Goal: Task Accomplishment & Management: Manage account settings

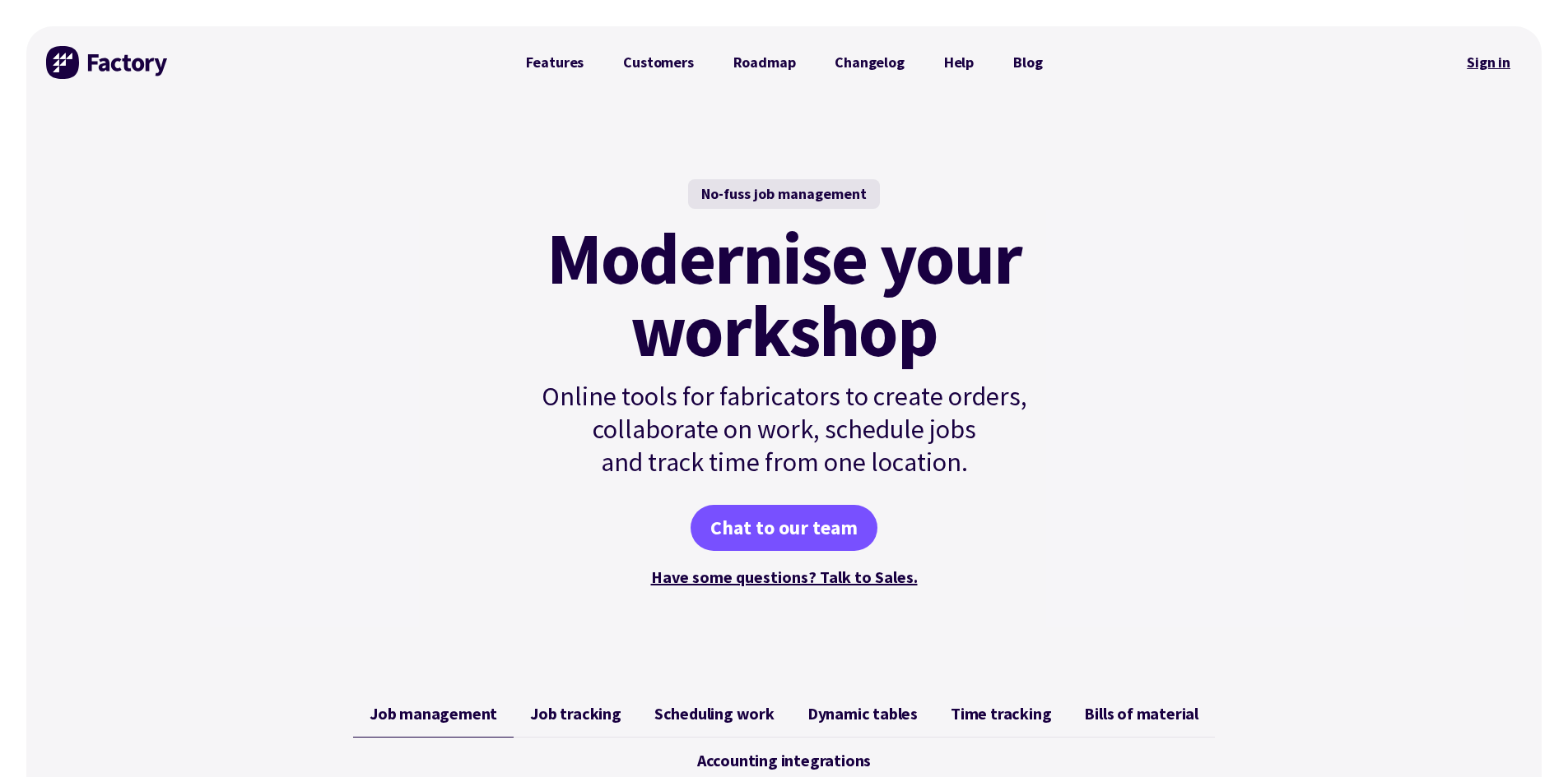
click at [1499, 63] on link "Sign in" at bounding box center [1488, 63] width 67 height 38
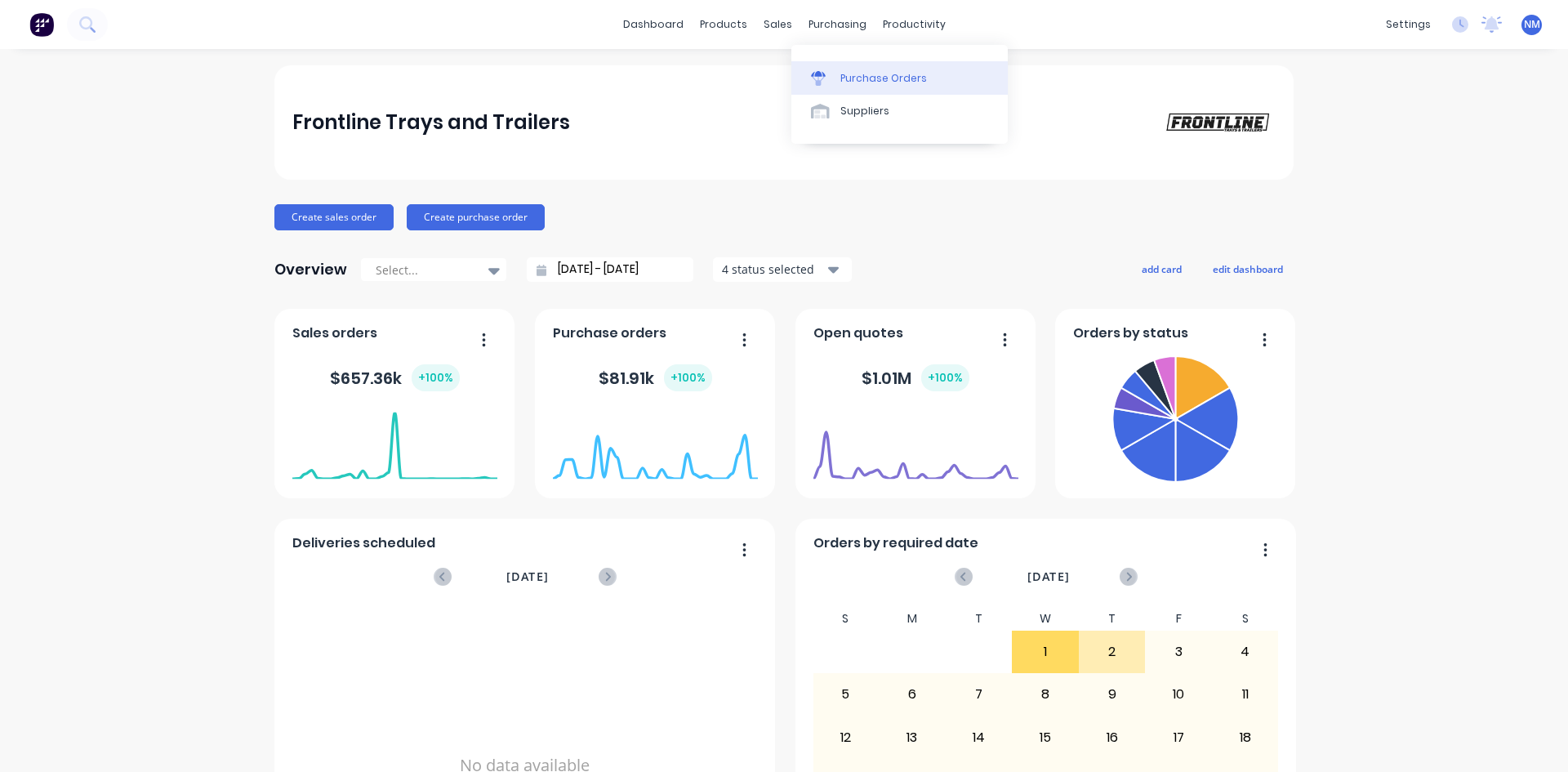
click at [865, 82] on div "Purchase Orders" at bounding box center [884, 78] width 86 height 15
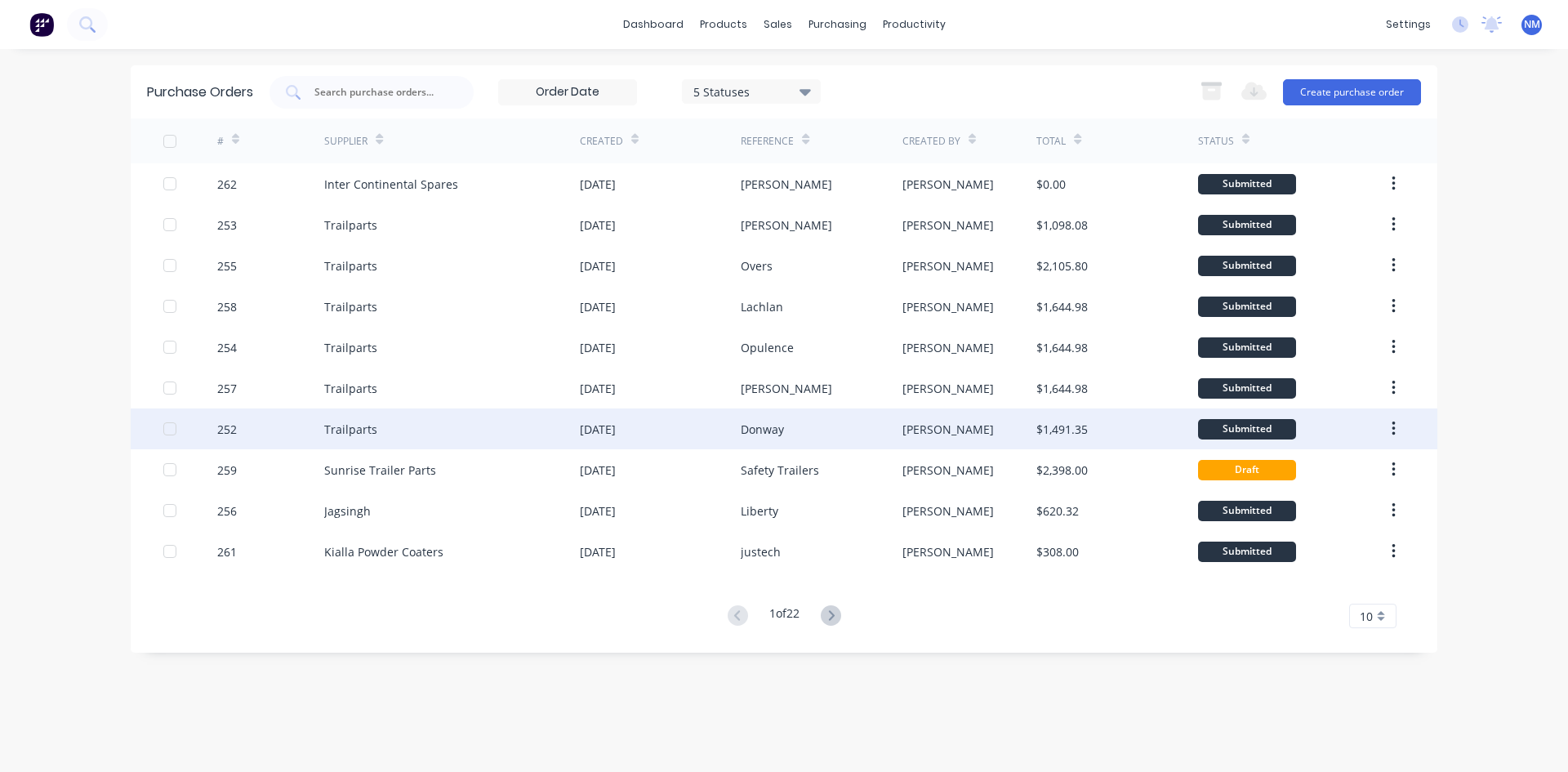
click at [433, 434] on div "Trailparts" at bounding box center [452, 429] width 256 height 41
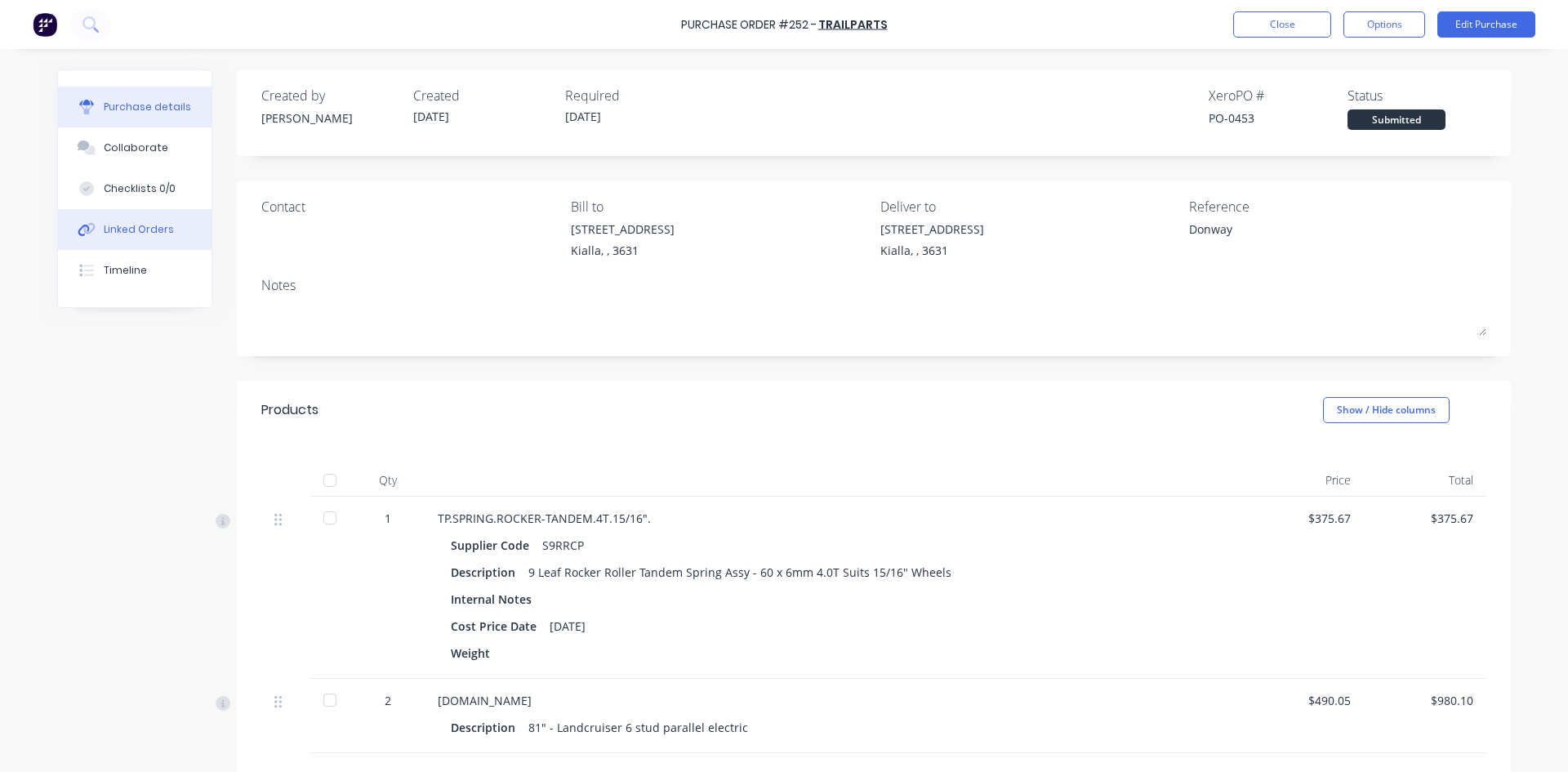
click at [124, 230] on div "Linked Orders" at bounding box center [138, 229] width 70 height 15
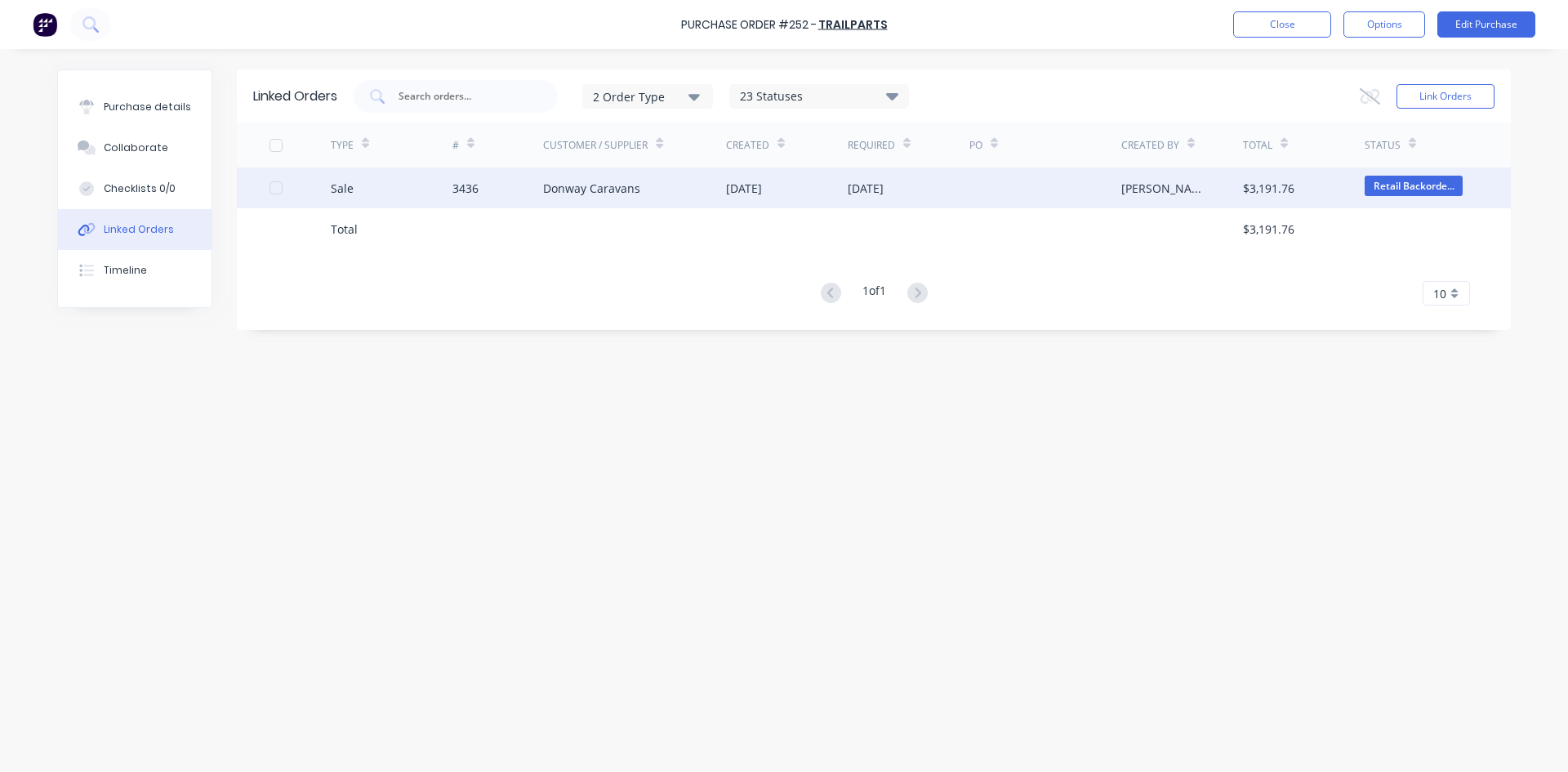
click at [600, 195] on div "Donway Caravans" at bounding box center [591, 188] width 97 height 17
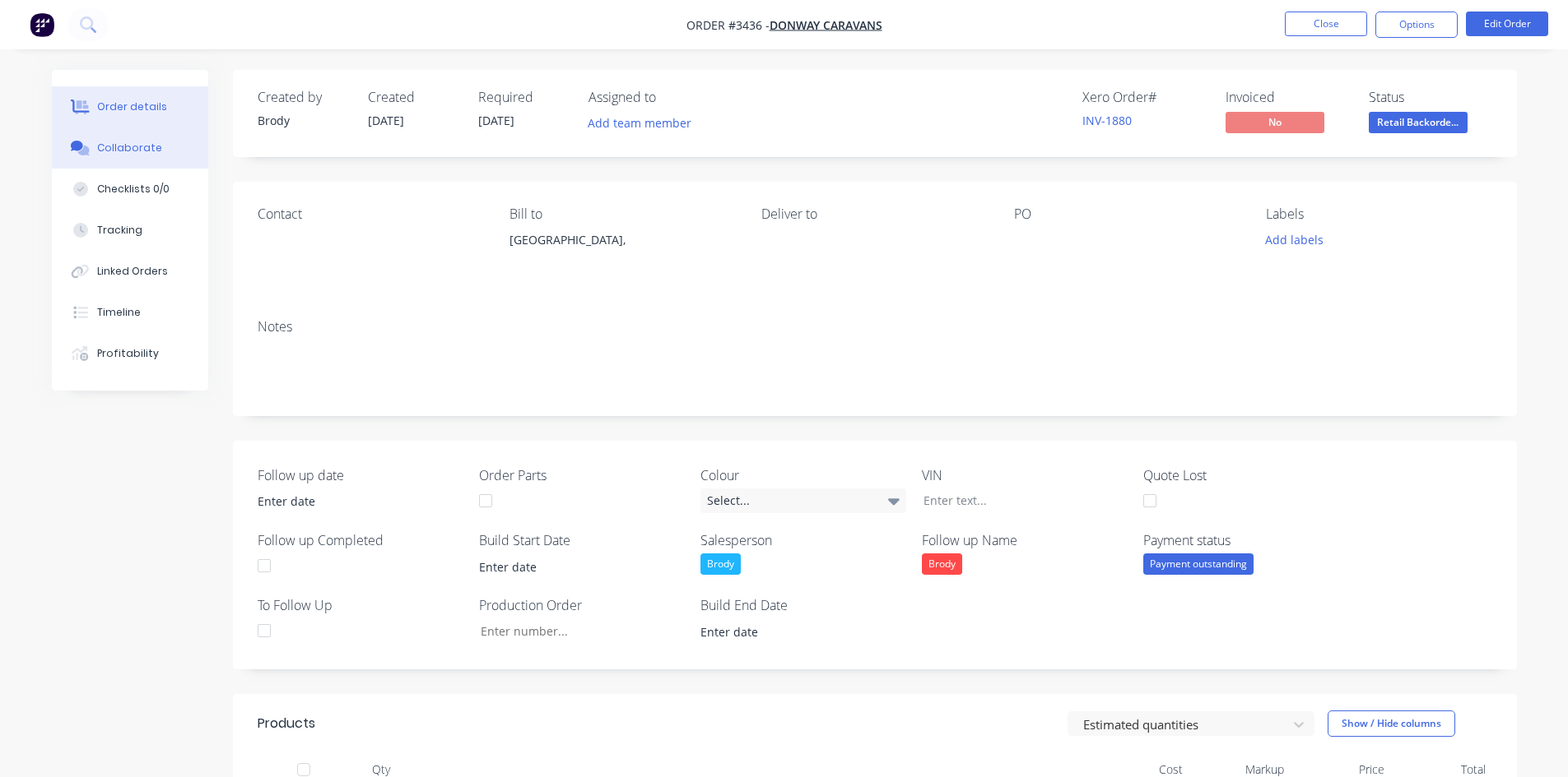
click at [137, 156] on button "Collaborate" at bounding box center [130, 148] width 156 height 41
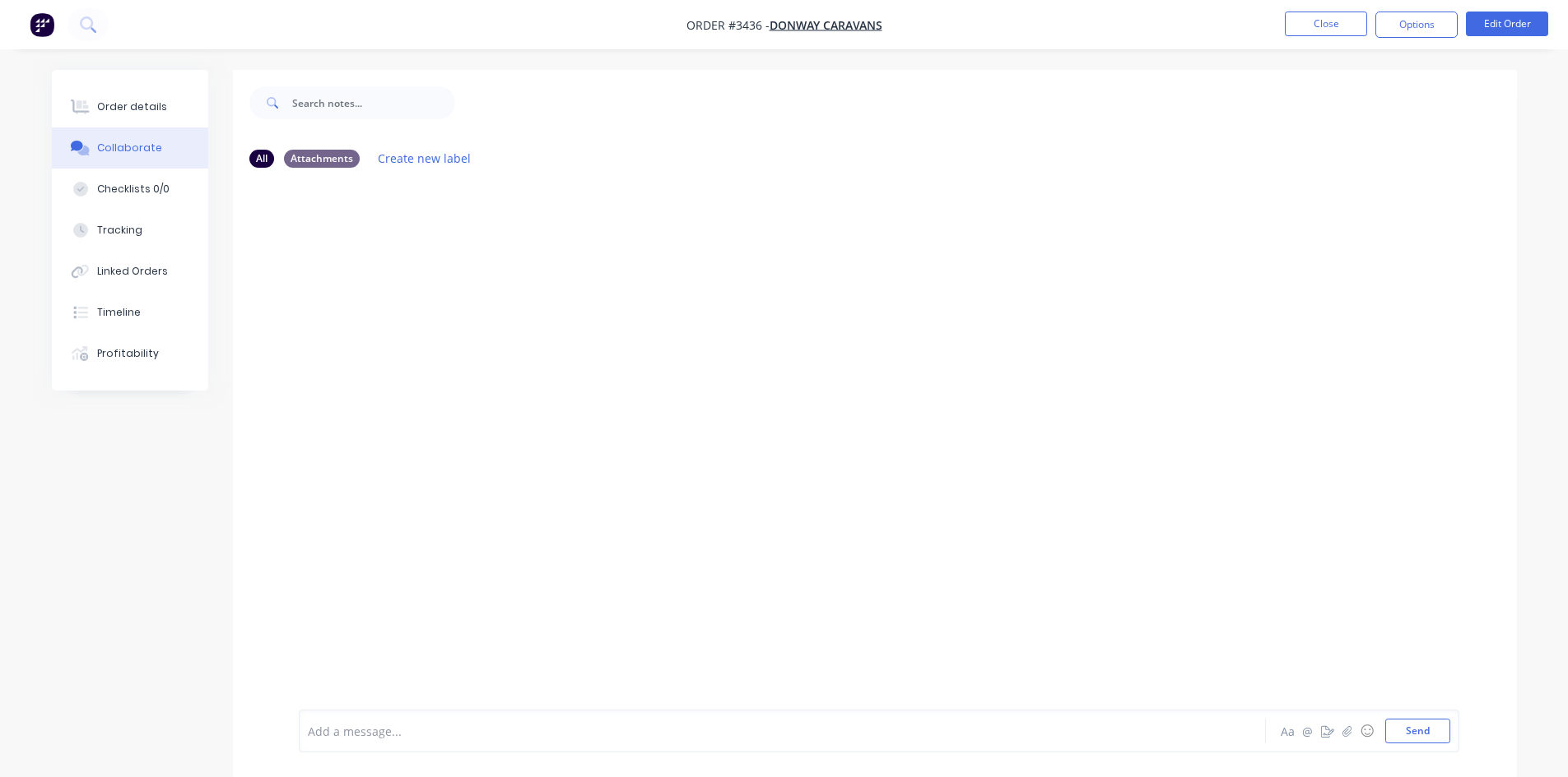
click at [432, 734] on div at bounding box center [736, 732] width 856 height 17
click at [1414, 742] on button "Send" at bounding box center [1418, 731] width 65 height 24
click at [1298, 31] on button "Close" at bounding box center [1326, 23] width 83 height 24
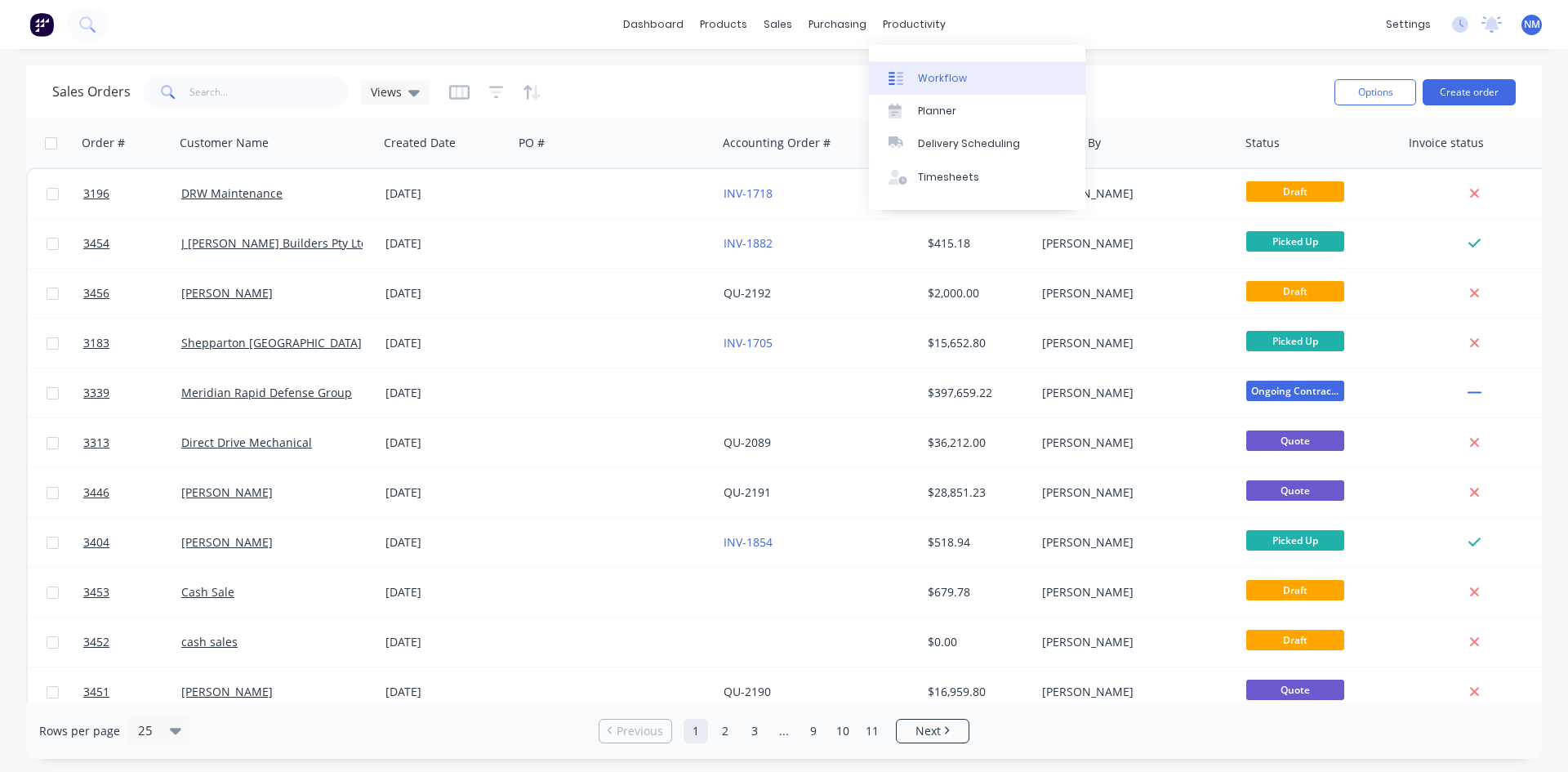
click at [961, 88] on link "Workflow" at bounding box center [977, 78] width 216 height 33
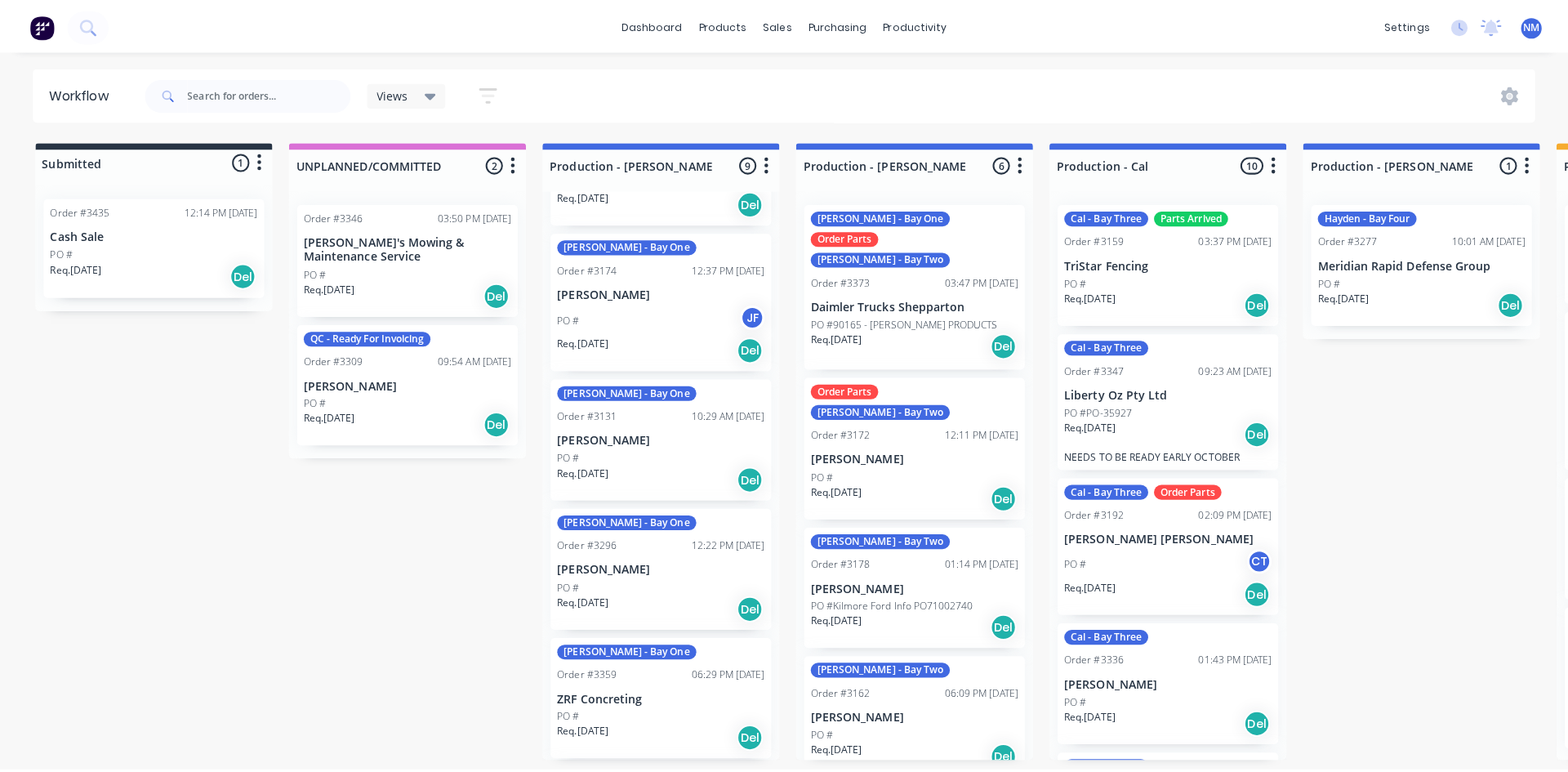
scroll to position [572, 0]
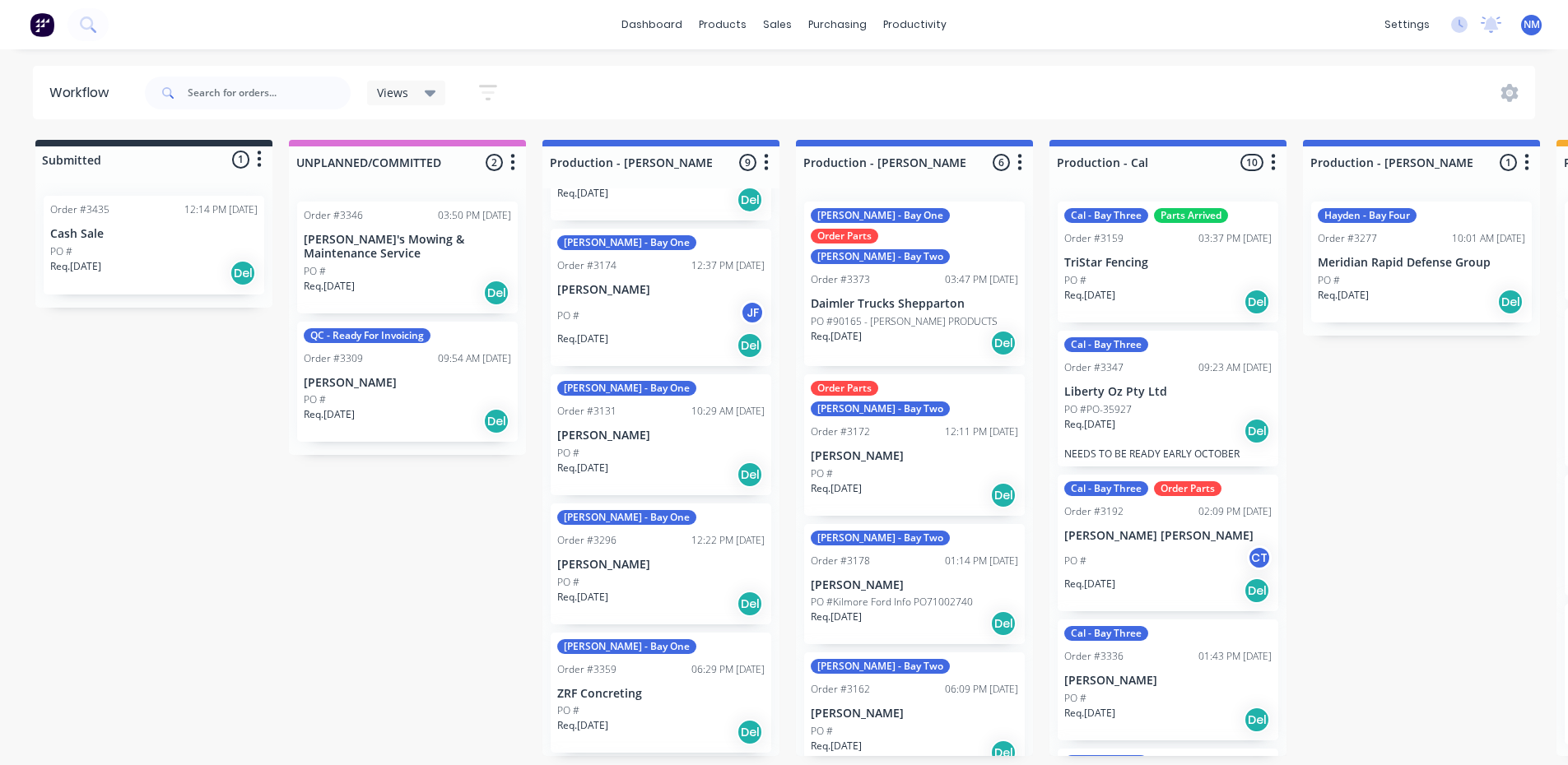
click at [649, 531] on div "[PERSON_NAME] - Bay One Order #3296 12:22 PM [DATE] [PERSON_NAME] PO # Req. [DA…" at bounding box center [661, 564] width 221 height 121
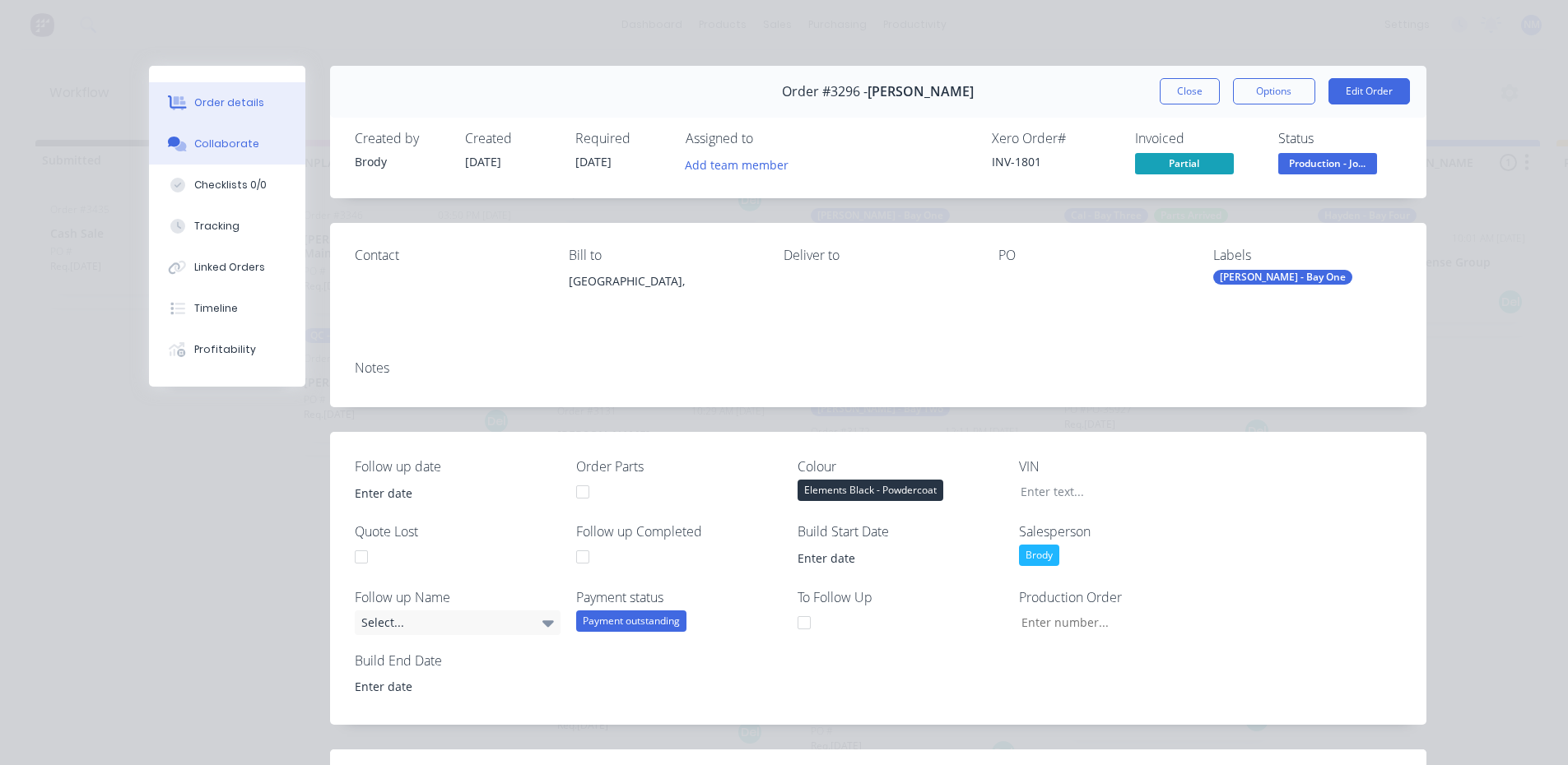
click at [229, 155] on button "Collaborate" at bounding box center [228, 143] width 156 height 41
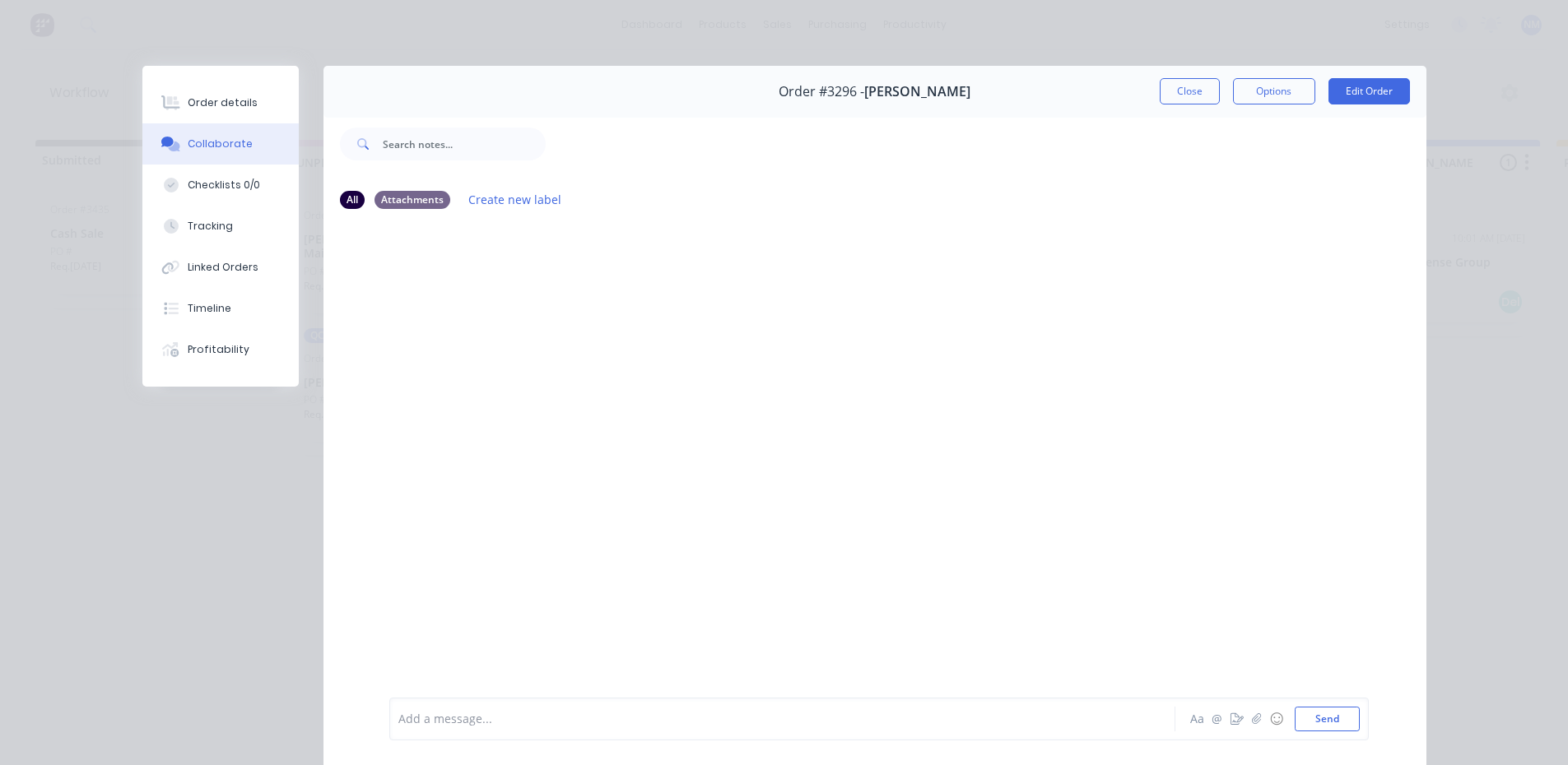
click at [462, 714] on div at bounding box center [759, 720] width 720 height 17
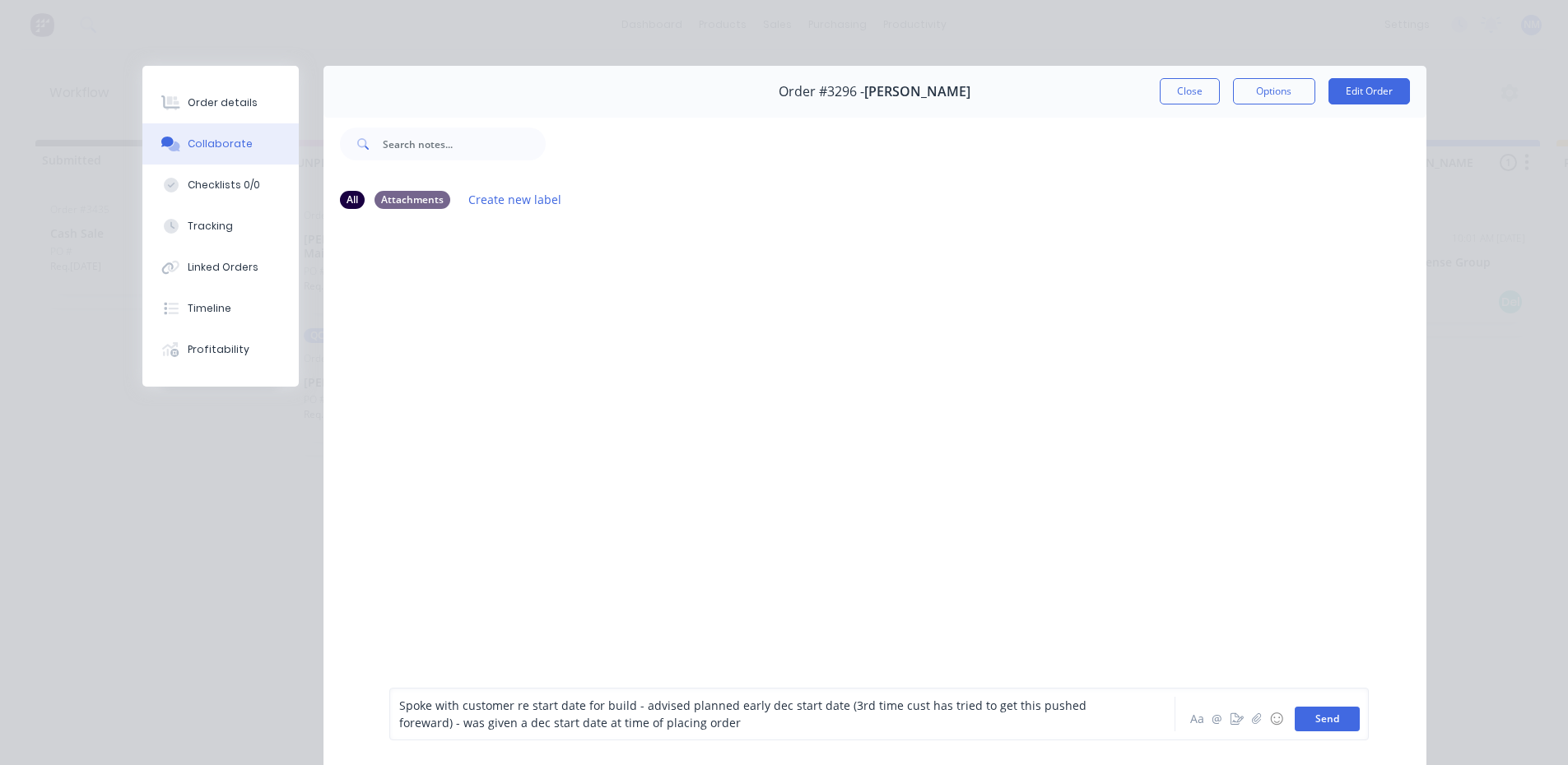
click at [1320, 709] on button "Send" at bounding box center [1327, 719] width 65 height 24
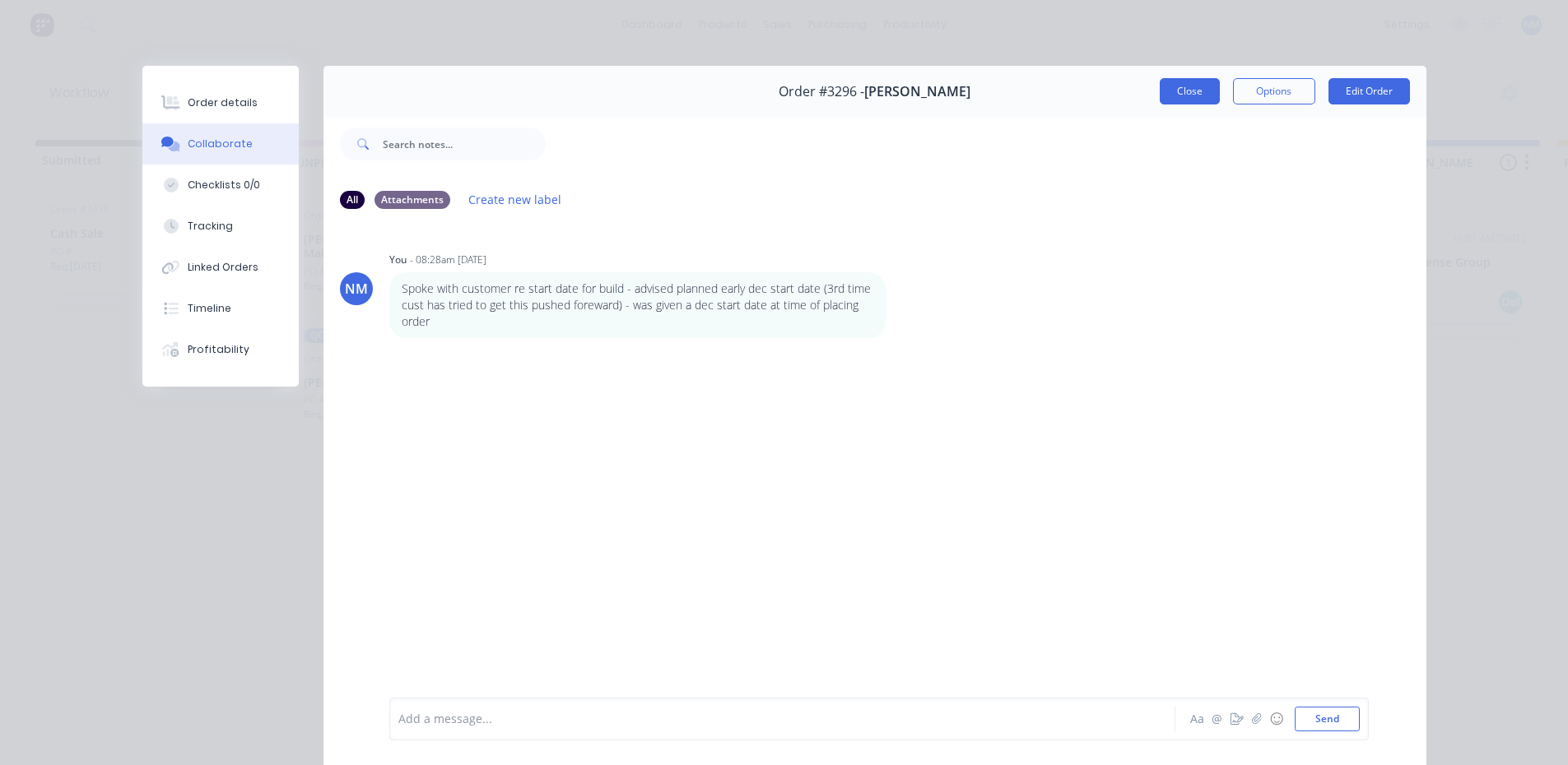
click at [1170, 94] on button "Close" at bounding box center [1189, 91] width 60 height 26
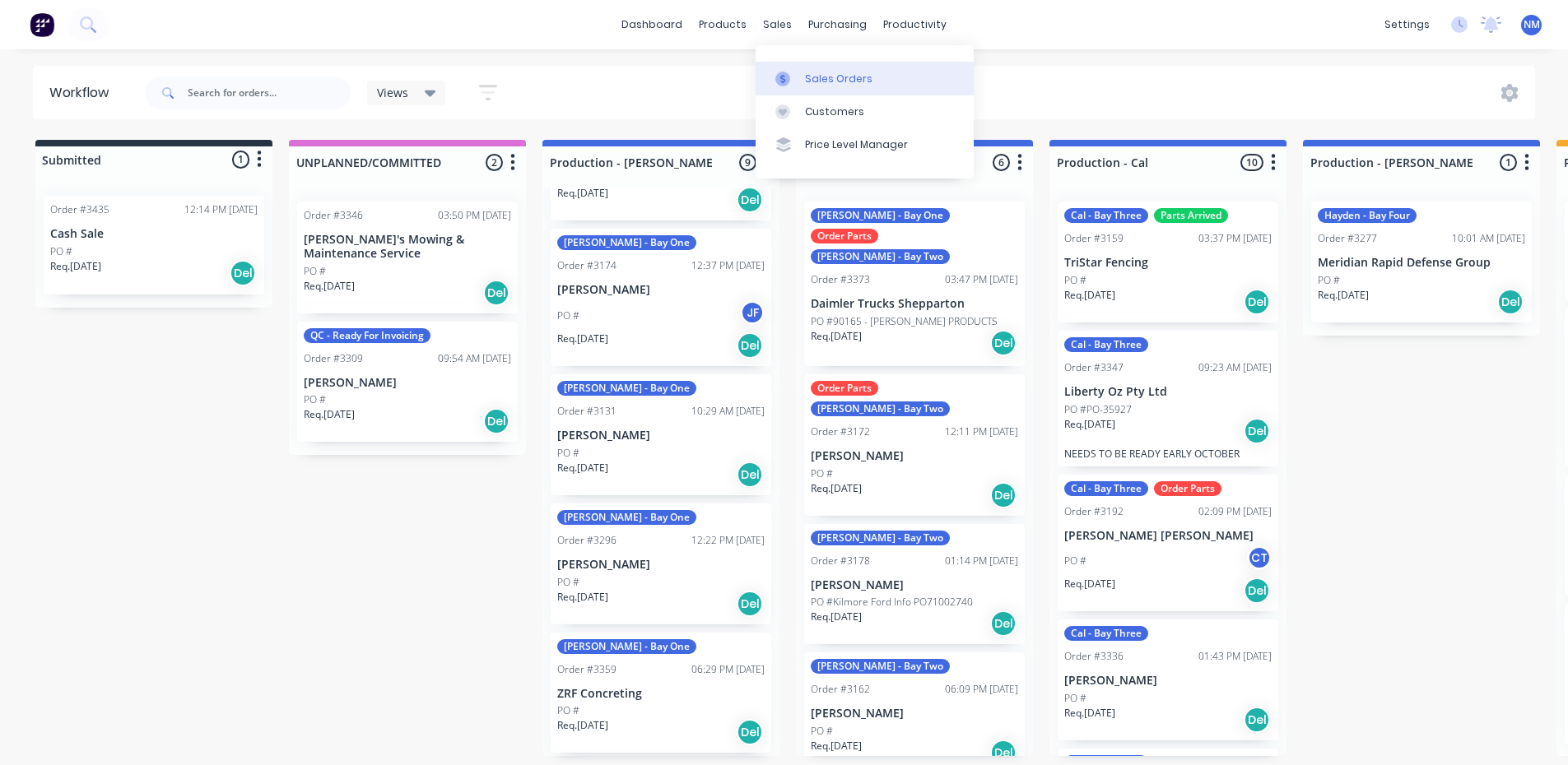
click at [789, 75] on icon at bounding box center [783, 78] width 15 height 15
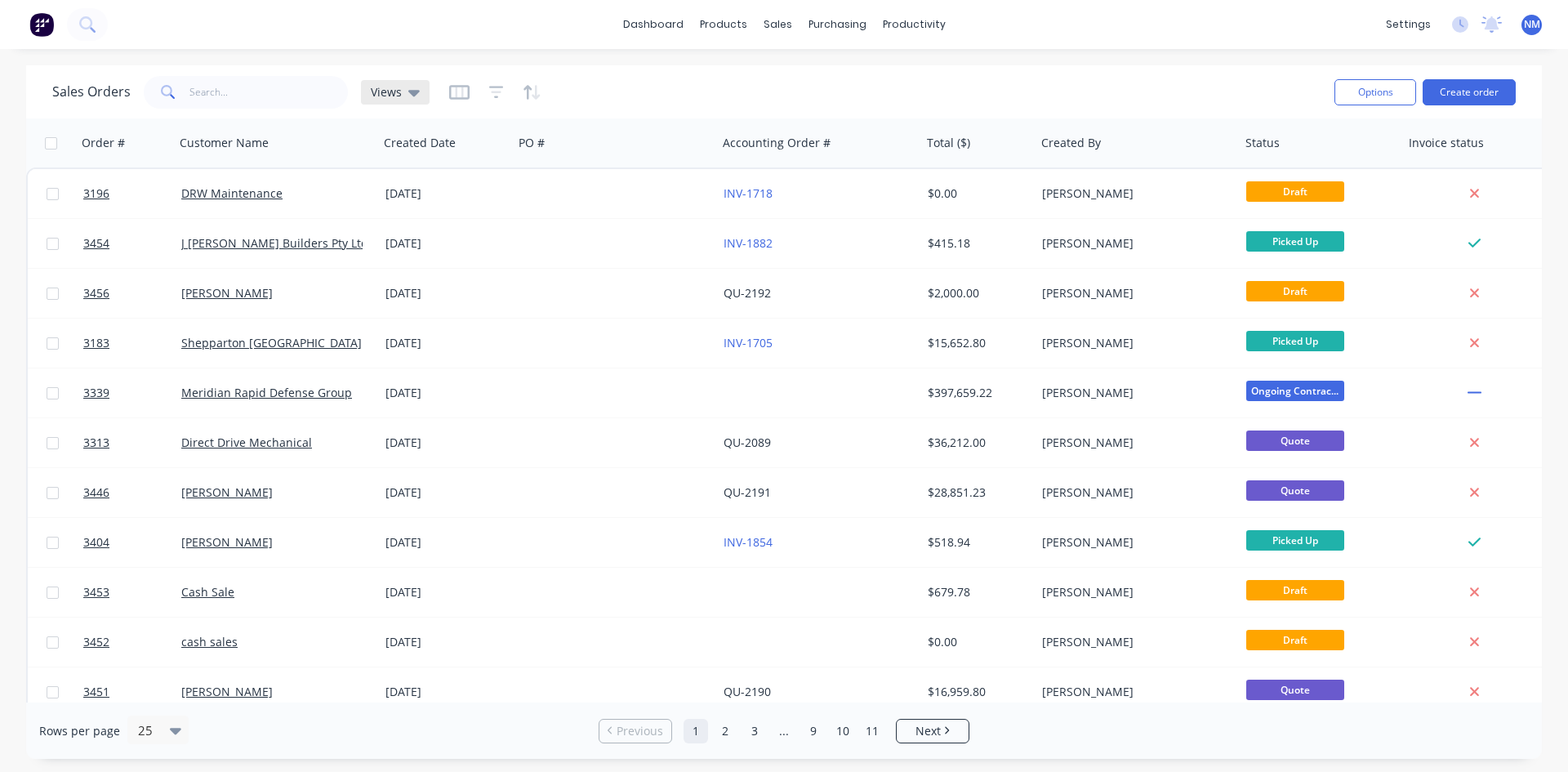
click at [415, 82] on div "Views" at bounding box center [396, 92] width 69 height 24
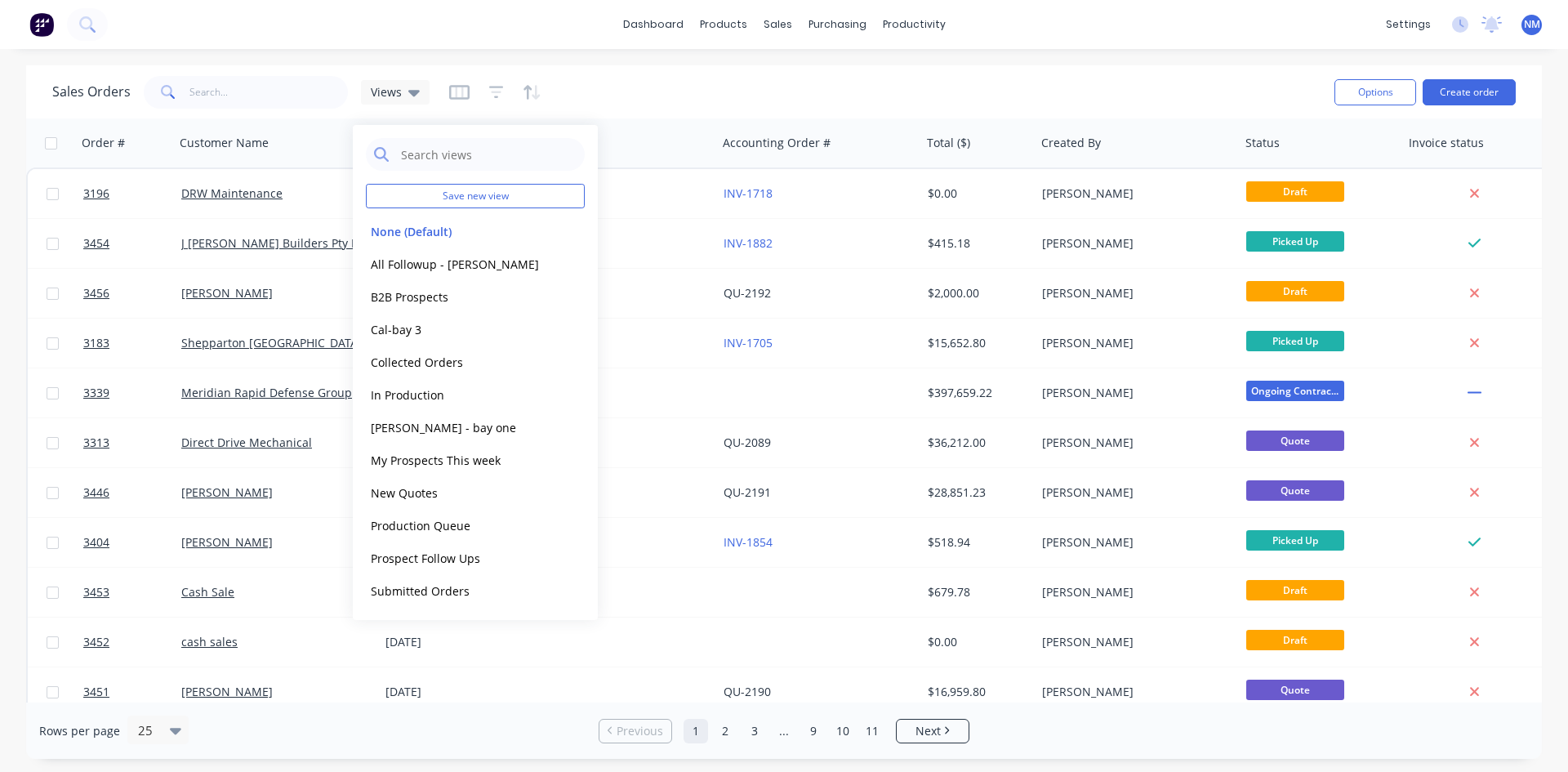
click at [501, 89] on icon "button" at bounding box center [497, 92] width 15 height 16
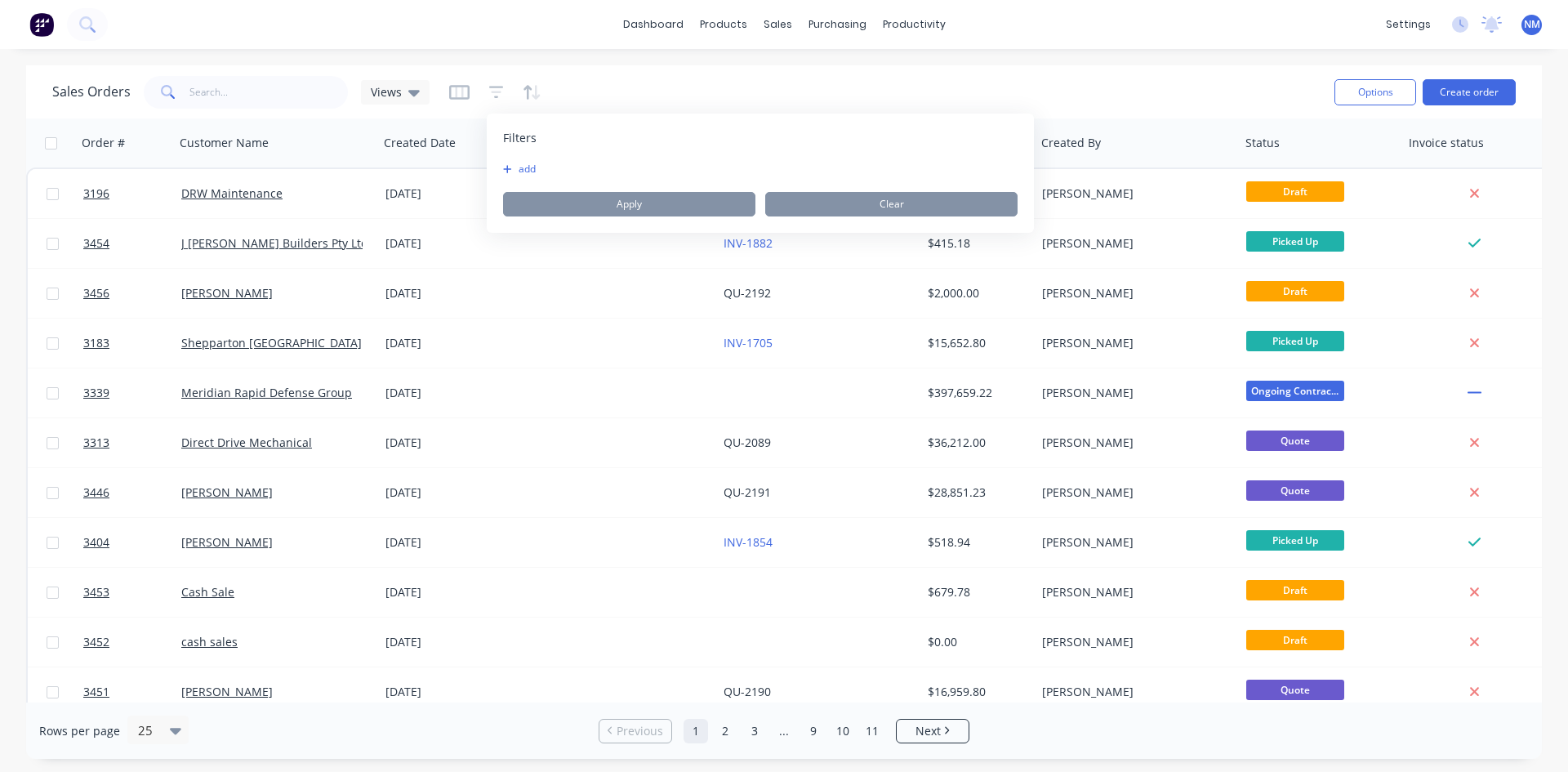
click at [514, 167] on button "add" at bounding box center [523, 169] width 41 height 13
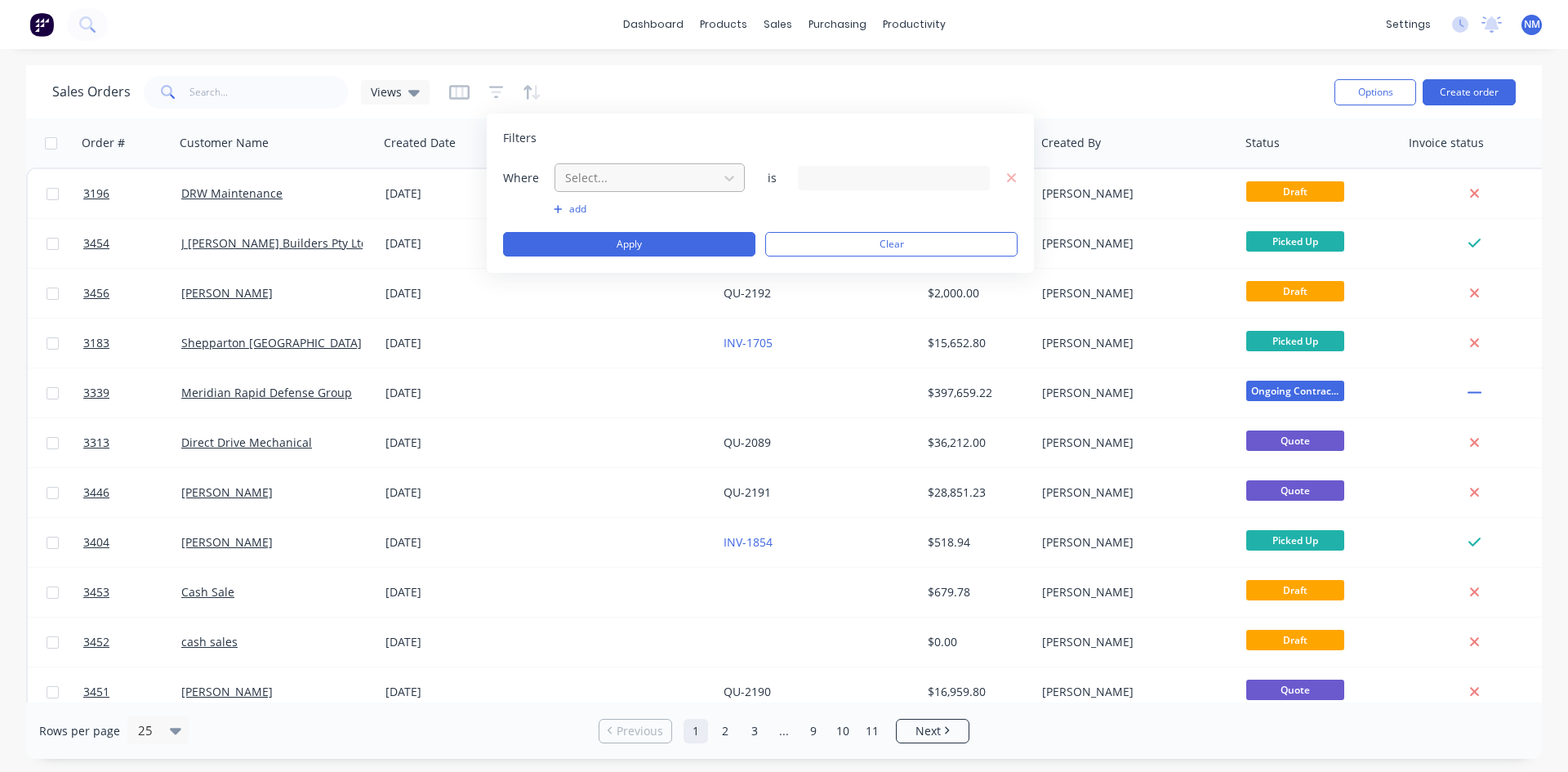
click at [634, 177] on div at bounding box center [637, 178] width 147 height 21
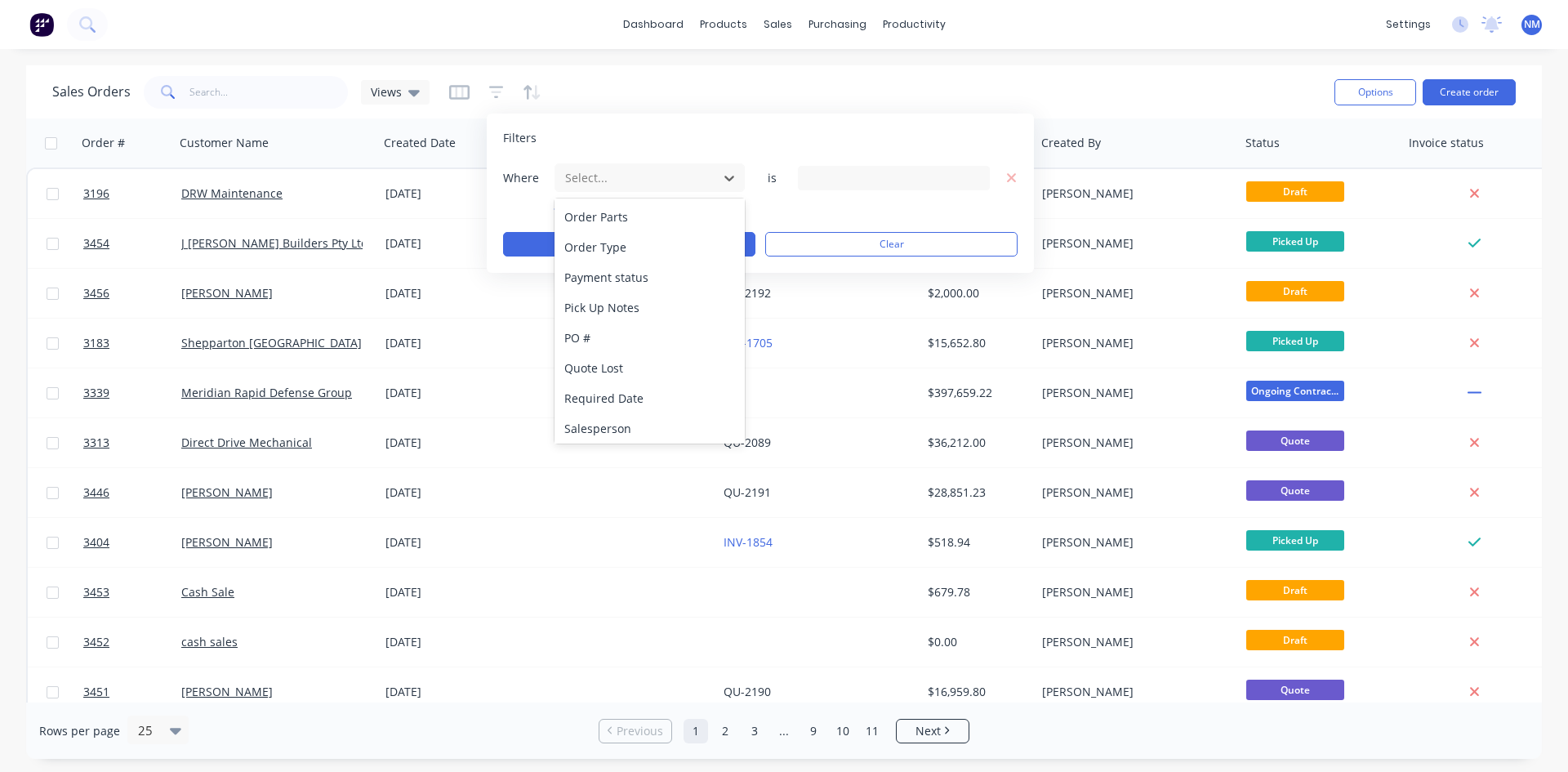
scroll to position [759, 0]
click at [626, 360] on div "Status" at bounding box center [649, 365] width 191 height 30
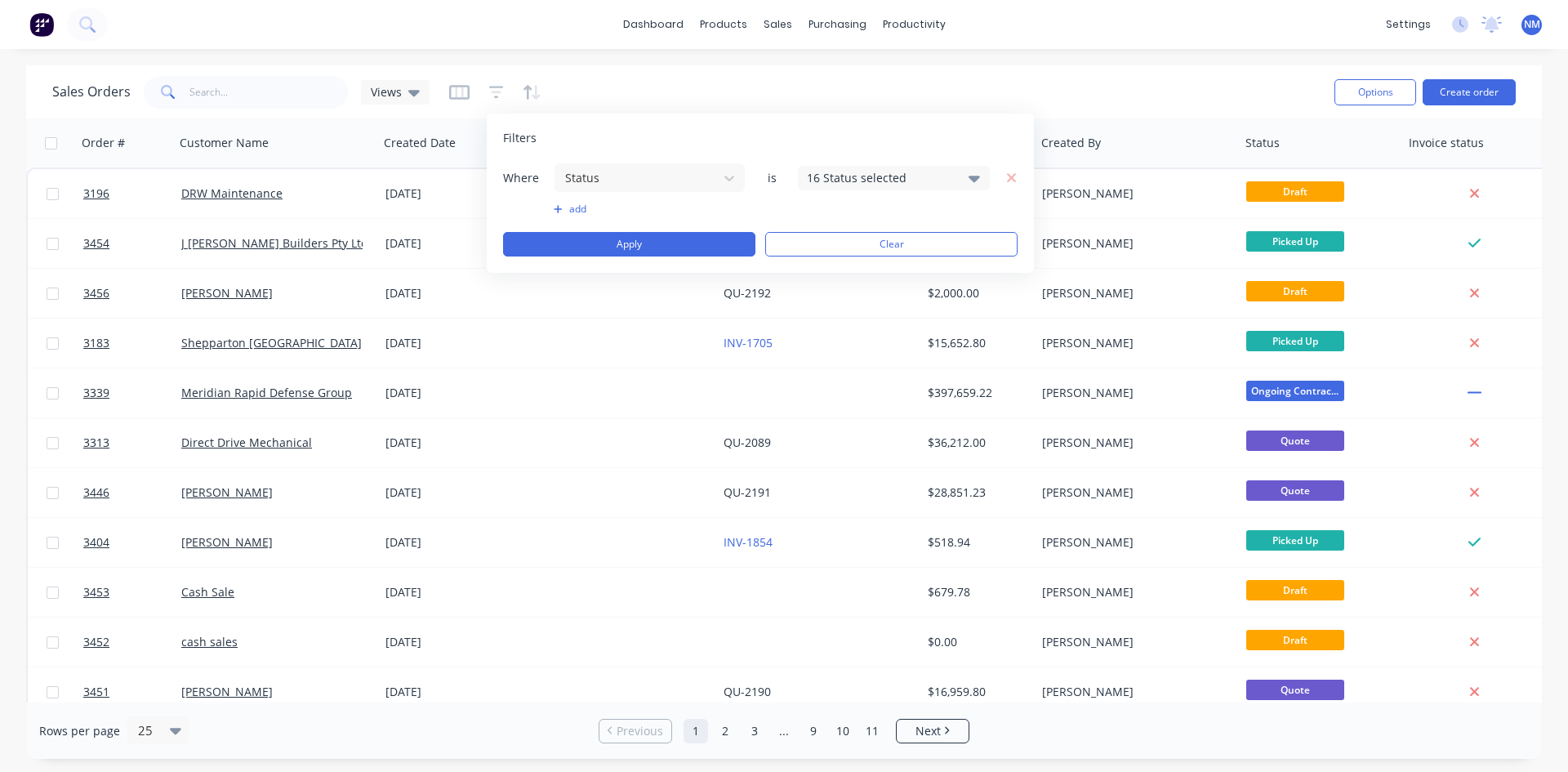
click at [913, 173] on div "16 Status selected" at bounding box center [881, 178] width 148 height 17
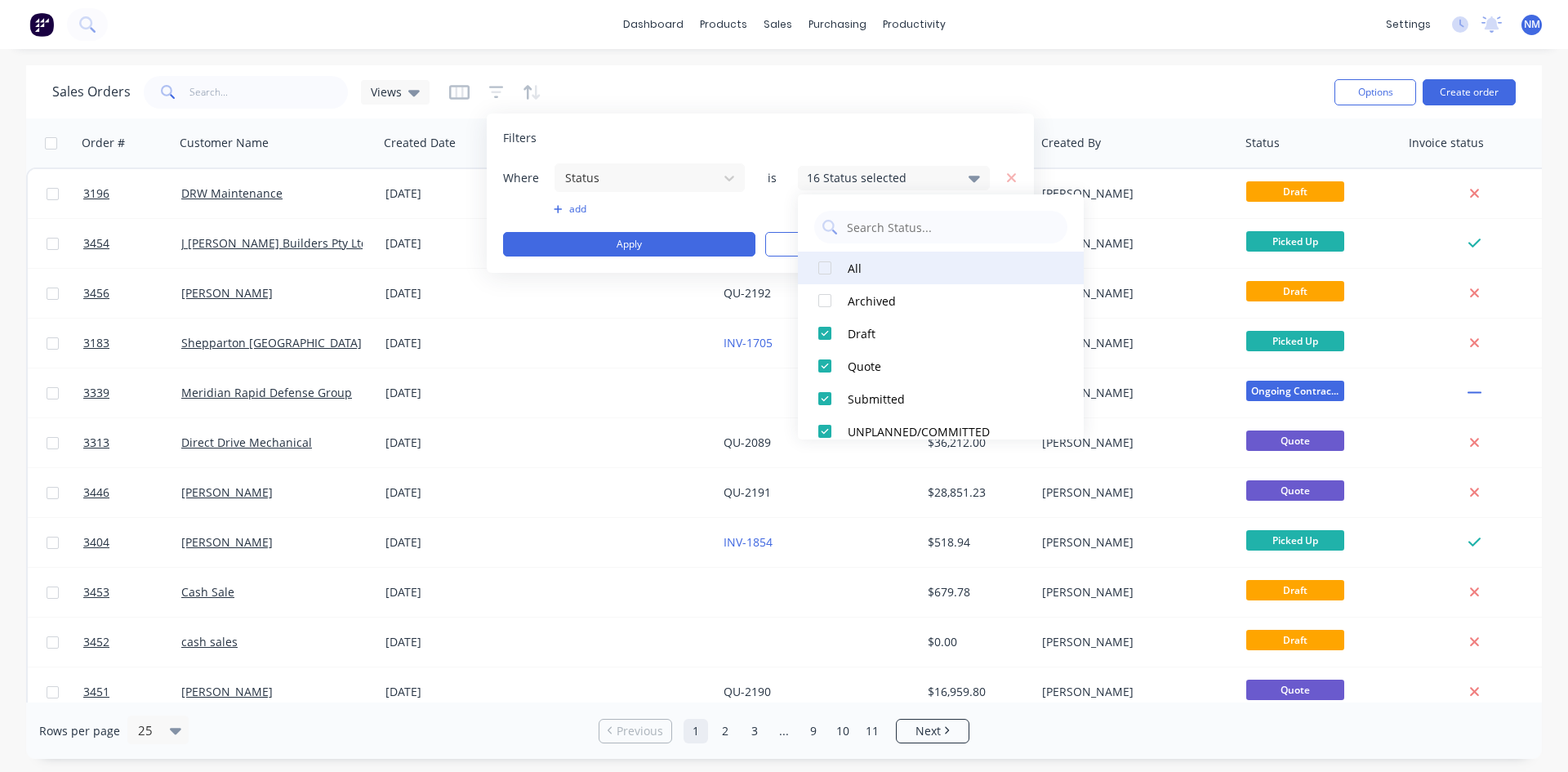
click at [818, 268] on div at bounding box center [825, 268] width 33 height 33
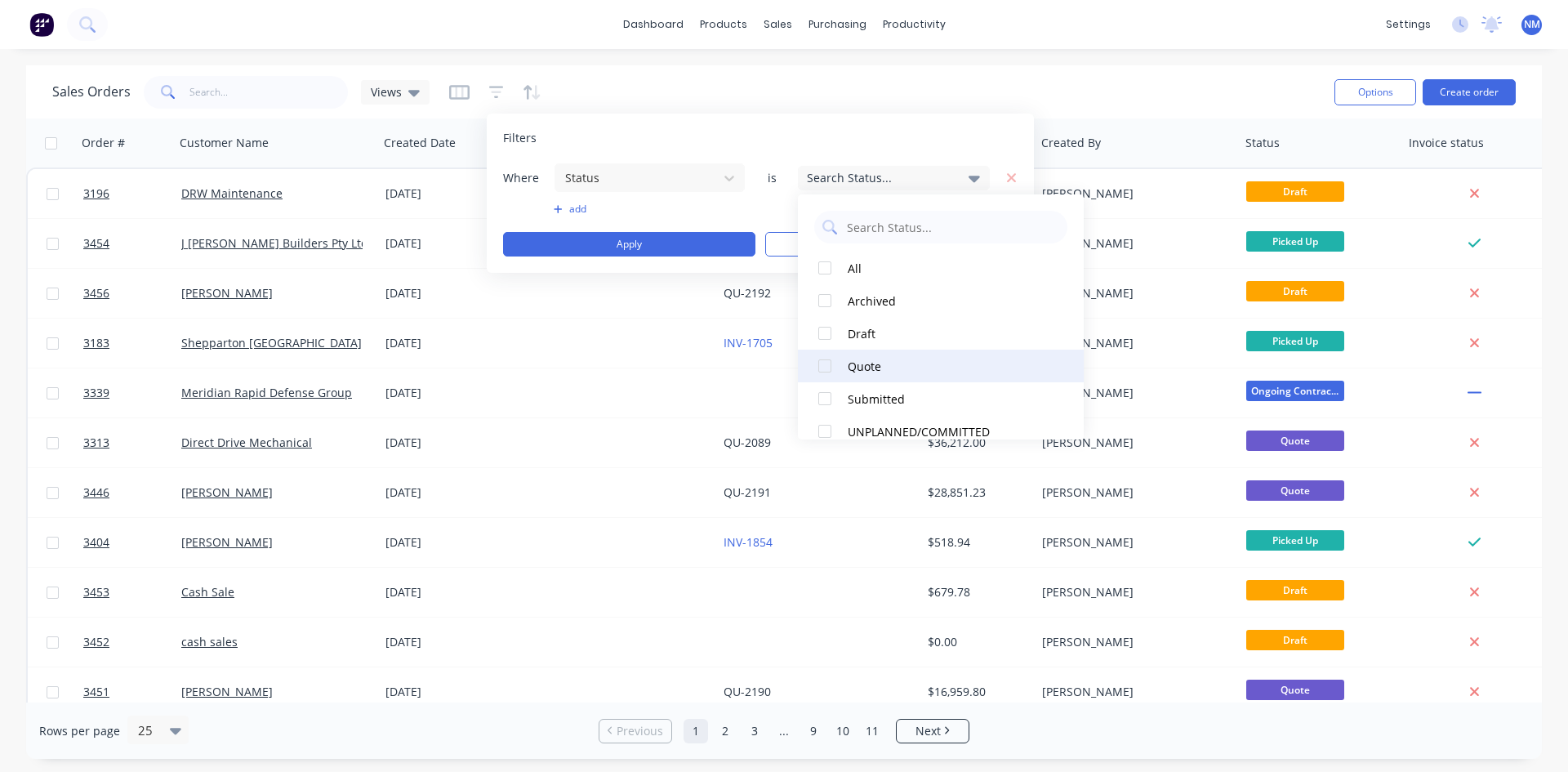
click at [824, 367] on div at bounding box center [825, 367] width 33 height 33
click at [825, 363] on div at bounding box center [825, 367] width 33 height 33
click at [826, 338] on div at bounding box center [825, 334] width 33 height 33
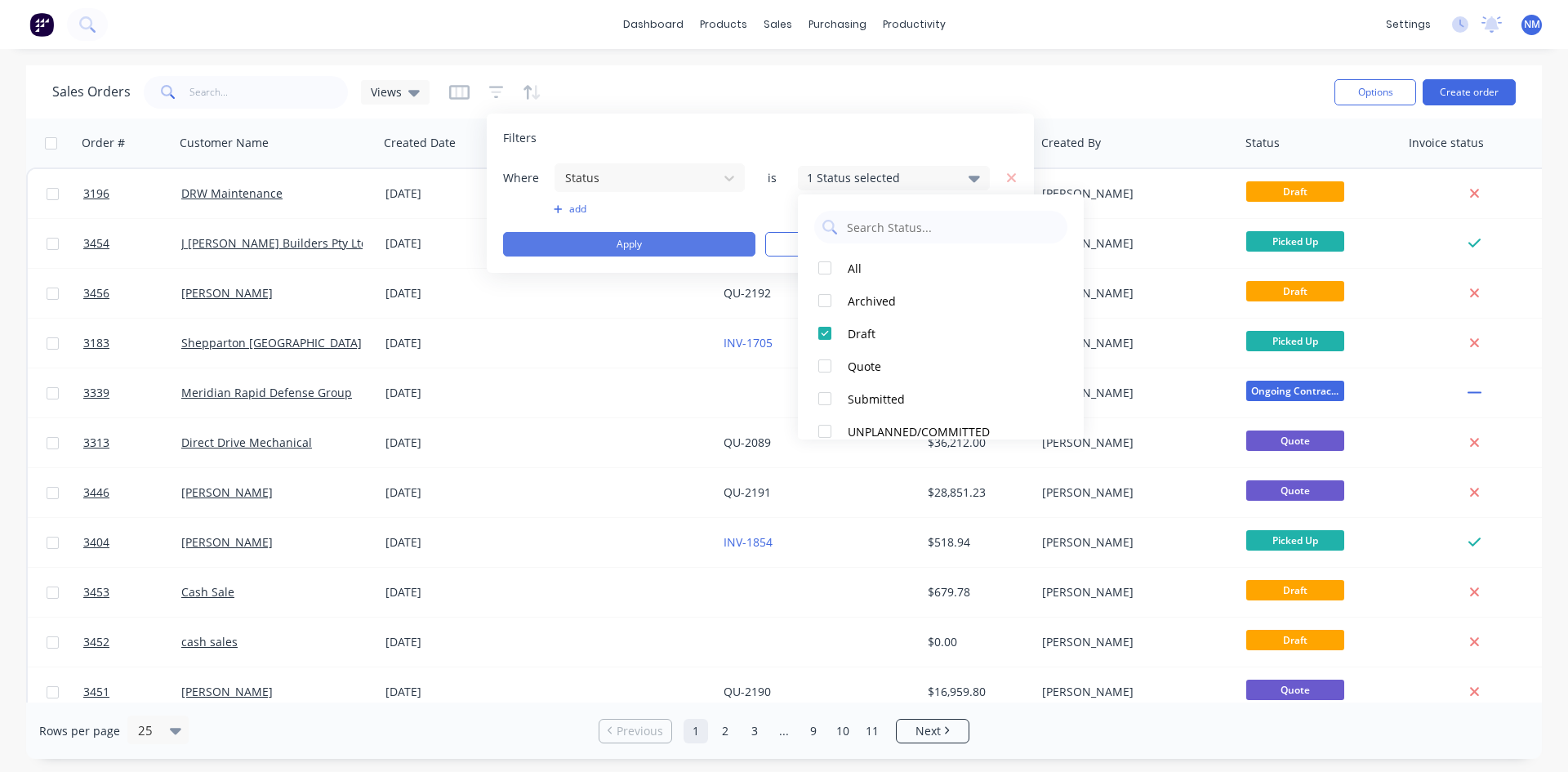
click at [644, 239] on button "Apply" at bounding box center [629, 244] width 253 height 24
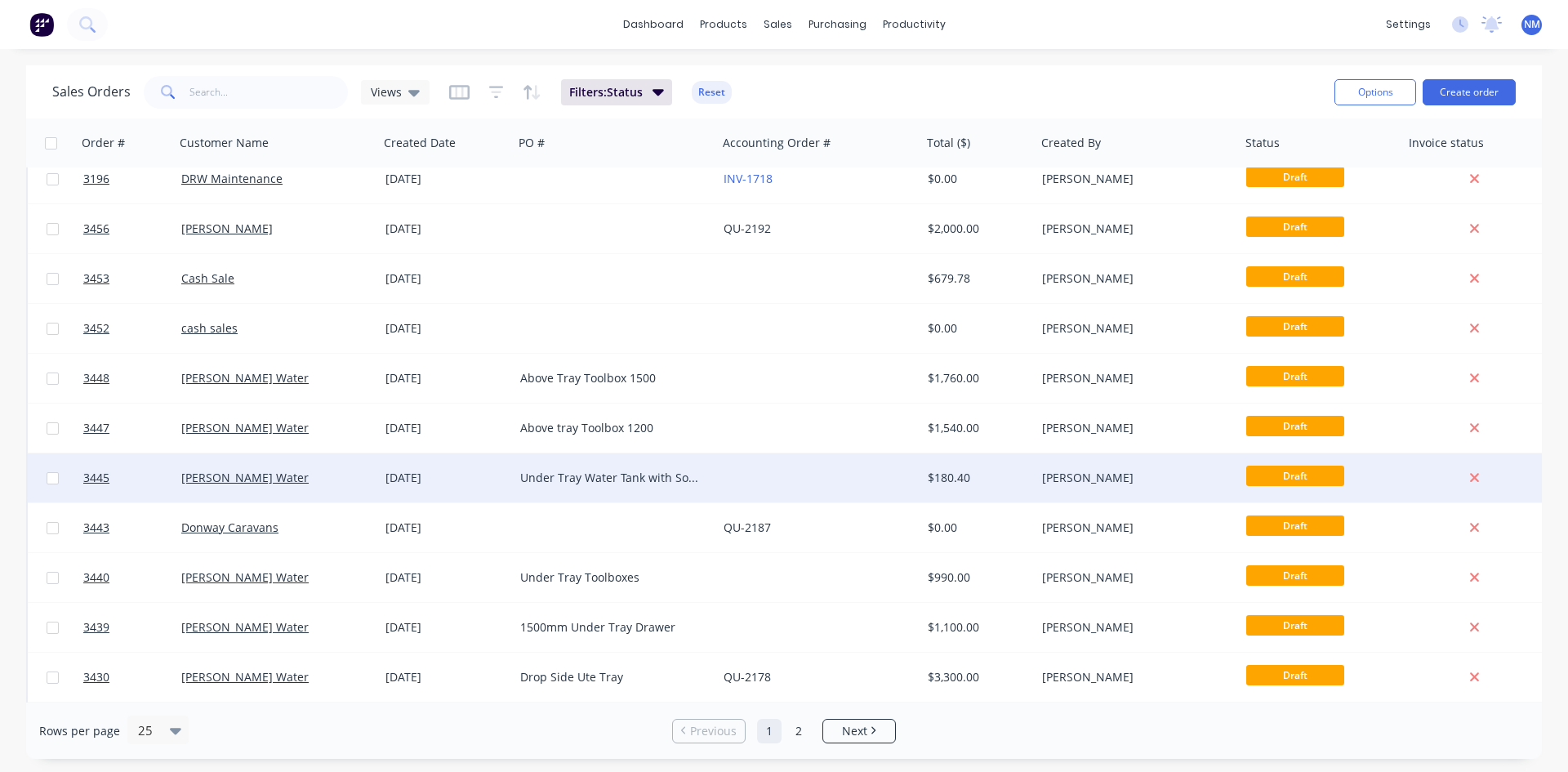
scroll to position [0, 0]
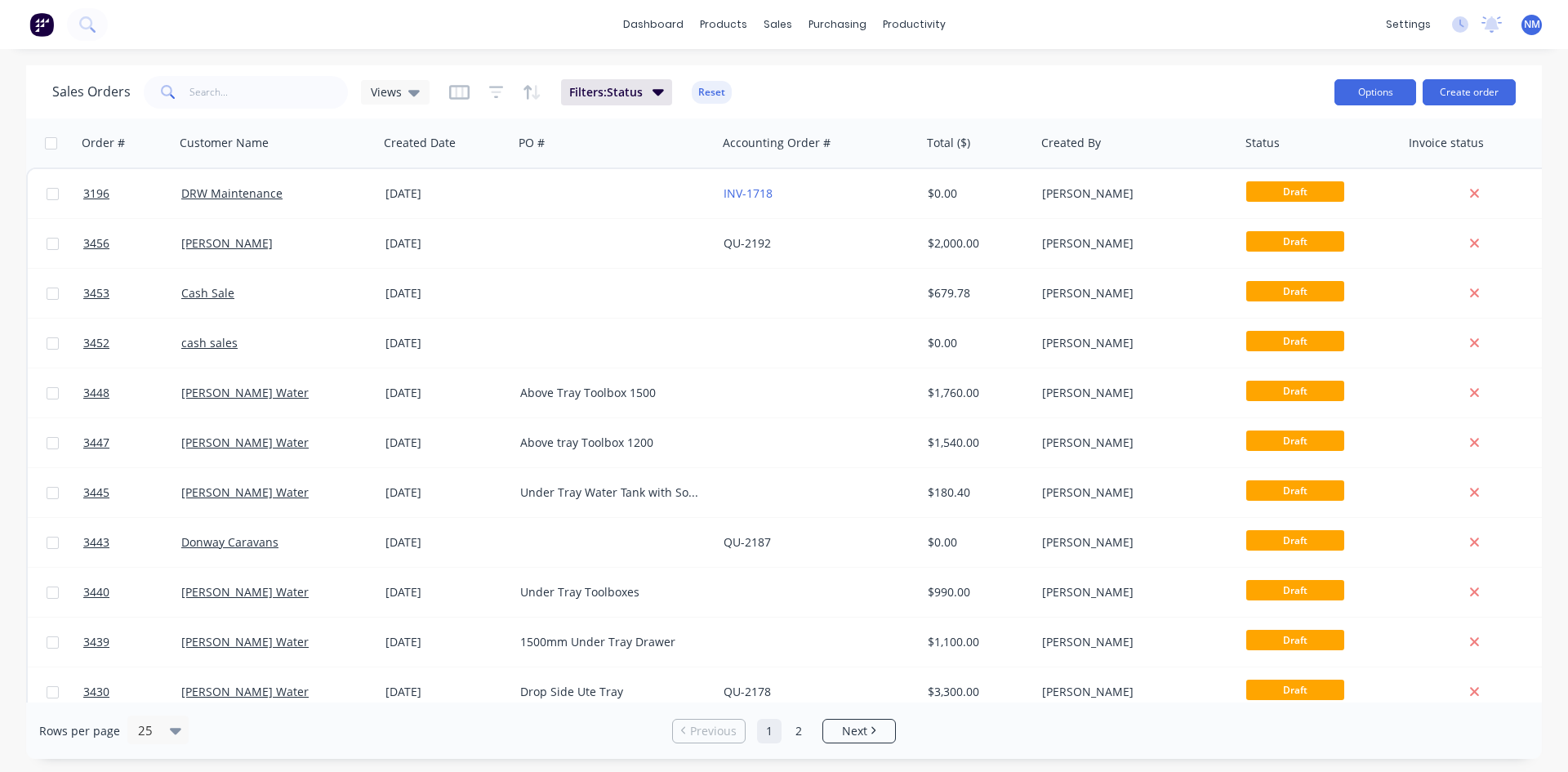
click at [1377, 91] on button "Options" at bounding box center [1375, 92] width 82 height 26
click at [1322, 201] on div "Export" at bounding box center [1327, 198] width 150 height 23
click at [657, 92] on icon "button" at bounding box center [658, 92] width 11 height 7
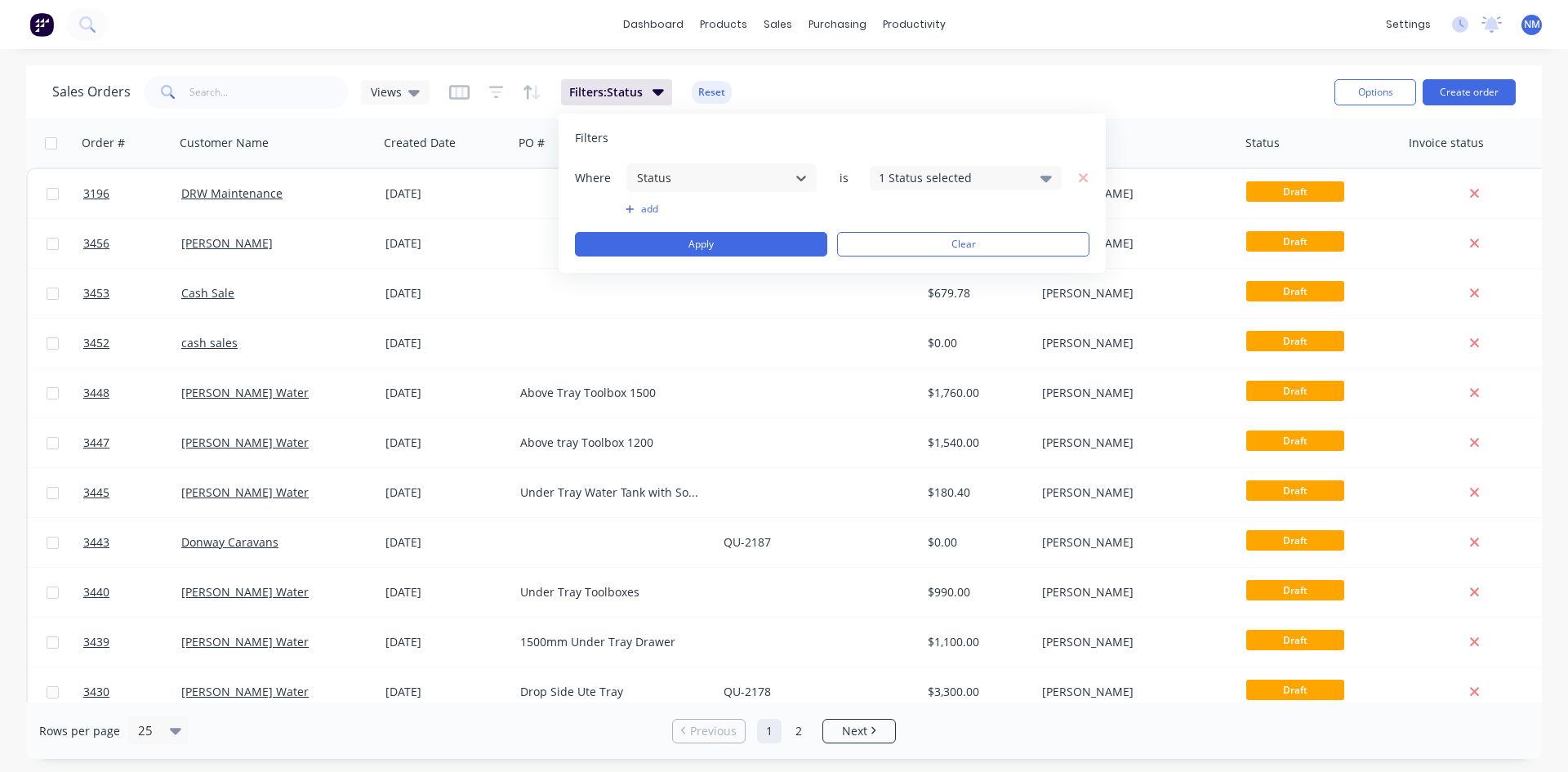
click at [1030, 178] on div "1 Status selected" at bounding box center [965, 178] width 192 height 24
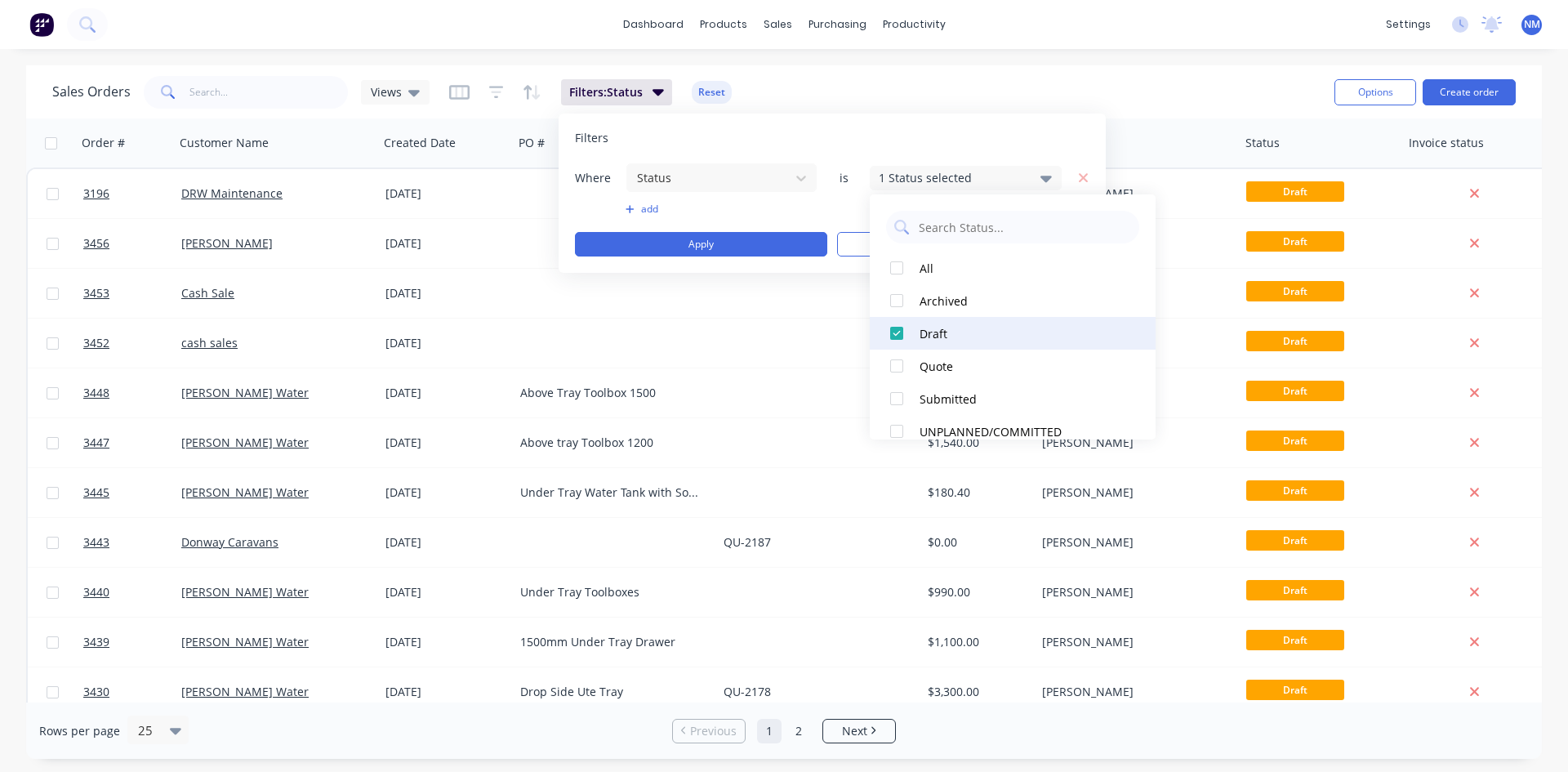
click at [896, 335] on div at bounding box center [896, 334] width 33 height 33
click at [894, 369] on div at bounding box center [896, 367] width 33 height 33
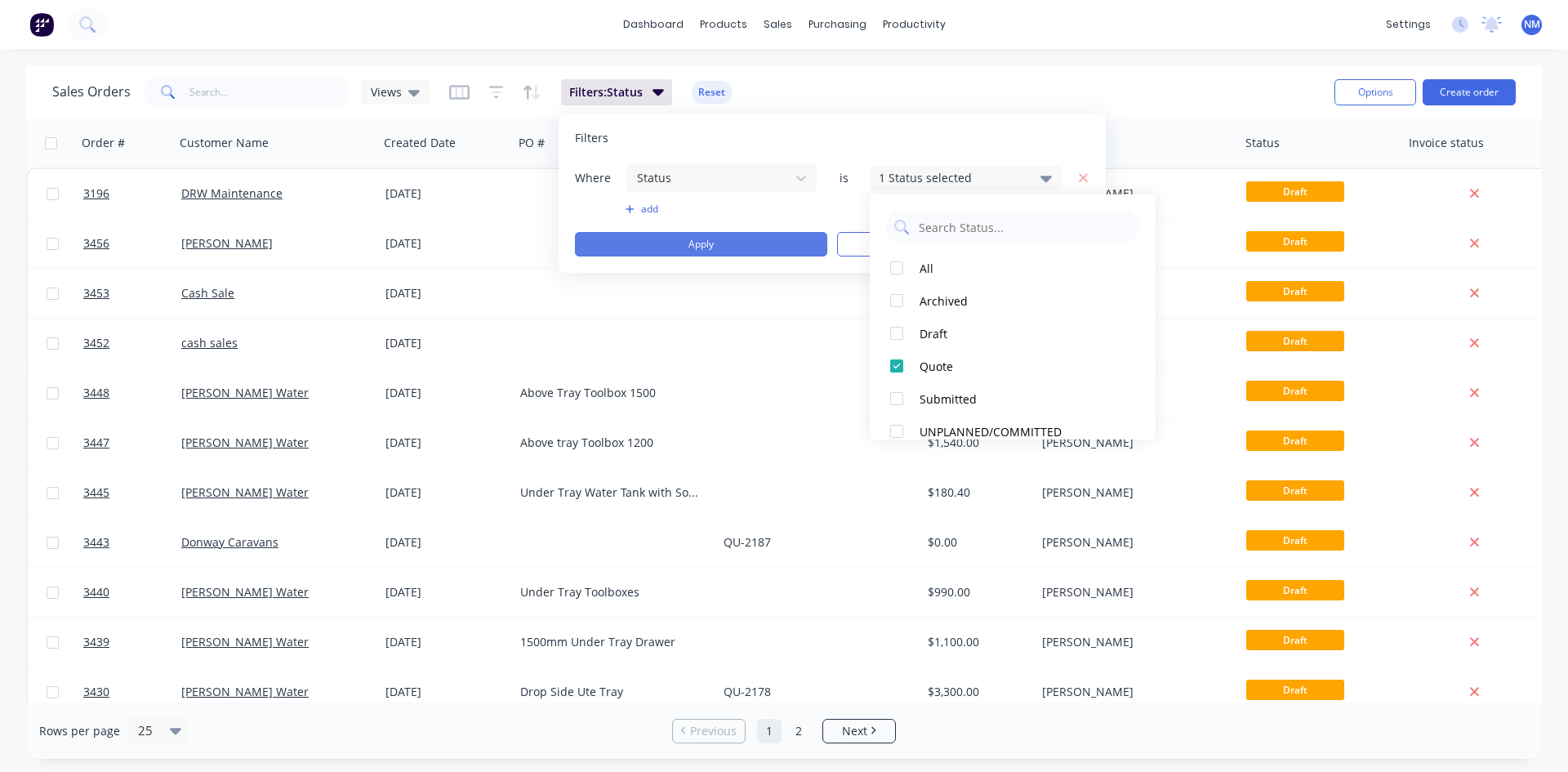
click at [716, 245] on button "Apply" at bounding box center [701, 244] width 253 height 24
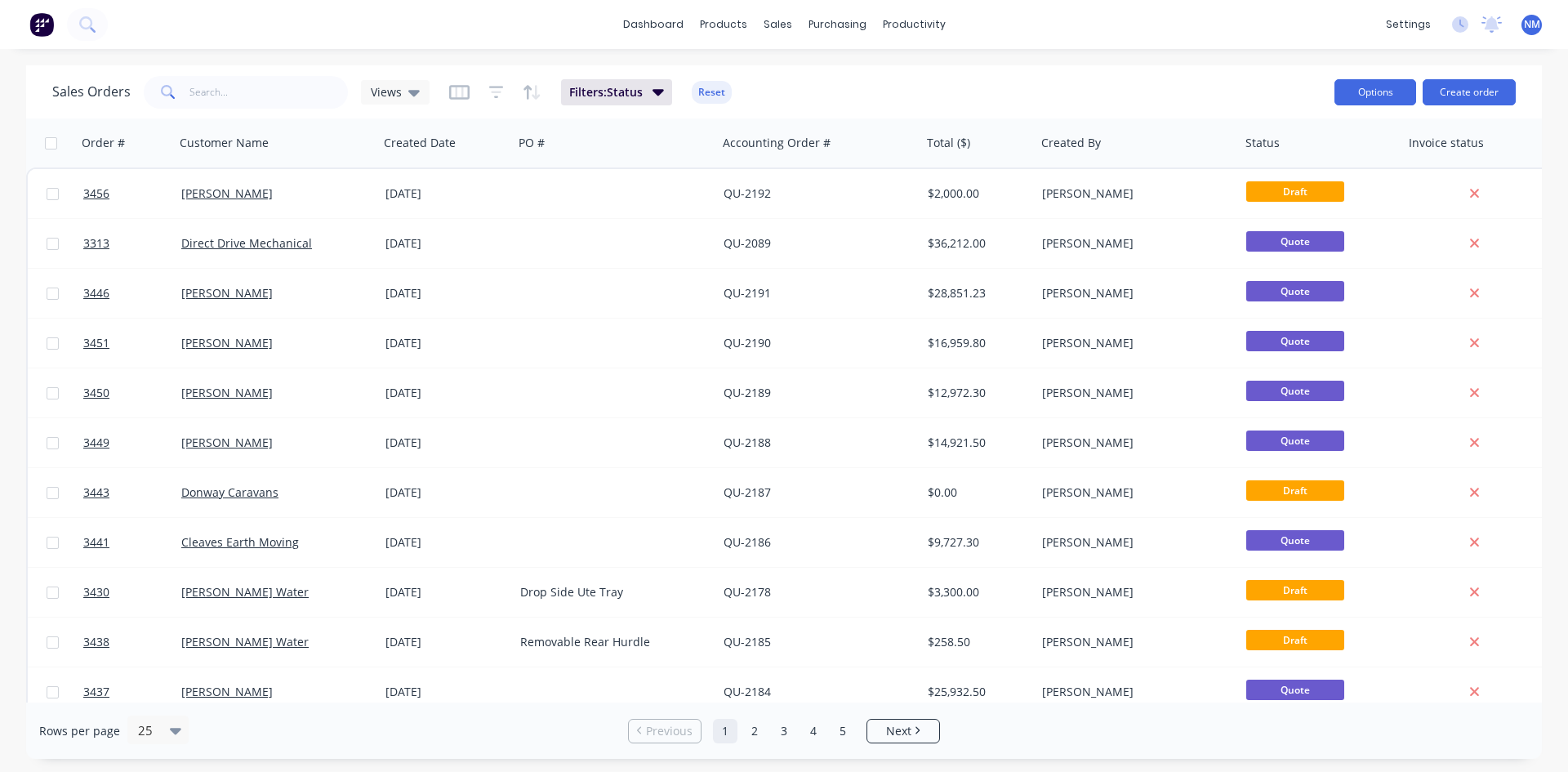
drag, startPoint x: 1376, startPoint y: 91, endPoint x: 1338, endPoint y: 99, distance: 38.8
click at [1374, 91] on button "Options" at bounding box center [1375, 92] width 82 height 26
click at [636, 85] on span "Filters: Status" at bounding box center [605, 92] width 73 height 16
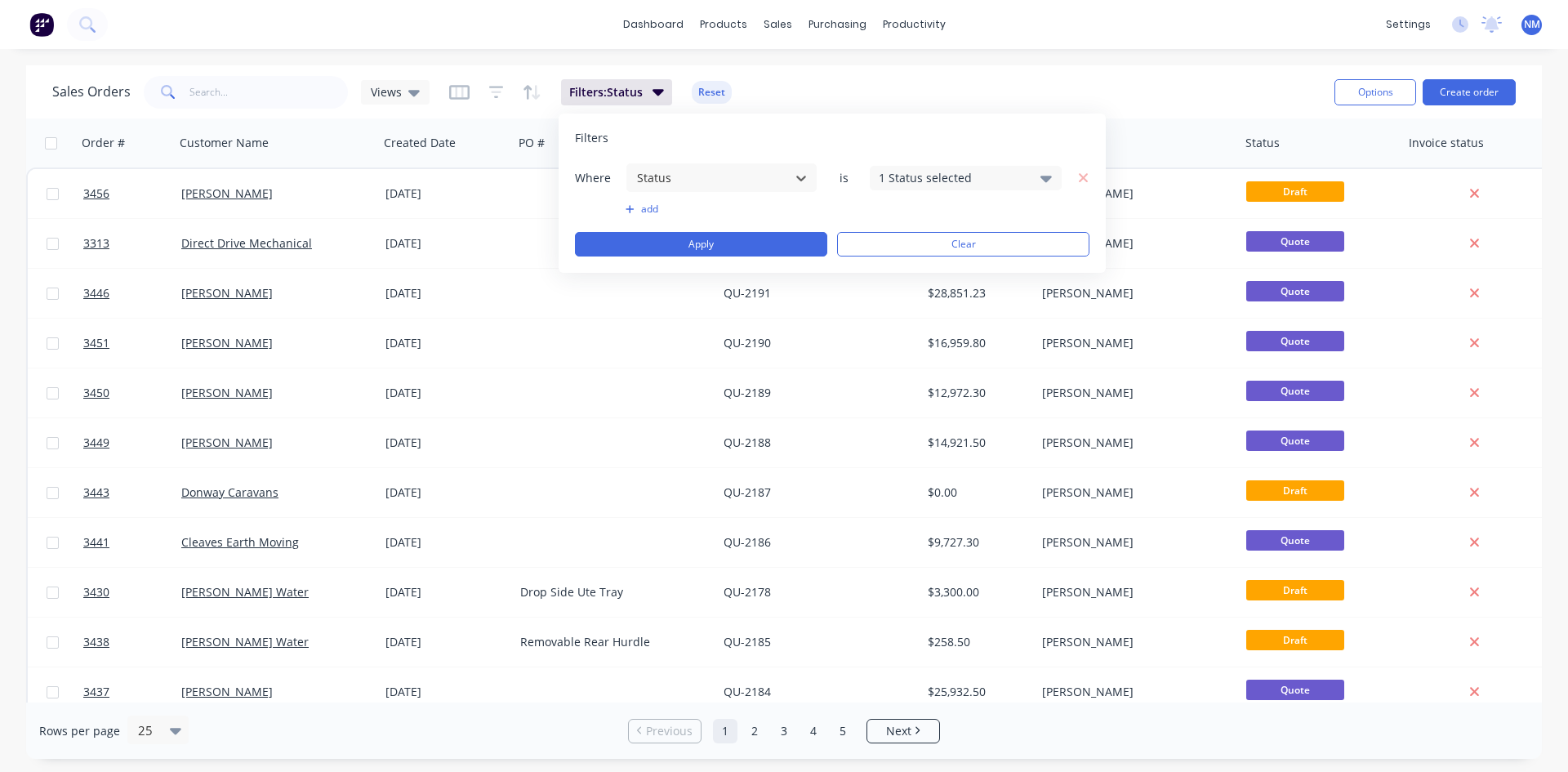
click at [967, 183] on div "1 Status selected" at bounding box center [953, 178] width 148 height 17
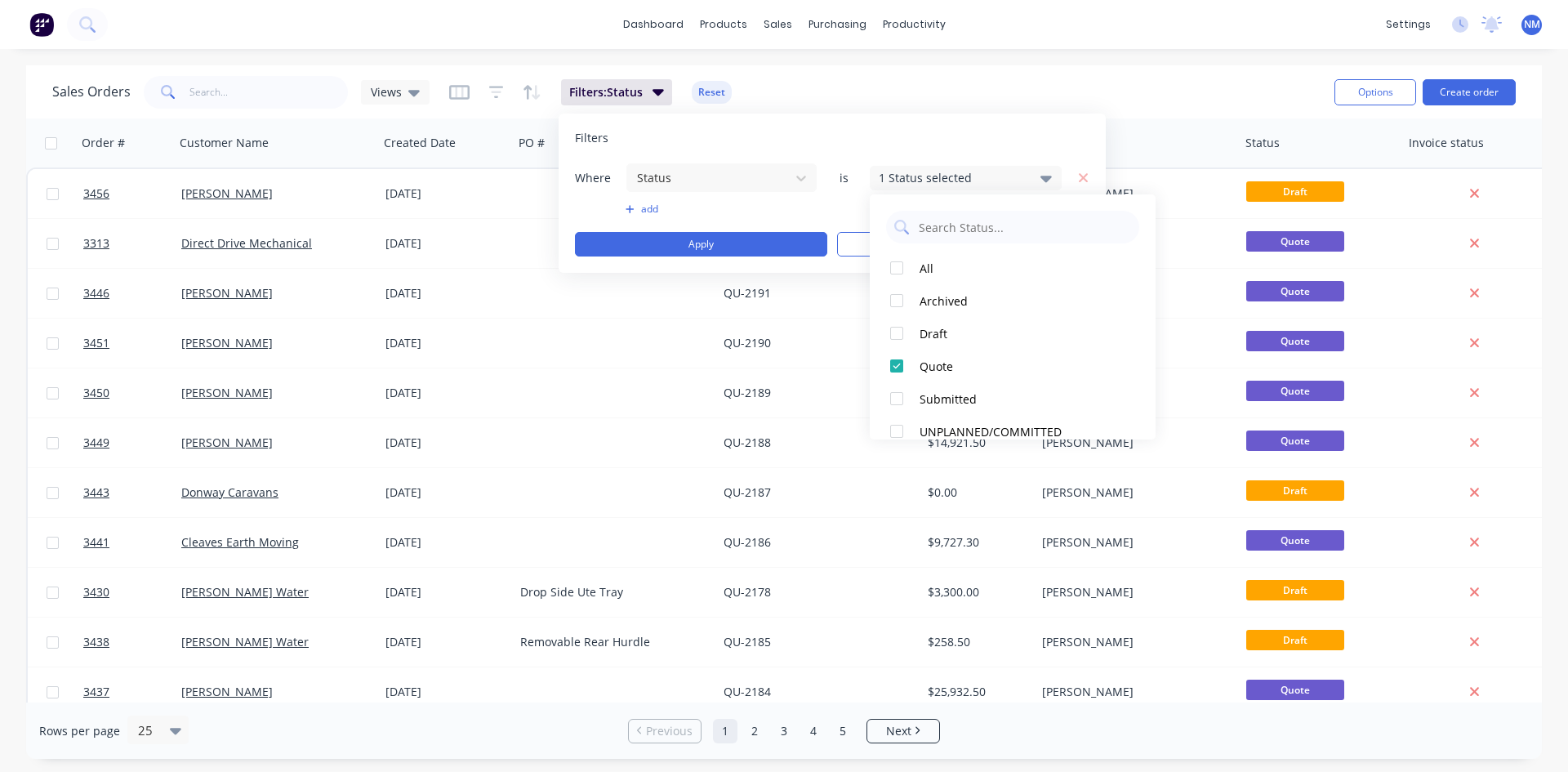
click at [967, 183] on div "1 Status selected" at bounding box center [953, 178] width 148 height 17
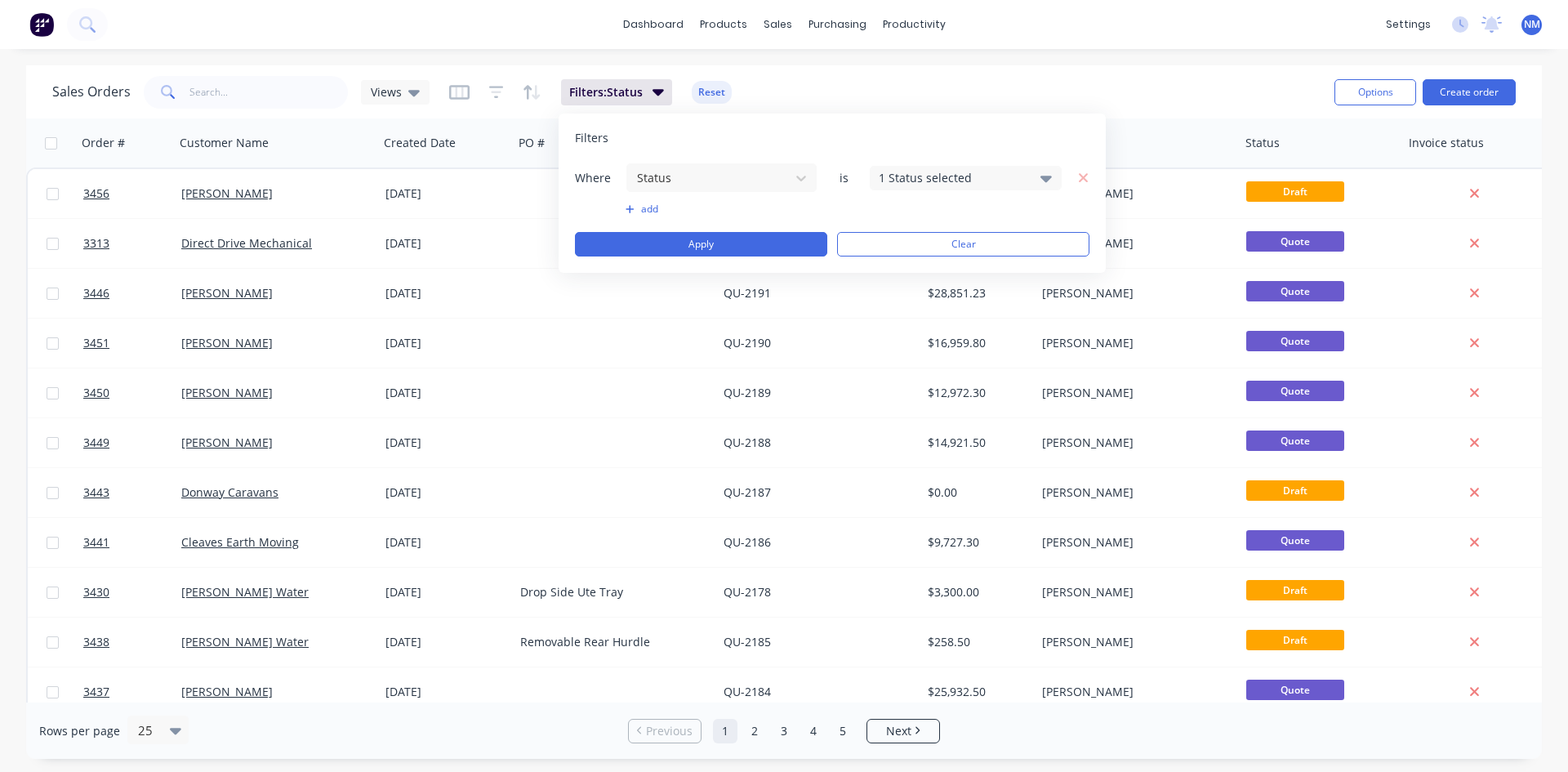
click at [935, 180] on div "1 Status selected" at bounding box center [953, 178] width 148 height 17
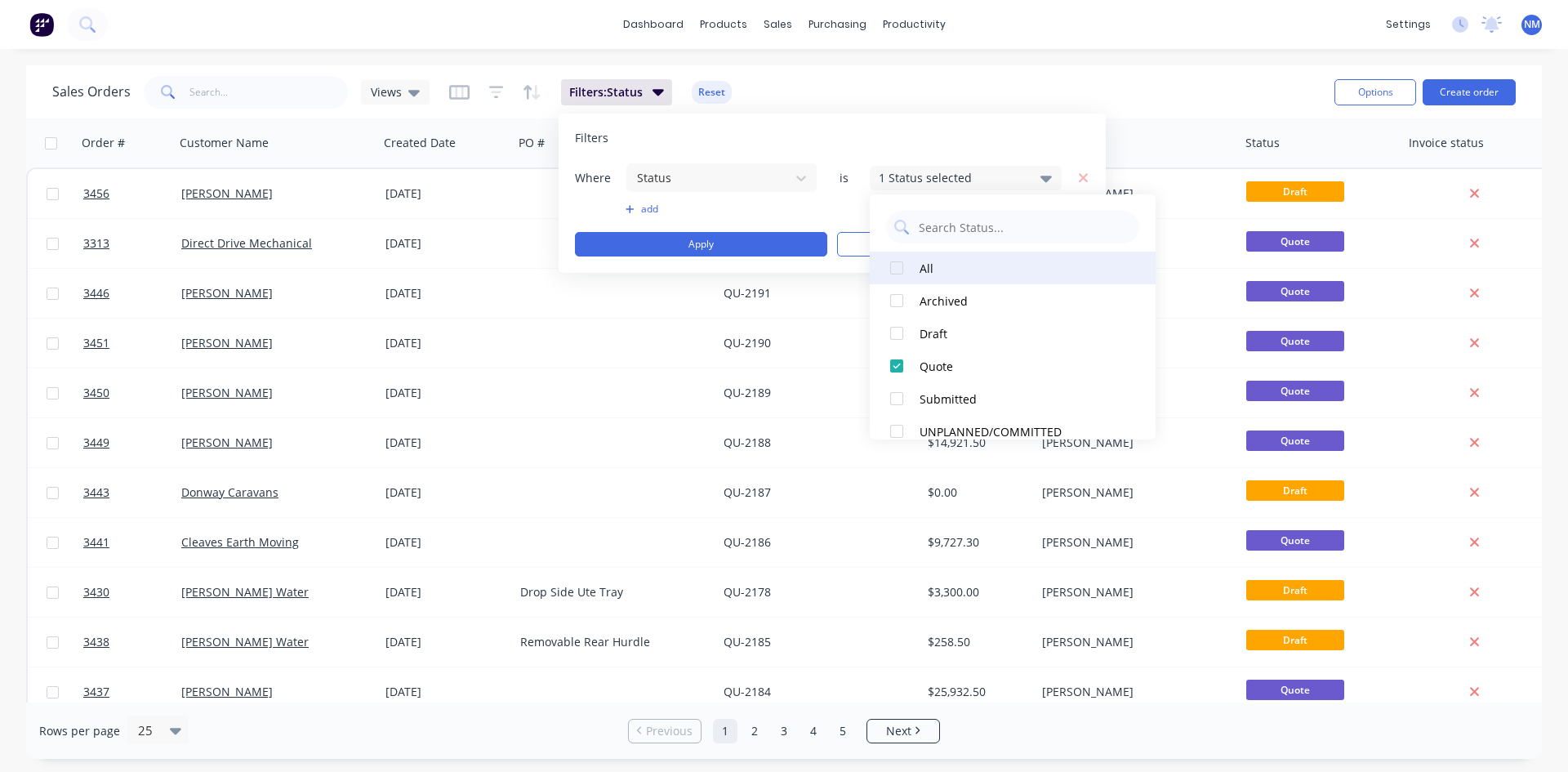
click at [902, 265] on div at bounding box center [896, 268] width 33 height 33
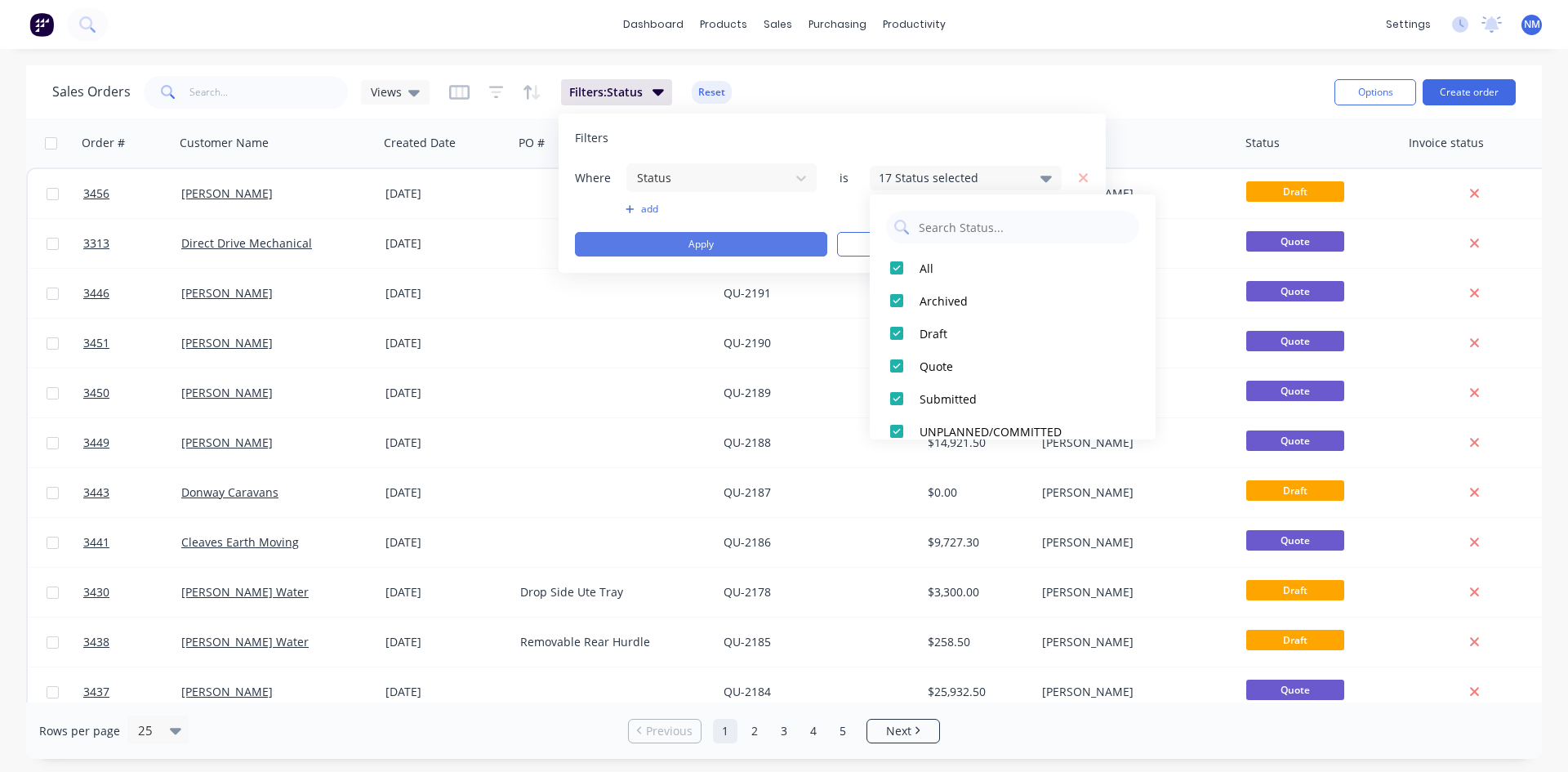
click at [728, 249] on button "Apply" at bounding box center [701, 244] width 253 height 24
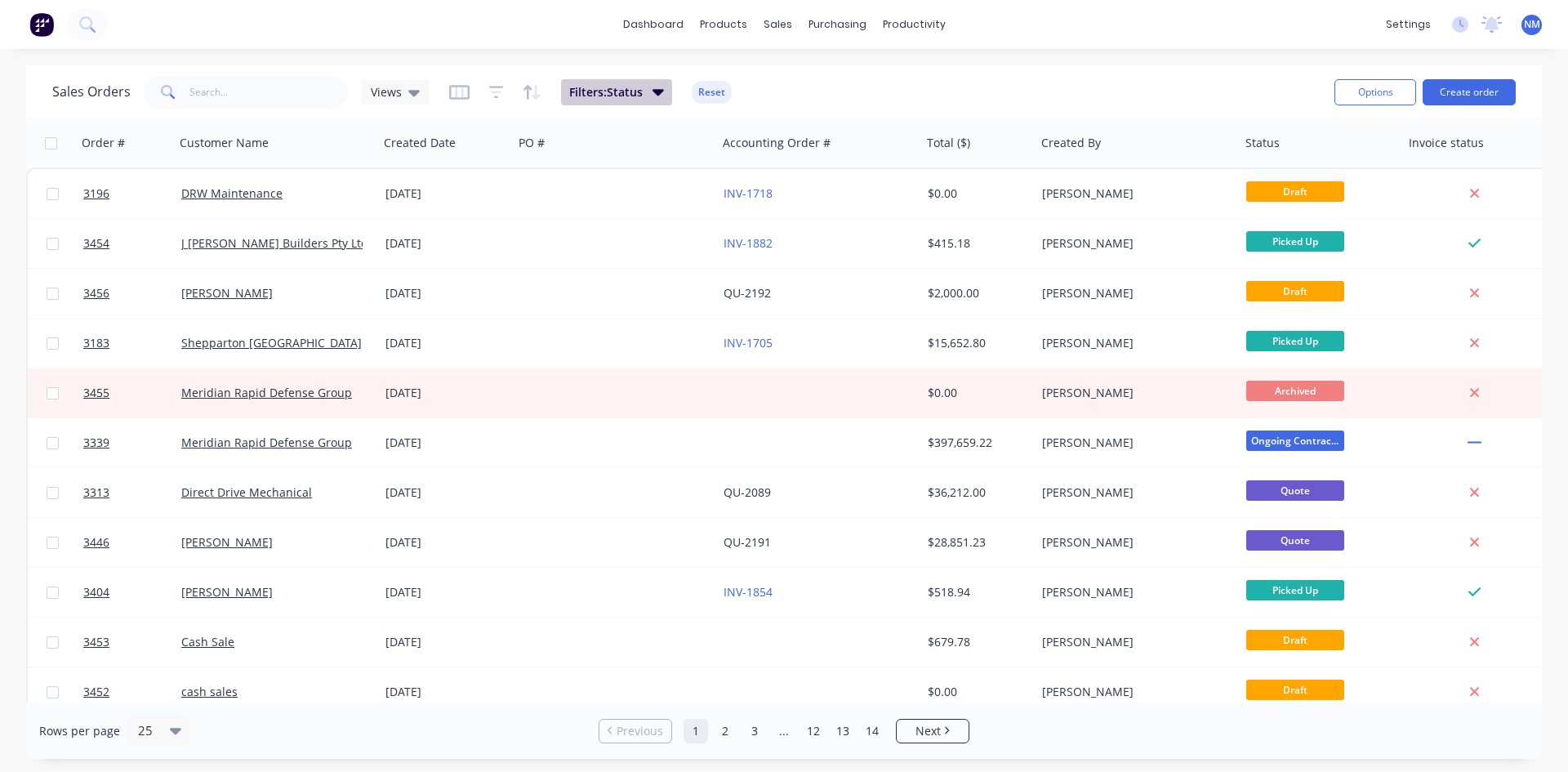
click at [634, 98] on span "Filters: Status" at bounding box center [605, 92] width 73 height 16
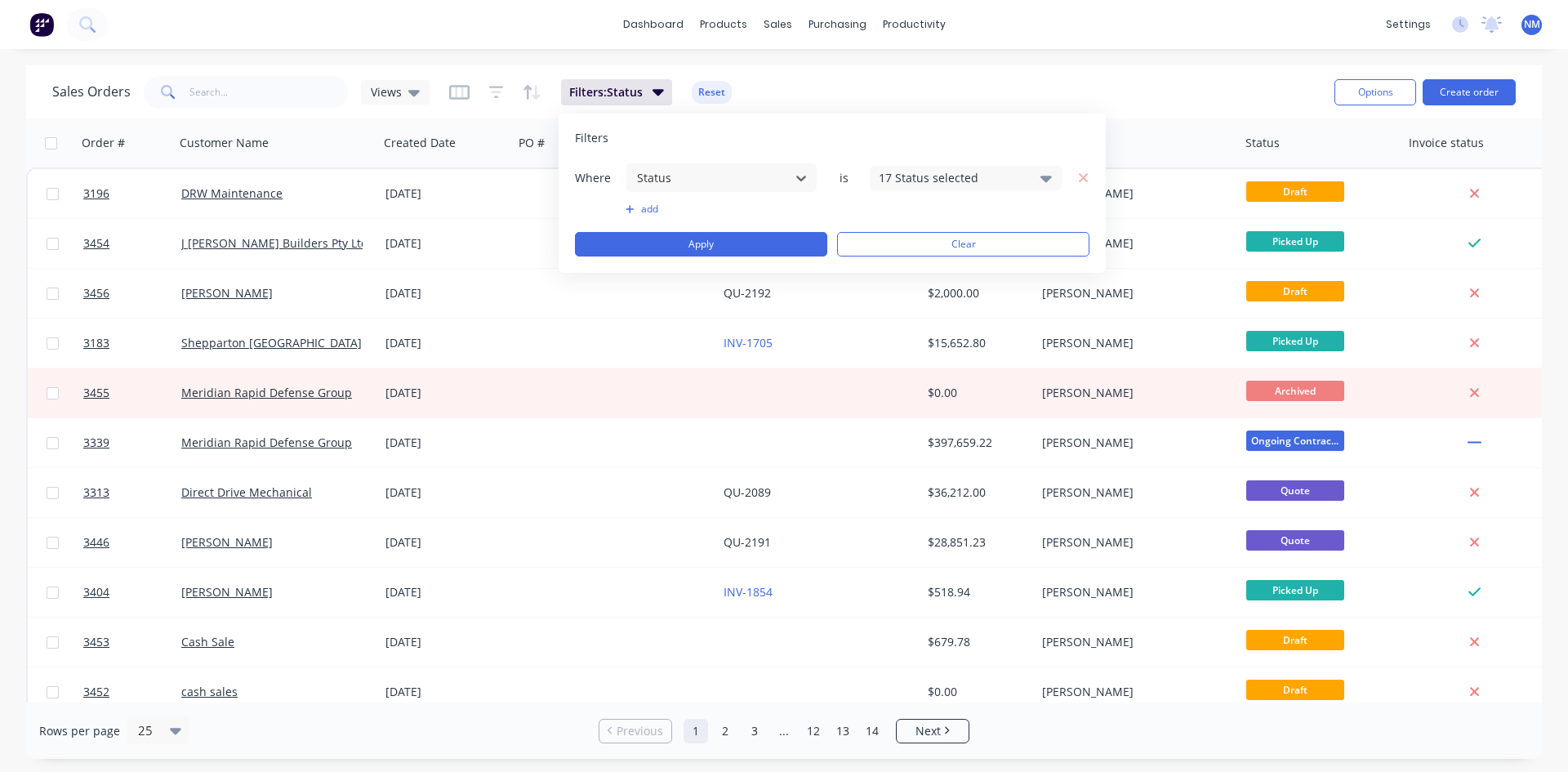
click at [985, 184] on div "17 Status selected" at bounding box center [953, 178] width 148 height 17
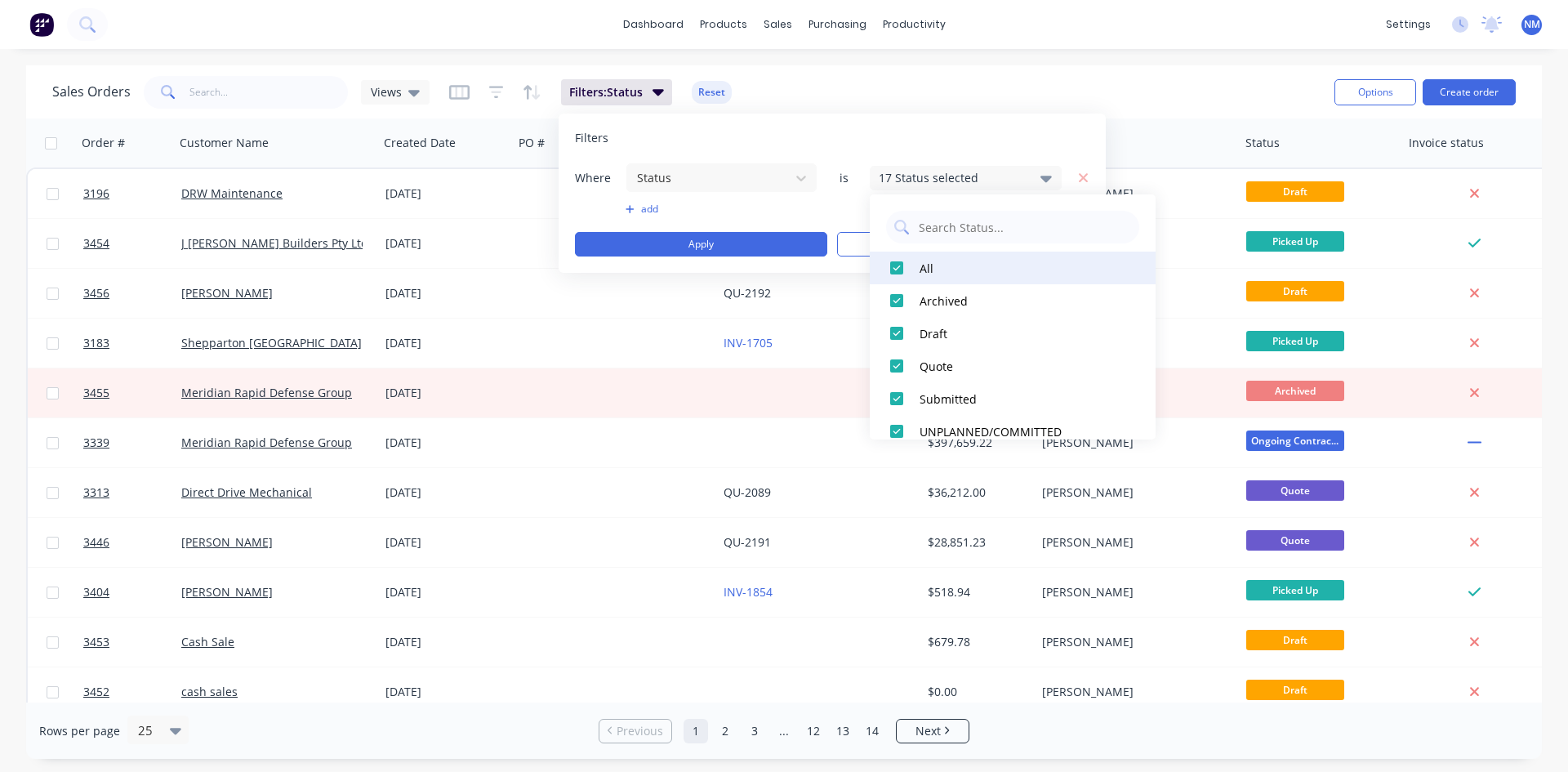
click at [898, 265] on div at bounding box center [896, 268] width 33 height 33
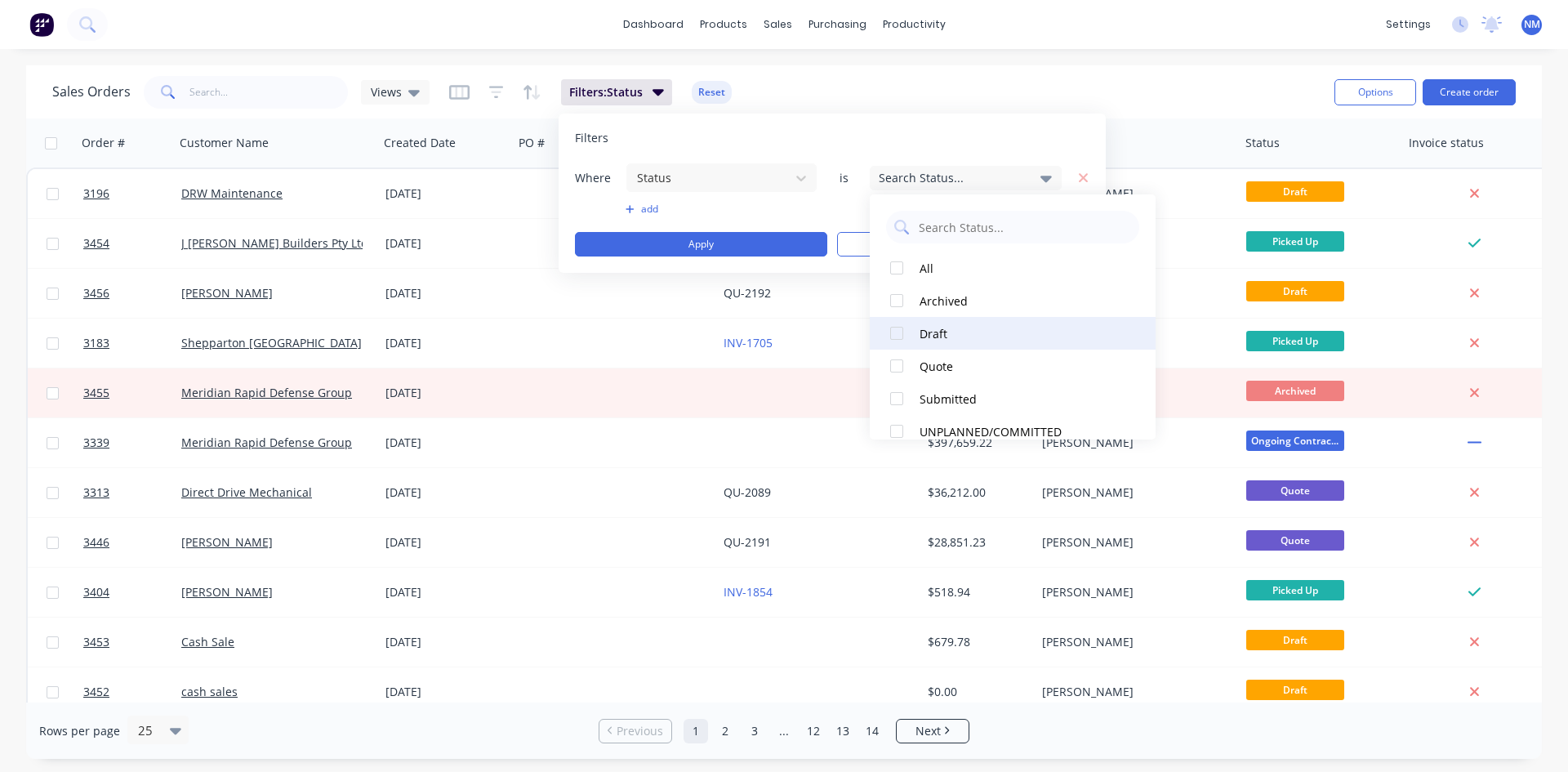
drag, startPoint x: 899, startPoint y: 336, endPoint x: 884, endPoint y: 330, distance: 16.2
click at [898, 336] on div at bounding box center [896, 334] width 33 height 33
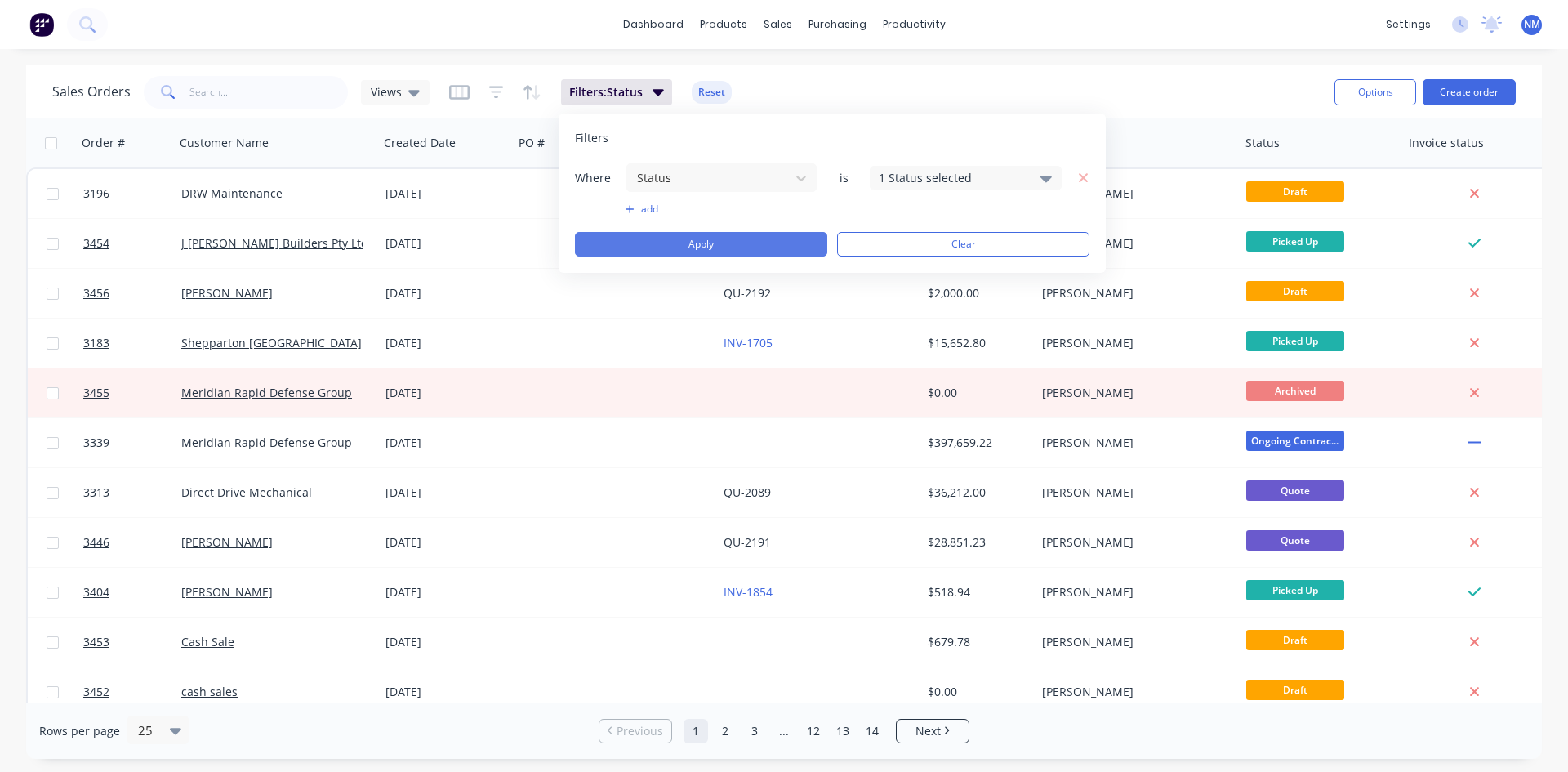
click at [663, 245] on button "Apply" at bounding box center [701, 244] width 253 height 24
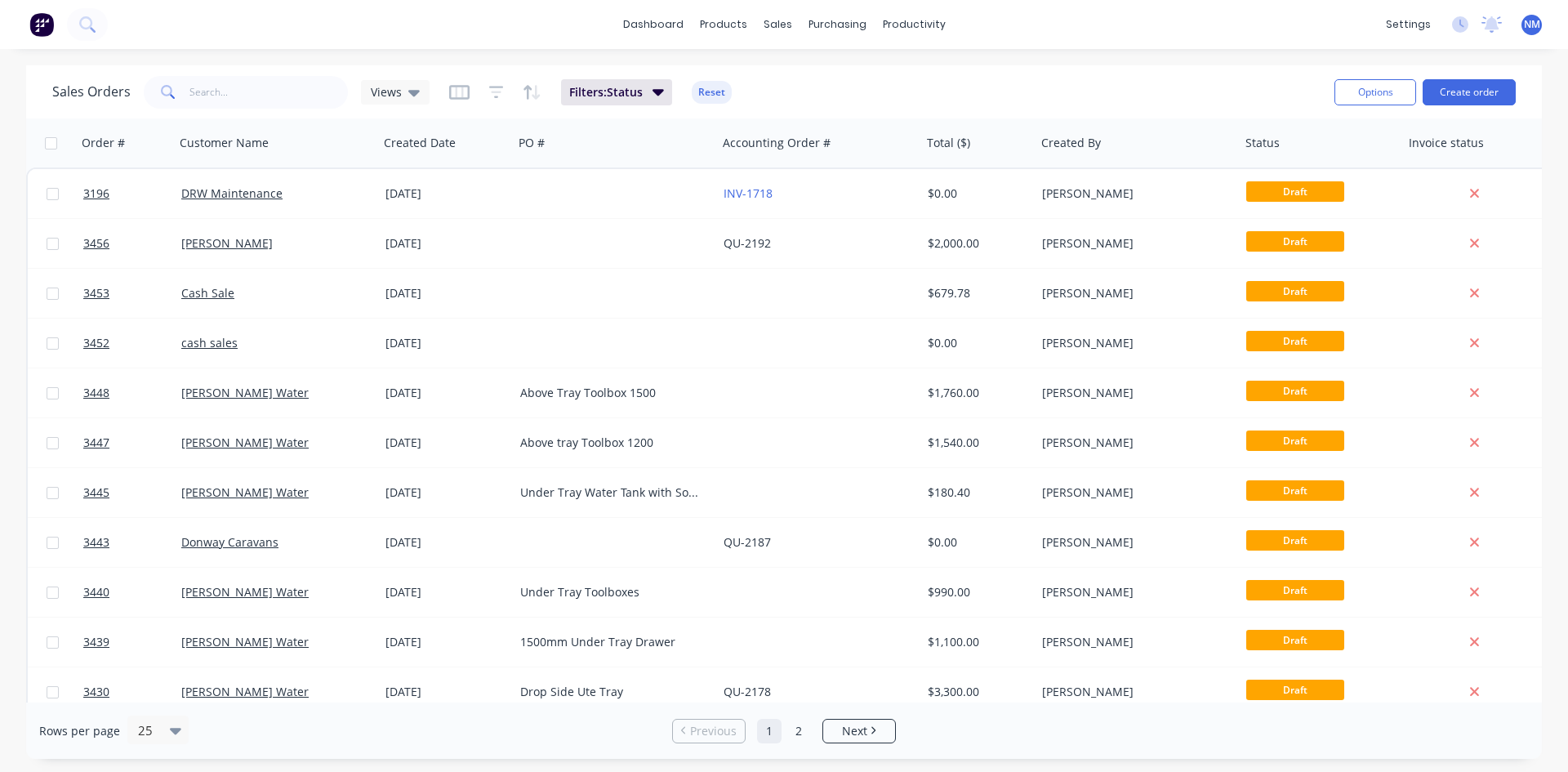
drag, startPoint x: 651, startPoint y: 101, endPoint x: 646, endPoint y: 113, distance: 13.0
click at [651, 101] on button "Filters: Status" at bounding box center [616, 92] width 111 height 26
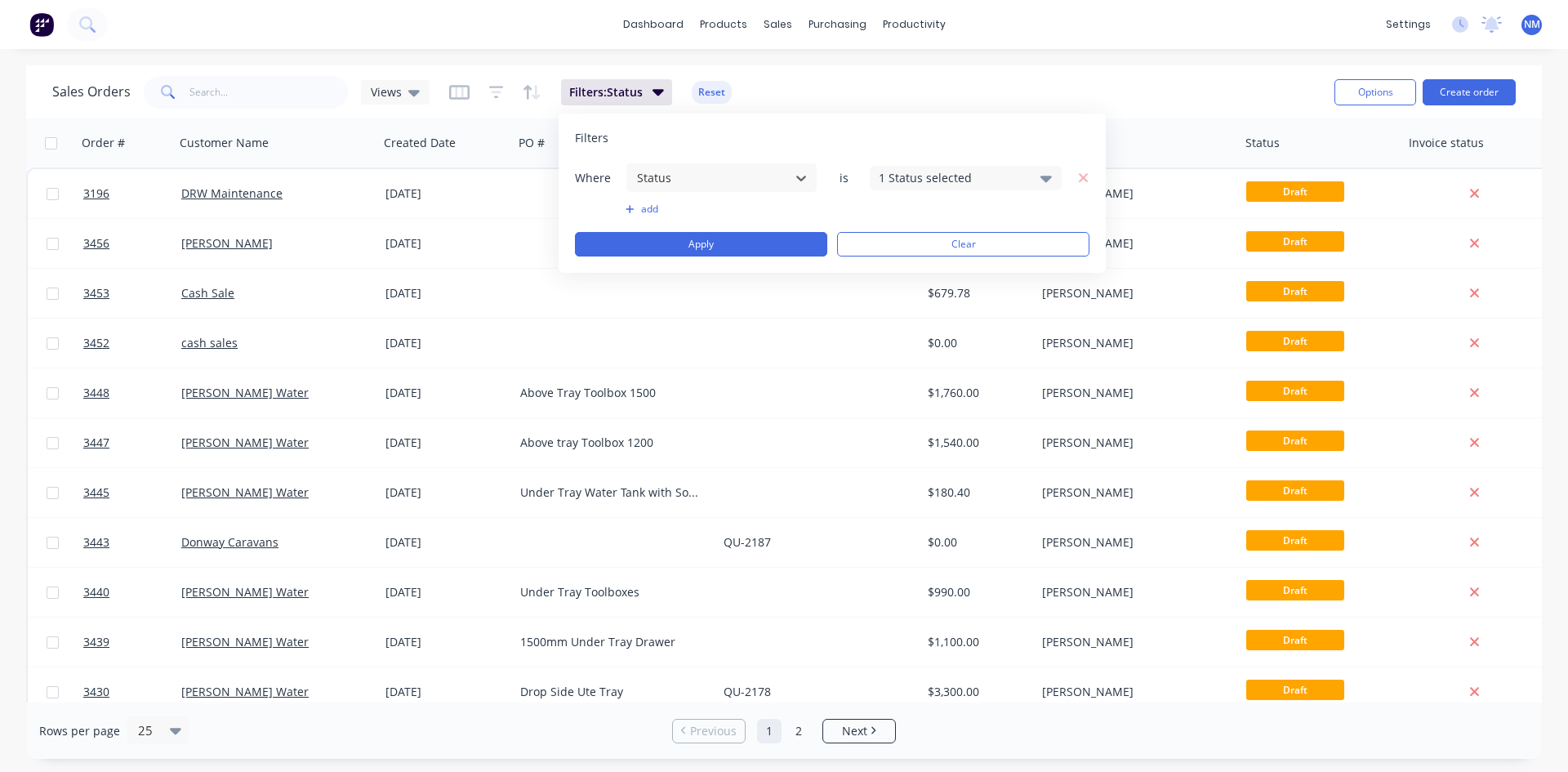
click at [967, 184] on div "1 Status selected" at bounding box center [965, 178] width 192 height 24
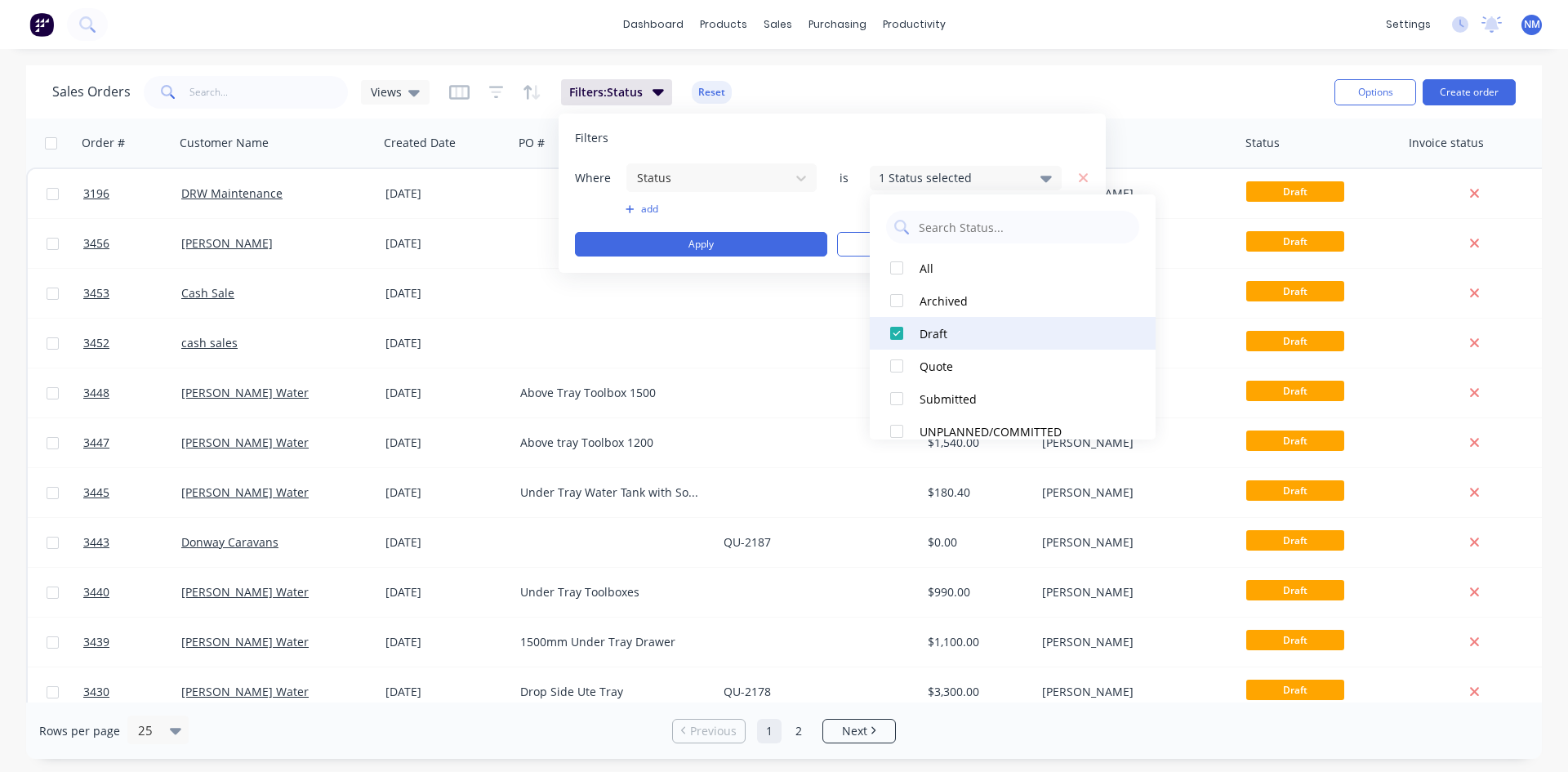
click at [897, 331] on div at bounding box center [896, 334] width 33 height 33
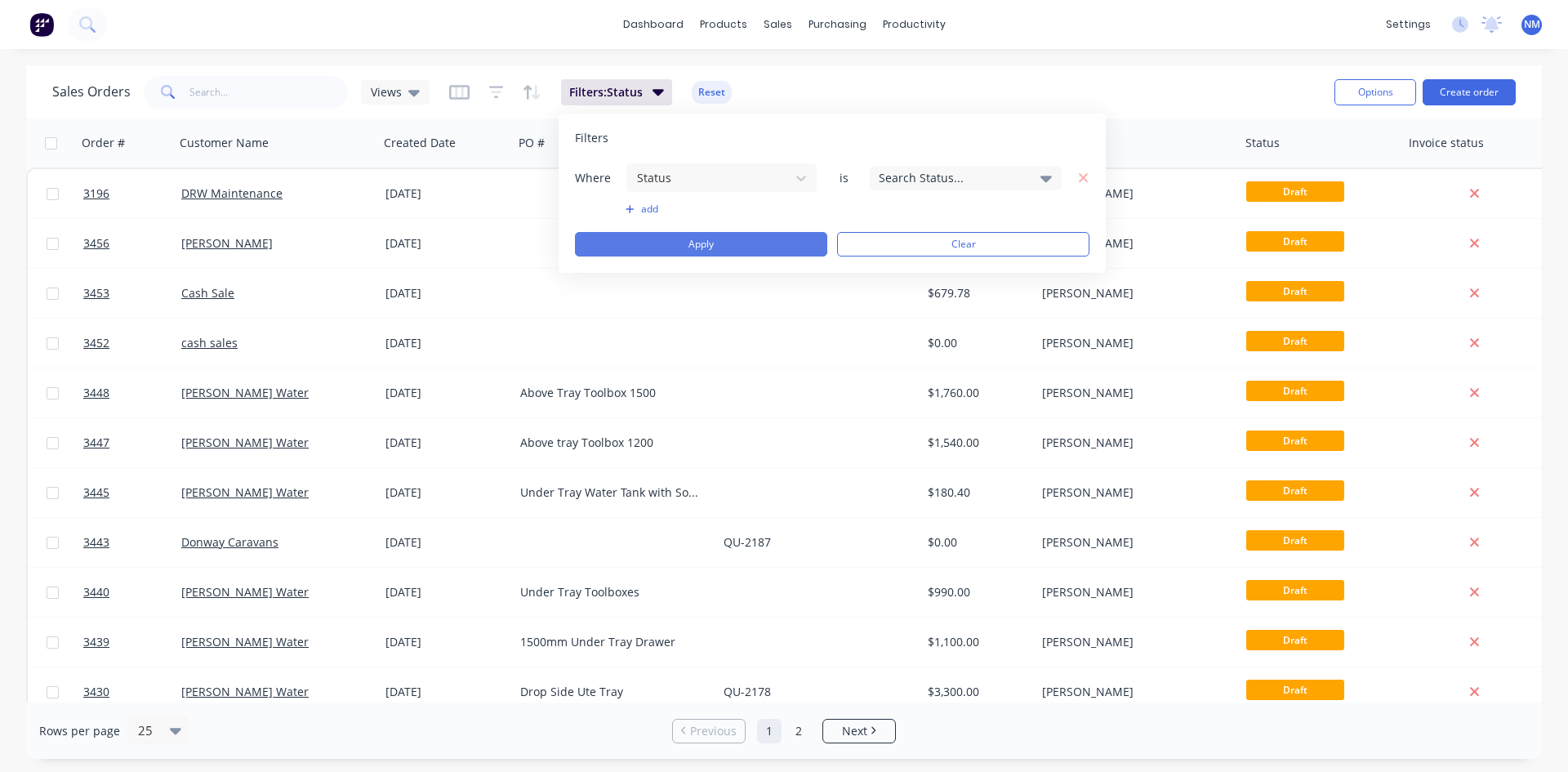
click at [758, 252] on button "Apply" at bounding box center [701, 244] width 253 height 24
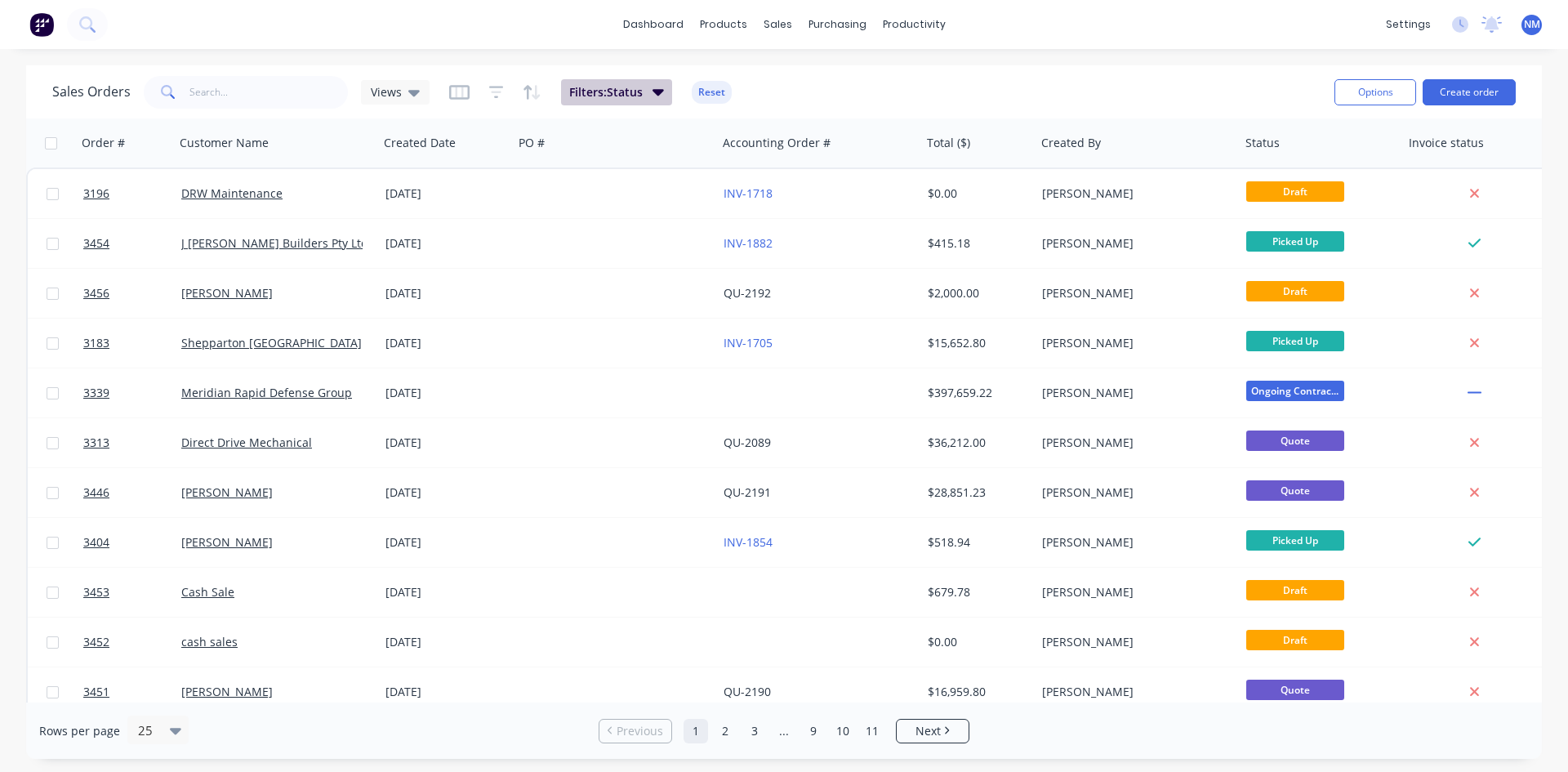
click at [643, 96] on button "Filters: Status" at bounding box center [616, 92] width 111 height 26
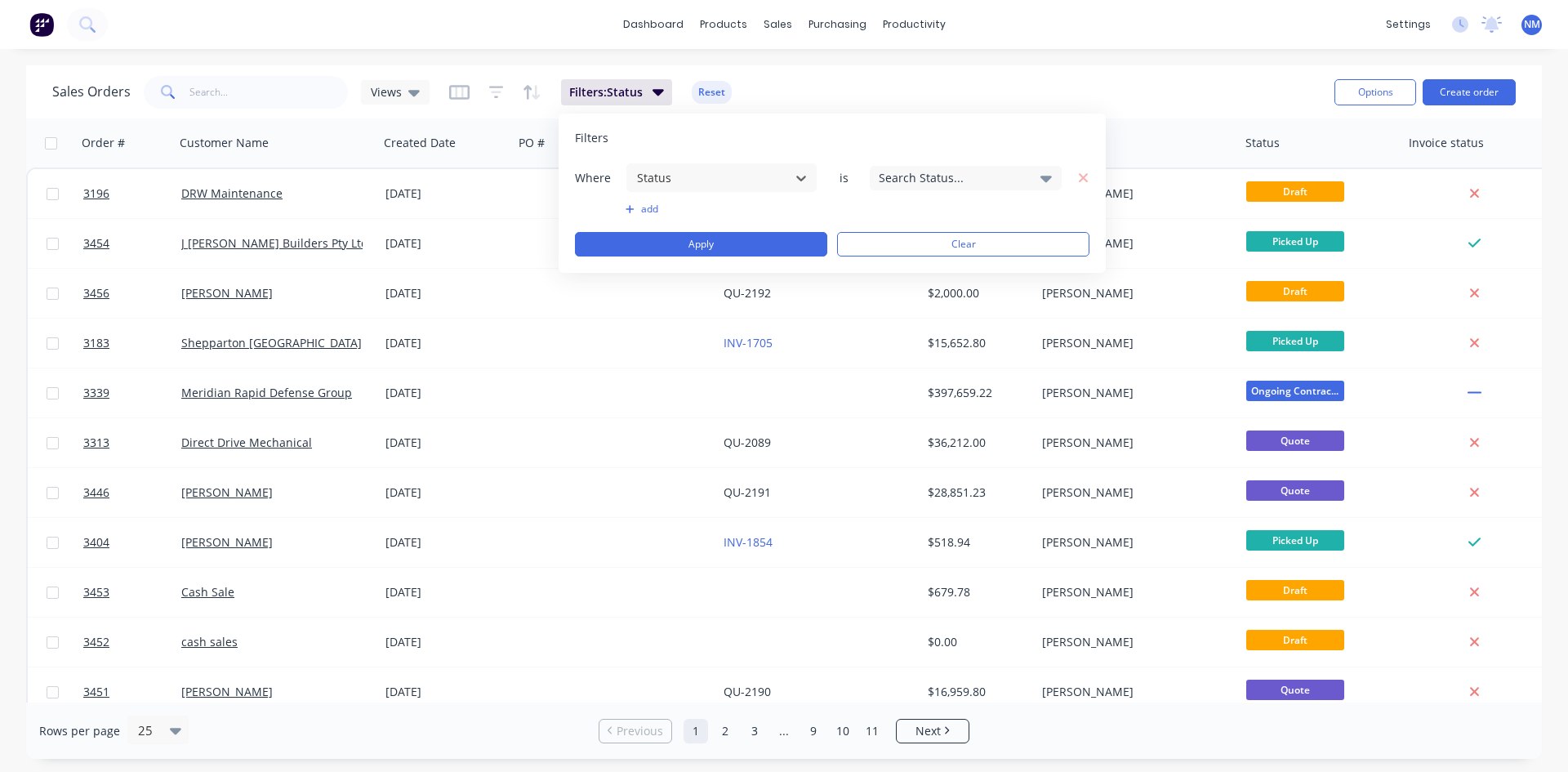
click at [944, 185] on div "Search Status..." at bounding box center [953, 178] width 148 height 17
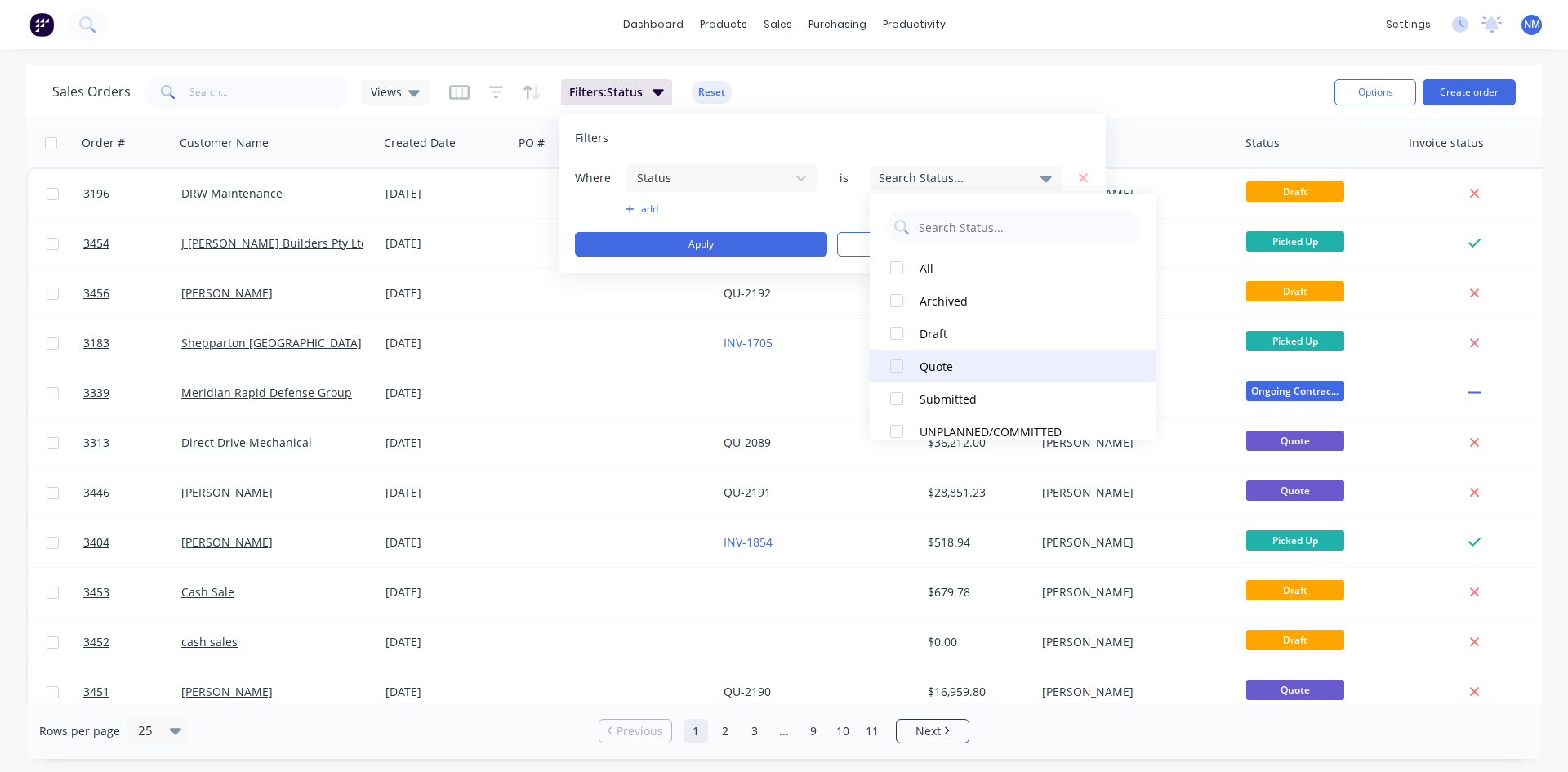
click at [921, 368] on div "Quote" at bounding box center [1017, 367] width 196 height 17
click at [740, 247] on button "Apply" at bounding box center [701, 244] width 253 height 24
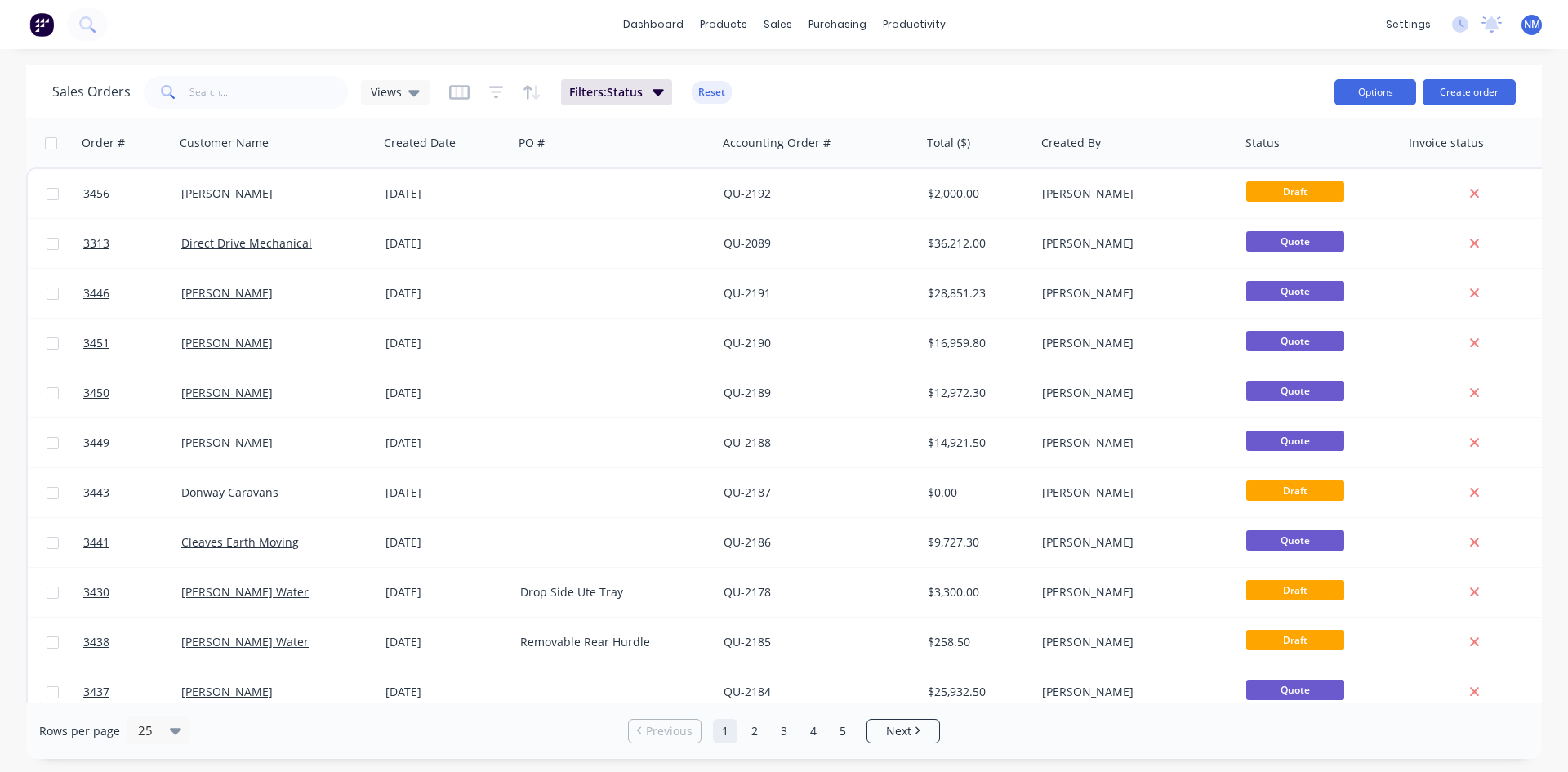
click at [1369, 91] on button "Options" at bounding box center [1375, 92] width 82 height 26
click at [1317, 199] on div "Export" at bounding box center [1327, 198] width 150 height 23
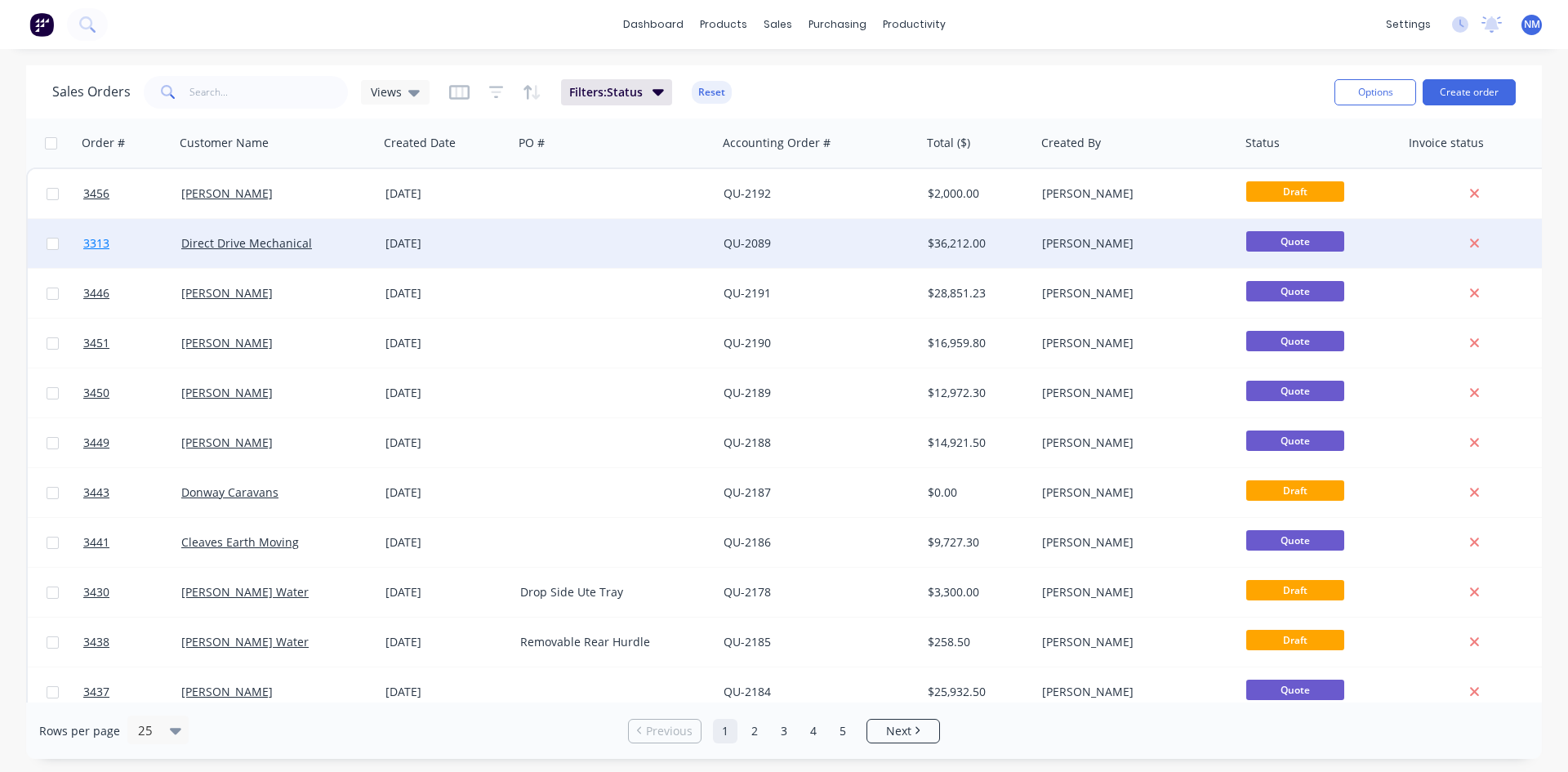
click at [101, 244] on span "3313" at bounding box center [97, 243] width 26 height 16
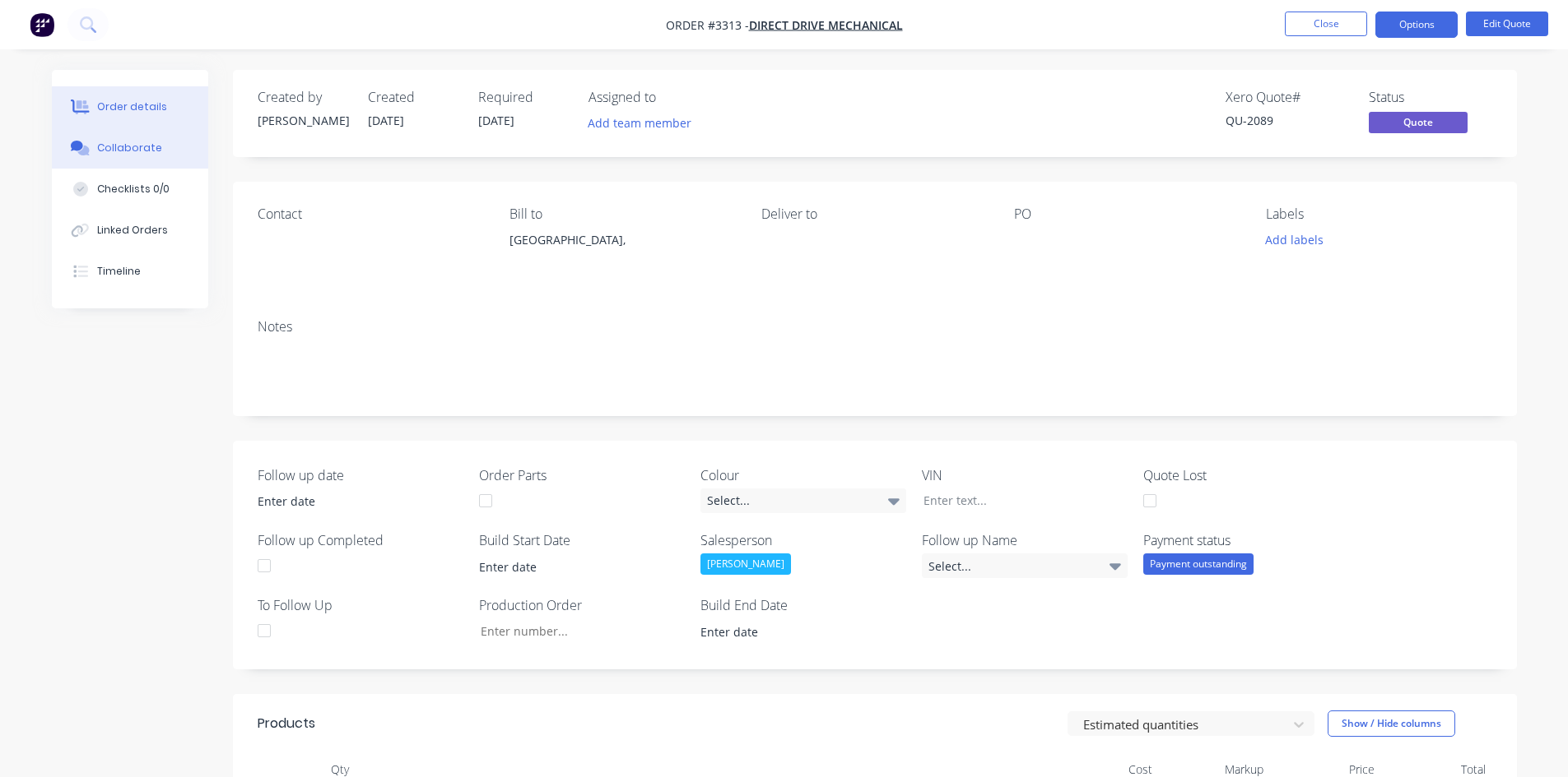
click at [136, 153] on div "Collaborate" at bounding box center [129, 148] width 65 height 15
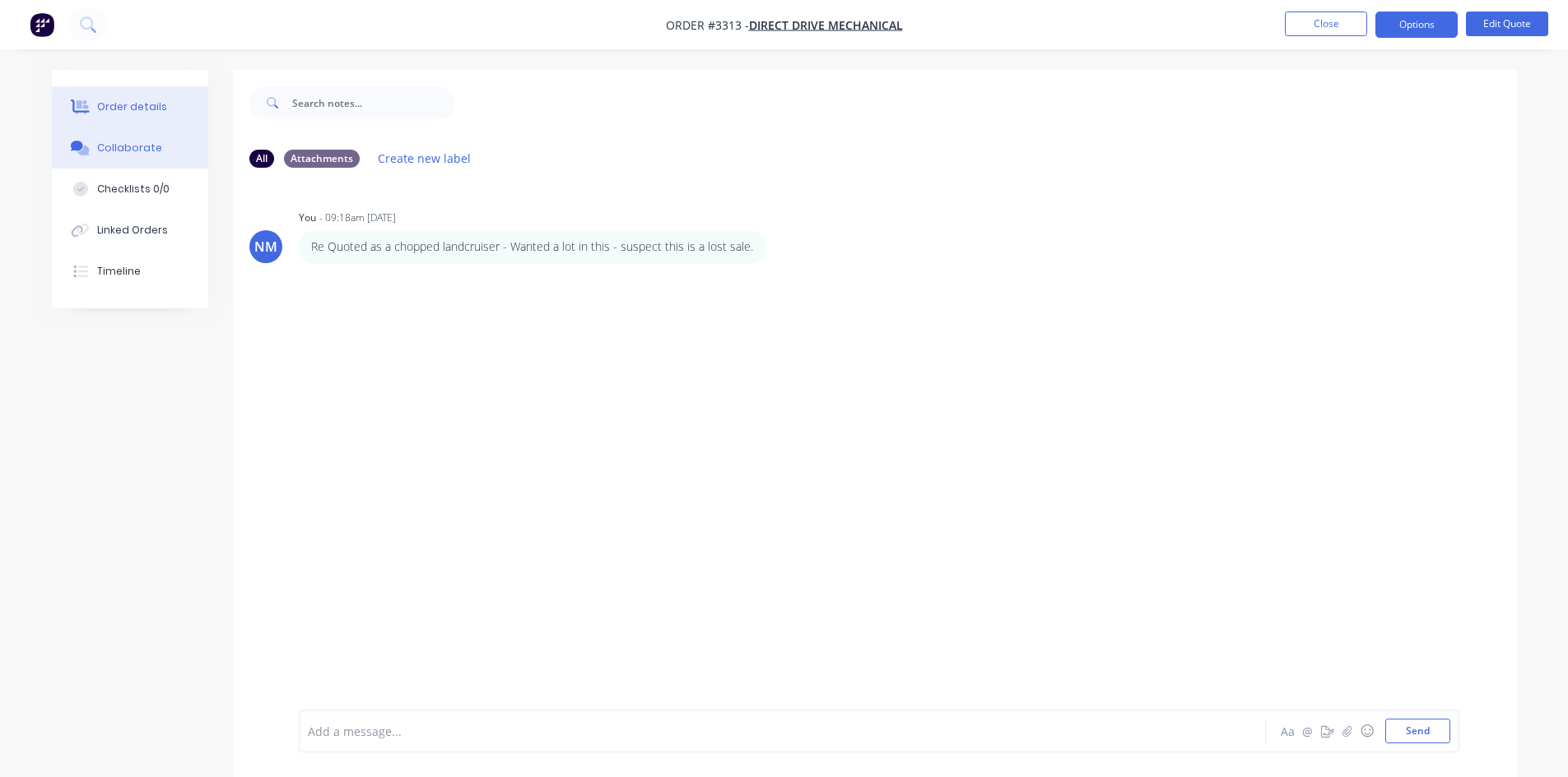
click at [142, 99] on button "Order details" at bounding box center [130, 106] width 156 height 41
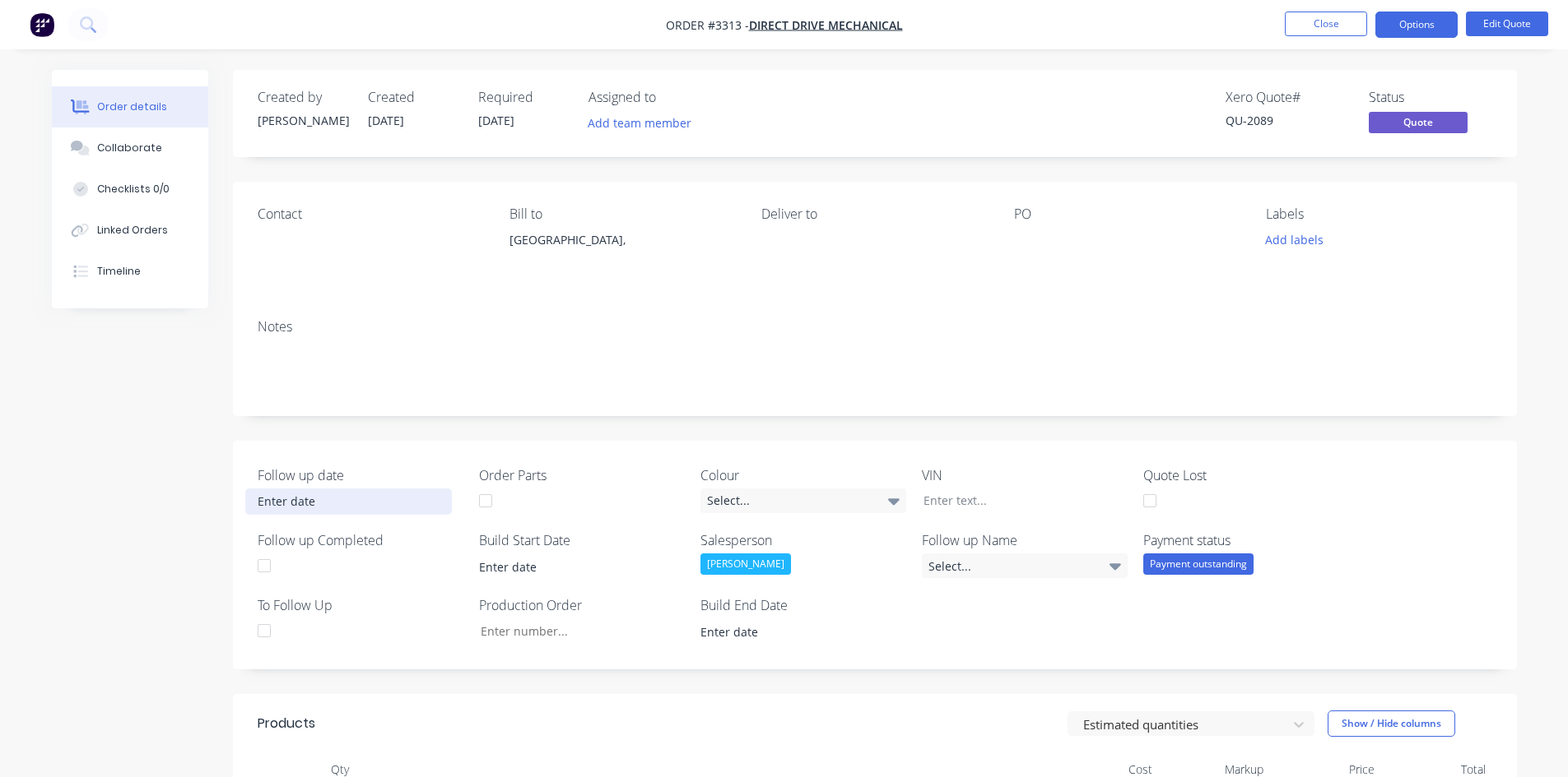
click at [301, 510] on input at bounding box center [348, 502] width 205 height 24
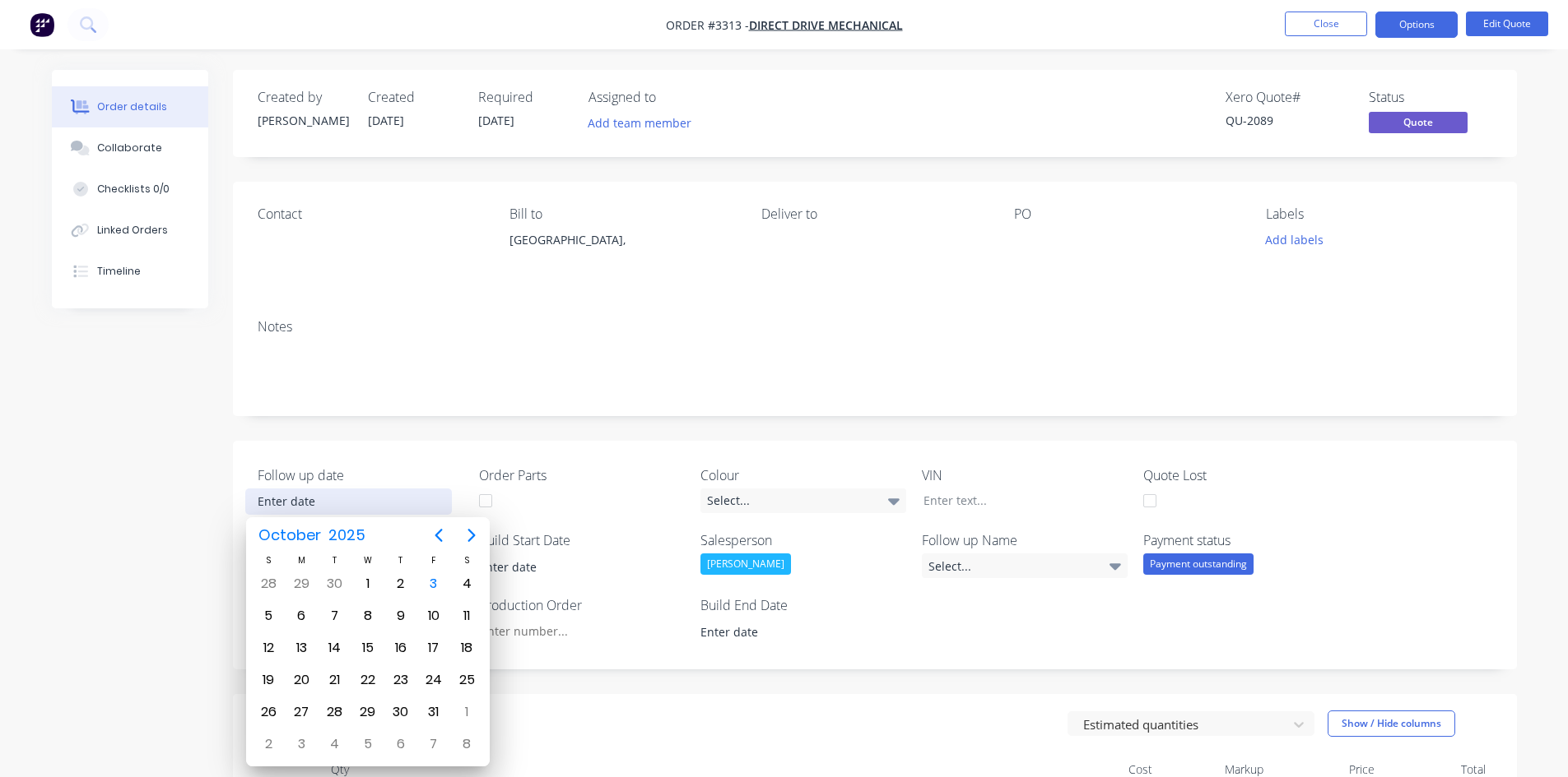
click at [394, 463] on div "Follow up date Order Parts Colour Select... VIN Quote Lost Follow up Completed …" at bounding box center [875, 555] width 1284 height 228
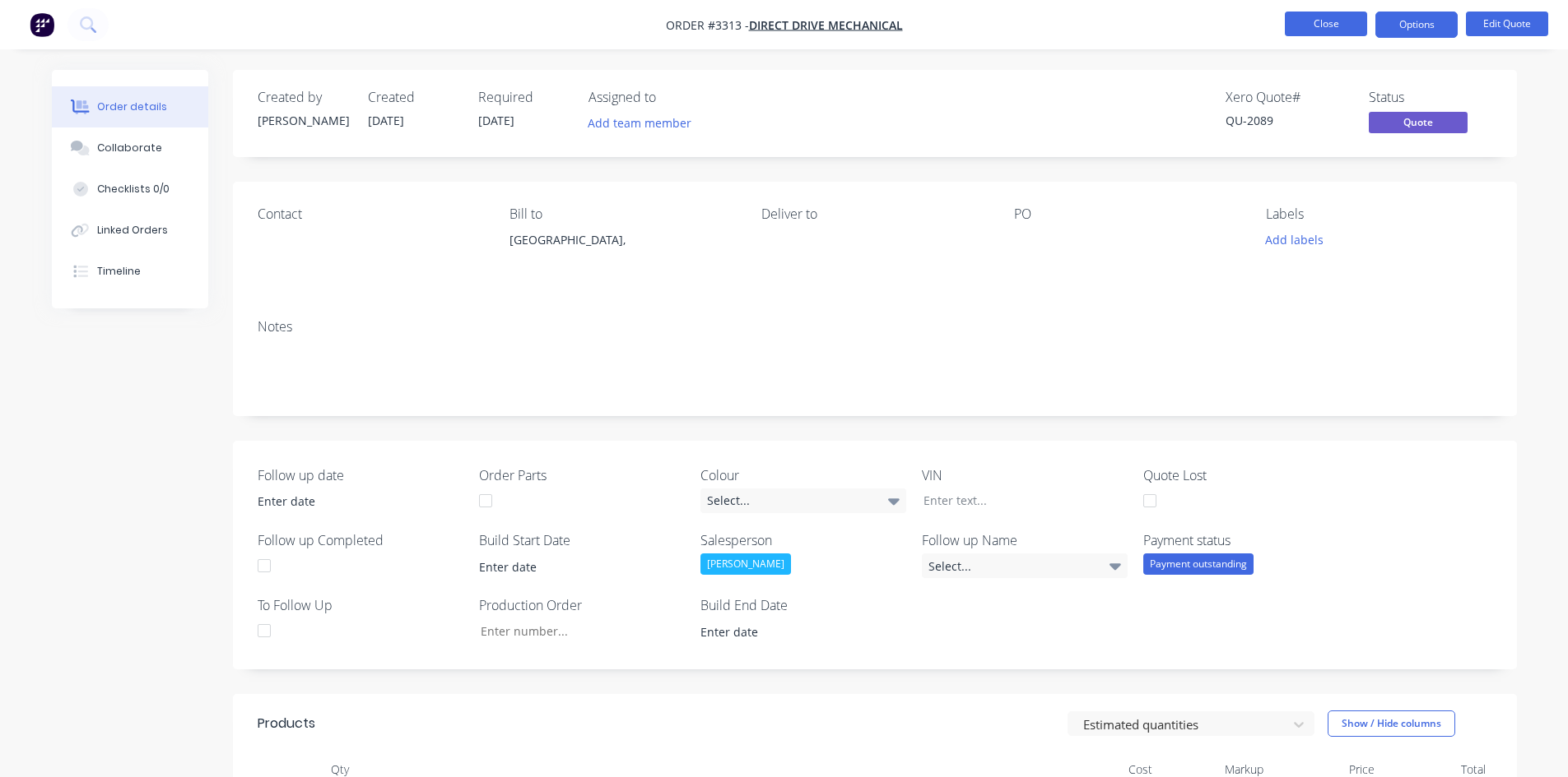
click at [1338, 30] on button "Close" at bounding box center [1326, 23] width 83 height 24
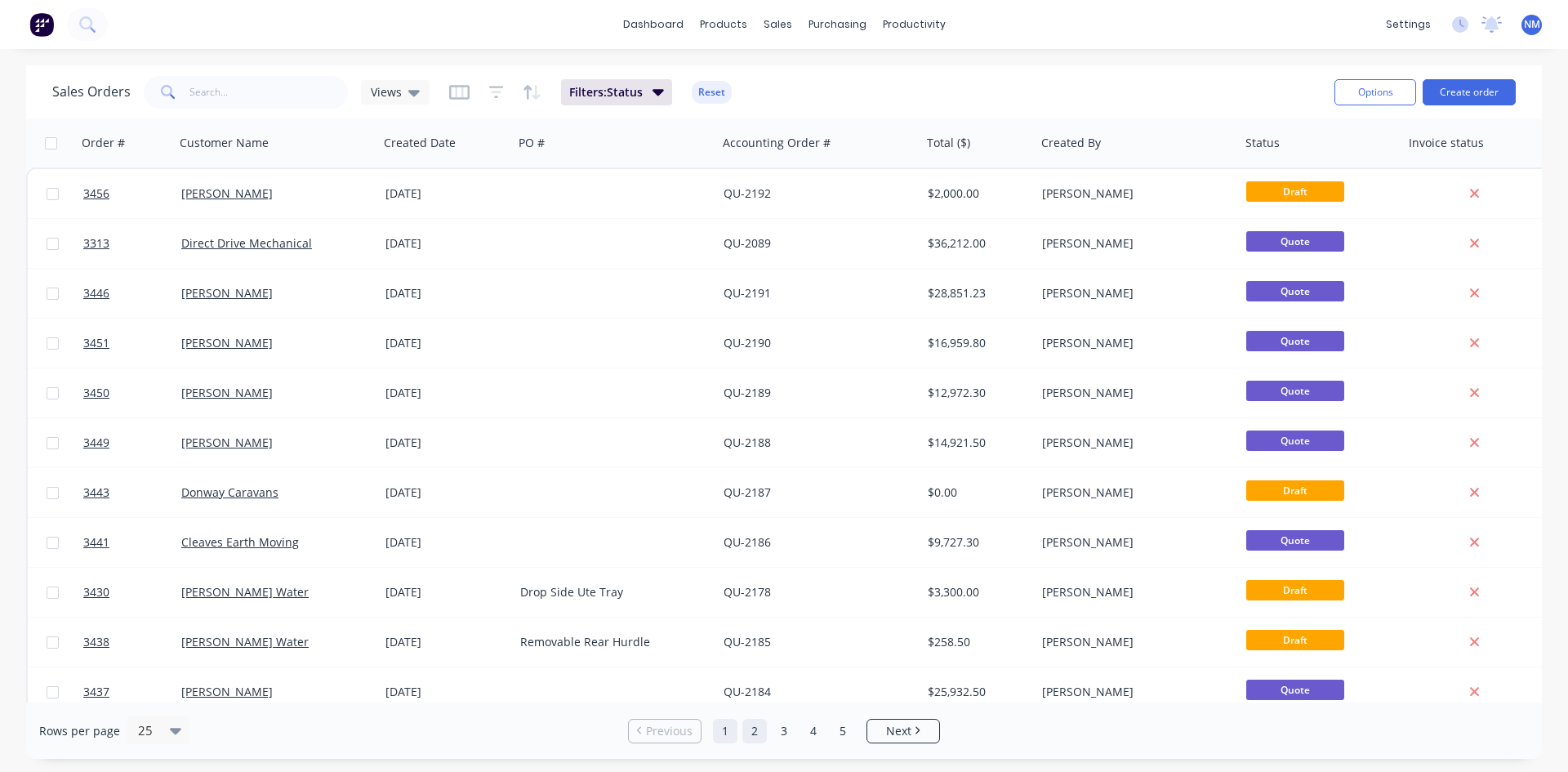
click at [752, 730] on link "2" at bounding box center [754, 731] width 24 height 24
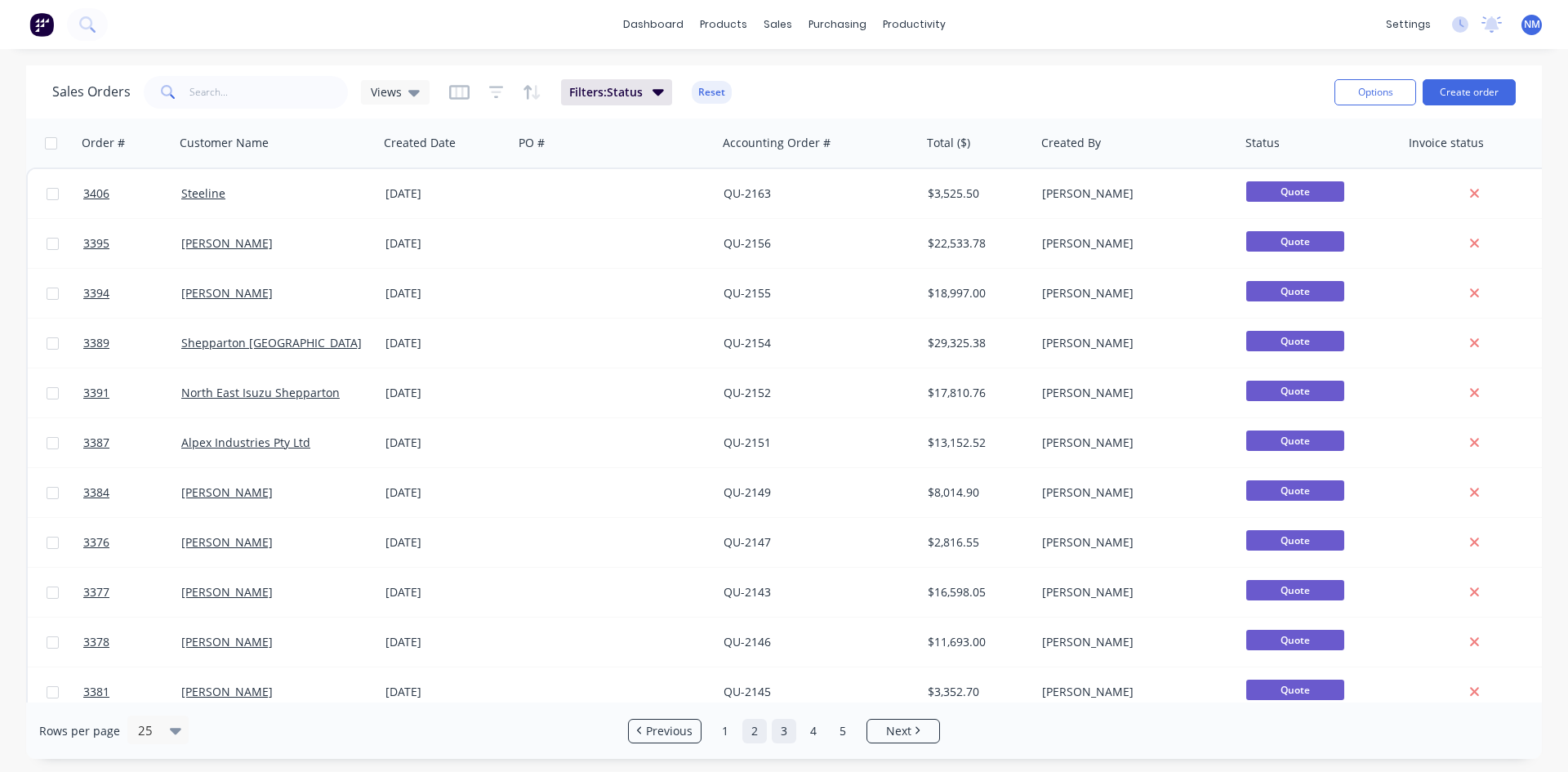
click at [786, 737] on link "3" at bounding box center [784, 731] width 24 height 24
click at [814, 730] on link "4" at bounding box center [814, 731] width 24 height 24
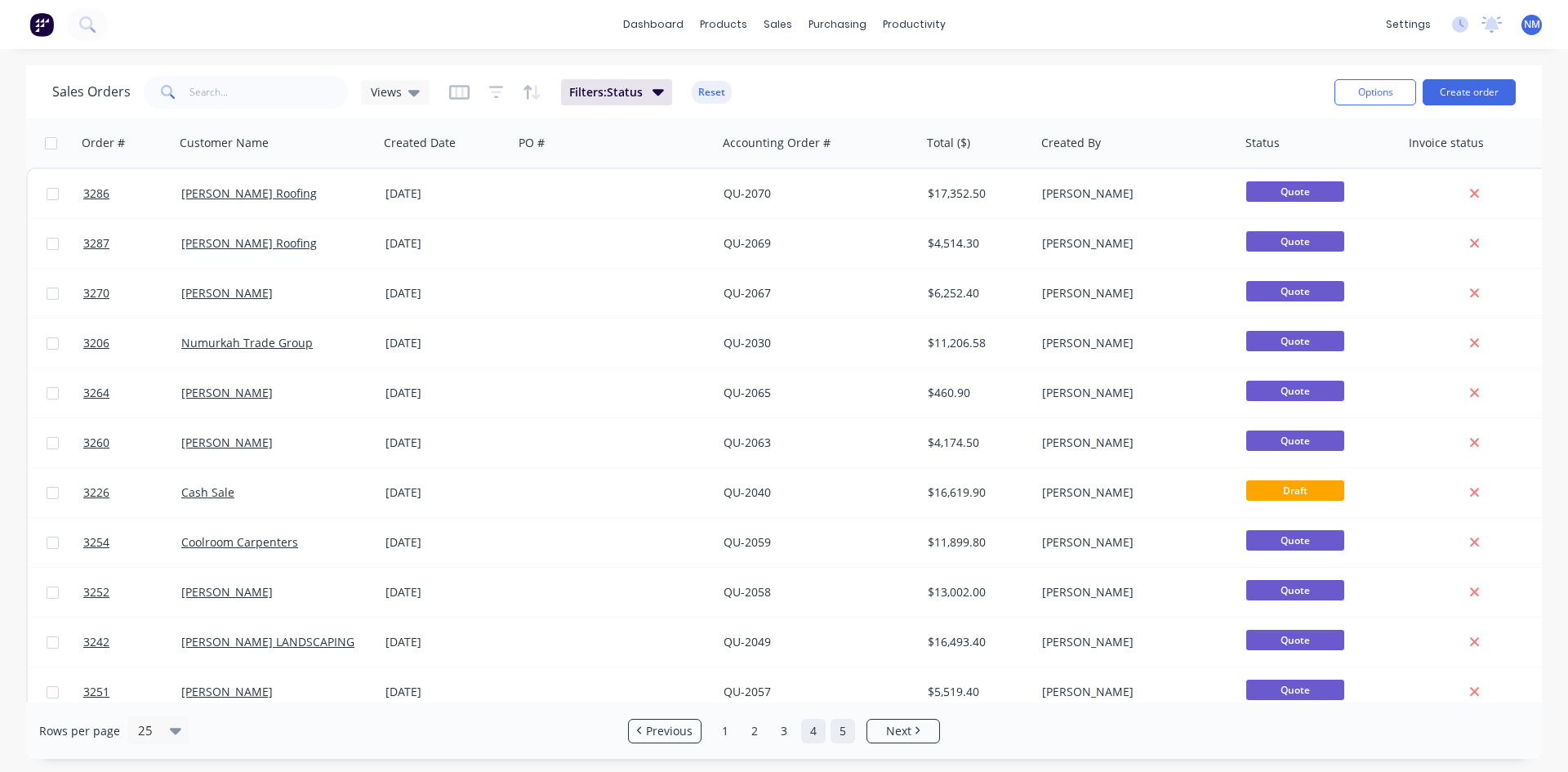
click at [848, 729] on link "5" at bounding box center [843, 731] width 24 height 24
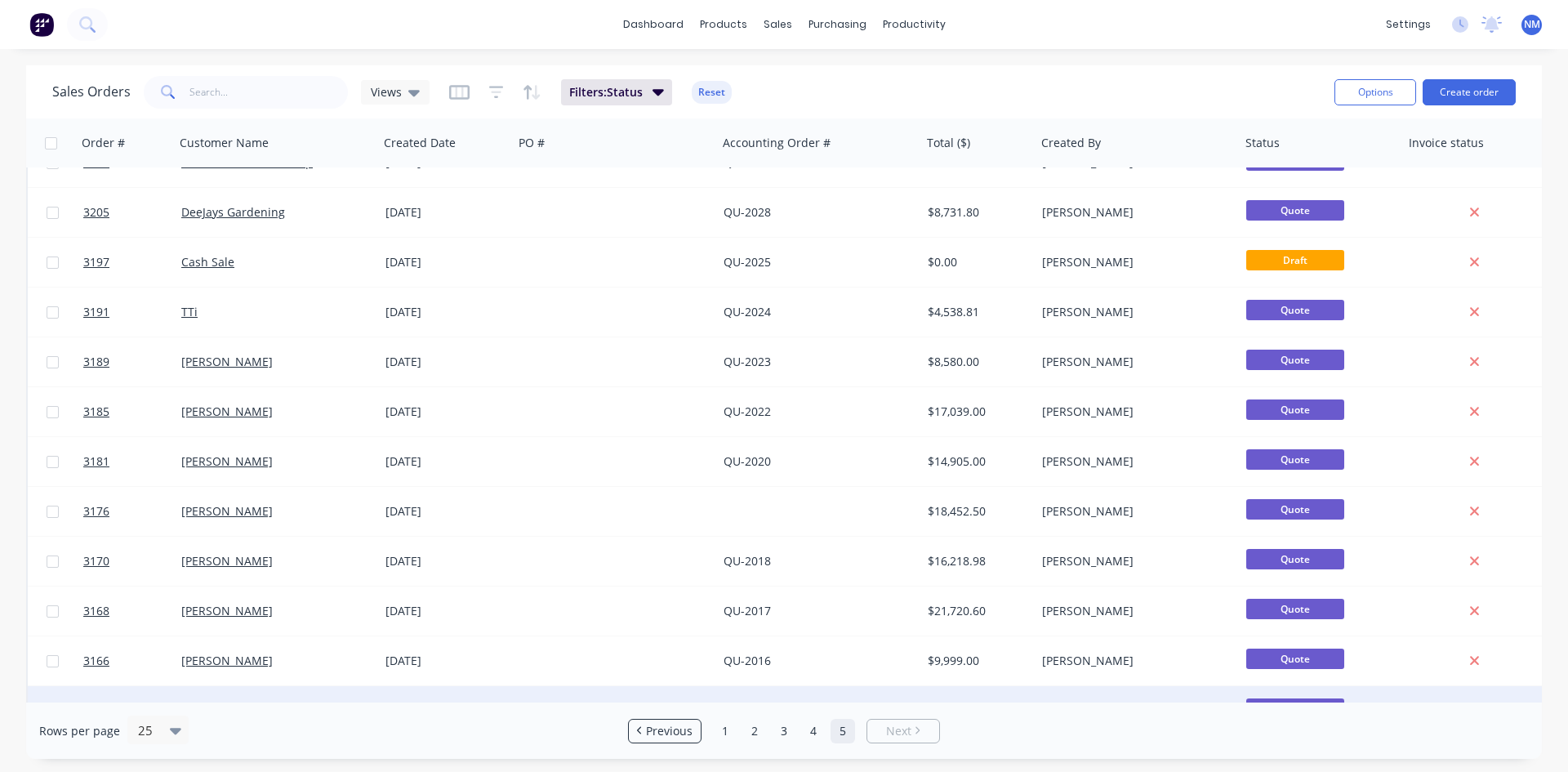
scroll to position [569, 0]
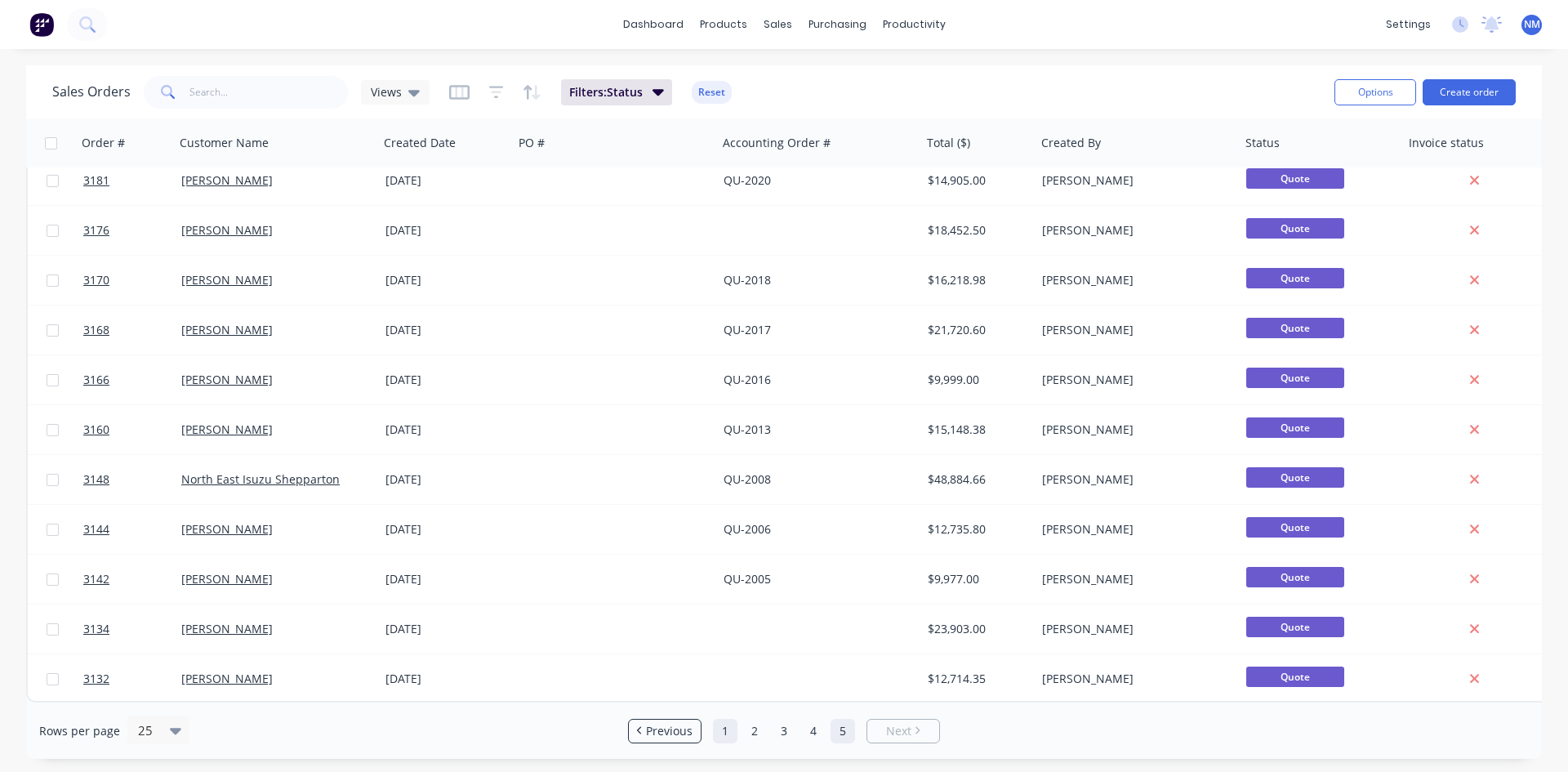
click at [724, 725] on link "1" at bounding box center [725, 731] width 24 height 24
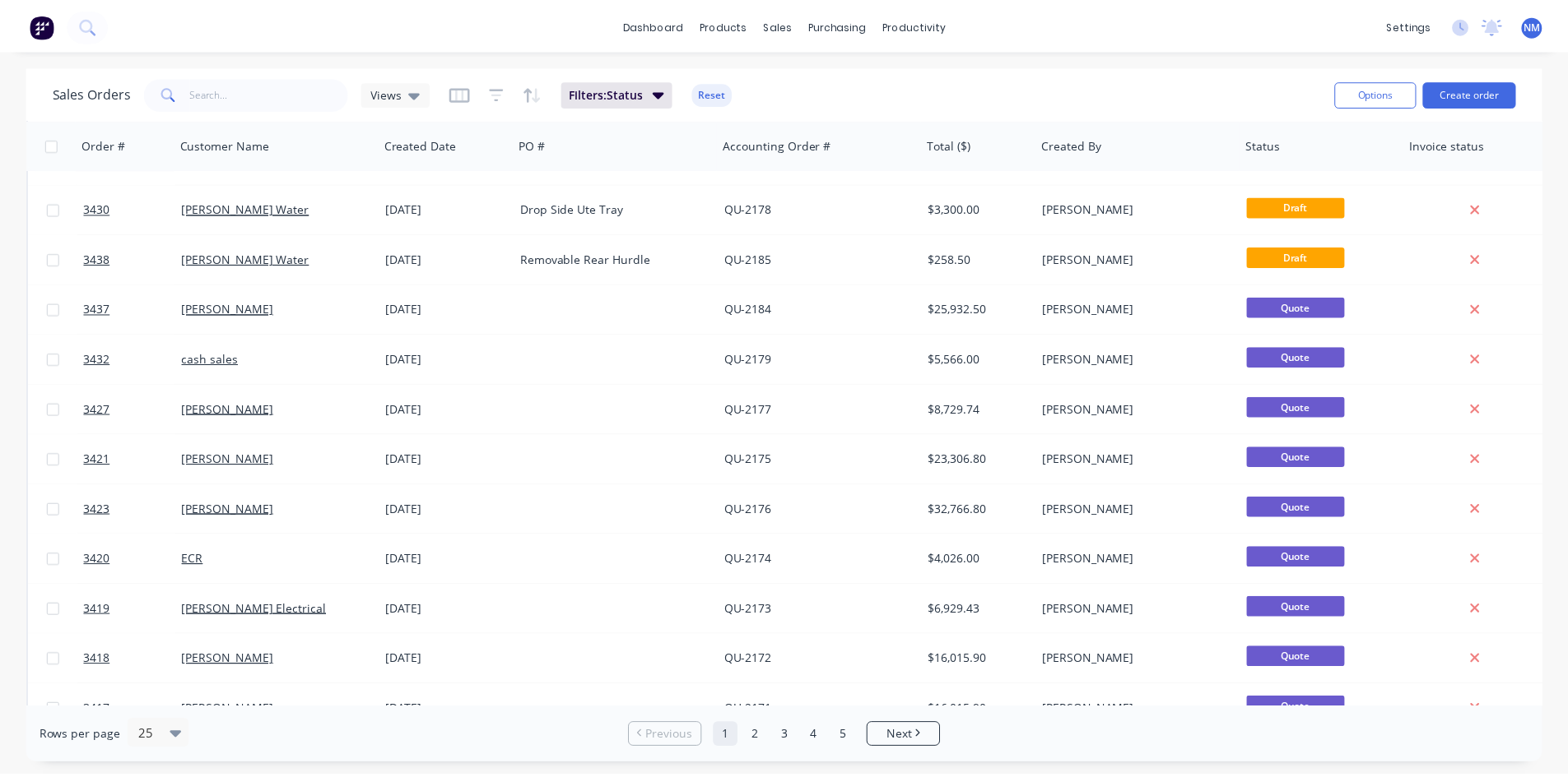
scroll to position [412, 0]
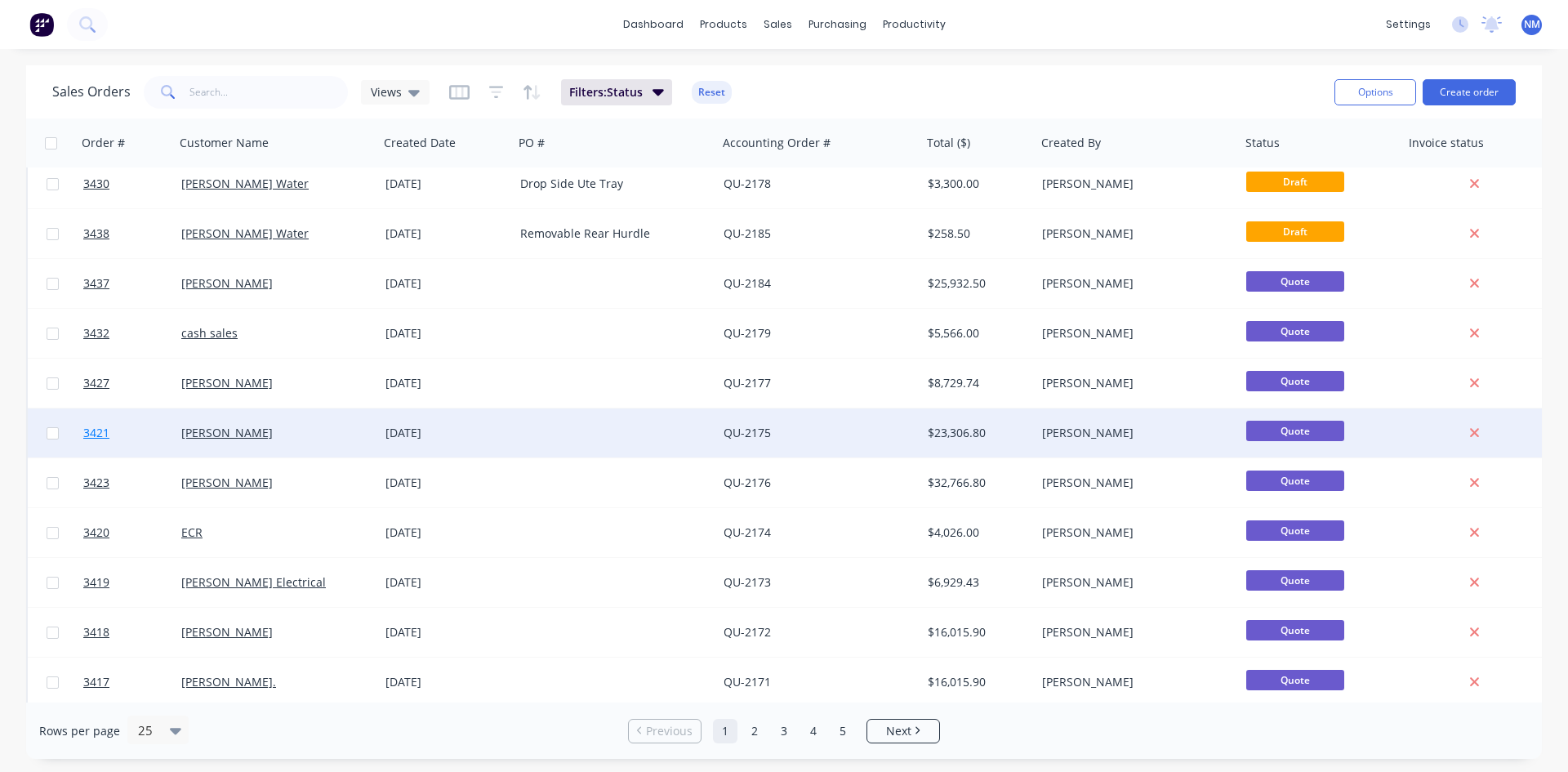
click at [101, 434] on span "3421" at bounding box center [97, 433] width 26 height 16
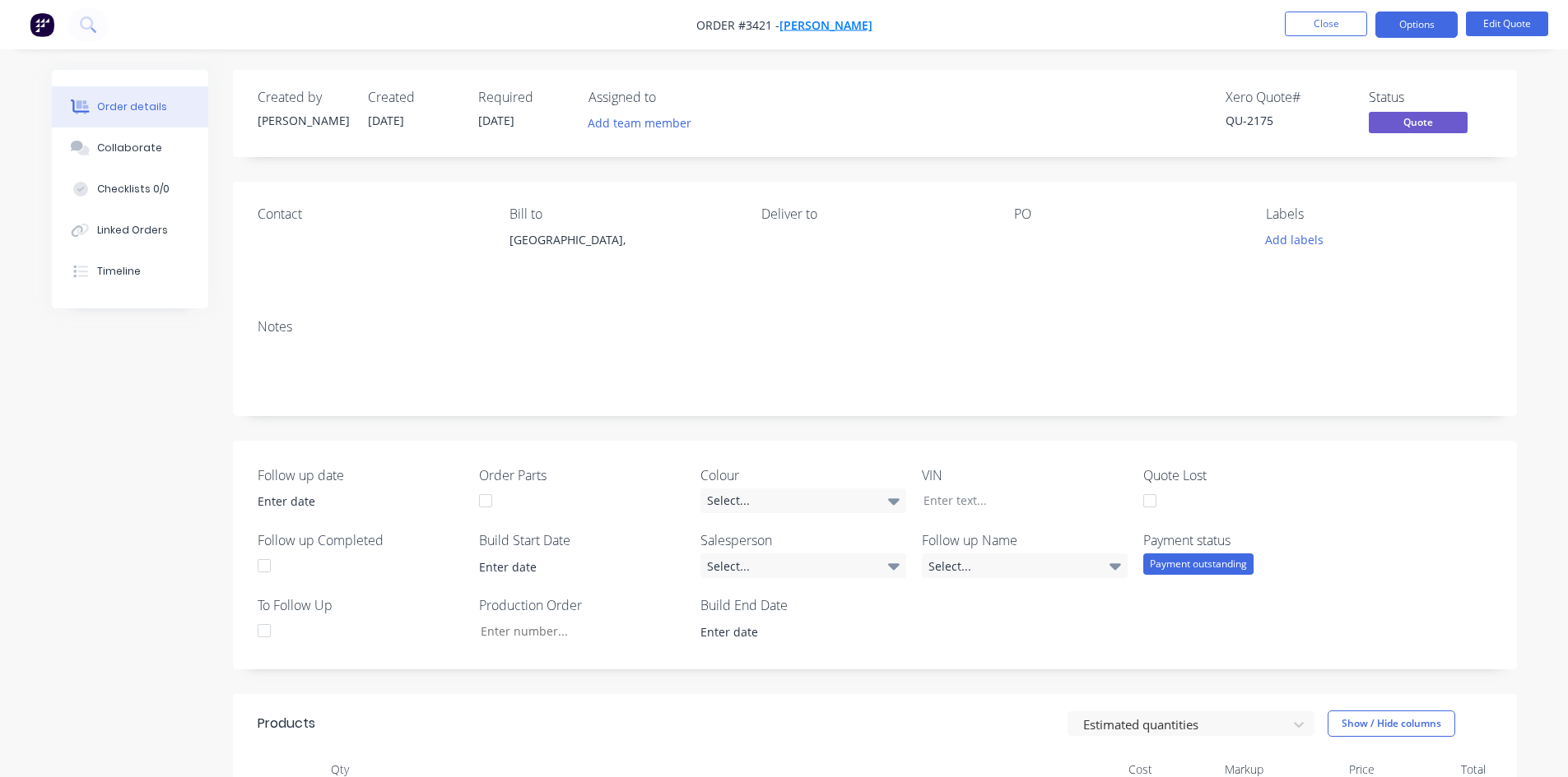
click at [818, 22] on span "[PERSON_NAME]" at bounding box center [825, 25] width 93 height 16
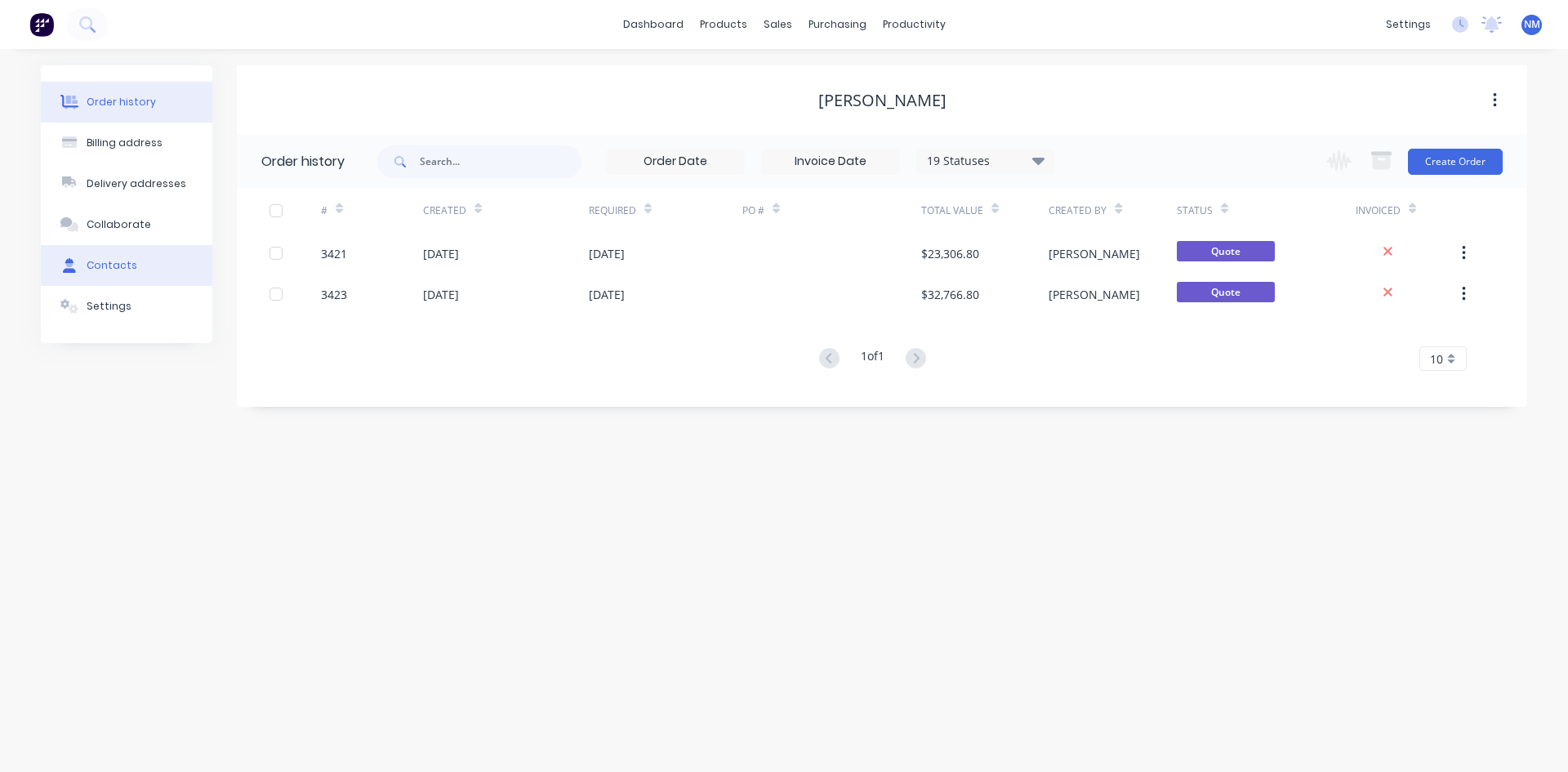
click at [155, 260] on button "Contacts" at bounding box center [126, 265] width 172 height 41
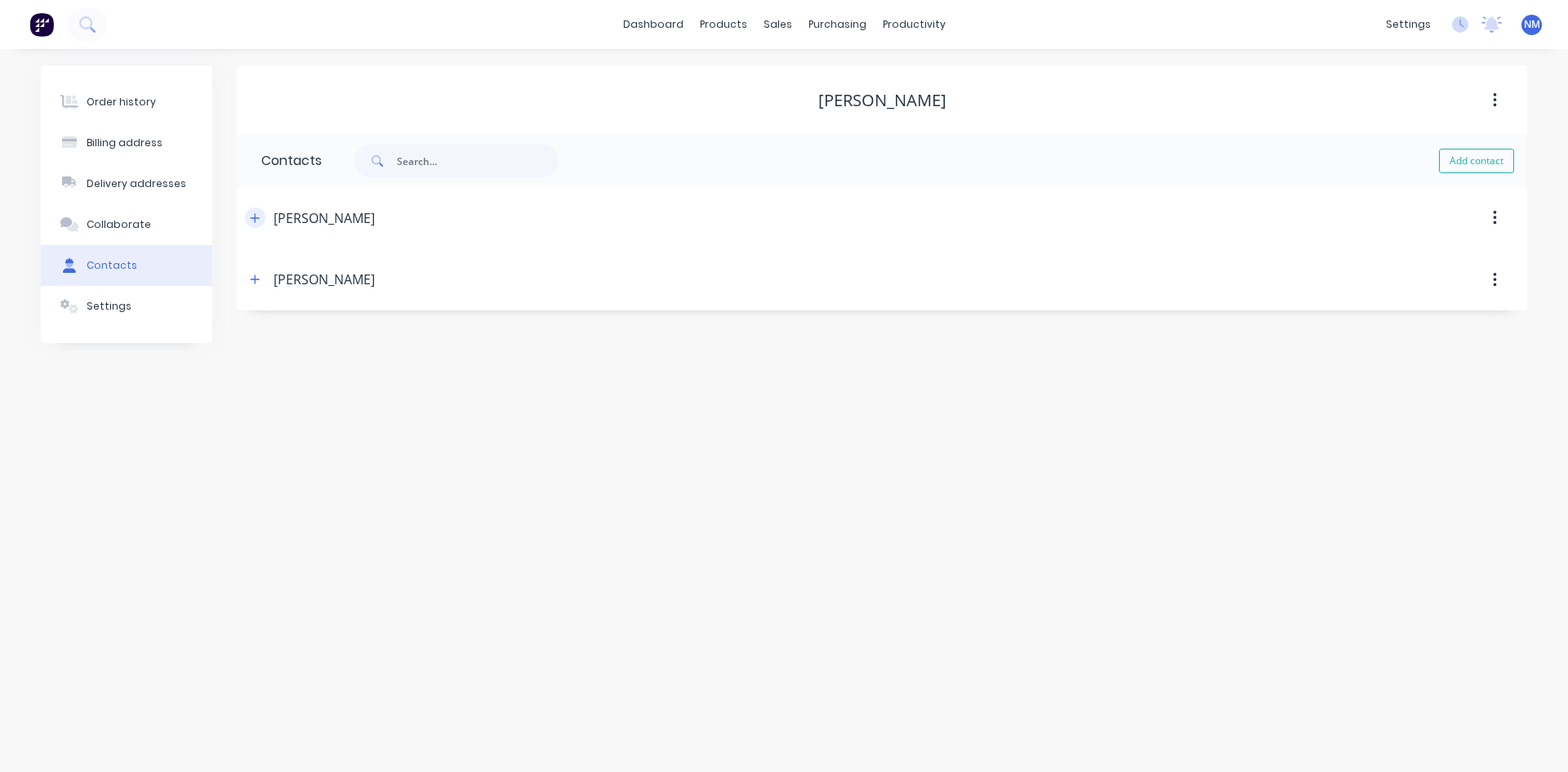
click at [258, 219] on icon "button" at bounding box center [254, 217] width 9 height 11
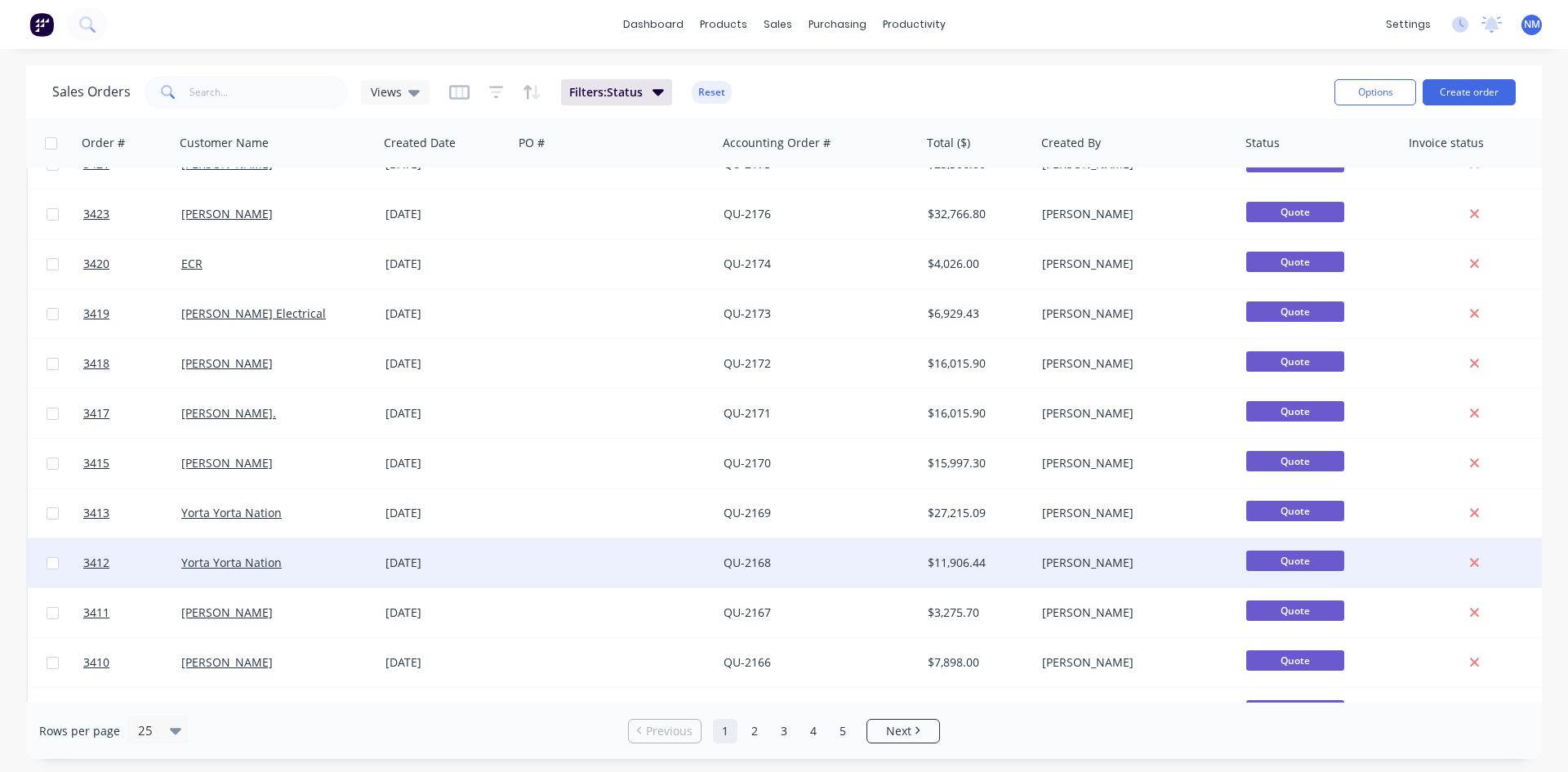
scroll to position [719, 0]
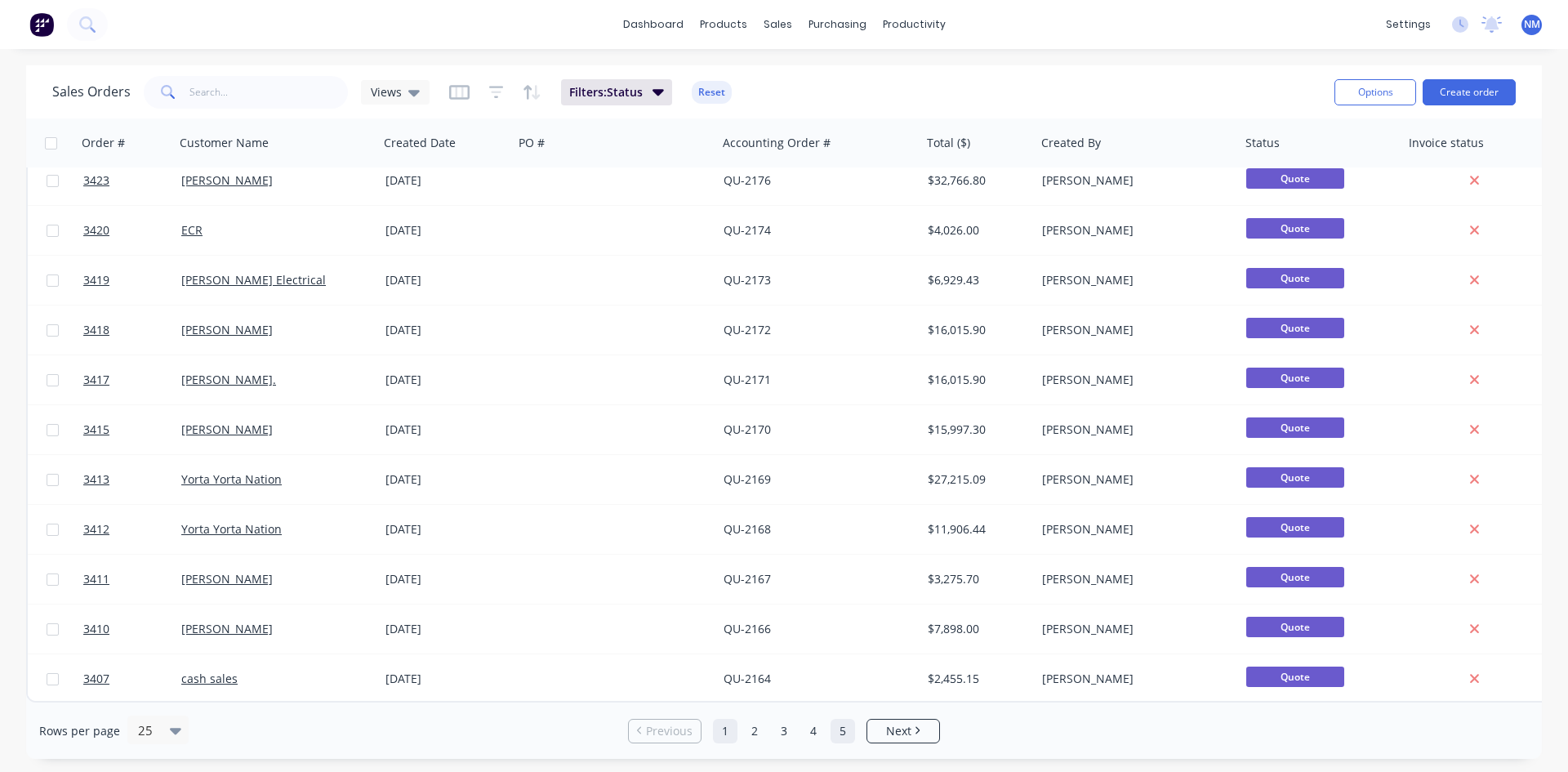
click at [849, 741] on link "5" at bounding box center [843, 731] width 24 height 24
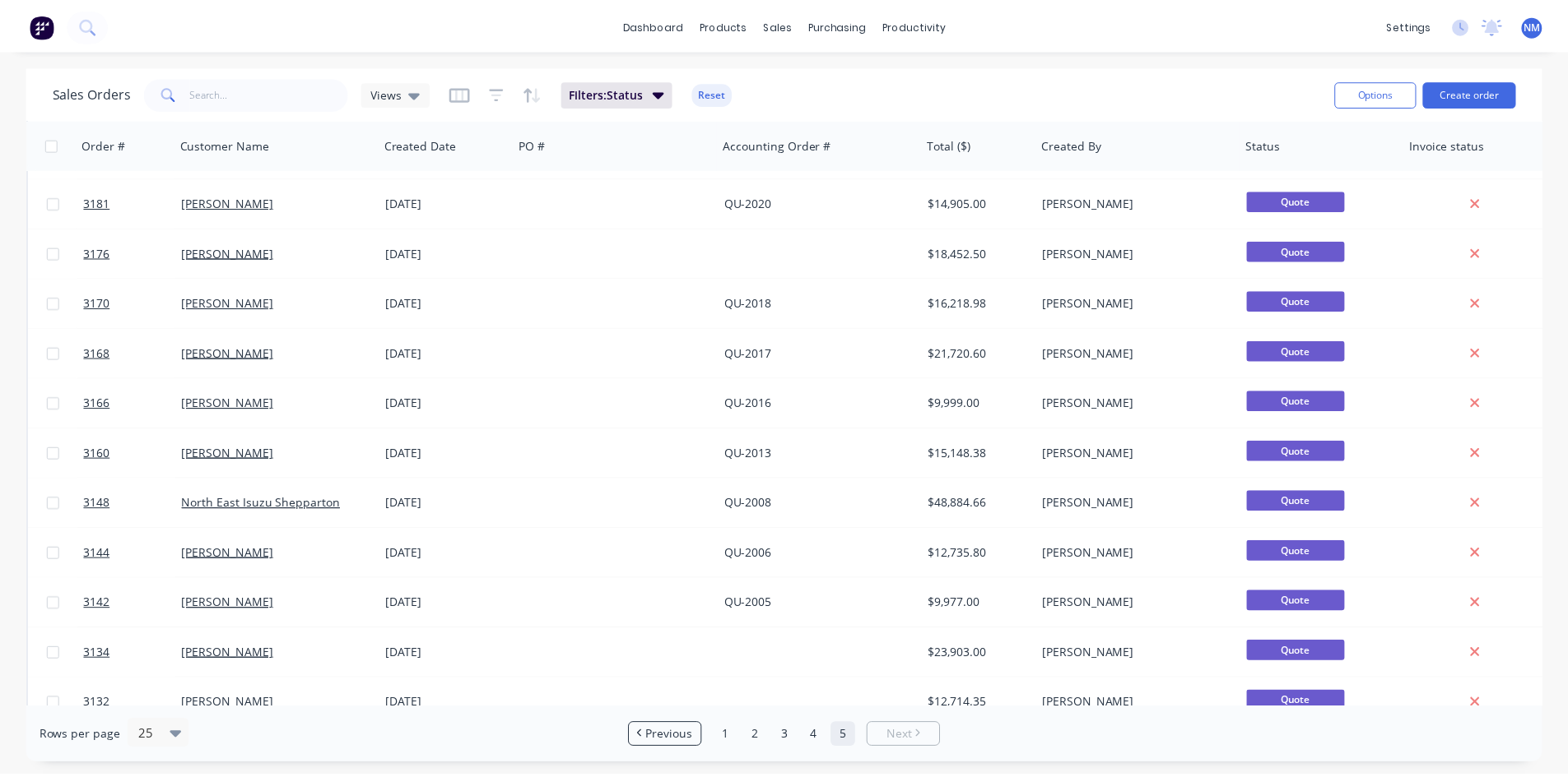
scroll to position [573, 0]
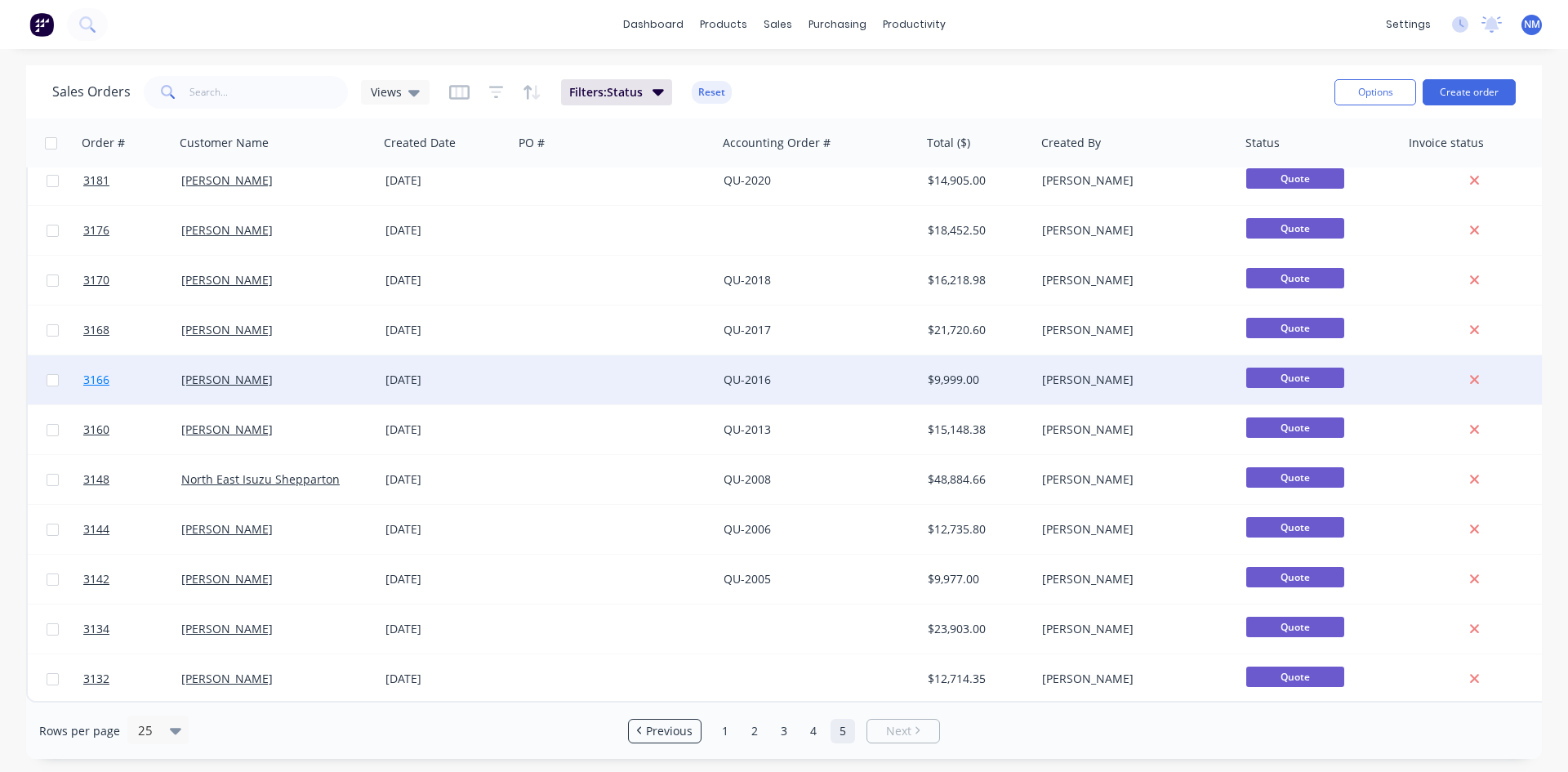
click at [101, 376] on span "3166" at bounding box center [97, 380] width 26 height 16
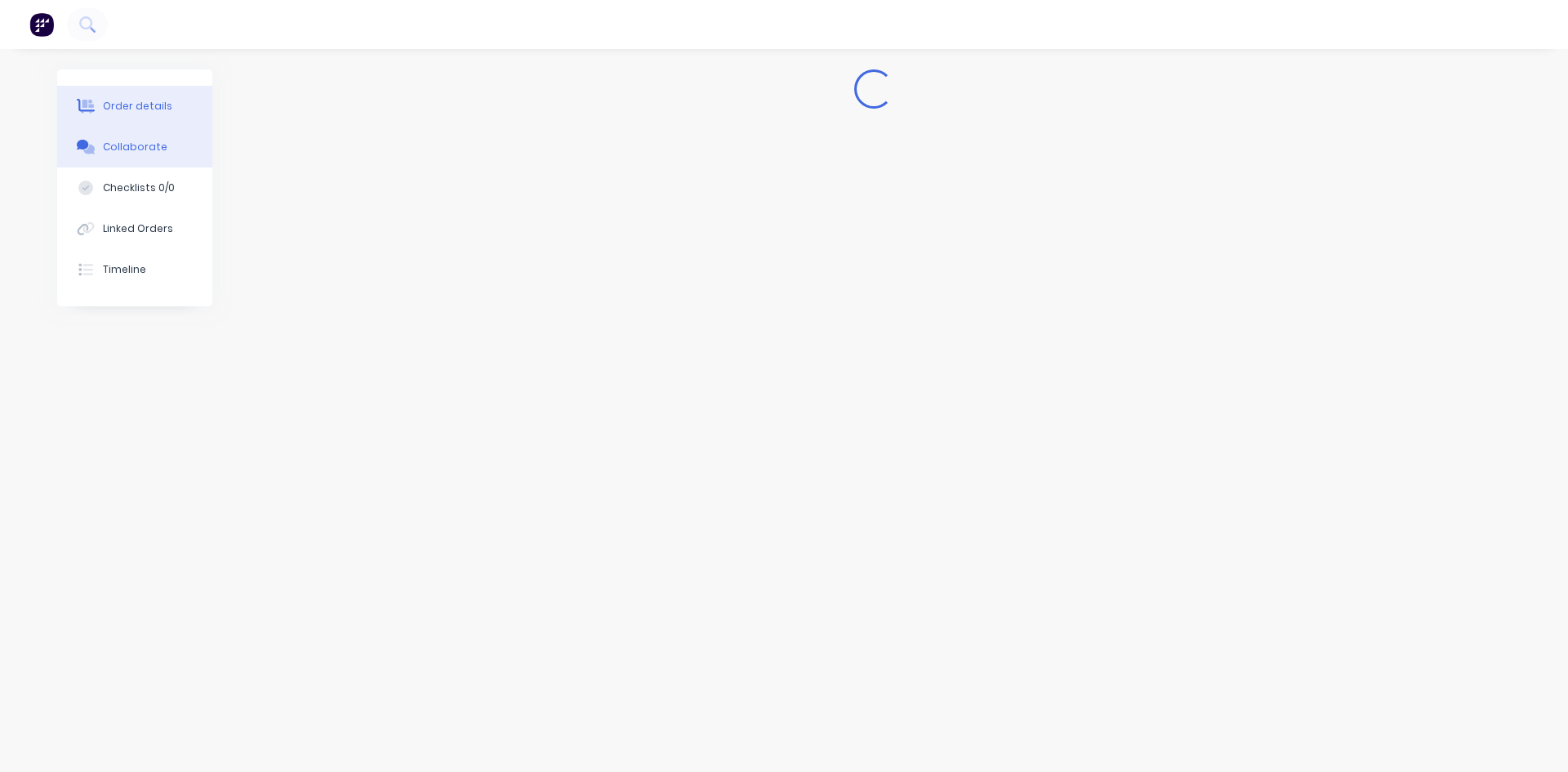
click at [164, 158] on button "Collaborate" at bounding box center [134, 147] width 155 height 41
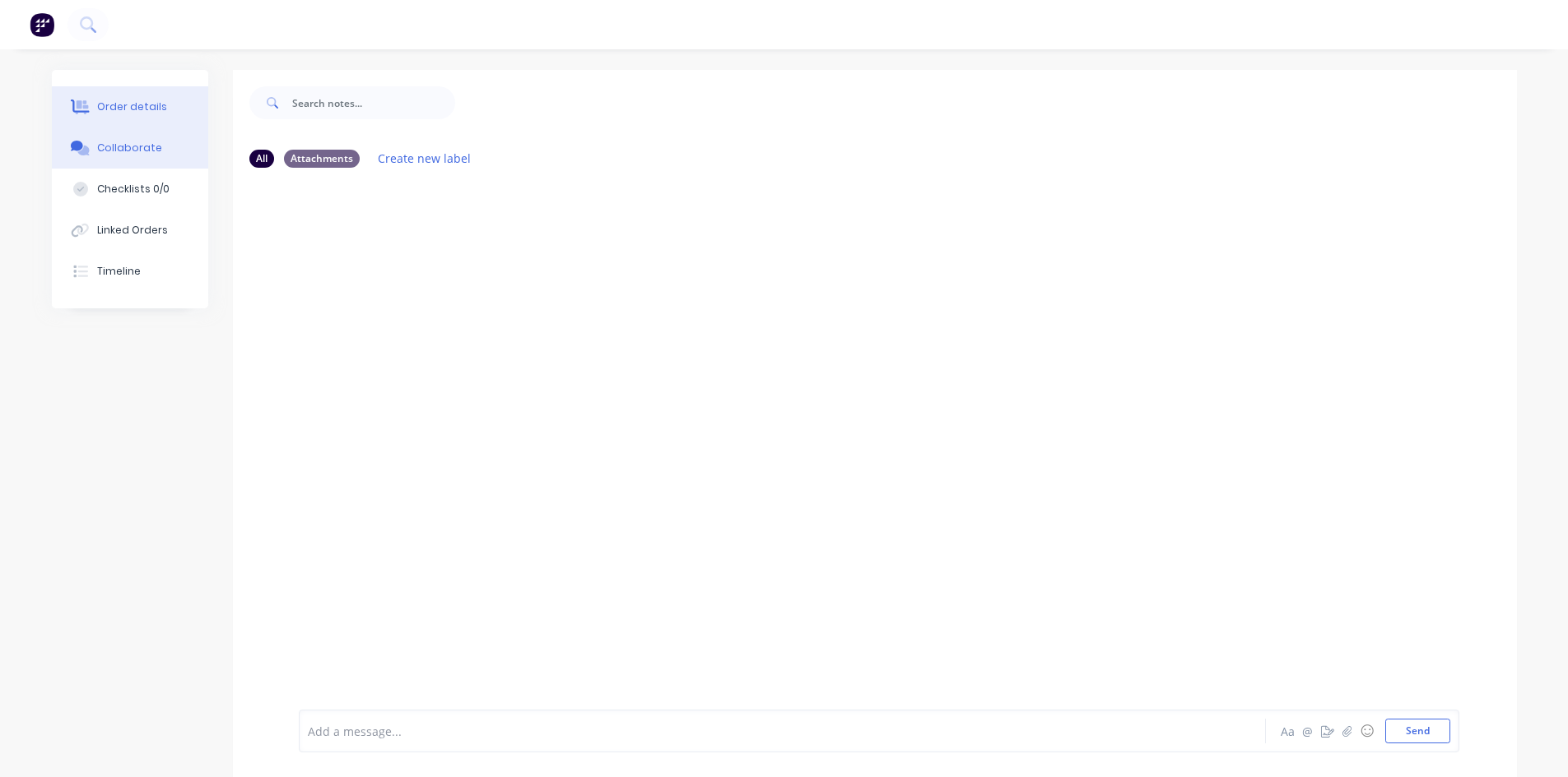
click at [155, 108] on div "Order details" at bounding box center [132, 107] width 70 height 15
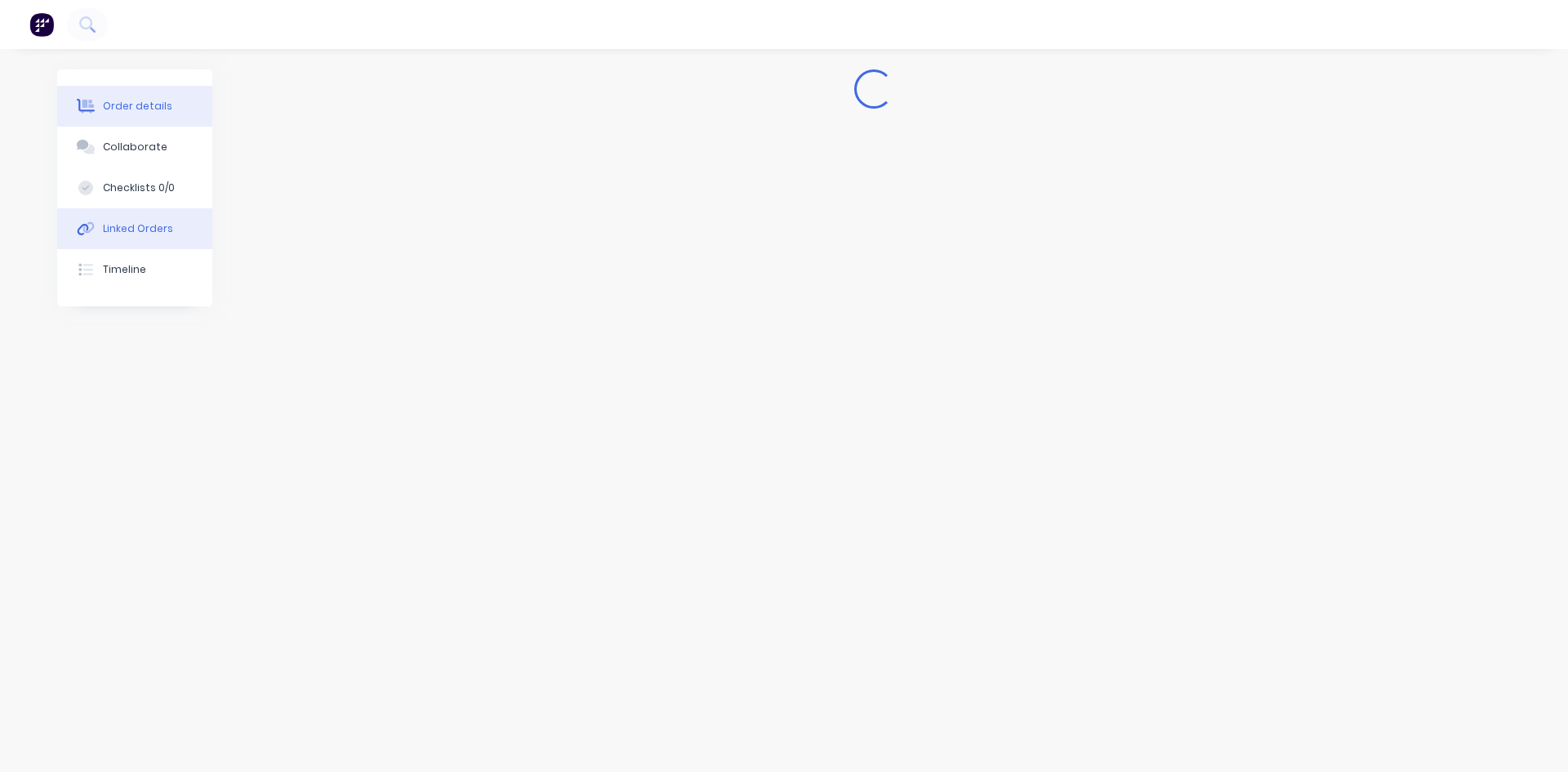
click at [113, 235] on div "Linked Orders" at bounding box center [137, 229] width 70 height 15
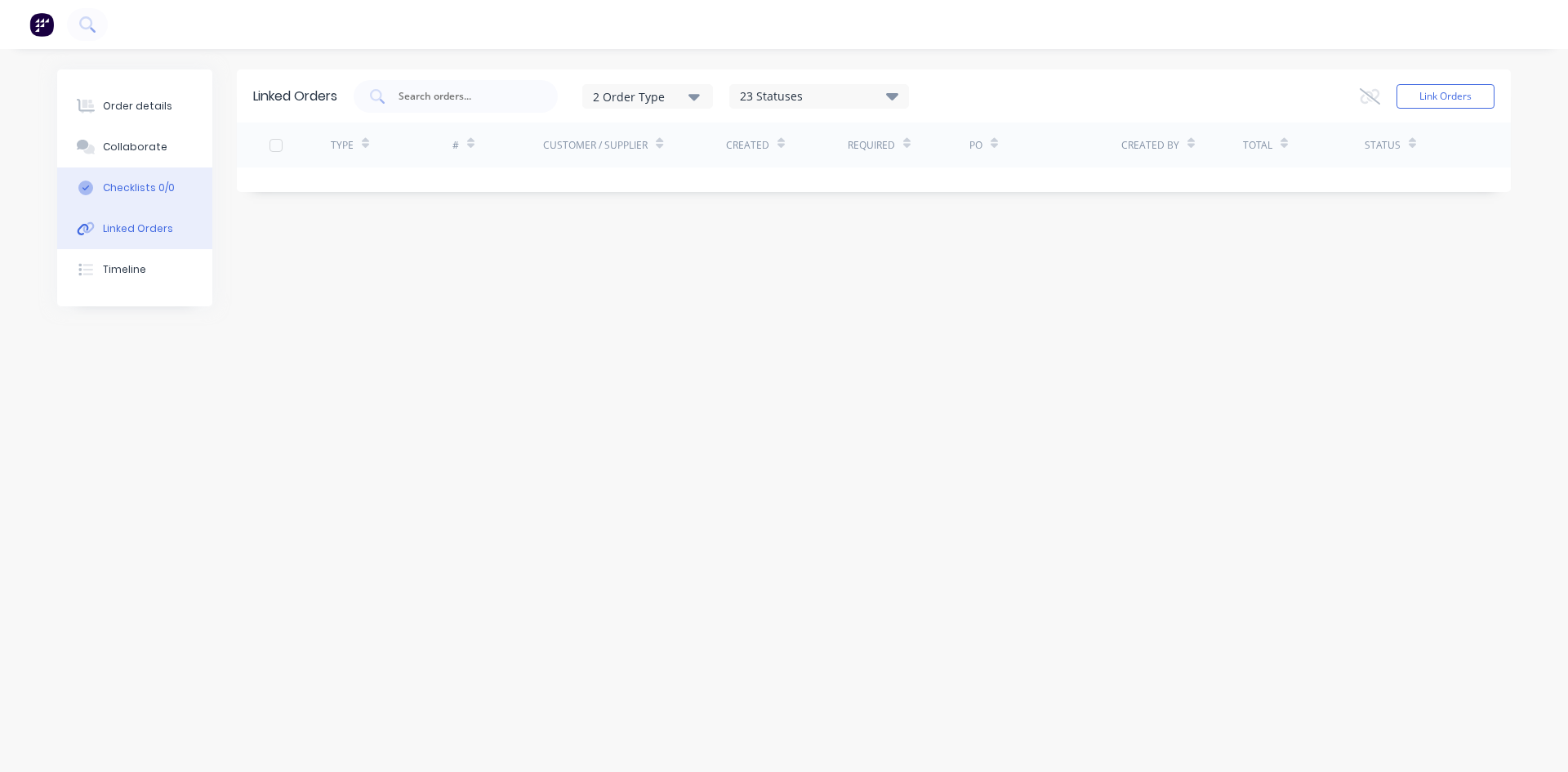
click at [118, 192] on div "Checklists 0/0" at bounding box center [138, 187] width 72 height 15
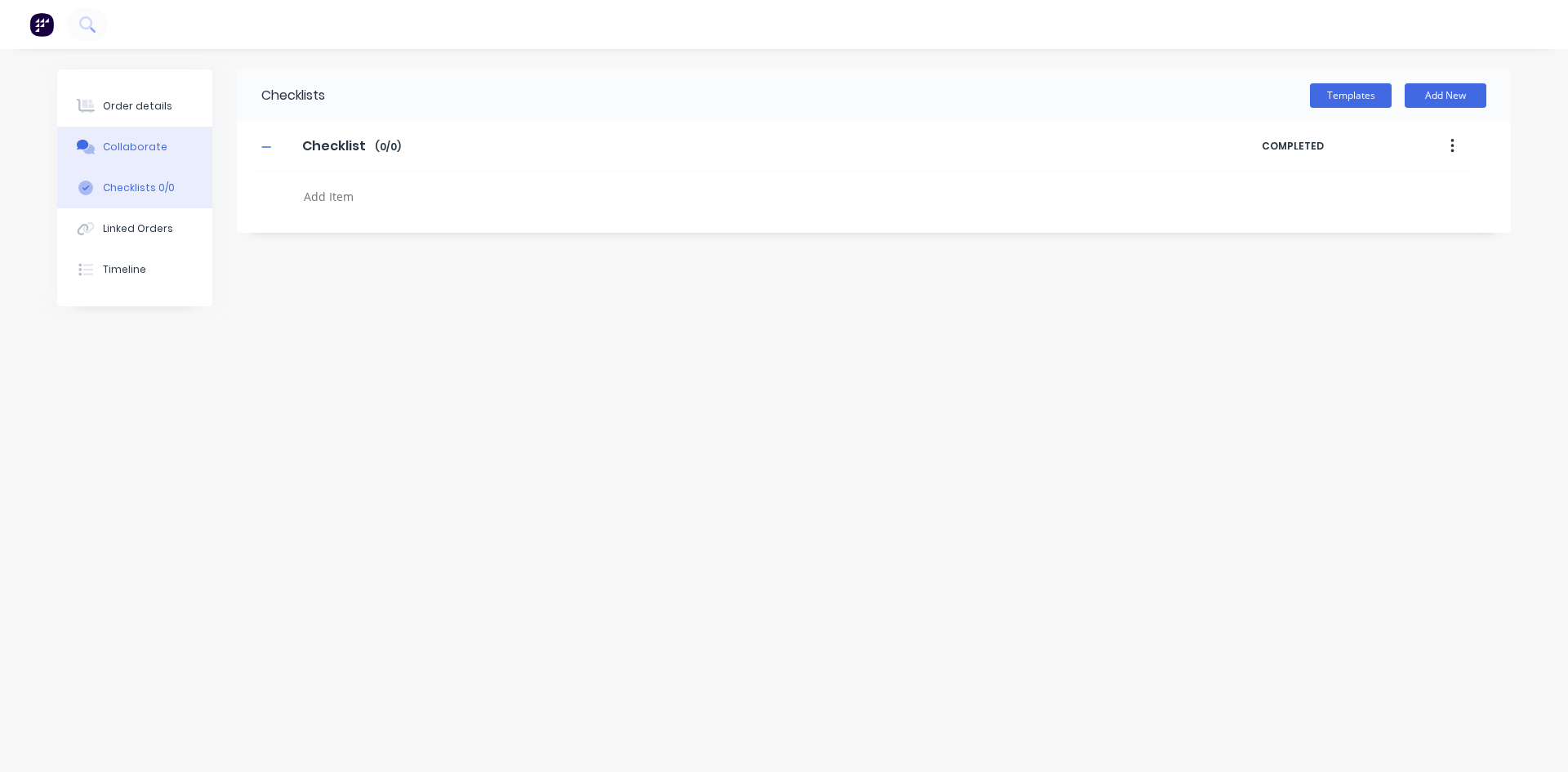
drag, startPoint x: 130, startPoint y: 163, endPoint x: 139, endPoint y: 133, distance: 31.3
click at [132, 163] on button "Collaborate" at bounding box center [134, 147] width 155 height 41
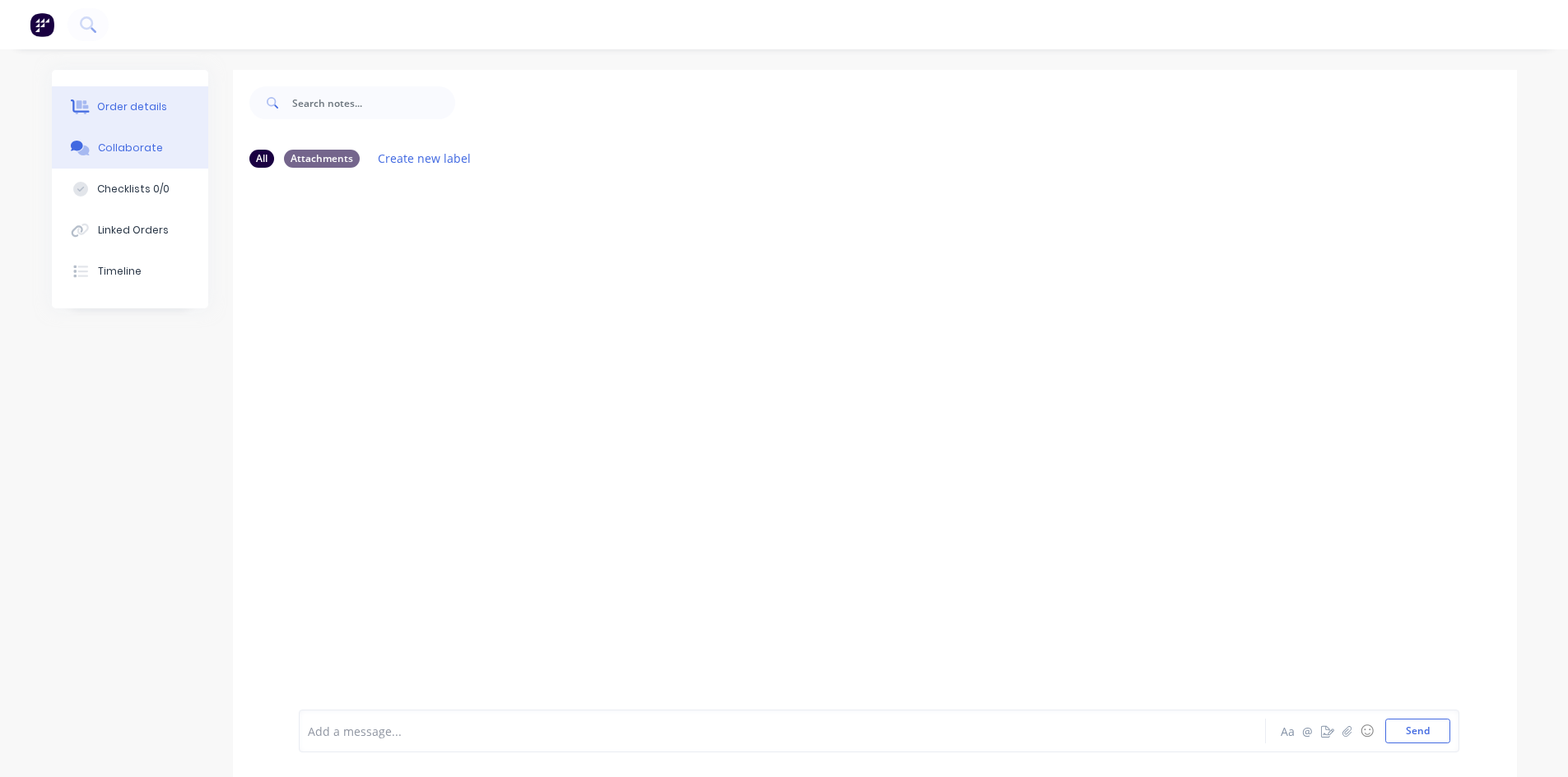
click at [141, 107] on div "Order details" at bounding box center [132, 107] width 70 height 15
type textarea "x"
click at [39, 24] on img "button" at bounding box center [42, 24] width 24 height 24
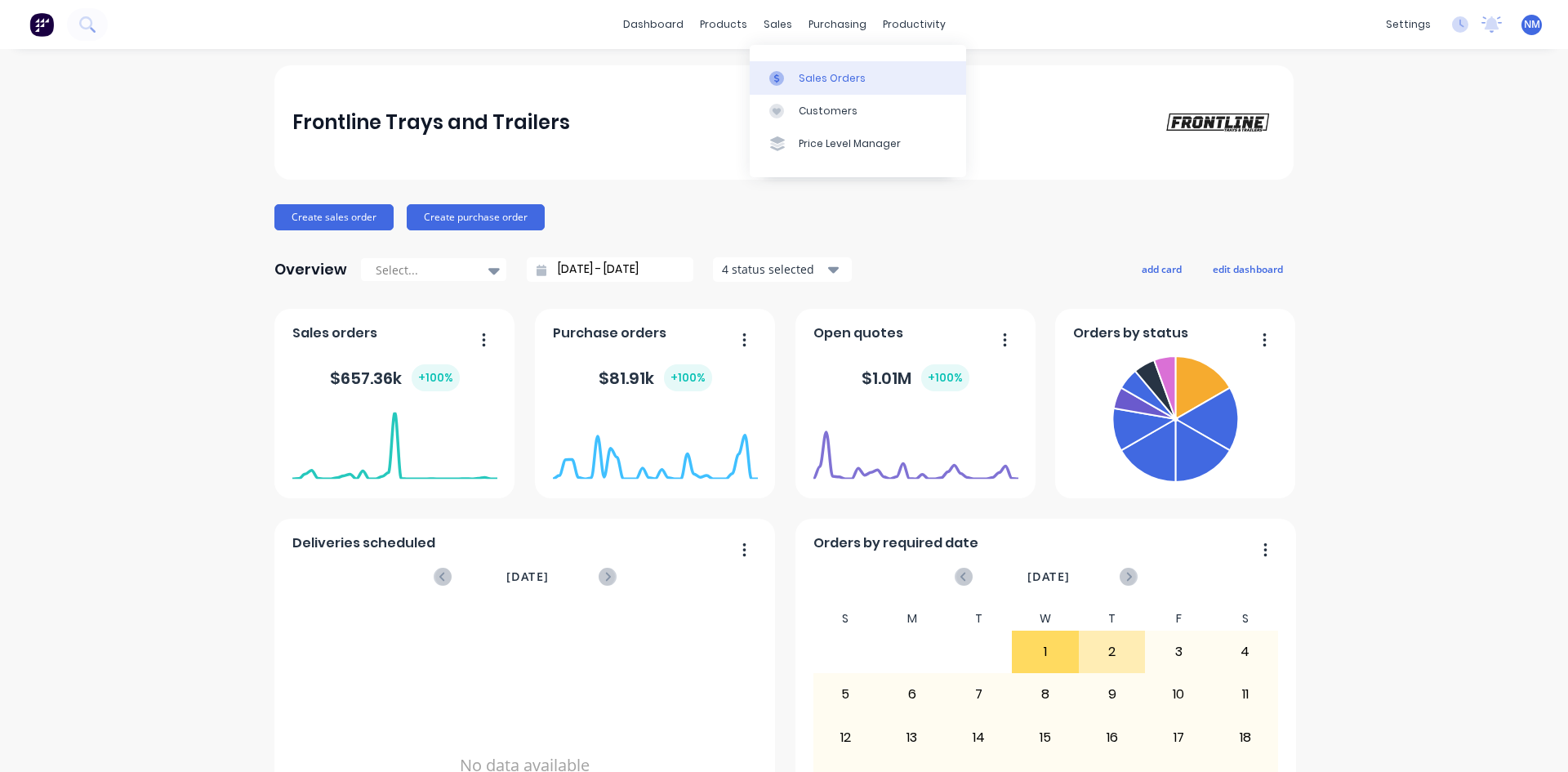
click at [840, 86] on link "Sales Orders" at bounding box center [858, 78] width 216 height 33
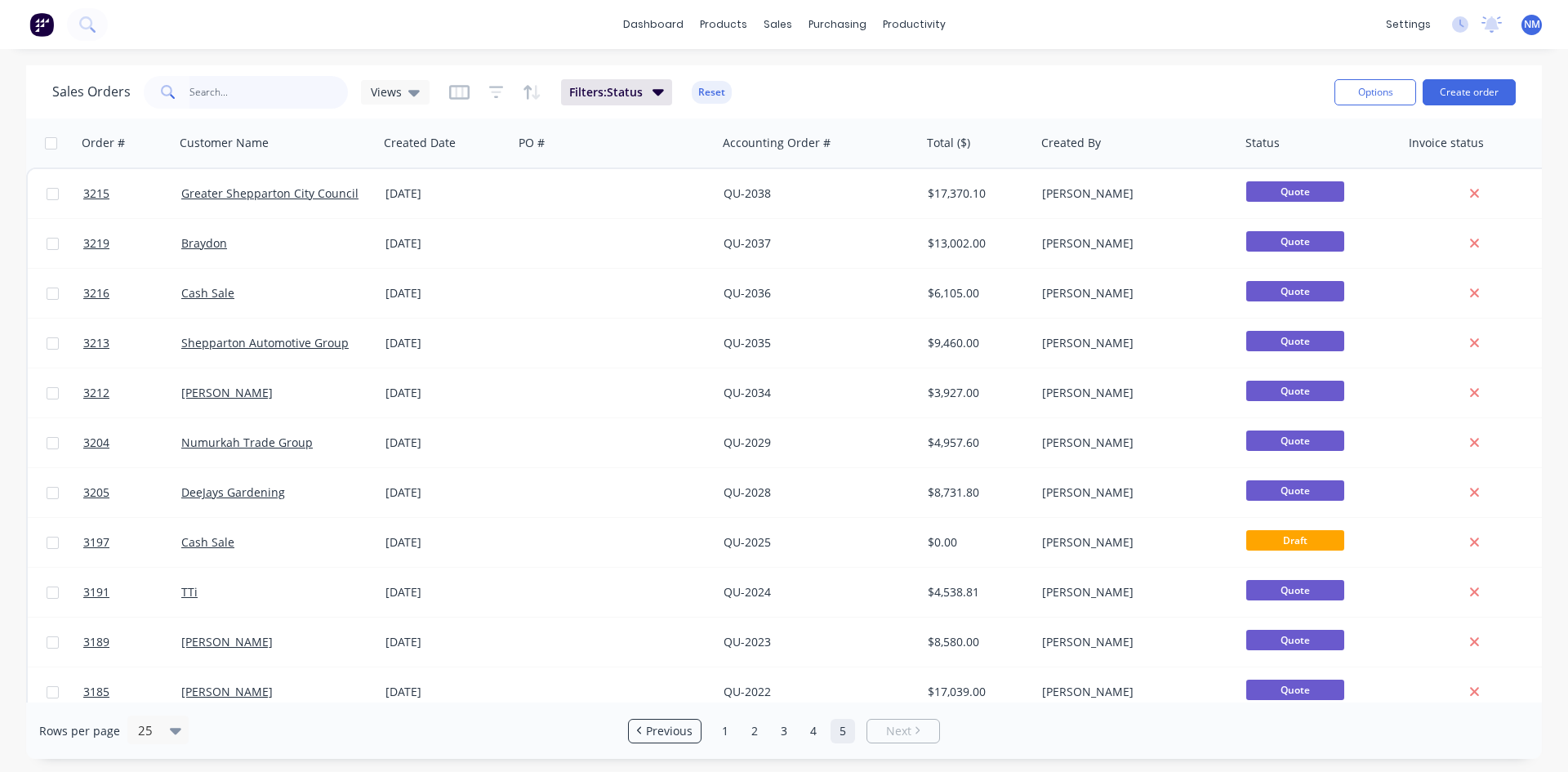
click at [262, 97] on input "text" at bounding box center [269, 92] width 159 height 33
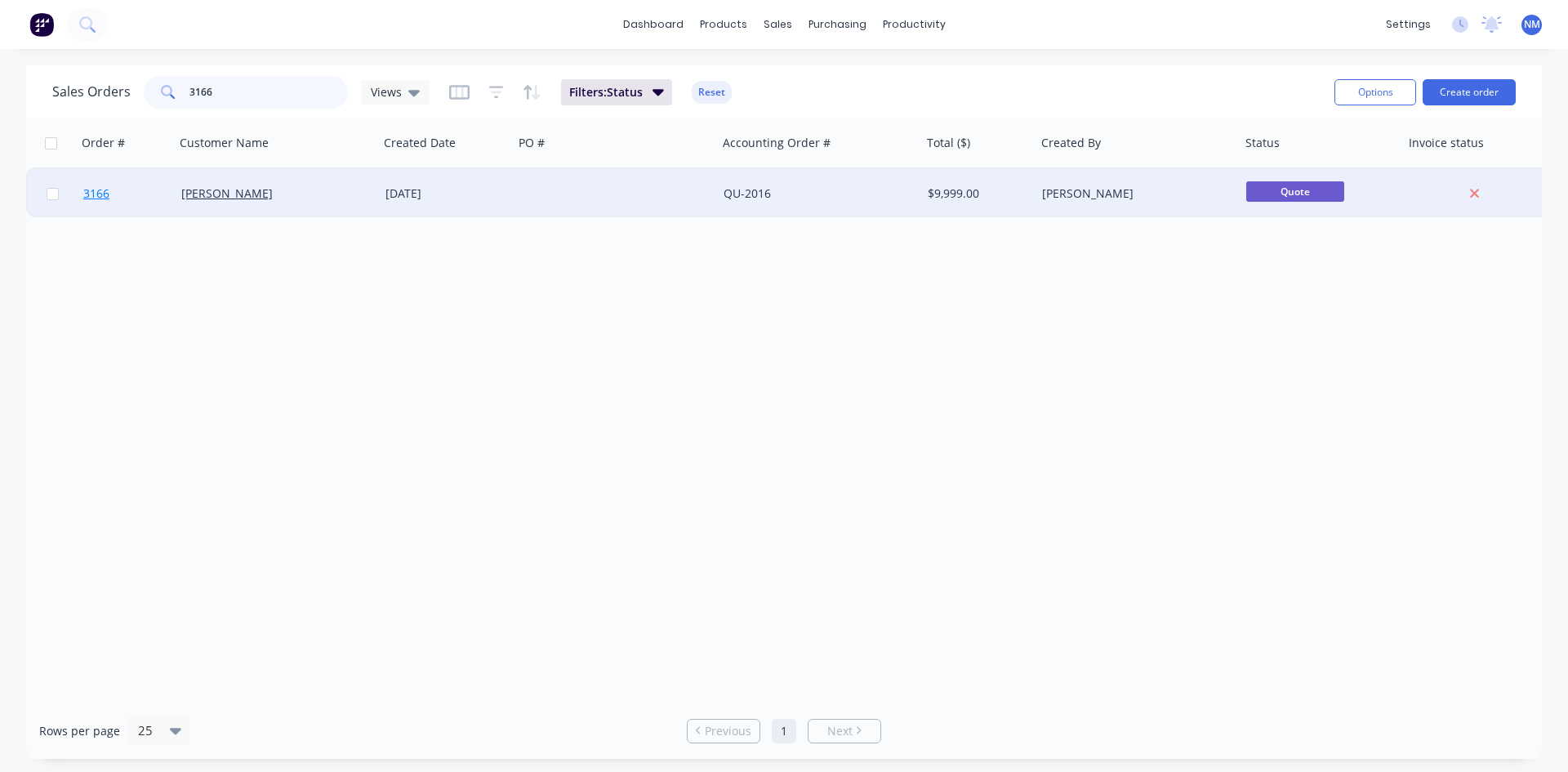
type input "3166"
click at [94, 199] on span "3166" at bounding box center [97, 193] width 26 height 16
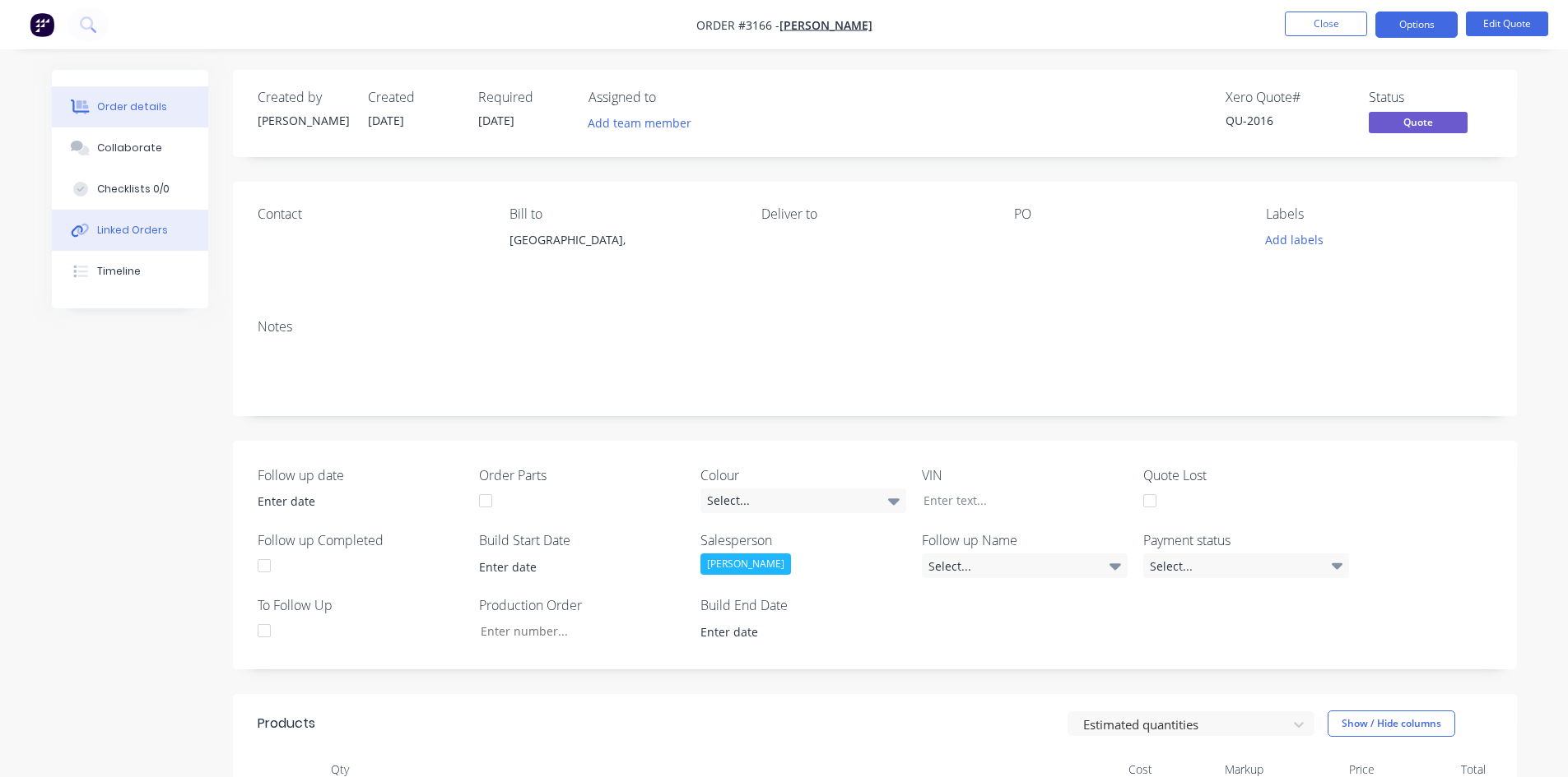
click at [139, 227] on div "Linked Orders" at bounding box center [132, 230] width 70 height 15
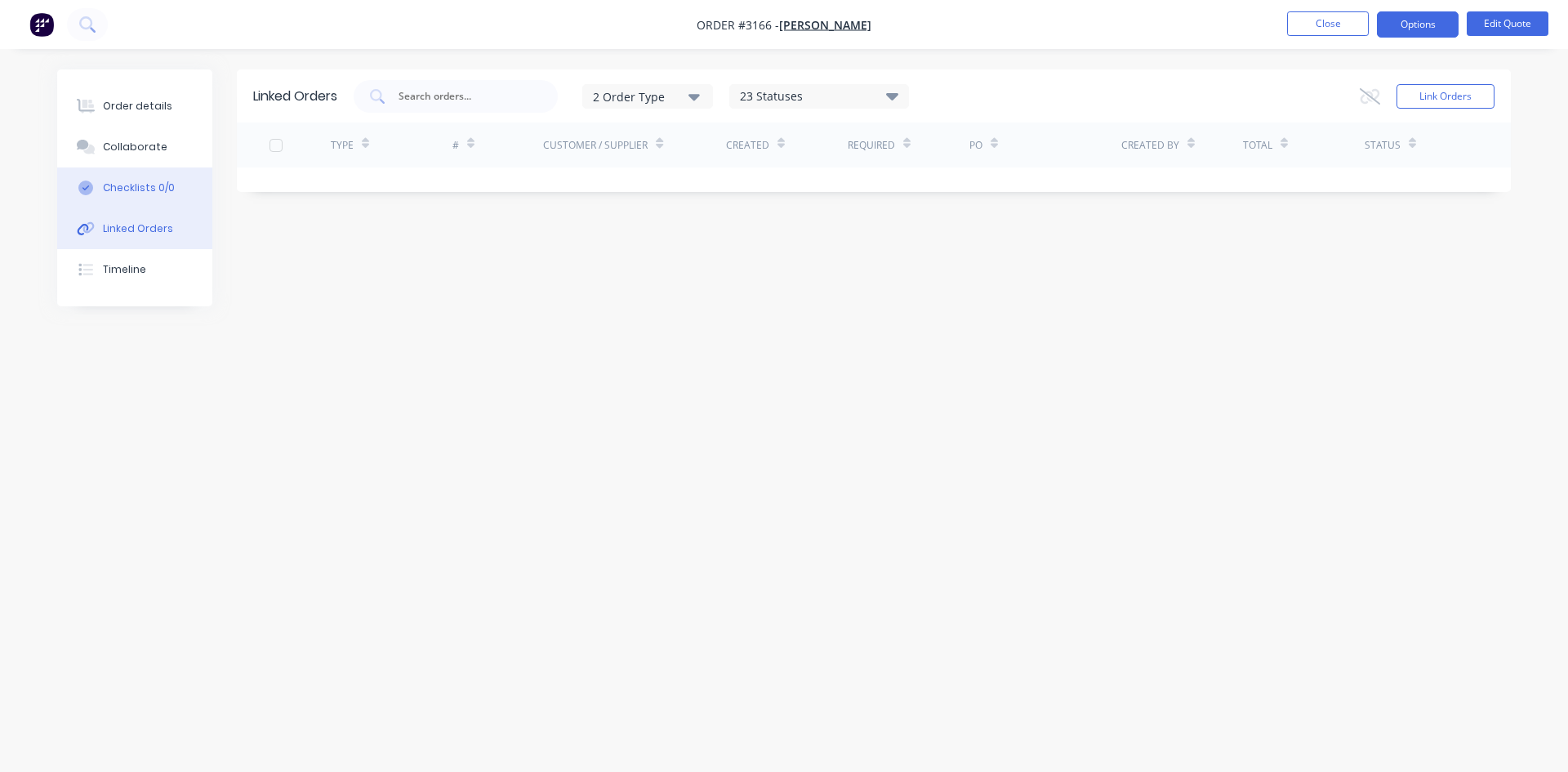
click at [142, 195] on button "Checklists 0/0" at bounding box center [134, 187] width 155 height 41
type textarea "x"
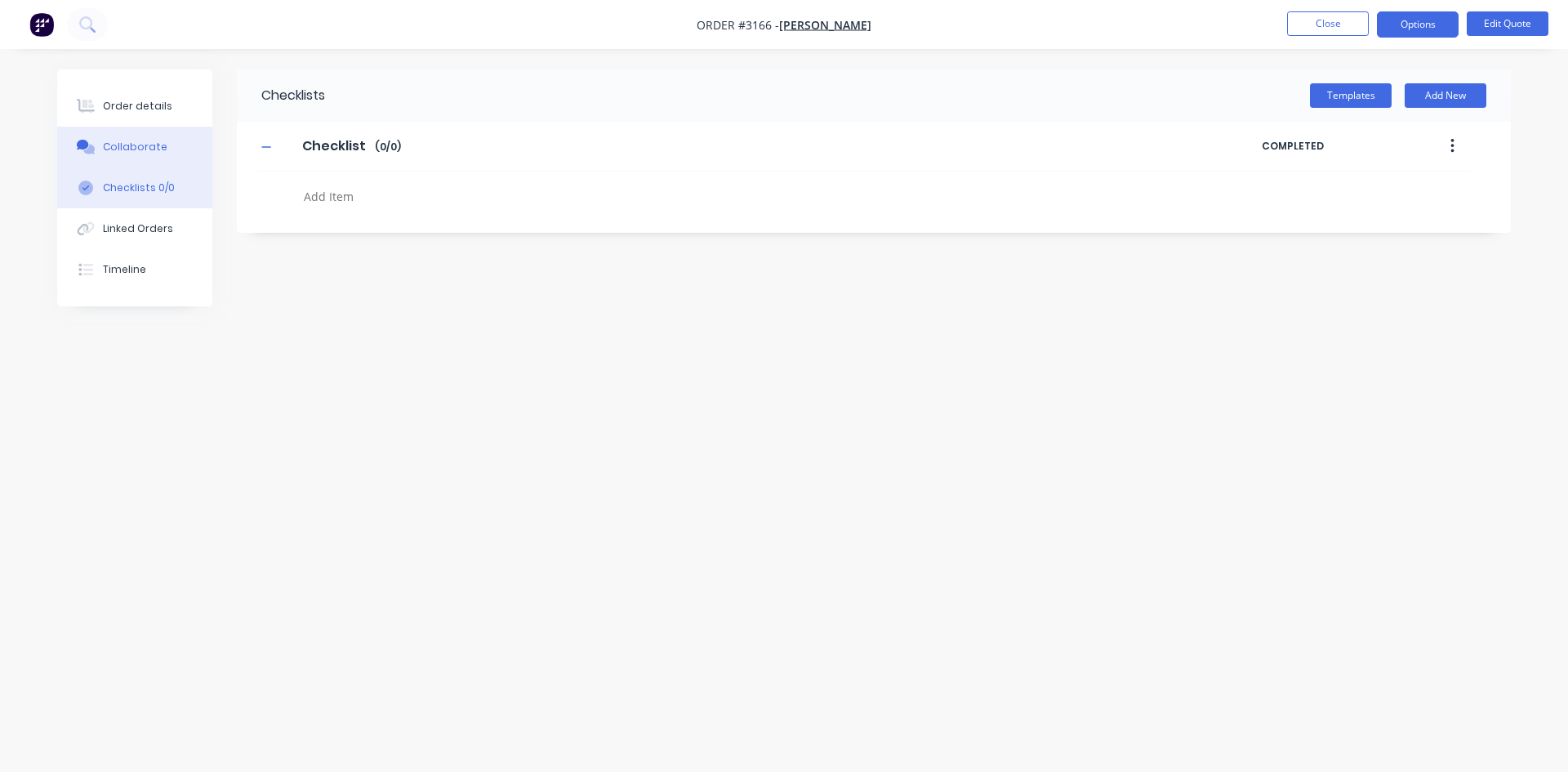
click at [164, 147] on button "Collaborate" at bounding box center [134, 147] width 155 height 41
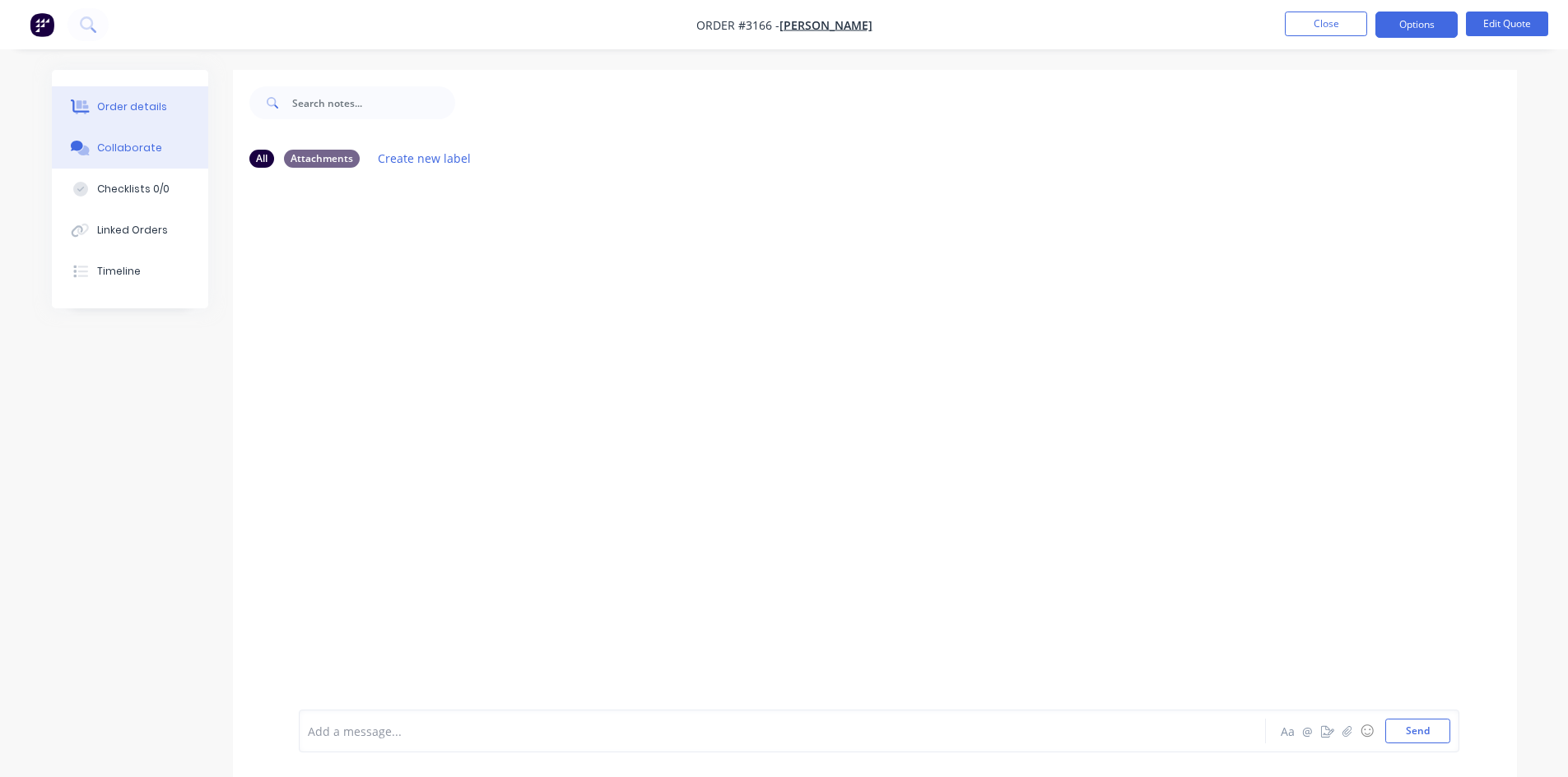
click at [152, 102] on div "Order details" at bounding box center [132, 107] width 70 height 15
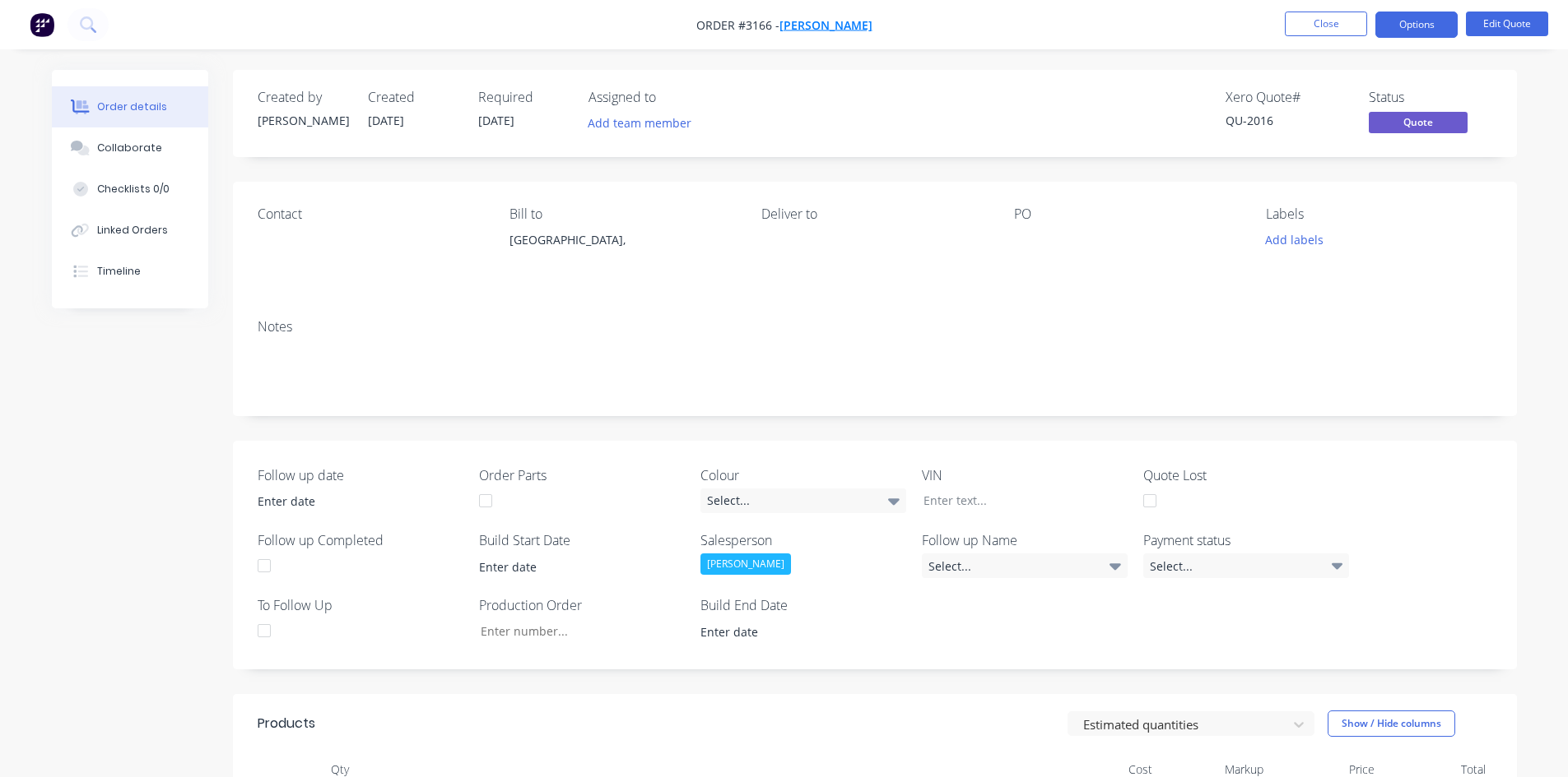
click at [812, 25] on span "[PERSON_NAME]" at bounding box center [825, 25] width 93 height 16
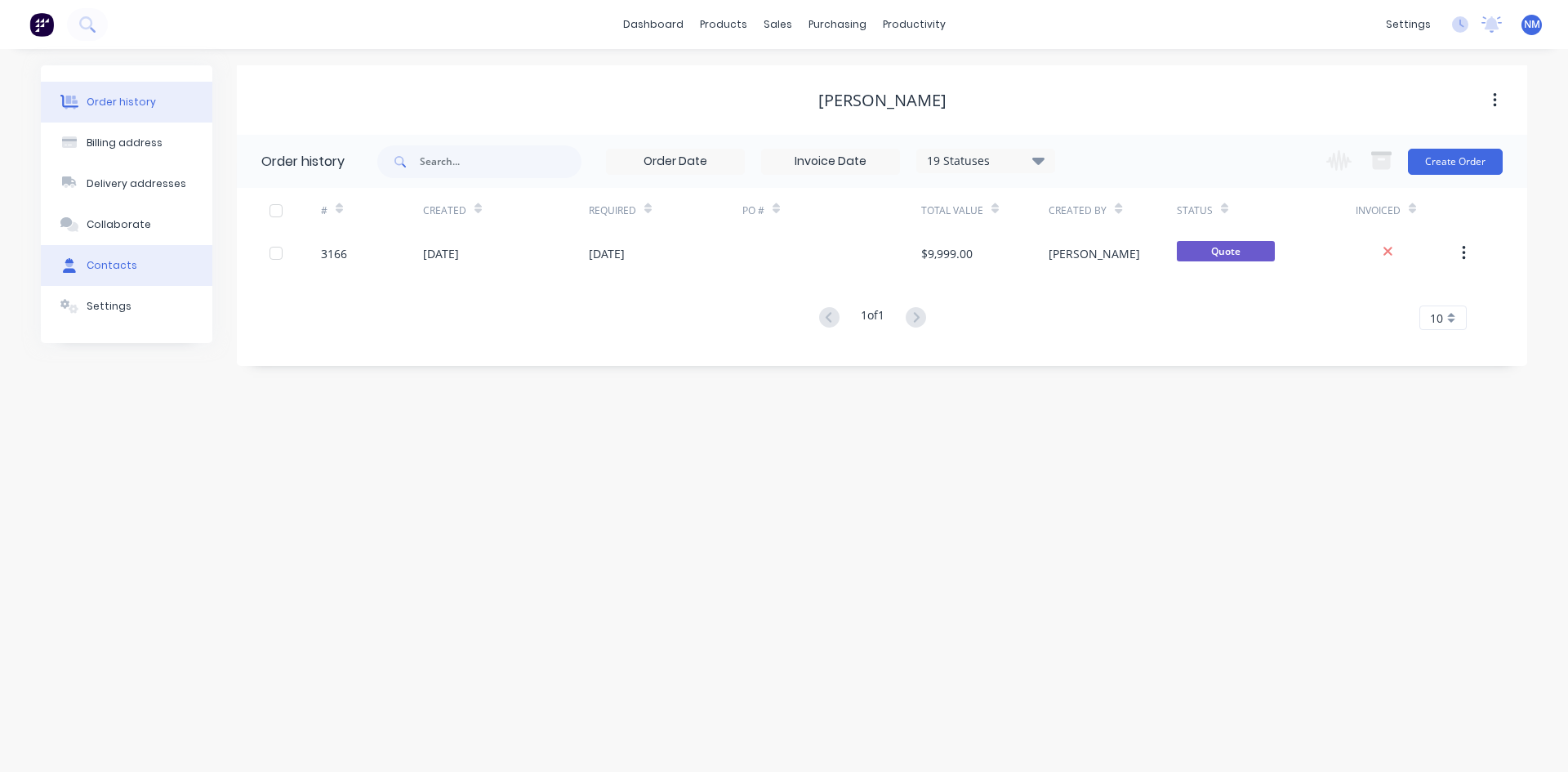
click at [123, 272] on div "Contacts" at bounding box center [111, 265] width 51 height 15
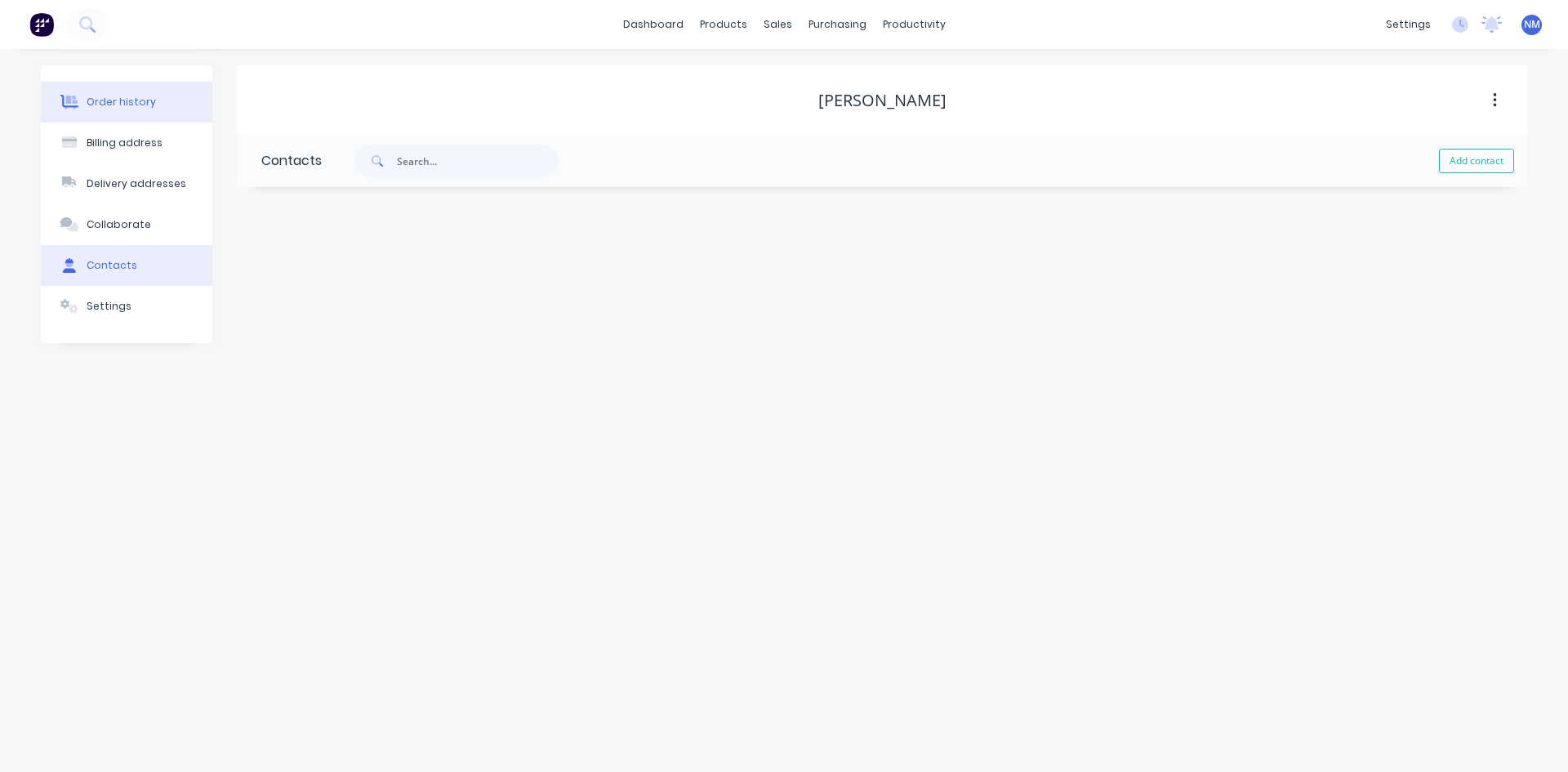
click at [127, 104] on div "Order history" at bounding box center [121, 102] width 70 height 15
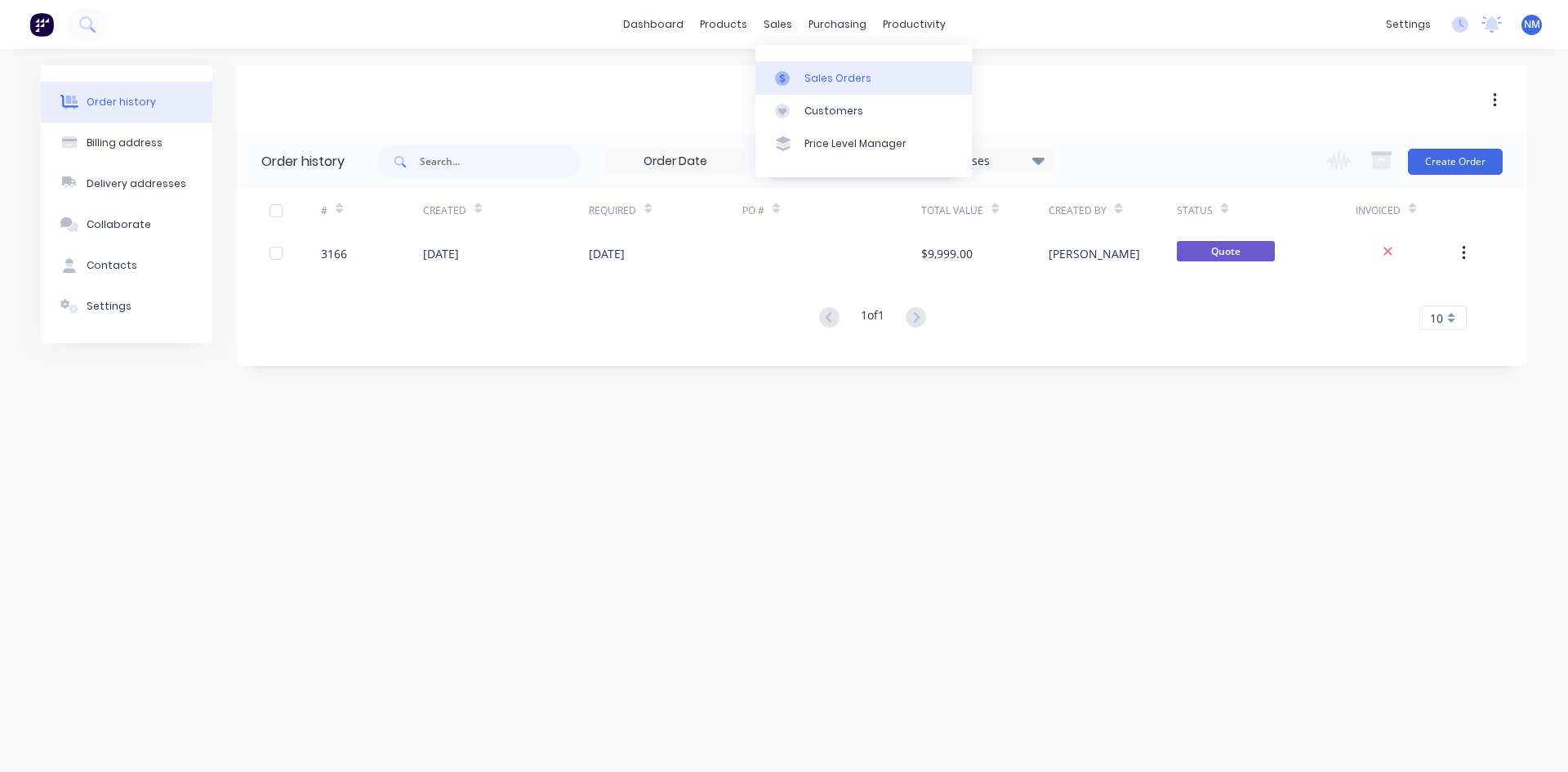
click at [868, 81] on link "Sales Orders" at bounding box center [864, 78] width 216 height 33
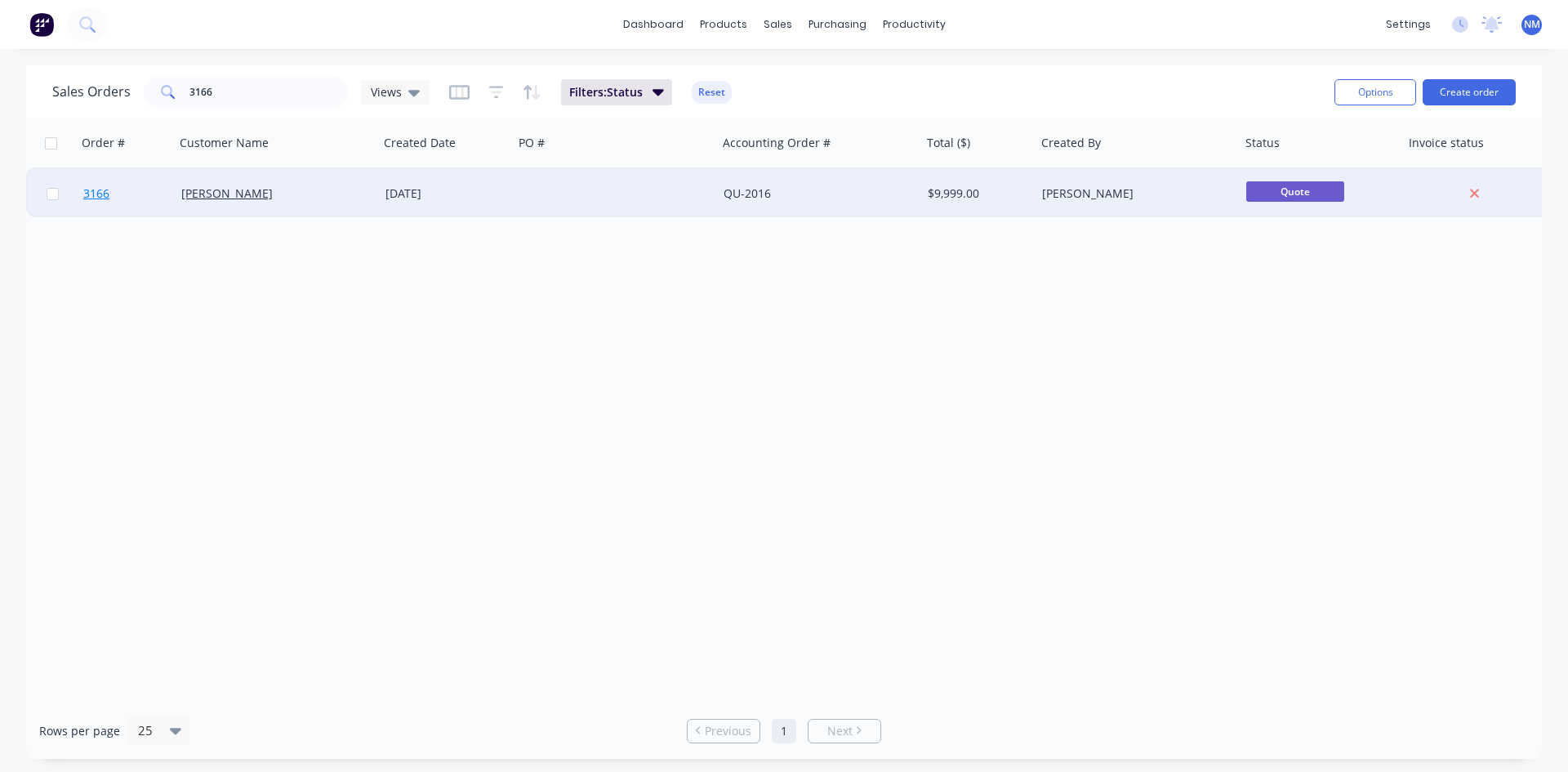
click at [101, 198] on span "3166" at bounding box center [97, 193] width 26 height 16
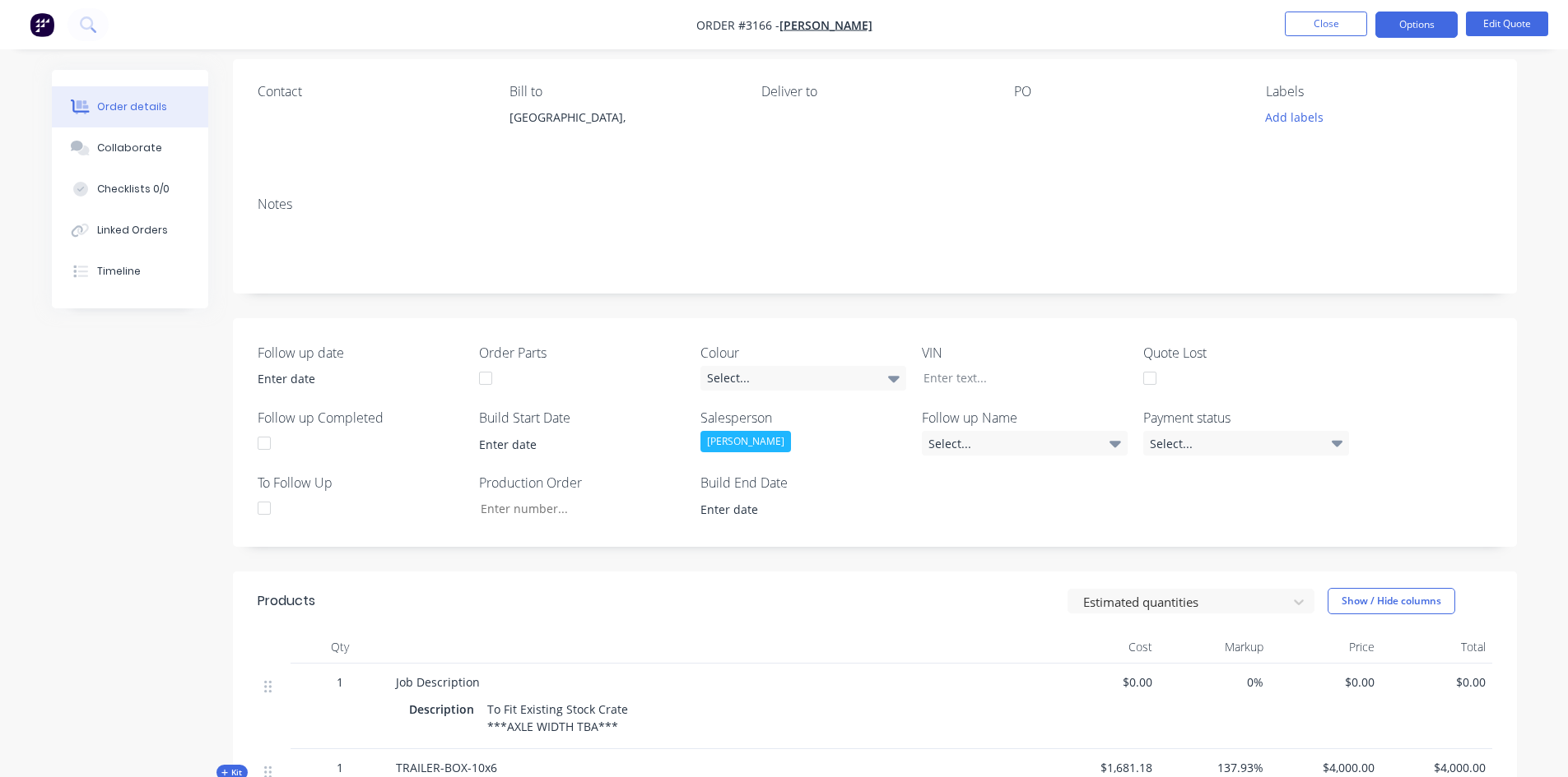
scroll to position [247, 0]
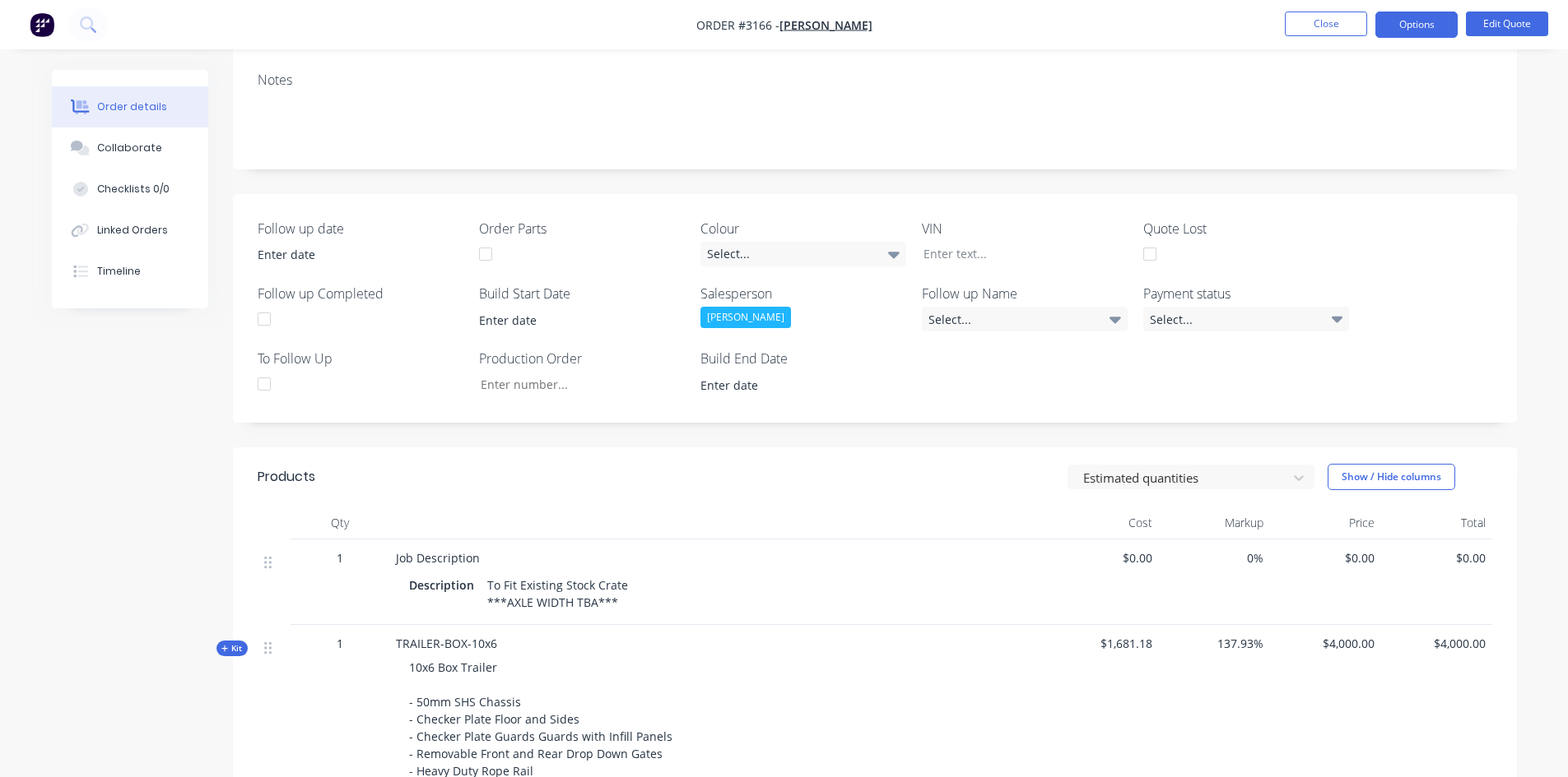
drag, startPoint x: 1150, startPoint y: 254, endPoint x: 1274, endPoint y: 254, distance: 124.0
click at [1151, 254] on div at bounding box center [1150, 254] width 33 height 33
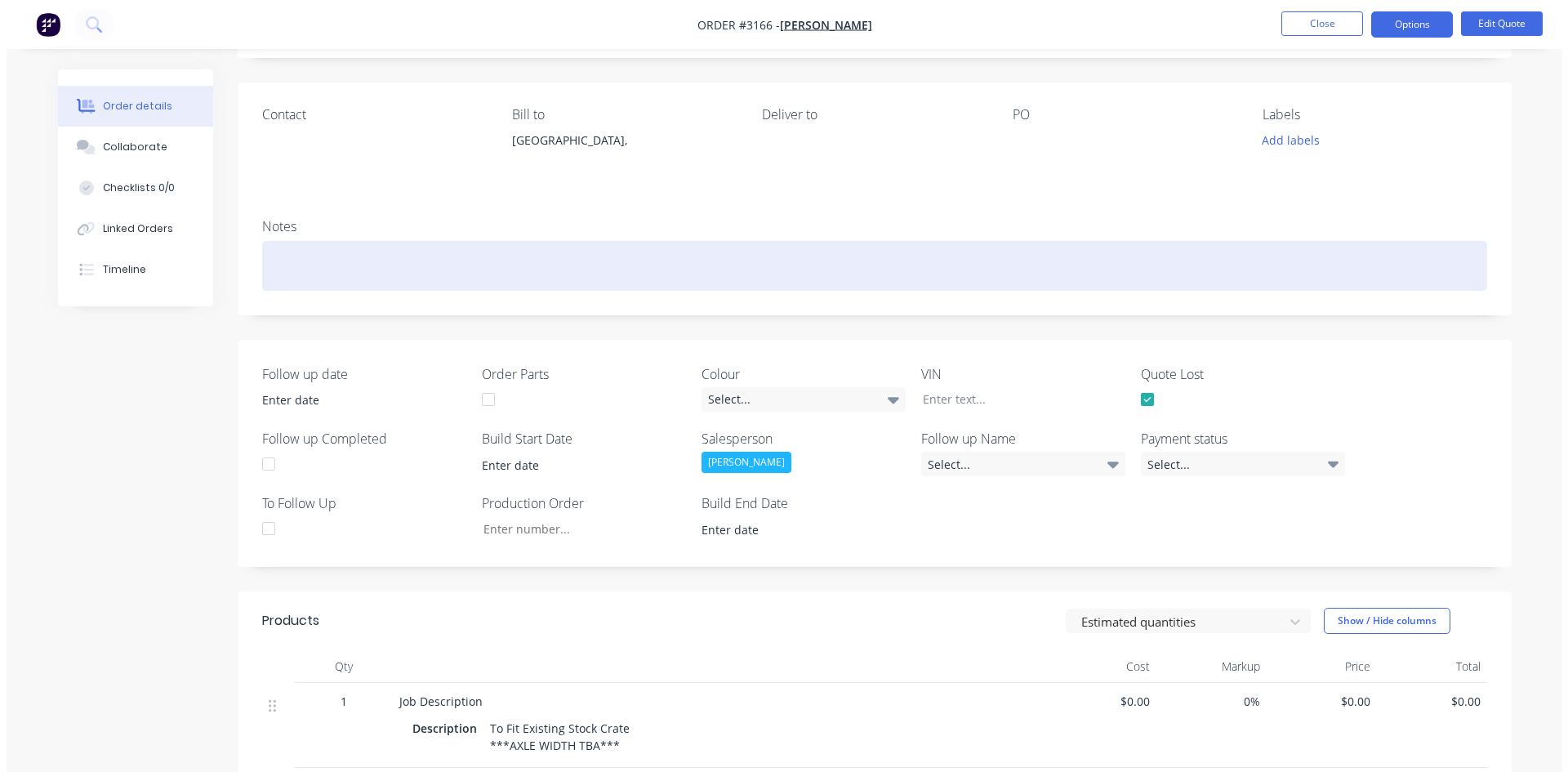
scroll to position [0, 0]
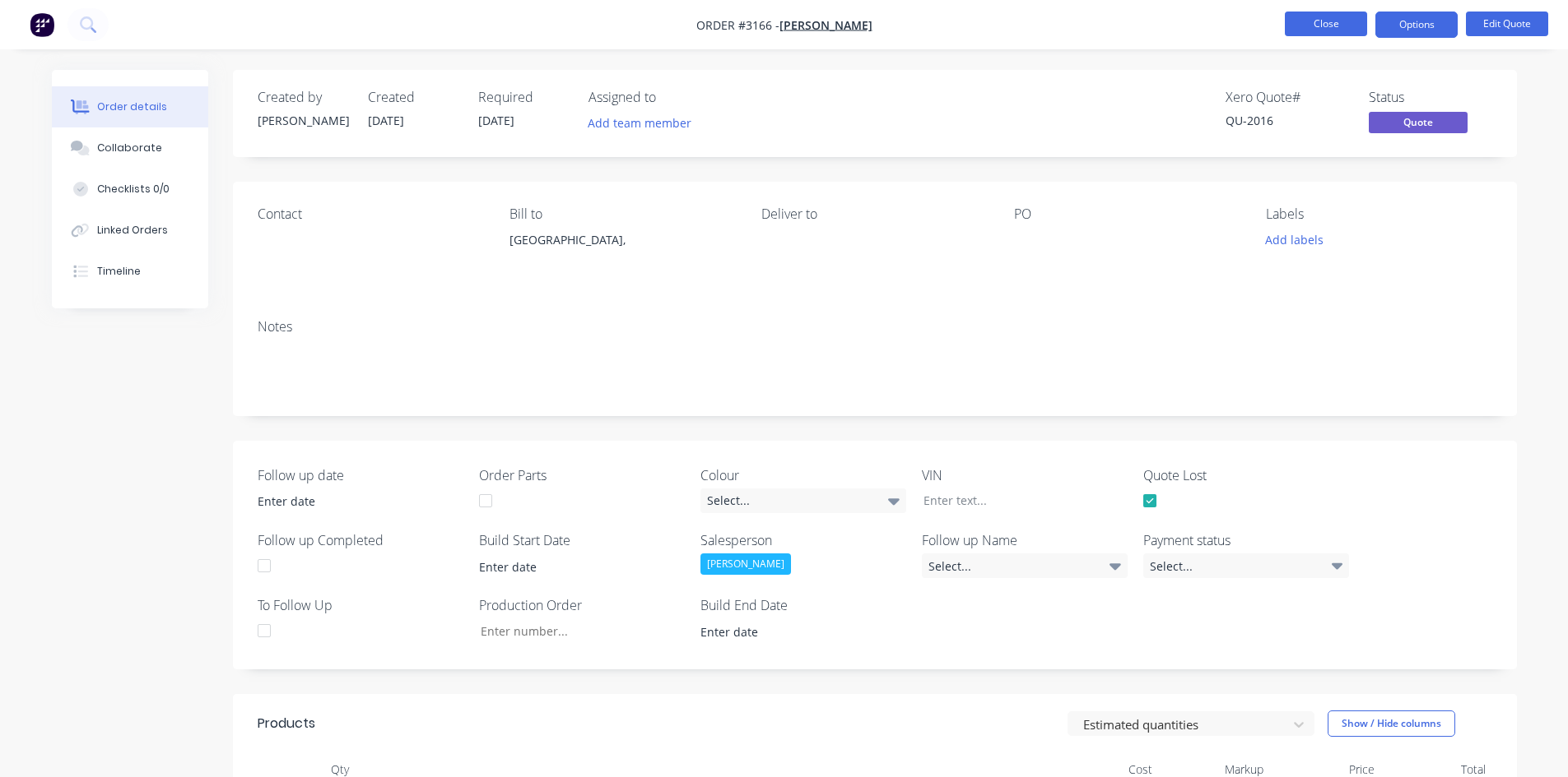
click at [1338, 19] on button "Close" at bounding box center [1326, 23] width 83 height 24
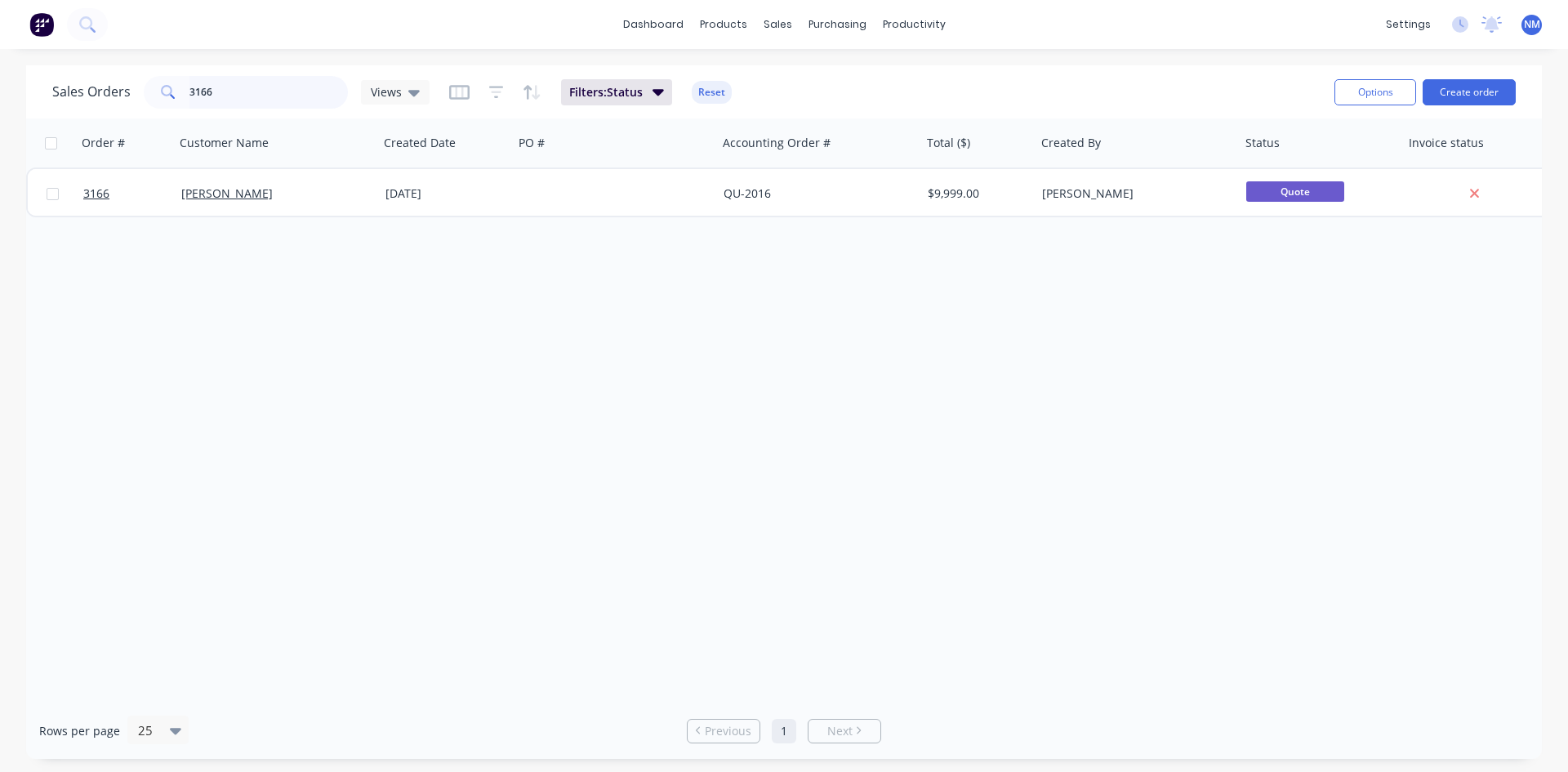
drag, startPoint x: 215, startPoint y: 94, endPoint x: 245, endPoint y: 68, distance: 39.7
click at [0, 91] on div "Sales Orders 3166 Views Filters: Status Reset Options Create order Order # Cust…" at bounding box center [784, 412] width 1568 height 694
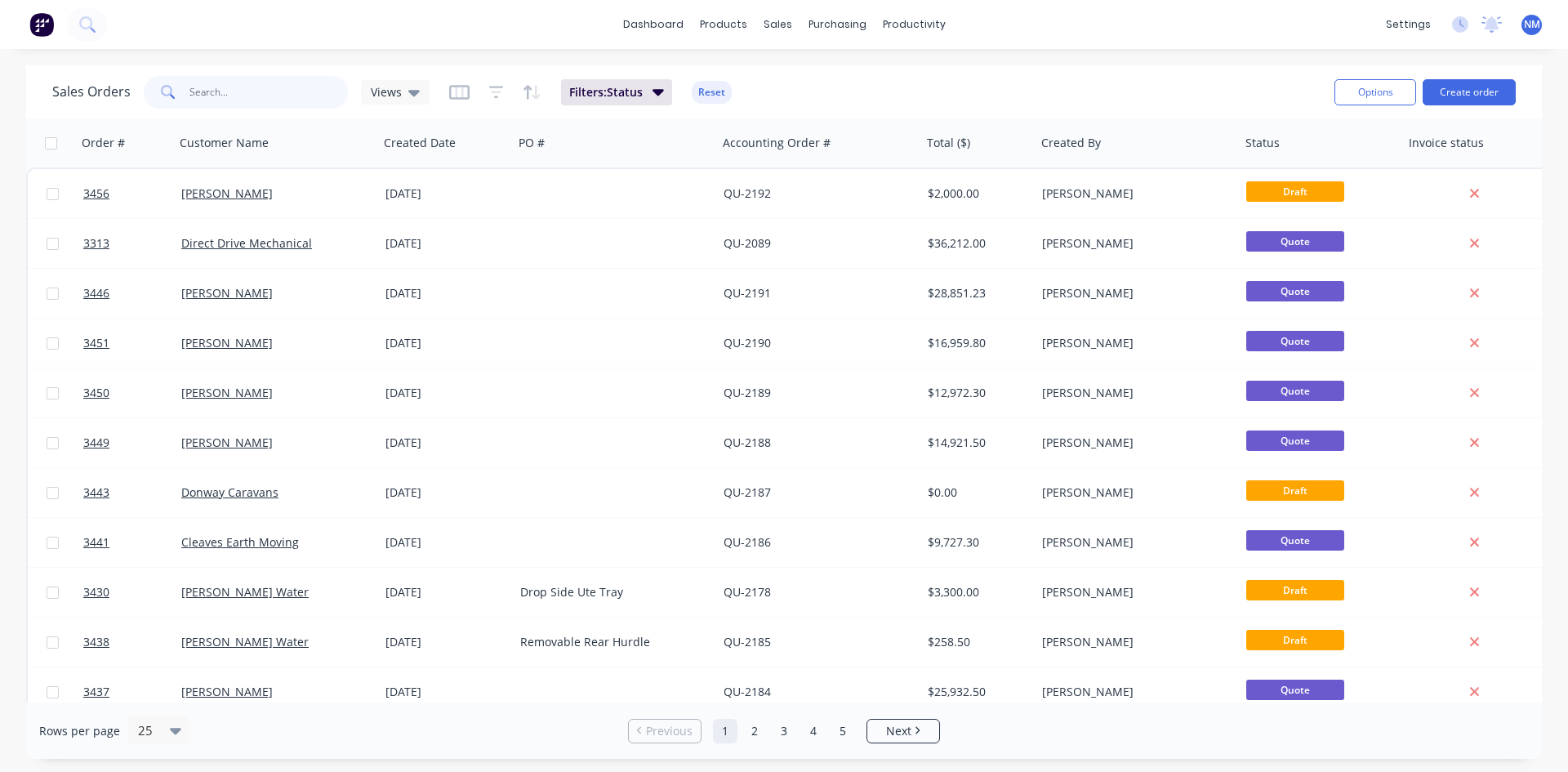
scroll to position [719, 0]
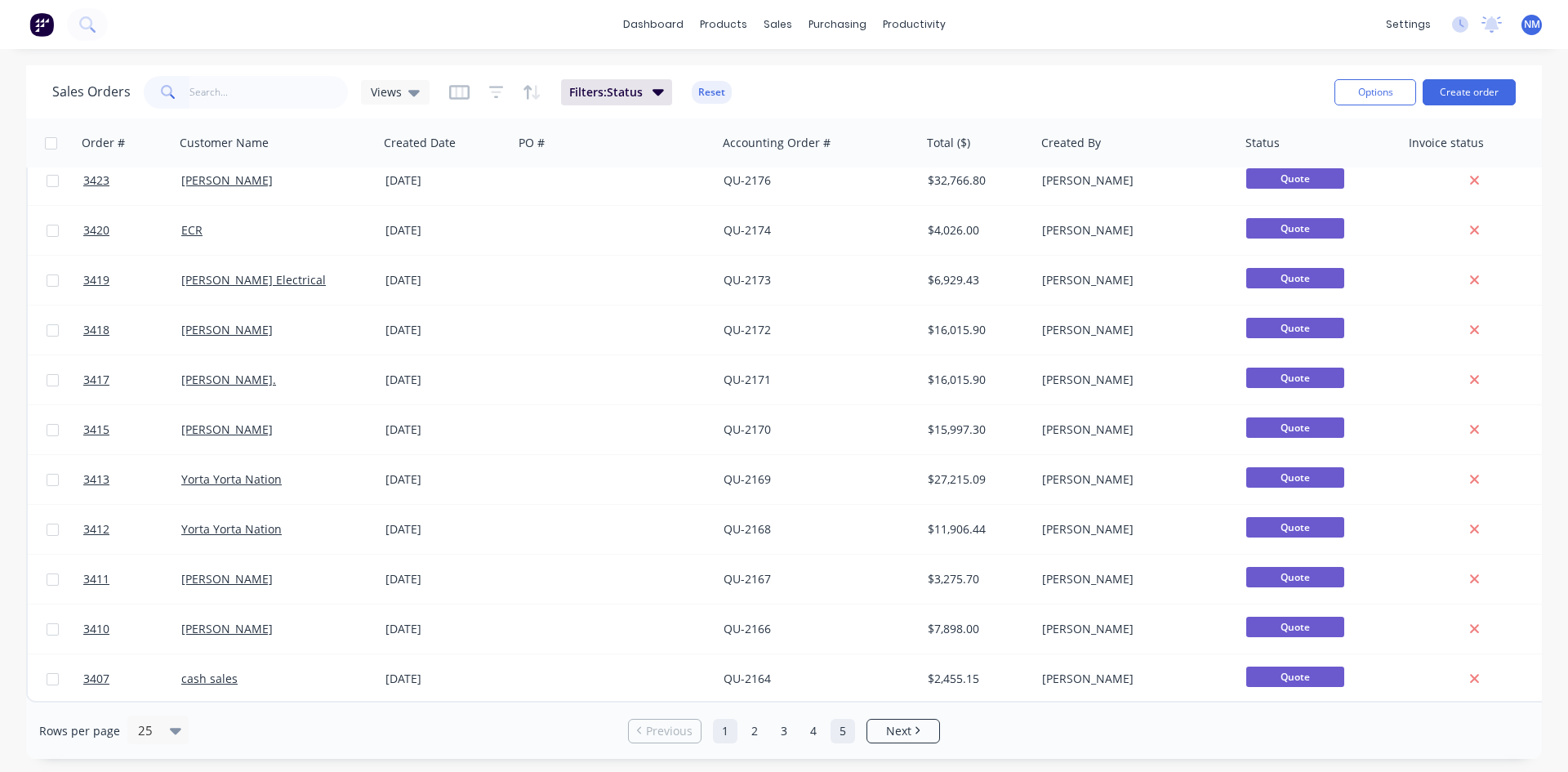
click at [836, 735] on link "5" at bounding box center [843, 731] width 24 height 24
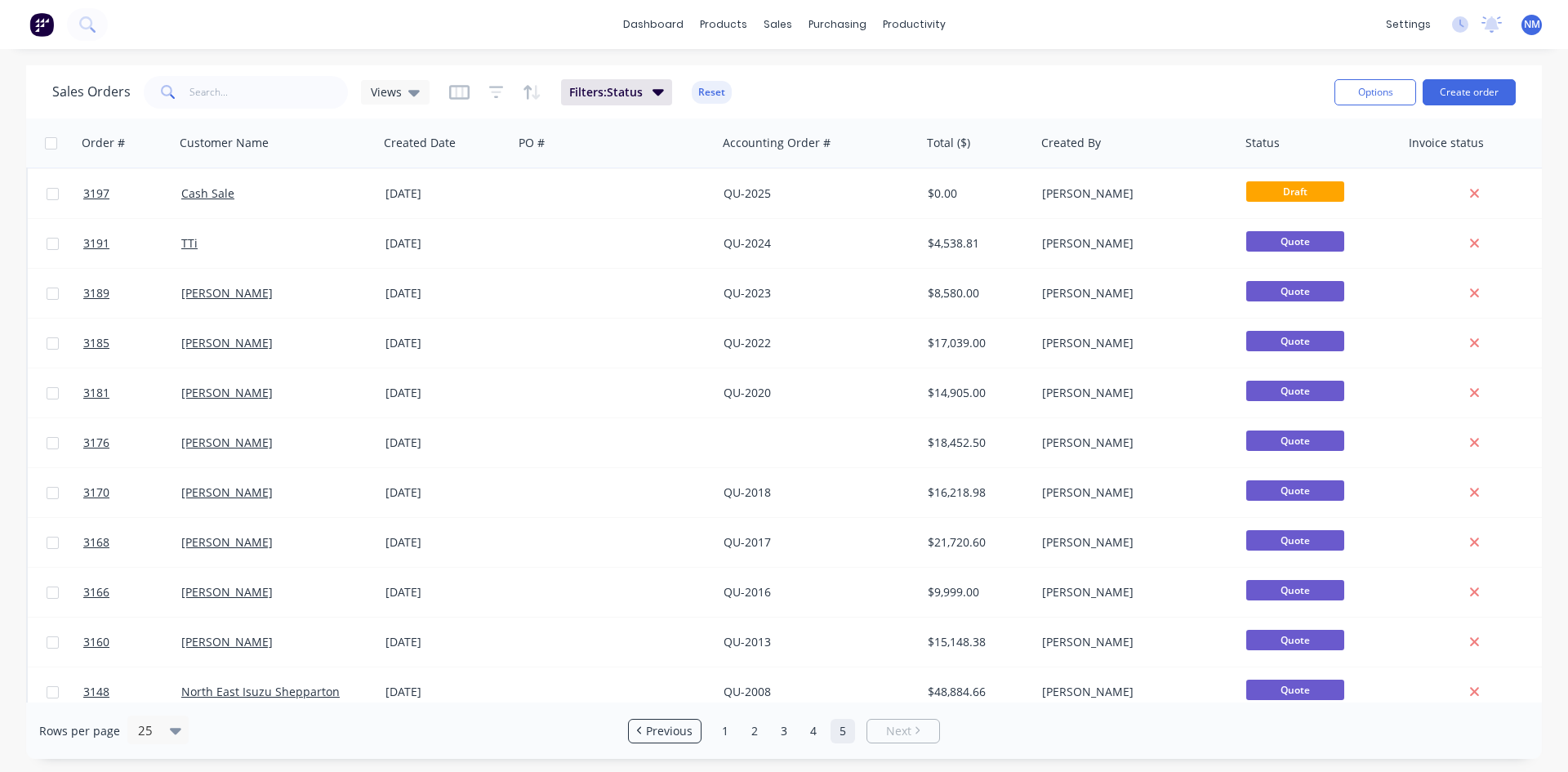
scroll to position [569, 0]
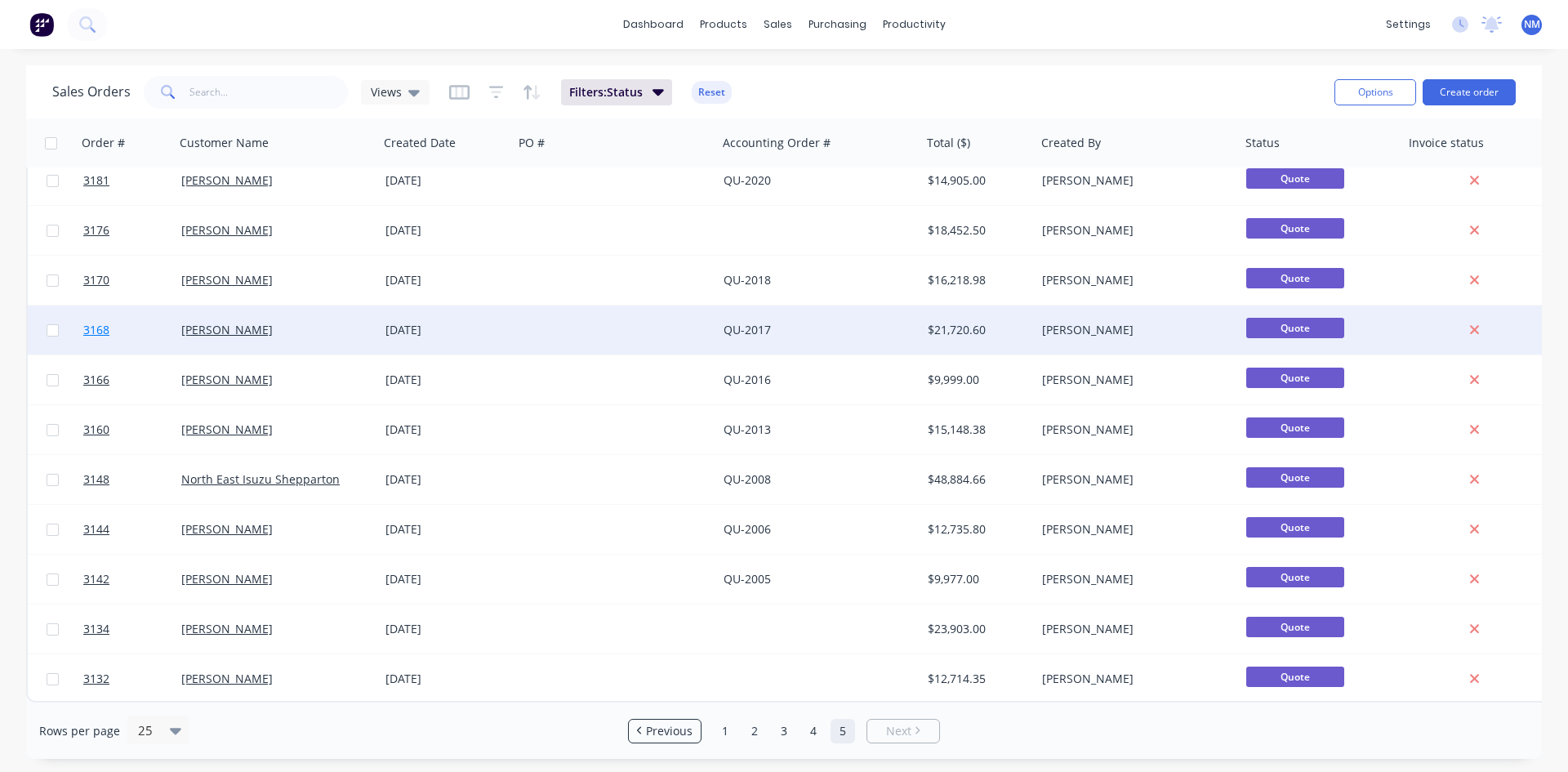
click at [89, 330] on span "3168" at bounding box center [97, 330] width 26 height 16
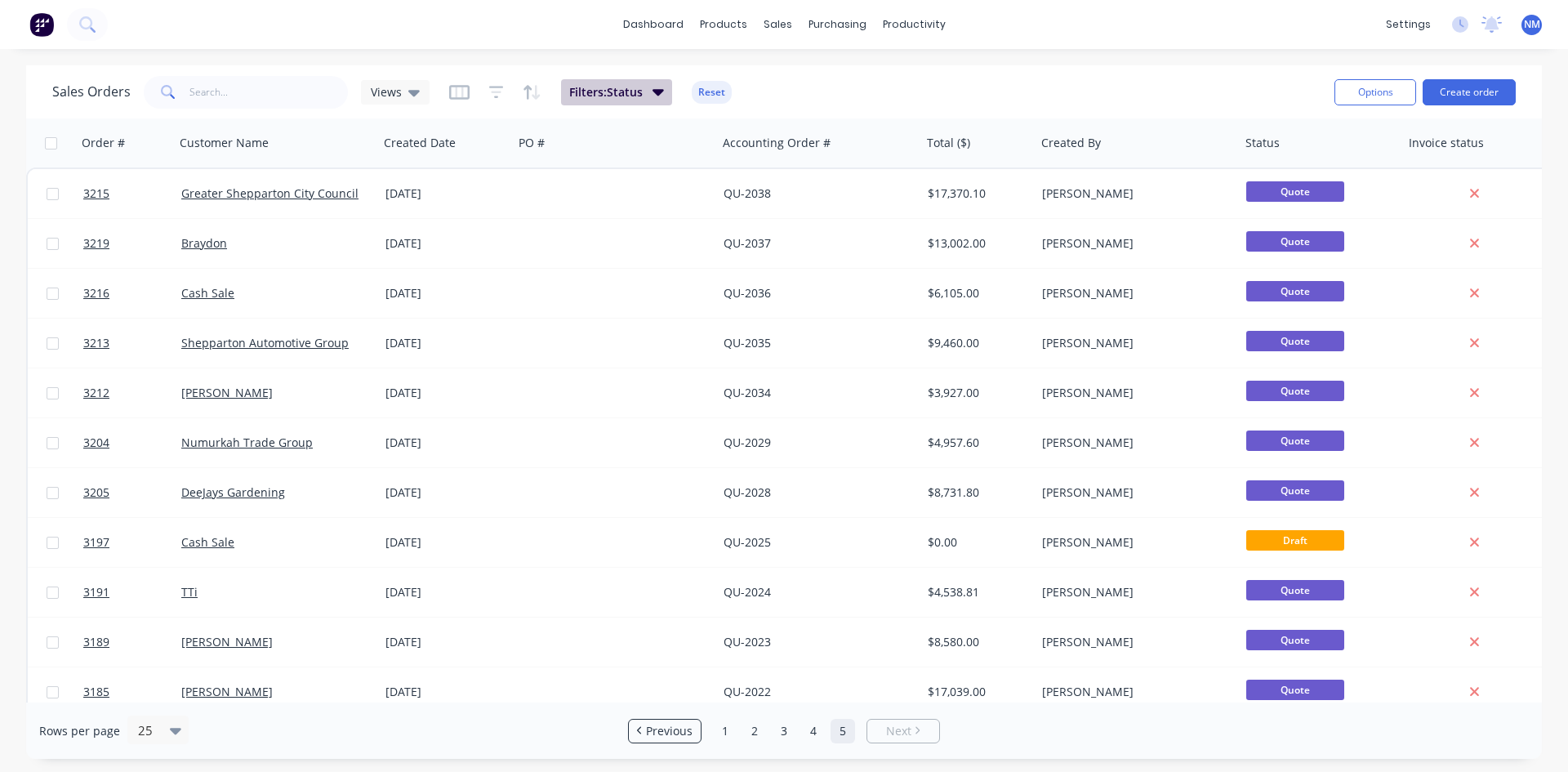
click at [665, 90] on button "Filters: Status" at bounding box center [616, 92] width 111 height 26
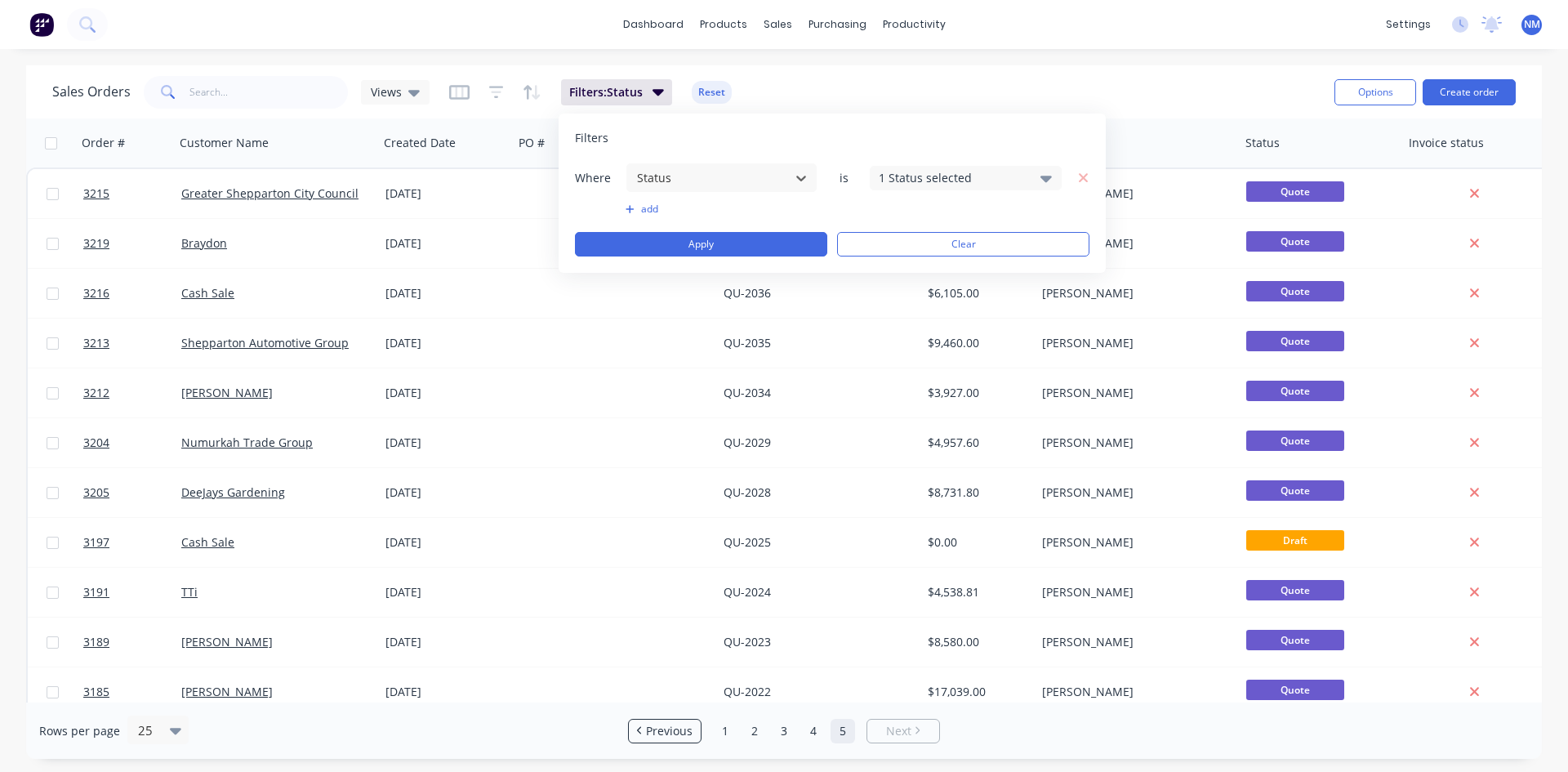
click at [643, 207] on button "add" at bounding box center [722, 209] width 192 height 13
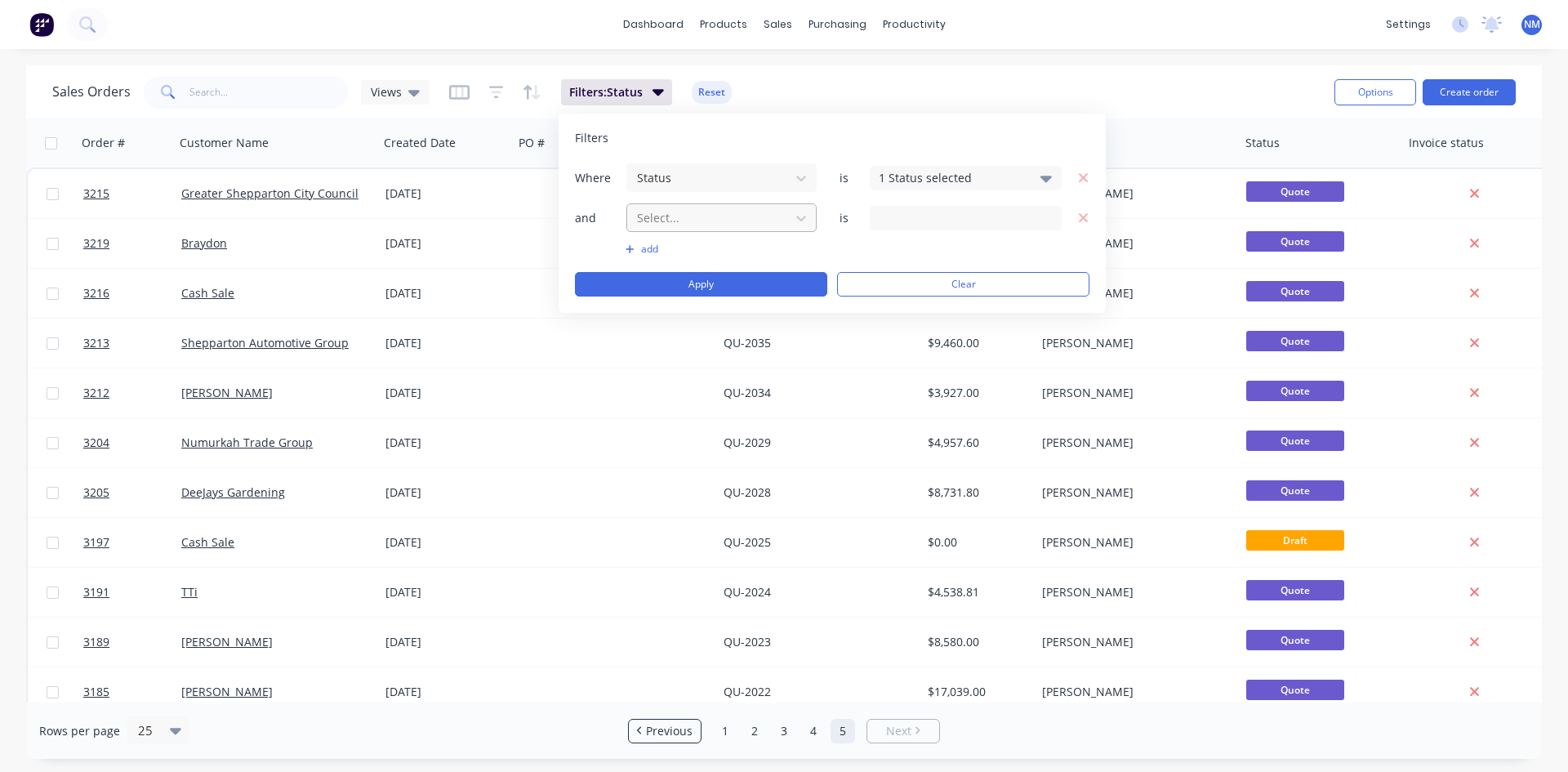
click at [714, 210] on div at bounding box center [709, 218] width 147 height 21
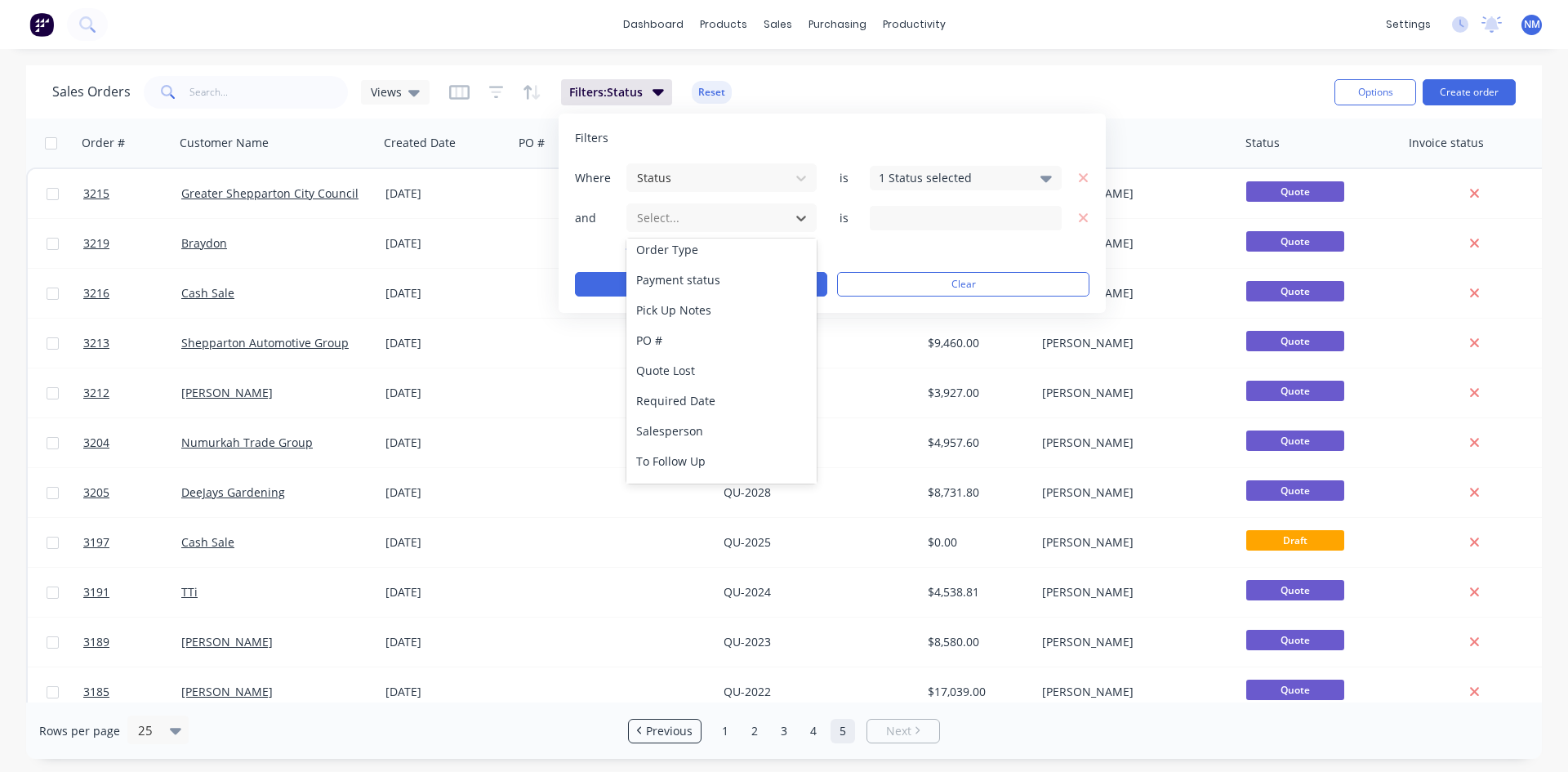
scroll to position [729, 0]
click at [720, 348] on div "Quote Lost" at bounding box center [722, 344] width 191 height 30
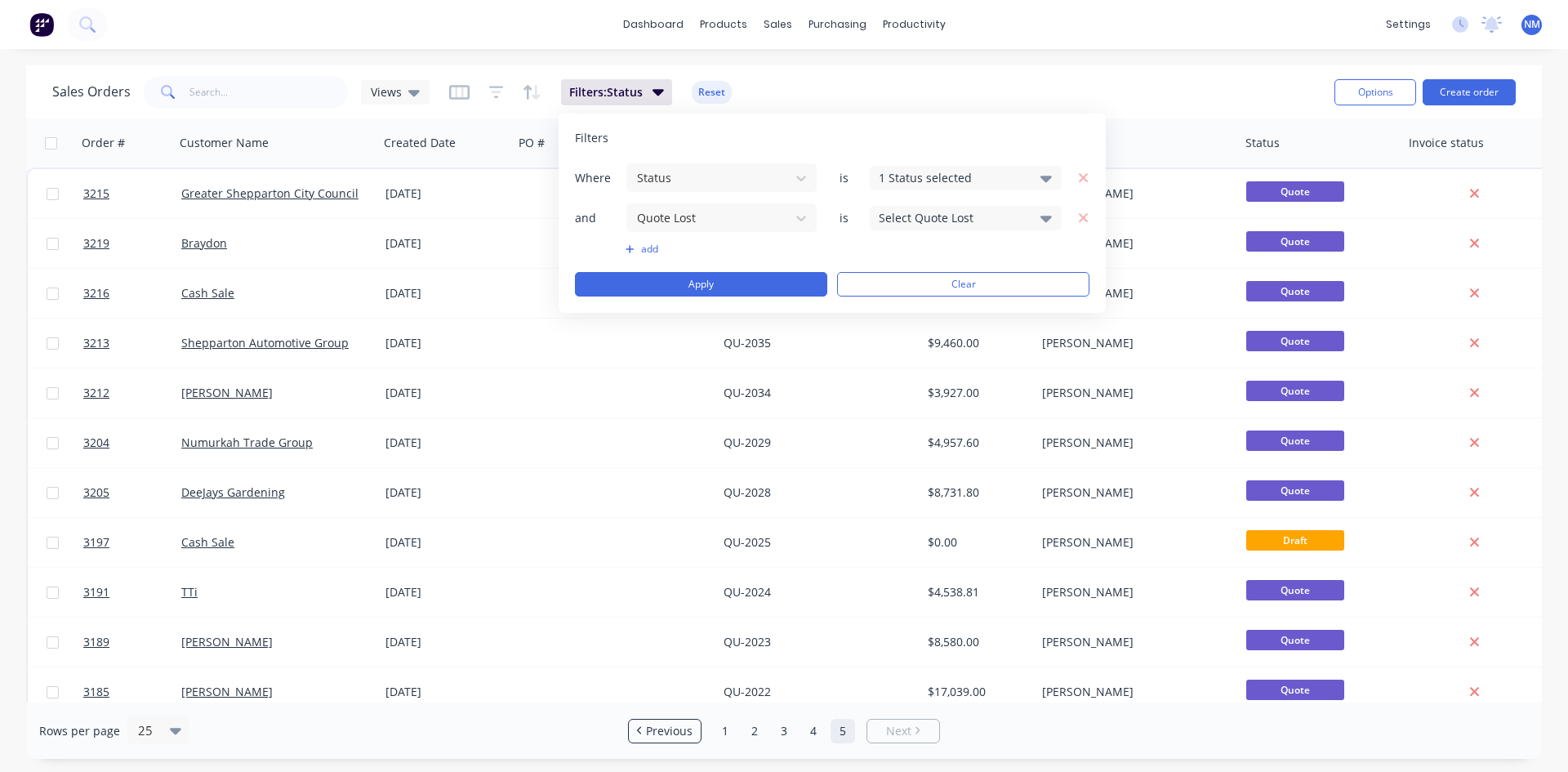
click at [918, 226] on div "Select Quote Lost" at bounding box center [953, 218] width 148 height 17
click at [938, 295] on div "Not checked" at bounding box center [1017, 292] width 196 height 17
click at [724, 290] on button "Apply" at bounding box center [701, 285] width 253 height 24
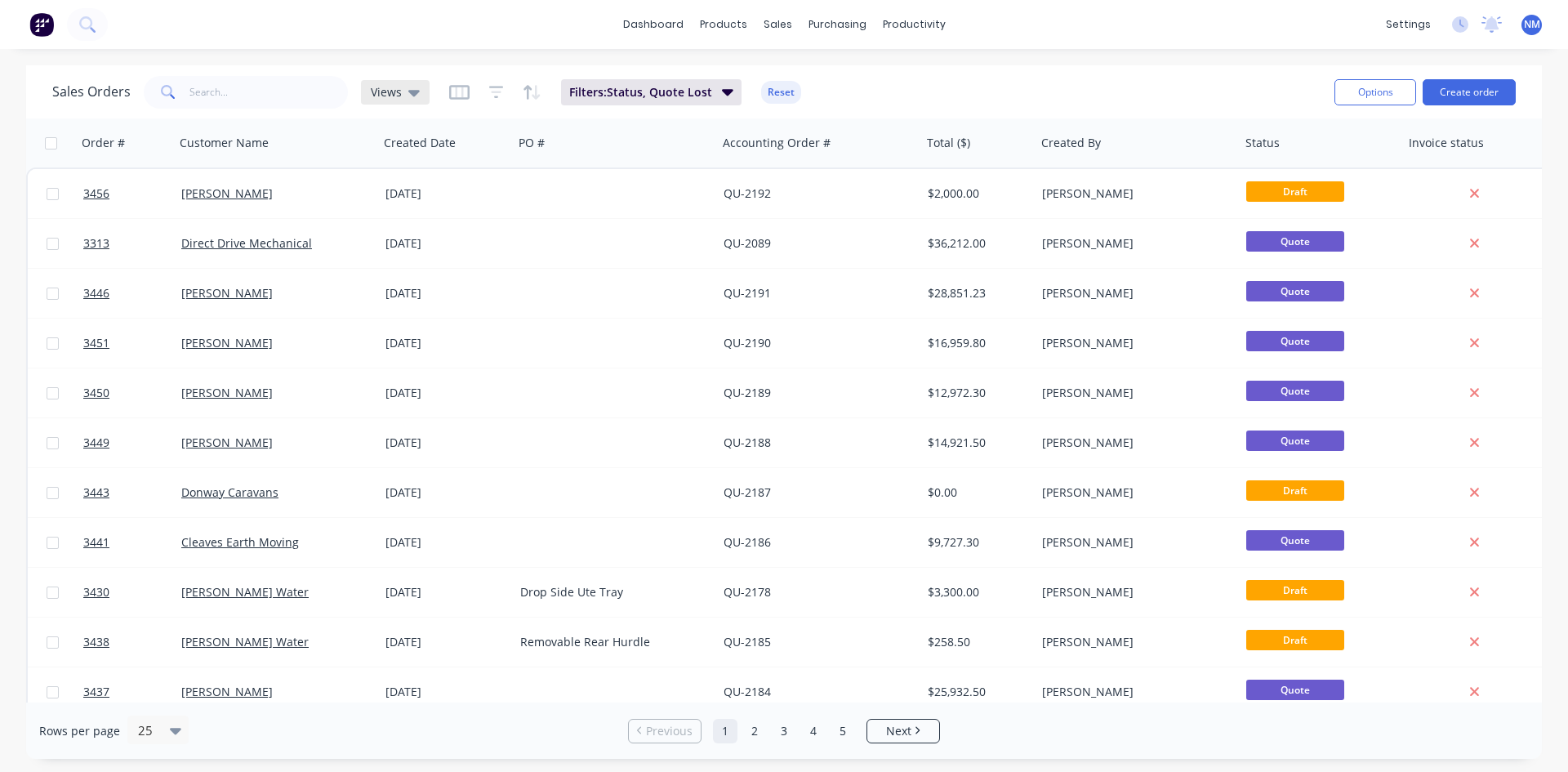
click at [413, 102] on div "Views" at bounding box center [396, 92] width 69 height 24
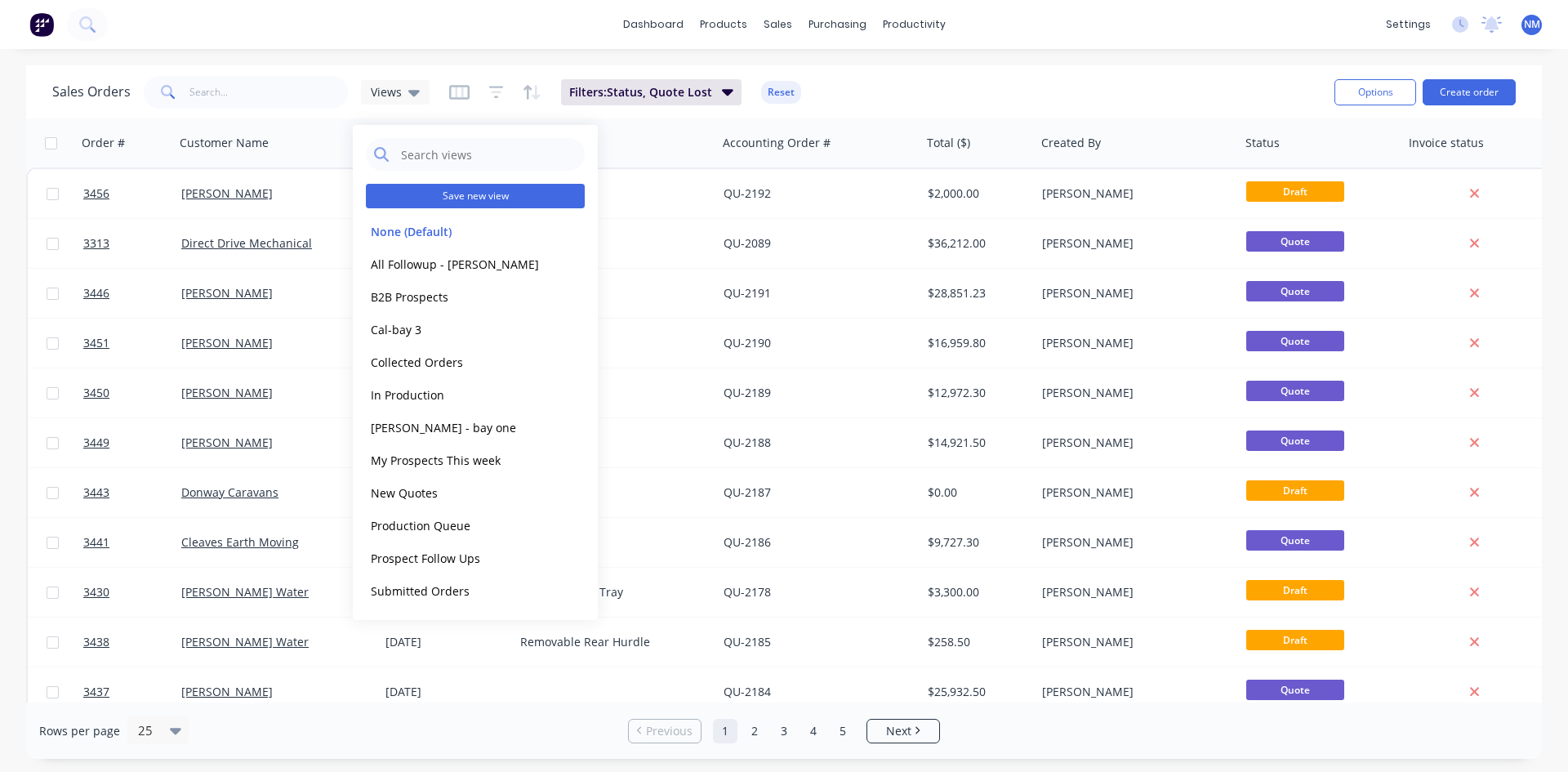
click at [519, 193] on button "Save new view" at bounding box center [476, 196] width 219 height 24
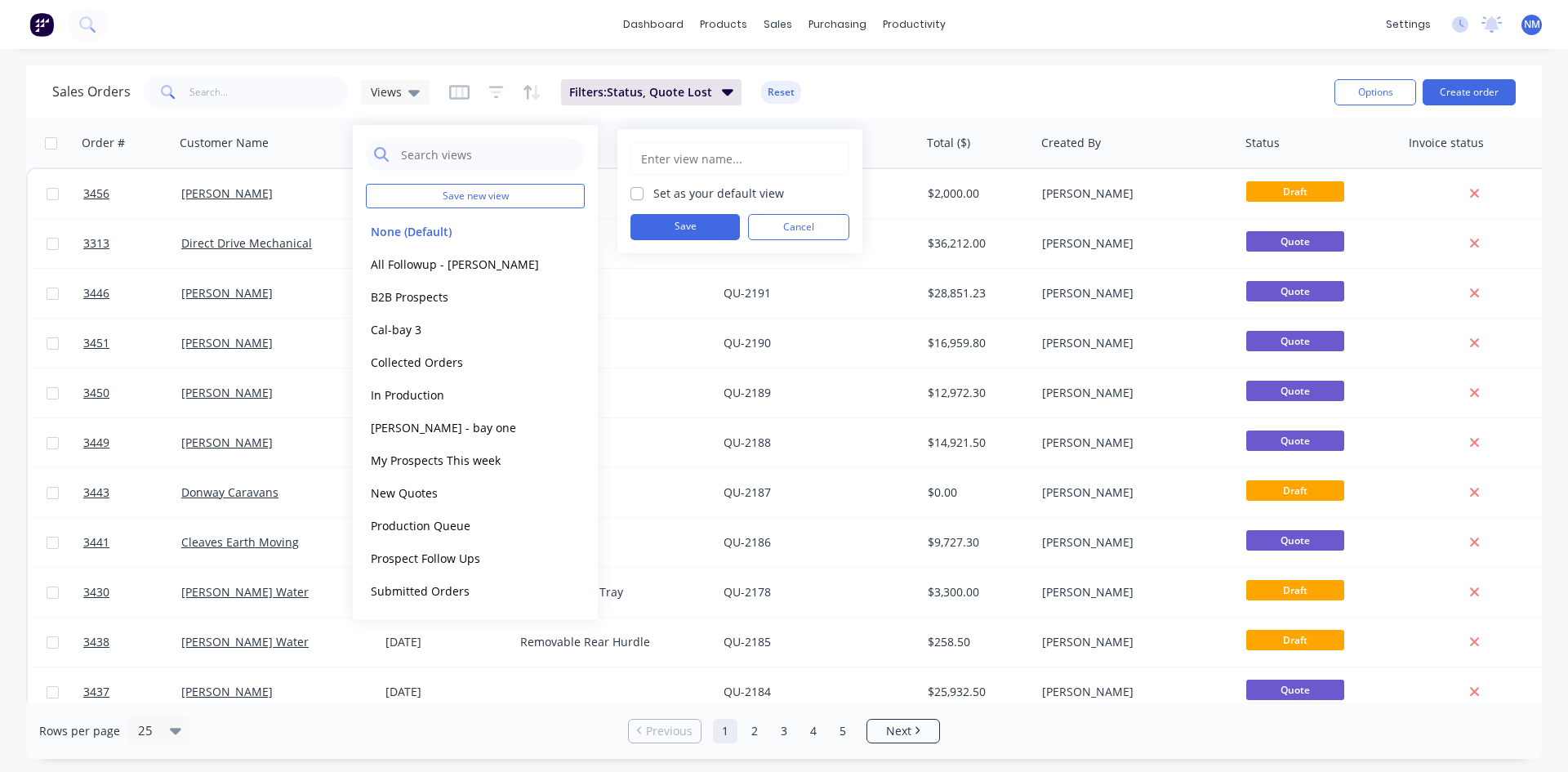
click at [669, 168] on input "text" at bounding box center [740, 159] width 201 height 31
type input "Open Quotes"
click at [689, 228] on button "Save" at bounding box center [685, 227] width 109 height 26
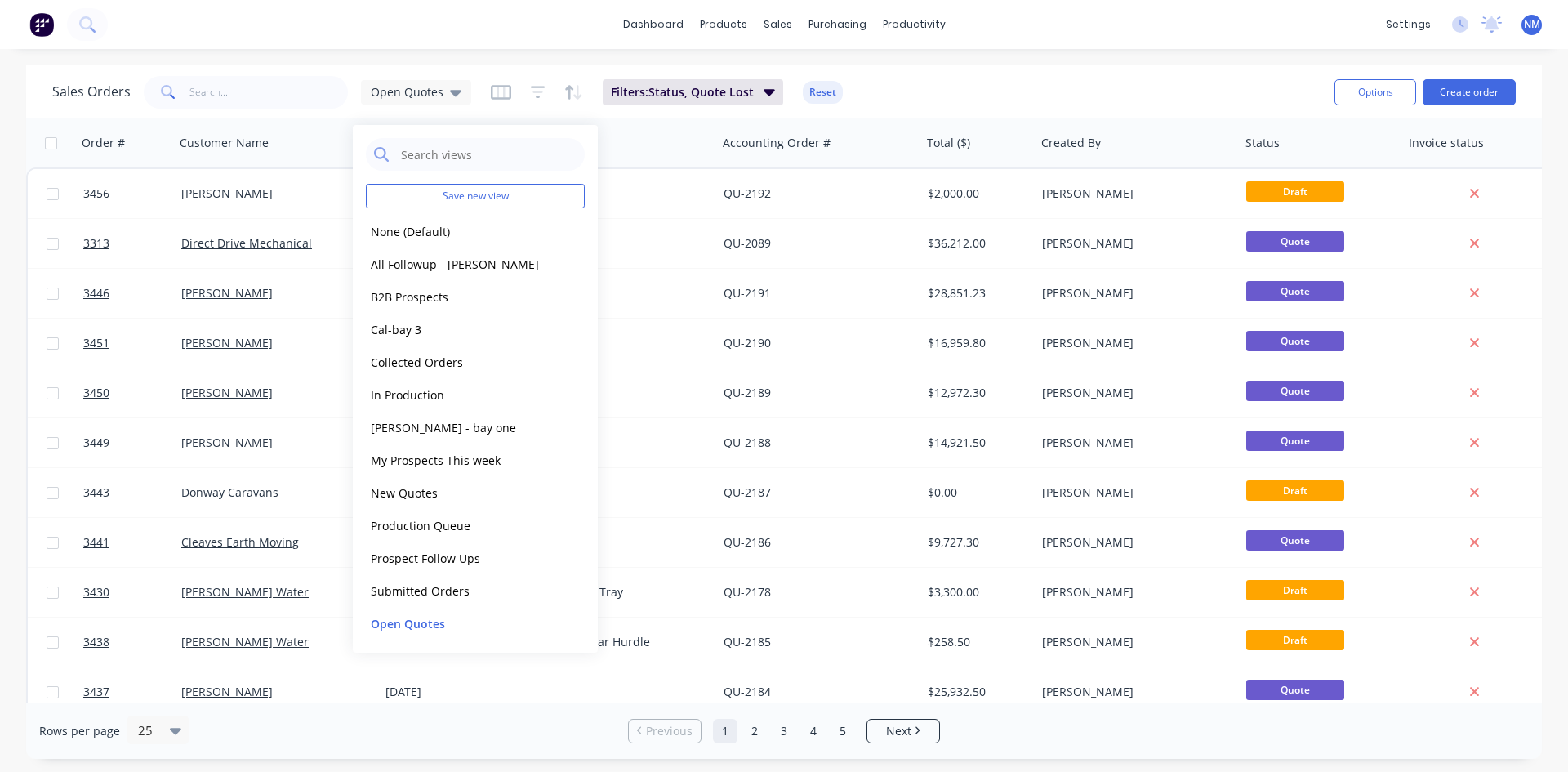
click at [964, 81] on div "Sales Orders Open Quotes Filters: Status, Quote Lost Reset" at bounding box center [687, 91] width 1270 height 40
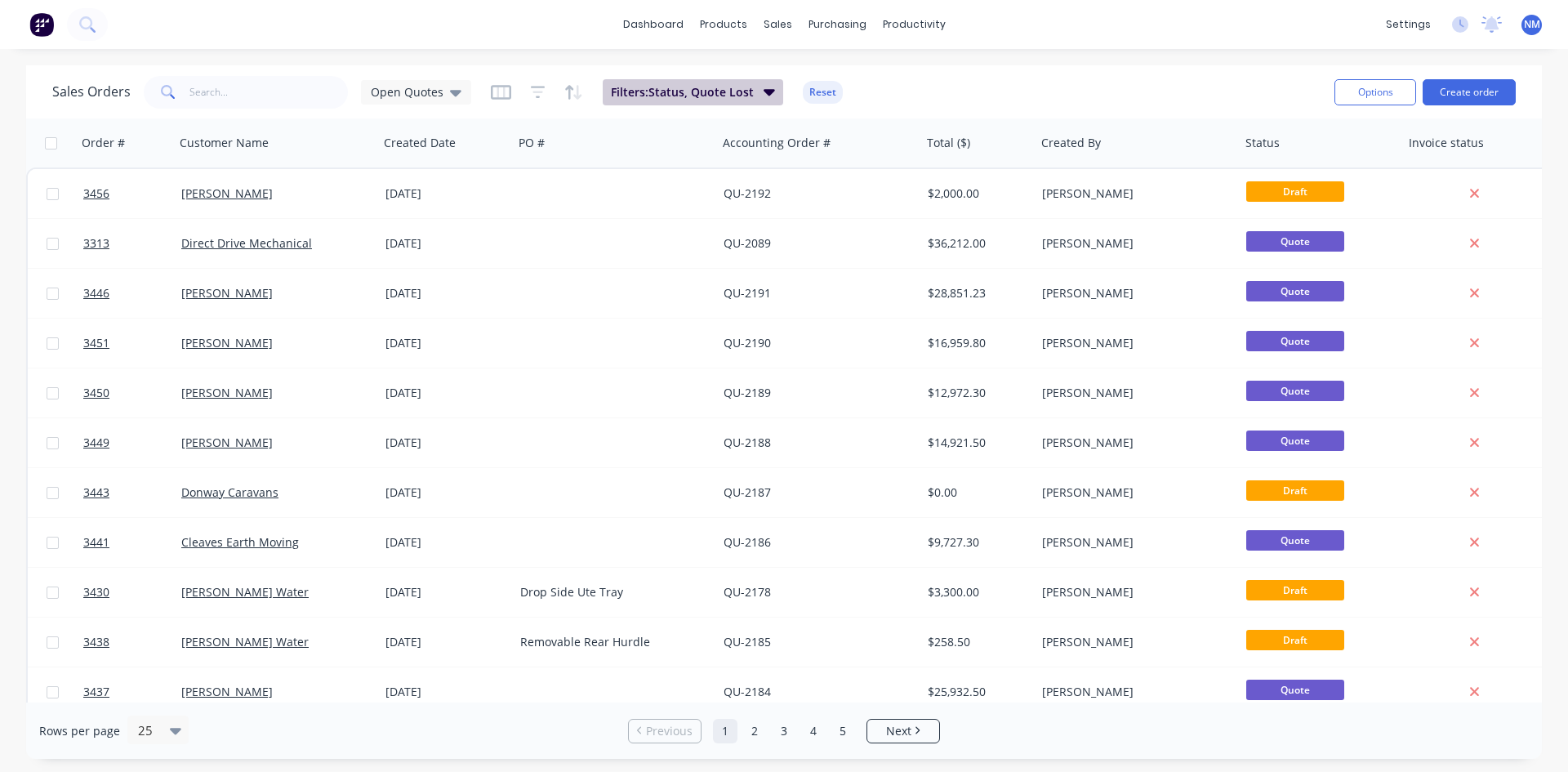
click at [699, 85] on span "Filters: Status, Quote Lost" at bounding box center [683, 92] width 143 height 16
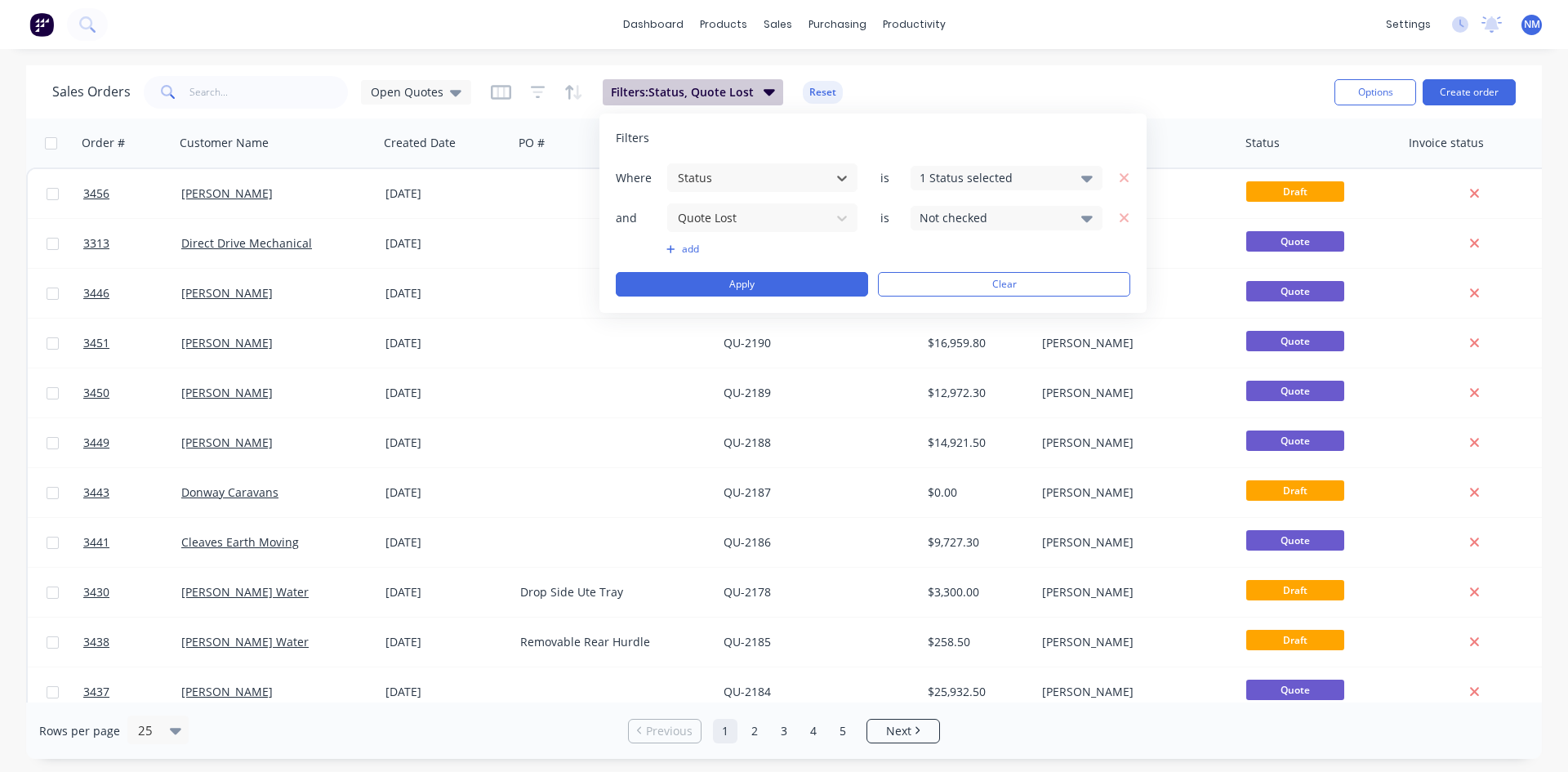
click at [698, 85] on span "Filters: Status, Quote Lost" at bounding box center [683, 92] width 143 height 16
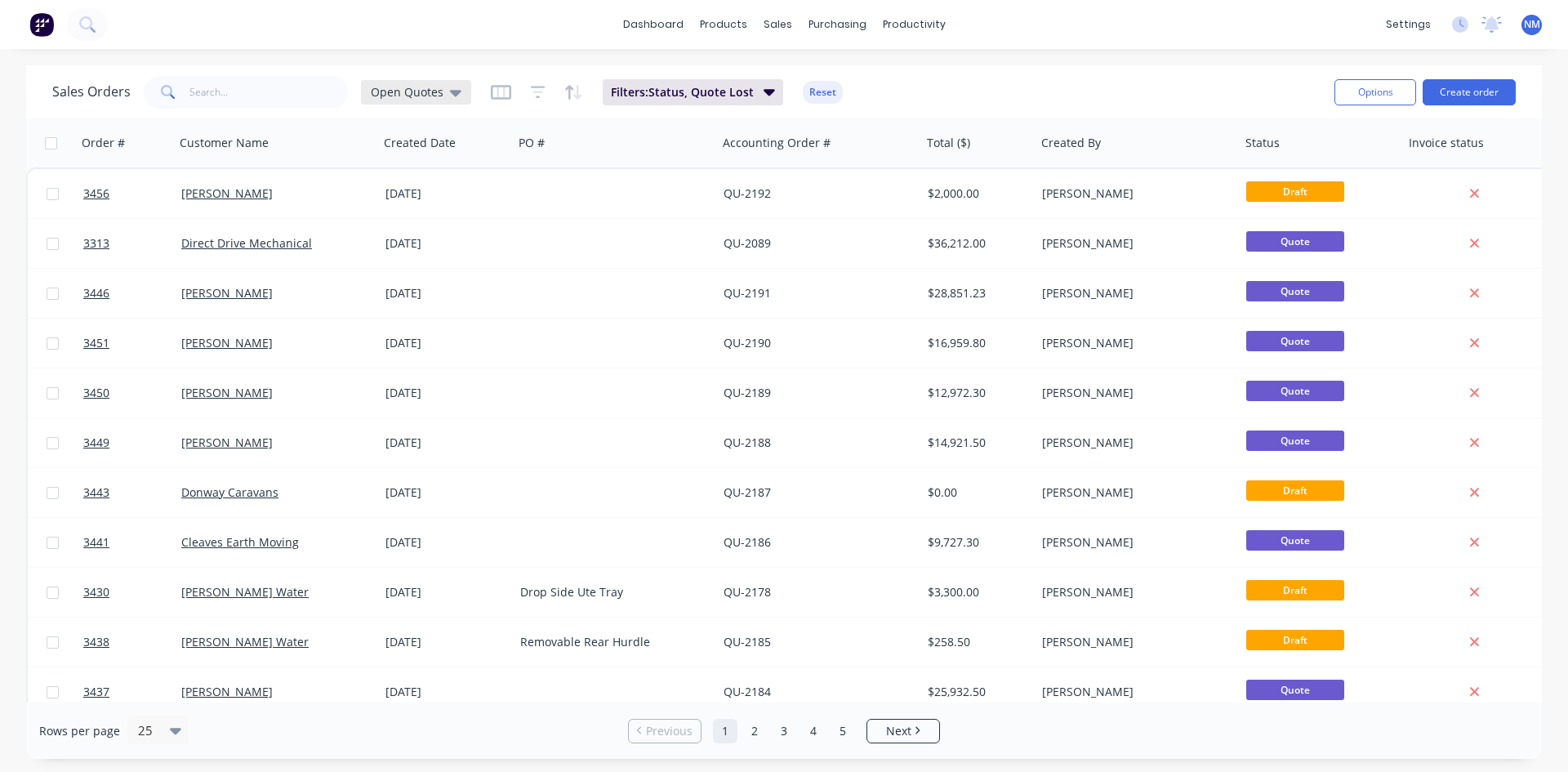
click at [430, 94] on span "Open Quotes" at bounding box center [407, 92] width 72 height 17
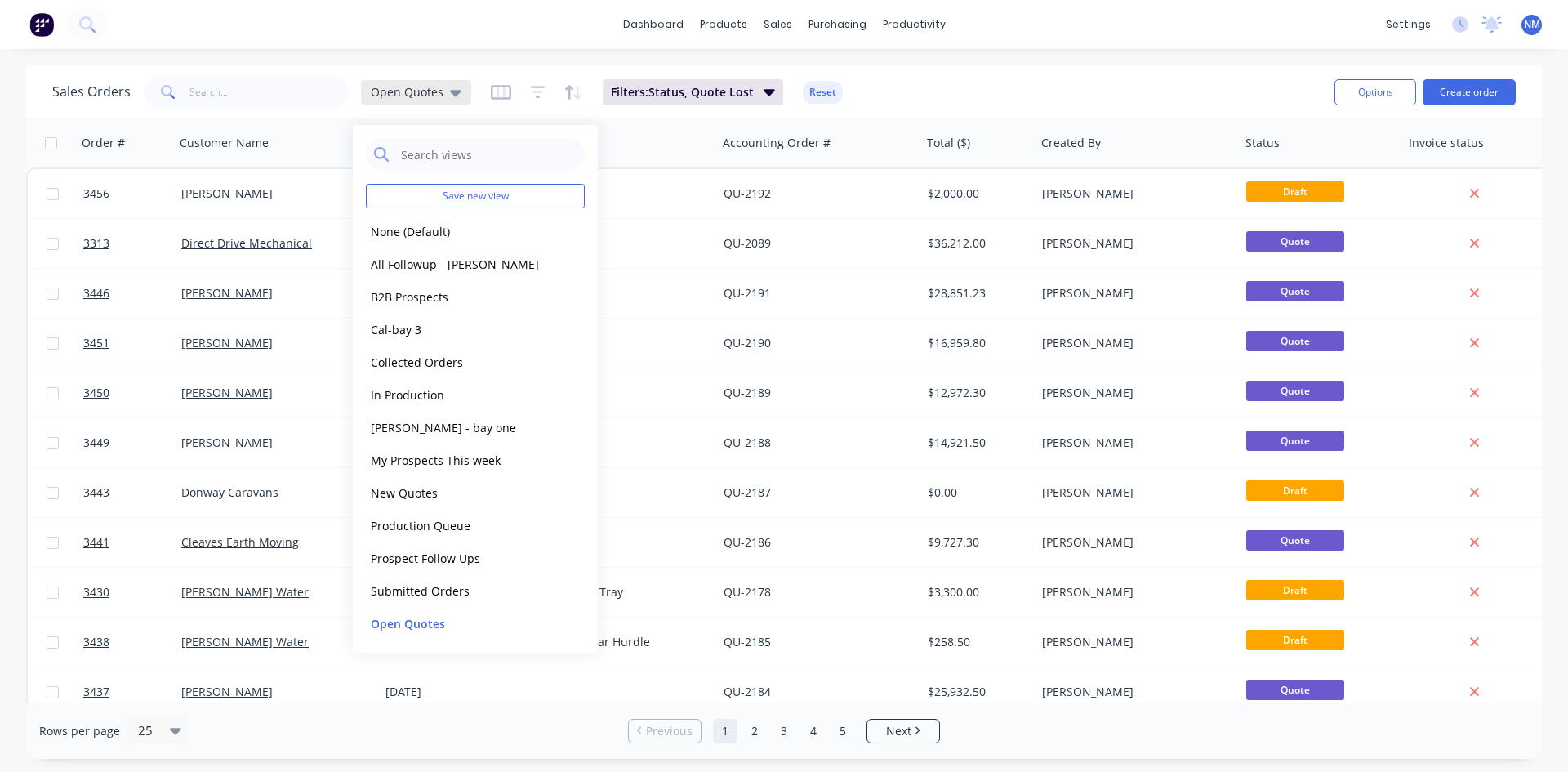
click at [430, 94] on span "Open Quotes" at bounding box center [407, 92] width 72 height 17
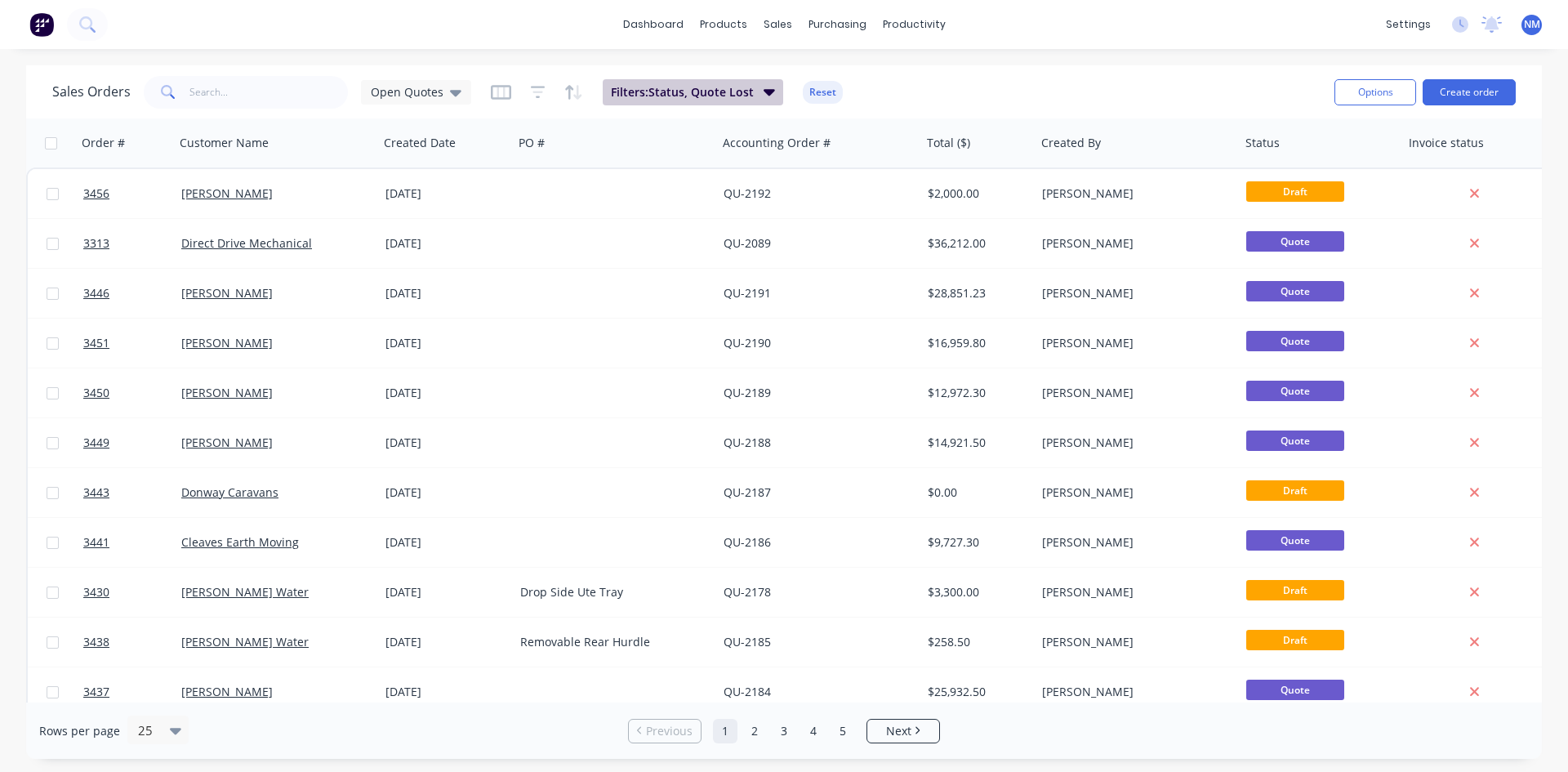
click at [687, 90] on span "Filters: Status, Quote Lost" at bounding box center [683, 92] width 143 height 16
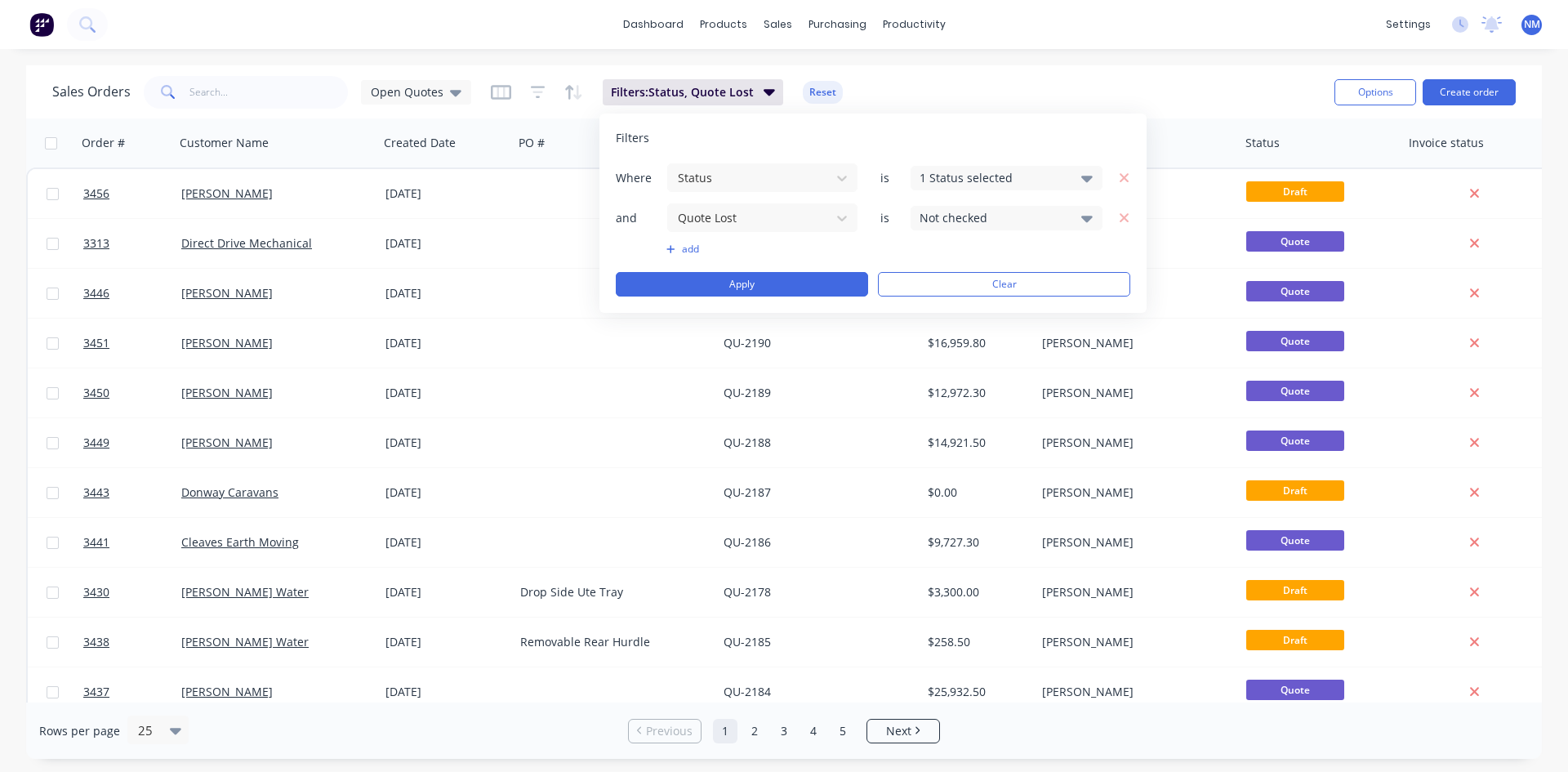
click at [1031, 213] on div "Not checked" at bounding box center [994, 218] width 148 height 17
click at [985, 254] on div "Checked" at bounding box center [1058, 260] width 196 height 17
click at [792, 279] on button "Apply" at bounding box center [741, 285] width 253 height 24
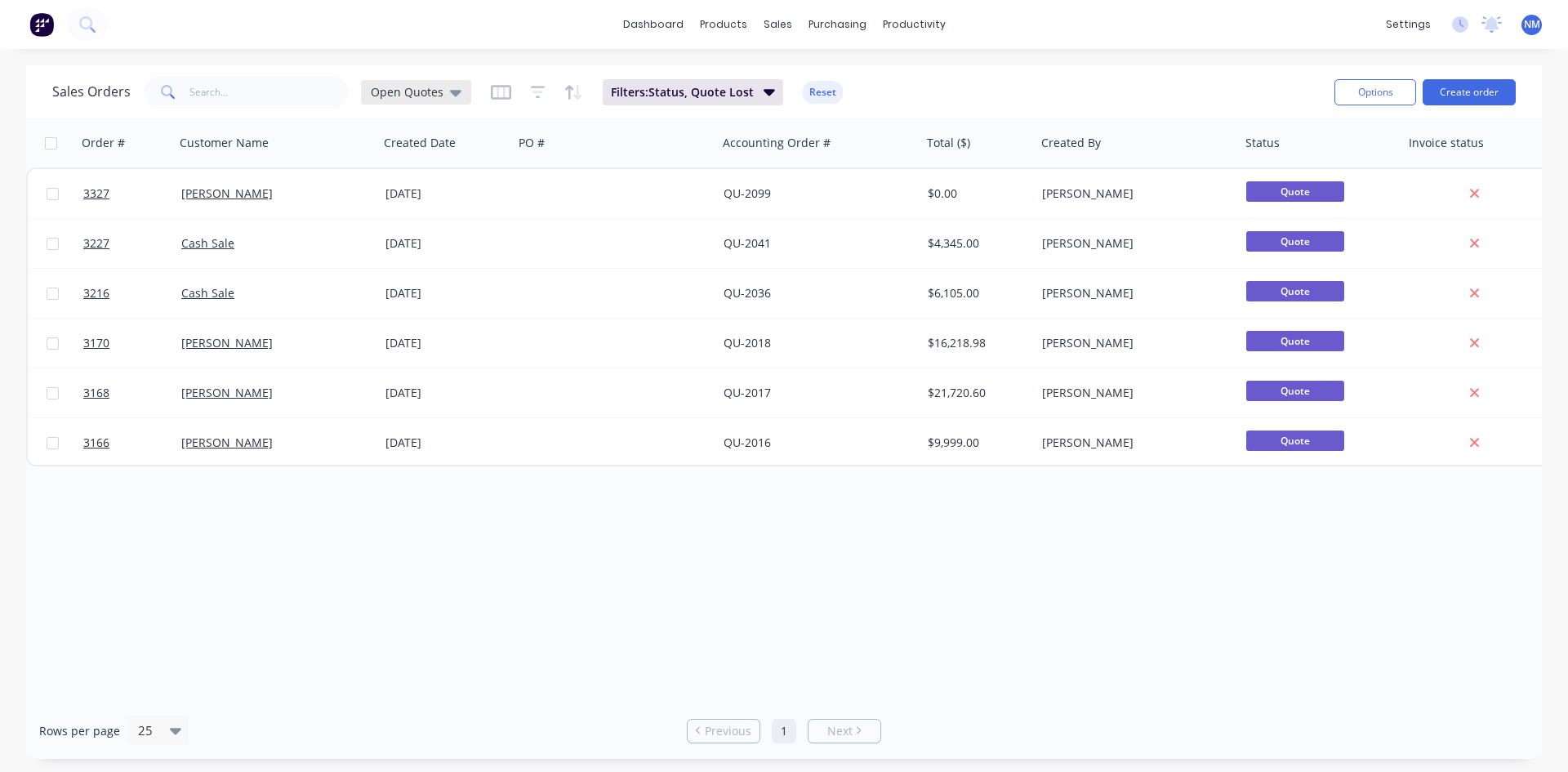
click at [427, 100] on div "Open Quotes" at bounding box center [416, 92] width 110 height 24
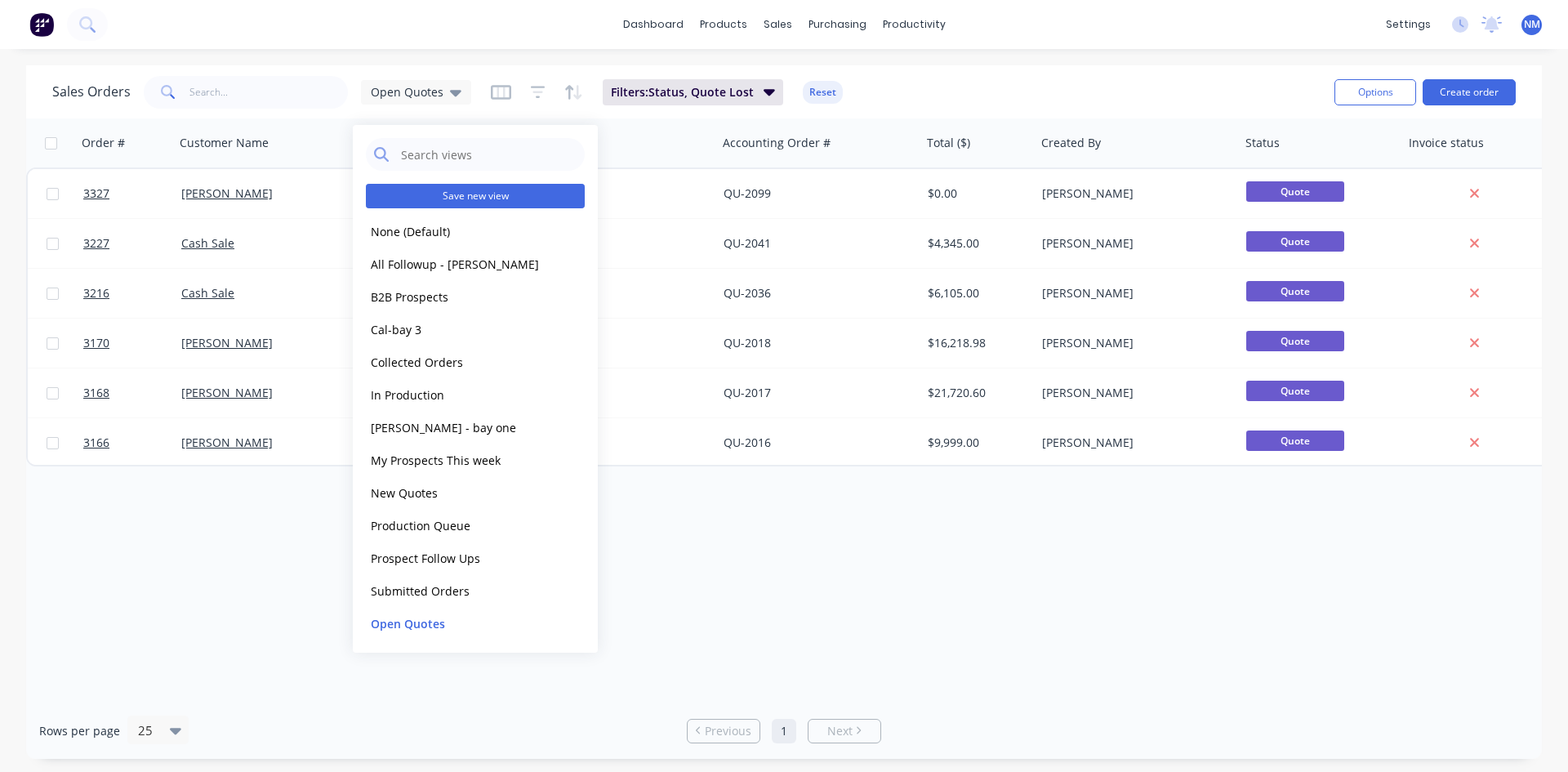
click at [502, 198] on button "Save new view" at bounding box center [476, 196] width 219 height 24
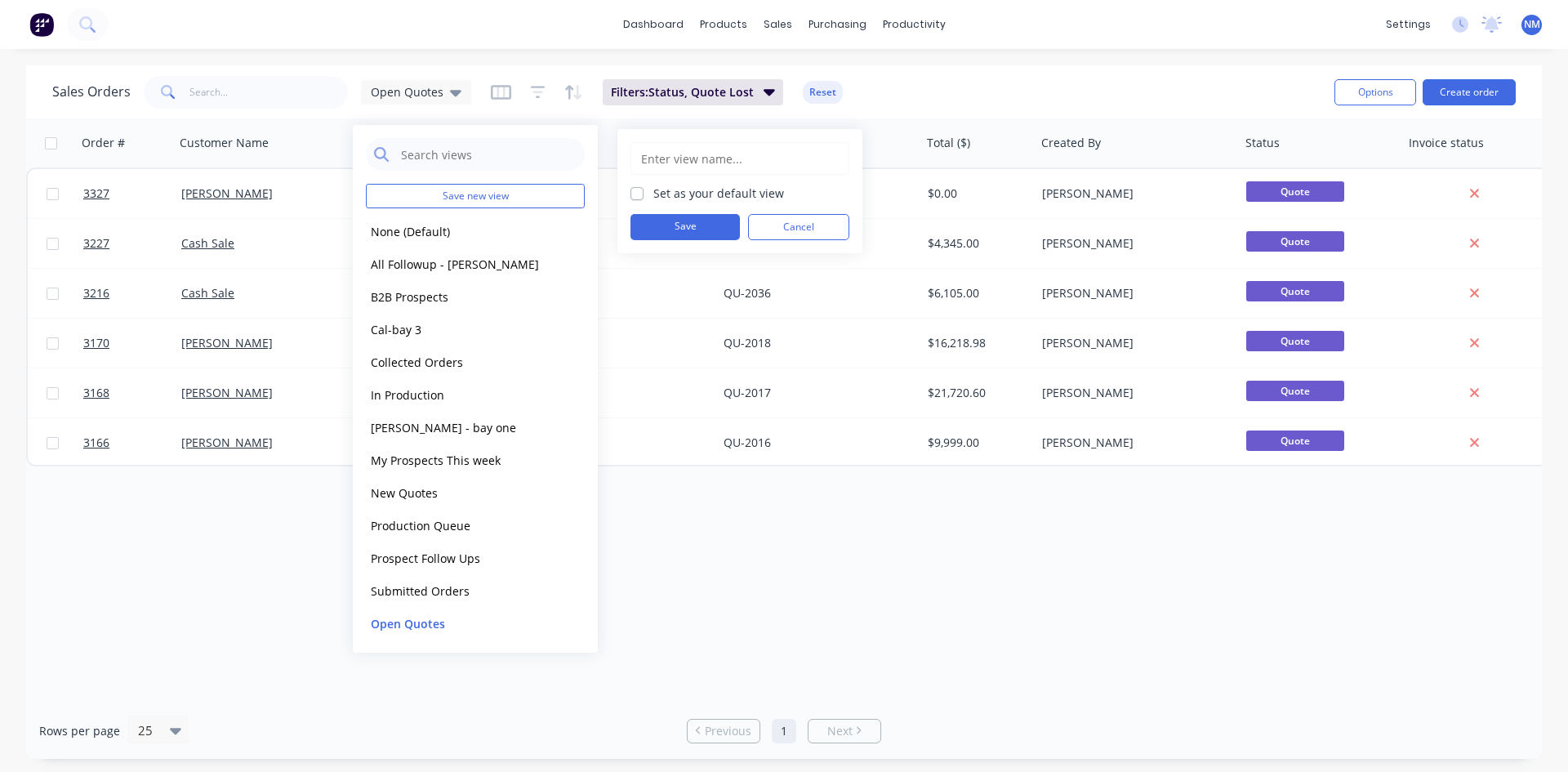
click at [681, 156] on input "text" at bounding box center [740, 159] width 201 height 31
type input "Quotes Lost"
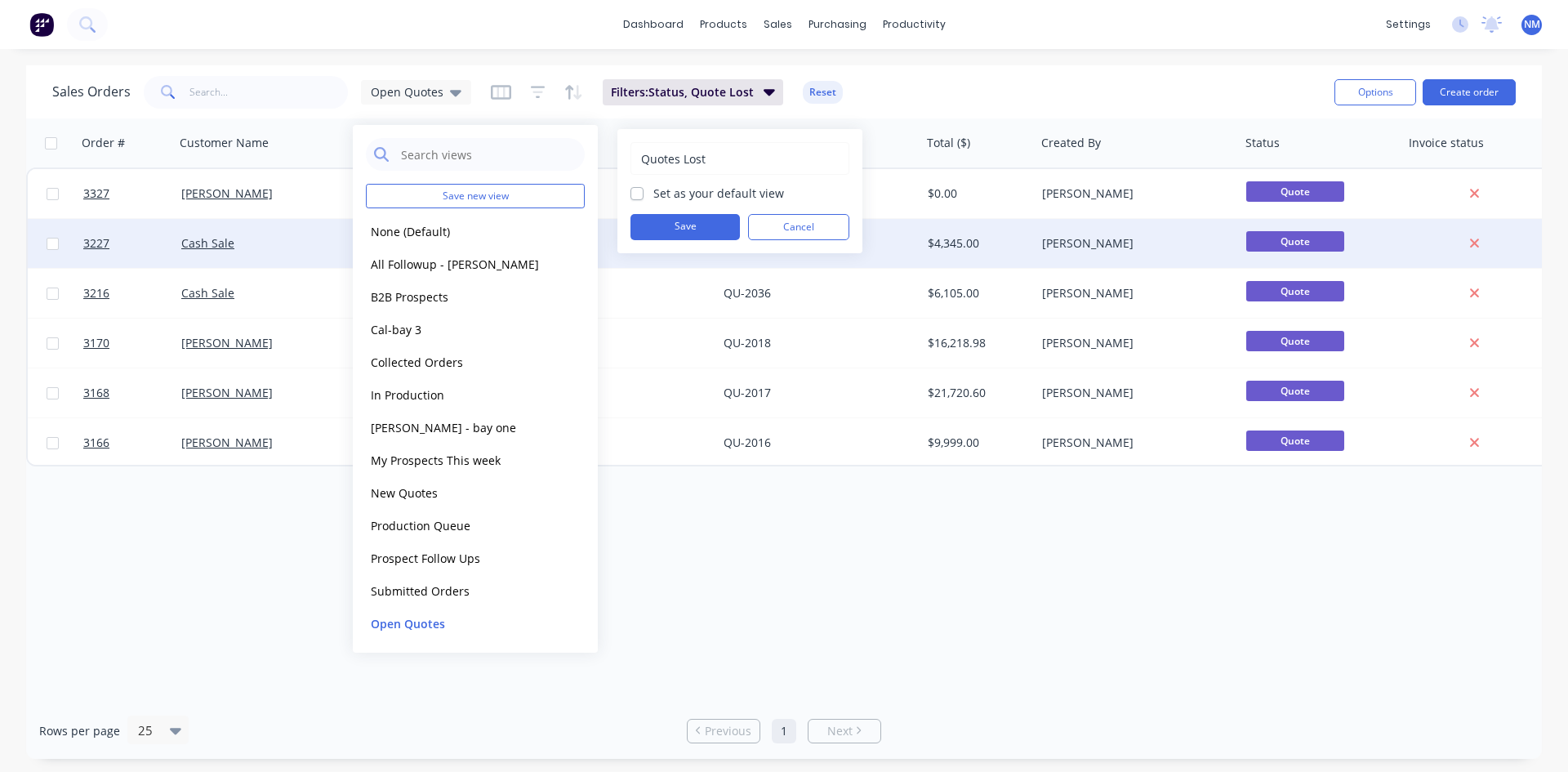
click at [709, 223] on button "Save" at bounding box center [685, 227] width 109 height 26
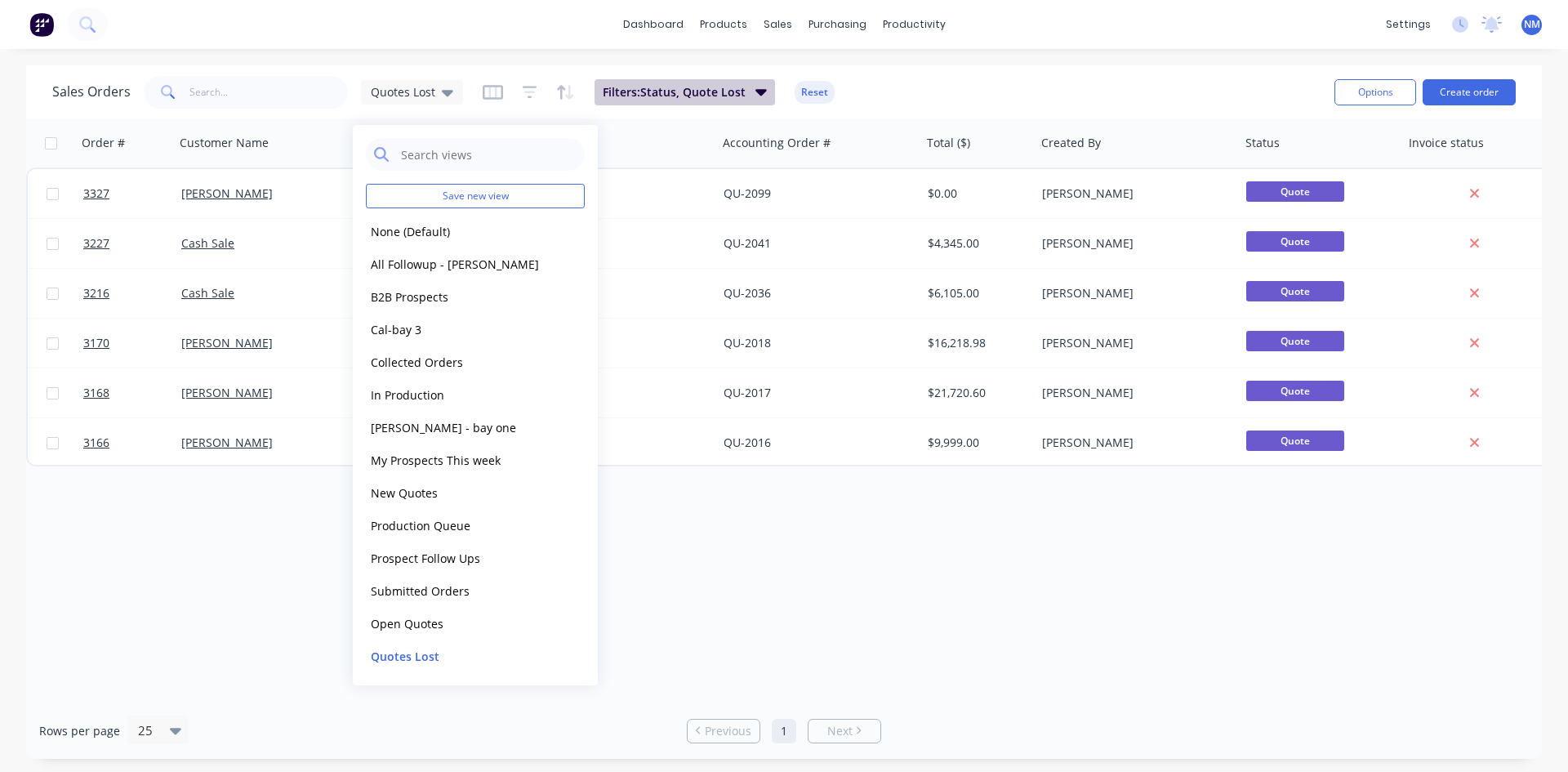
click at [724, 91] on span "Filters: Status, Quote Lost" at bounding box center [674, 92] width 143 height 16
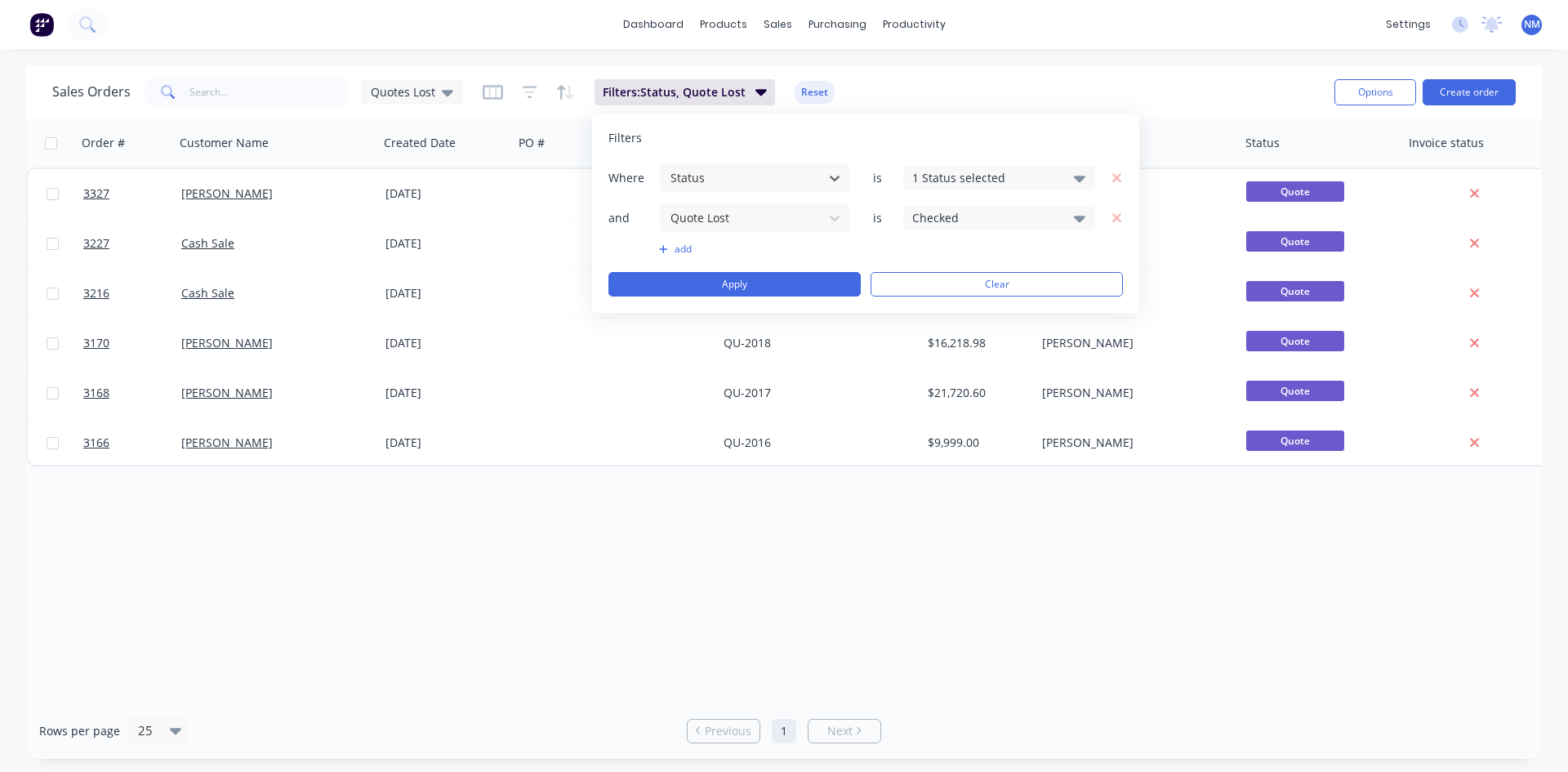
click at [1021, 223] on div "Checked" at bounding box center [986, 218] width 148 height 17
click at [965, 295] on div "Not checked" at bounding box center [1051, 292] width 196 height 17
click at [979, 263] on div "Checked" at bounding box center [1051, 260] width 196 height 17
click at [1057, 79] on div "Sales Orders Quotes Lost Filters: Status, Quote Lost Reset" at bounding box center [687, 91] width 1270 height 40
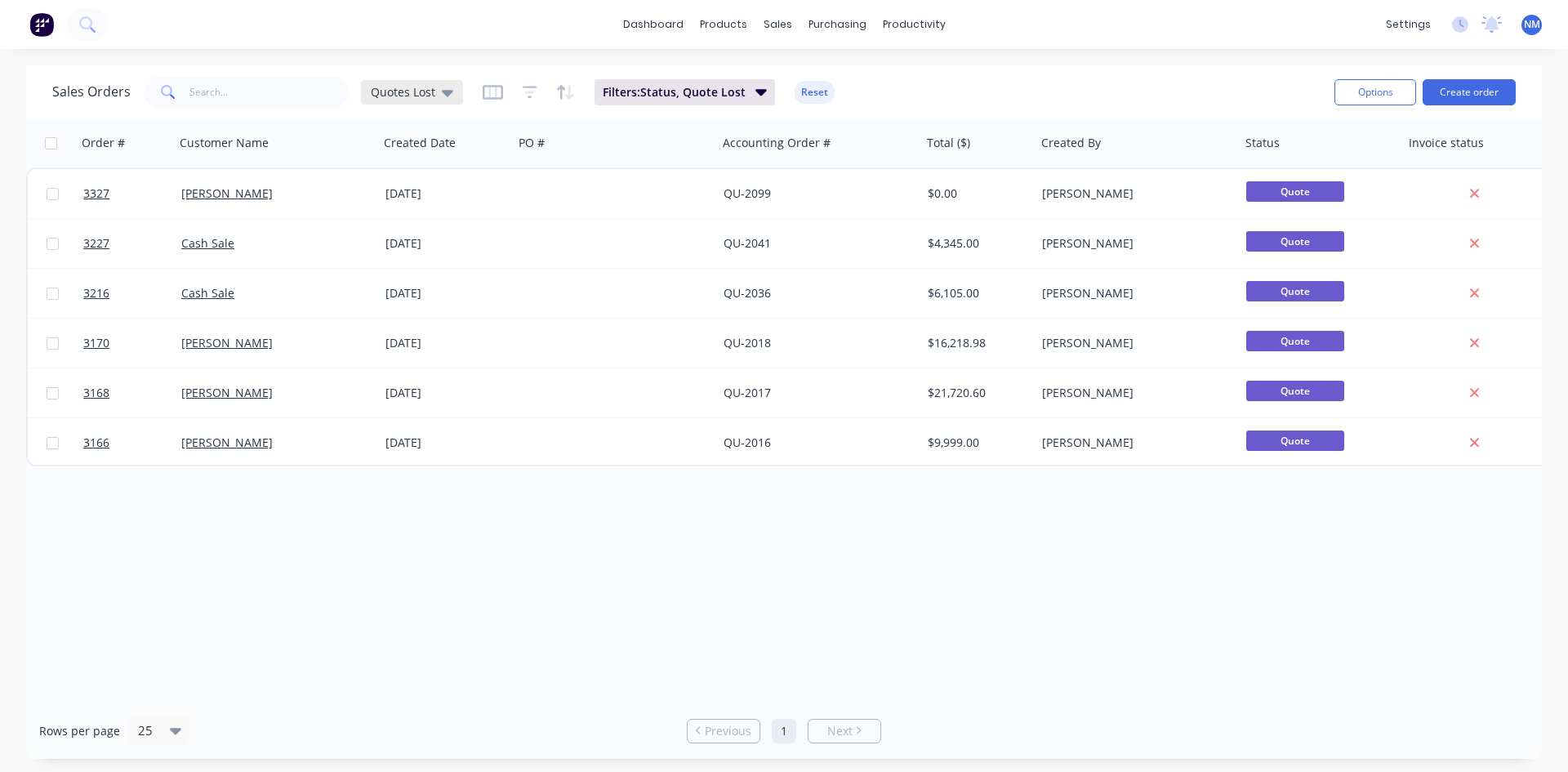
click at [435, 93] on div "Quotes Lost" at bounding box center [412, 92] width 83 height 15
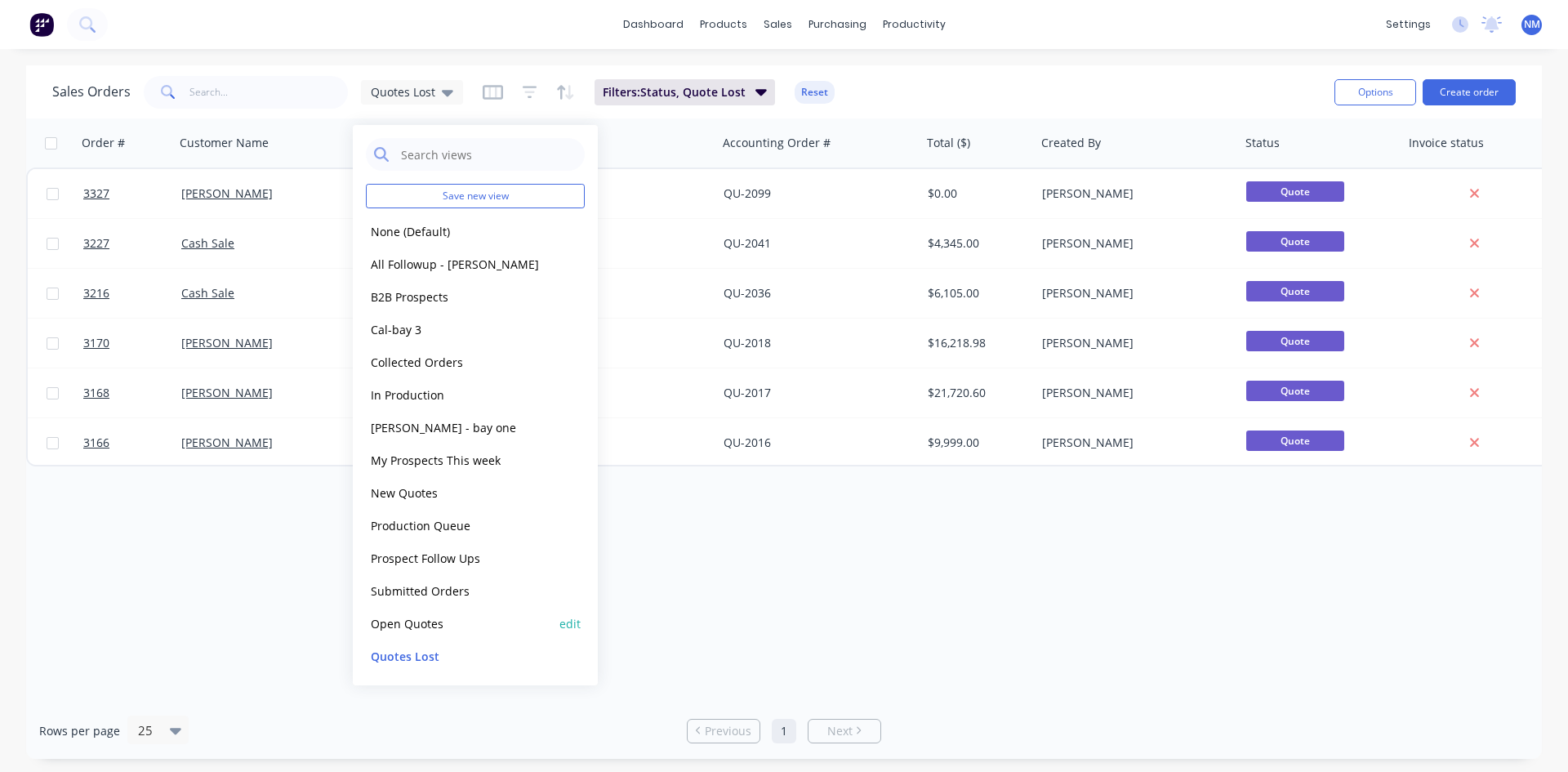
click at [402, 625] on button "Open Quotes" at bounding box center [459, 625] width 186 height 19
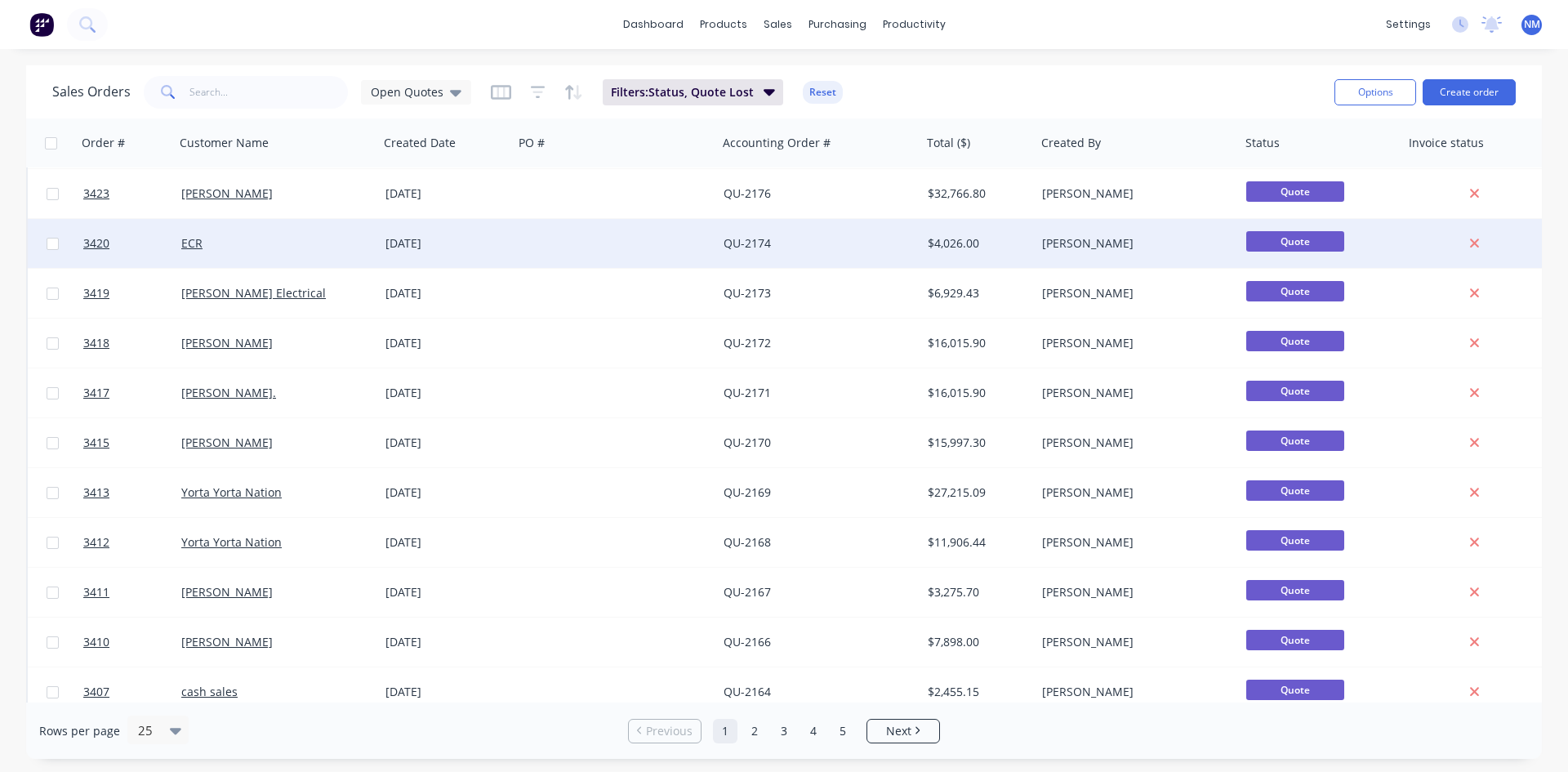
scroll to position [719, 0]
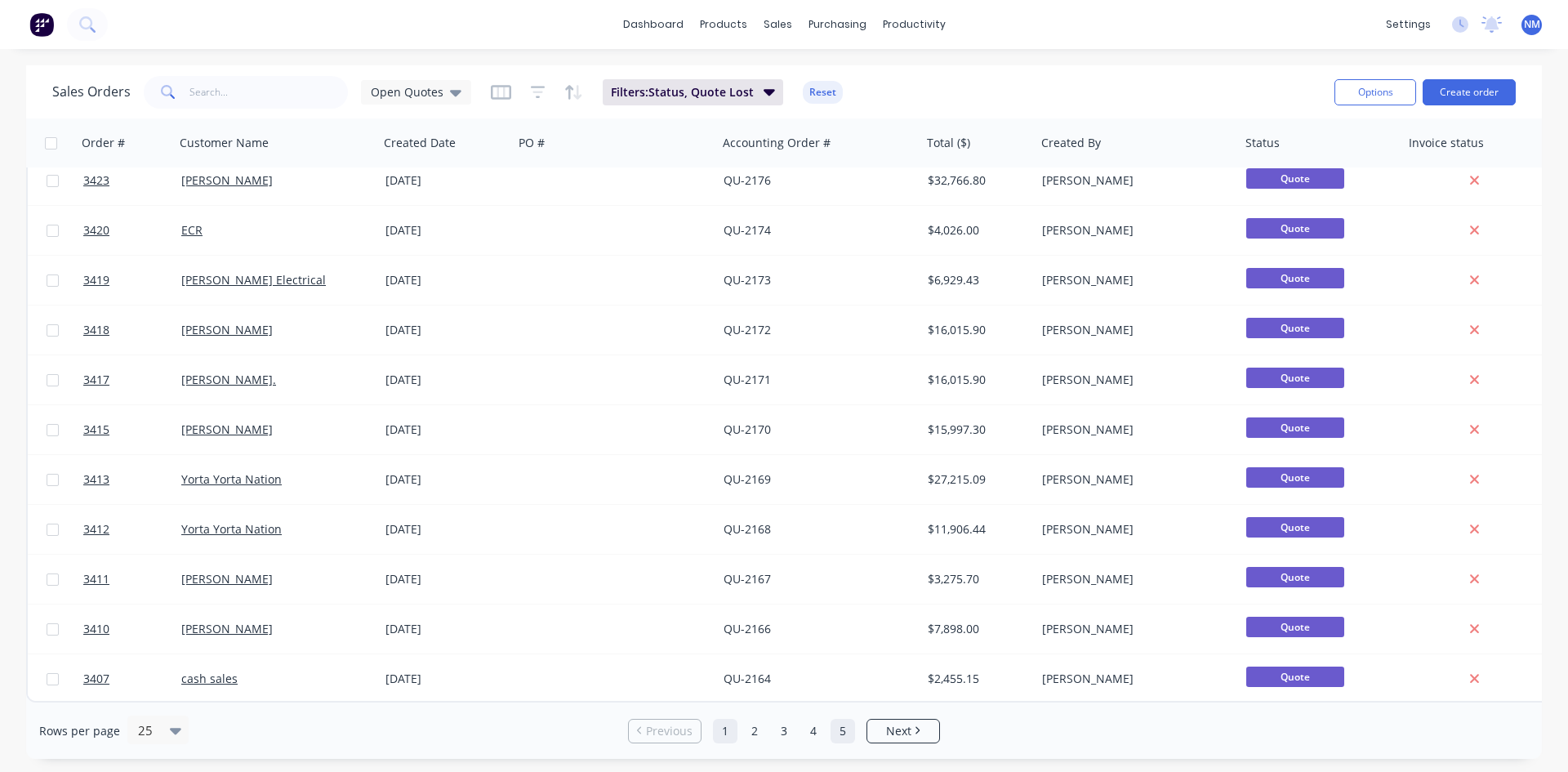
click at [843, 740] on link "5" at bounding box center [843, 731] width 24 height 24
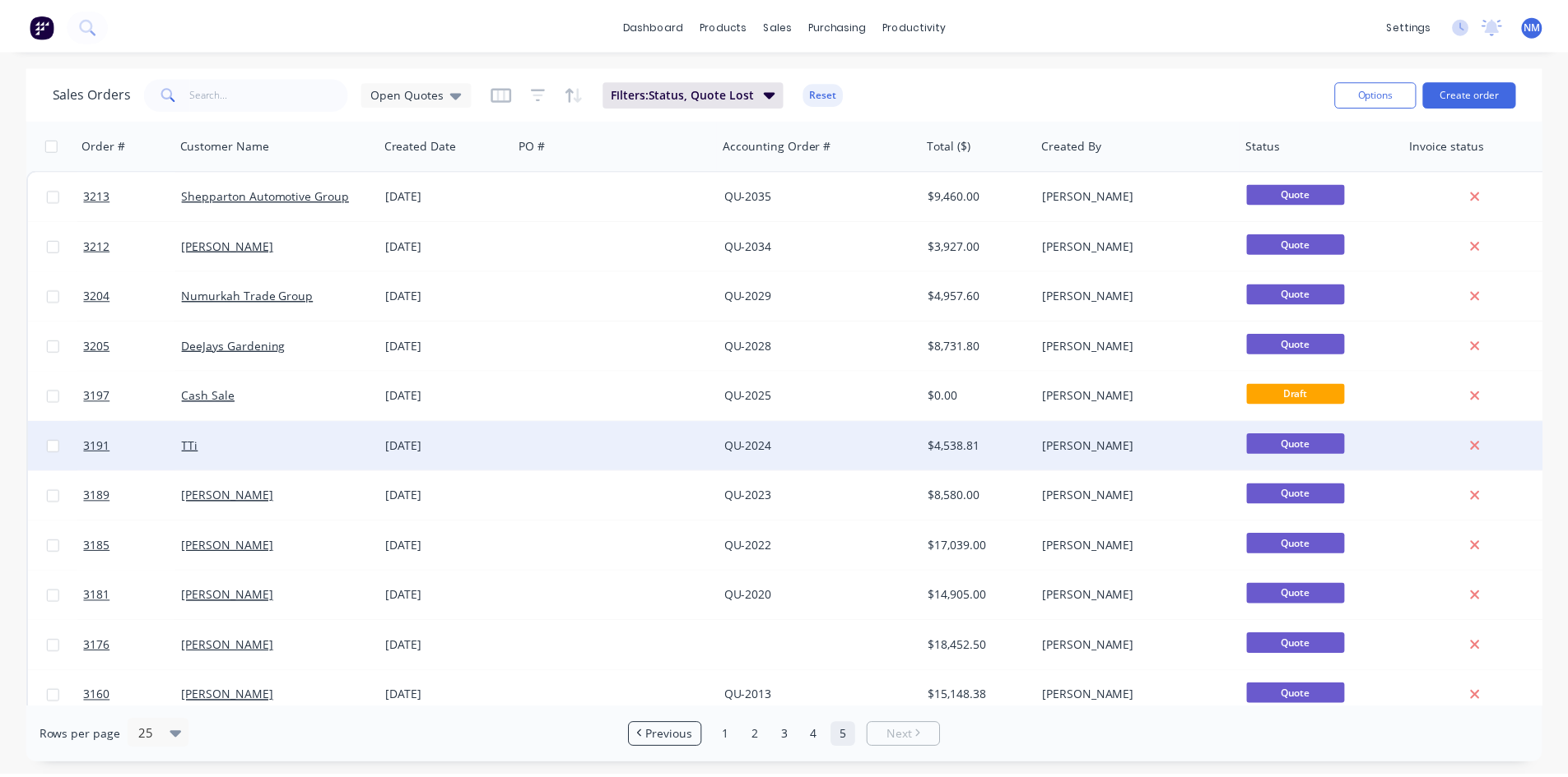
scroll to position [273, 0]
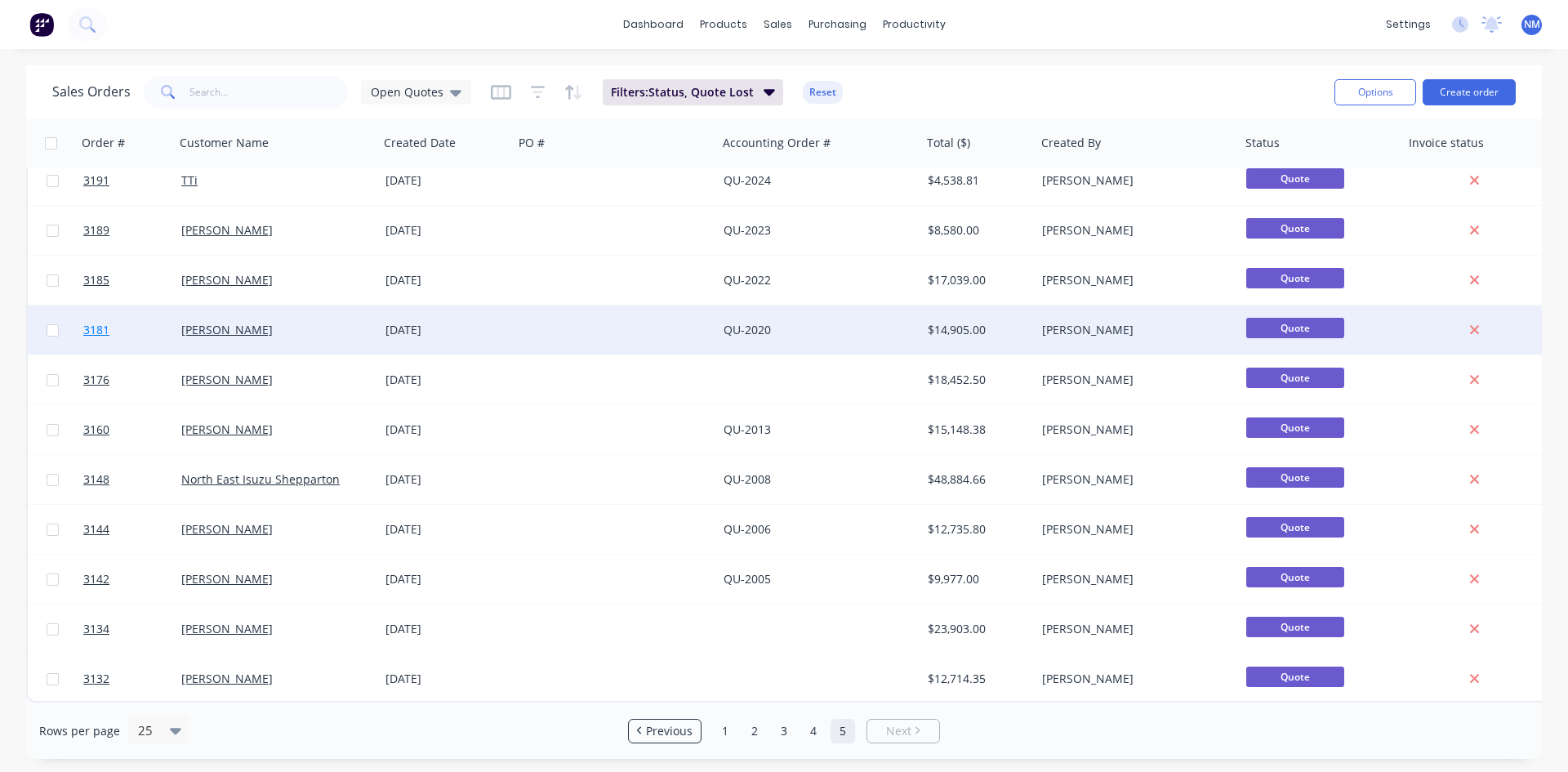
click at [99, 322] on span "3181" at bounding box center [97, 330] width 26 height 16
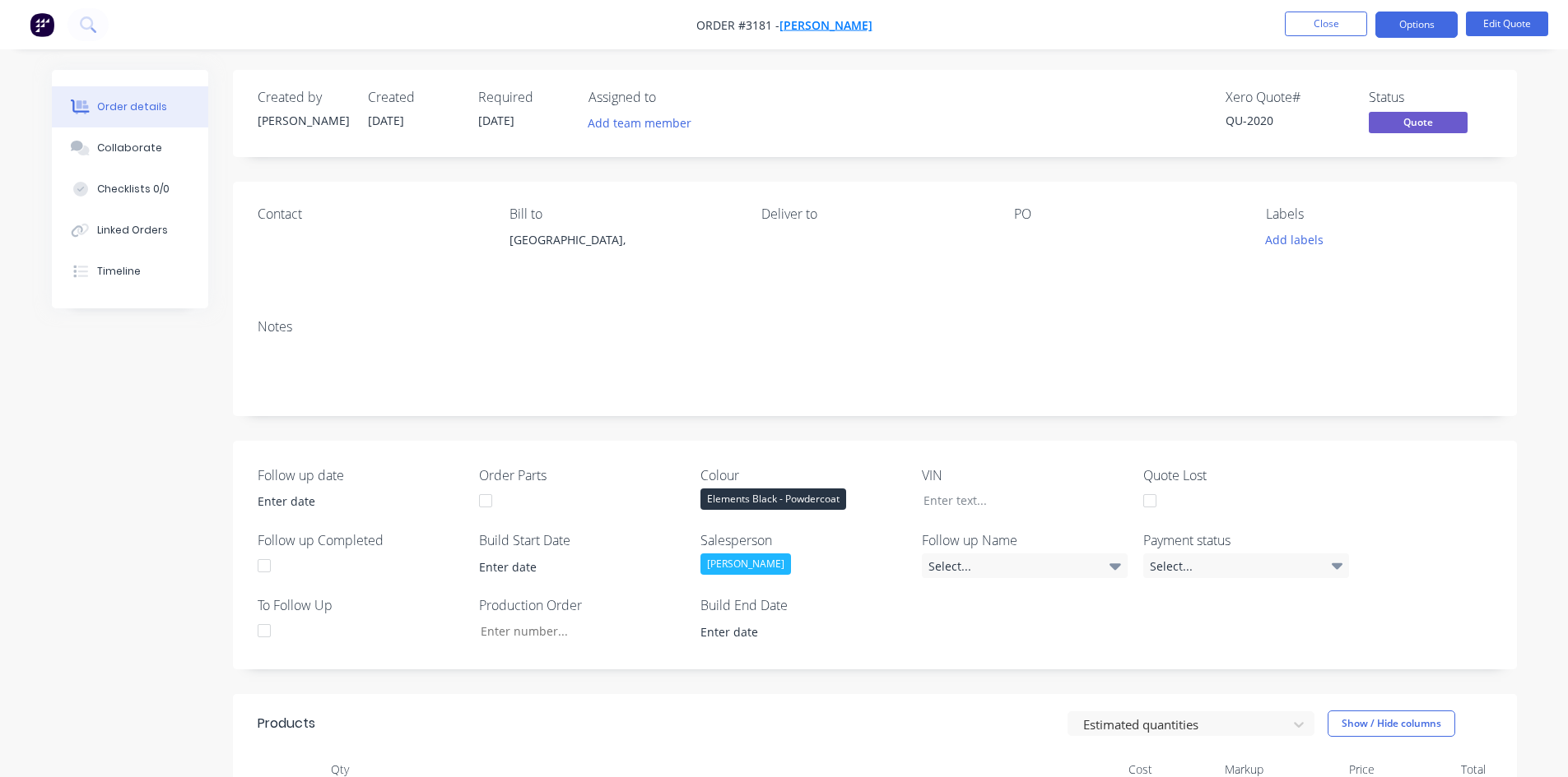
click at [834, 23] on span "[PERSON_NAME]" at bounding box center [825, 25] width 93 height 16
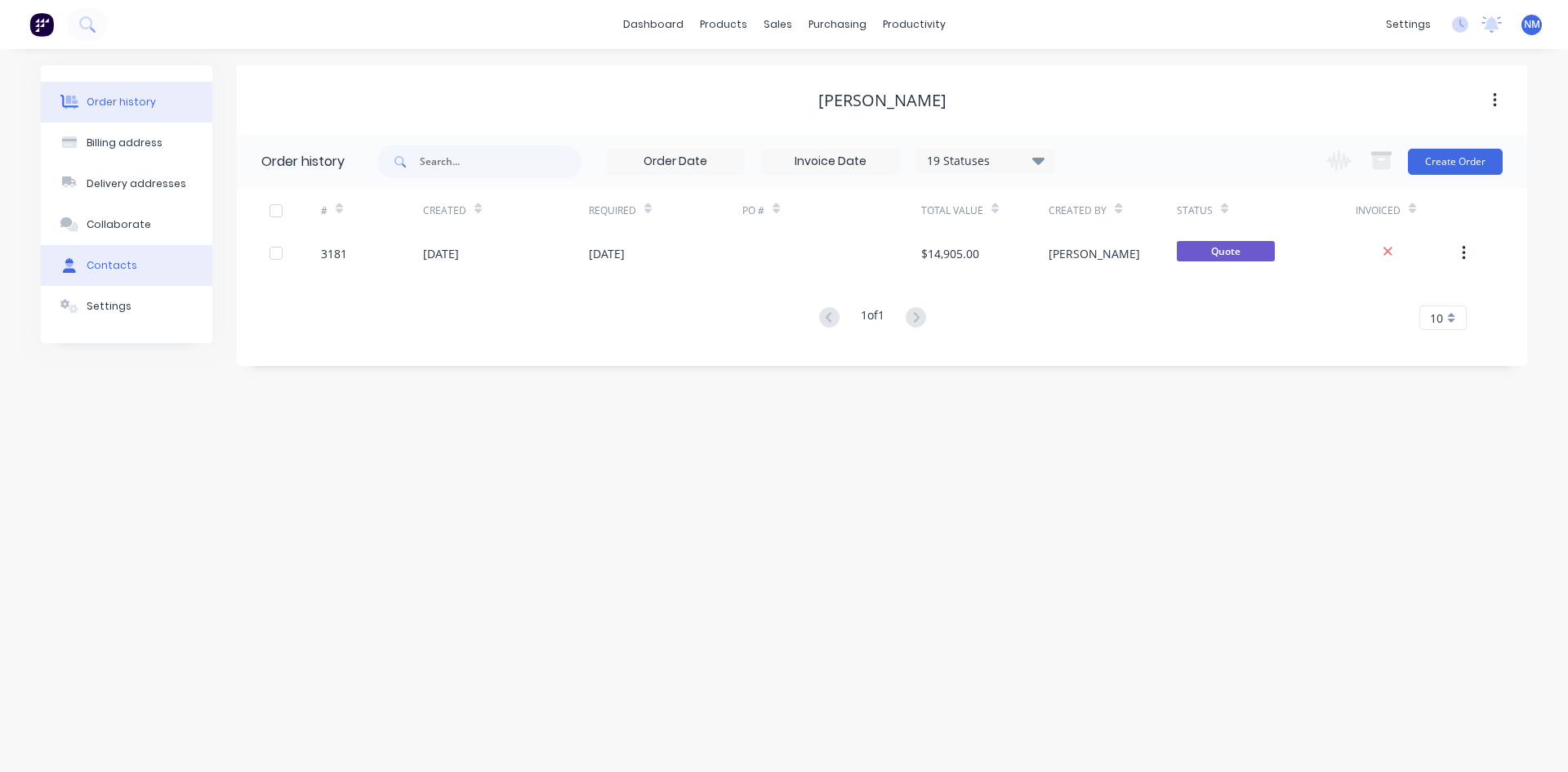
click at [123, 268] on div "Contacts" at bounding box center [111, 265] width 51 height 15
select select "AU"
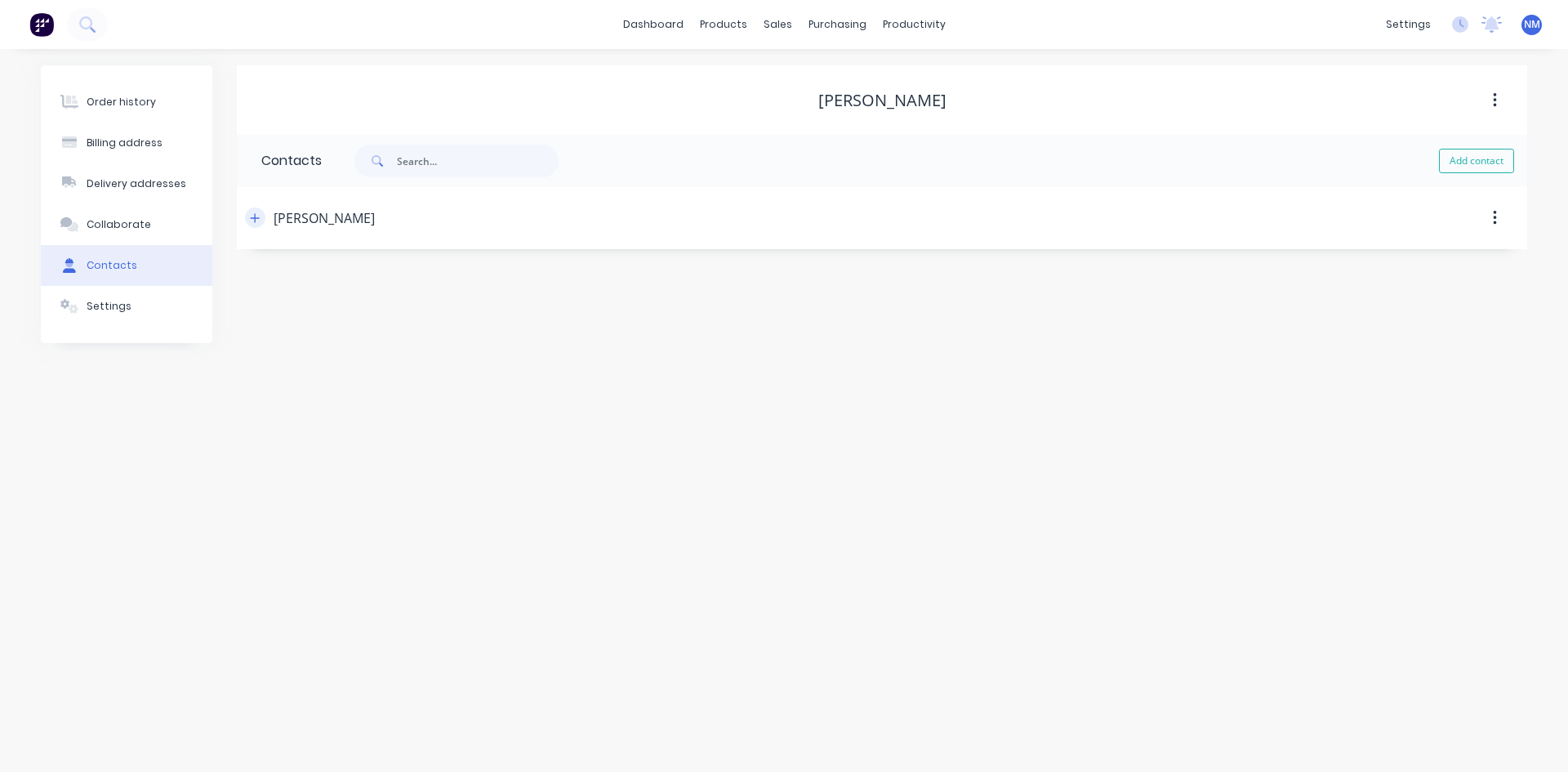
click at [251, 219] on icon "button" at bounding box center [254, 217] width 9 height 11
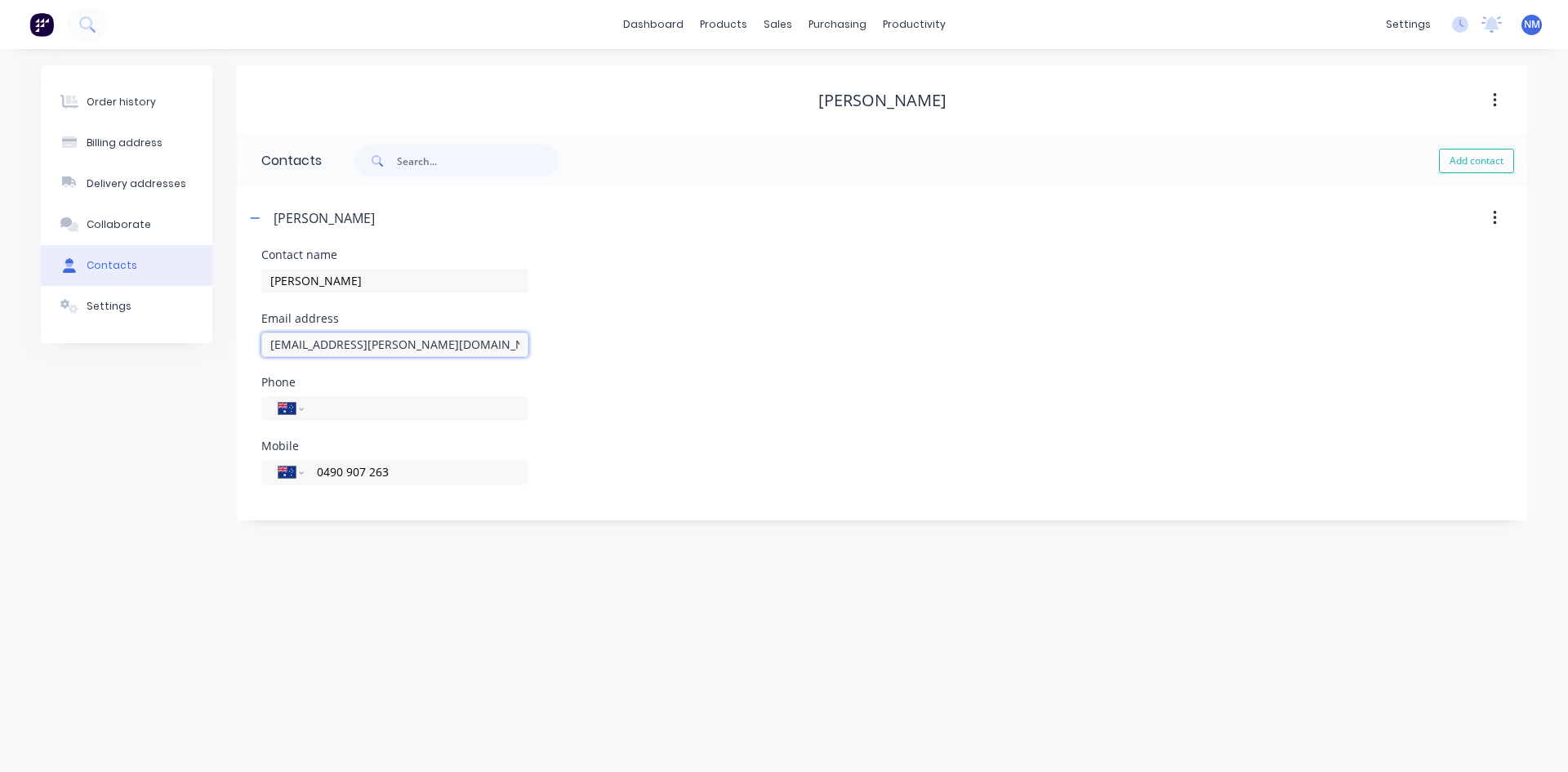
drag, startPoint x: 472, startPoint y: 351, endPoint x: 249, endPoint y: 348, distance: 223.0
click at [249, 348] on div "Contact name [PERSON_NAME] Email address [EMAIL_ADDRESS][PERSON_NAME][DOMAIN_NA…" at bounding box center [882, 385] width 1290 height 272
click at [809, 79] on div "Sales Orders" at bounding box center [838, 78] width 67 height 15
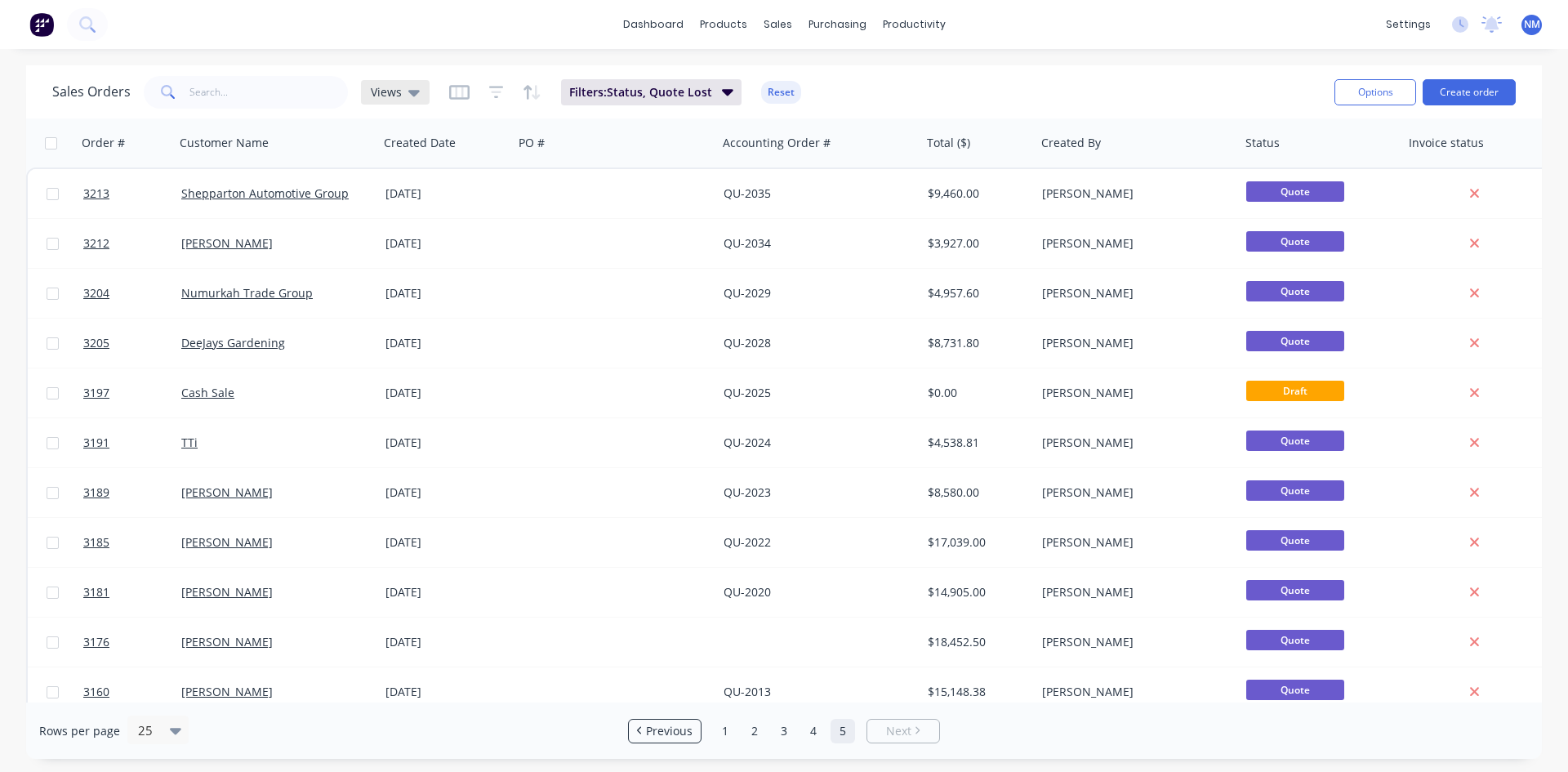
click at [397, 102] on div "Views" at bounding box center [396, 92] width 69 height 24
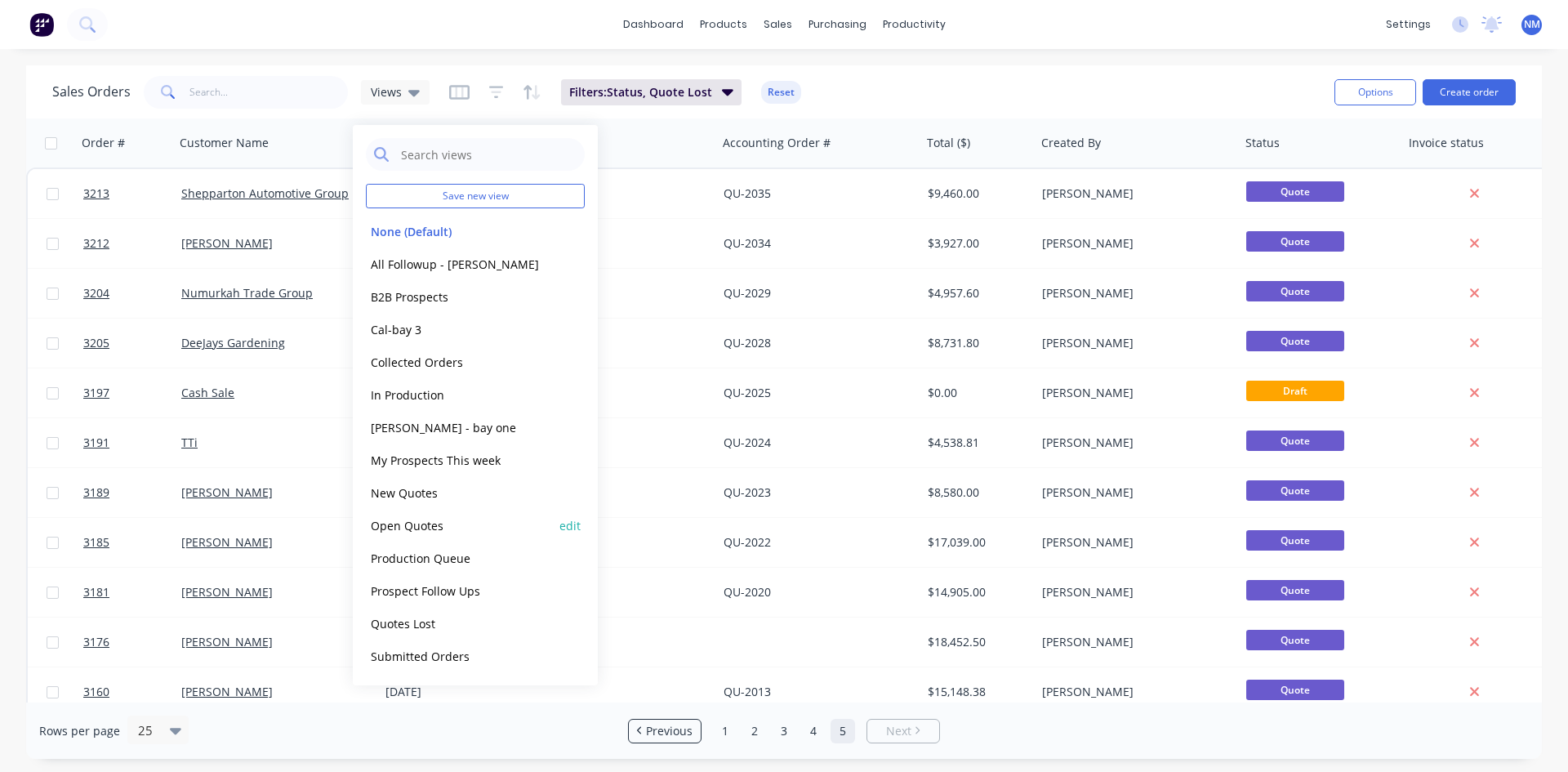
click at [456, 531] on button "Open Quotes" at bounding box center [459, 526] width 186 height 19
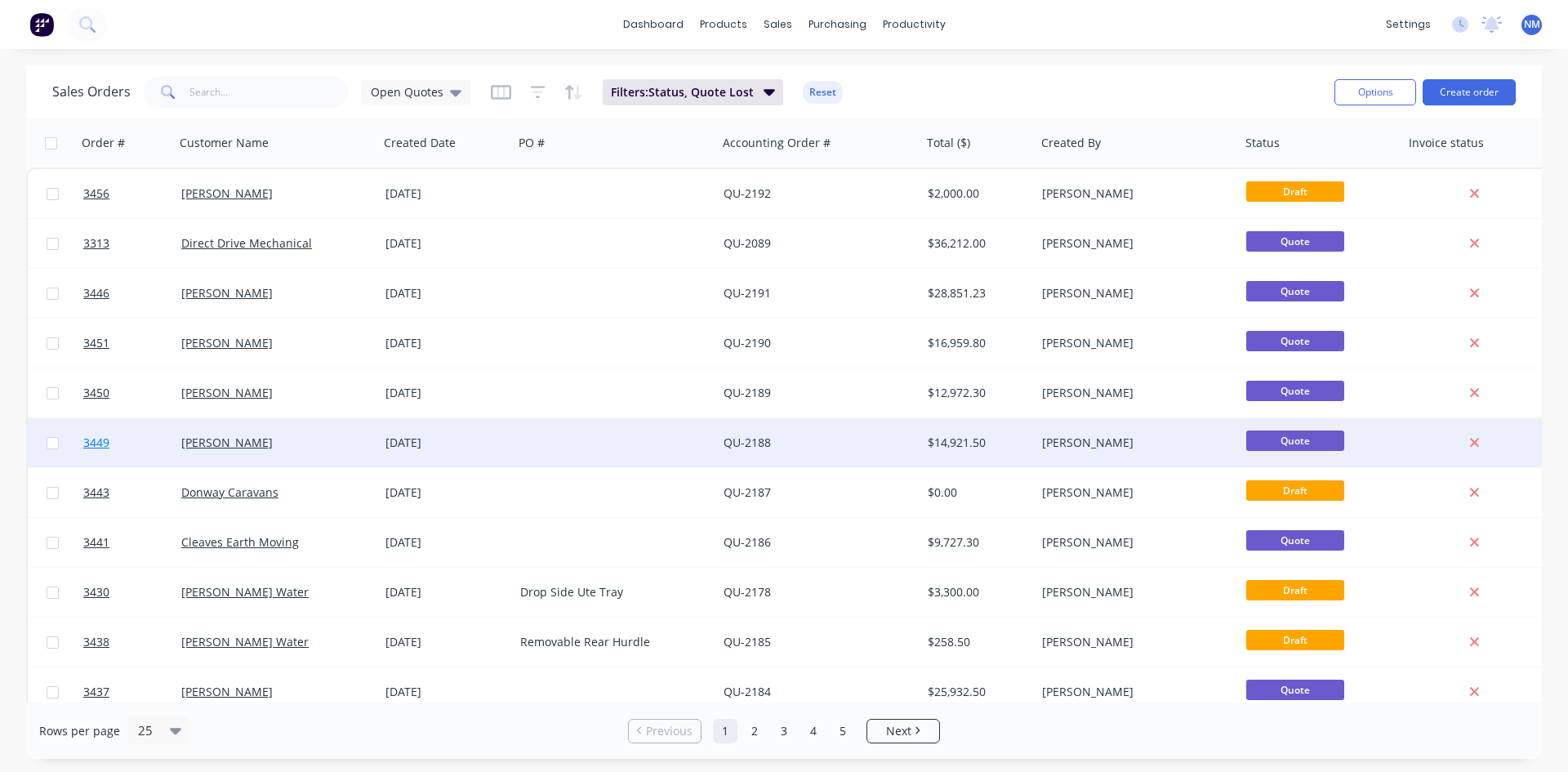
click at [100, 441] on span "3449" at bounding box center [97, 442] width 26 height 16
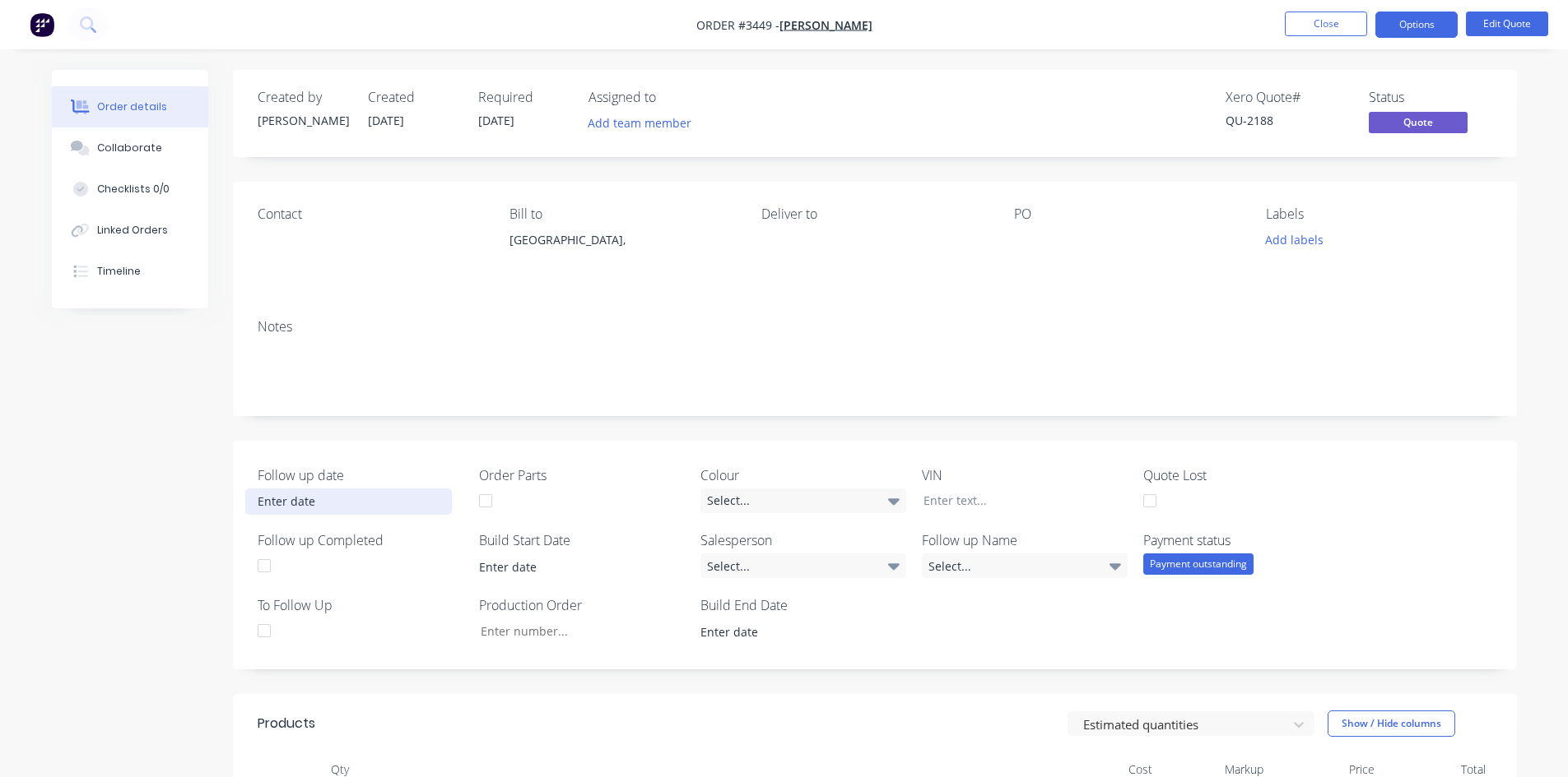
click at [307, 497] on input at bounding box center [348, 502] width 205 height 24
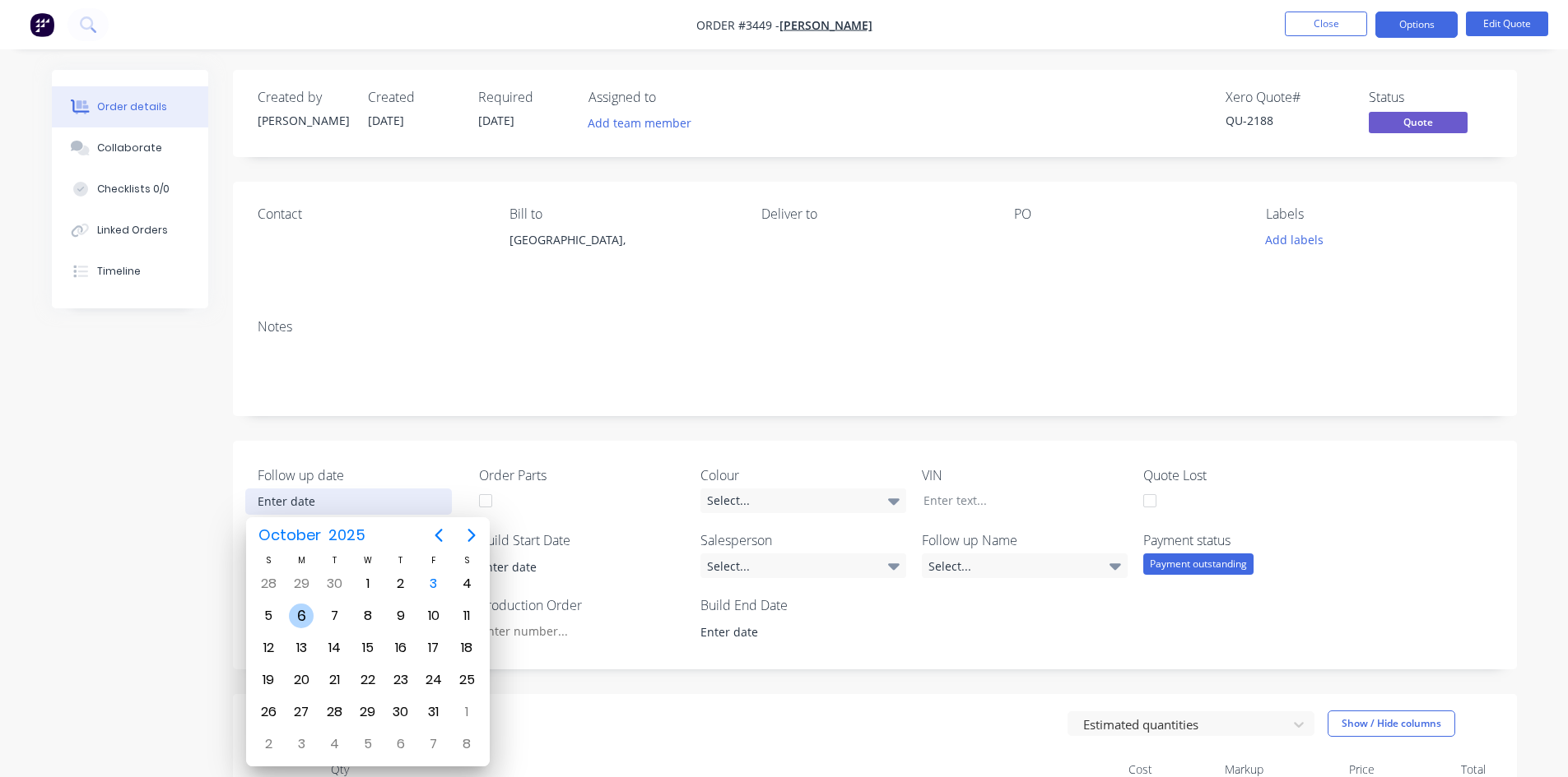
click at [303, 618] on div "6" at bounding box center [301, 616] width 24 height 24
type input "[DATE]"
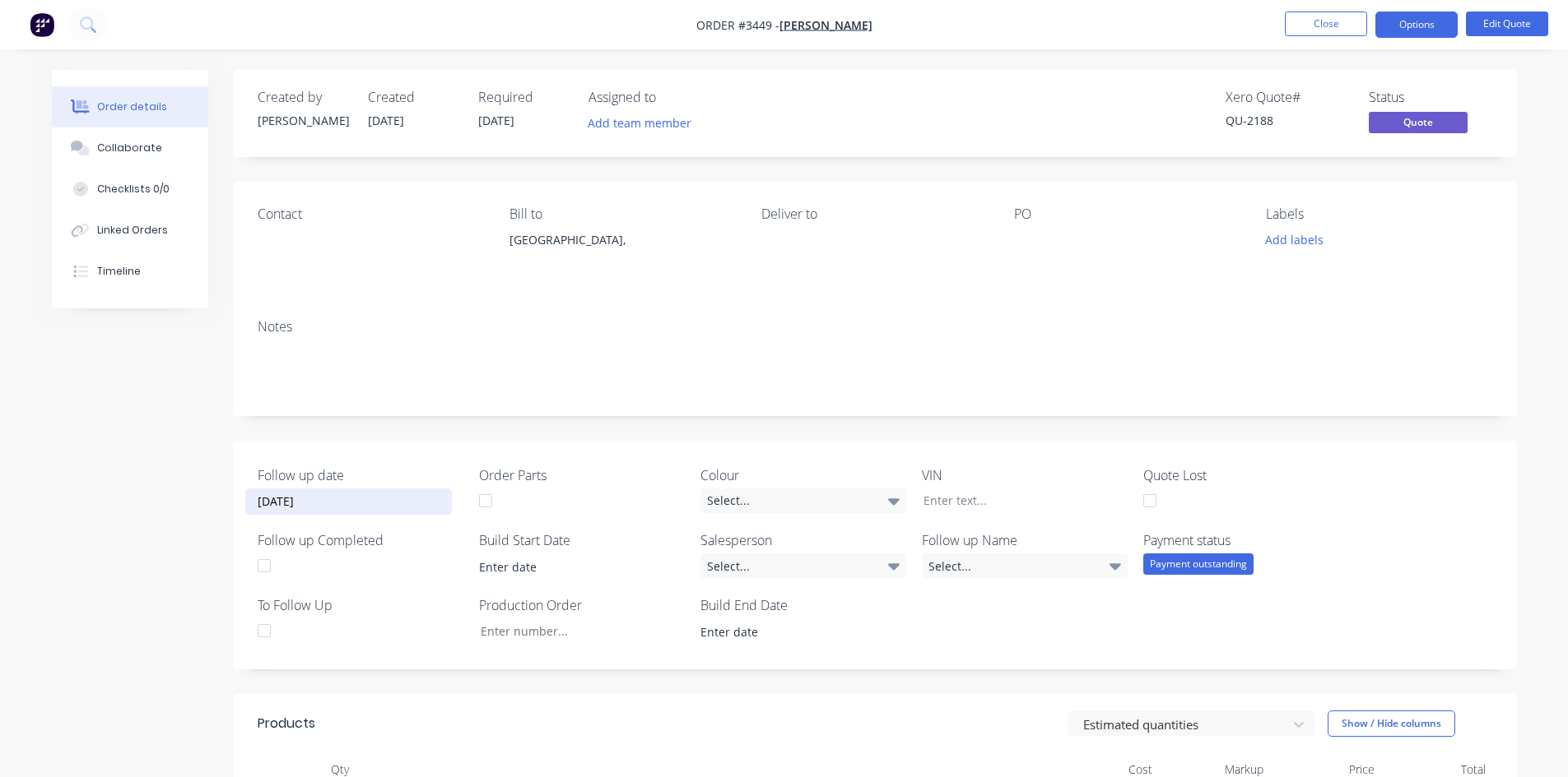
click at [265, 633] on div at bounding box center [264, 631] width 33 height 33
click at [1004, 571] on div "Select..." at bounding box center [1024, 566] width 206 height 24
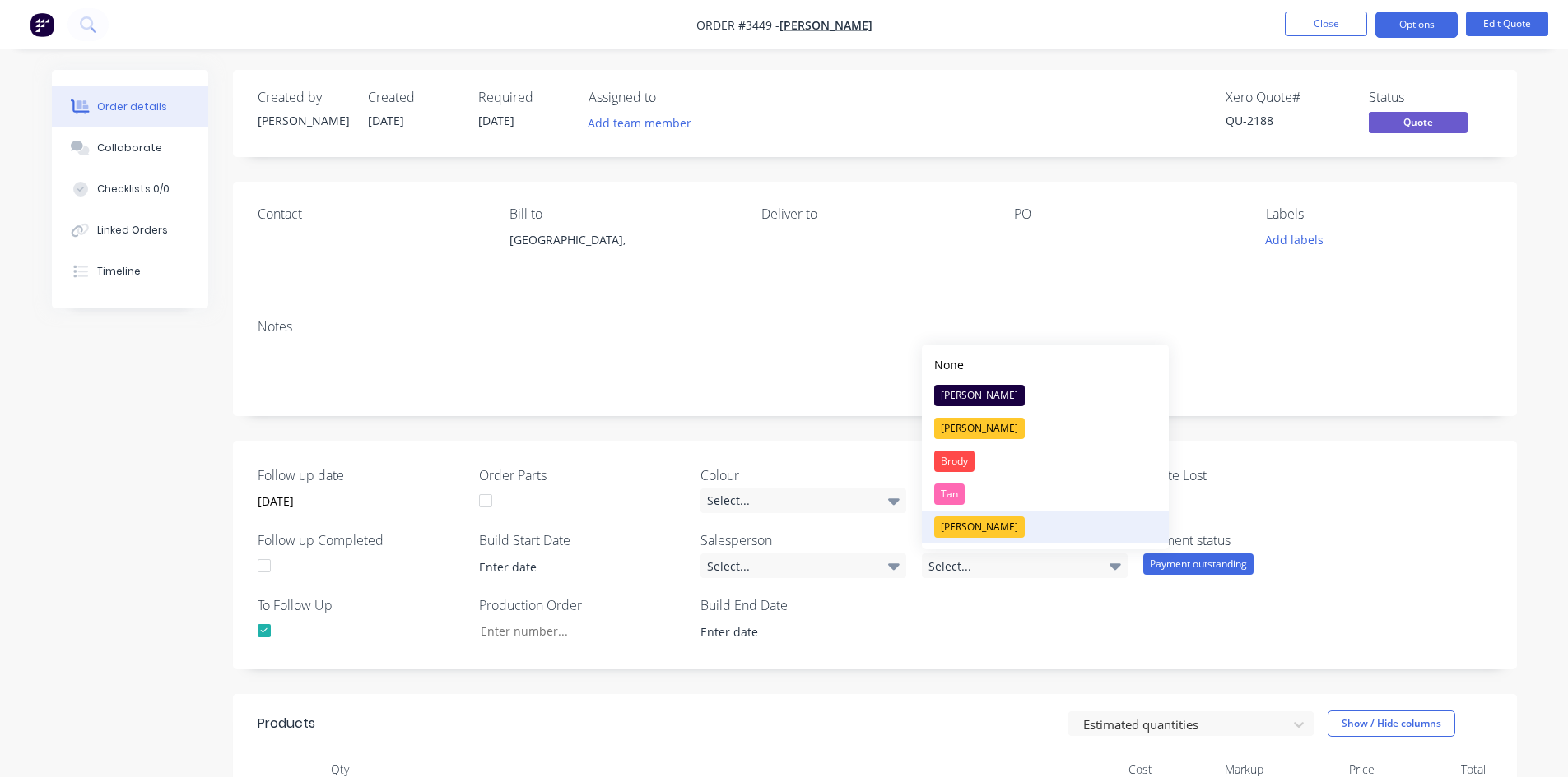
click at [995, 541] on button "[PERSON_NAME]" at bounding box center [1045, 527] width 247 height 33
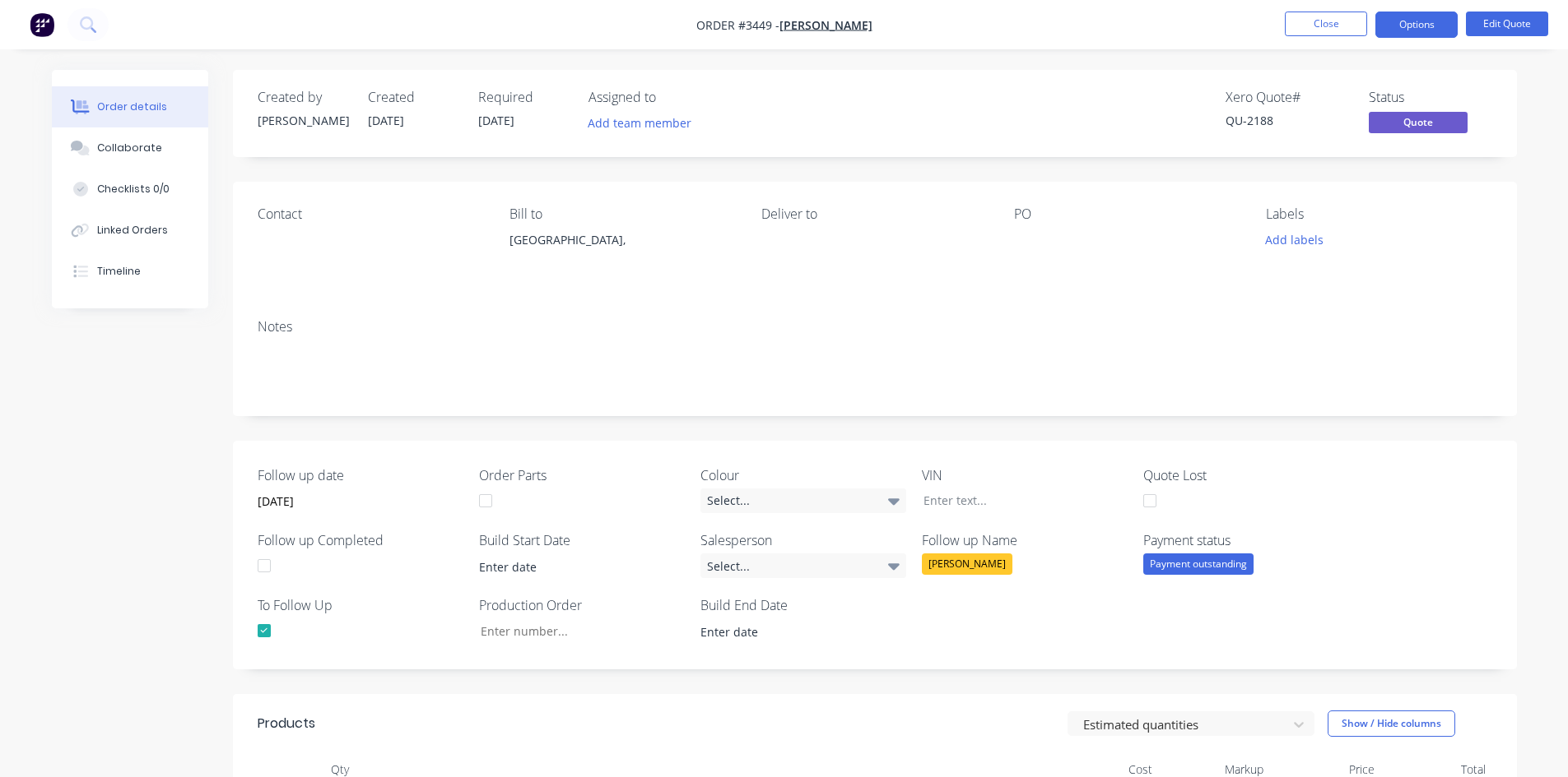
click at [1449, 518] on div "Follow up date [DATE] Order Parts Colour Select... VIN Quote Lost Follow up Com…" at bounding box center [875, 555] width 1284 height 228
click at [1326, 14] on button "Close" at bounding box center [1326, 23] width 83 height 24
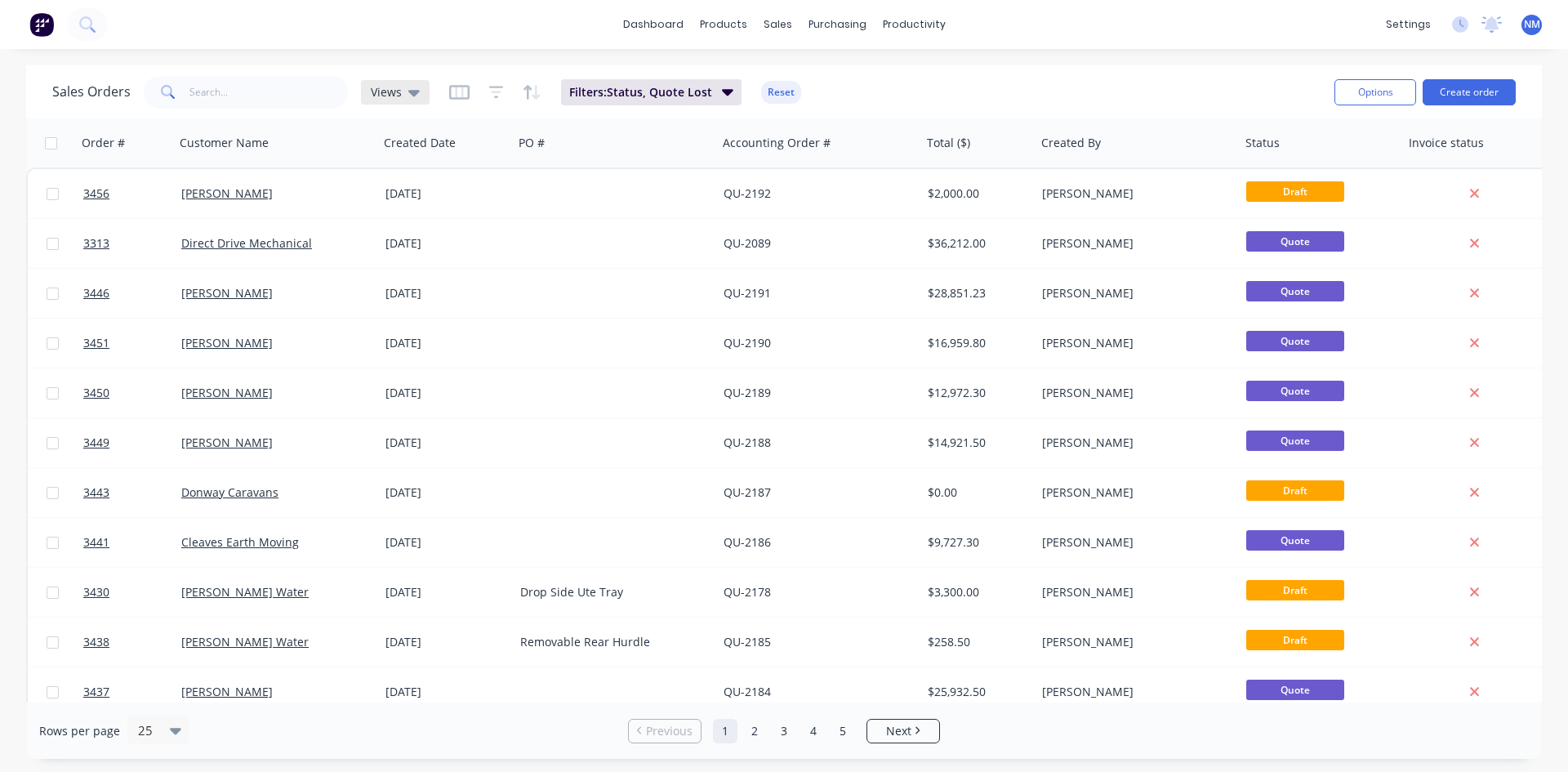
click at [421, 95] on div "Views" at bounding box center [396, 92] width 69 height 24
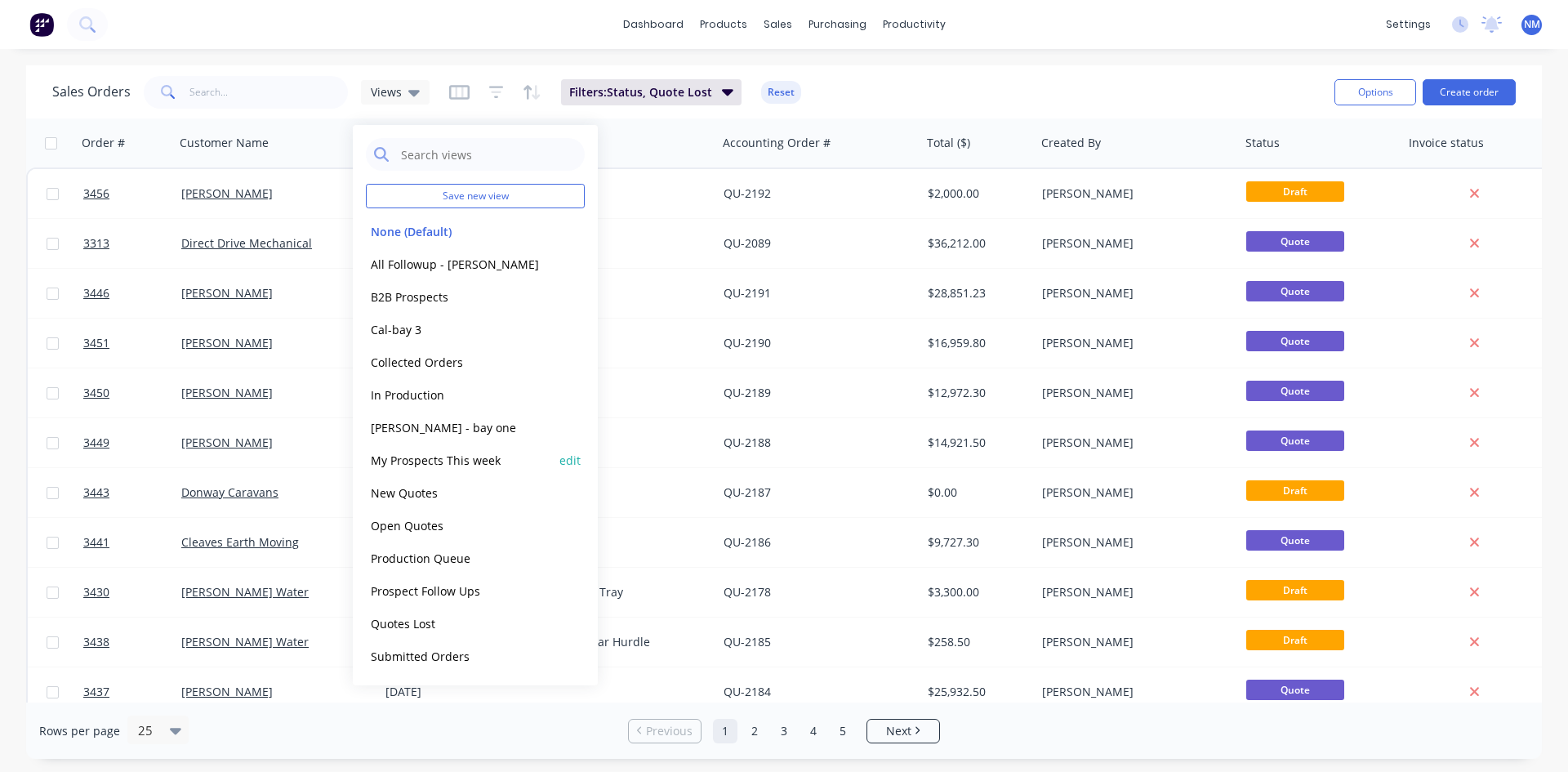
click at [478, 468] on button "My Prospects This week" at bounding box center [459, 461] width 186 height 19
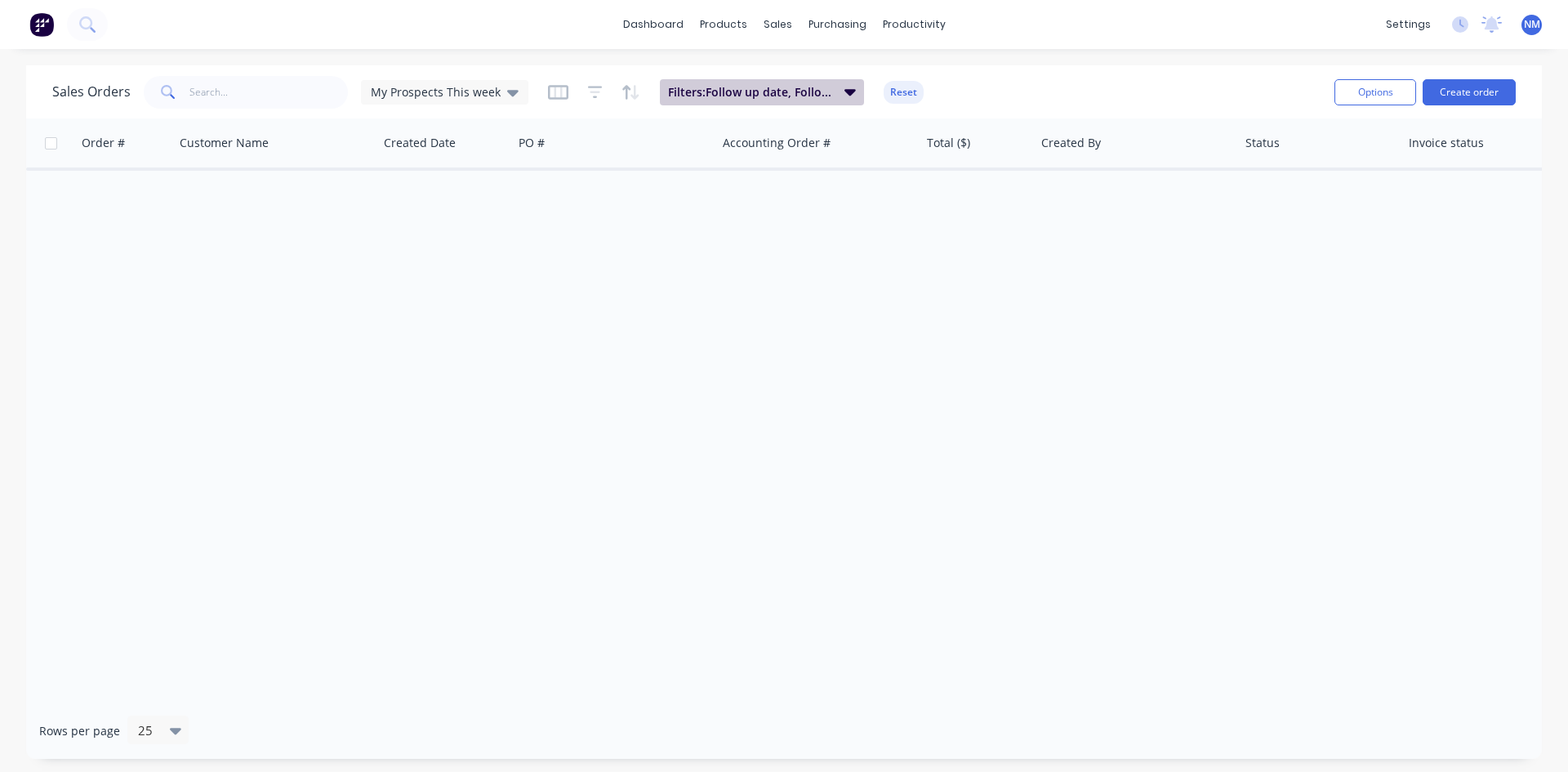
click at [765, 83] on button "Filters: Follow up date, Follow up Completed, Salesperson" at bounding box center [762, 92] width 204 height 26
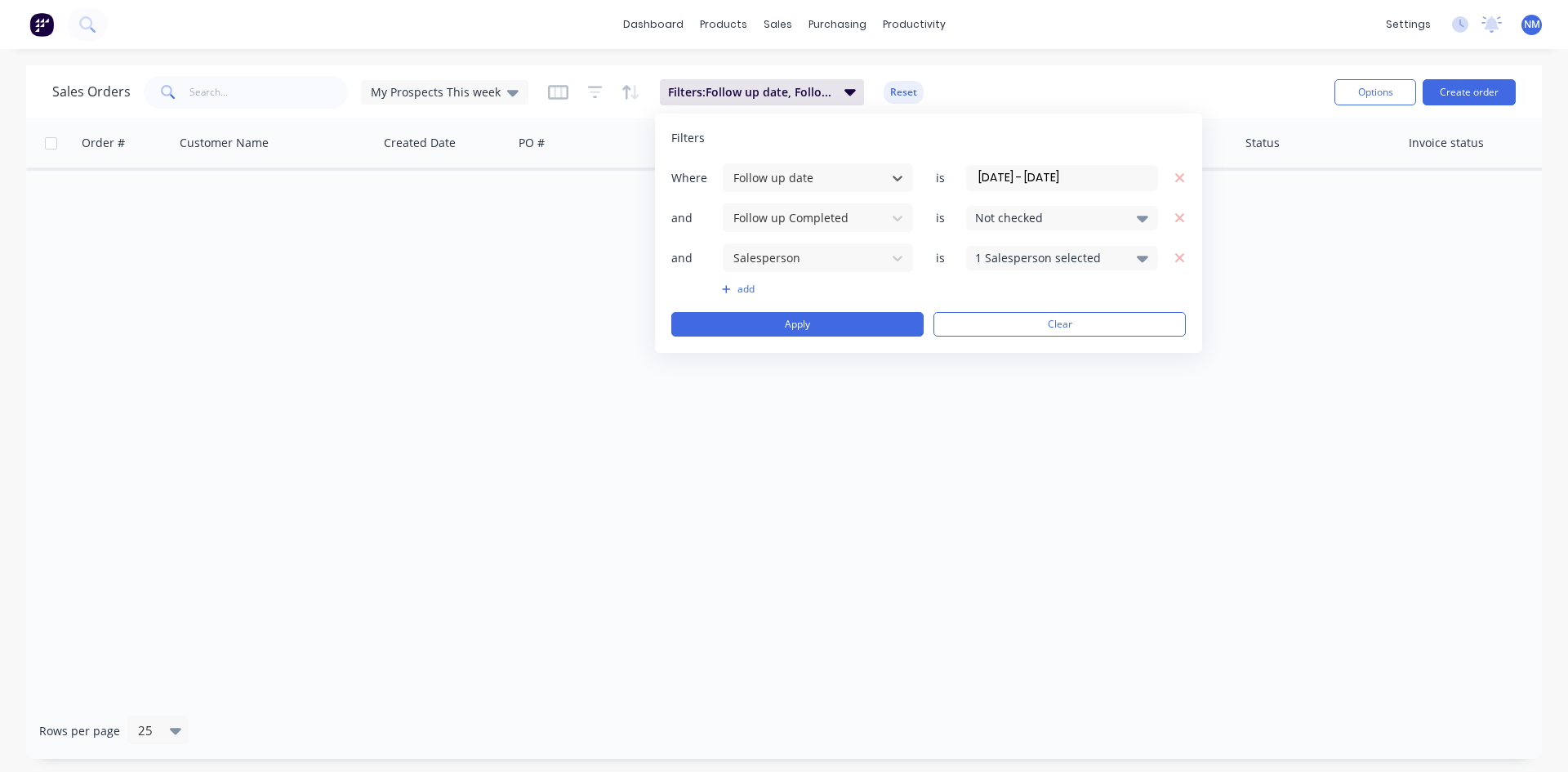
click at [1044, 173] on input "[DATE] - [DATE]" at bounding box center [1062, 178] width 191 height 24
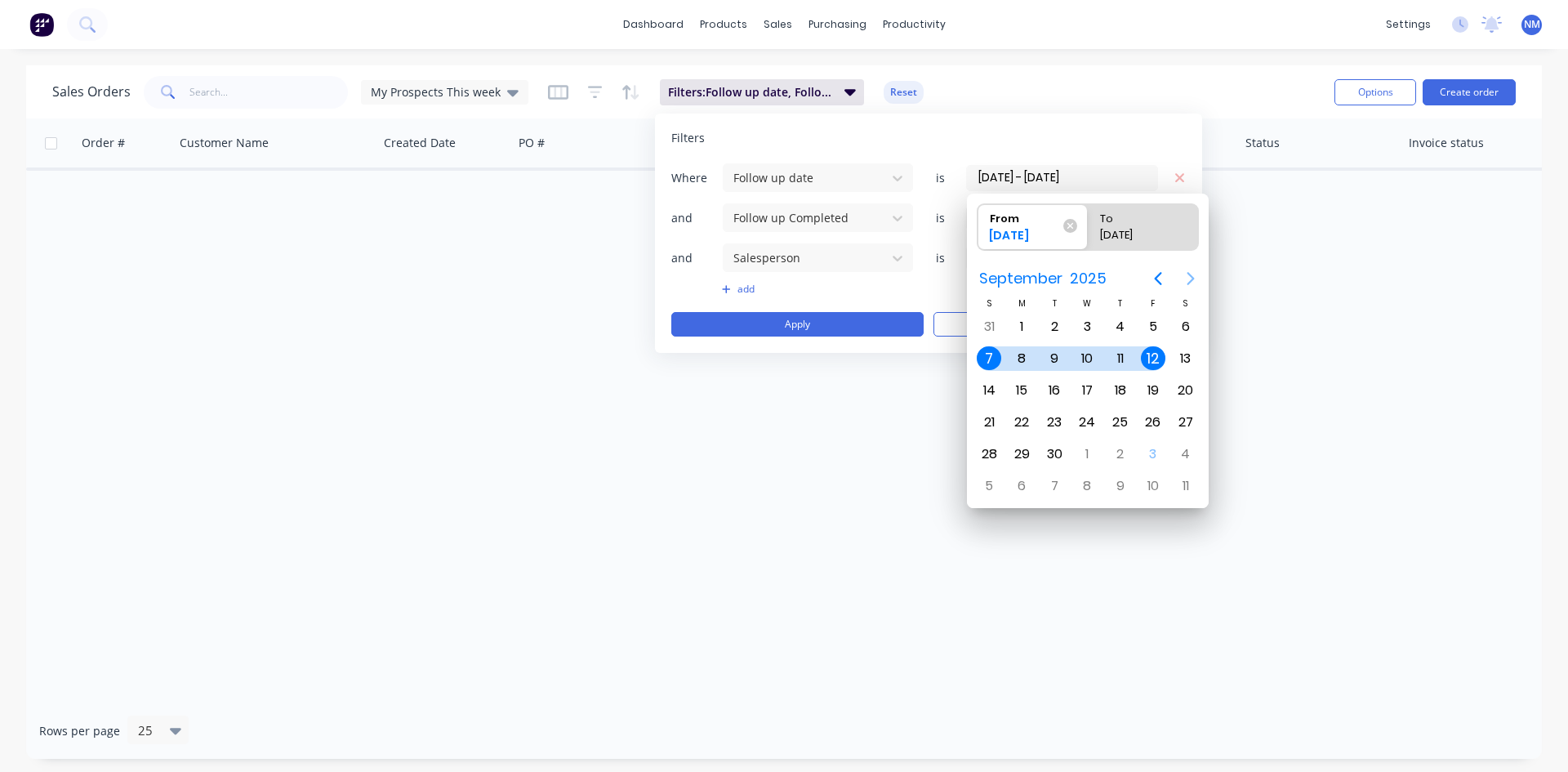
click at [1189, 278] on icon "Next page" at bounding box center [1190, 279] width 20 height 20
click at [994, 356] on div "5" at bounding box center [989, 359] width 24 height 24
type input "[DATE]"
radio input "false"
radio input "true"
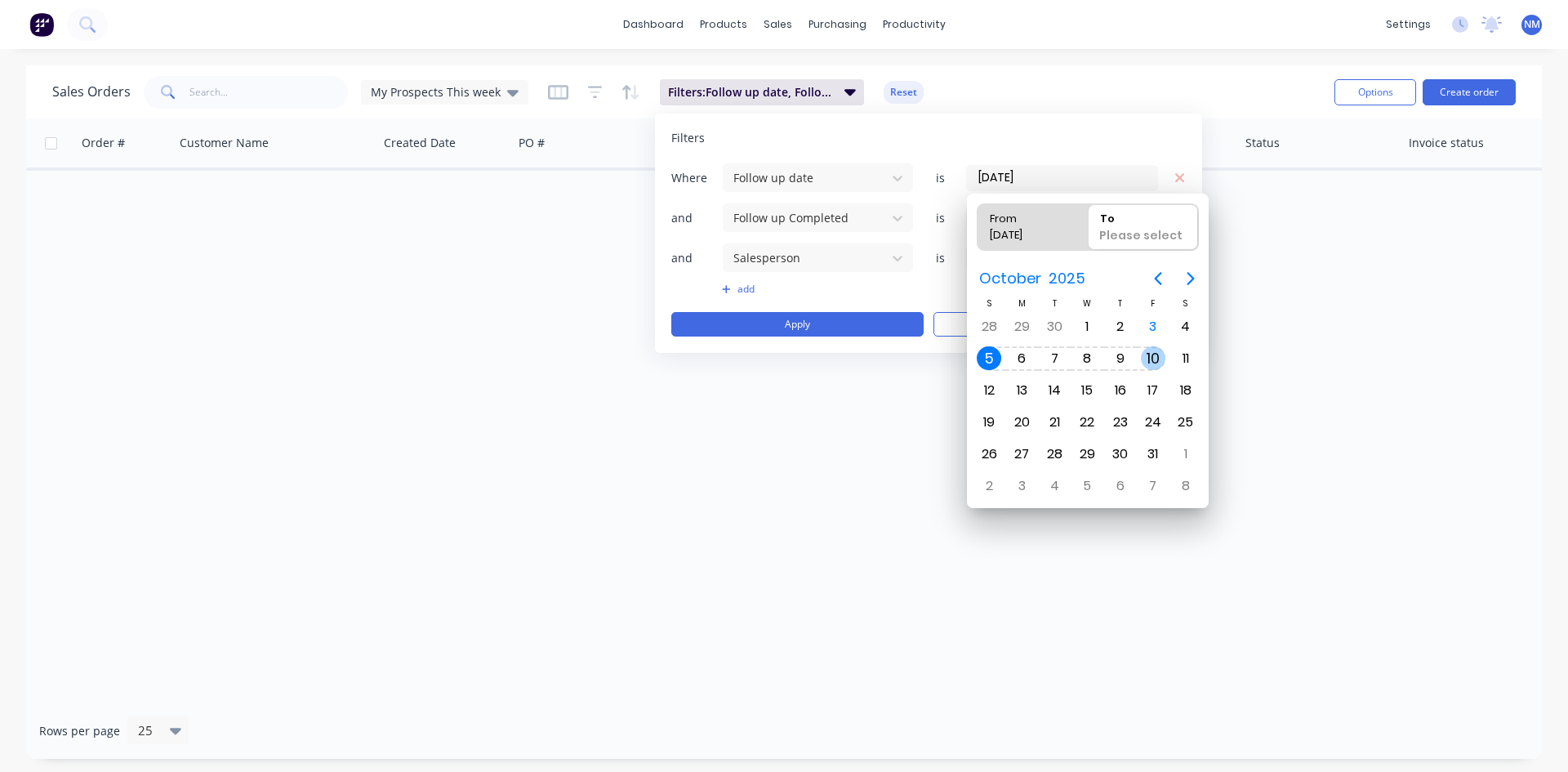
click at [1153, 351] on div "10" at bounding box center [1153, 359] width 24 height 24
type input "[DATE] - [DATE]"
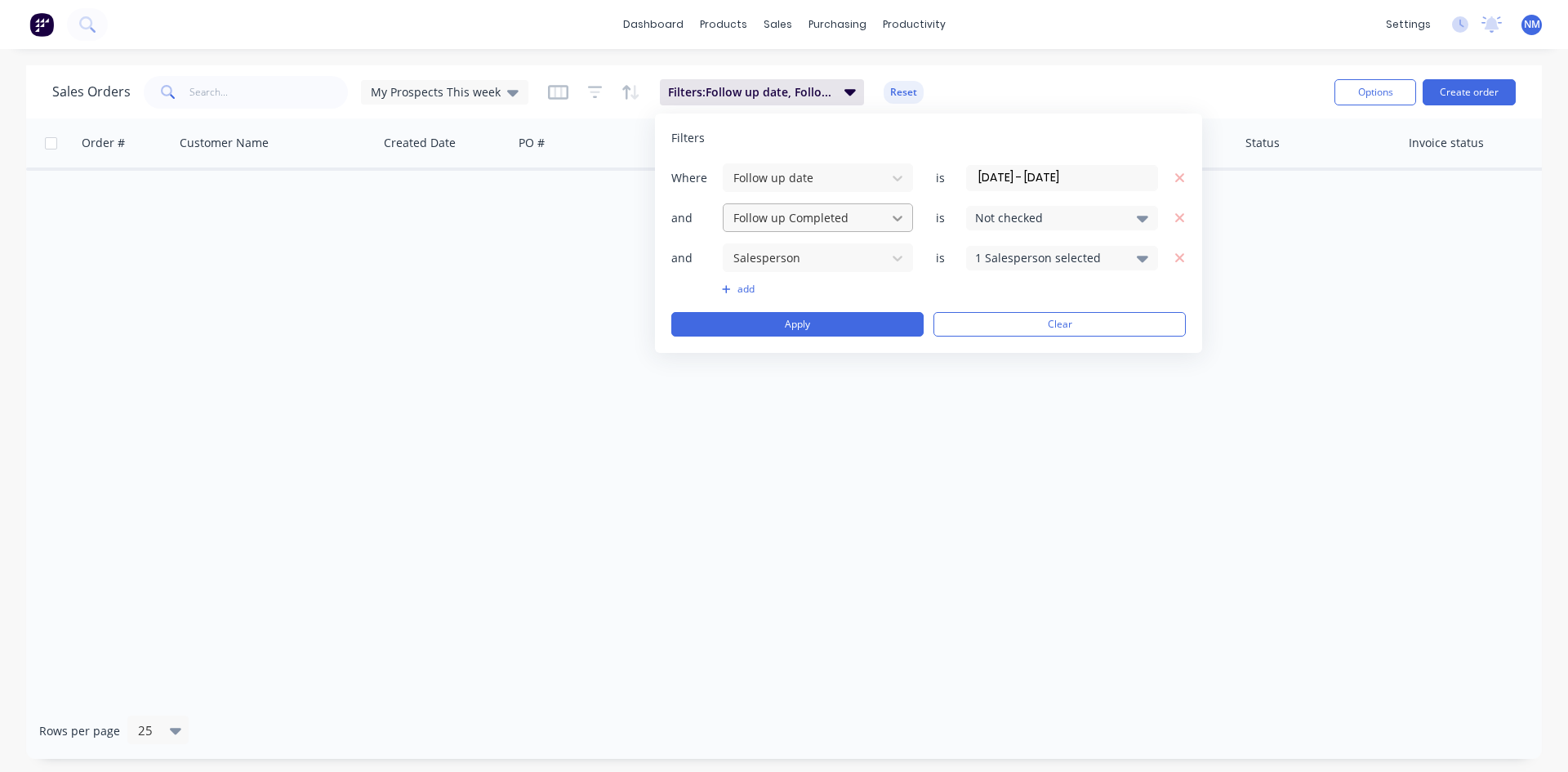
click at [899, 223] on icon at bounding box center [897, 218] width 16 height 16
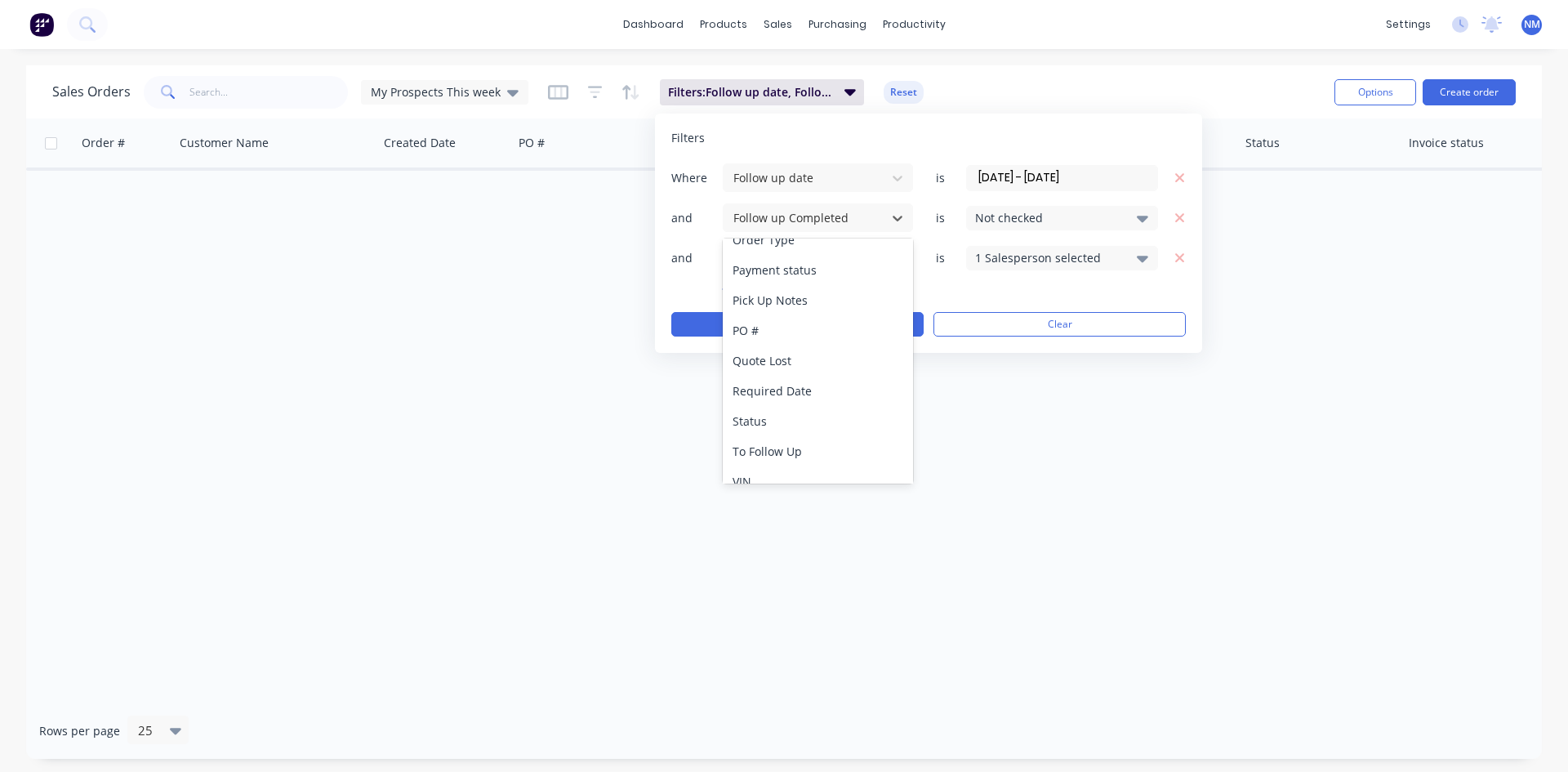
scroll to position [699, 0]
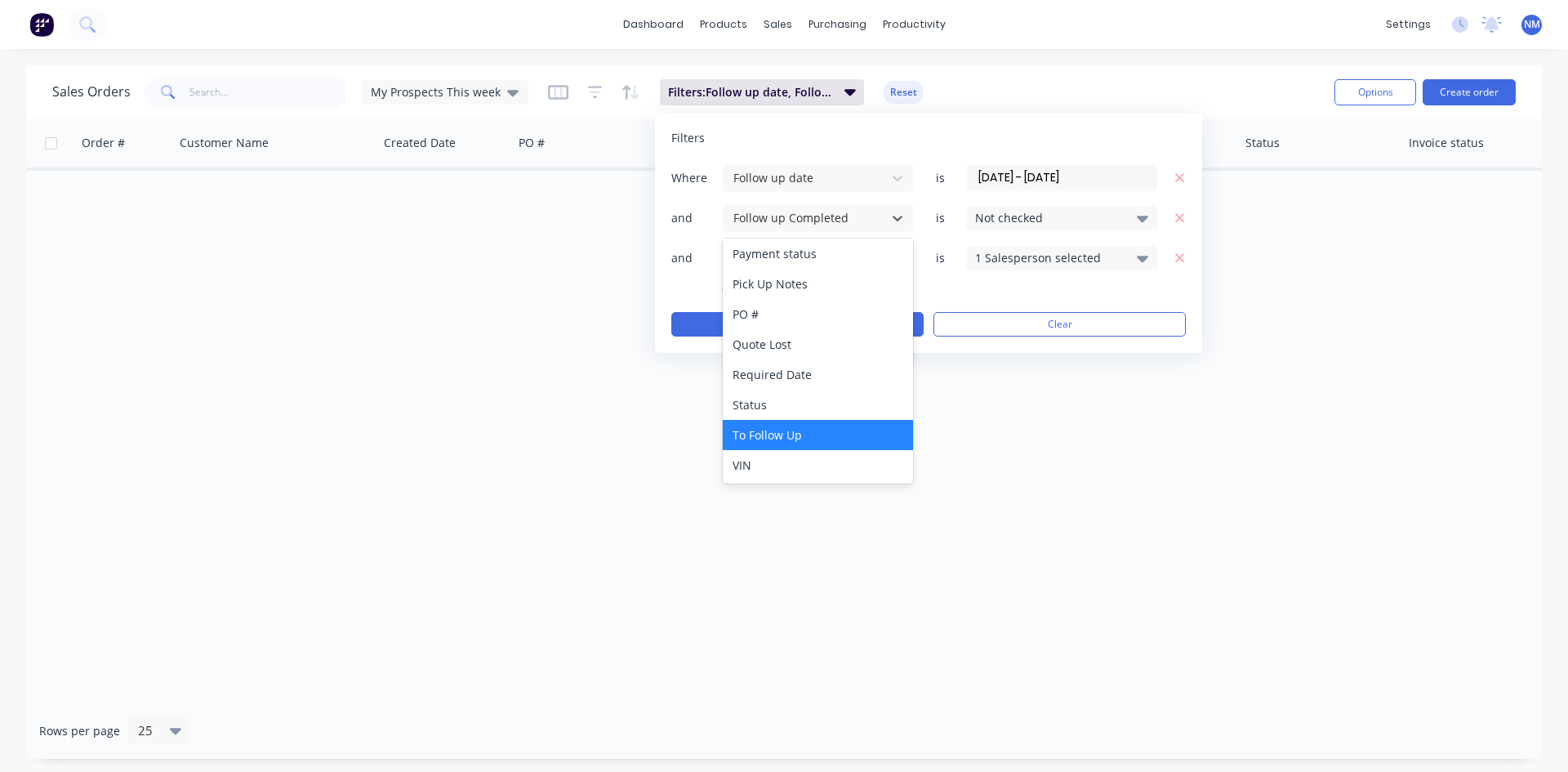
click at [821, 434] on div "To Follow Up" at bounding box center [818, 435] width 191 height 30
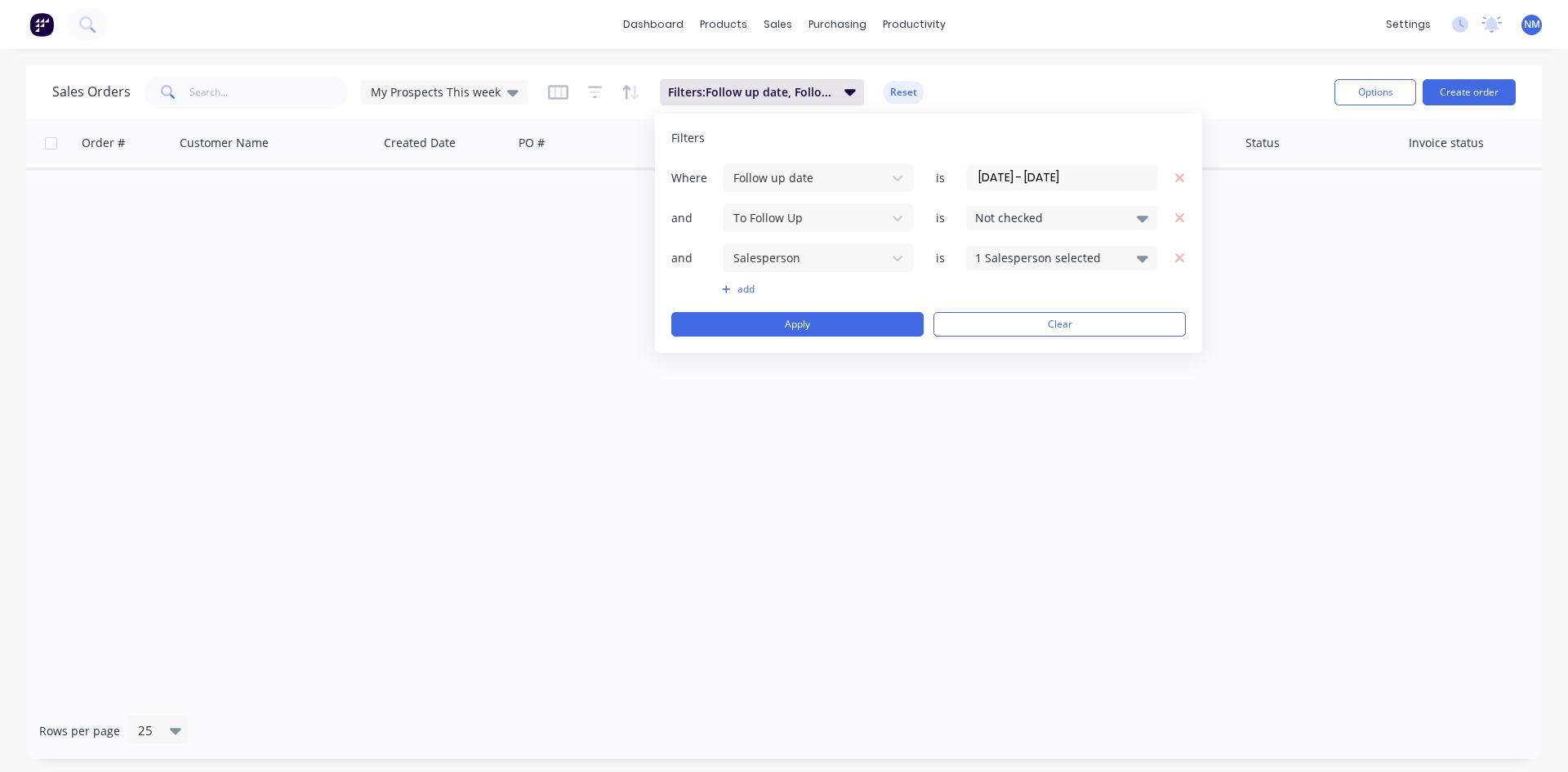
click at [1003, 219] on div "Not checked" at bounding box center [1049, 218] width 148 height 17
click at [1006, 256] on div at bounding box center [993, 259] width 33 height 33
click at [814, 320] on button "Apply" at bounding box center [797, 324] width 253 height 24
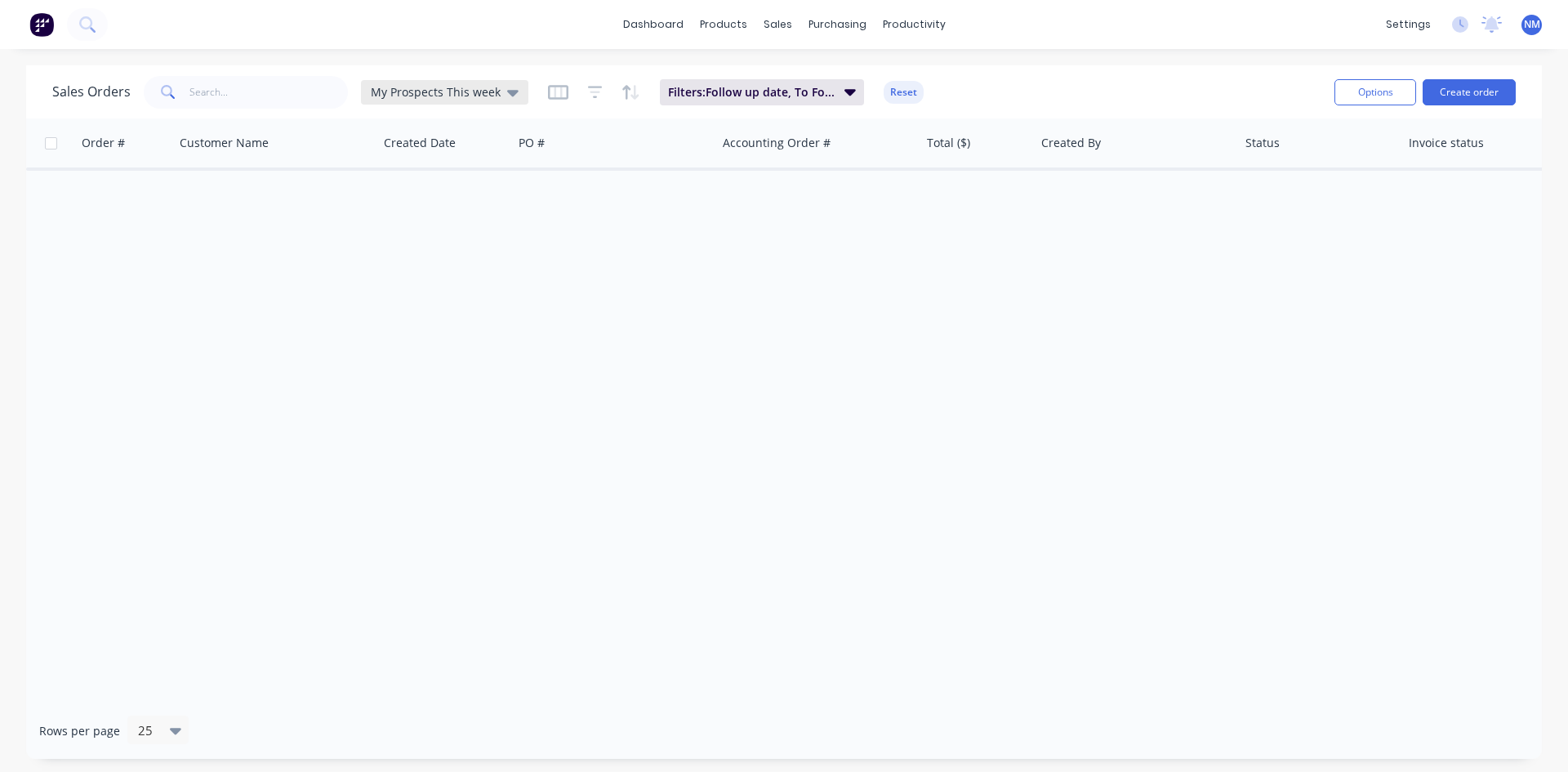
click at [493, 100] on div "My Prospects This week" at bounding box center [445, 92] width 167 height 24
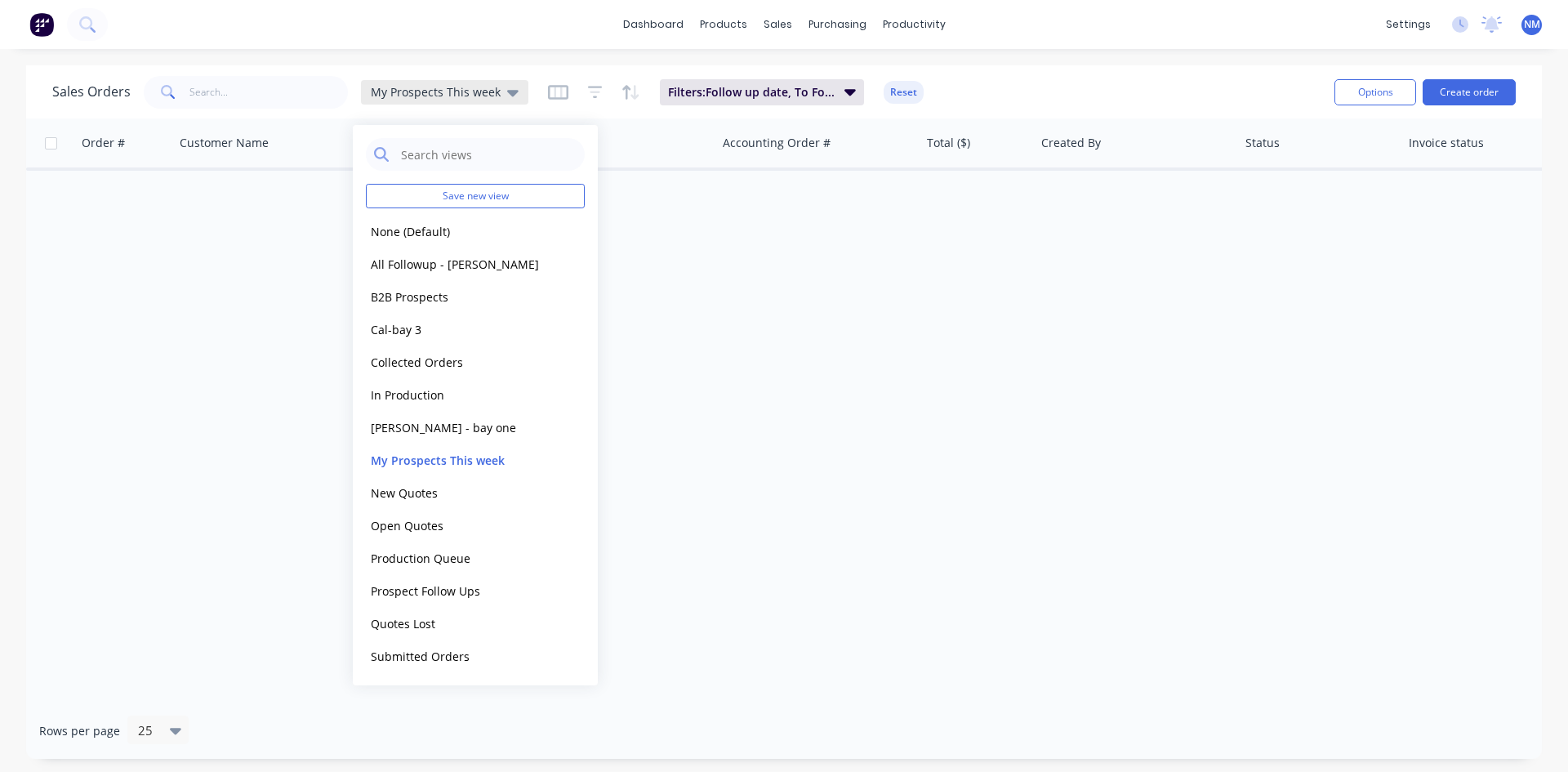
click at [492, 99] on span "My Prospects This week" at bounding box center [435, 92] width 130 height 17
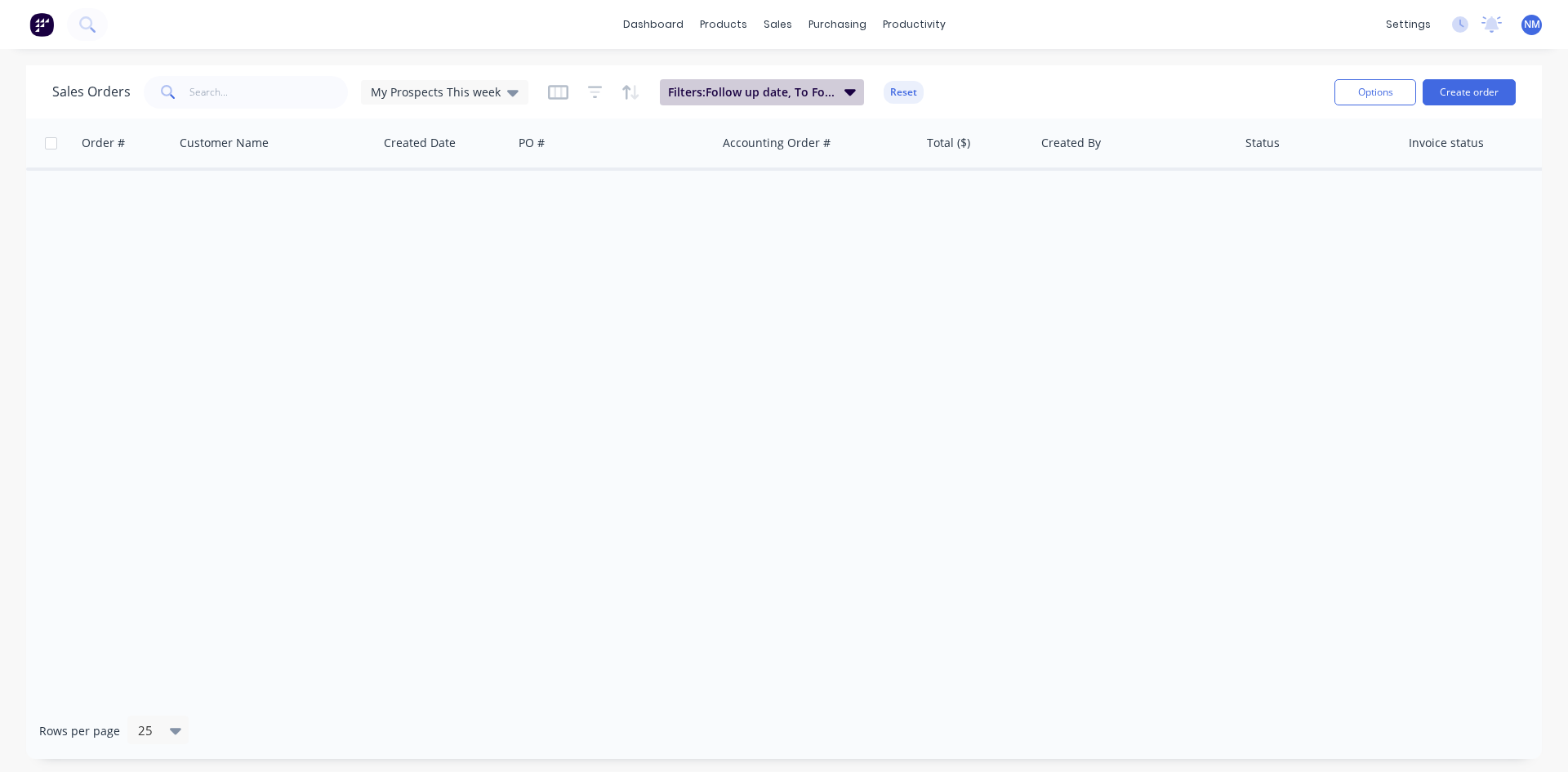
click at [756, 79] on div "Sales Orders My Prospects This week Filters: Follow up date, To Follow Up, Sale…" at bounding box center [687, 91] width 1270 height 40
click at [756, 85] on span "Filters: Follow up date, To Follow Up, Salesperson" at bounding box center [751, 92] width 166 height 16
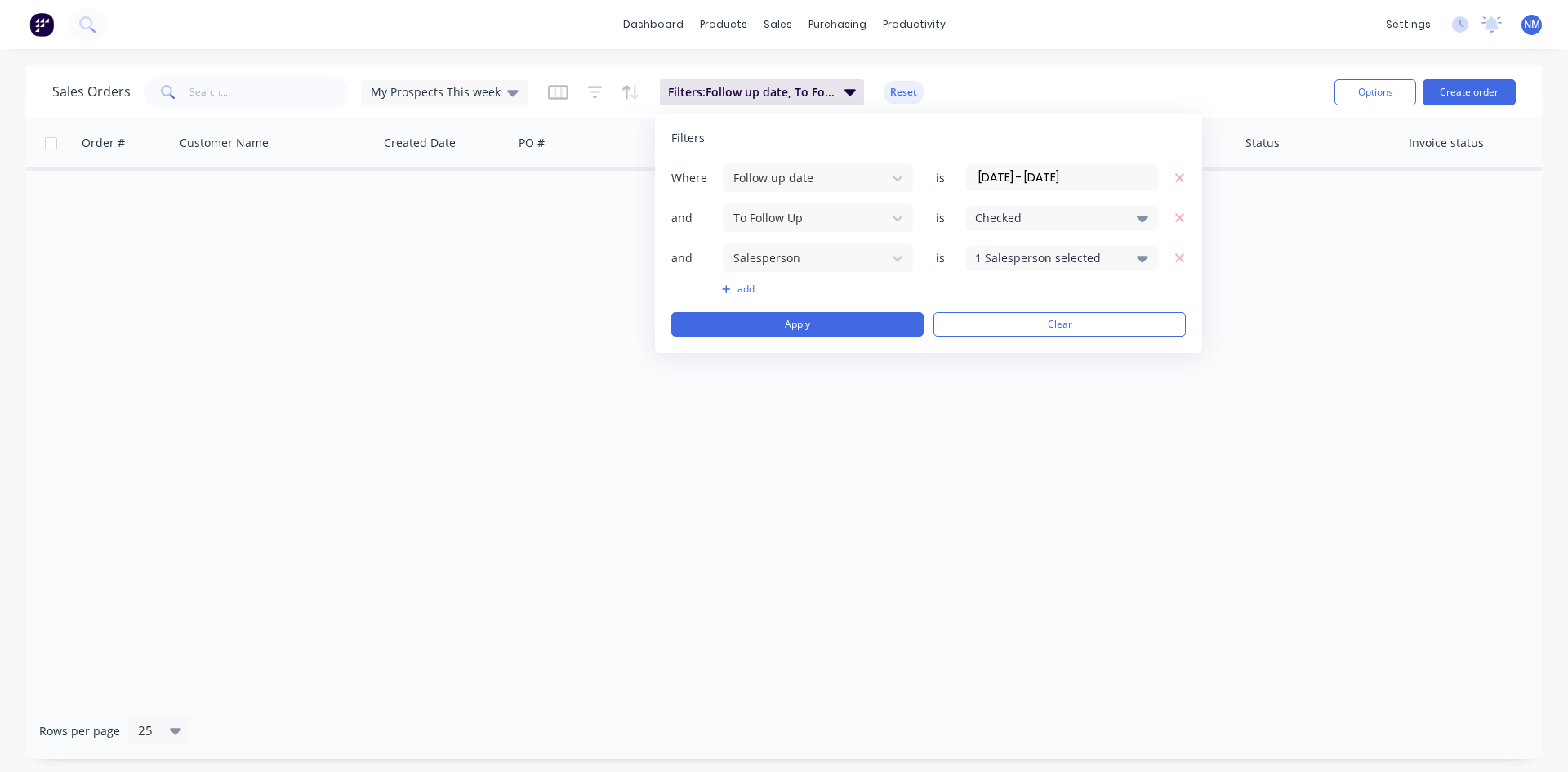
click at [1075, 267] on div "1 Salesperson selected" at bounding box center [1062, 258] width 192 height 24
click at [1072, 267] on div "1 Salesperson selected" at bounding box center [1062, 258] width 192 height 24
click at [834, 319] on button "Apply" at bounding box center [797, 324] width 253 height 24
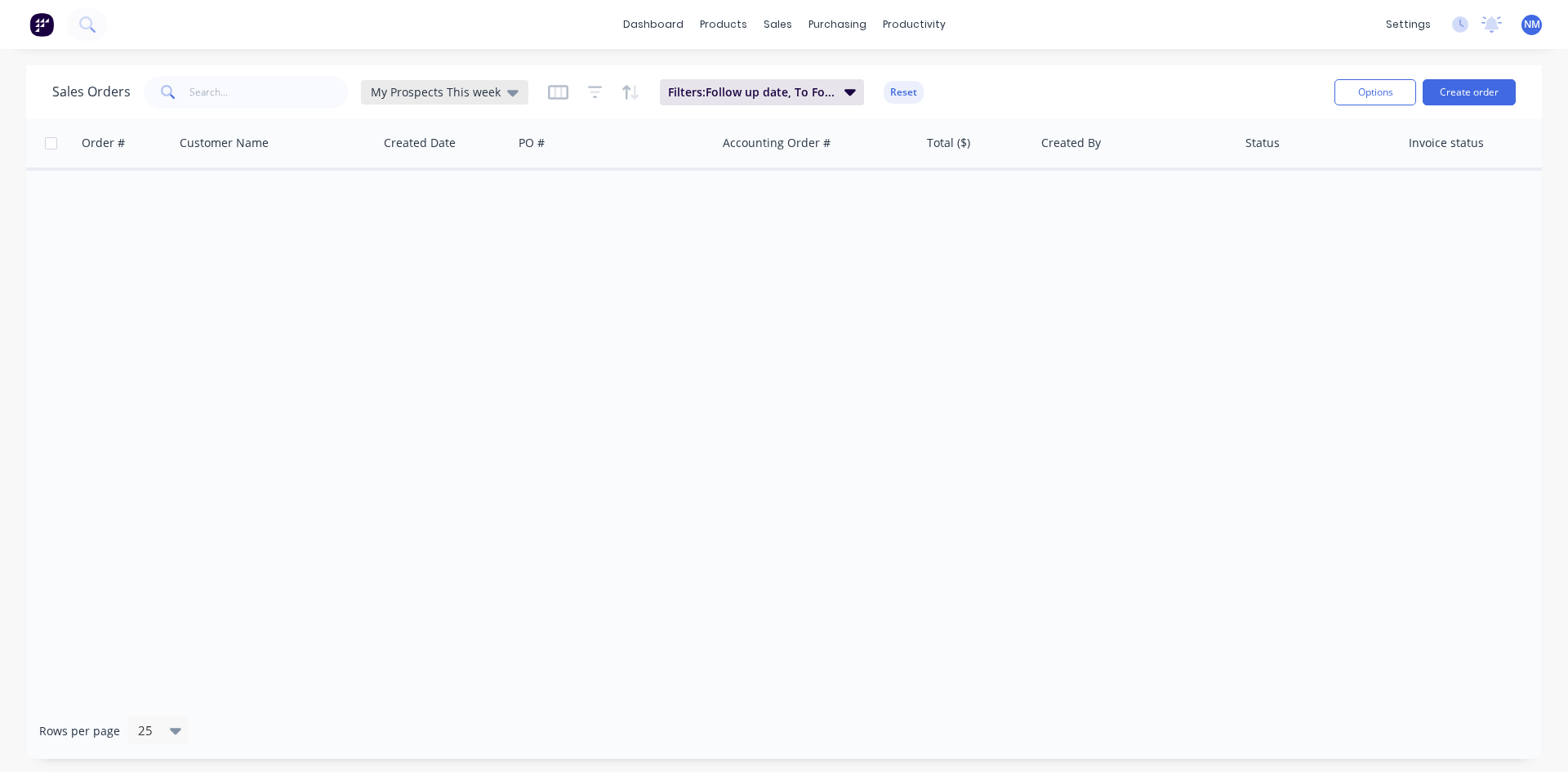
click at [453, 97] on span "My Prospects This week" at bounding box center [435, 92] width 130 height 17
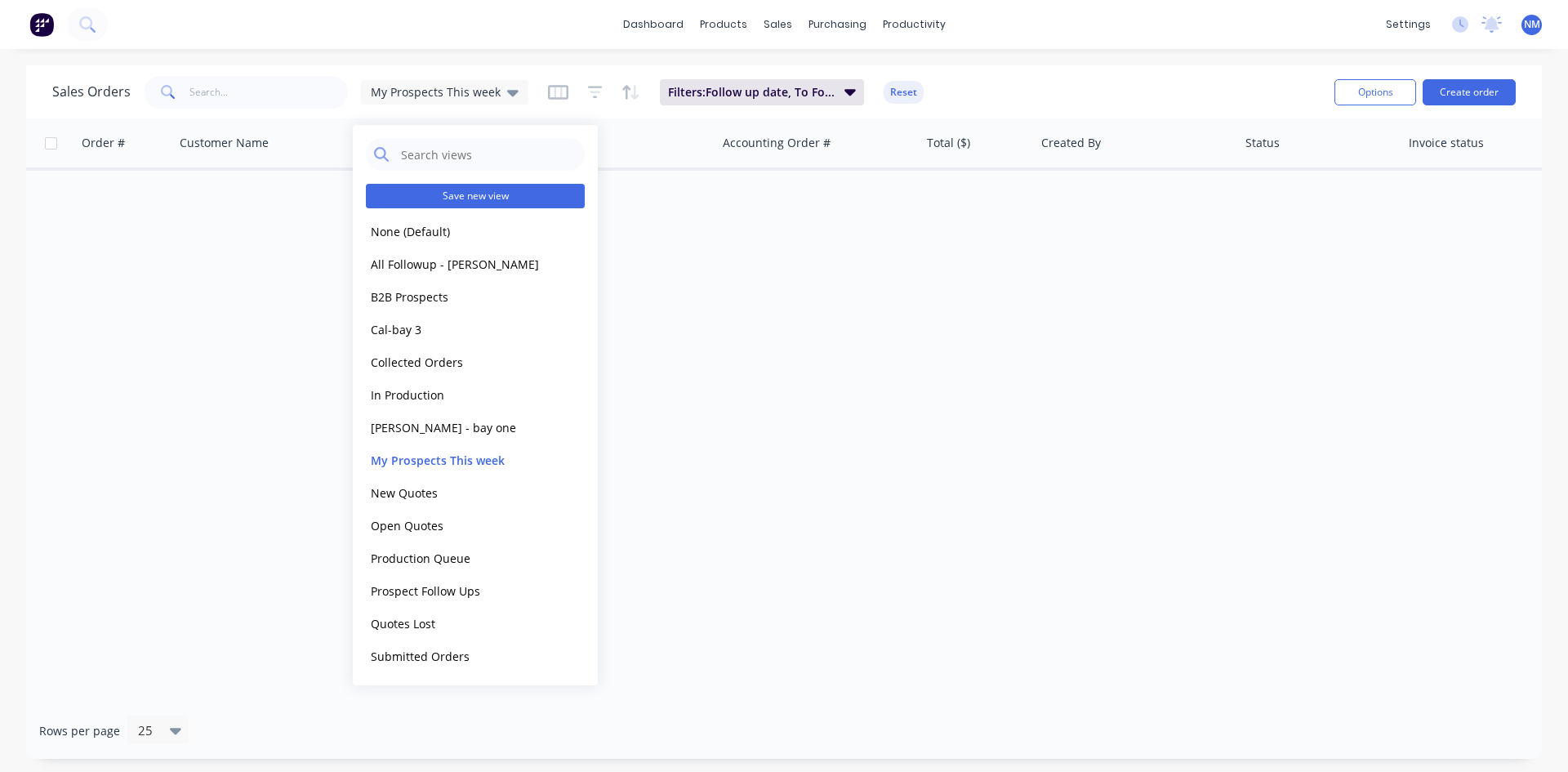
click at [528, 191] on button "Save new view" at bounding box center [476, 196] width 219 height 24
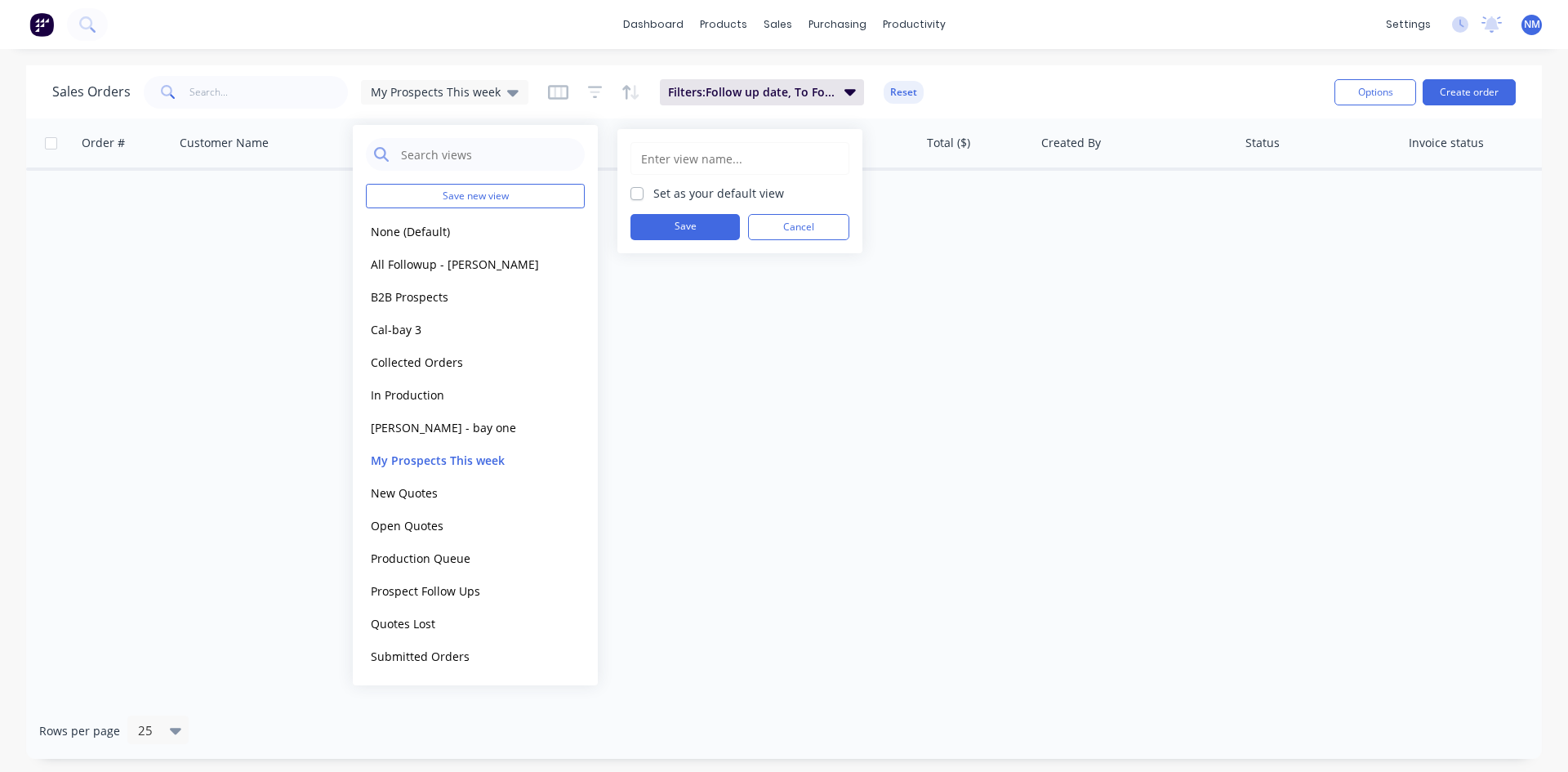
click at [699, 221] on button "Save" at bounding box center [685, 227] width 109 height 26
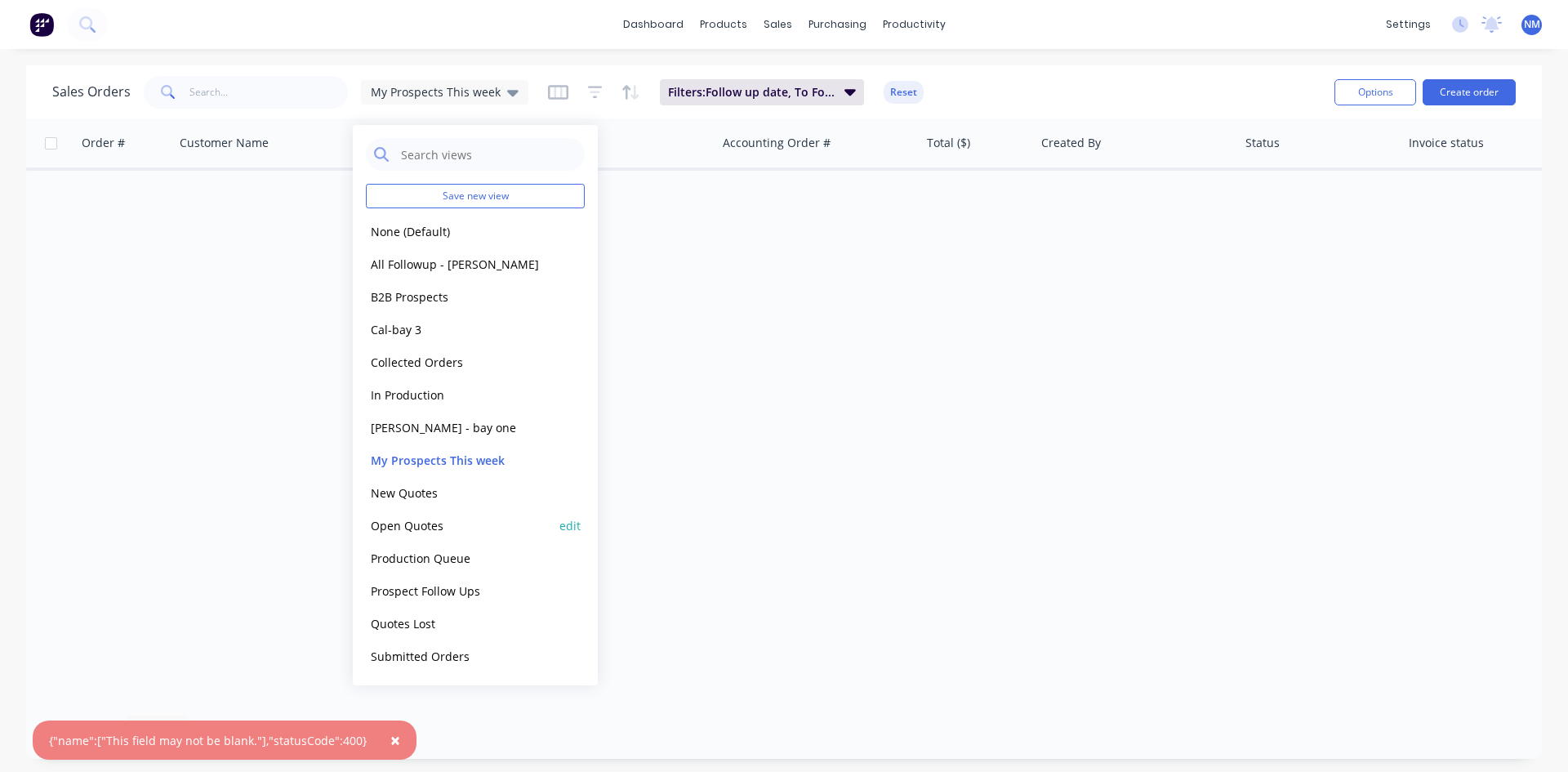
click at [426, 522] on button "Open Quotes" at bounding box center [459, 526] width 186 height 19
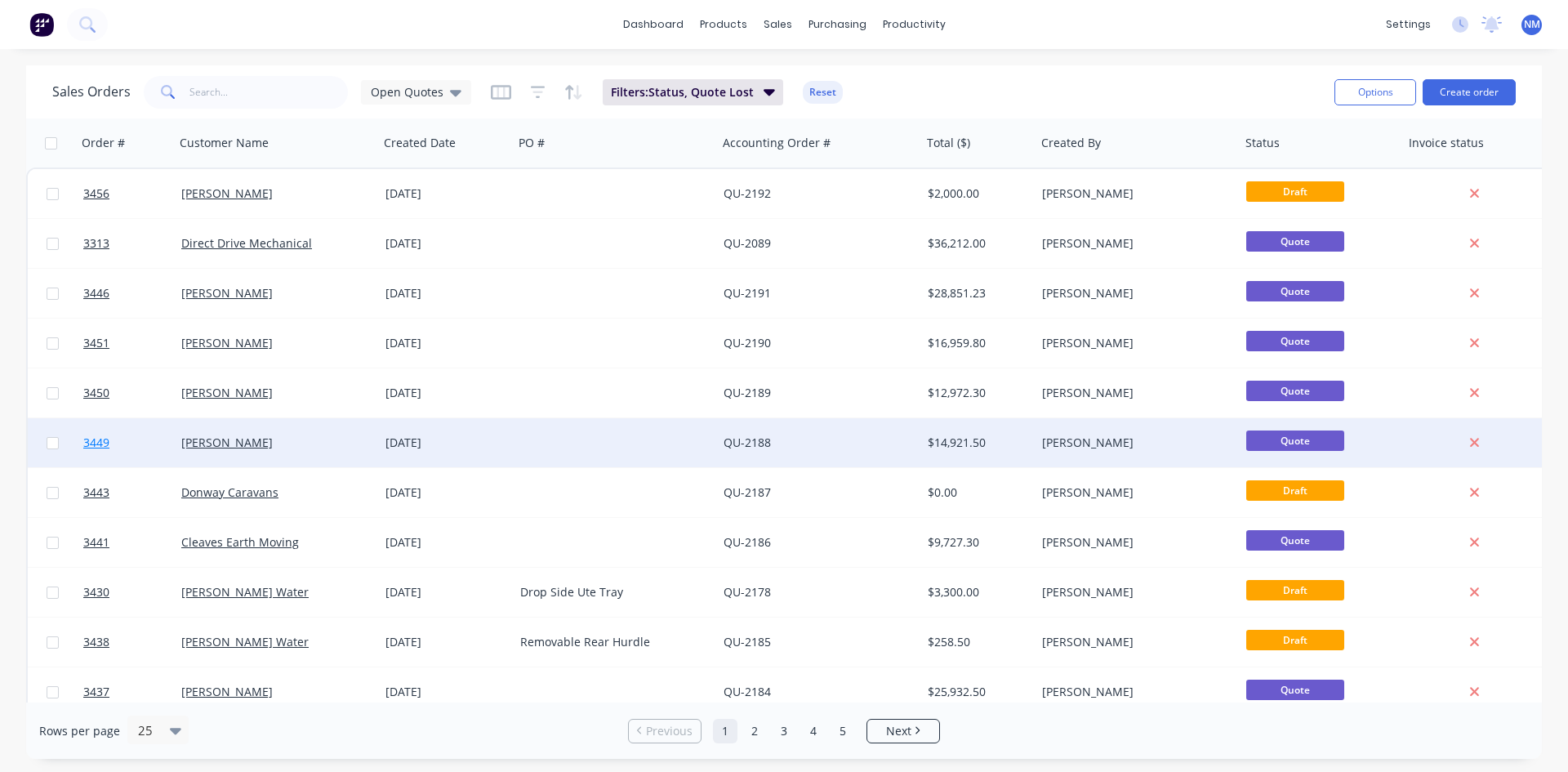
click at [91, 447] on span "3449" at bounding box center [97, 442] width 26 height 16
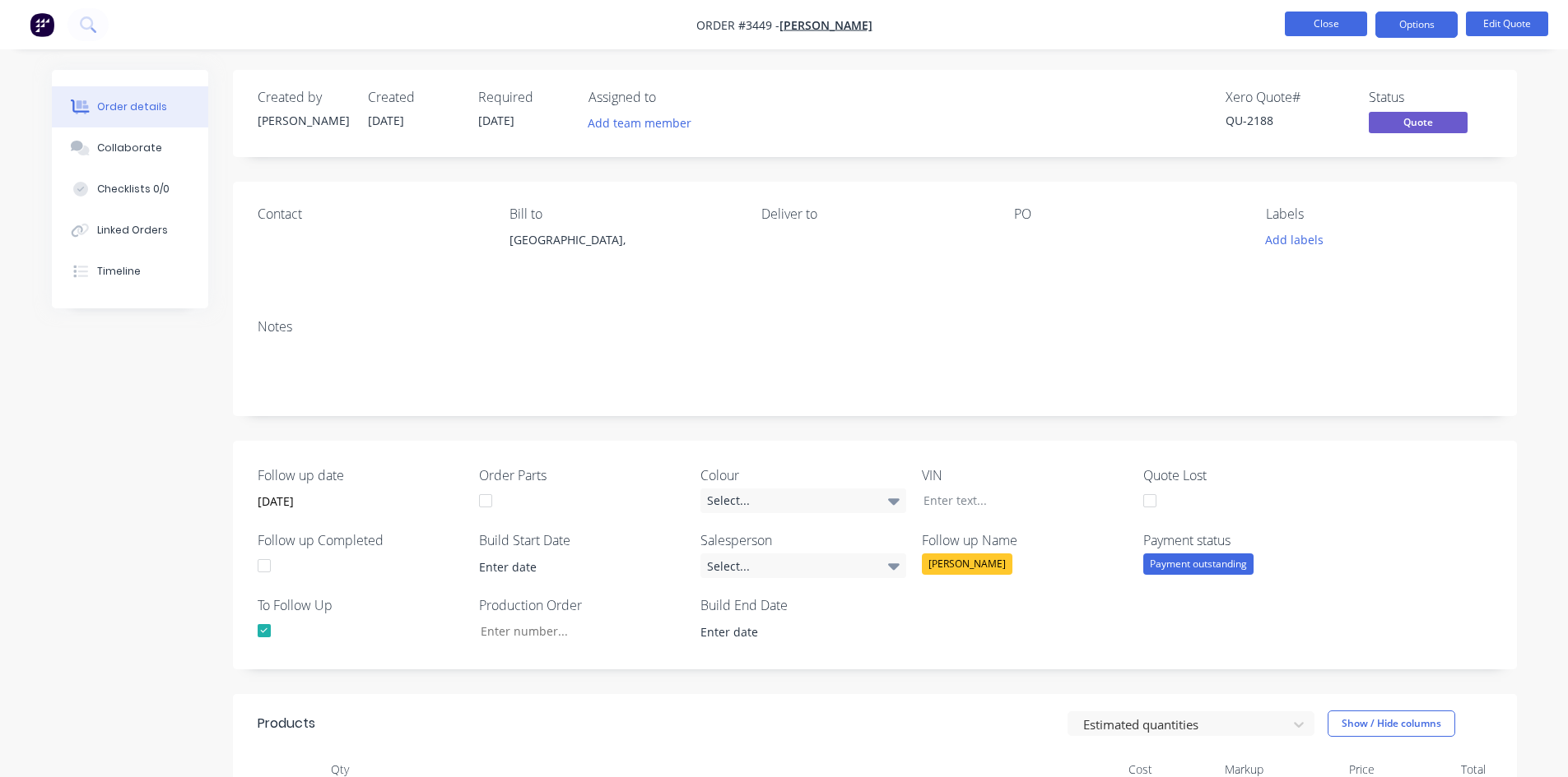
click at [1323, 33] on button "Close" at bounding box center [1326, 23] width 83 height 24
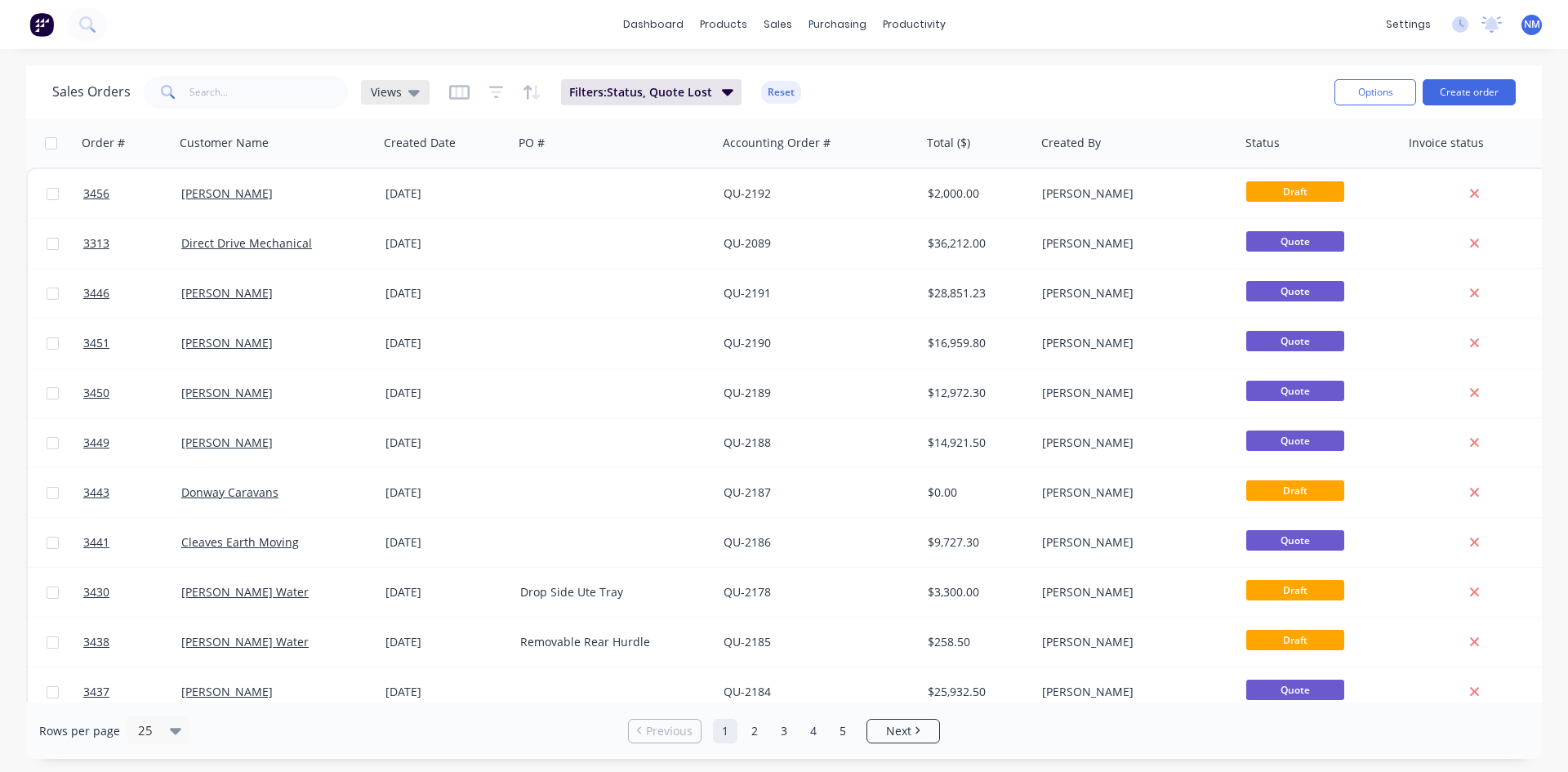
click at [409, 85] on icon at bounding box center [414, 92] width 11 height 18
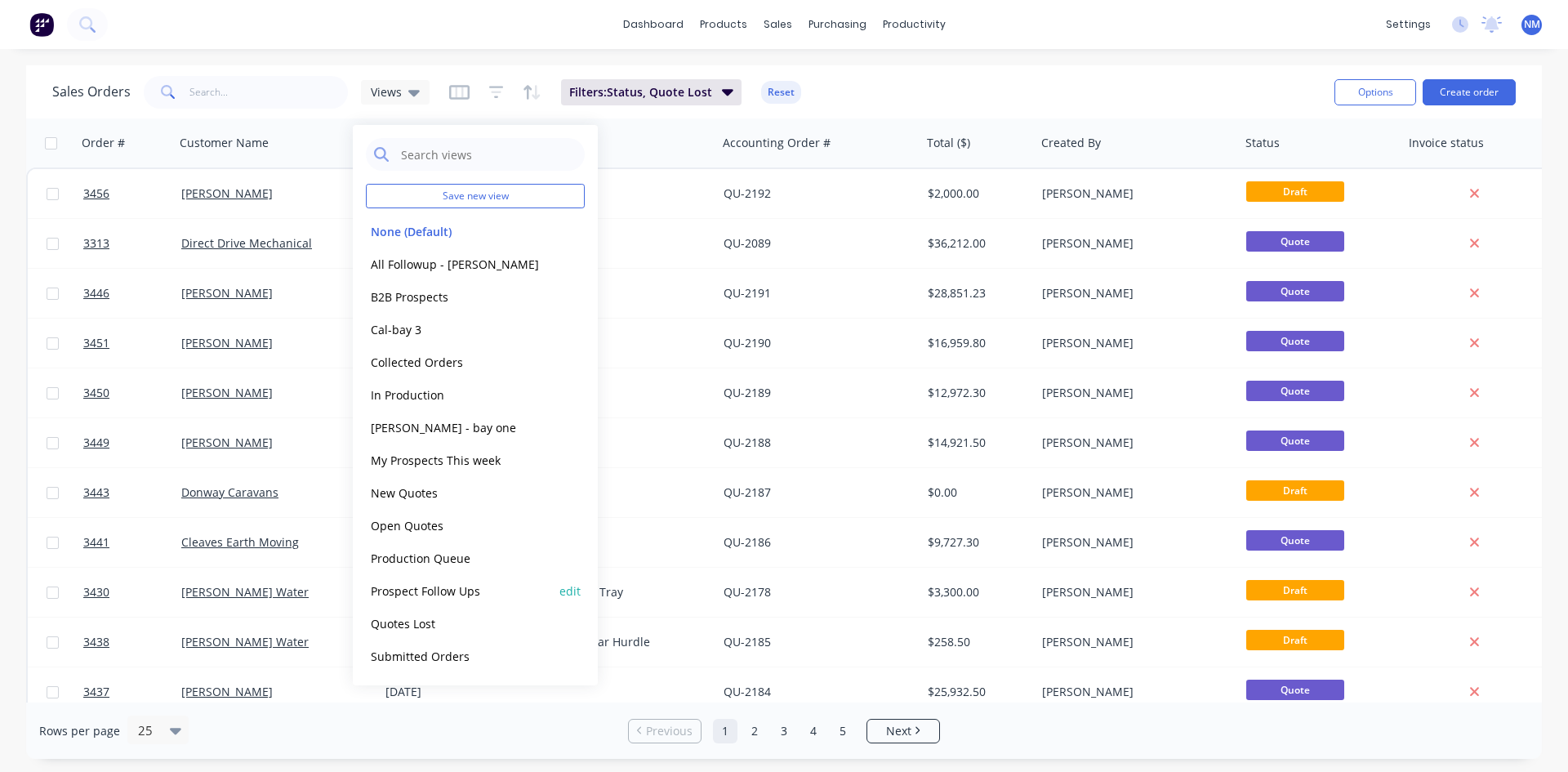
click at [475, 589] on button "Prospect Follow Ups" at bounding box center [459, 592] width 186 height 19
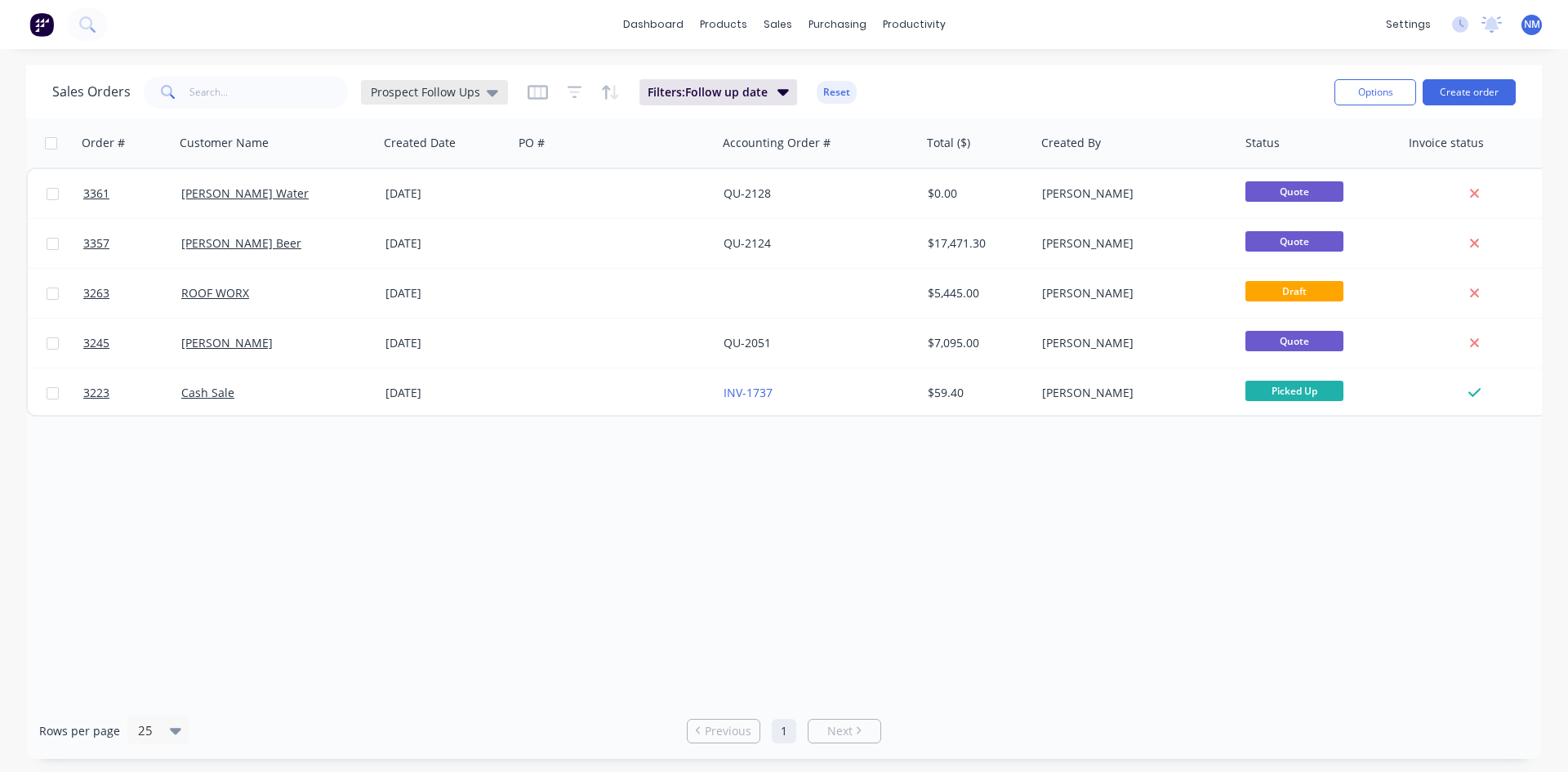
click at [460, 94] on span "Prospect Follow Ups" at bounding box center [425, 92] width 109 height 17
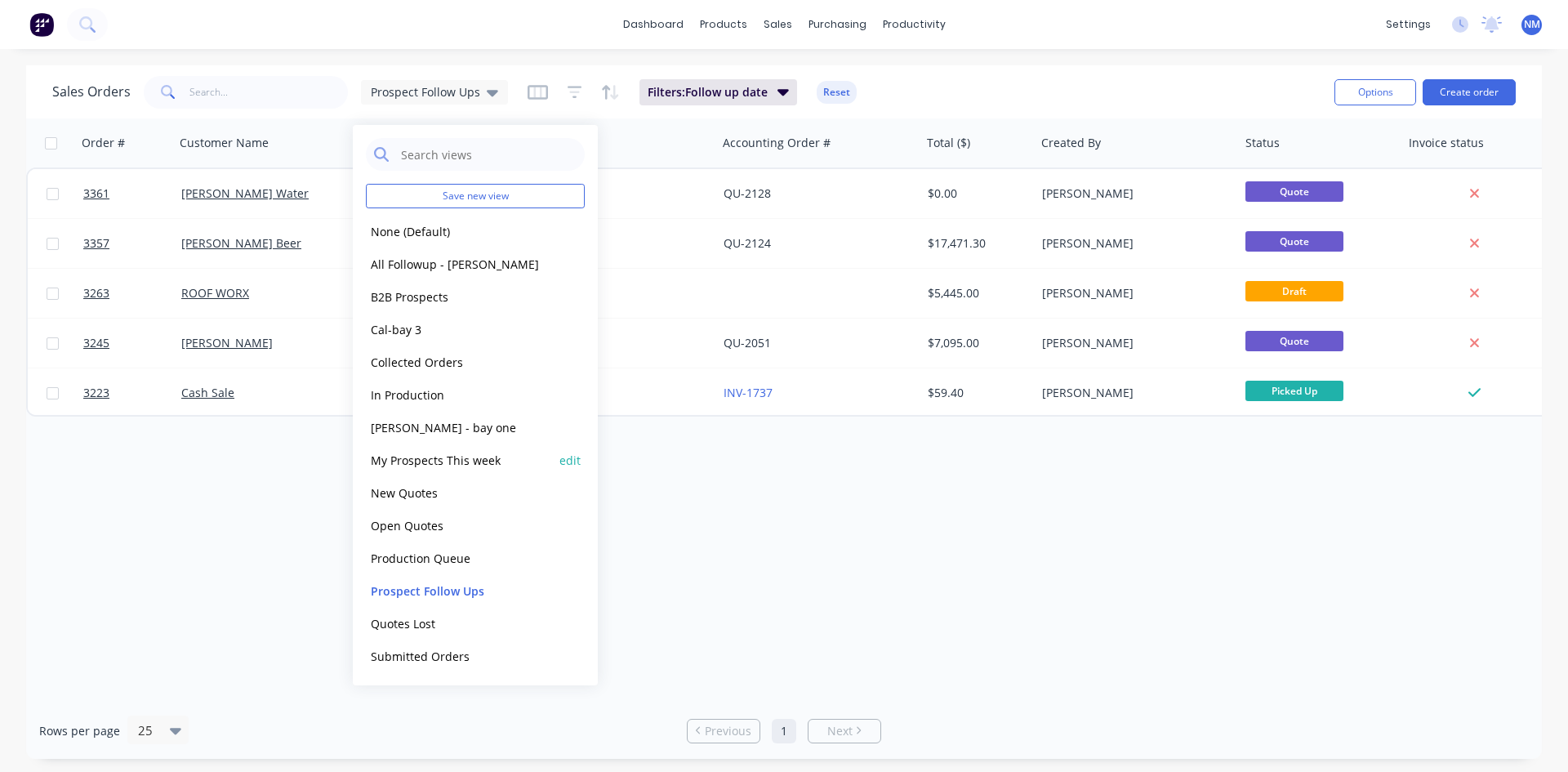
click at [454, 468] on button "My Prospects This week" at bounding box center [459, 461] width 186 height 19
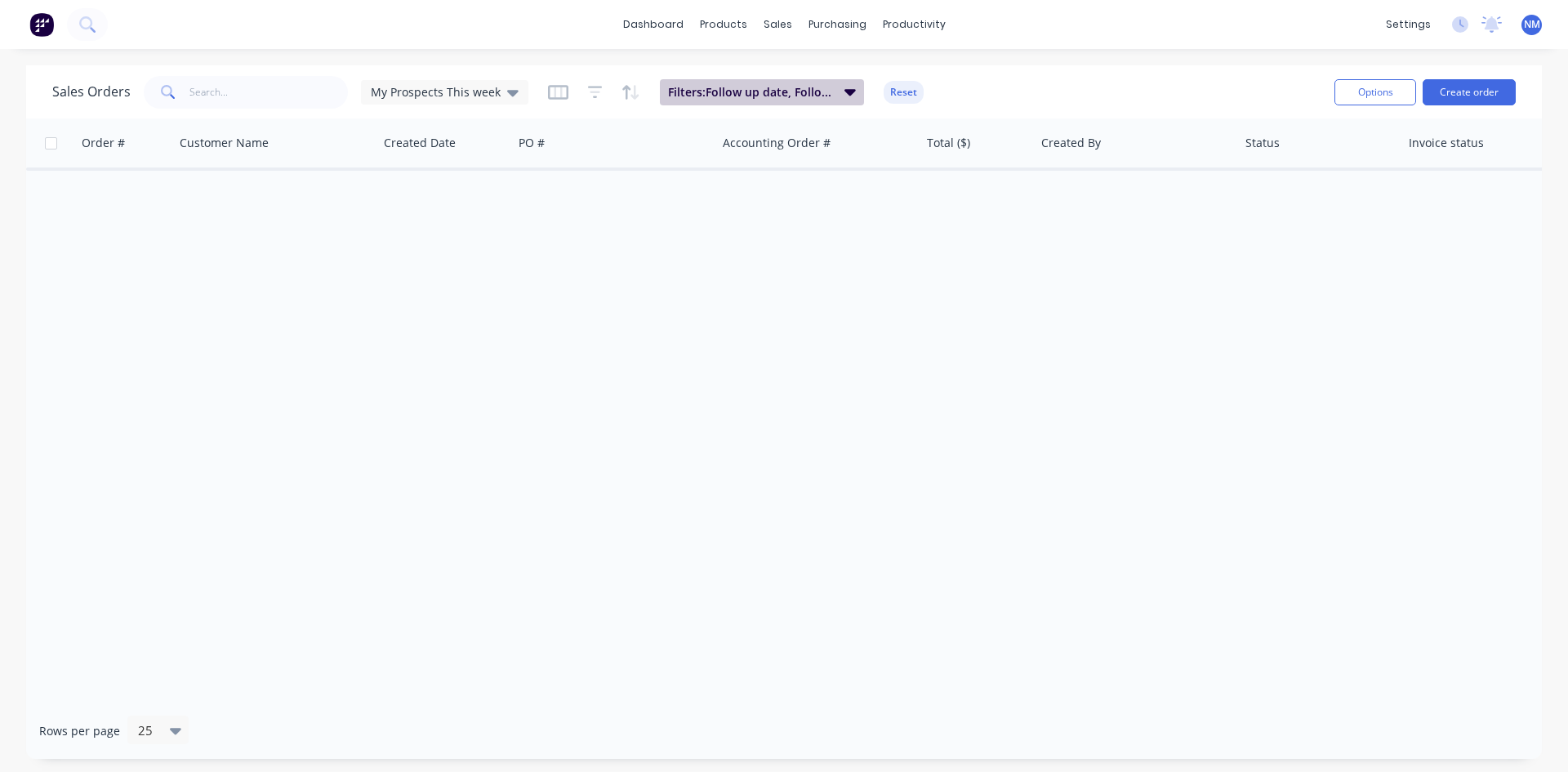
click at [806, 91] on span "Filters: Follow up date, Follow up Completed, Salesperson" at bounding box center [751, 92] width 166 height 16
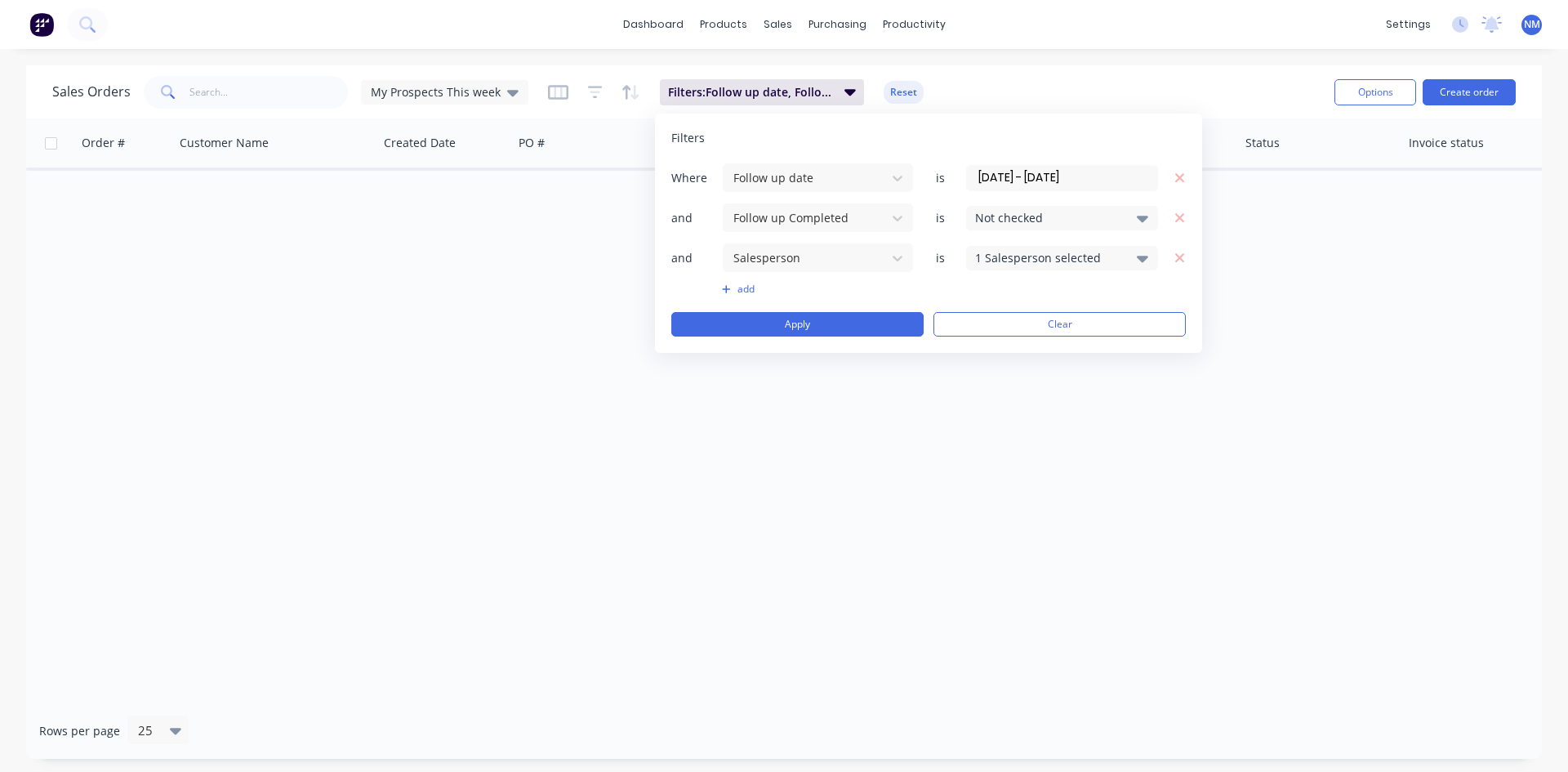
click at [1102, 174] on input "[DATE] - [DATE]" at bounding box center [1062, 178] width 191 height 24
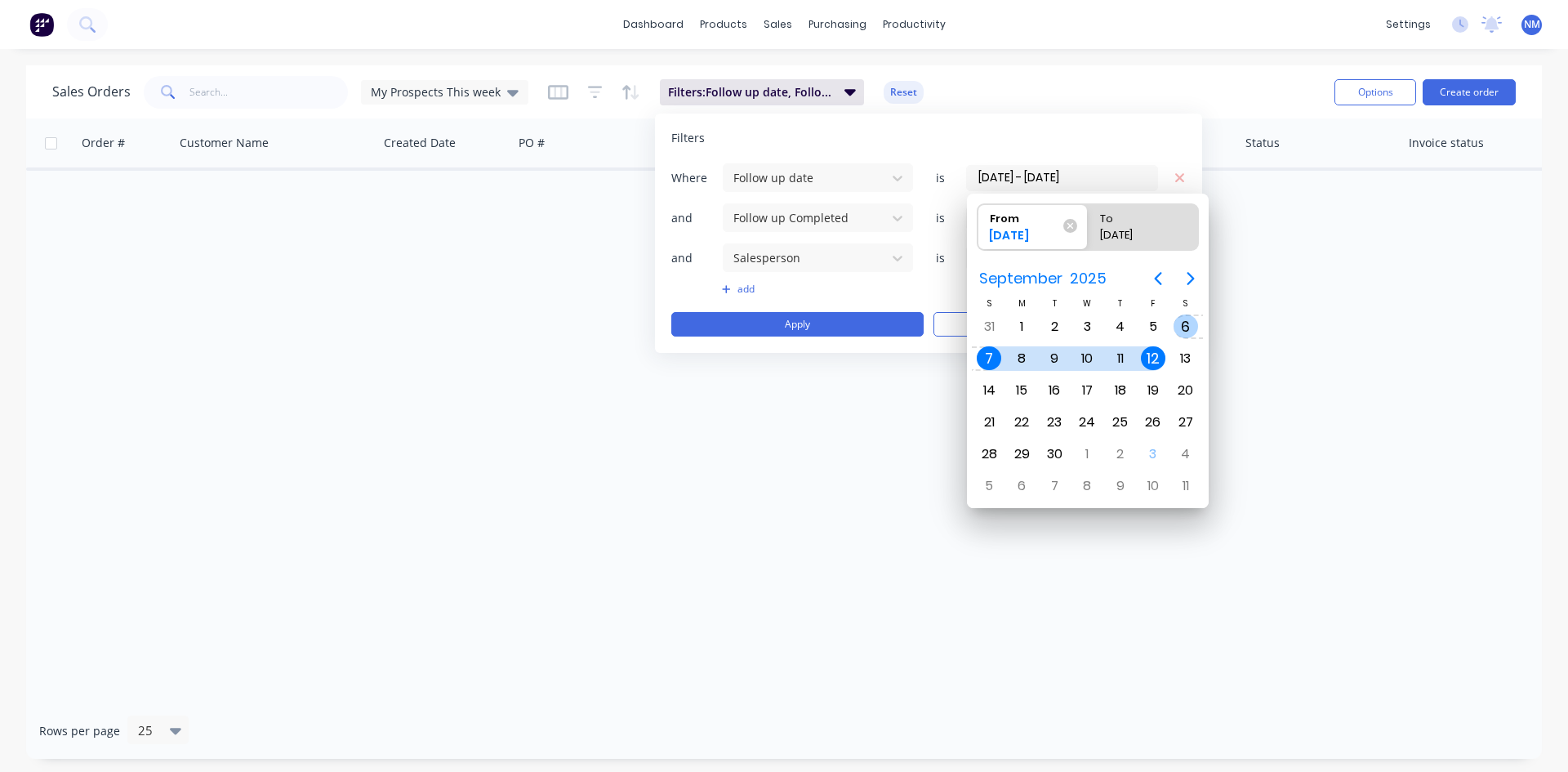
click at [1189, 329] on div "6" at bounding box center [1186, 327] width 24 height 24
type input "[DATE] - [DATE]"
radio input "false"
radio input "true"
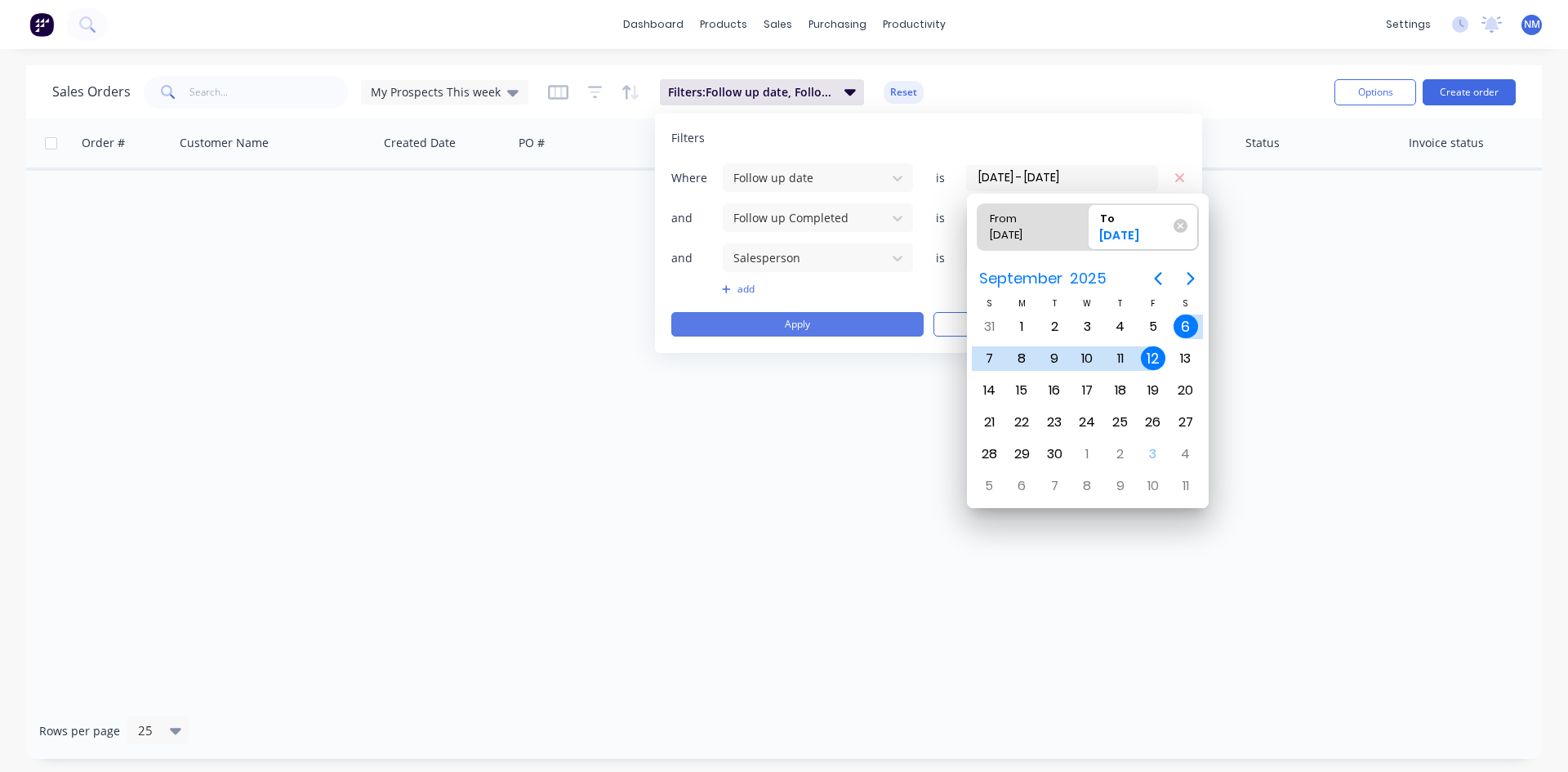
click at [826, 325] on button "Apply" at bounding box center [797, 324] width 253 height 24
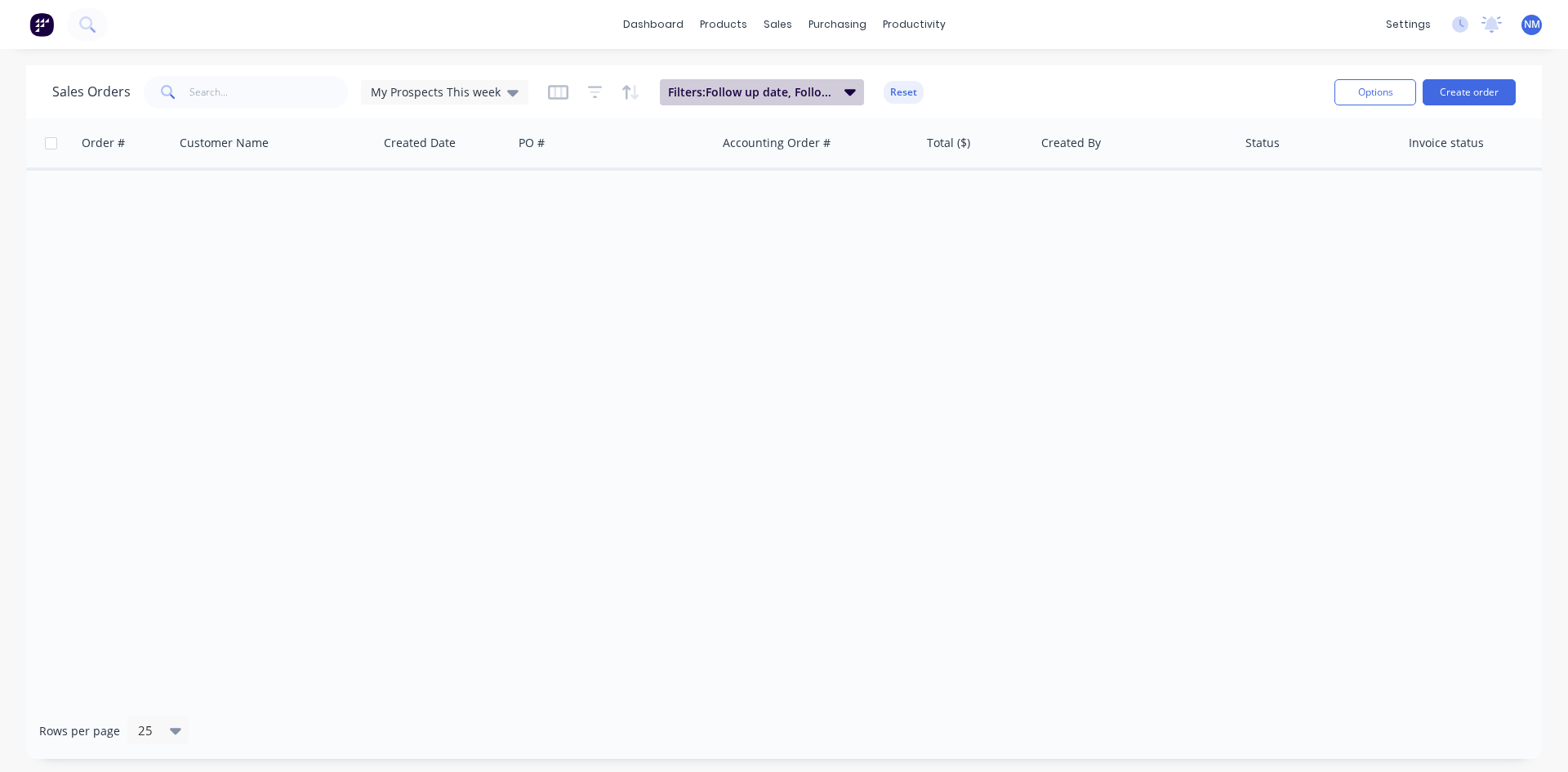
click at [755, 95] on span "Filters: Follow up date, Follow up Completed, Salesperson" at bounding box center [751, 92] width 166 height 16
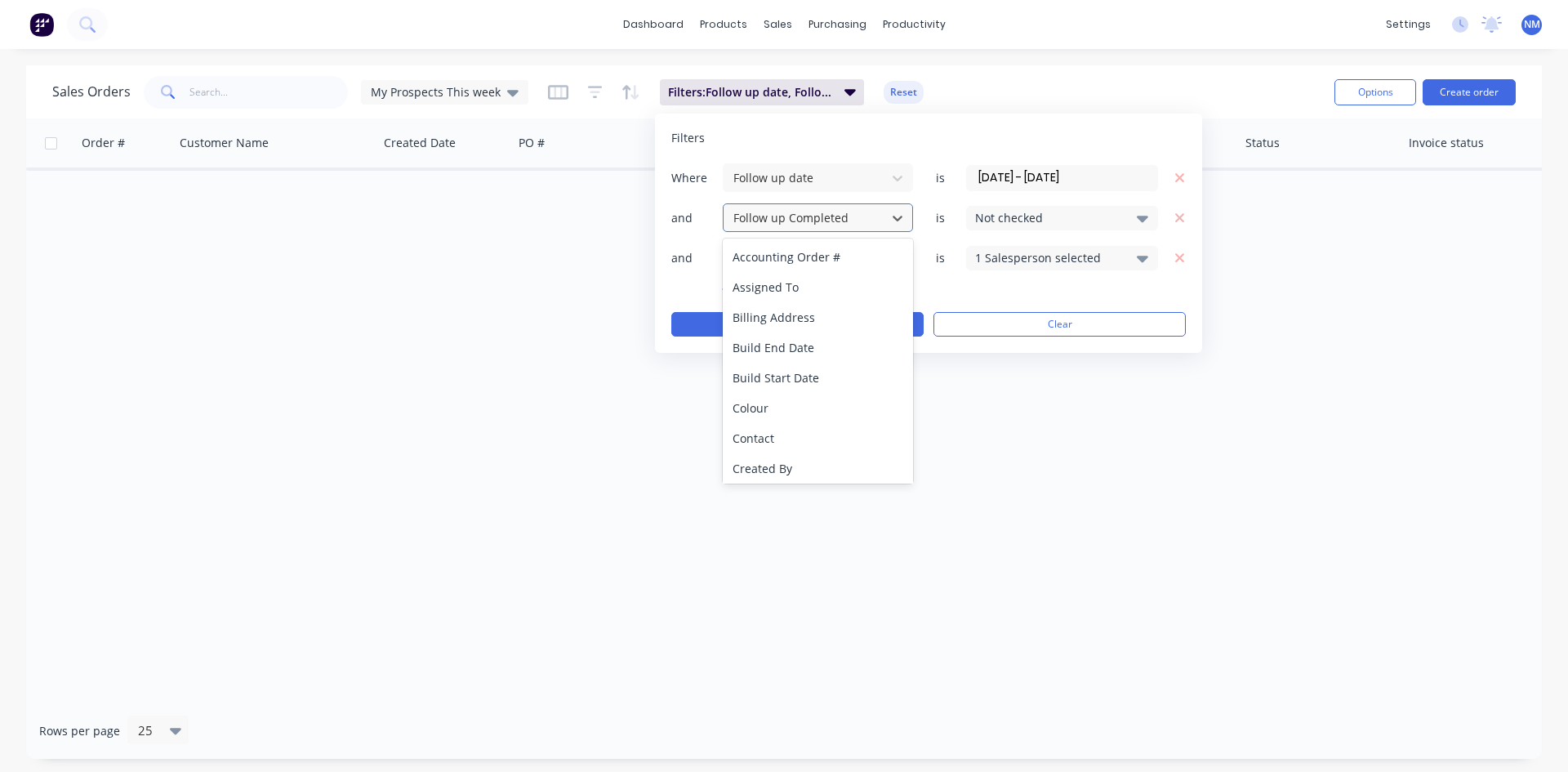
click at [787, 224] on div at bounding box center [805, 218] width 147 height 21
click at [782, 429] on div "To Follow Up" at bounding box center [818, 435] width 191 height 30
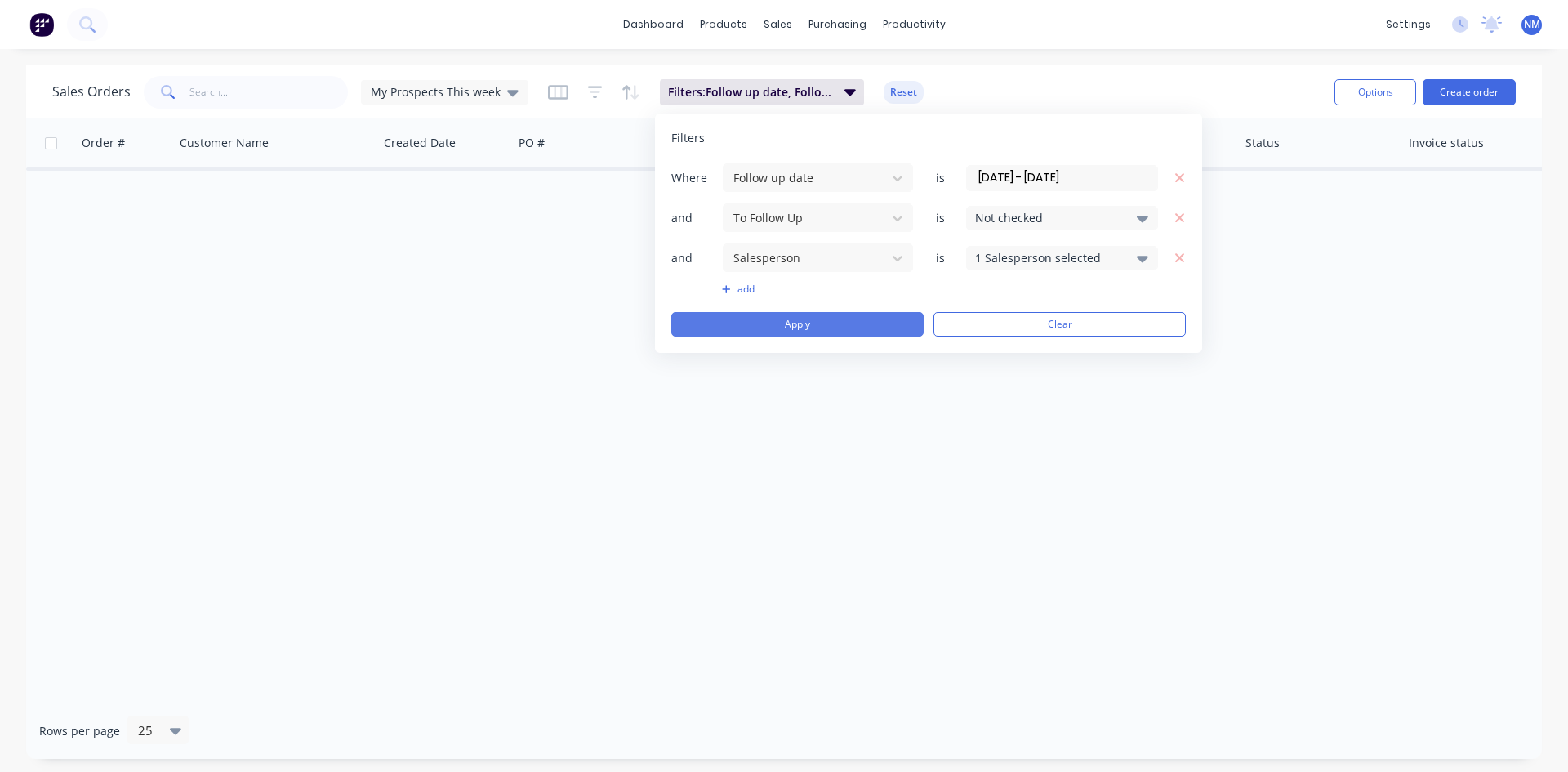
click at [847, 330] on button "Apply" at bounding box center [797, 324] width 253 height 24
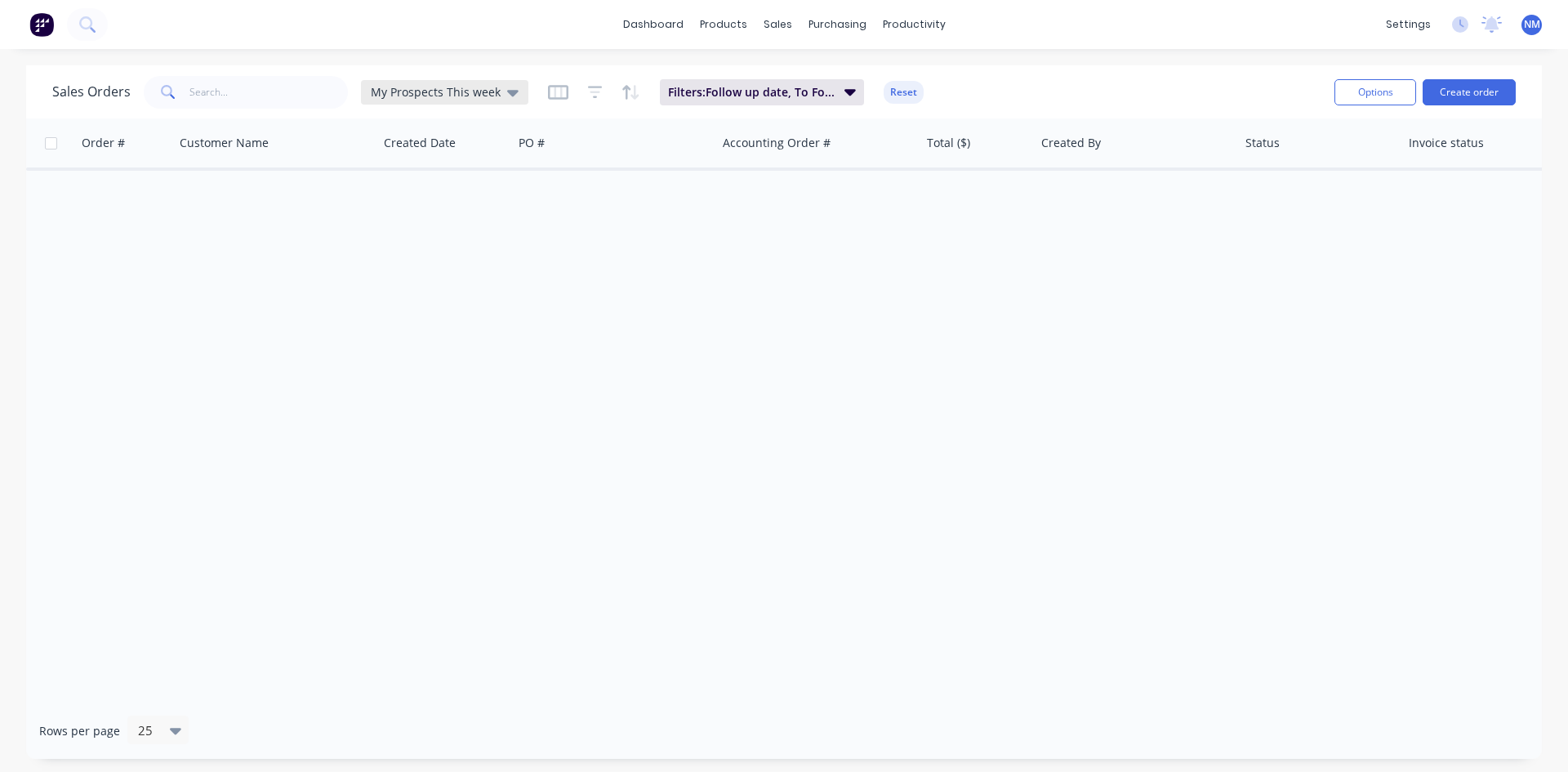
click at [469, 92] on span "My Prospects This week" at bounding box center [435, 92] width 130 height 17
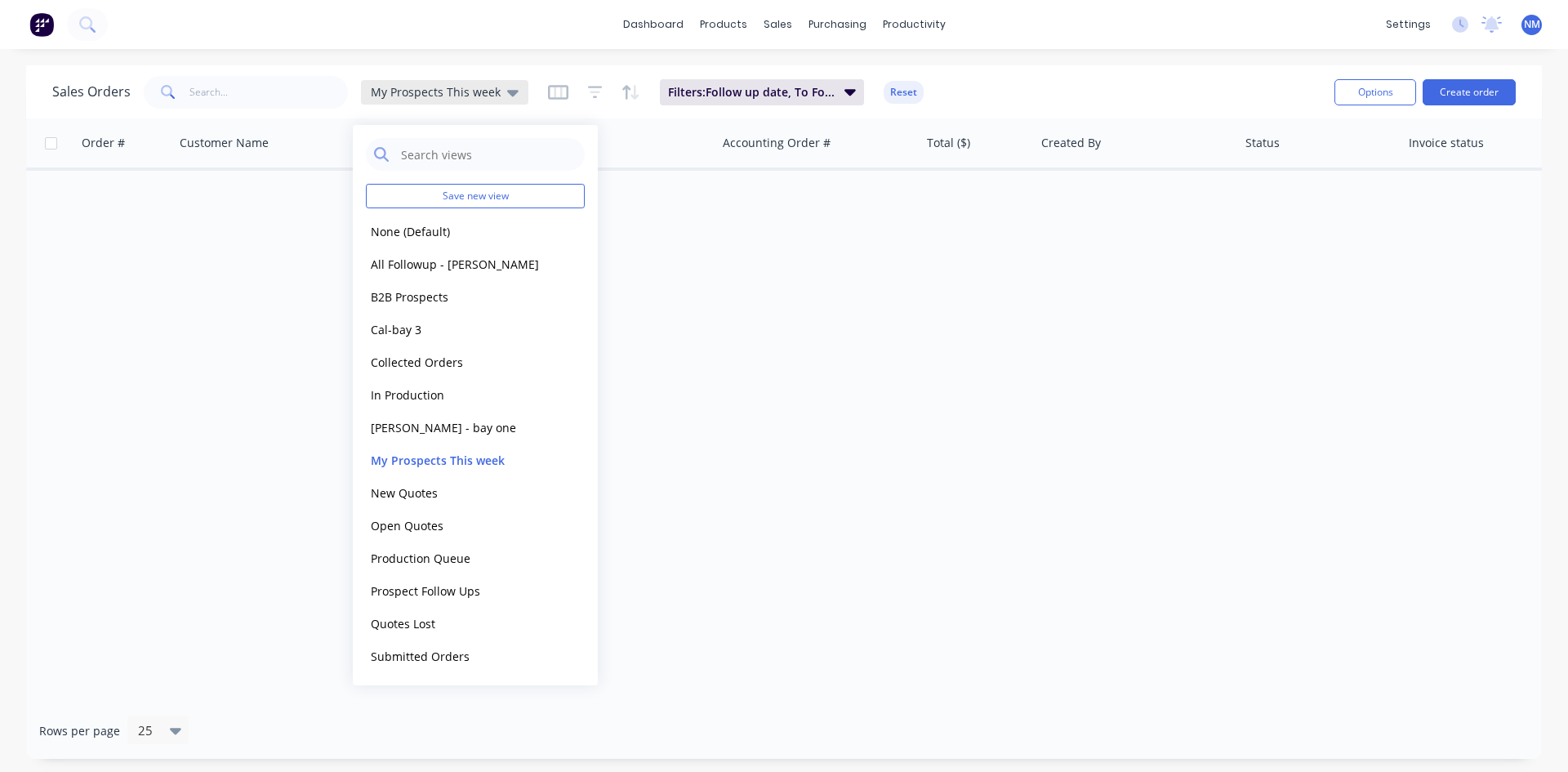
click at [469, 92] on span "My Prospects This week" at bounding box center [435, 92] width 130 height 17
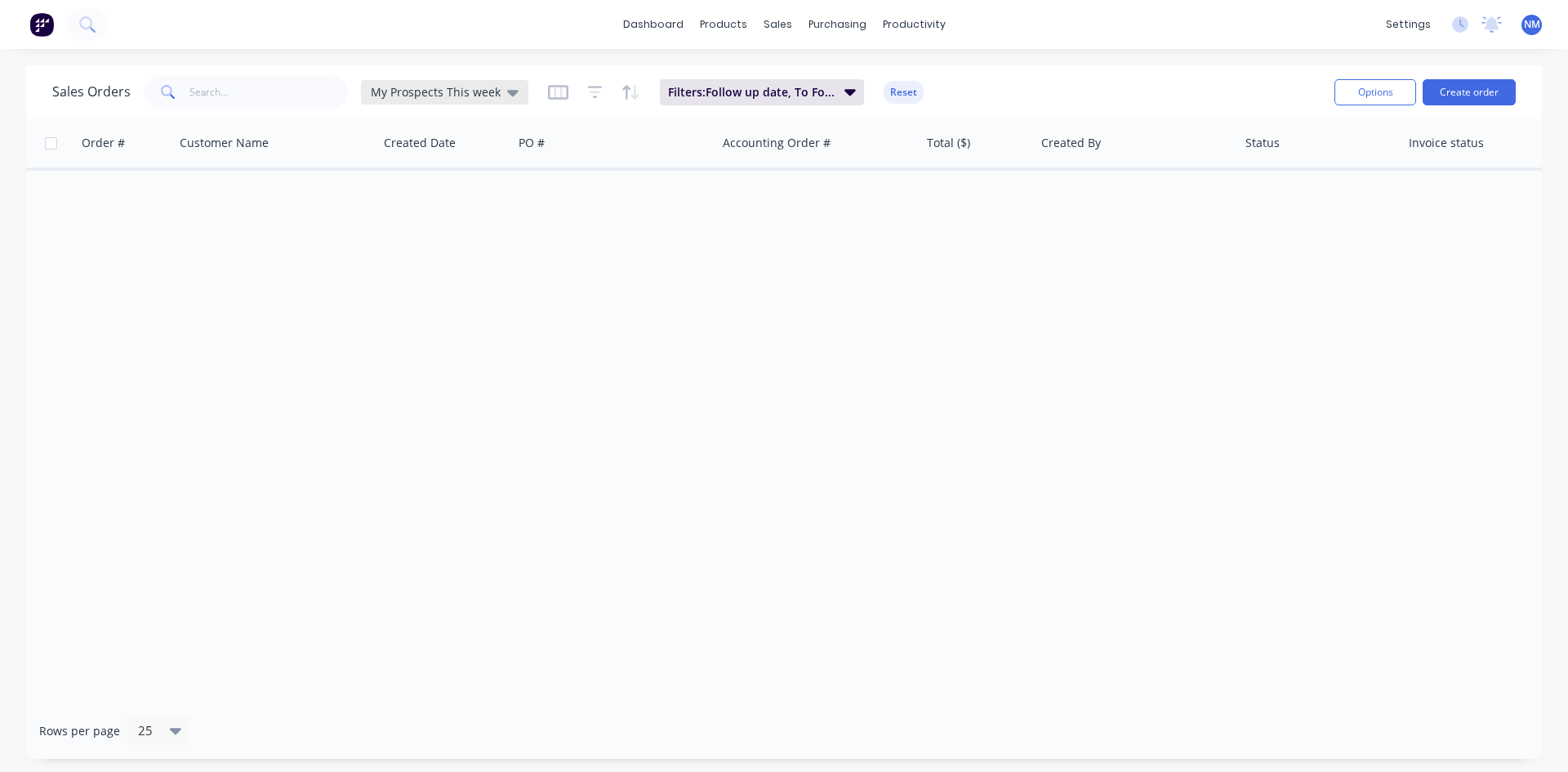
click at [487, 92] on span "My Prospects This week" at bounding box center [435, 92] width 130 height 17
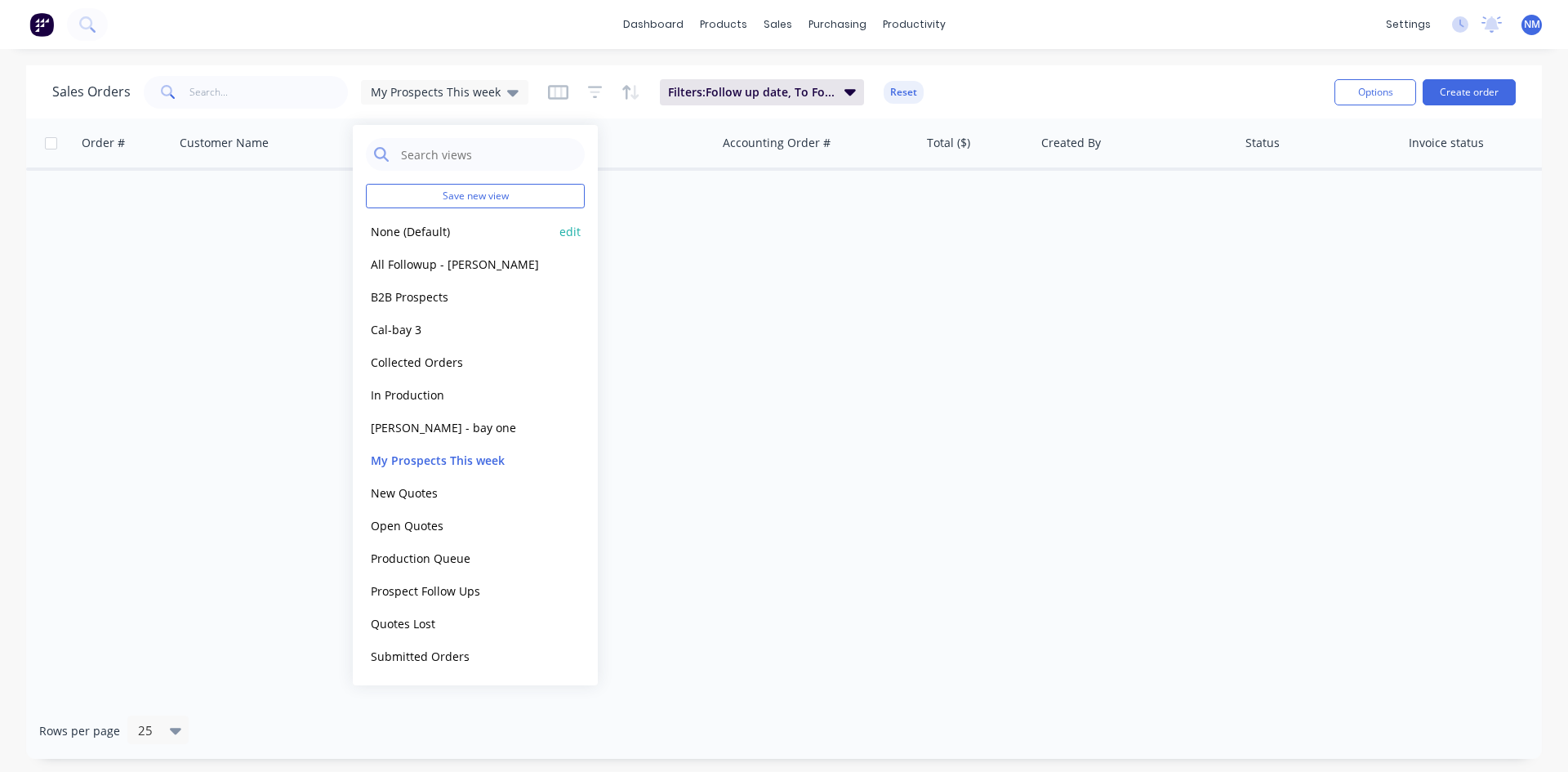
click at [434, 232] on button "None (Default)" at bounding box center [459, 232] width 186 height 19
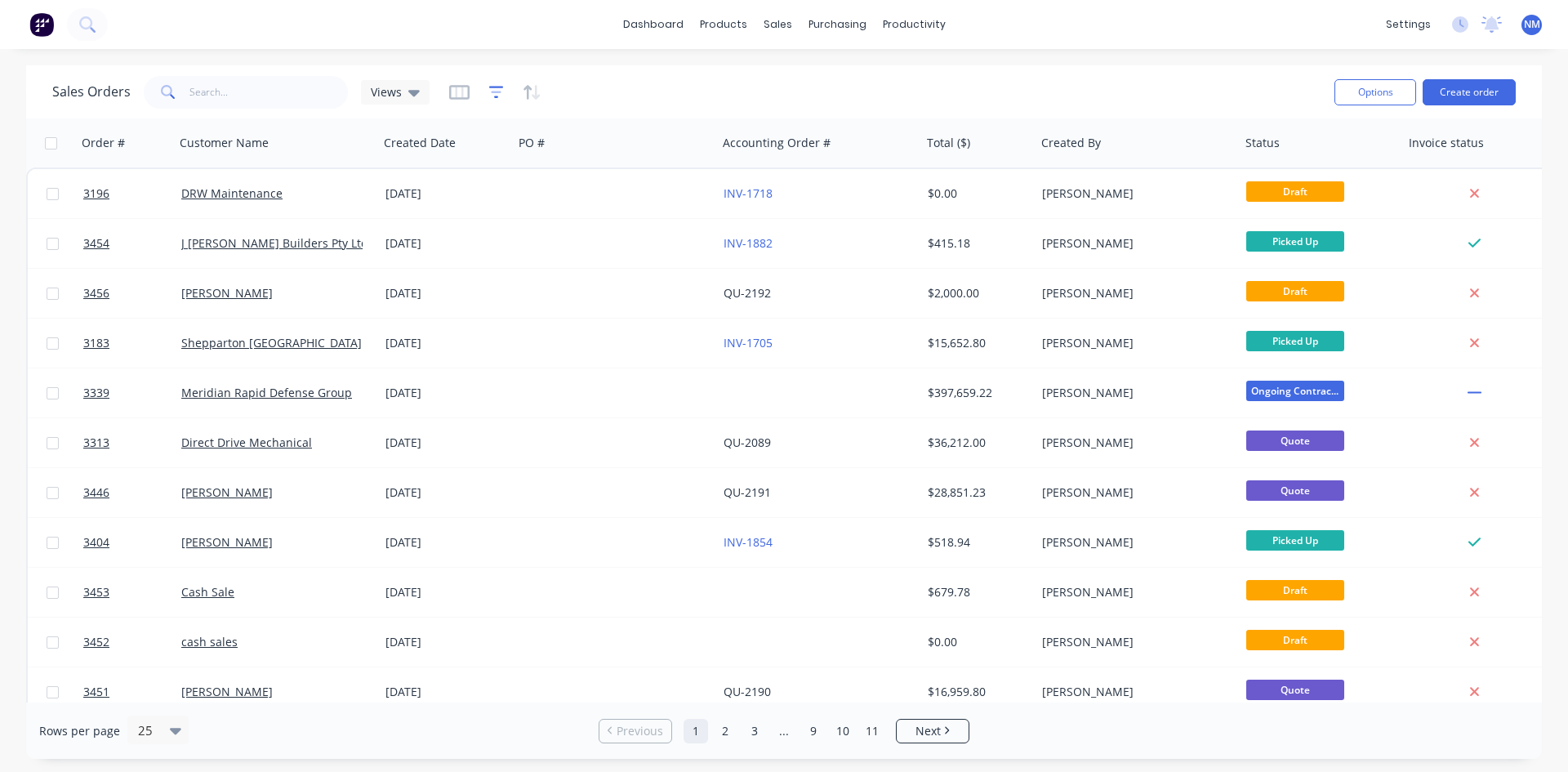
click at [495, 92] on icon "button" at bounding box center [496, 91] width 10 height 3
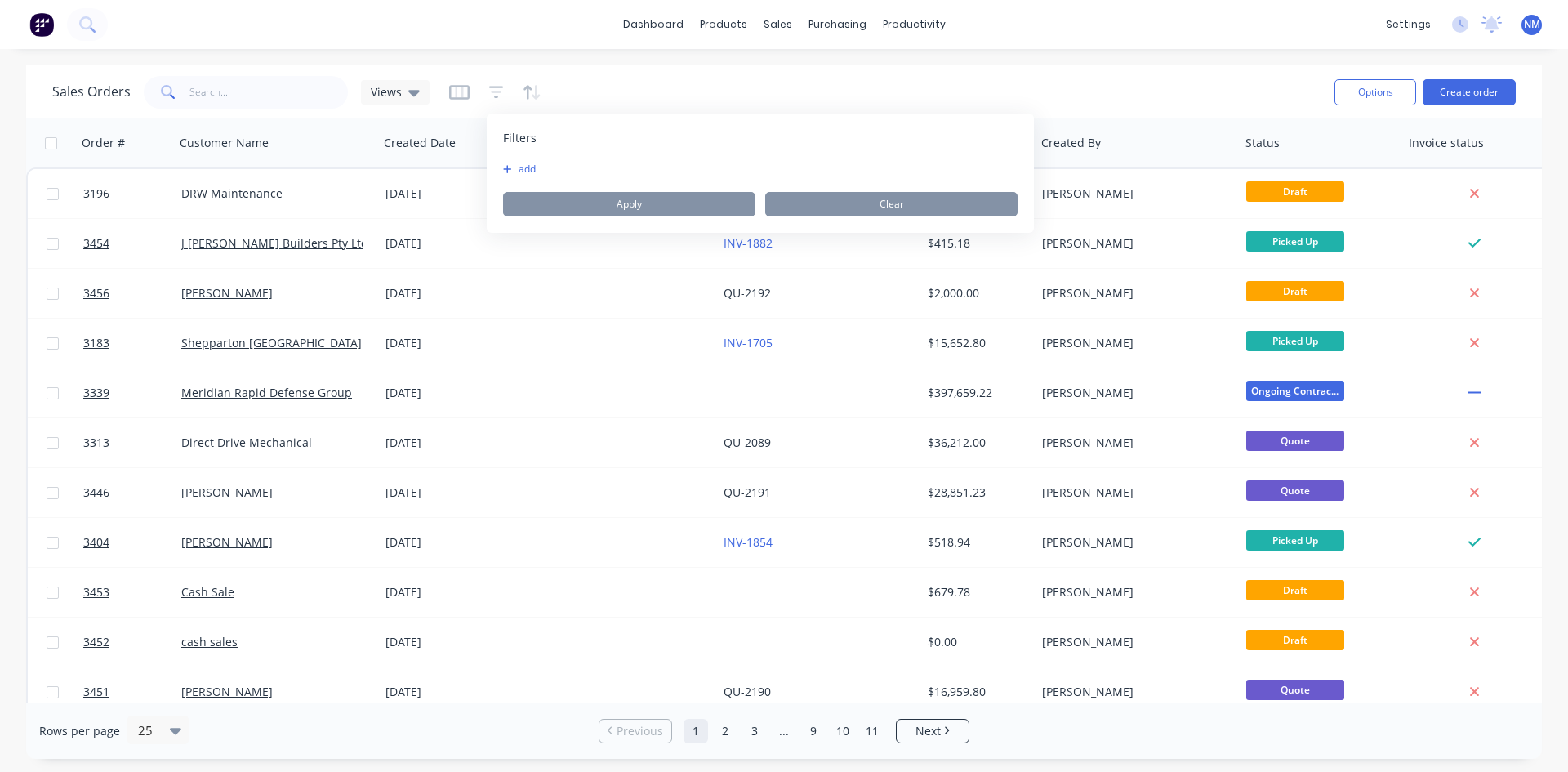
click at [533, 171] on button "add" at bounding box center [523, 169] width 41 height 13
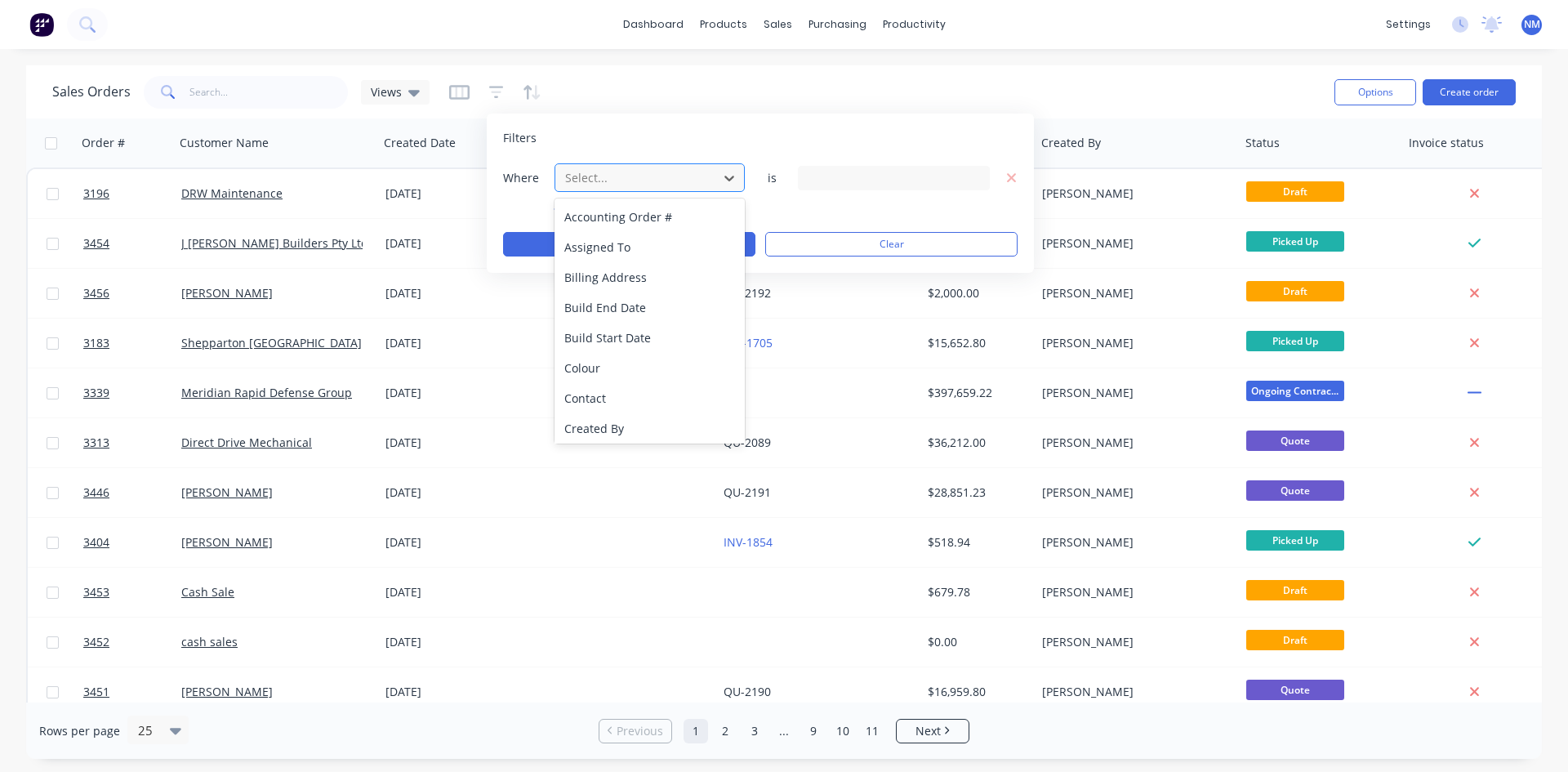
click at [612, 171] on div at bounding box center [637, 178] width 147 height 21
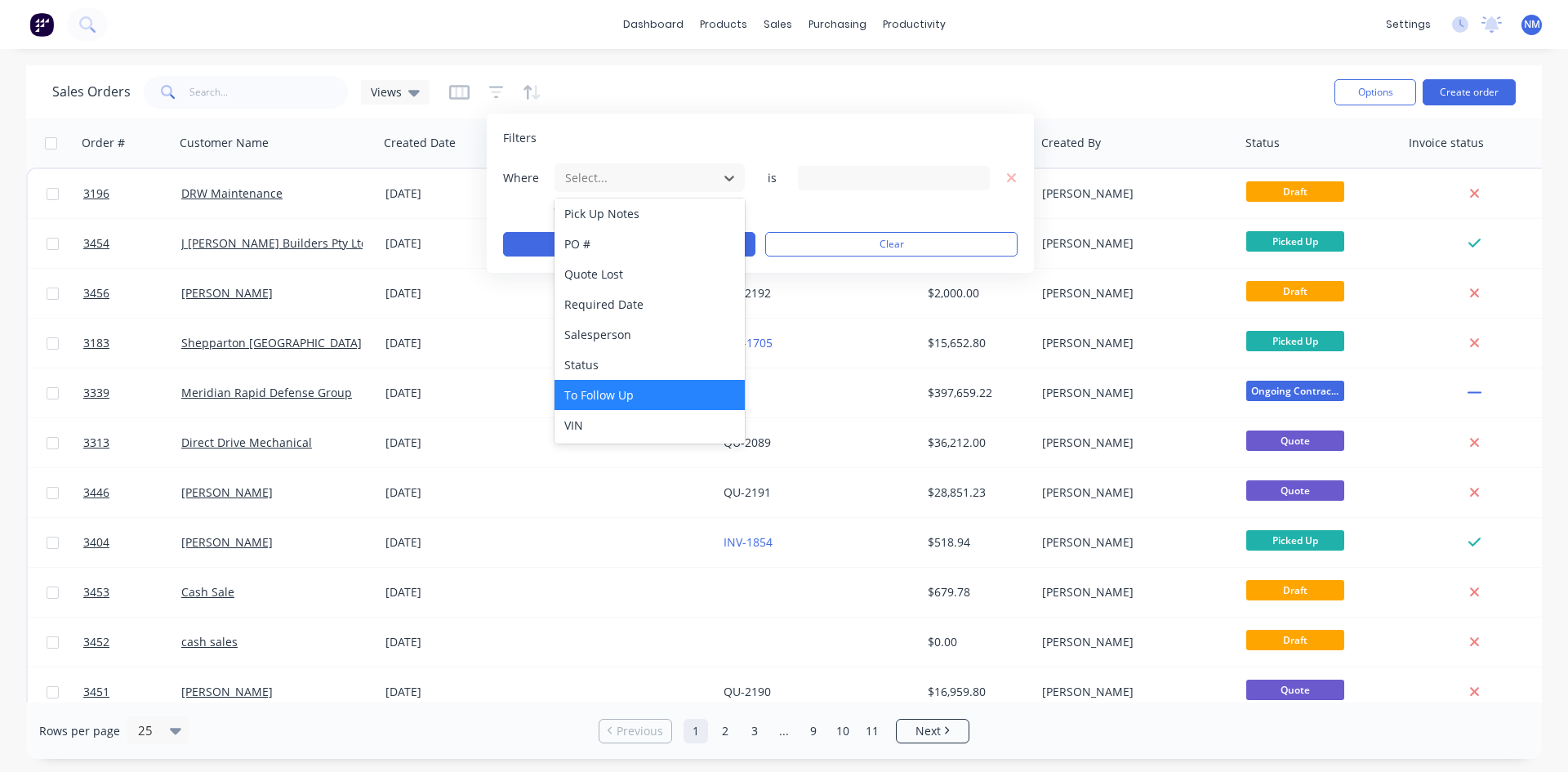
click at [639, 405] on div "To Follow Up" at bounding box center [649, 395] width 191 height 30
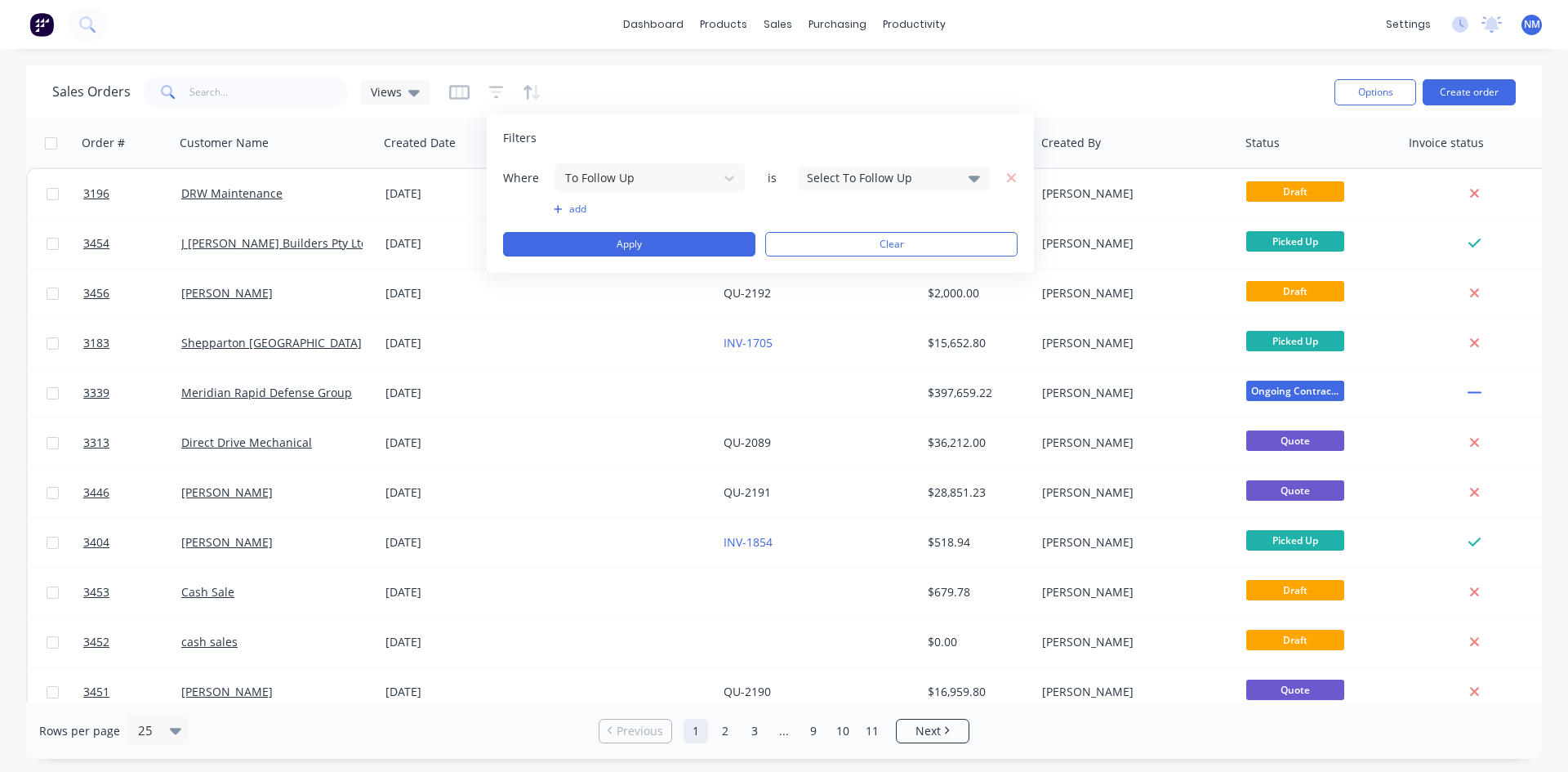
click at [870, 182] on div "Select To Follow Up" at bounding box center [881, 178] width 148 height 17
click at [827, 254] on div at bounding box center [825, 252] width 33 height 33
click at [858, 210] on button "Checked" at bounding box center [941, 219] width 286 height 33
click at [568, 206] on button "add" at bounding box center [649, 209] width 192 height 13
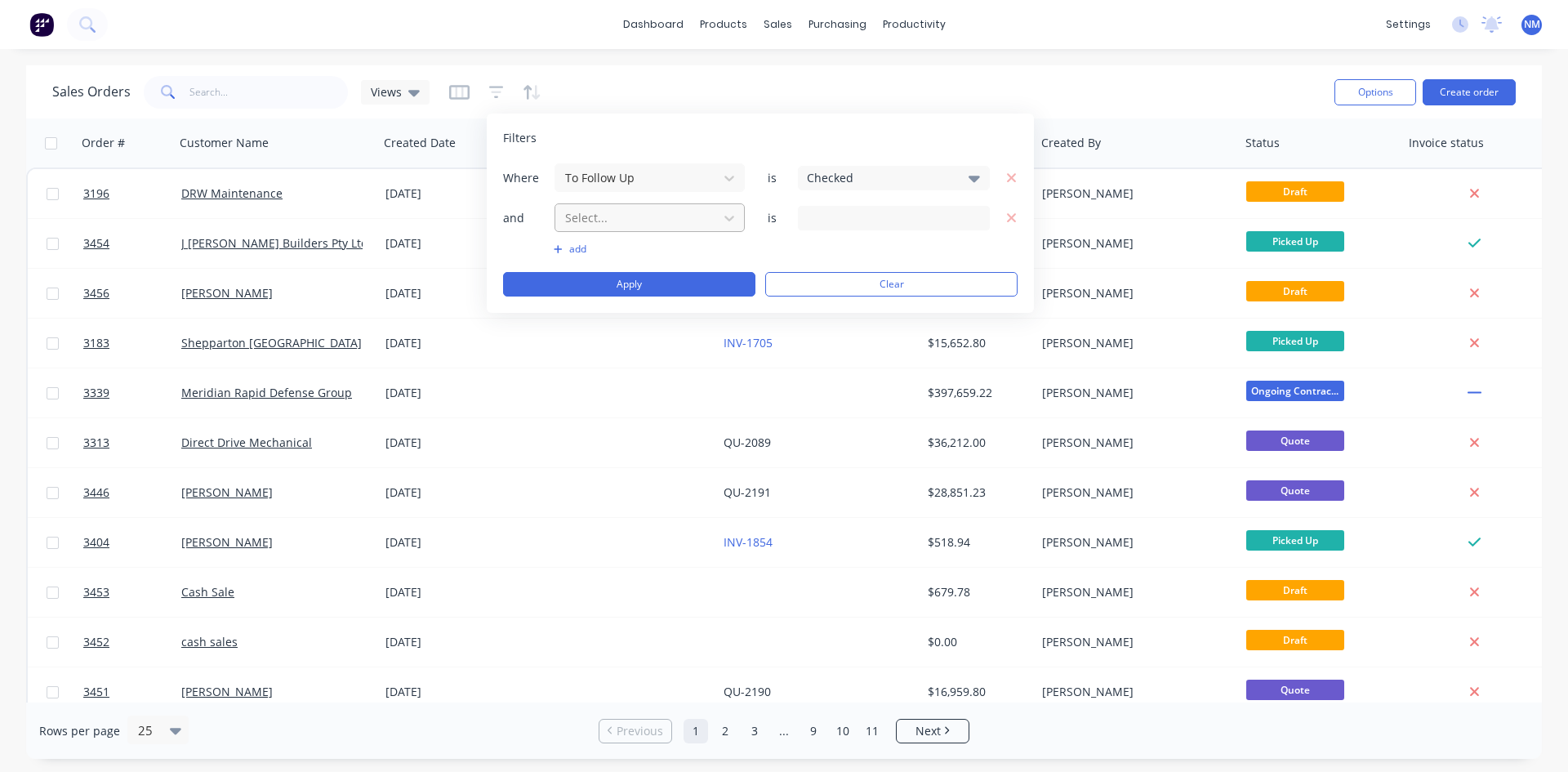
click at [634, 227] on div at bounding box center [637, 218] width 147 height 21
click at [884, 215] on input at bounding box center [894, 218] width 191 height 24
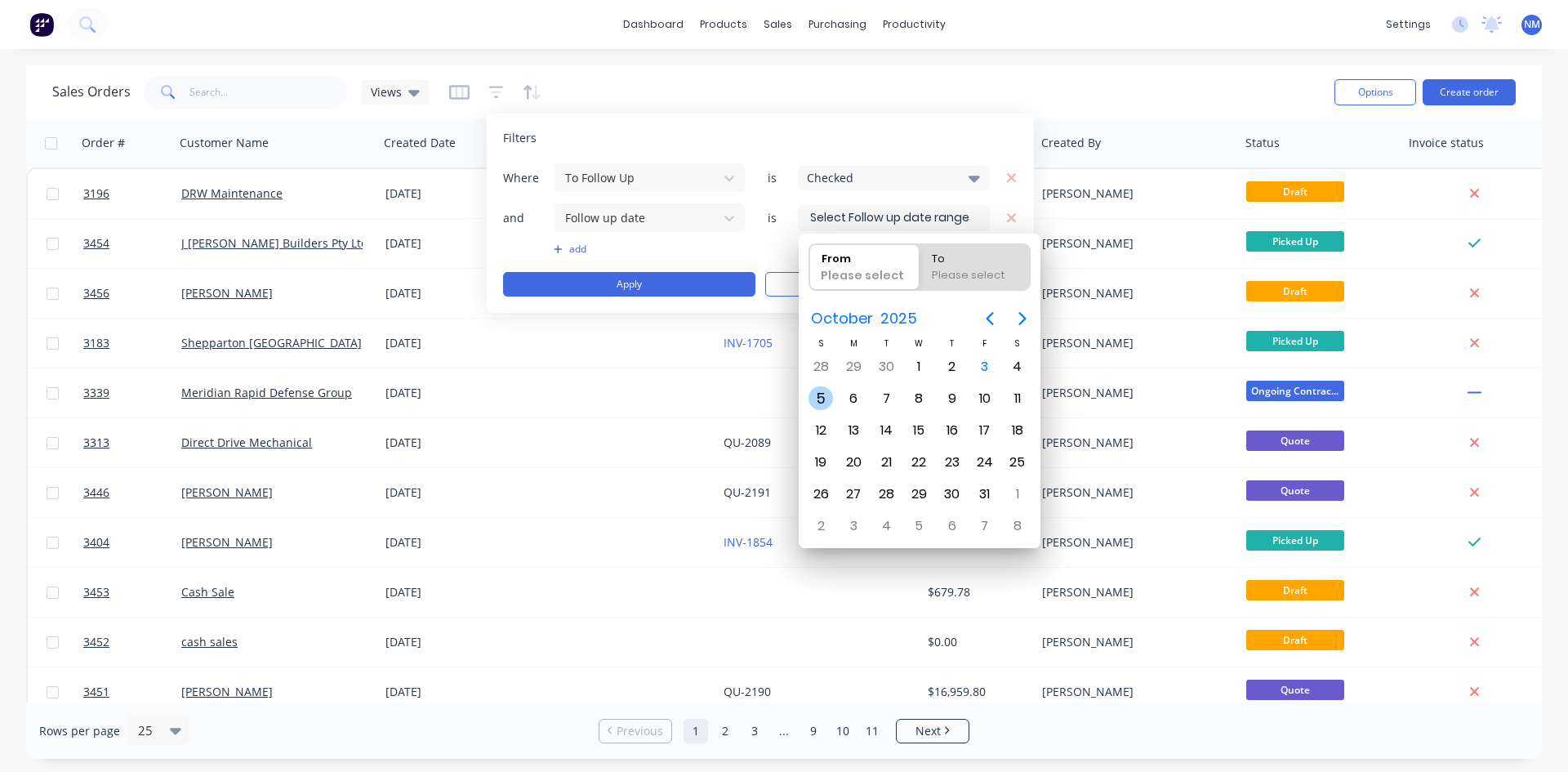
click at [815, 391] on div "5" at bounding box center [821, 399] width 24 height 24
type input "[DATE]"
radio input "false"
radio input "true"
click at [1009, 386] on div "11" at bounding box center [1018, 399] width 33 height 31
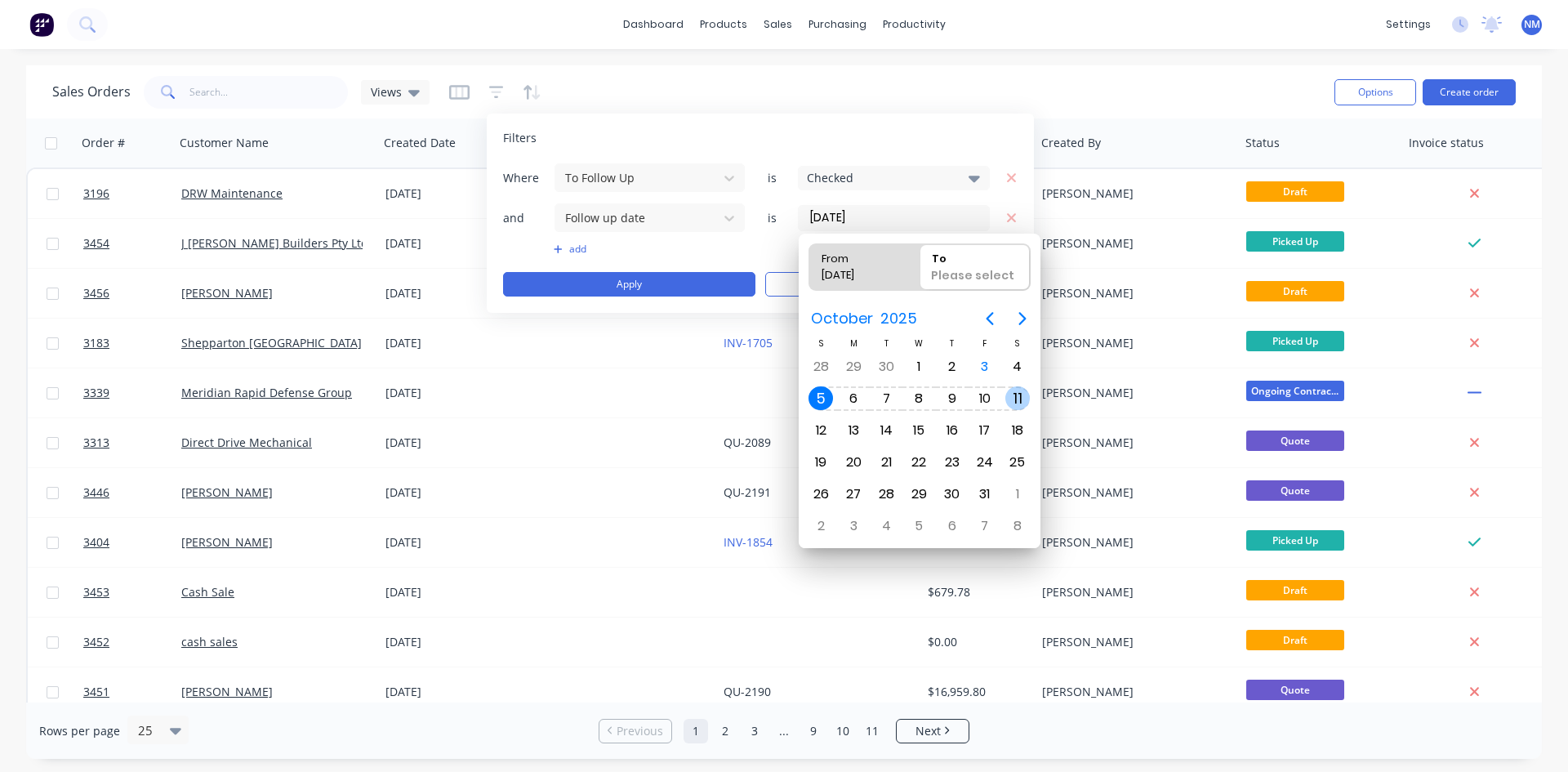
type input "[DATE] - [DATE]"
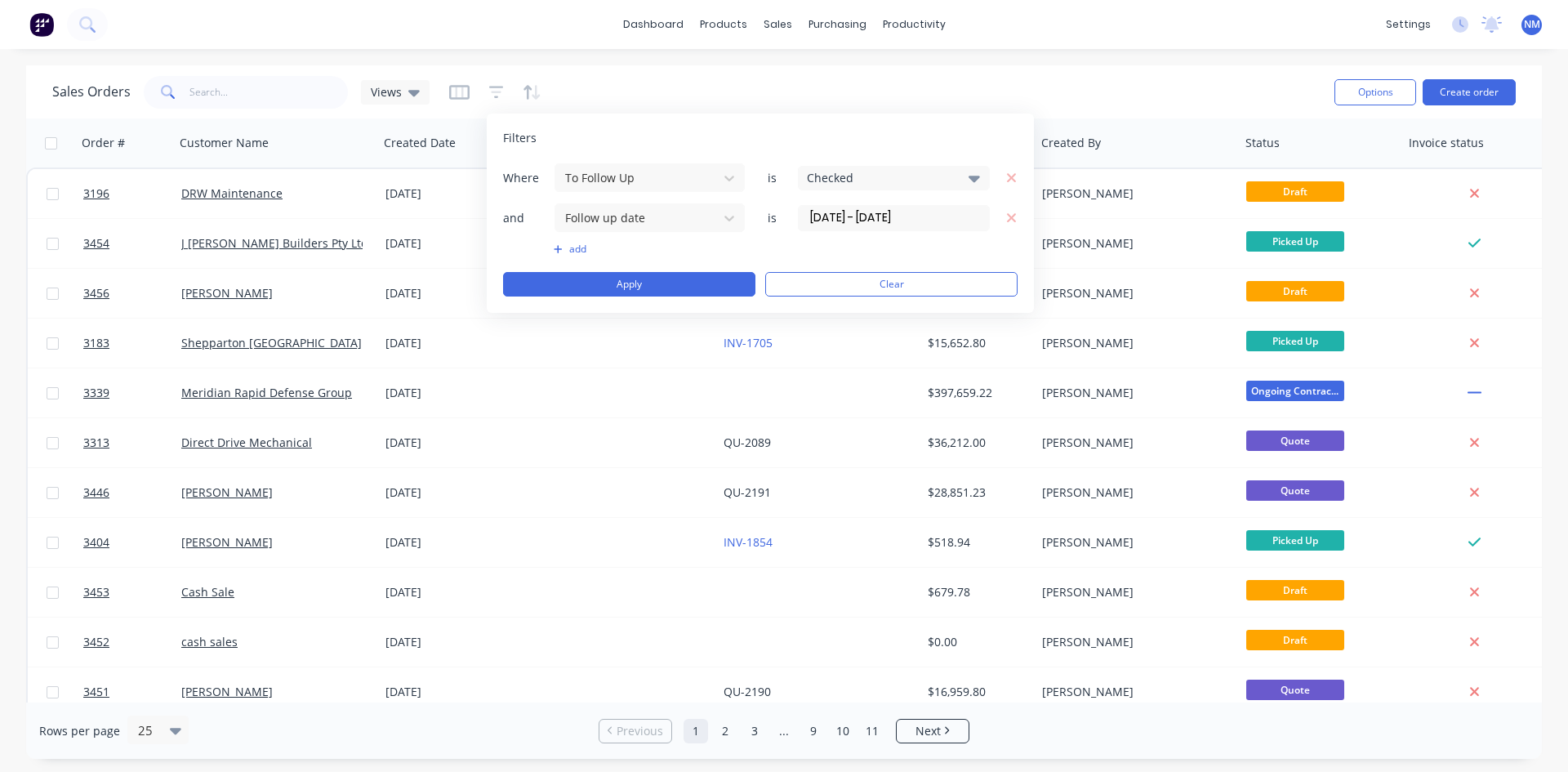
click at [578, 250] on button "add" at bounding box center [649, 248] width 192 height 13
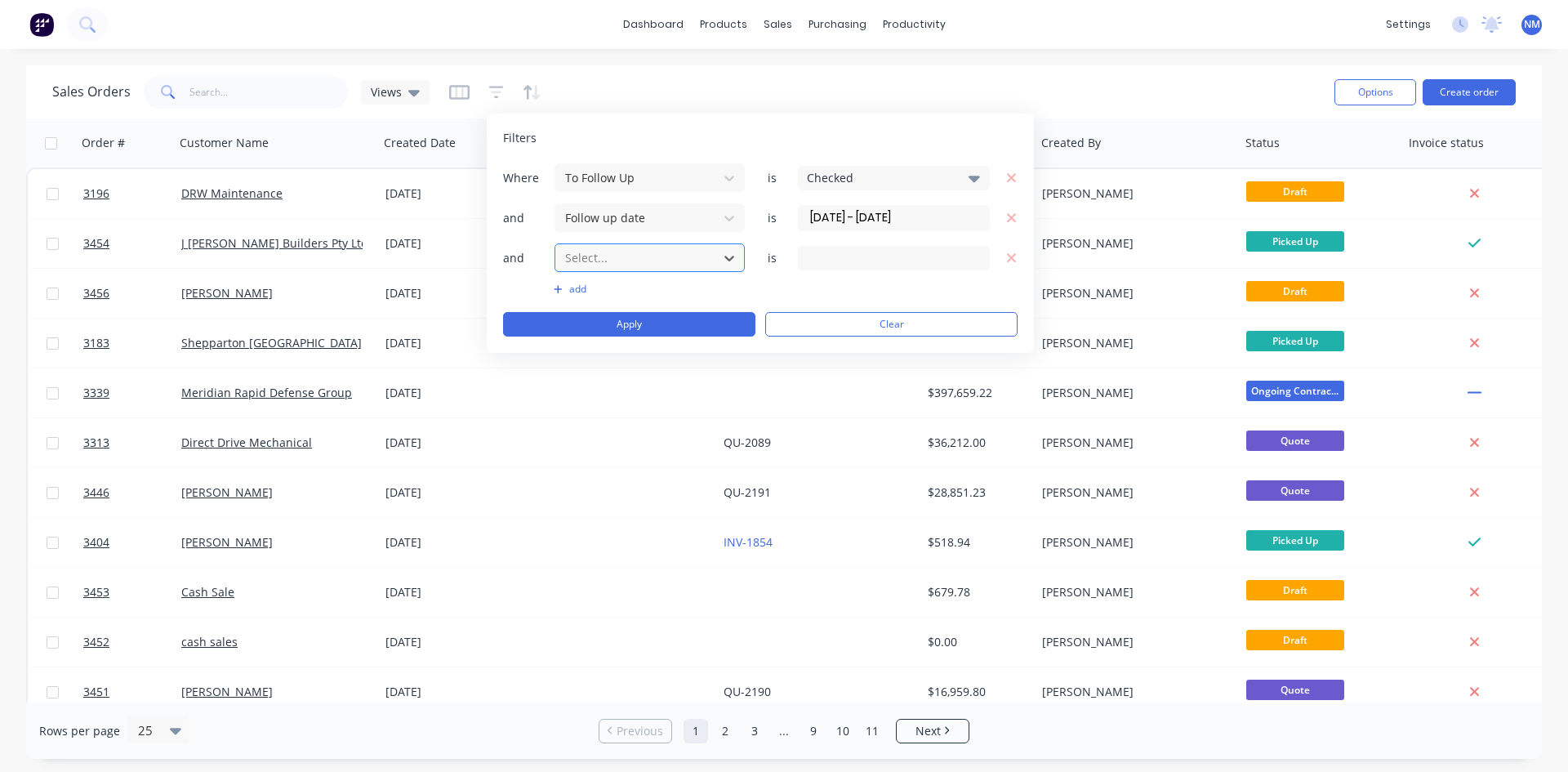
click at [582, 251] on div at bounding box center [637, 258] width 147 height 21
click at [859, 260] on div "5 Follow up Name selected" at bounding box center [881, 258] width 148 height 17
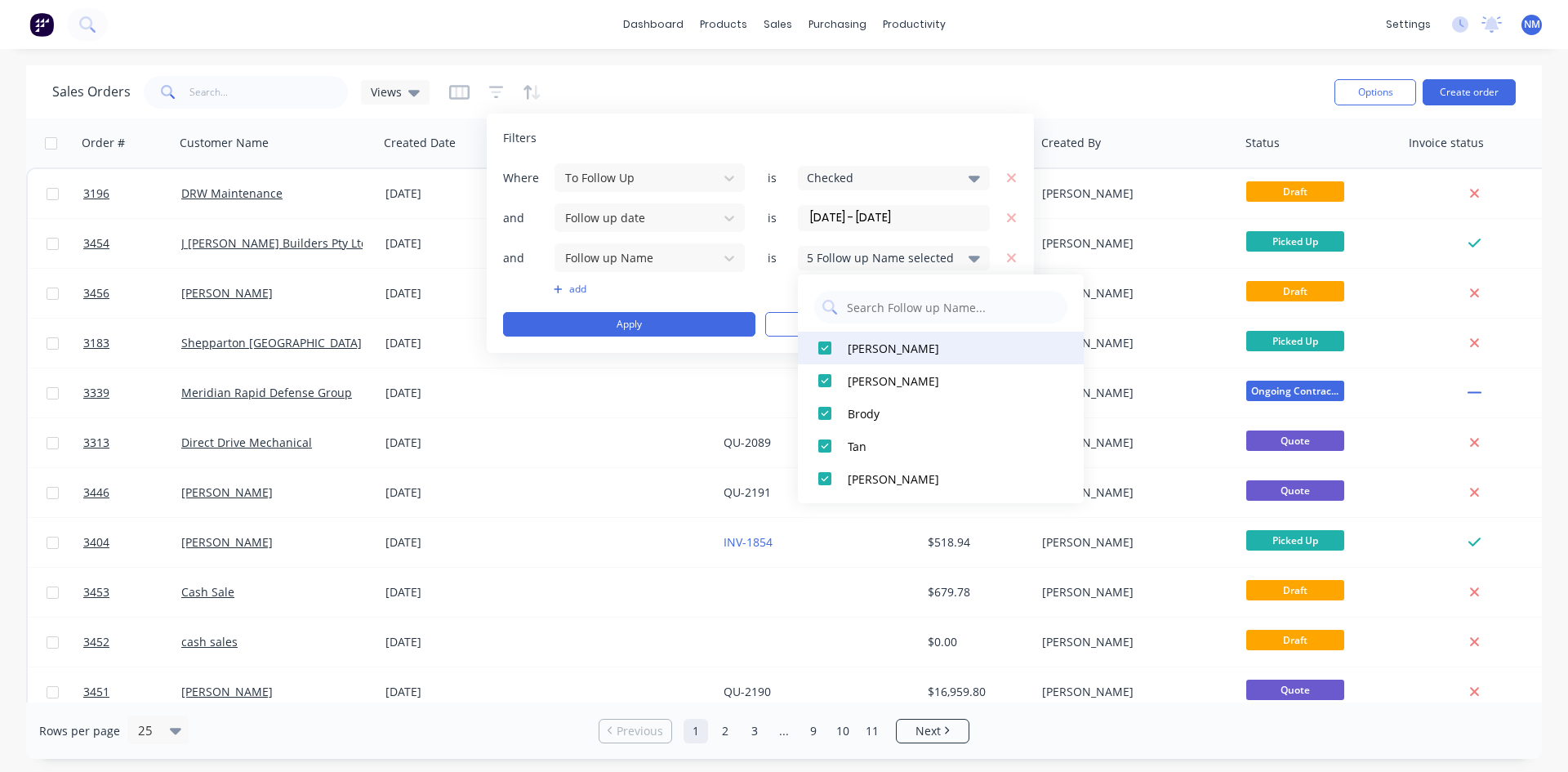
click at [825, 352] on div at bounding box center [825, 348] width 33 height 33
click at [828, 389] on div at bounding box center [825, 381] width 33 height 33
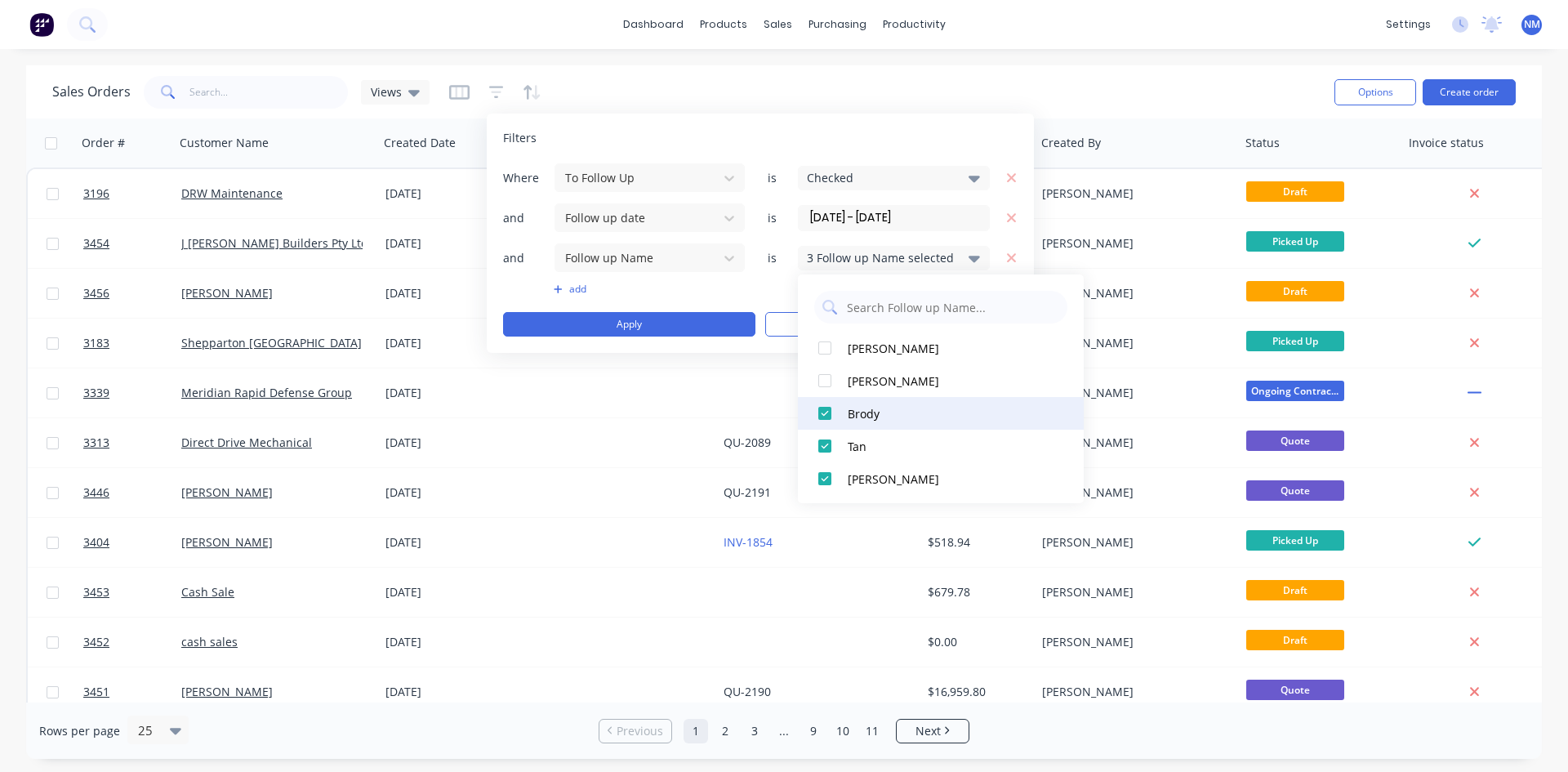
click at [824, 419] on div at bounding box center [825, 414] width 33 height 33
click at [828, 444] on div at bounding box center [825, 446] width 33 height 33
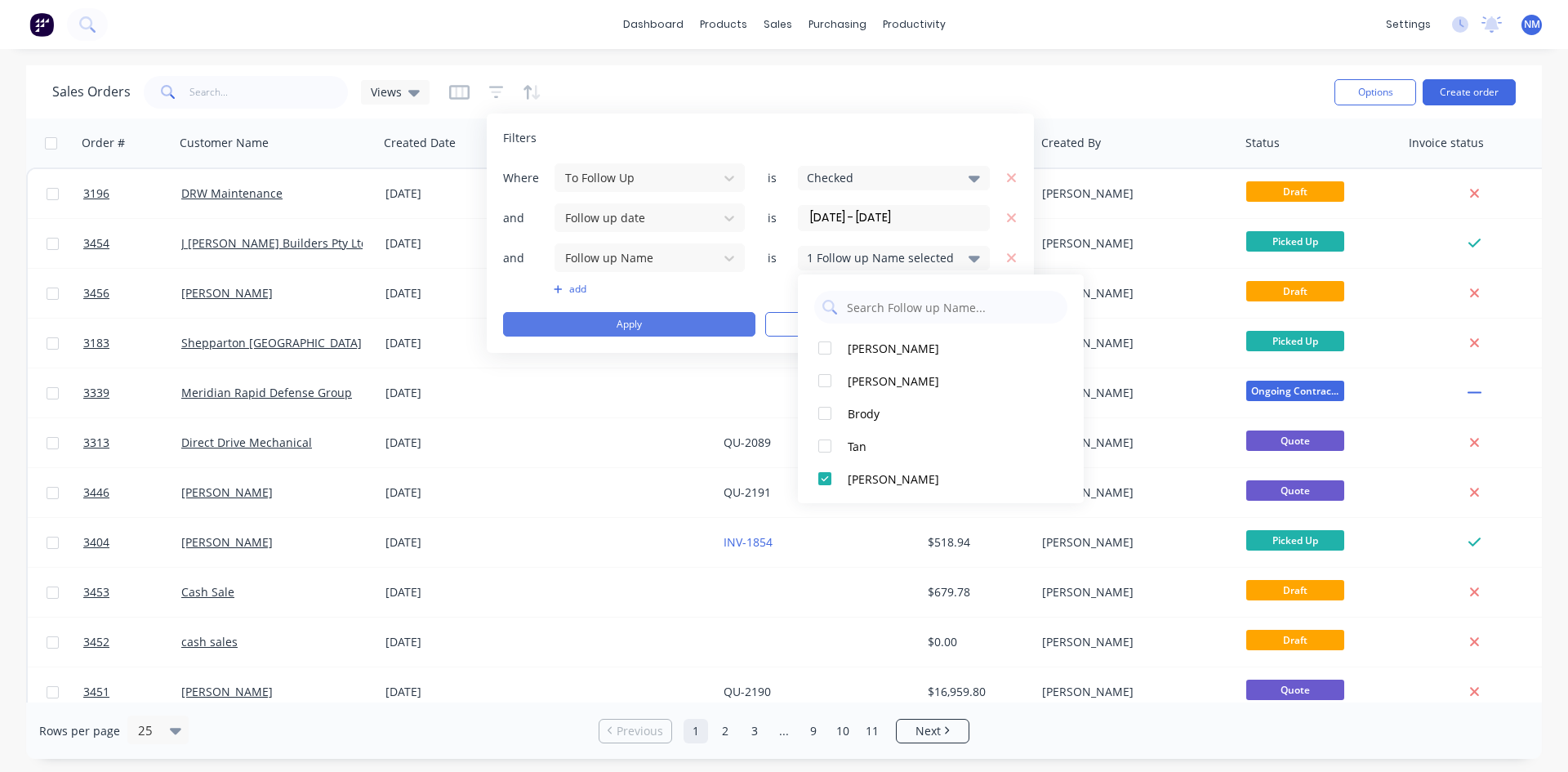
click at [678, 322] on button "Apply" at bounding box center [629, 324] width 253 height 24
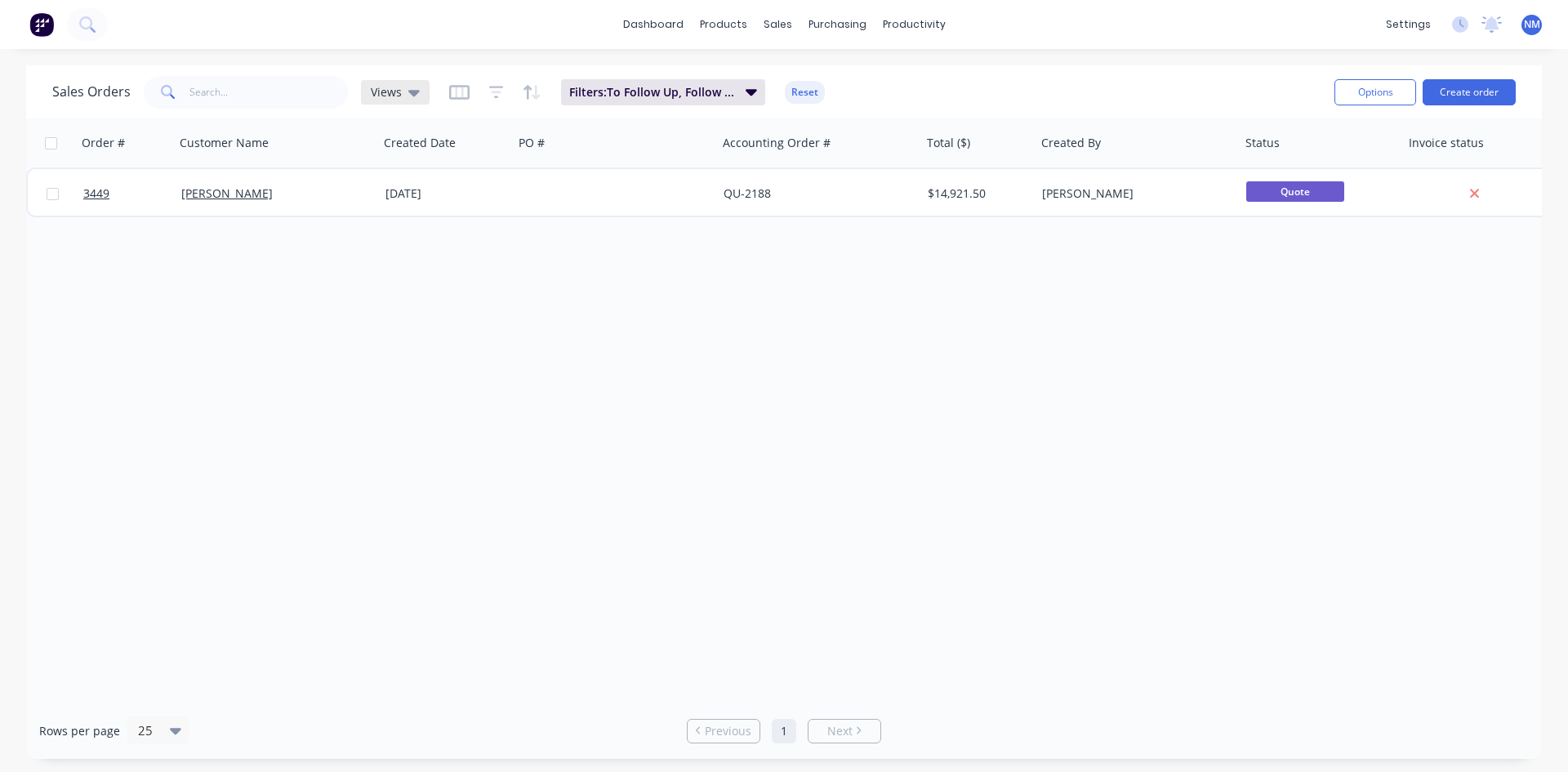
click at [387, 93] on span "Views" at bounding box center [386, 92] width 31 height 17
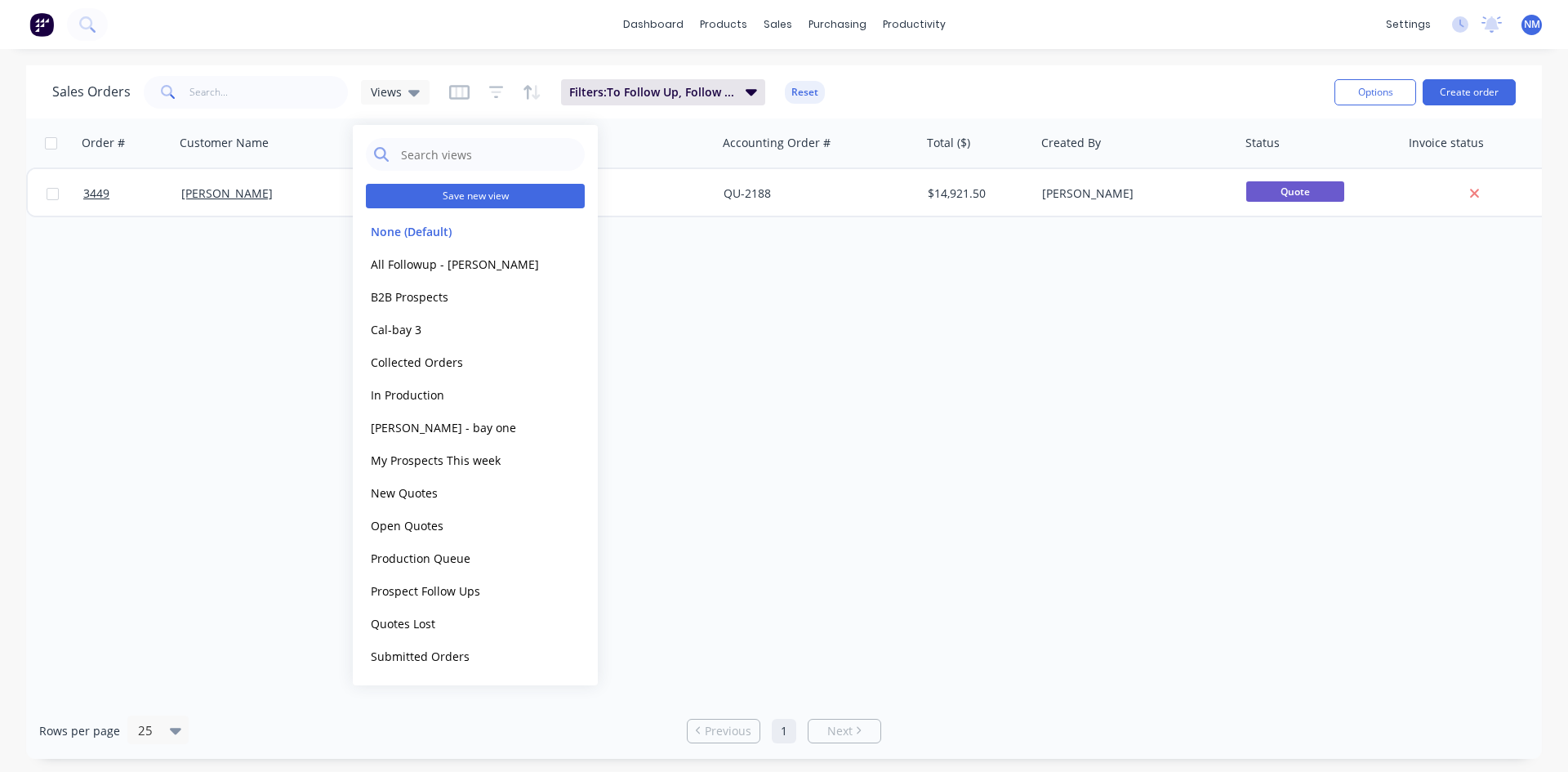
click at [478, 197] on button "Save new view" at bounding box center [476, 196] width 219 height 24
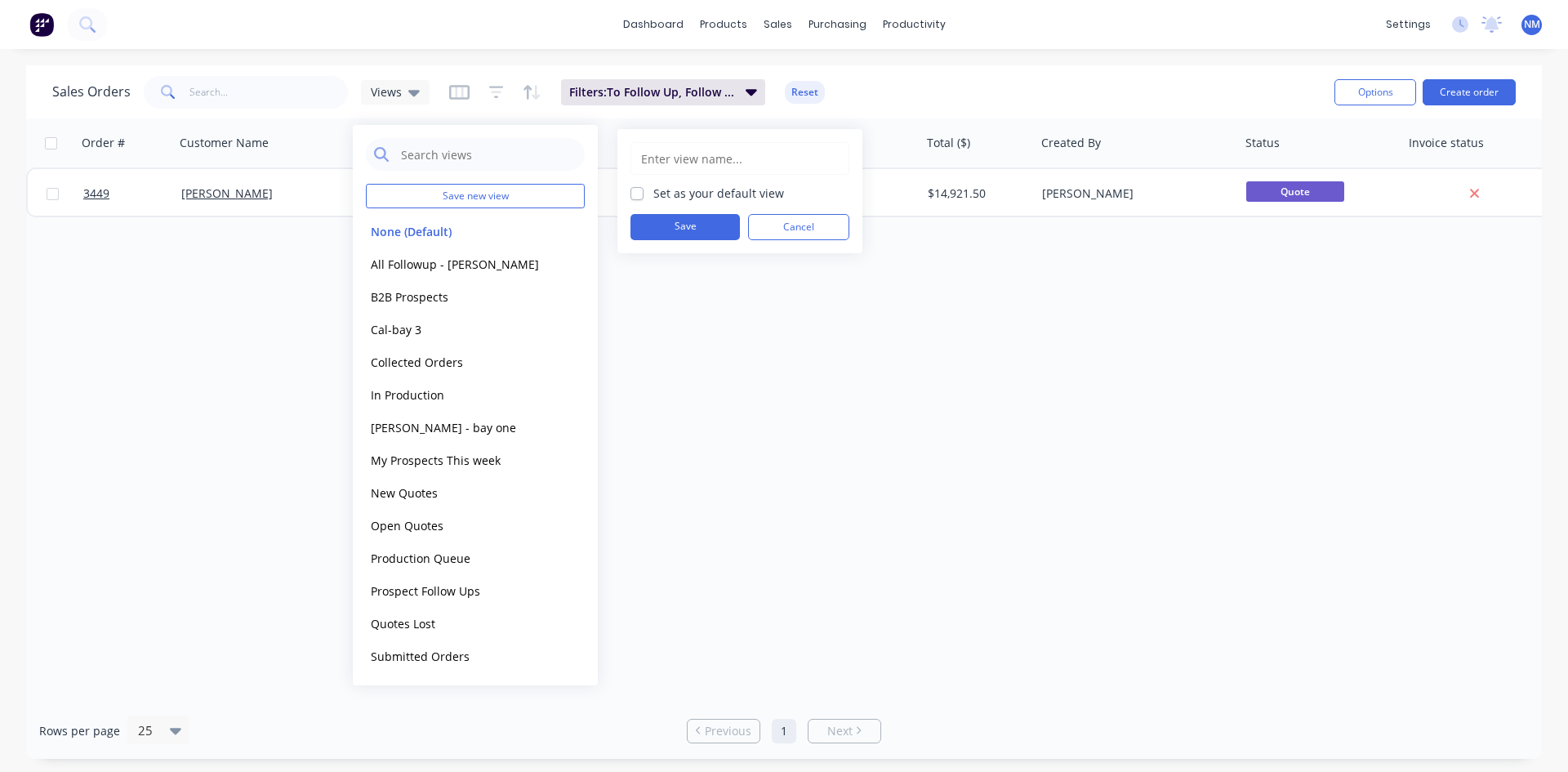
click at [696, 161] on input "text" at bounding box center [740, 159] width 201 height 31
type input "My Follow Ups This Week"
click at [685, 231] on button "Save" at bounding box center [685, 227] width 109 height 26
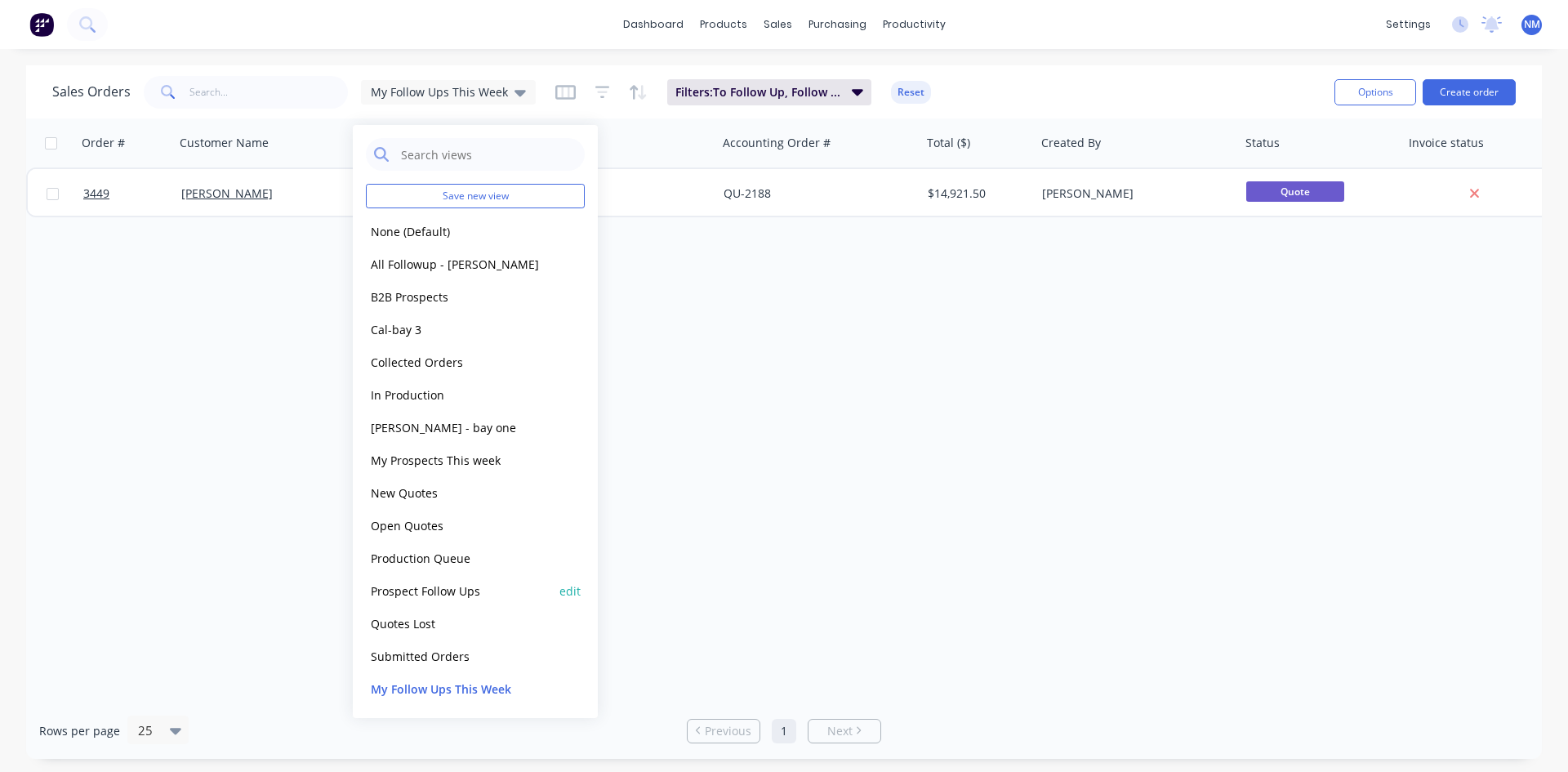
click at [565, 587] on button "edit" at bounding box center [570, 592] width 22 height 17
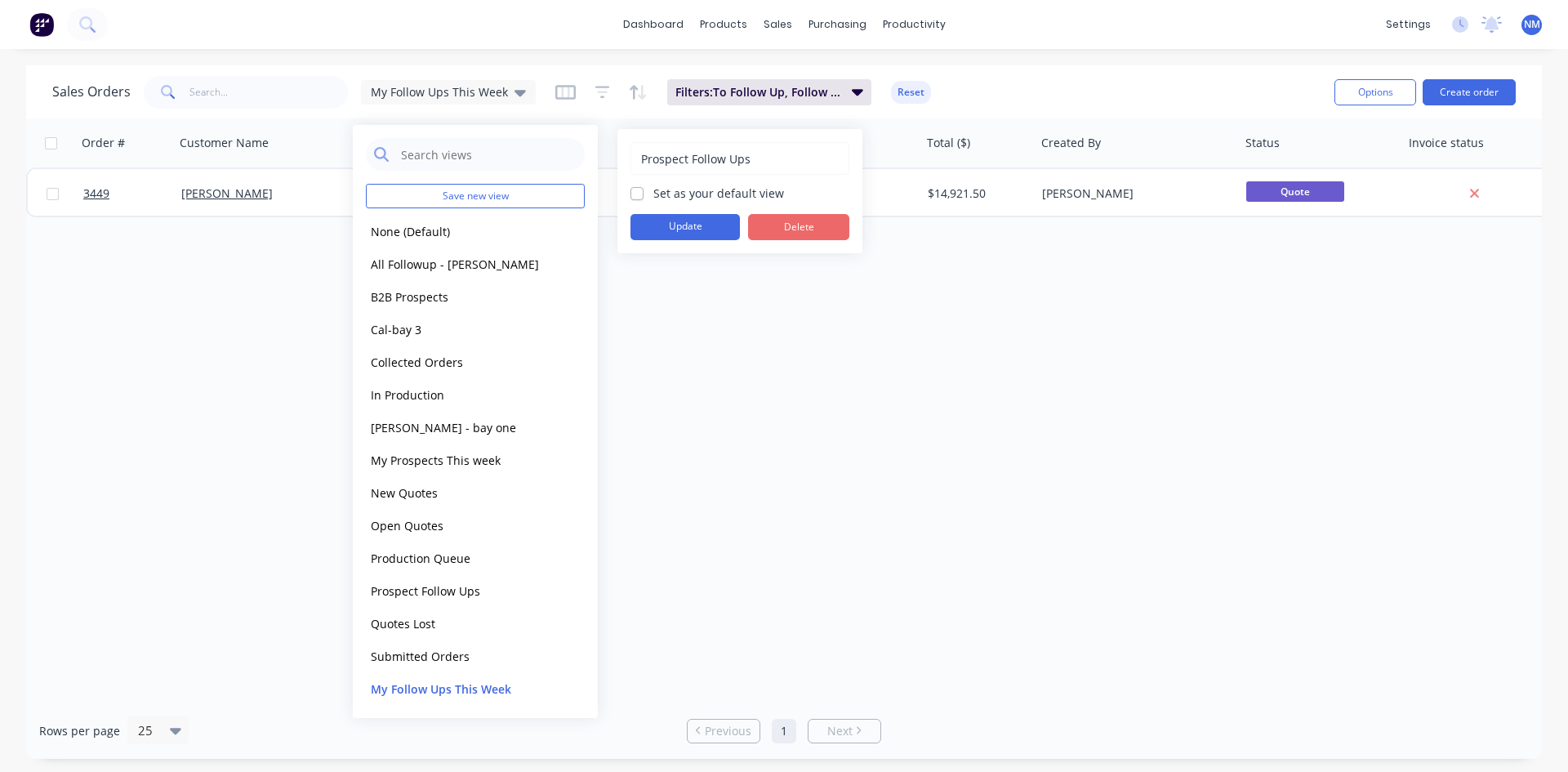
click at [803, 223] on button "Delete" at bounding box center [798, 227] width 101 height 26
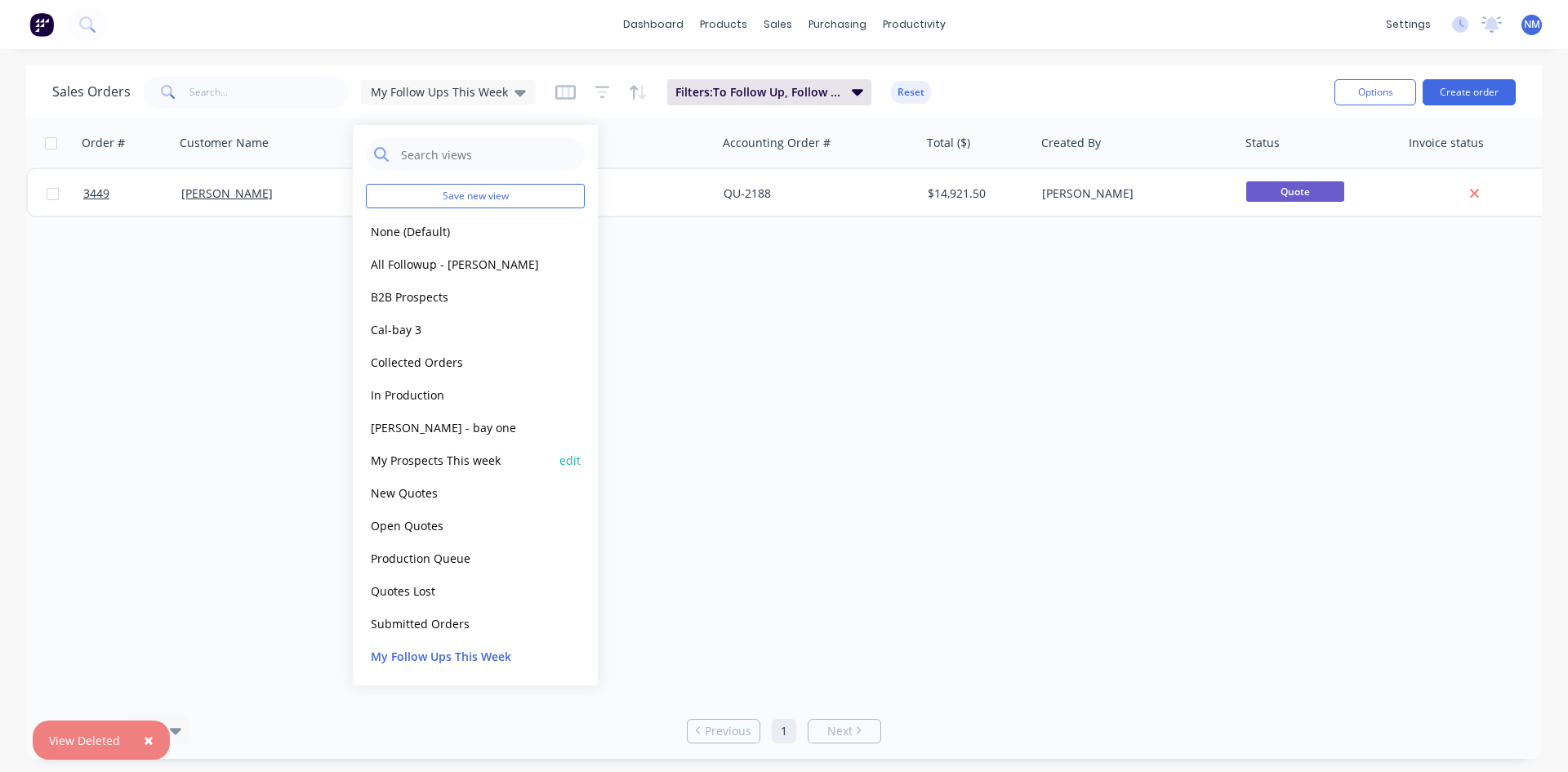
click at [571, 468] on button "edit" at bounding box center [570, 461] width 22 height 17
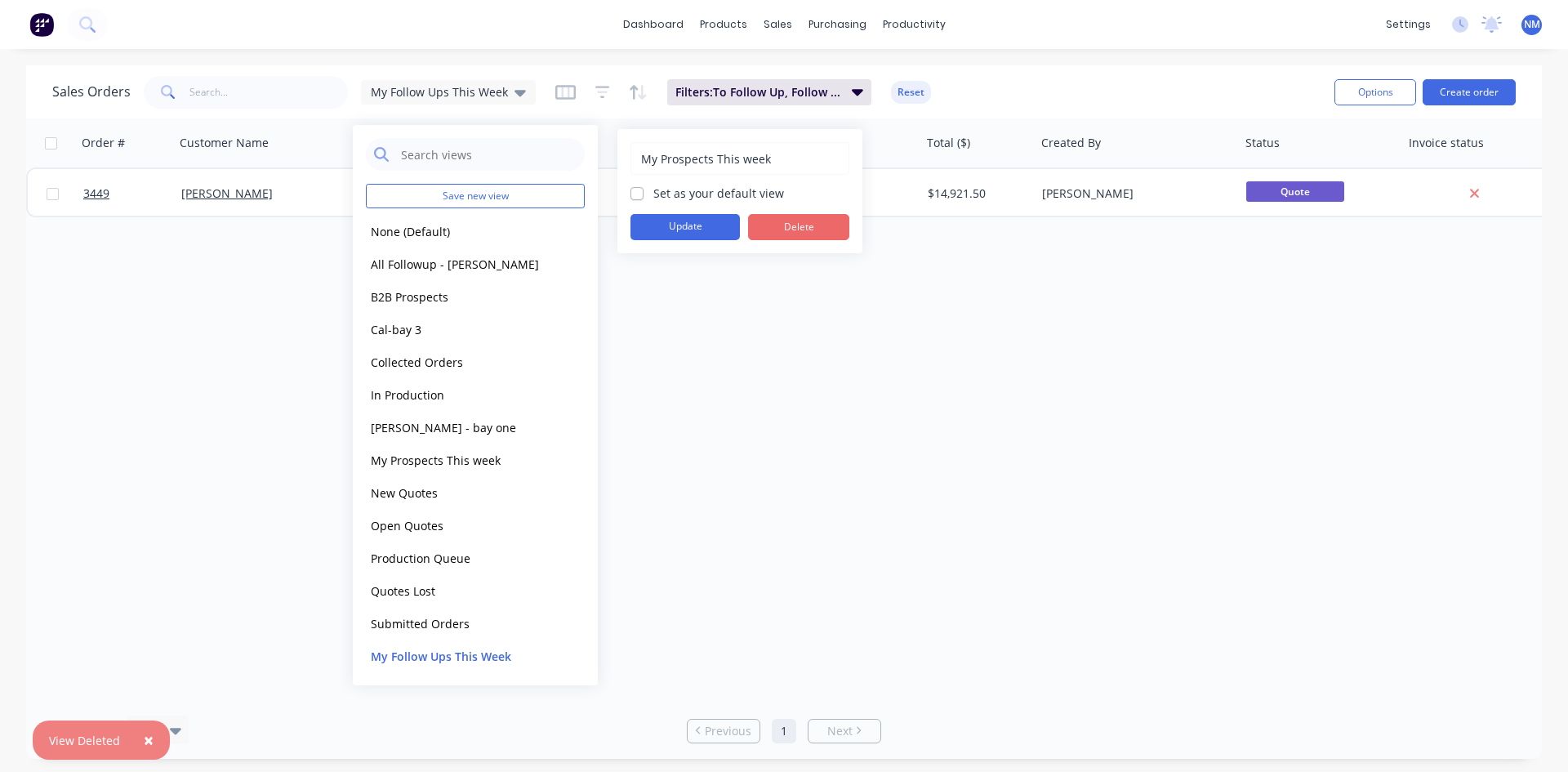
click at [823, 229] on button "Delete" at bounding box center [798, 227] width 101 height 26
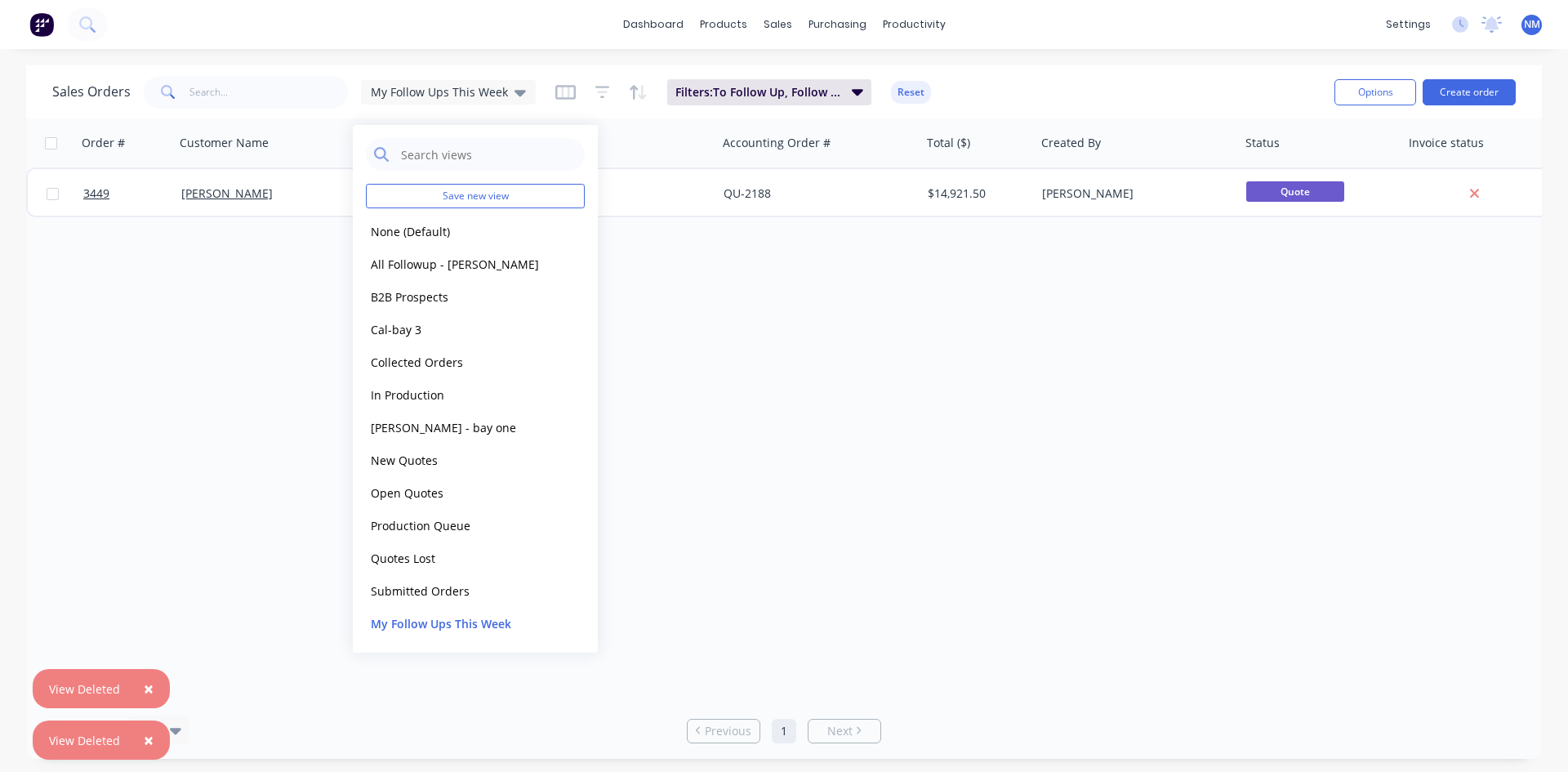
click at [1020, 446] on div "Order # Customer Name Created Date PO # Accounting Order # Total ($) Created By…" at bounding box center [784, 411] width 1516 height 585
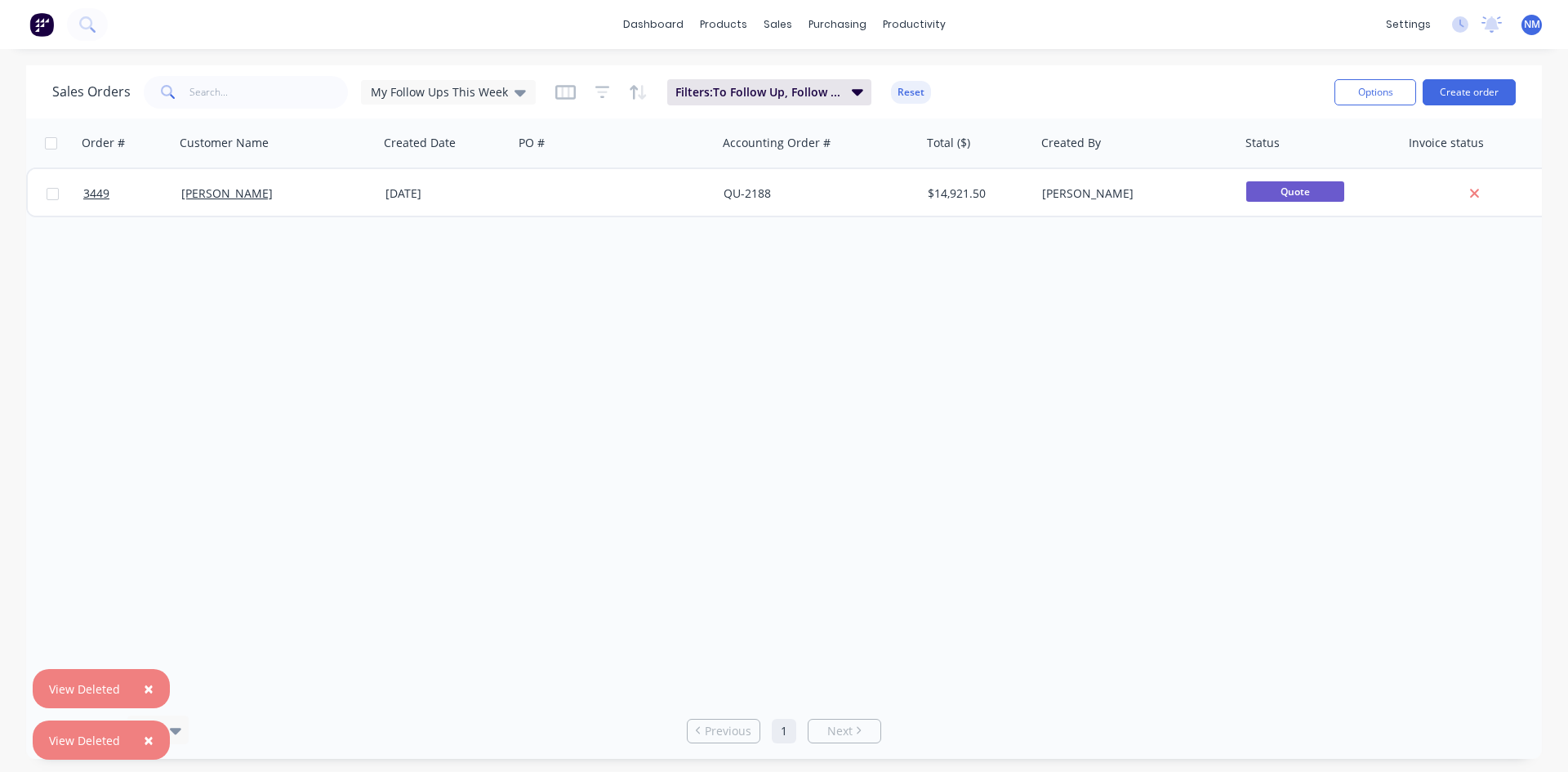
click at [622, 382] on div "Order # Customer Name Created Date PO # Accounting Order # Total ($) Created By…" at bounding box center [784, 411] width 1516 height 585
click at [487, 96] on span "My Follow Ups This Week" at bounding box center [439, 92] width 137 height 17
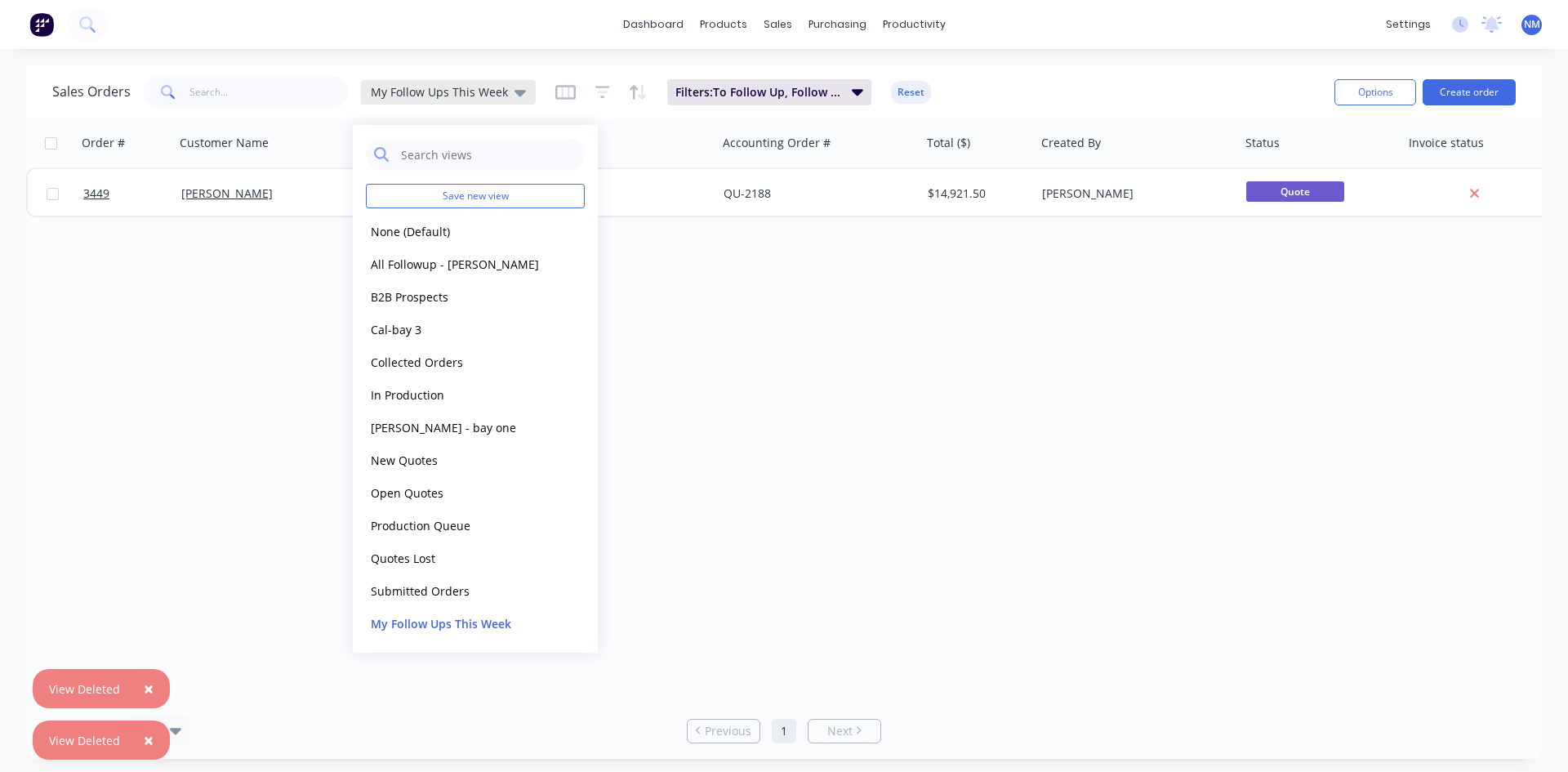
click at [491, 94] on span "My Follow Ups This Week" at bounding box center [439, 92] width 137 height 17
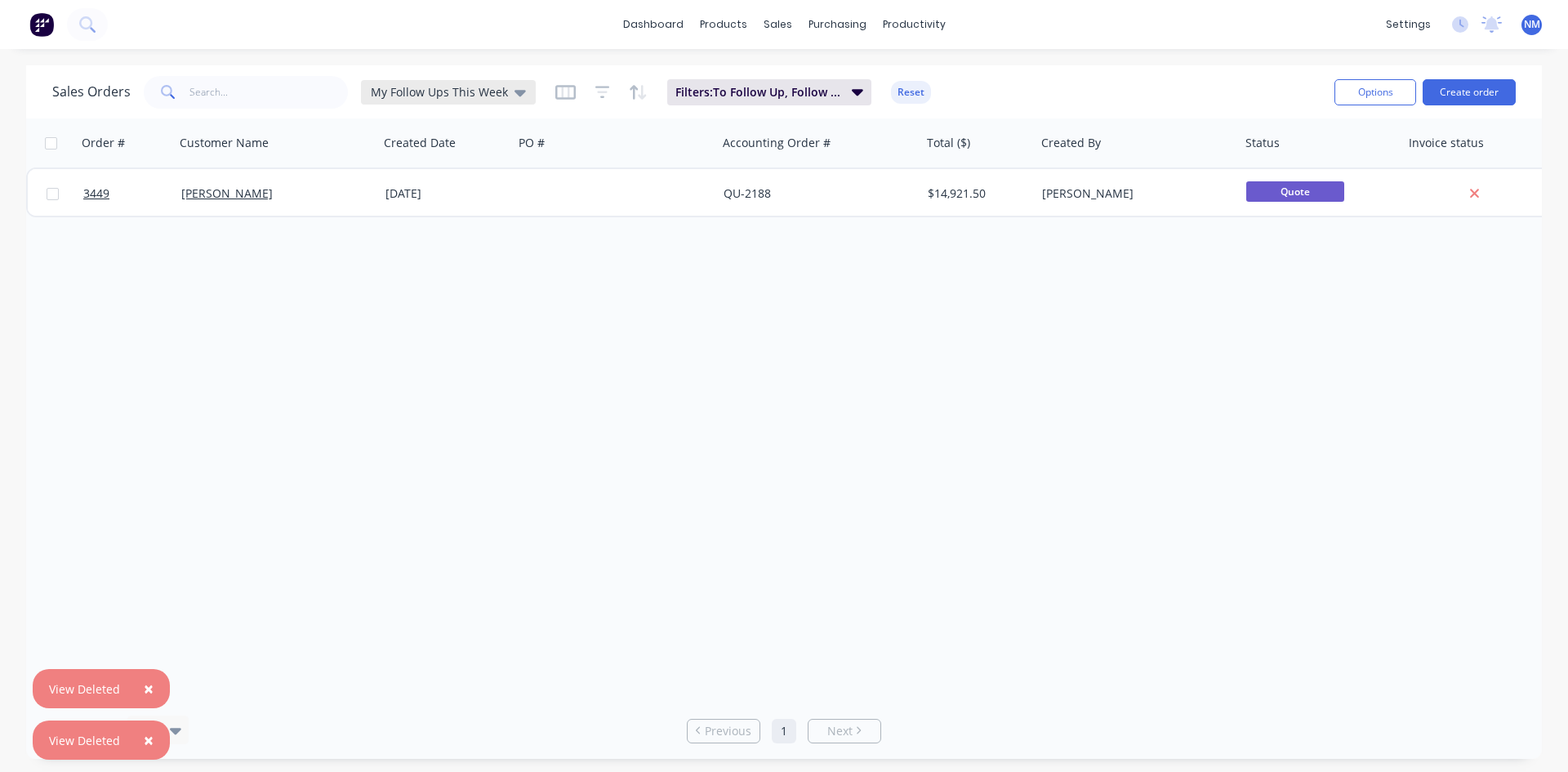
click at [504, 85] on div "My Follow Ups This Week" at bounding box center [448, 92] width 155 height 15
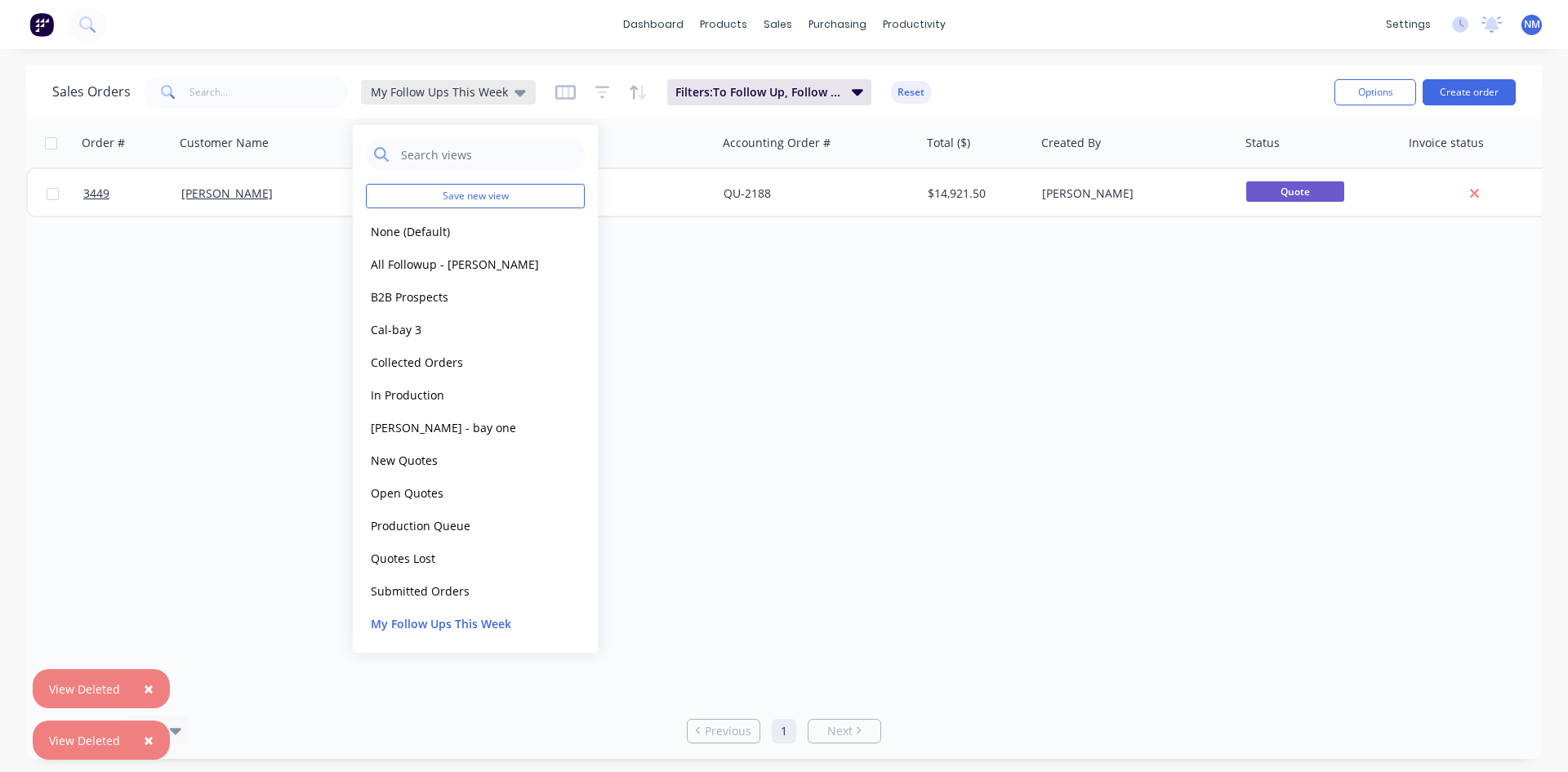
click at [504, 85] on div "My Follow Ups This Week" at bounding box center [448, 92] width 155 height 15
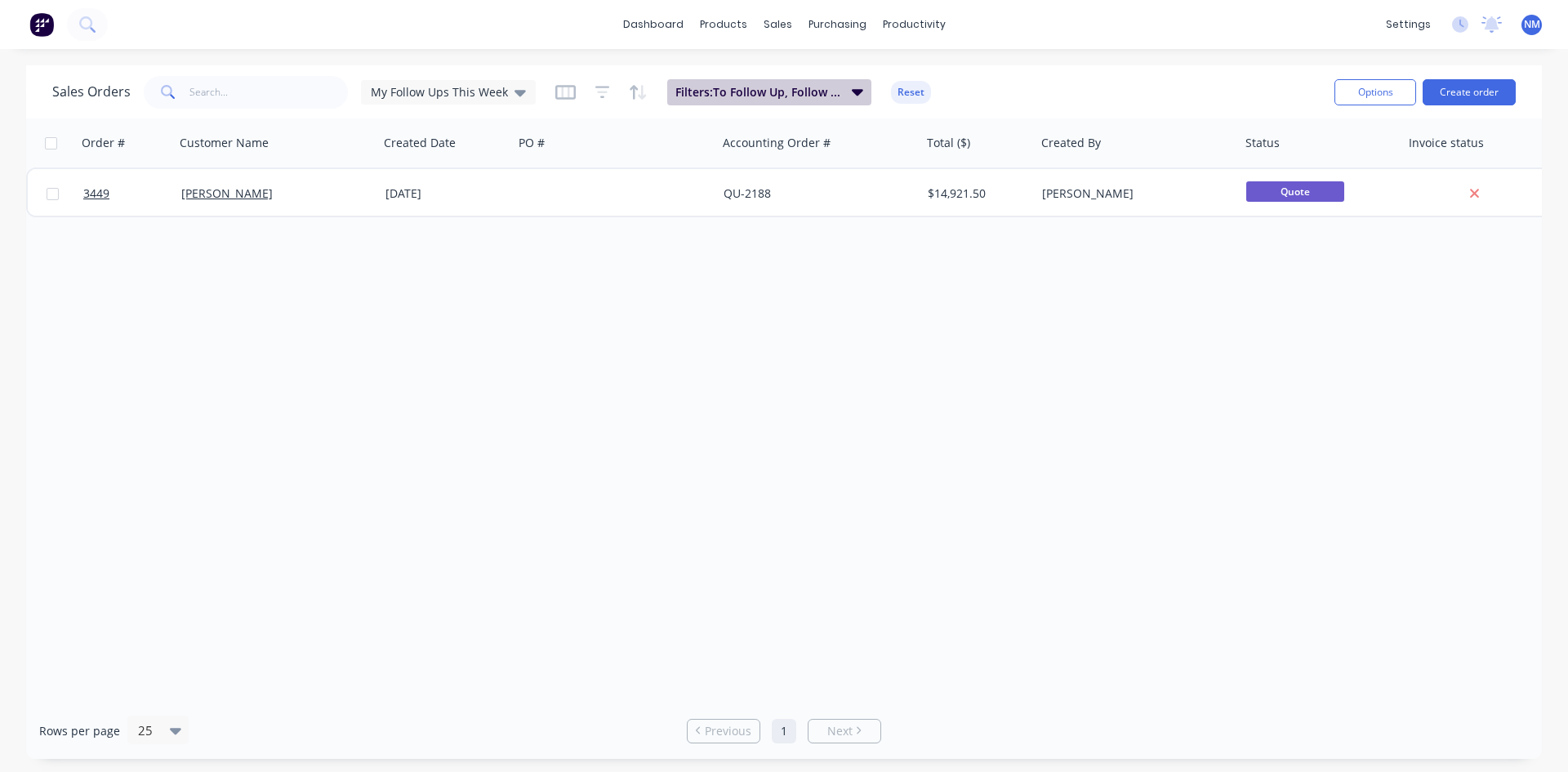
click at [772, 94] on span "Filters: To Follow Up, Follow up date, Follow up Name" at bounding box center [759, 92] width 166 height 16
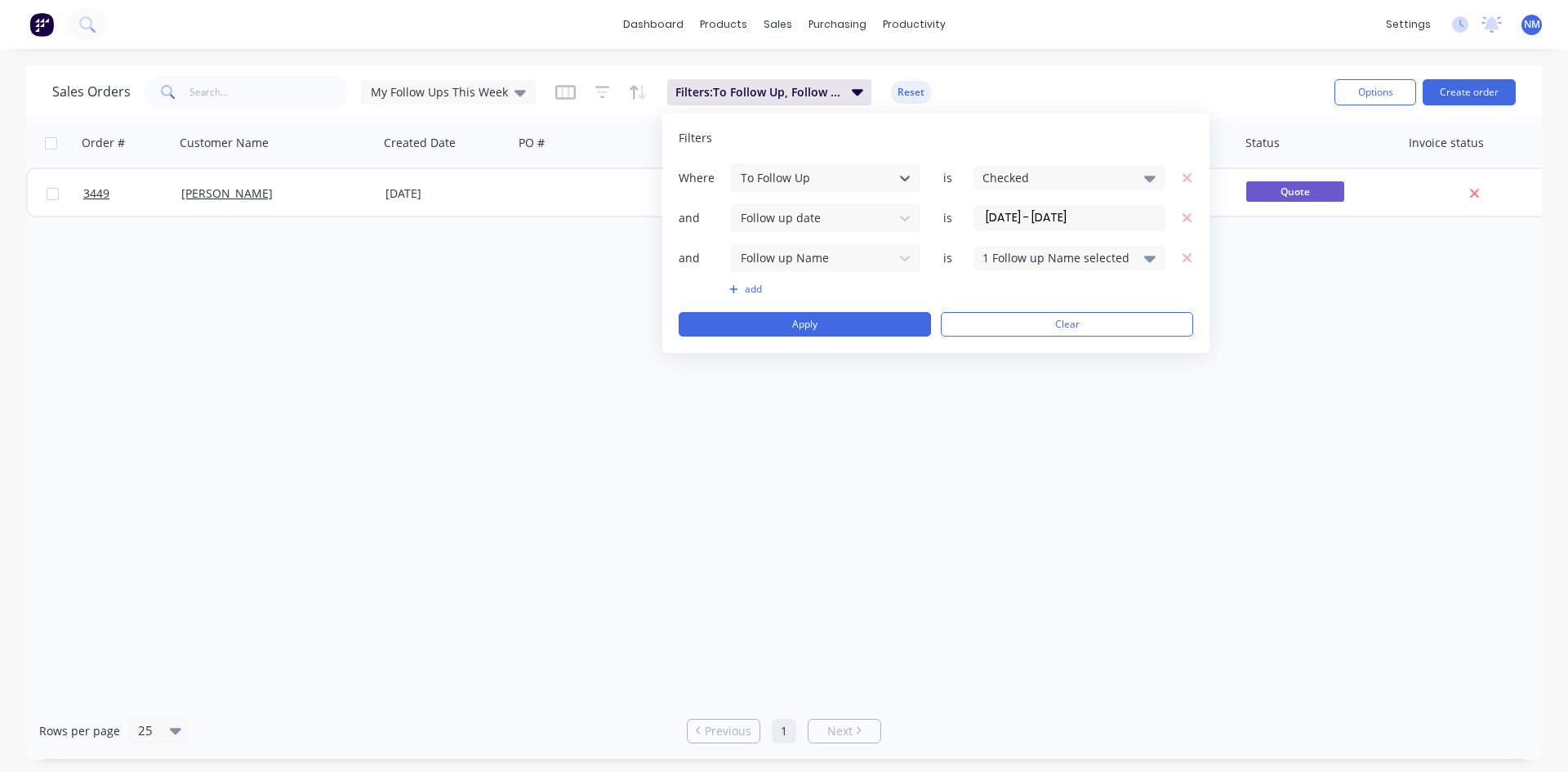
click at [1057, 257] on div "1 Follow up Name selected" at bounding box center [1057, 258] width 148 height 17
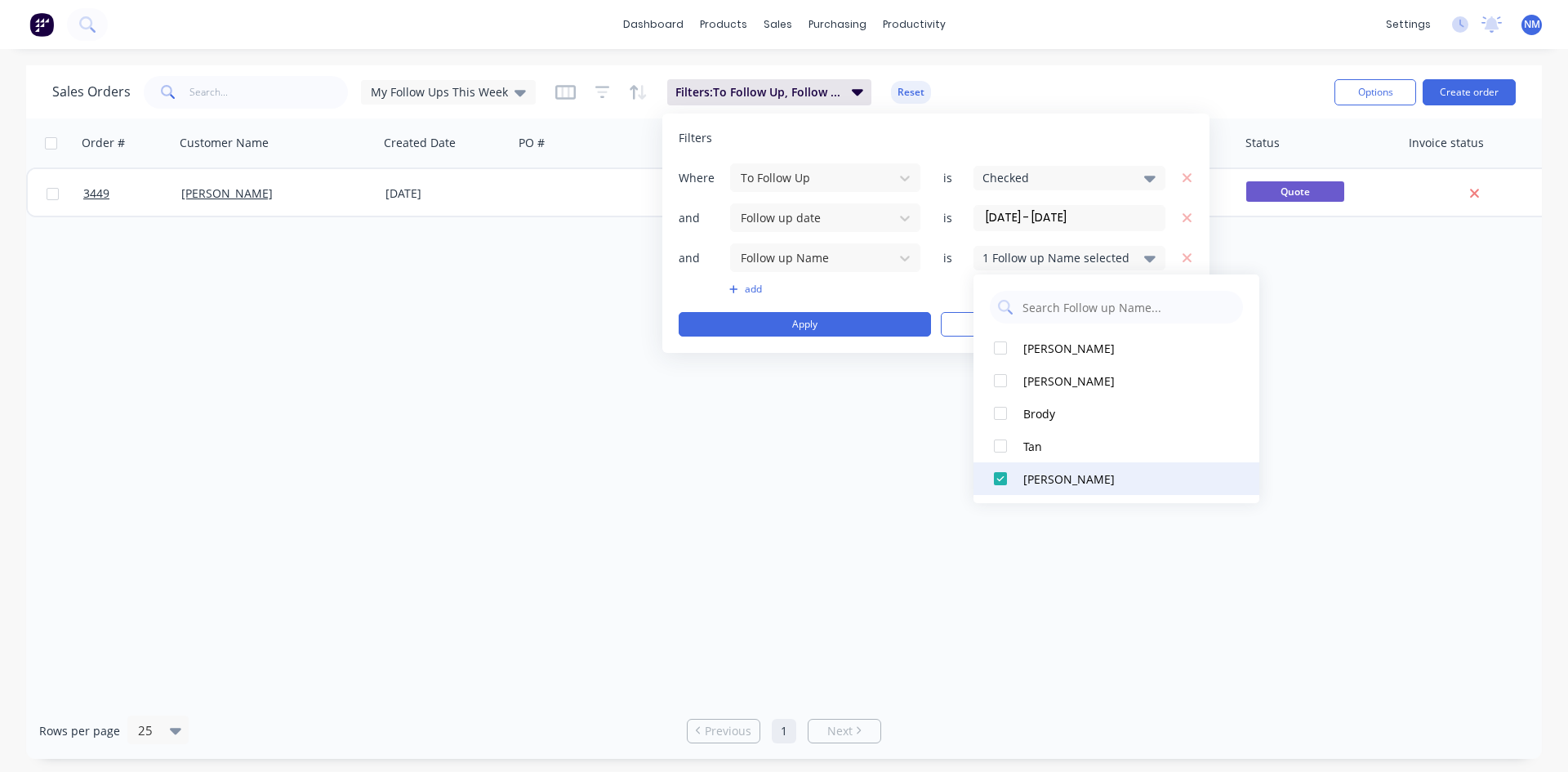
click at [1003, 475] on div at bounding box center [1001, 479] width 33 height 33
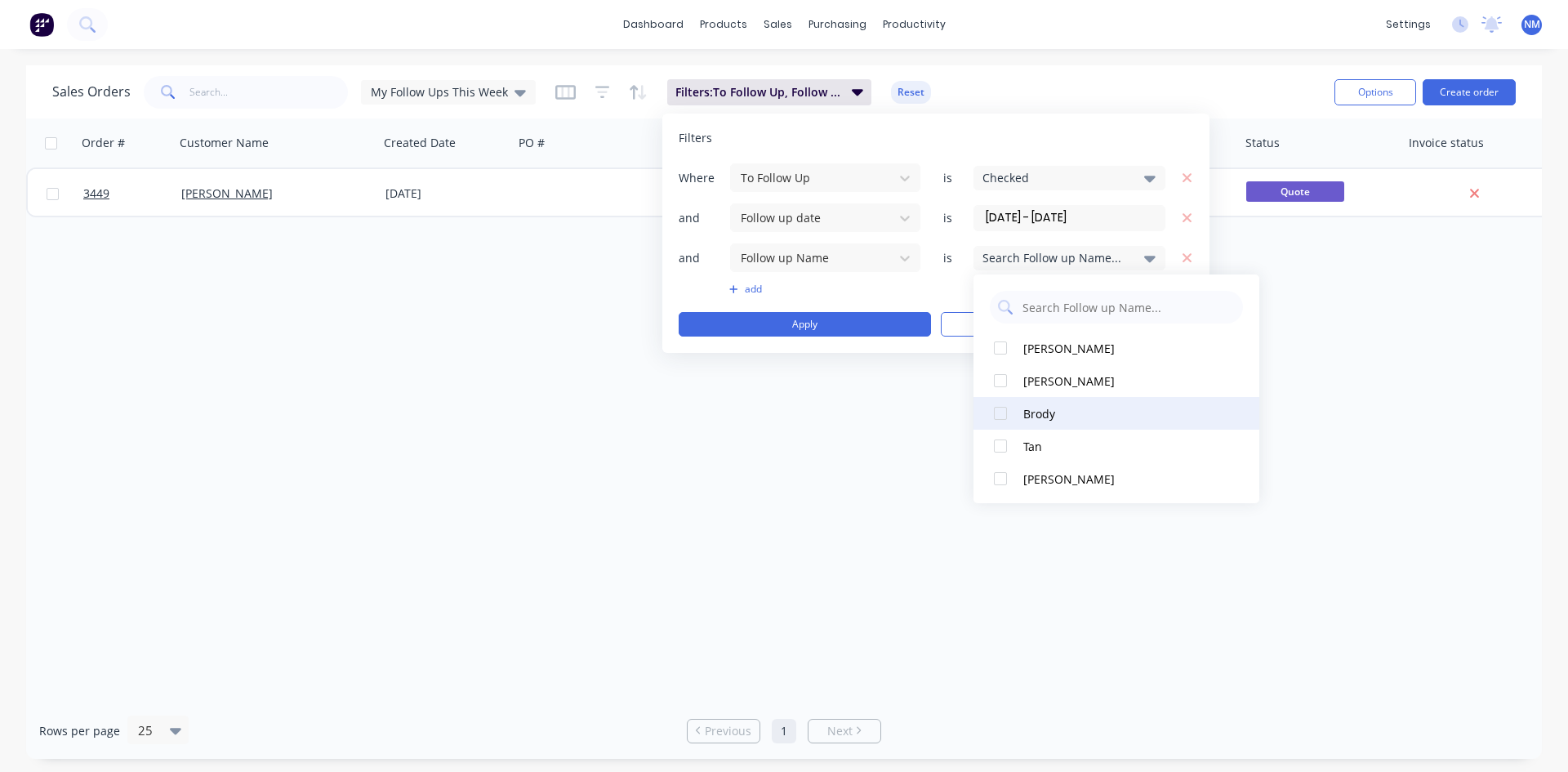
click at [1001, 411] on div at bounding box center [1001, 414] width 33 height 33
click at [856, 321] on button "Apply" at bounding box center [804, 324] width 253 height 24
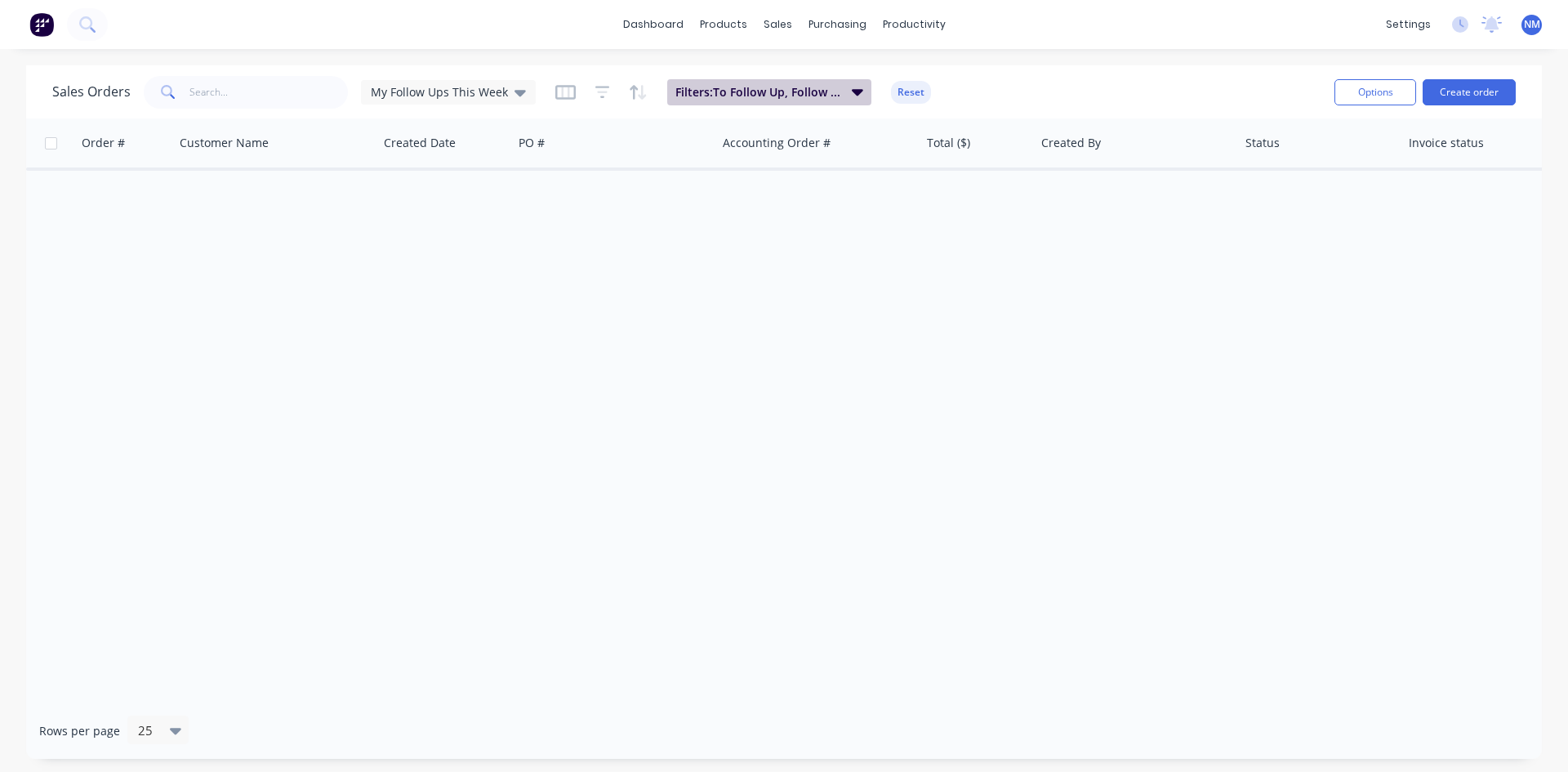
click at [807, 100] on span "Filters: To Follow Up, Follow up date, Follow up Name" at bounding box center [759, 92] width 166 height 16
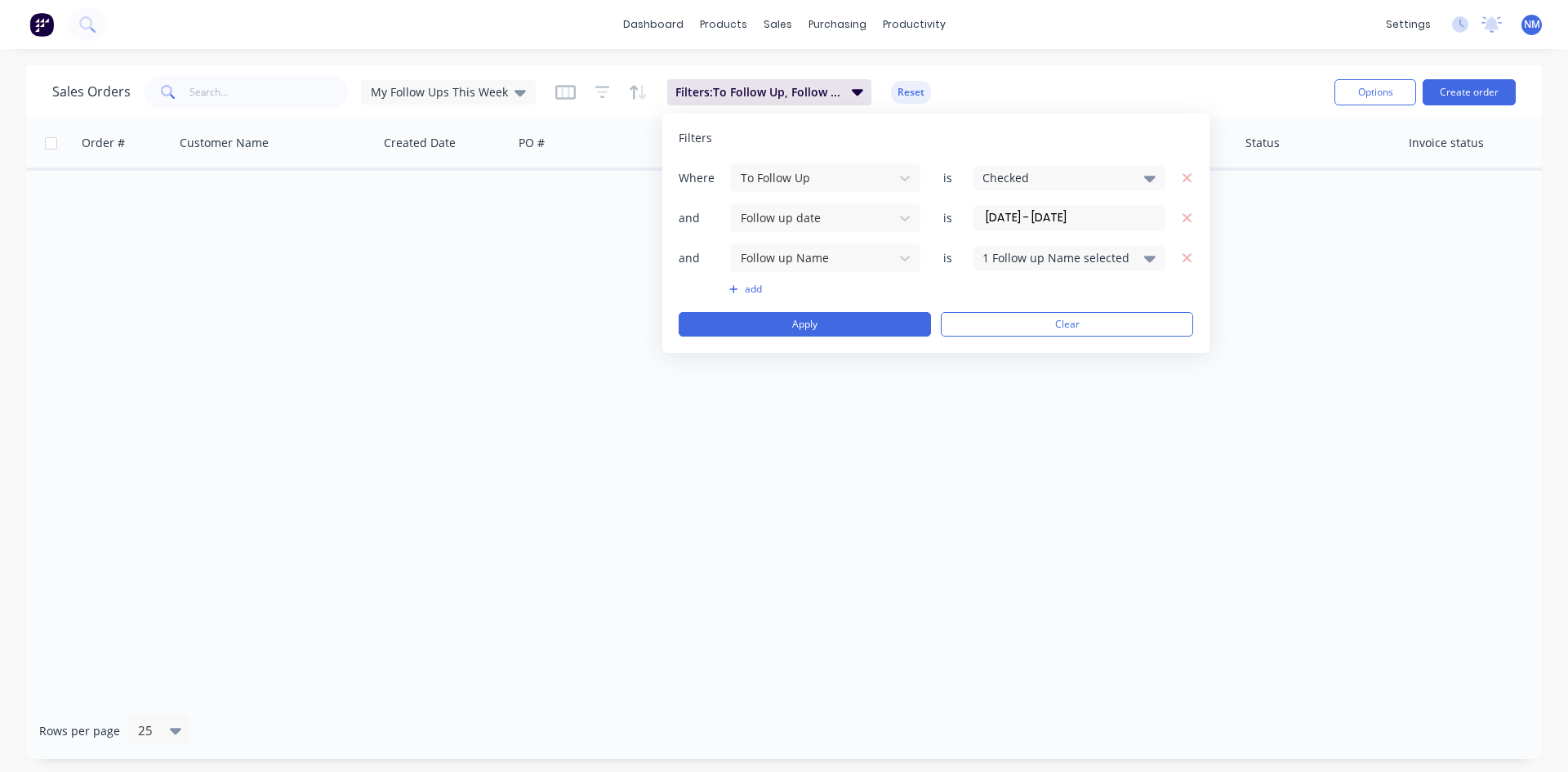
click at [1070, 263] on div "1 Follow up Name selected" at bounding box center [1057, 258] width 148 height 17
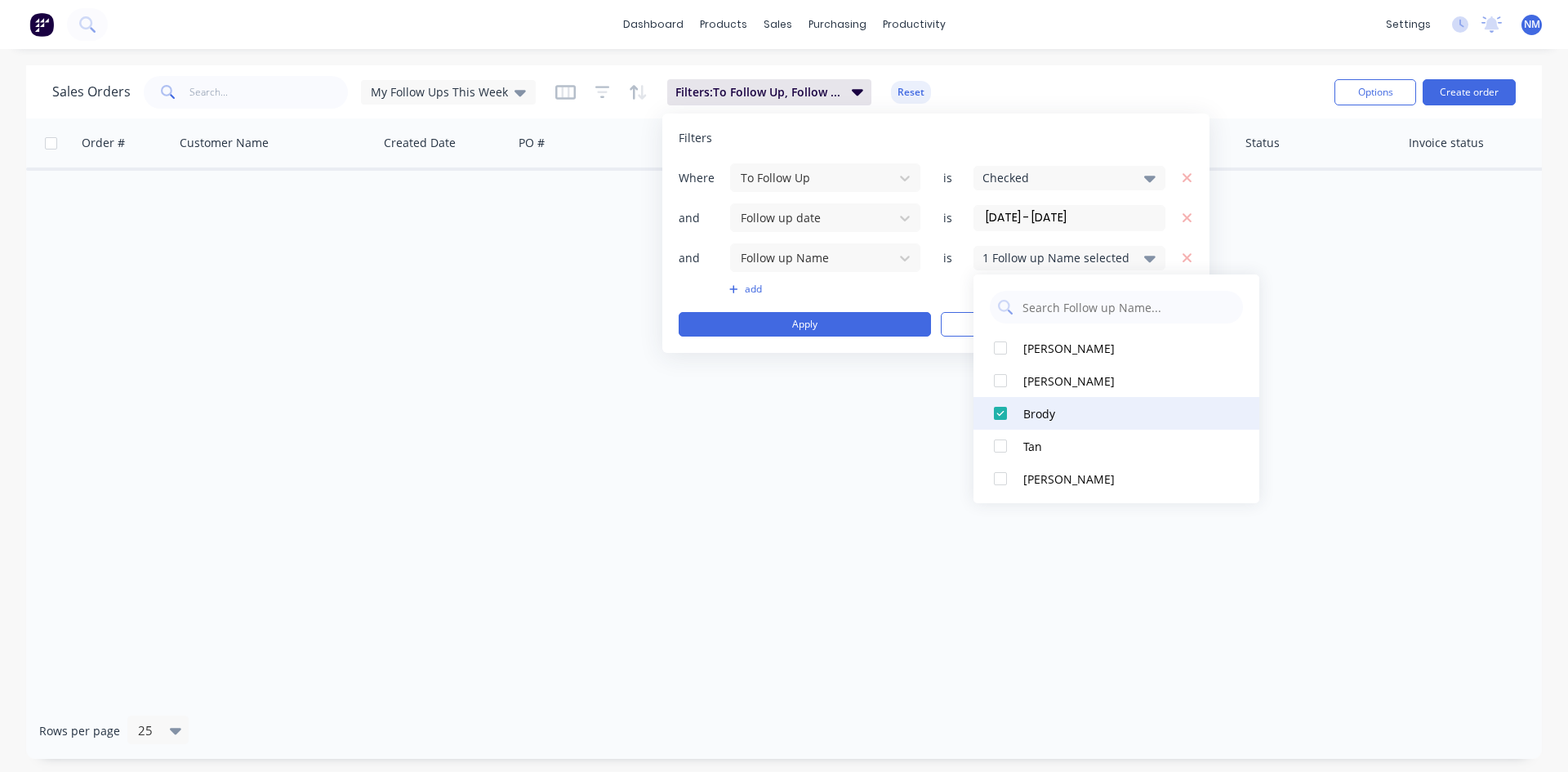
click at [1001, 411] on div at bounding box center [1001, 414] width 33 height 33
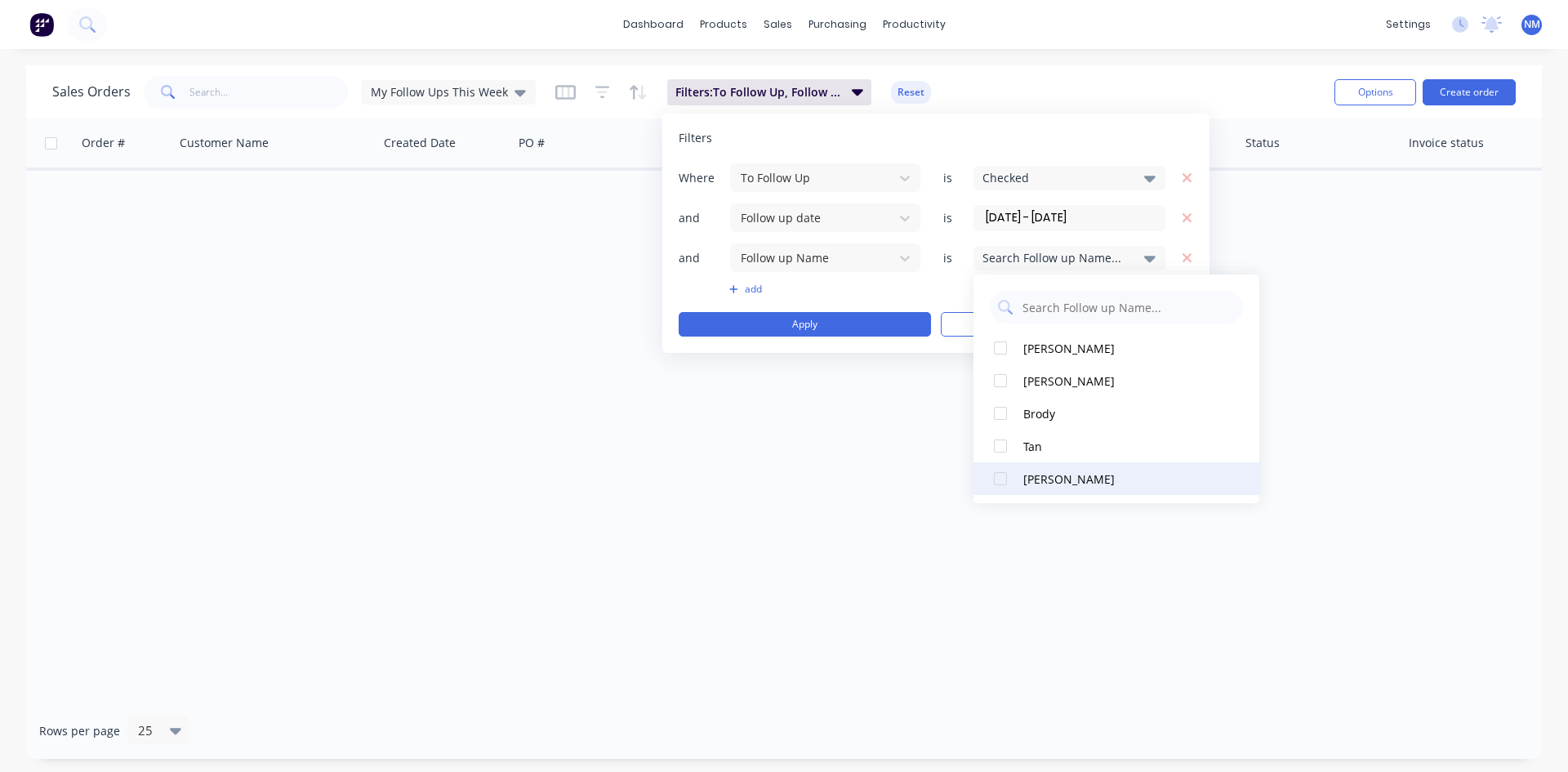
click at [1003, 484] on div at bounding box center [1001, 479] width 33 height 33
click at [854, 323] on button "Apply" at bounding box center [804, 324] width 253 height 24
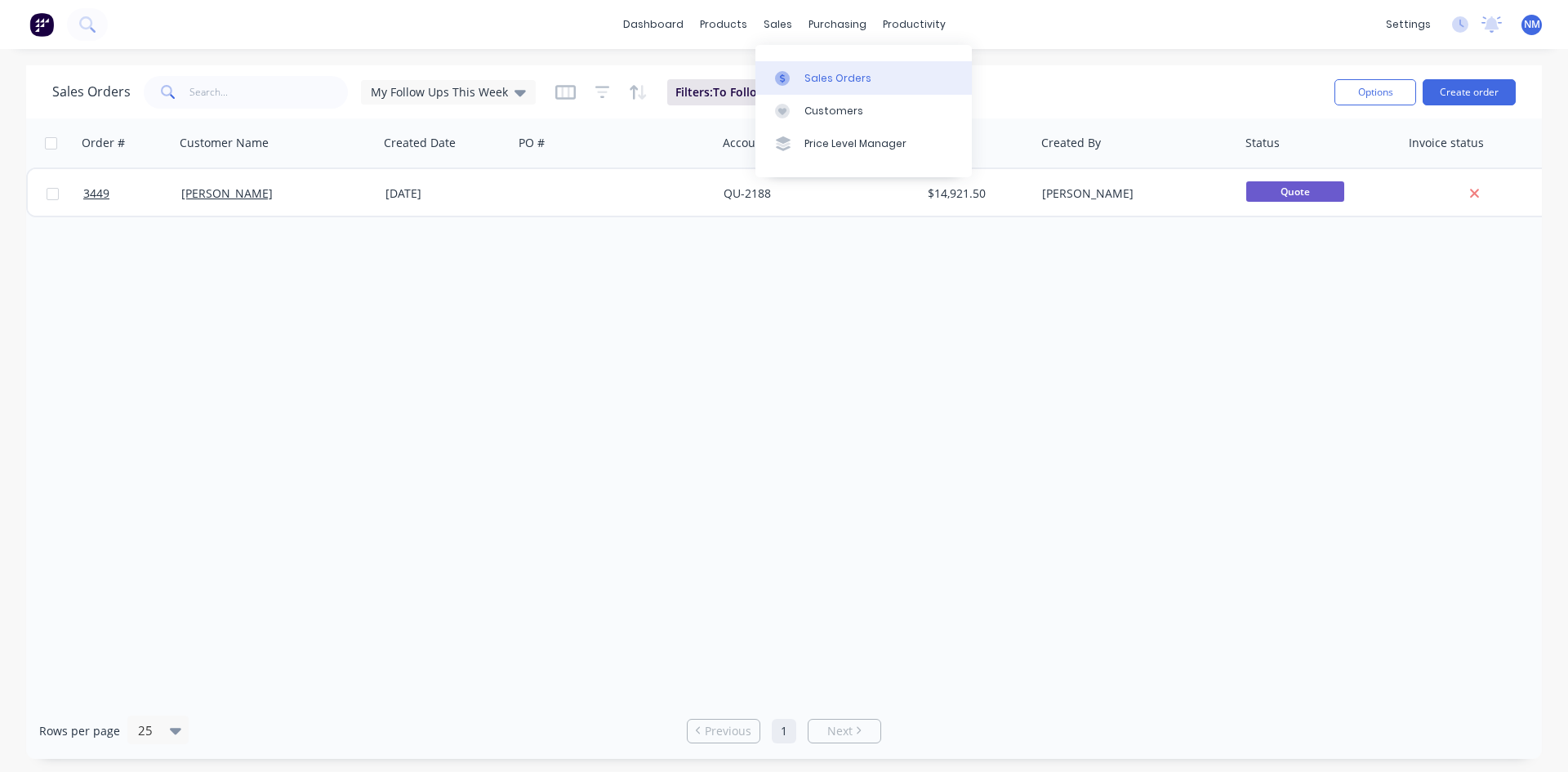
click at [810, 72] on div "Sales Orders" at bounding box center [838, 78] width 67 height 15
click at [826, 75] on div "Sales Orders" at bounding box center [838, 78] width 67 height 15
click at [451, 92] on span "My Follow Ups This Week" at bounding box center [439, 92] width 137 height 17
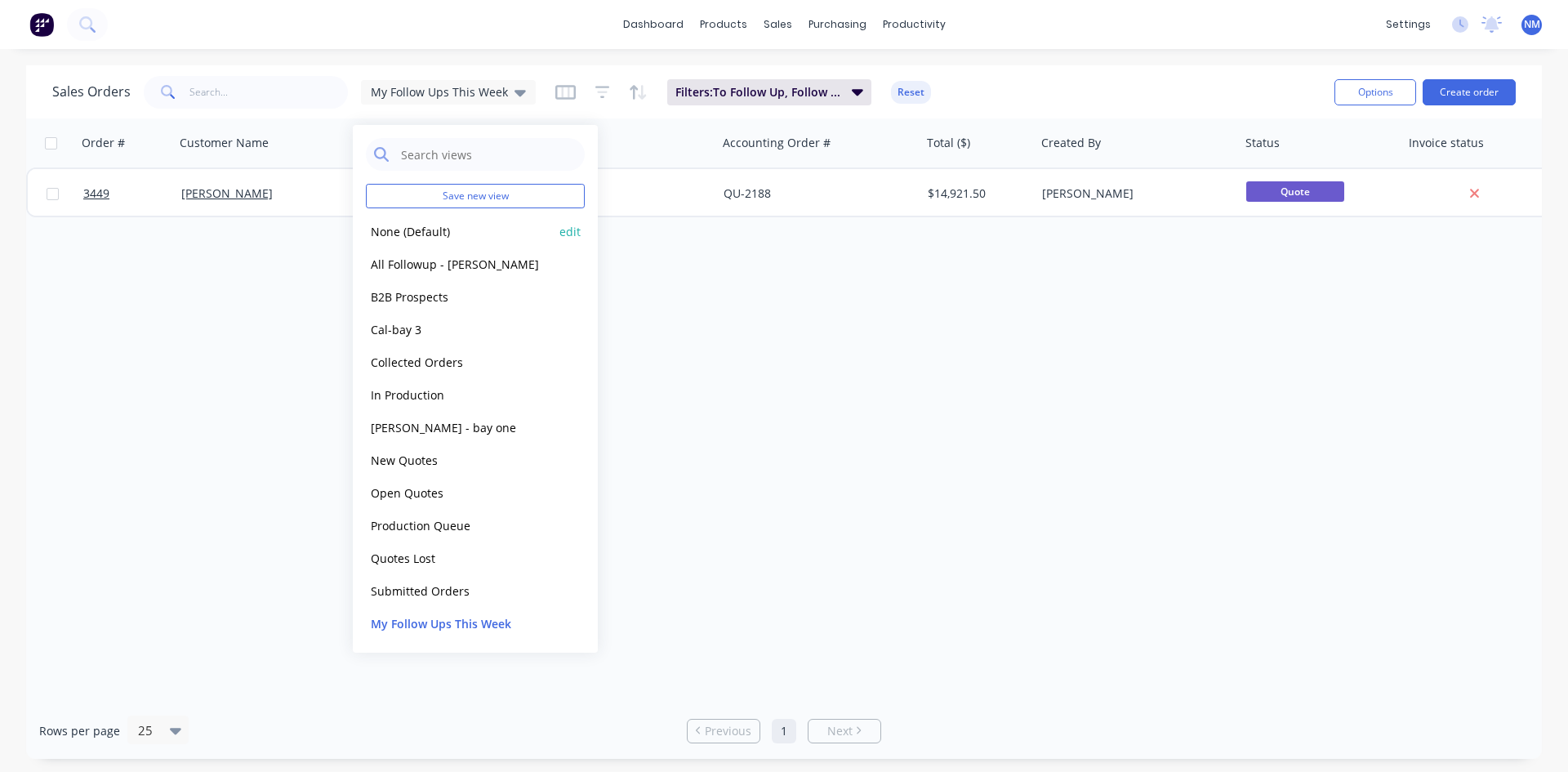
click at [441, 238] on button "None (Default)" at bounding box center [459, 232] width 186 height 19
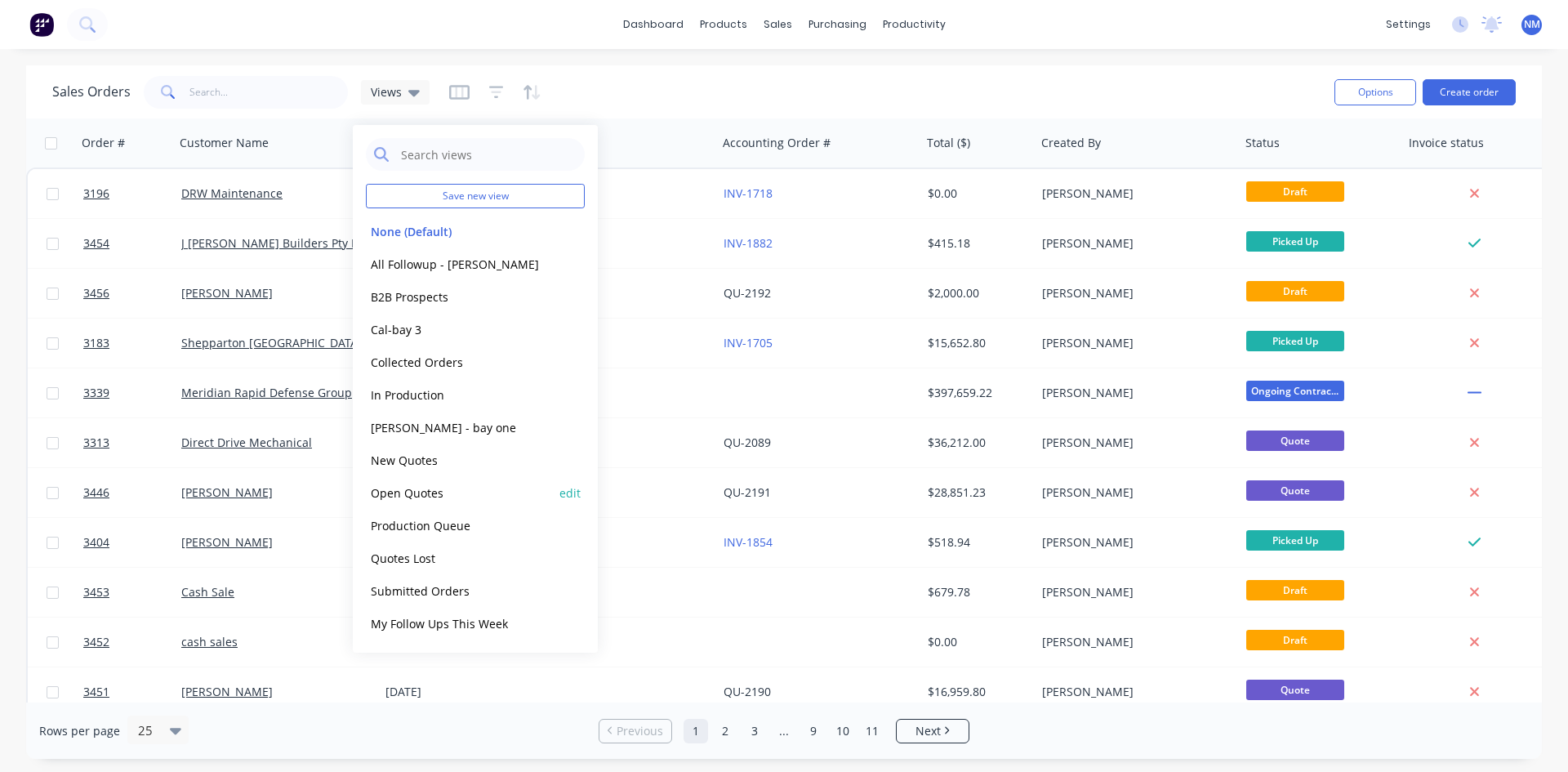
click at [461, 496] on button "Open Quotes" at bounding box center [459, 493] width 186 height 19
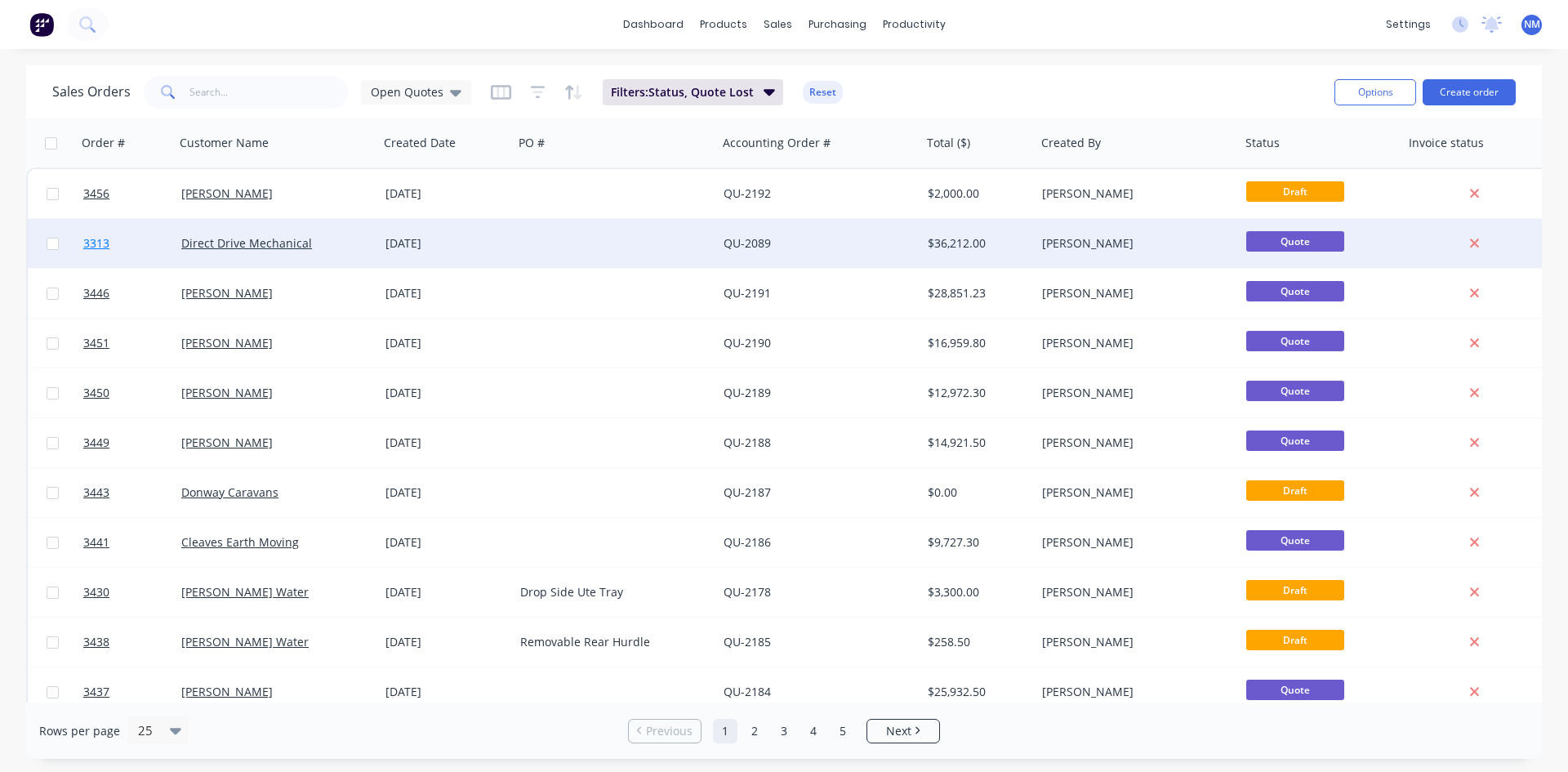
click at [104, 241] on span "3313" at bounding box center [97, 243] width 26 height 16
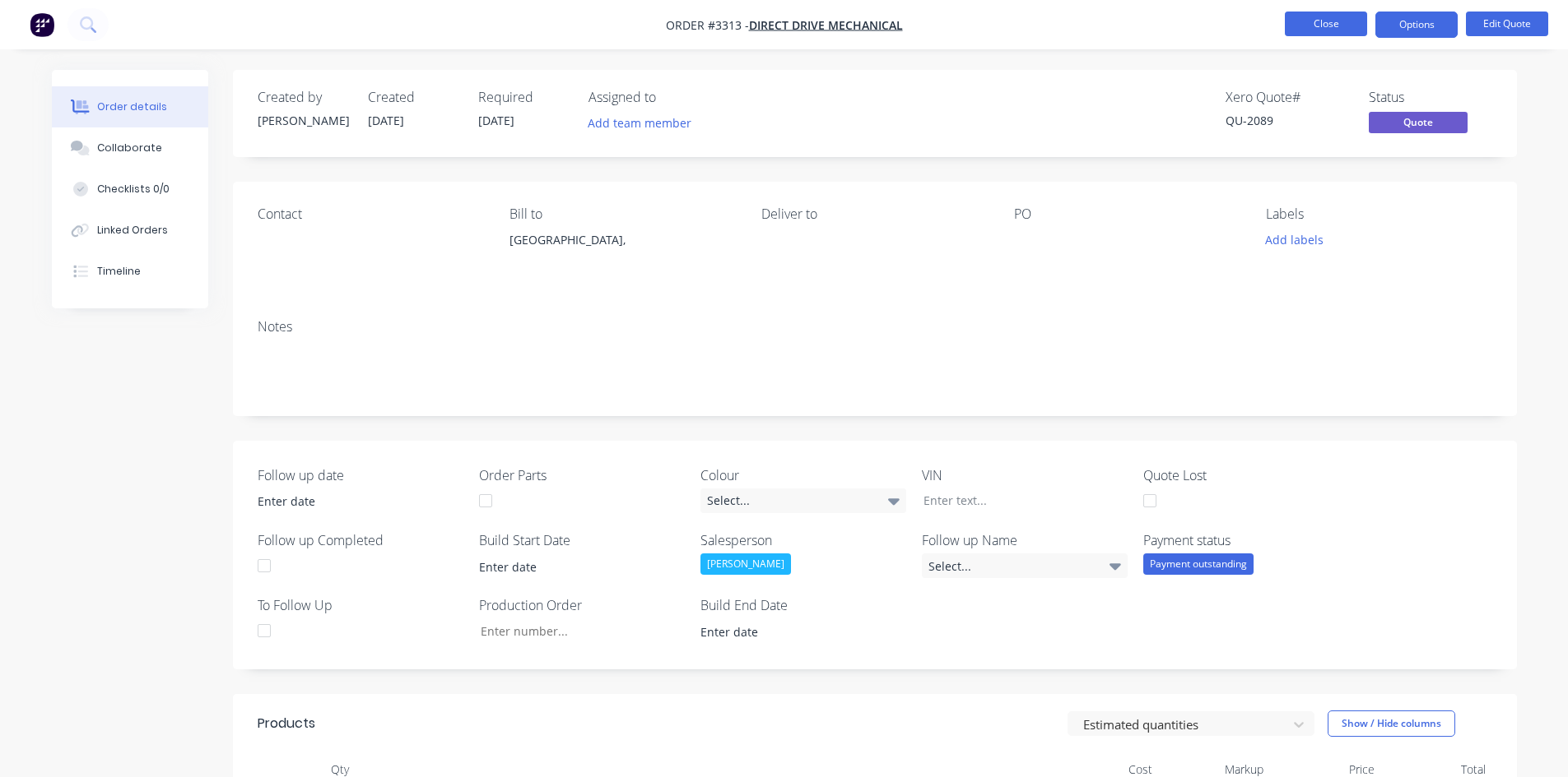
click at [1317, 23] on button "Close" at bounding box center [1326, 23] width 83 height 24
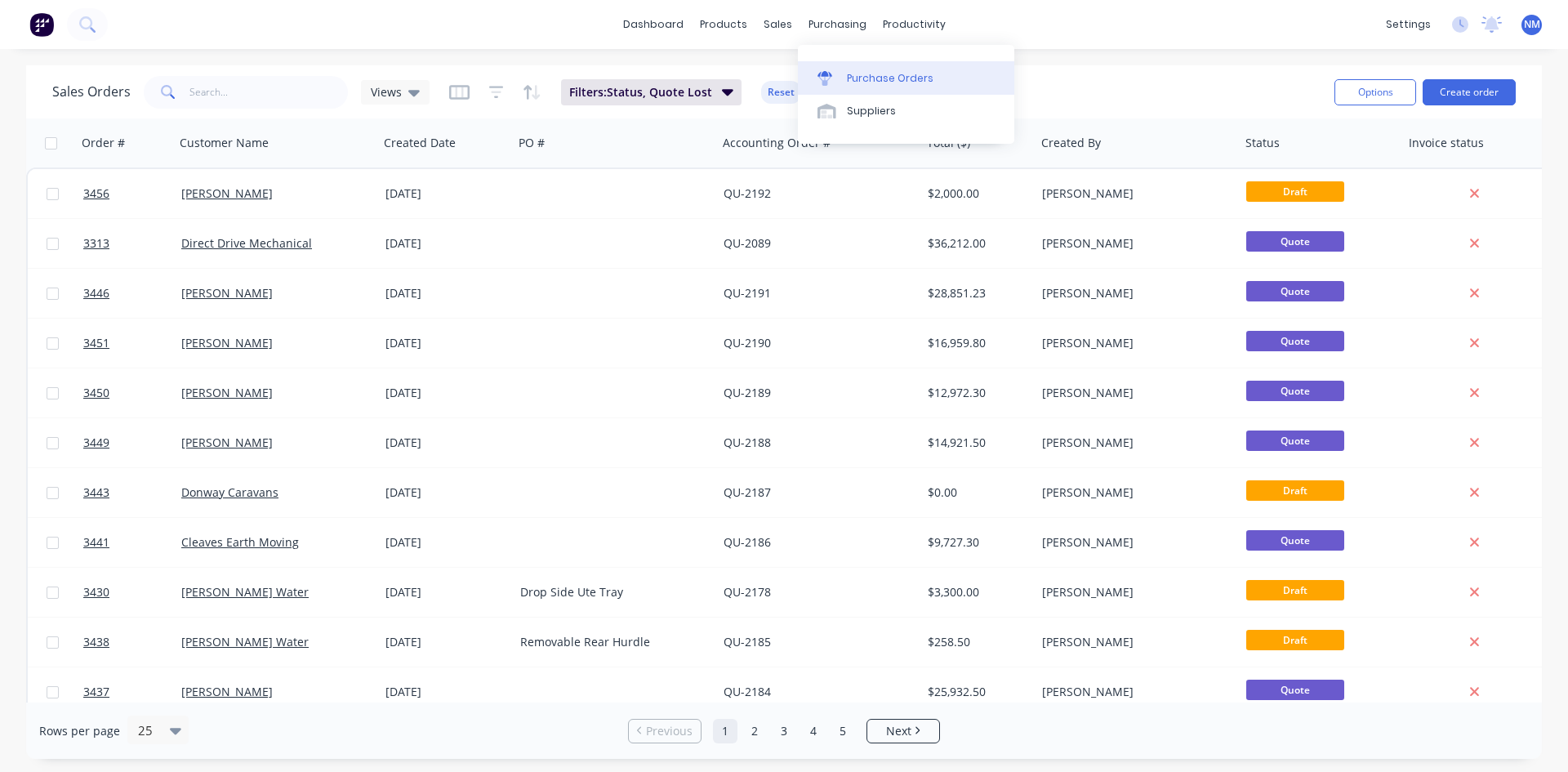
click at [857, 80] on div "Purchase Orders" at bounding box center [890, 78] width 86 height 15
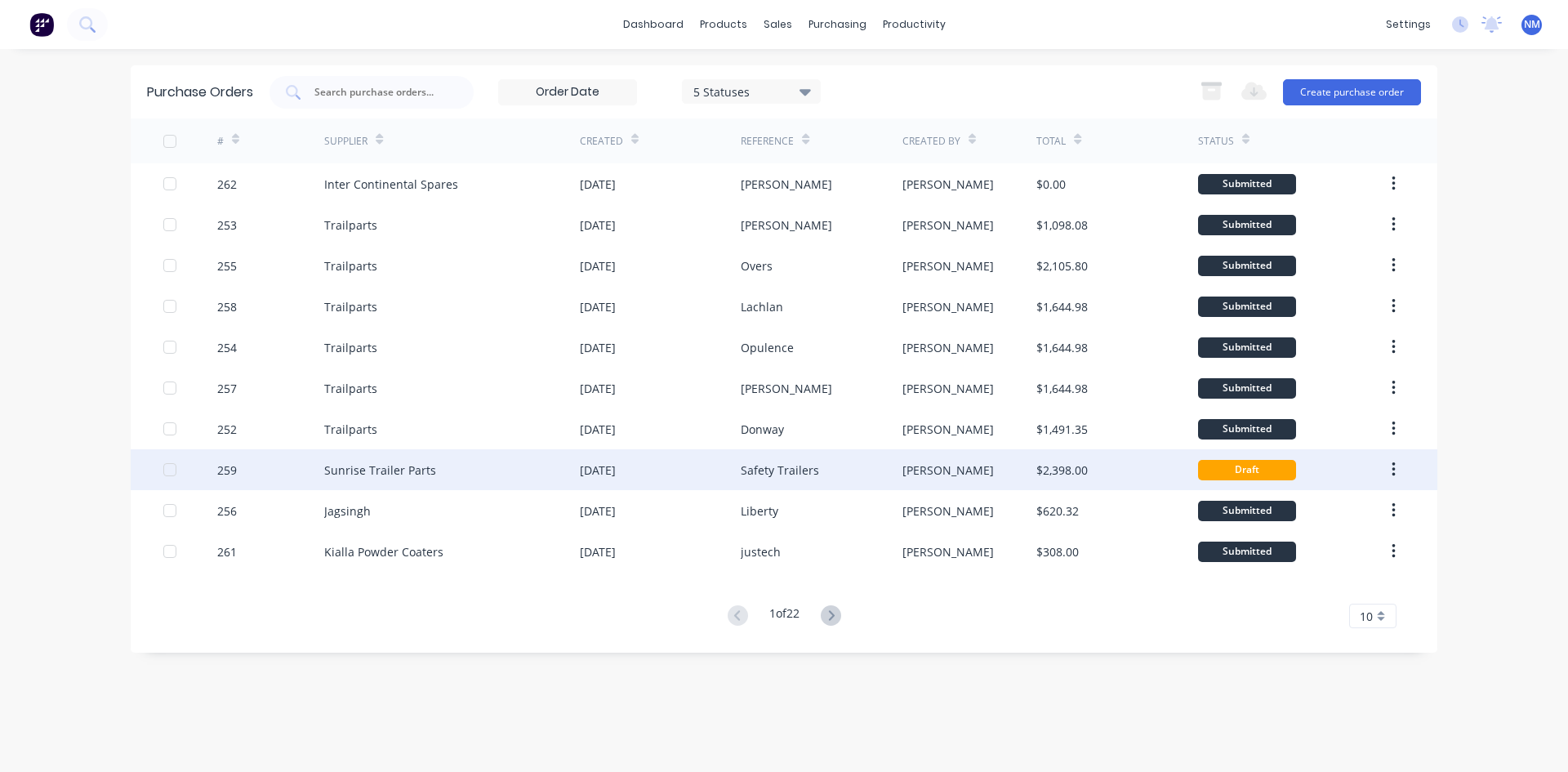
click at [890, 468] on div "Safety Trailers" at bounding box center [821, 469] width 161 height 41
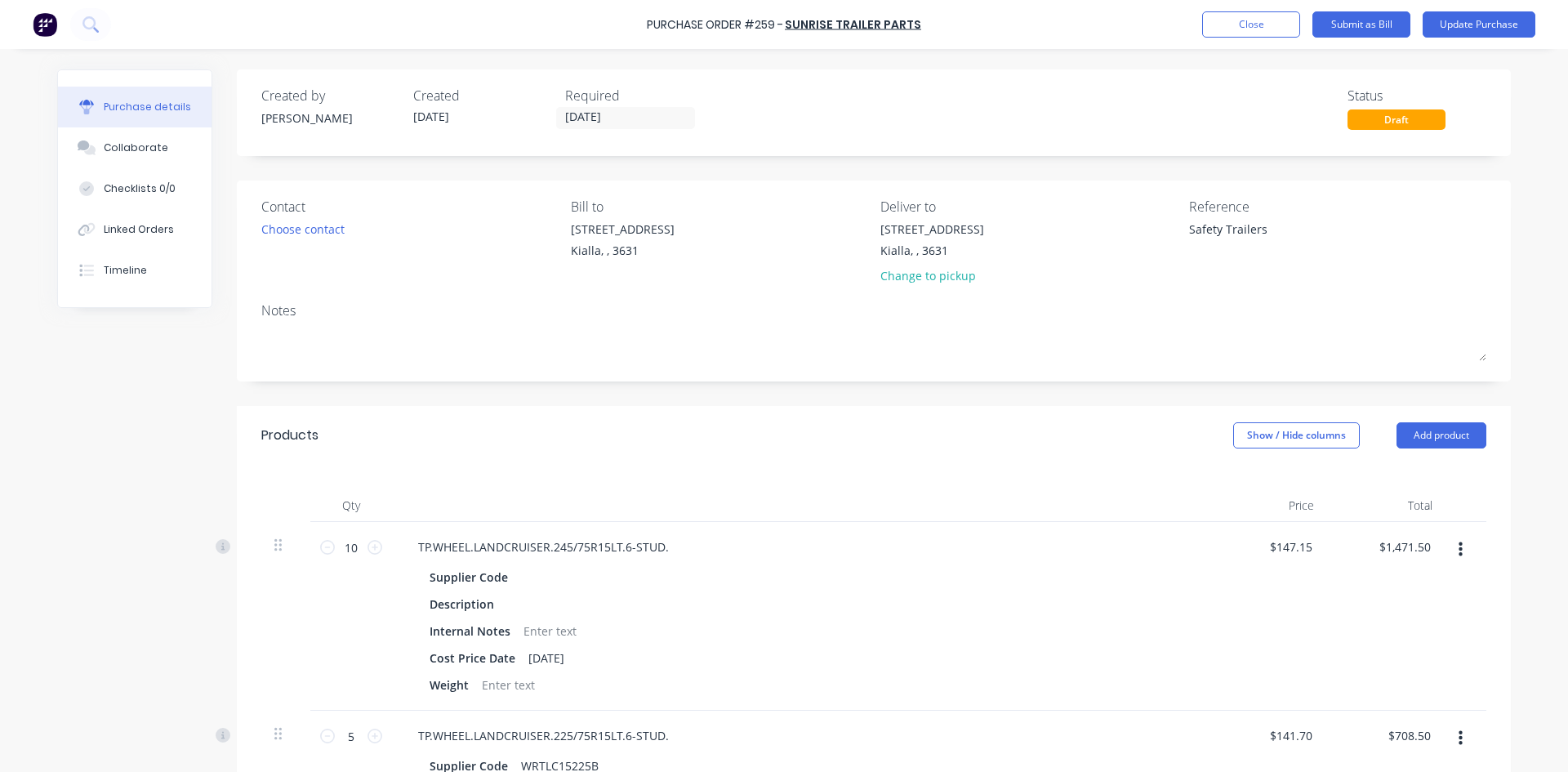
scroll to position [245, 0]
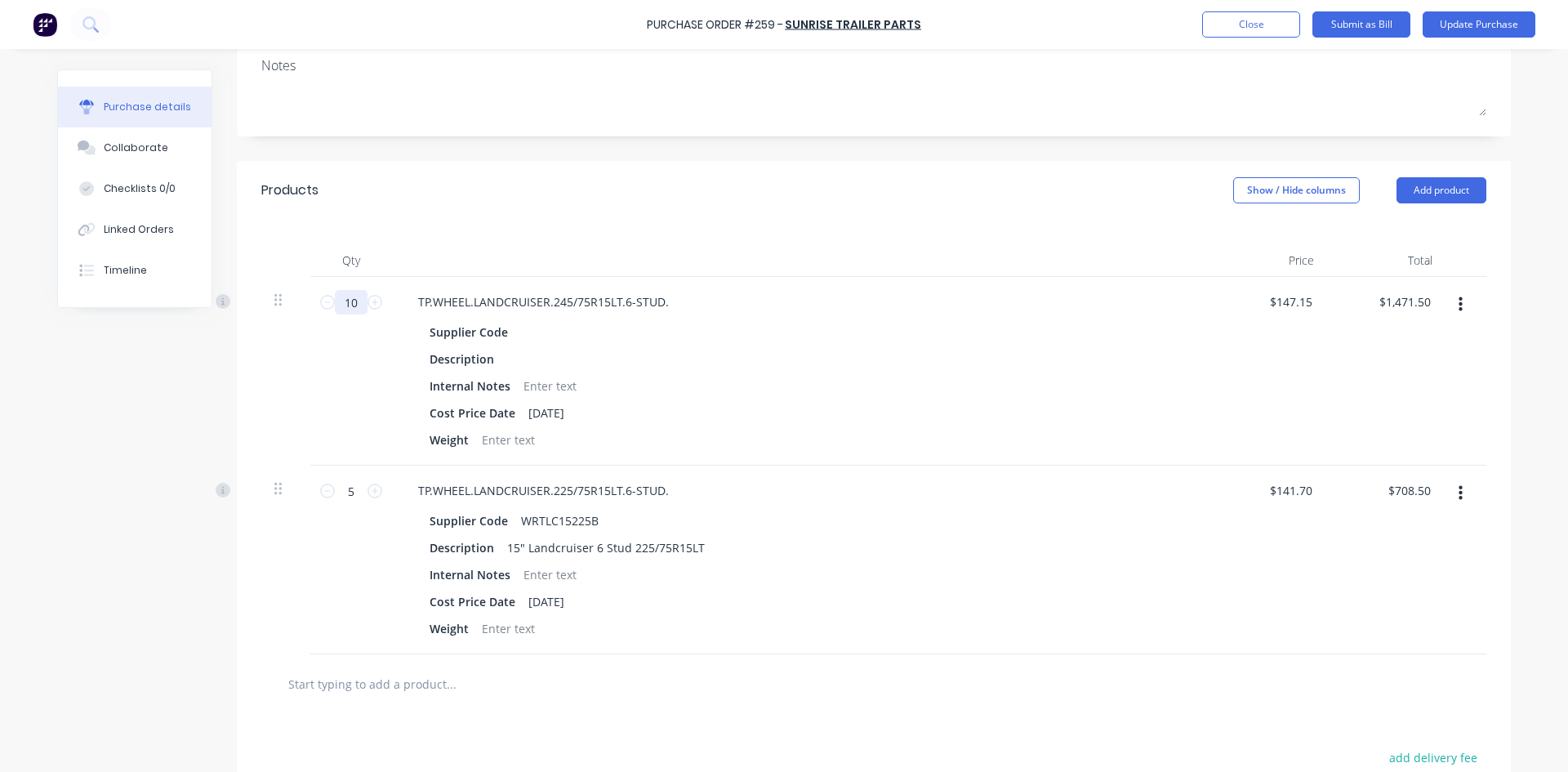
type textarea "x"
drag, startPoint x: 353, startPoint y: 305, endPoint x: 303, endPoint y: 305, distance: 50.0
click at [310, 305] on div "10 10" at bounding box center [351, 371] width 82 height 189
type textarea "x"
type input "10"
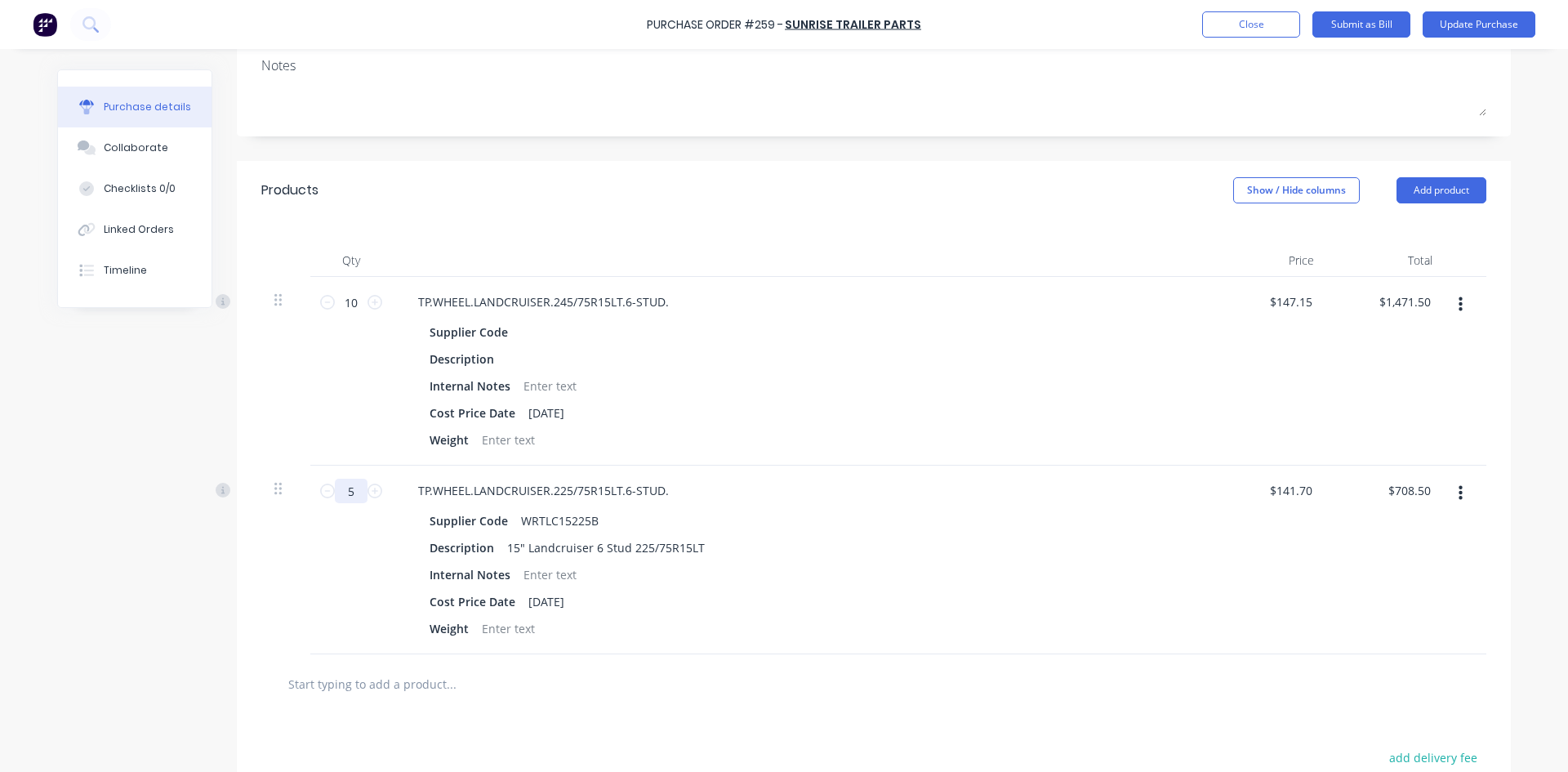
click at [348, 494] on input "5" at bounding box center [352, 491] width 33 height 24
type textarea "x"
type input "1"
type input "$141.70"
type textarea "x"
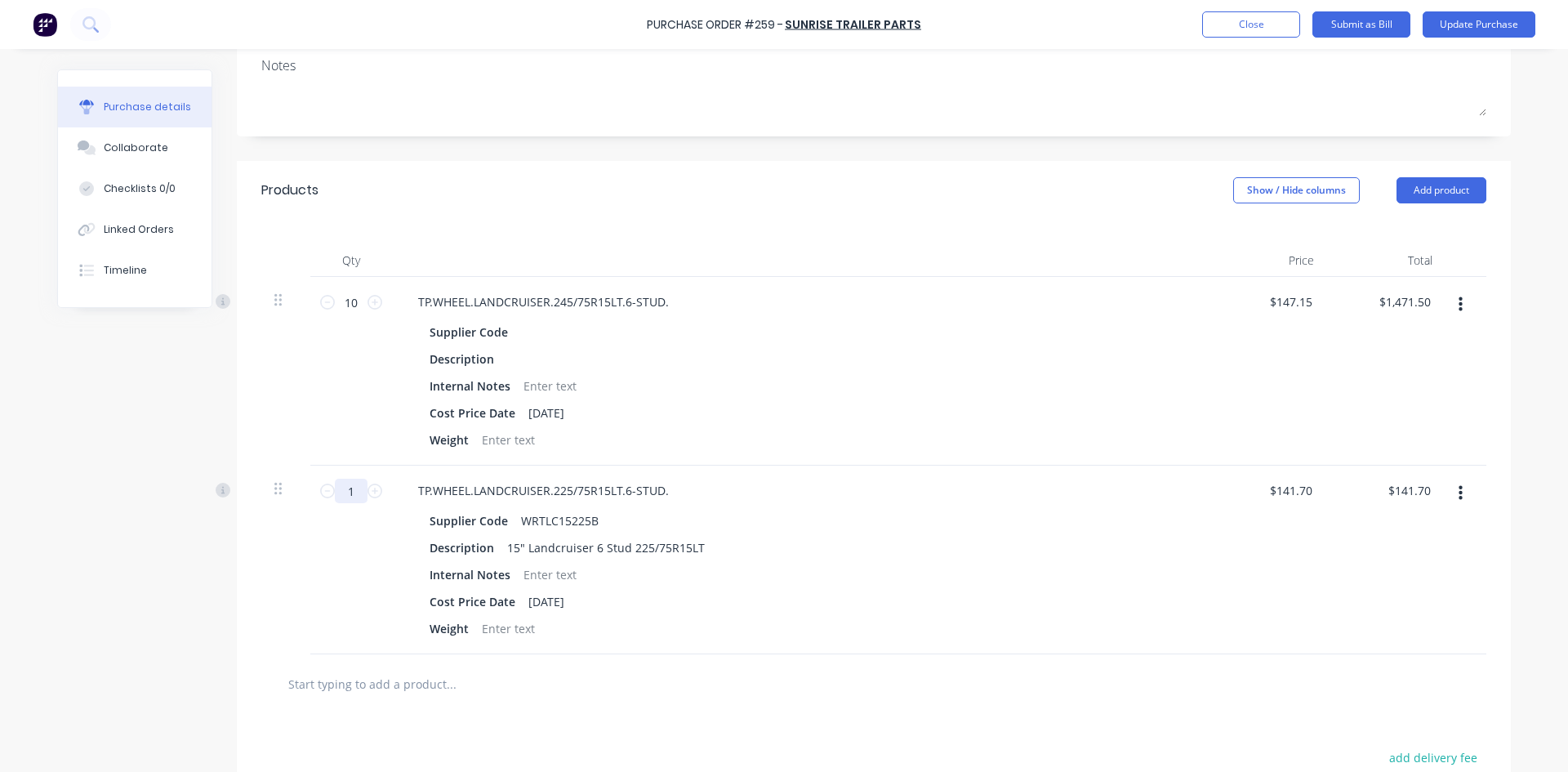
type input "15"
type input "$2,125.50"
type textarea "x"
type input "15"
click at [1459, 313] on button "button" at bounding box center [1460, 304] width 39 height 29
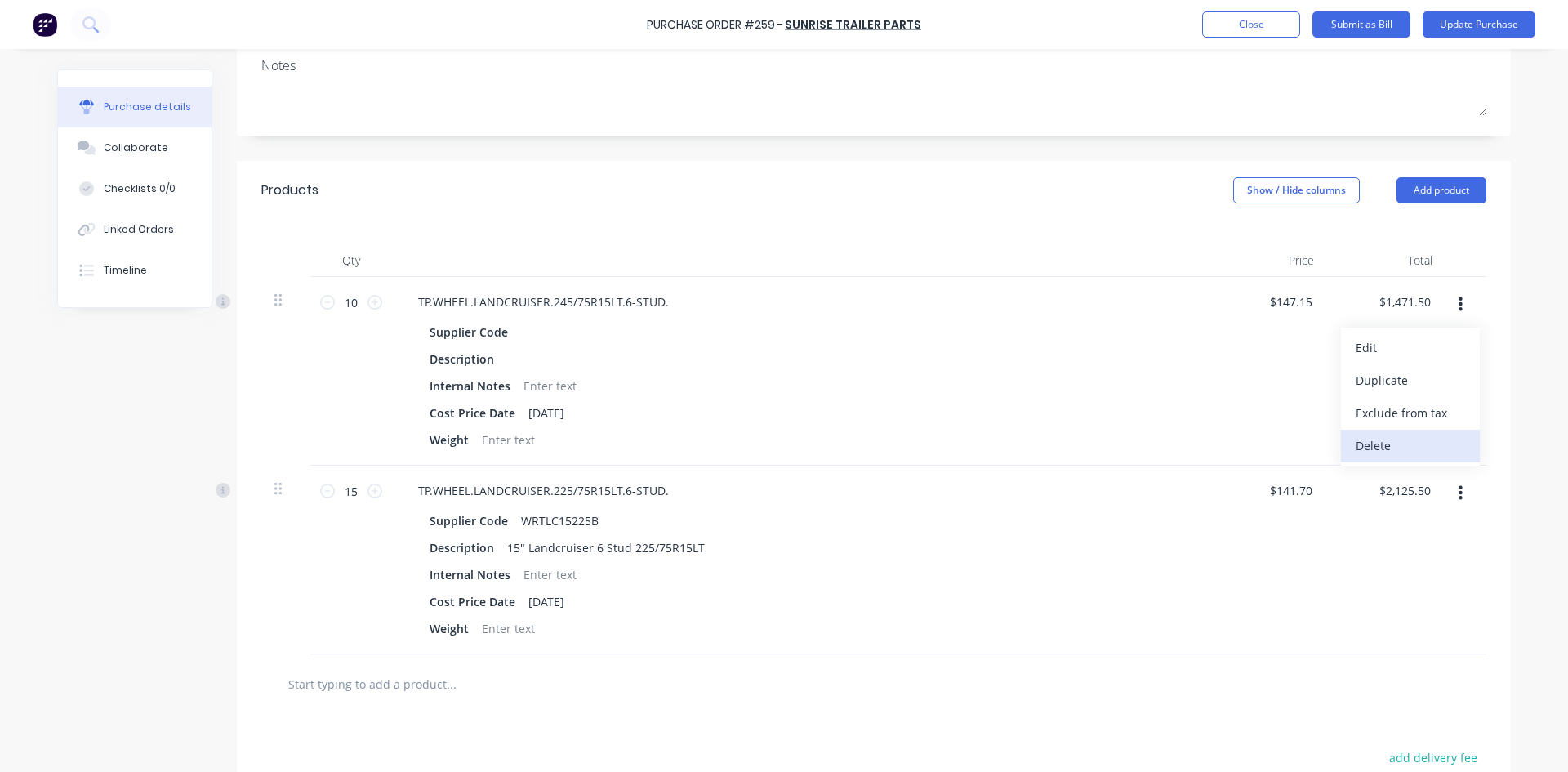
click at [1375, 444] on button "Delete" at bounding box center [1410, 446] width 139 height 33
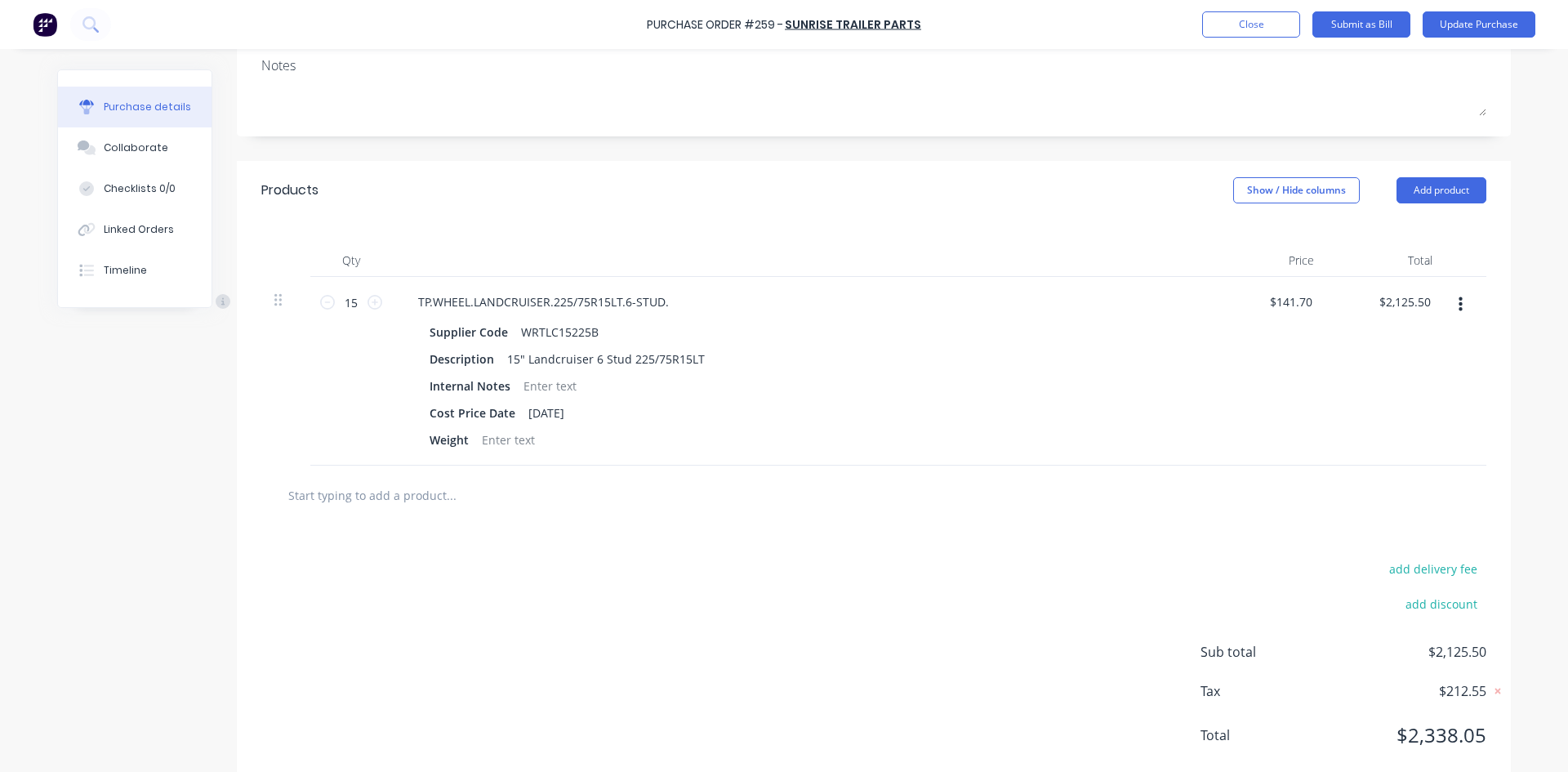
click at [869, 534] on div "add delivery fee add discount Sub total $2,125.50 Tax $212.55 Total $2,338.05" at bounding box center [874, 660] width 1274 height 269
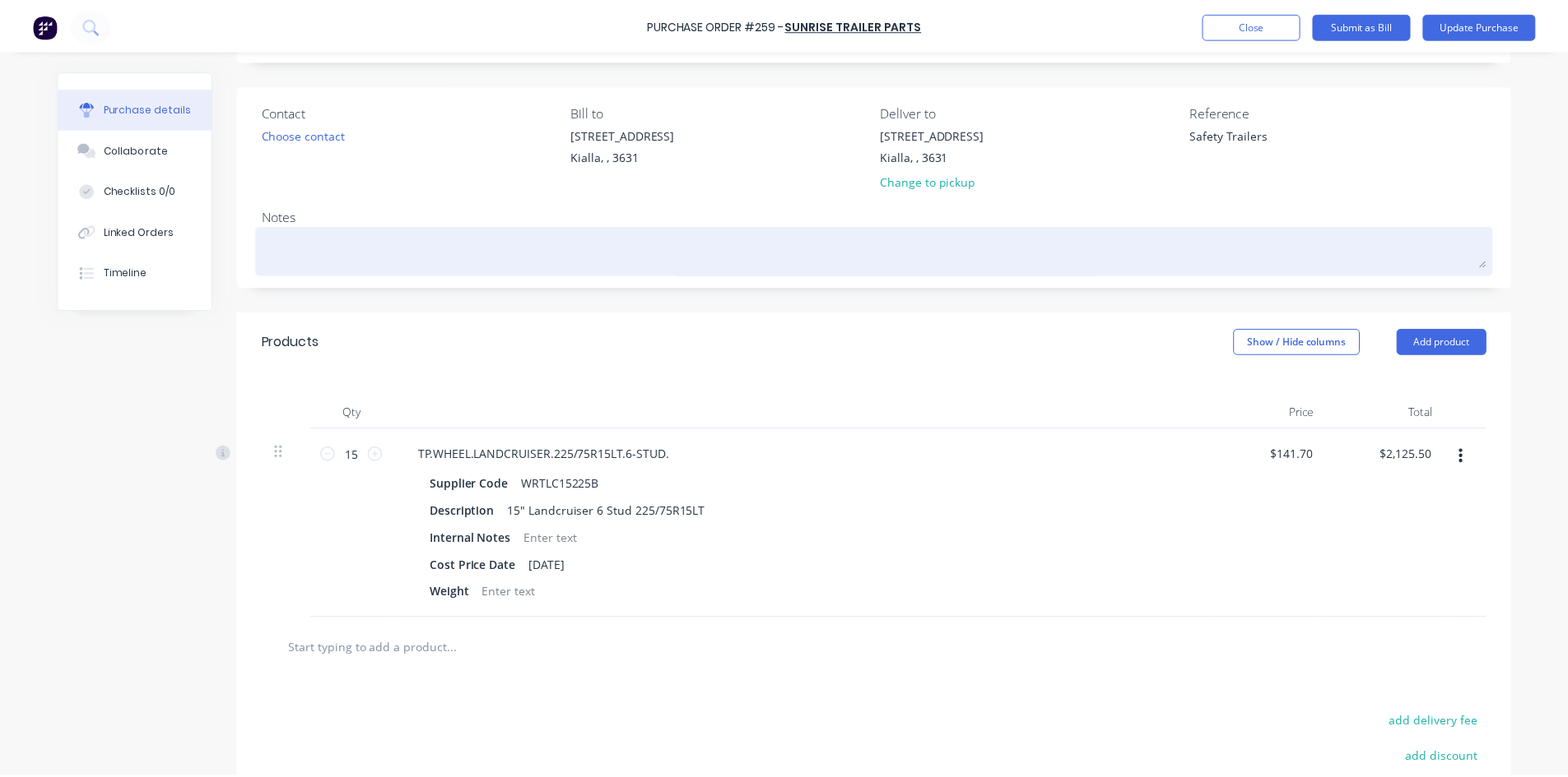
scroll to position [0, 0]
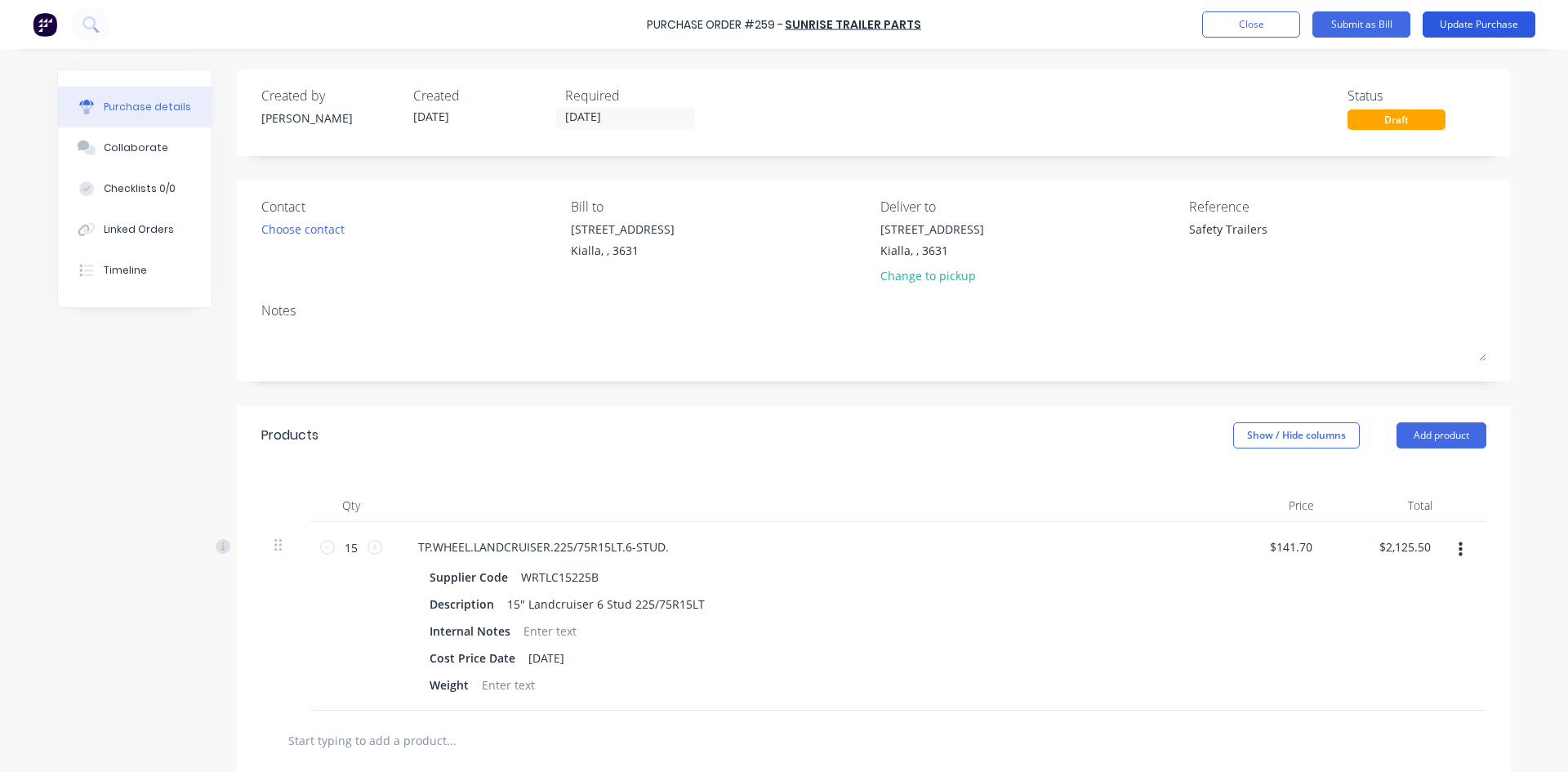
click at [1501, 26] on button "Update Purchase" at bounding box center [1479, 24] width 113 height 26
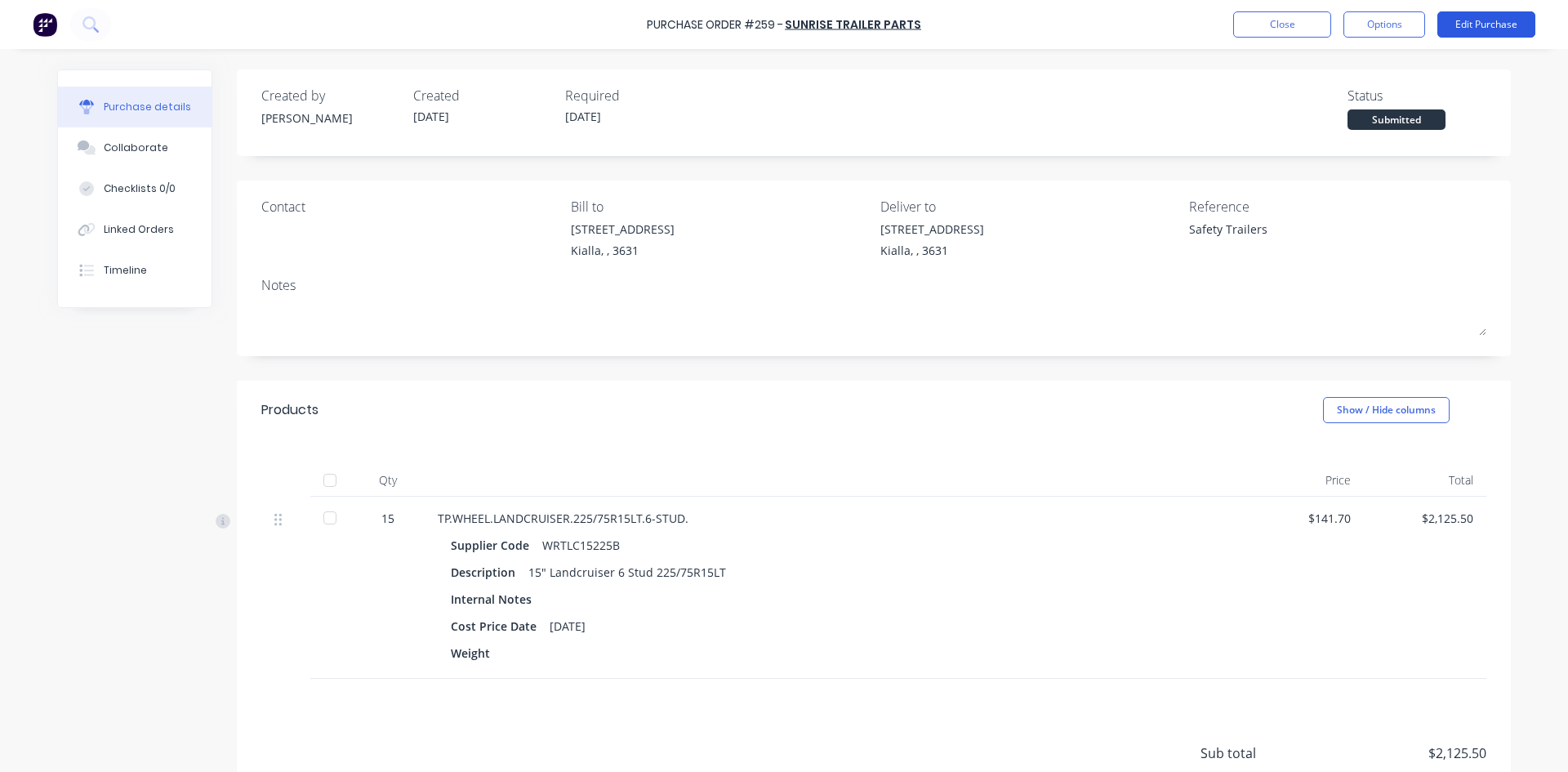
click at [1478, 23] on button "Edit Purchase" at bounding box center [1487, 24] width 98 height 26
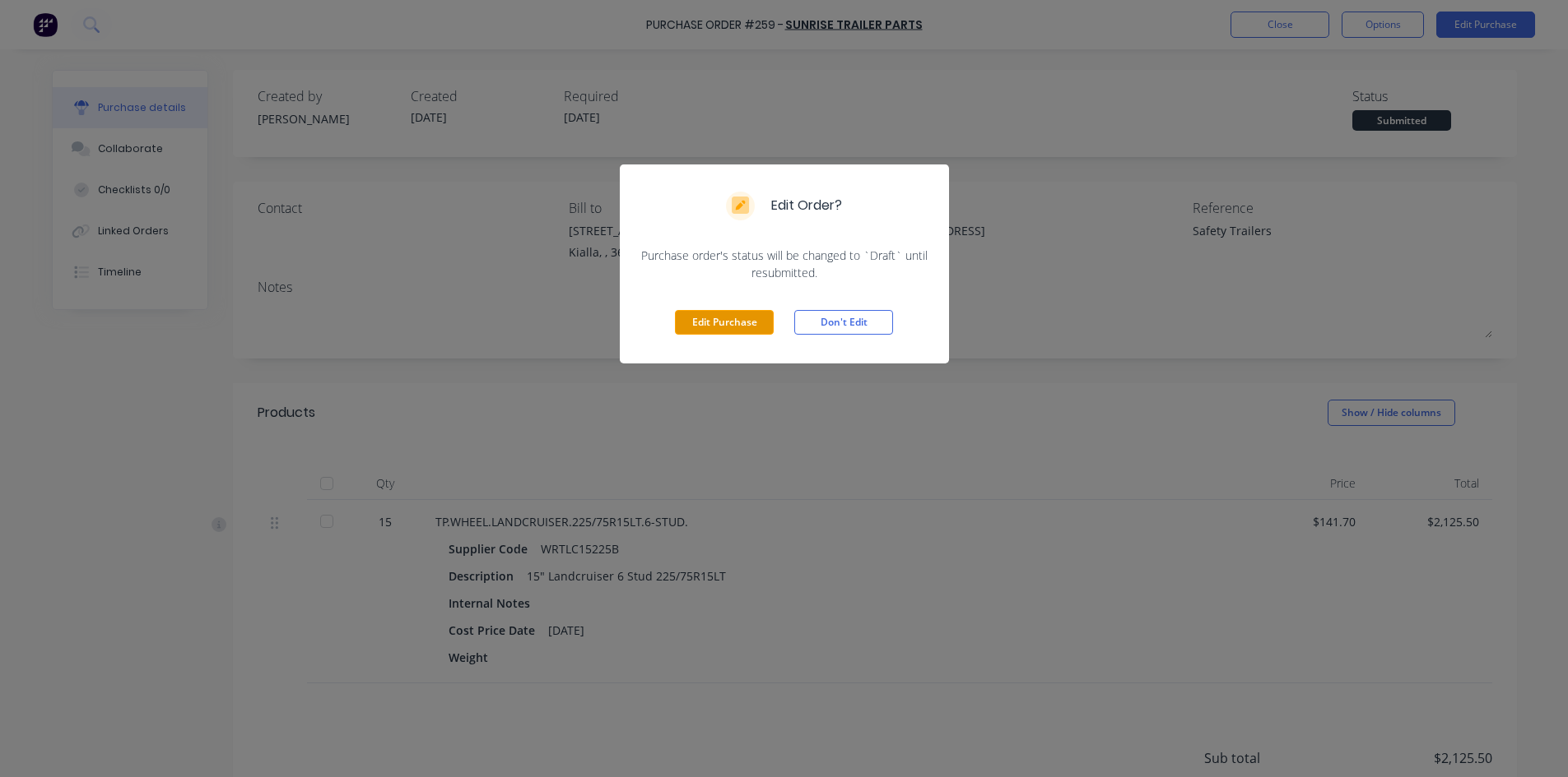
click at [698, 326] on button "Edit Purchase" at bounding box center [724, 322] width 99 height 24
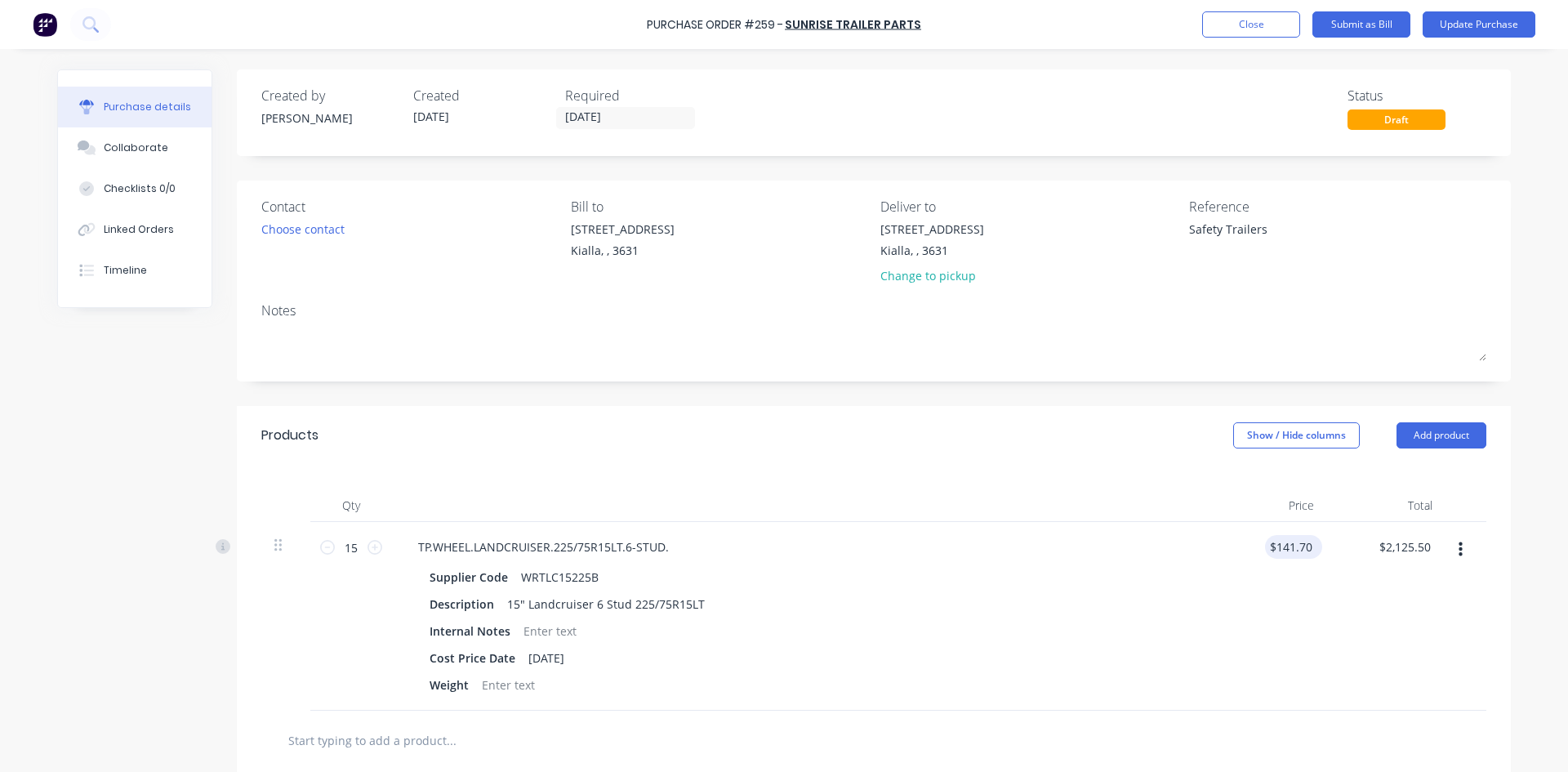
type textarea "x"
type input "141.70"
click at [1307, 547] on input "141.70" at bounding box center [1290, 547] width 51 height 23
type textarea "x"
drag, startPoint x: 1307, startPoint y: 547, endPoint x: 1154, endPoint y: 549, distance: 153.0
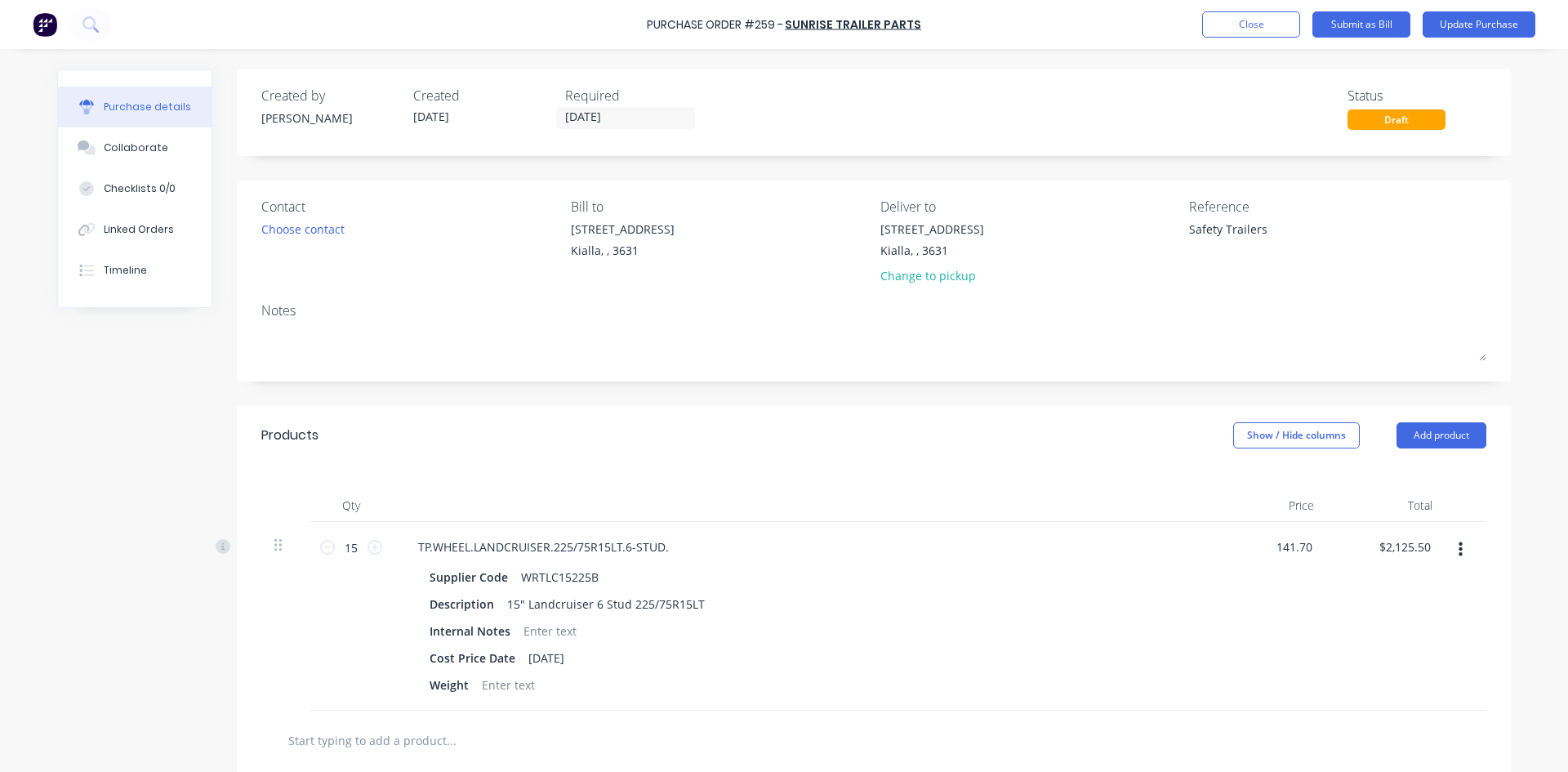
click at [1209, 549] on div "141.70 141.70" at bounding box center [1267, 616] width 118 height 189
type input "140.00"
type textarea "x"
type input "$140.00"
type input "$2,100.00"
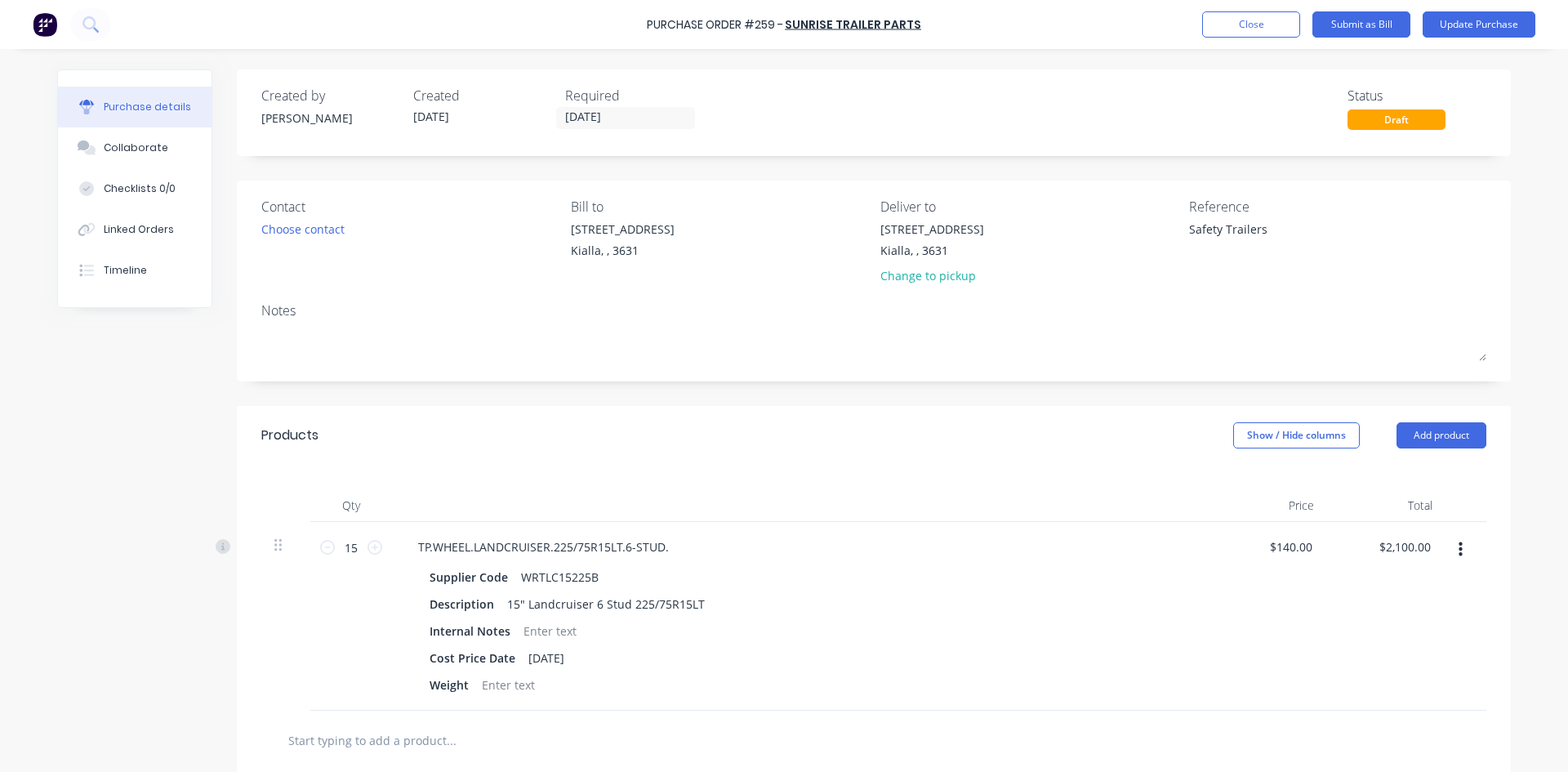
click at [1151, 486] on div "Qty Price Total 15 15 TP.WHEEL.LANDCRUISER.225/75R15LT.6-STUD. Supplier Code WR…" at bounding box center [874, 587] width 1274 height 246
click at [1517, 26] on button "Update Purchase" at bounding box center [1479, 24] width 113 height 26
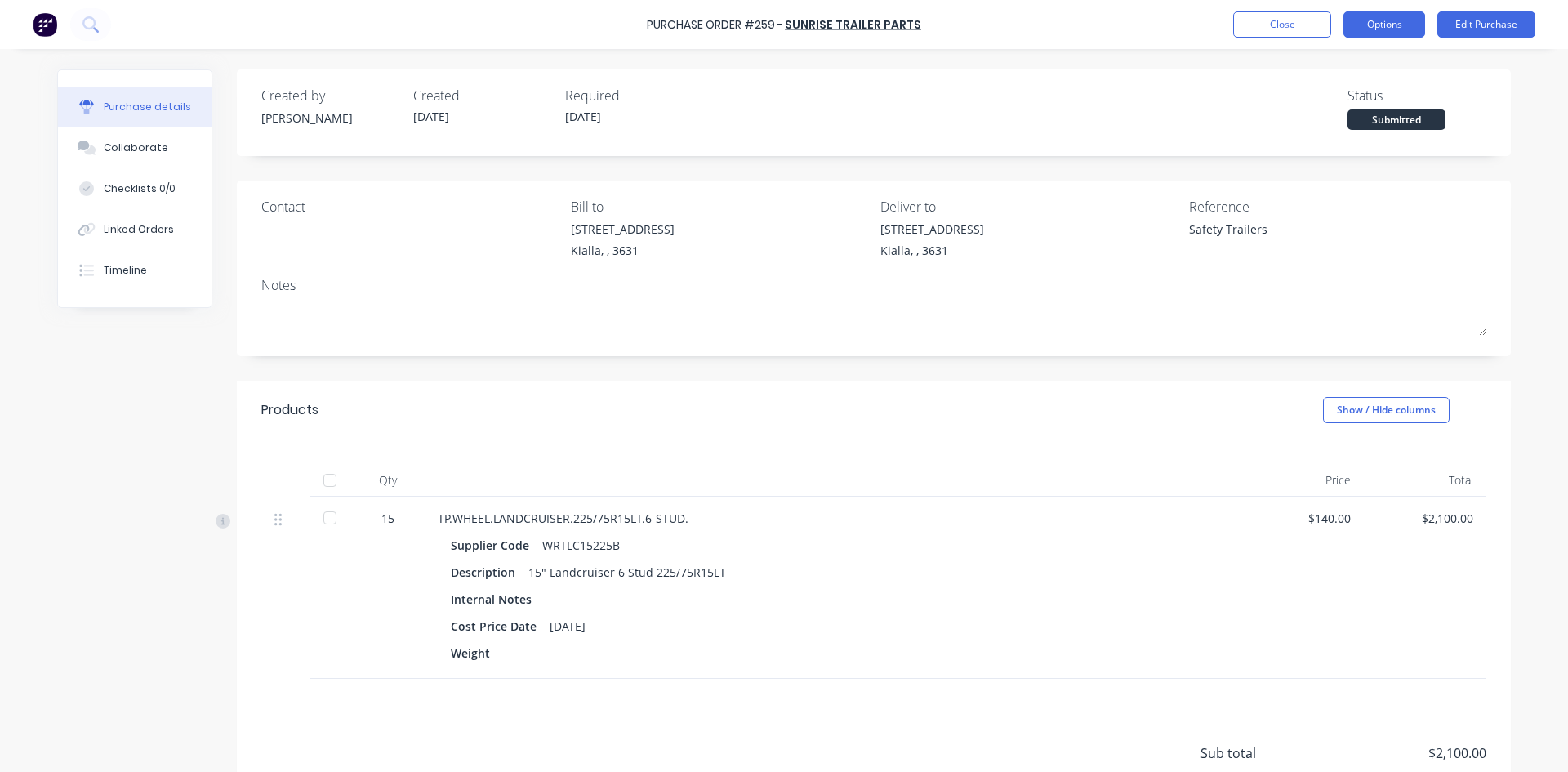
click at [1379, 16] on button "Options" at bounding box center [1384, 24] width 82 height 26
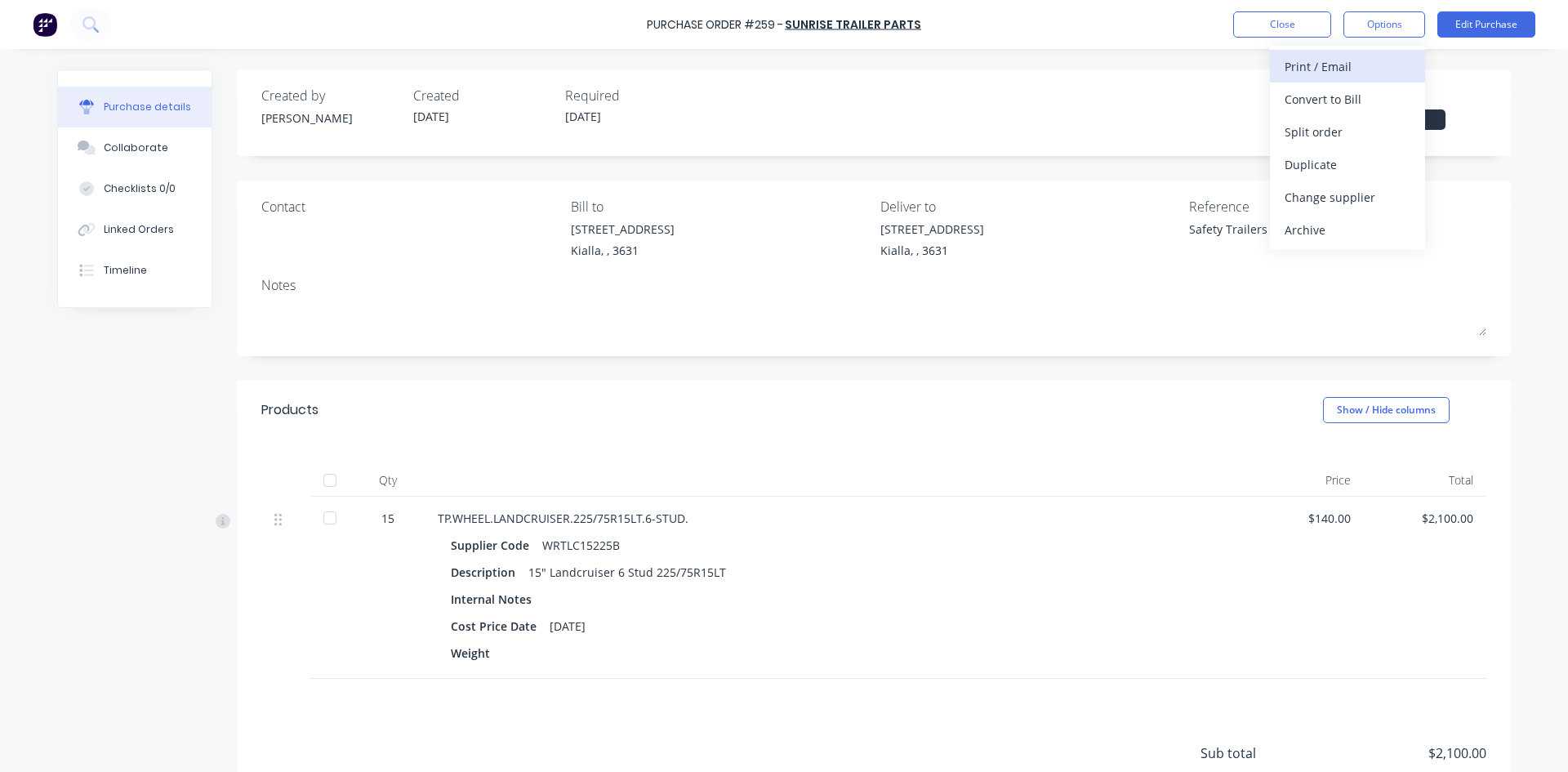
click at [1372, 71] on div "Print / Email" at bounding box center [1348, 66] width 126 height 23
click at [1386, 133] on div "Without pricing" at bounding box center [1348, 131] width 126 height 23
type textarea "x"
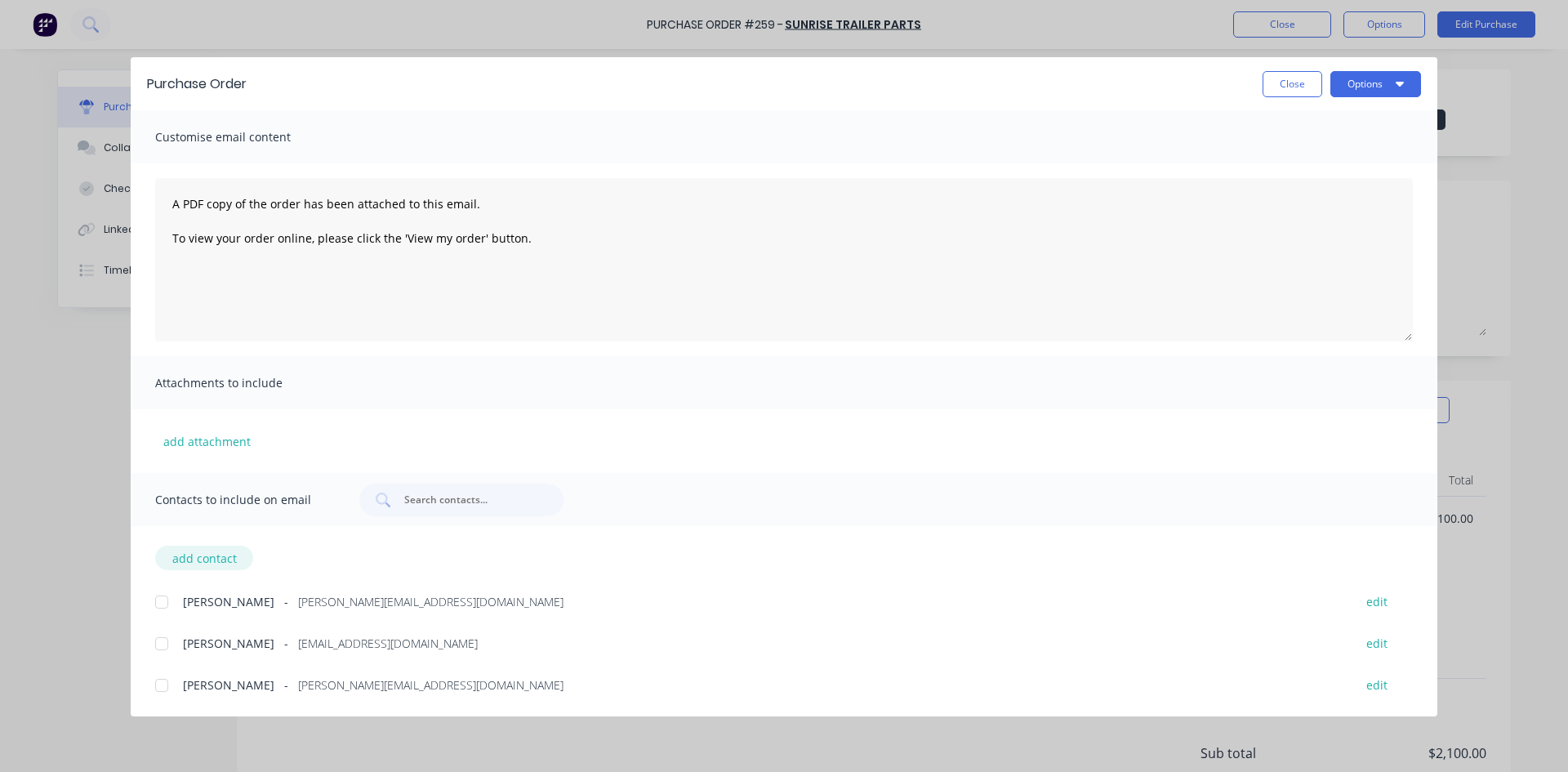
click at [216, 564] on button "add contact" at bounding box center [204, 558] width 98 height 24
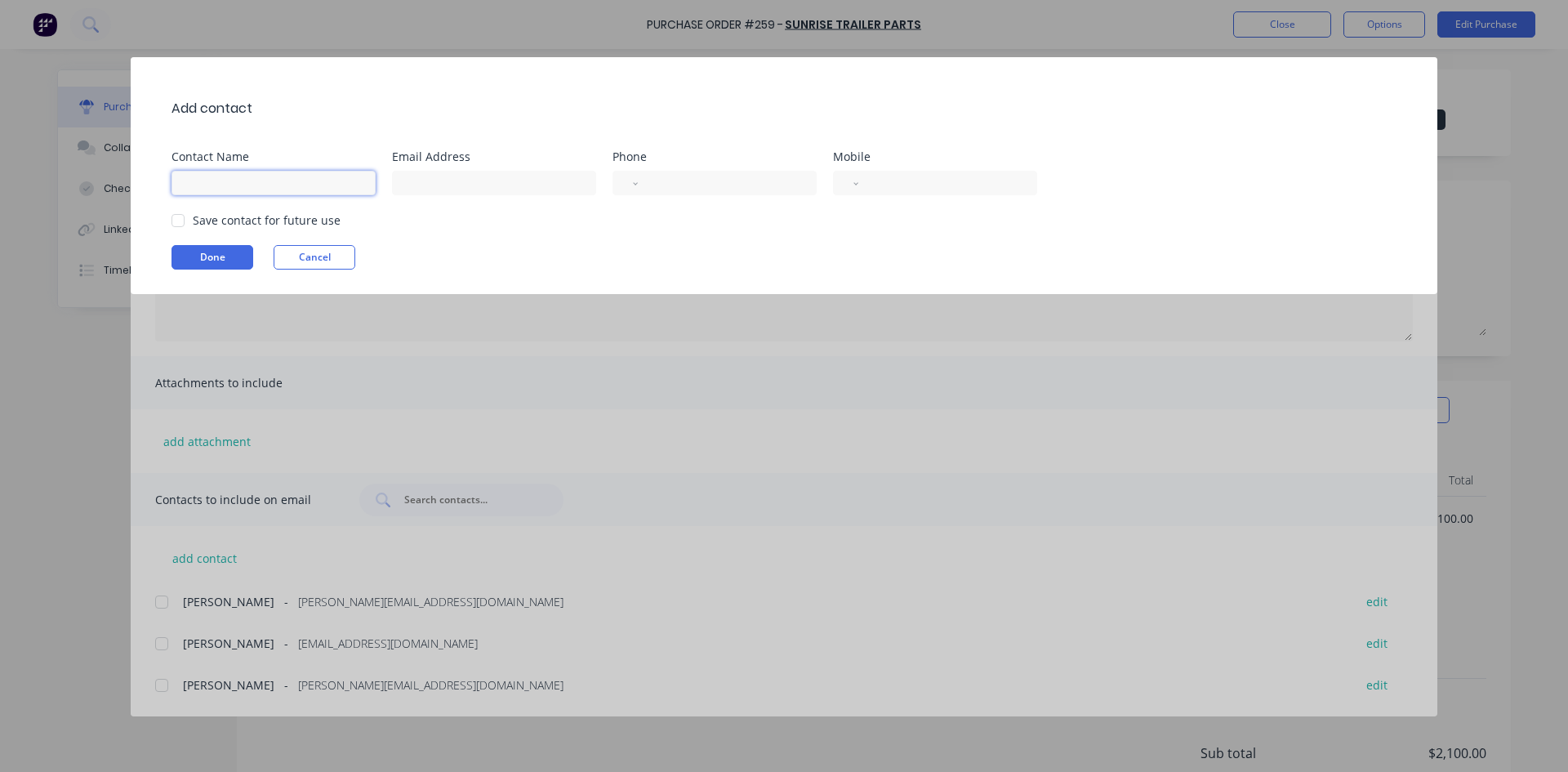
click at [247, 188] on input at bounding box center [273, 183] width 204 height 24
type input "Sunrise Sales"
paste input "sales@sunriseint.com.au"
click at [183, 217] on div at bounding box center [178, 221] width 33 height 33
type input "sales@sunriseint.com.au"
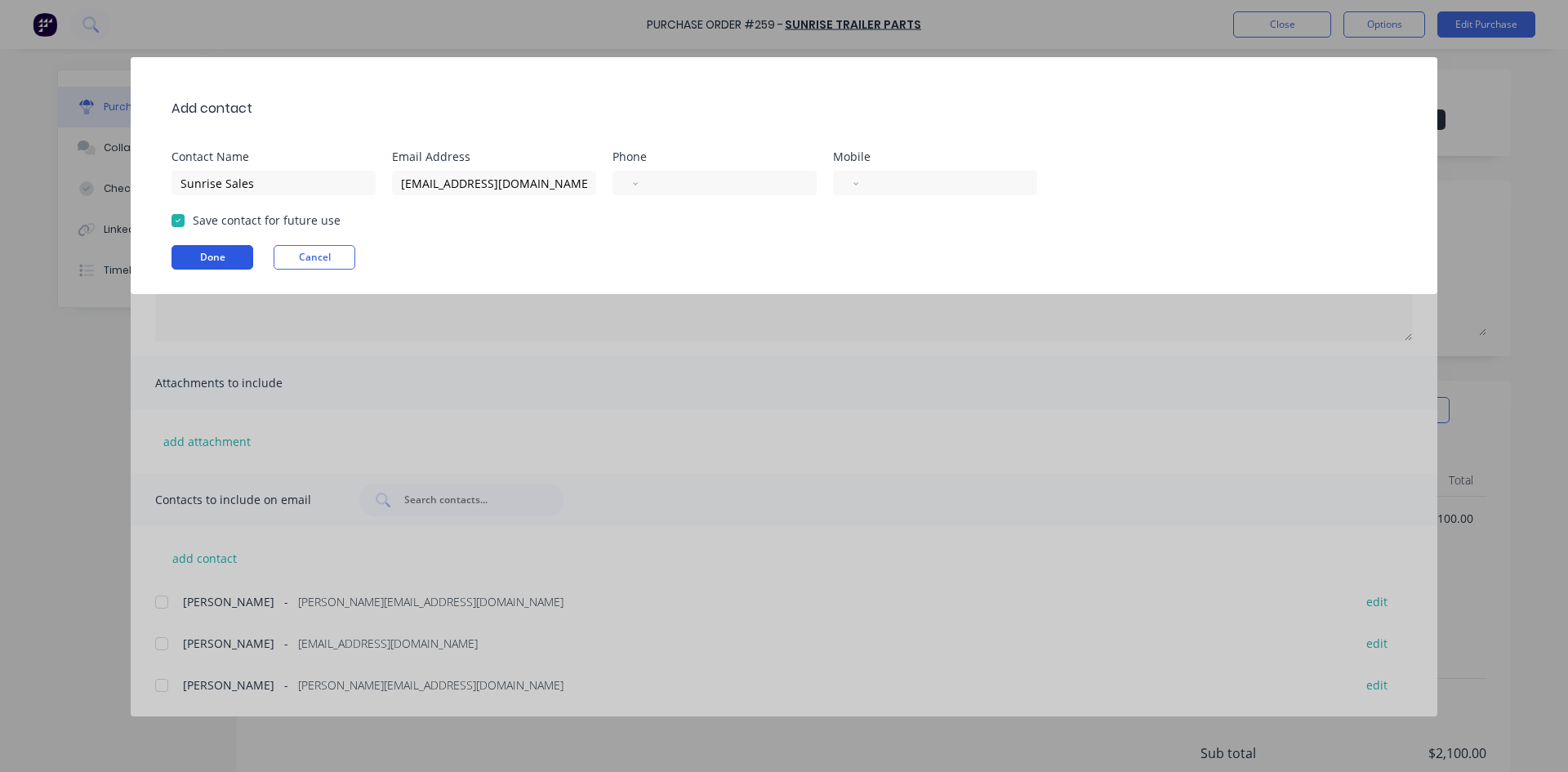
click at [214, 254] on button "Done" at bounding box center [212, 257] width 82 height 24
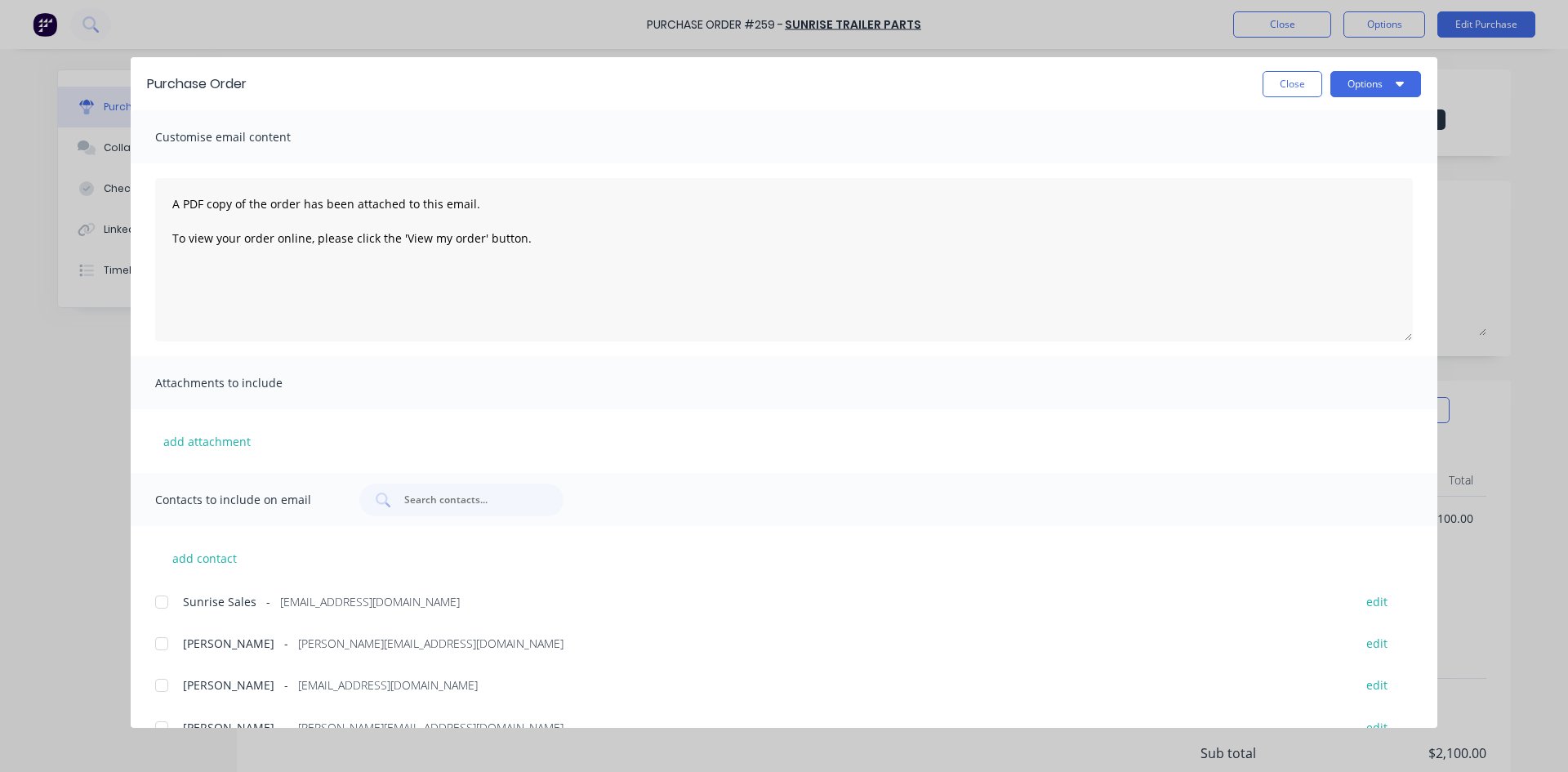
click at [154, 602] on div at bounding box center [162, 602] width 33 height 33
click at [1373, 95] on button "Options" at bounding box center [1376, 84] width 91 height 26
click at [1310, 187] on div "Email" at bounding box center [1344, 191] width 126 height 23
click at [1286, 74] on button "Close" at bounding box center [1292, 84] width 59 height 26
type textarea "x"
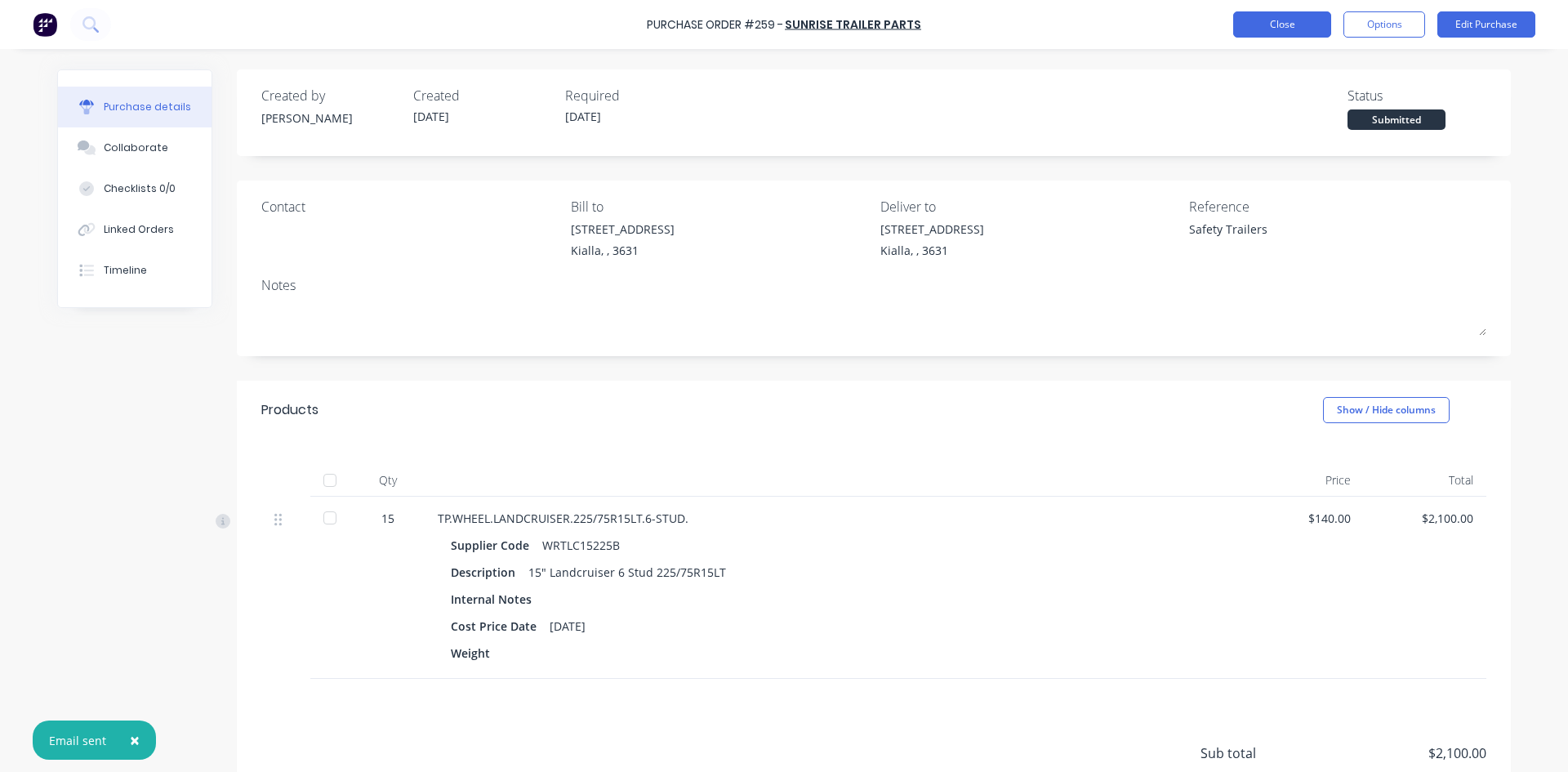
click at [1297, 22] on button "Close" at bounding box center [1283, 24] width 98 height 26
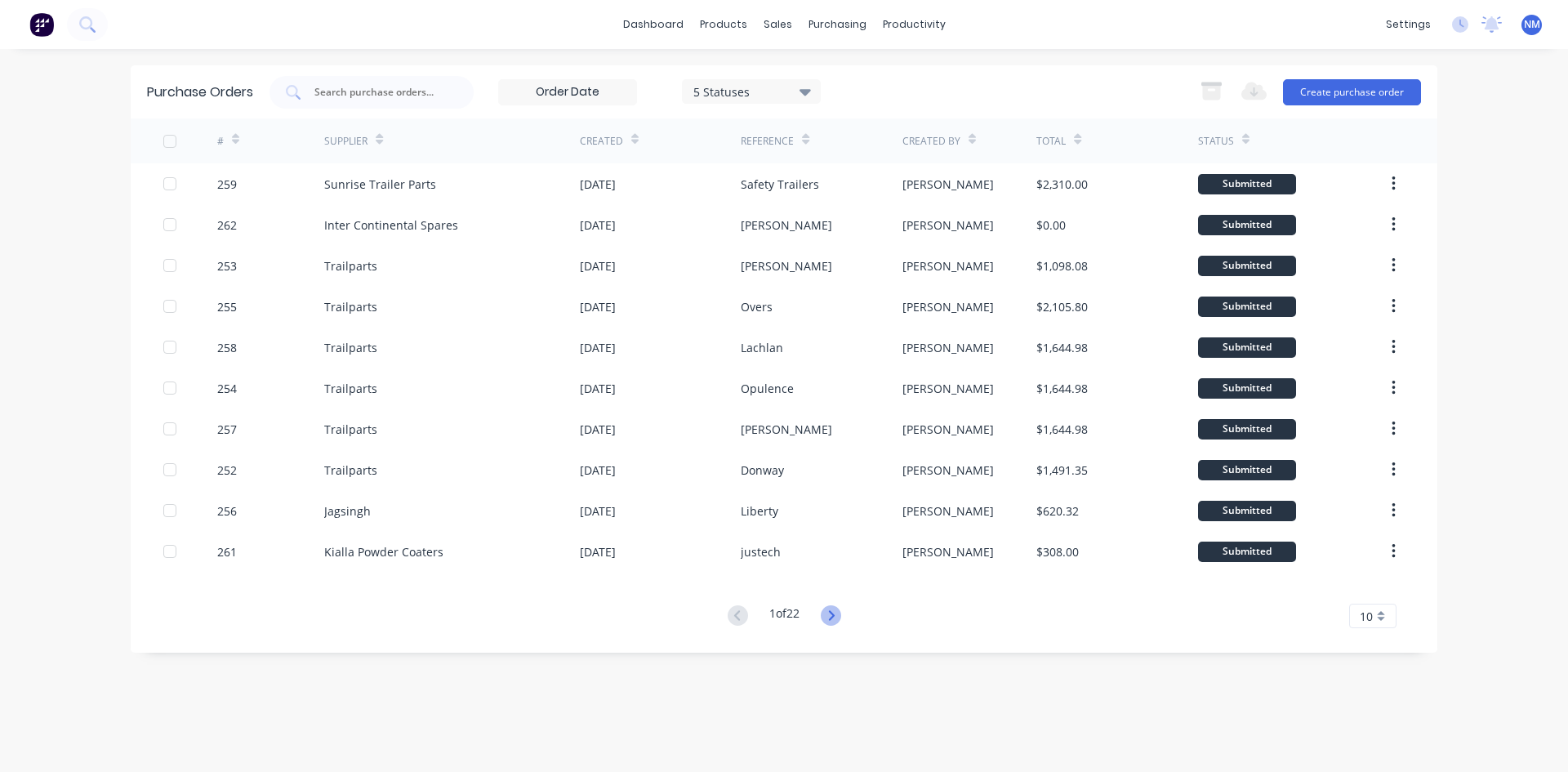
click at [828, 618] on icon at bounding box center [831, 616] width 21 height 21
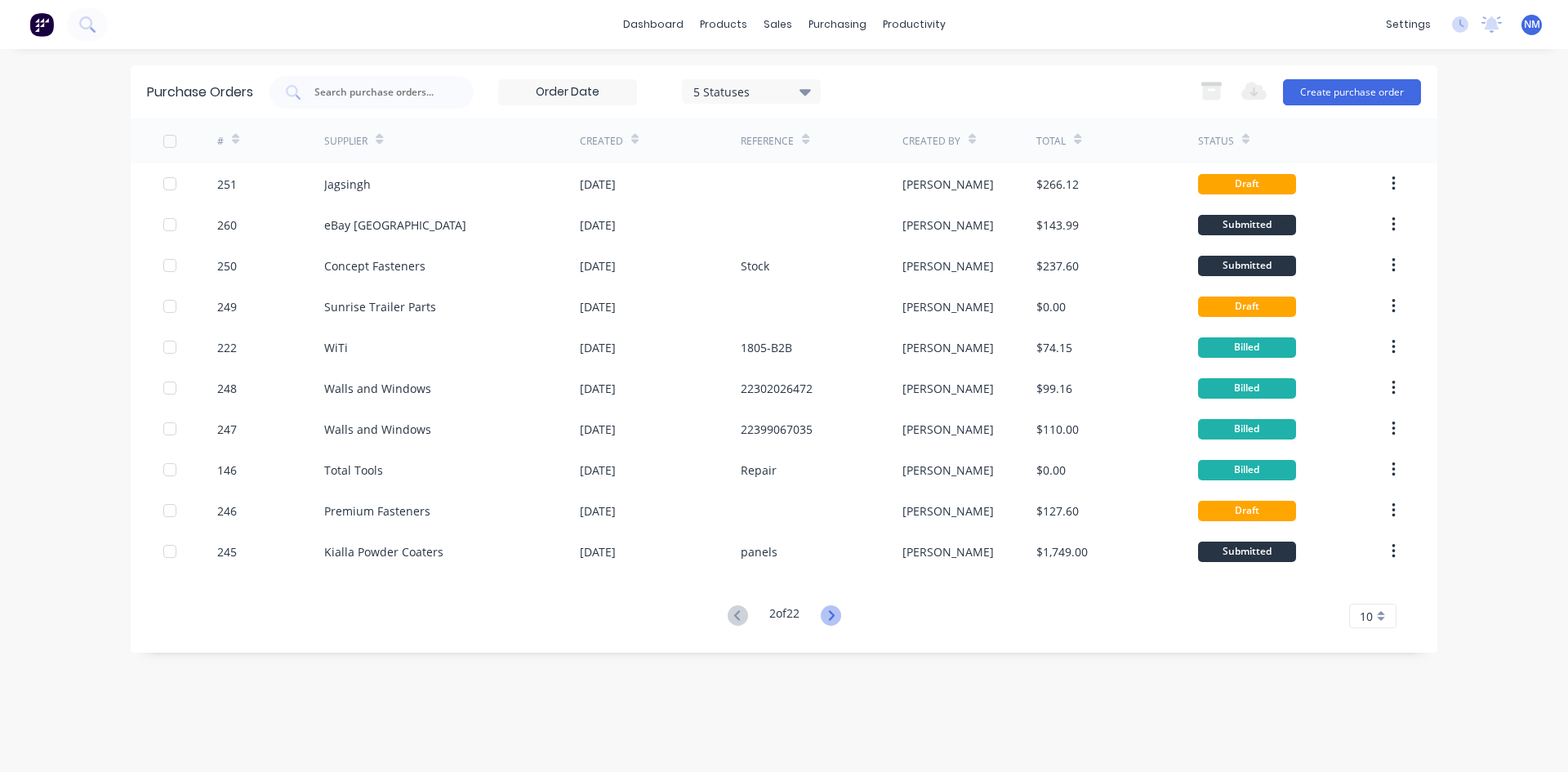
click at [829, 618] on icon at bounding box center [831, 616] width 21 height 21
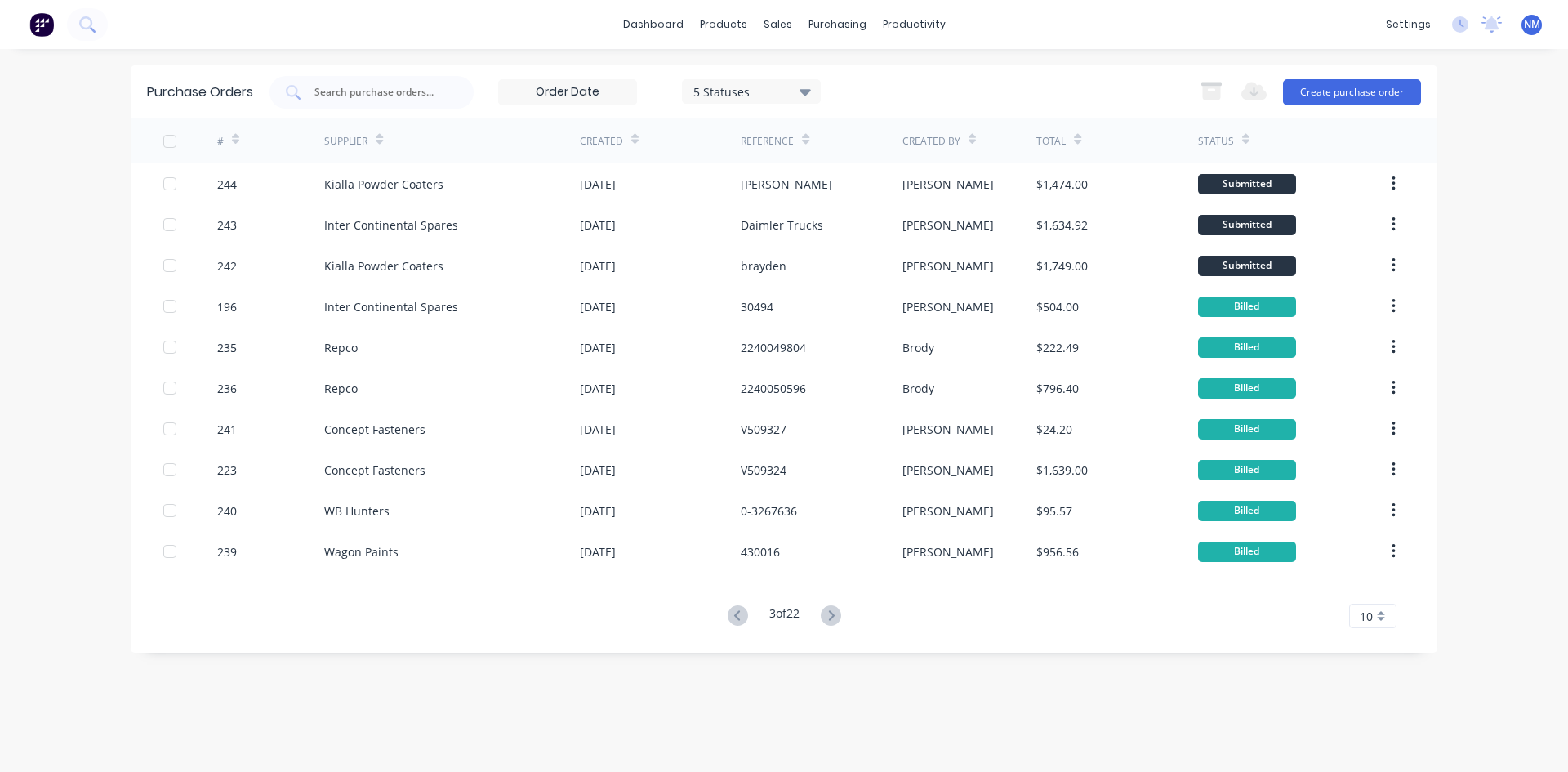
click at [829, 618] on icon at bounding box center [831, 616] width 21 height 21
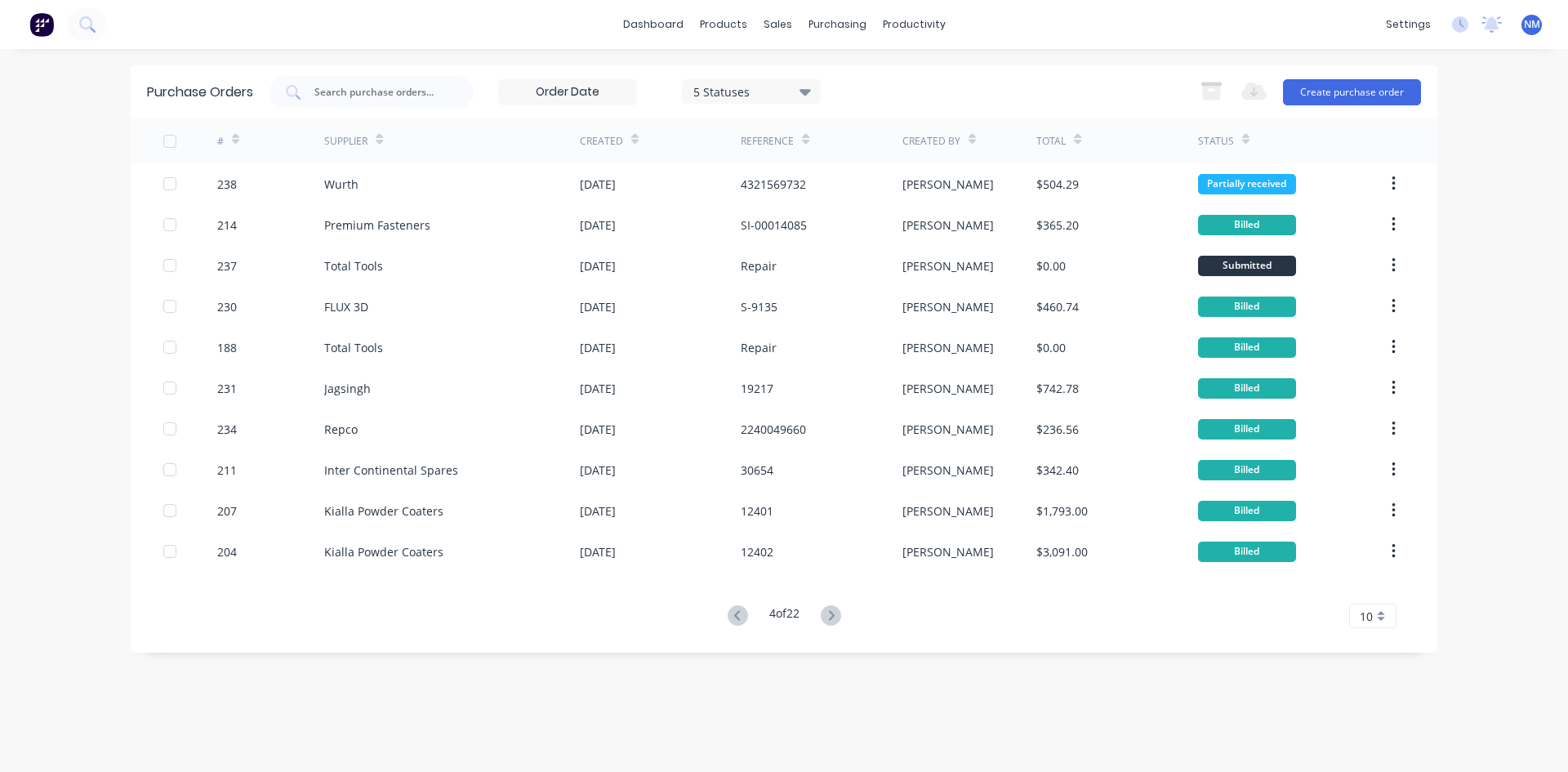
click at [829, 618] on icon at bounding box center [831, 616] width 21 height 21
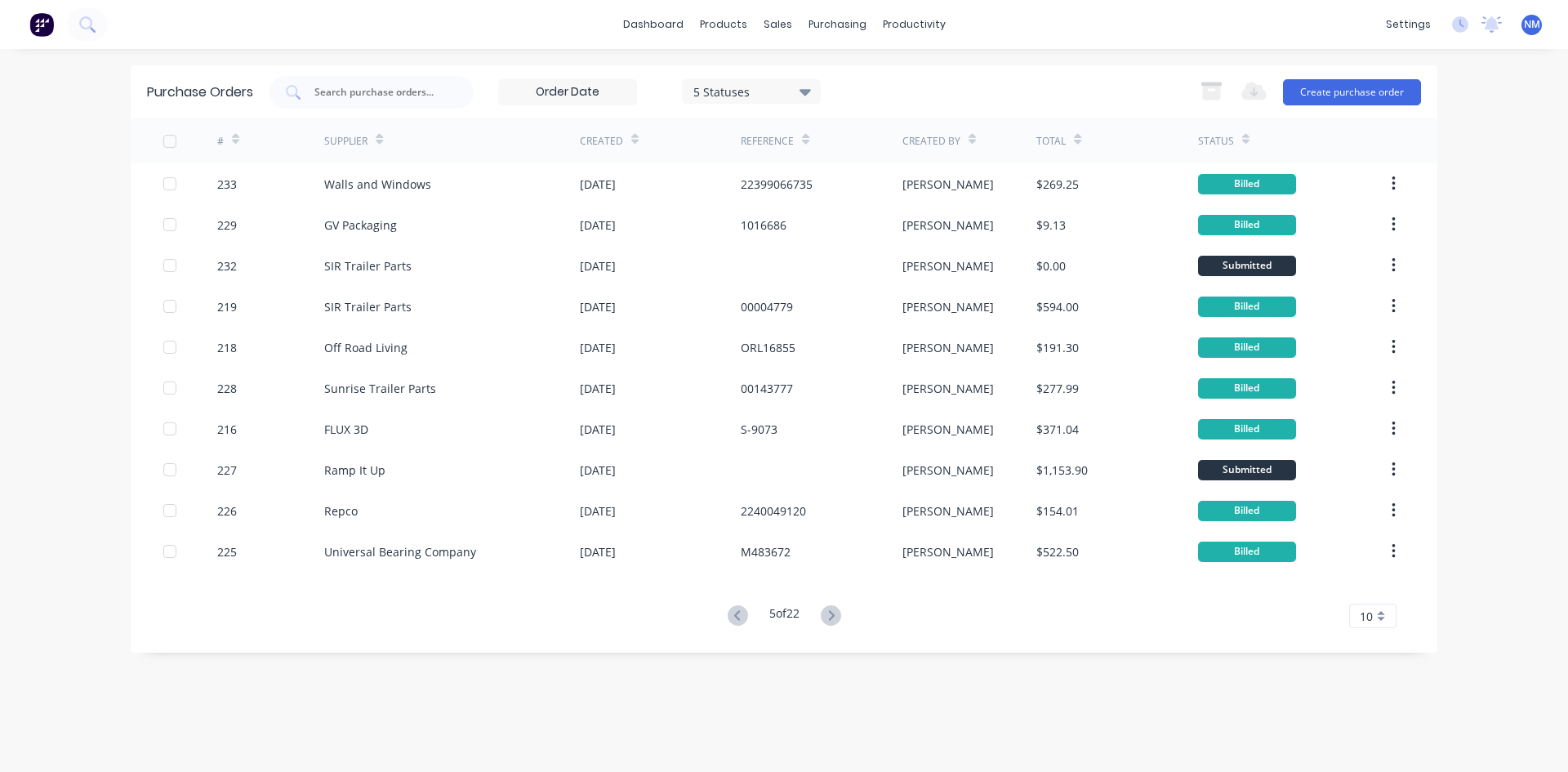
click at [829, 618] on icon at bounding box center [831, 616] width 21 height 21
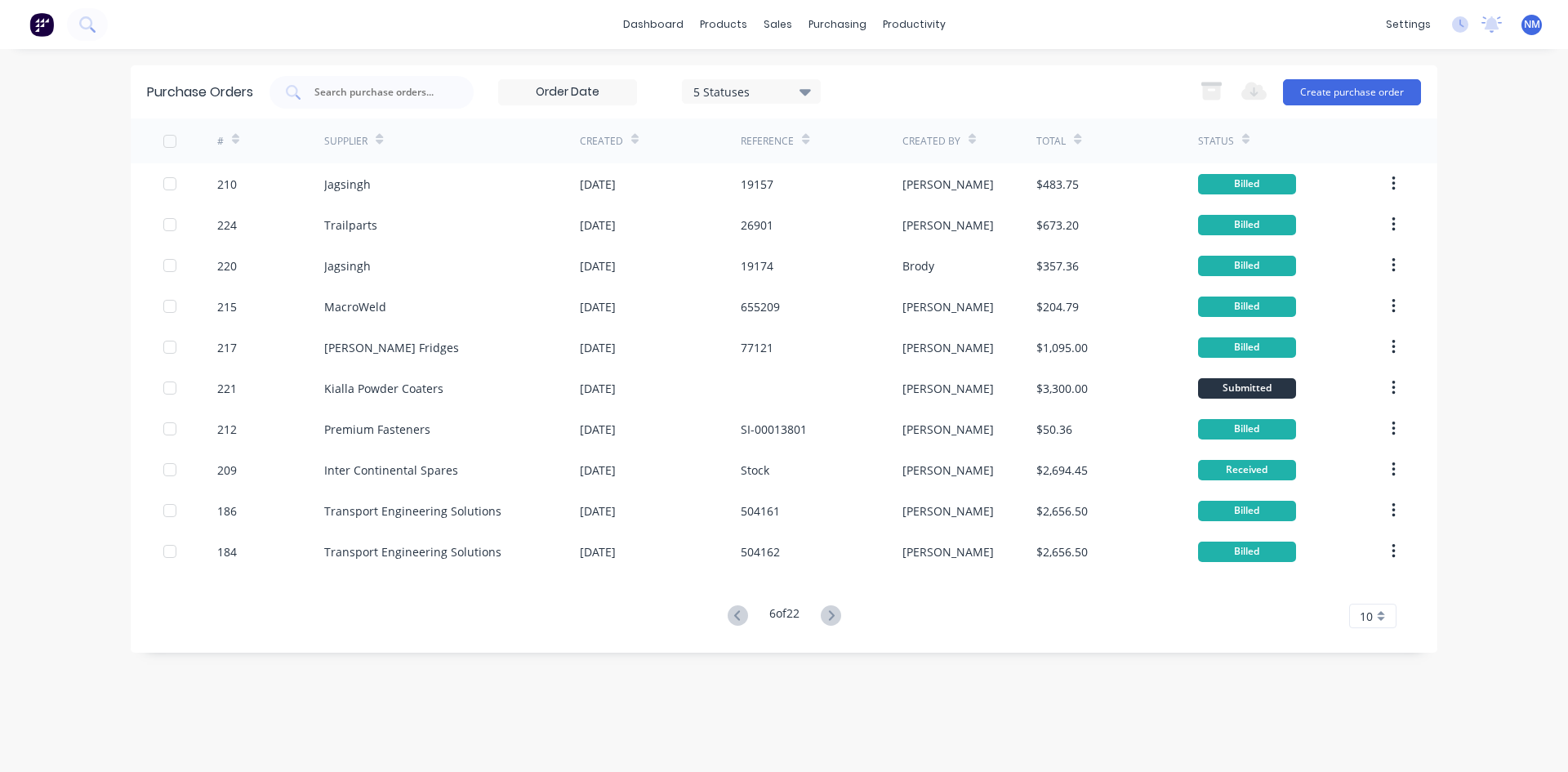
click at [829, 618] on icon at bounding box center [831, 616] width 21 height 21
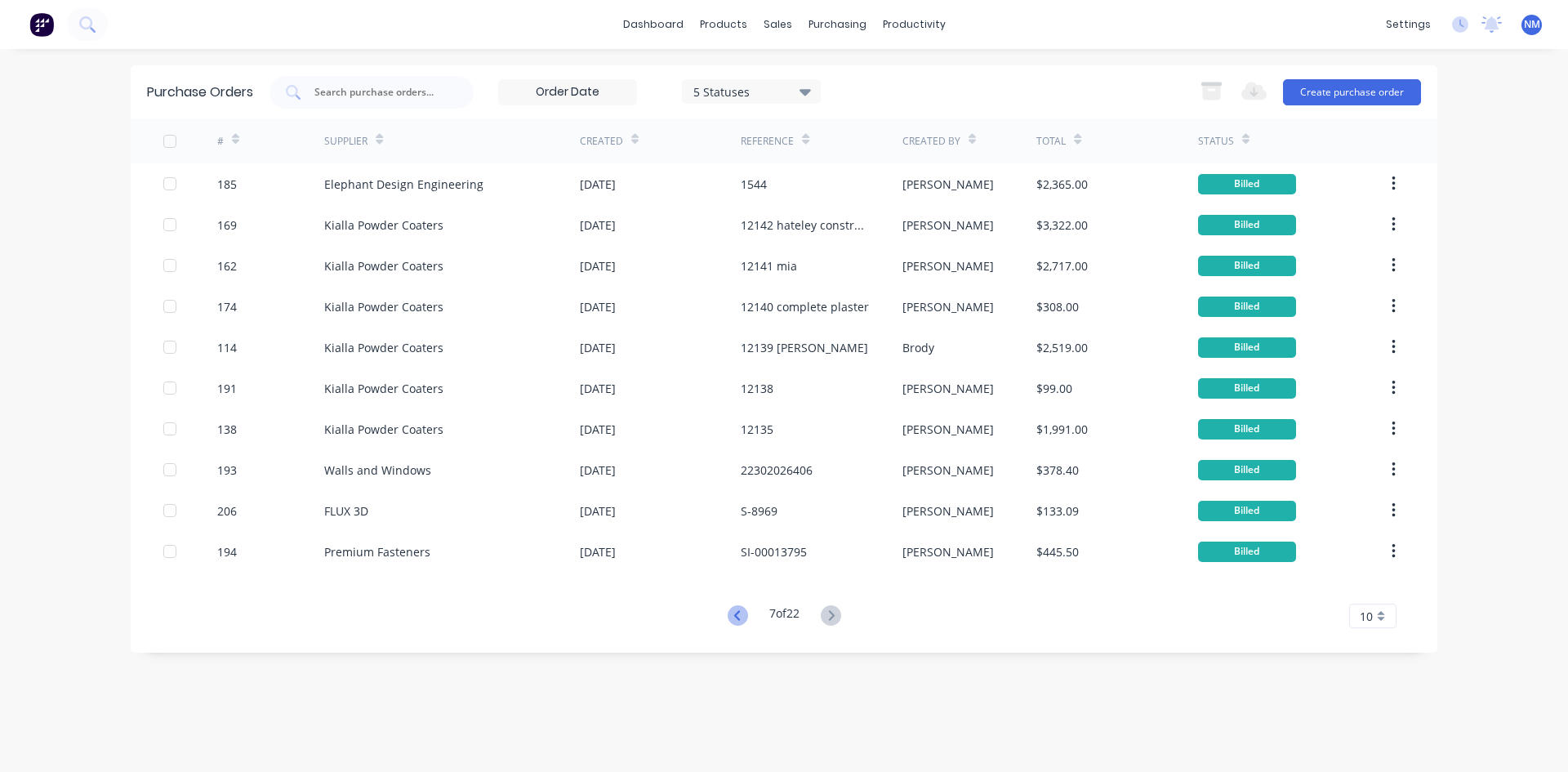
click at [732, 611] on icon at bounding box center [738, 616] width 21 height 21
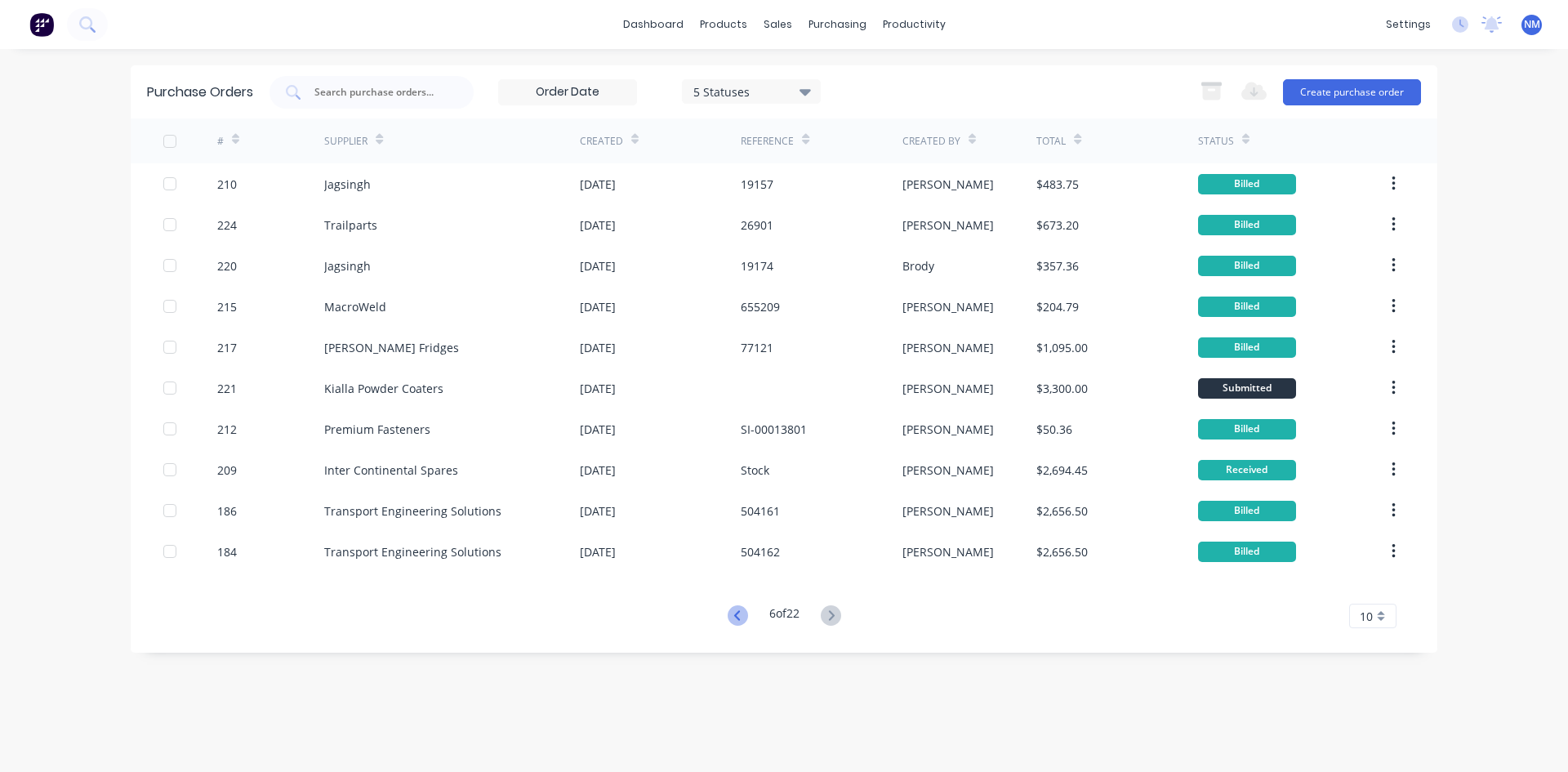
click at [728, 615] on icon at bounding box center [738, 616] width 21 height 21
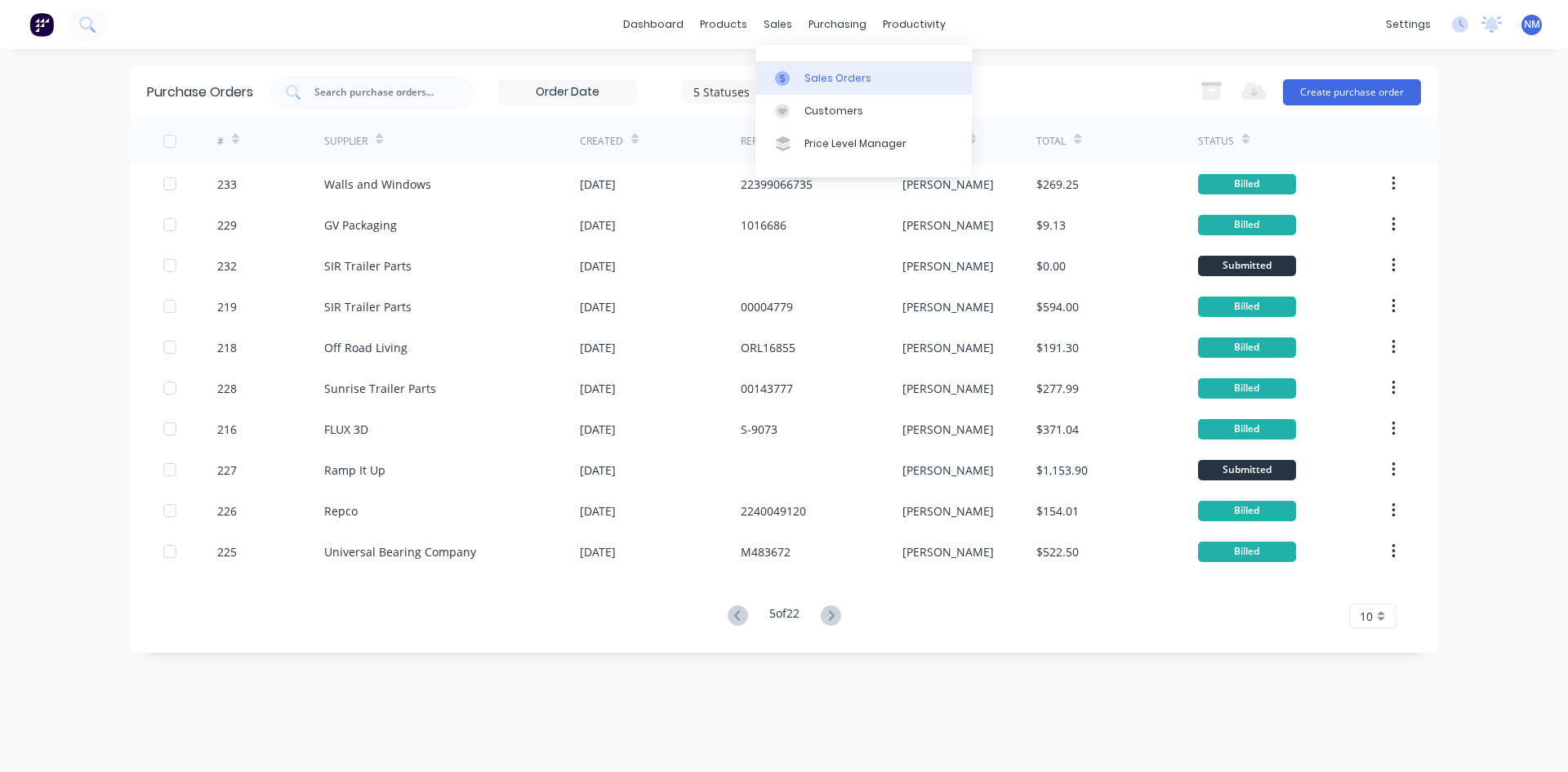
click at [782, 64] on link "Sales Orders" at bounding box center [864, 78] width 216 height 33
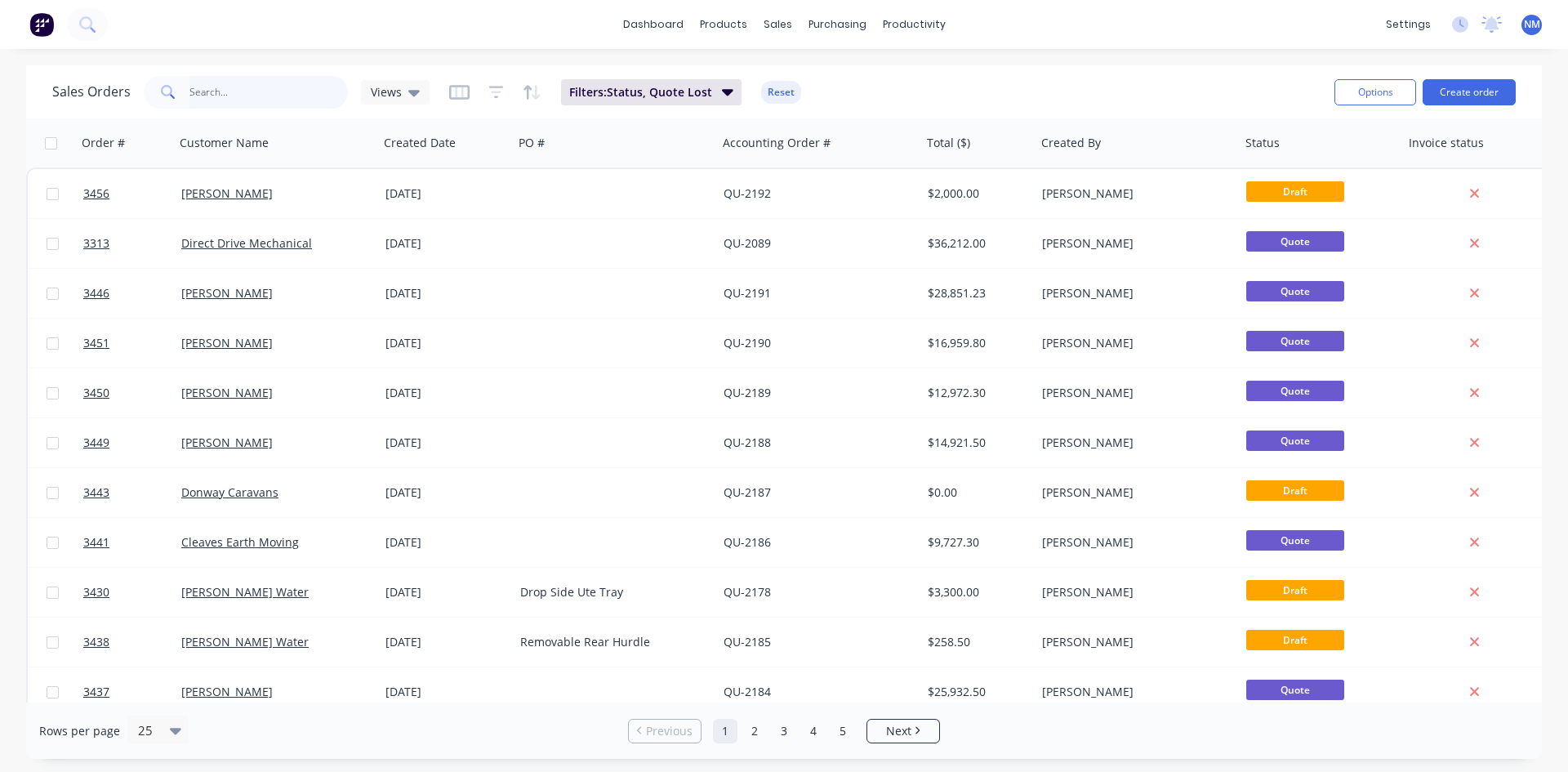
click at [252, 81] on input "text" at bounding box center [269, 92] width 159 height 33
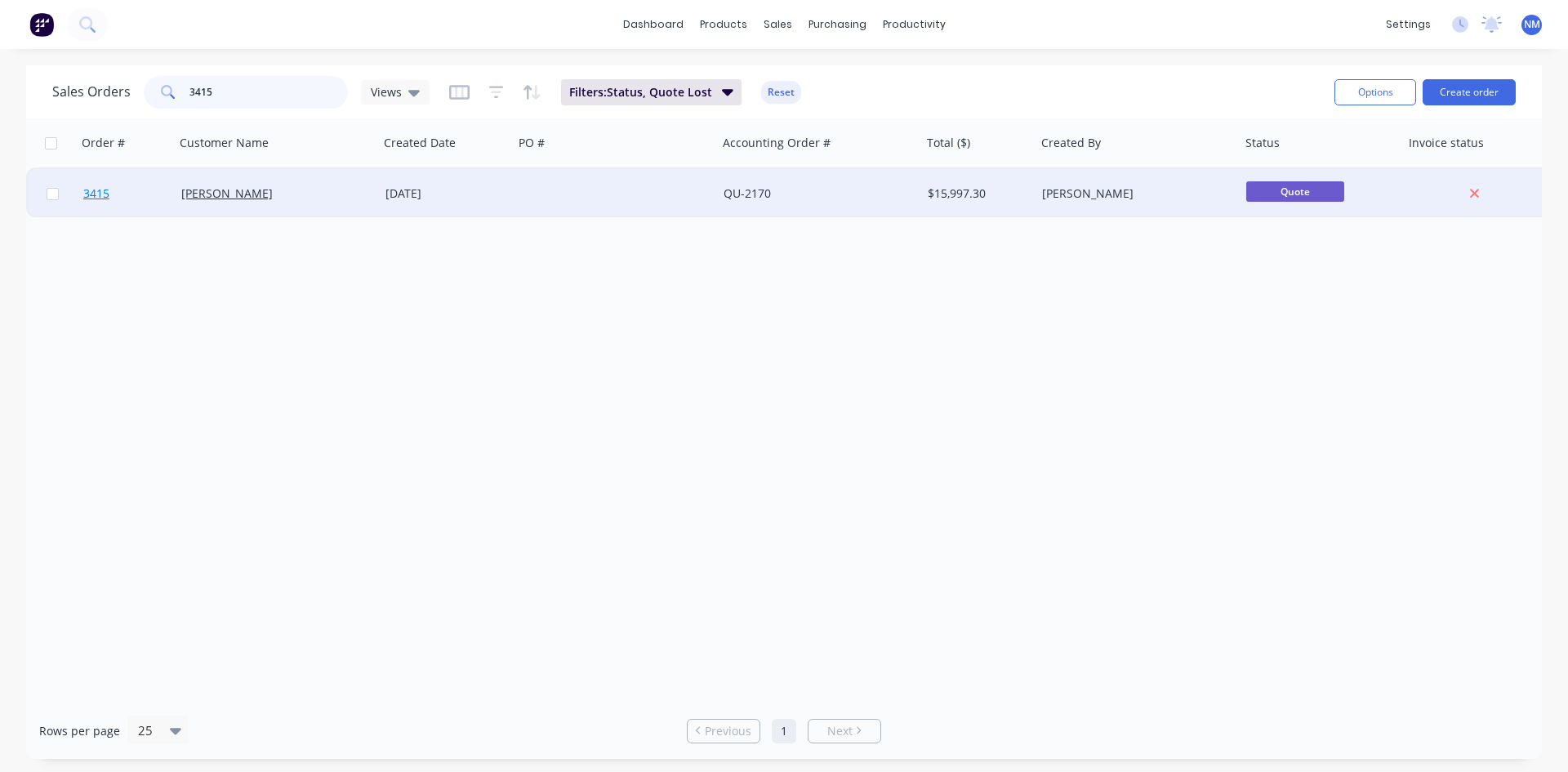
type input "3415"
click at [99, 198] on span "3415" at bounding box center [97, 193] width 26 height 16
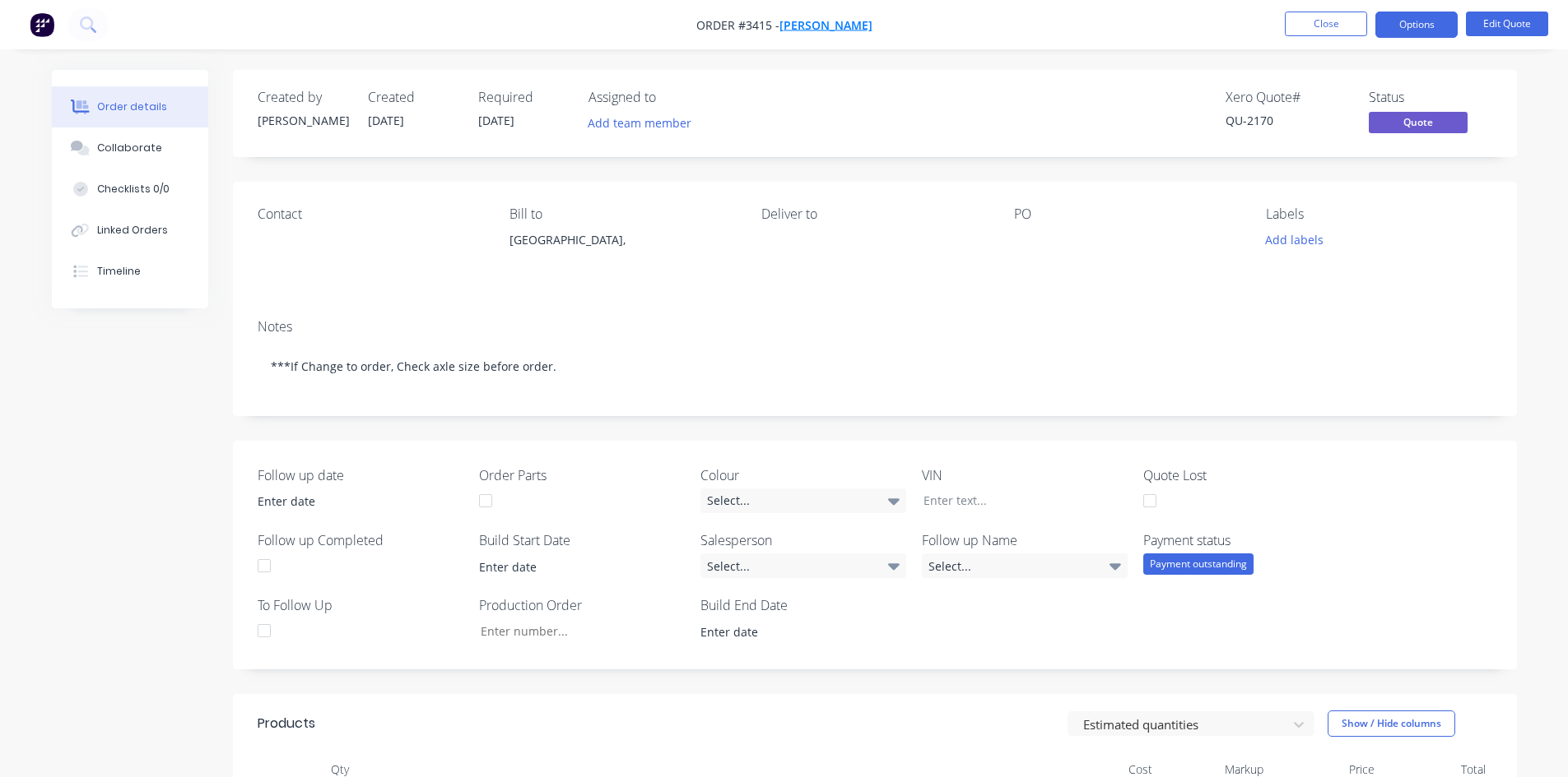
click at [833, 29] on span "[PERSON_NAME]" at bounding box center [825, 25] width 93 height 16
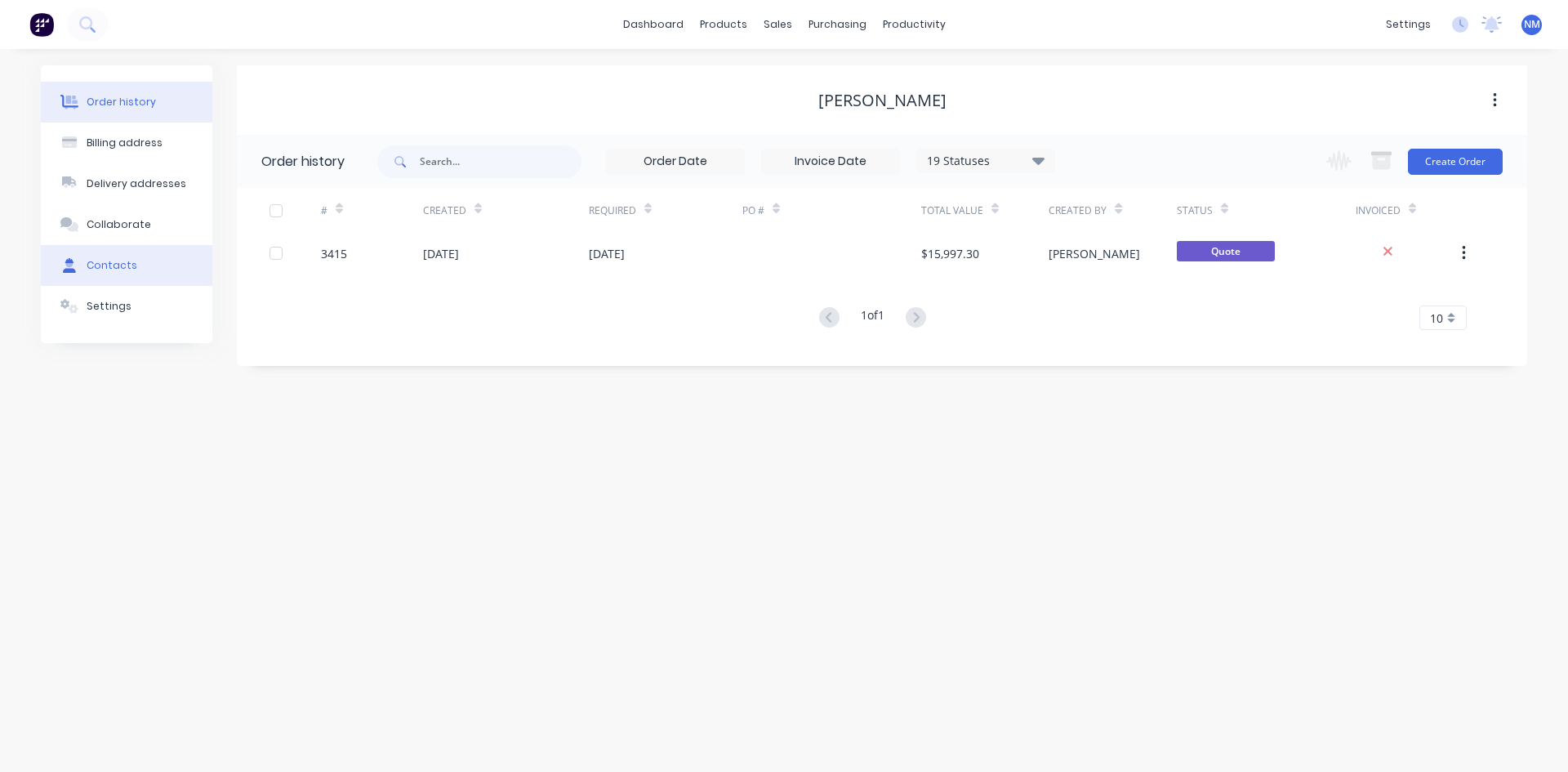
click at [153, 261] on button "Contacts" at bounding box center [126, 265] width 172 height 41
select select "AU"
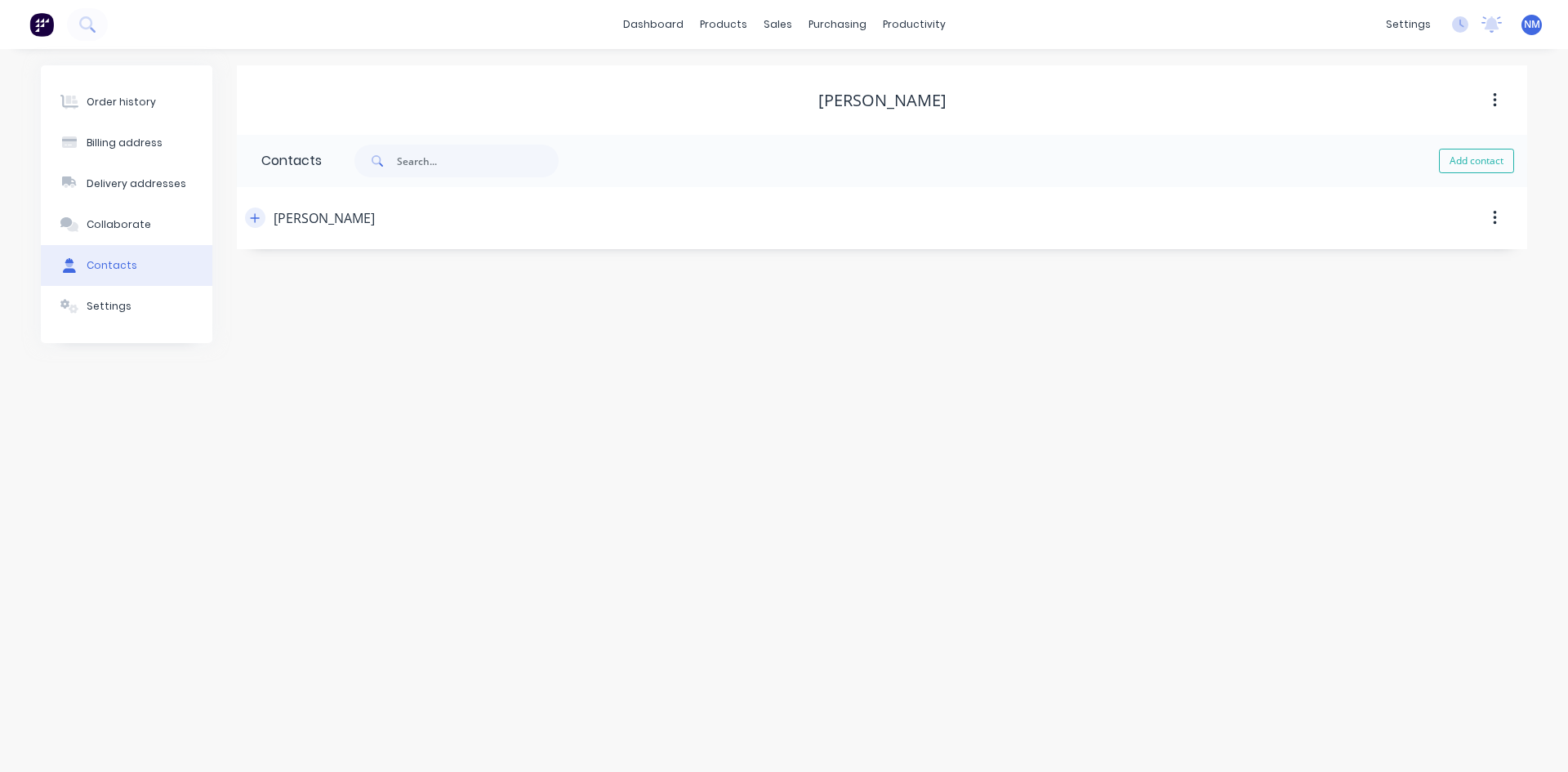
click at [258, 222] on icon "button" at bounding box center [254, 217] width 9 height 11
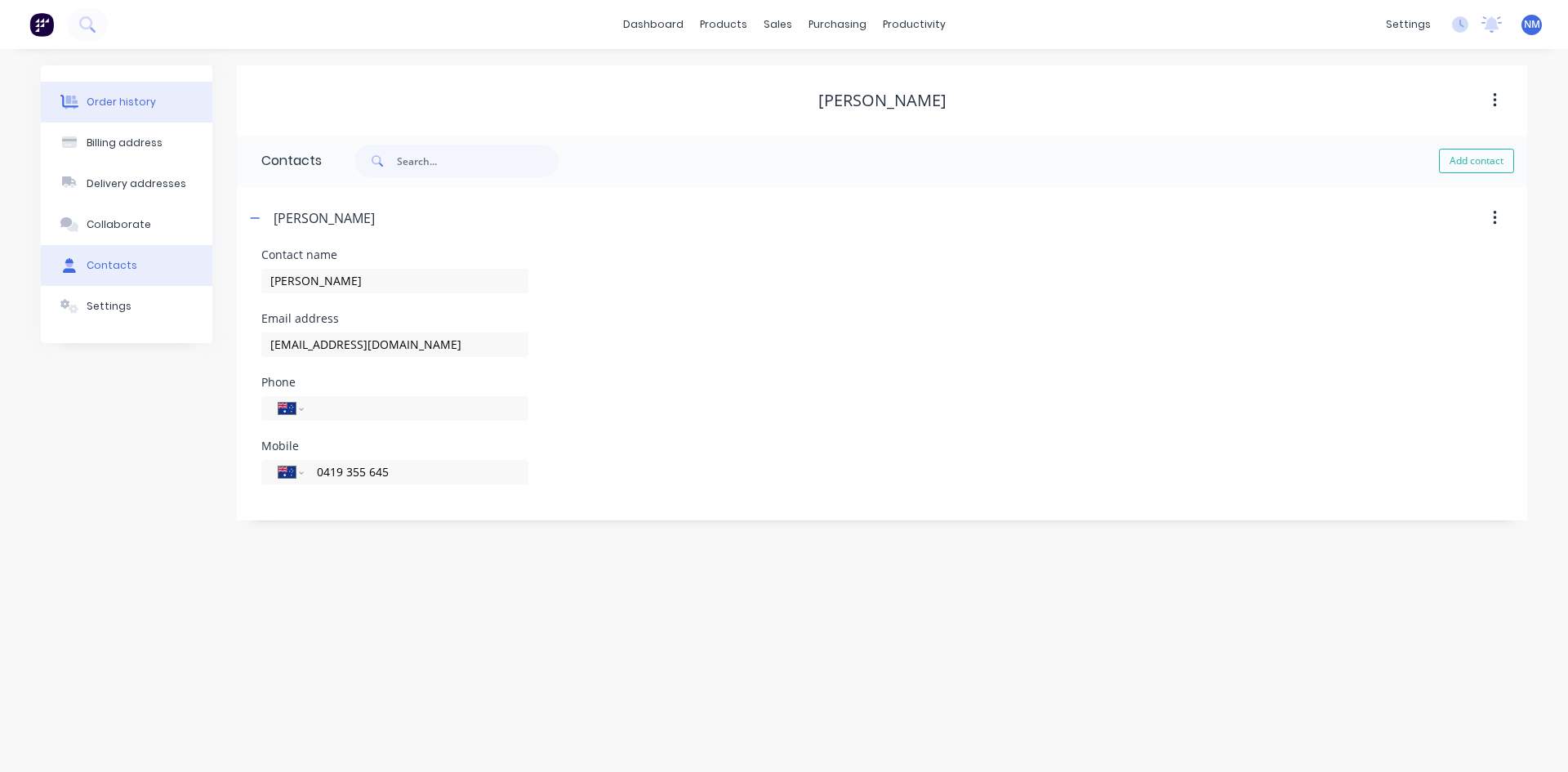
click at [117, 96] on div "Order history" at bounding box center [121, 102] width 70 height 15
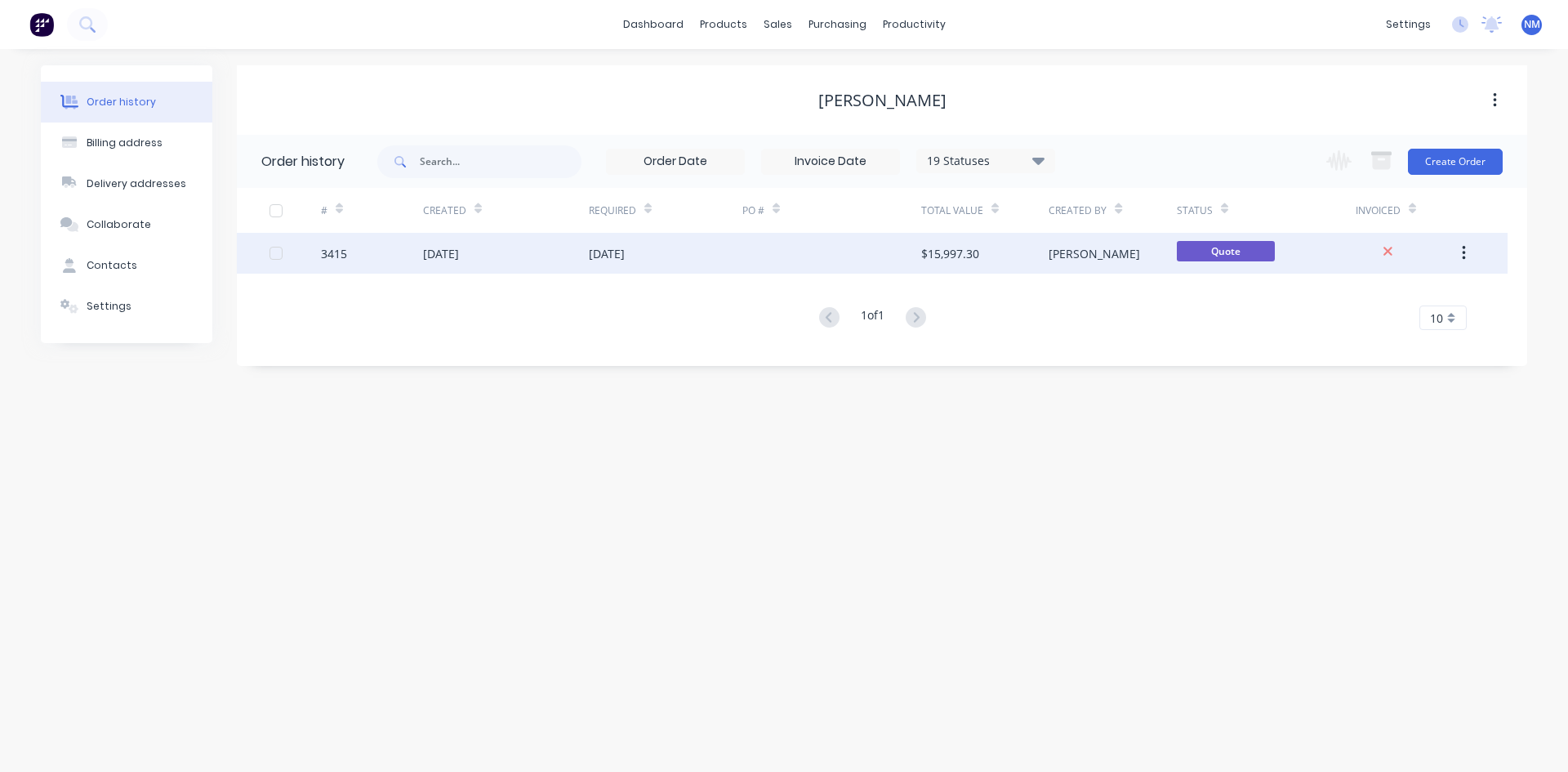
click at [496, 259] on div "[DATE]" at bounding box center [506, 253] width 166 height 41
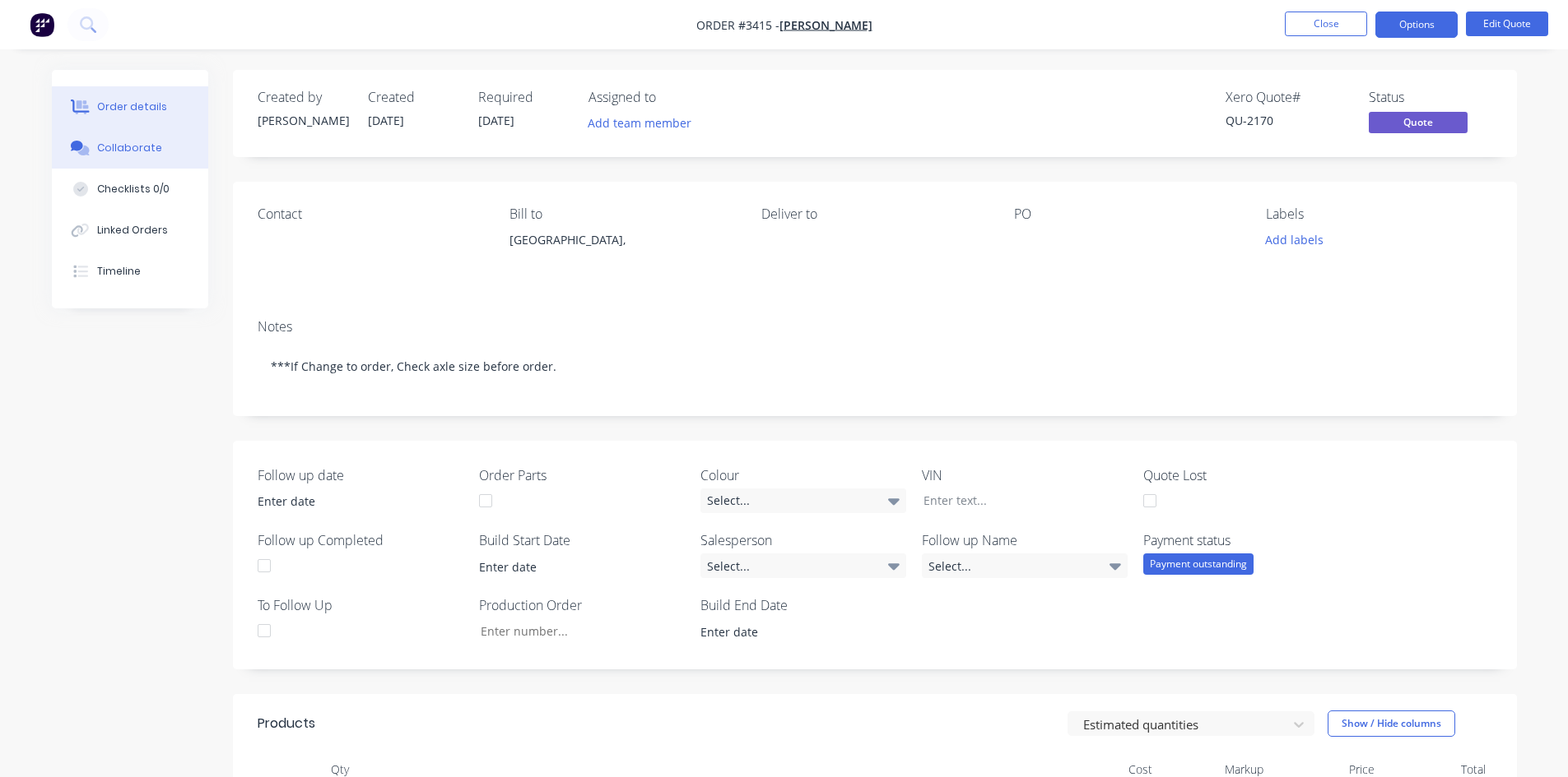
click at [138, 142] on div "Collaborate" at bounding box center [129, 148] width 65 height 15
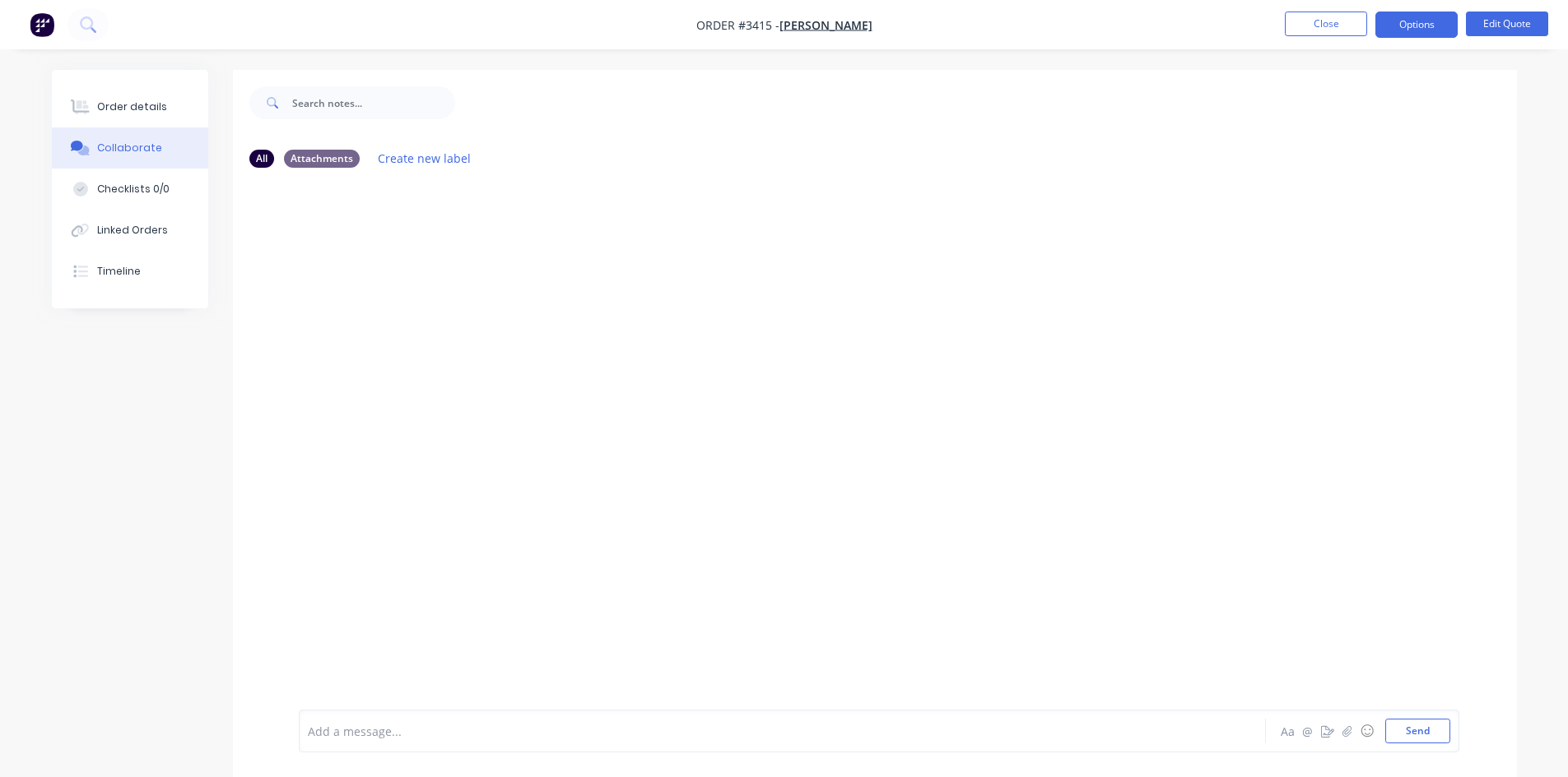
click at [426, 719] on div "Add a message..." at bounding box center [736, 731] width 857 height 24
click at [1402, 728] on button "Send" at bounding box center [1418, 731] width 65 height 24
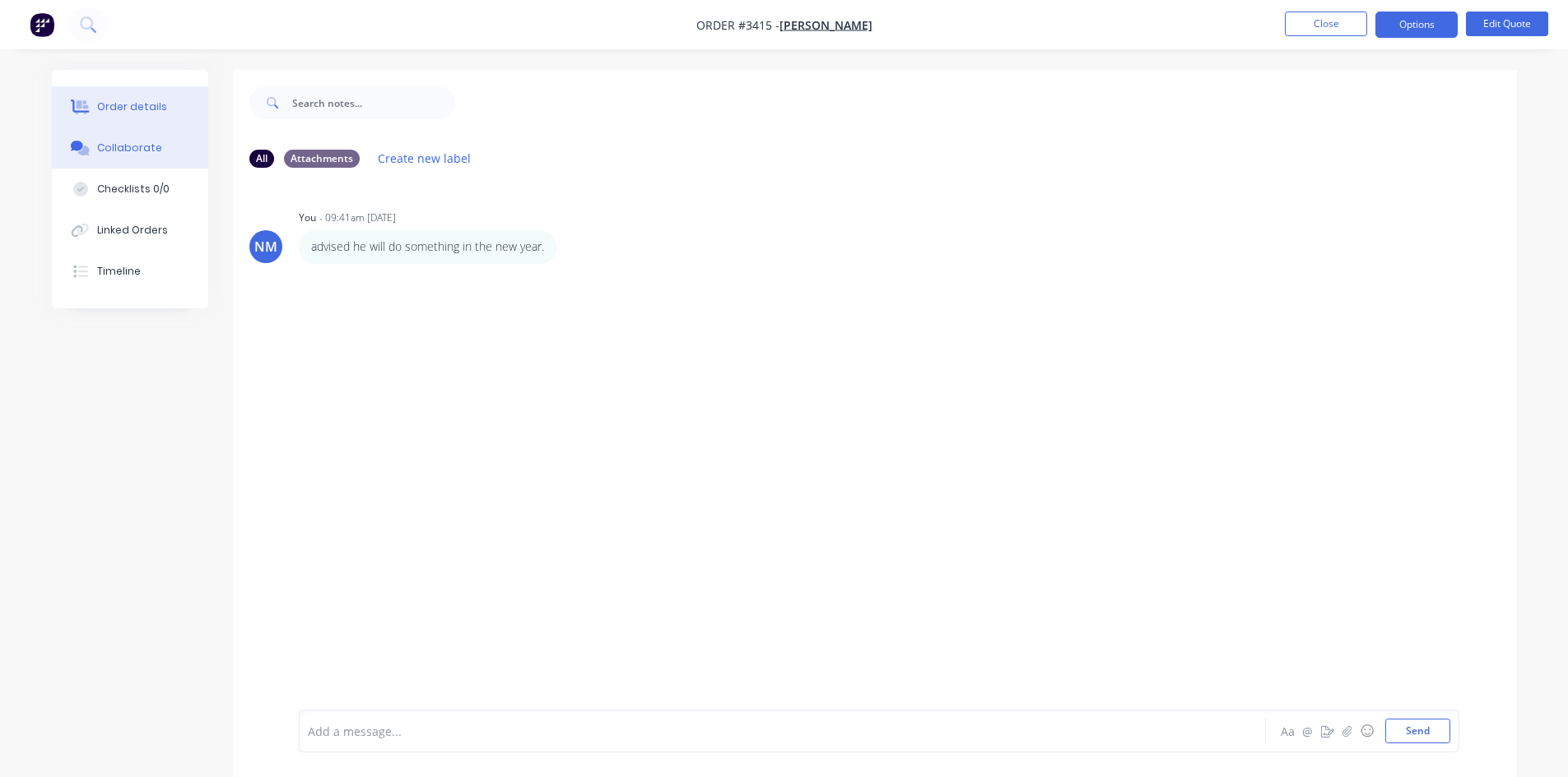
click at [149, 99] on button "Order details" at bounding box center [130, 106] width 156 height 41
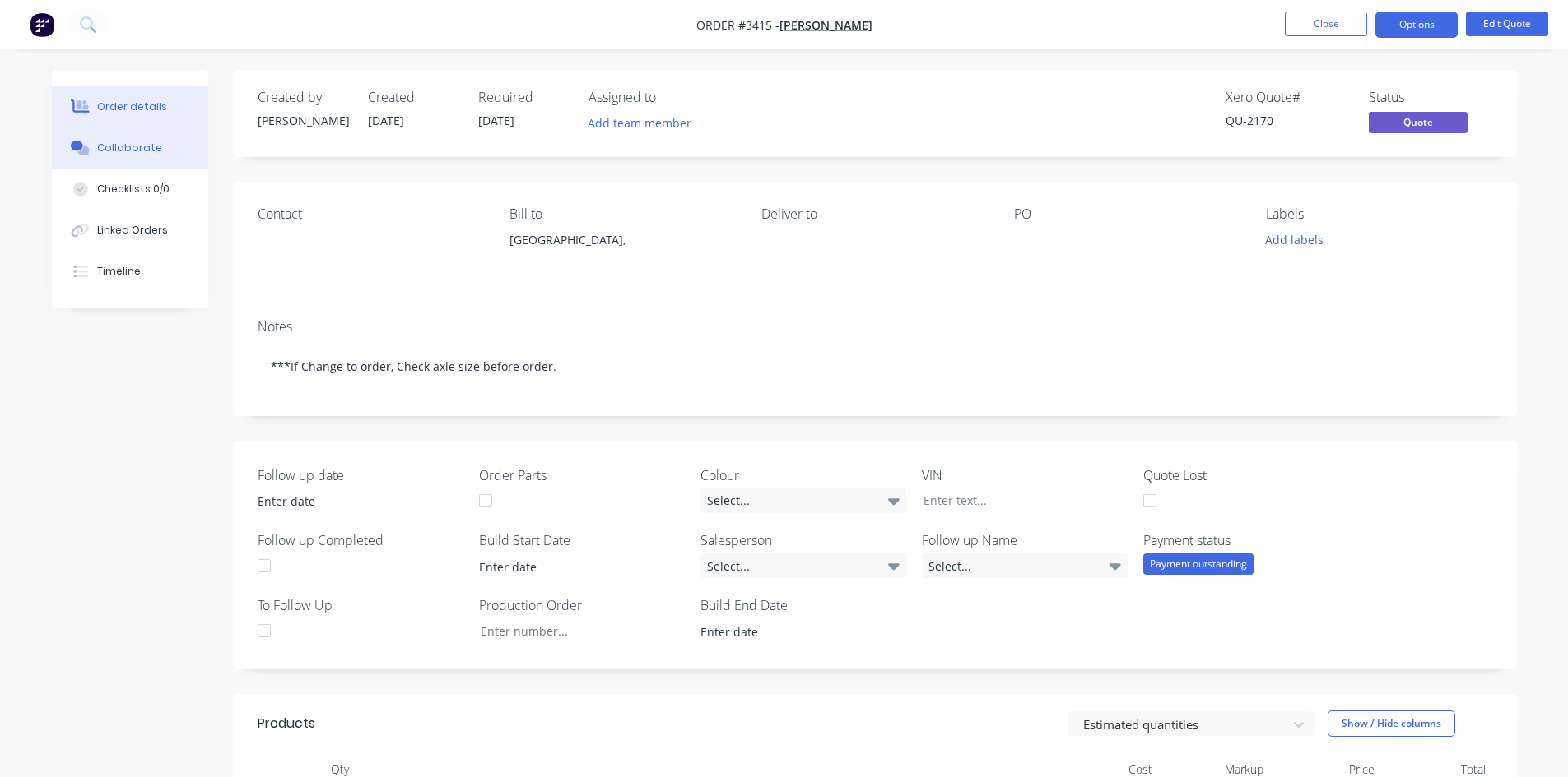
click at [153, 137] on button "Collaborate" at bounding box center [130, 148] width 156 height 41
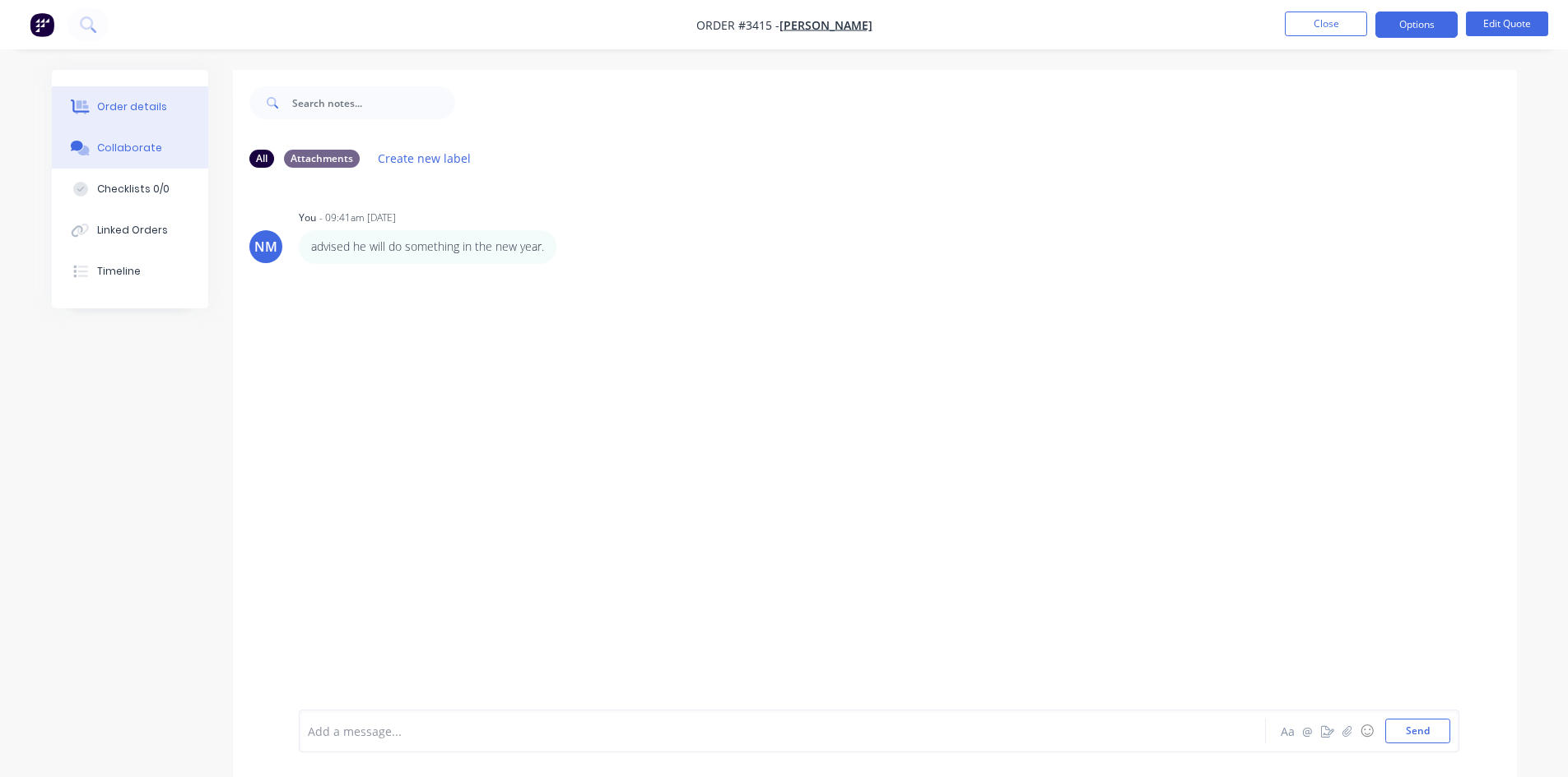
click at [150, 109] on div "Order details" at bounding box center [132, 107] width 70 height 15
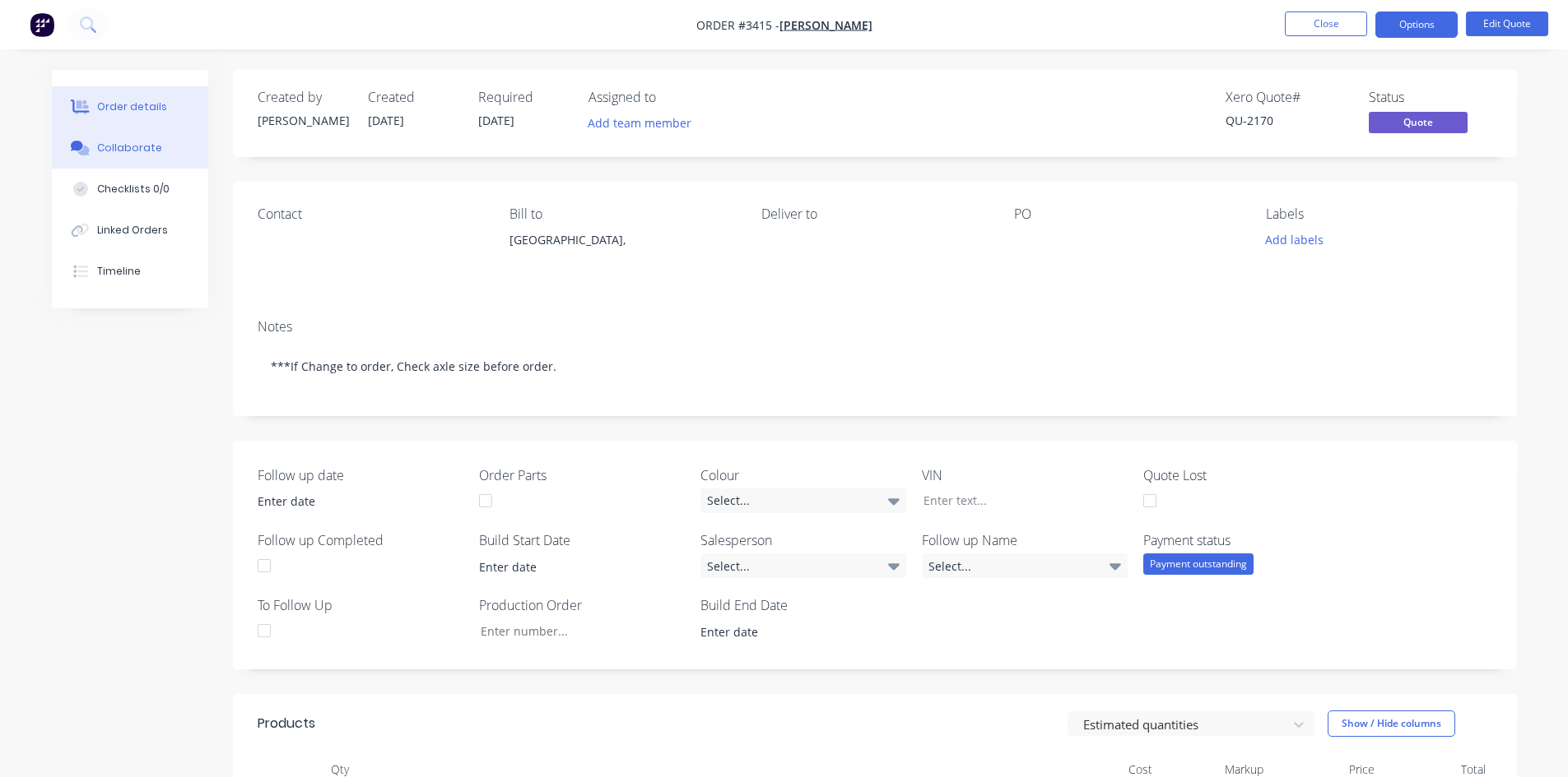
click at [155, 157] on button "Collaborate" at bounding box center [130, 148] width 156 height 41
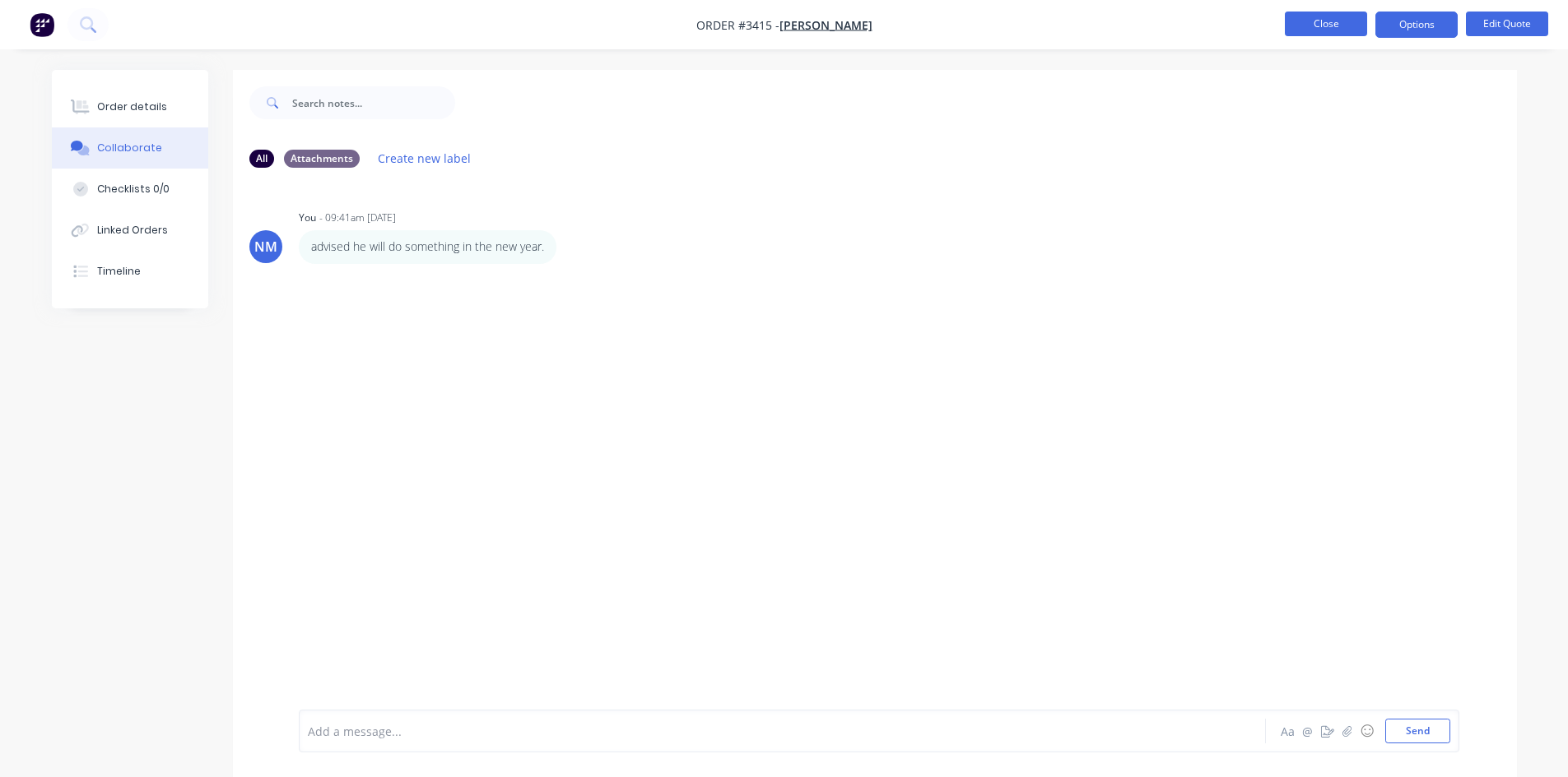
click at [1319, 22] on button "Close" at bounding box center [1326, 23] width 83 height 24
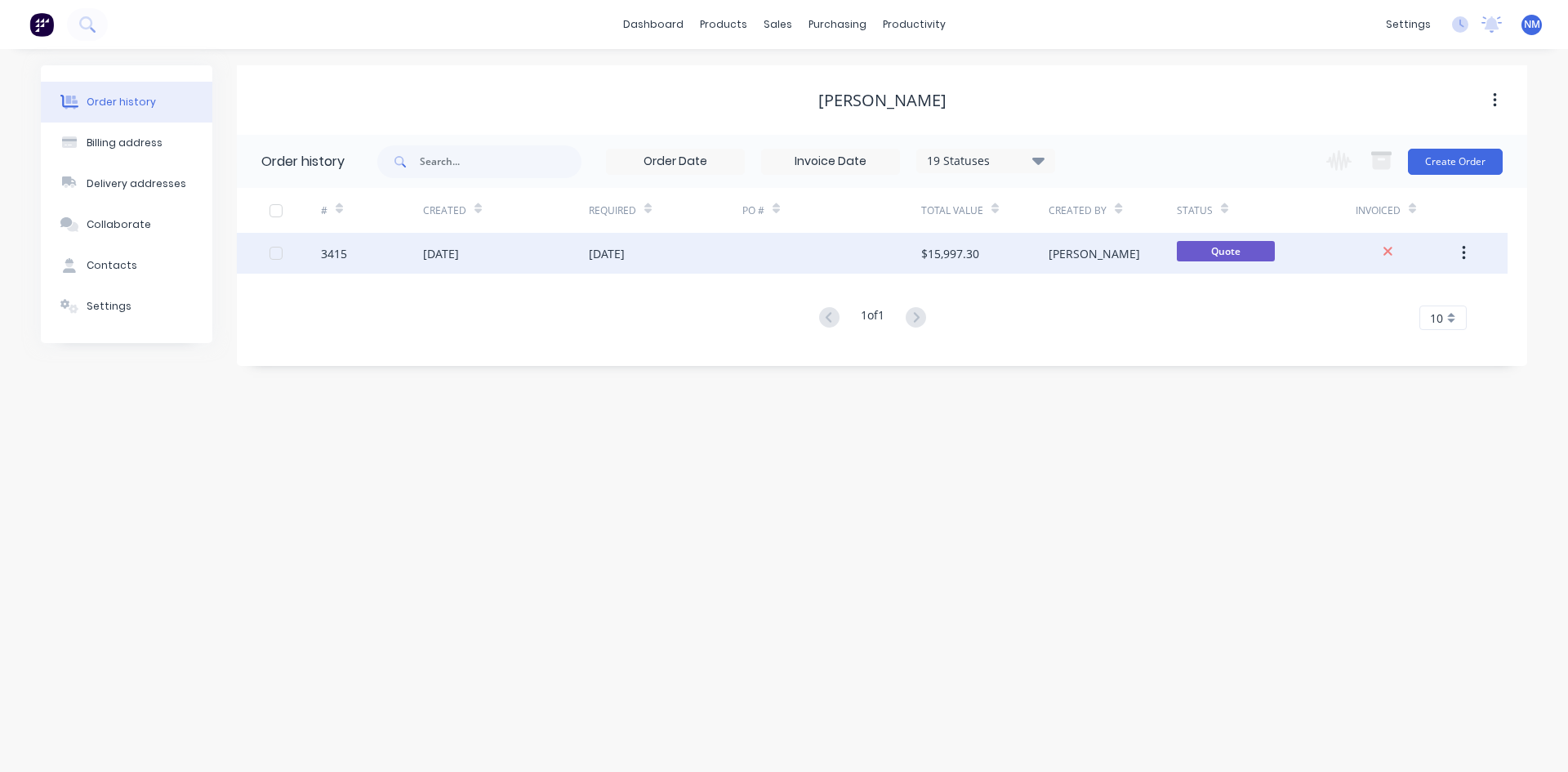
click at [528, 243] on div "[DATE]" at bounding box center [506, 253] width 166 height 41
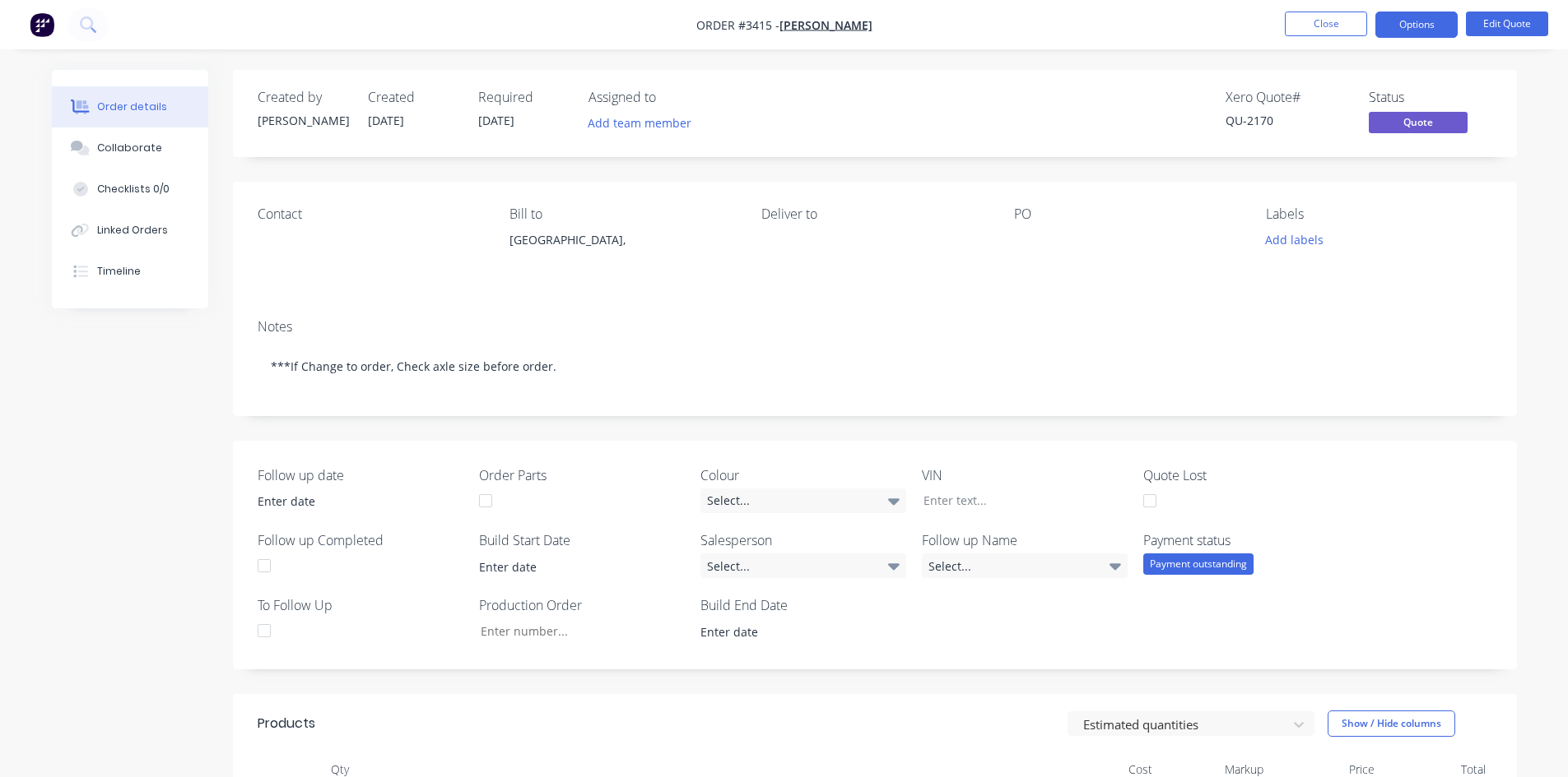
click at [269, 628] on div at bounding box center [264, 631] width 33 height 33
click at [321, 504] on input at bounding box center [348, 502] width 205 height 24
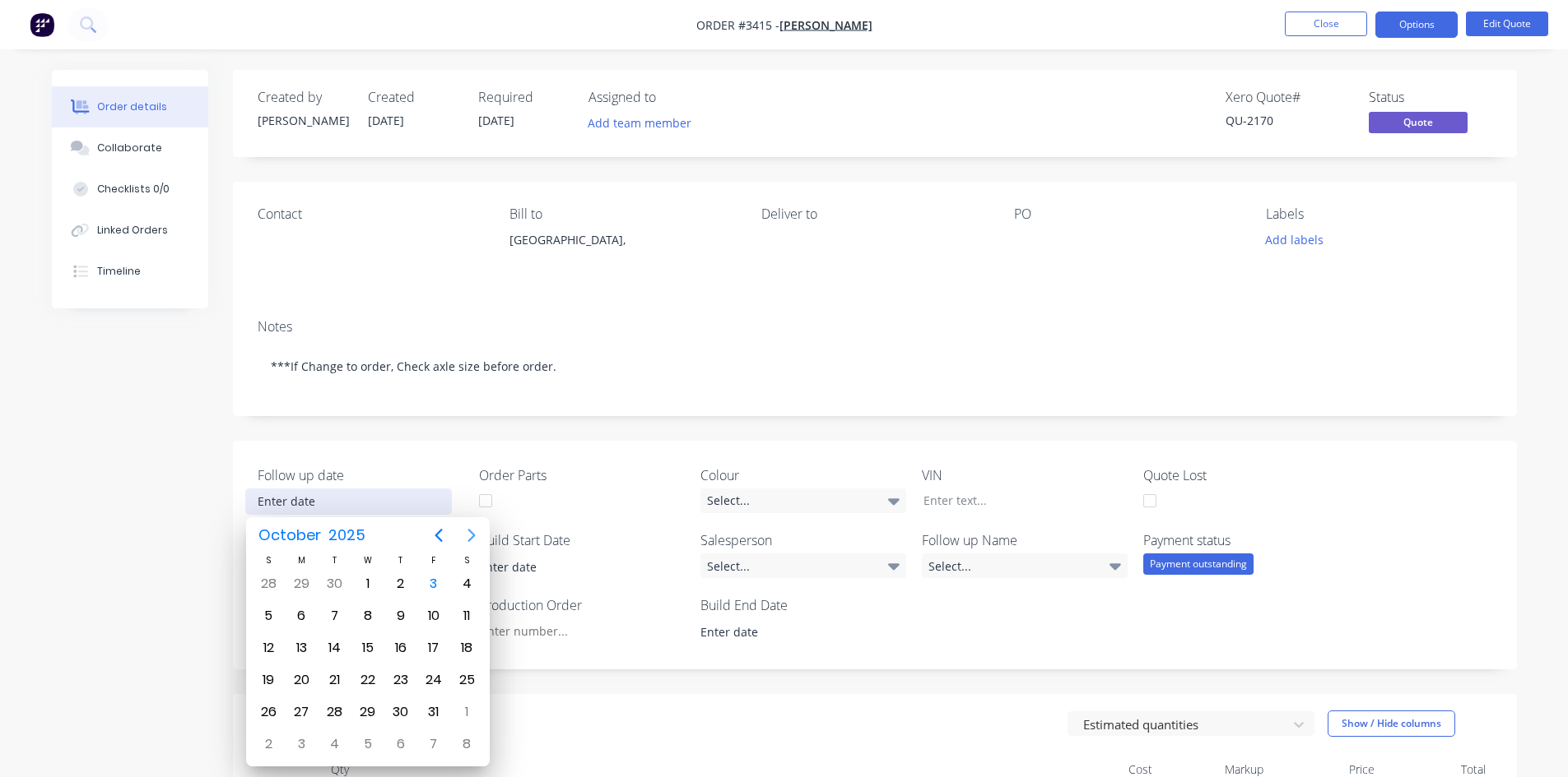
click at [473, 537] on icon "Next page" at bounding box center [472, 535] width 8 height 13
click at [273, 682] on div "18" at bounding box center [268, 680] width 24 height 24
type input "18/01/2026"
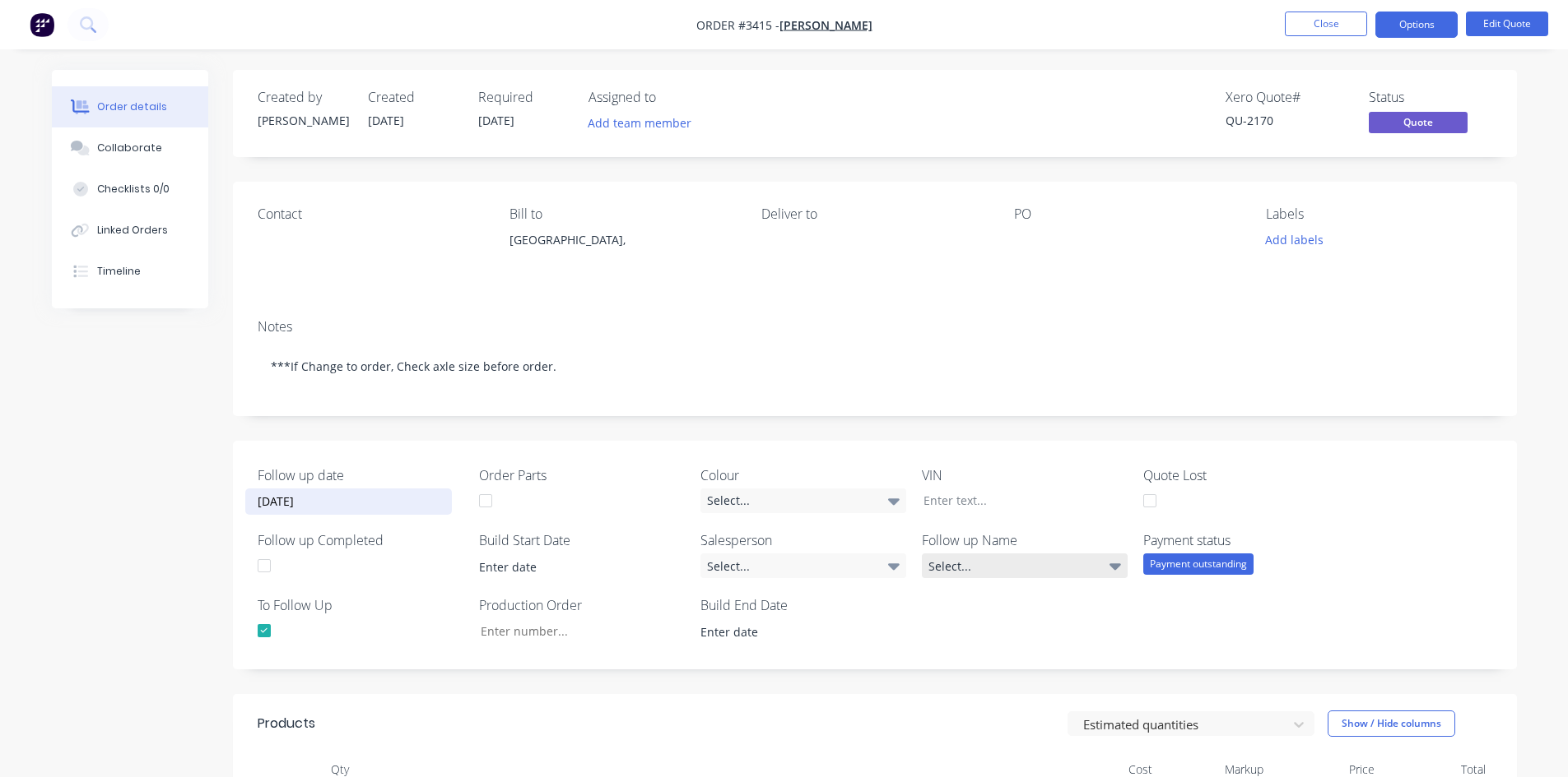
click at [1005, 562] on div "Select..." at bounding box center [1024, 566] width 206 height 24
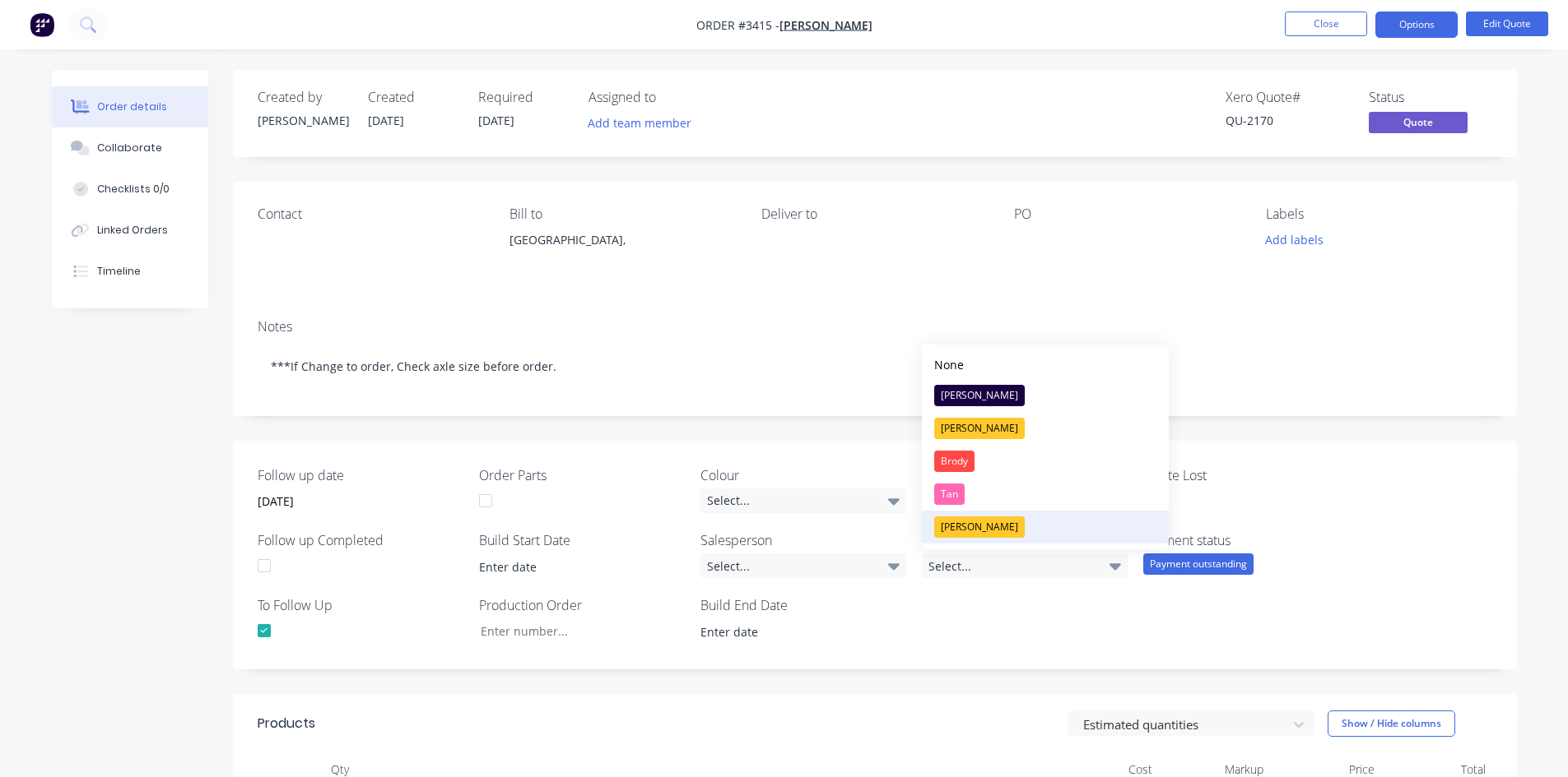
click at [977, 525] on button "[PERSON_NAME]" at bounding box center [1045, 527] width 247 height 33
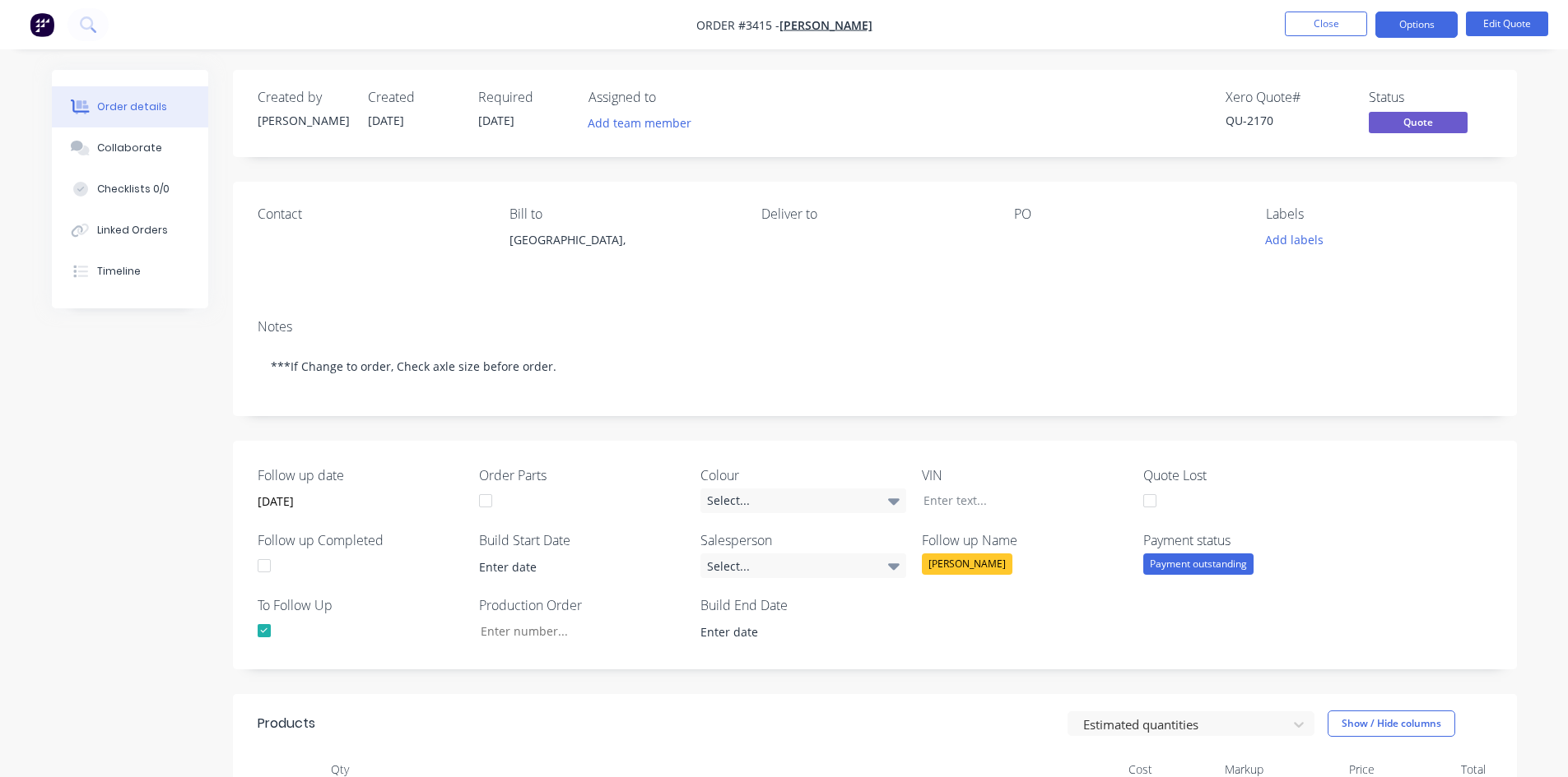
click at [1373, 494] on div "Follow up date 18/01/2026 Order Parts Colour Select... VIN Quote Lost Follow up…" at bounding box center [875, 555] width 1284 height 228
click at [1337, 26] on button "Close" at bounding box center [1326, 23] width 83 height 24
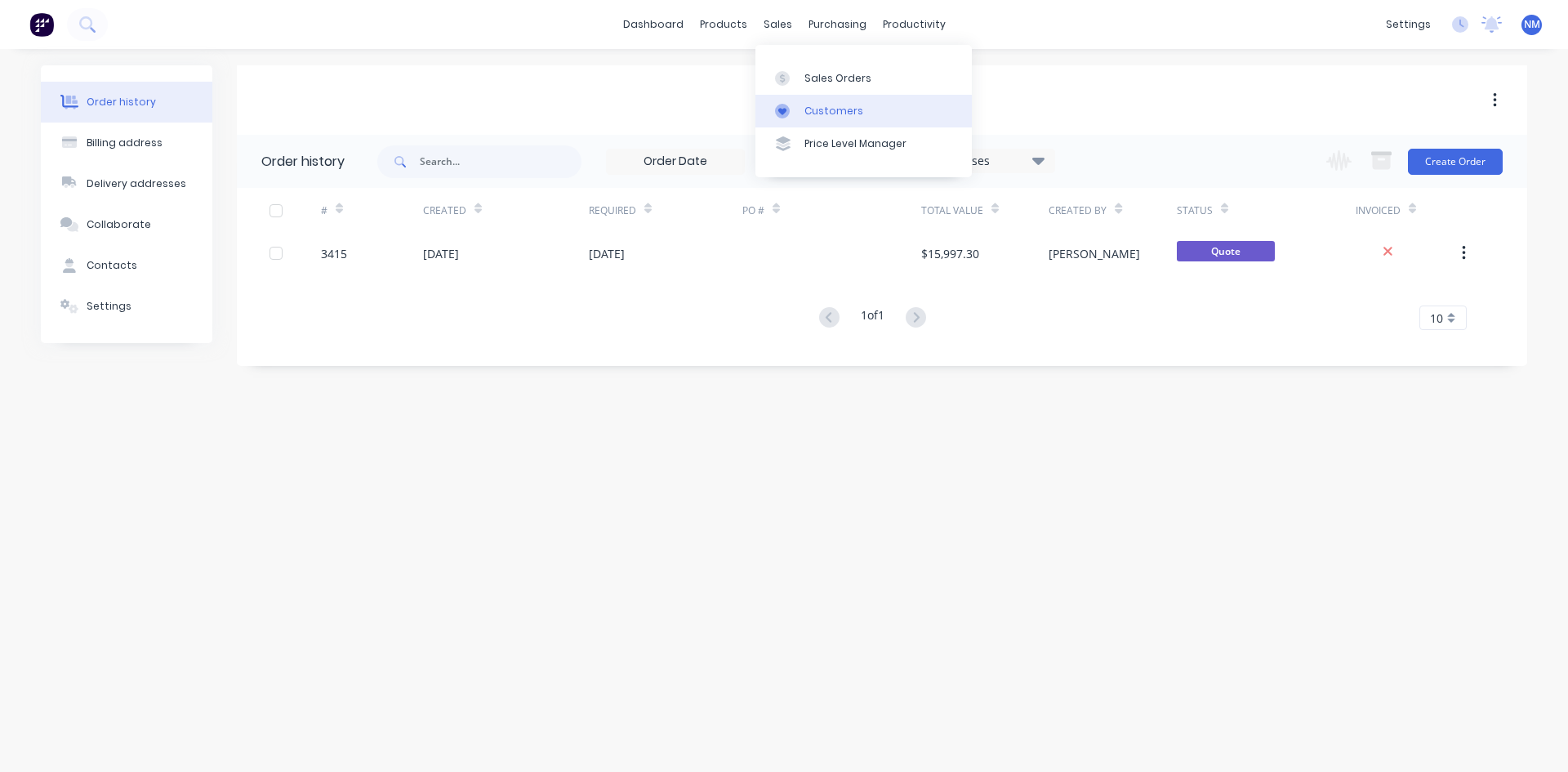
click at [815, 104] on div "Customers" at bounding box center [834, 110] width 59 height 15
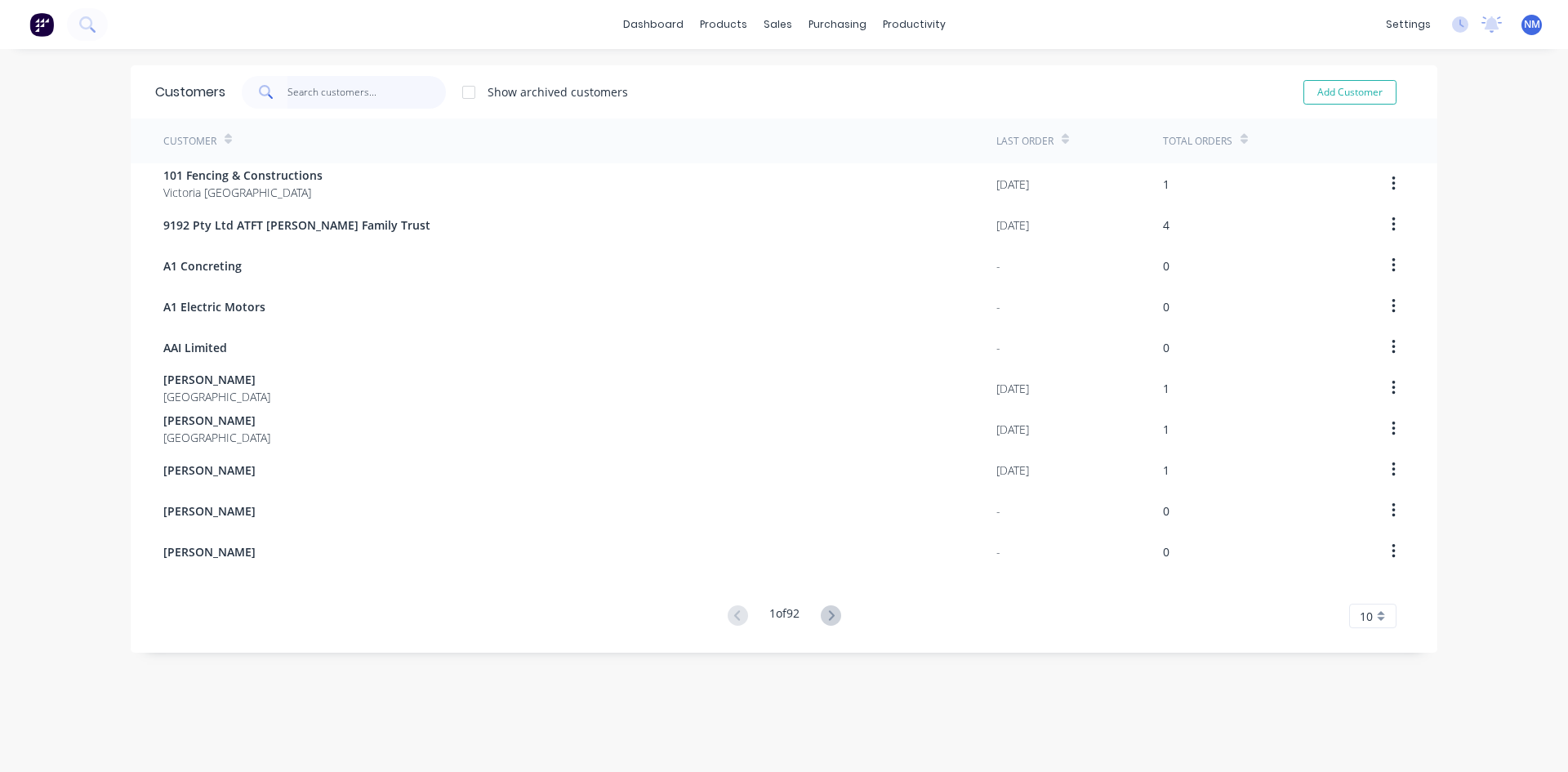
click at [390, 88] on input "text" at bounding box center [367, 92] width 159 height 33
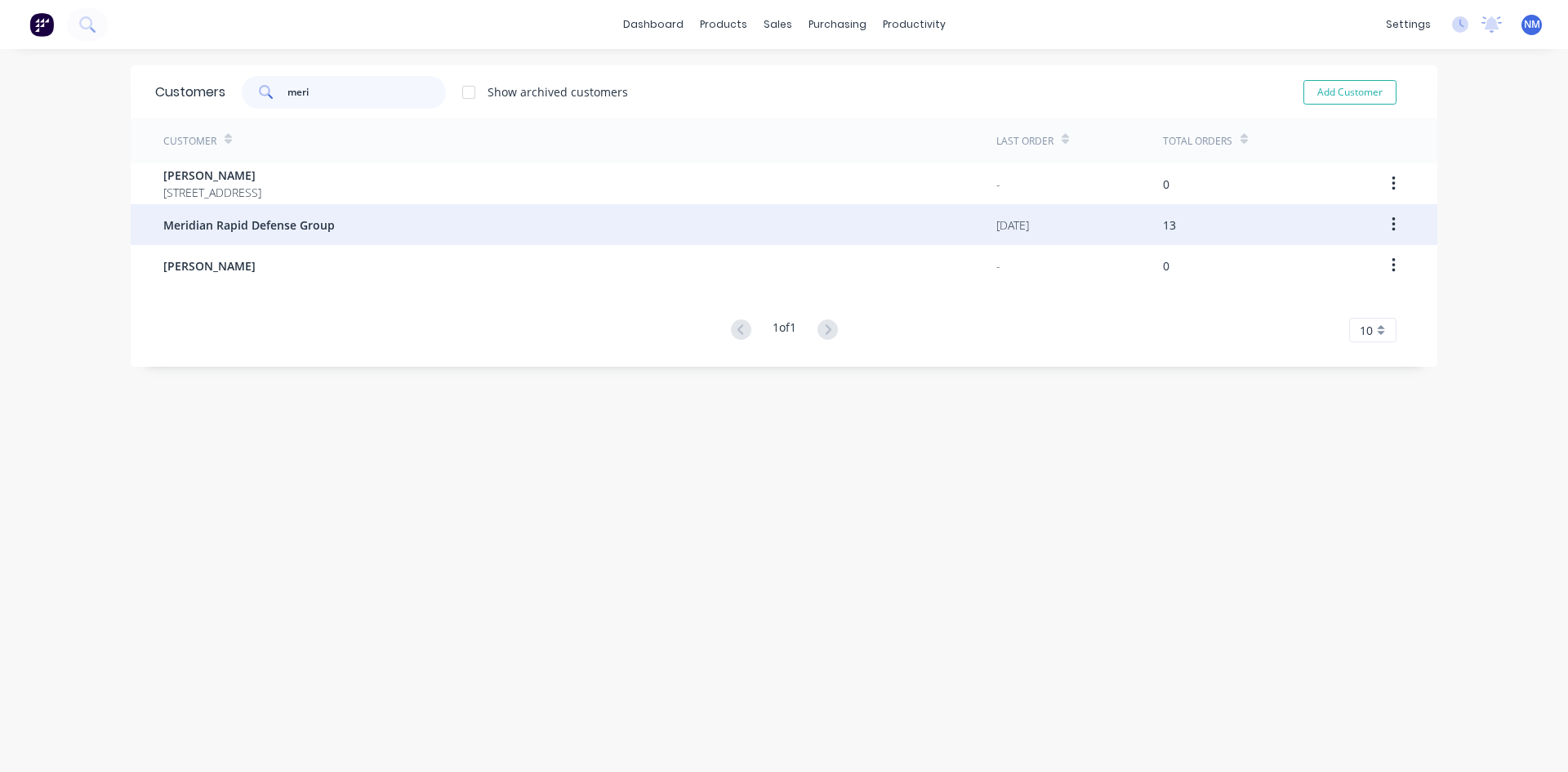
type input "meri"
click at [370, 215] on div "Meridian Rapid Defense Group" at bounding box center [580, 224] width 834 height 41
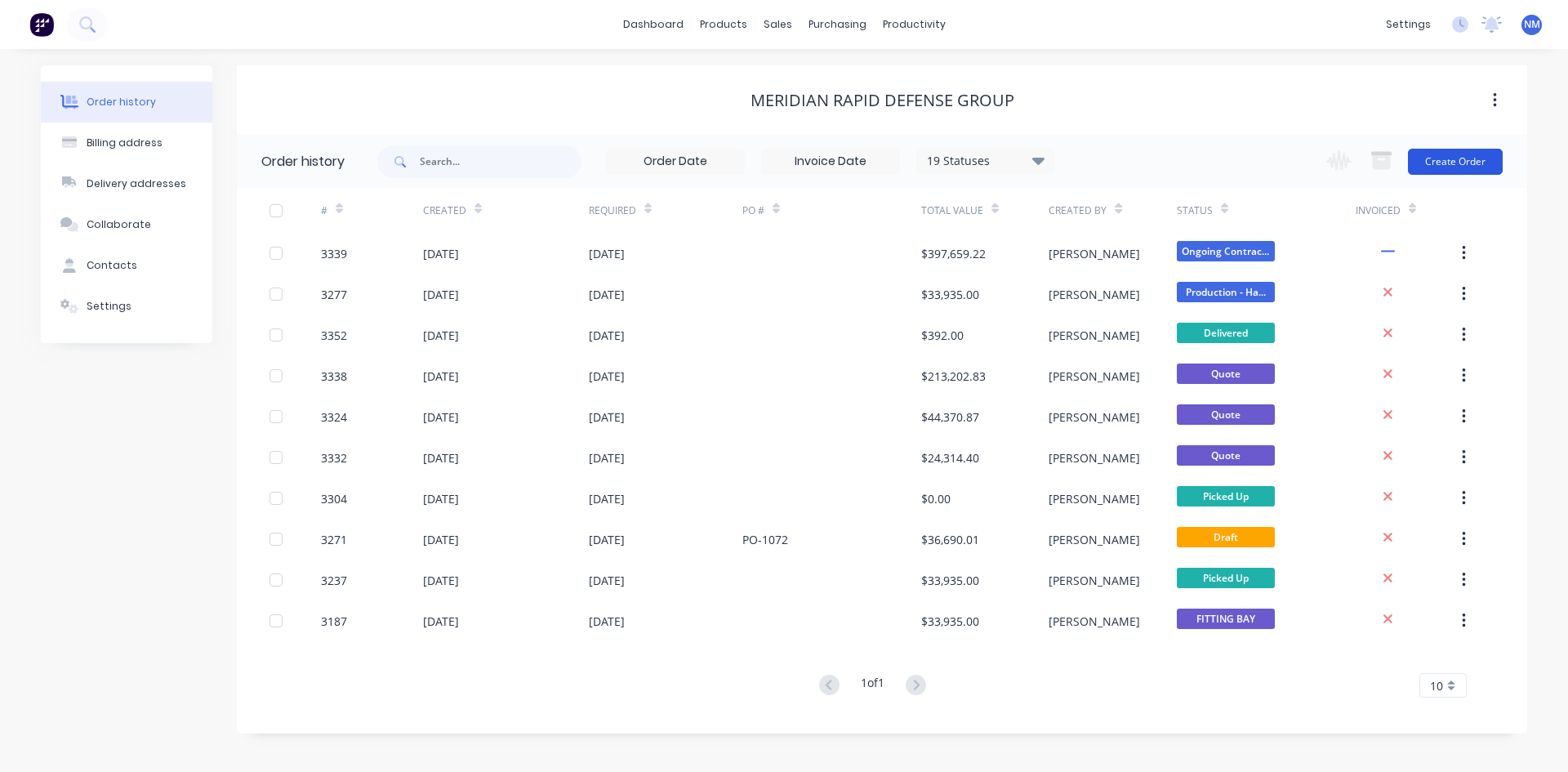
click at [1461, 165] on button "Create Order" at bounding box center [1456, 161] width 95 height 26
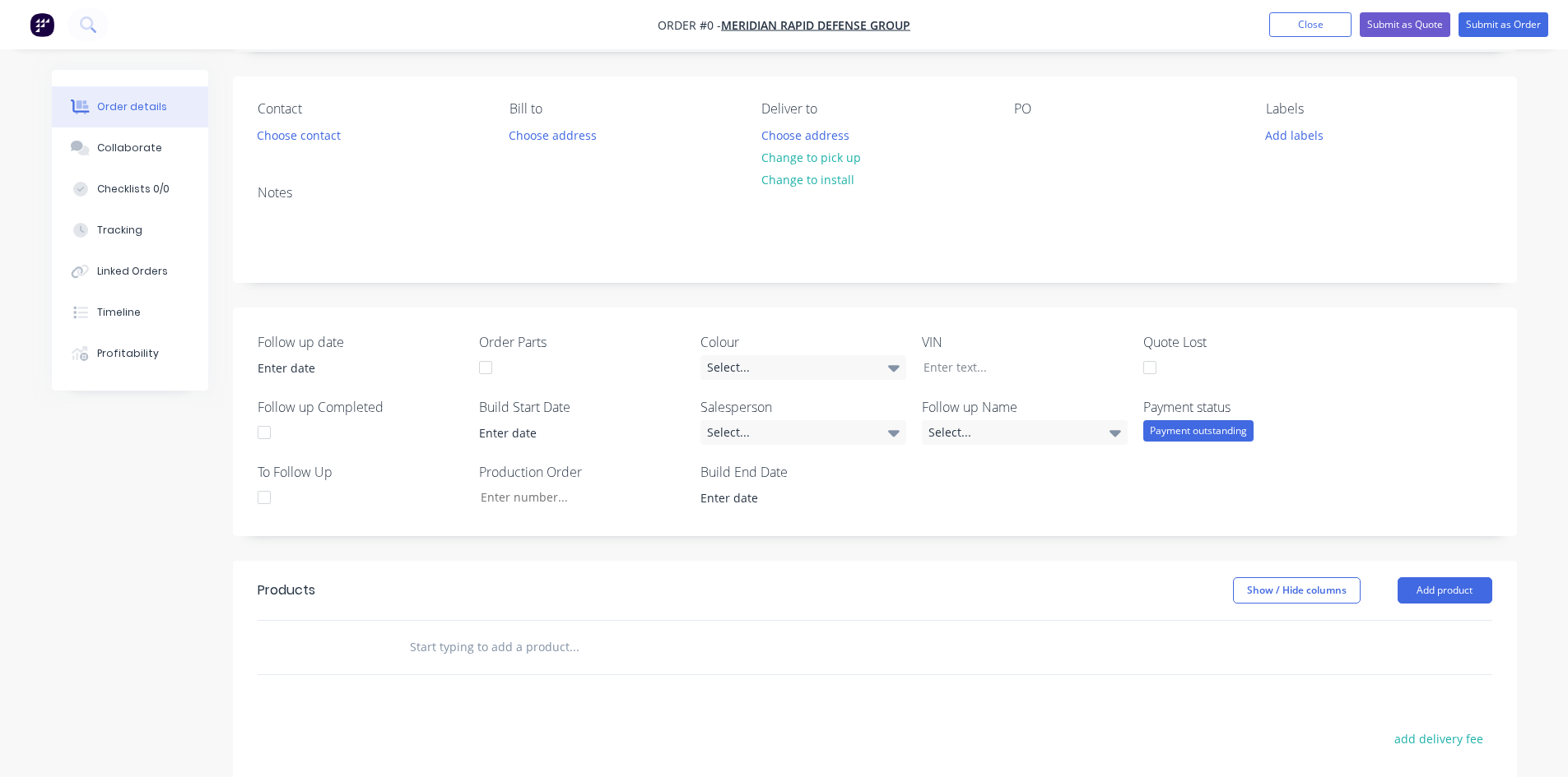
scroll to position [329, 0]
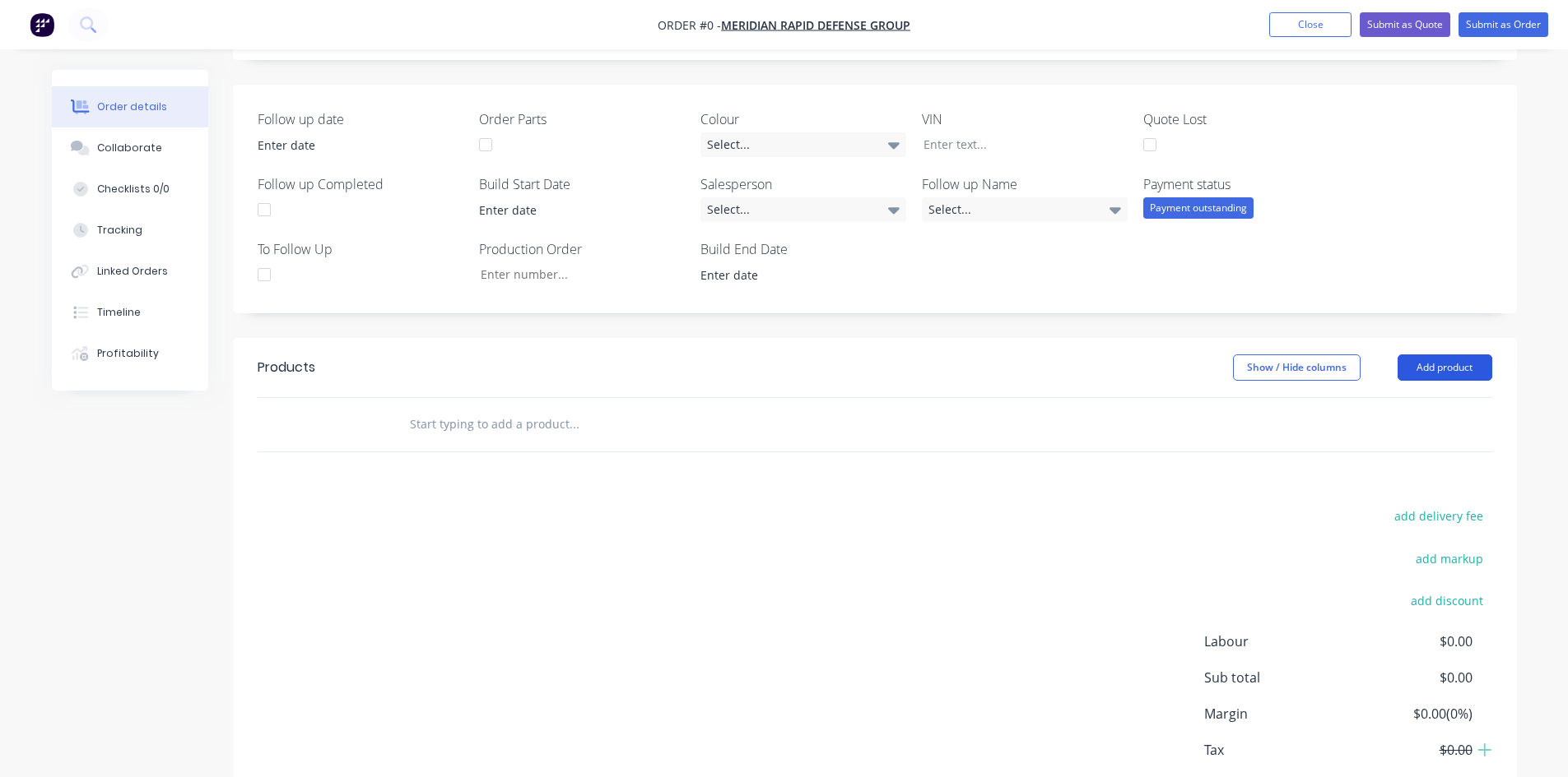
click at [1471, 371] on button "Add product" at bounding box center [1445, 367] width 95 height 26
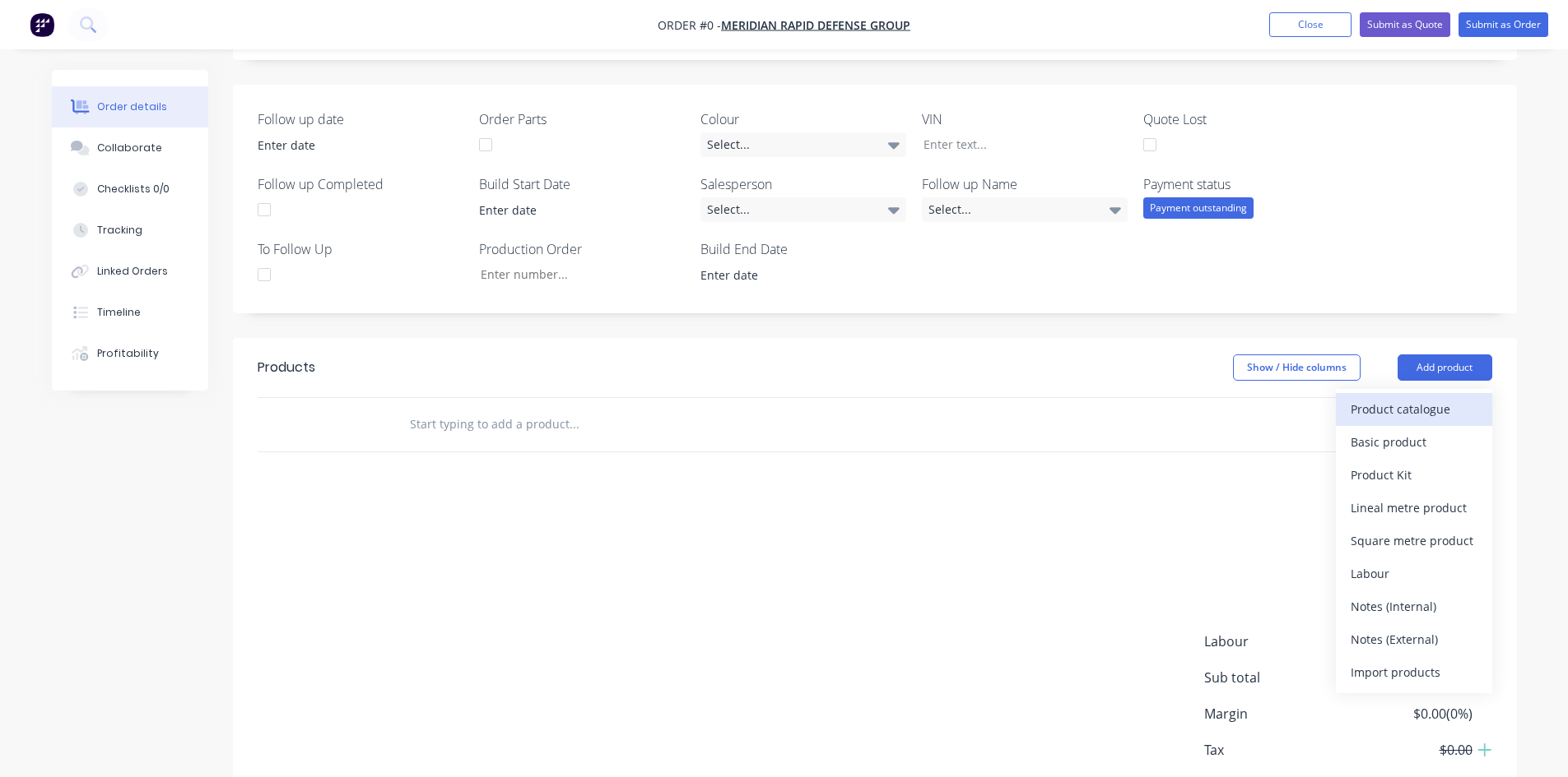
click at [1406, 407] on div "Product catalogue" at bounding box center [1414, 409] width 127 height 23
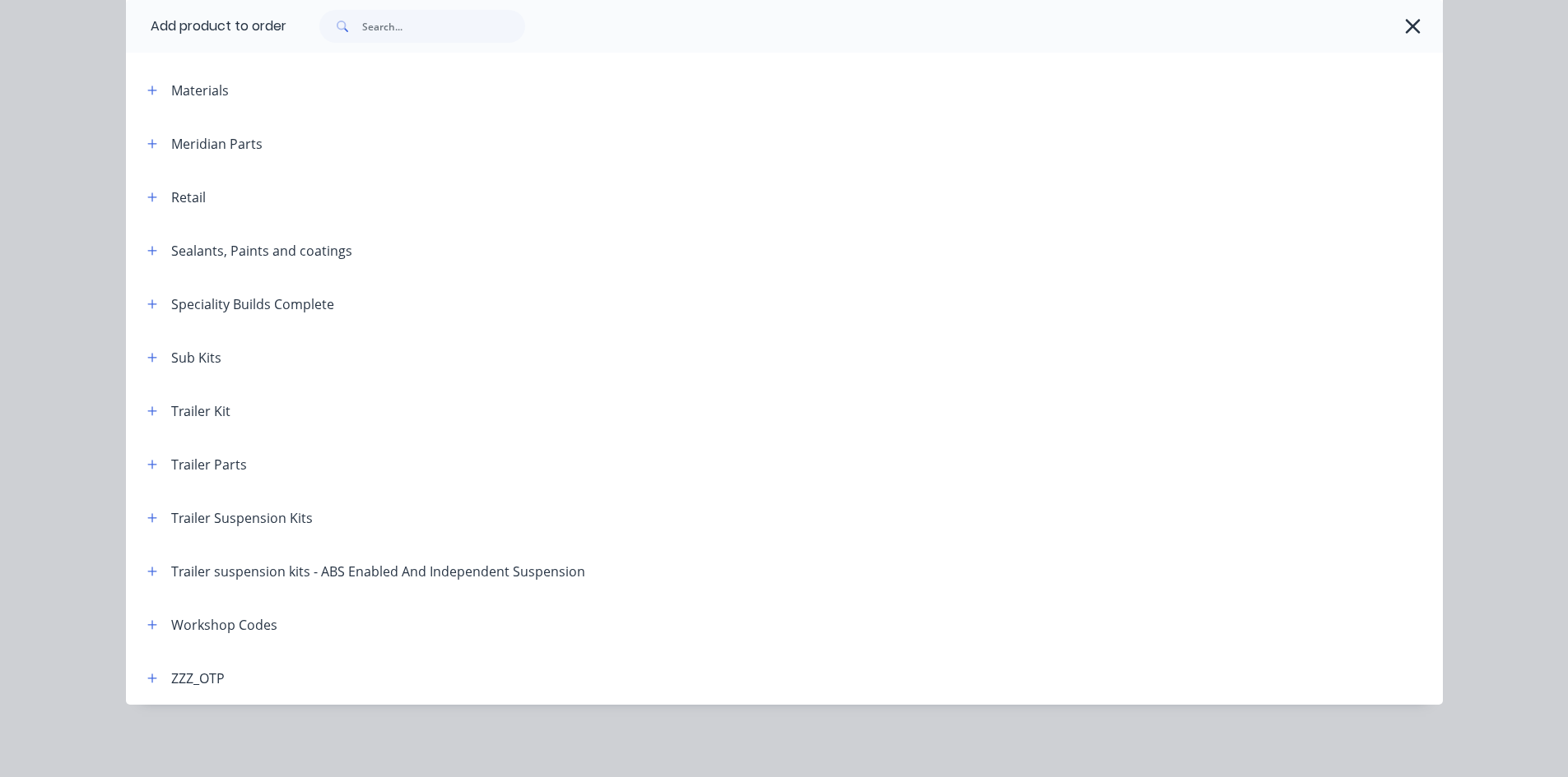
scroll to position [447, 0]
click at [148, 629] on icon "button" at bounding box center [152, 625] width 10 height 11
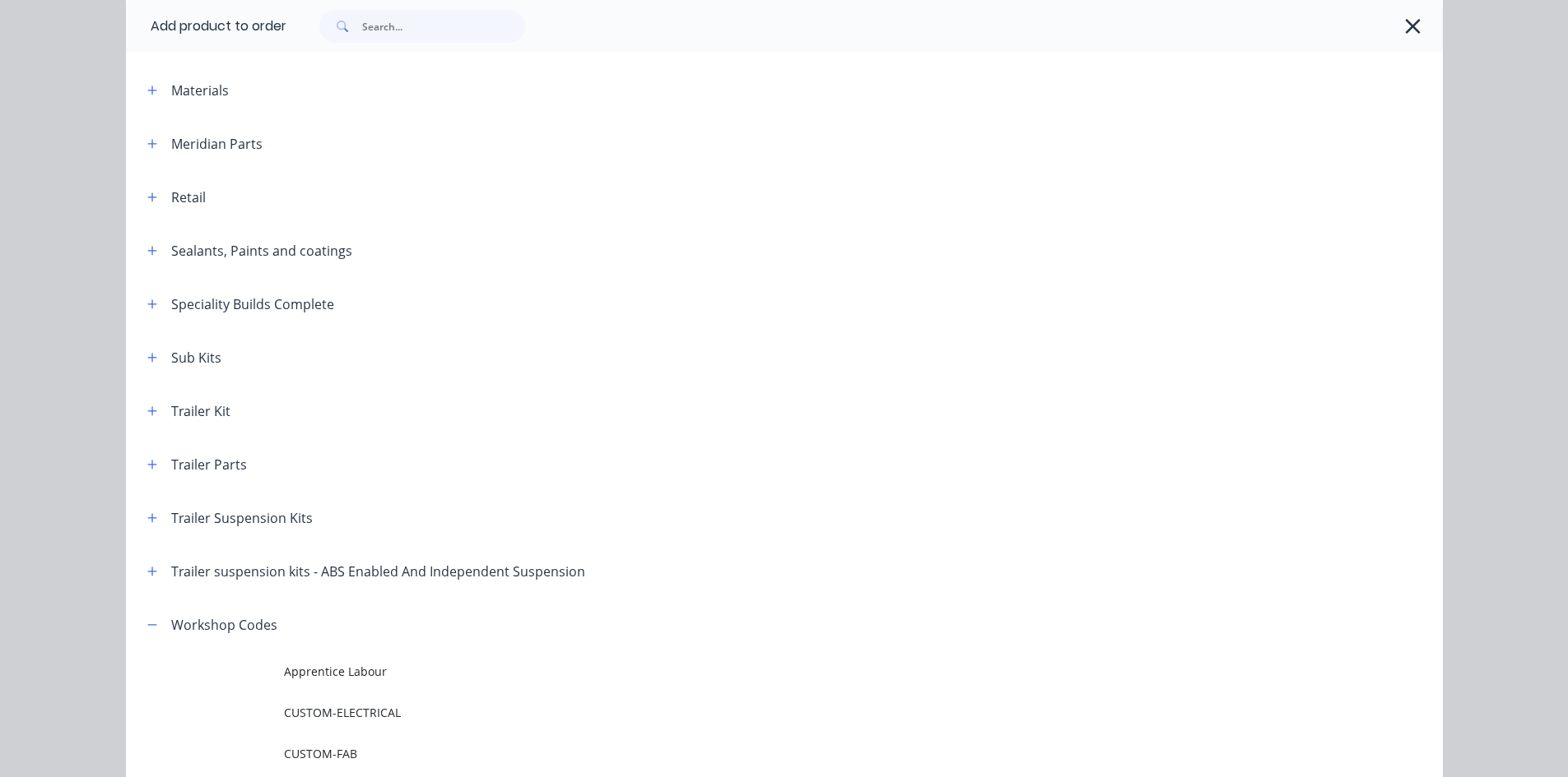
scroll to position [1266, 0]
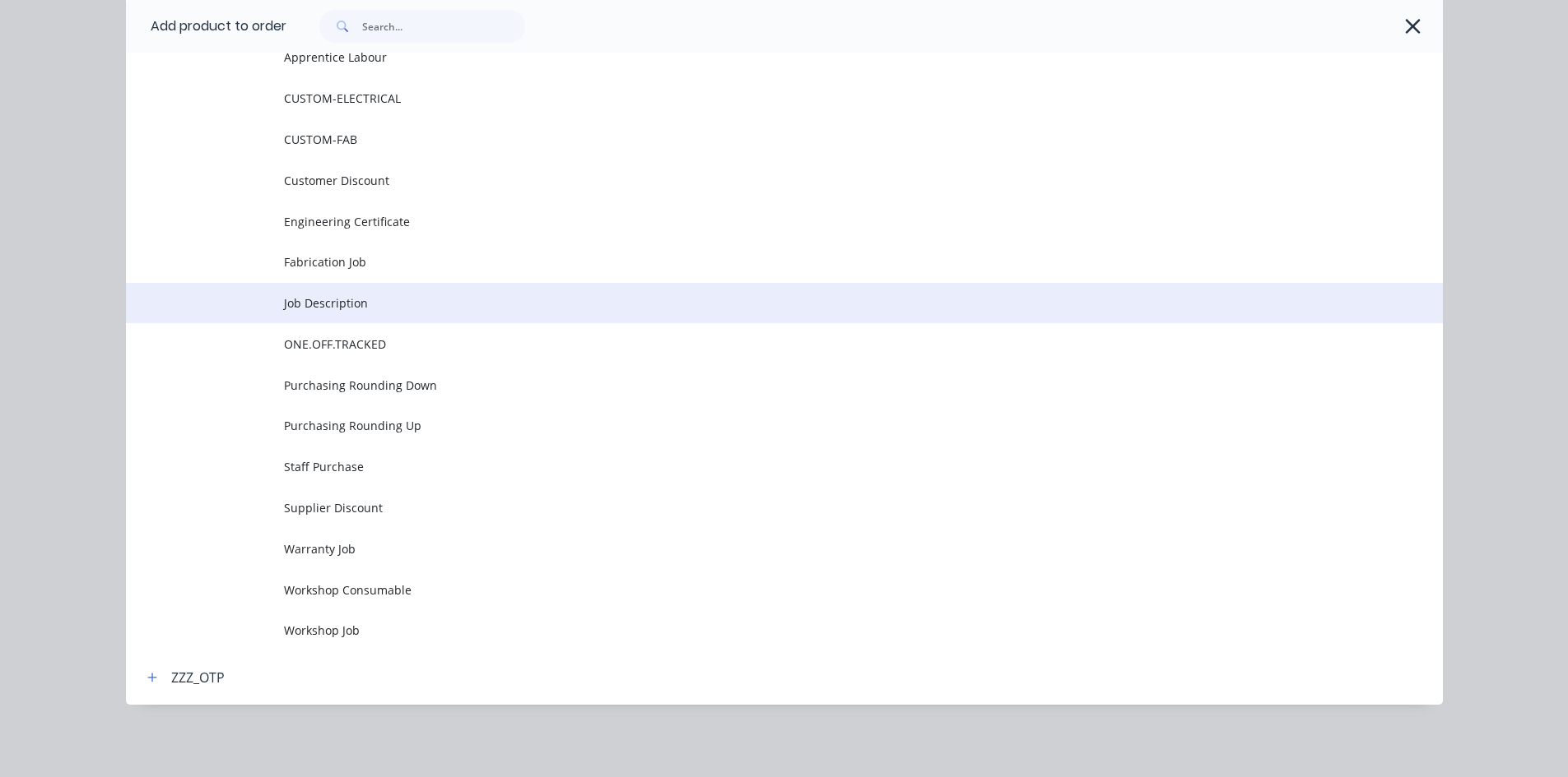
click at [412, 299] on span "Job Description" at bounding box center [747, 303] width 927 height 17
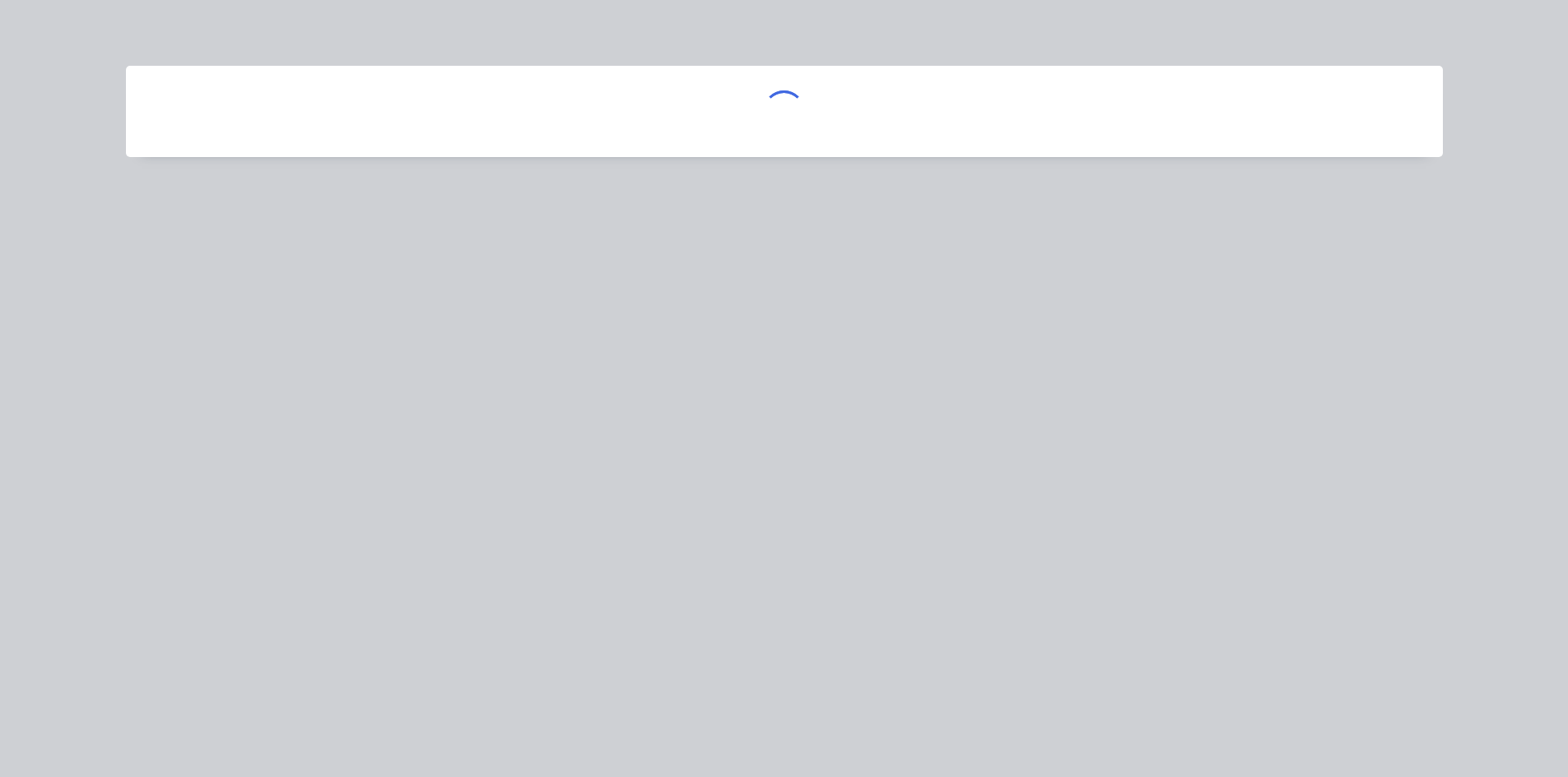
scroll to position [0, 0]
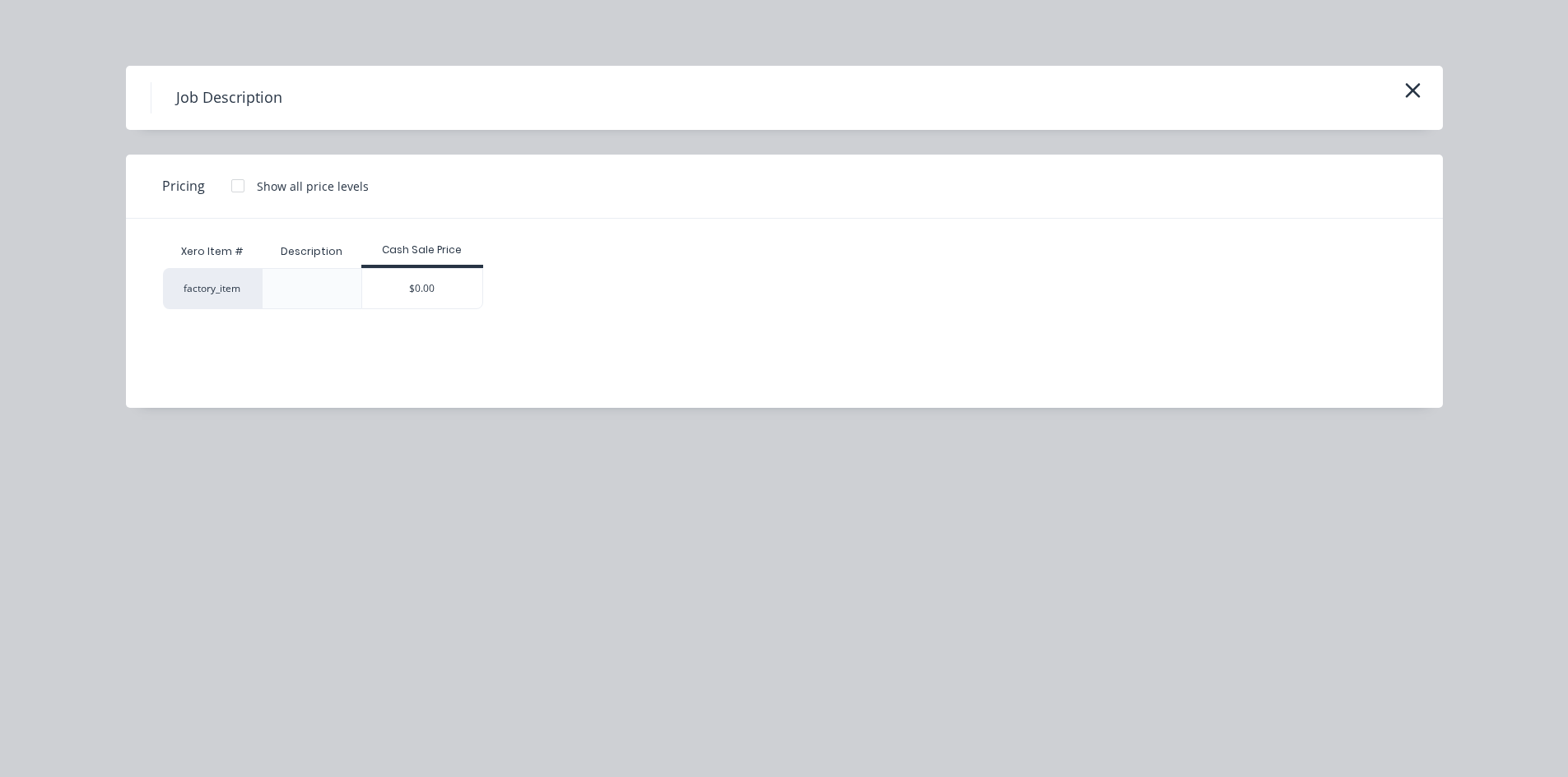
click at [455, 300] on div "$0.00" at bounding box center [422, 288] width 120 height 39
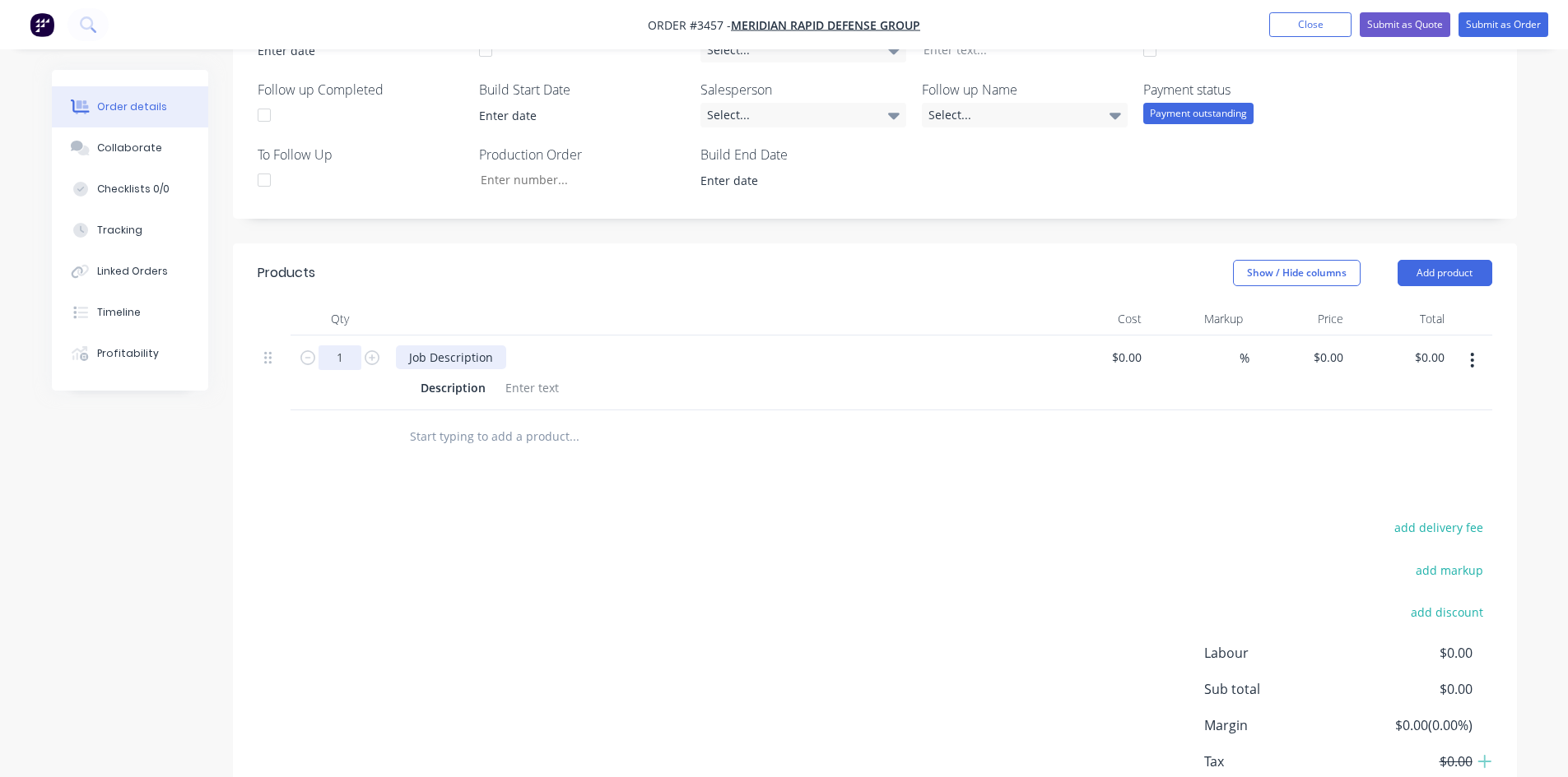
drag, startPoint x: 494, startPoint y: 356, endPoint x: 319, endPoint y: 354, distance: 175.0
click at [322, 354] on div "1 Job Description Description $0.00 $0.00 % $0.00 $0.00 $0.00 $0.00" at bounding box center [875, 373] width 1234 height 75
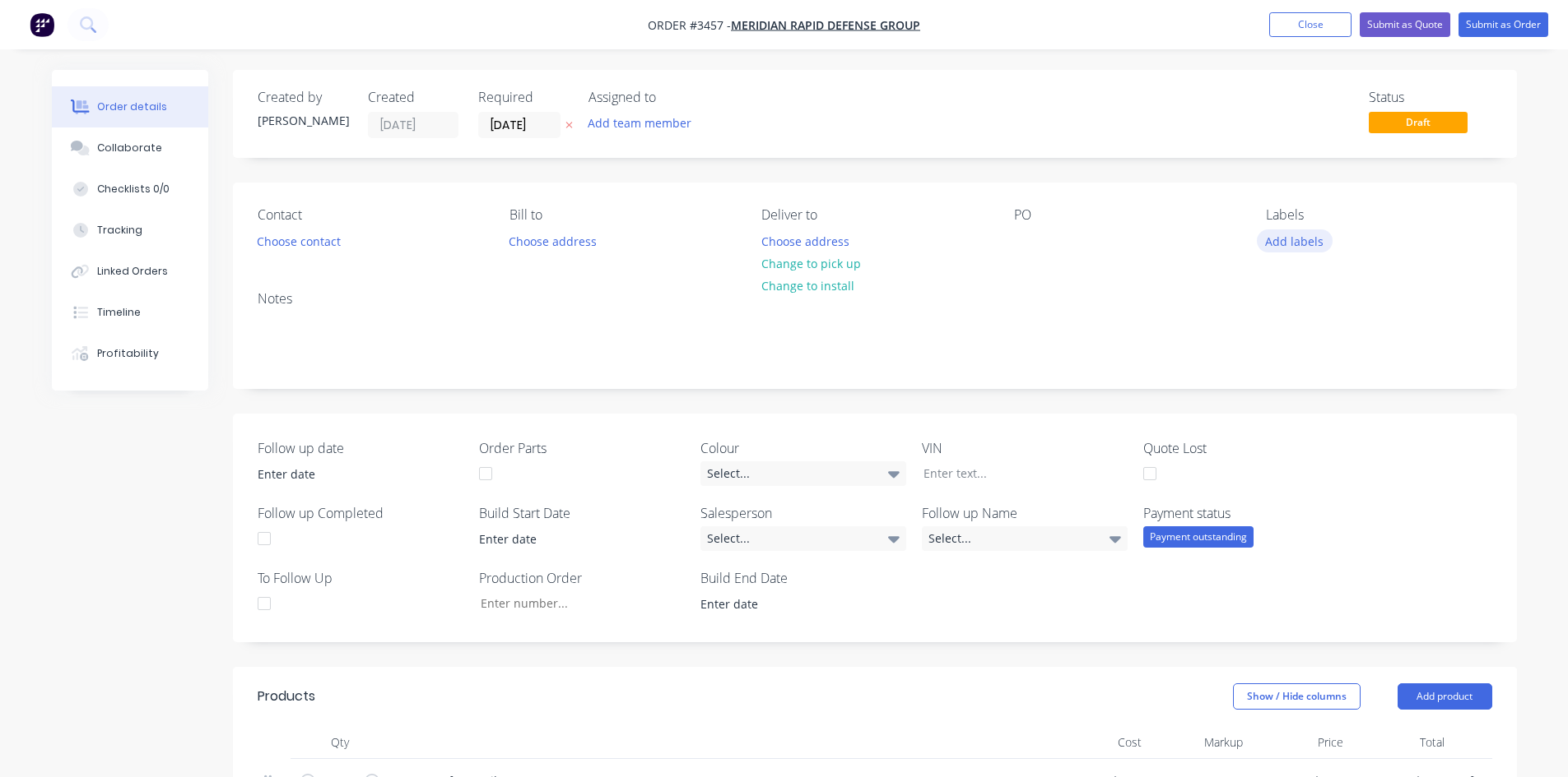
click at [1298, 248] on button "Add labels" at bounding box center [1294, 240] width 76 height 23
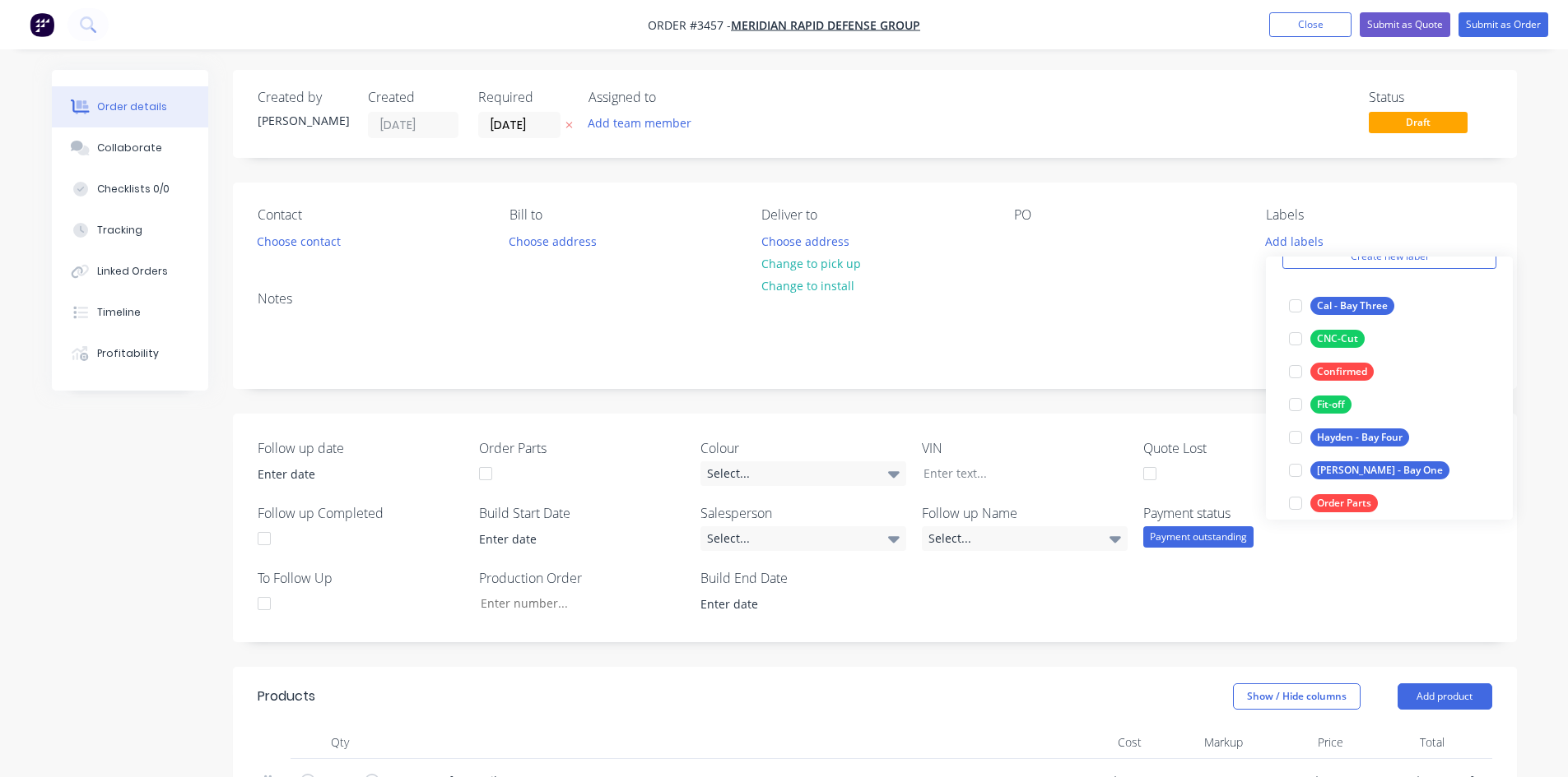
scroll to position [165, 0]
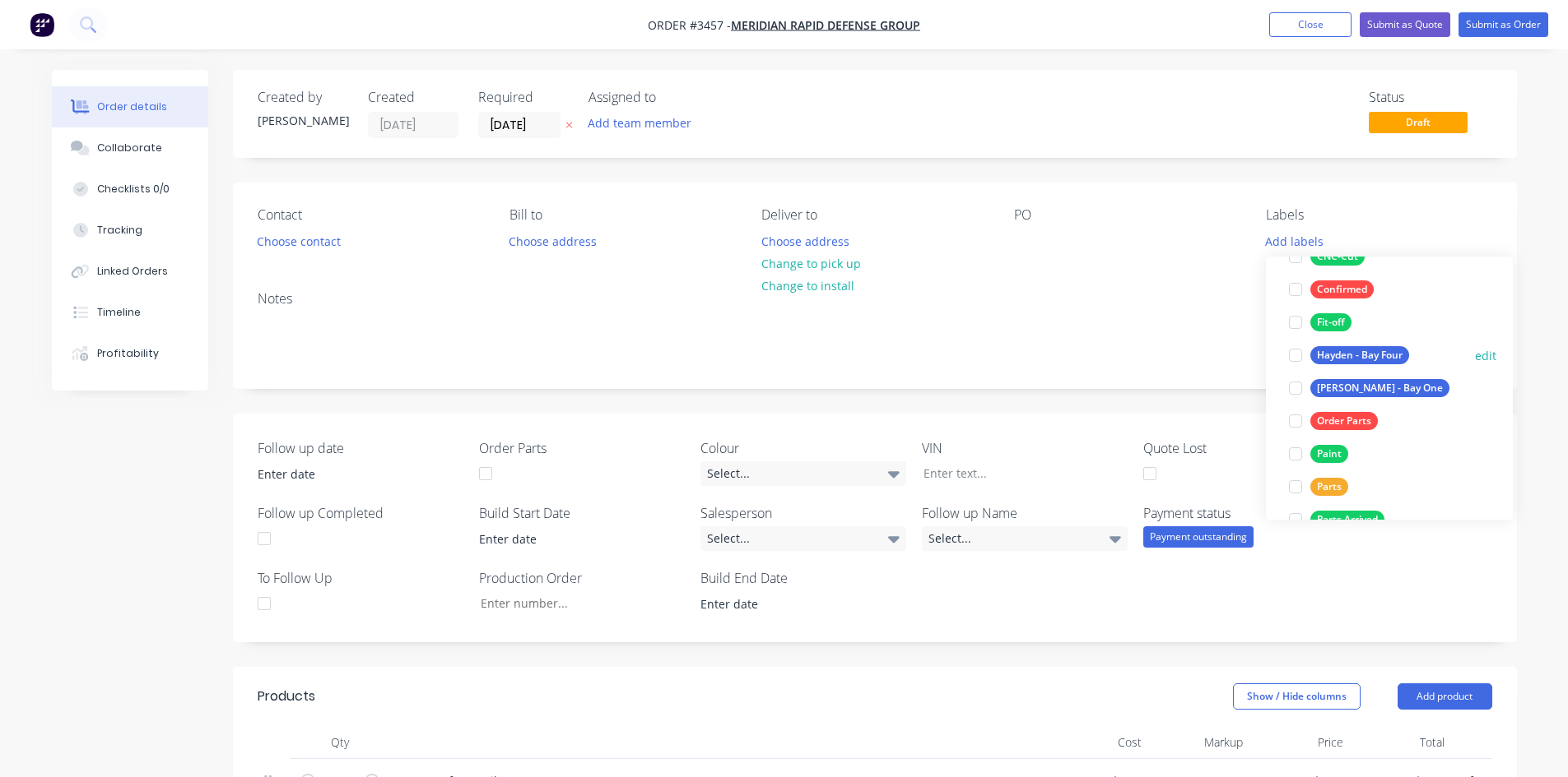
click at [1302, 354] on div at bounding box center [1296, 355] width 33 height 33
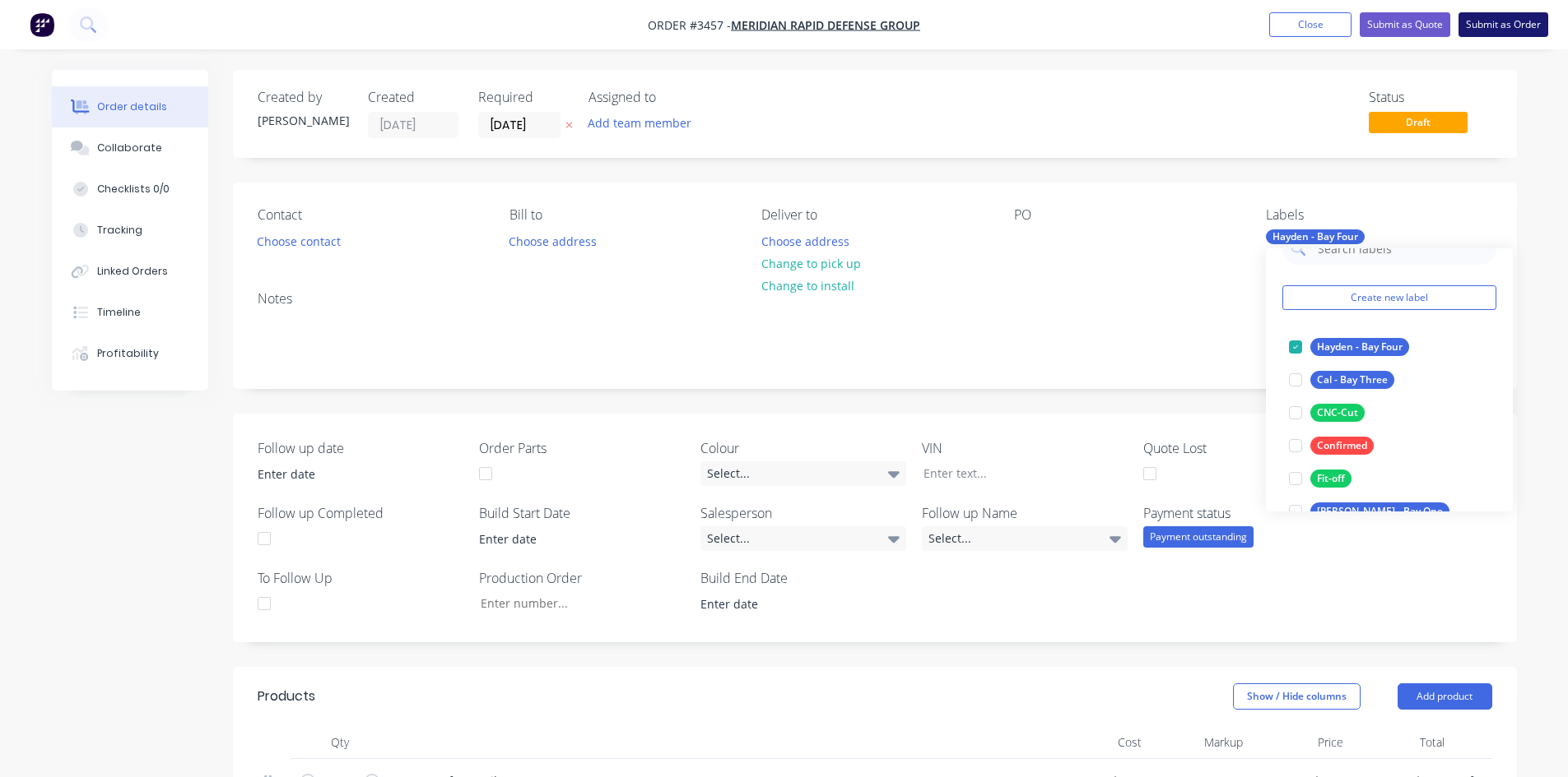
click at [1522, 26] on button "Submit as Order" at bounding box center [1503, 24] width 89 height 24
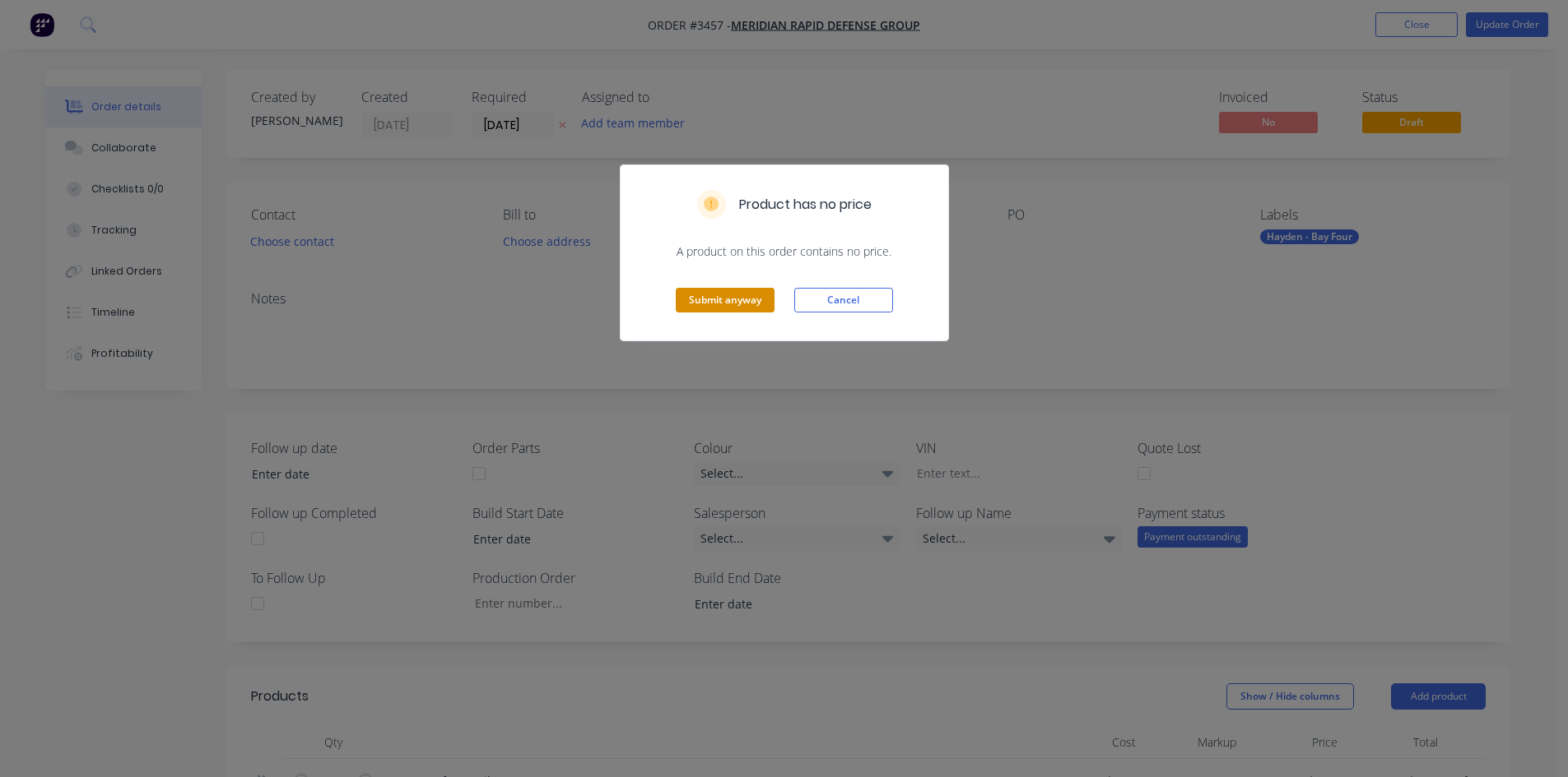
click at [731, 300] on button "Submit anyway" at bounding box center [725, 300] width 99 height 24
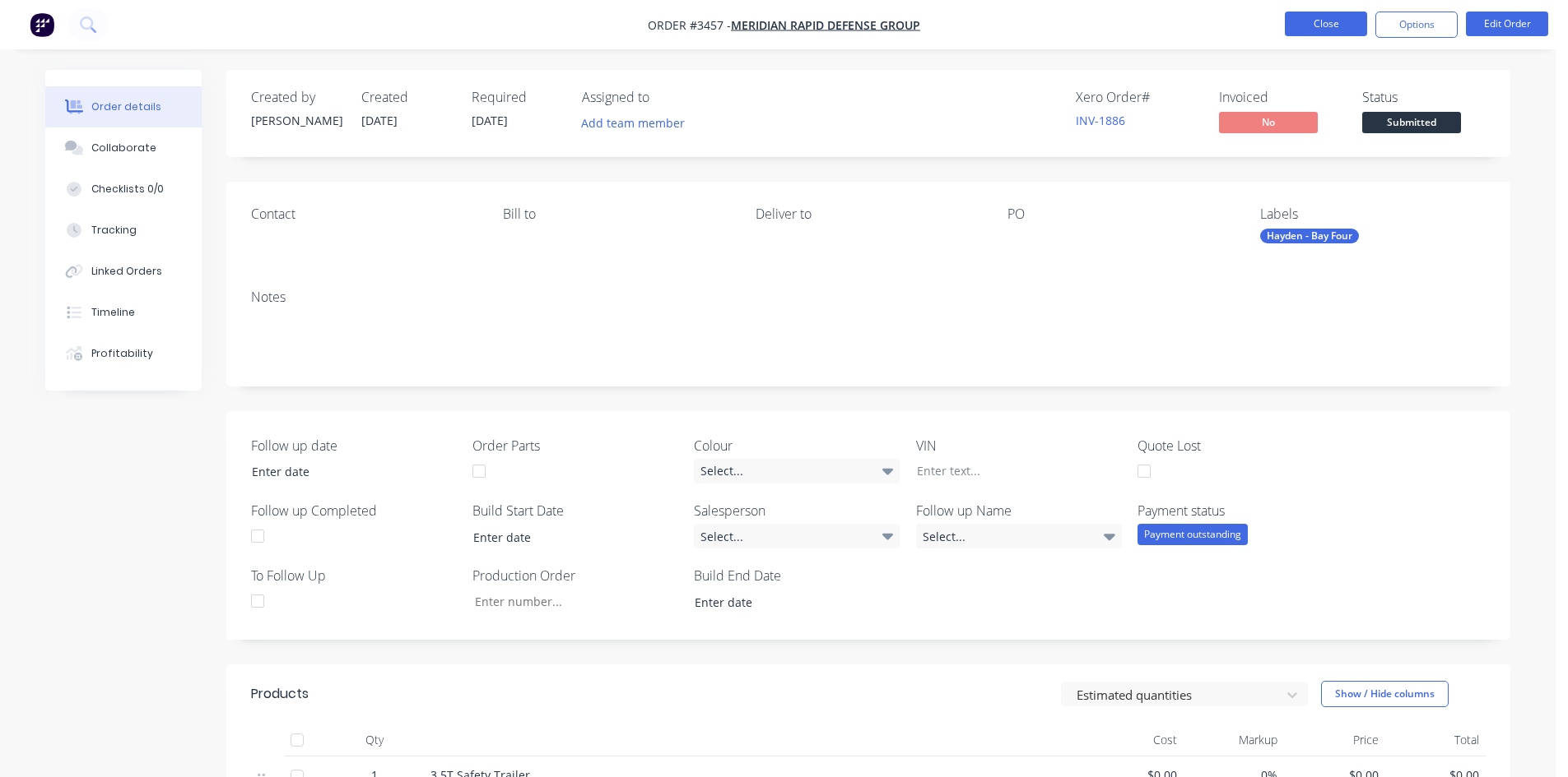
click at [1331, 22] on button "Close" at bounding box center [1326, 23] width 83 height 24
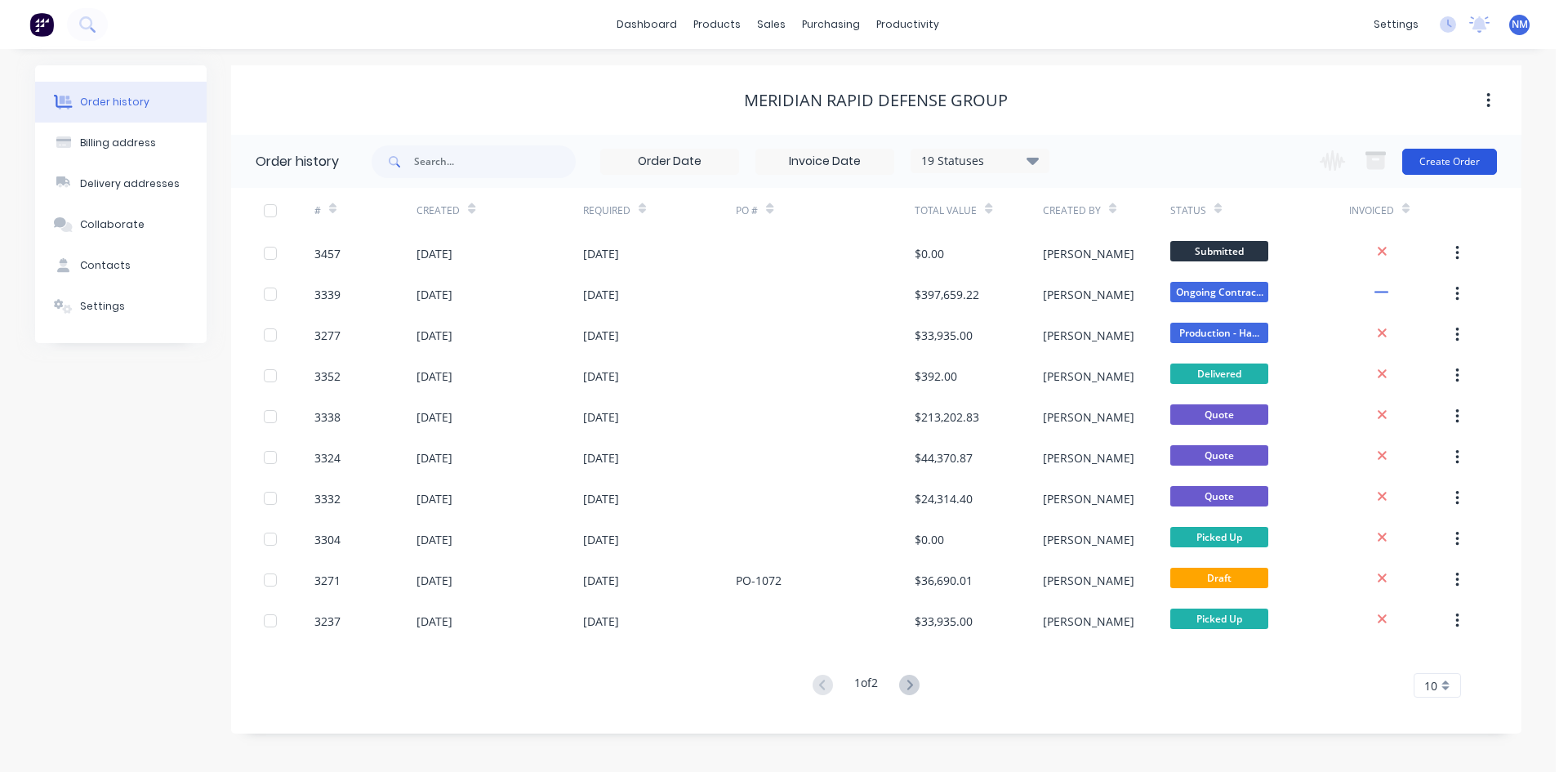
click at [1451, 154] on button "Create Order" at bounding box center [1450, 161] width 95 height 26
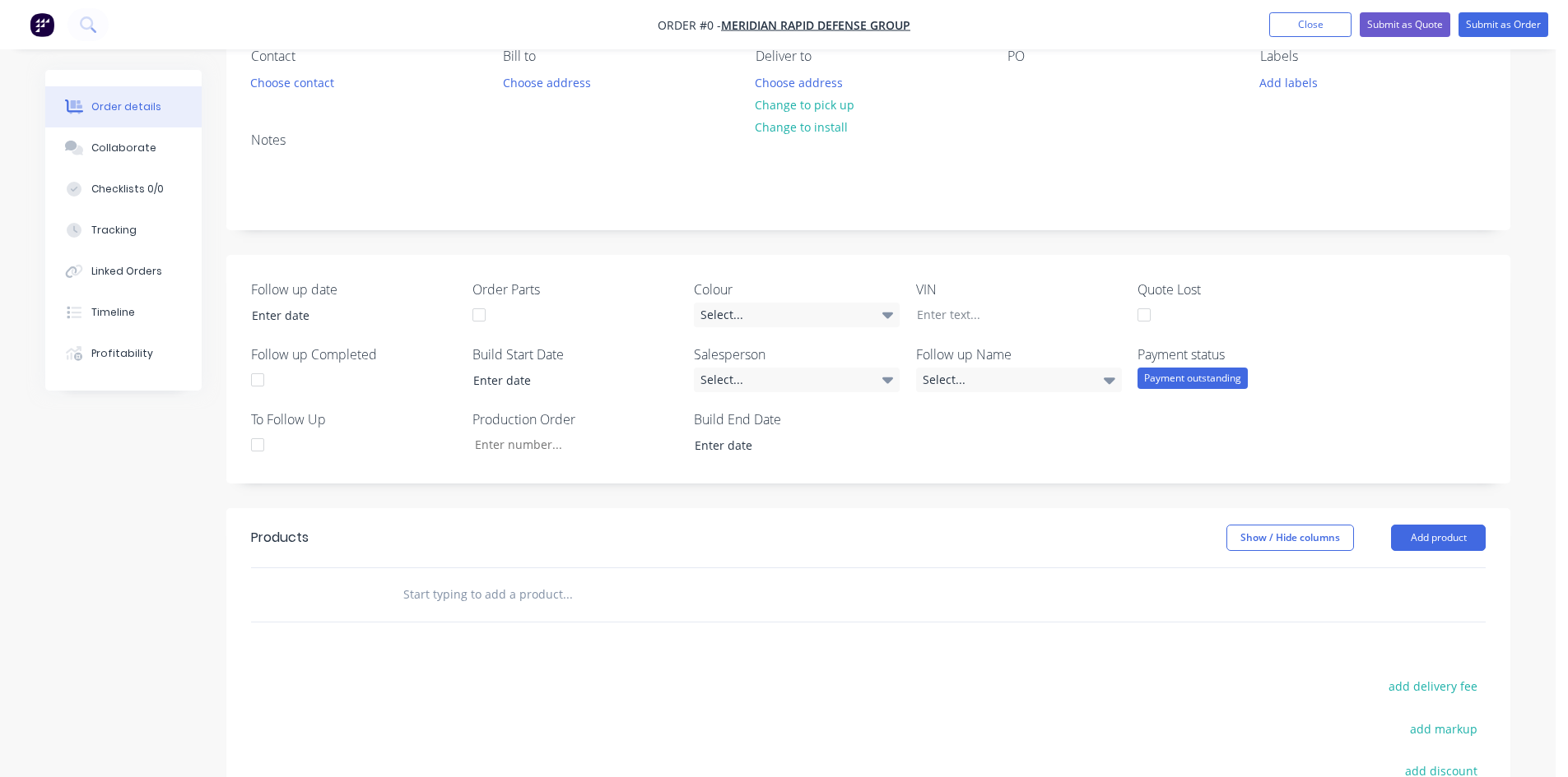
scroll to position [247, 0]
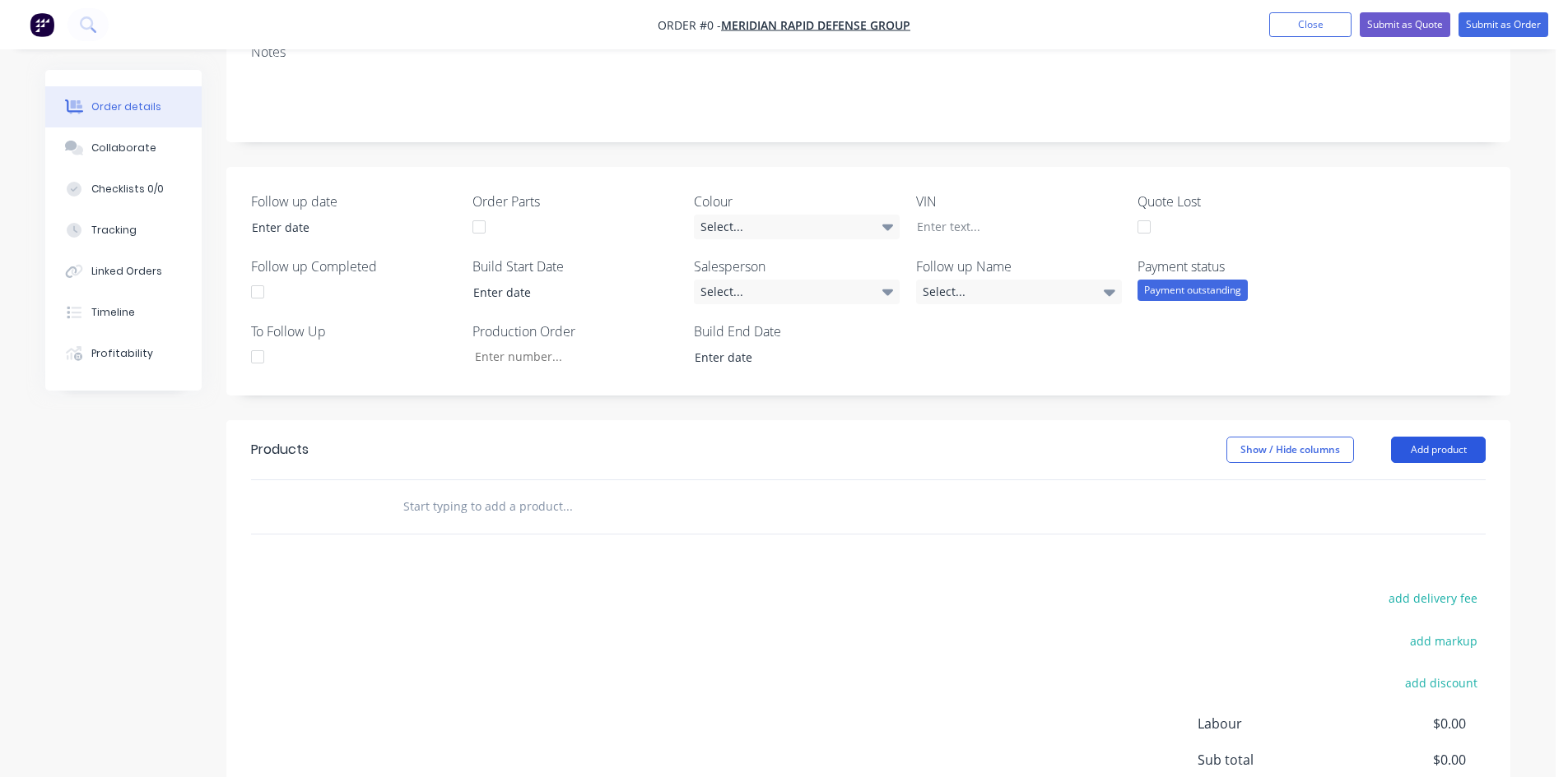
click at [1439, 451] on button "Add product" at bounding box center [1438, 450] width 95 height 26
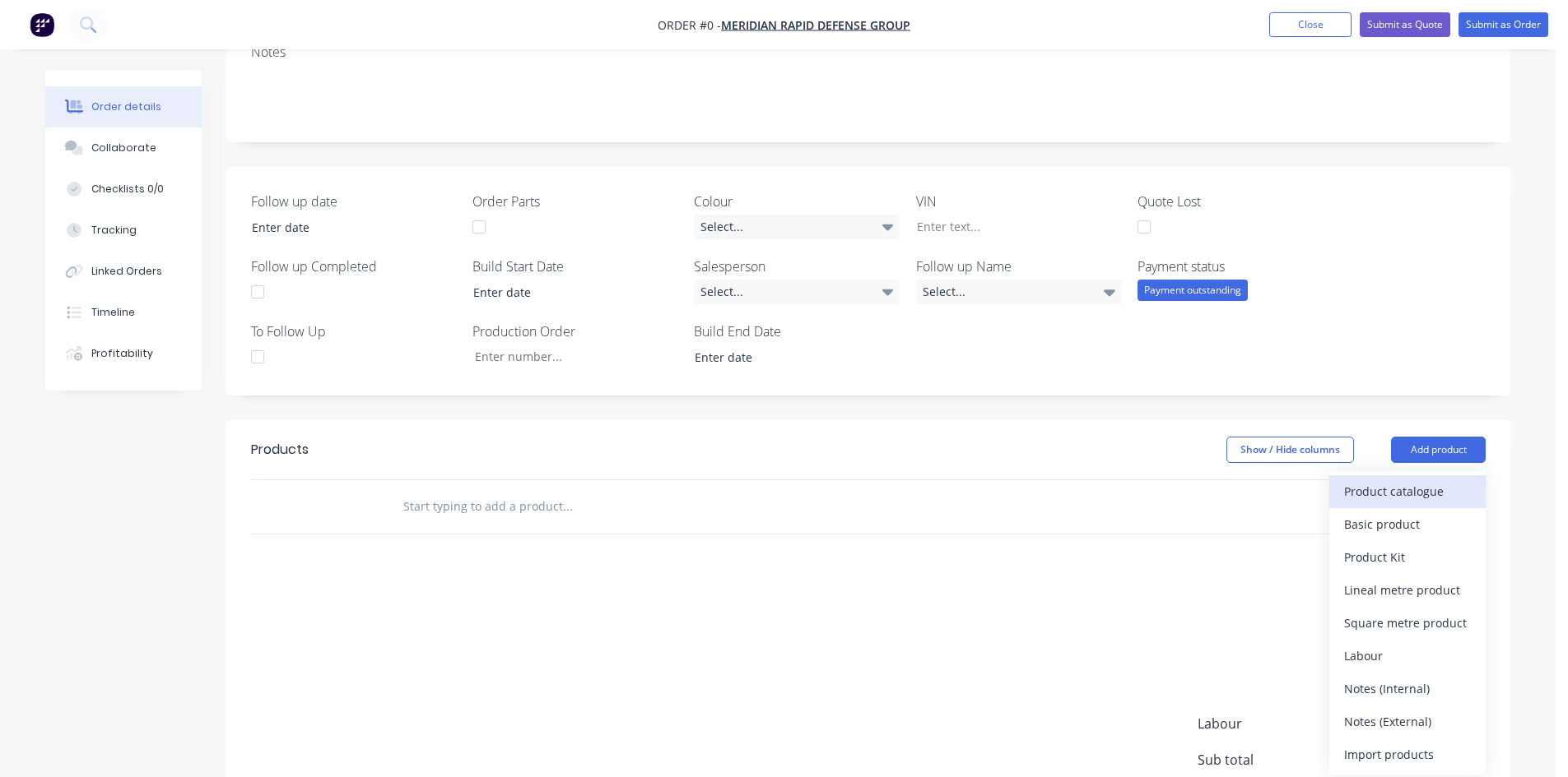
click at [1417, 489] on div "Product catalogue" at bounding box center [1407, 491] width 127 height 23
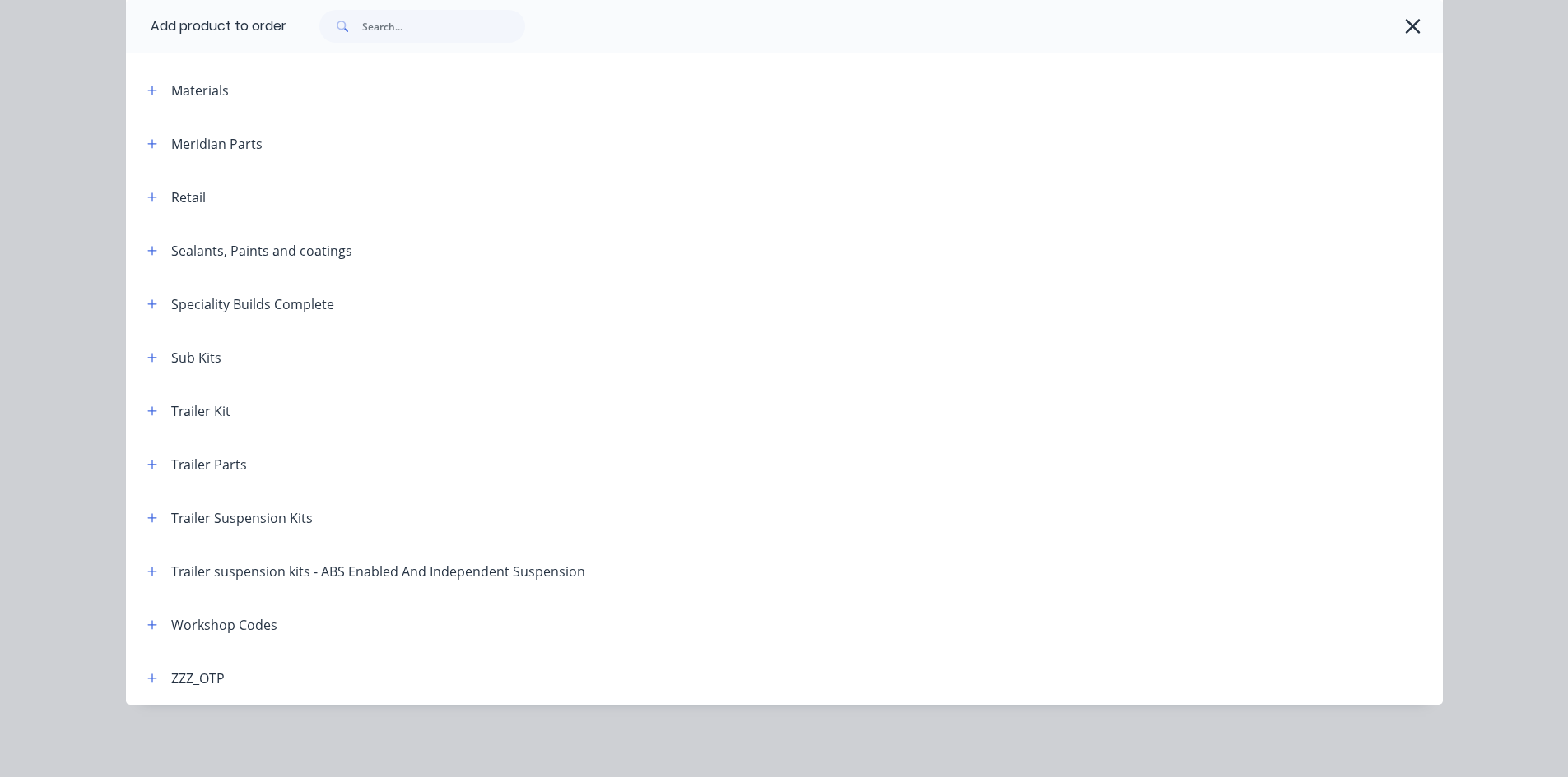
scroll to position [447, 0]
click at [149, 625] on icon "button" at bounding box center [152, 624] width 9 height 9
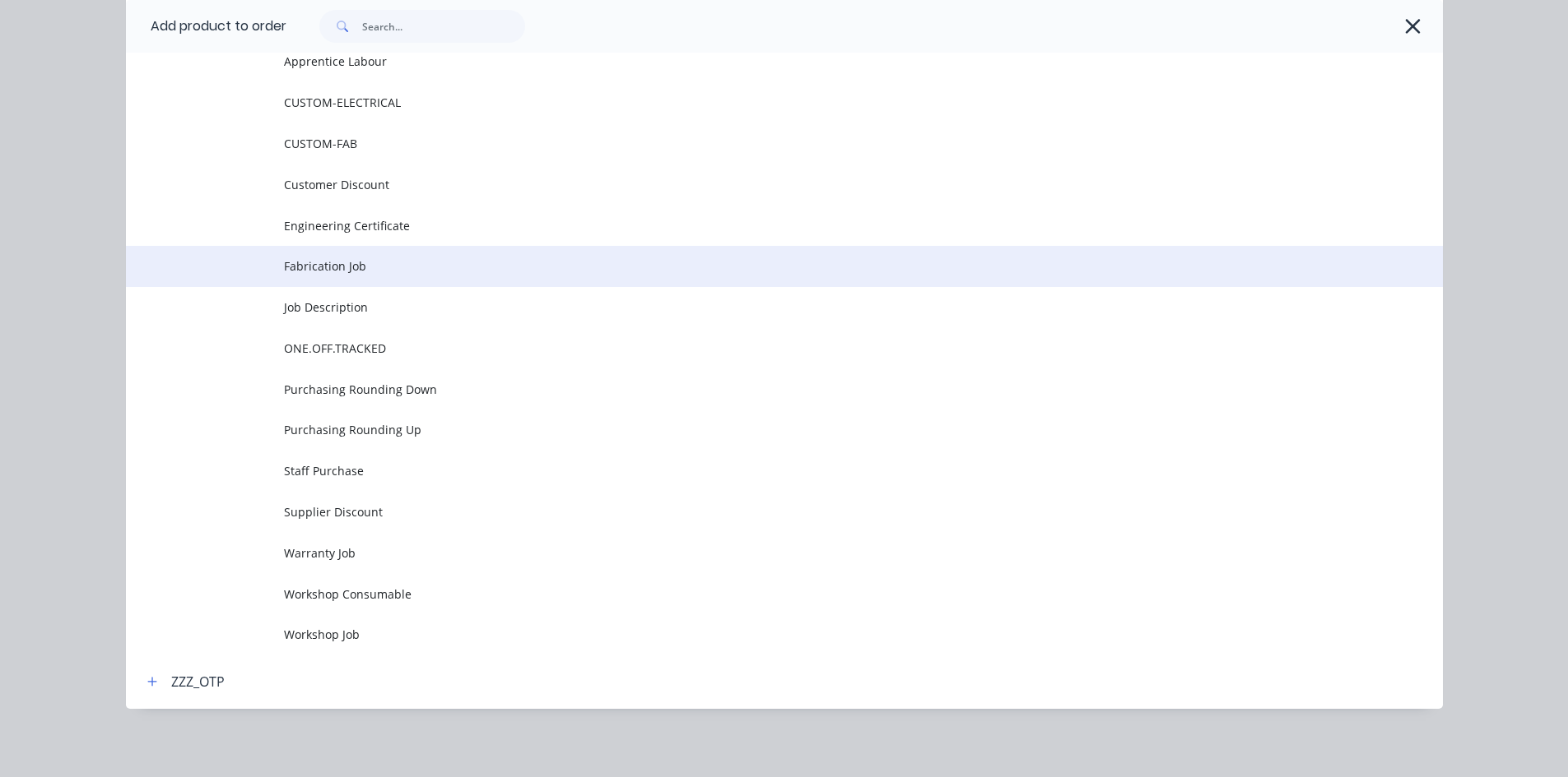
scroll to position [1266, 0]
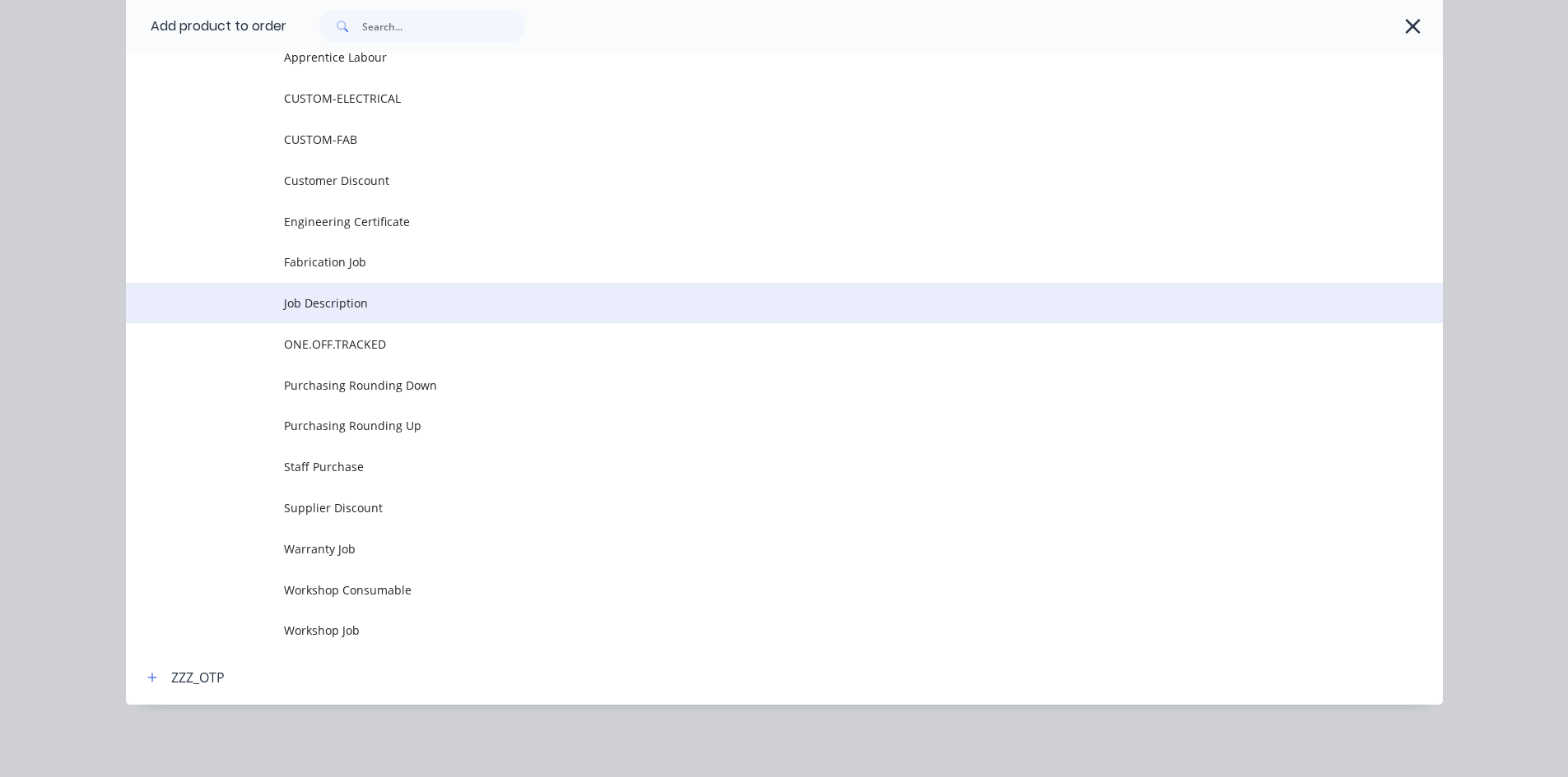
click at [349, 295] on span "Job Description" at bounding box center [747, 303] width 927 height 17
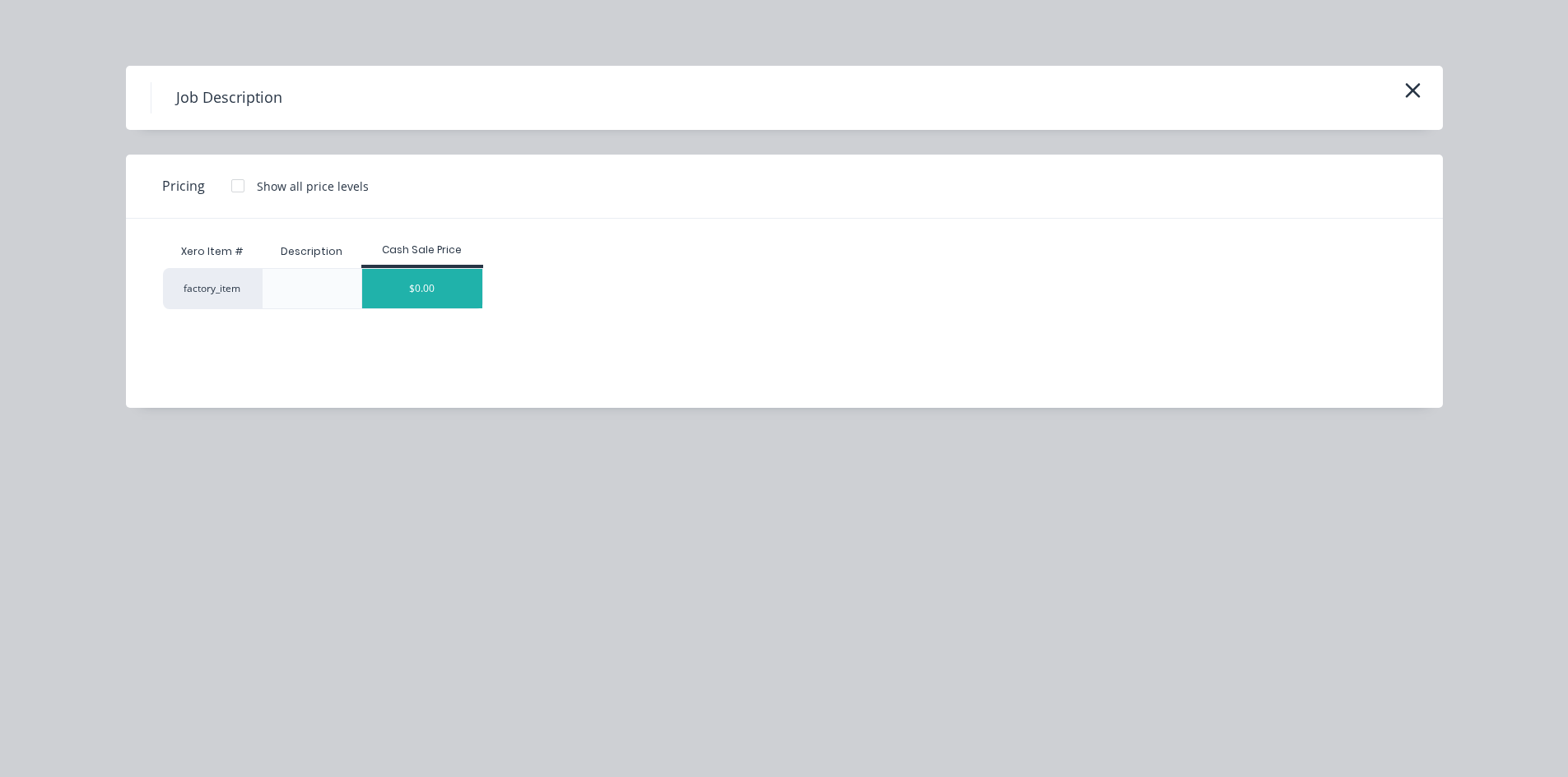
click at [430, 272] on div "$0.00" at bounding box center [422, 288] width 120 height 39
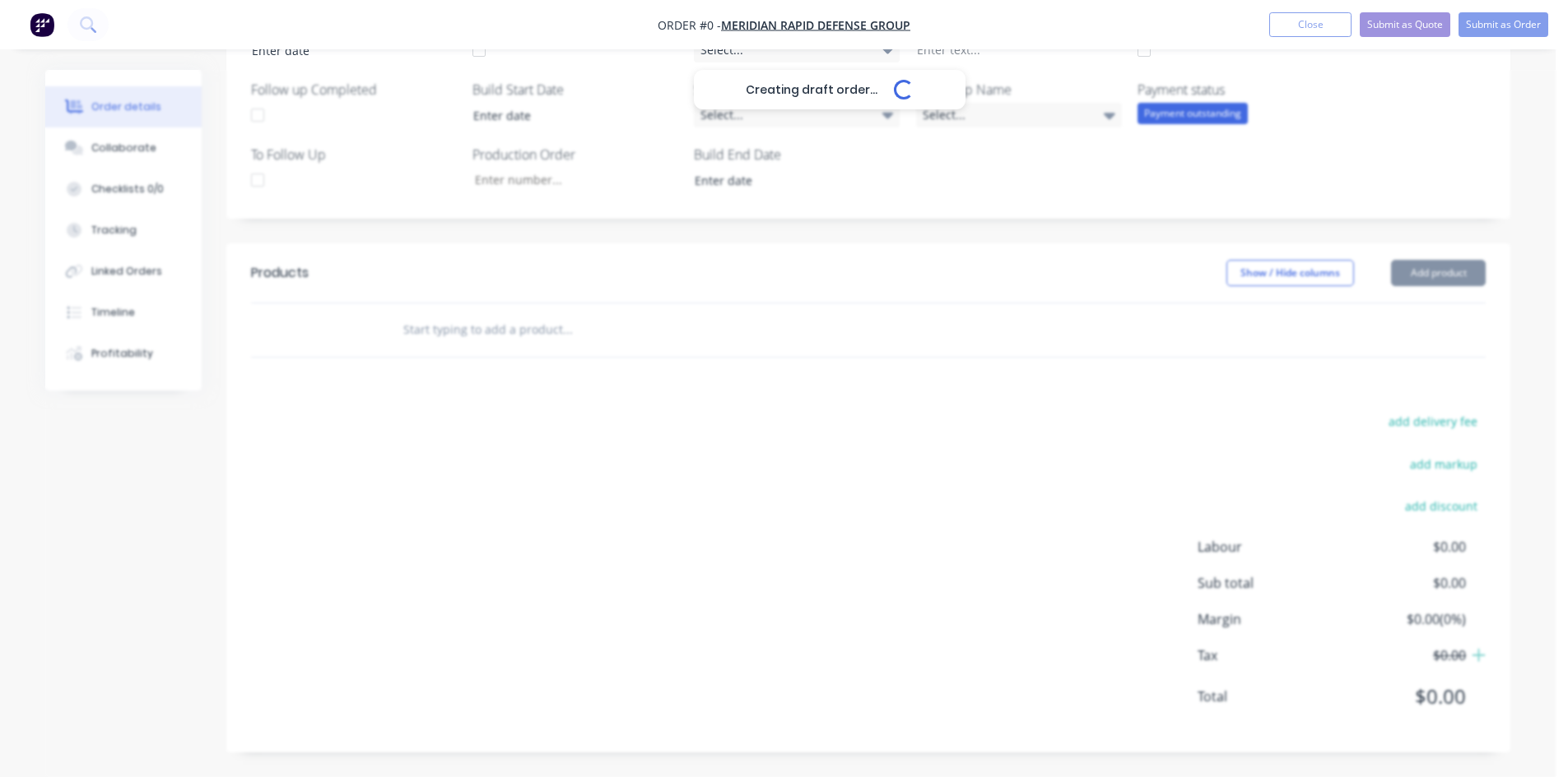
scroll to position [447, 0]
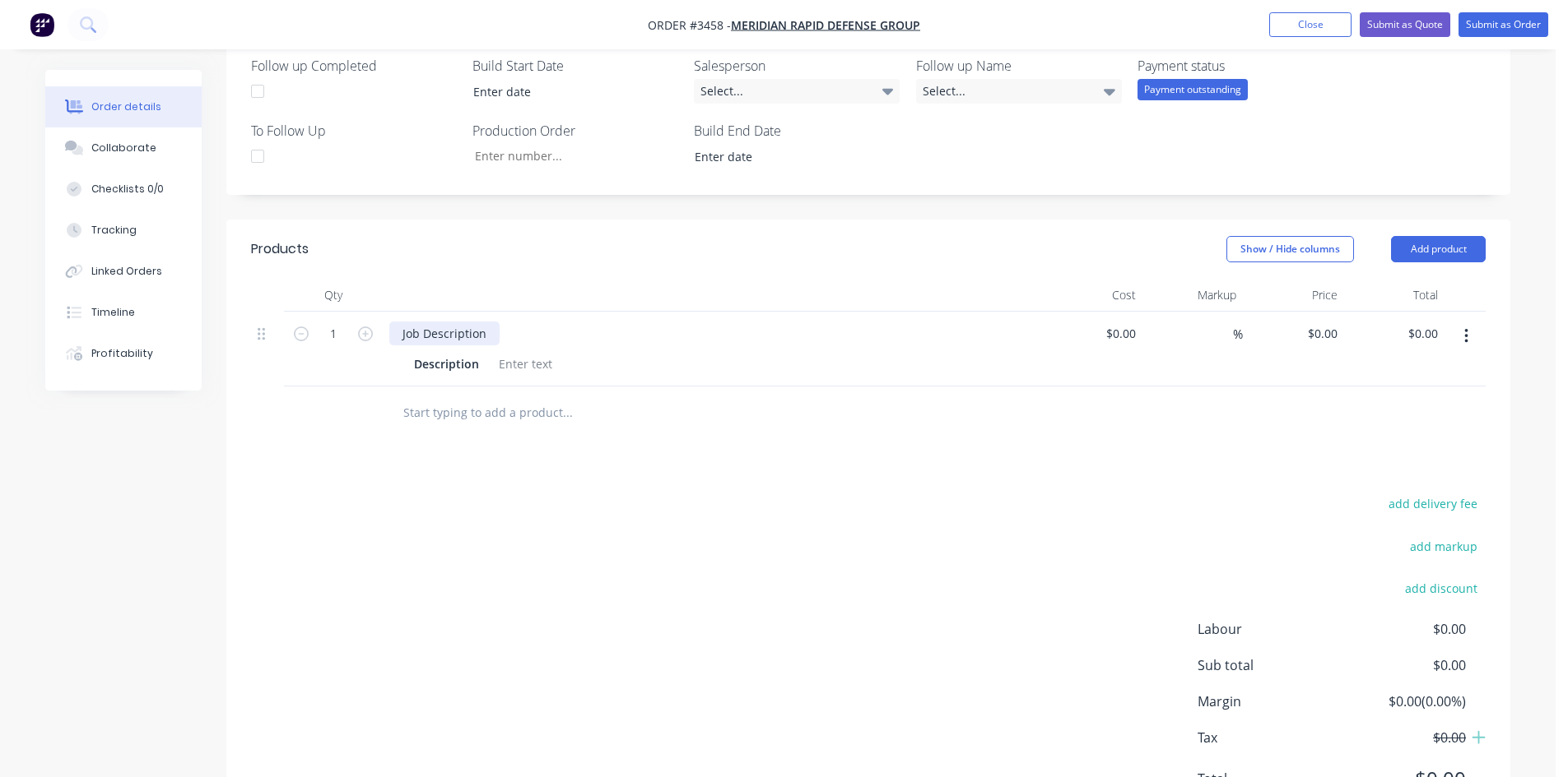
click at [444, 328] on div "Job Description" at bounding box center [444, 333] width 110 height 23
drag, startPoint x: 491, startPoint y: 328, endPoint x: 0, endPoint y: 333, distance: 491.0
click at [0, 333] on div "Order details Collaborate Checklists 0/0 Tracking Linked Orders Timeline Profit…" at bounding box center [777, 207] width 1556 height 1307
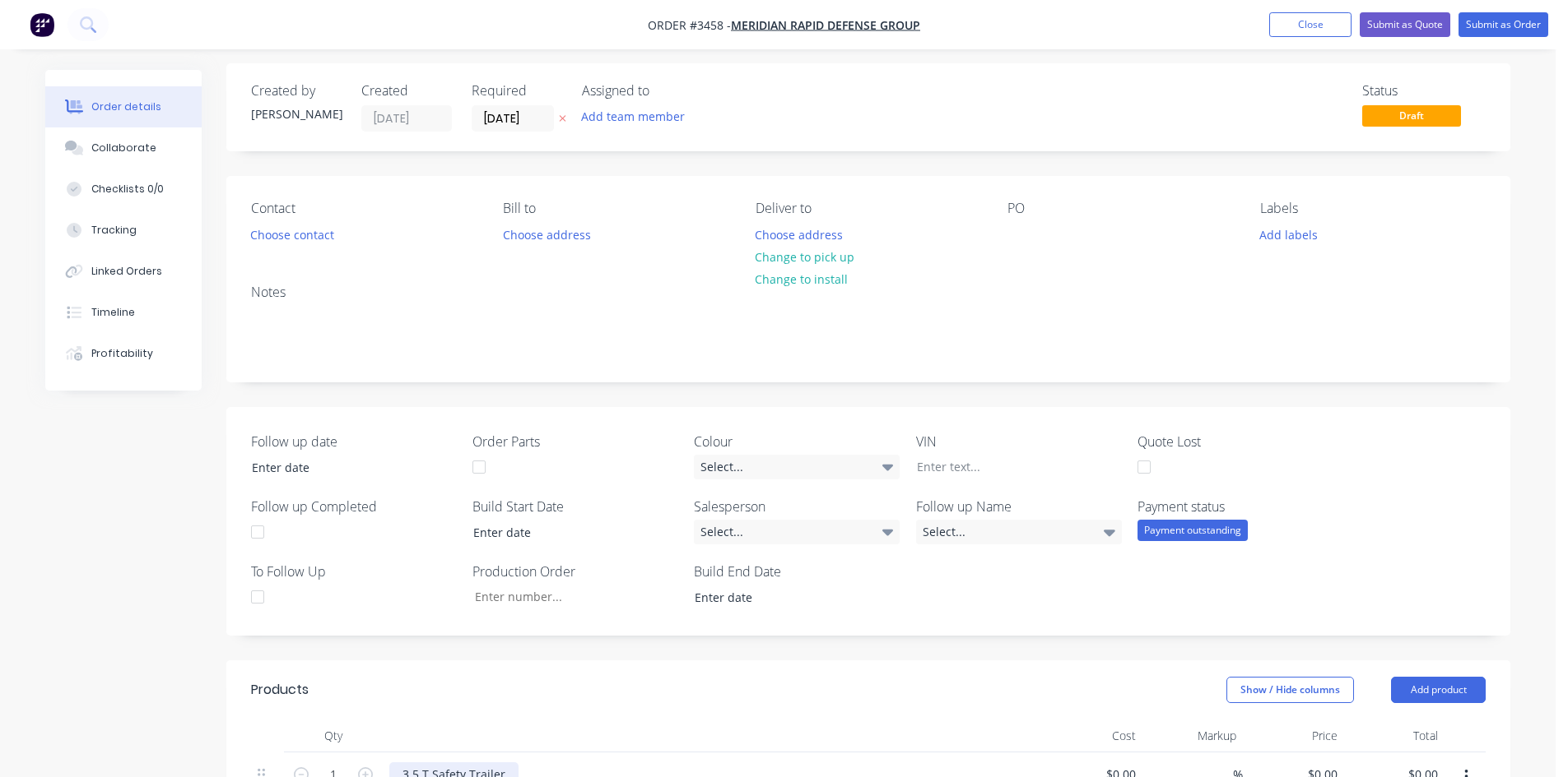
scroll to position [0, 0]
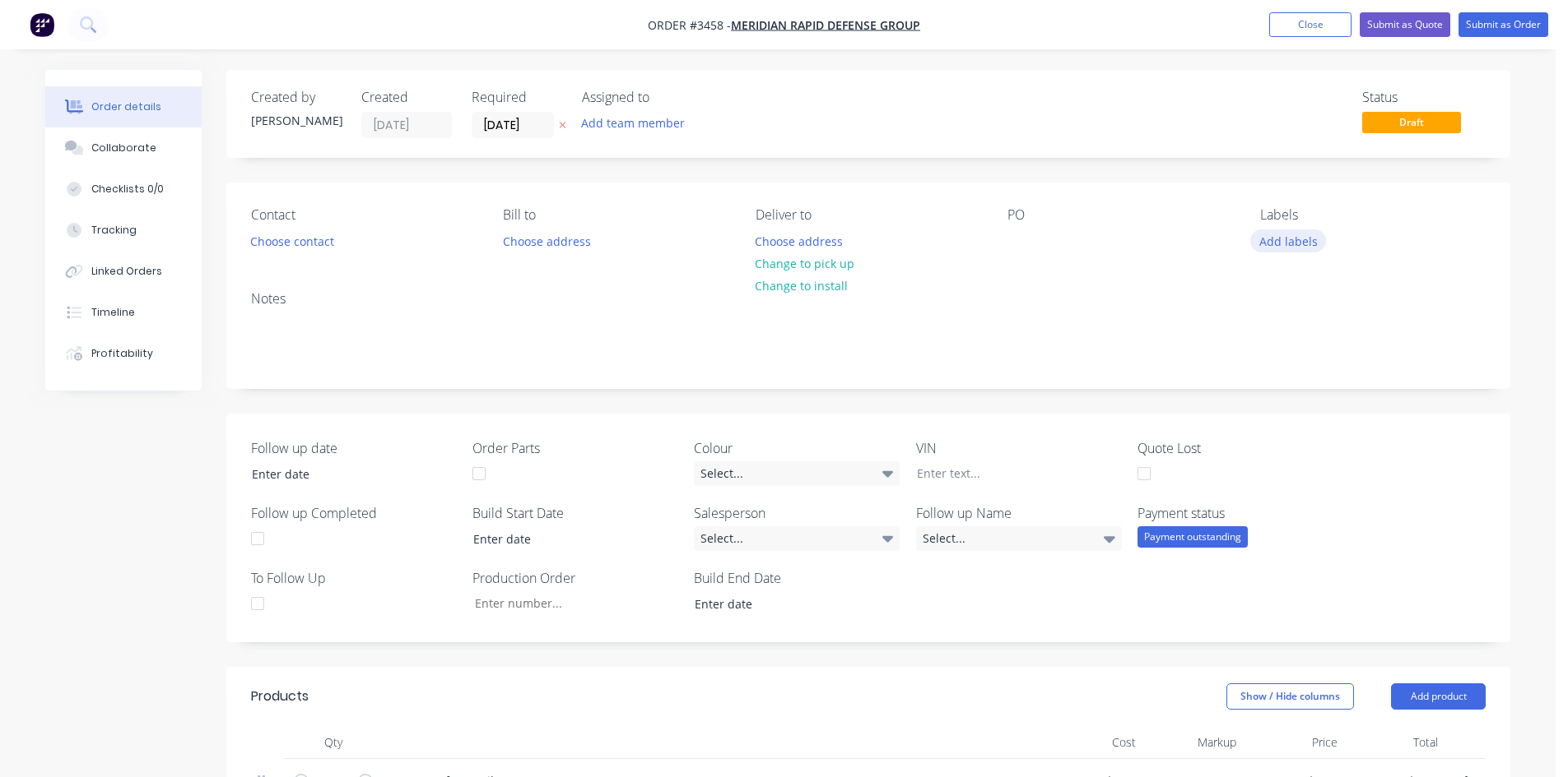
drag, startPoint x: 1306, startPoint y: 243, endPoint x: 1317, endPoint y: 240, distance: 11.4
click at [1307, 240] on button "Add labels" at bounding box center [1287, 240] width 76 height 23
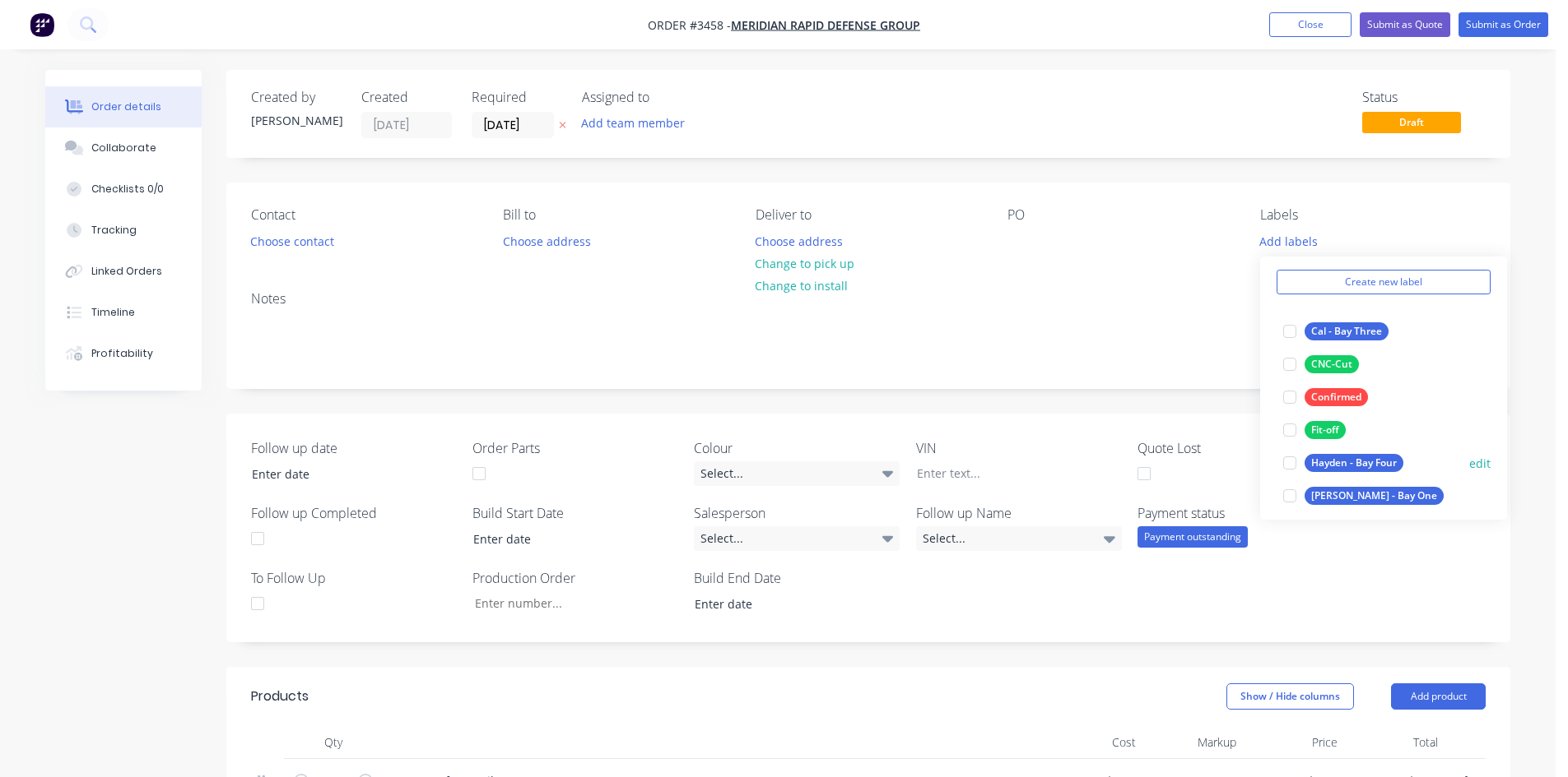
scroll to position [82, 0]
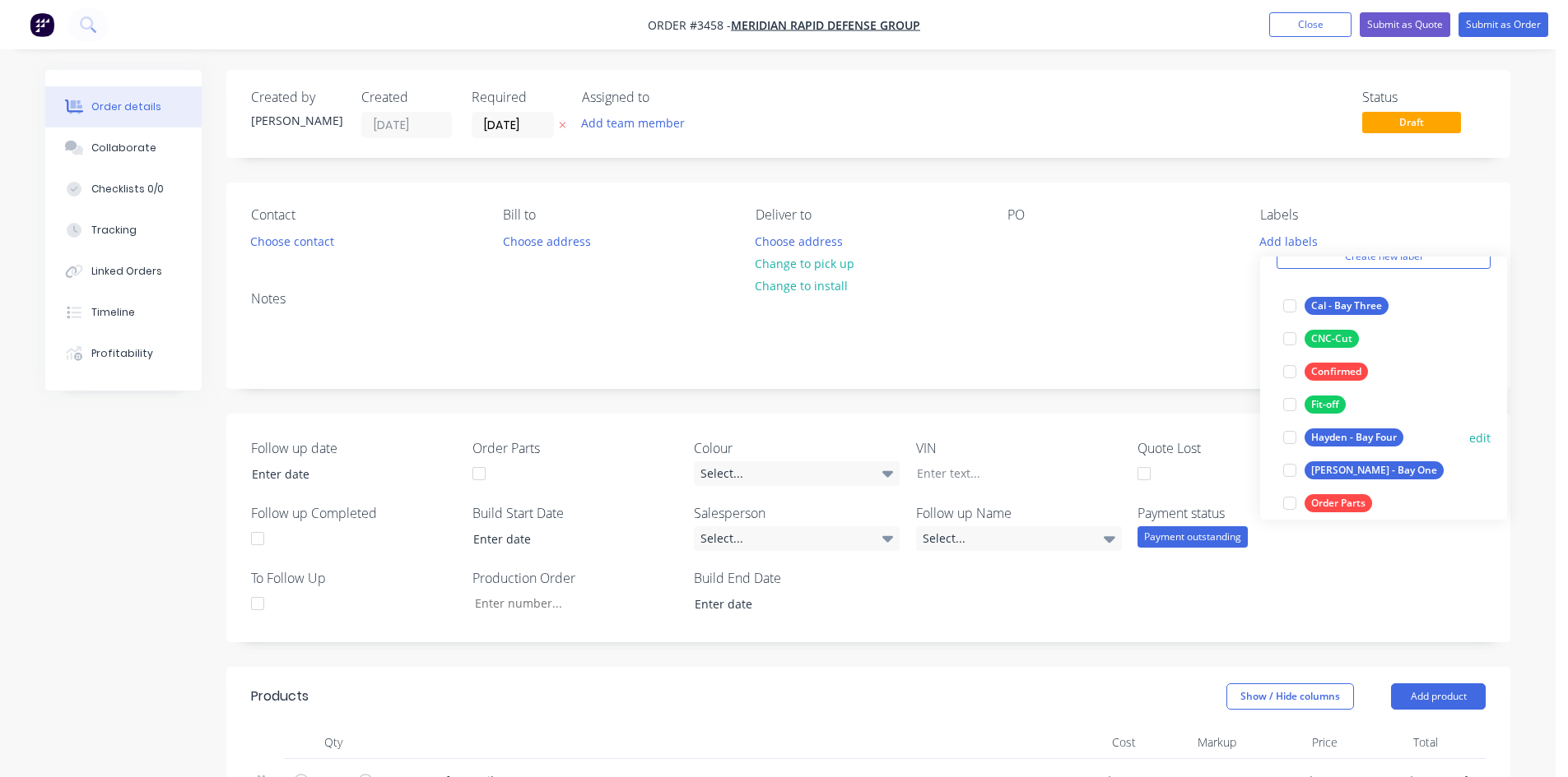
click at [1290, 435] on div at bounding box center [1290, 438] width 33 height 33
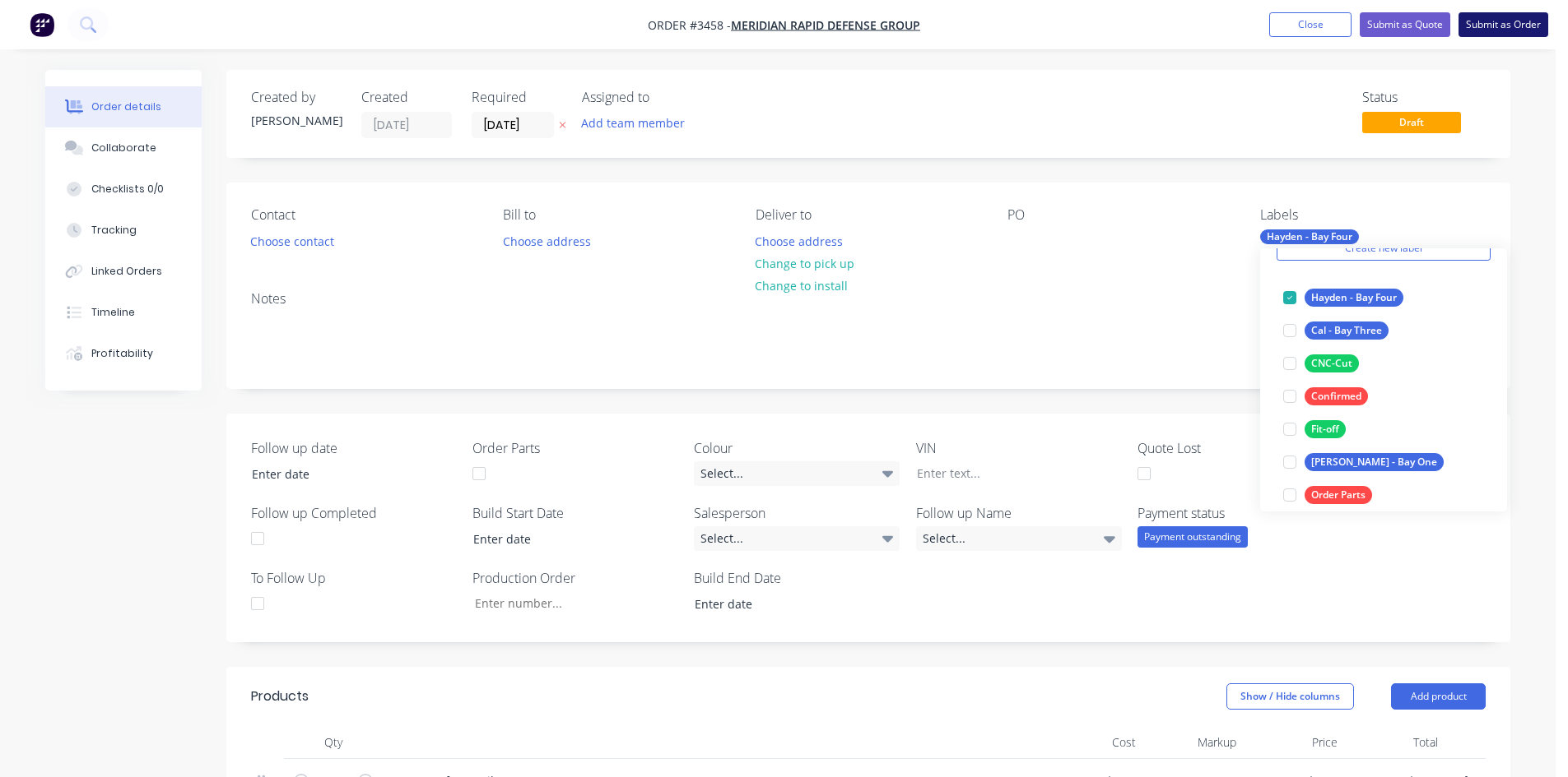
click at [1492, 18] on button "Submit as Order" at bounding box center [1503, 24] width 89 height 24
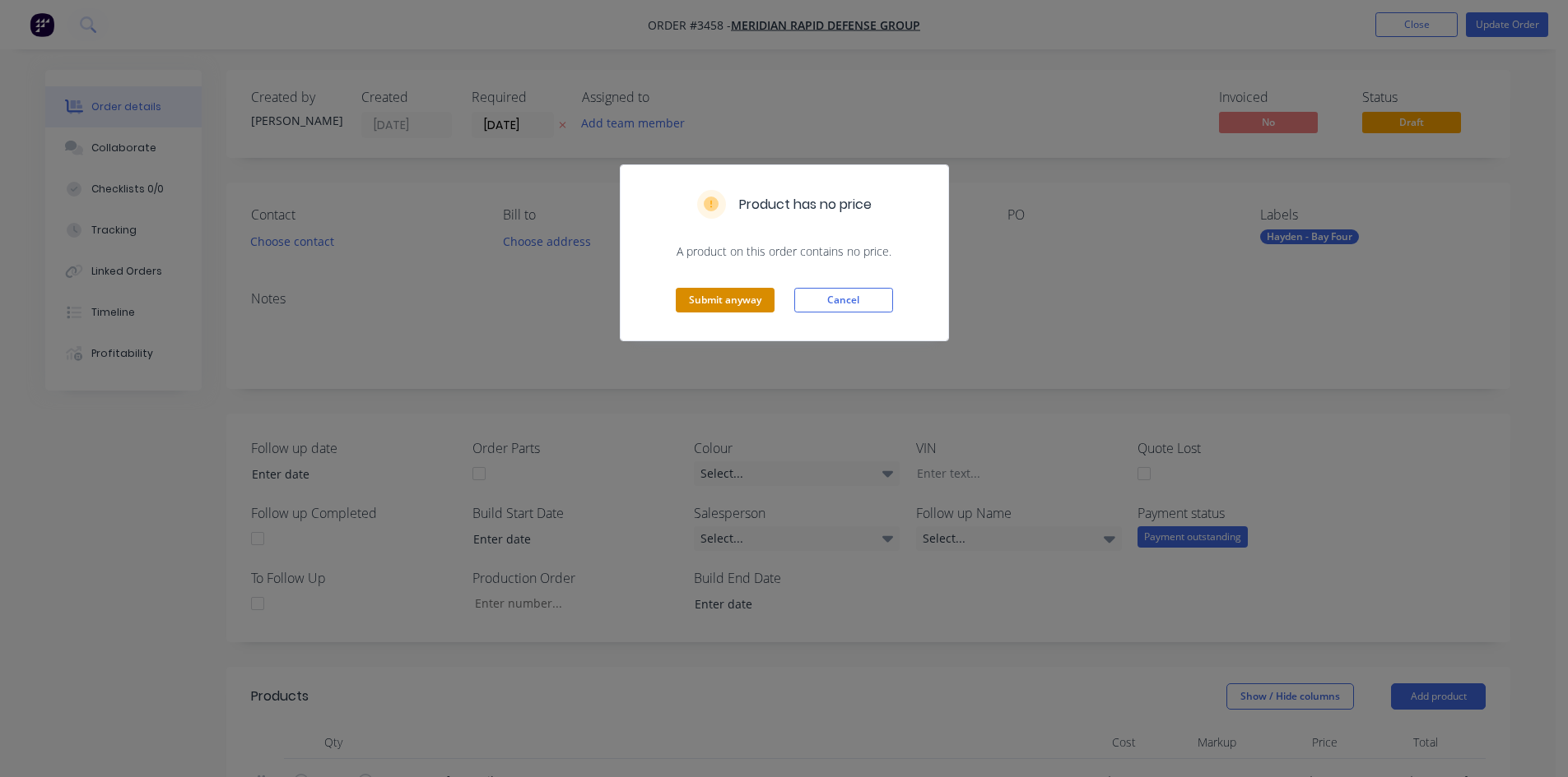
click at [737, 294] on button "Submit anyway" at bounding box center [725, 300] width 99 height 24
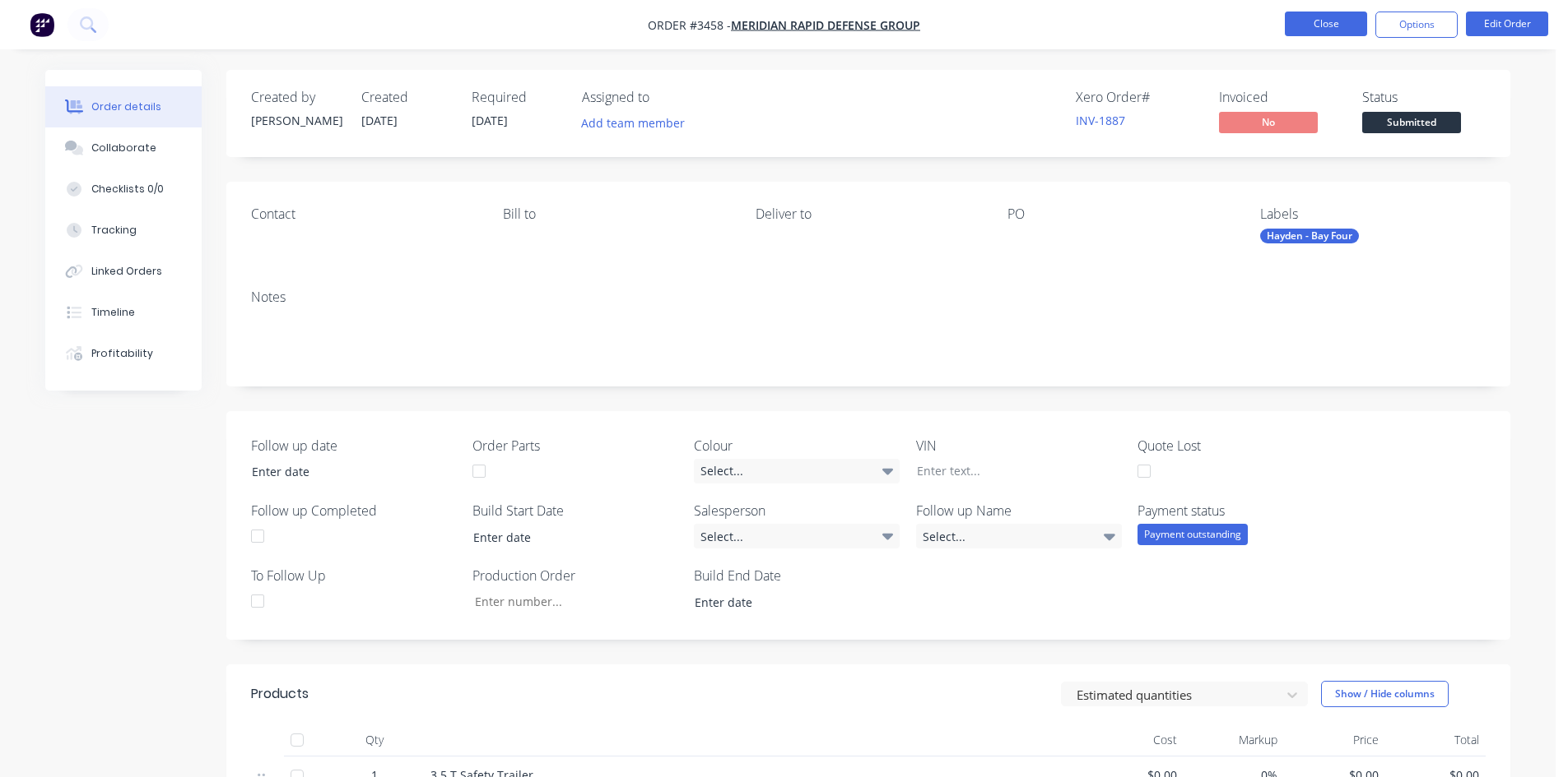
click at [1320, 25] on button "Close" at bounding box center [1326, 23] width 83 height 24
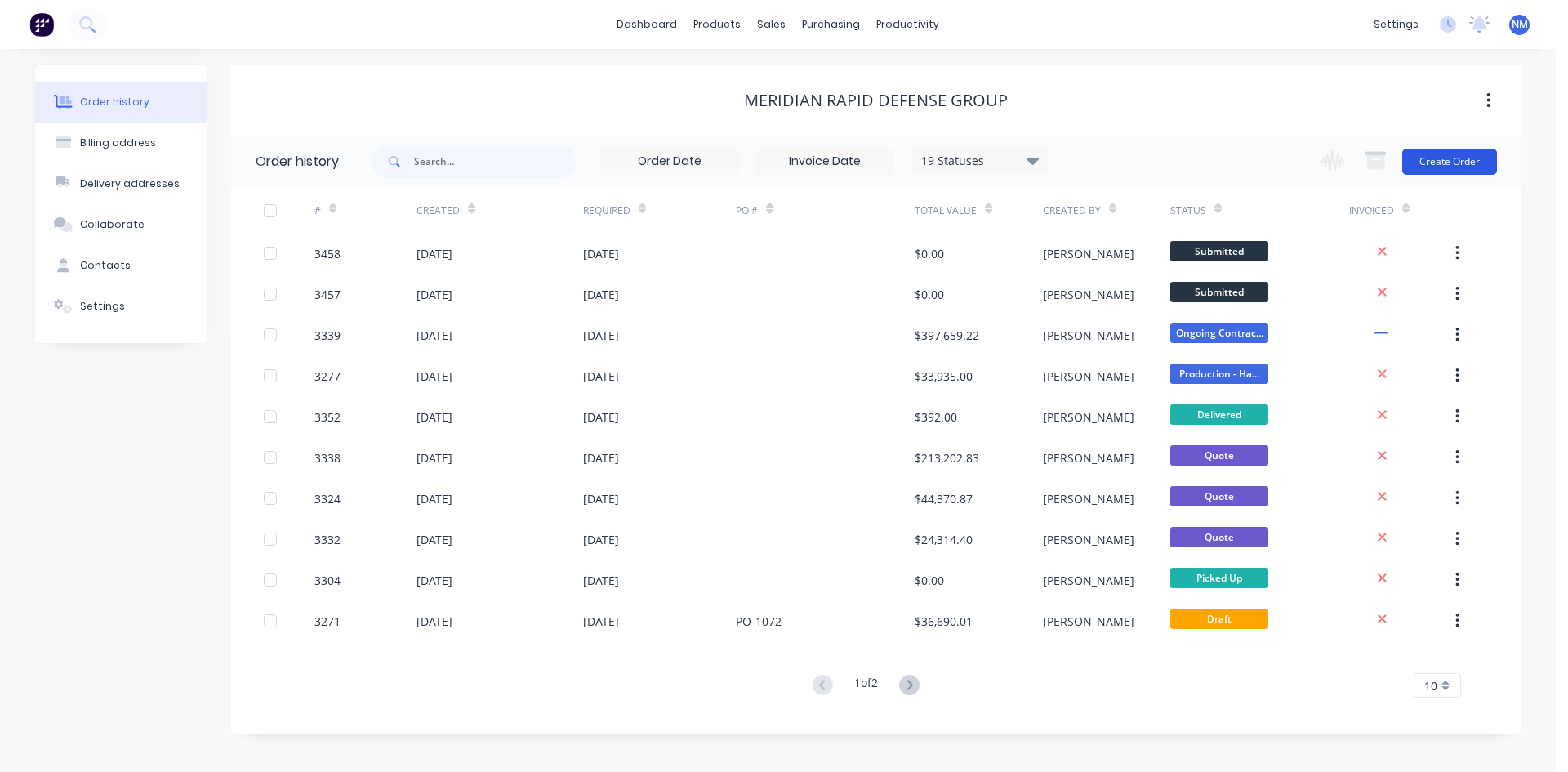
click at [1458, 165] on button "Create Order" at bounding box center [1450, 161] width 95 height 26
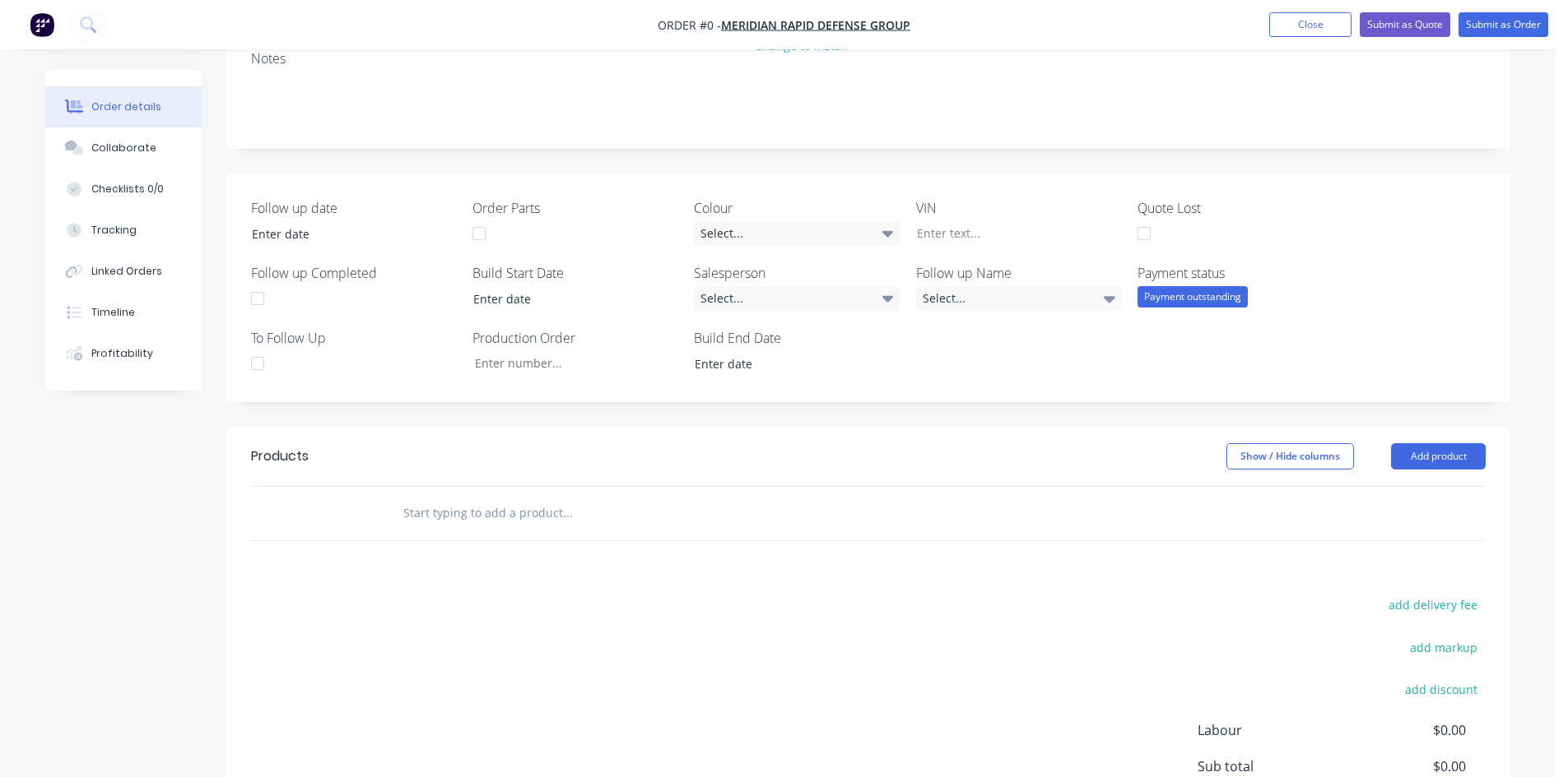
scroll to position [247, 0]
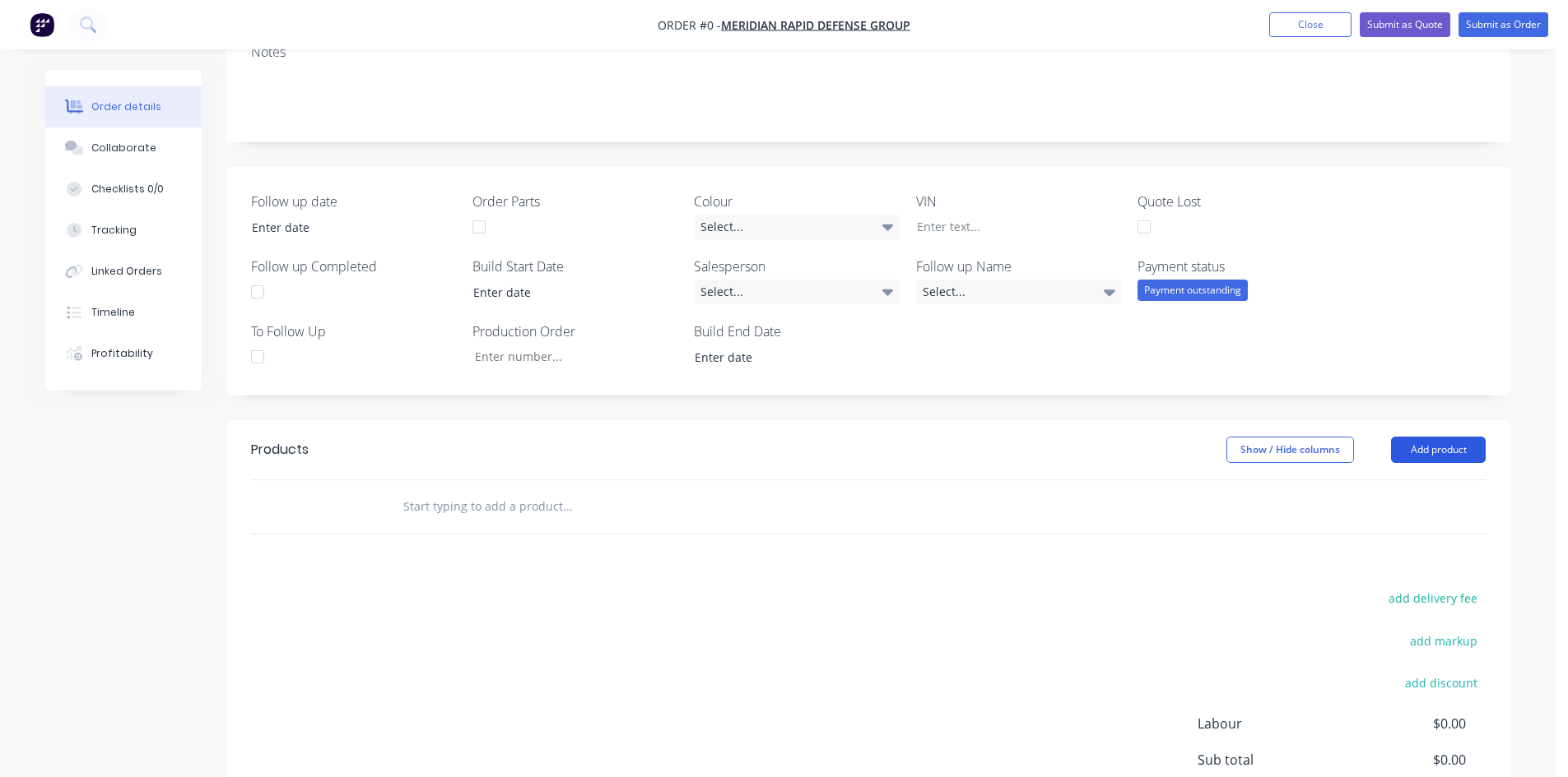
click at [1432, 457] on button "Add product" at bounding box center [1438, 450] width 95 height 26
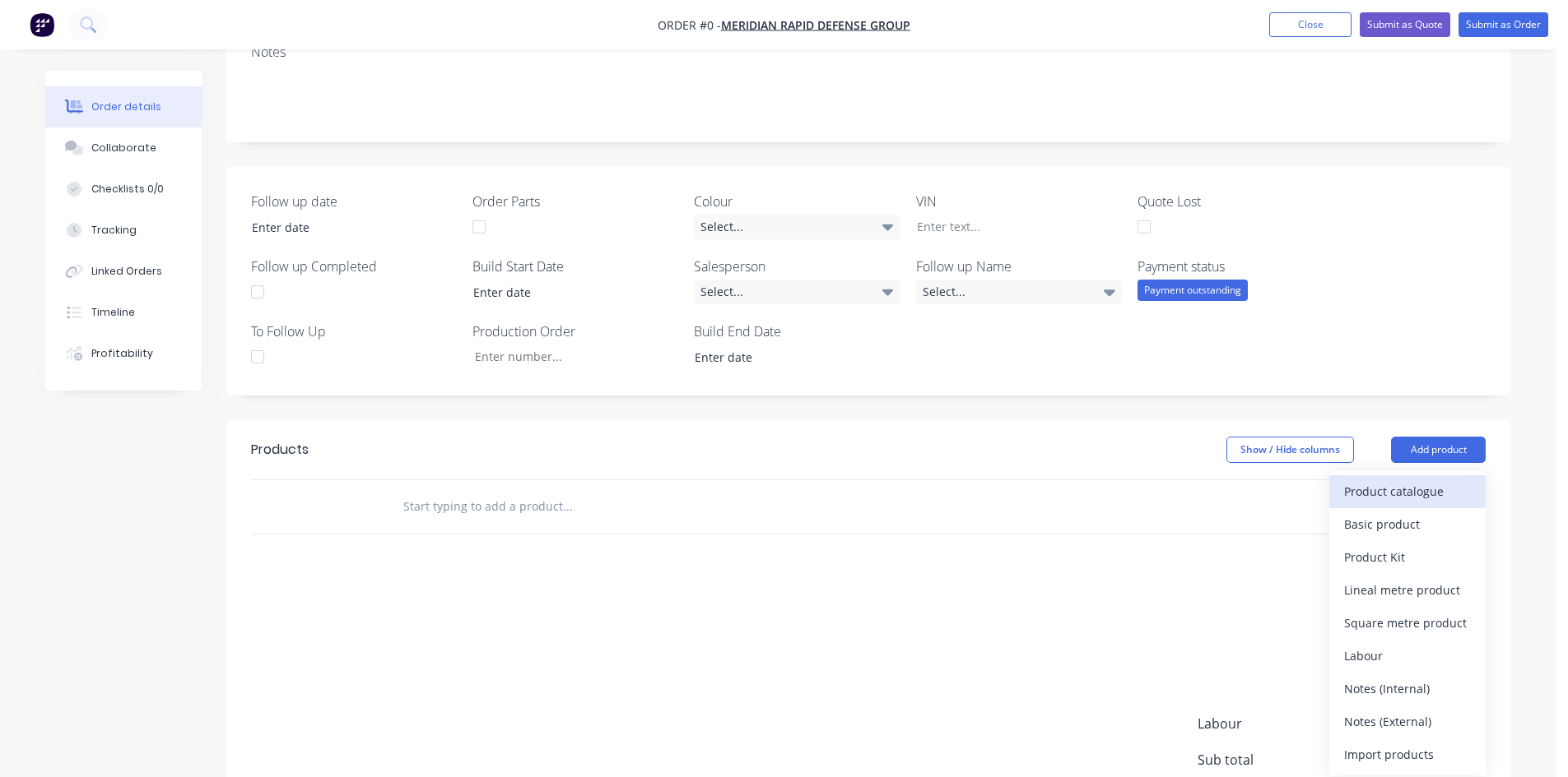
click at [1414, 499] on div "Product catalogue" at bounding box center [1407, 491] width 127 height 23
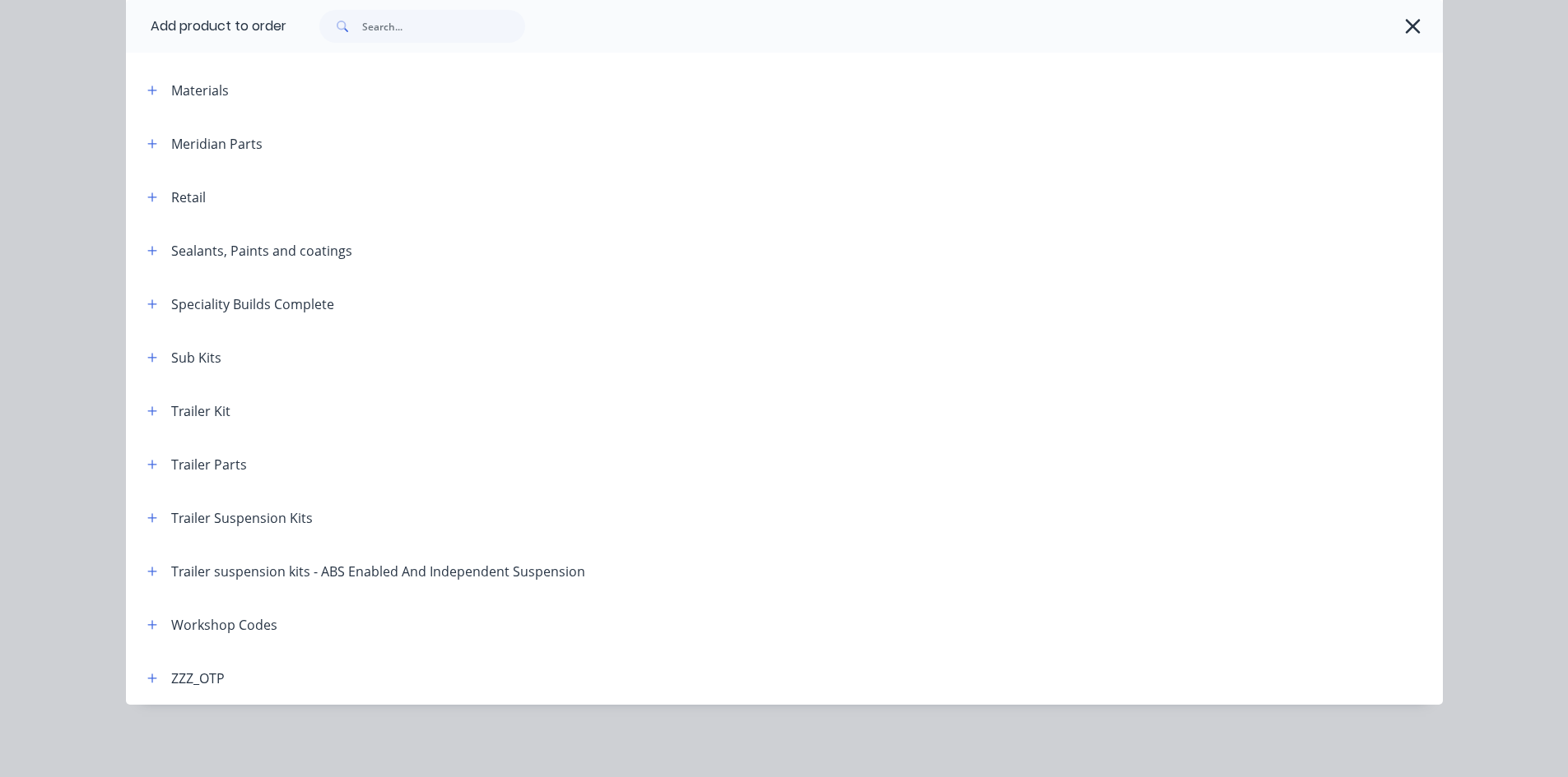
scroll to position [447, 0]
click at [146, 633] on button "button" at bounding box center [153, 625] width 21 height 21
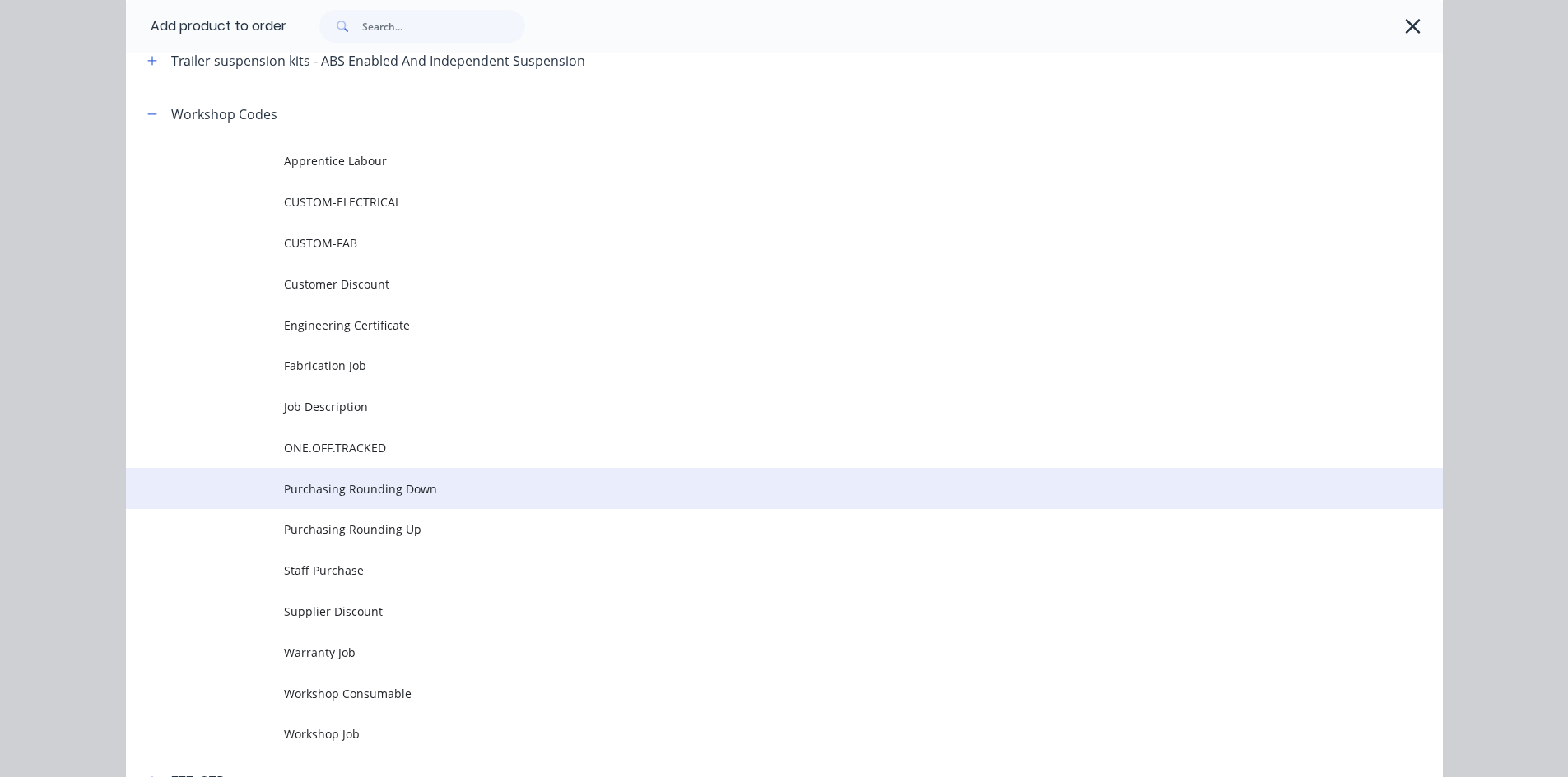
scroll to position [1266, 0]
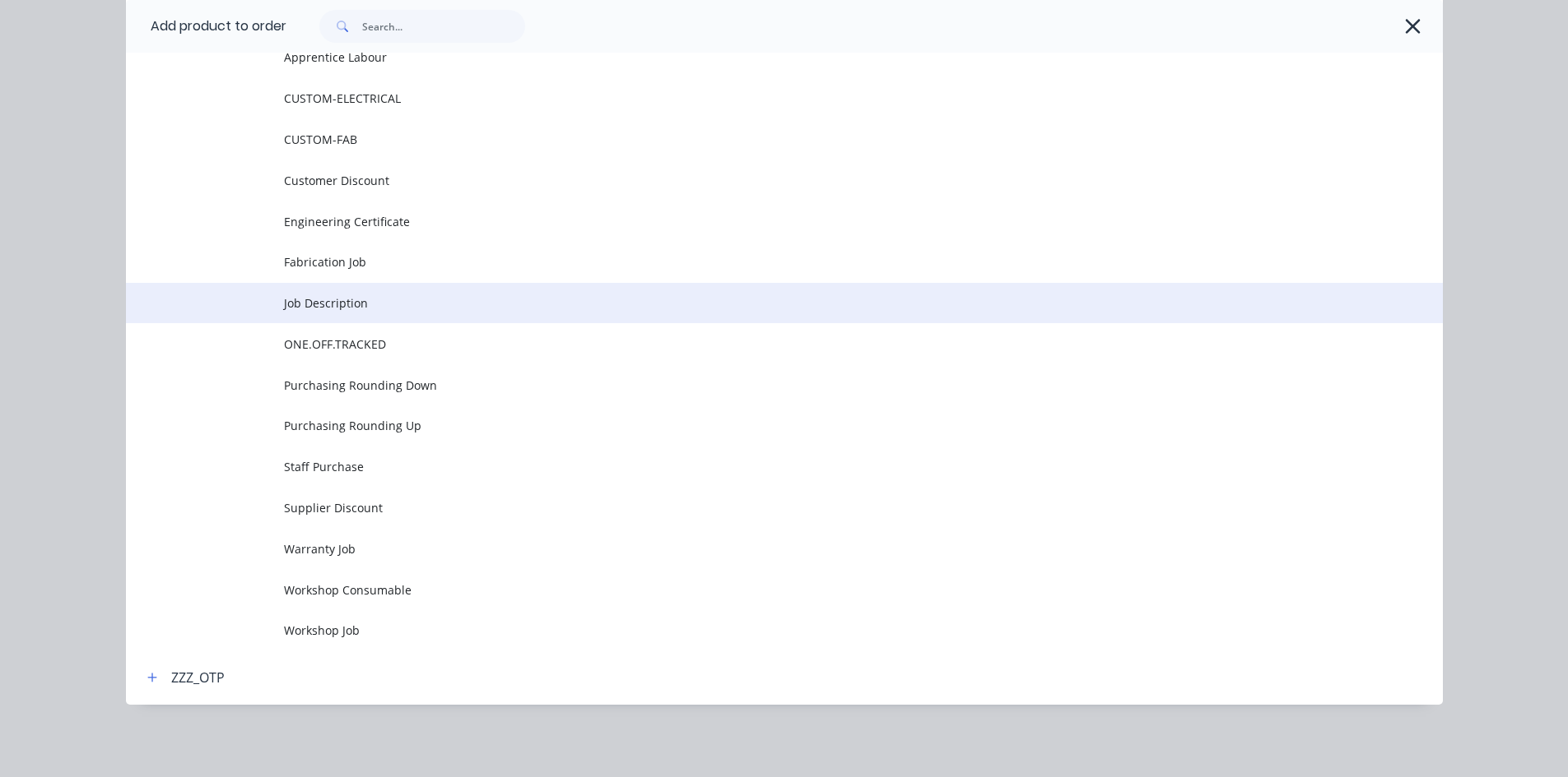
click at [384, 306] on span "Job Description" at bounding box center [747, 303] width 927 height 17
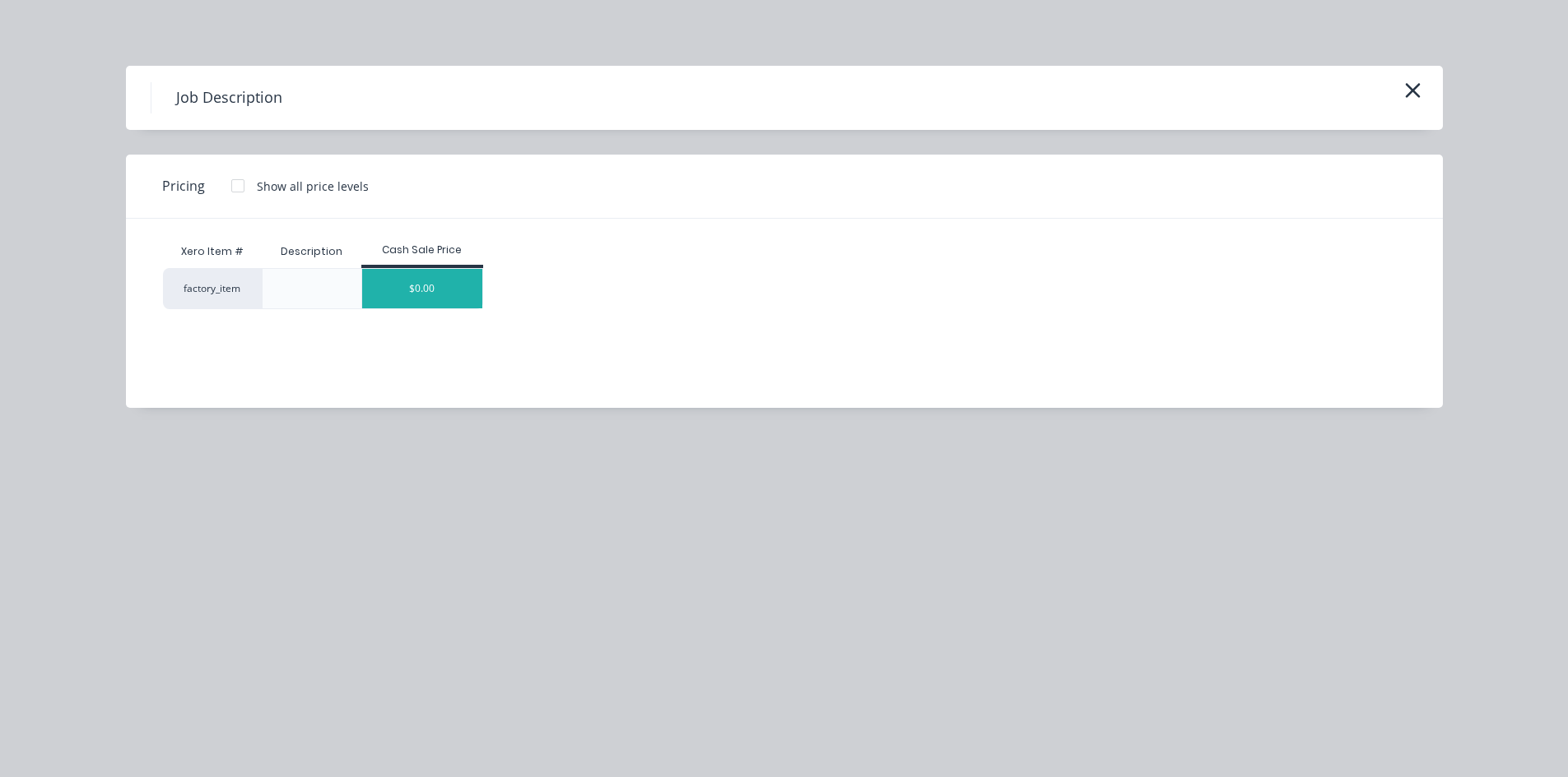
click at [449, 286] on div "$0.00" at bounding box center [422, 288] width 120 height 39
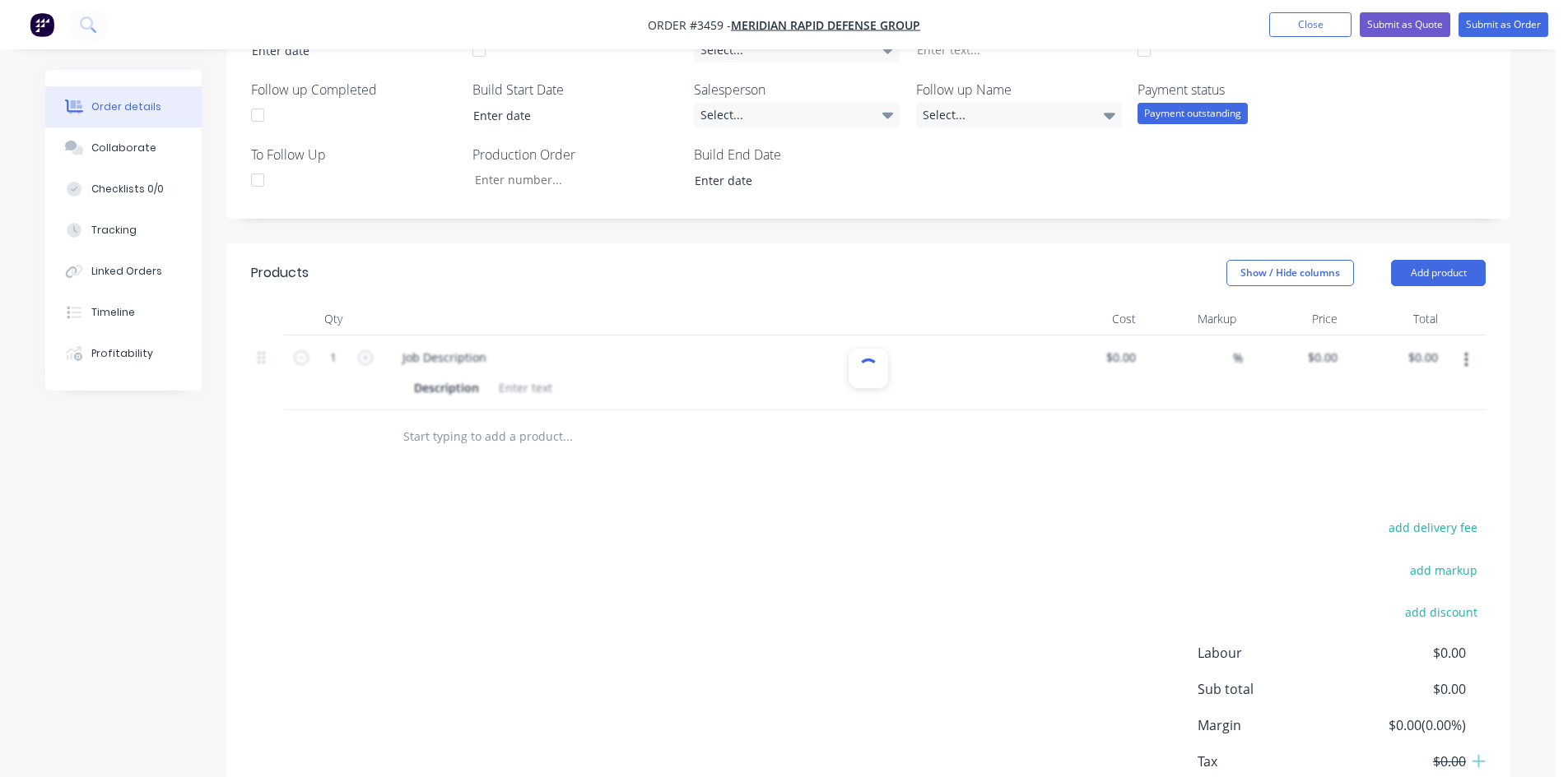
scroll to position [447, 0]
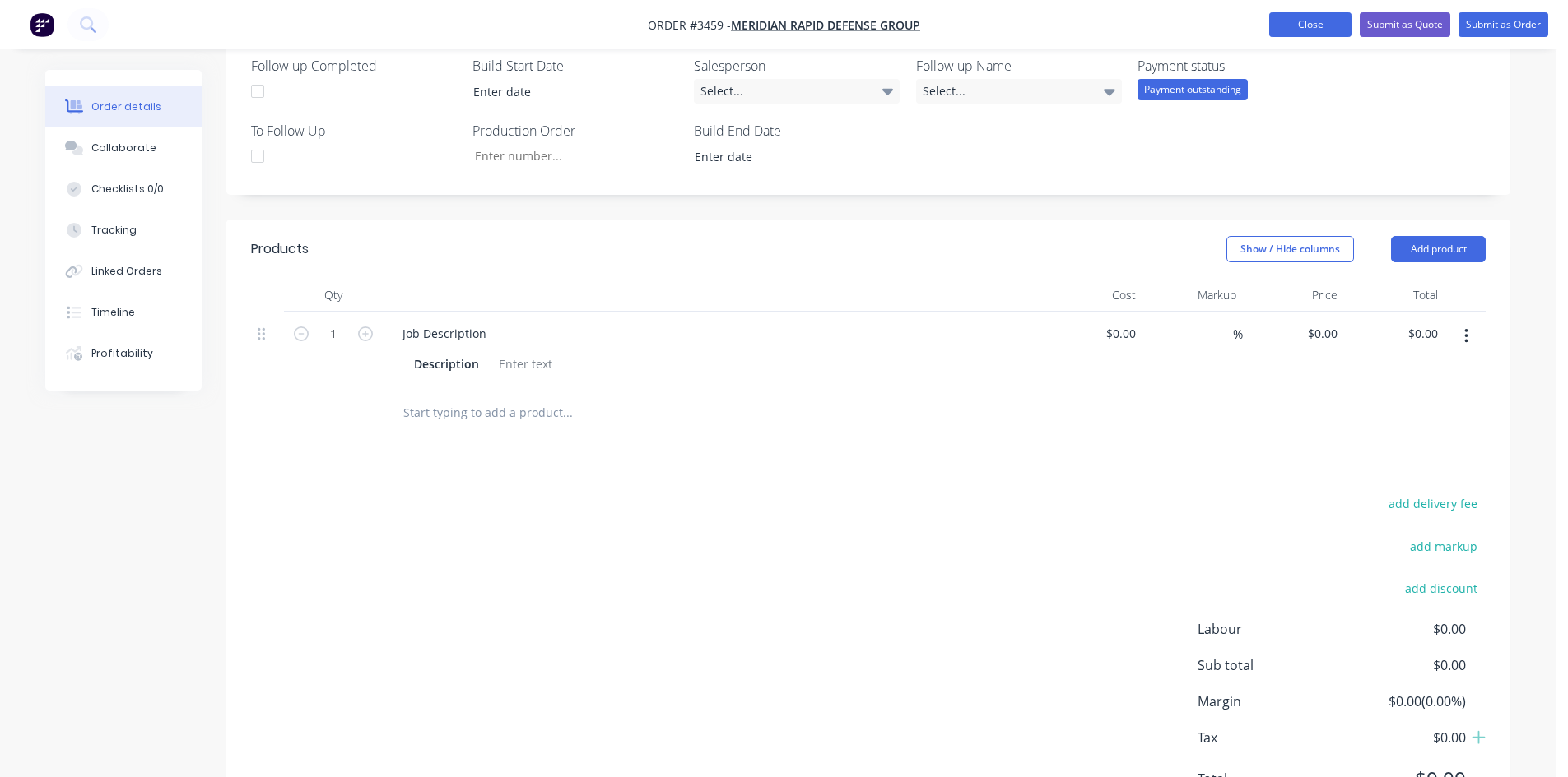
click at [1282, 21] on button "Close" at bounding box center [1310, 24] width 83 height 24
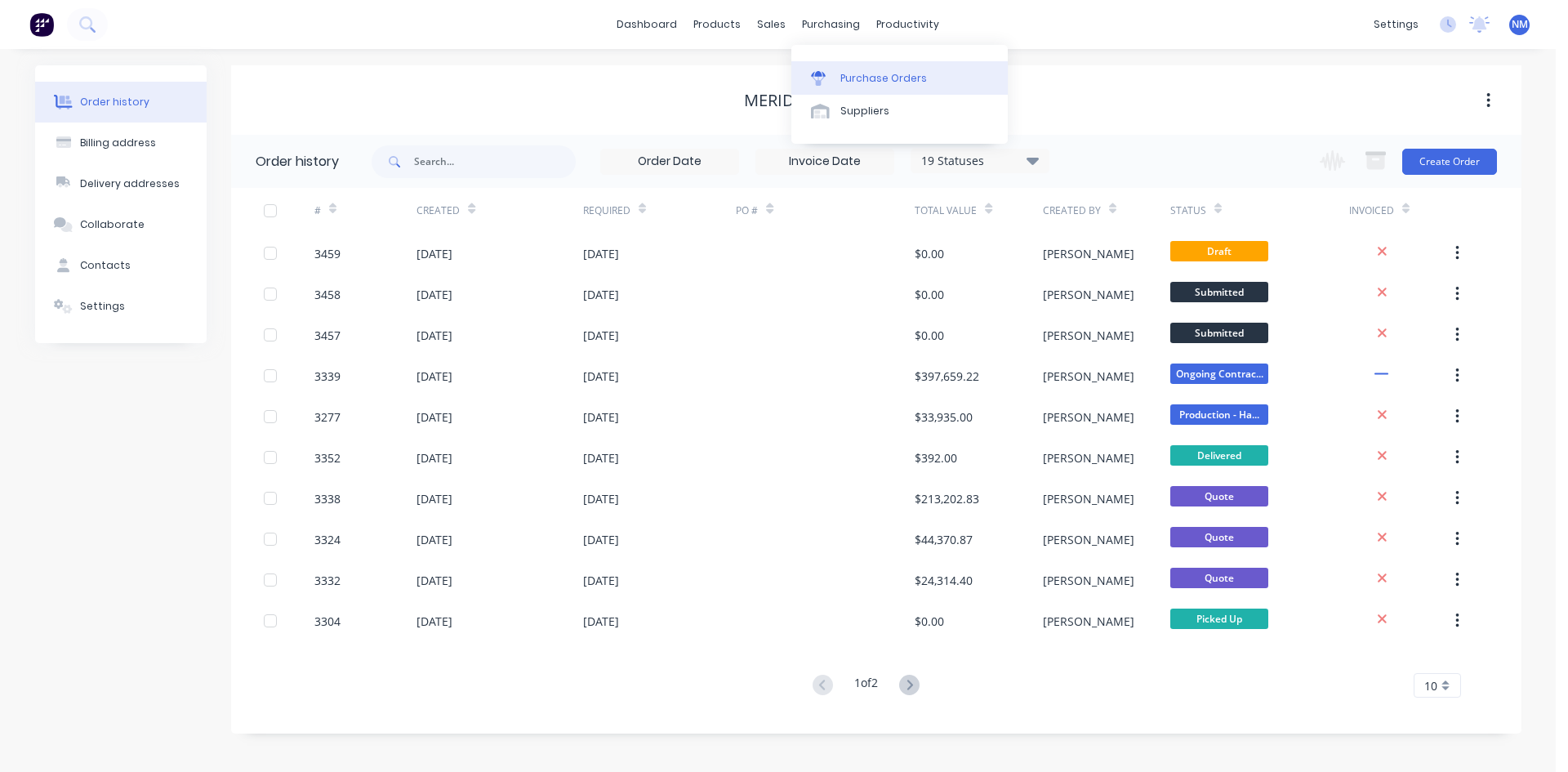
click at [880, 79] on div "Purchase Orders" at bounding box center [884, 78] width 86 height 15
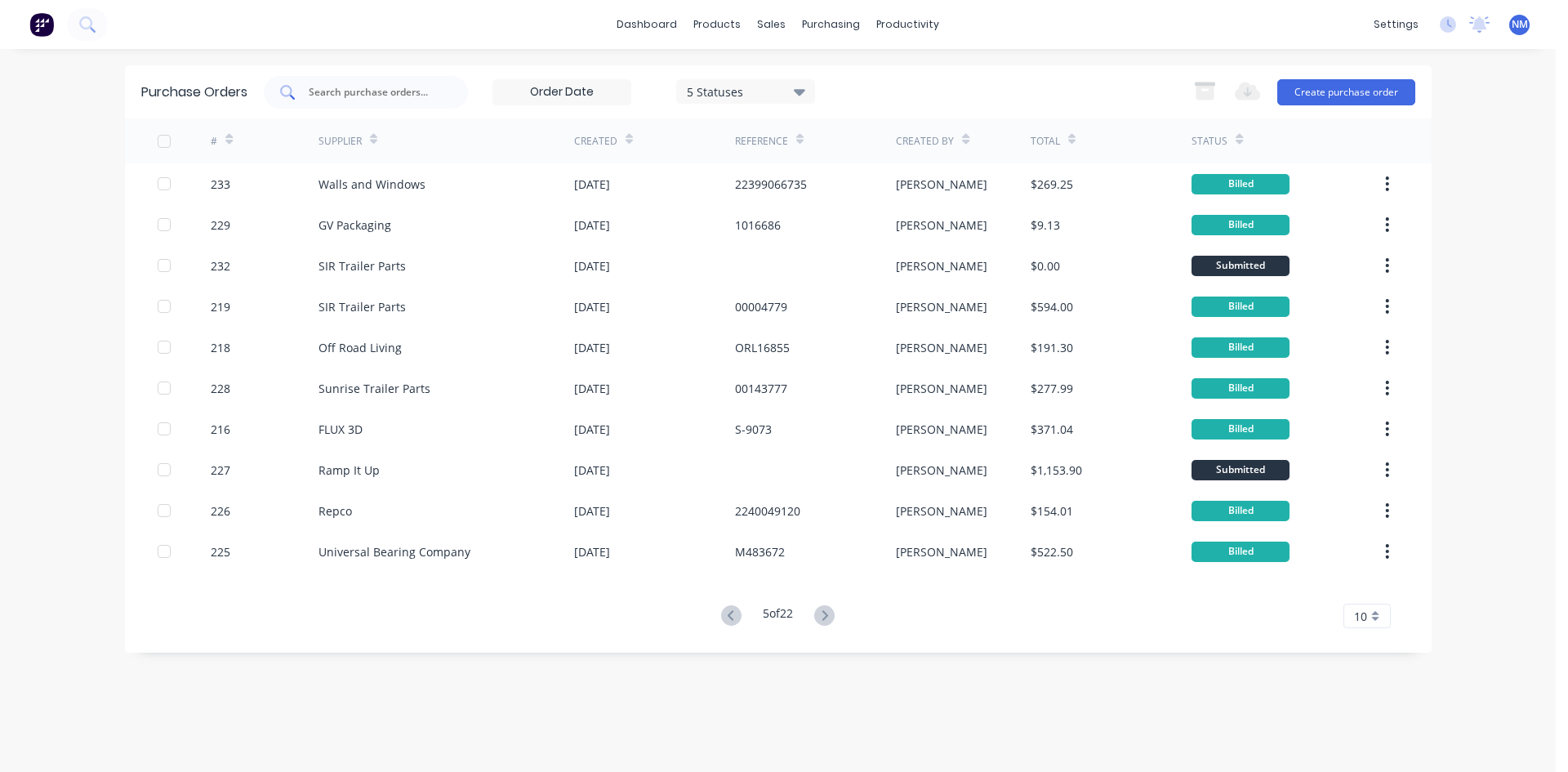
click at [422, 94] on input "text" at bounding box center [374, 92] width 135 height 16
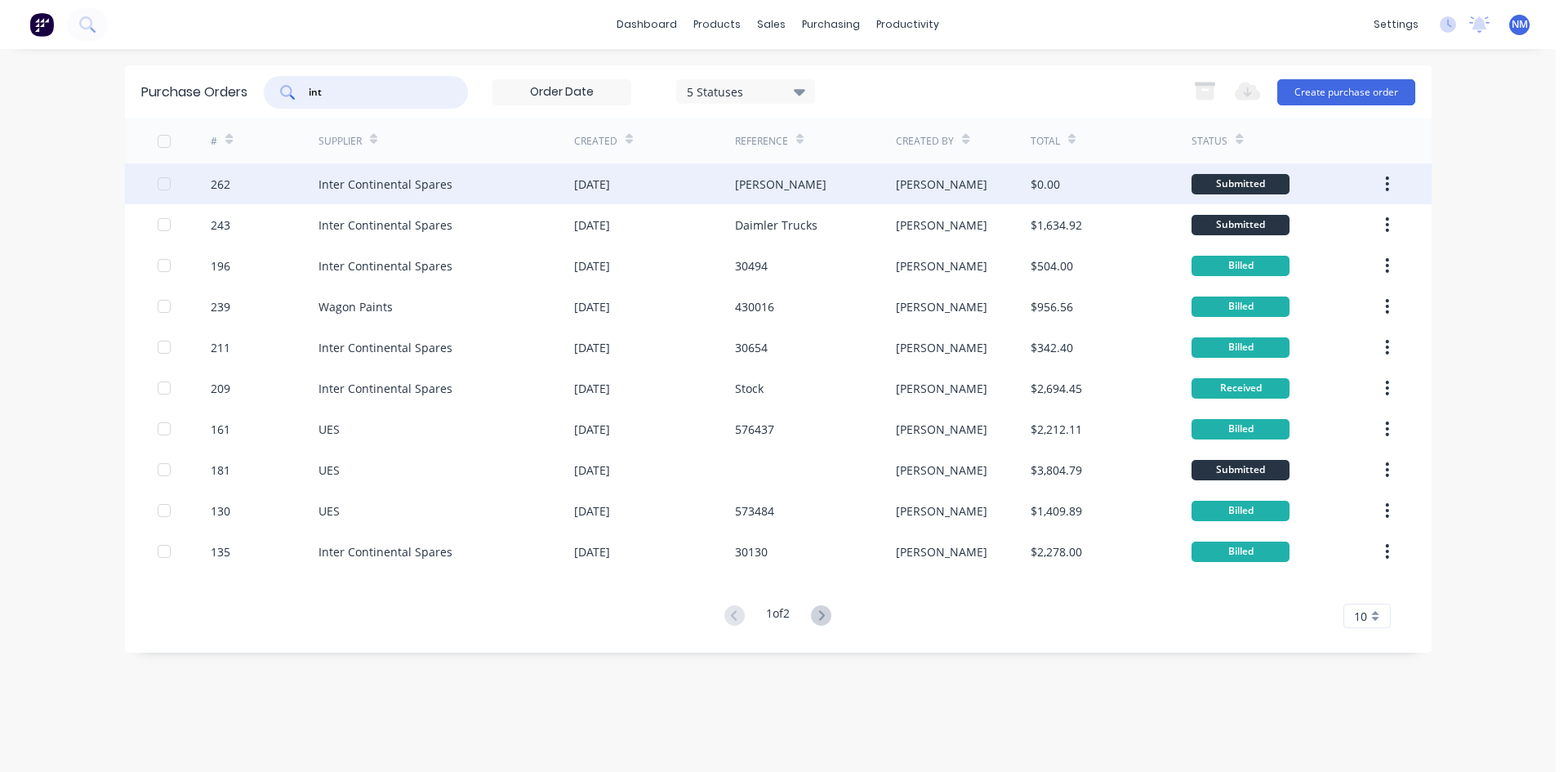
type input "int"
click at [479, 189] on div "Inter Continental Spares" at bounding box center [447, 184] width 256 height 41
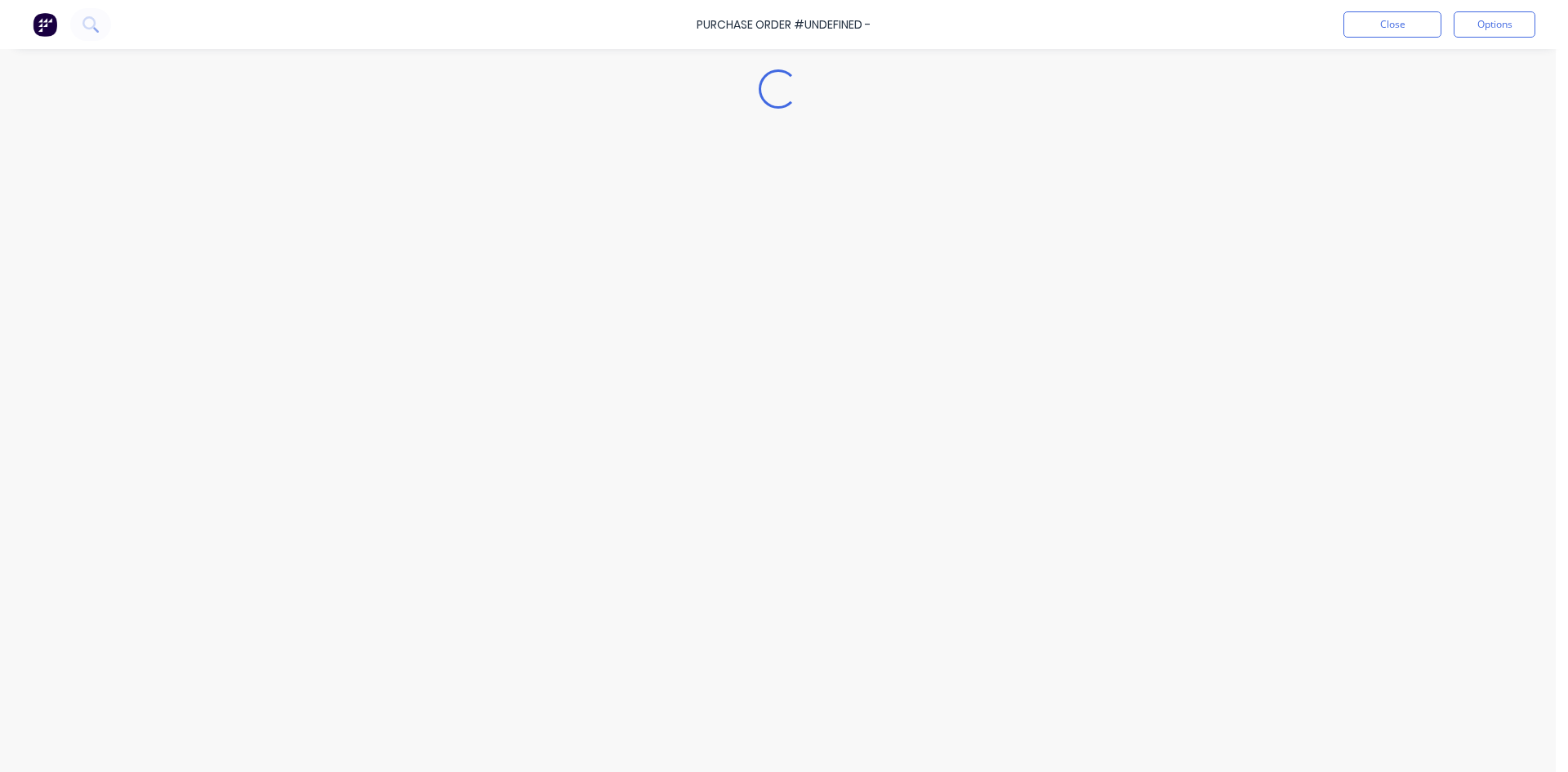
type textarea "x"
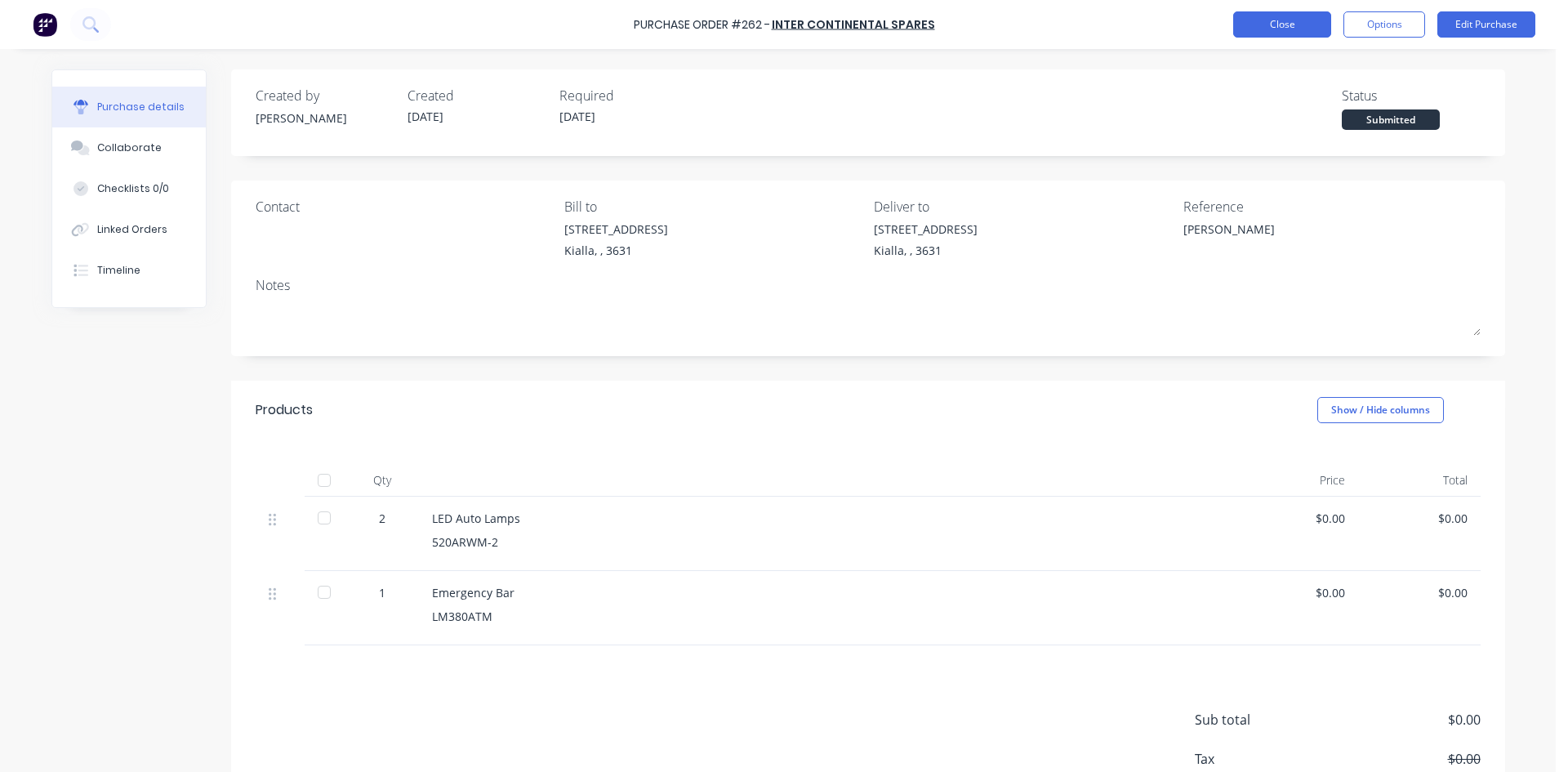
click at [1272, 22] on button "Close" at bounding box center [1283, 24] width 98 height 26
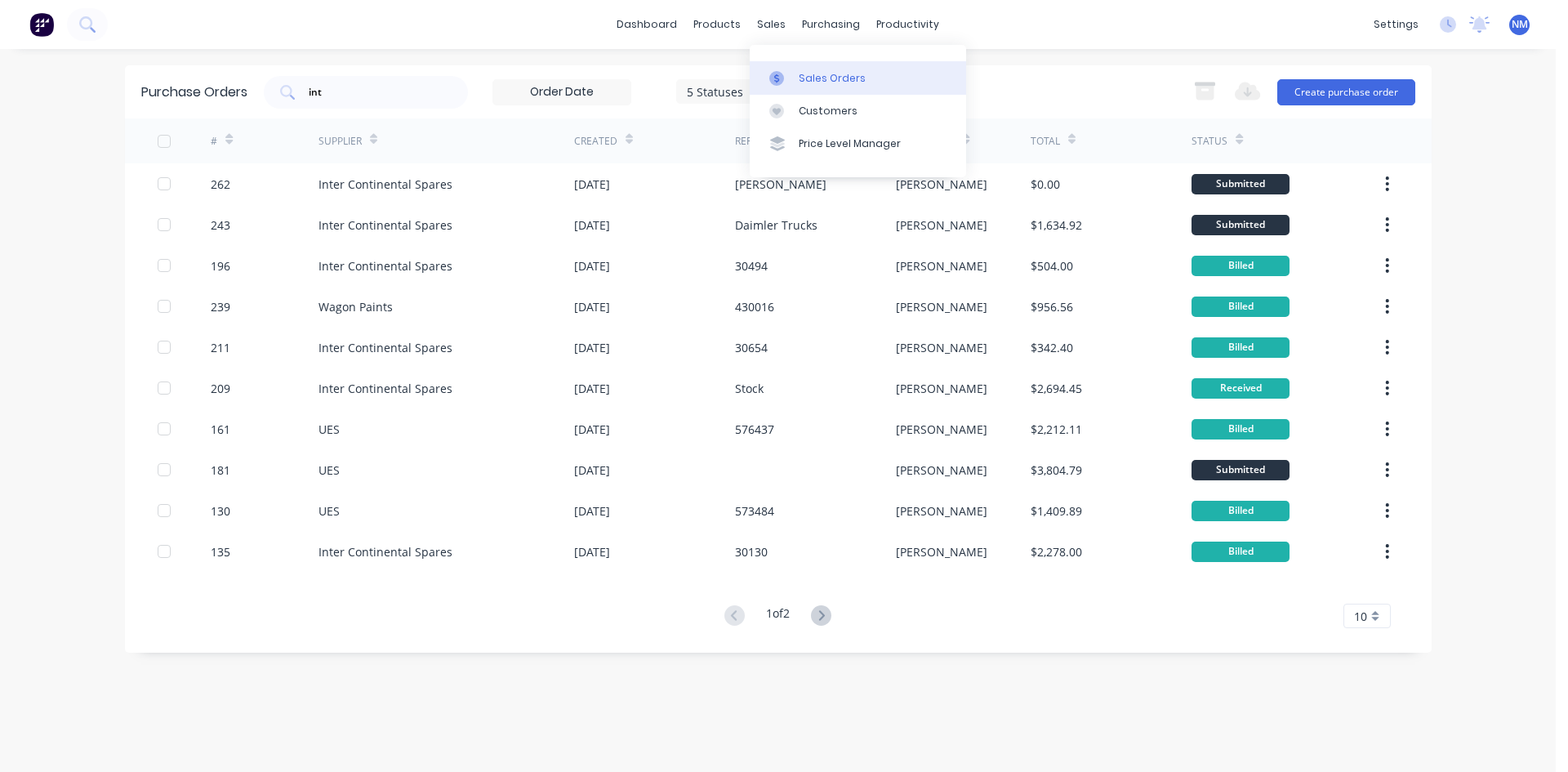
click at [854, 82] on div "Sales Orders" at bounding box center [833, 78] width 67 height 15
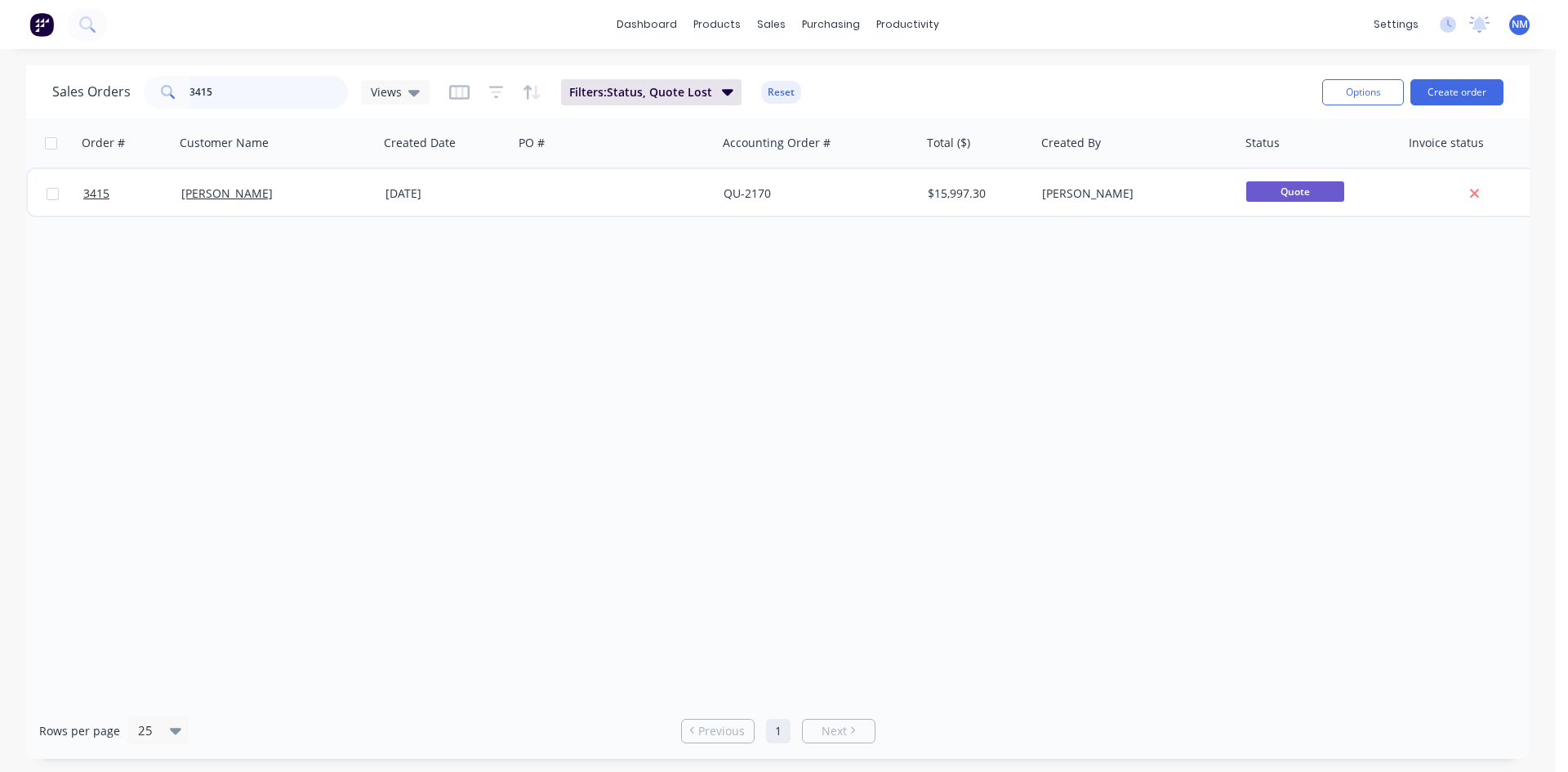
drag, startPoint x: 149, startPoint y: 94, endPoint x: 0, endPoint y: 100, distance: 149.1
click at [0, 94] on div "Sales Orders 3415 Views Filters: Status, Quote Lost Reset Options Create order …" at bounding box center [778, 412] width 1556 height 694
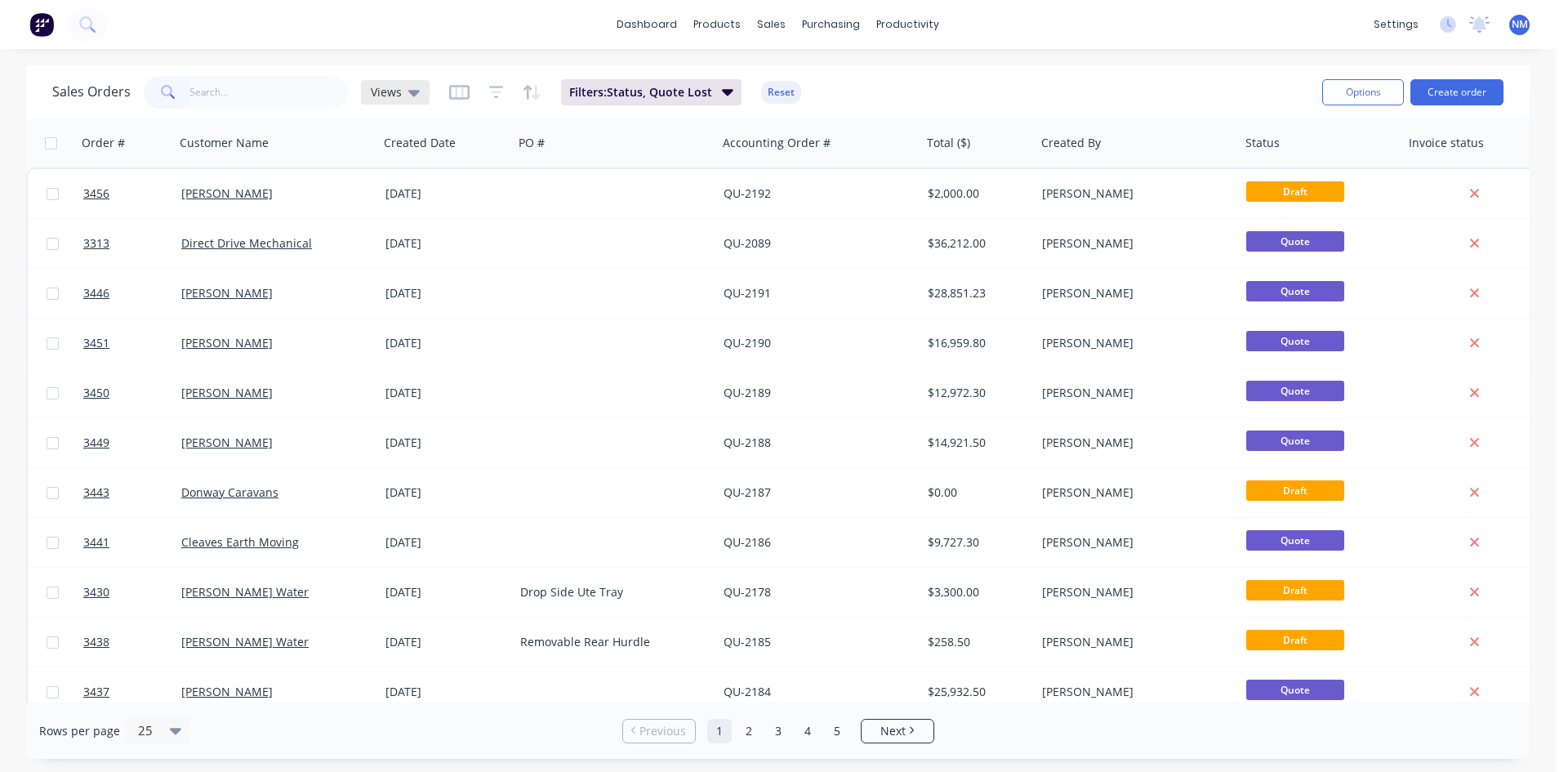
click at [424, 92] on div "Views" at bounding box center [396, 92] width 69 height 24
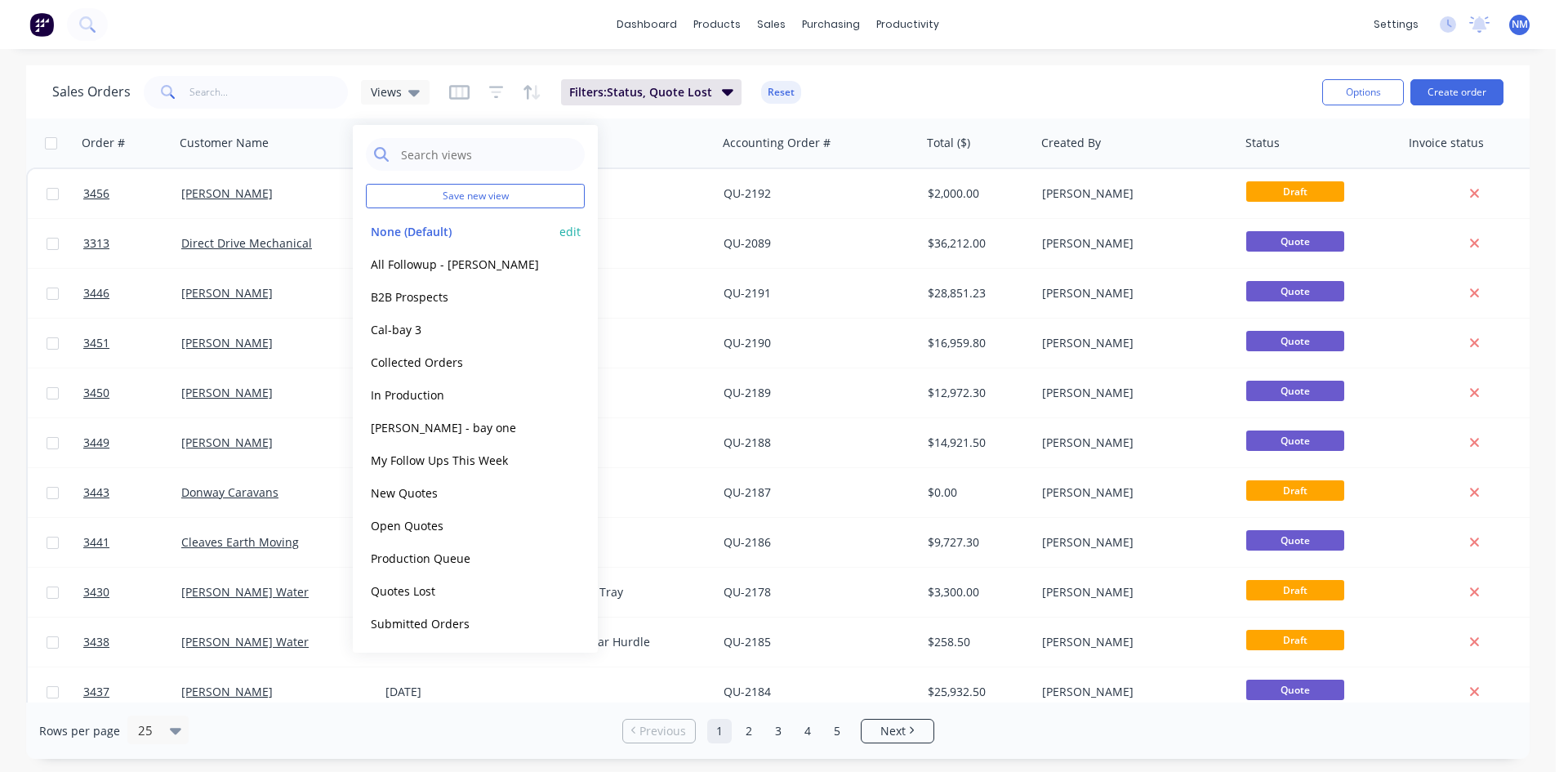
click at [439, 230] on button "None (Default)" at bounding box center [459, 232] width 186 height 19
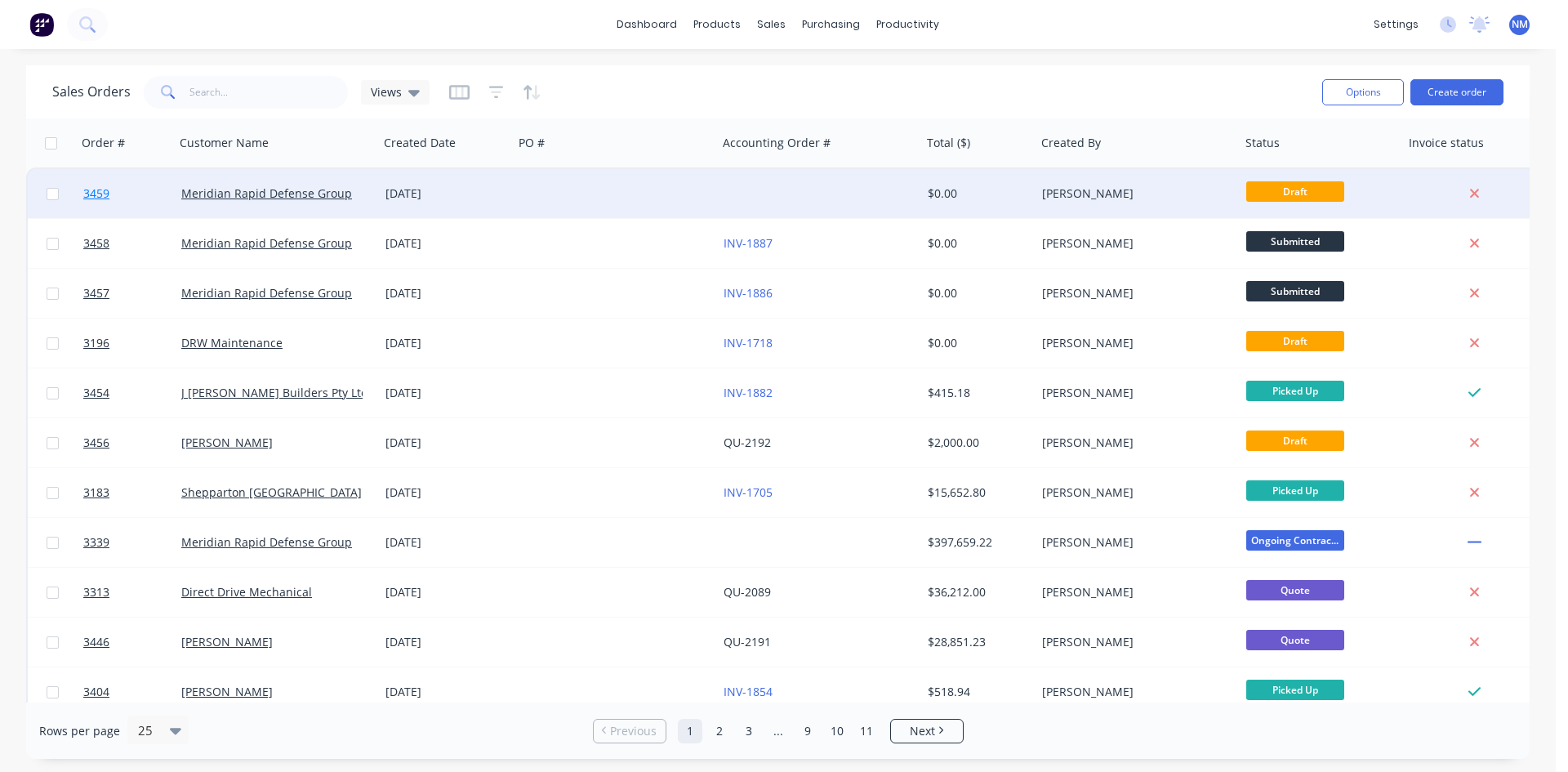
click at [101, 195] on span "3459" at bounding box center [97, 193] width 26 height 16
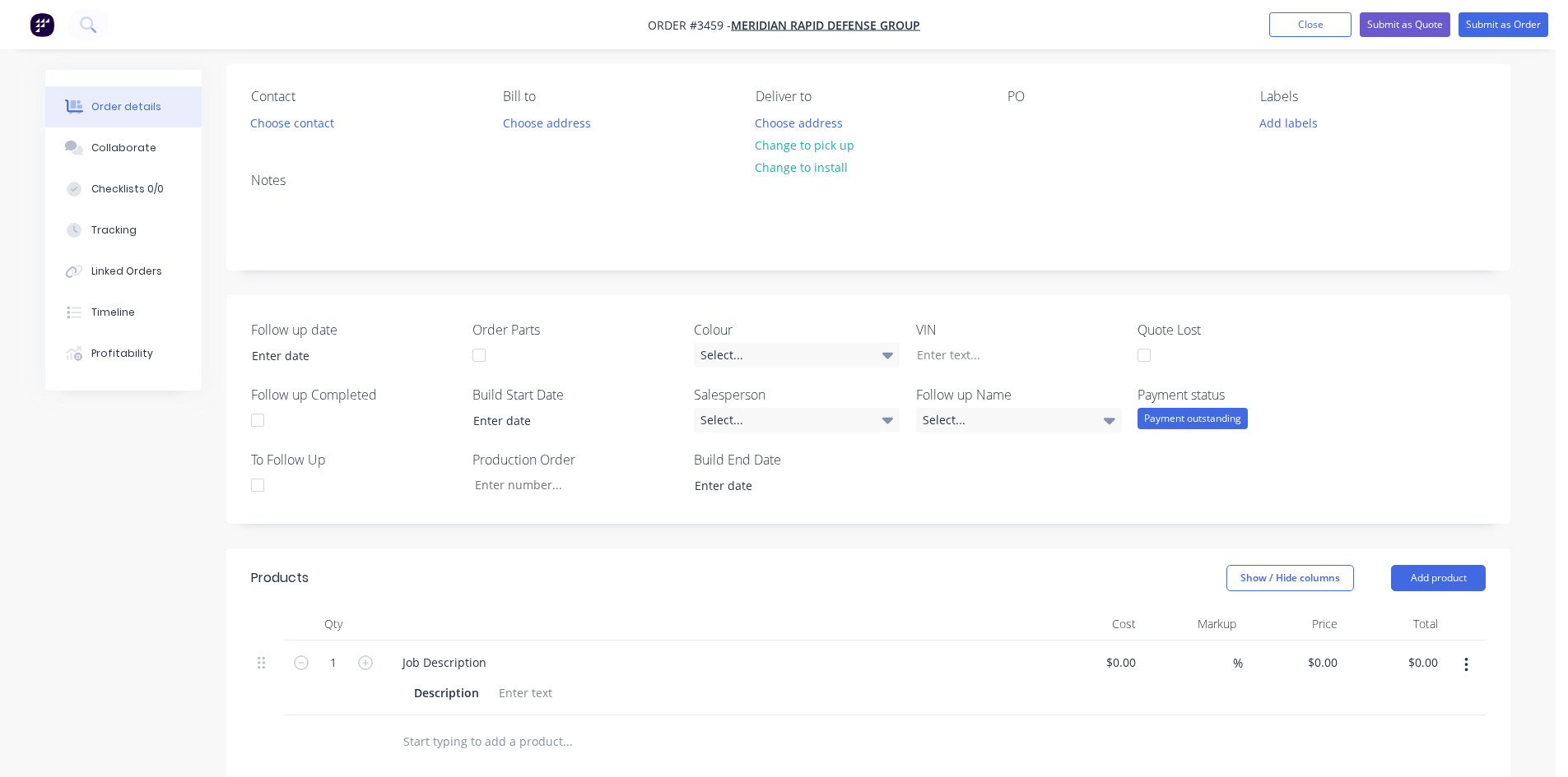
scroll to position [247, 0]
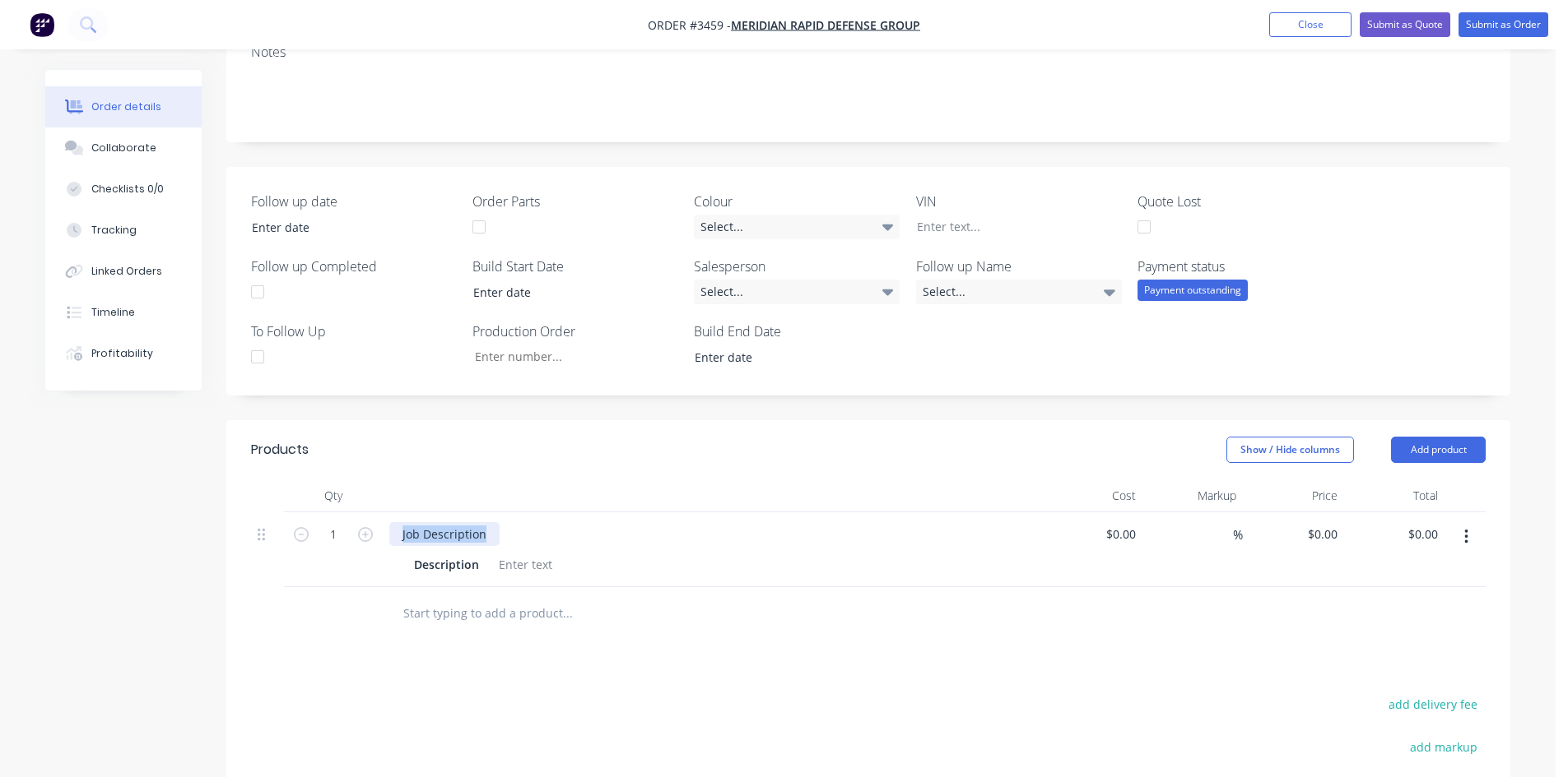
drag, startPoint x: 483, startPoint y: 537, endPoint x: 161, endPoint y: 543, distance: 322.1
click at [164, 543] on div "Created by Nick Created 03/10/25 Required 03/10/25 Assigned to Add team member …" at bounding box center [777, 441] width 1465 height 1237
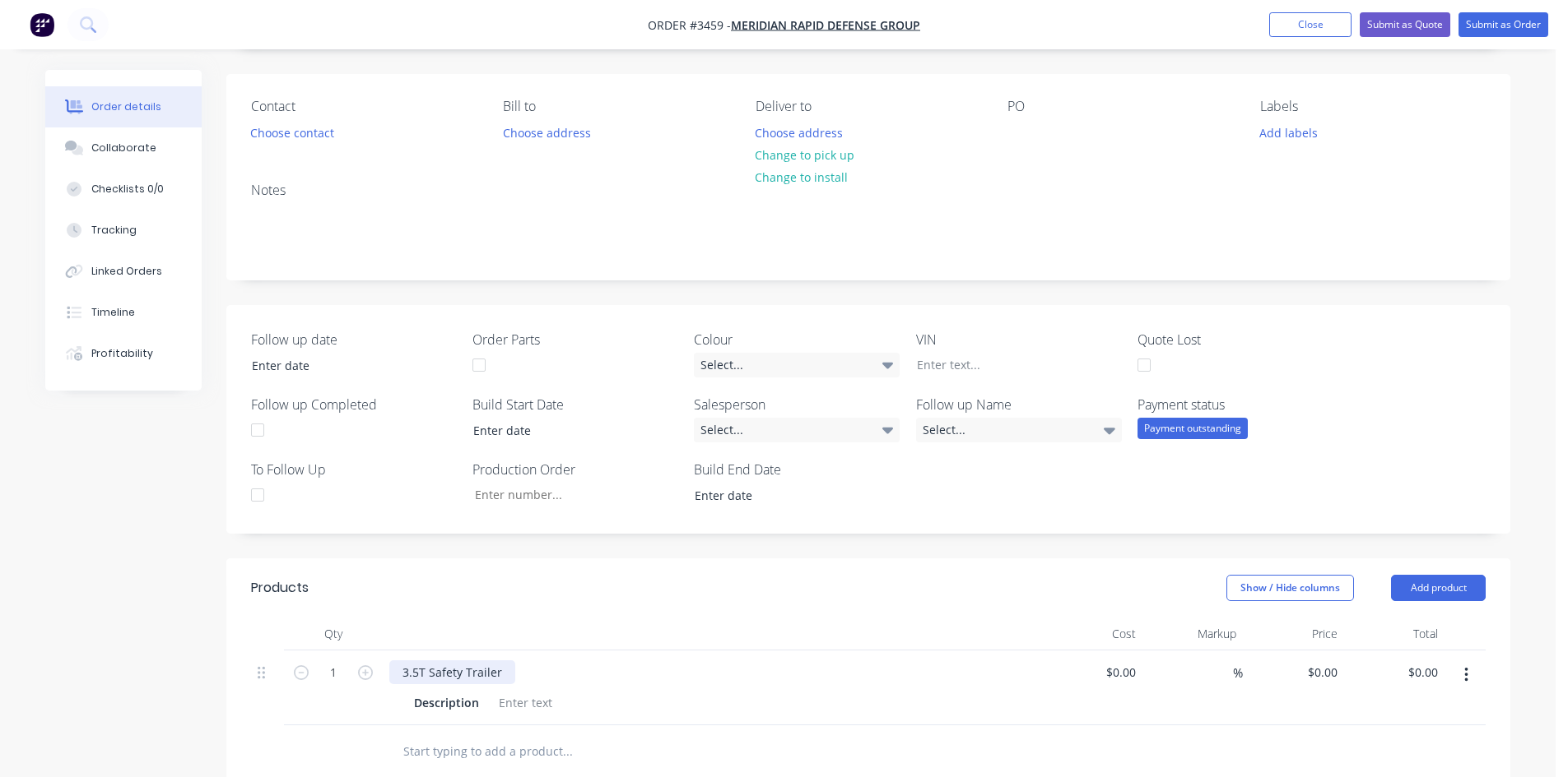
scroll to position [0, 0]
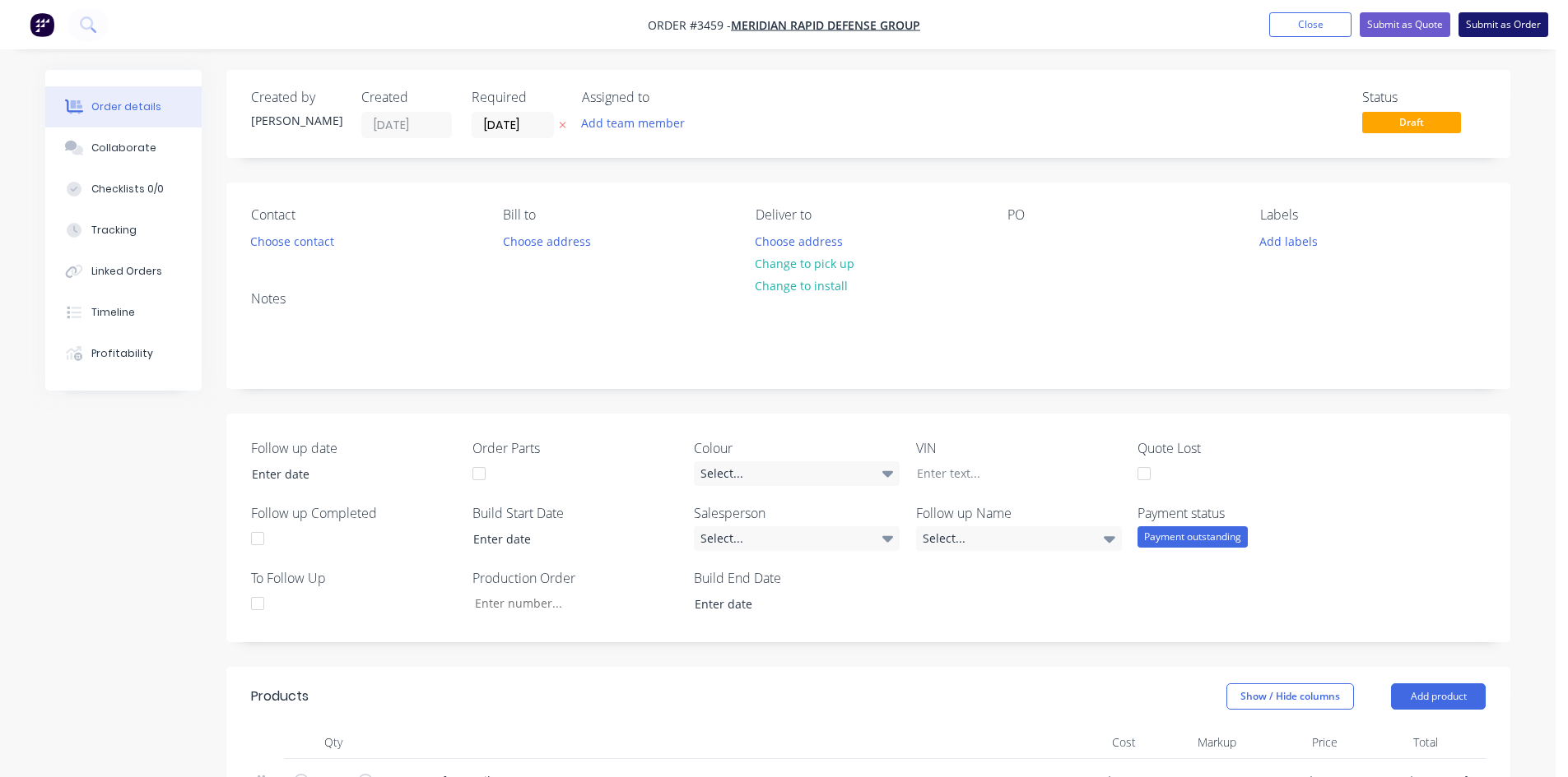
click at [1505, 26] on button "Submit as Order" at bounding box center [1503, 24] width 89 height 24
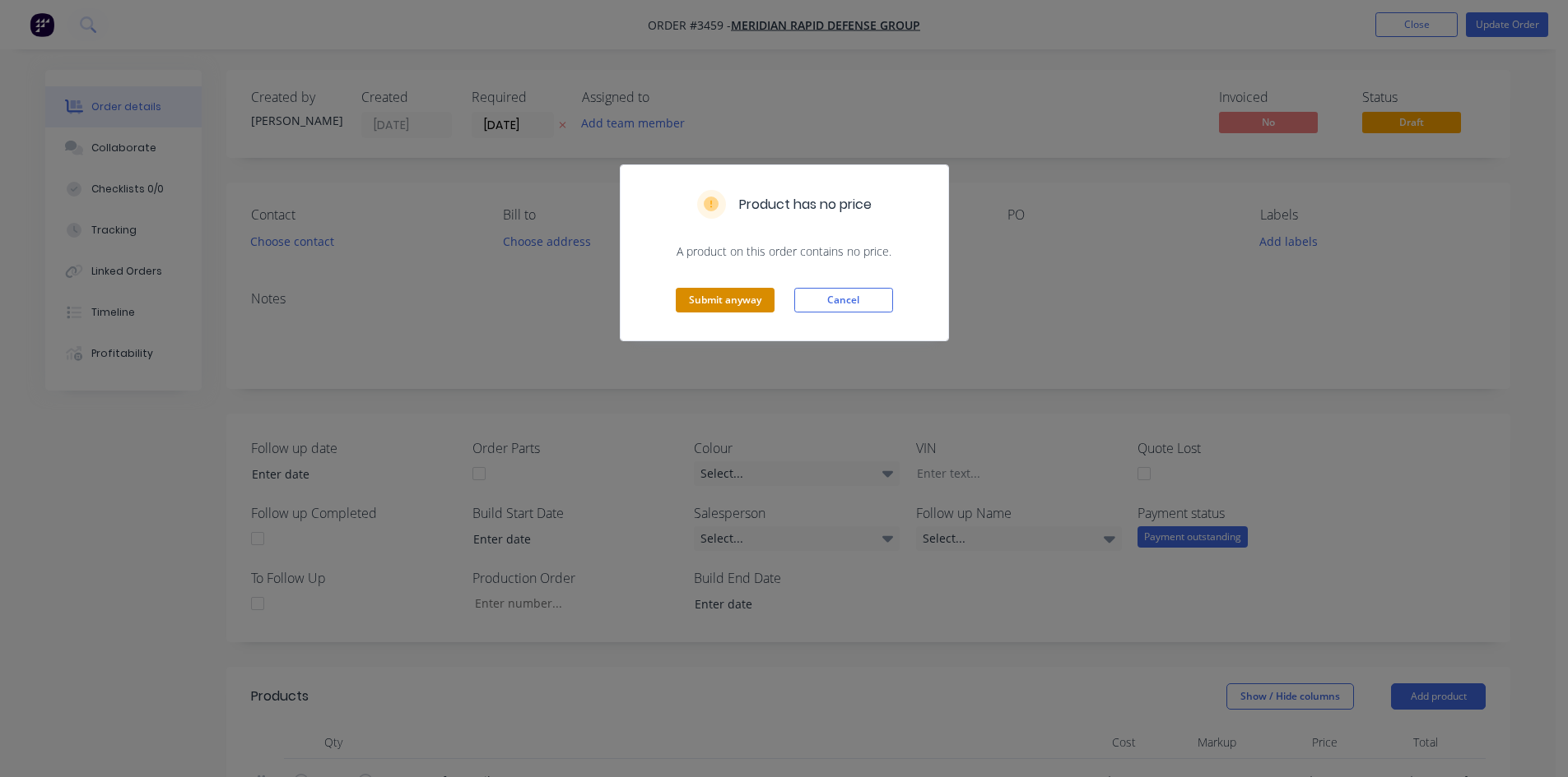
click at [711, 309] on button "Submit anyway" at bounding box center [725, 300] width 99 height 24
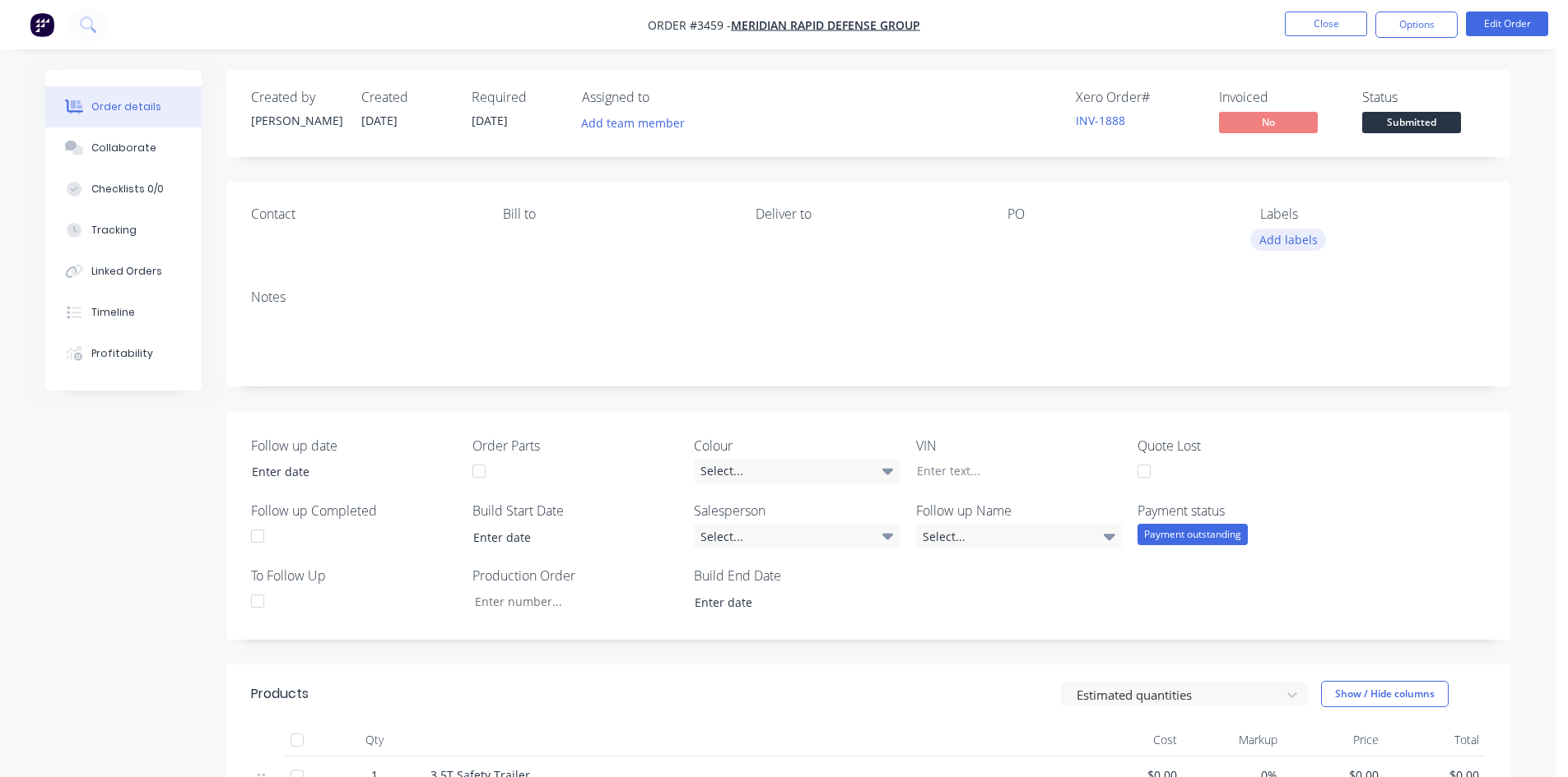
click at [1292, 247] on button "Add labels" at bounding box center [1287, 240] width 76 height 23
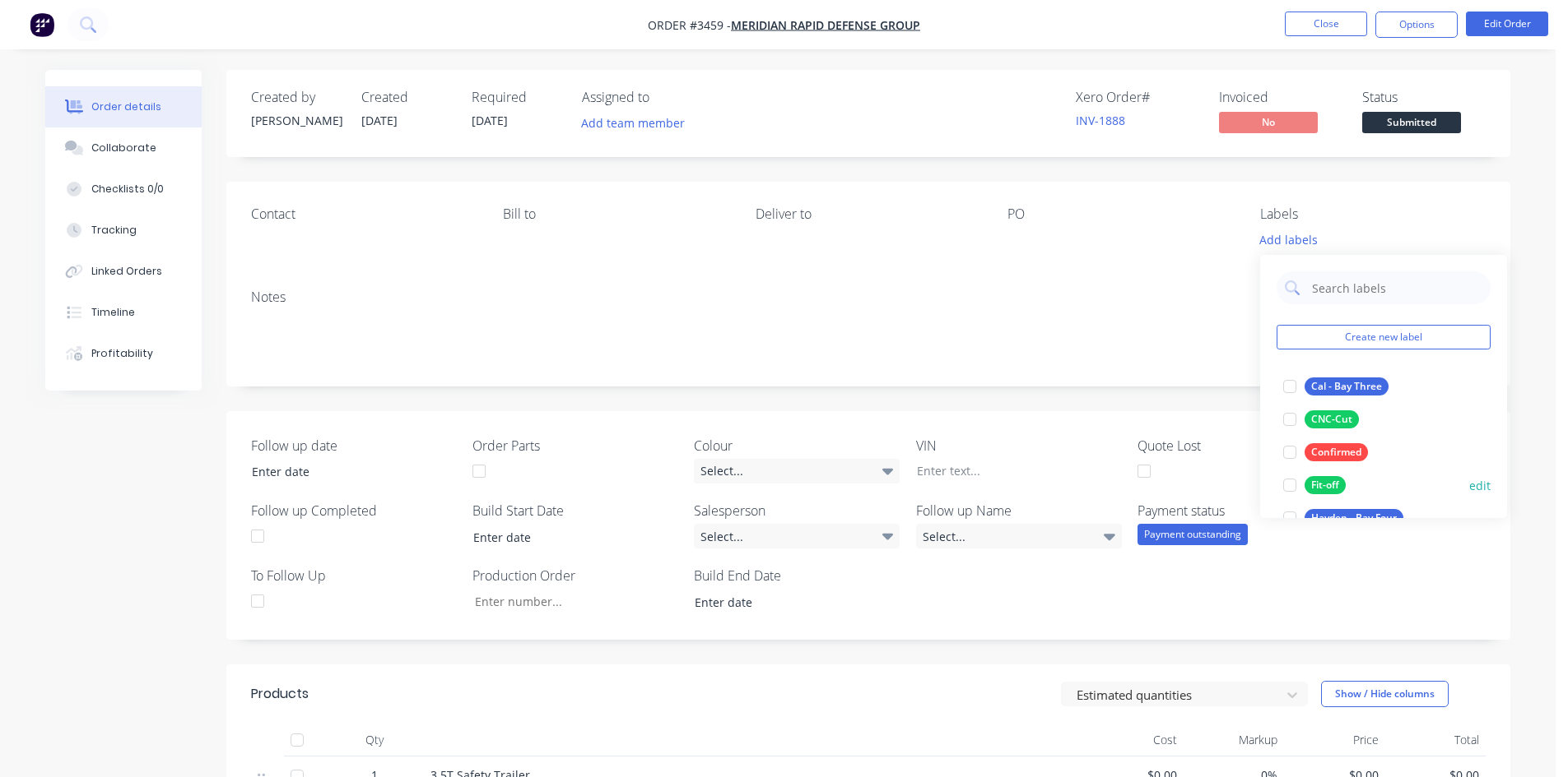
scroll to position [82, 0]
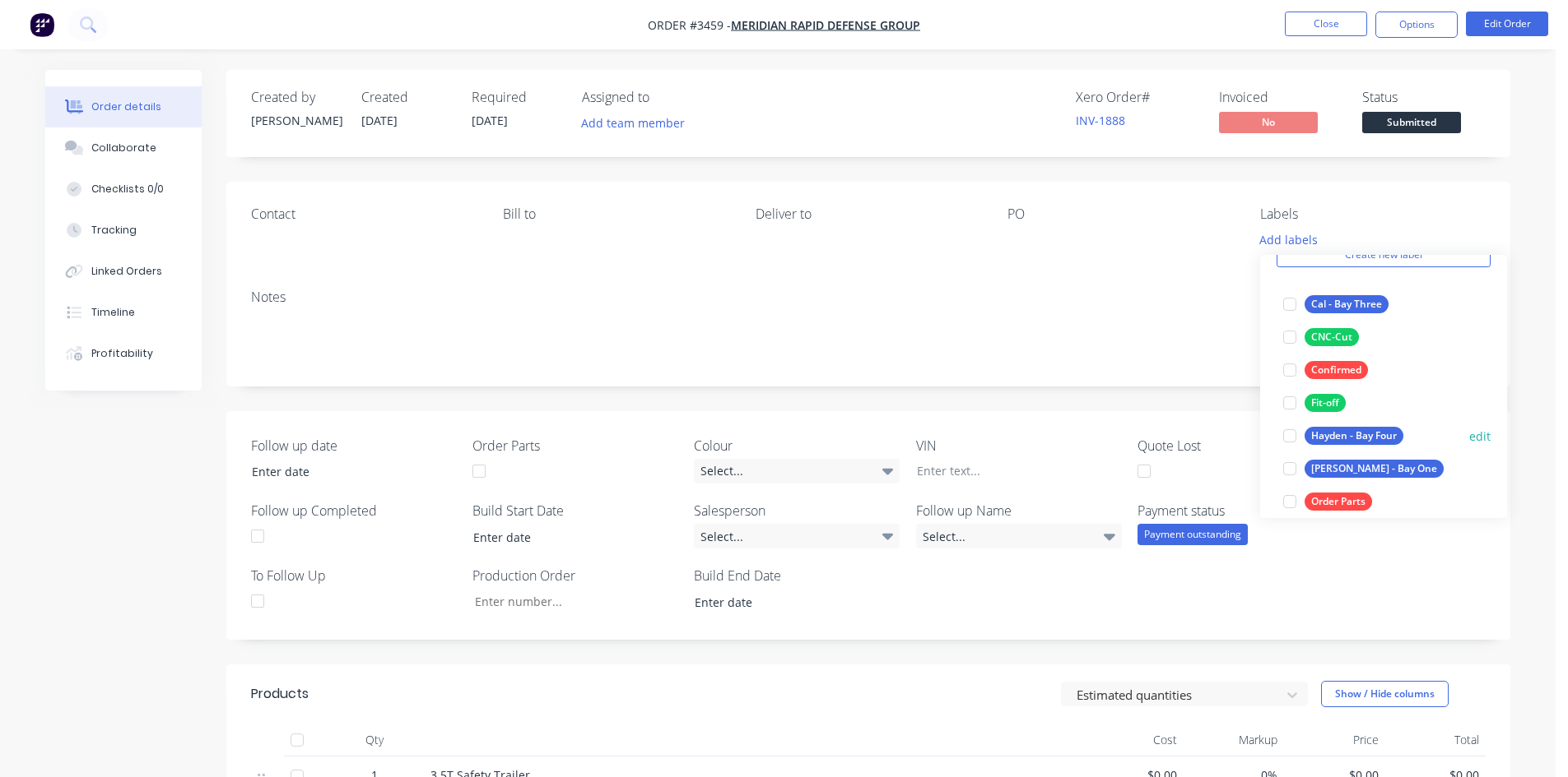
click at [1344, 431] on div "Hayden - Bay Four" at bounding box center [1354, 436] width 99 height 18
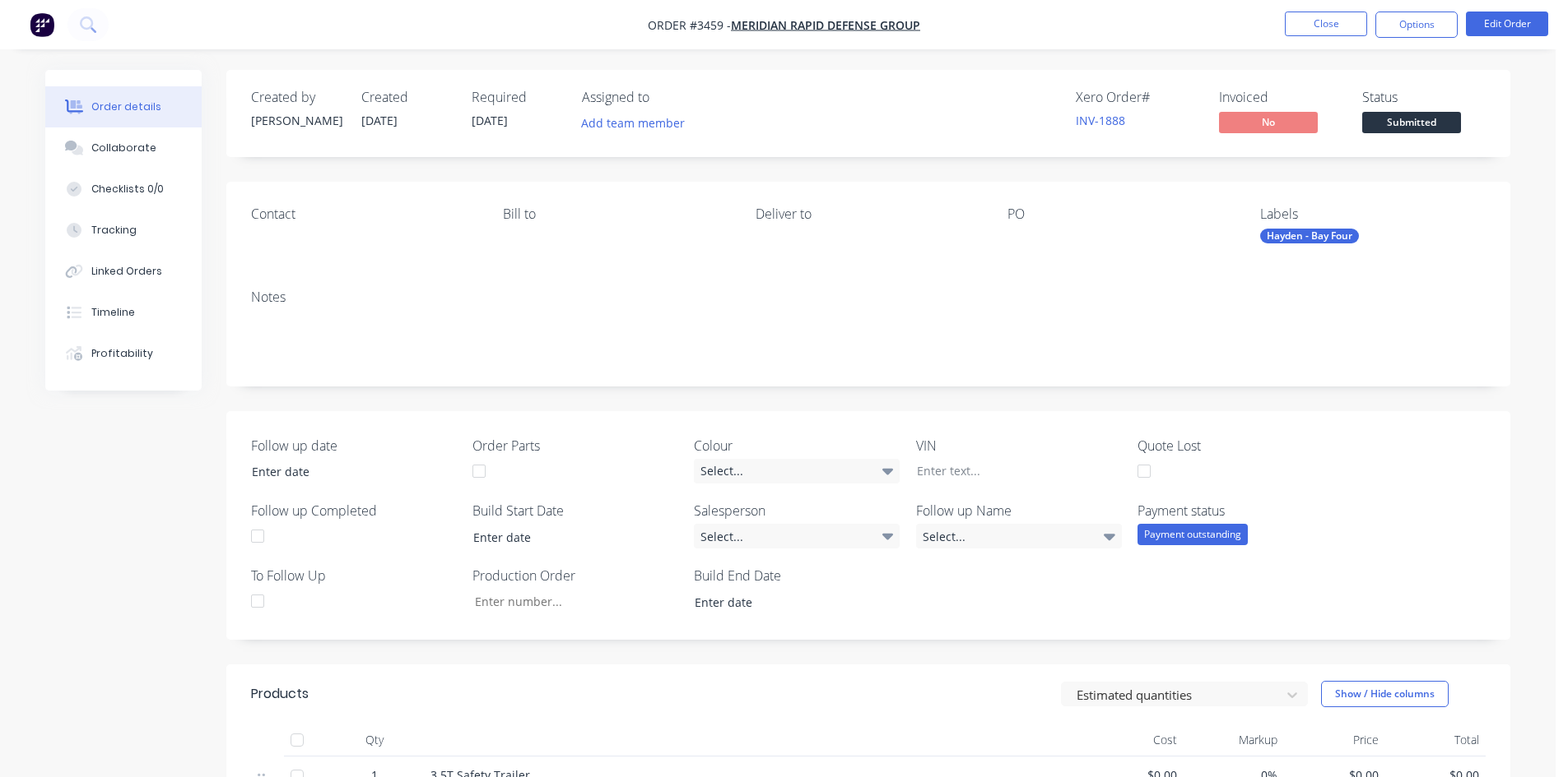
click at [1108, 300] on div "Notes" at bounding box center [868, 298] width 1234 height 16
click at [1327, 21] on button "Close" at bounding box center [1326, 23] width 83 height 24
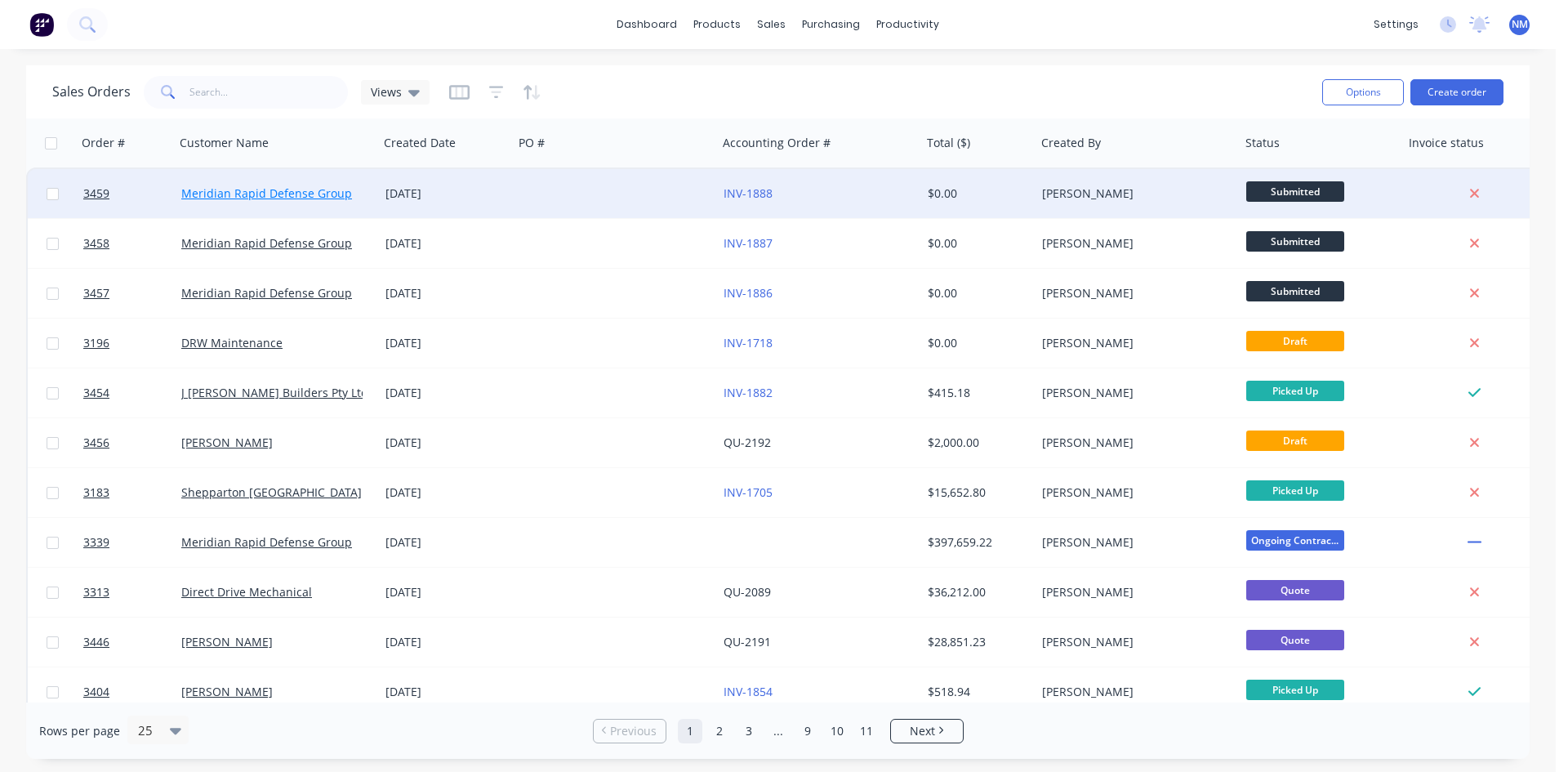
click at [250, 194] on link "Meridian Rapid Defense Group" at bounding box center [266, 193] width 171 height 16
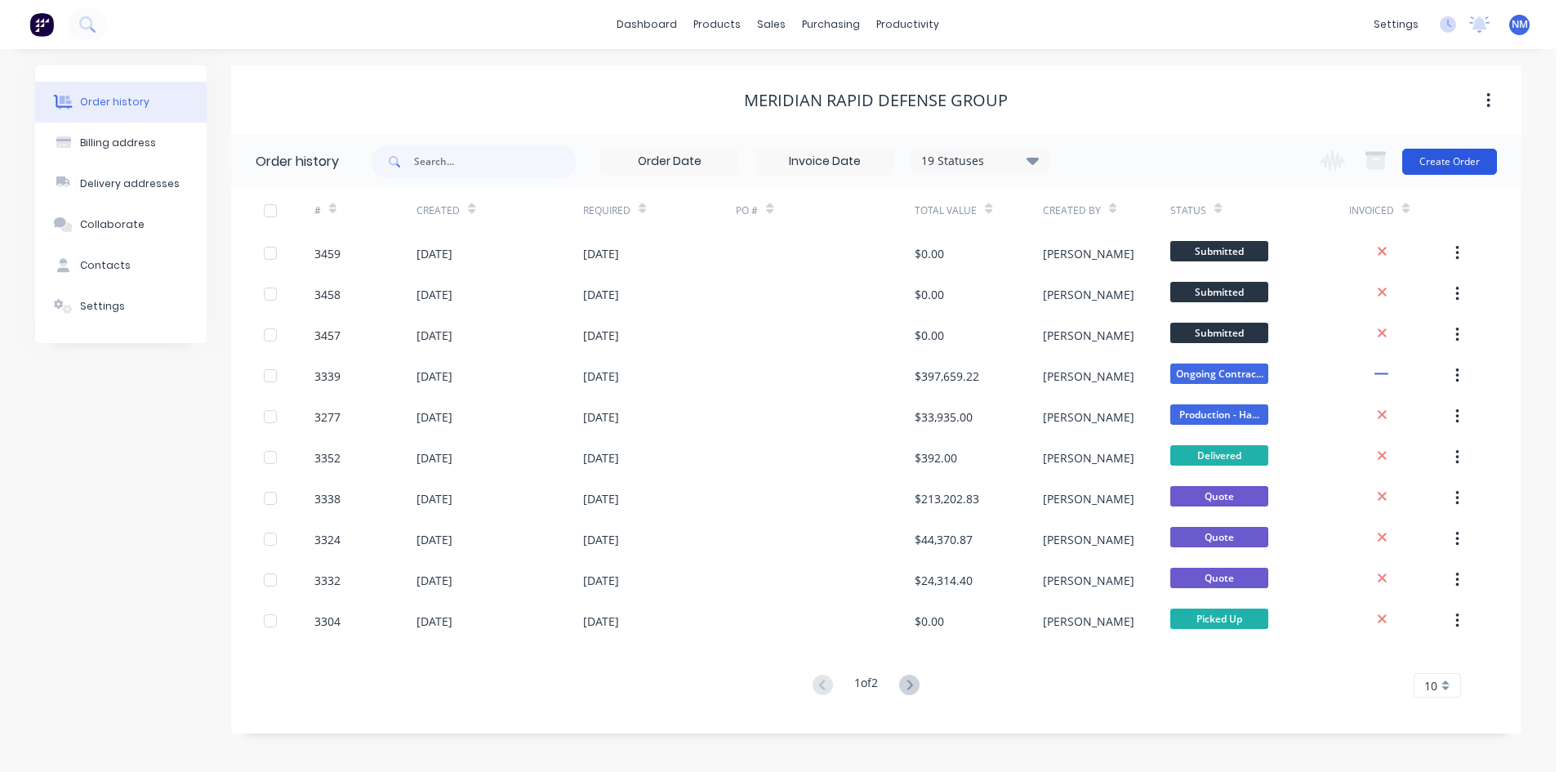
click at [1457, 163] on button "Create Order" at bounding box center [1450, 161] width 95 height 26
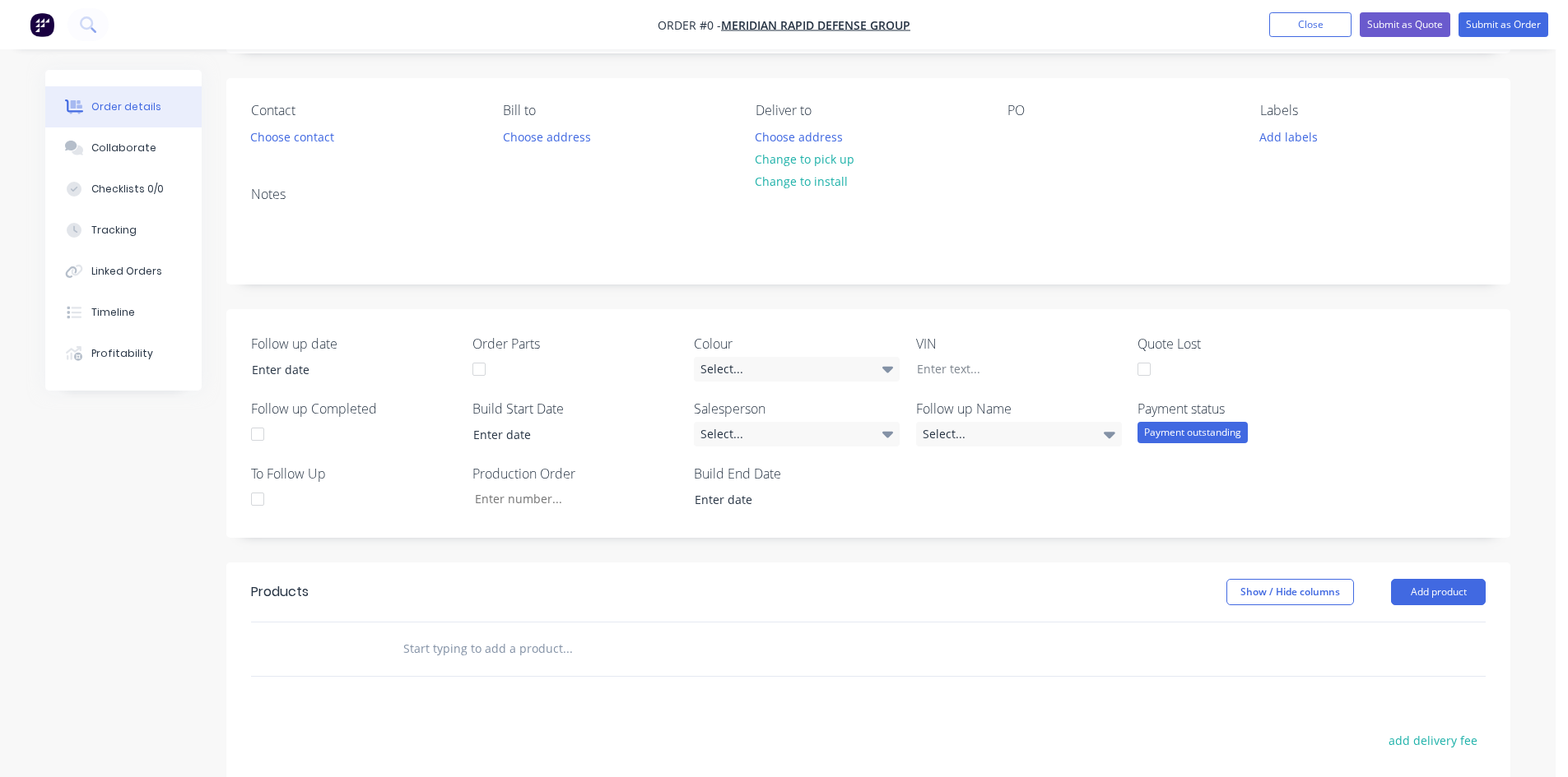
scroll to position [412, 0]
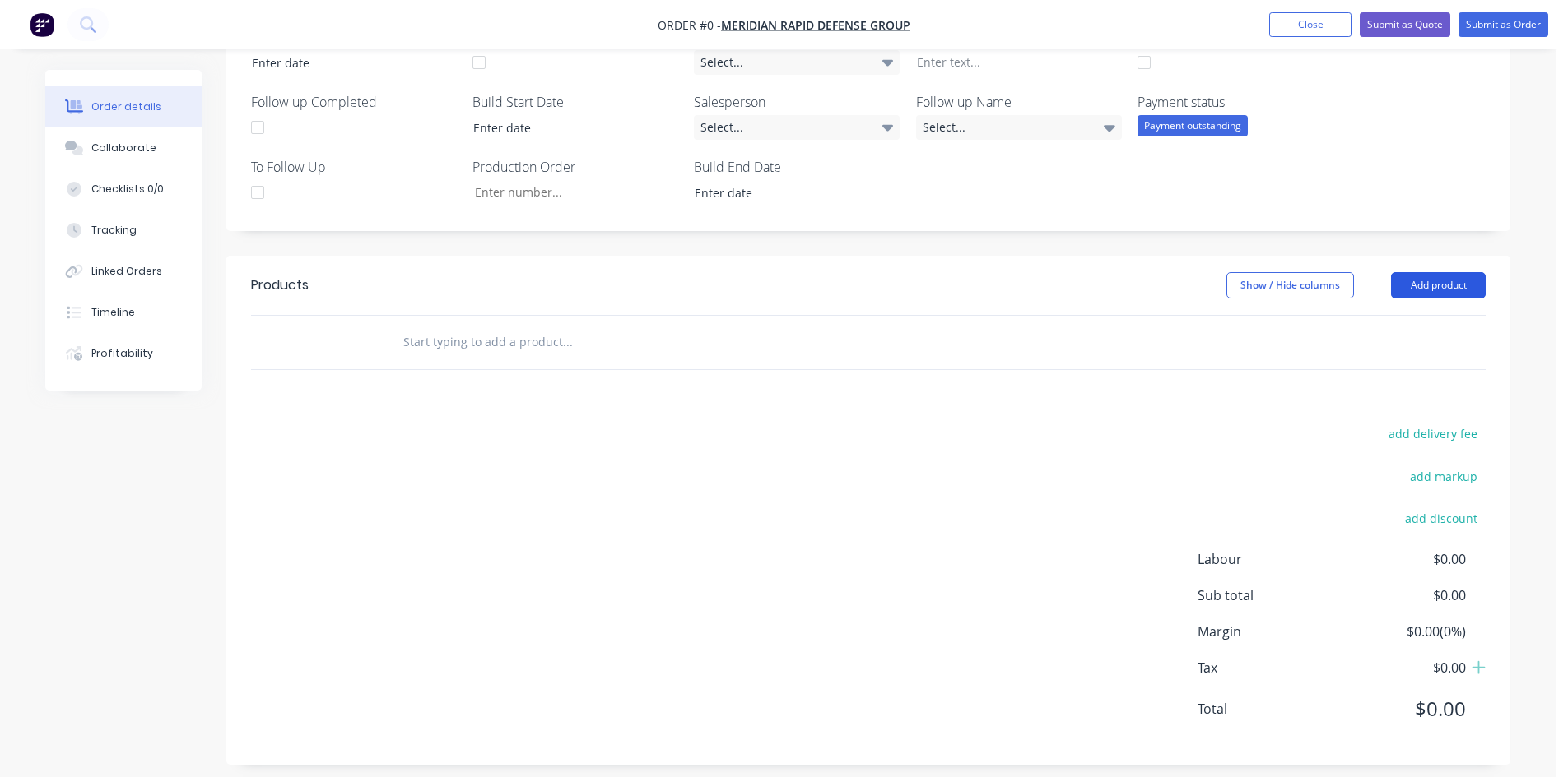
click at [1471, 281] on button "Add product" at bounding box center [1438, 286] width 95 height 26
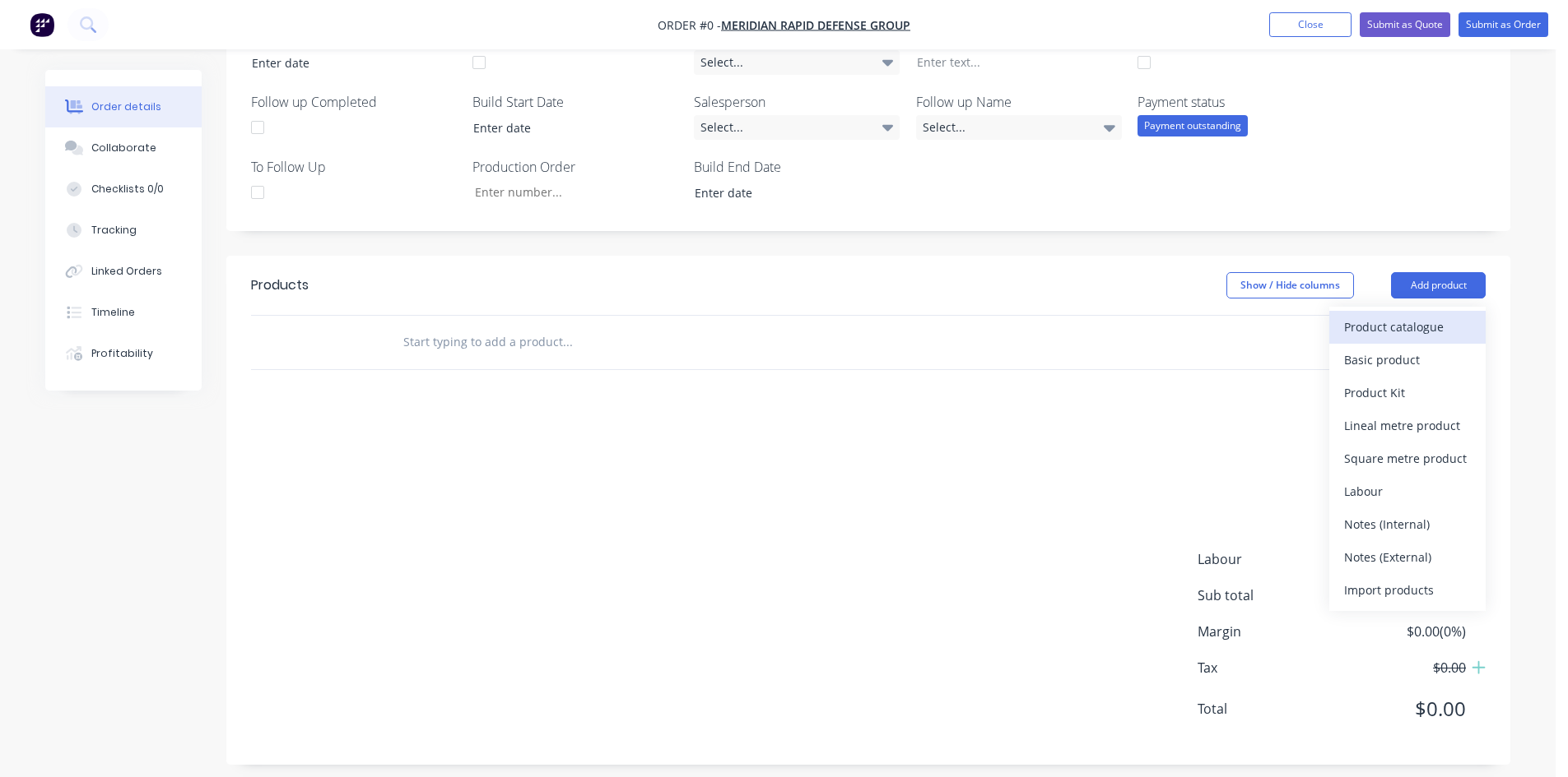
click at [1405, 333] on div "Product catalogue" at bounding box center [1407, 326] width 127 height 23
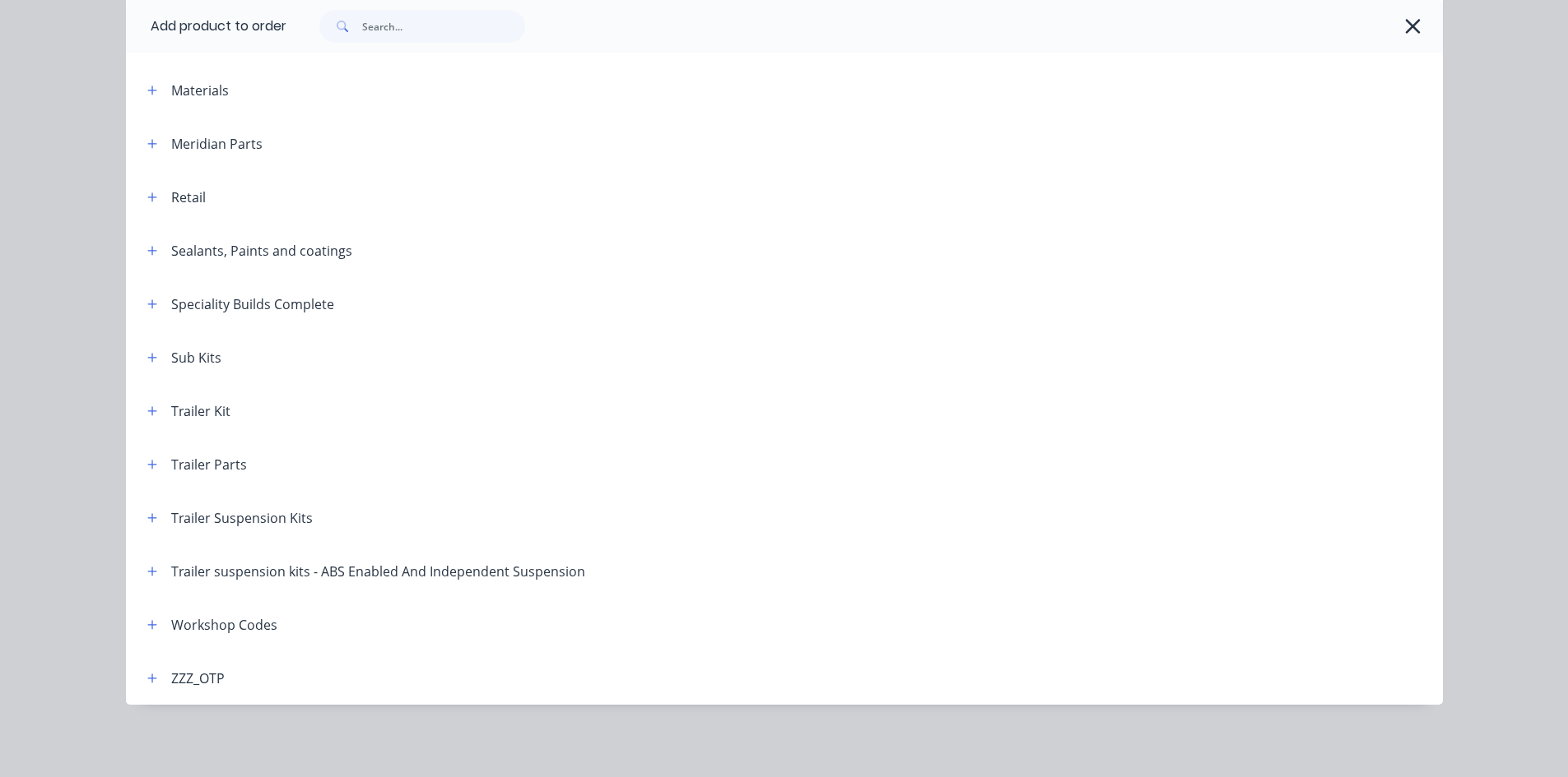
scroll to position [447, 0]
click at [151, 629] on button "button" at bounding box center [153, 625] width 21 height 21
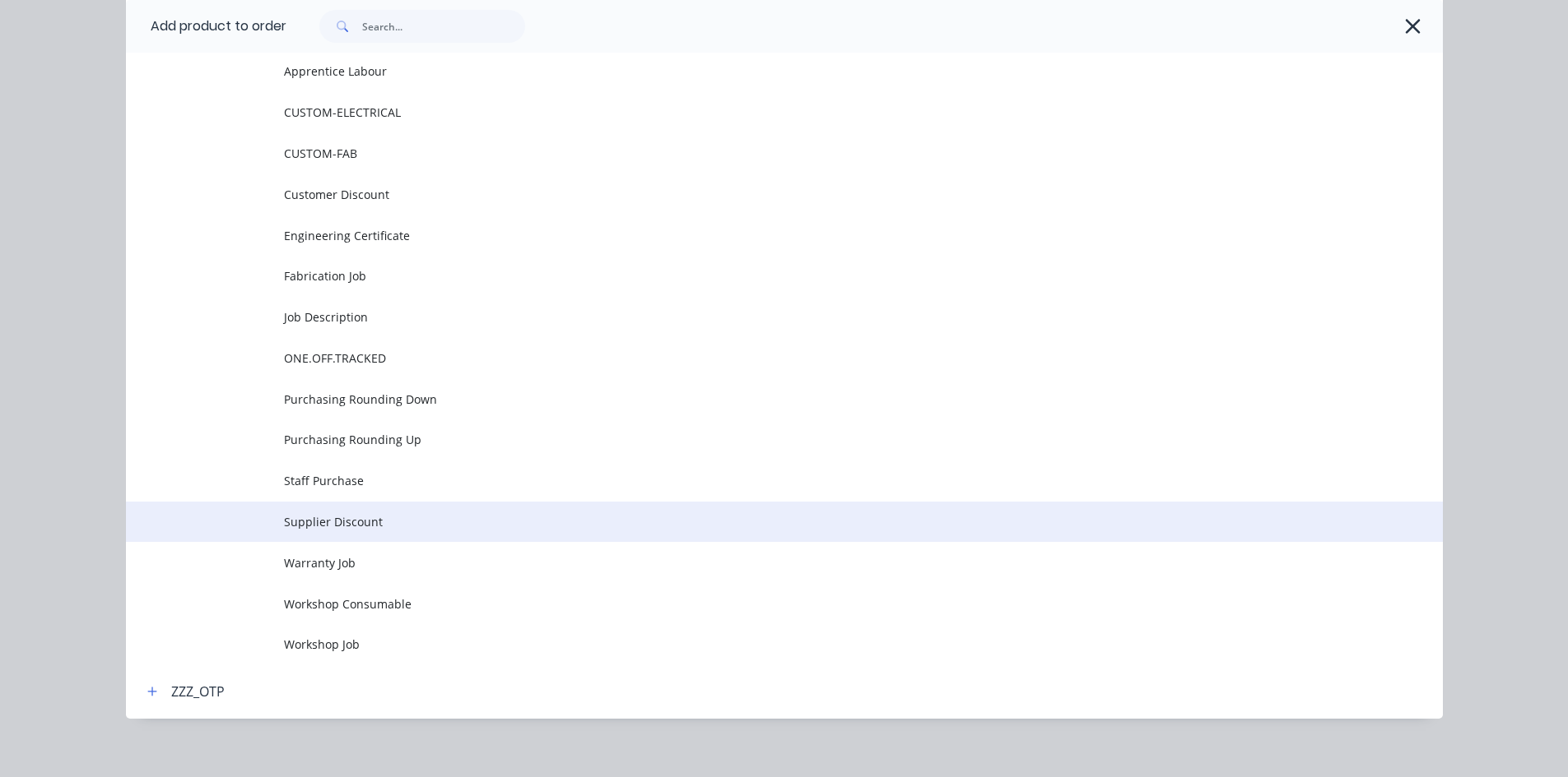
scroll to position [1266, 0]
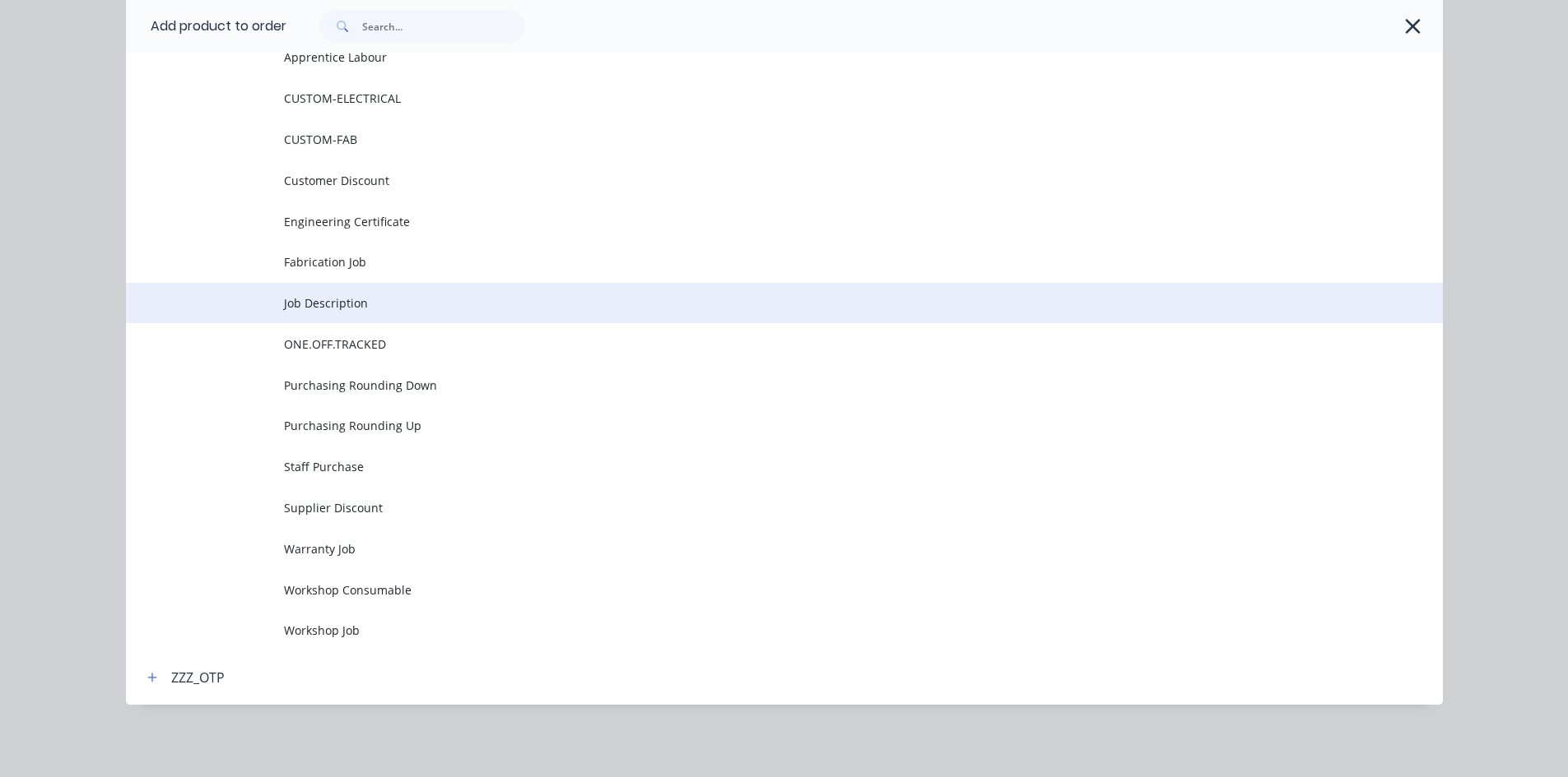
click at [400, 306] on span "Job Description" at bounding box center [747, 303] width 927 height 17
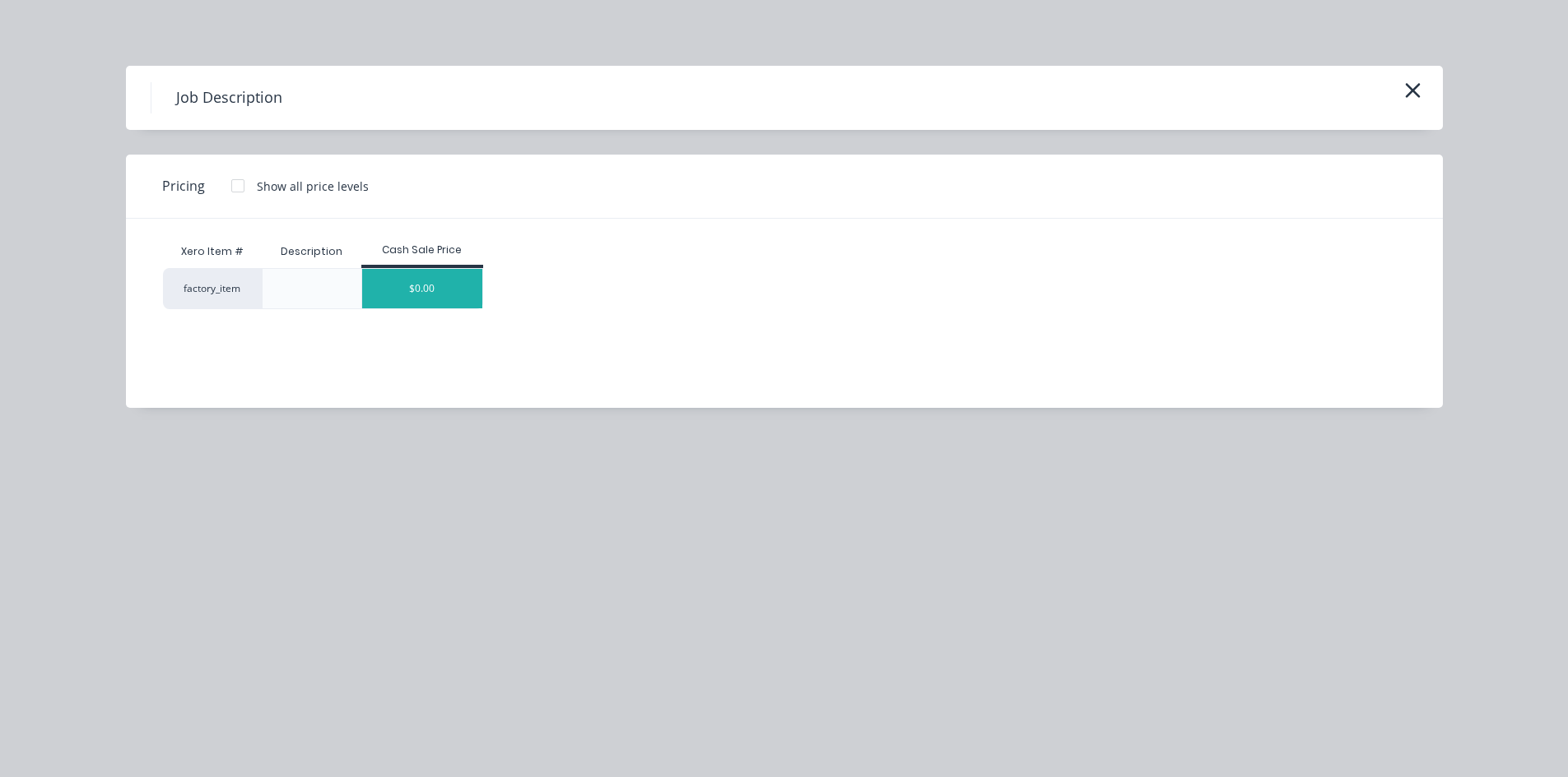
click at [444, 284] on div "$0.00" at bounding box center [422, 288] width 120 height 39
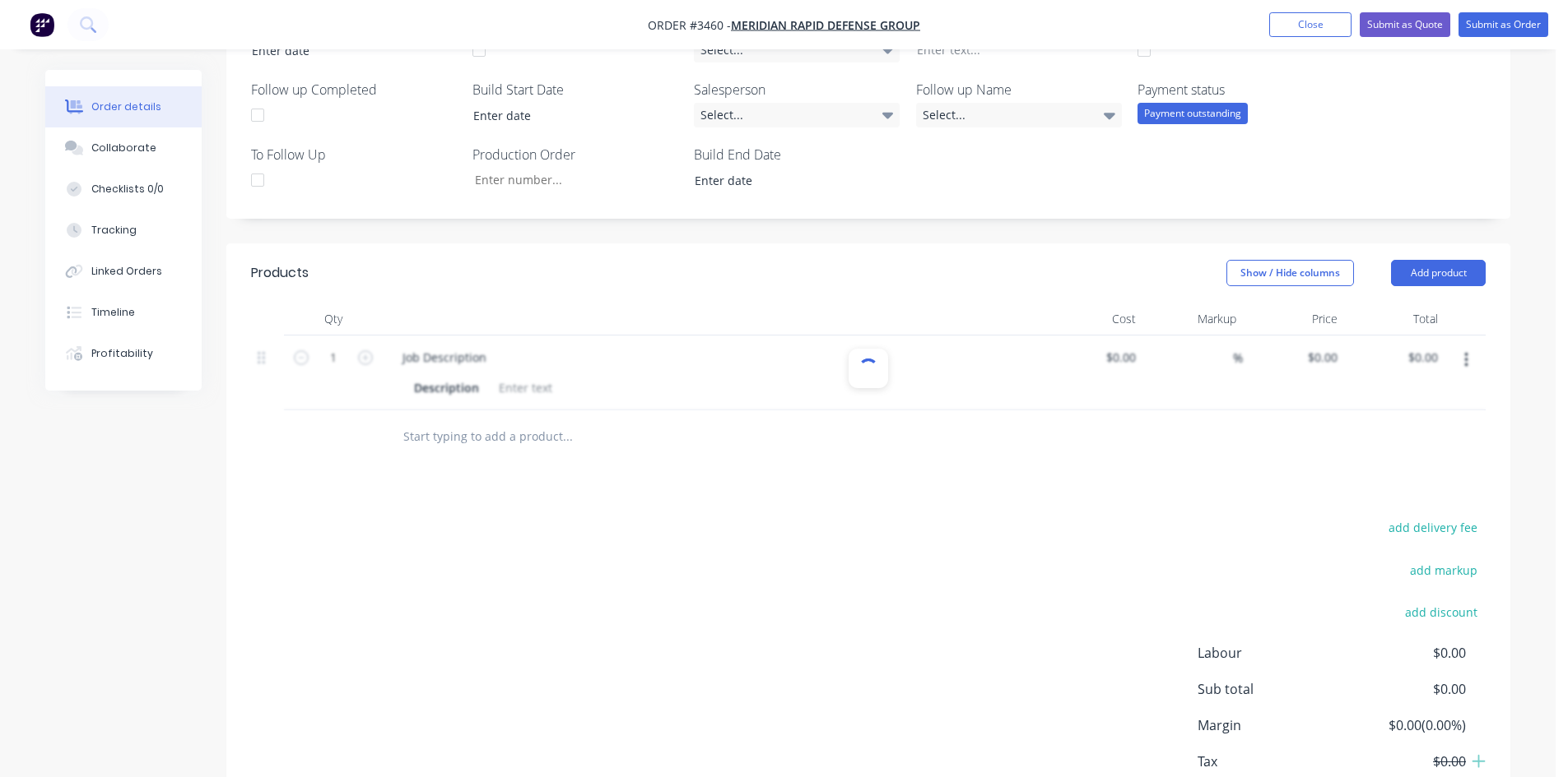
scroll to position [447, 0]
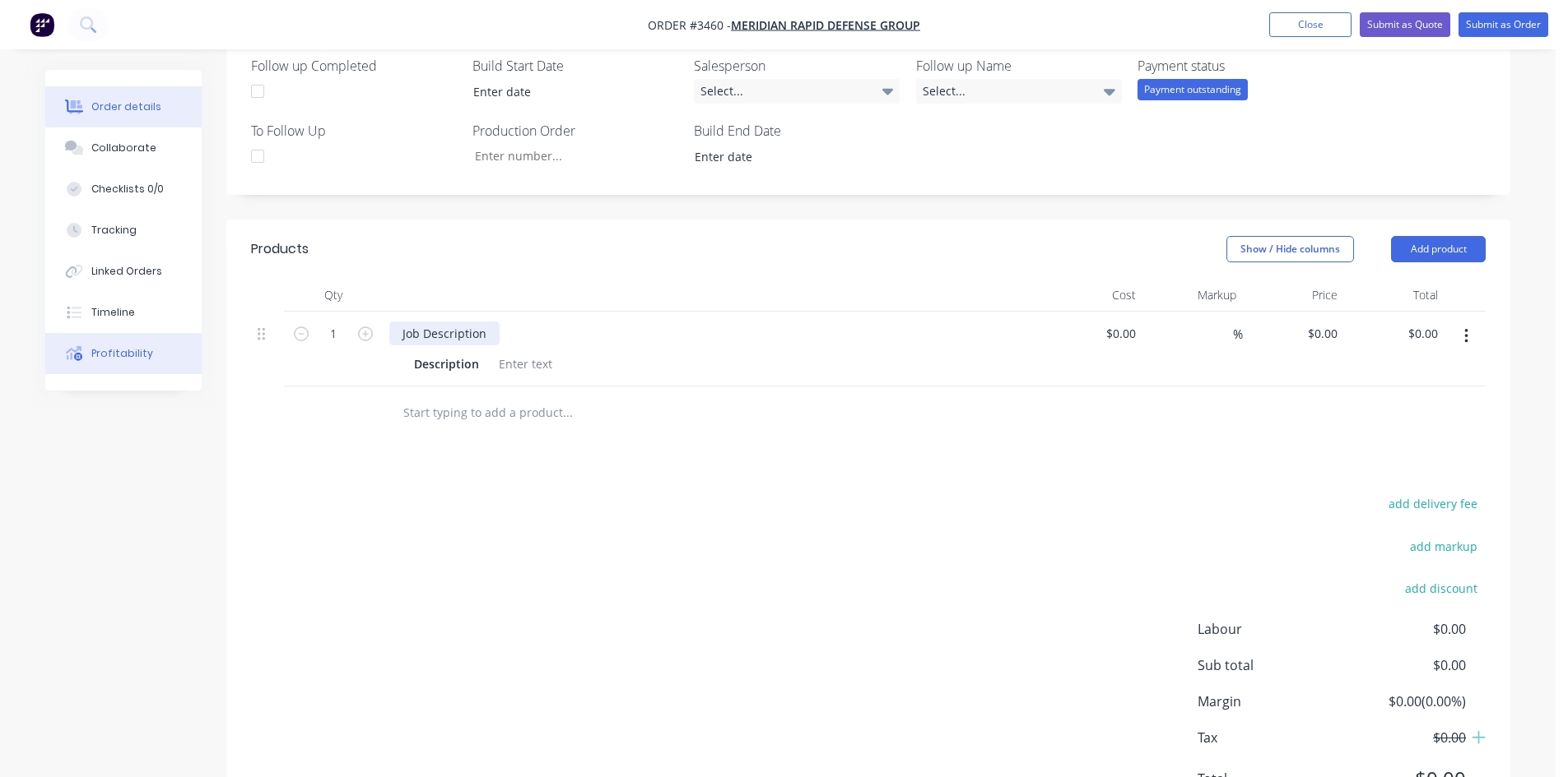
drag, startPoint x: 487, startPoint y: 334, endPoint x: 108, endPoint y: 368, distance: 380.5
click at [108, 368] on div "Order details Collaborate Checklists 0/0 Tracking Linked Orders Timeline Profit…" at bounding box center [777, 240] width 1499 height 1237
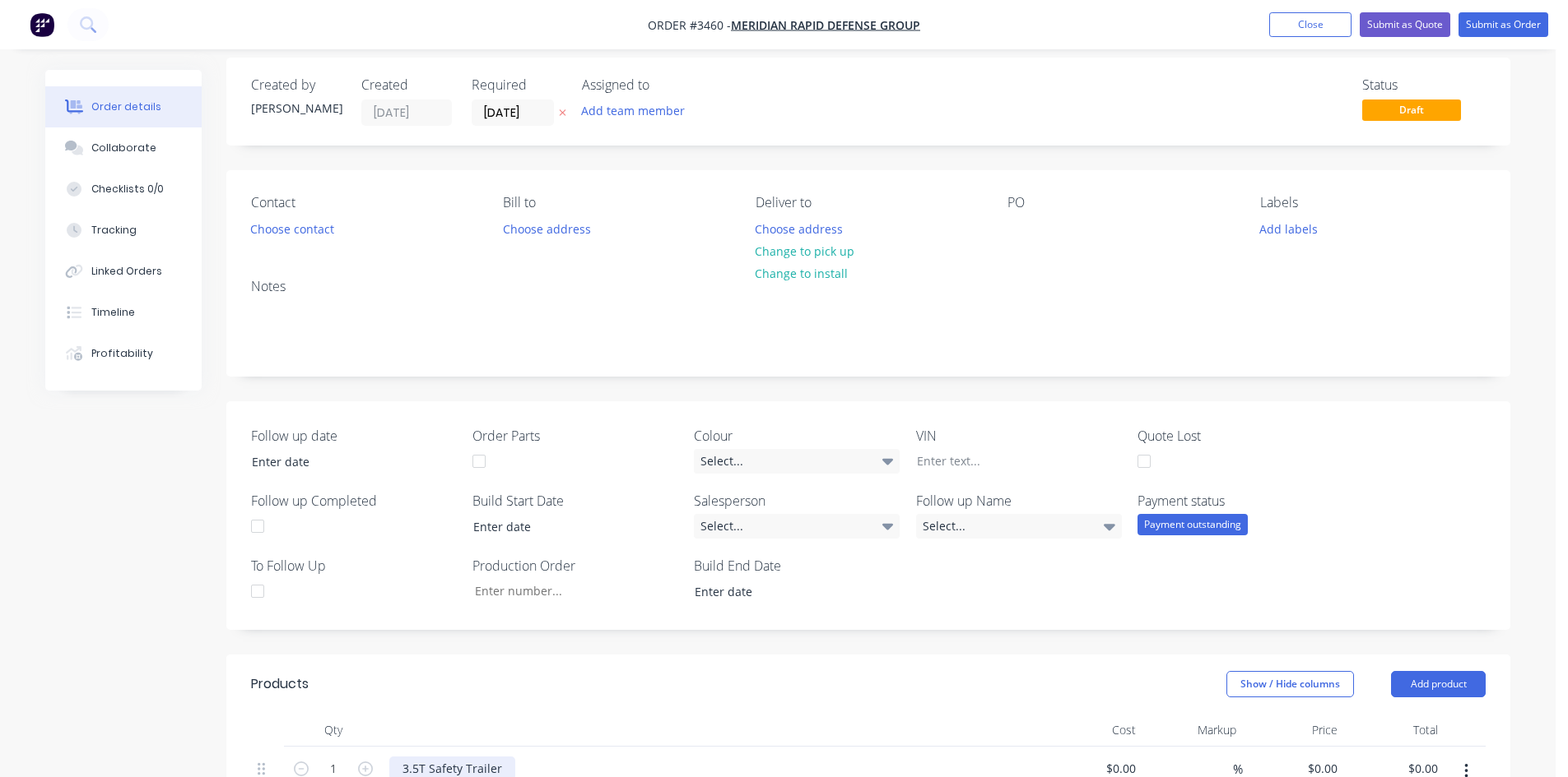
scroll to position [0, 0]
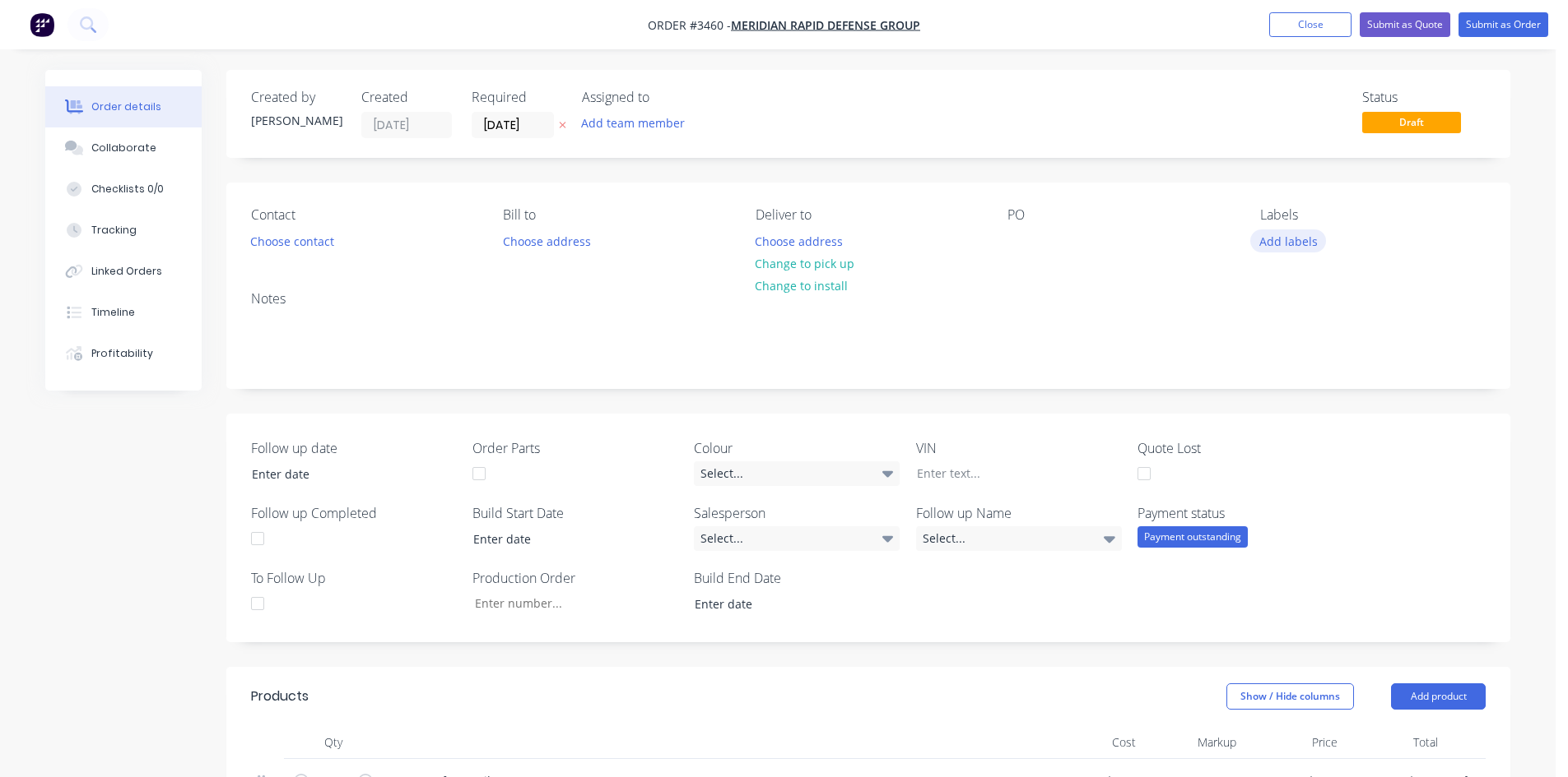
click at [1278, 240] on button "Add labels" at bounding box center [1287, 240] width 76 height 23
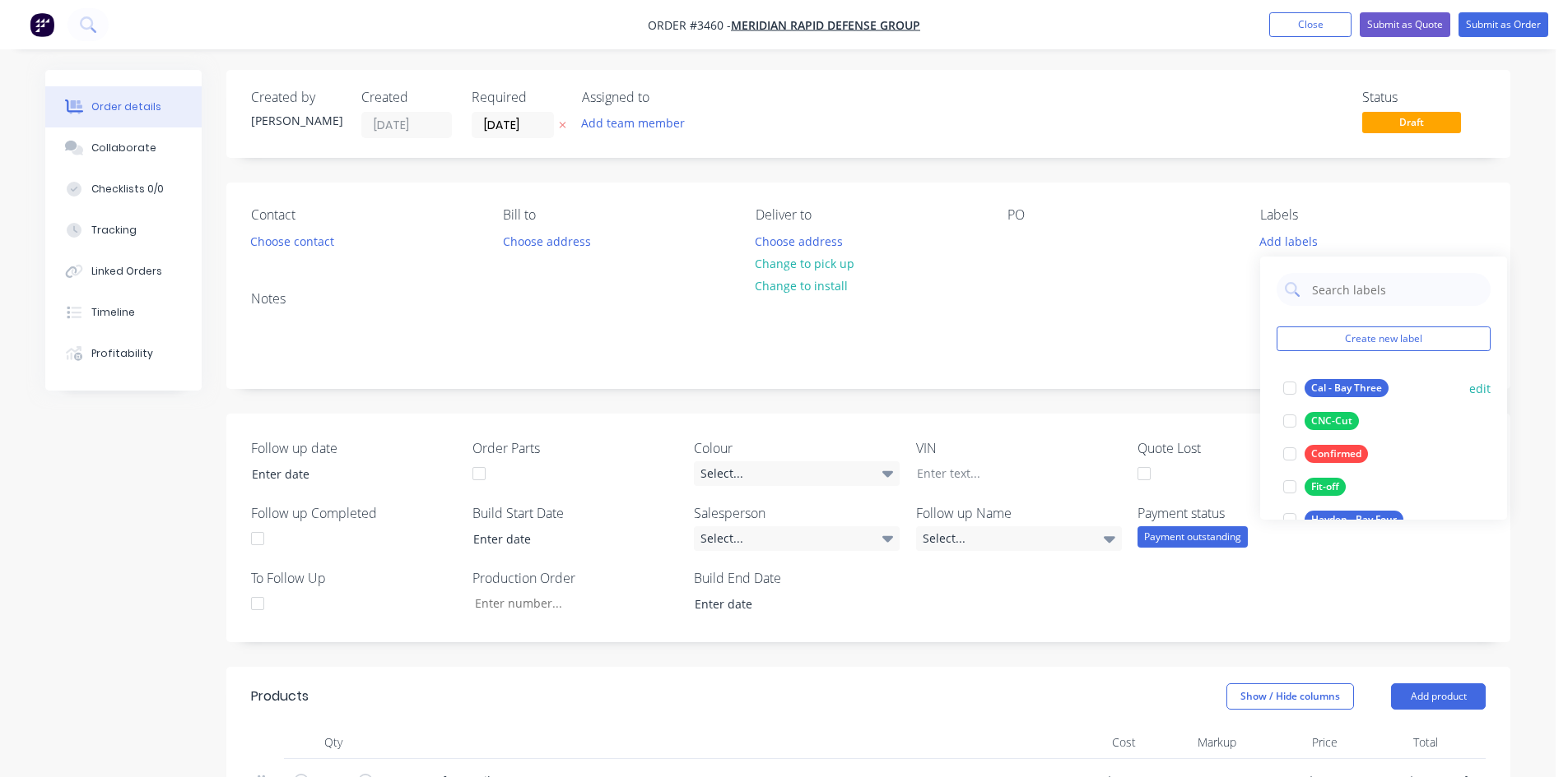
scroll to position [82, 0]
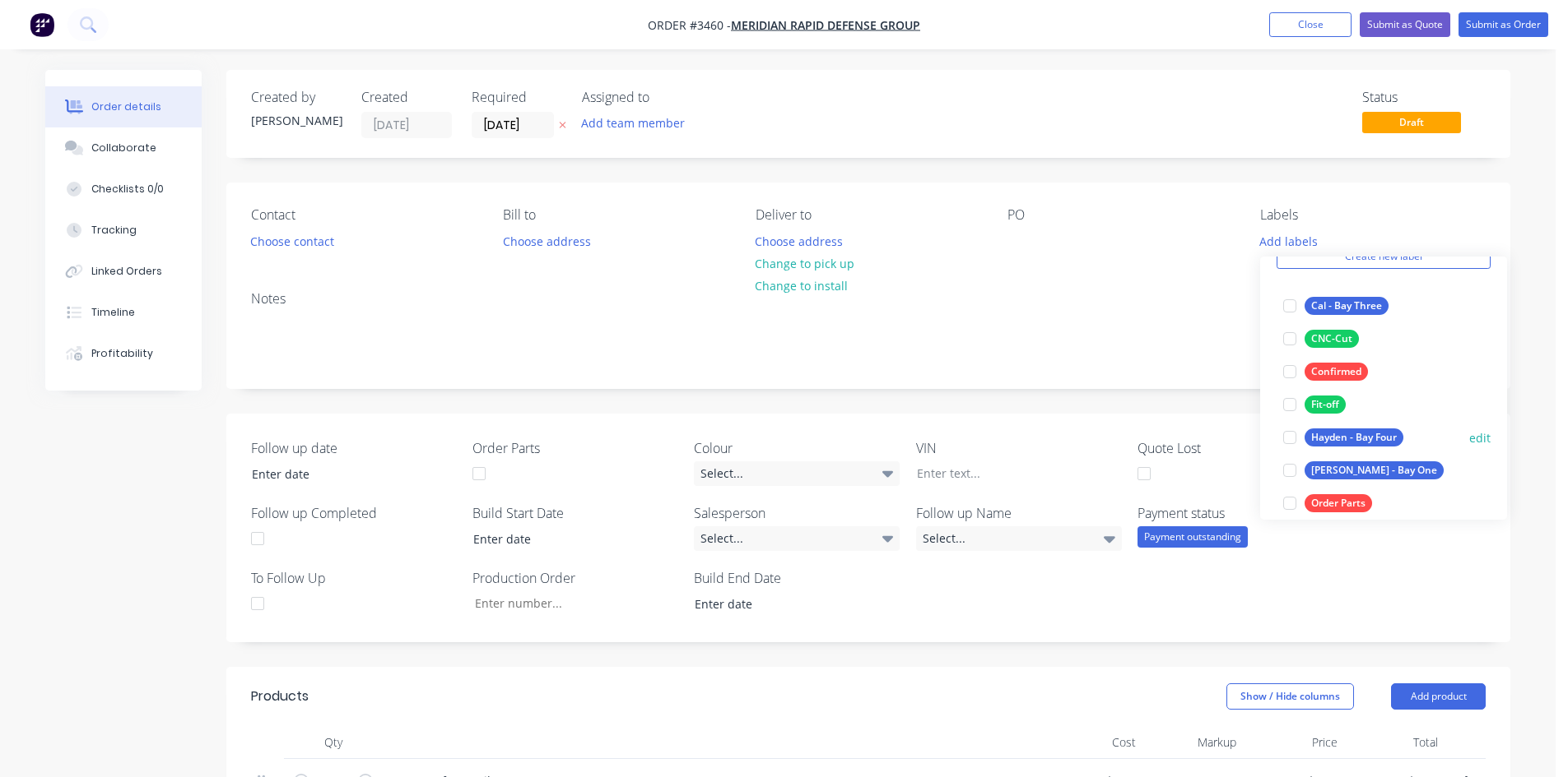
click at [1371, 438] on div "Hayden - Bay Four" at bounding box center [1354, 438] width 99 height 18
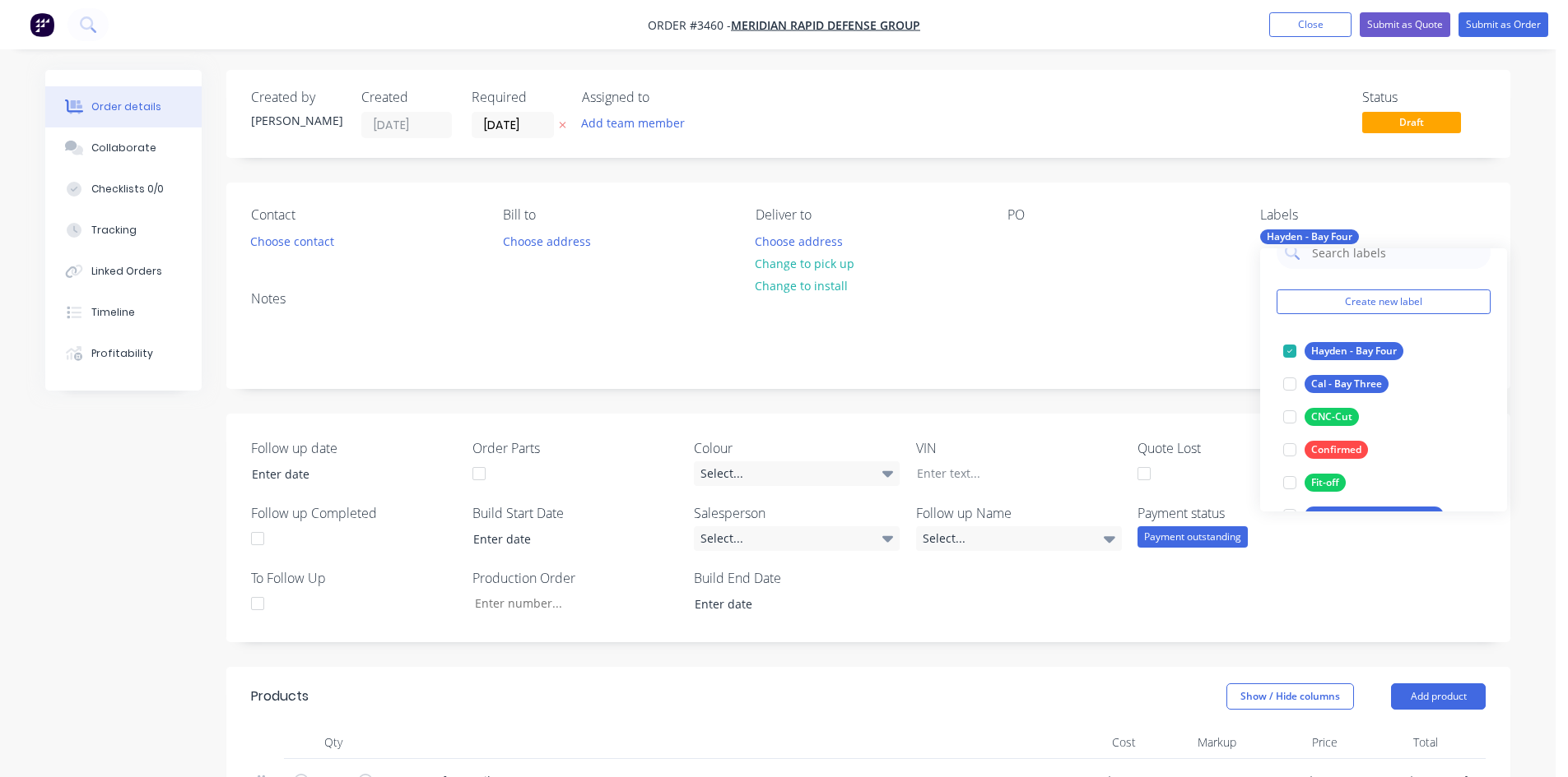
scroll to position [0, 0]
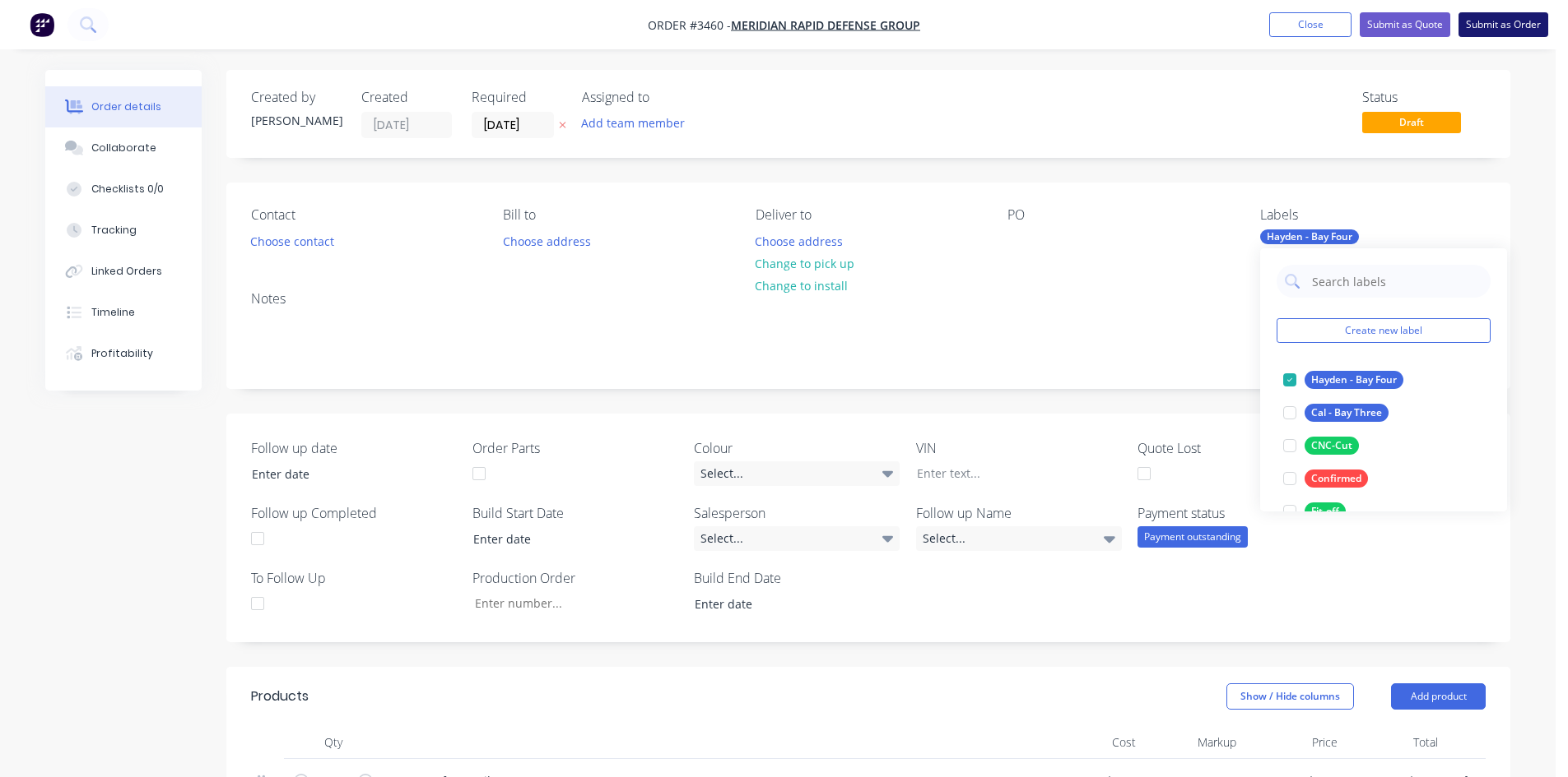
click at [1505, 23] on button "Submit as Order" at bounding box center [1503, 24] width 89 height 24
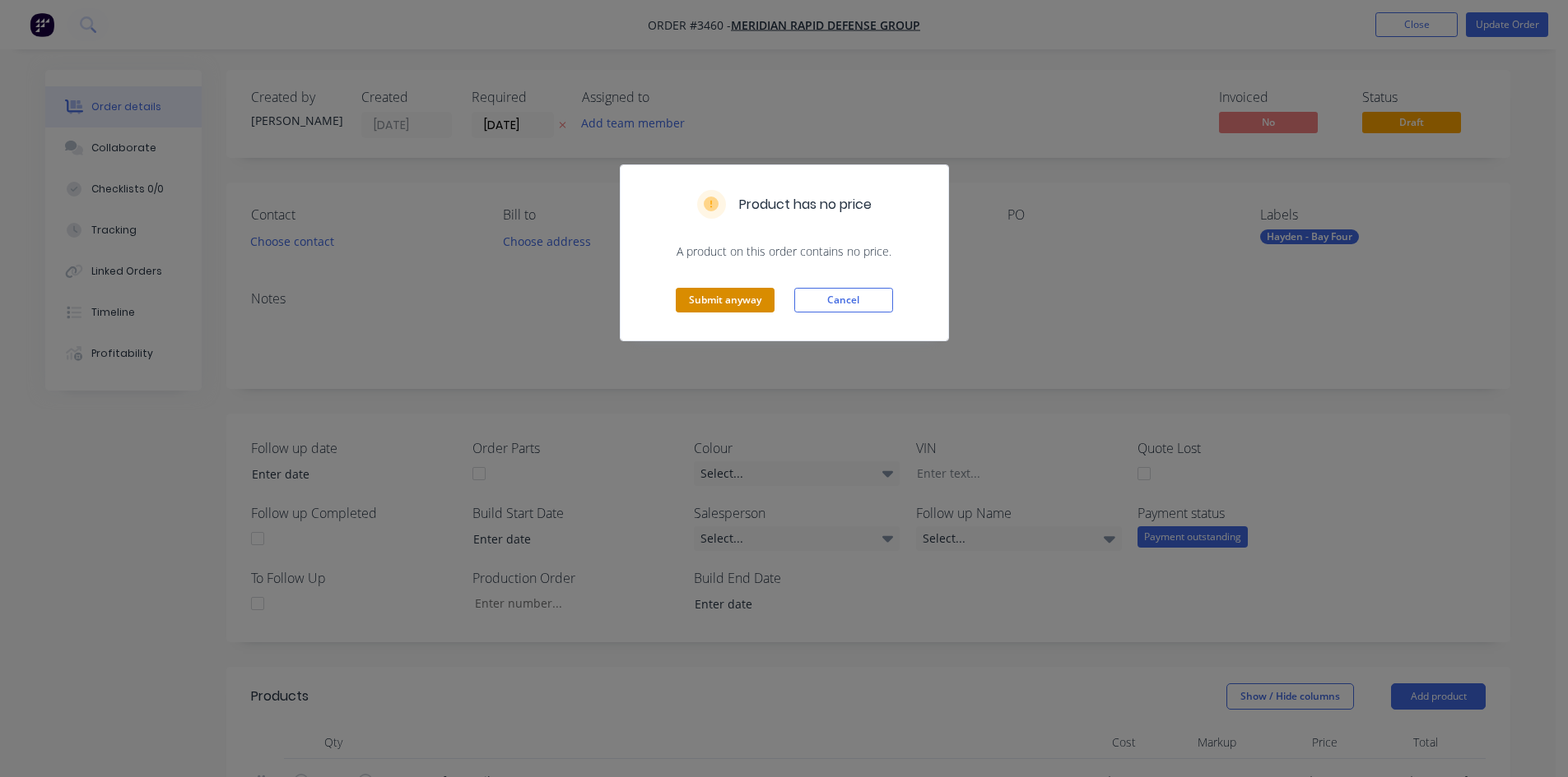
click at [744, 299] on button "Submit anyway" at bounding box center [725, 300] width 99 height 24
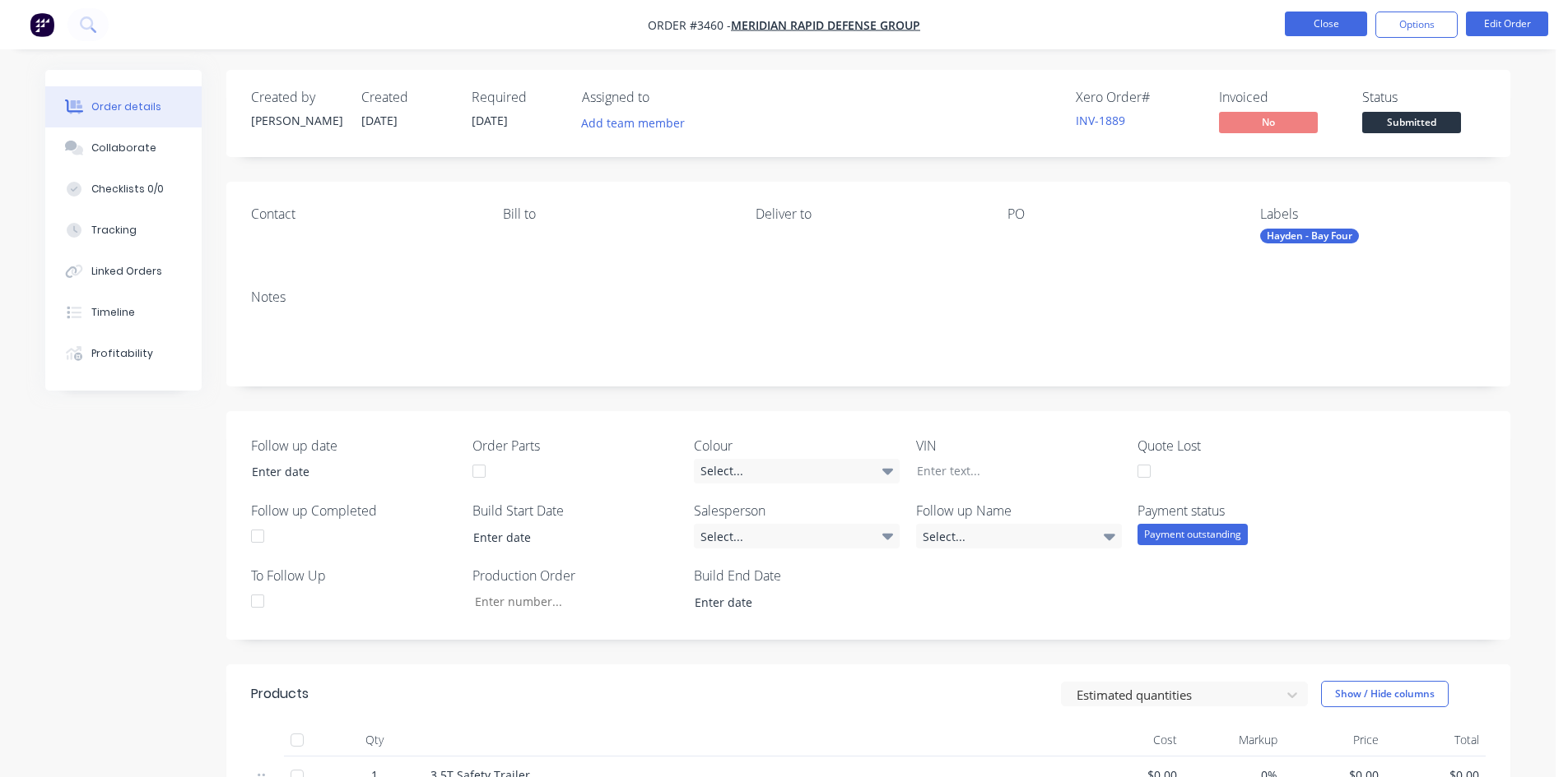
click at [1303, 25] on button "Close" at bounding box center [1326, 23] width 83 height 24
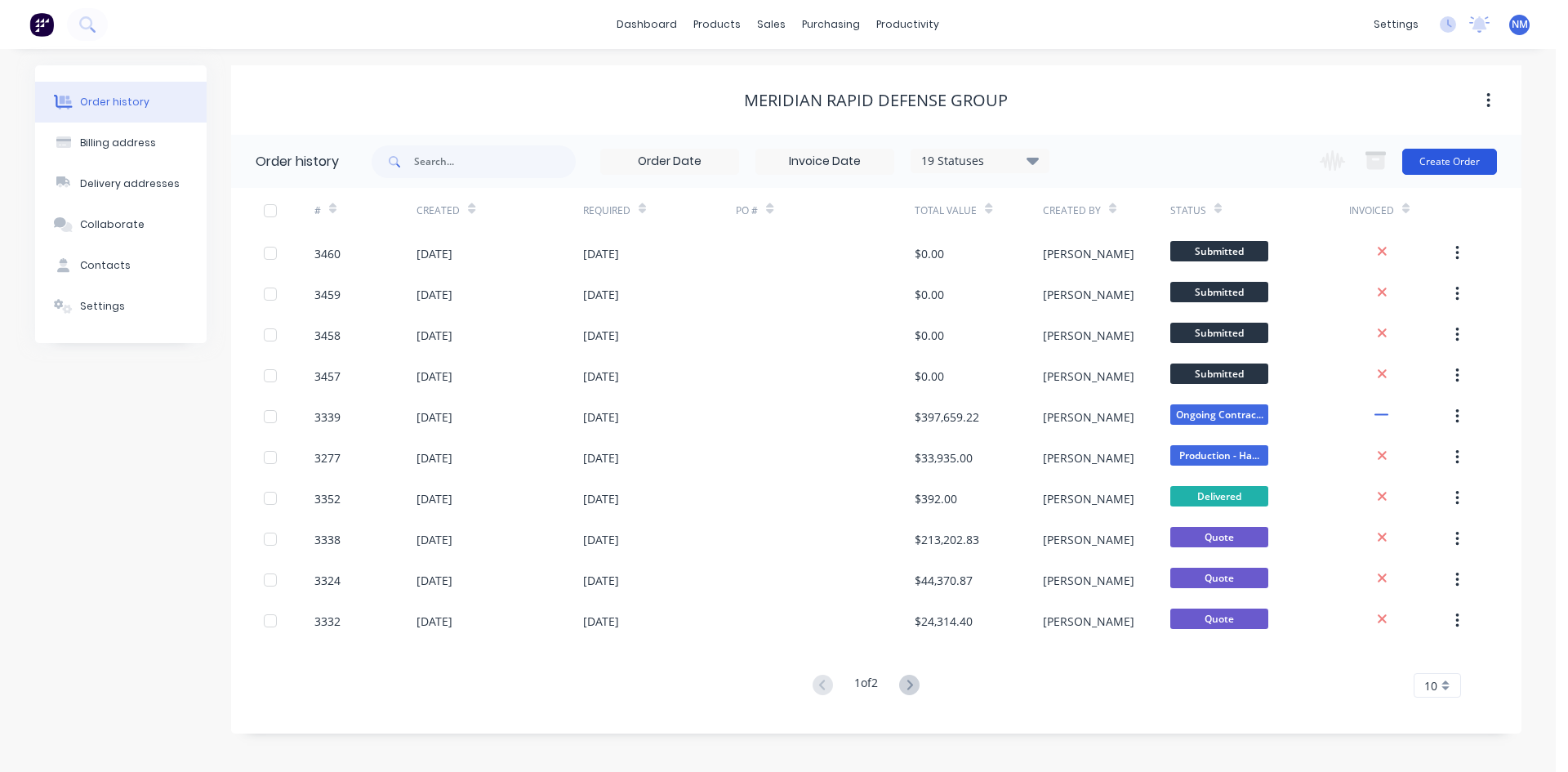
click at [1441, 165] on button "Create Order" at bounding box center [1450, 161] width 95 height 26
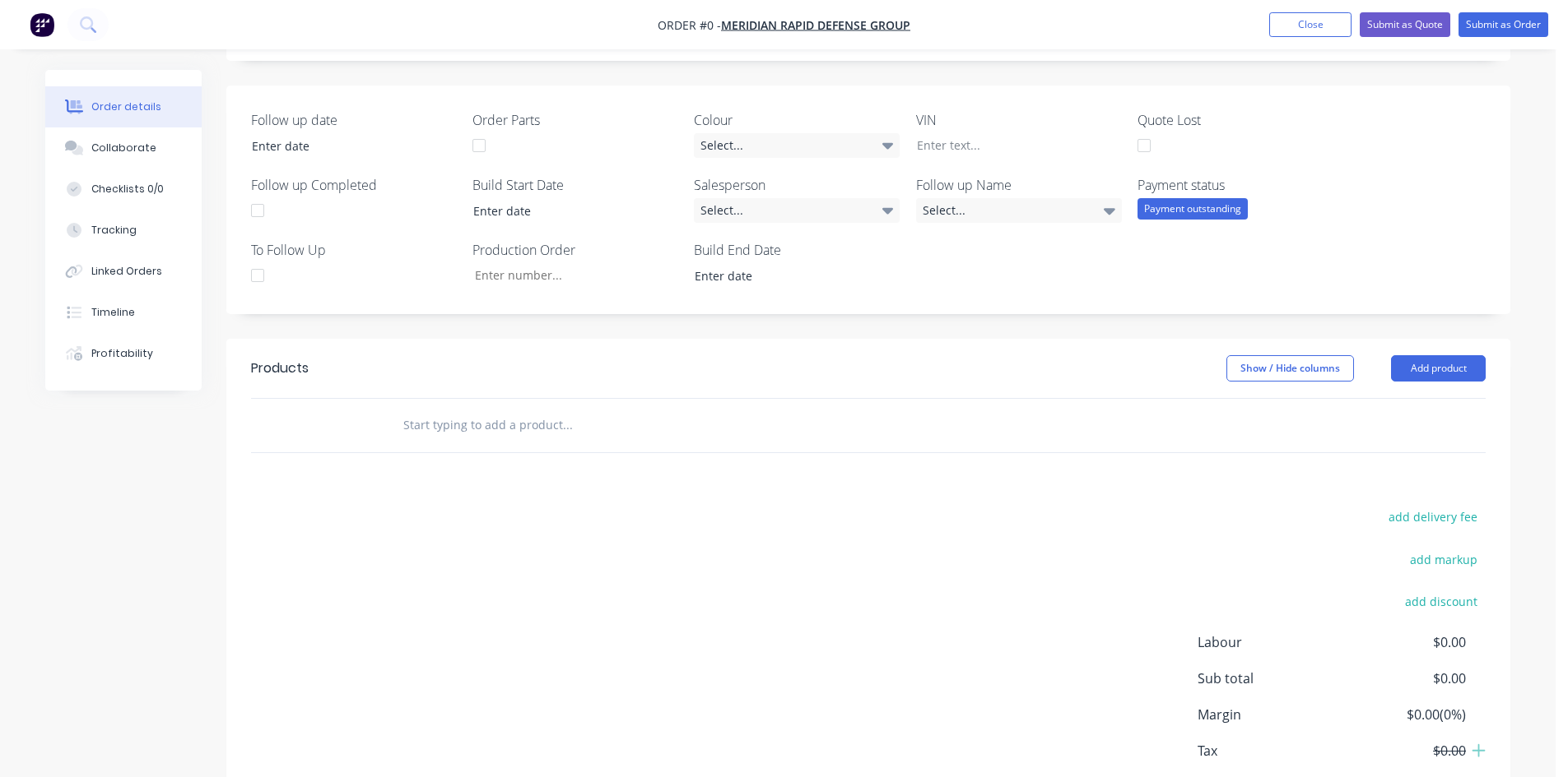
scroll to position [329, 0]
click at [1446, 366] on button "Add product" at bounding box center [1438, 367] width 95 height 26
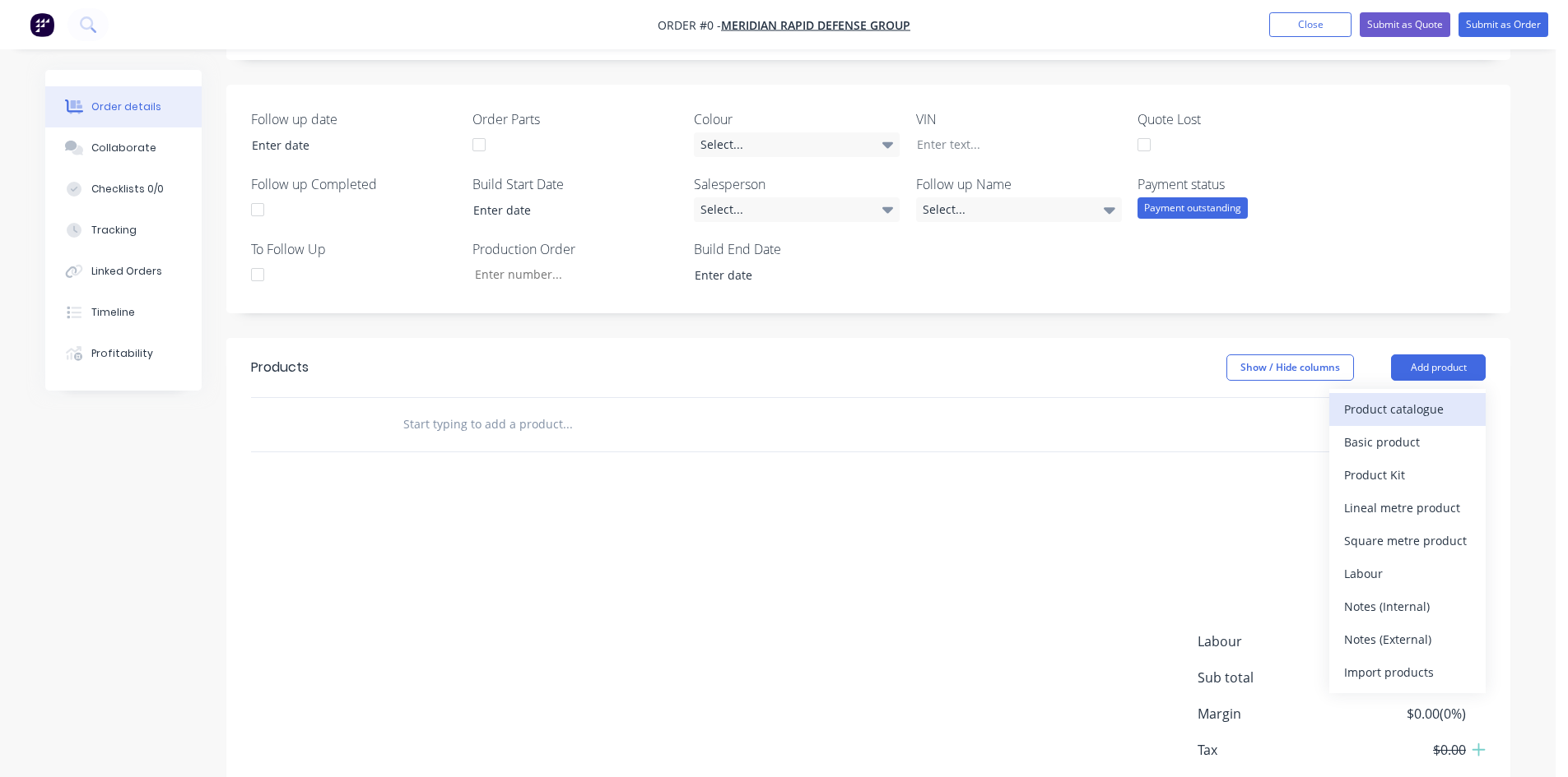
click at [1437, 408] on div "Product catalogue" at bounding box center [1407, 409] width 127 height 23
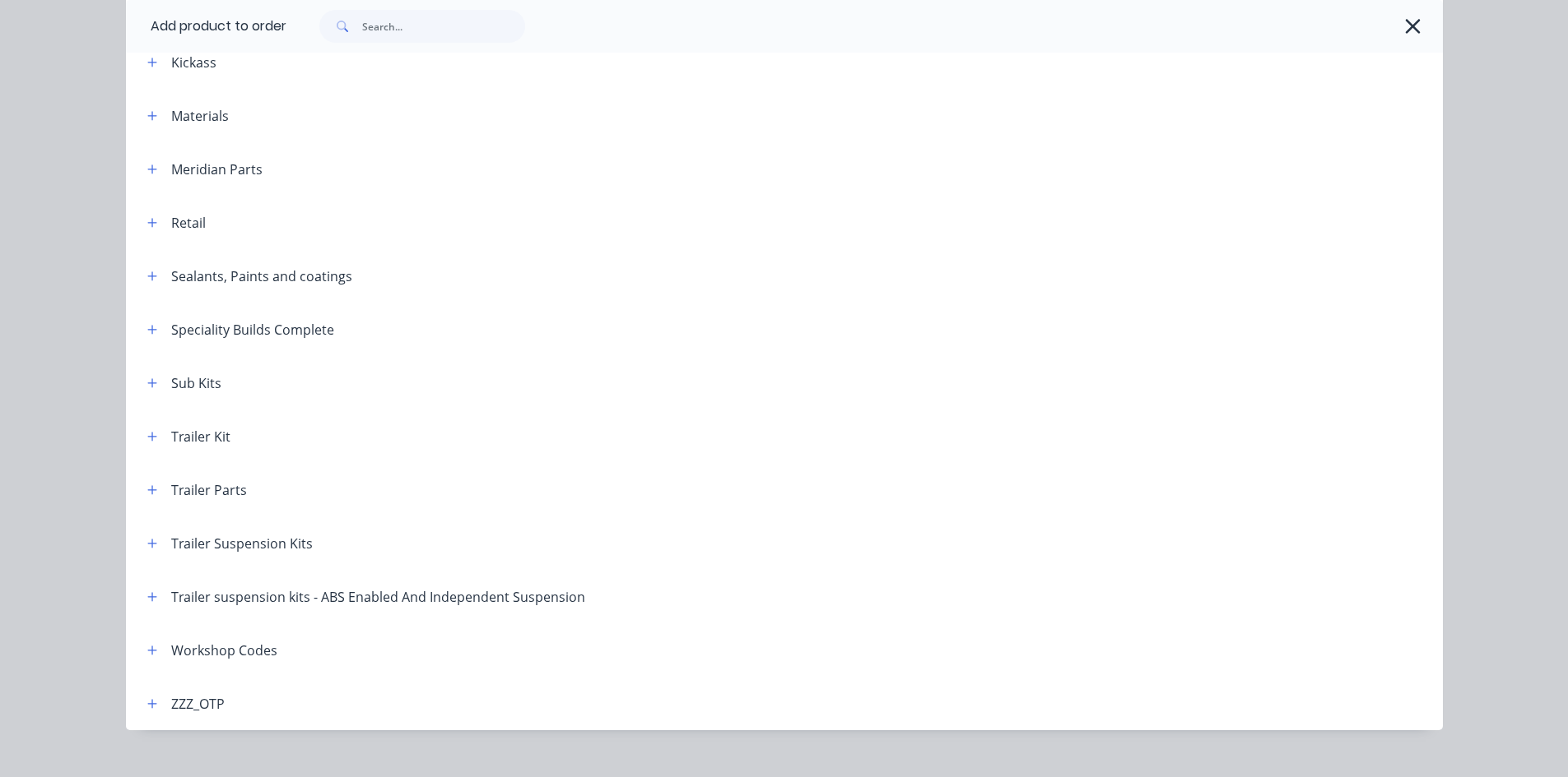
scroll to position [651, 0]
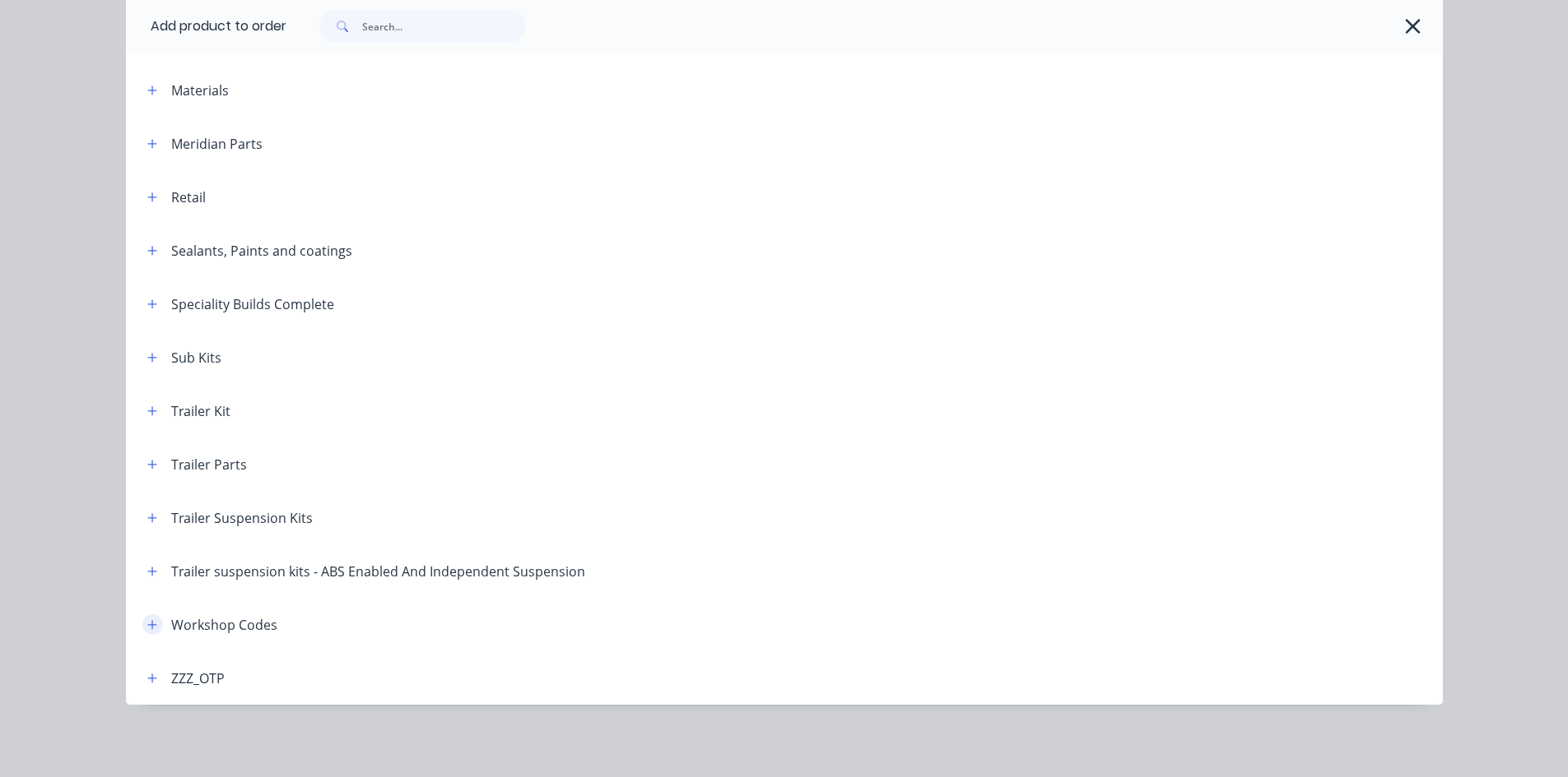
click at [148, 624] on icon "button" at bounding box center [152, 624] width 9 height 9
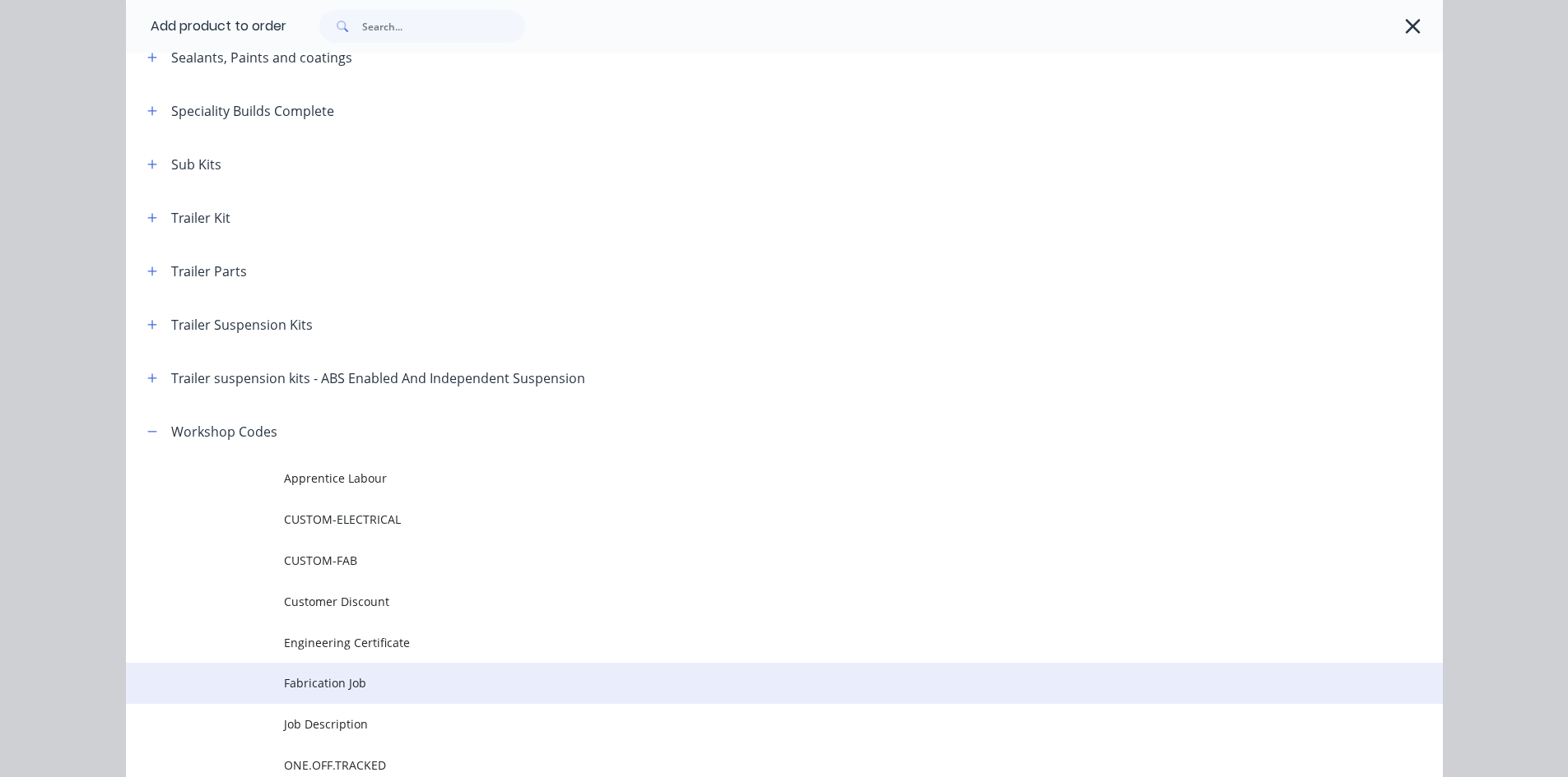
scroll to position [981, 0]
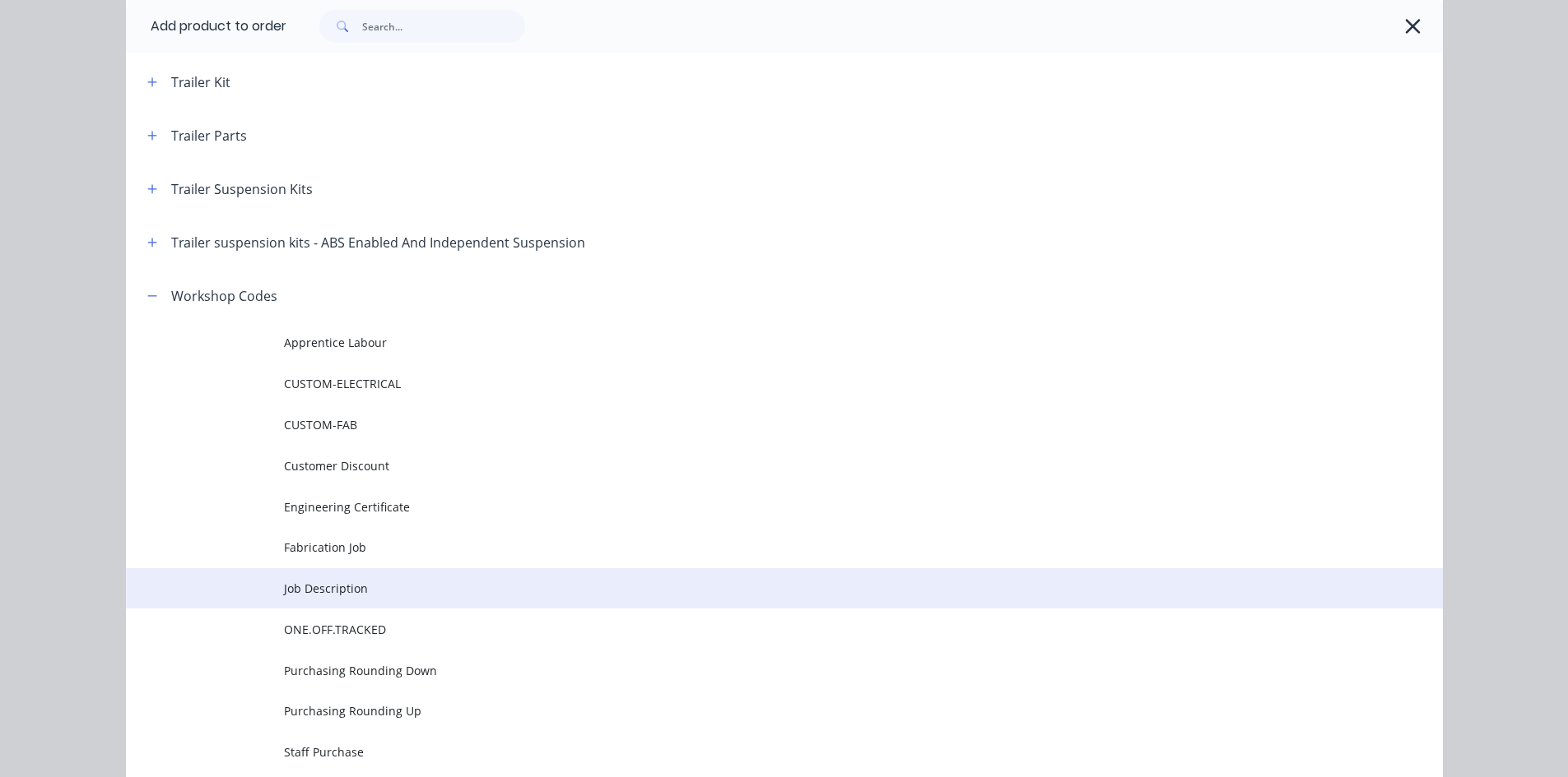
click at [338, 581] on span "Job Description" at bounding box center [747, 589] width 927 height 17
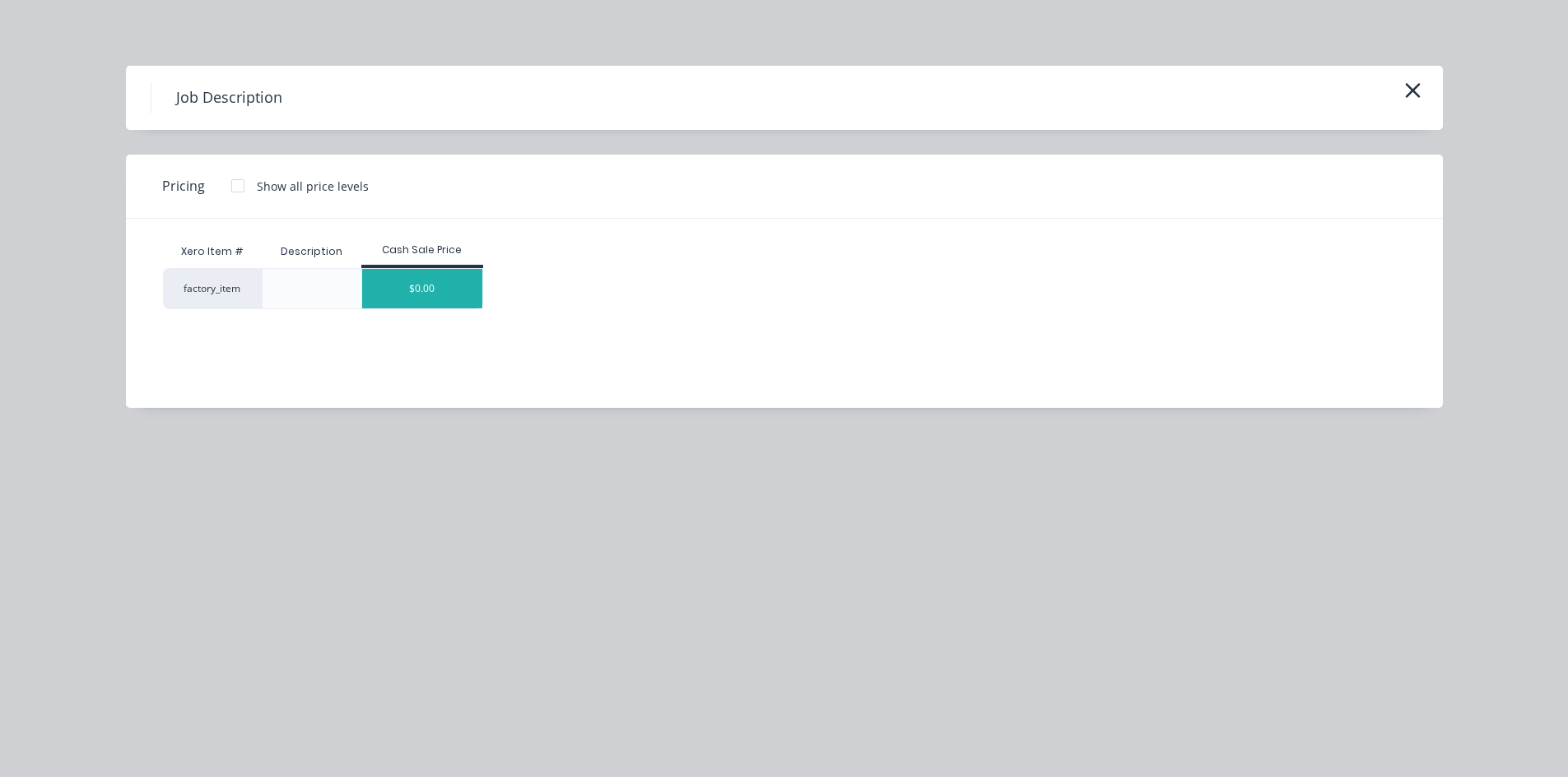
click at [418, 298] on div "$0.00" at bounding box center [422, 288] width 120 height 39
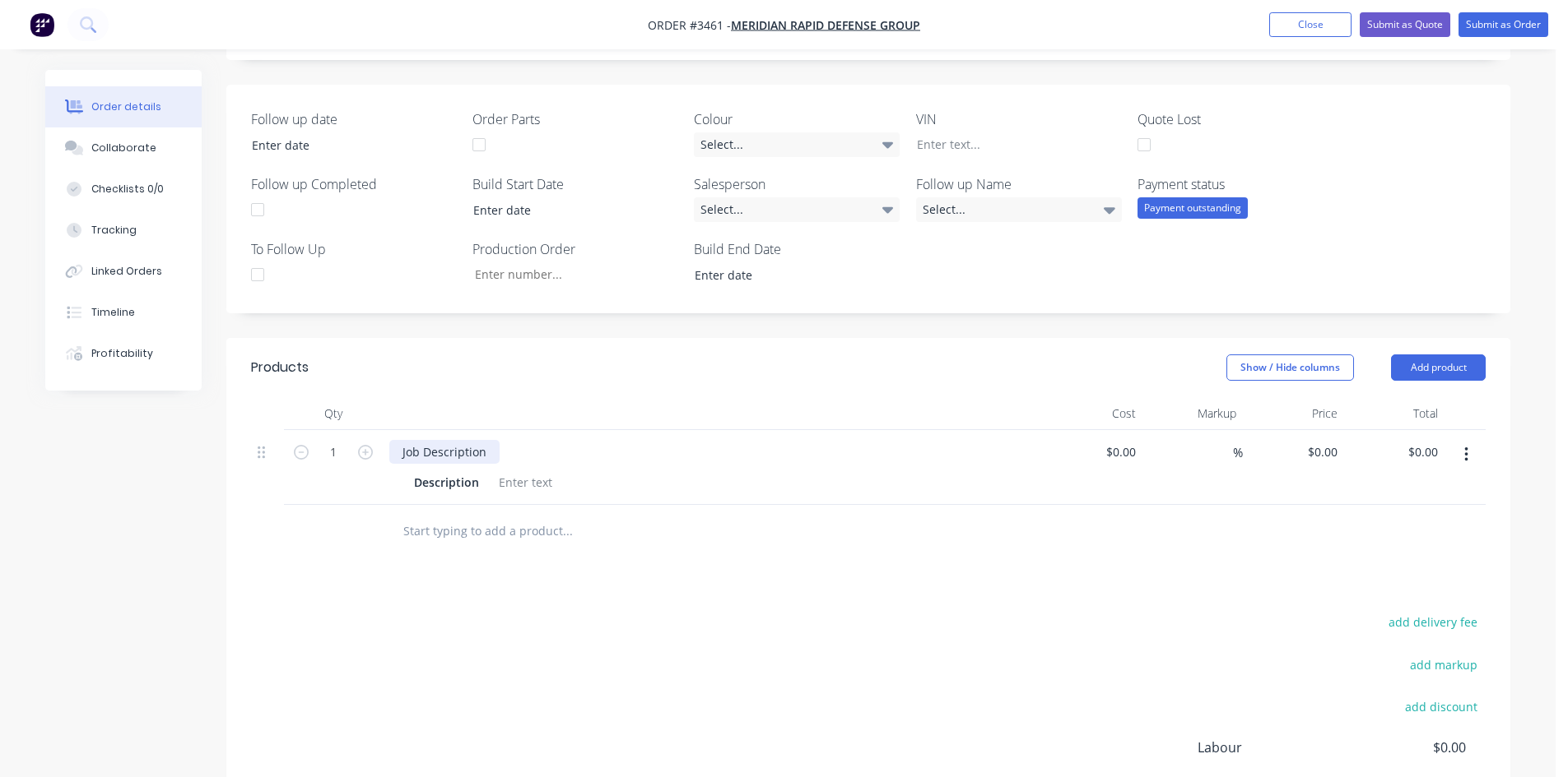
drag, startPoint x: 486, startPoint y: 450, endPoint x: 5, endPoint y: 478, distance: 481.8
click at [15, 486] on div "Order details Collaborate Checklists 0/0 Tracking Linked Orders Timeline Profit…" at bounding box center [777, 325] width 1556 height 1307
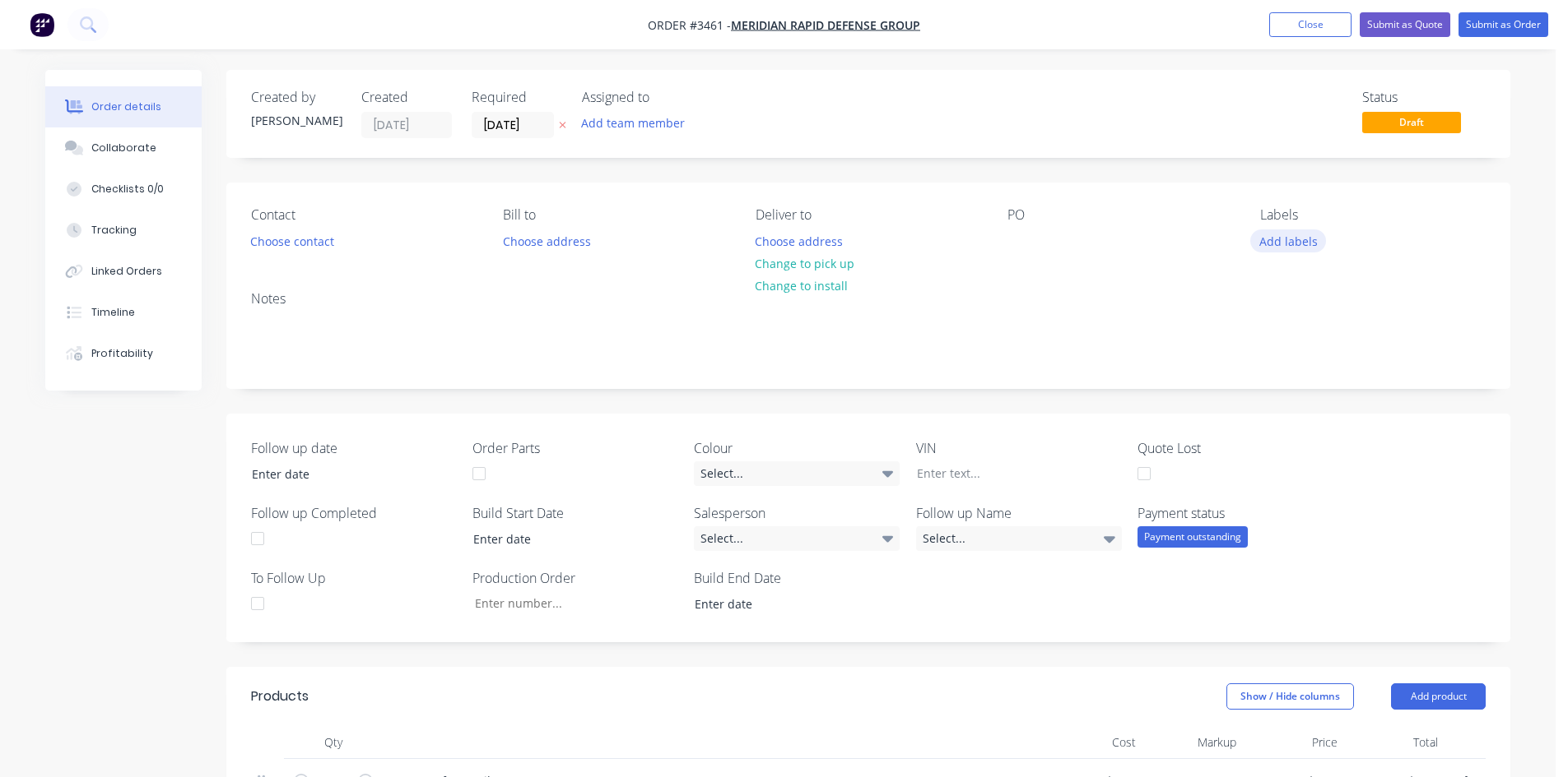
click at [1282, 247] on button "Add labels" at bounding box center [1287, 240] width 76 height 23
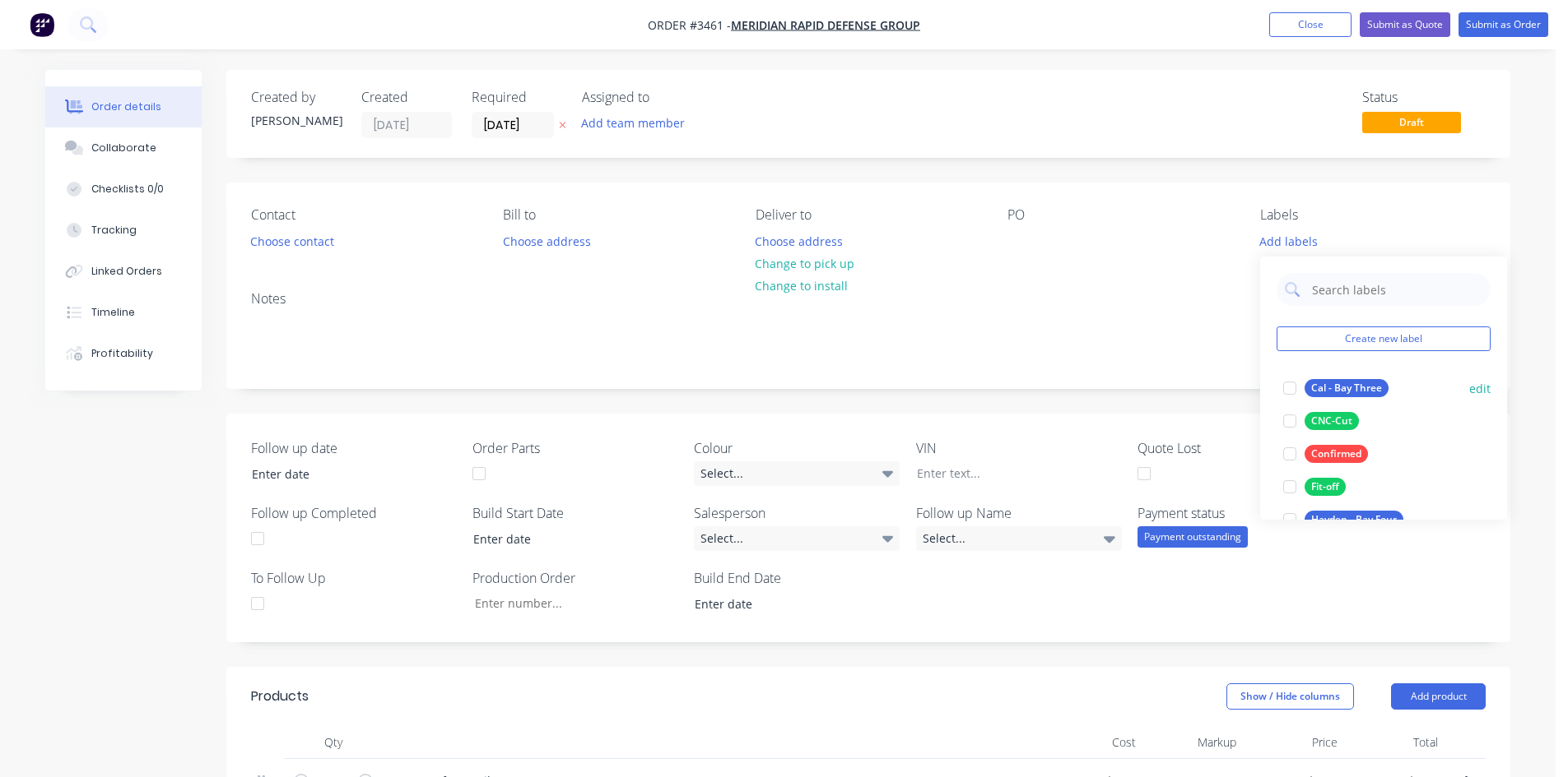
scroll to position [82, 0]
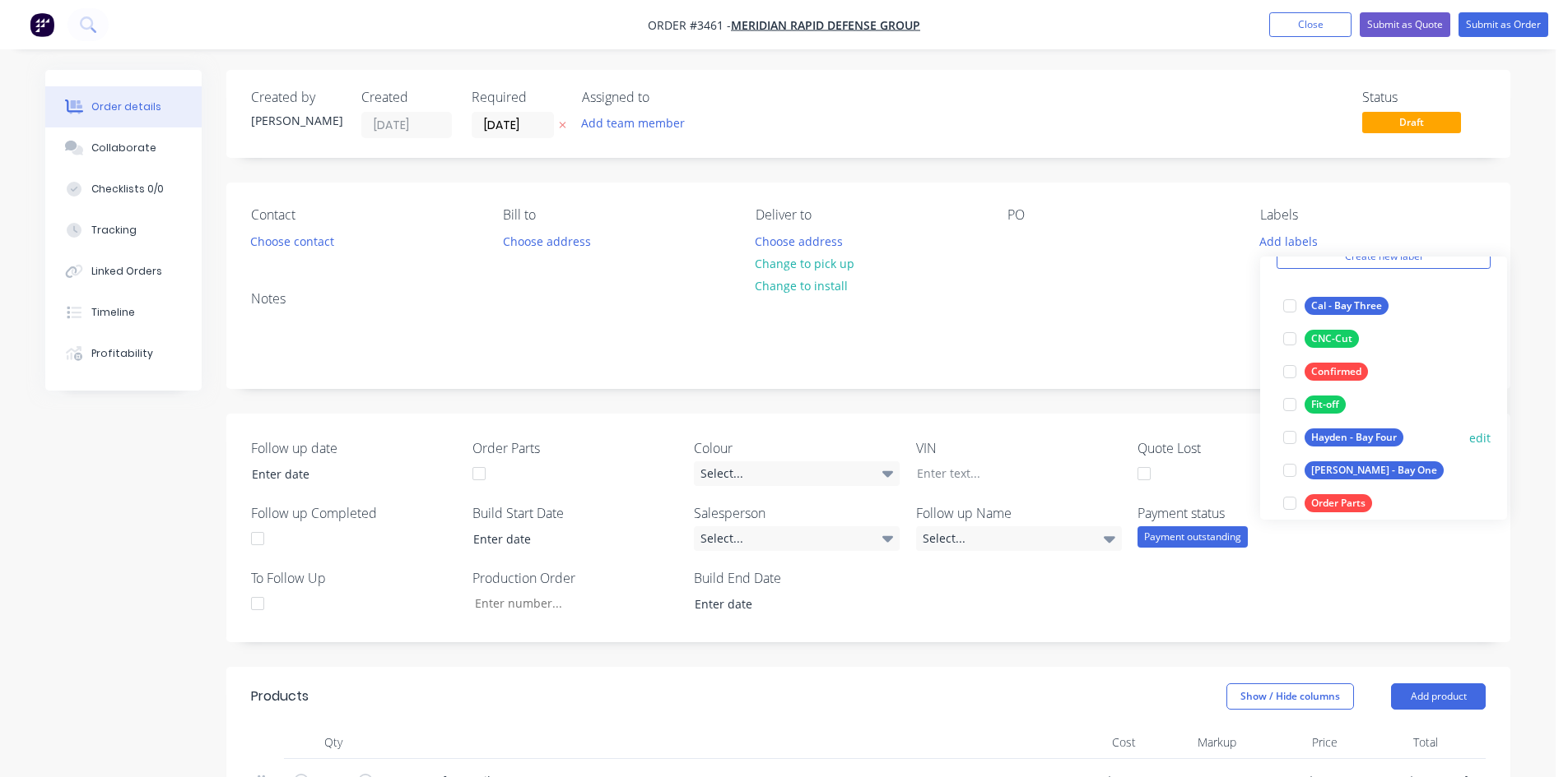
click at [1331, 431] on div "Hayden - Bay Four" at bounding box center [1354, 438] width 99 height 18
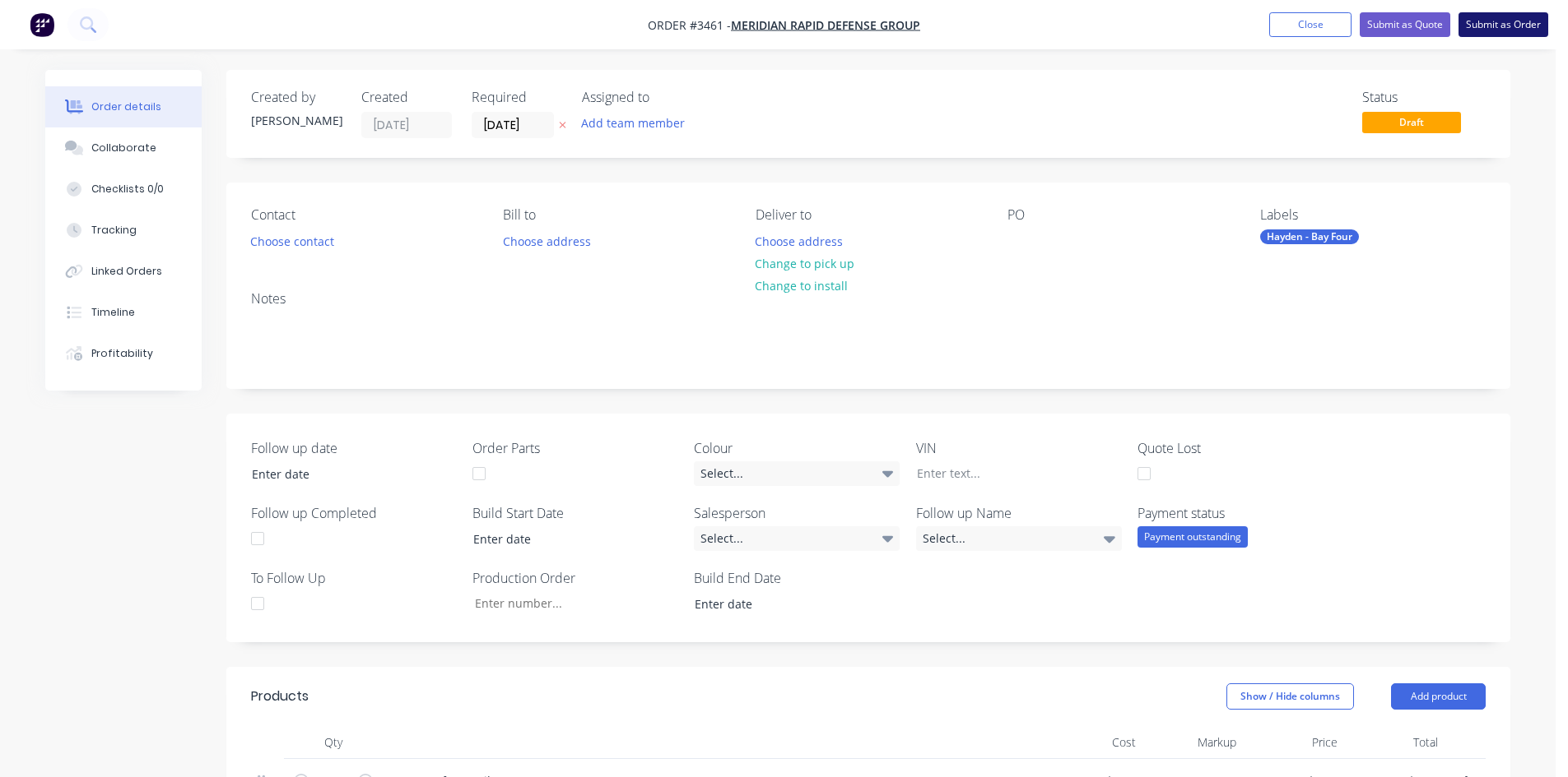
click at [1514, 23] on button "Submit as Order" at bounding box center [1503, 24] width 89 height 24
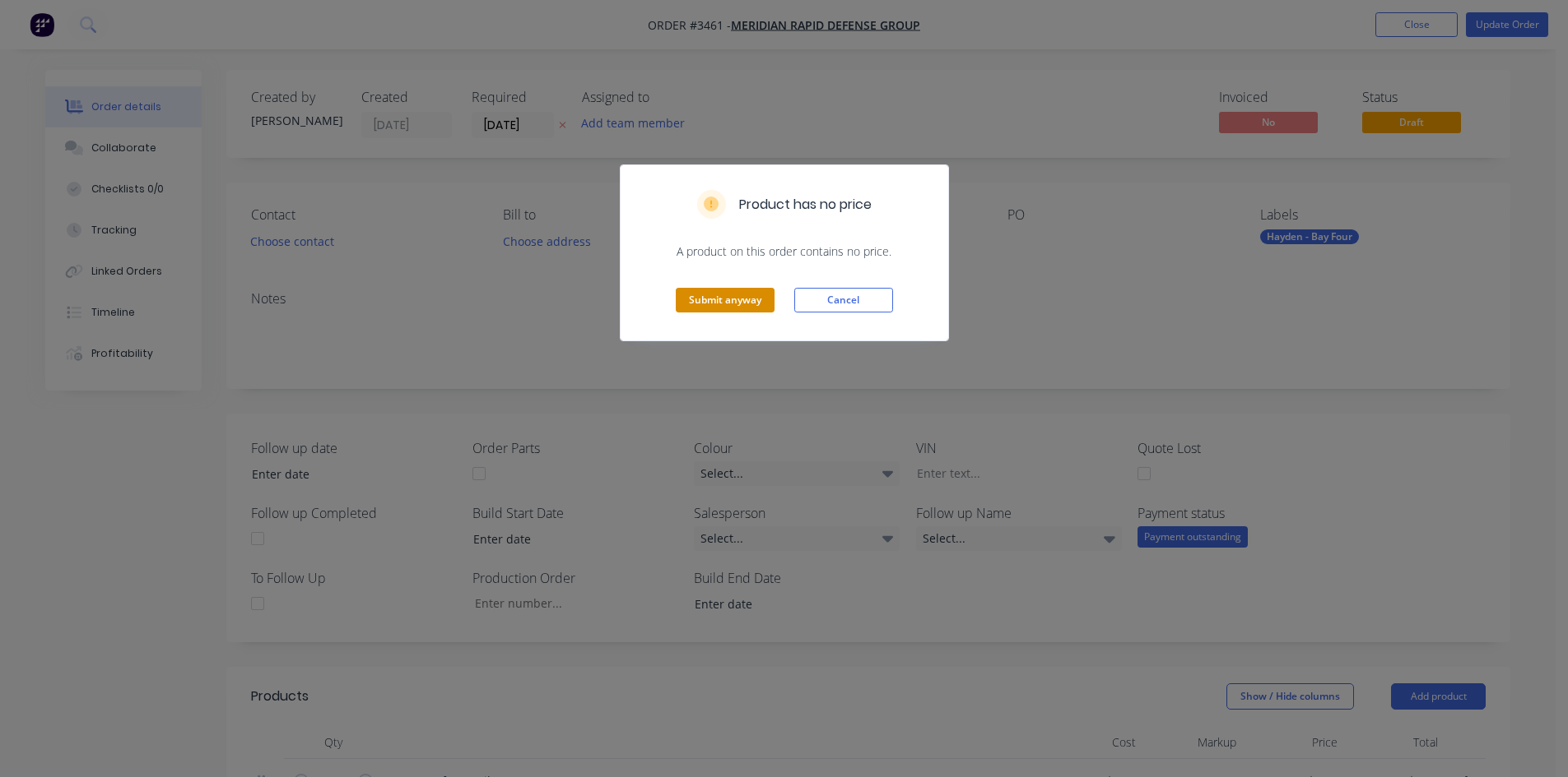
click at [736, 295] on button "Submit anyway" at bounding box center [725, 300] width 99 height 24
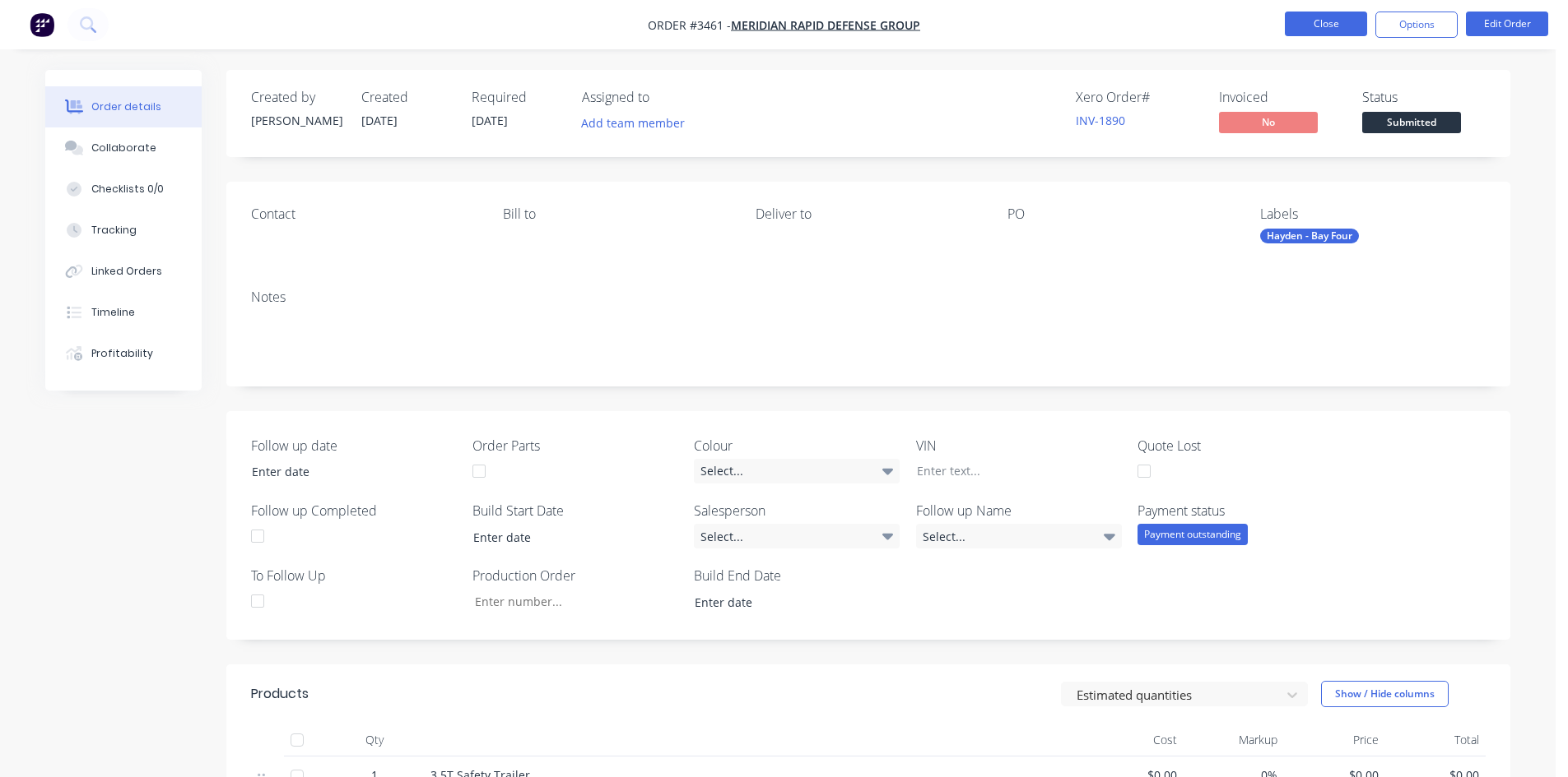
click at [1344, 24] on button "Close" at bounding box center [1326, 23] width 83 height 24
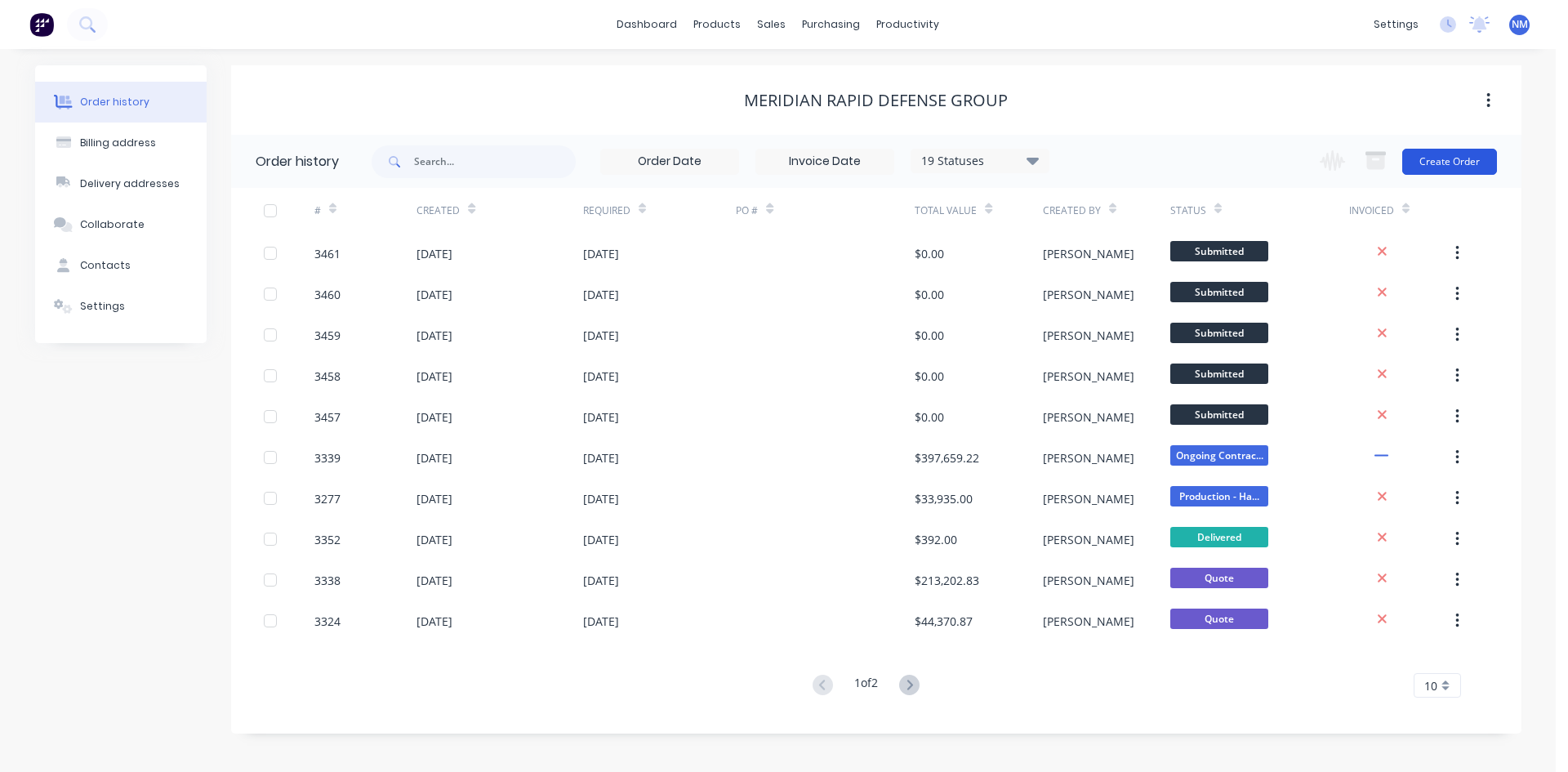
click at [1490, 159] on button "Create Order" at bounding box center [1450, 161] width 95 height 26
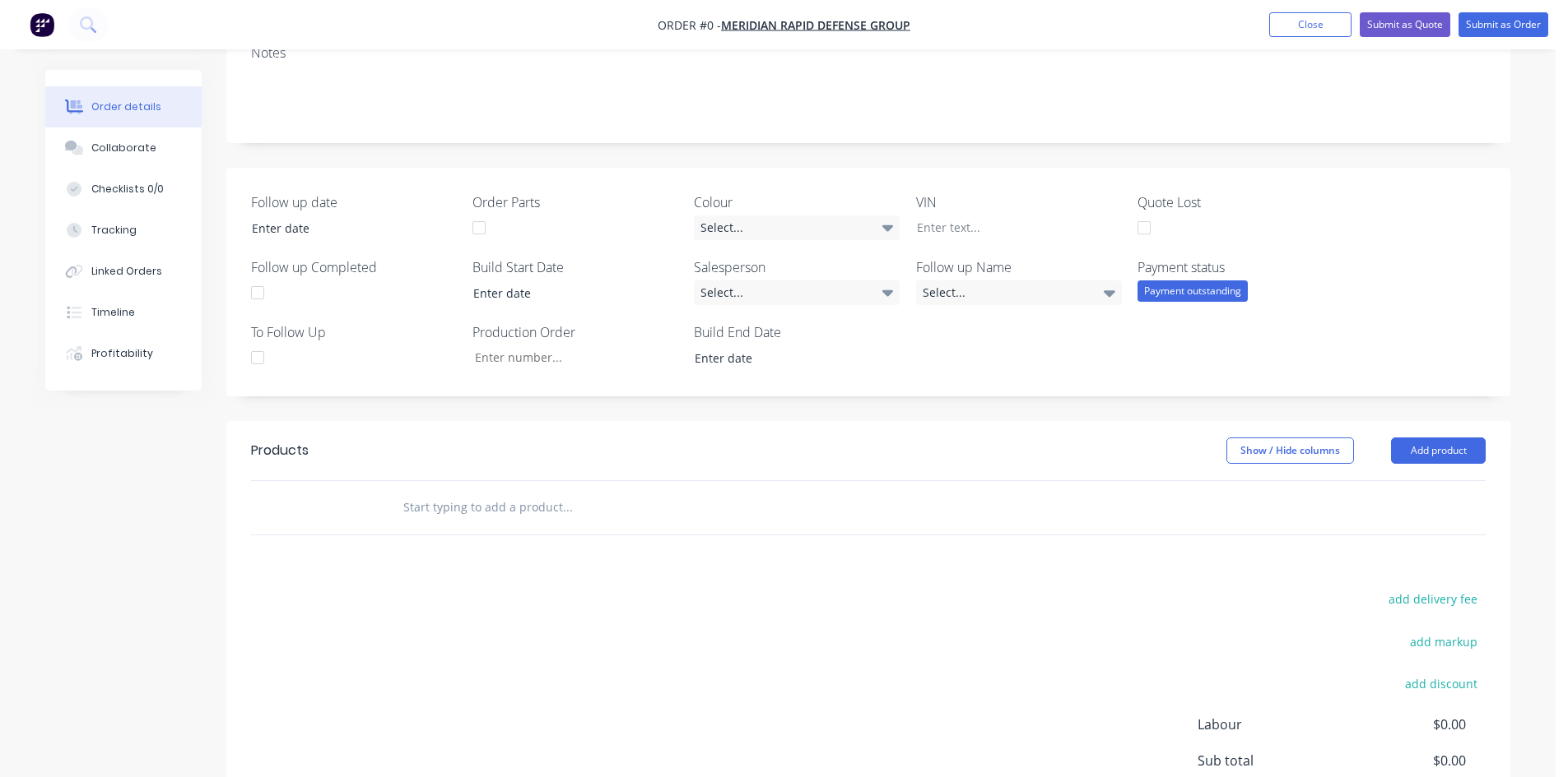
scroll to position [247, 0]
click at [1468, 449] on button "Add product" at bounding box center [1438, 450] width 95 height 26
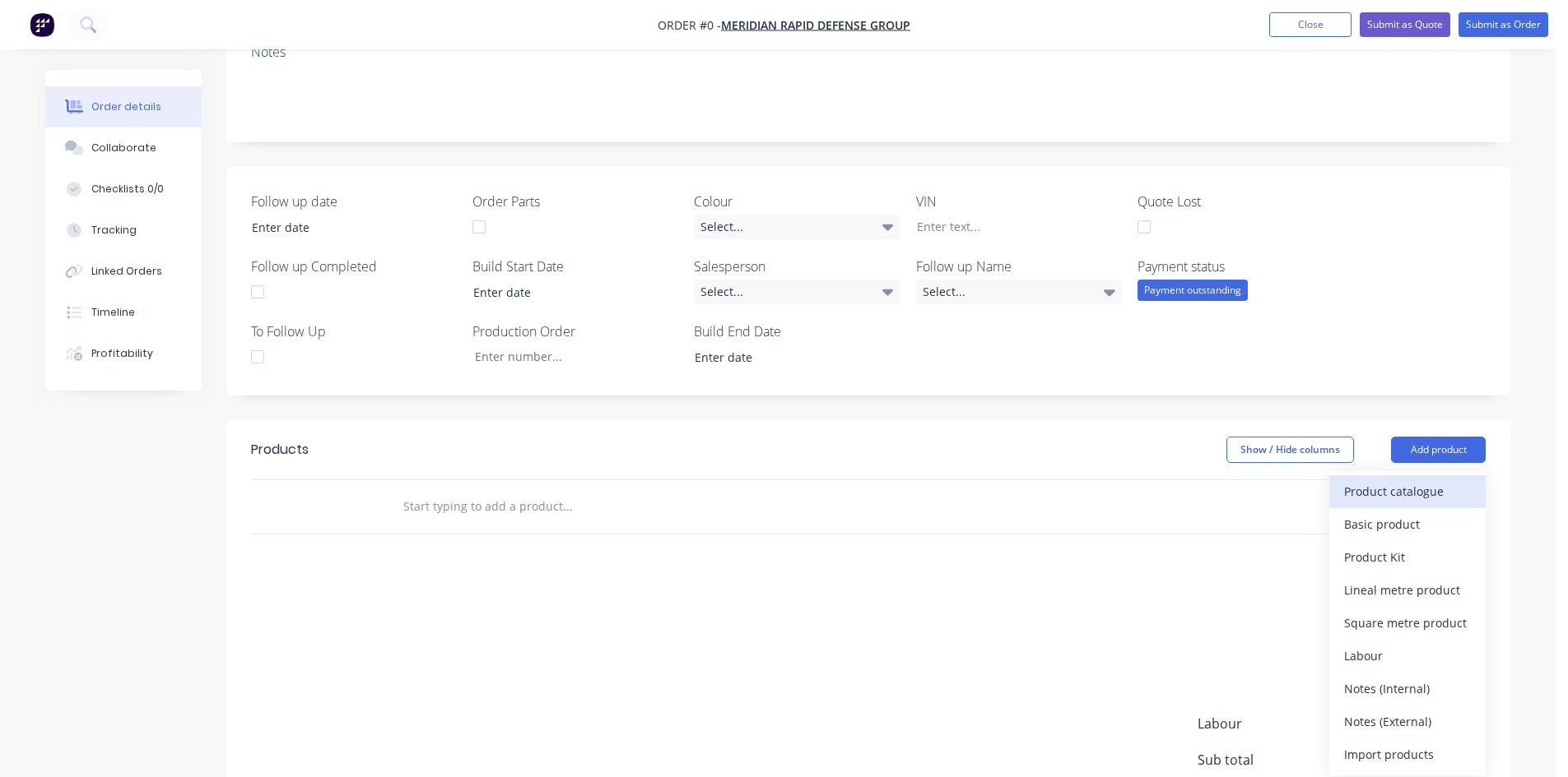
click at [1410, 488] on div "Product catalogue" at bounding box center [1407, 491] width 127 height 23
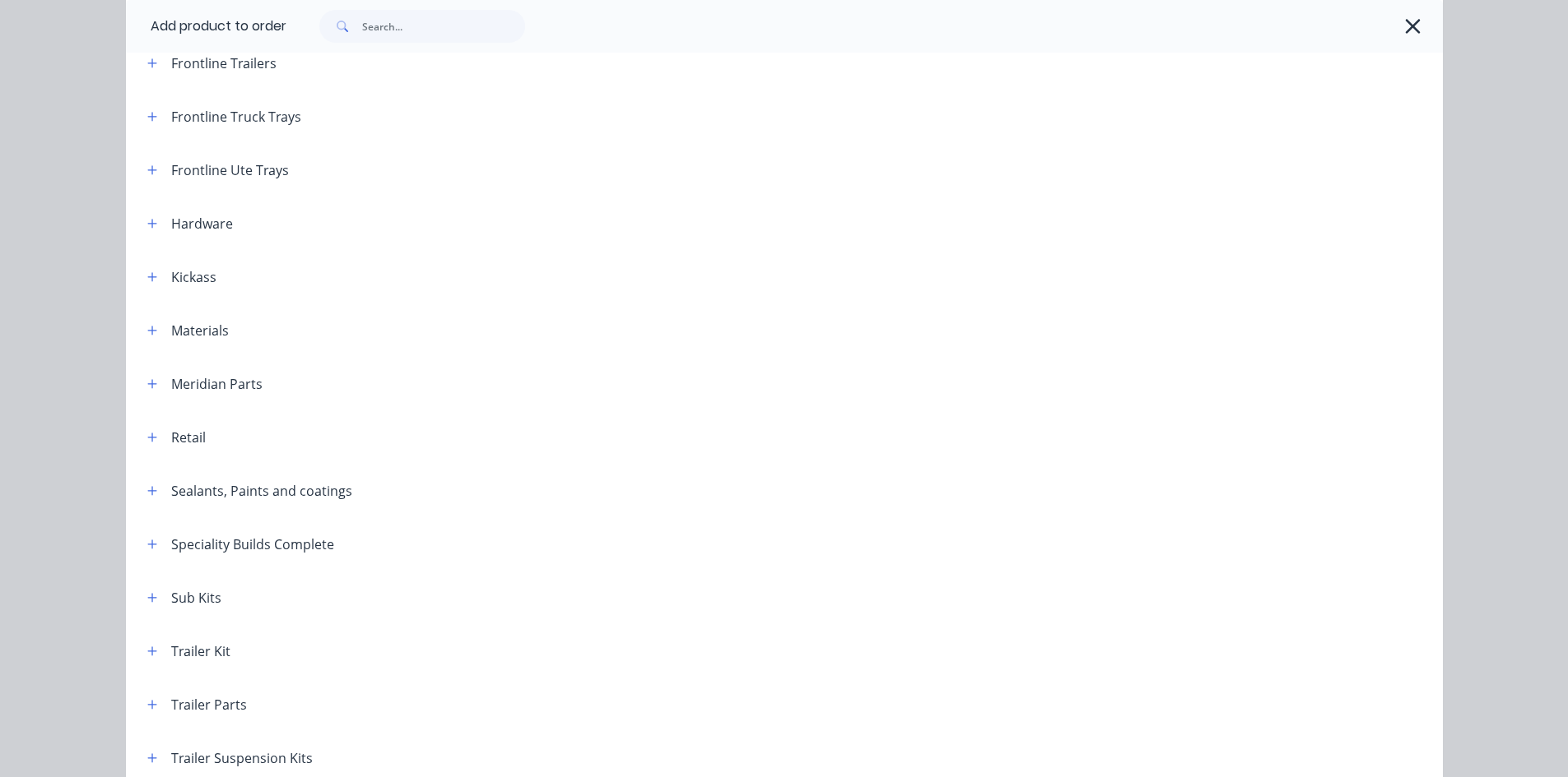
scroll to position [651, 0]
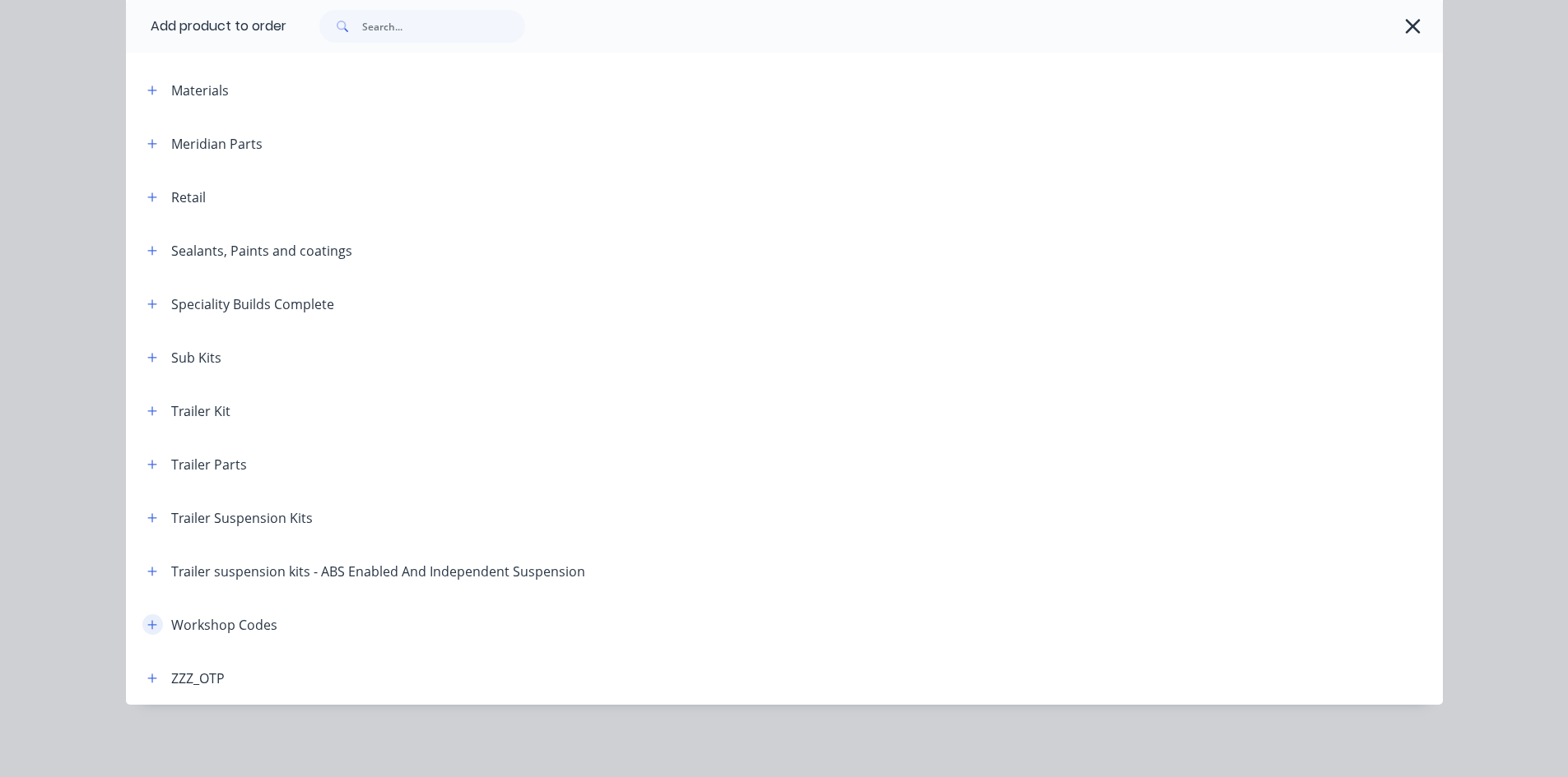
click at [148, 629] on icon "button" at bounding box center [152, 625] width 10 height 11
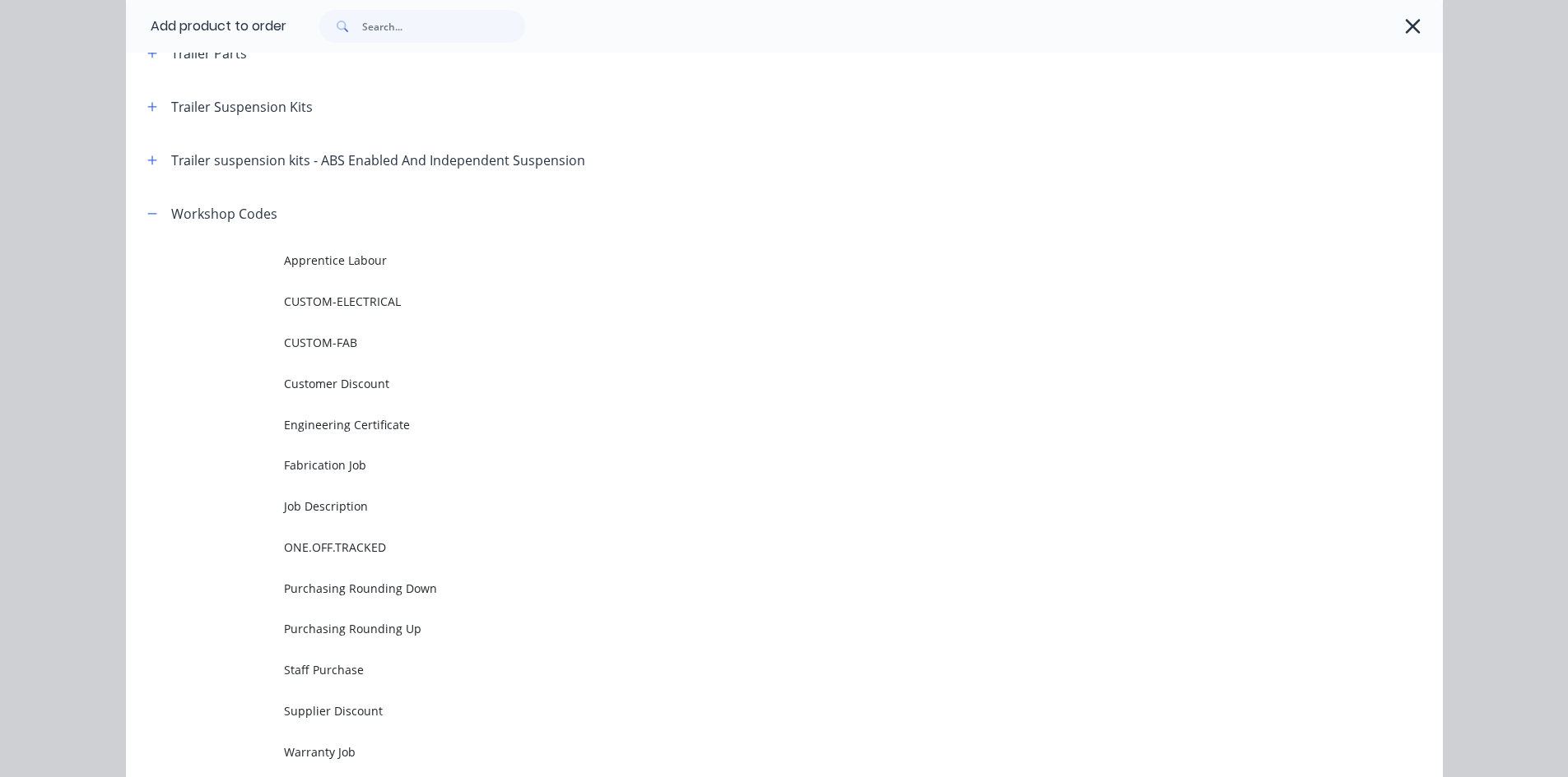
scroll to position [1145, 0]
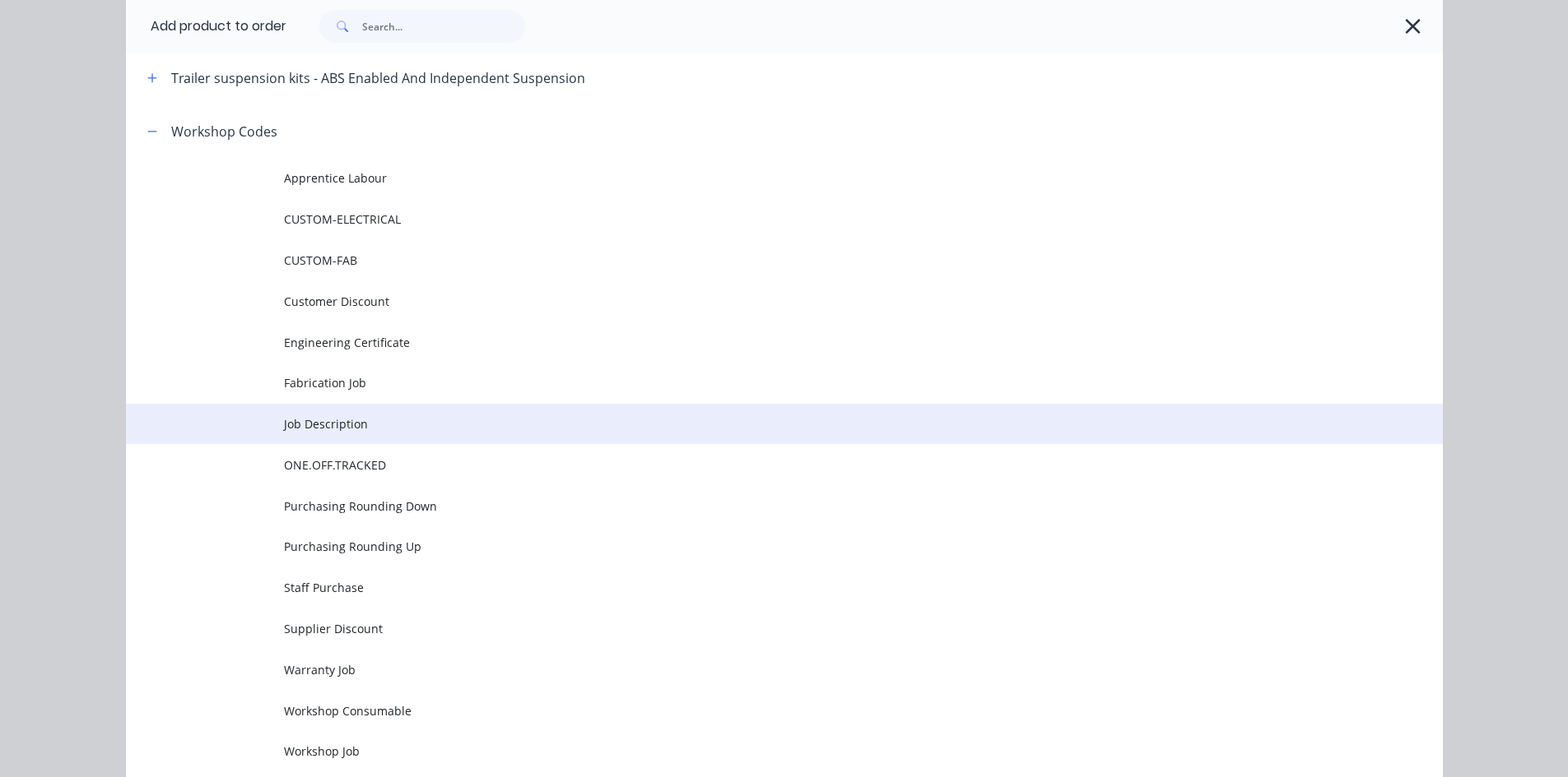
click at [344, 427] on span "Job Description" at bounding box center [747, 425] width 927 height 17
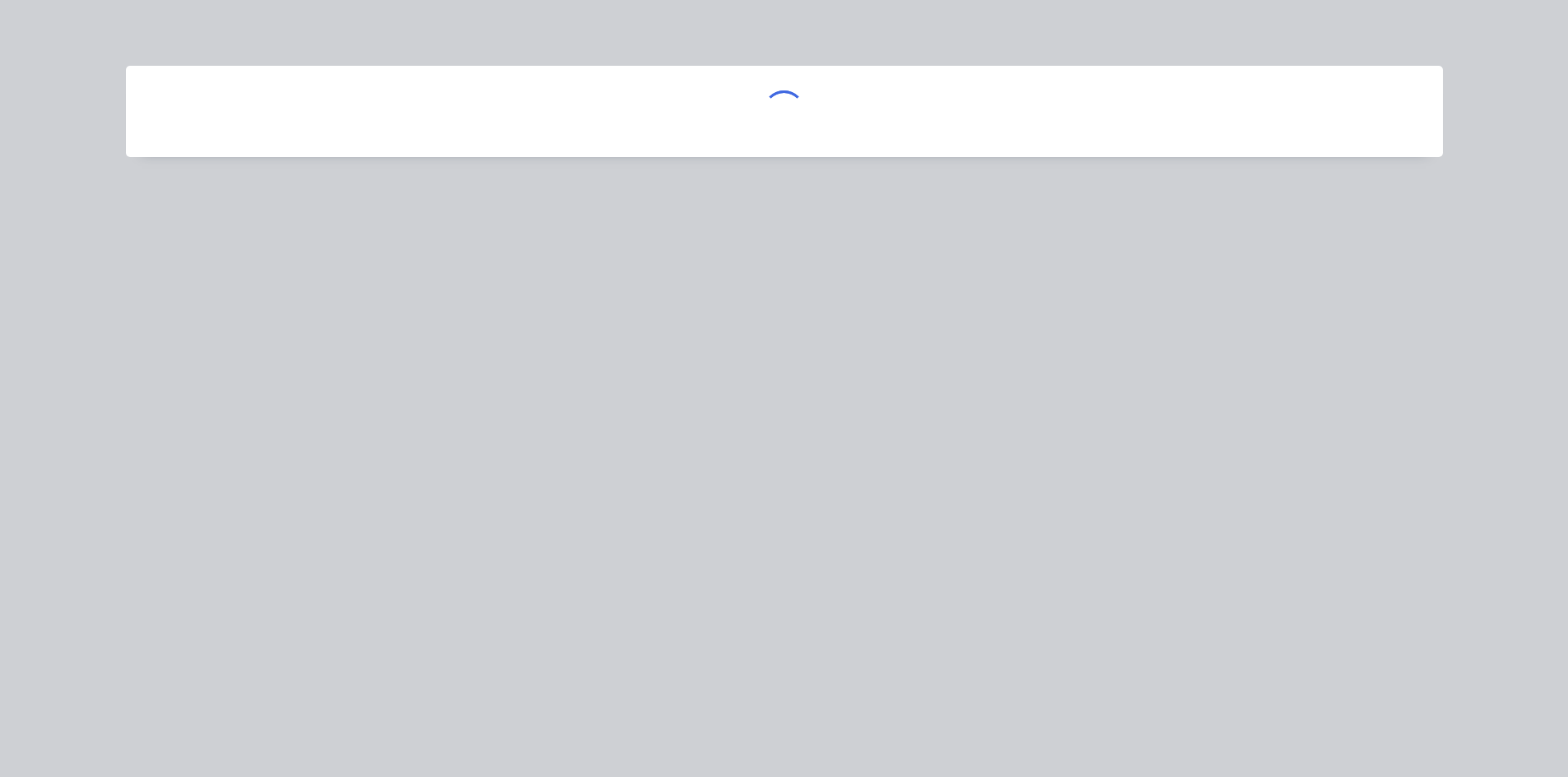
scroll to position [0, 0]
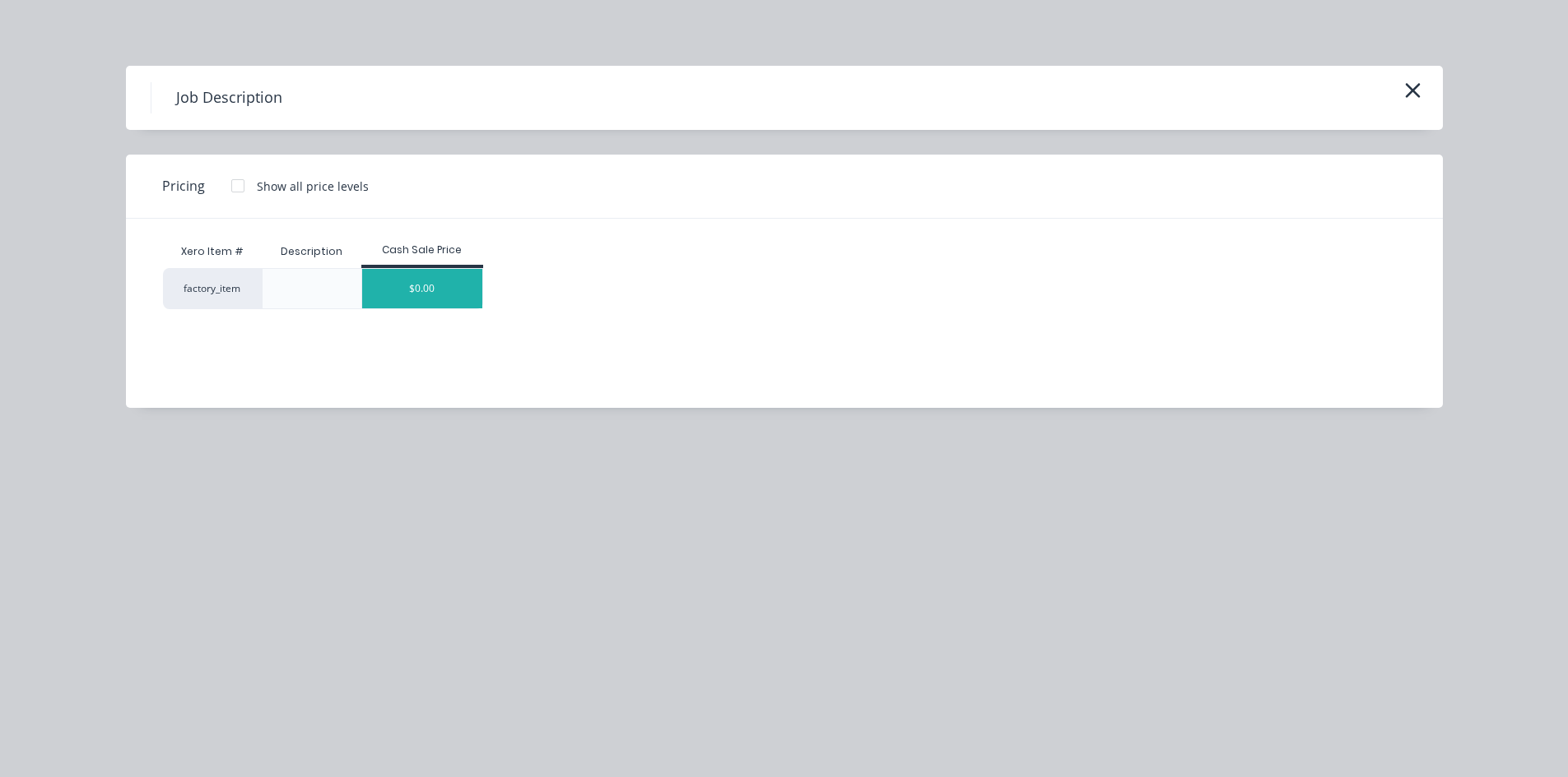
click at [457, 273] on div "$0.00" at bounding box center [422, 288] width 120 height 39
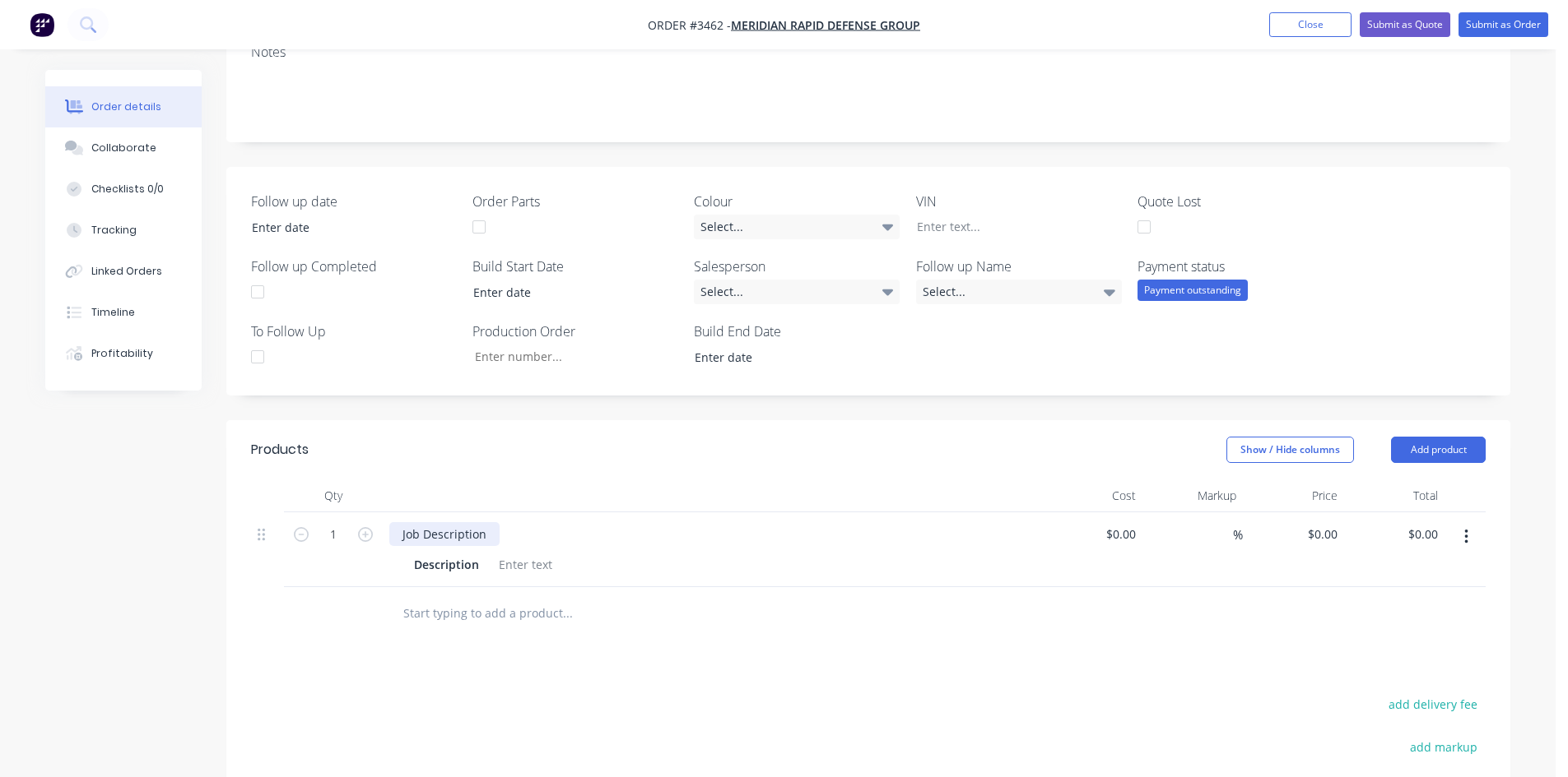
drag, startPoint x: 494, startPoint y: 540, endPoint x: 100, endPoint y: 548, distance: 394.1
click at [100, 548] on div "Created by Nick Created 03/10/25 Required 03/10/25 Assigned to Add team member …" at bounding box center [777, 441] width 1465 height 1237
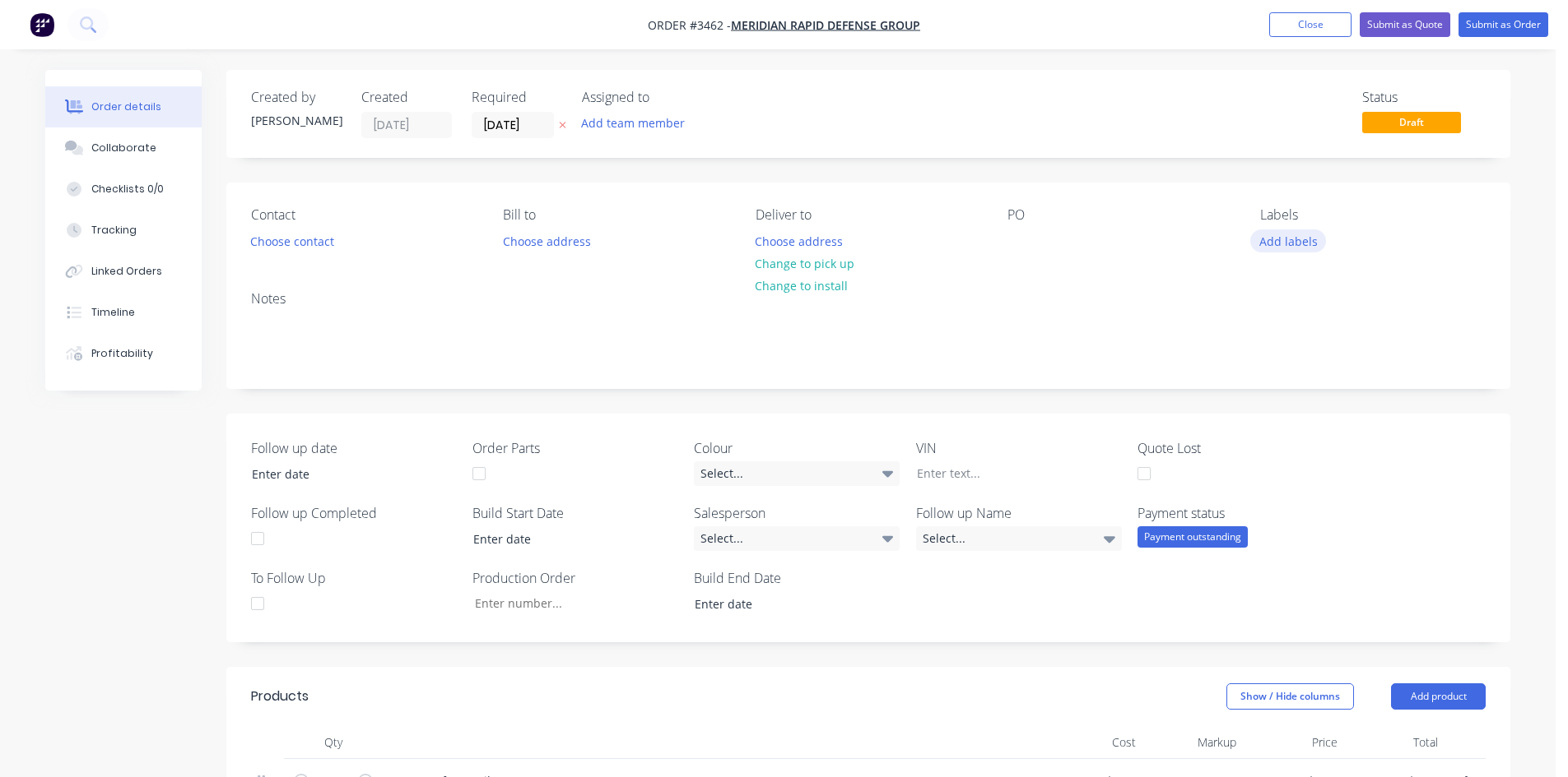
click at [1302, 243] on button "Add labels" at bounding box center [1287, 240] width 76 height 23
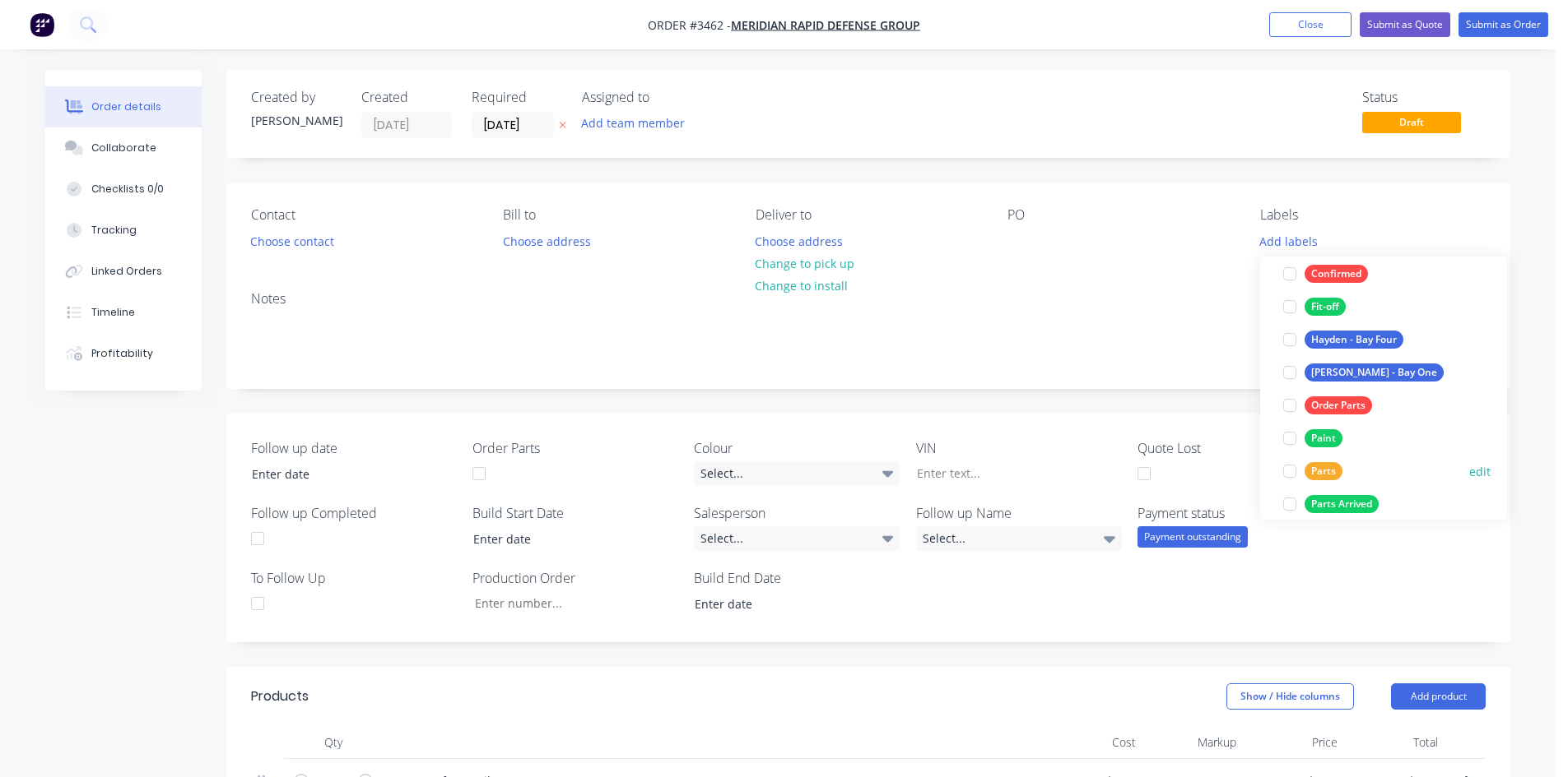
scroll to position [247, 0]
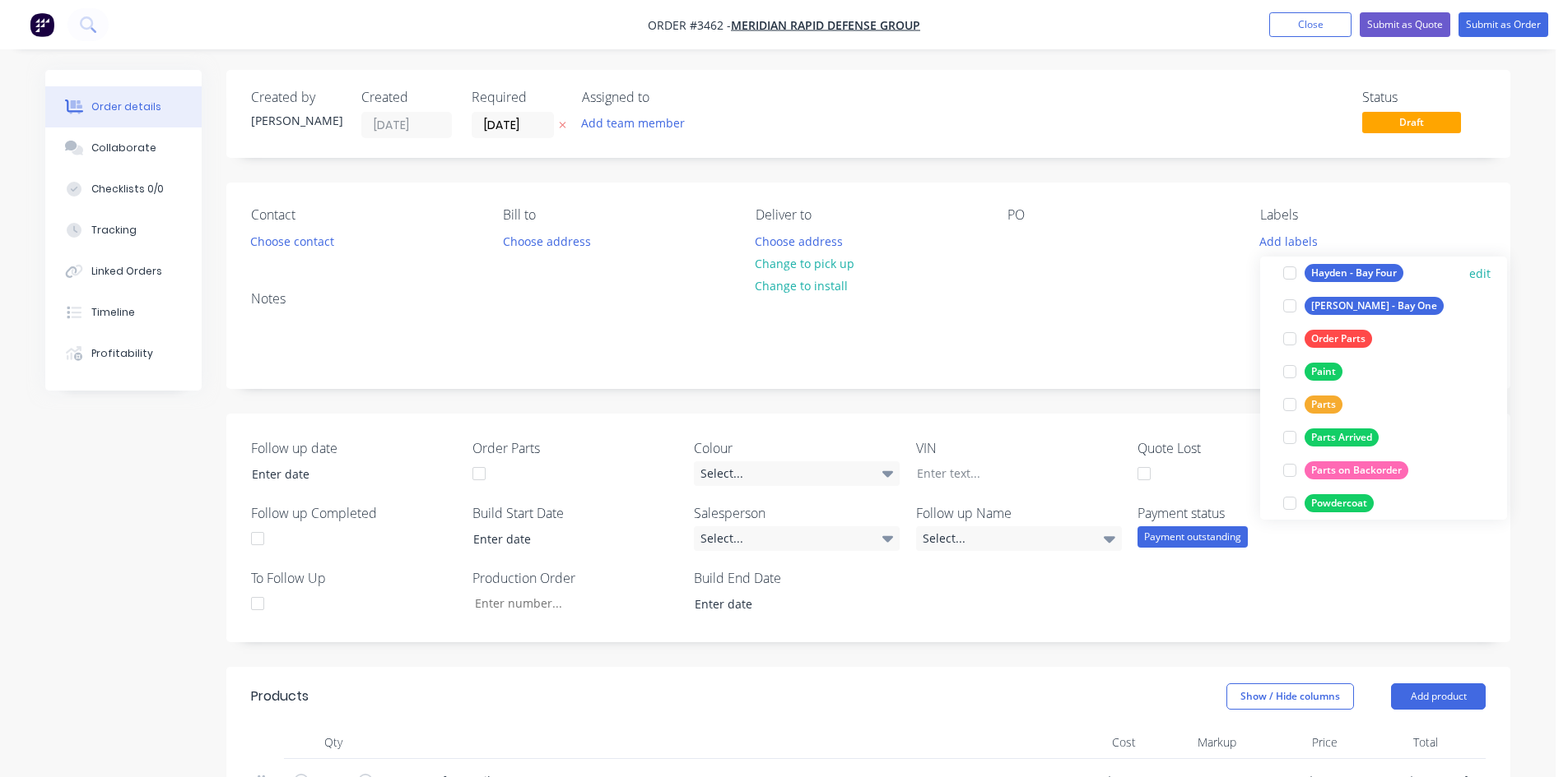
click at [1368, 273] on div "Hayden - Bay Four" at bounding box center [1354, 273] width 99 height 18
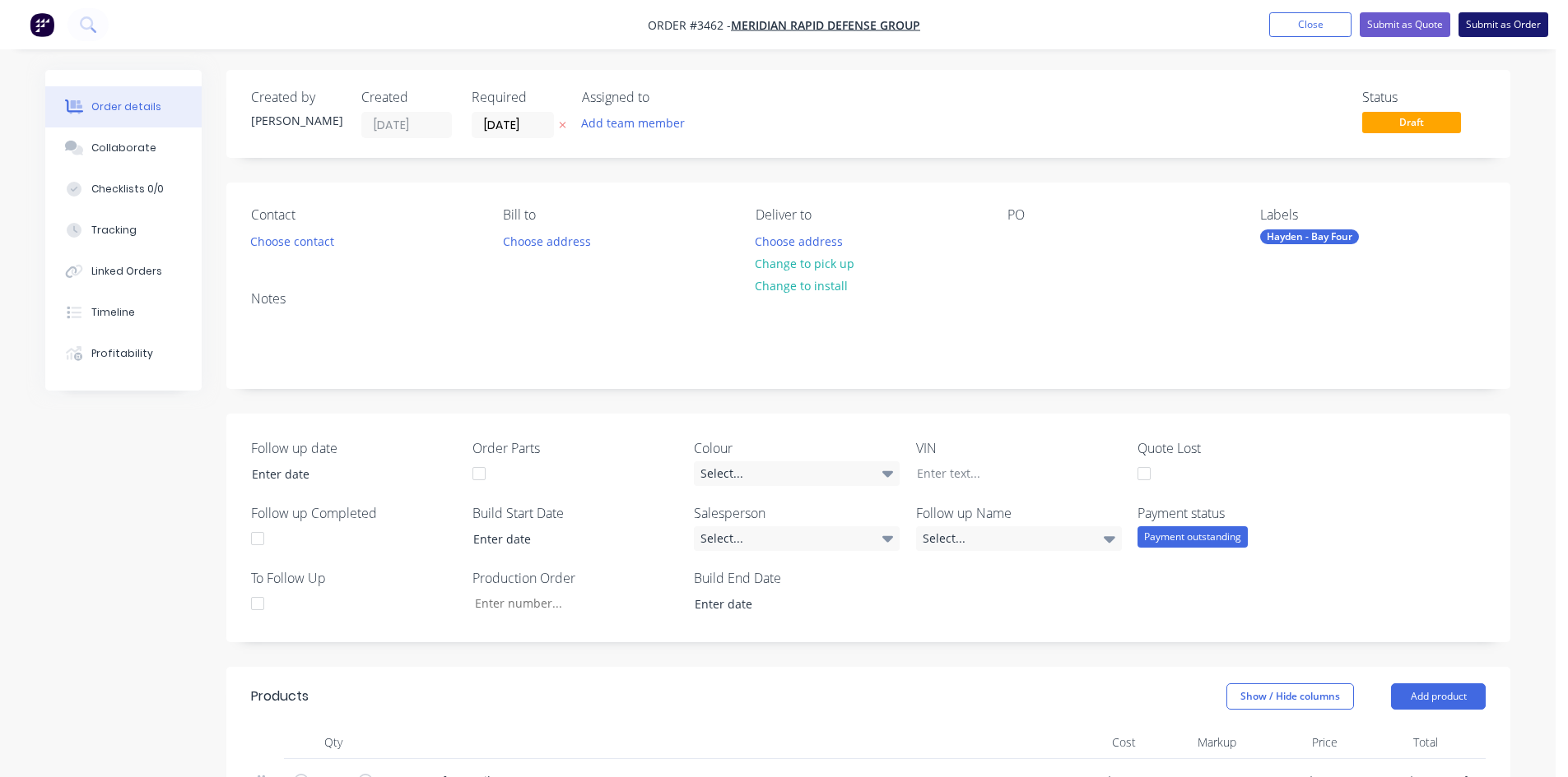
click at [1520, 32] on button "Submit as Order" at bounding box center [1503, 24] width 89 height 24
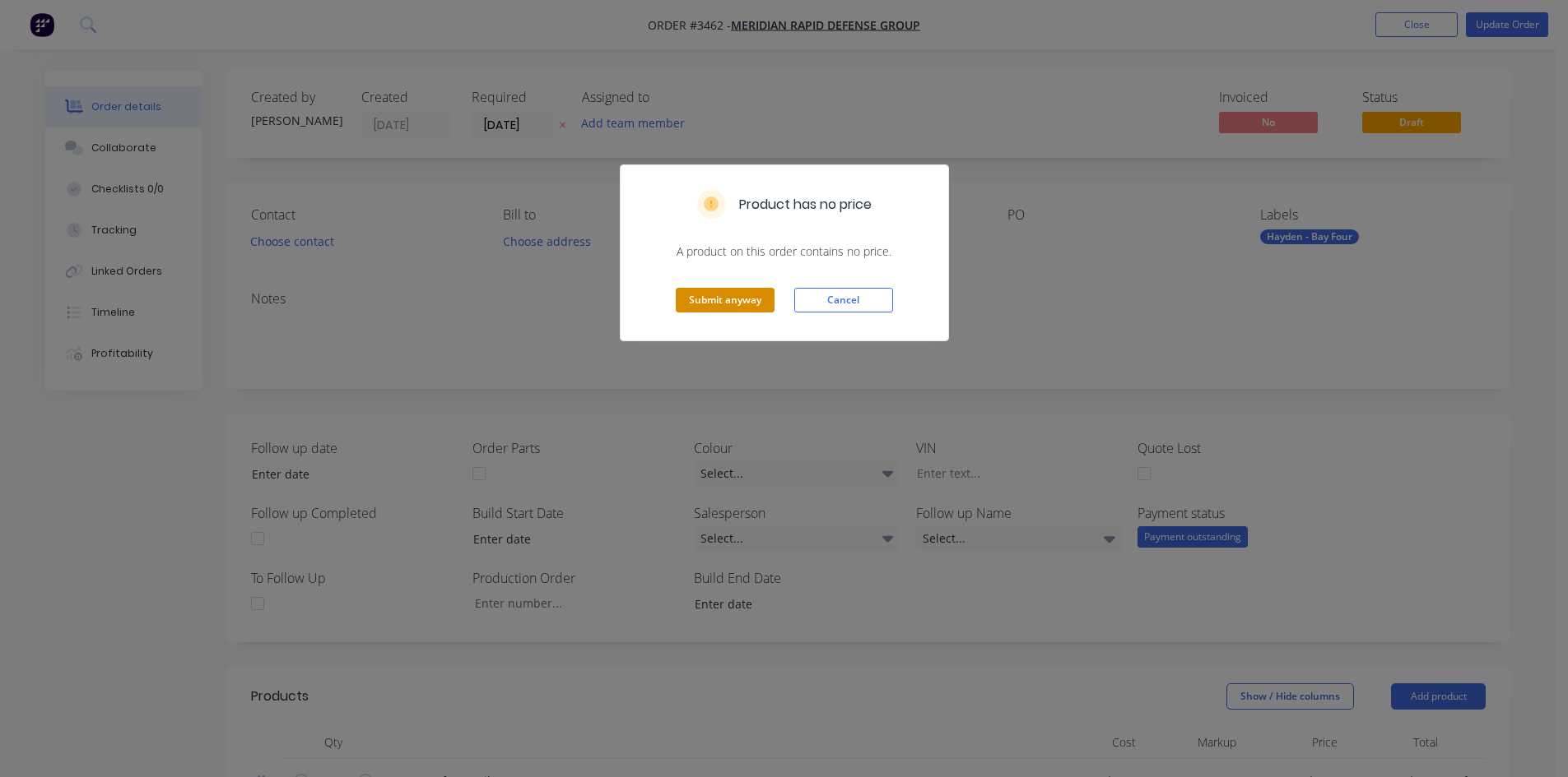
click at [771, 295] on button "Submit anyway" at bounding box center [725, 300] width 99 height 24
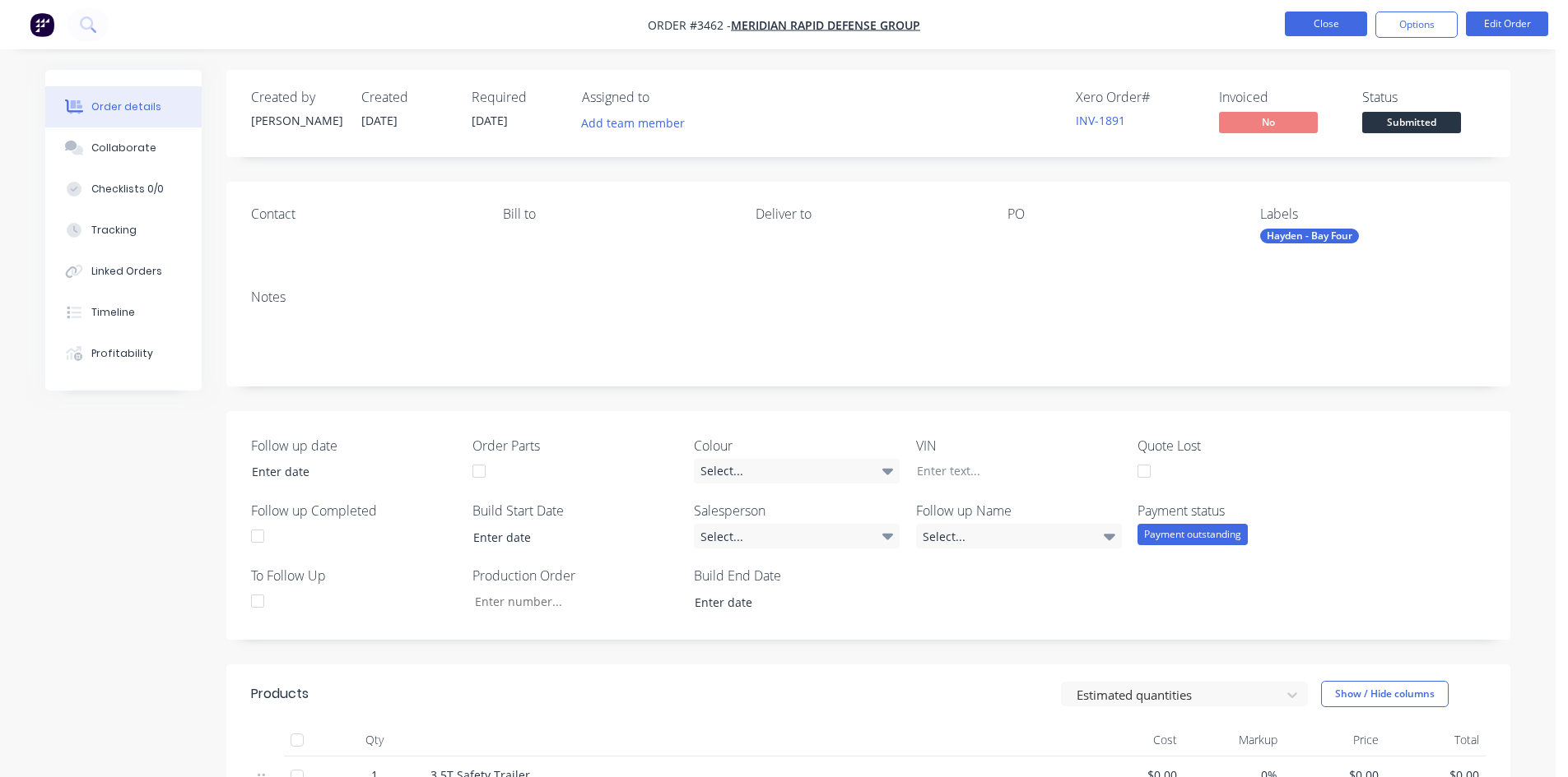
click at [1343, 17] on button "Close" at bounding box center [1326, 23] width 83 height 24
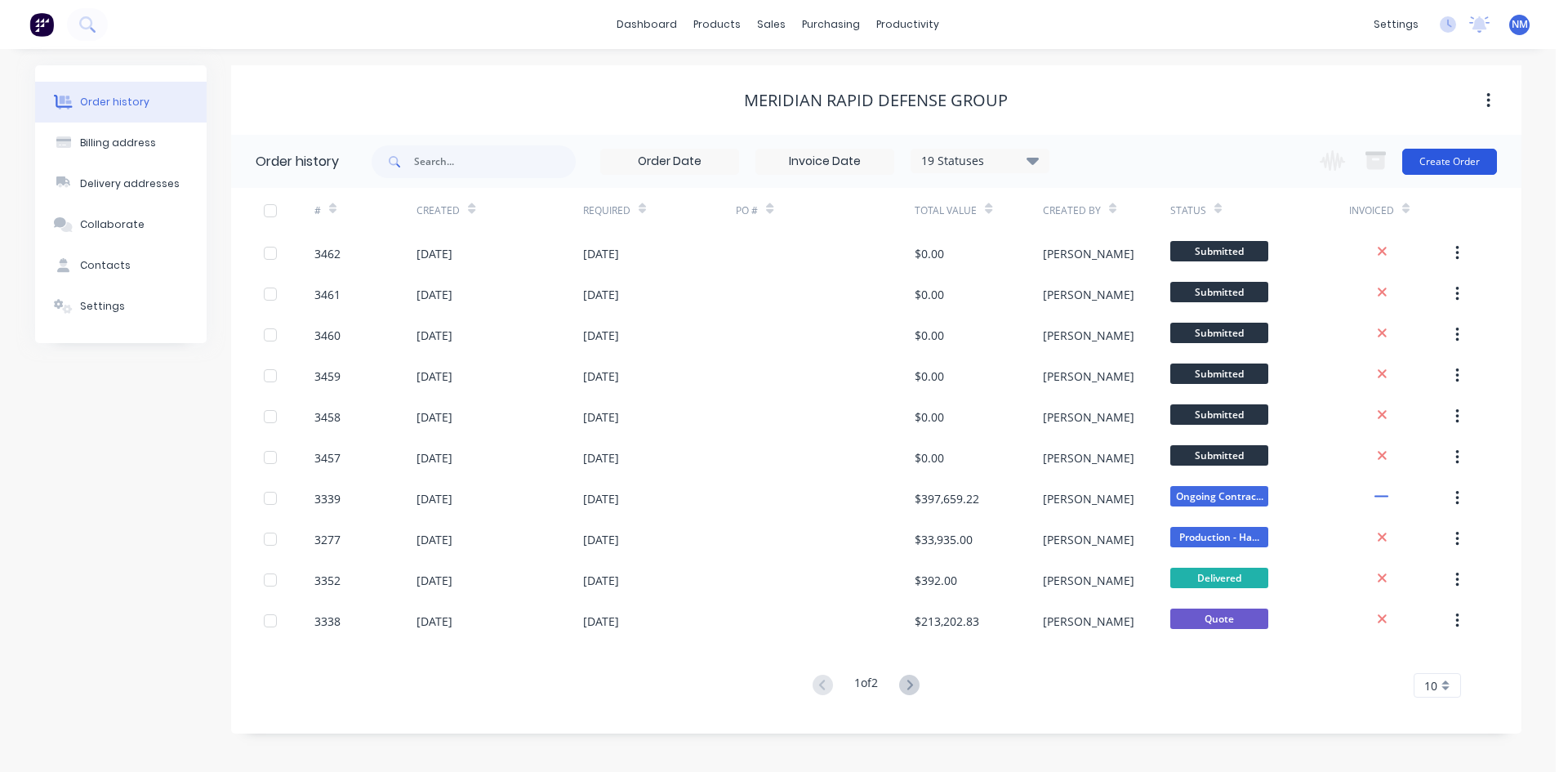
click at [1468, 157] on button "Create Order" at bounding box center [1450, 161] width 95 height 26
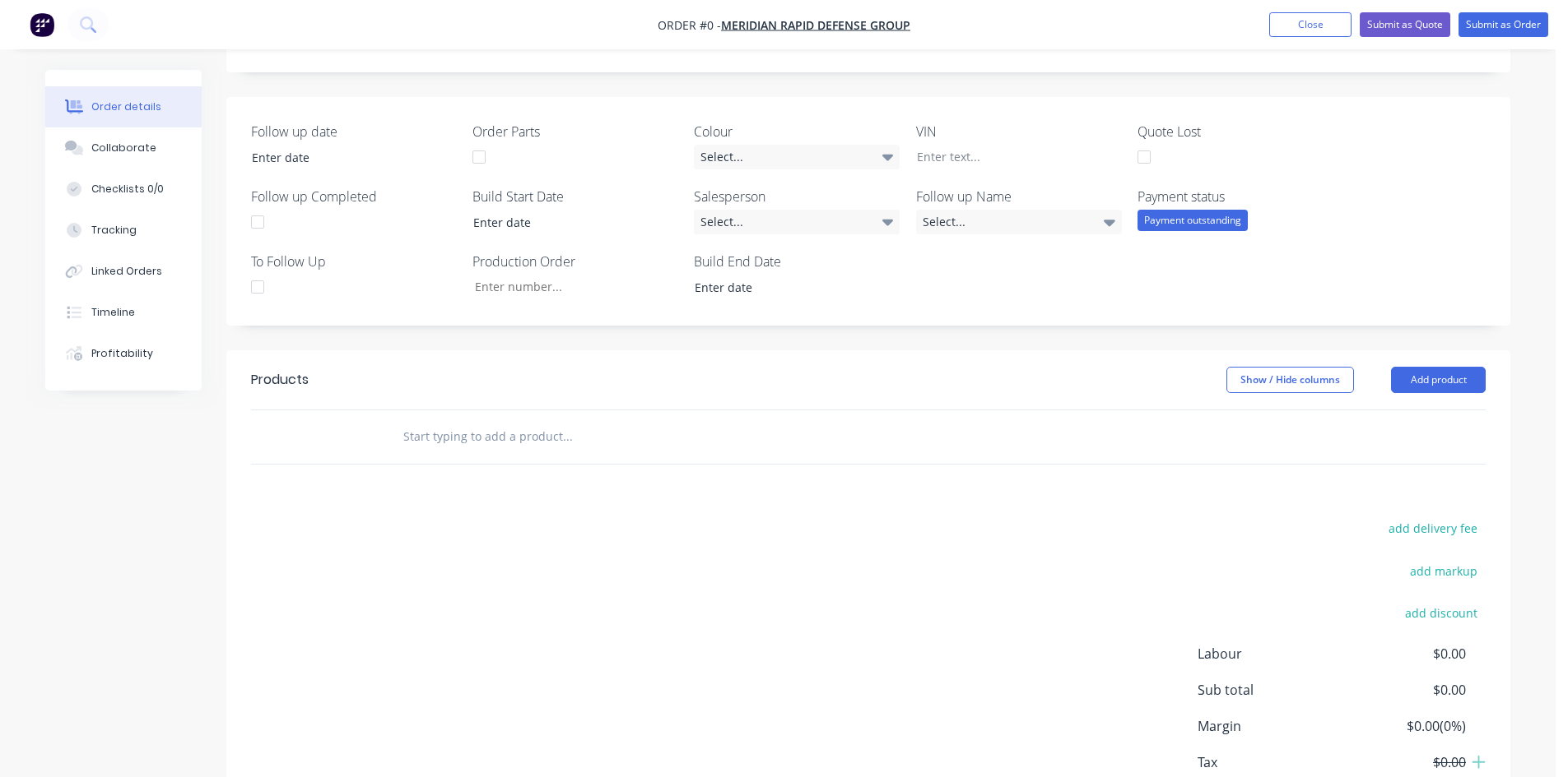
scroll to position [329, 0]
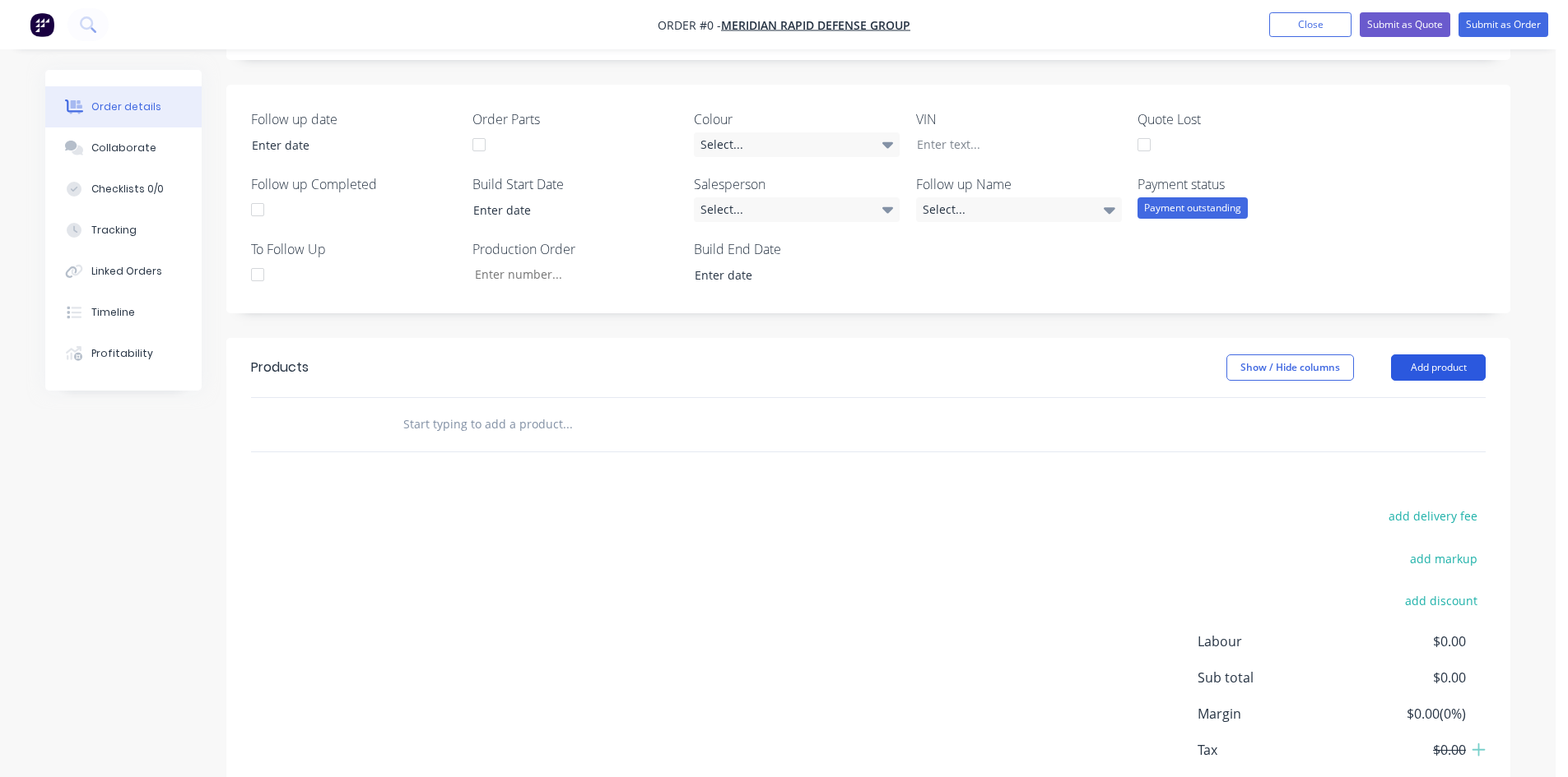
click at [1448, 362] on button "Add product" at bounding box center [1438, 367] width 95 height 26
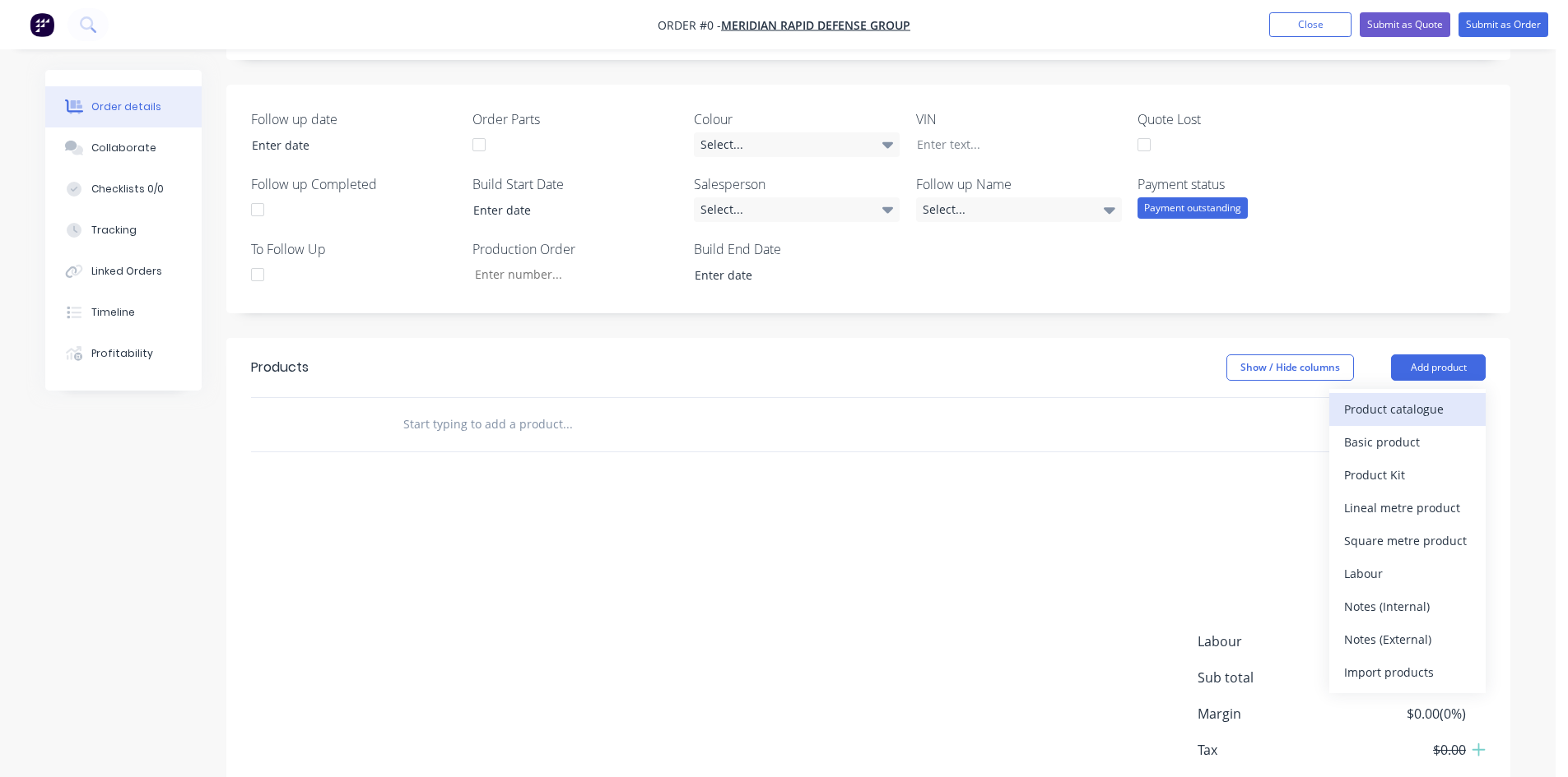
click at [1433, 414] on div "Product catalogue" at bounding box center [1407, 409] width 127 height 23
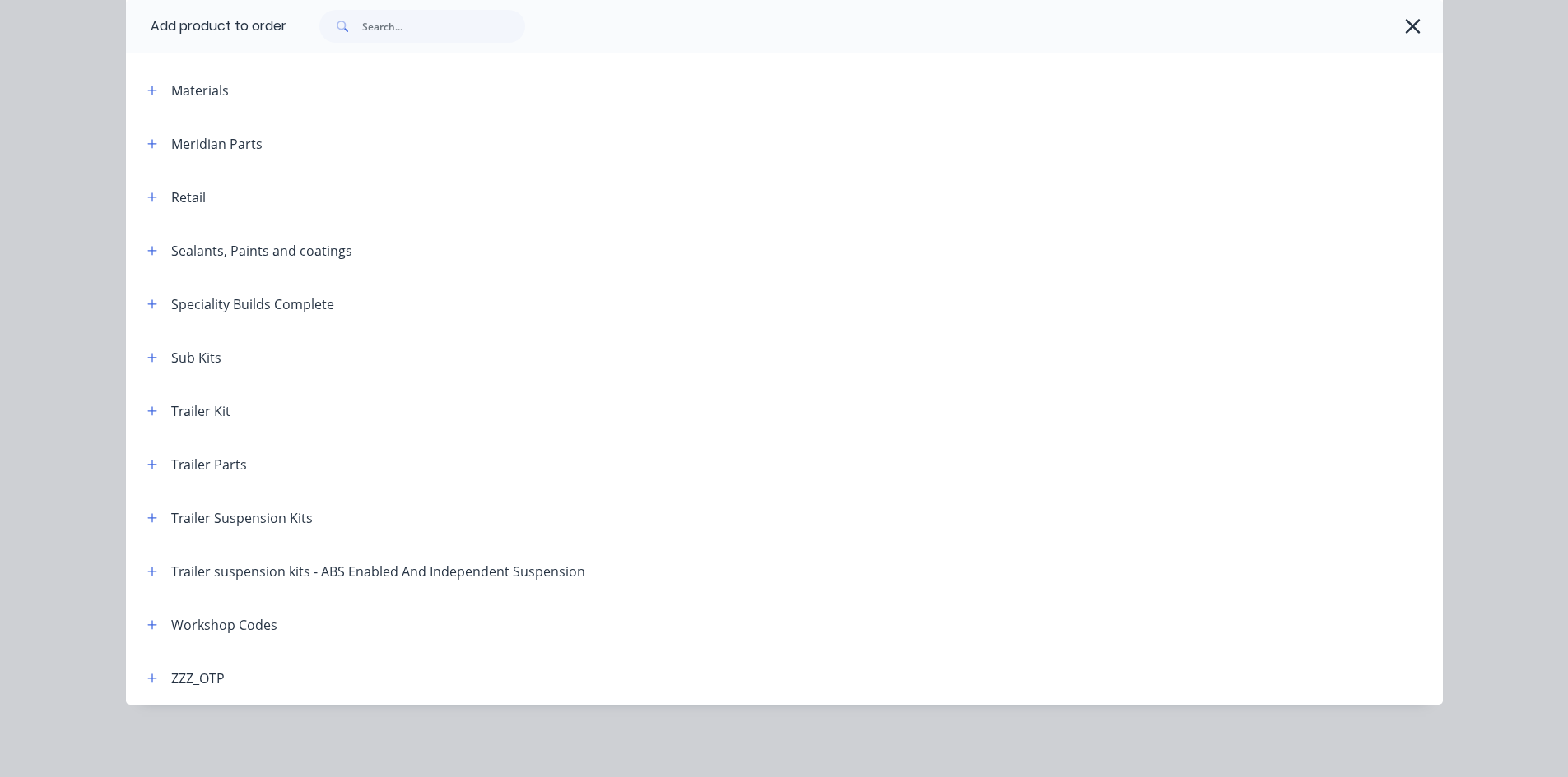
scroll to position [412, 0]
click at [148, 625] on icon "button" at bounding box center [152, 625] width 10 height 11
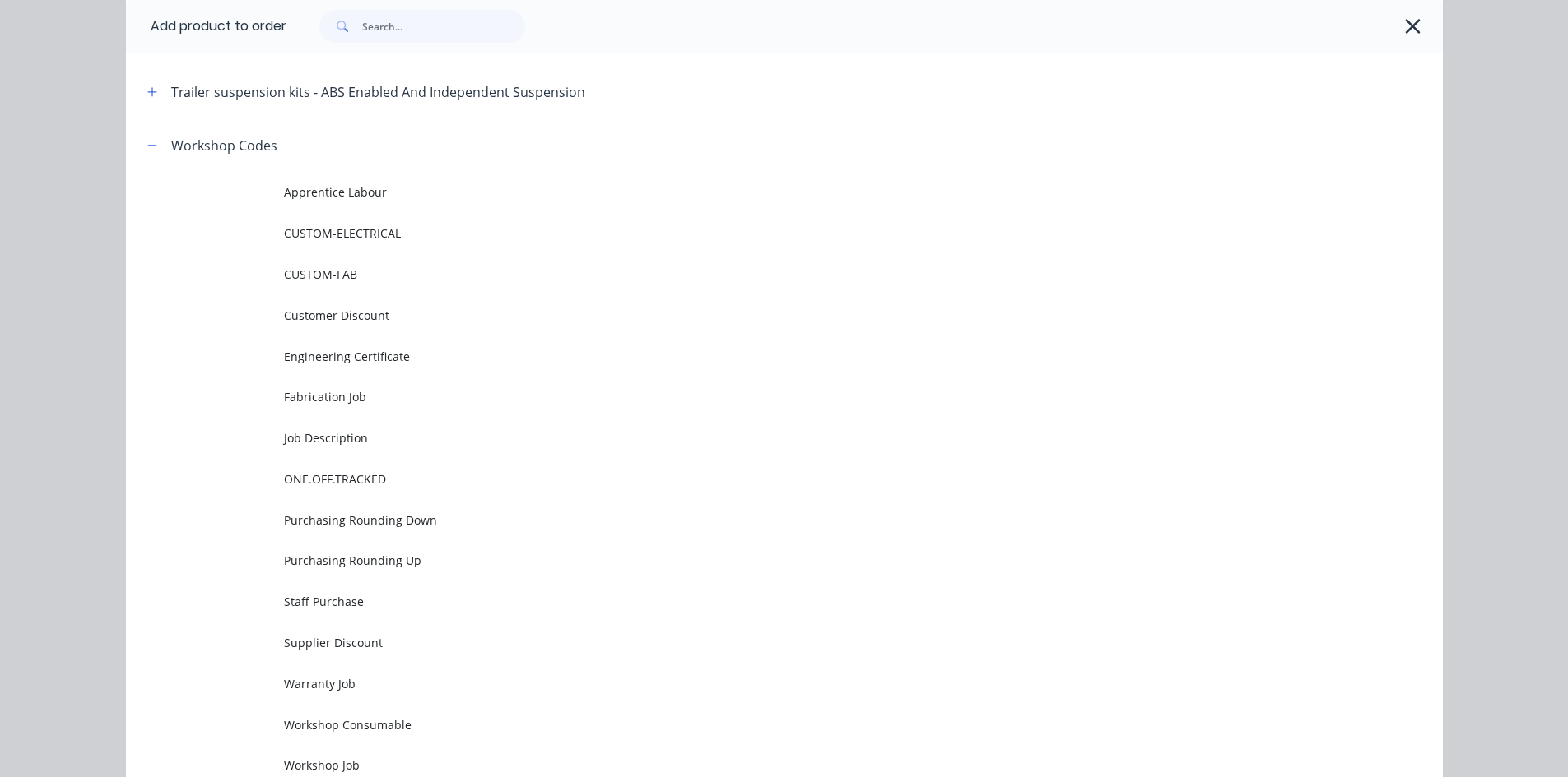
scroll to position [1145, 0]
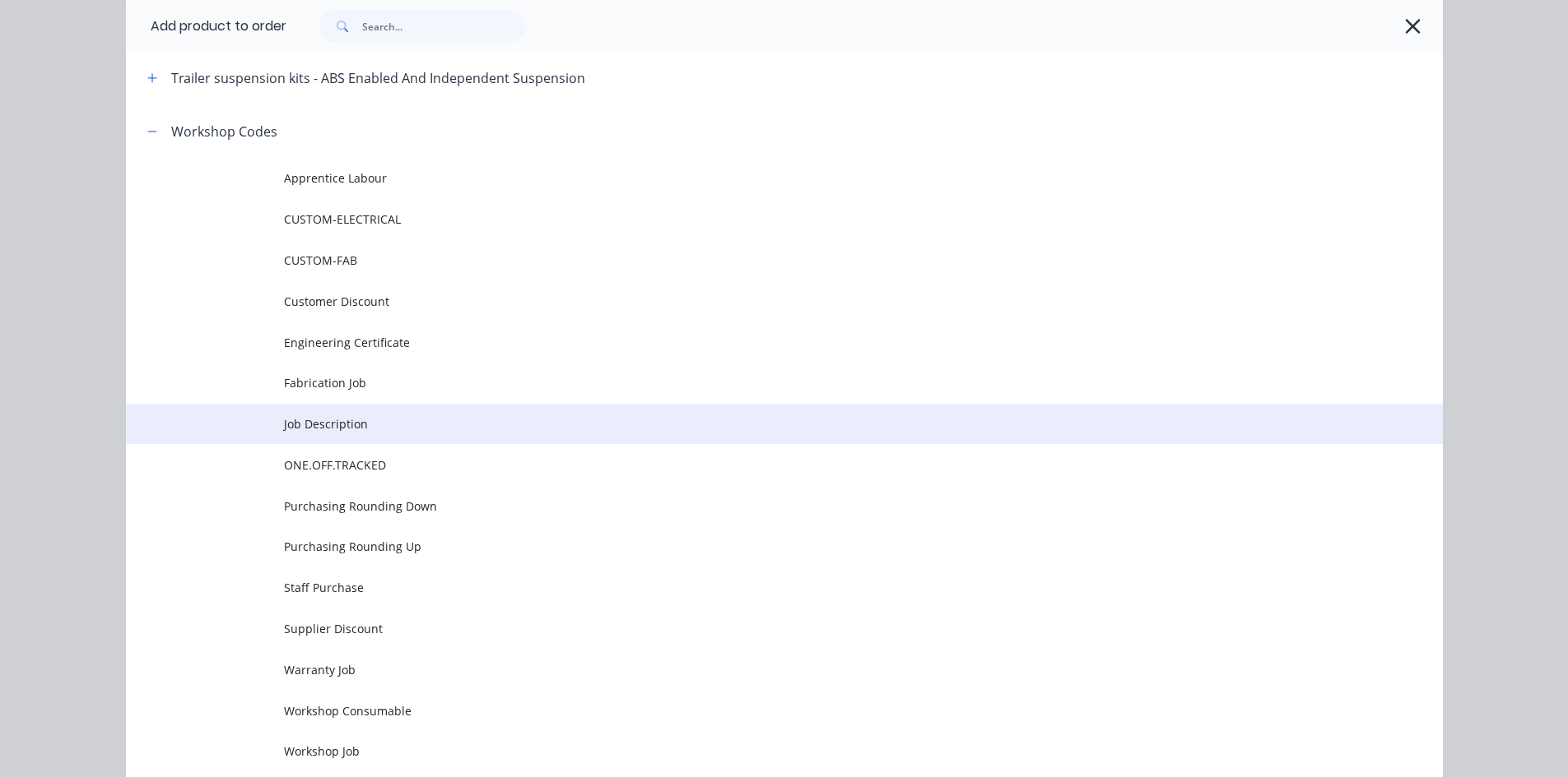
click at [387, 432] on span "Job Description" at bounding box center [747, 425] width 927 height 17
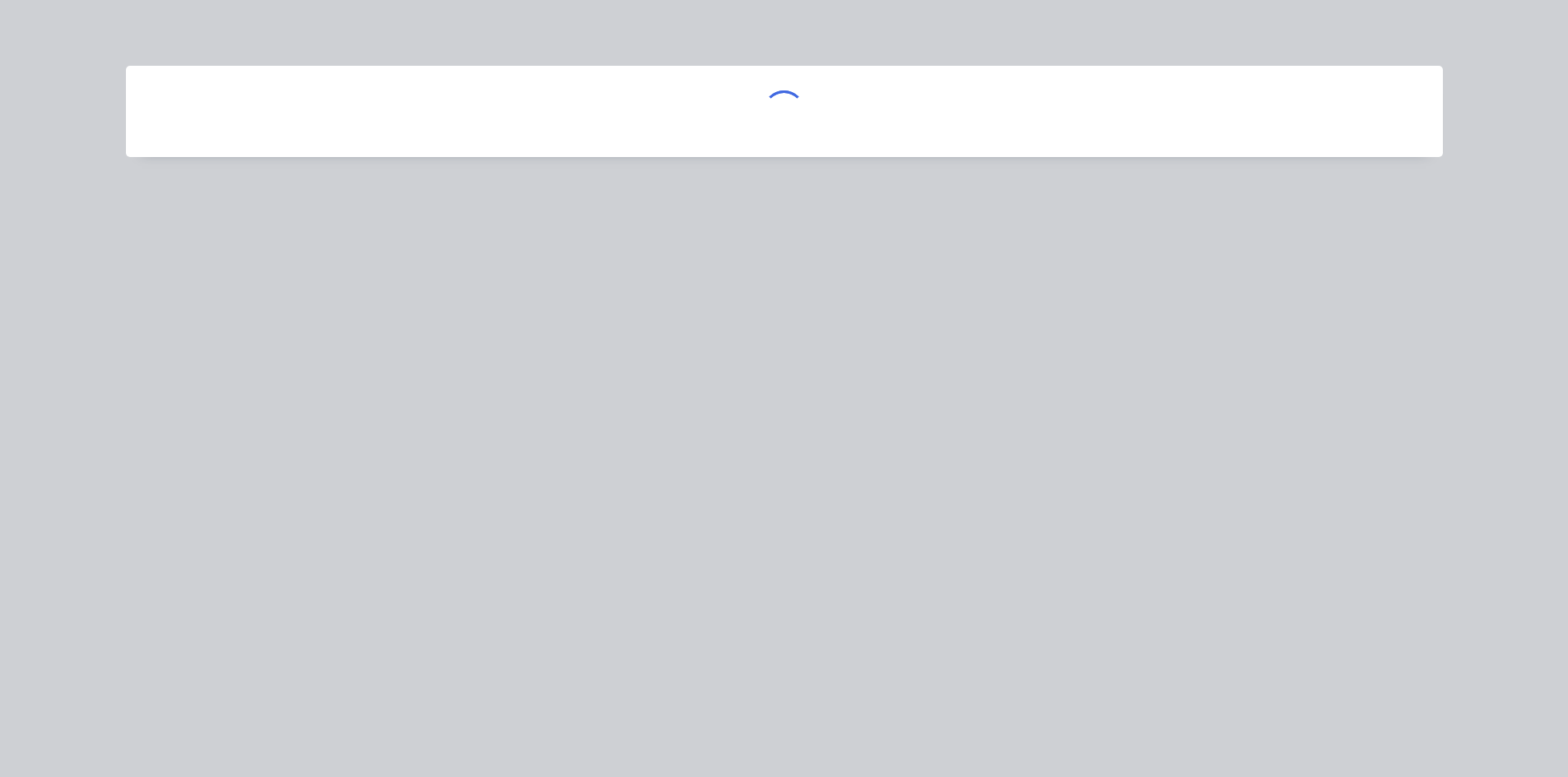
scroll to position [0, 0]
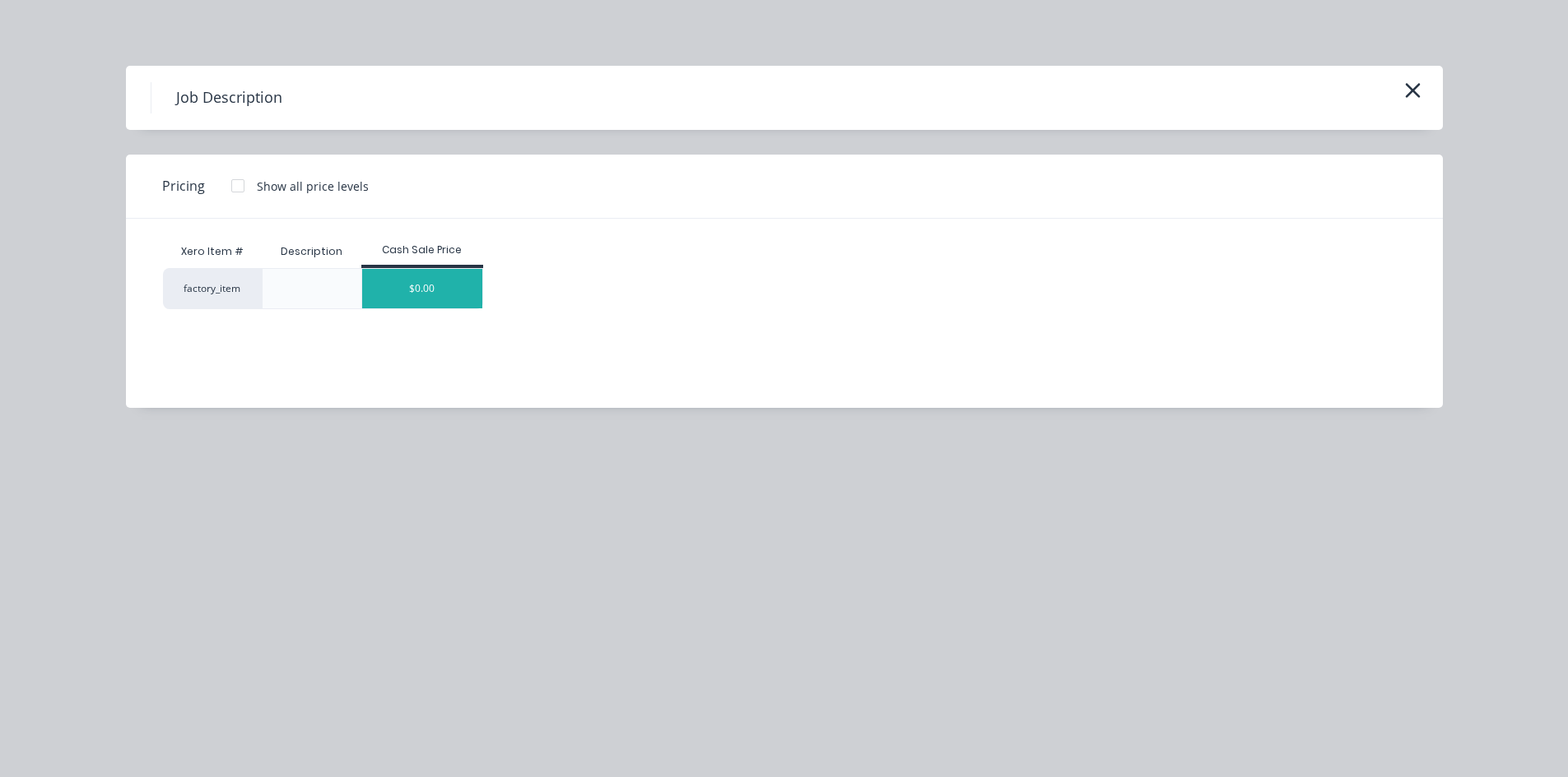
click at [432, 276] on div "$0.00" at bounding box center [422, 288] width 120 height 39
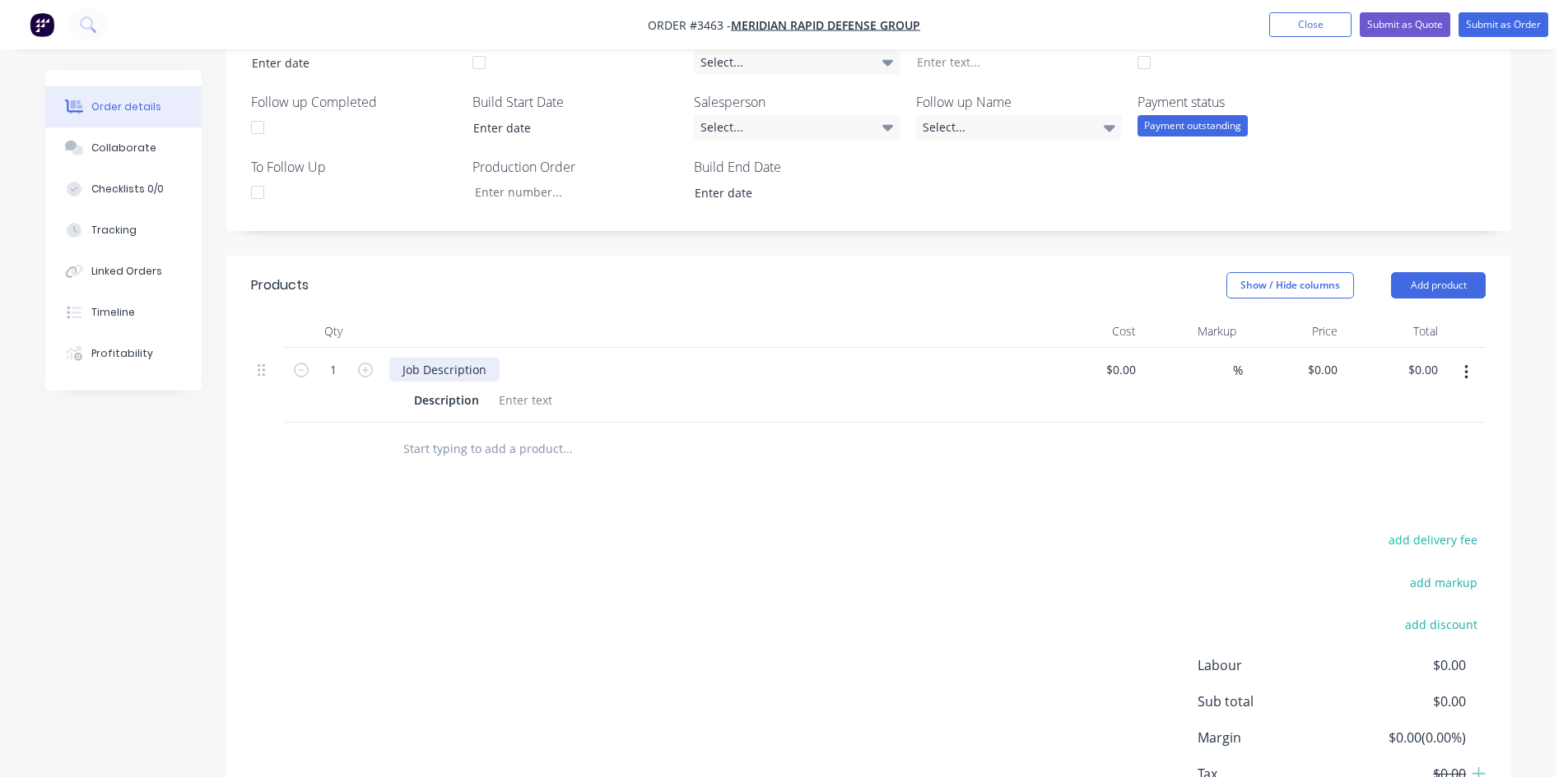
drag, startPoint x: 493, startPoint y: 376, endPoint x: 216, endPoint y: 379, distance: 277.0
click at [216, 379] on div "Order details Collaborate Checklists 0/0 Tracking Linked Orders Timeline Profit…" at bounding box center [777, 277] width 1499 height 1237
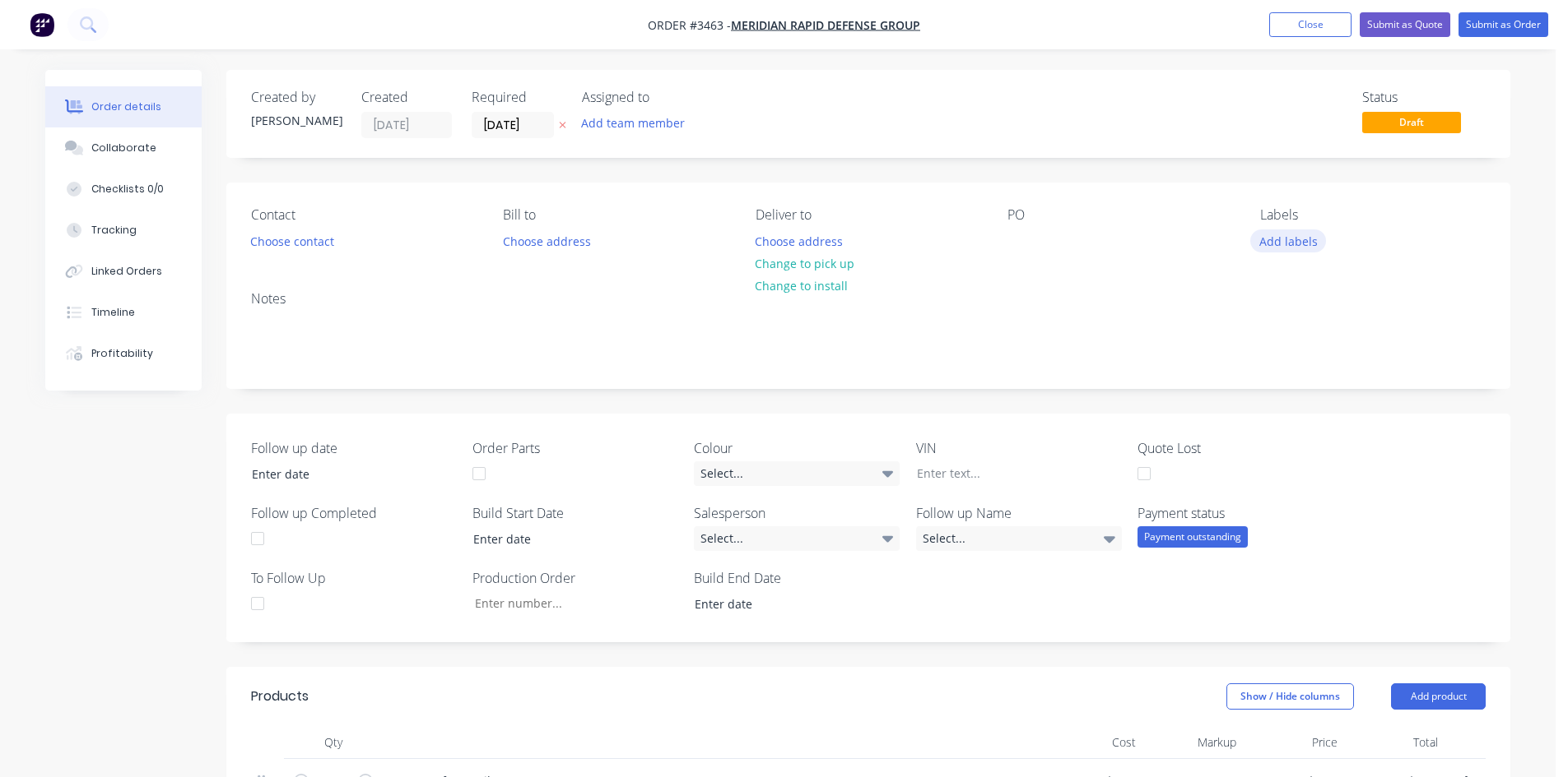
click at [1297, 239] on button "Add labels" at bounding box center [1287, 240] width 76 height 23
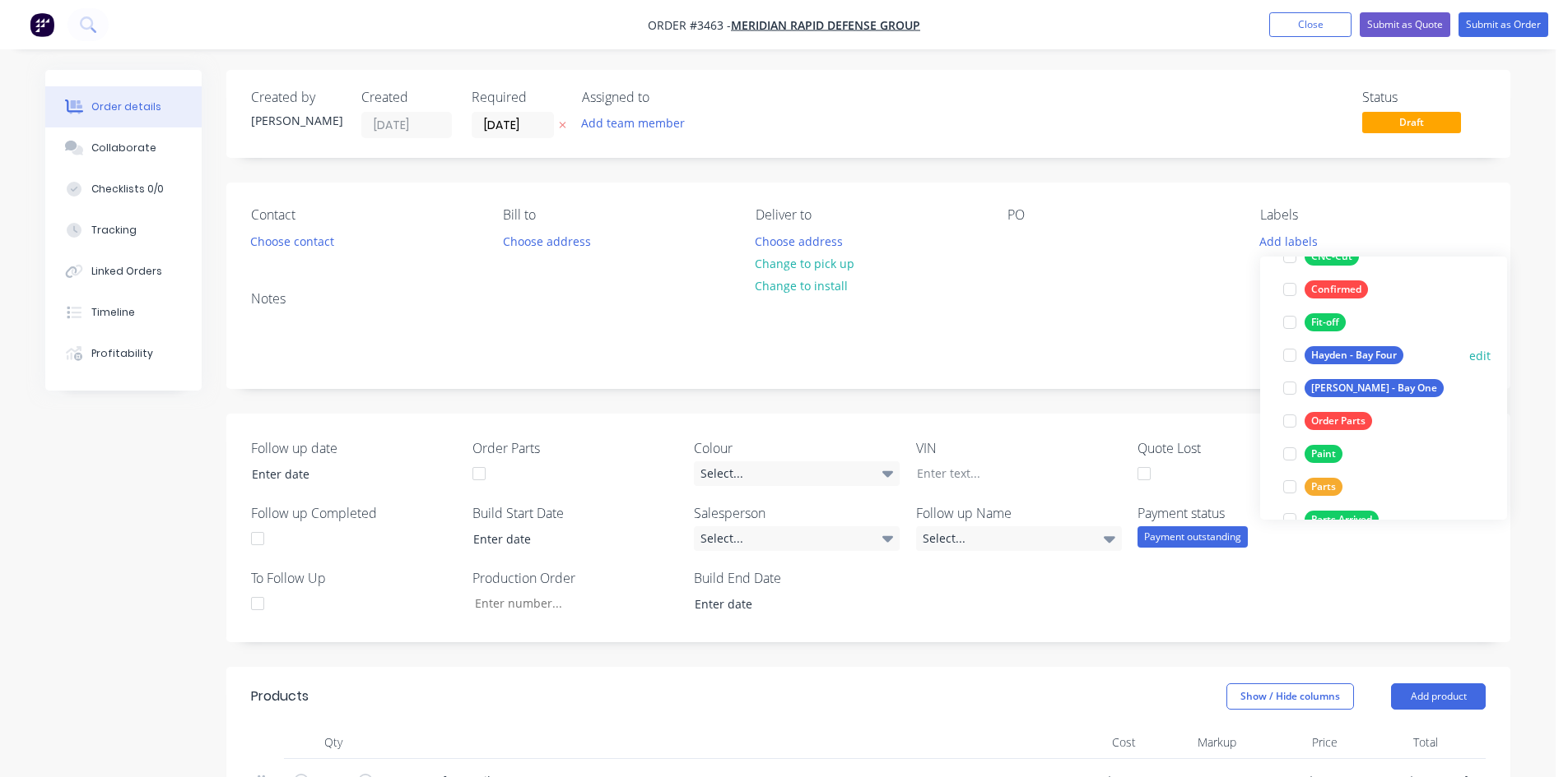
click at [1346, 359] on div "Hayden - Bay Four" at bounding box center [1354, 355] width 99 height 18
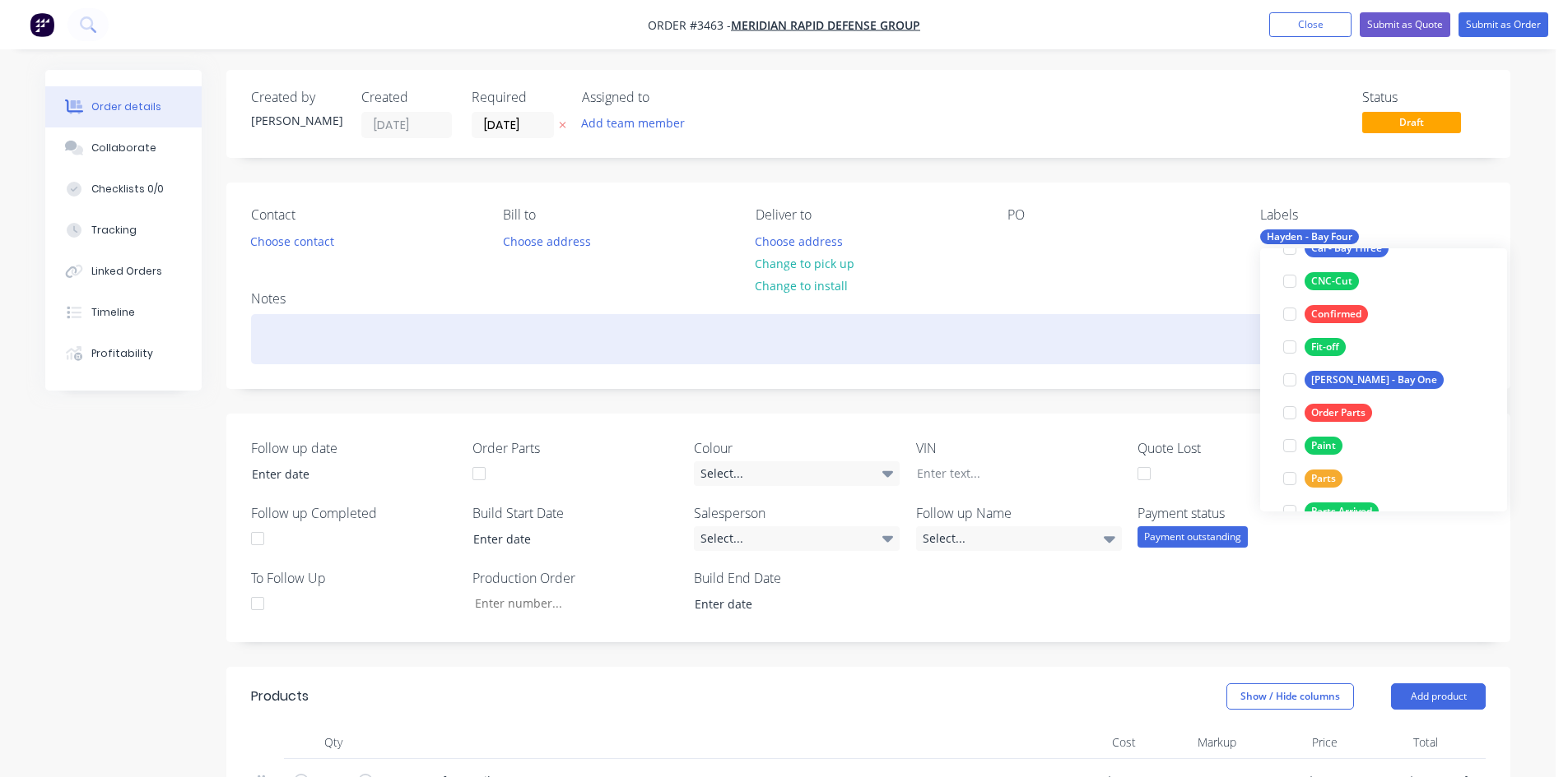
scroll to position [33, 0]
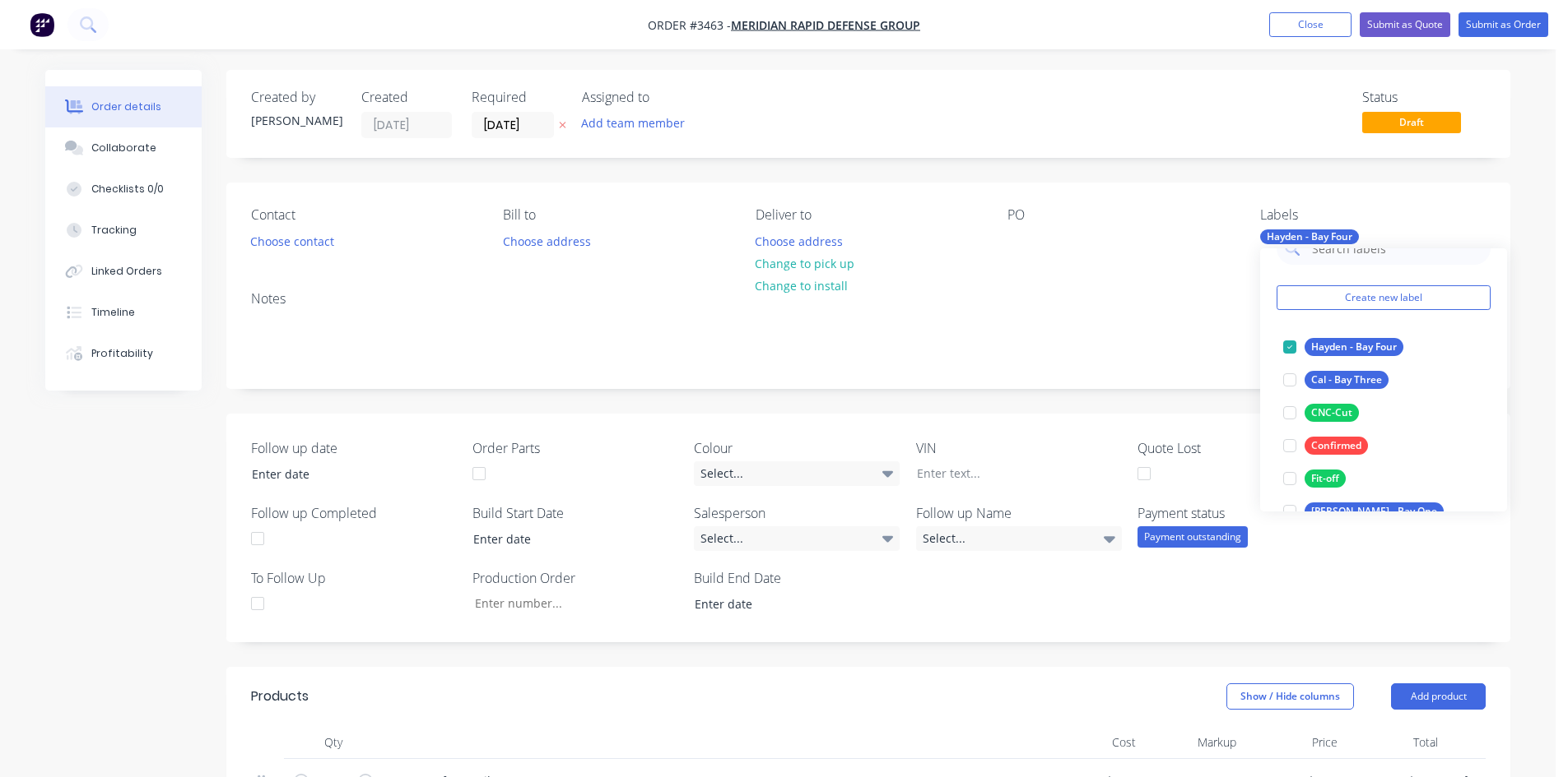
click at [1188, 305] on div "Notes" at bounding box center [868, 299] width 1234 height 16
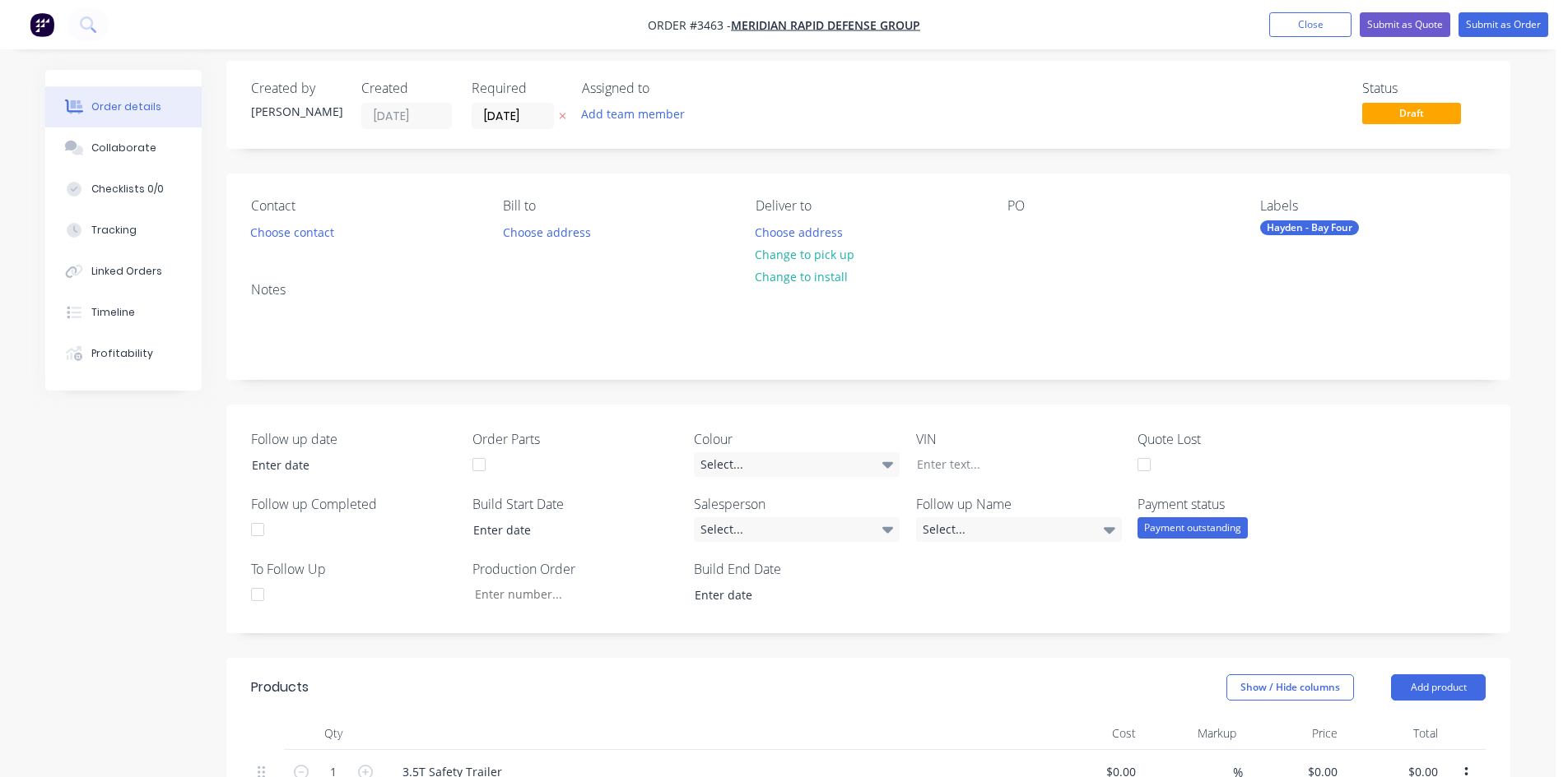
scroll to position [0, 0]
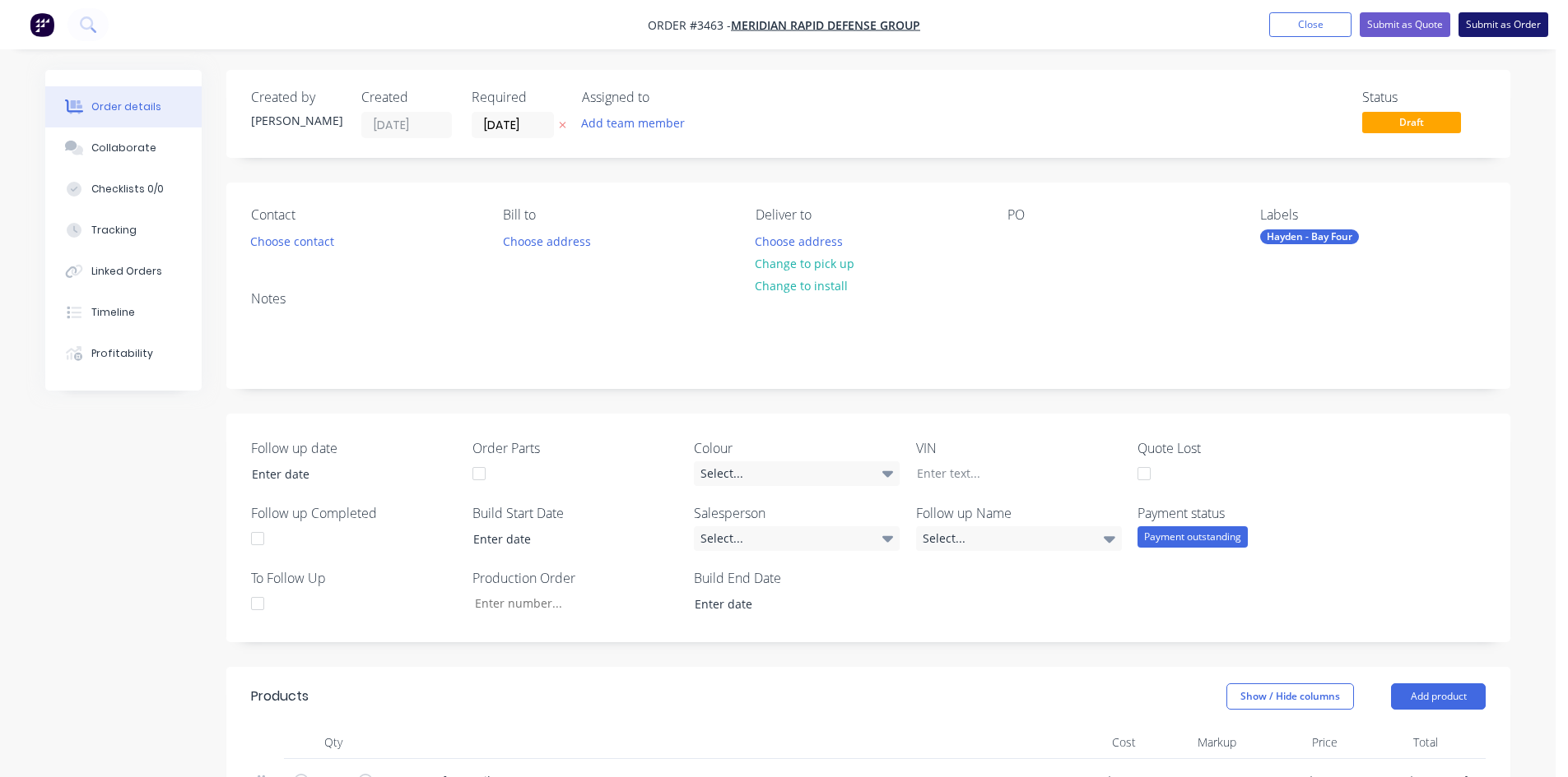
click at [1503, 24] on button "Submit as Order" at bounding box center [1503, 24] width 89 height 24
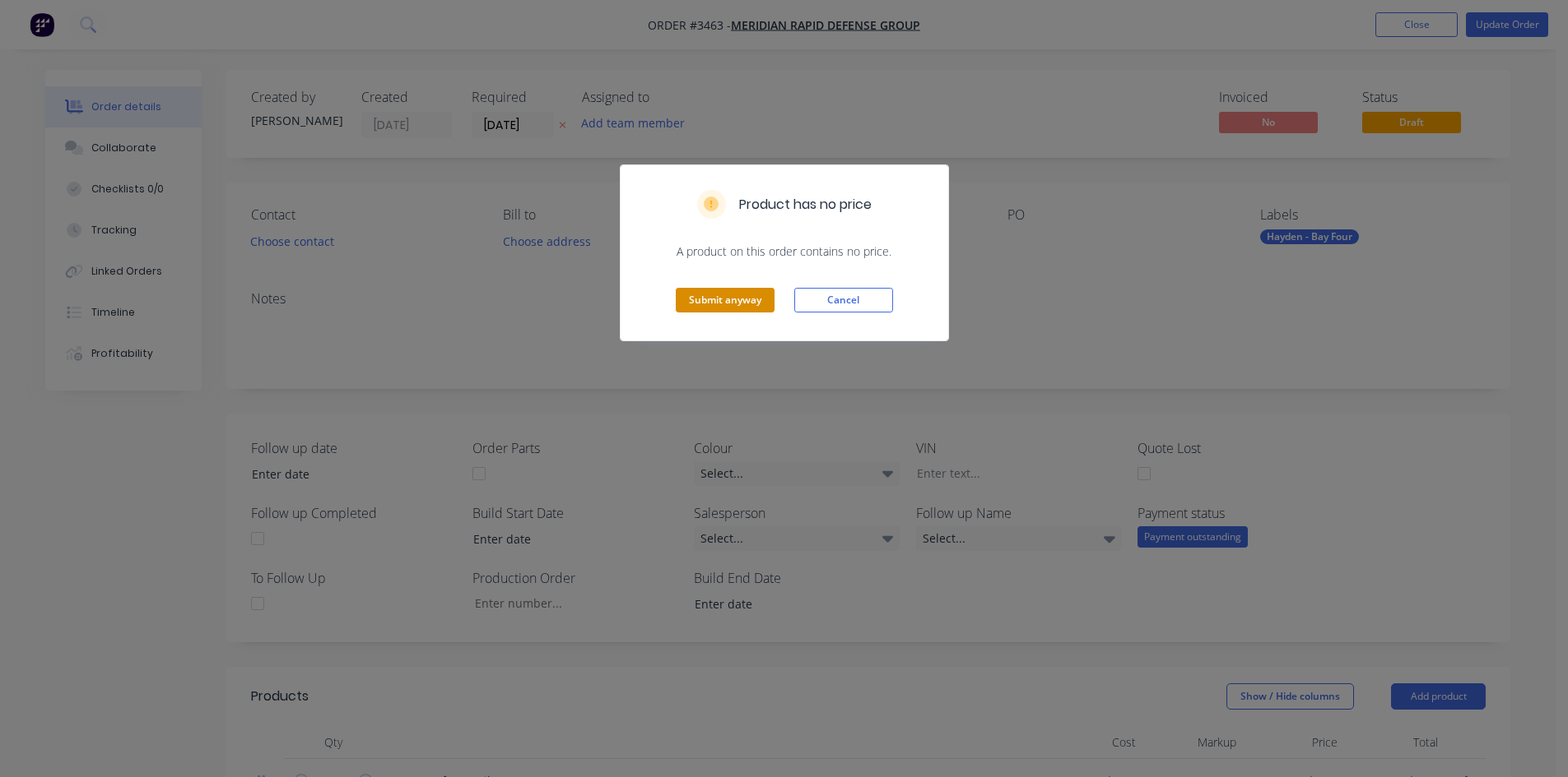
click at [724, 310] on button "Submit anyway" at bounding box center [725, 300] width 99 height 24
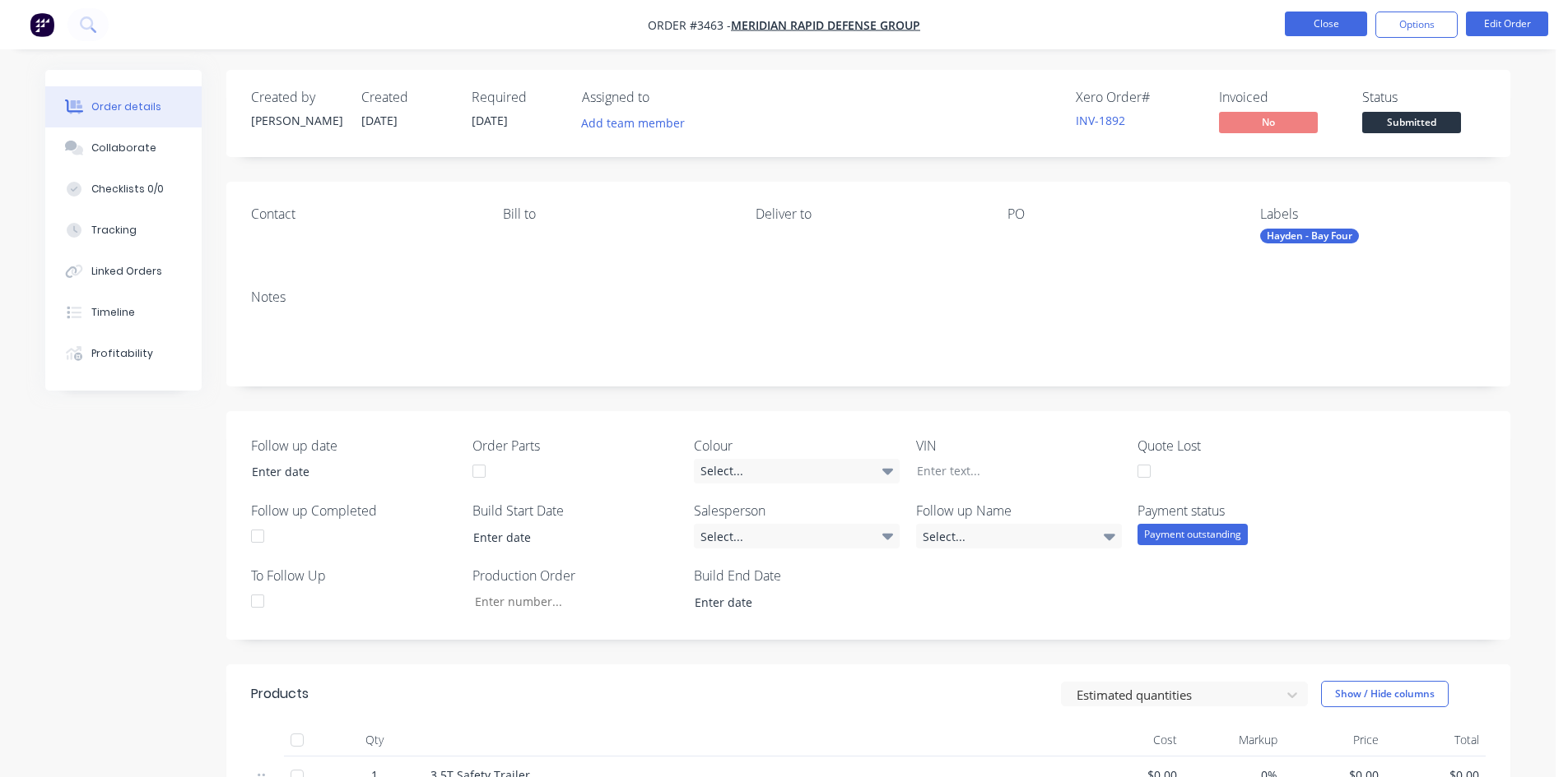
click at [1334, 25] on button "Close" at bounding box center [1326, 23] width 83 height 24
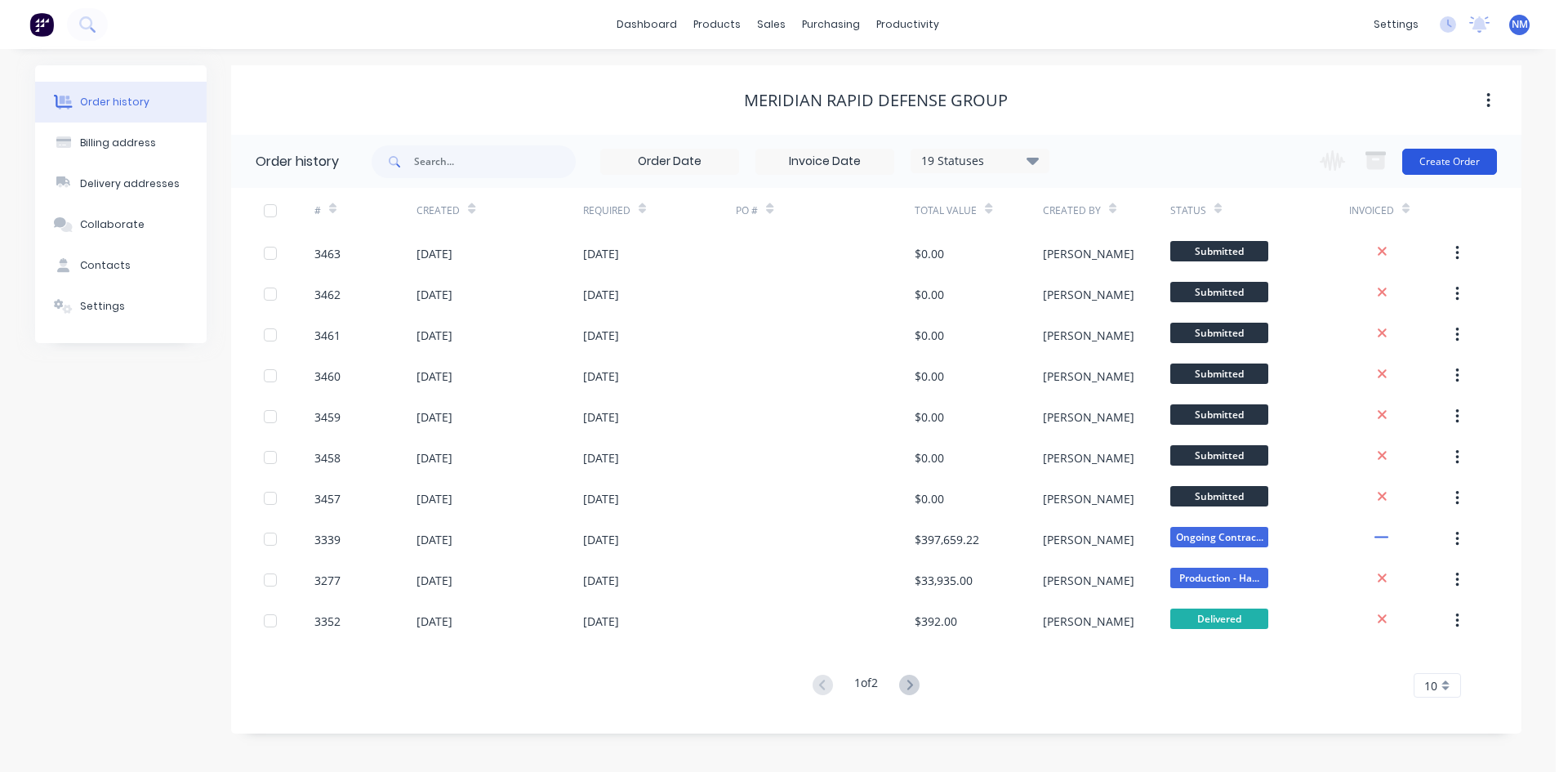
click at [1462, 164] on button "Create Order" at bounding box center [1450, 161] width 95 height 26
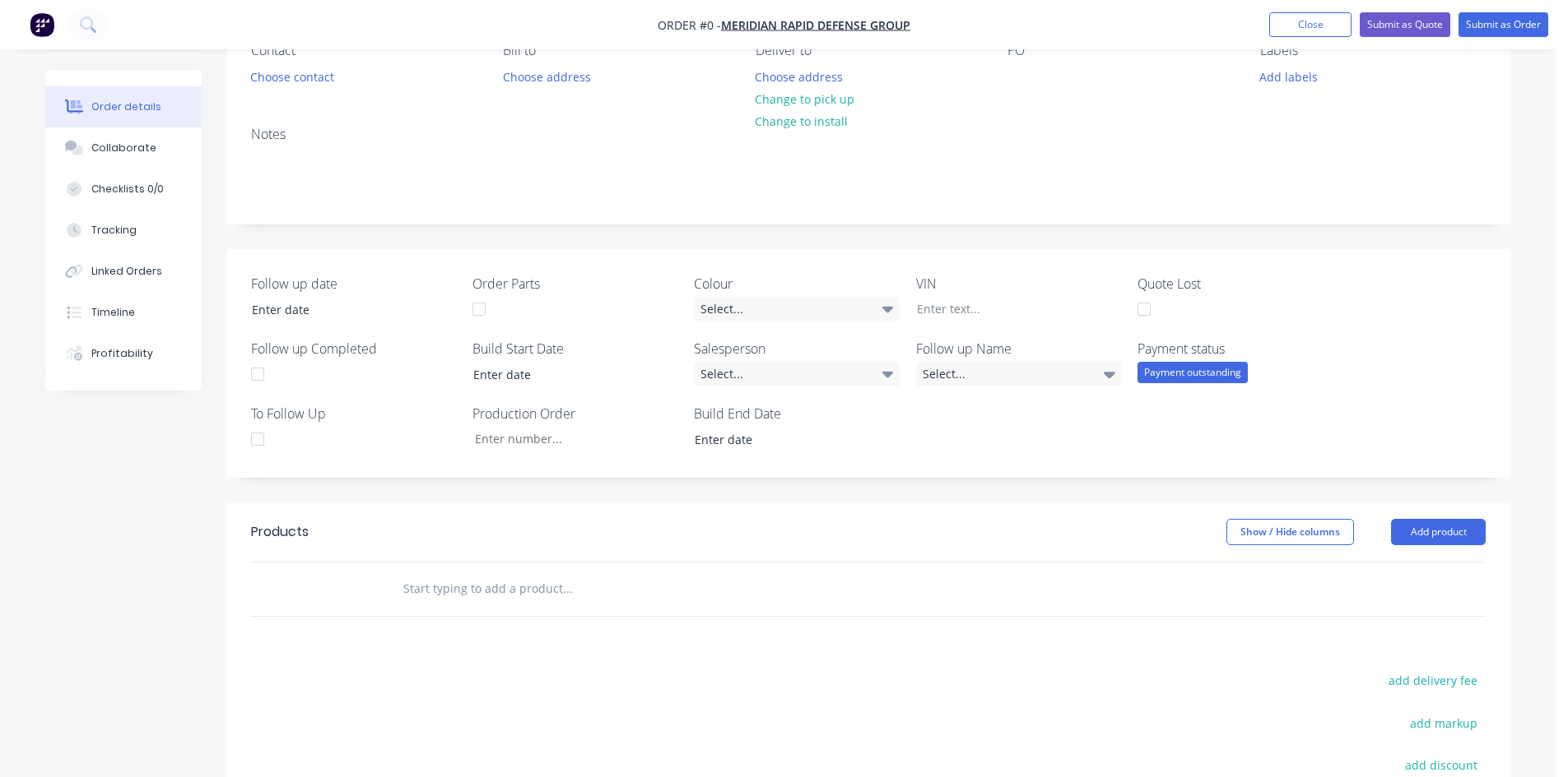
scroll to position [329, 0]
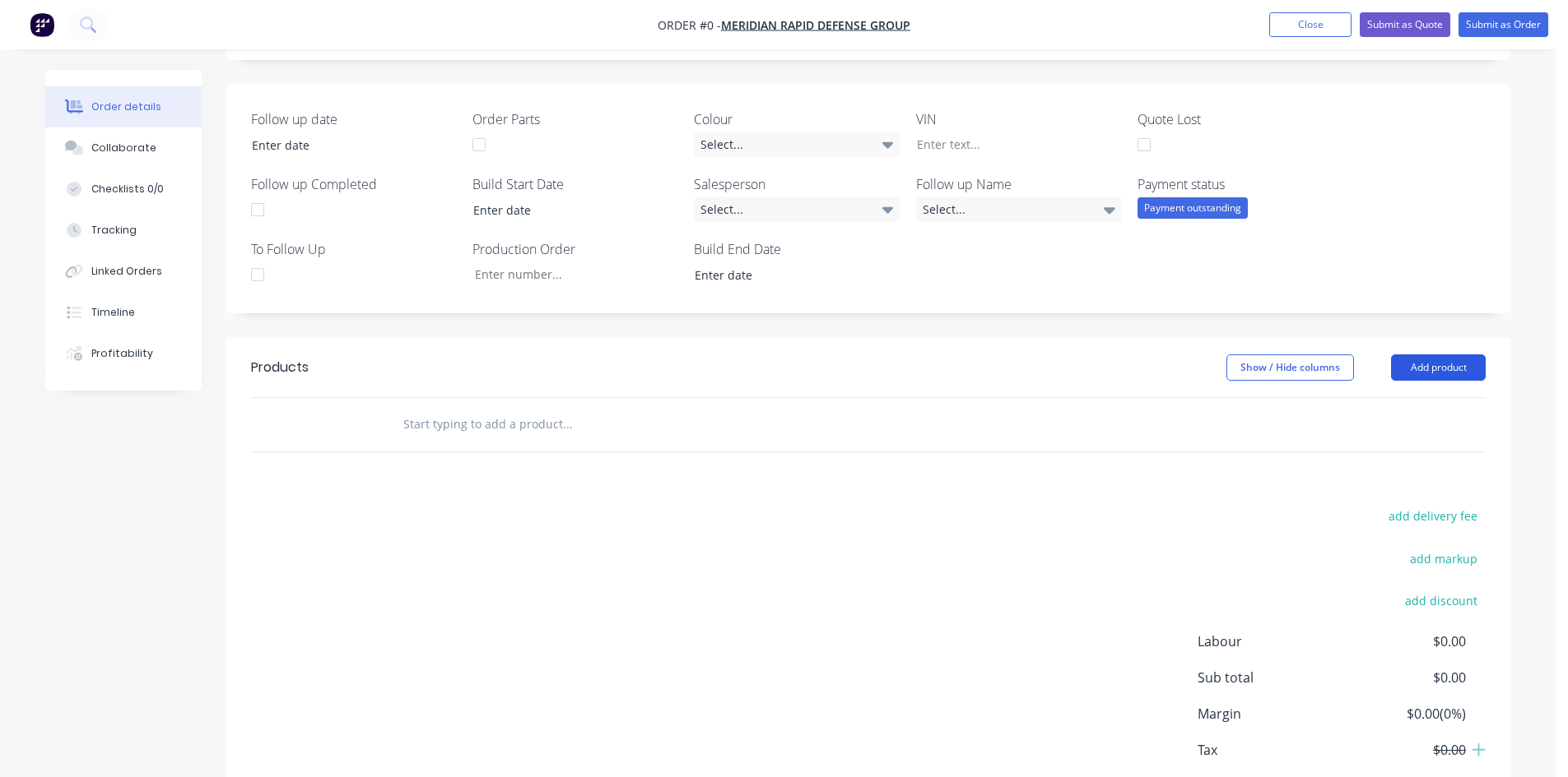
click at [1459, 362] on button "Add product" at bounding box center [1438, 367] width 95 height 26
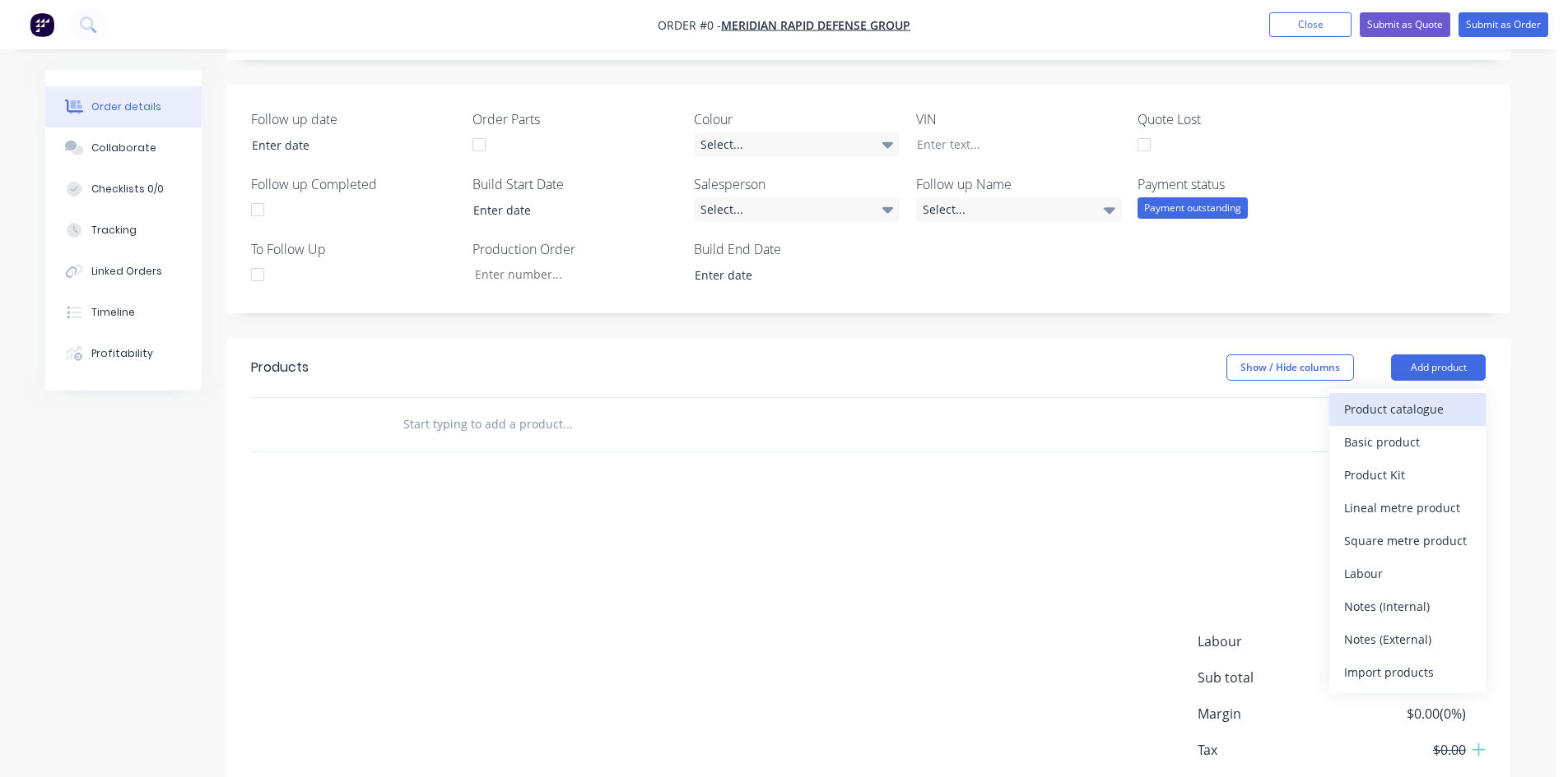
click at [1439, 398] on div "Product catalogue" at bounding box center [1407, 409] width 127 height 23
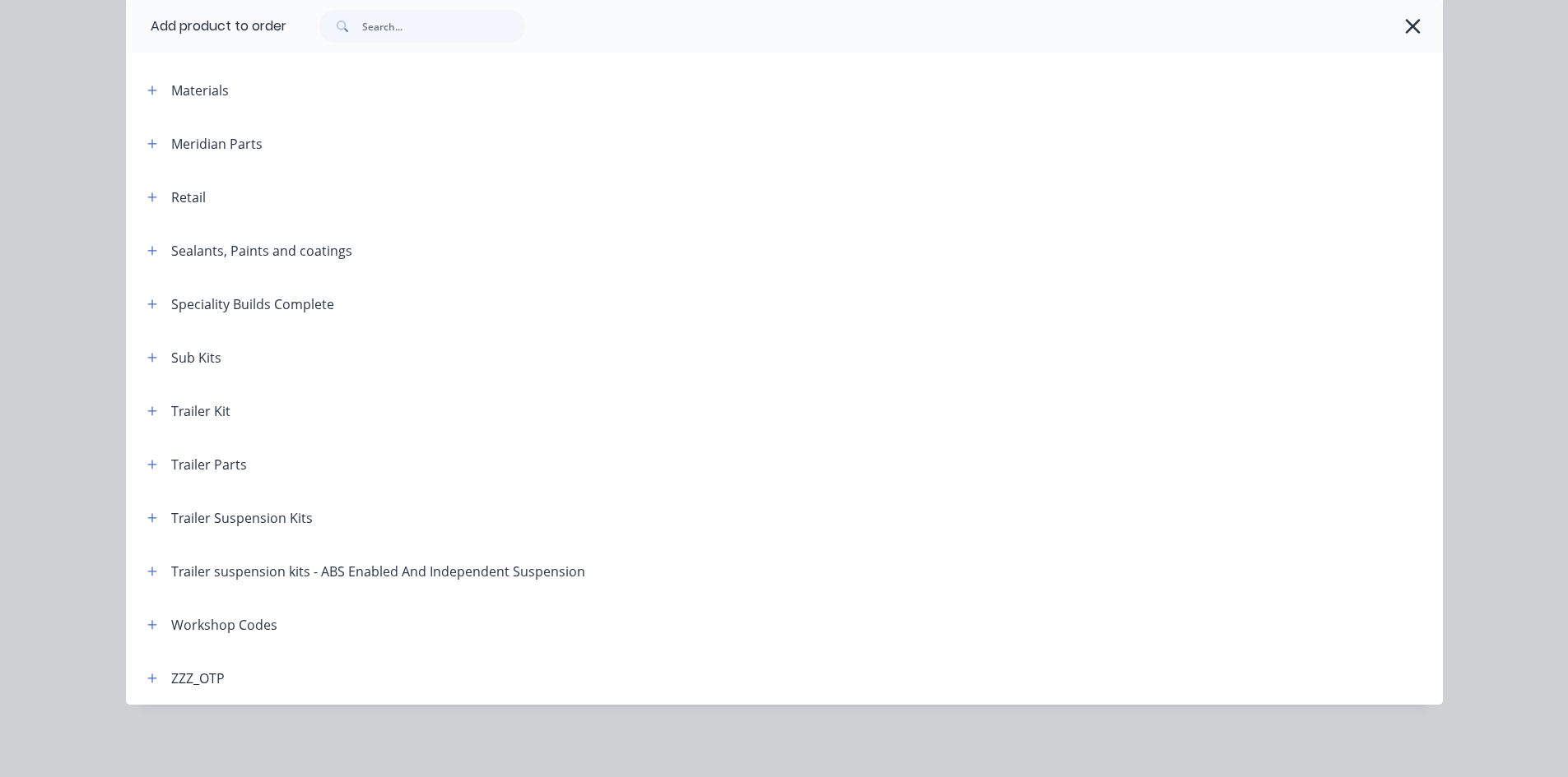
scroll to position [447, 0]
click at [148, 623] on icon "button" at bounding box center [152, 624] width 9 height 9
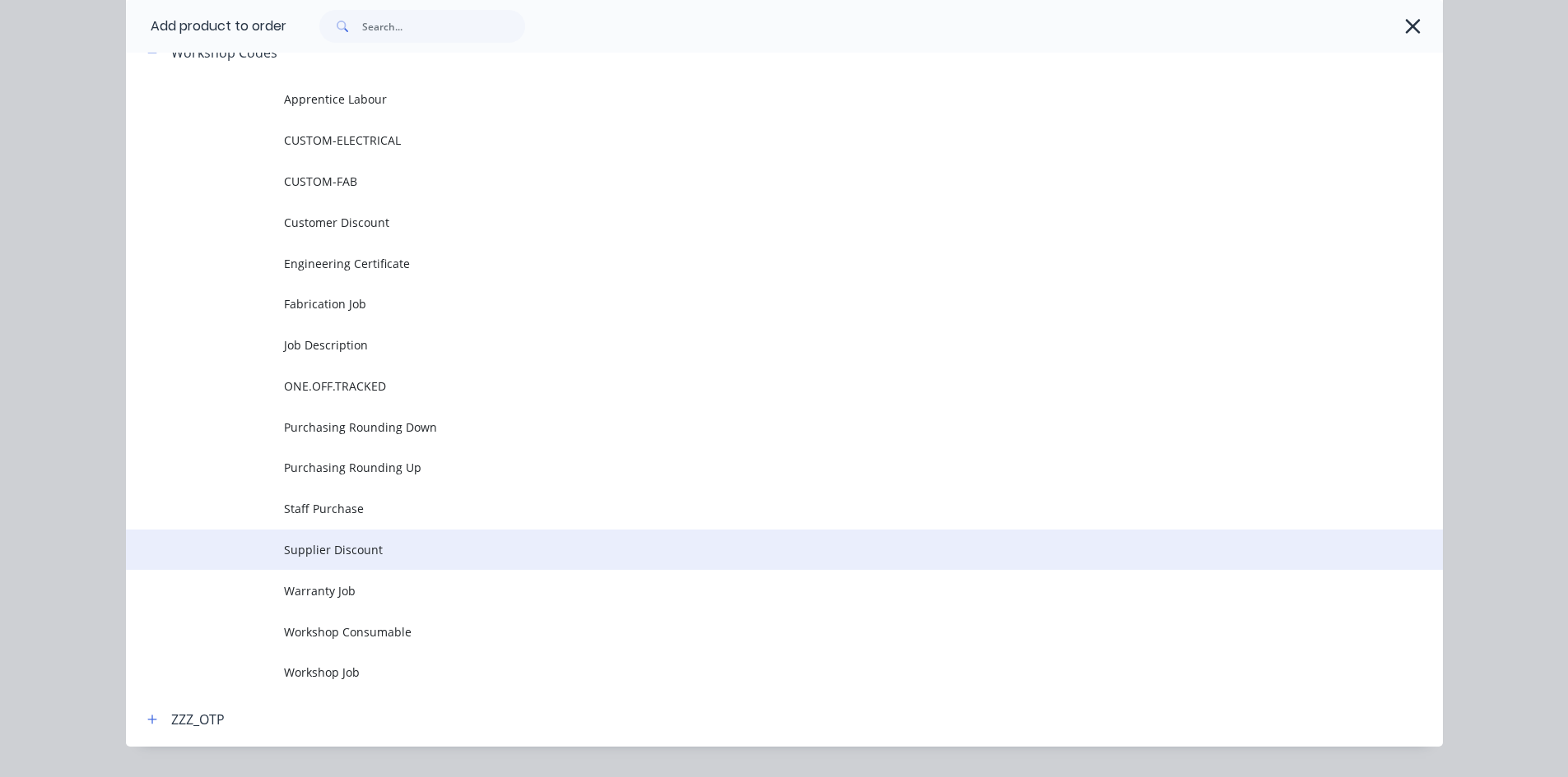
scroll to position [1228, 0]
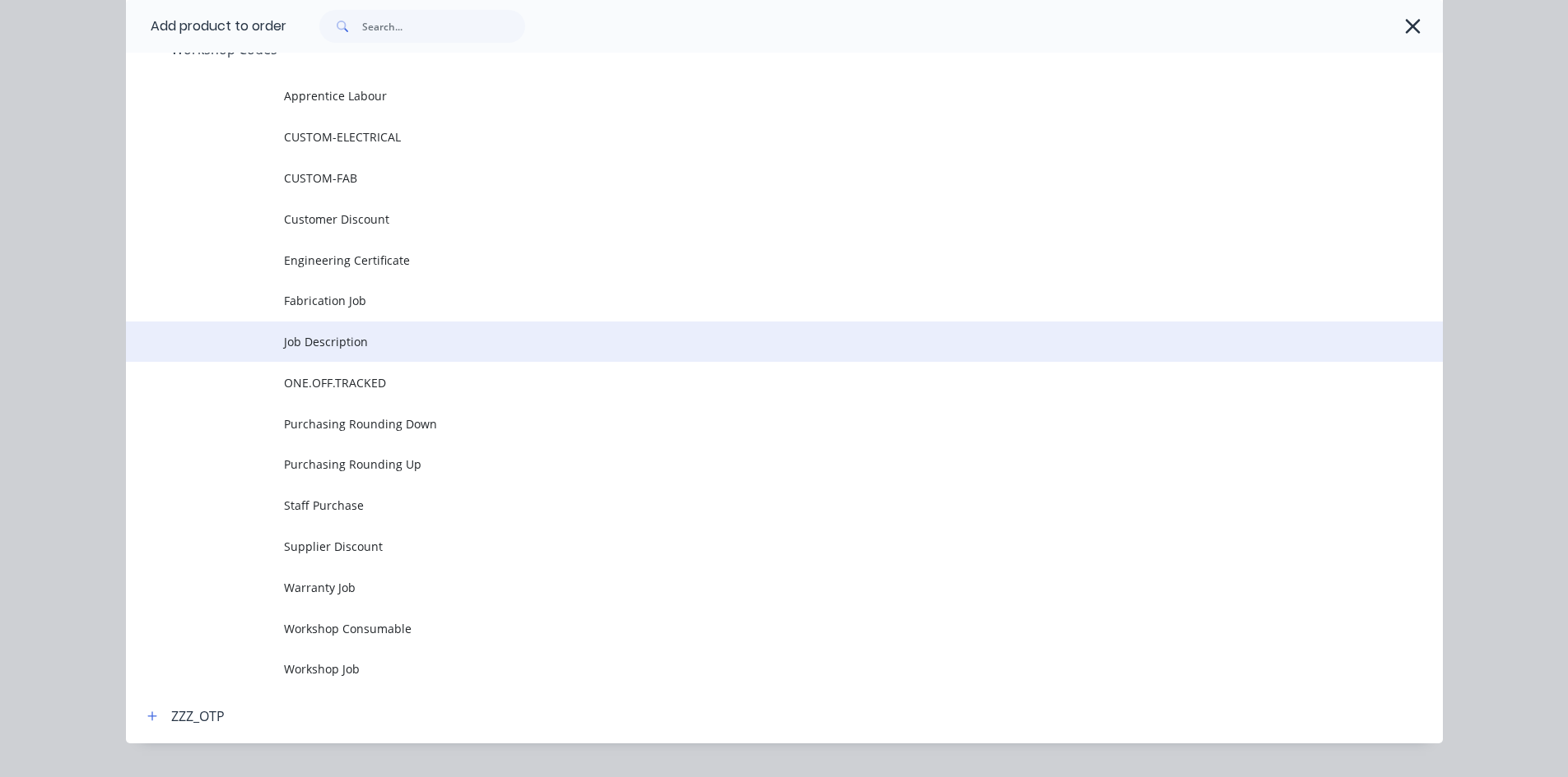
click at [326, 343] on span "Job Description" at bounding box center [747, 342] width 927 height 17
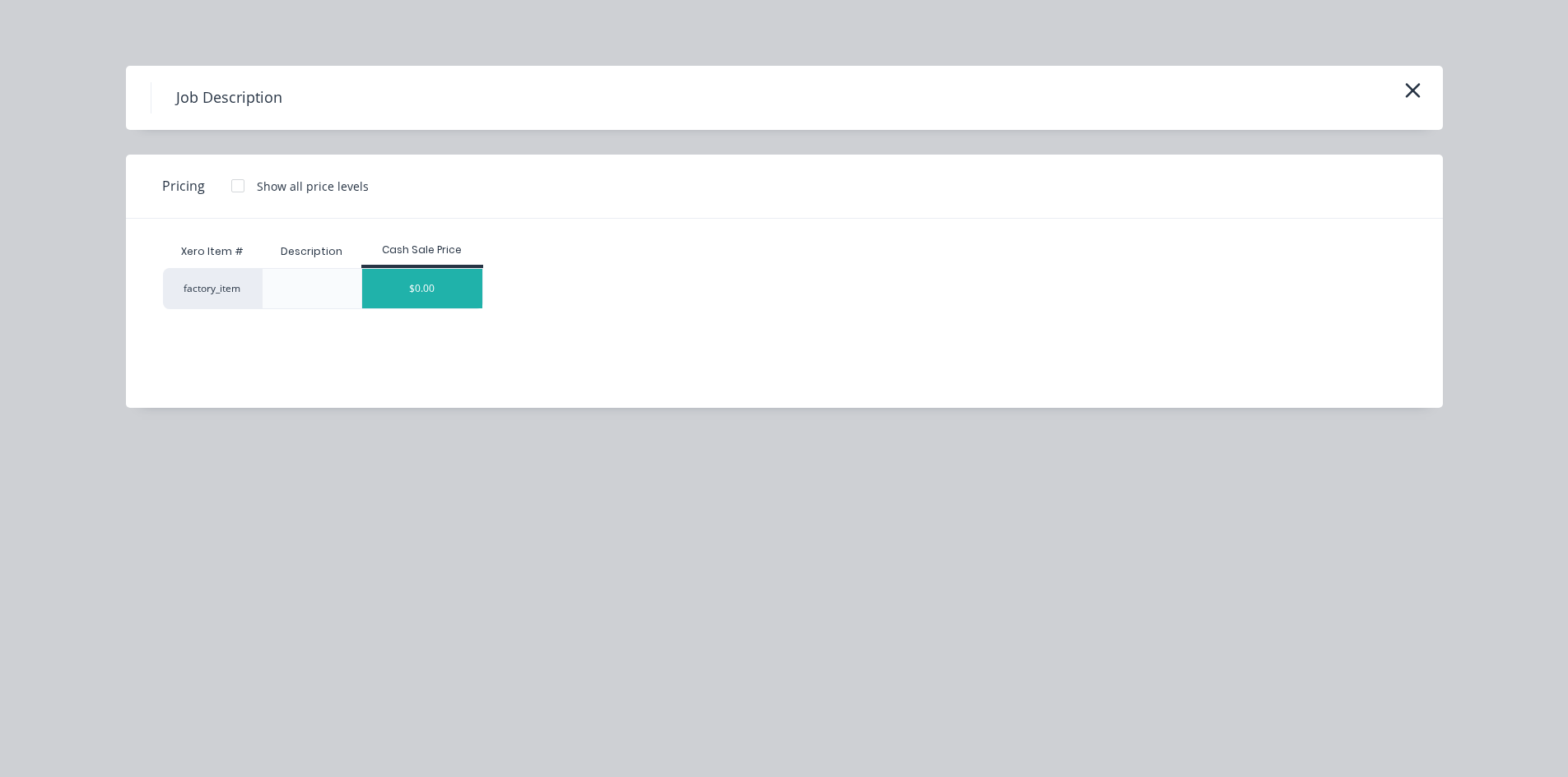
click at [433, 290] on div "$0.00" at bounding box center [422, 288] width 120 height 39
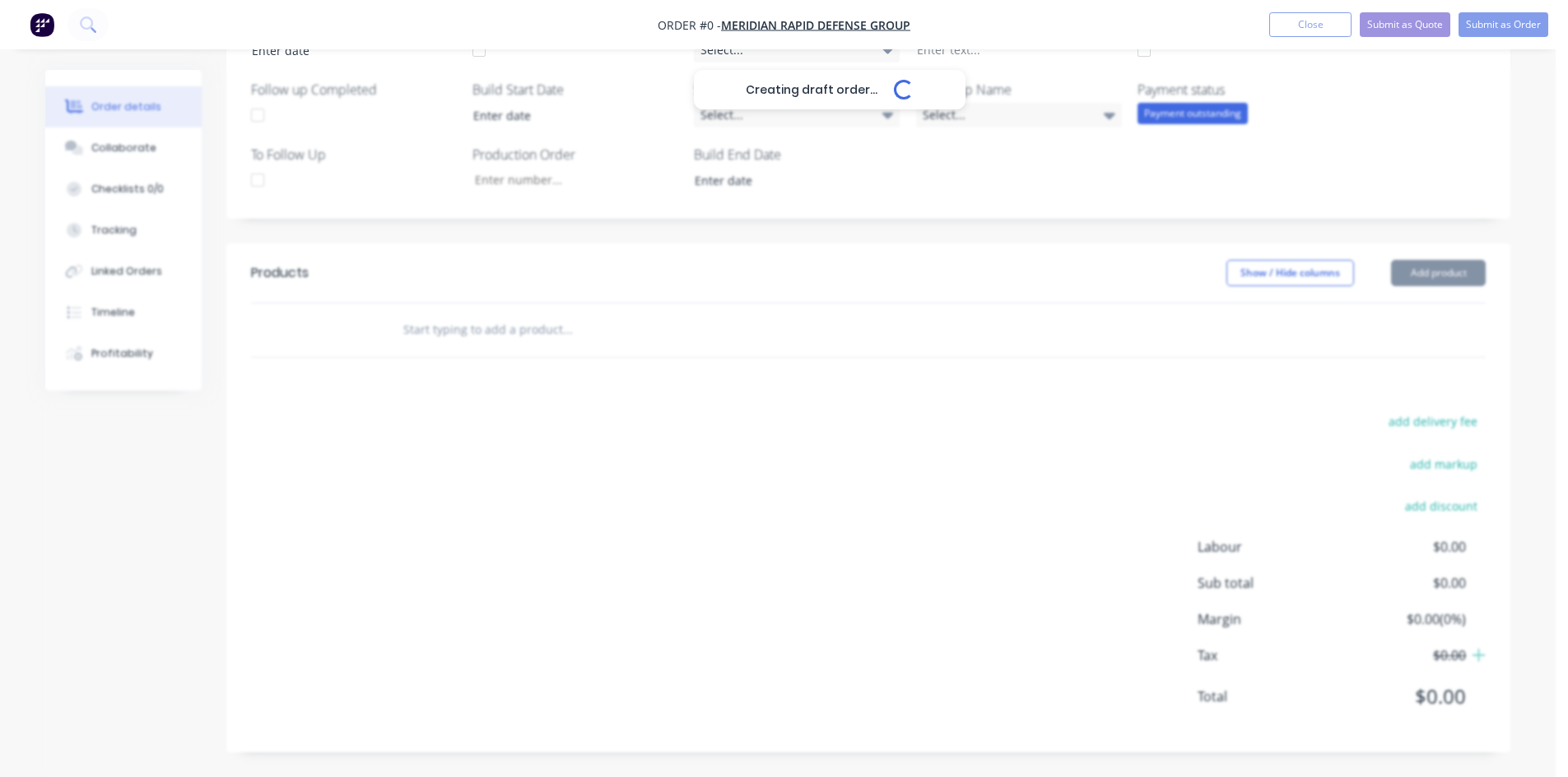
scroll to position [447, 0]
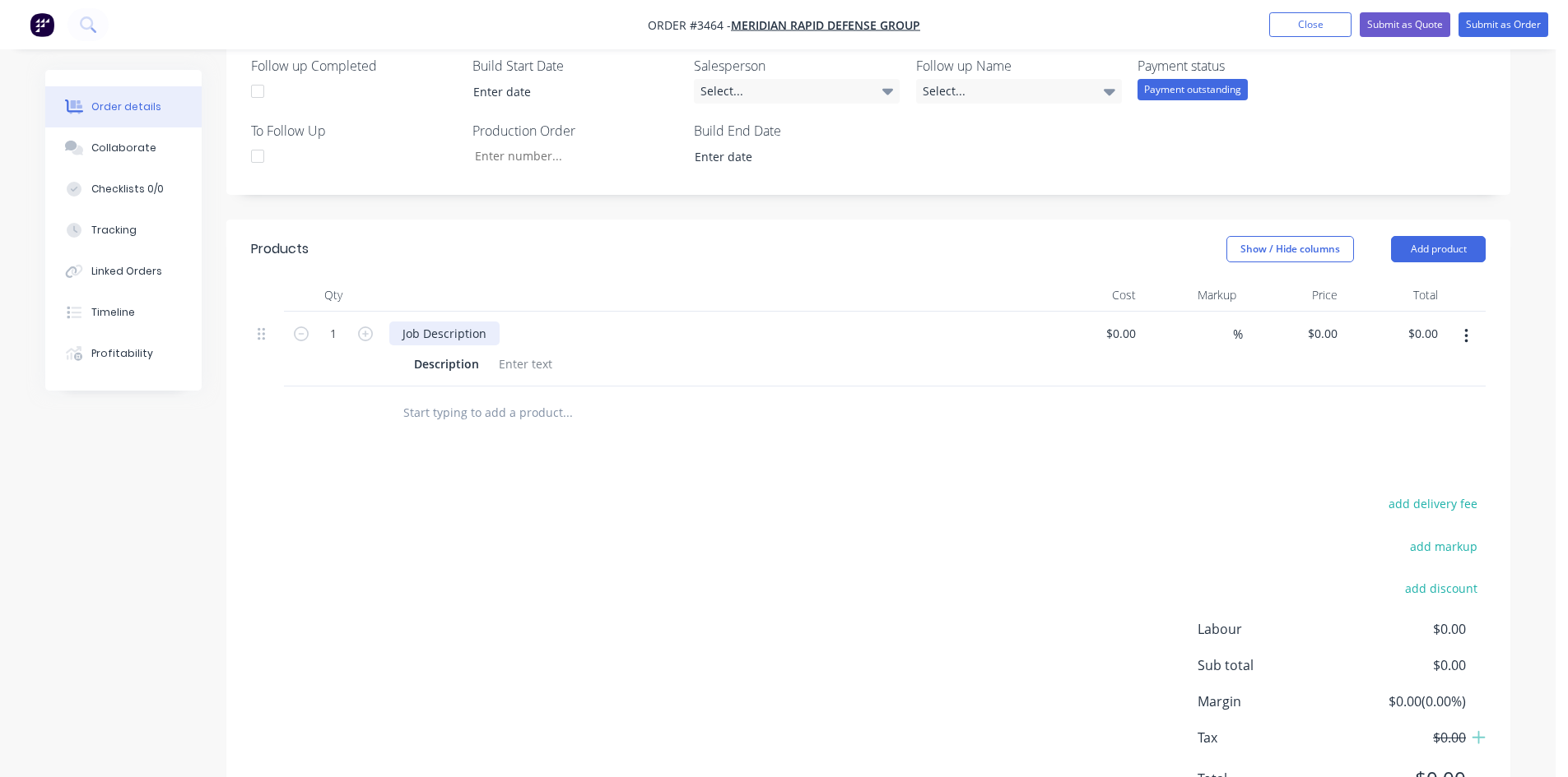
drag, startPoint x: 22, startPoint y: 350, endPoint x: 7, endPoint y: 338, distance: 19.2
click at [0, 350] on div "Order details Collaborate Checklists 0/0 Tracking Linked Orders Timeline Profit…" at bounding box center [777, 207] width 1556 height 1307
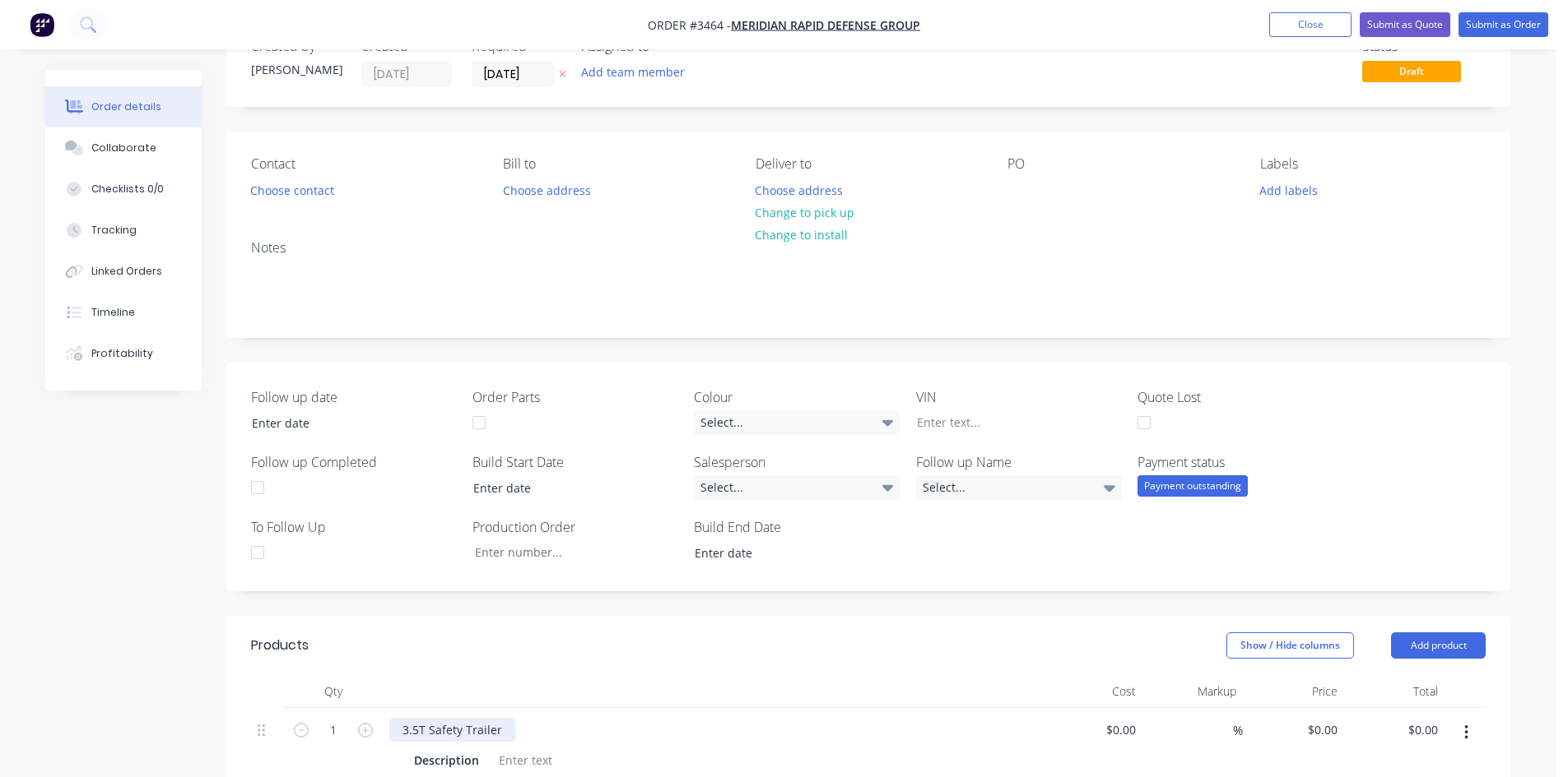
scroll to position [0, 0]
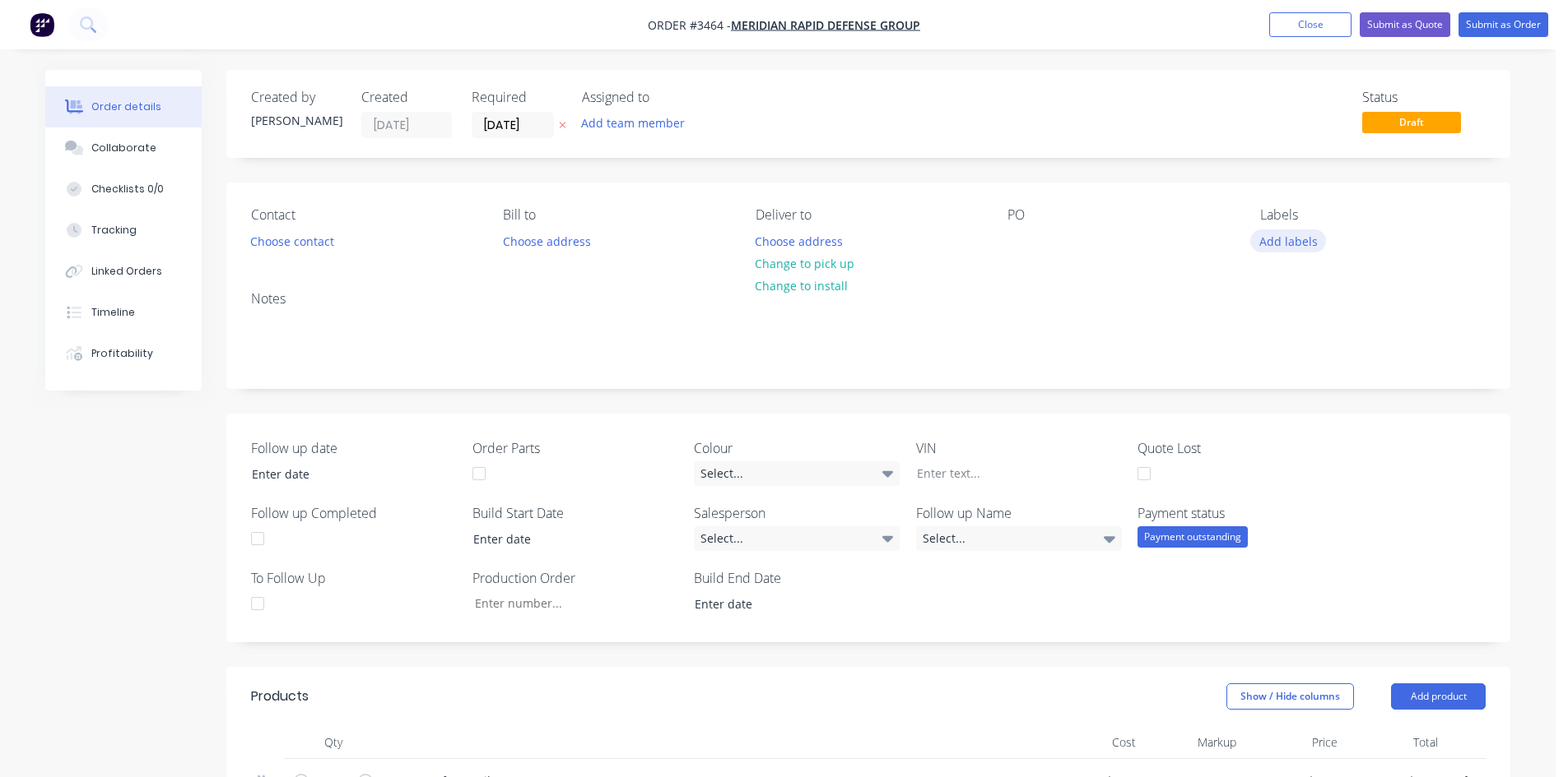
click at [1284, 236] on button "Add labels" at bounding box center [1287, 240] width 76 height 23
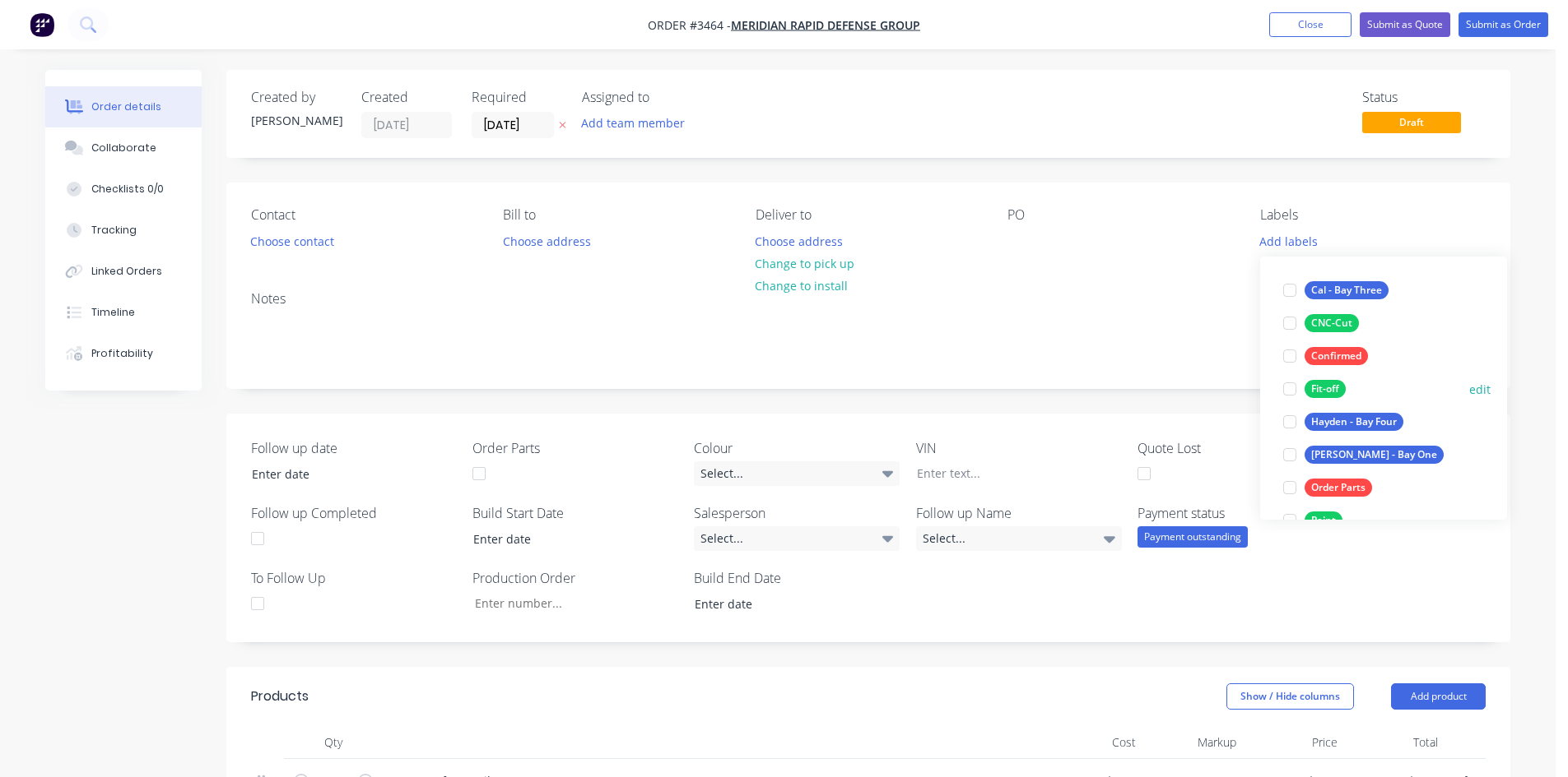
scroll to position [82, 0]
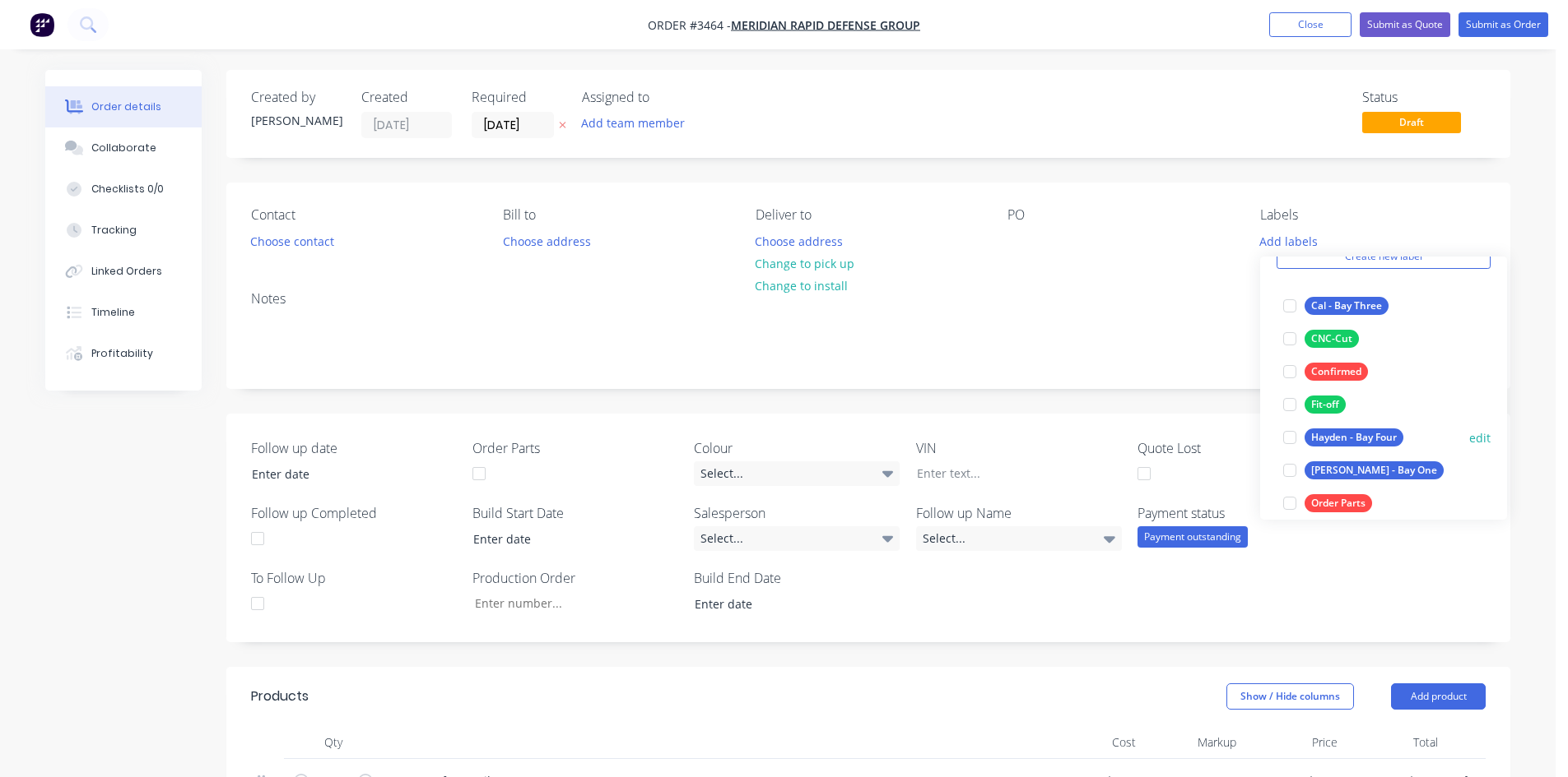
click at [1296, 432] on div at bounding box center [1290, 438] width 33 height 33
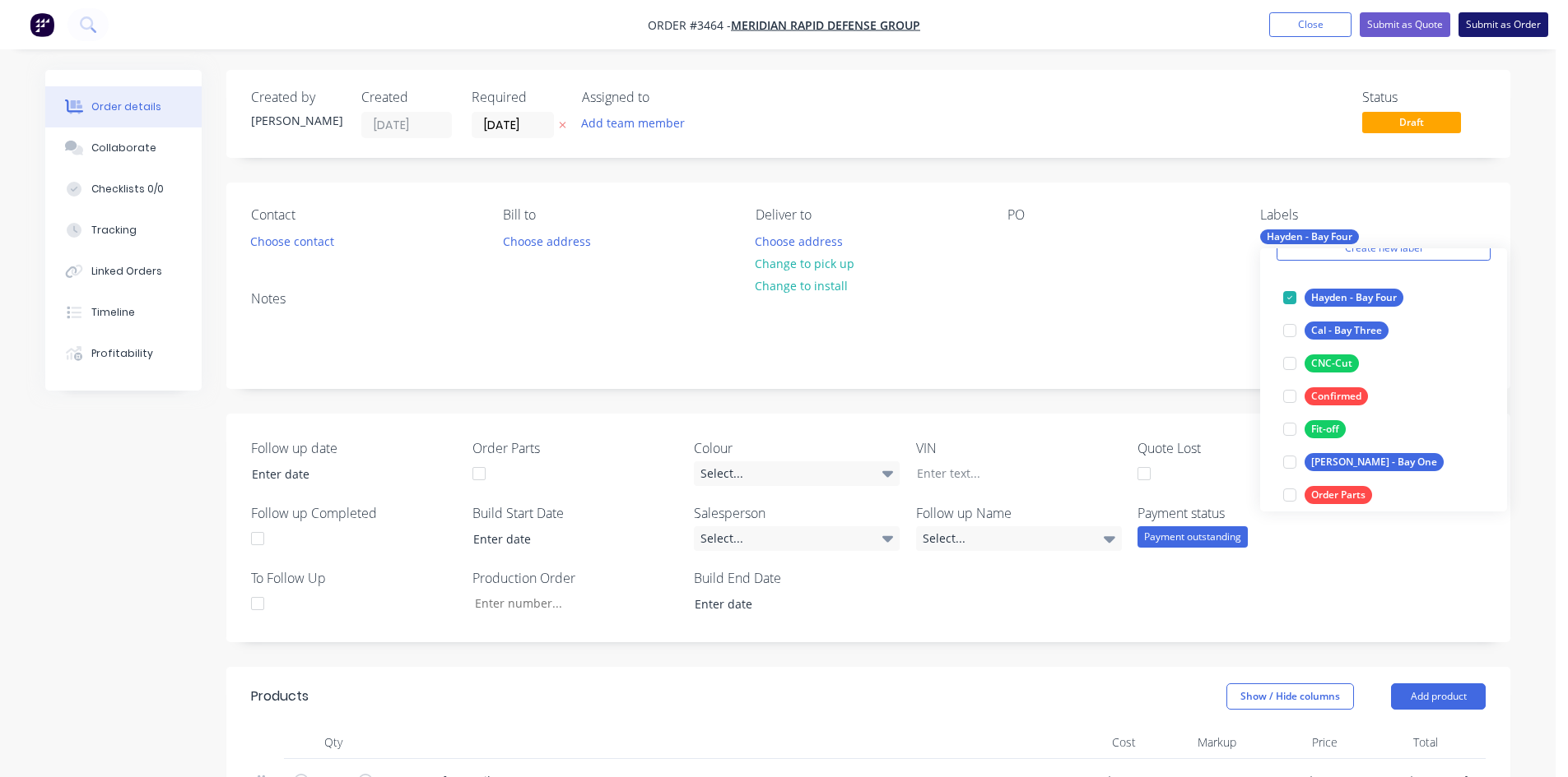
click at [1508, 21] on button "Submit as Order" at bounding box center [1503, 24] width 89 height 24
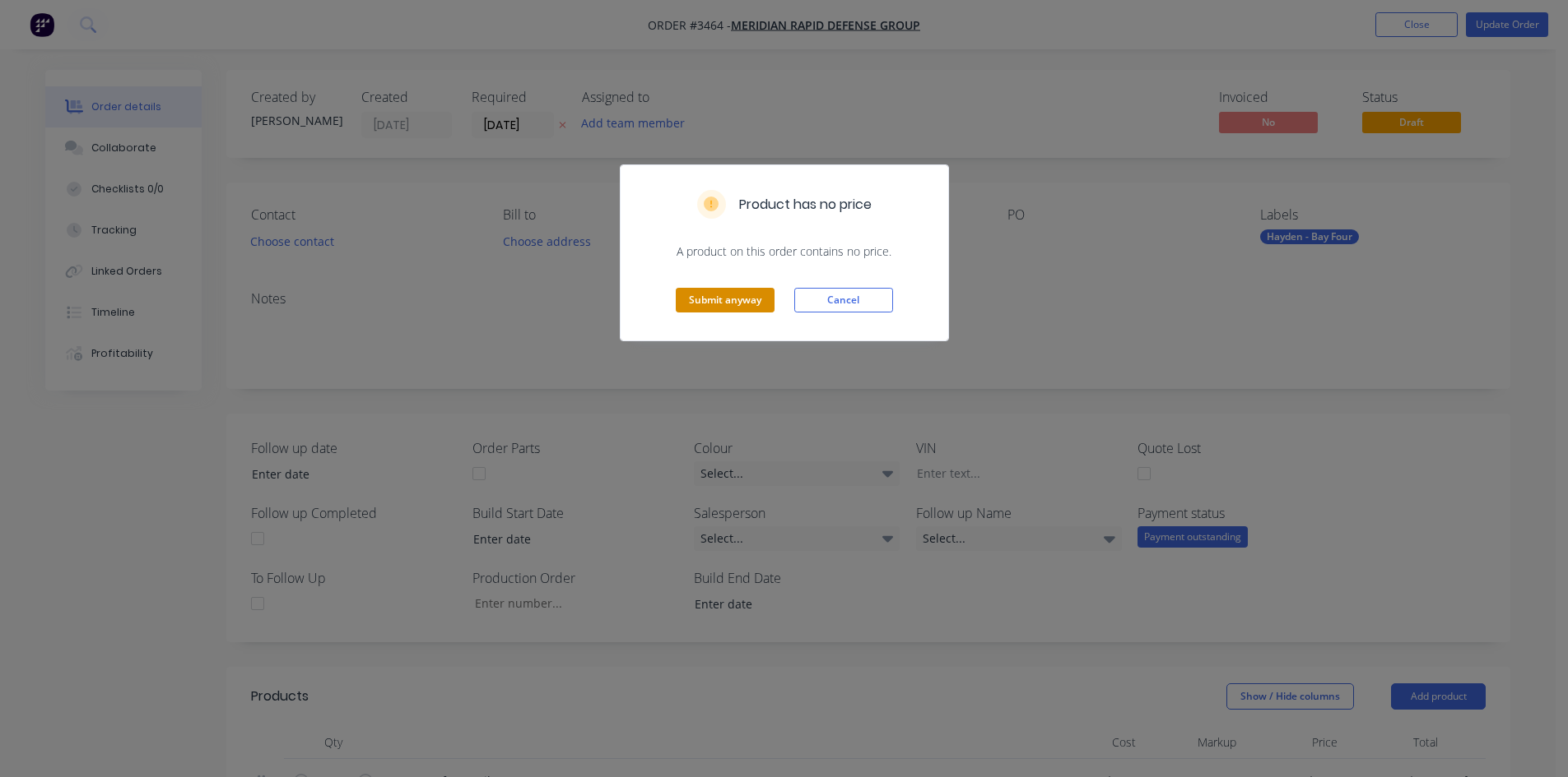
click at [710, 291] on button "Submit anyway" at bounding box center [725, 300] width 99 height 24
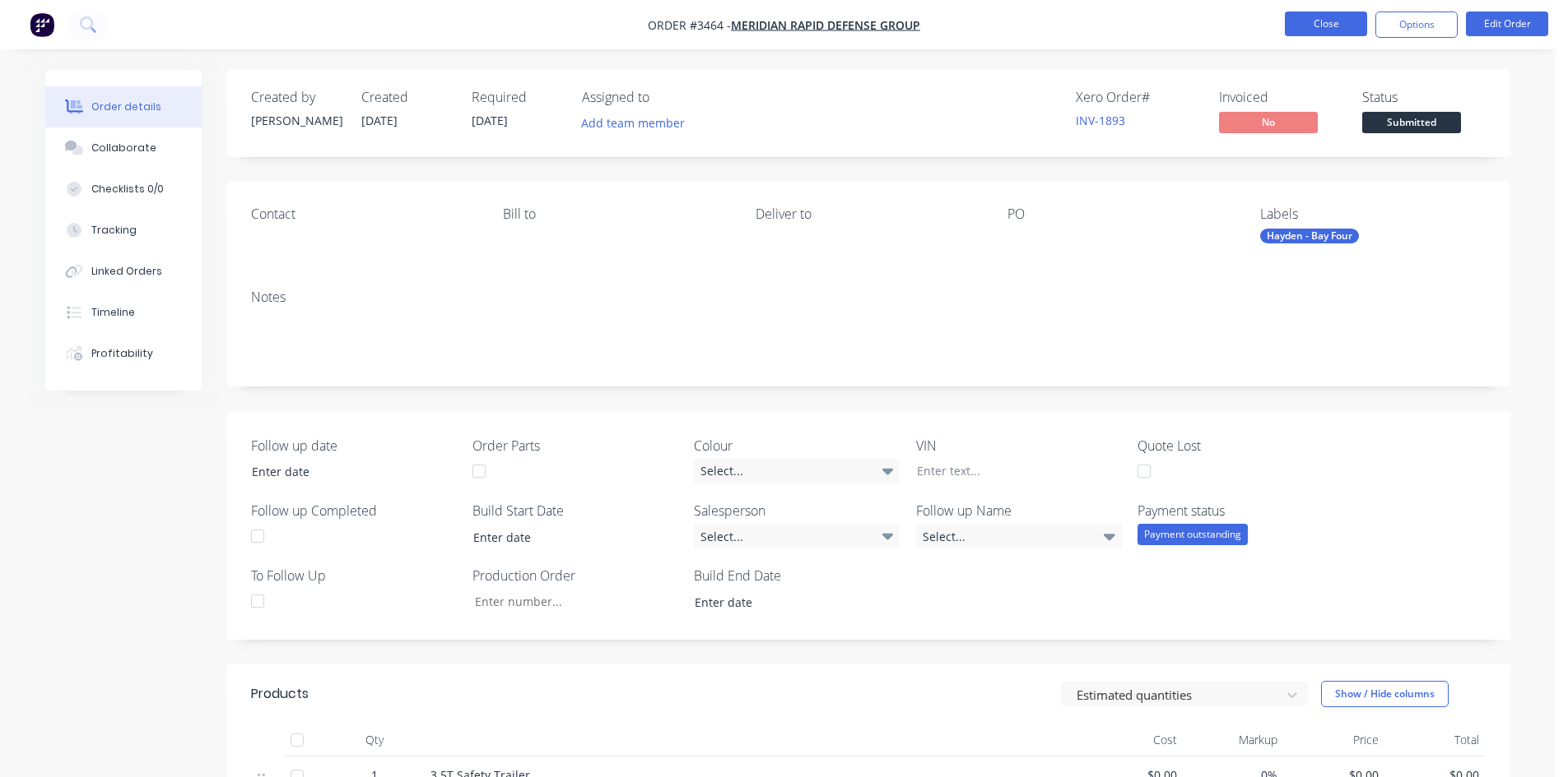
click at [1333, 24] on button "Close" at bounding box center [1326, 23] width 83 height 24
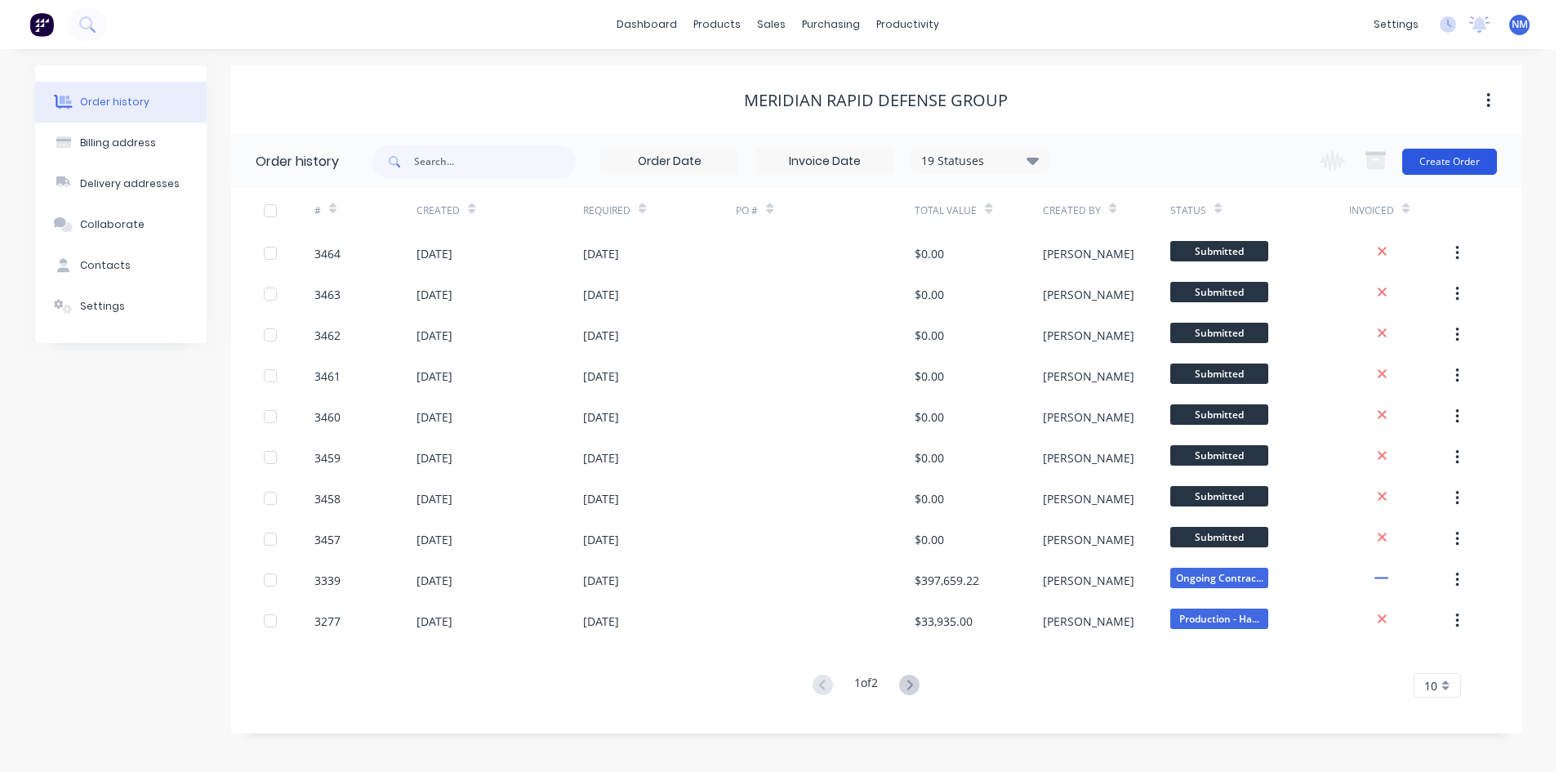
click at [1452, 171] on button "Create Order" at bounding box center [1450, 161] width 95 height 26
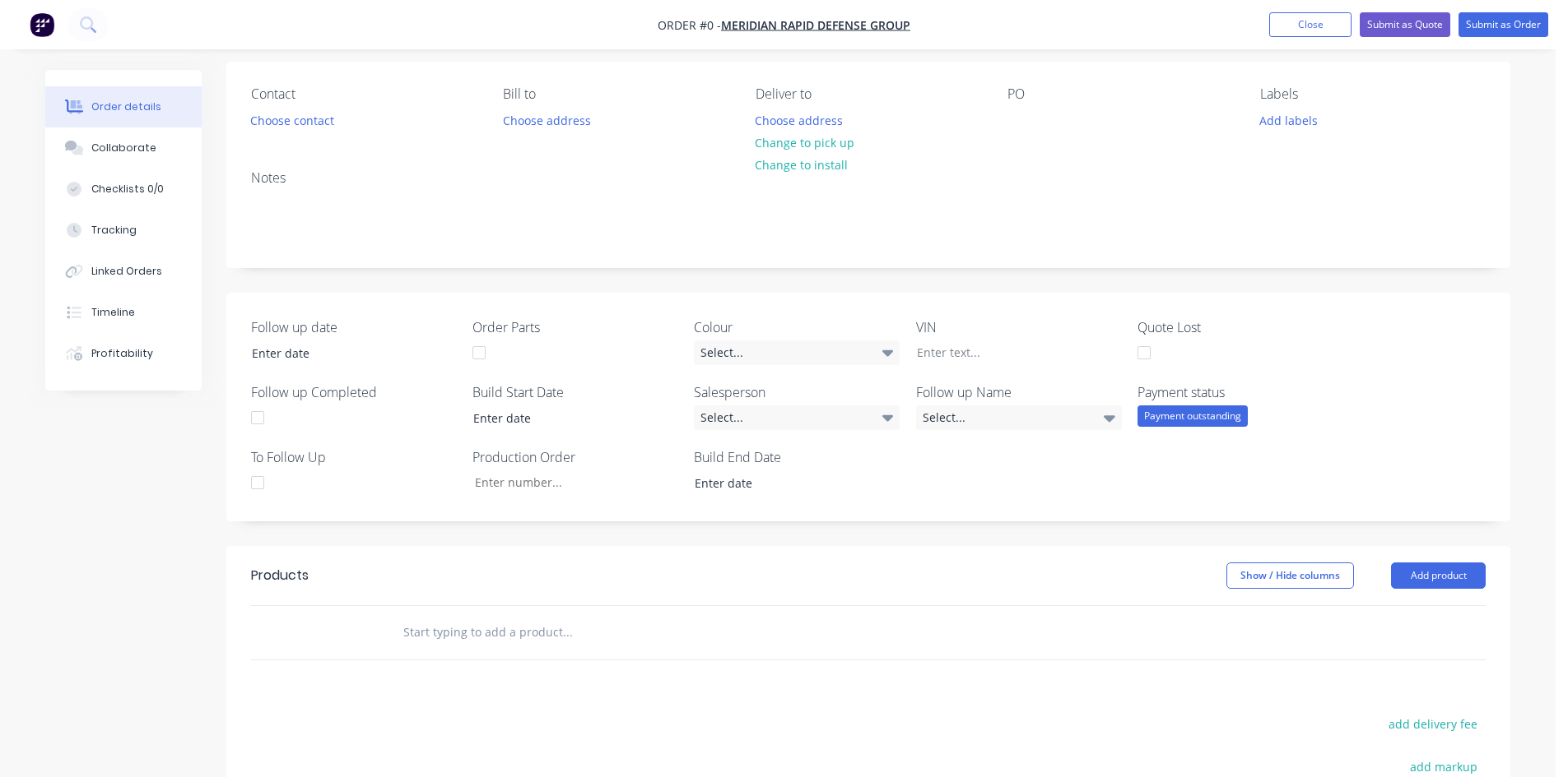
scroll to position [247, 0]
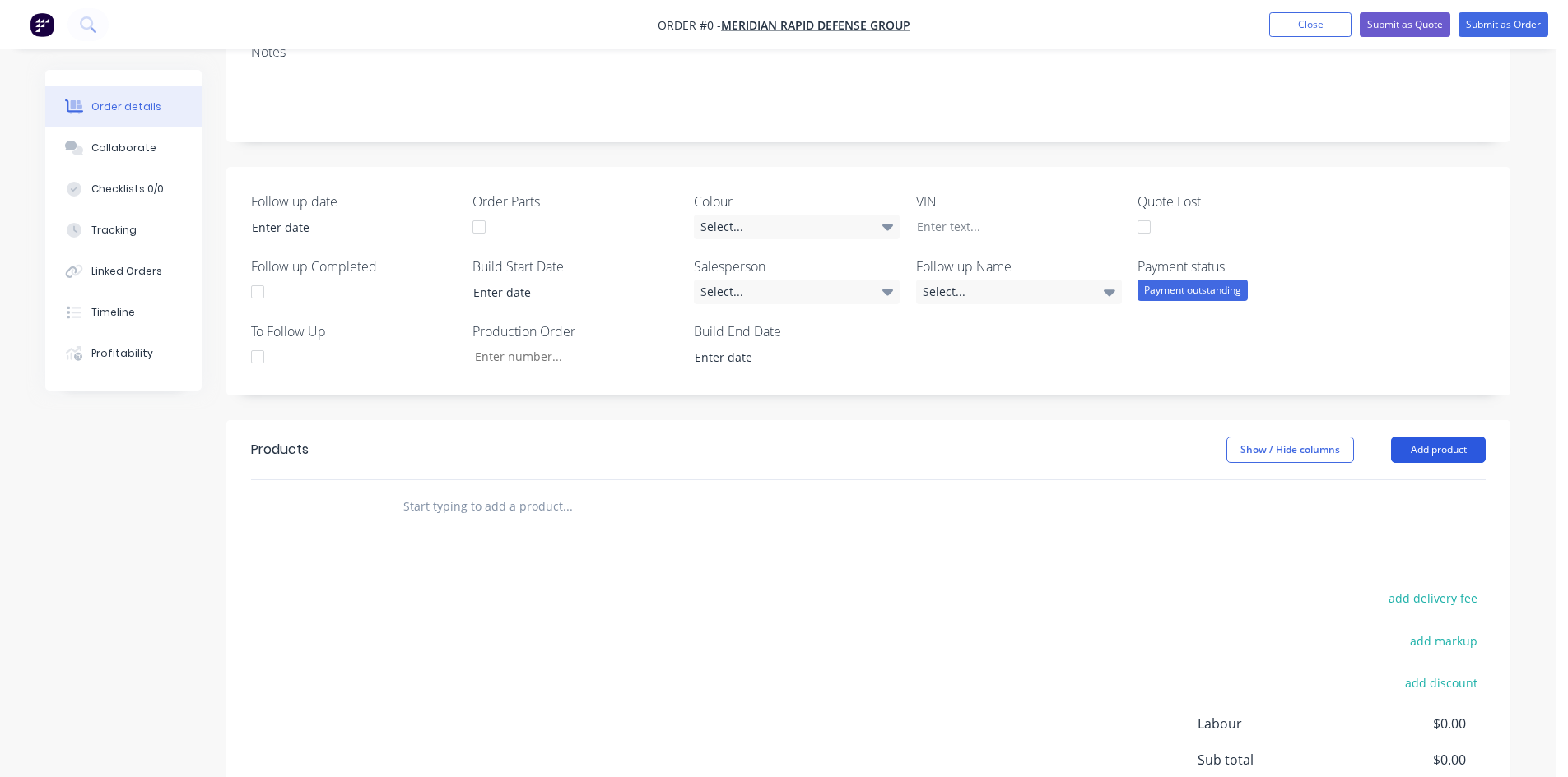
click at [1449, 452] on button "Add product" at bounding box center [1438, 450] width 95 height 26
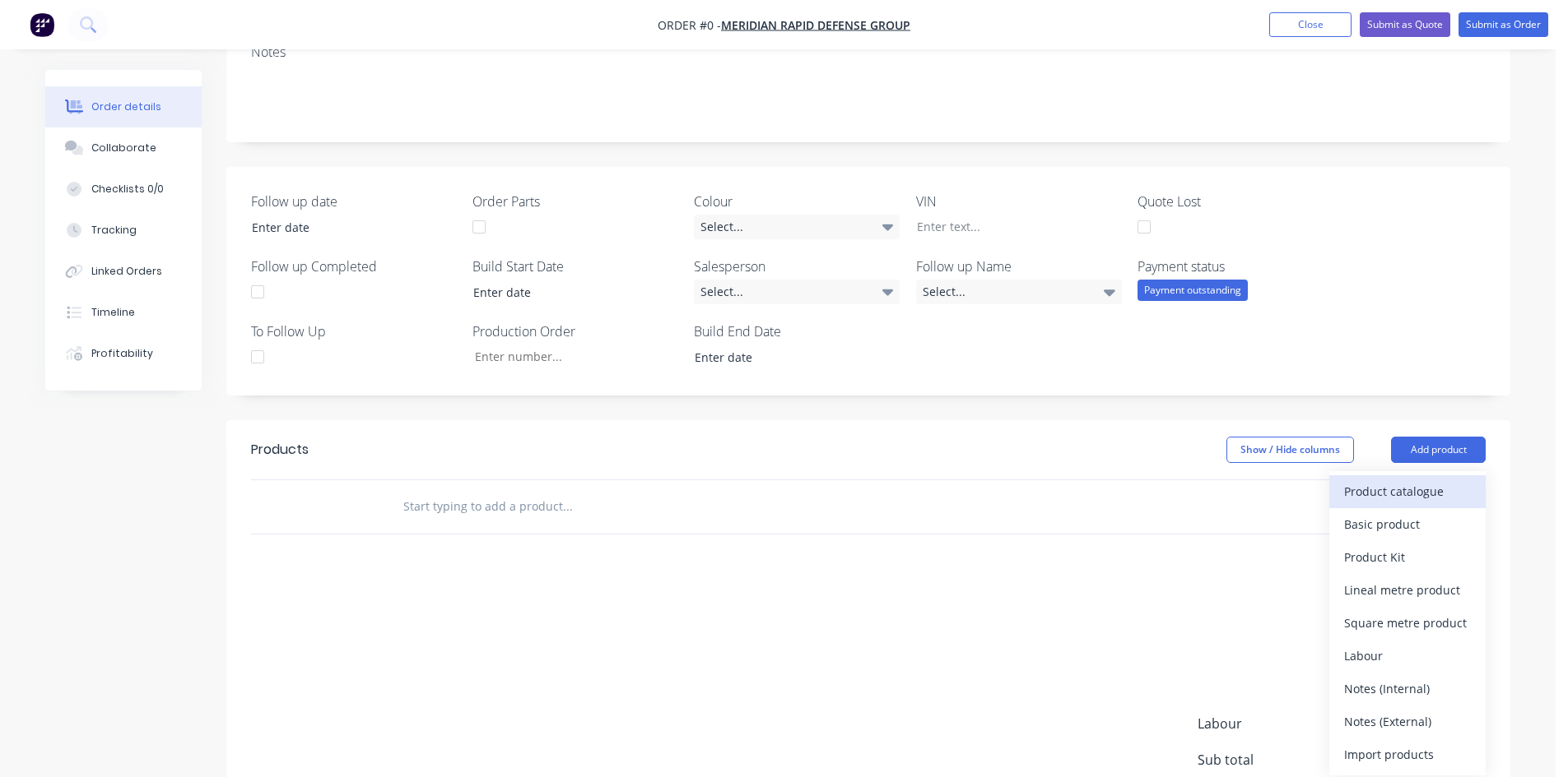
click at [1406, 499] on div "Product catalogue" at bounding box center [1407, 491] width 127 height 23
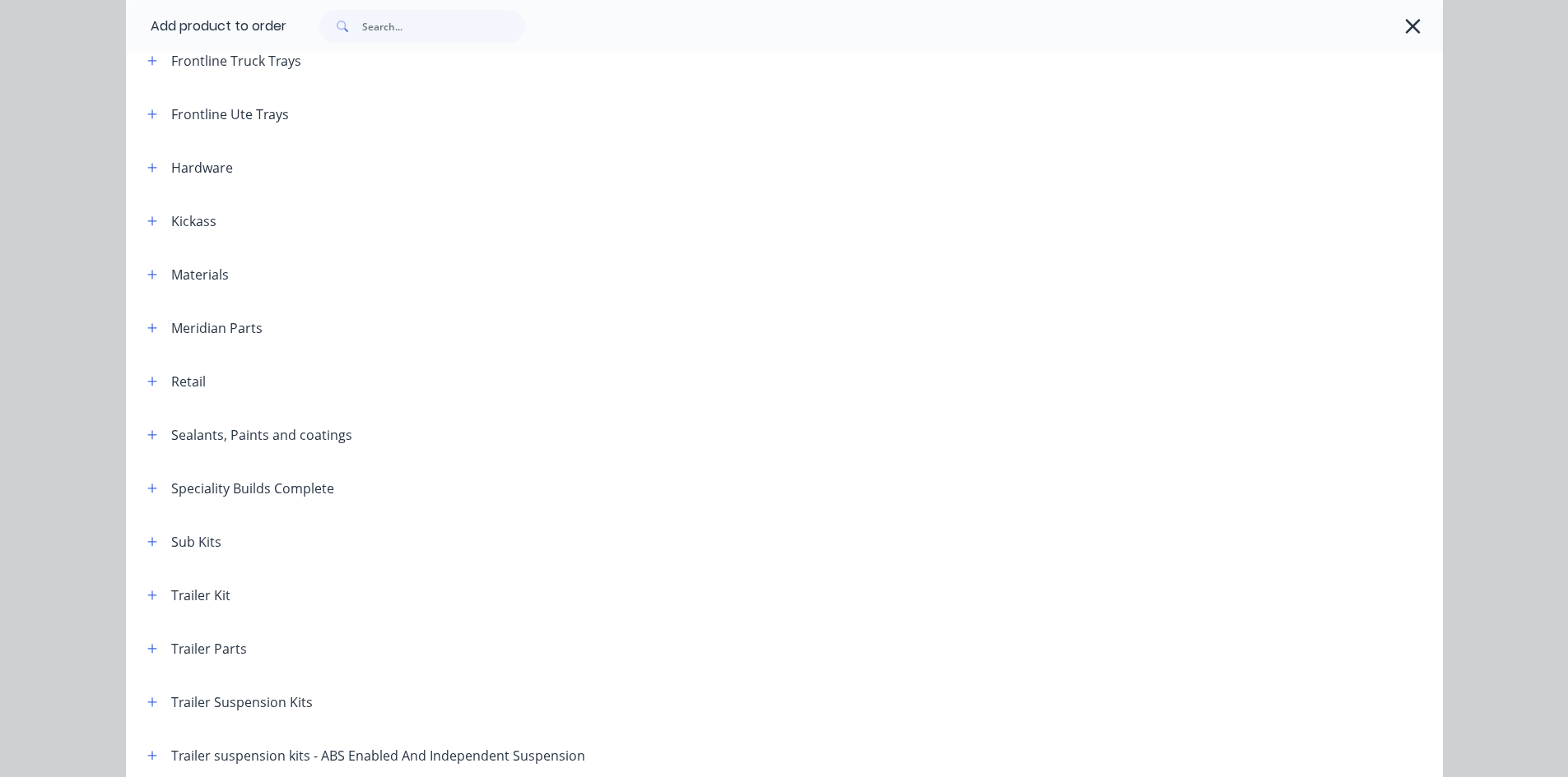
scroll to position [651, 0]
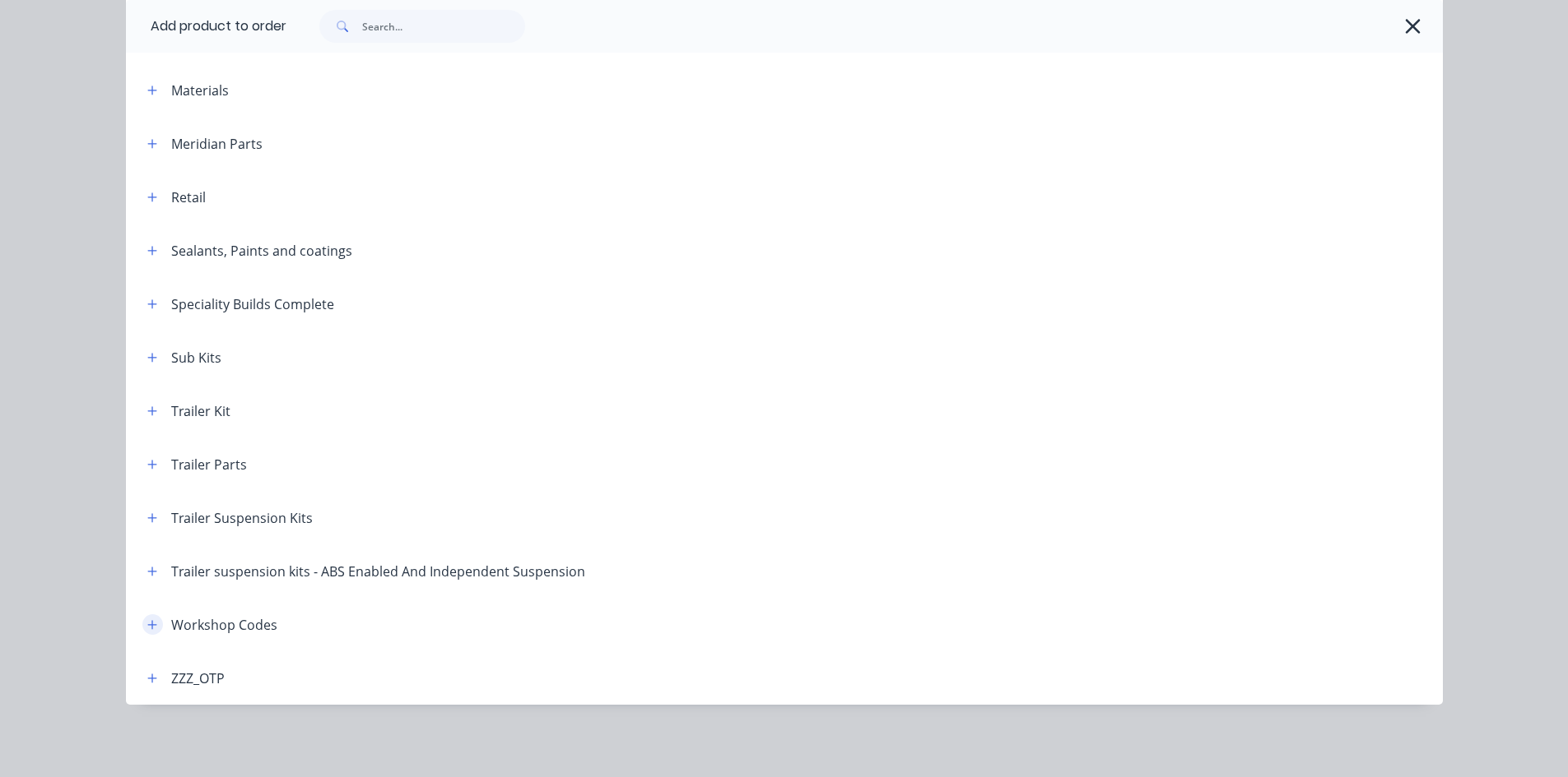
click at [148, 622] on icon "button" at bounding box center [152, 625] width 10 height 11
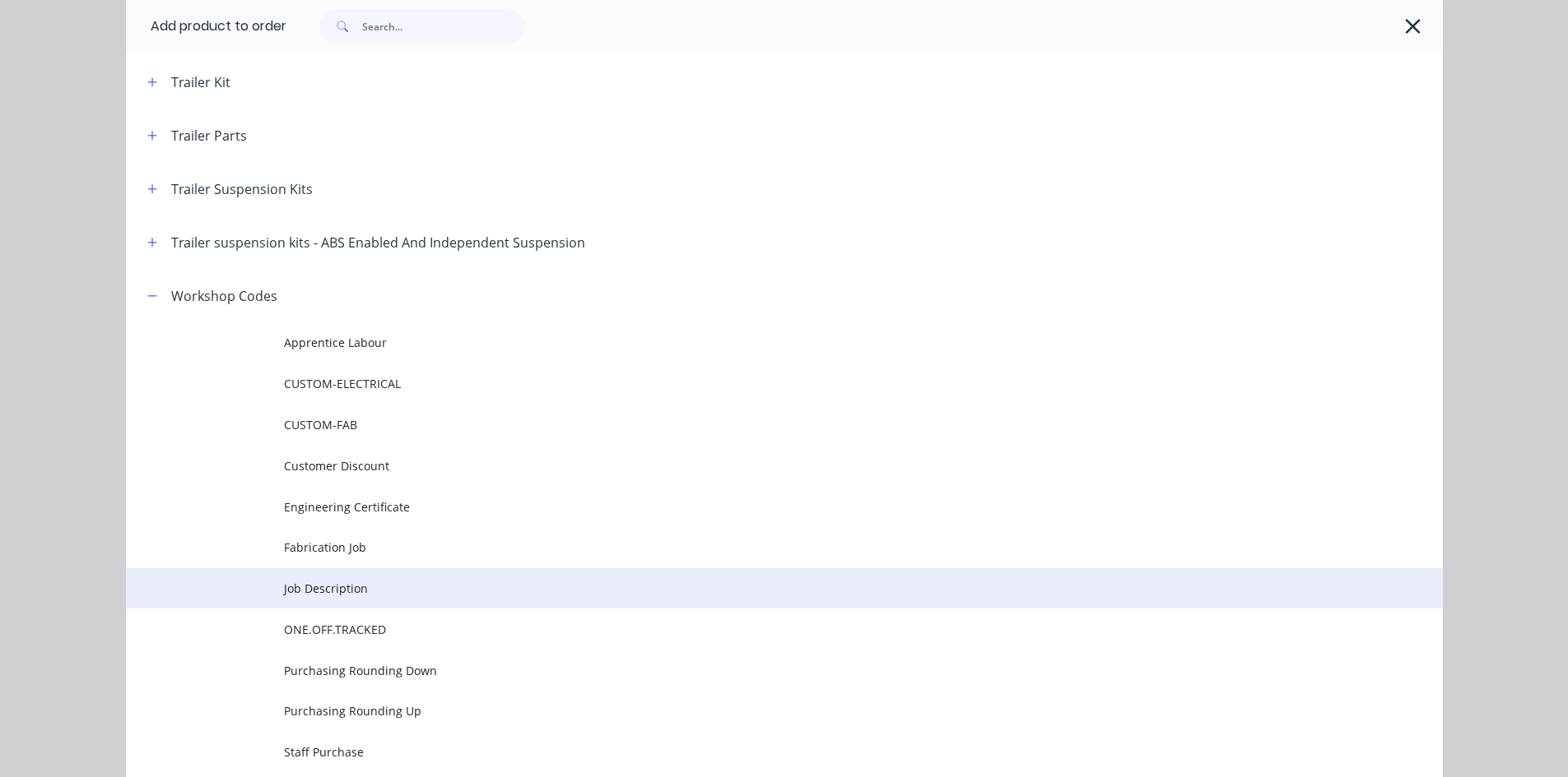
scroll to position [1228, 0]
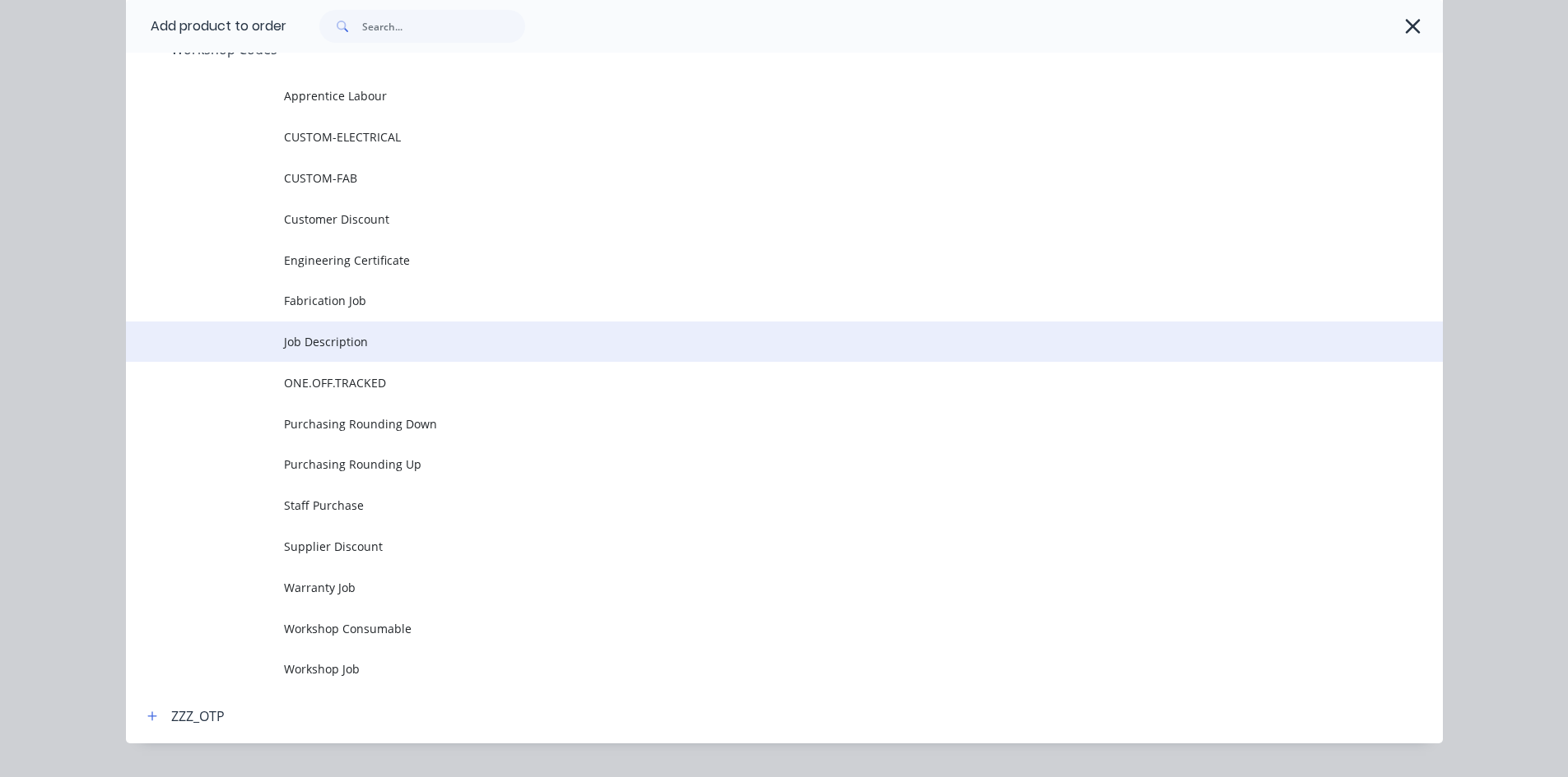
click at [314, 346] on span "Job Description" at bounding box center [747, 342] width 927 height 17
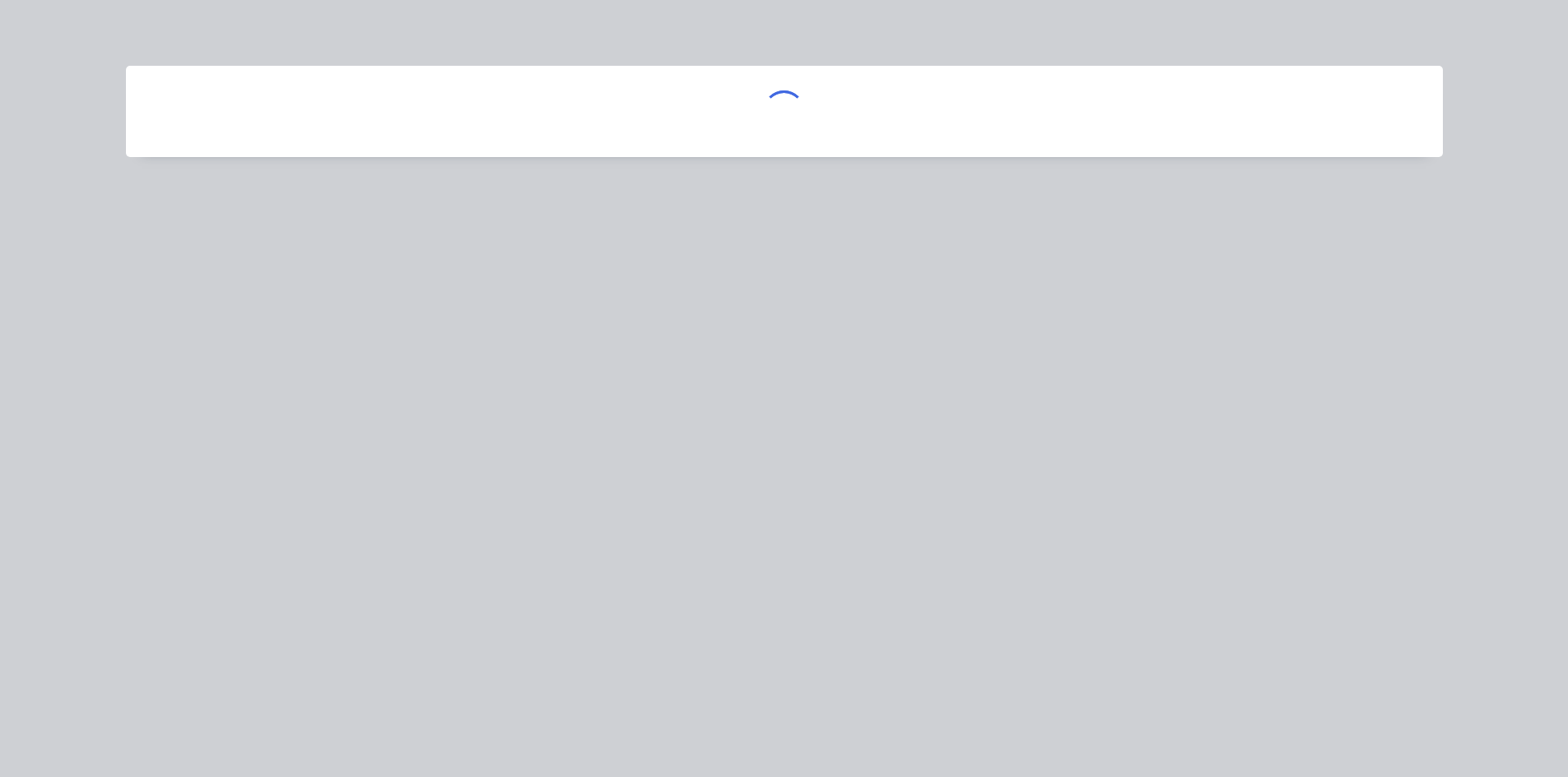
scroll to position [0, 0]
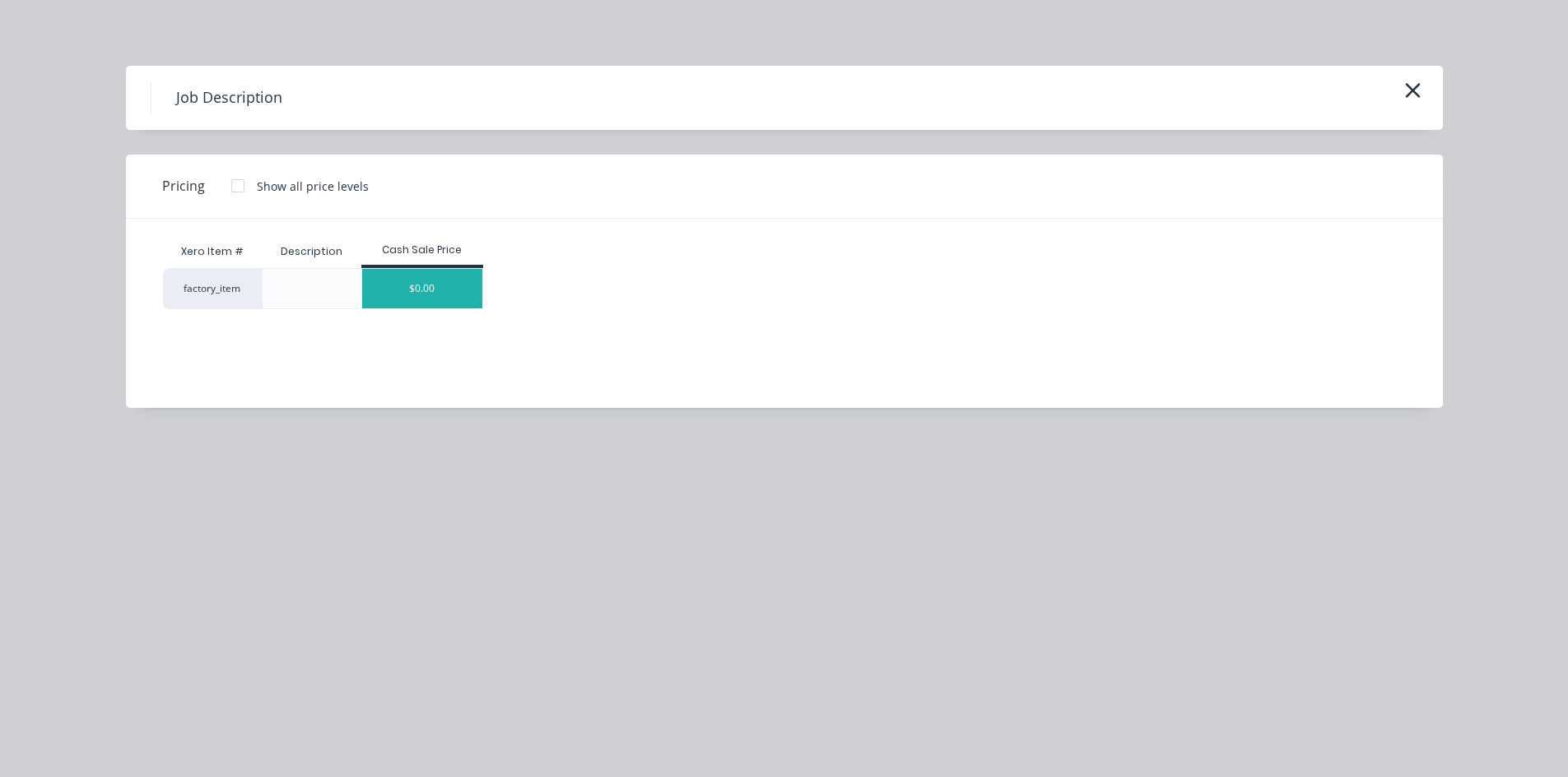
click at [427, 282] on div "$0.00" at bounding box center [422, 288] width 120 height 39
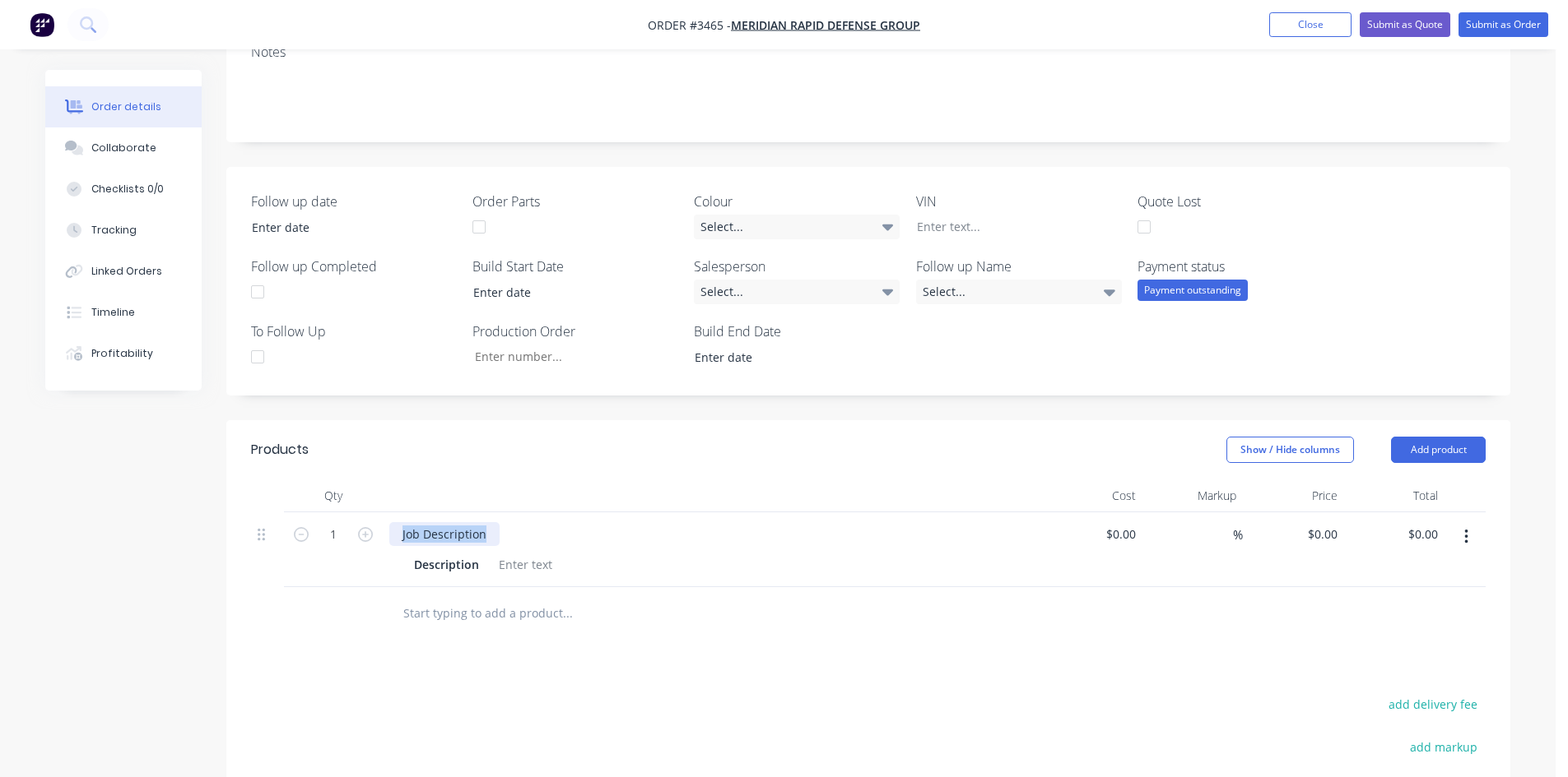
drag, startPoint x: 201, startPoint y: 563, endPoint x: 30, endPoint y: 561, distance: 171.0
click at [39, 563] on div "Order details Collaborate Checklists 0/0 Tracking Linked Orders Timeline Profit…" at bounding box center [777, 441] width 1499 height 1237
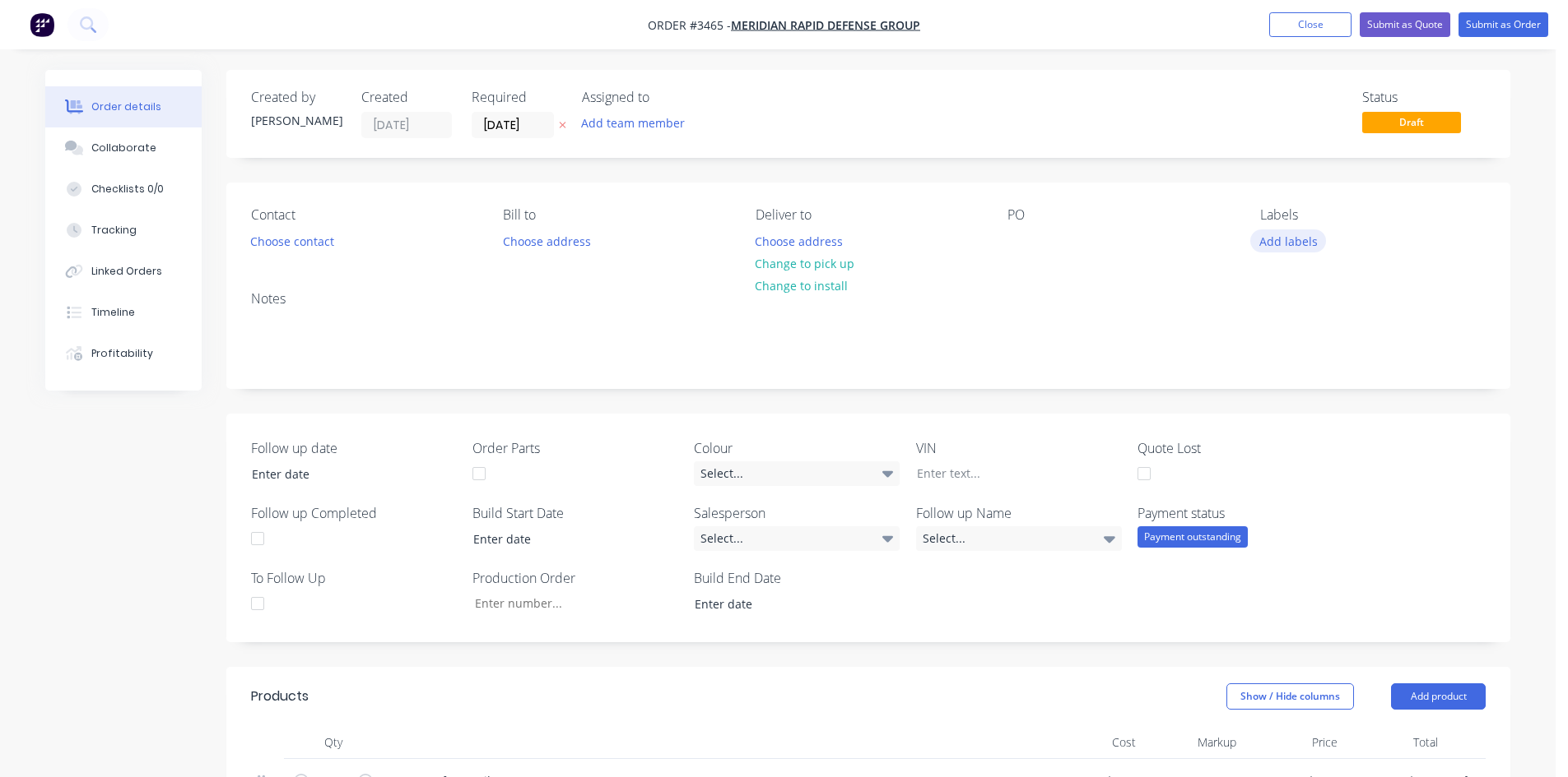
click at [1284, 236] on button "Add labels" at bounding box center [1287, 240] width 76 height 23
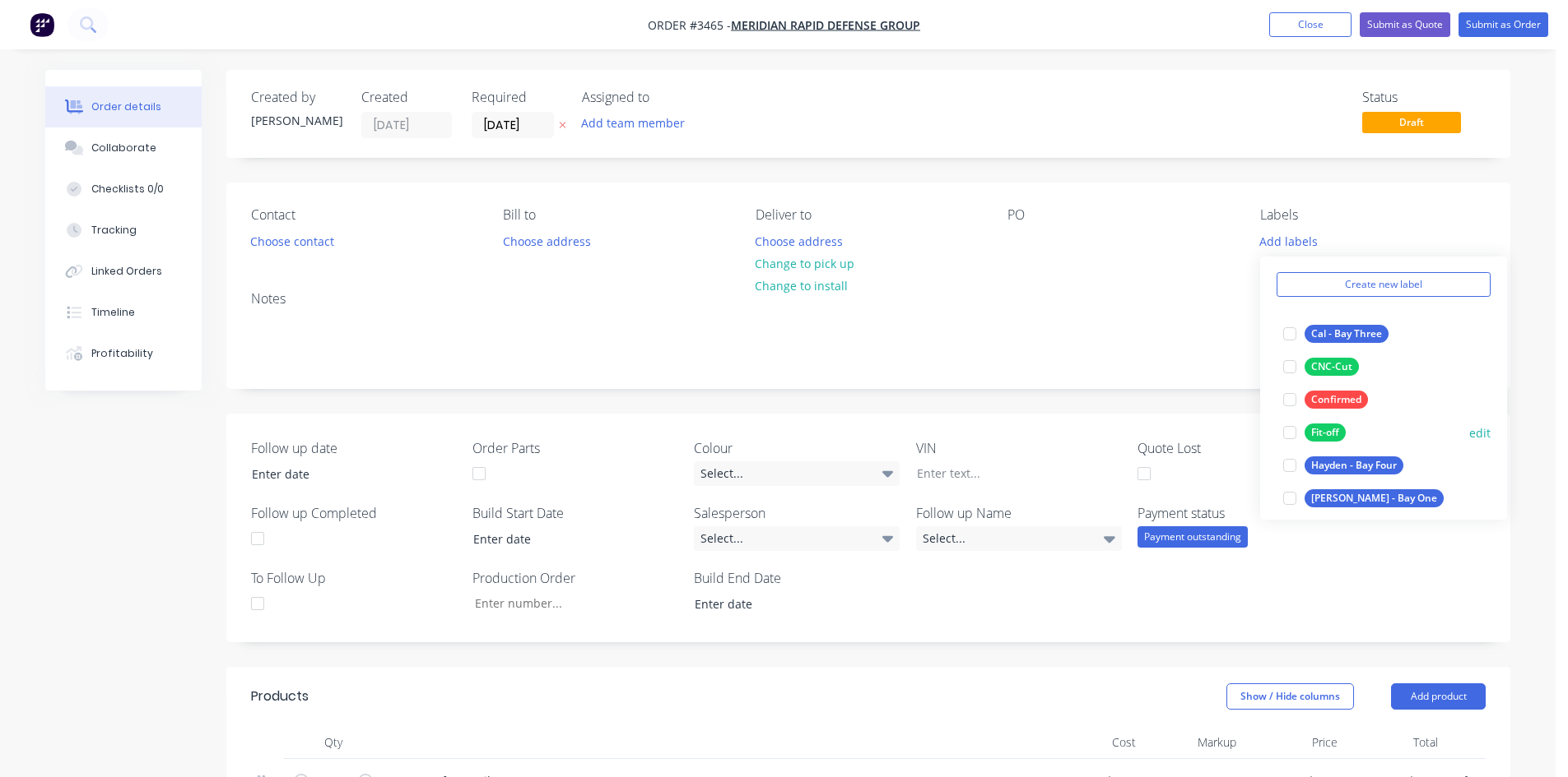
scroll to position [82, 0]
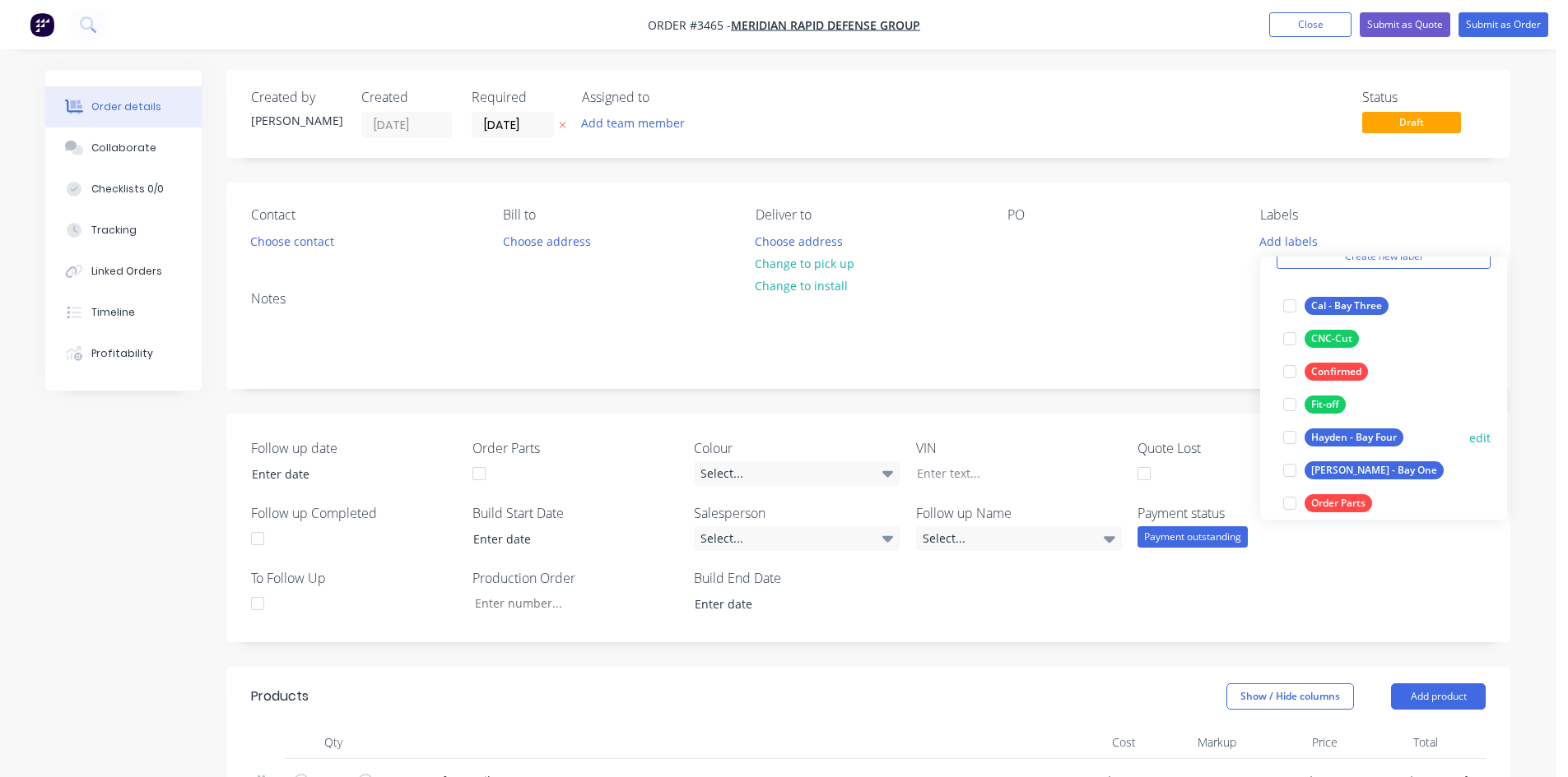
click at [1359, 431] on div "Hayden - Bay Four" at bounding box center [1354, 438] width 99 height 18
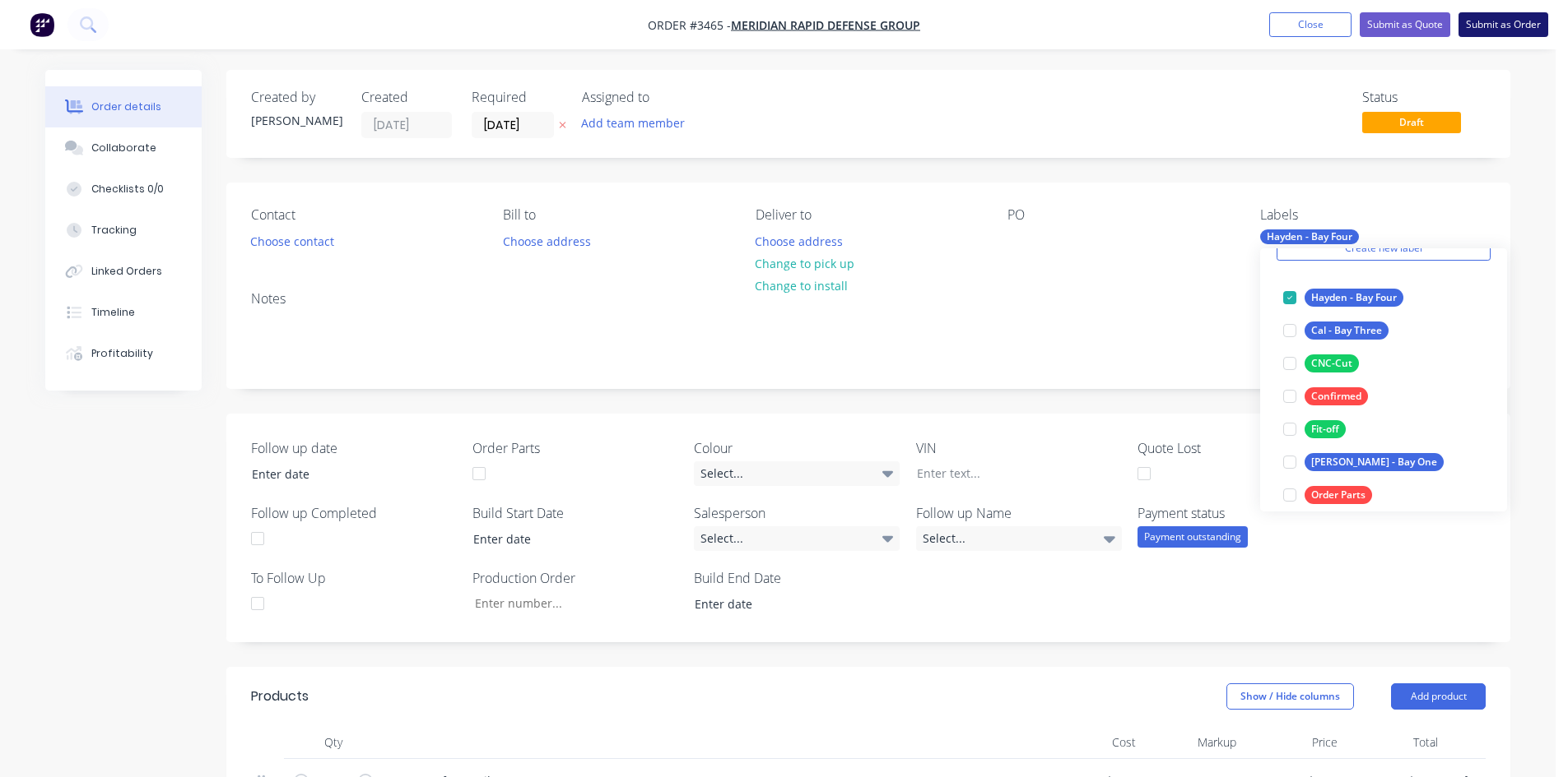
click at [1511, 32] on button "Submit as Order" at bounding box center [1503, 24] width 89 height 24
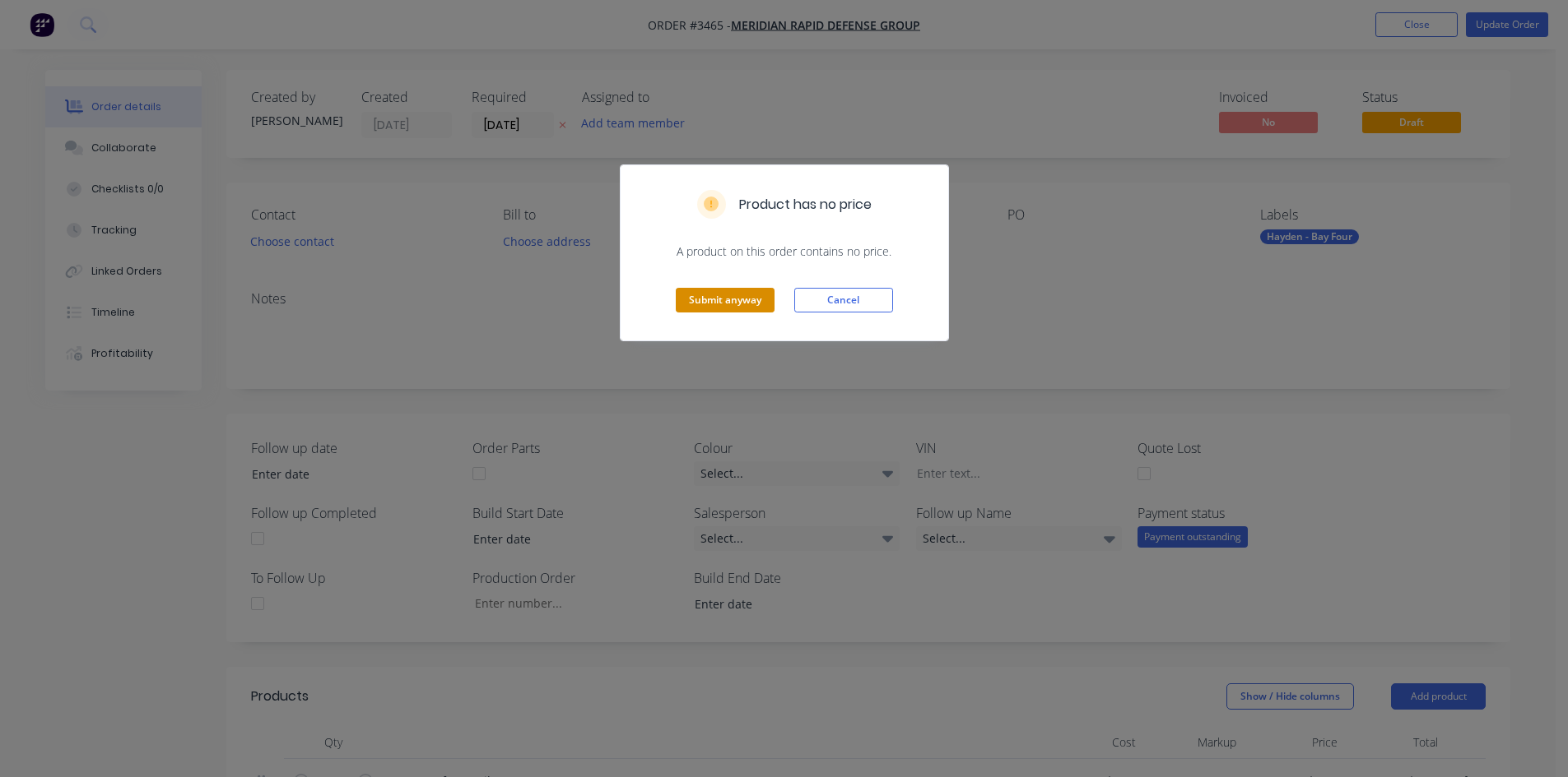
click at [705, 299] on button "Submit anyway" at bounding box center [725, 300] width 99 height 24
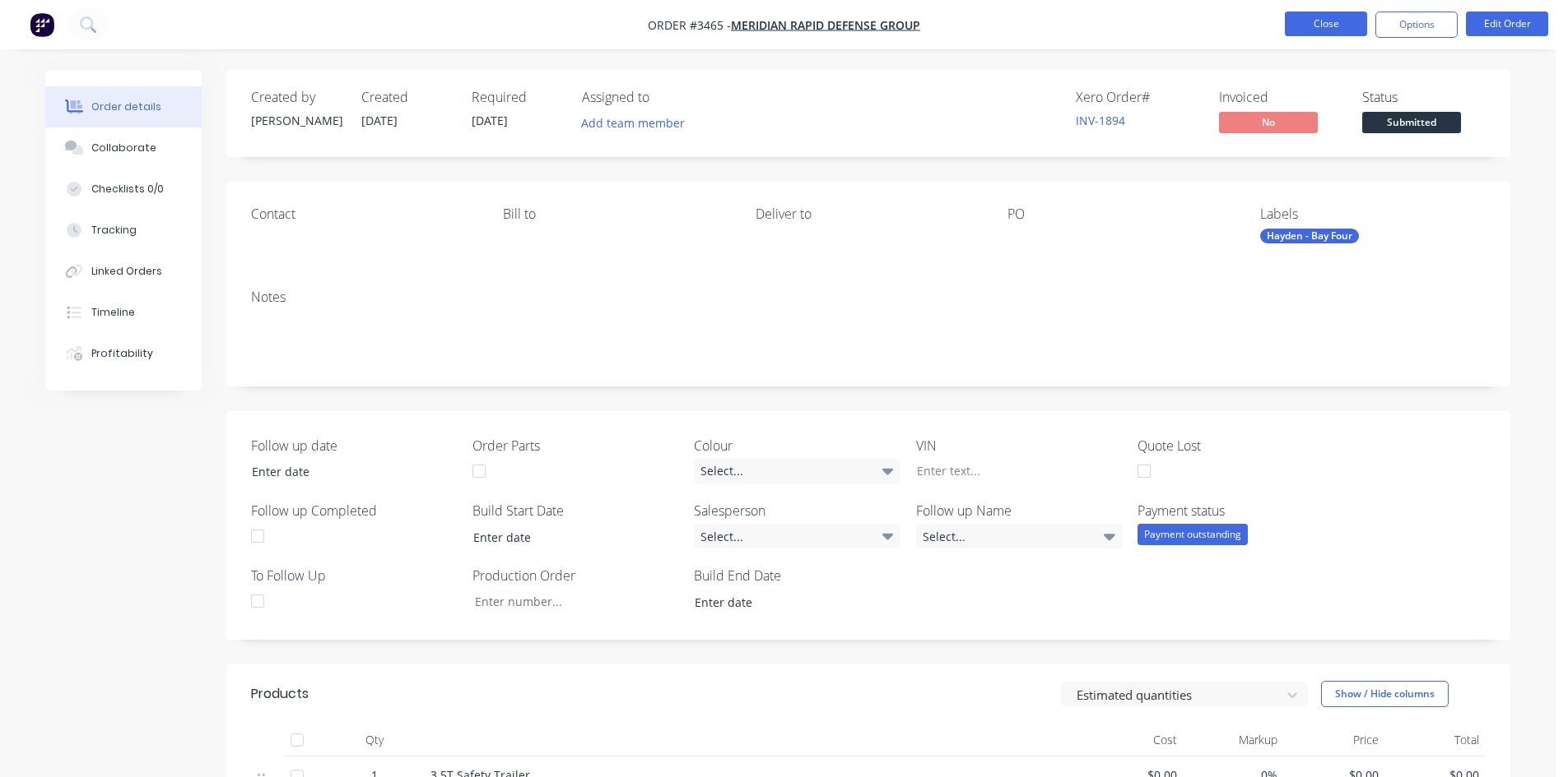
click at [1333, 34] on button "Close" at bounding box center [1326, 23] width 83 height 24
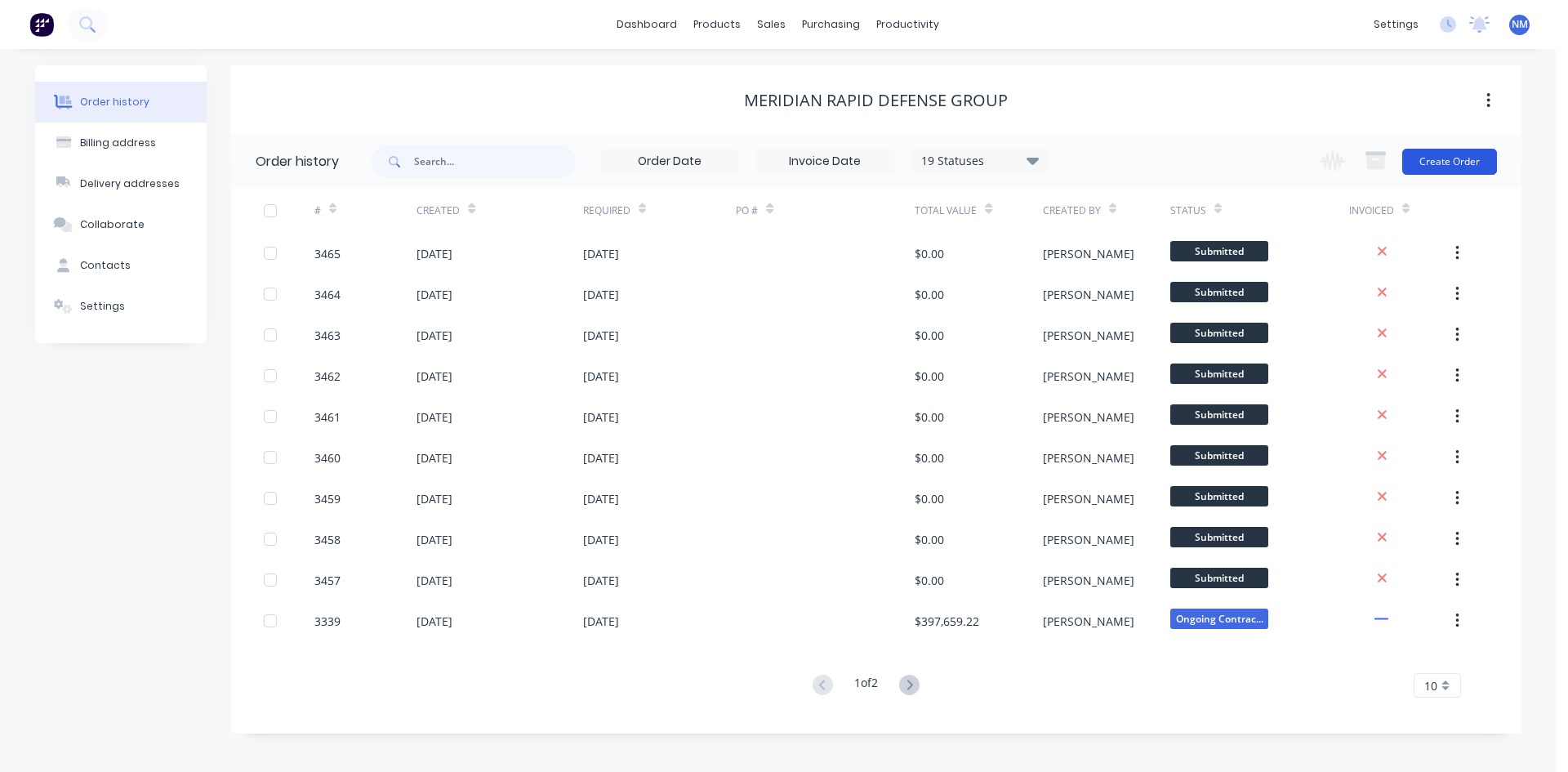
click at [1474, 164] on button "Create Order" at bounding box center [1450, 161] width 95 height 26
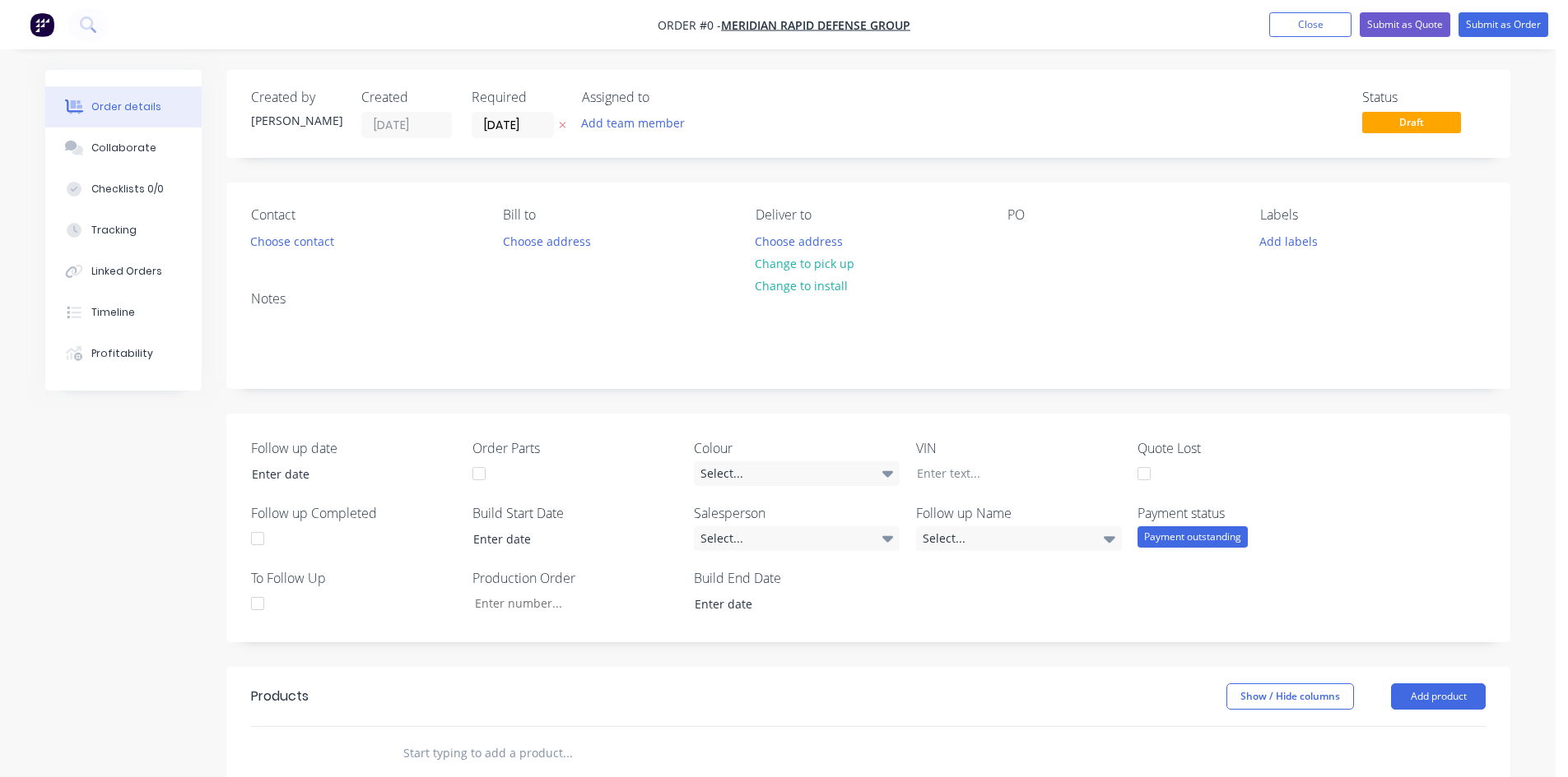
scroll to position [329, 0]
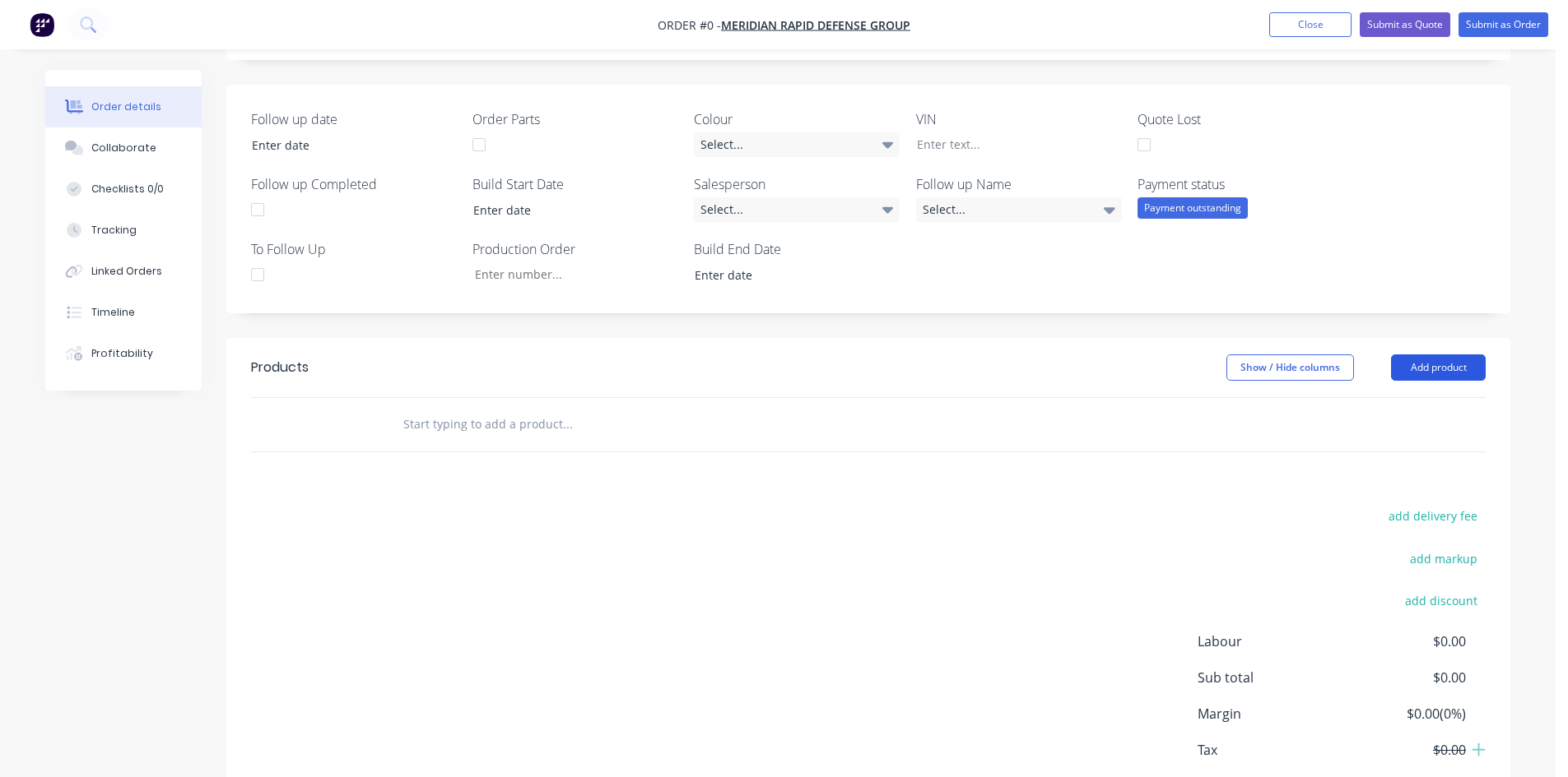
click at [1432, 379] on button "Add product" at bounding box center [1438, 367] width 95 height 26
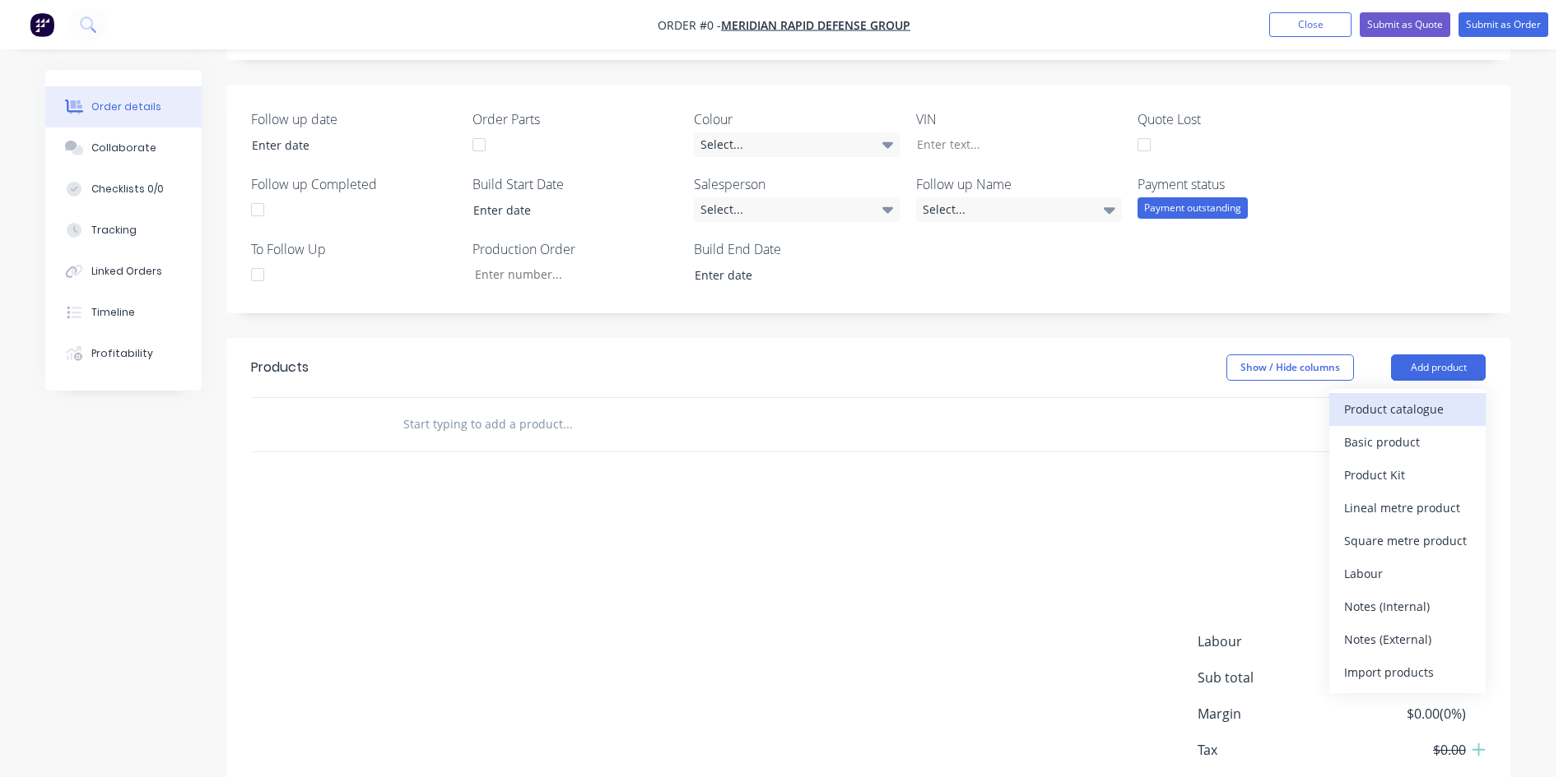
click at [1396, 418] on div "Product catalogue" at bounding box center [1407, 409] width 127 height 23
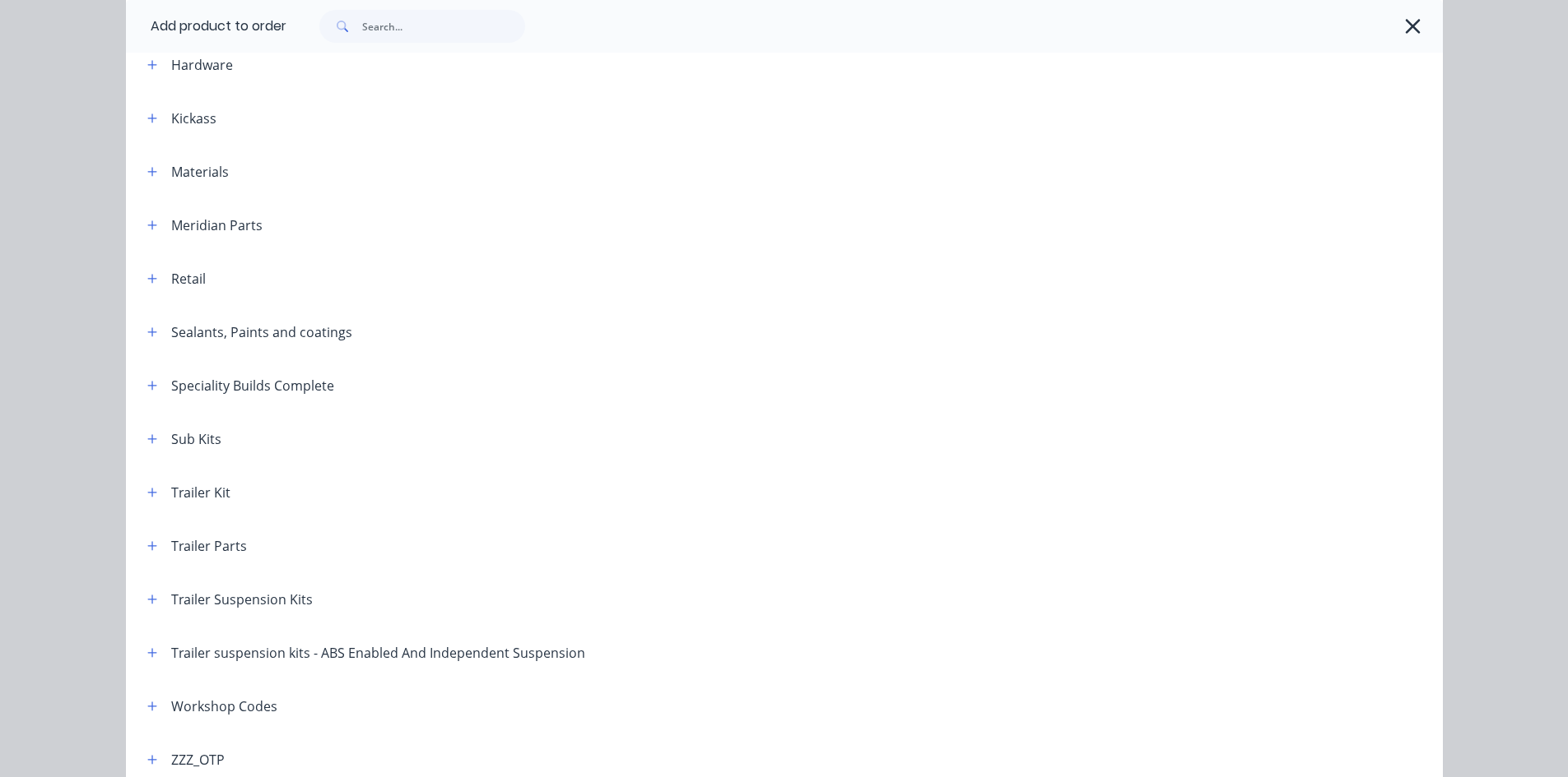
scroll to position [651, 0]
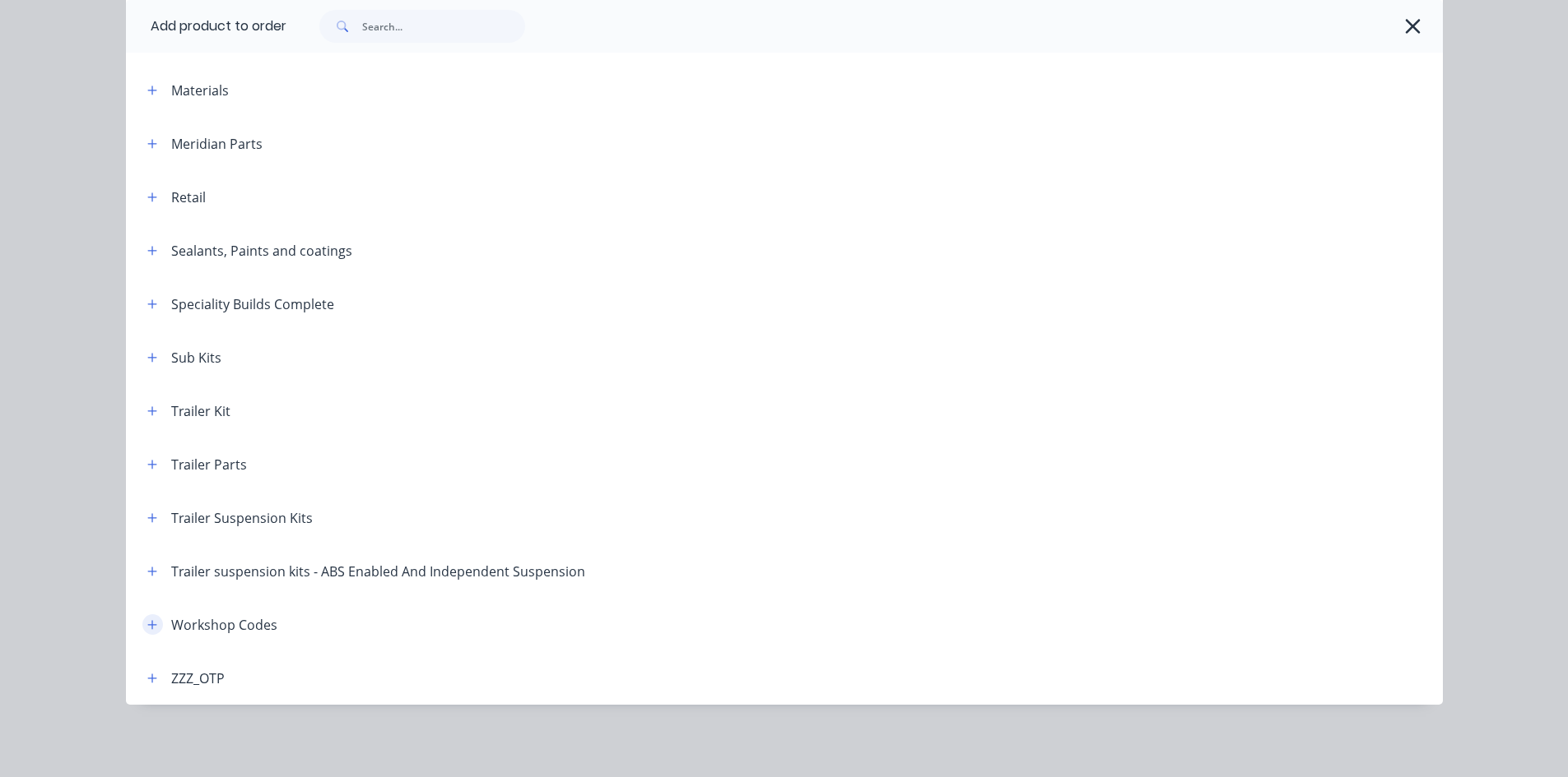
click at [149, 622] on icon "button" at bounding box center [152, 625] width 10 height 11
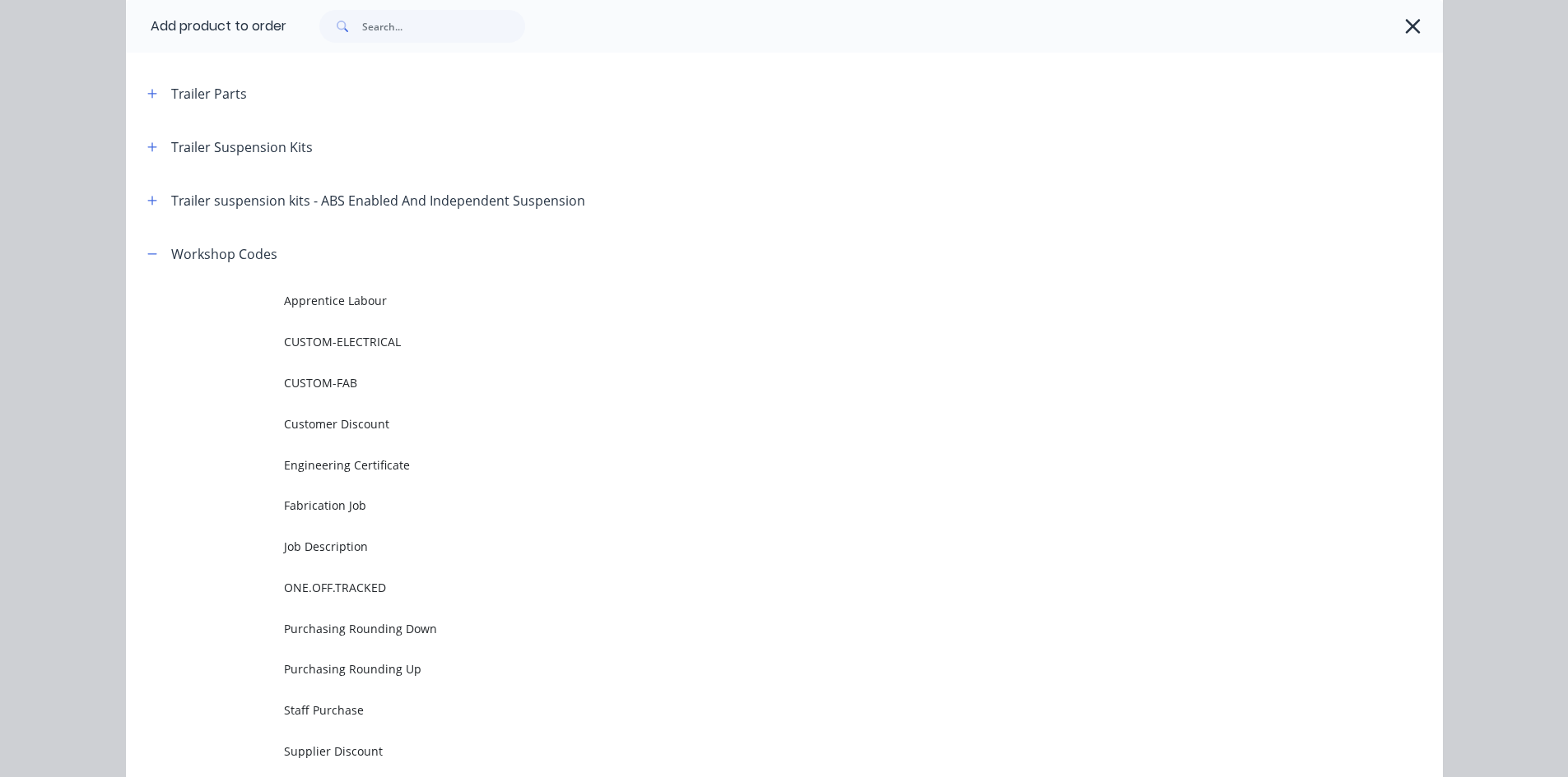
scroll to position [1145, 0]
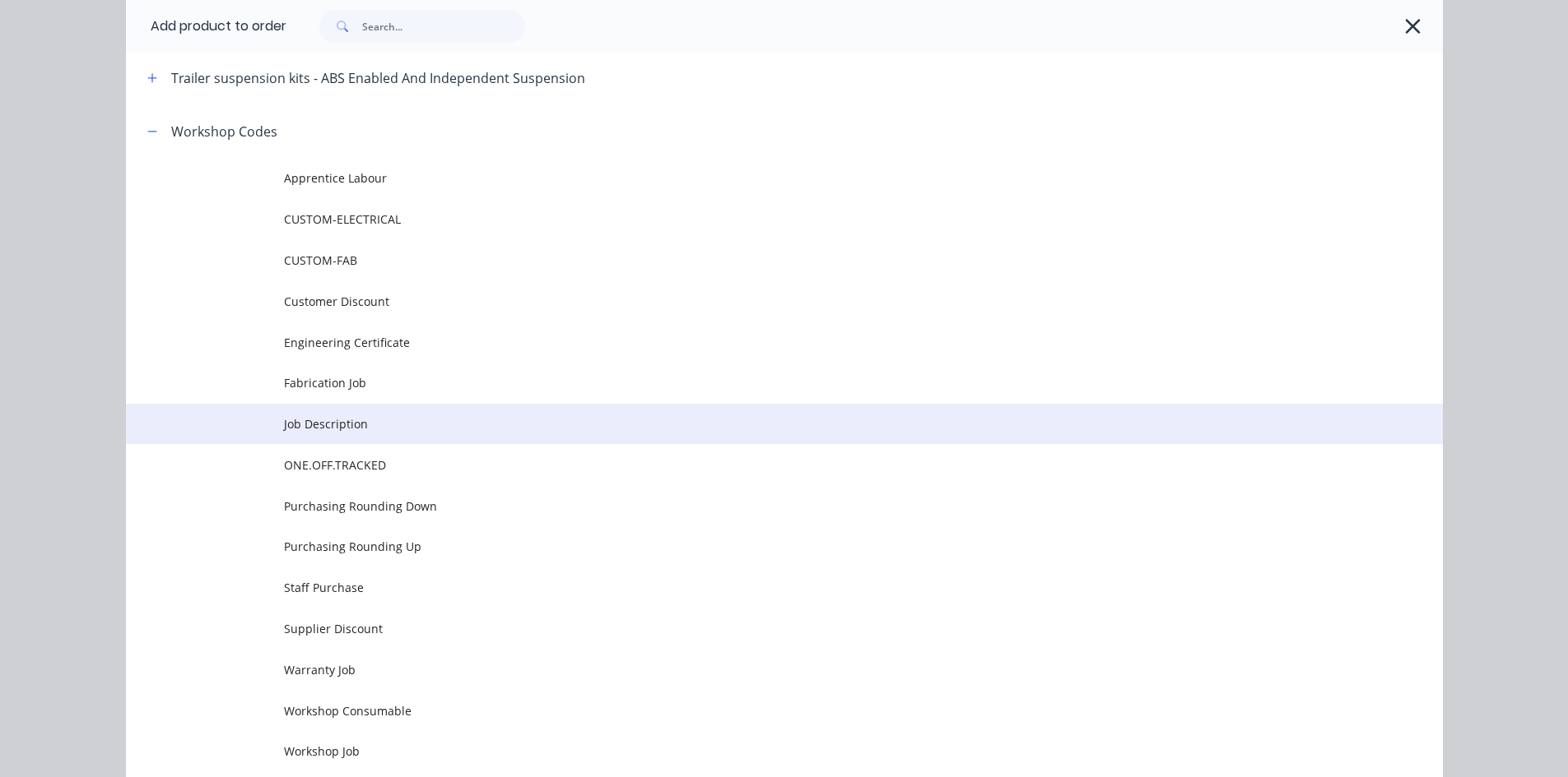
click at [361, 436] on td "Job Description" at bounding box center [863, 424] width 1159 height 41
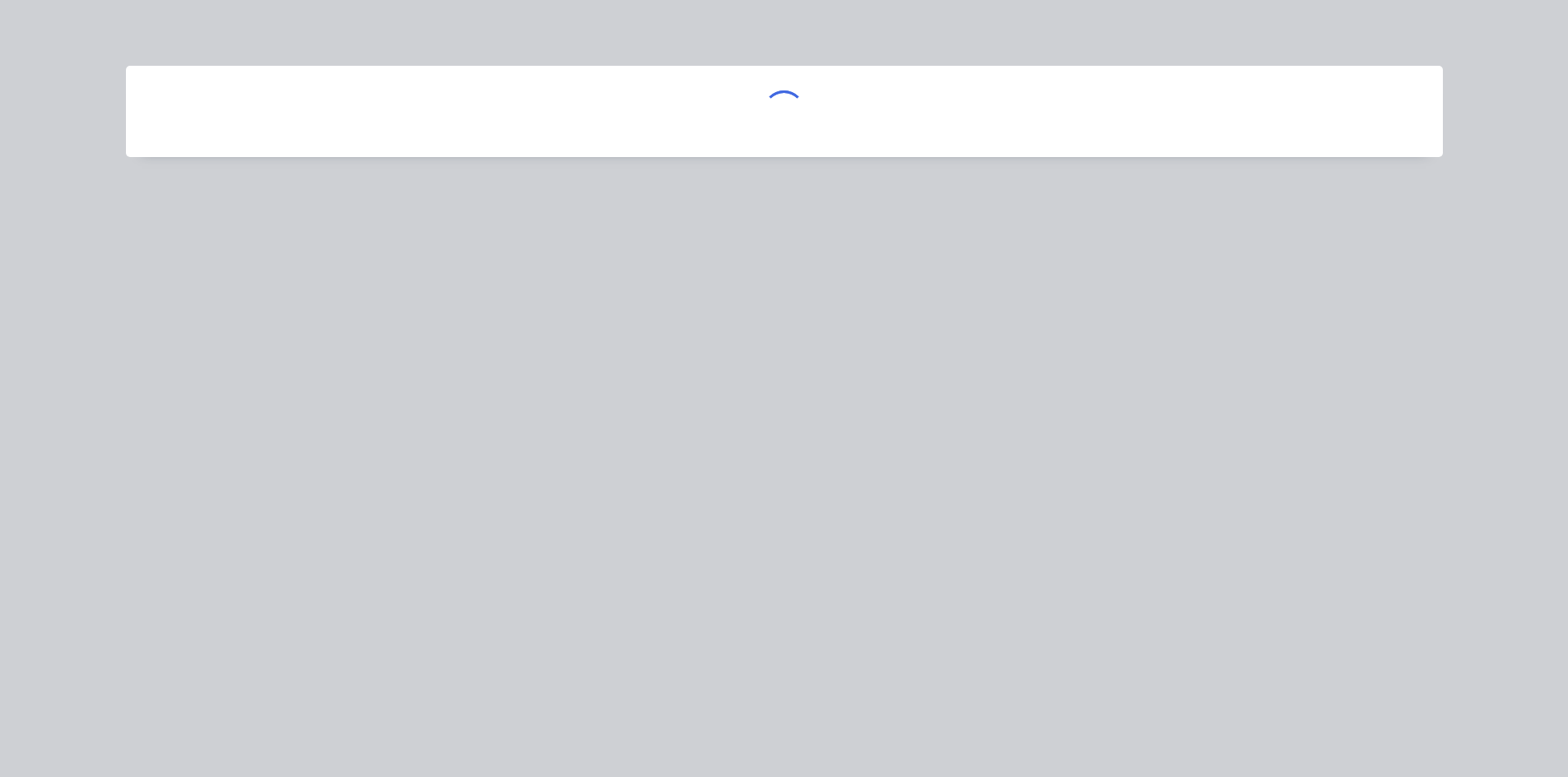
scroll to position [0, 0]
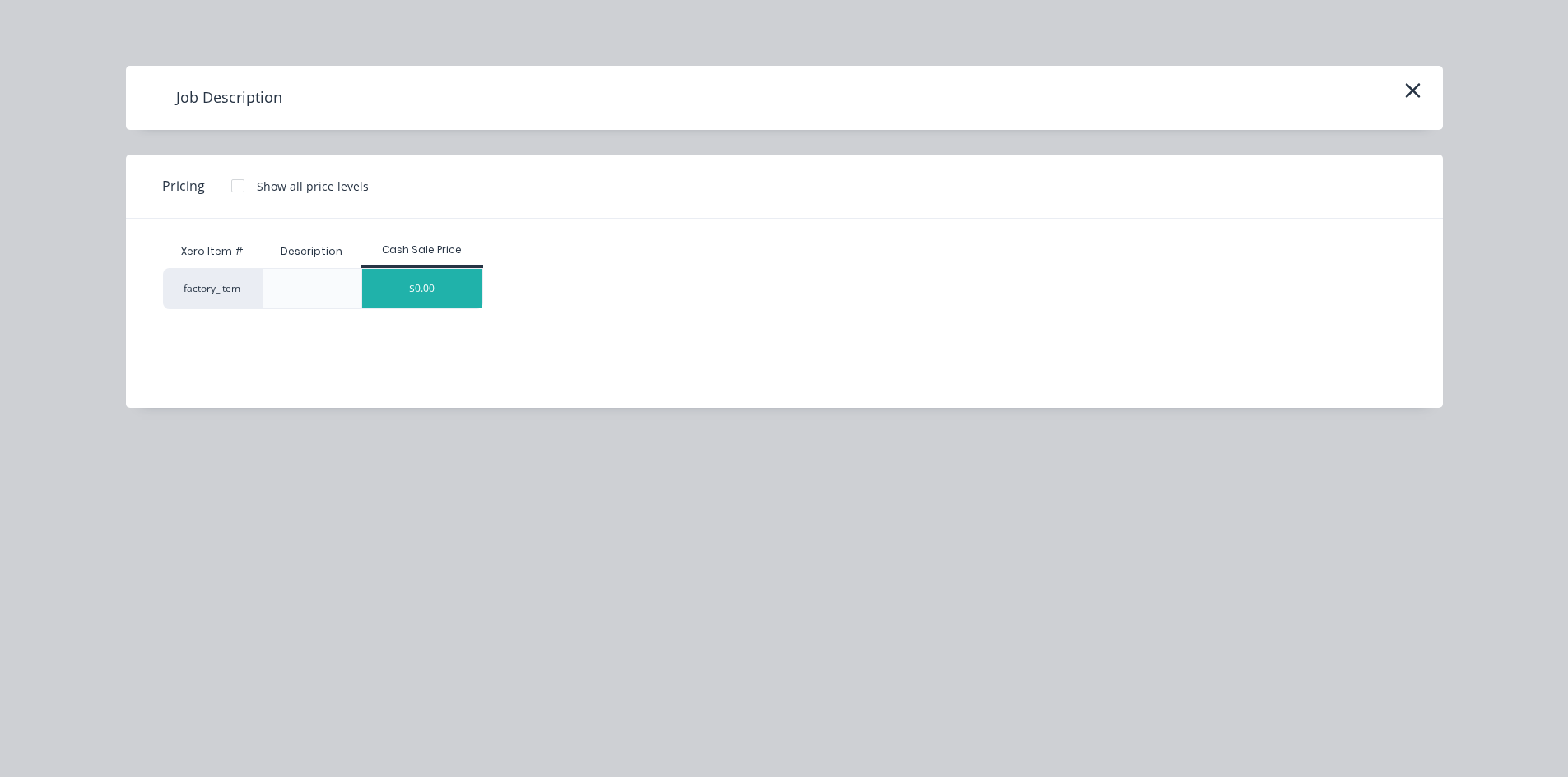
click at [414, 298] on div "$0.00" at bounding box center [422, 288] width 120 height 39
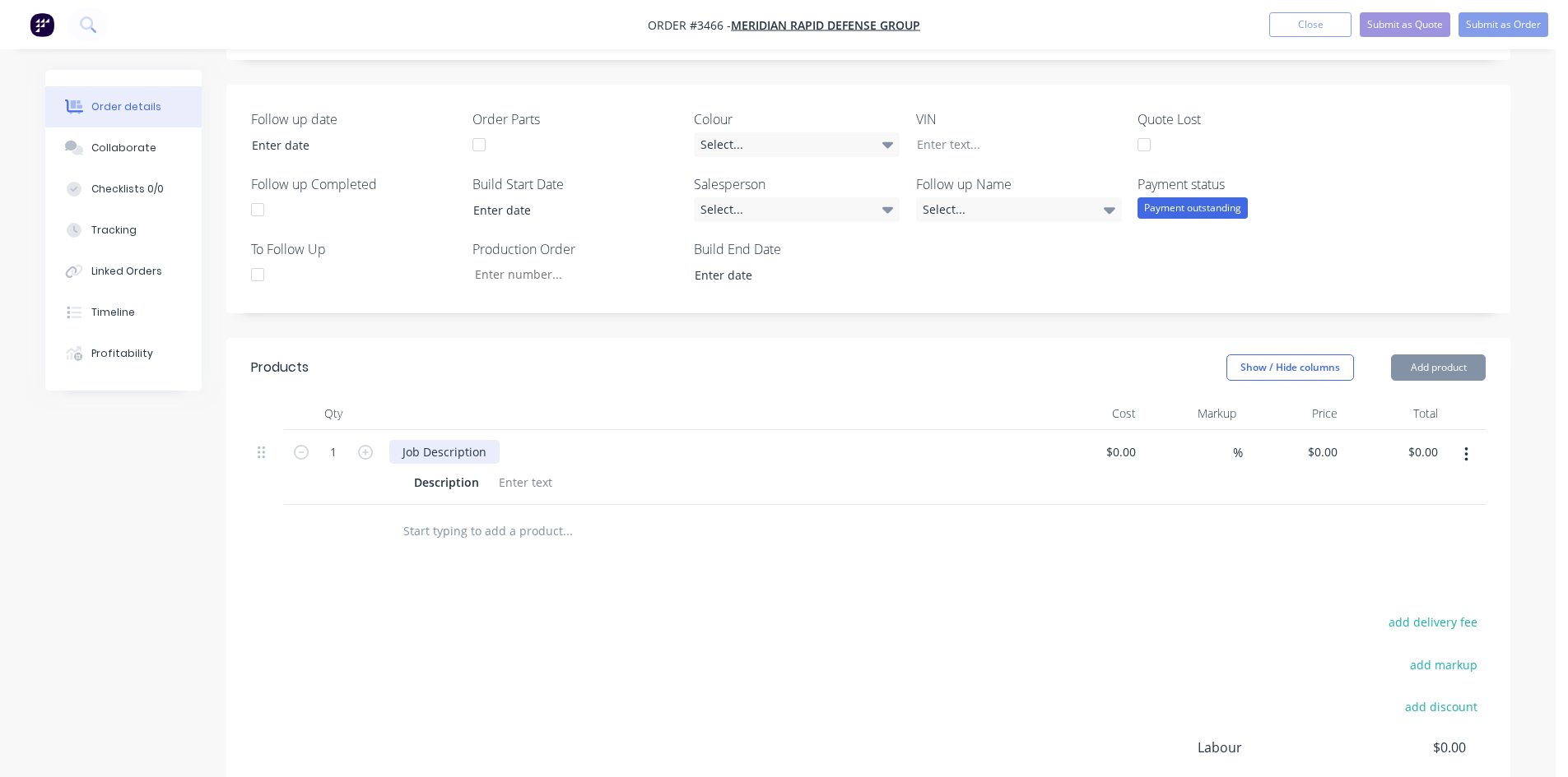
click at [491, 453] on div "Job Description" at bounding box center [444, 451] width 110 height 23
drag, startPoint x: 491, startPoint y: 453, endPoint x: 208, endPoint y: 458, distance: 283.0
click at [208, 458] on div "Created by Nick Created 03/10/25 Required 03/10/25 Assigned to Add team member …" at bounding box center [777, 359] width 1465 height 1237
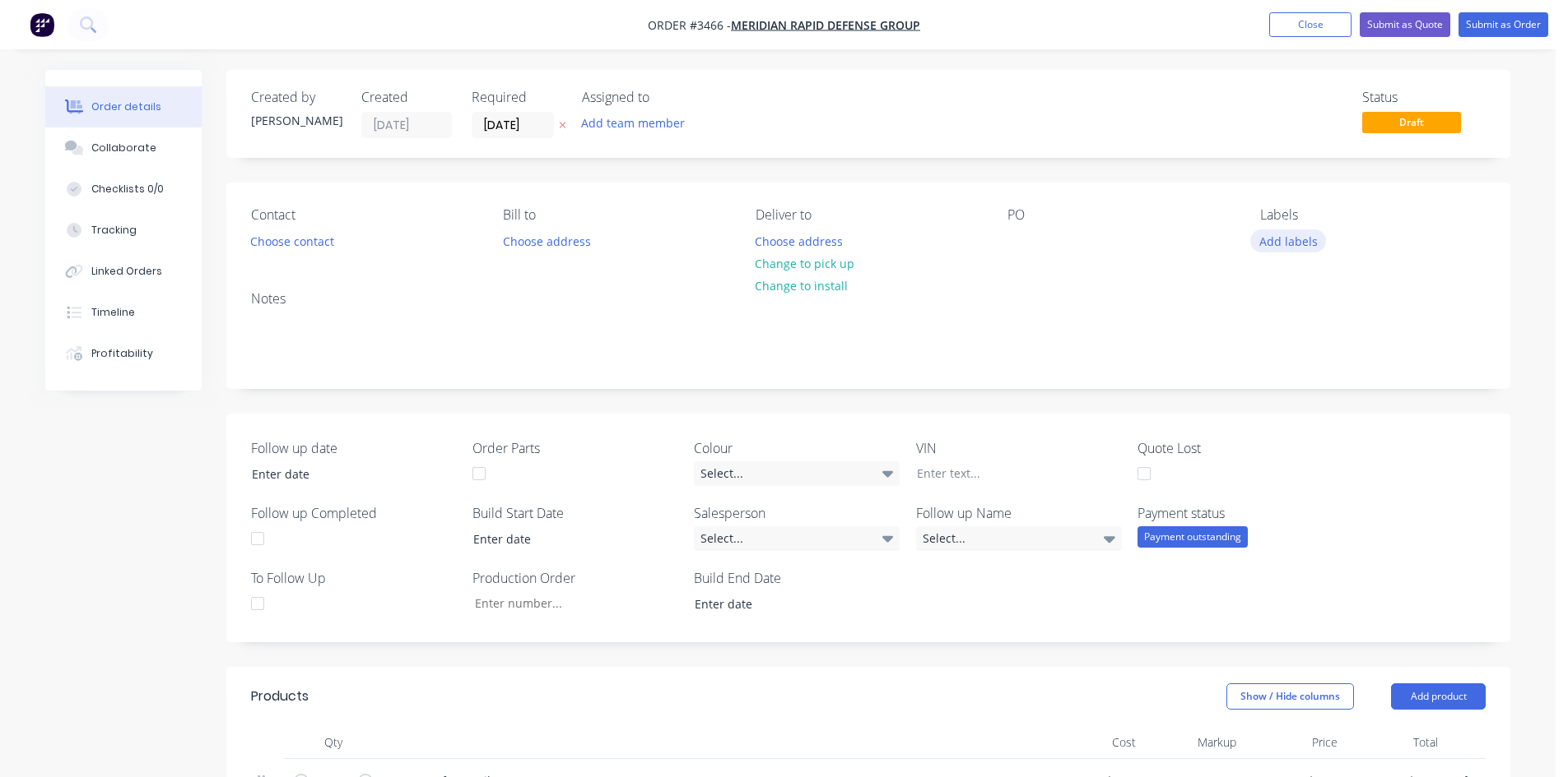
click at [1272, 231] on button "Add labels" at bounding box center [1287, 240] width 76 height 23
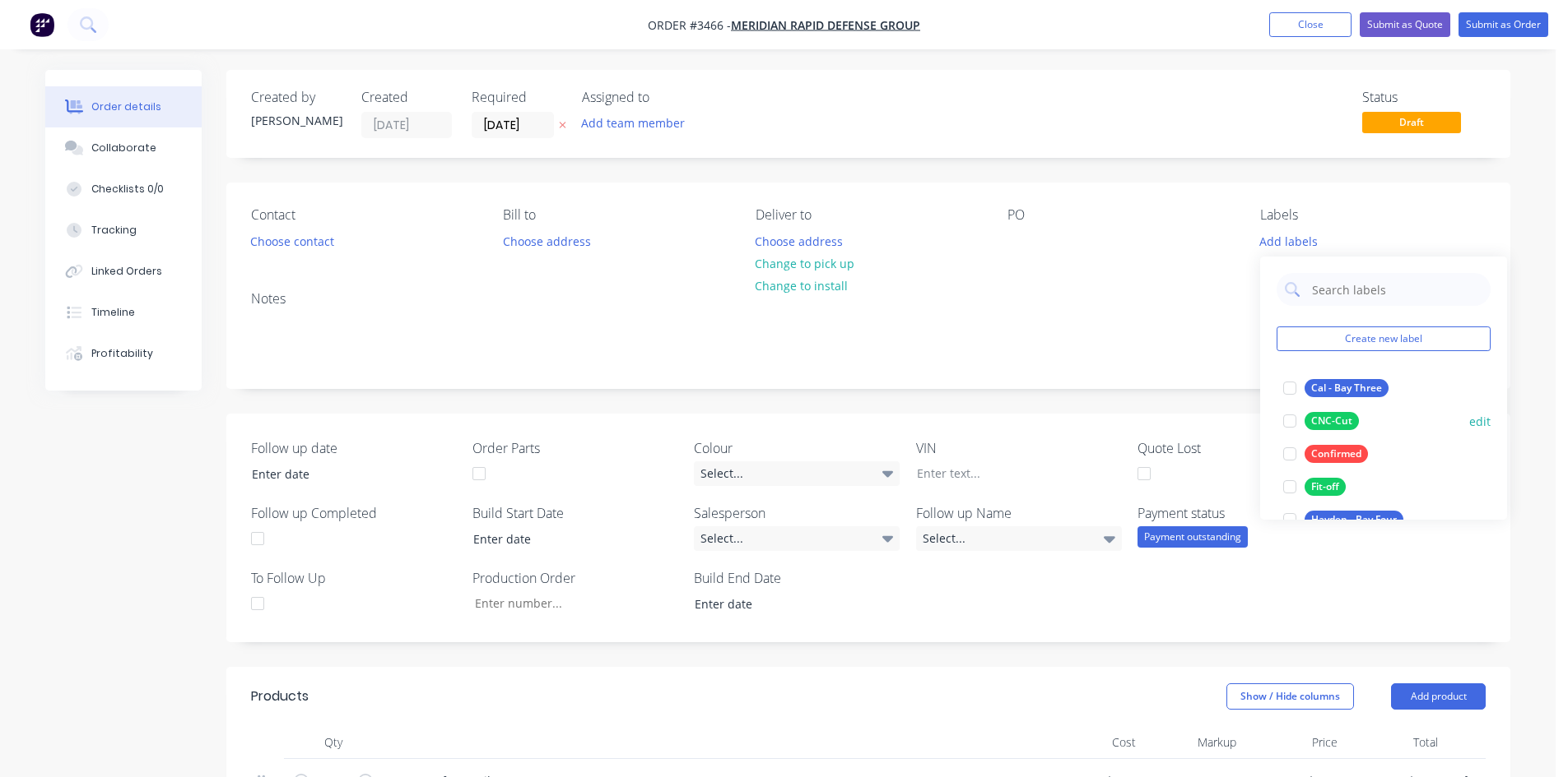
scroll to position [82, 0]
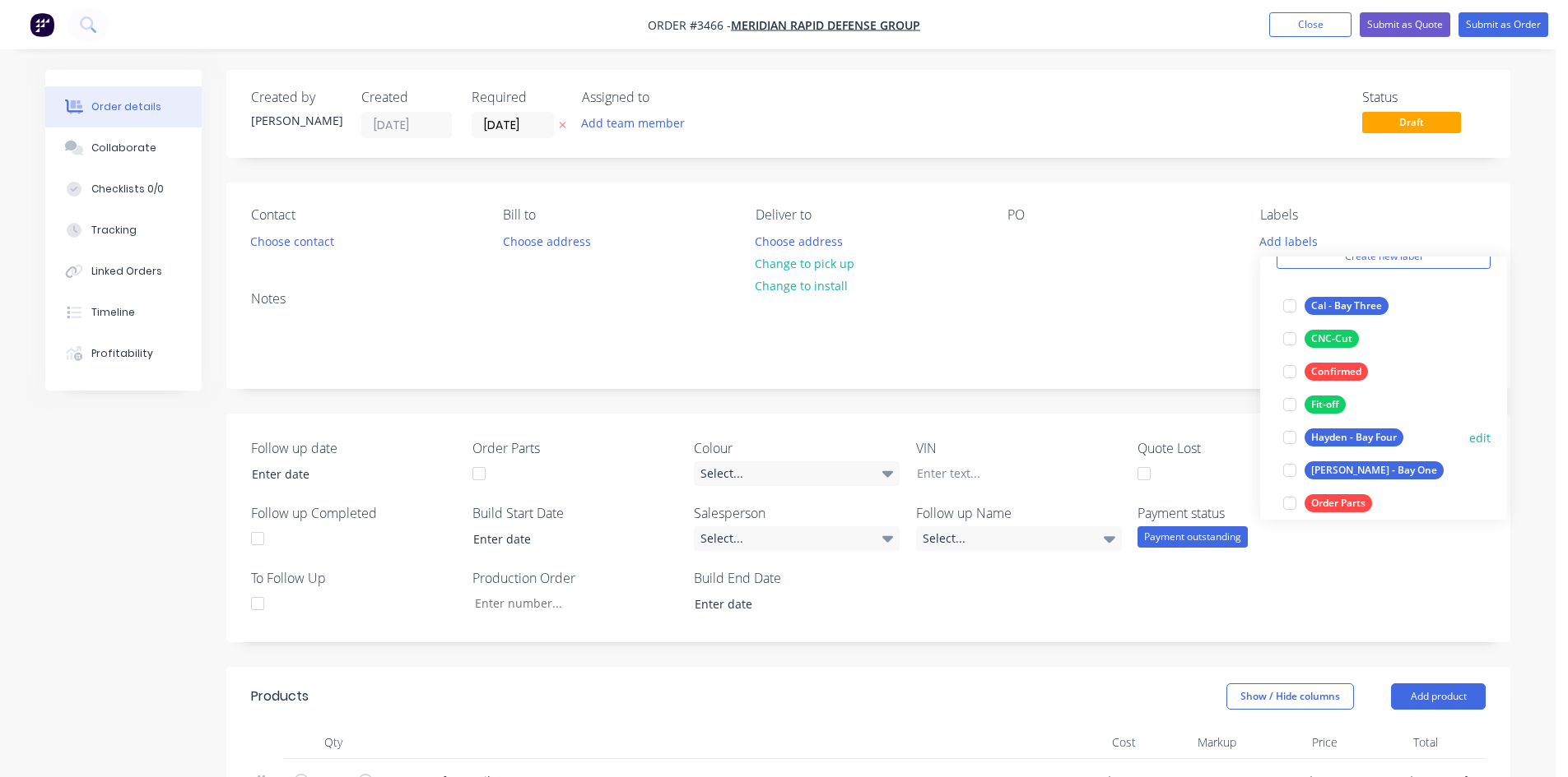
click at [1368, 431] on div "Hayden - Bay Four" at bounding box center [1354, 438] width 99 height 18
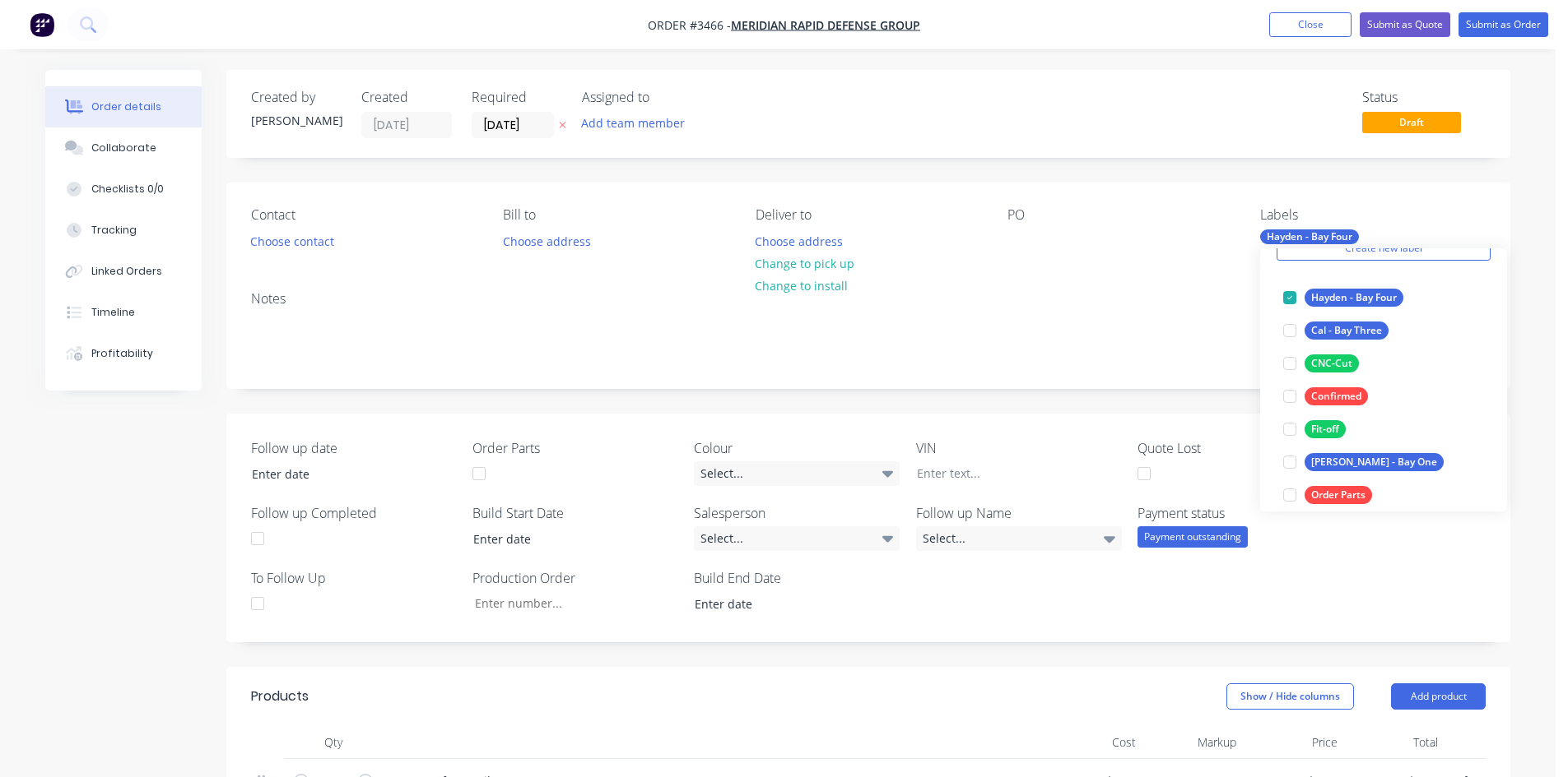
click at [1096, 281] on div "Notes" at bounding box center [869, 333] width 1284 height 110
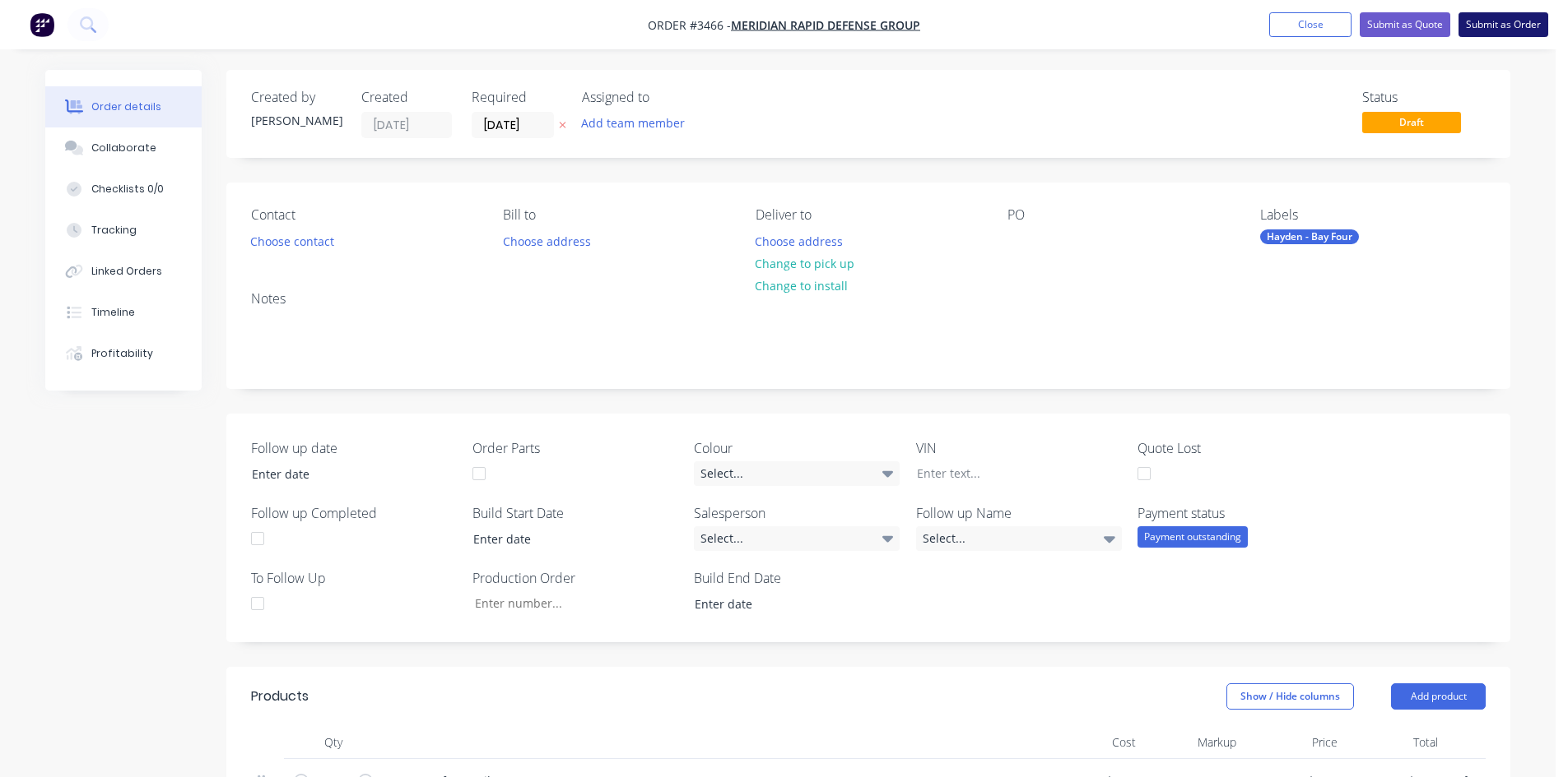
click at [1521, 26] on button "Submit as Order" at bounding box center [1503, 24] width 89 height 24
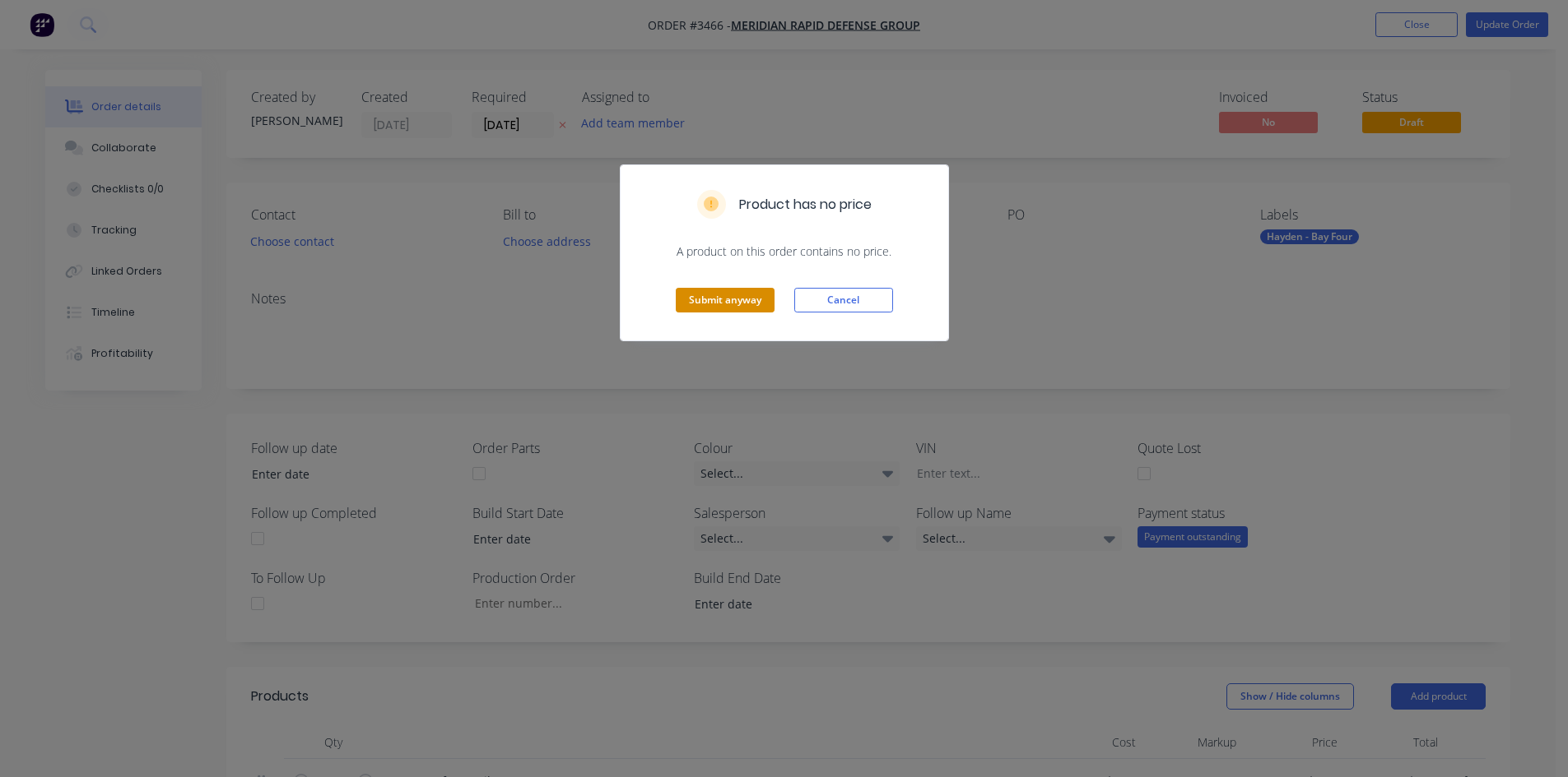
click at [705, 304] on button "Submit anyway" at bounding box center [725, 300] width 99 height 24
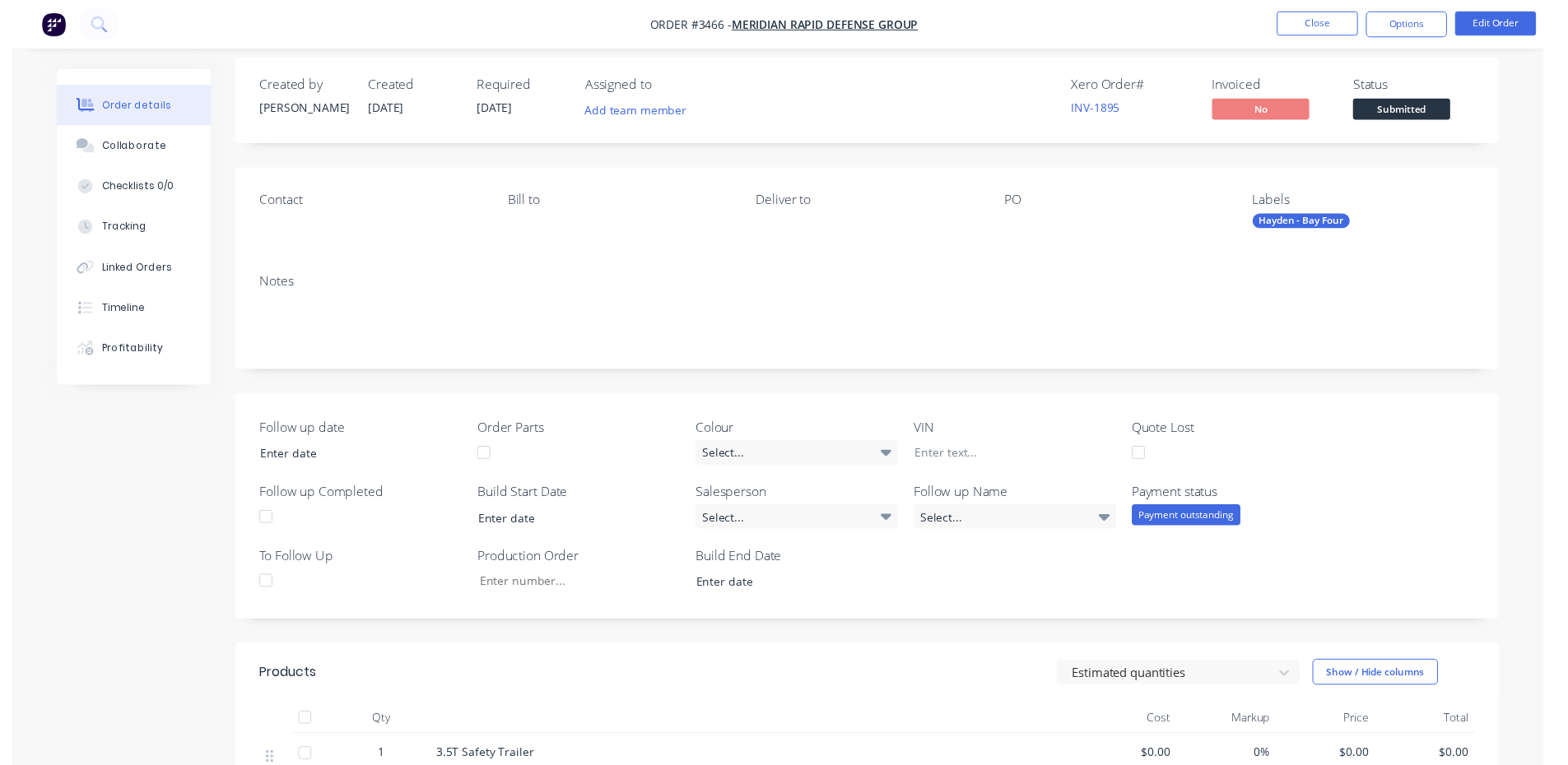
scroll to position [0, 0]
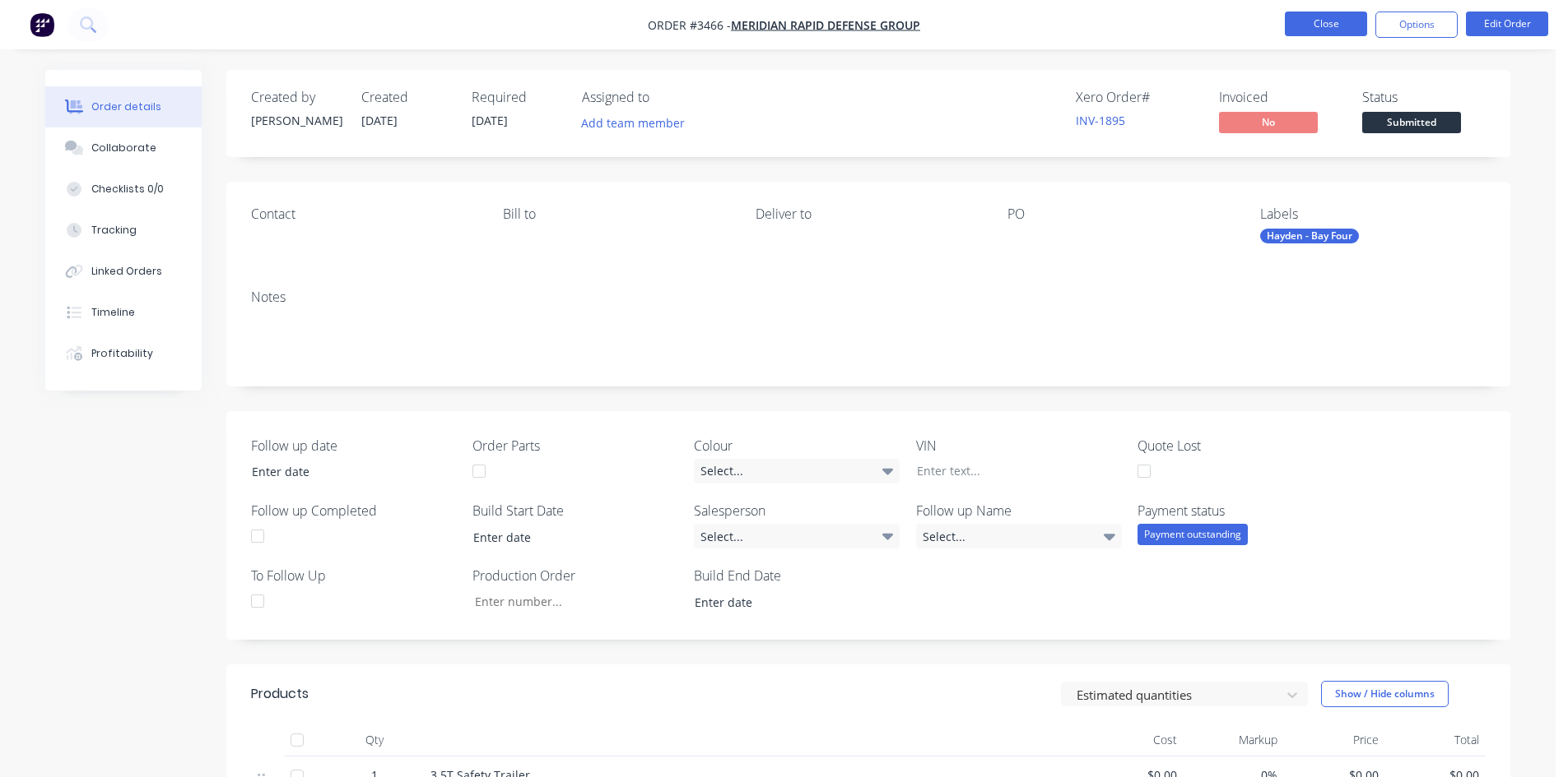
click at [1334, 30] on button "Close" at bounding box center [1326, 23] width 83 height 24
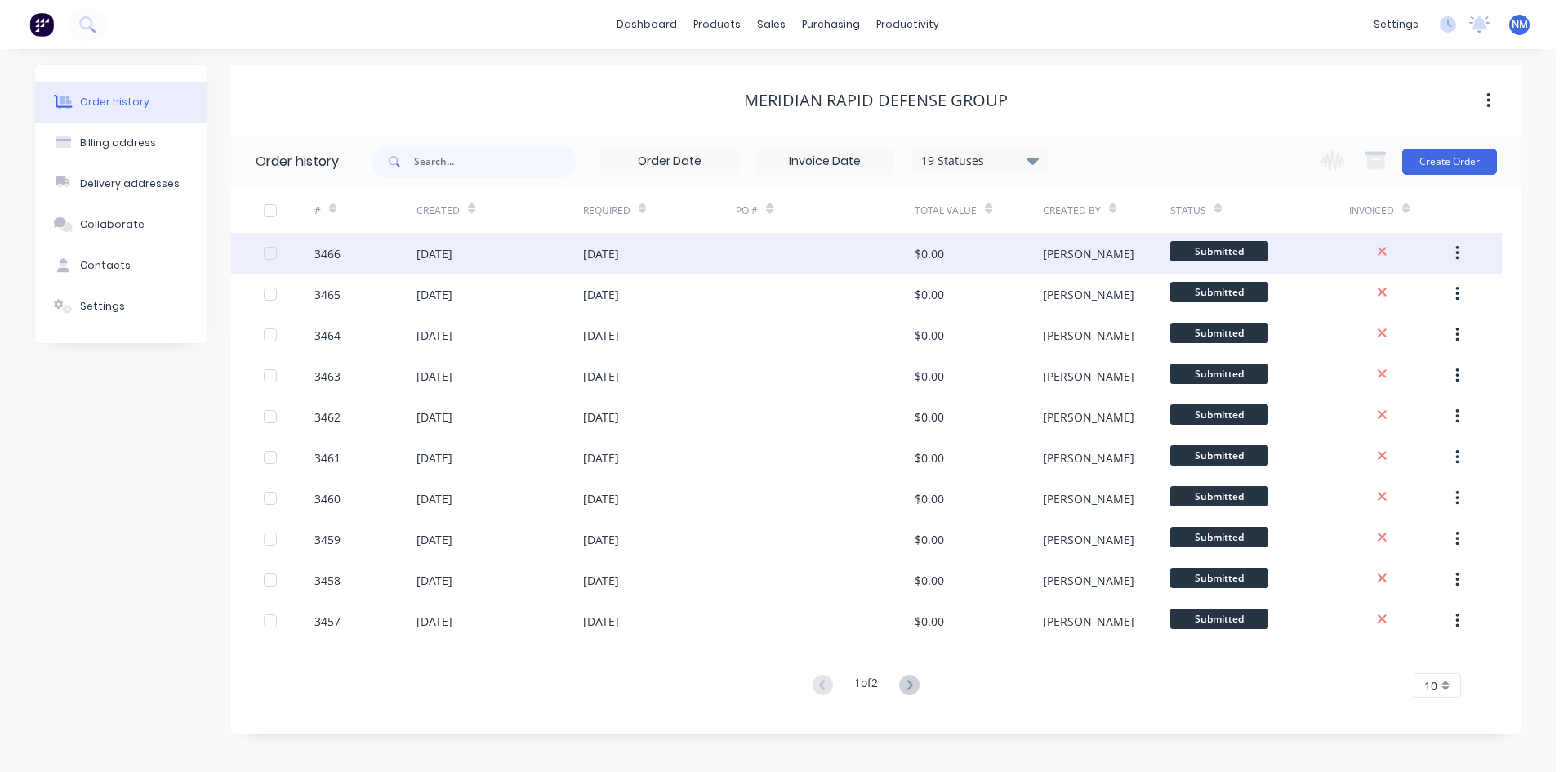
click at [1255, 251] on span "Submitted" at bounding box center [1220, 252] width 98 height 21
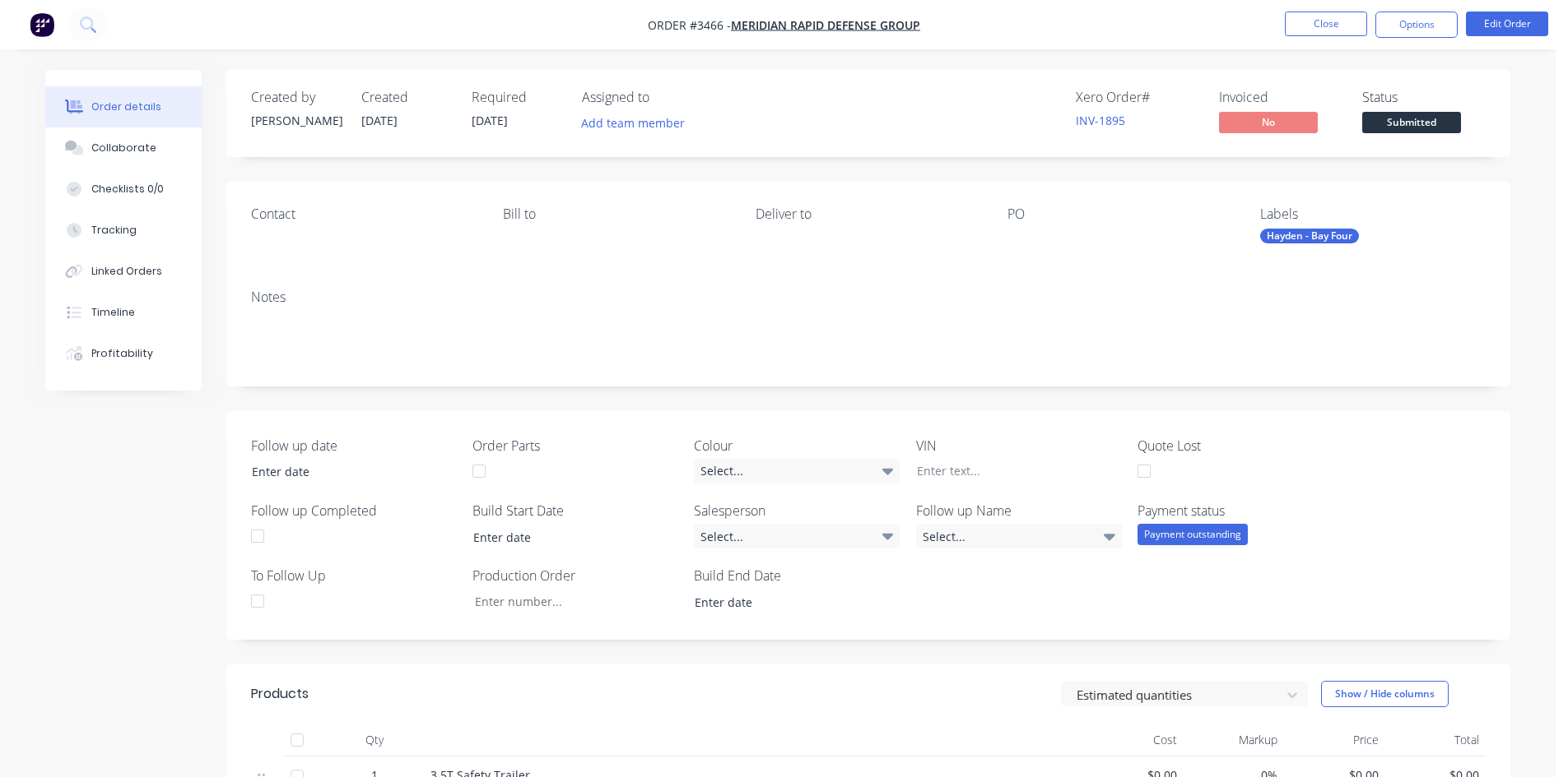
click at [1387, 131] on span "Submitted" at bounding box center [1412, 122] width 99 height 21
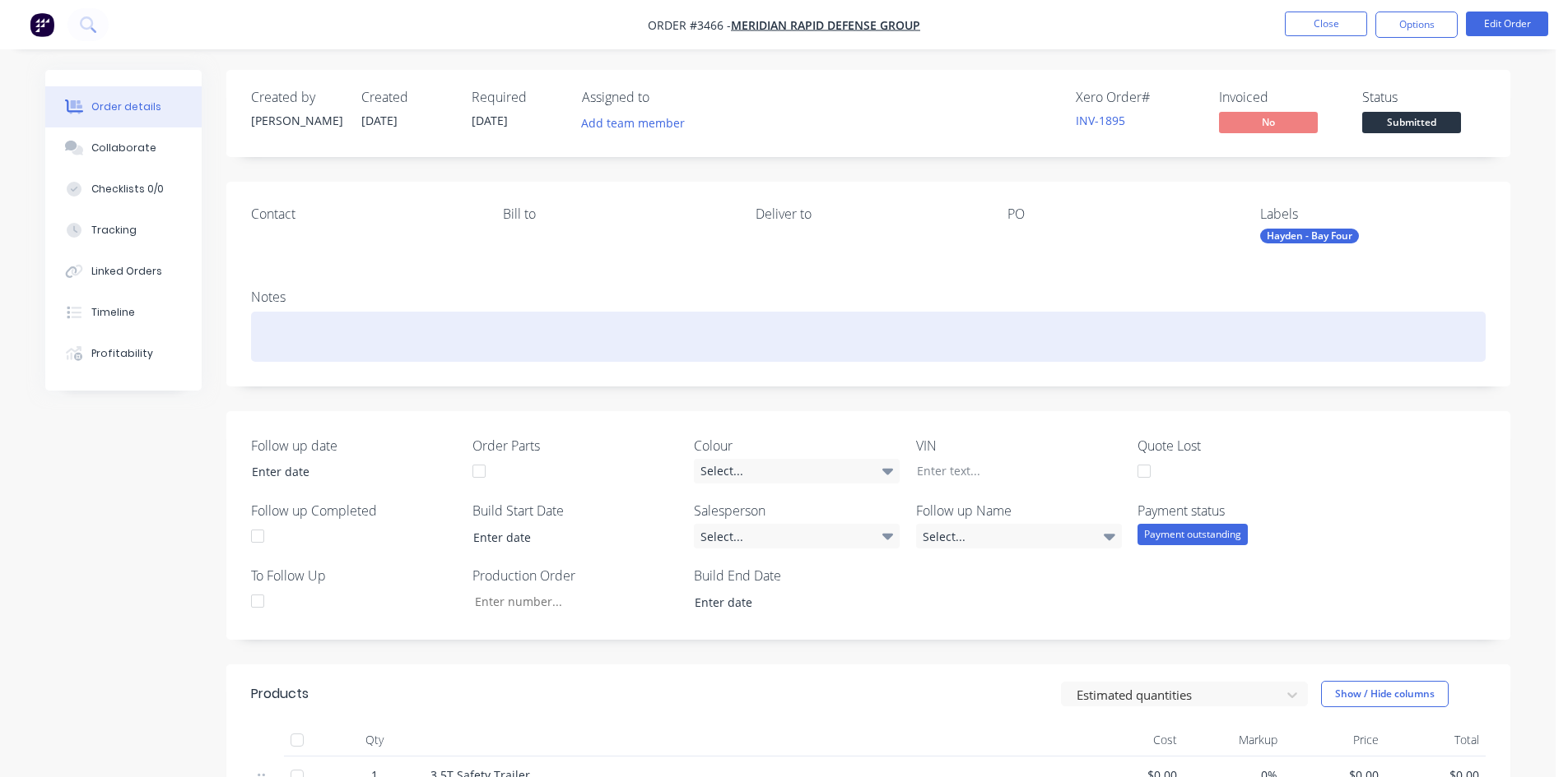
click at [907, 321] on div at bounding box center [868, 337] width 1234 height 50
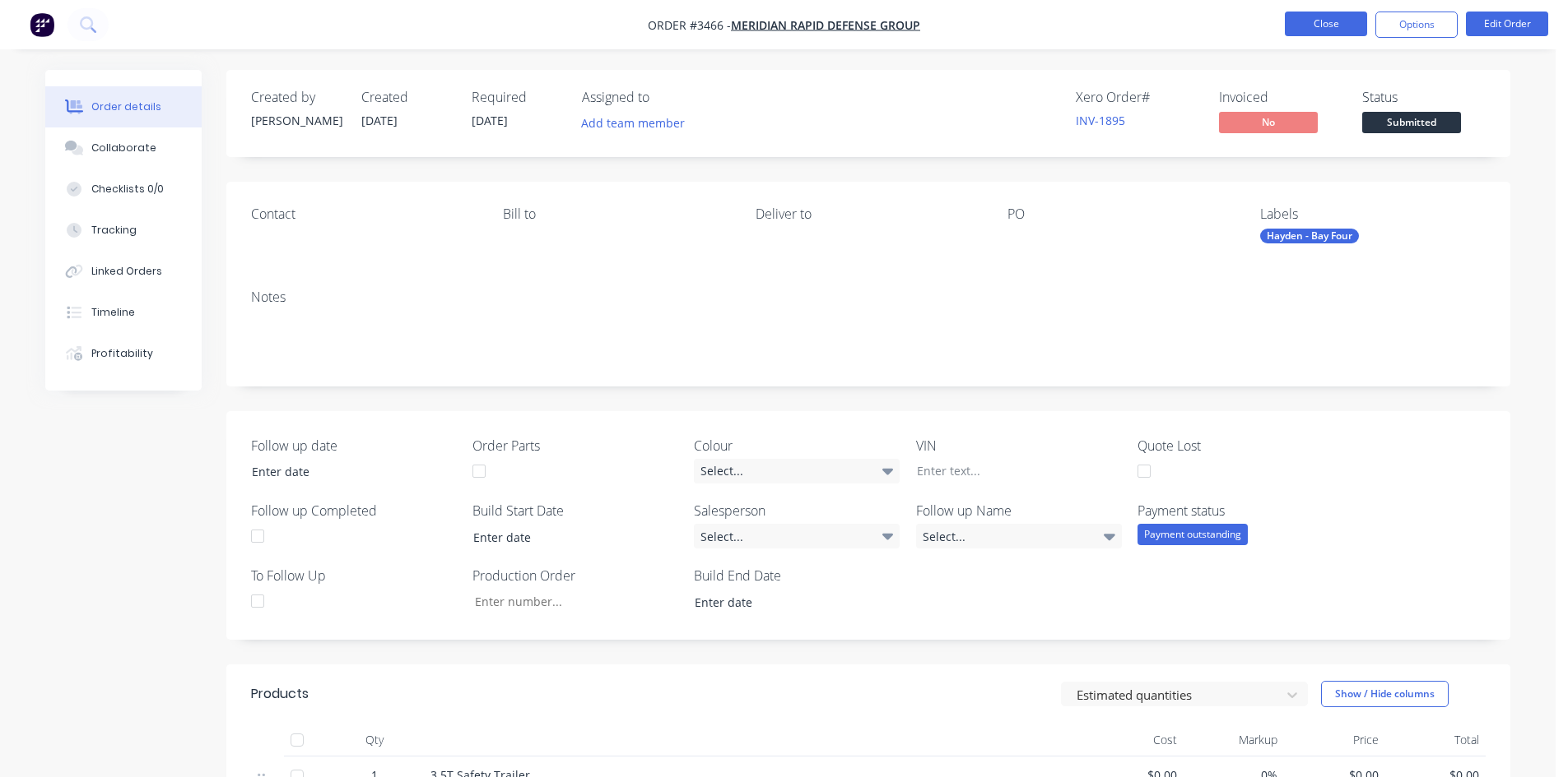
click at [1338, 28] on button "Close" at bounding box center [1326, 23] width 83 height 24
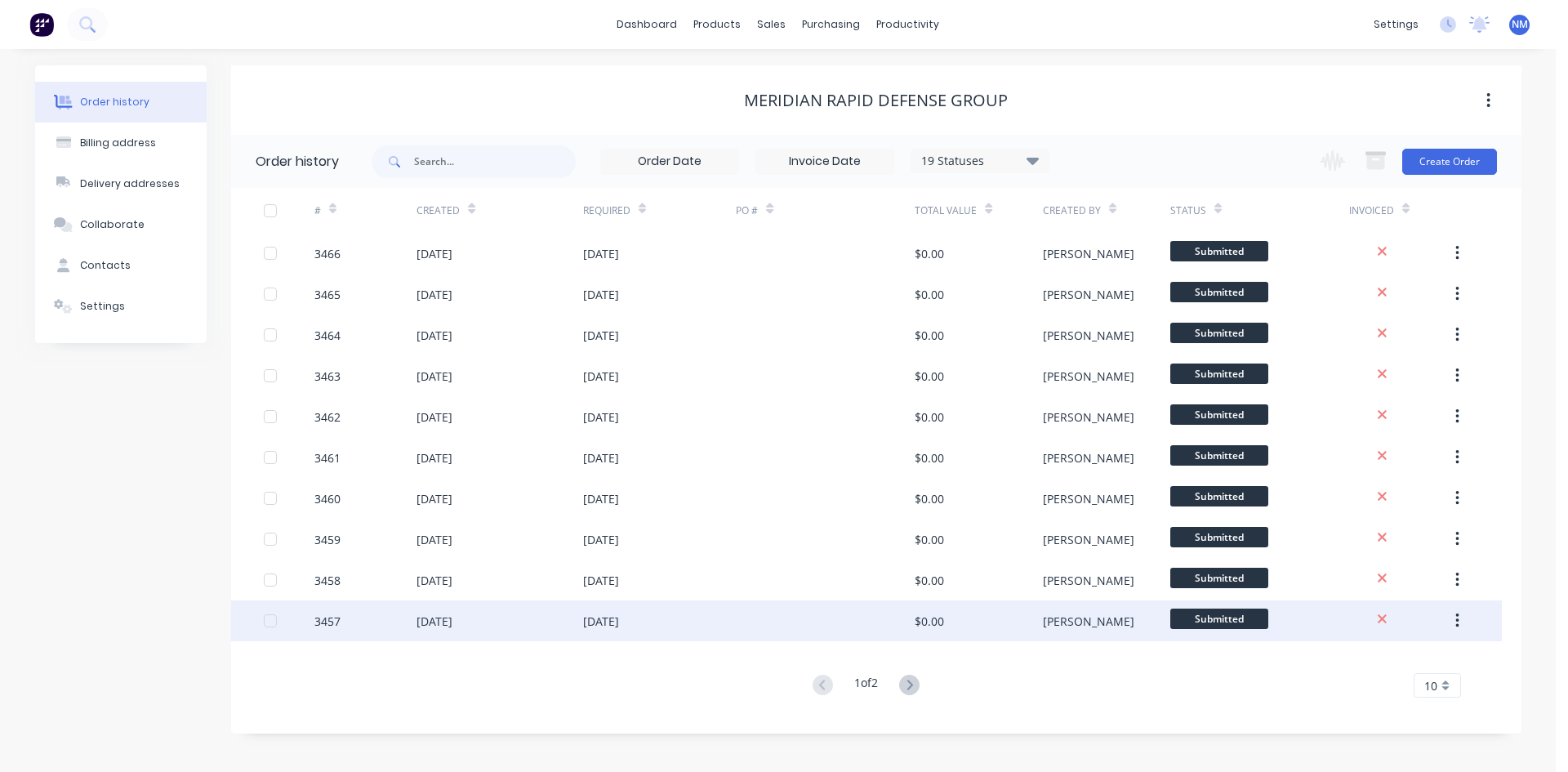
click at [1215, 623] on span "Submitted" at bounding box center [1220, 619] width 98 height 21
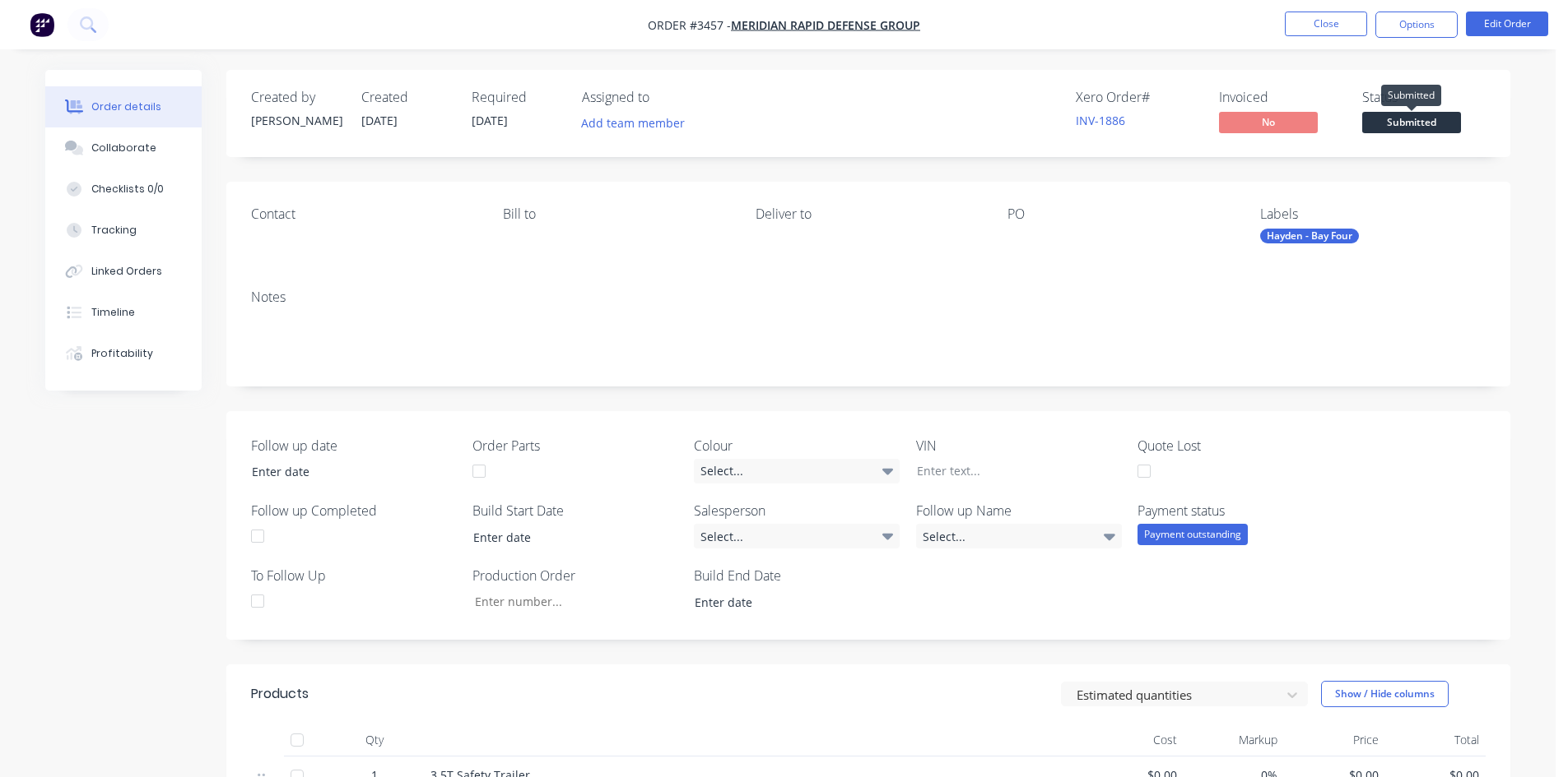
click at [1423, 128] on span "Submitted" at bounding box center [1412, 122] width 99 height 21
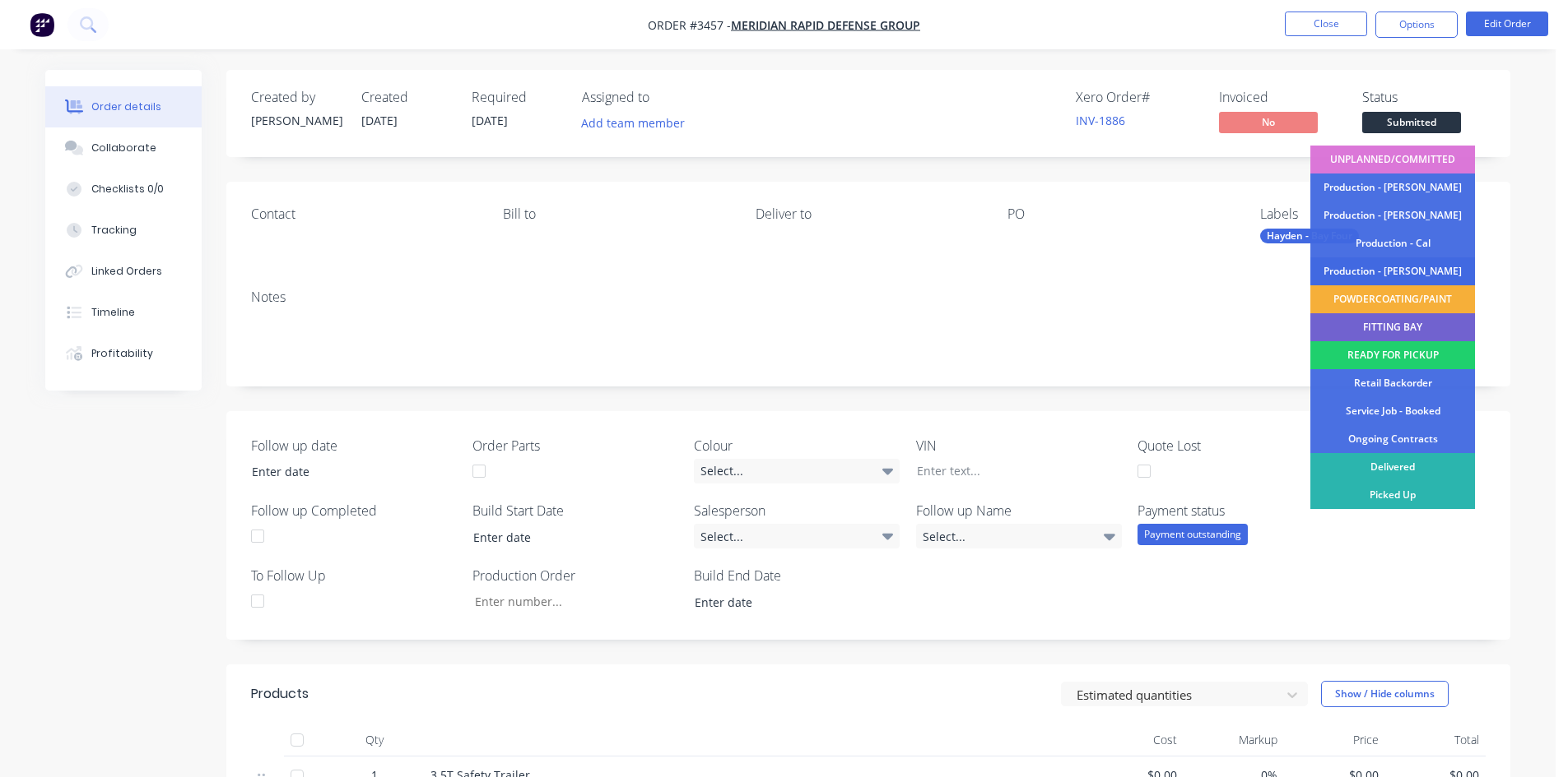
click at [1376, 275] on div "Production - [PERSON_NAME]" at bounding box center [1393, 272] width 165 height 28
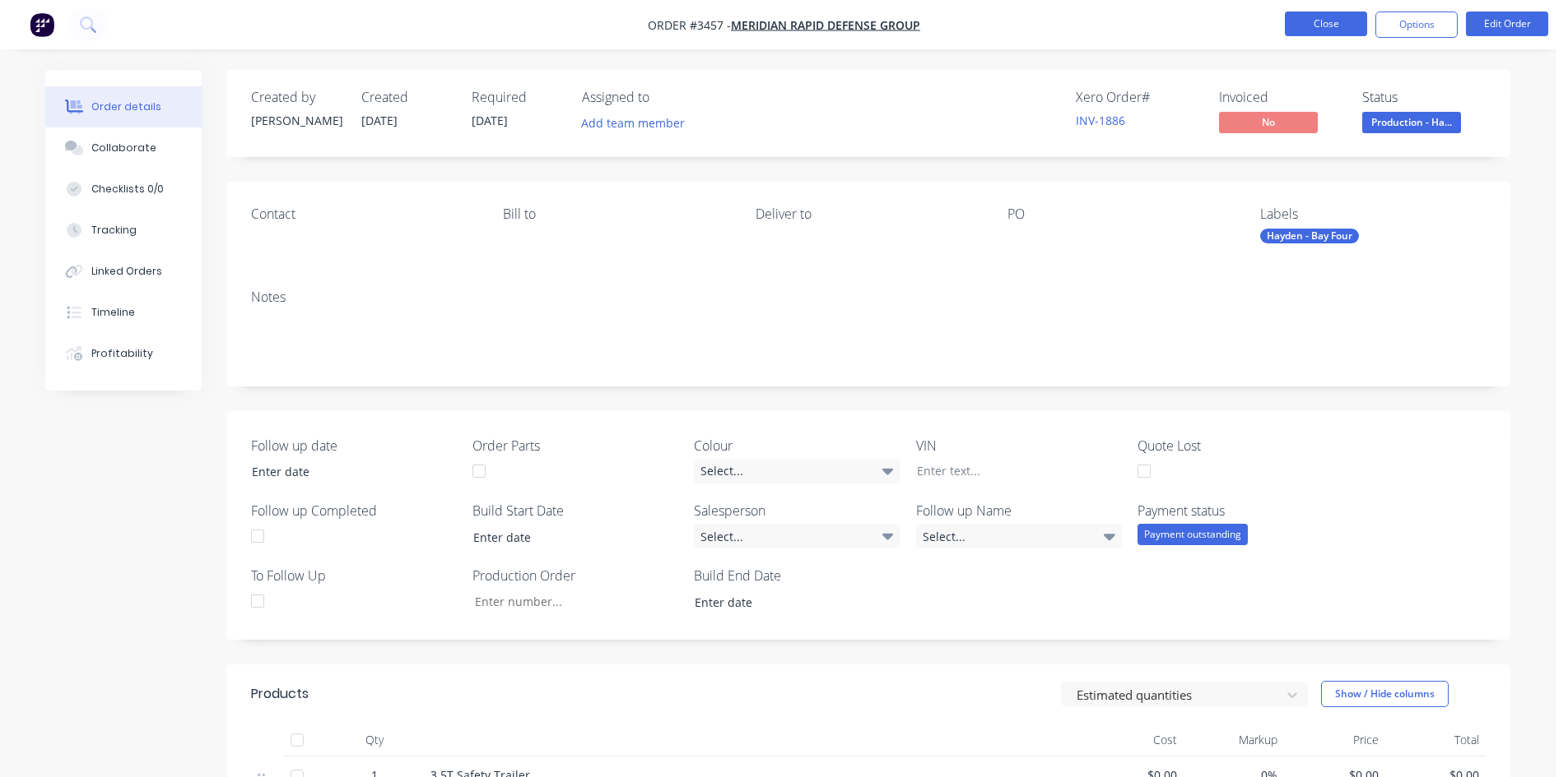
click at [1312, 23] on button "Close" at bounding box center [1326, 23] width 83 height 24
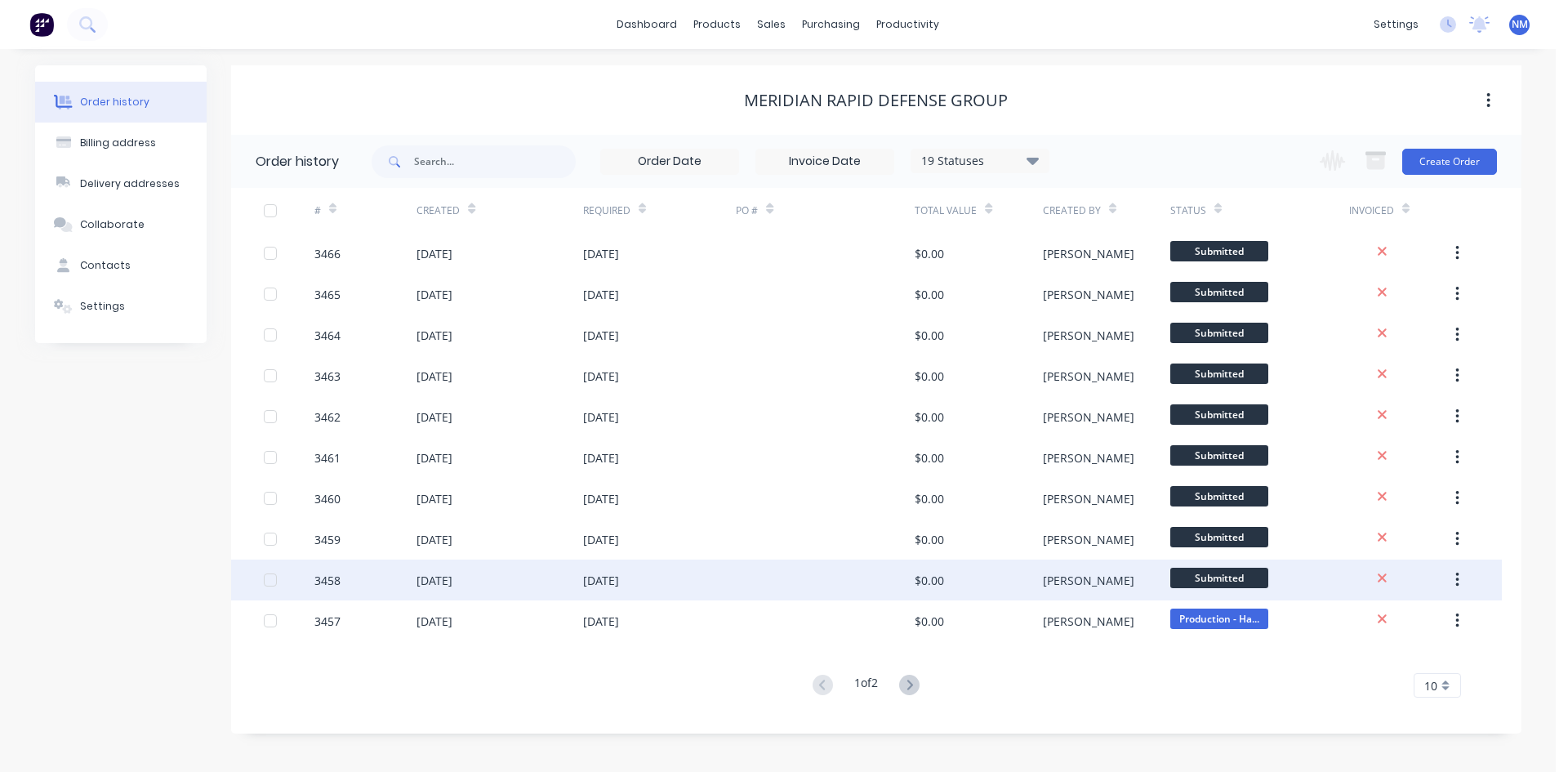
click at [1202, 592] on div "Submitted" at bounding box center [1220, 581] width 98 height 24
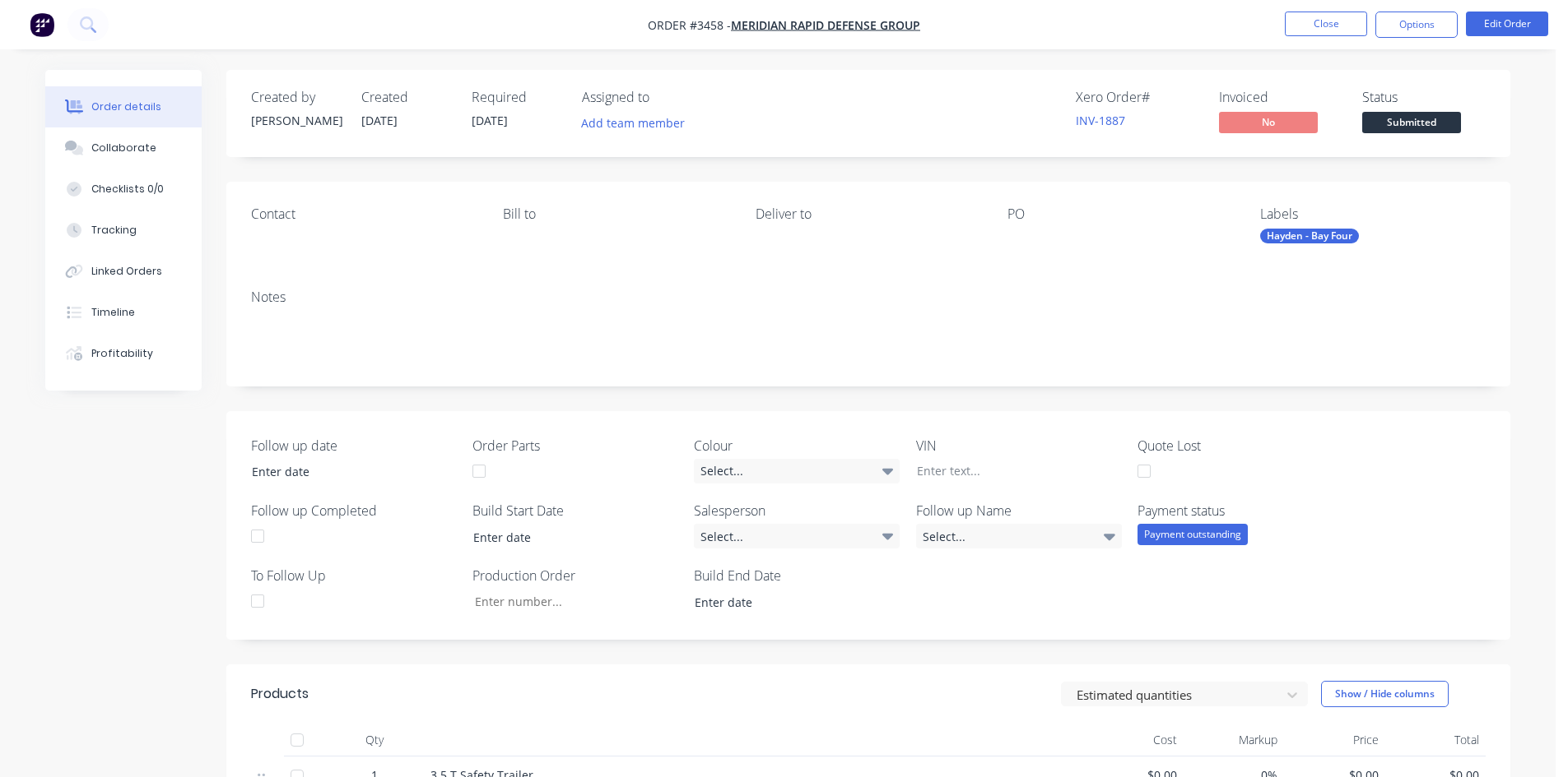
click at [1392, 119] on span "Submitted" at bounding box center [1412, 122] width 99 height 21
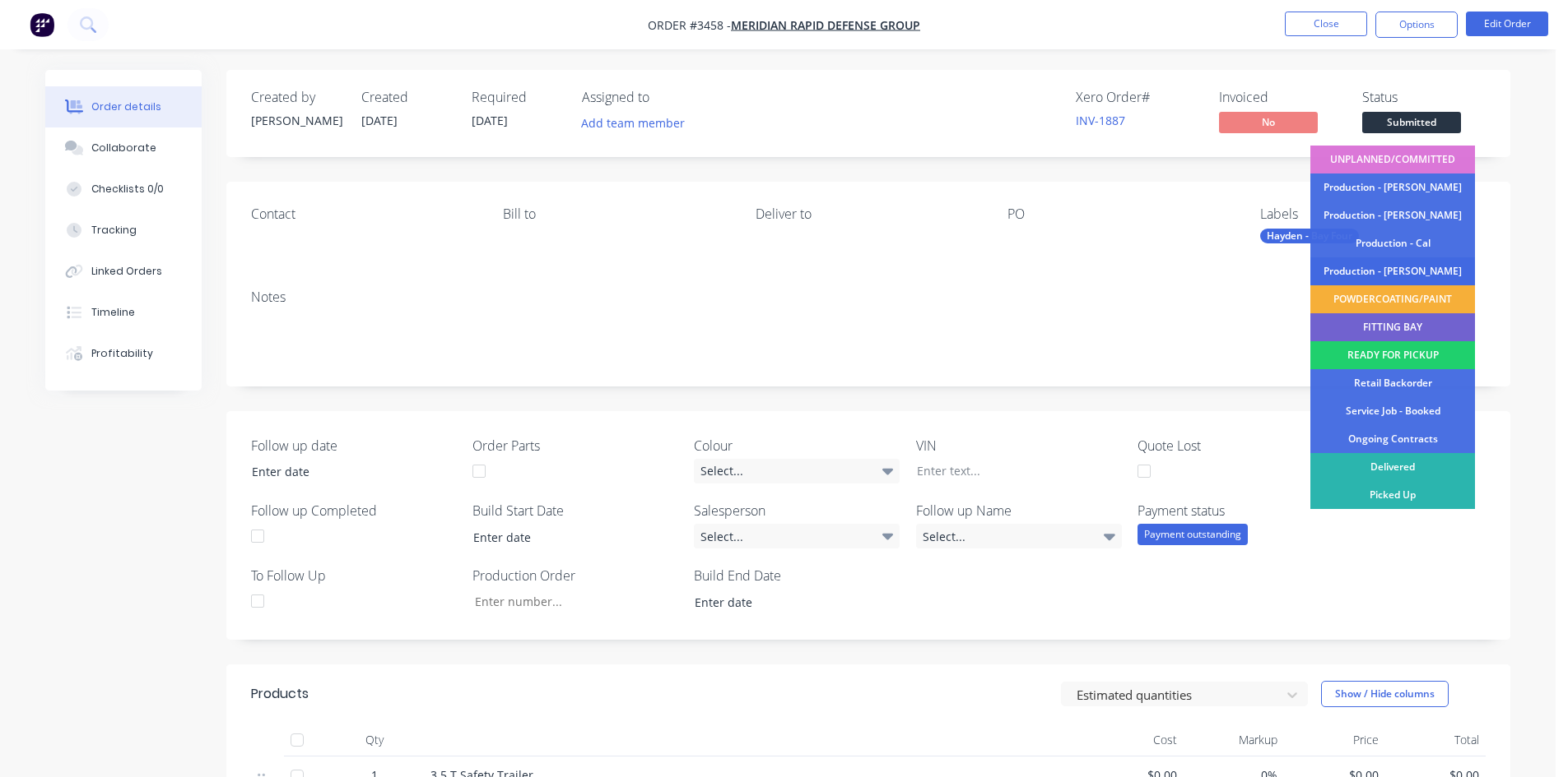
click at [1403, 267] on div "Production - [PERSON_NAME]" at bounding box center [1393, 272] width 165 height 28
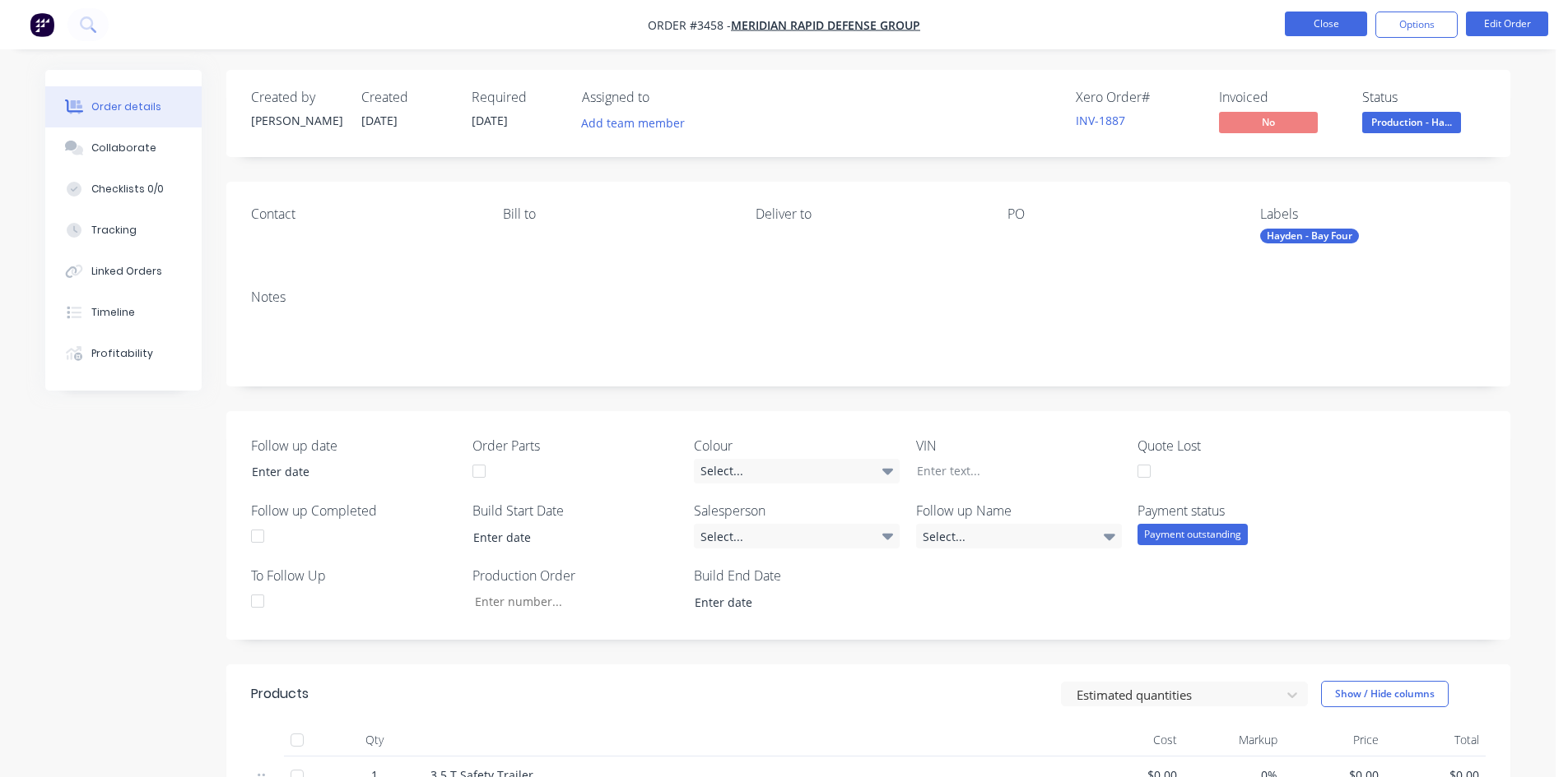
click at [1310, 23] on button "Close" at bounding box center [1326, 23] width 83 height 24
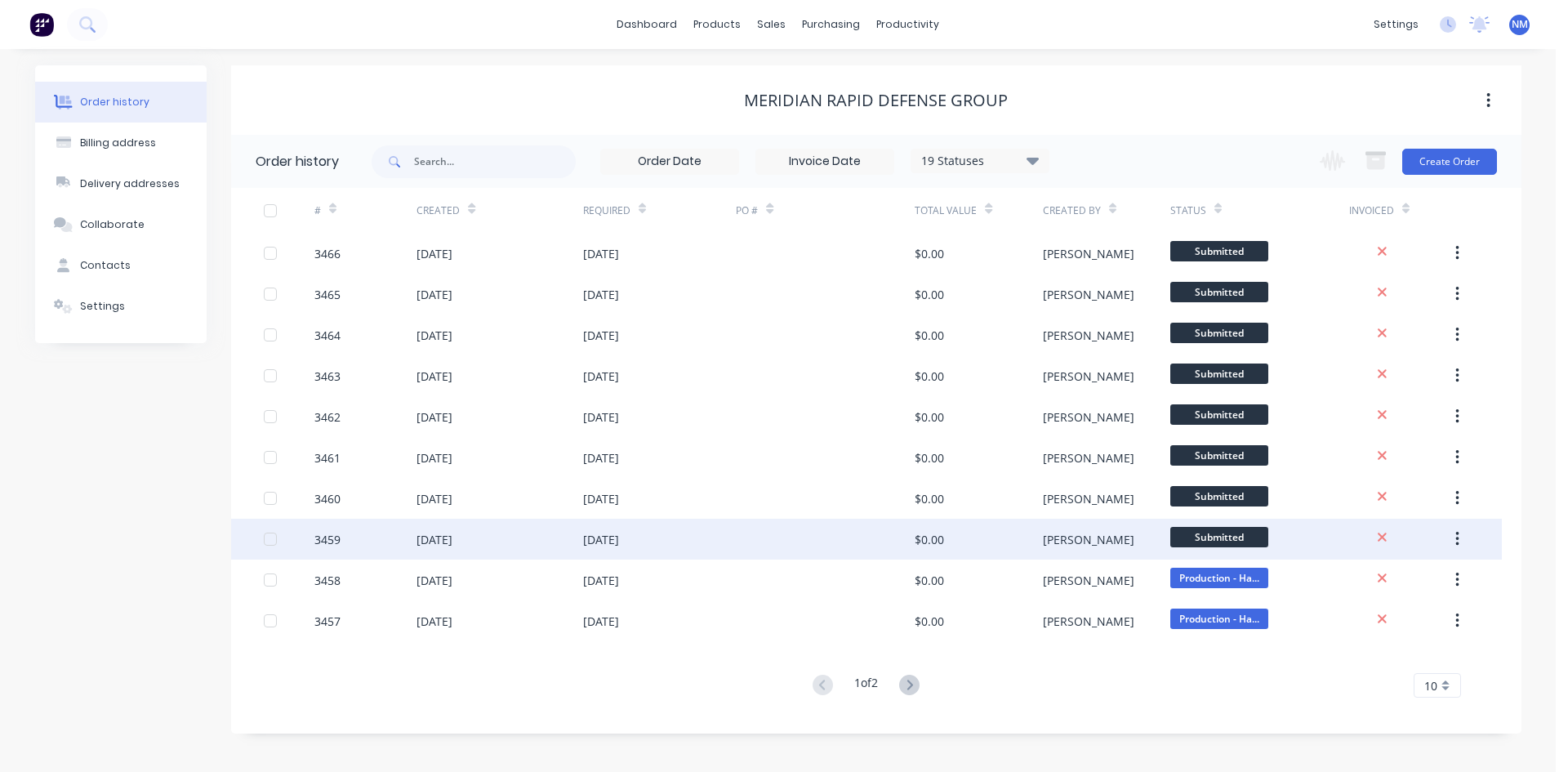
click at [1233, 538] on span "Submitted" at bounding box center [1220, 537] width 98 height 21
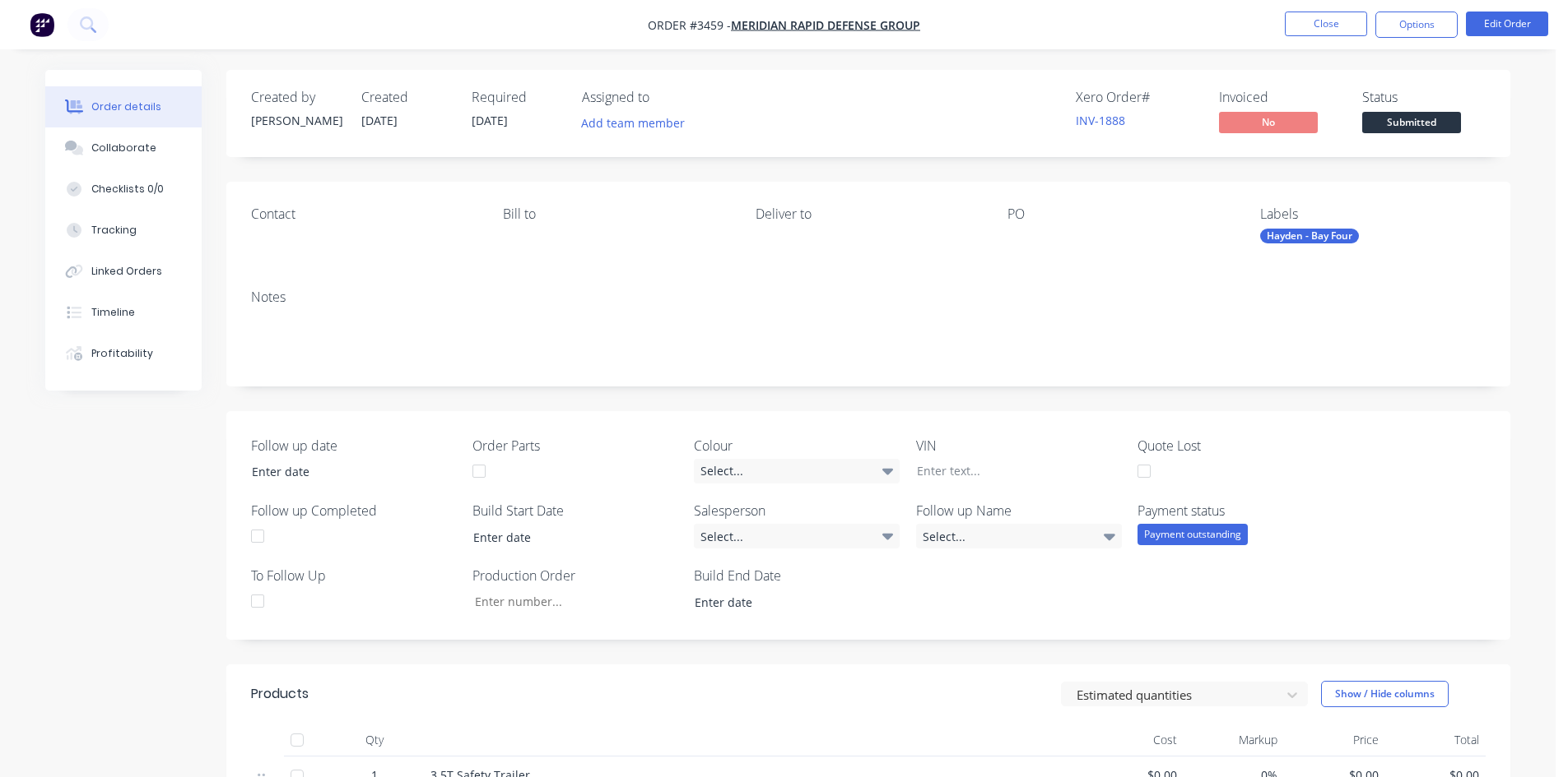
click at [1397, 118] on span "Submitted" at bounding box center [1412, 122] width 99 height 21
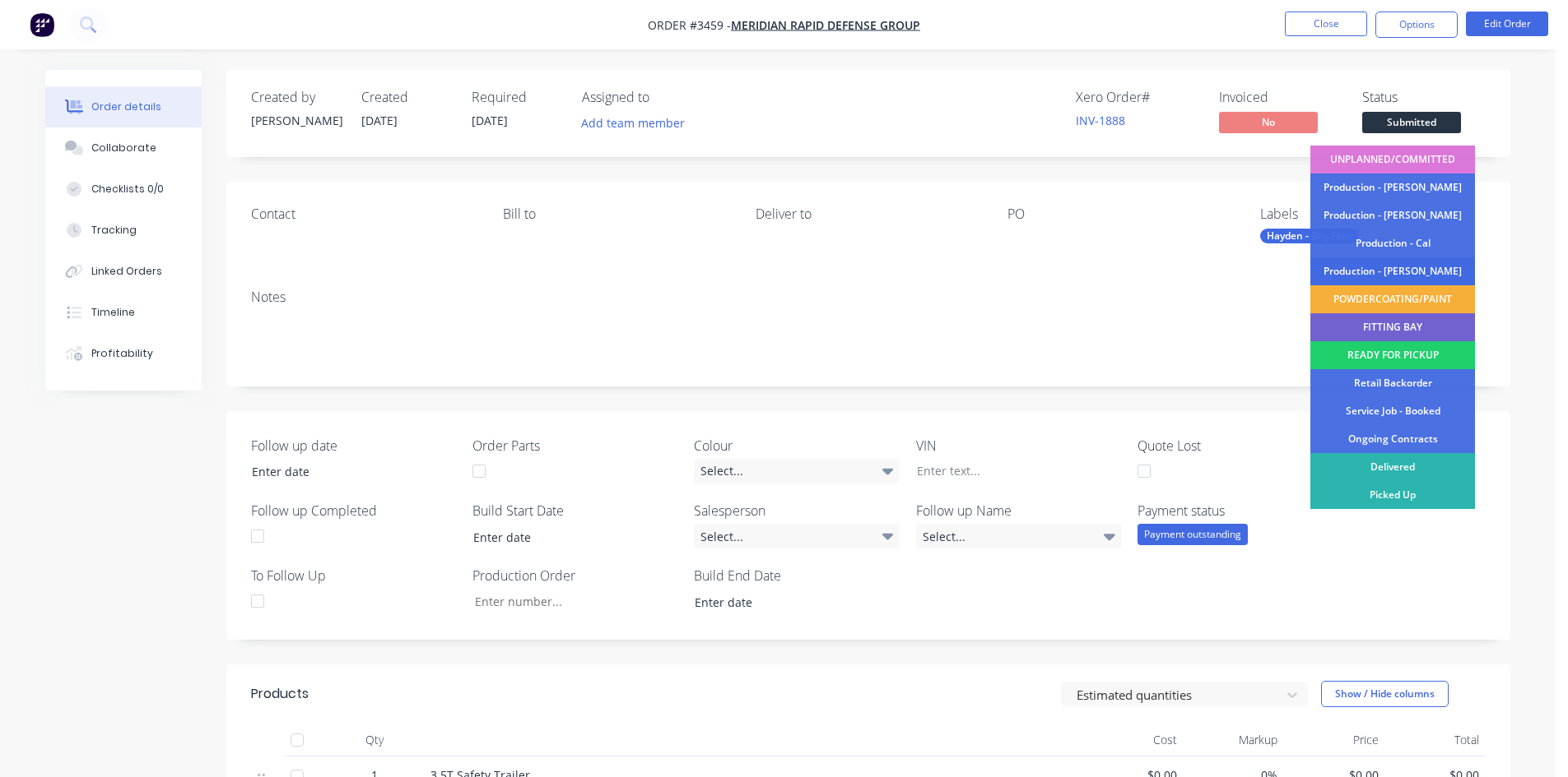
click at [1382, 274] on div "Production - [PERSON_NAME]" at bounding box center [1393, 272] width 165 height 28
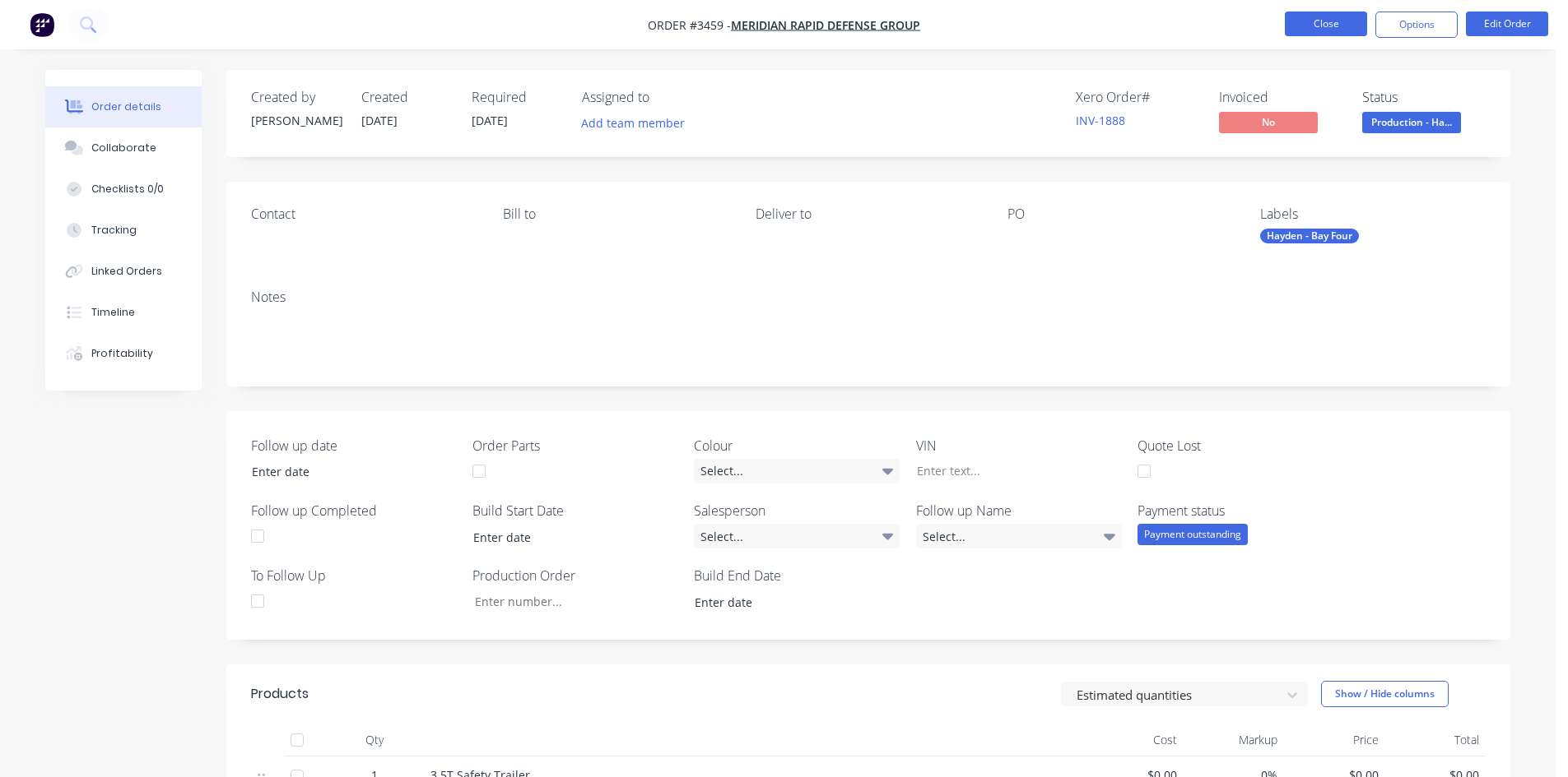
click at [1304, 20] on button "Close" at bounding box center [1326, 23] width 83 height 24
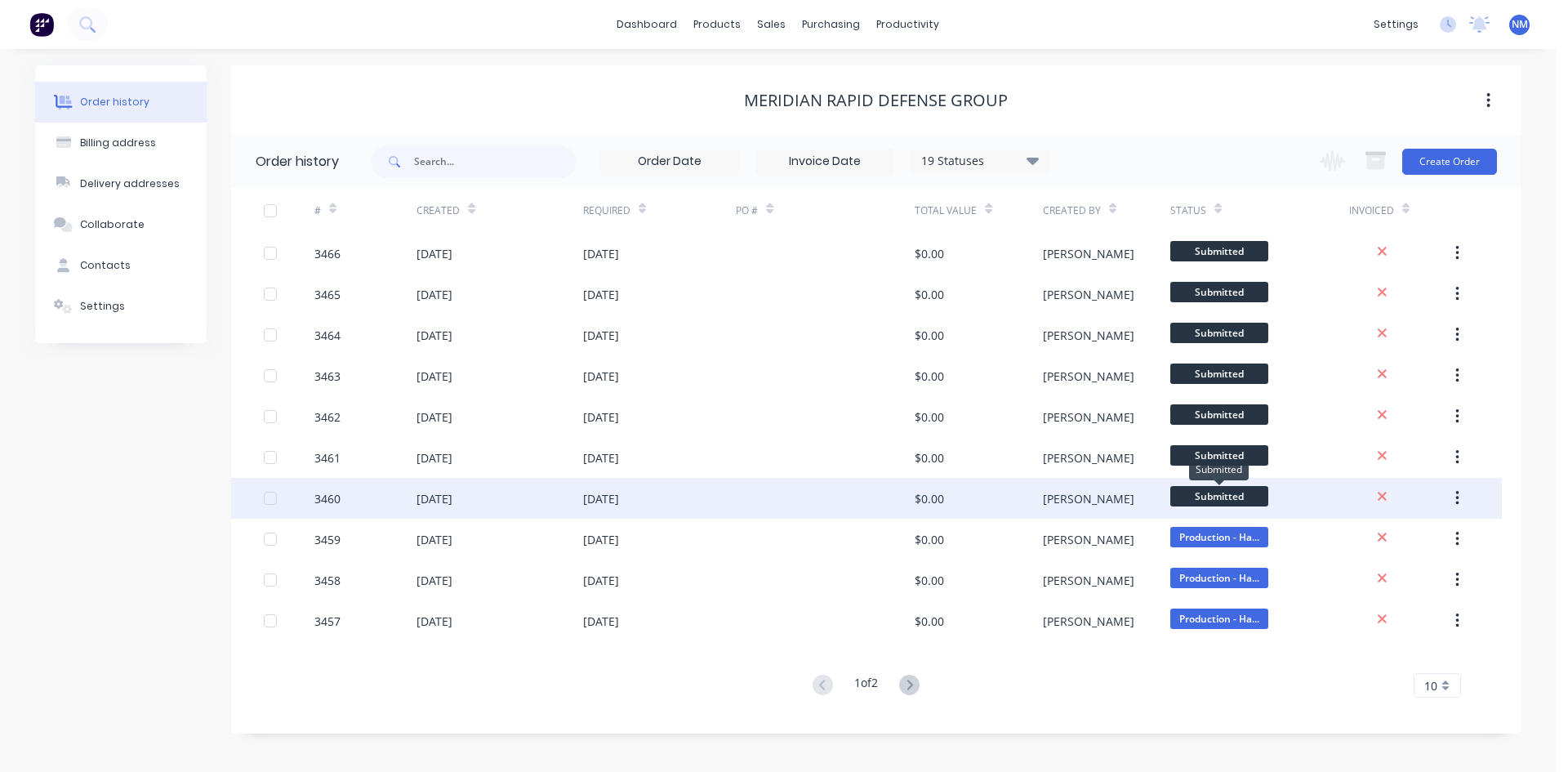
click at [1224, 503] on span "Submitted" at bounding box center [1220, 497] width 98 height 21
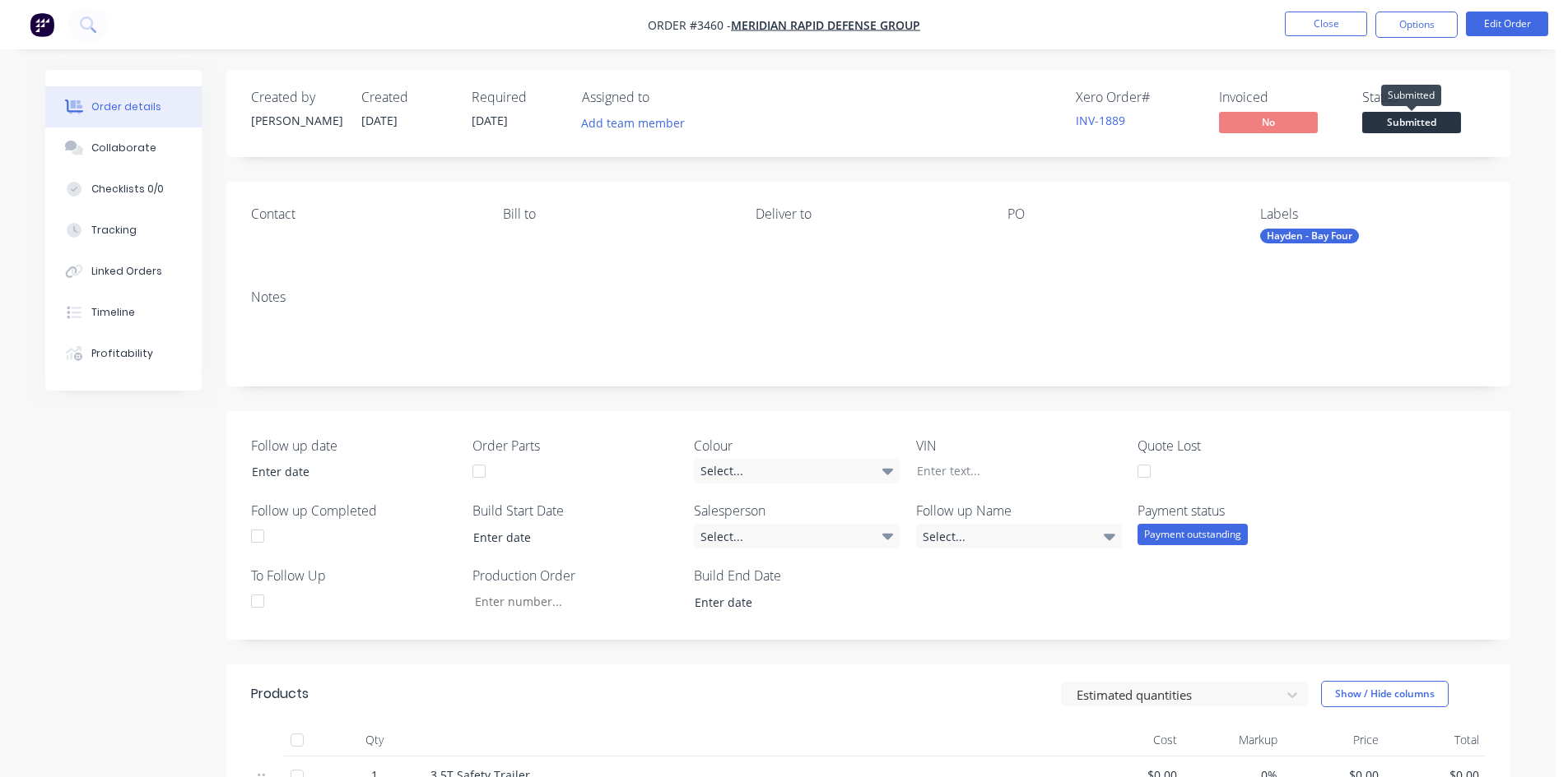
click at [1424, 116] on span "Submitted" at bounding box center [1412, 122] width 99 height 21
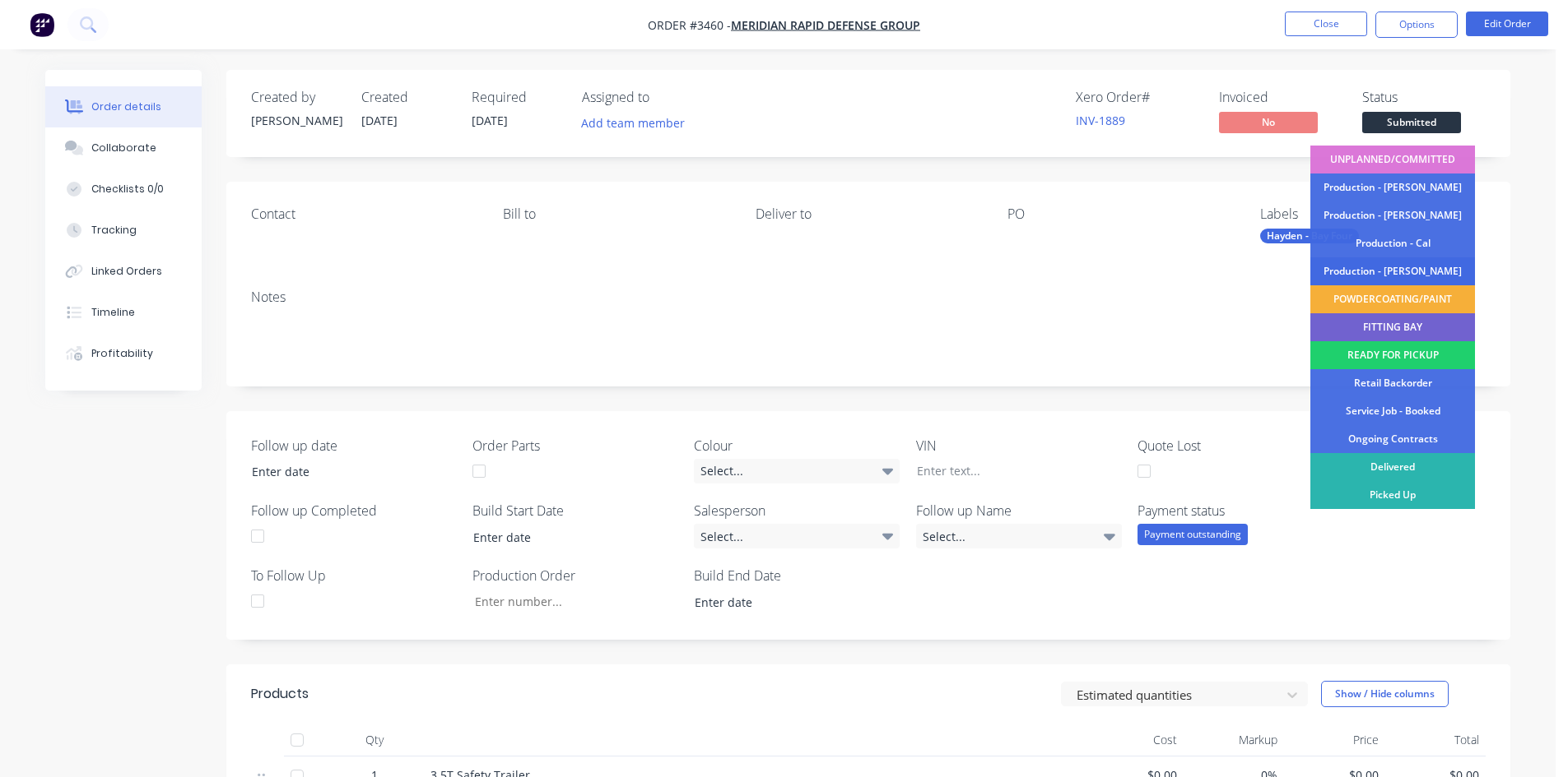
click at [1379, 273] on div "Production - [PERSON_NAME]" at bounding box center [1393, 272] width 165 height 28
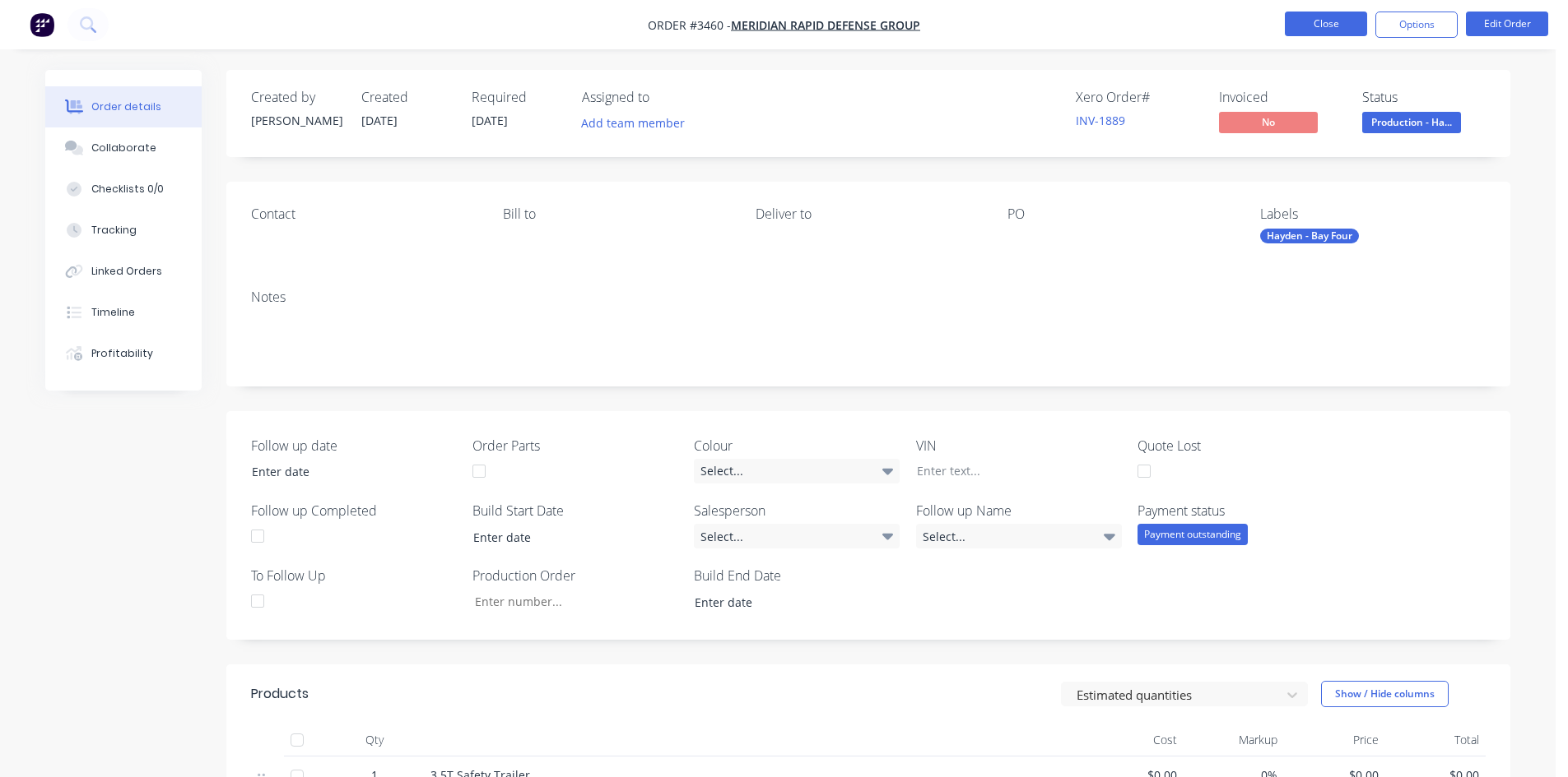
click at [1312, 31] on button "Close" at bounding box center [1326, 23] width 83 height 24
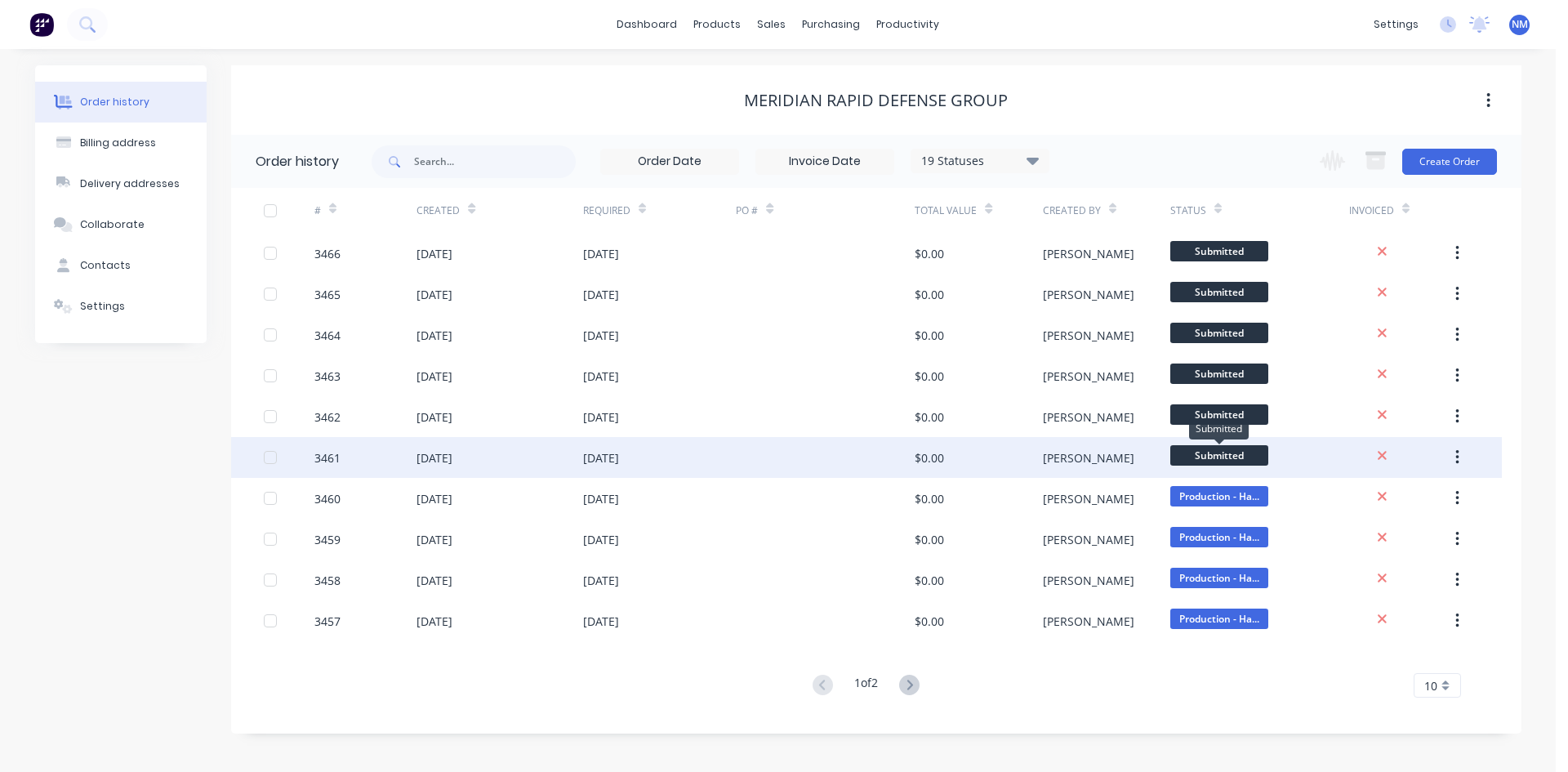
click at [1245, 446] on span "Submitted" at bounding box center [1220, 455] width 98 height 21
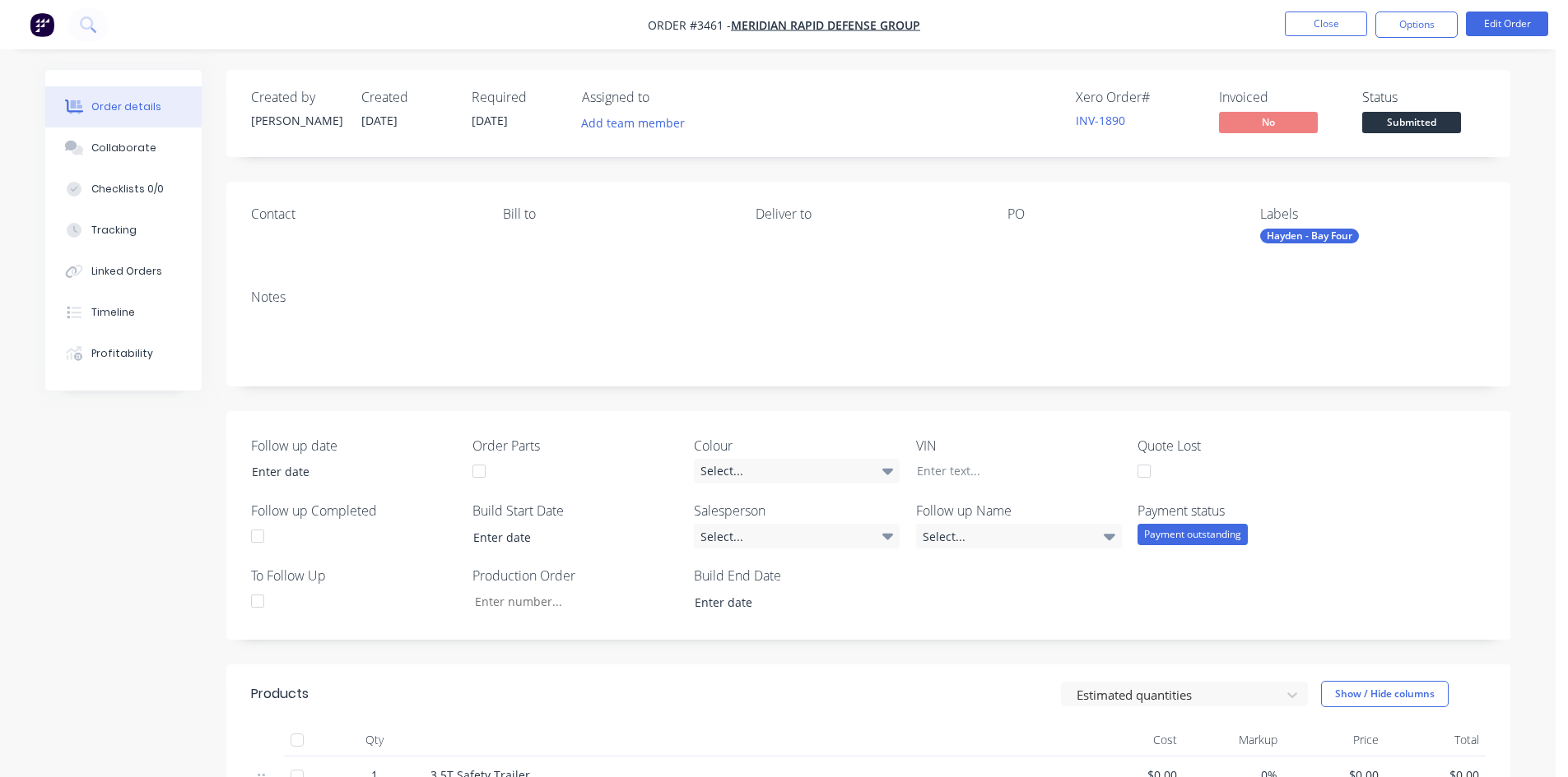
click at [1389, 115] on span "Submitted" at bounding box center [1412, 122] width 99 height 21
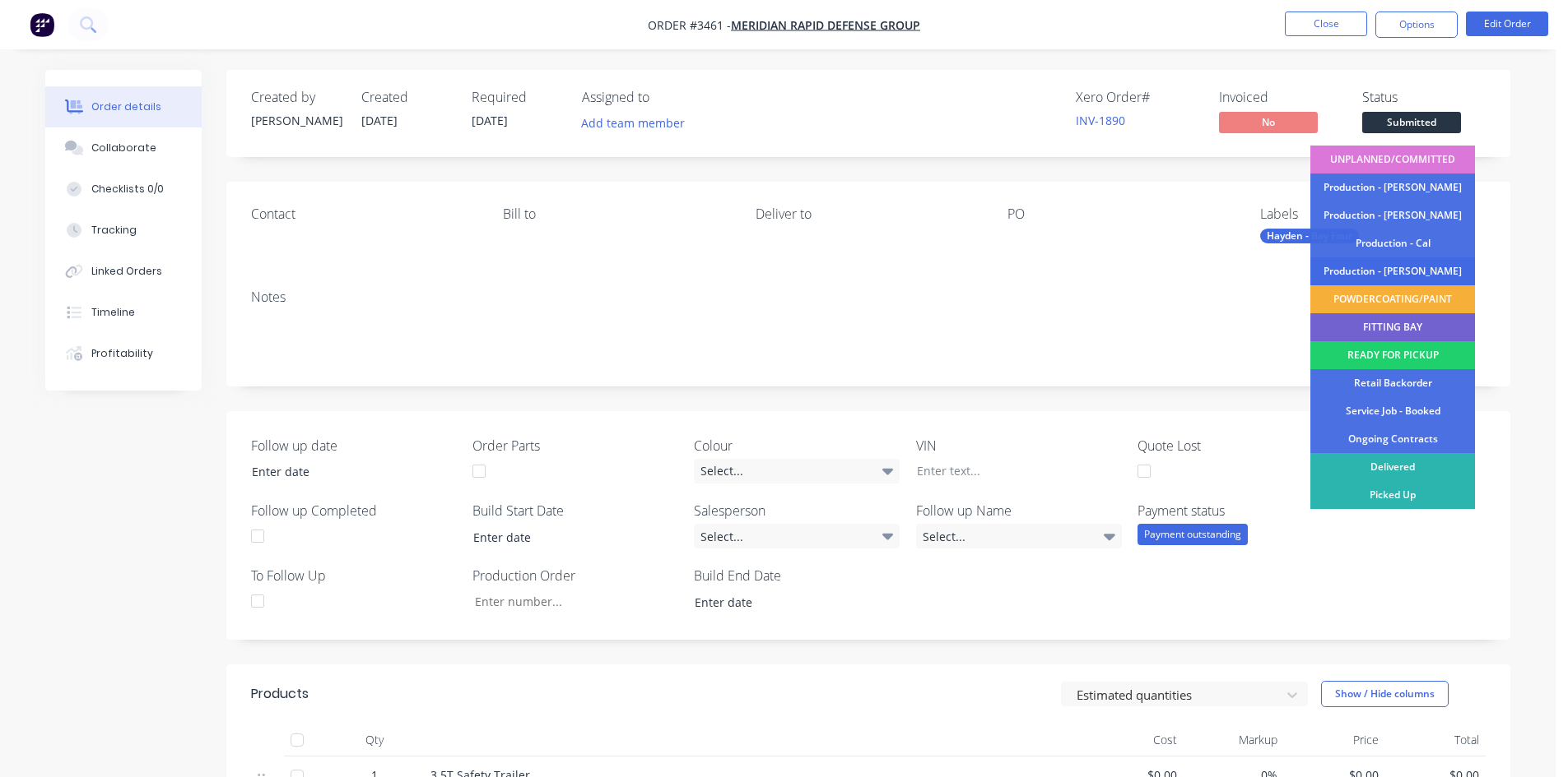
click at [1398, 268] on div "Production - [PERSON_NAME]" at bounding box center [1393, 272] width 165 height 28
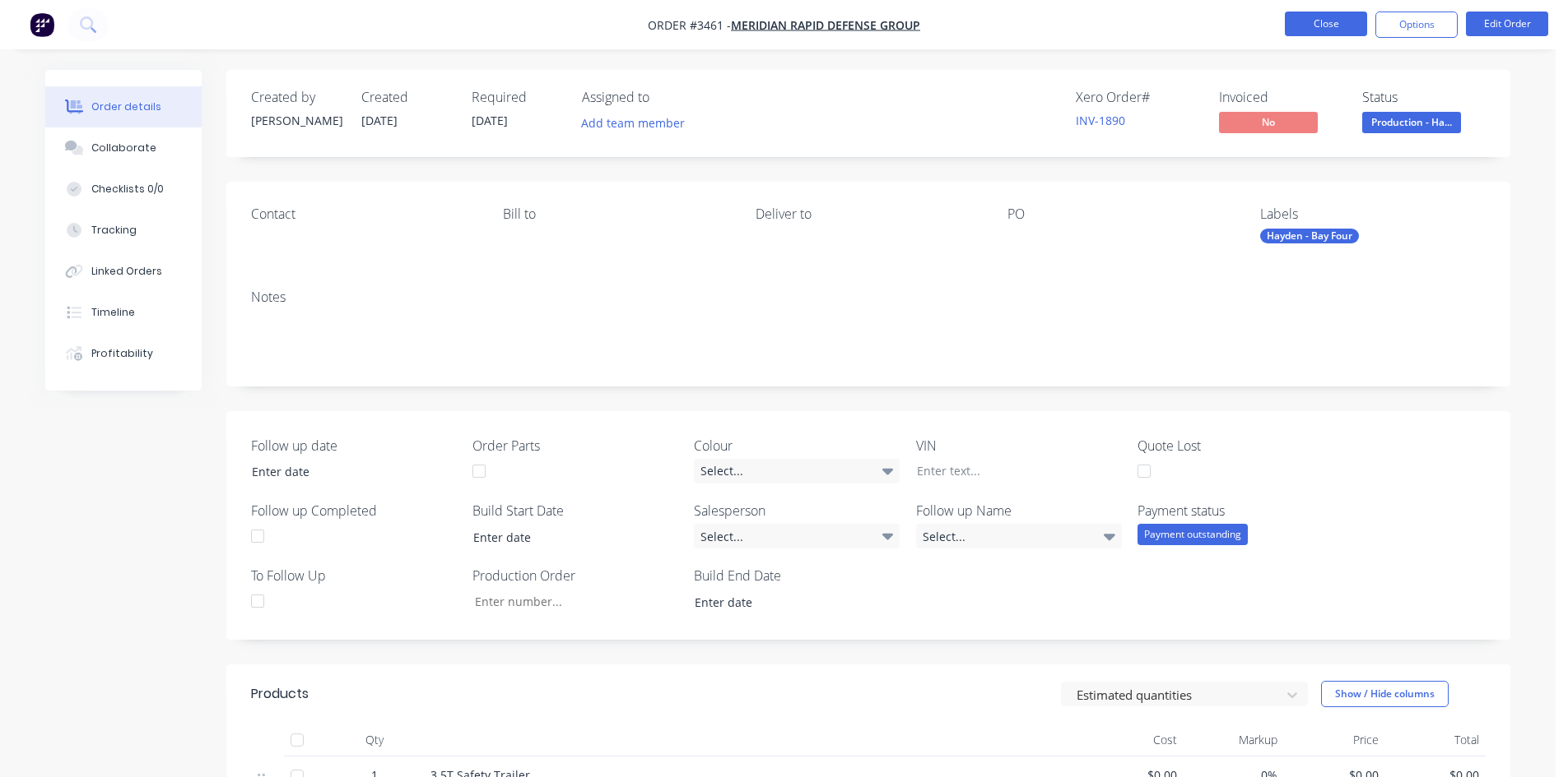
click at [1318, 30] on button "Close" at bounding box center [1326, 23] width 83 height 24
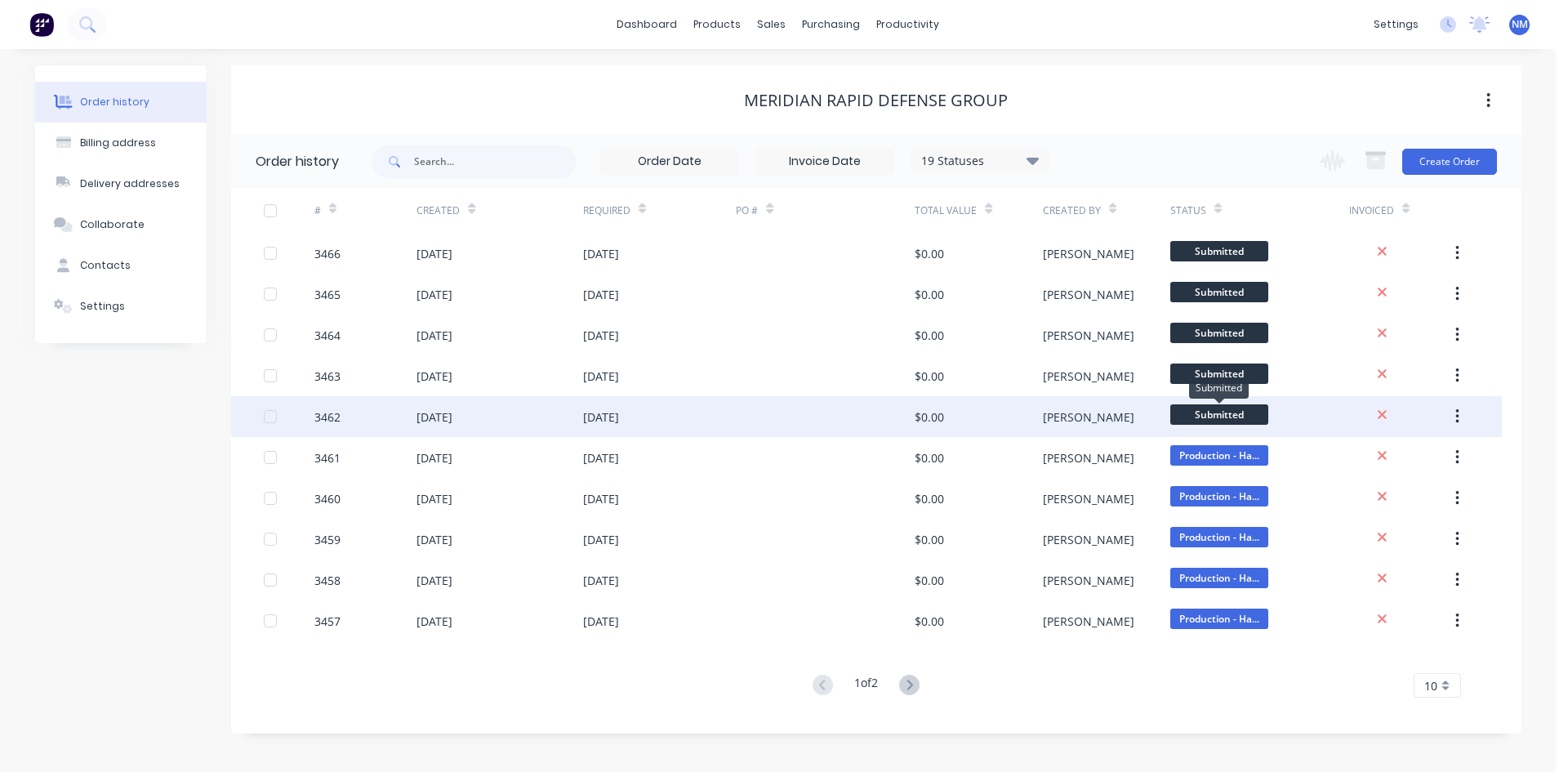
click at [1208, 418] on span "Submitted" at bounding box center [1220, 415] width 98 height 21
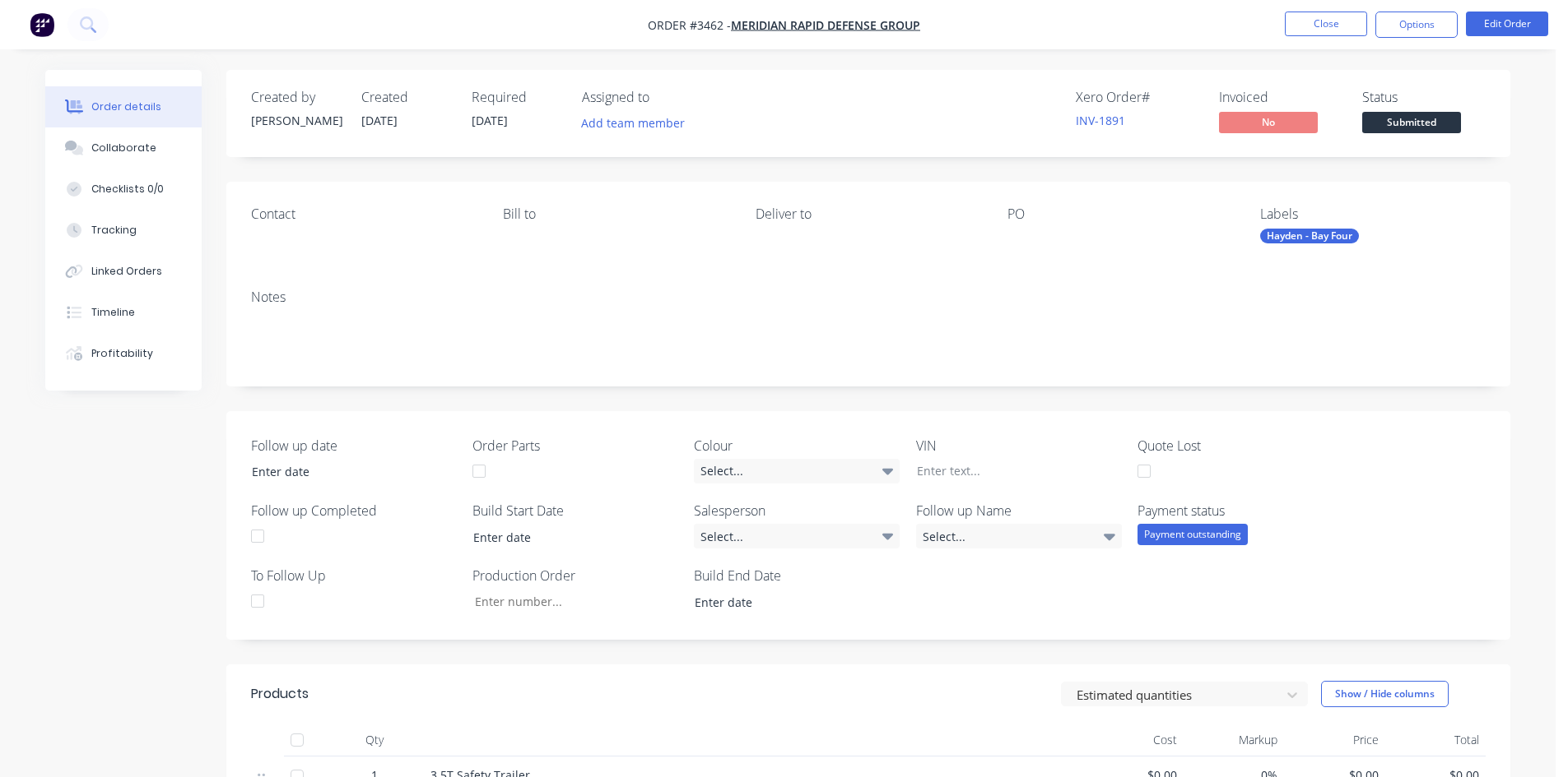
click at [1431, 123] on span "Submitted" at bounding box center [1412, 122] width 99 height 21
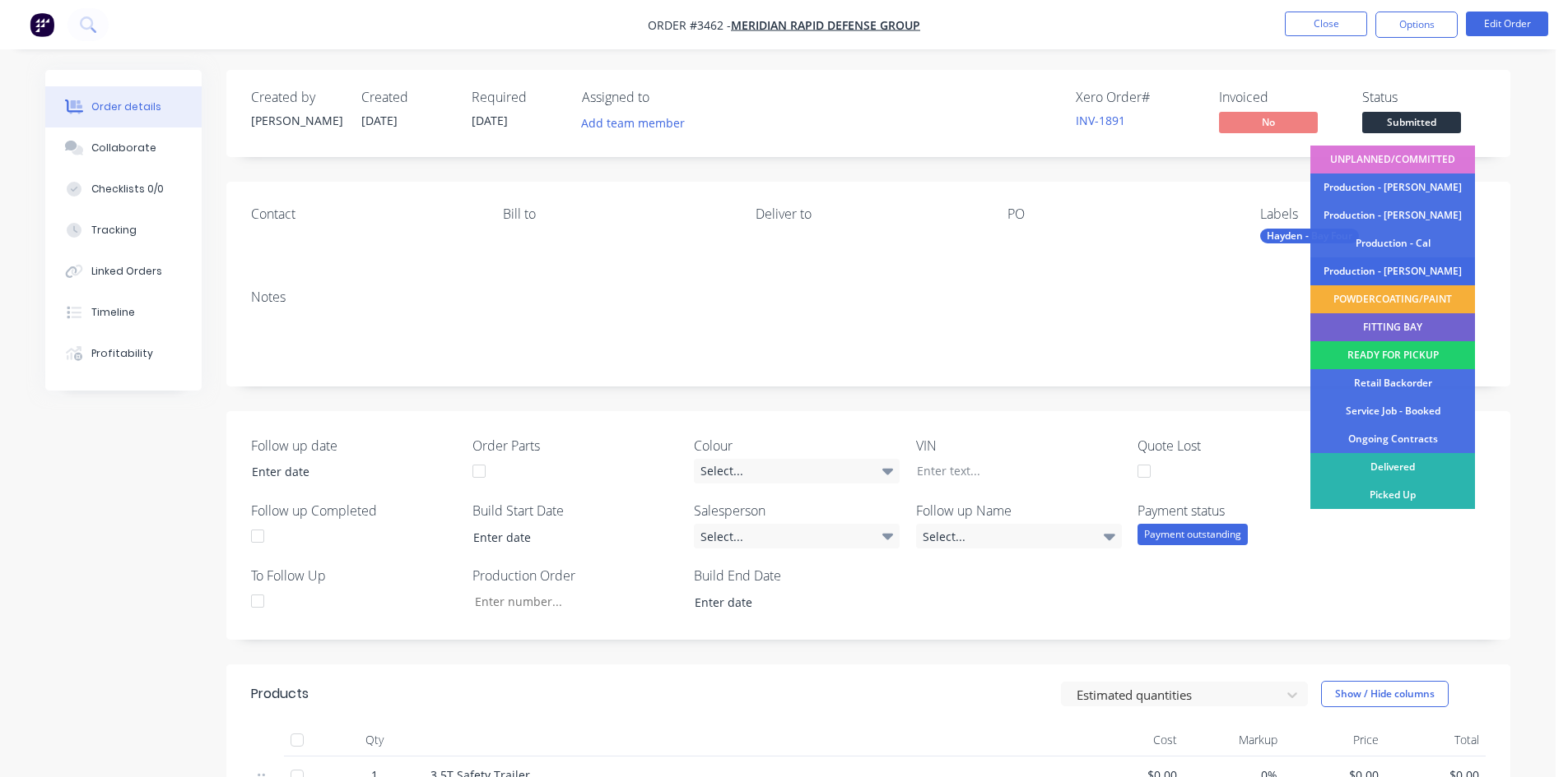
click at [1408, 273] on div "Production - [PERSON_NAME]" at bounding box center [1393, 272] width 165 height 28
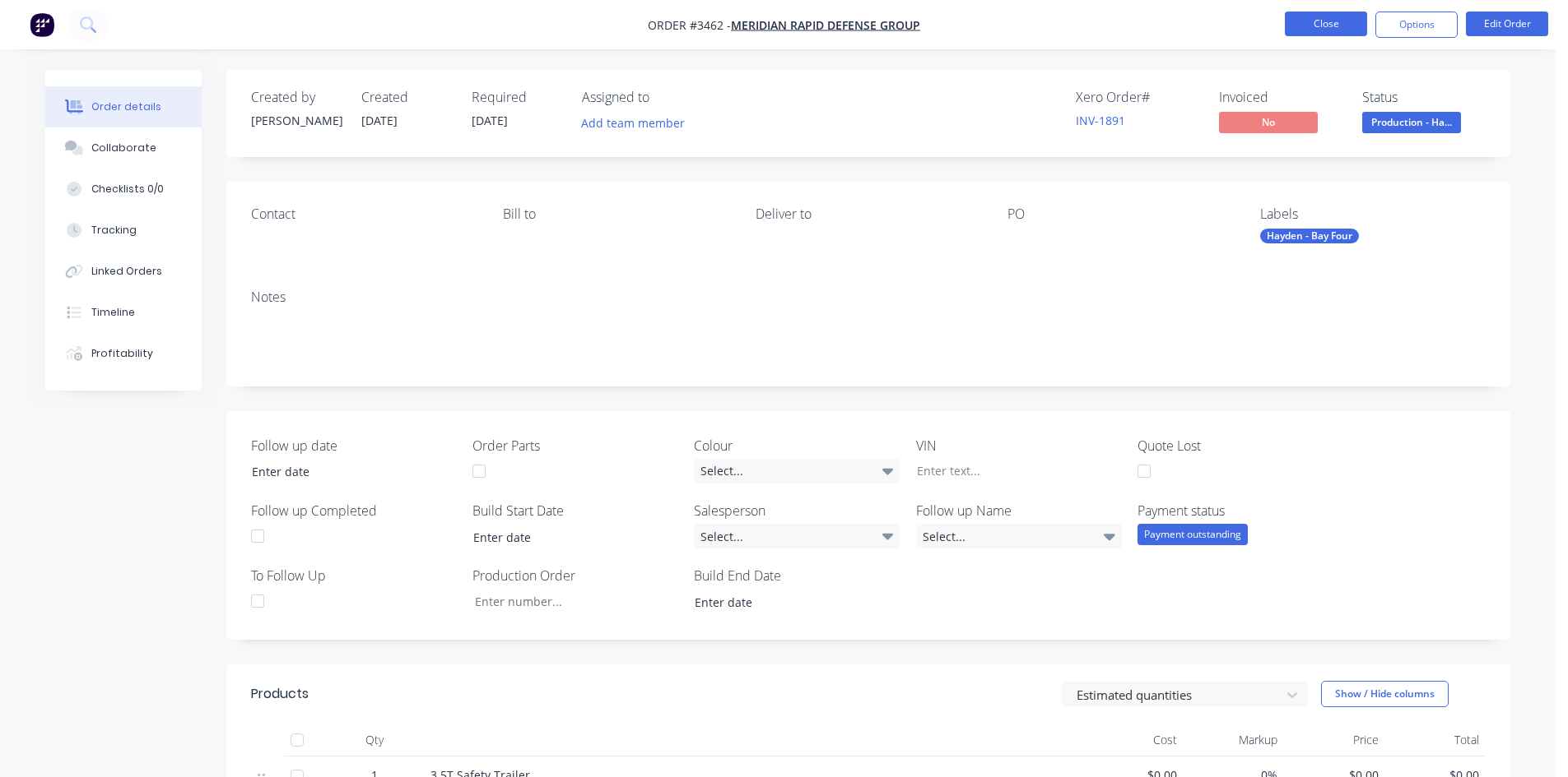
click at [1325, 28] on button "Close" at bounding box center [1326, 23] width 83 height 24
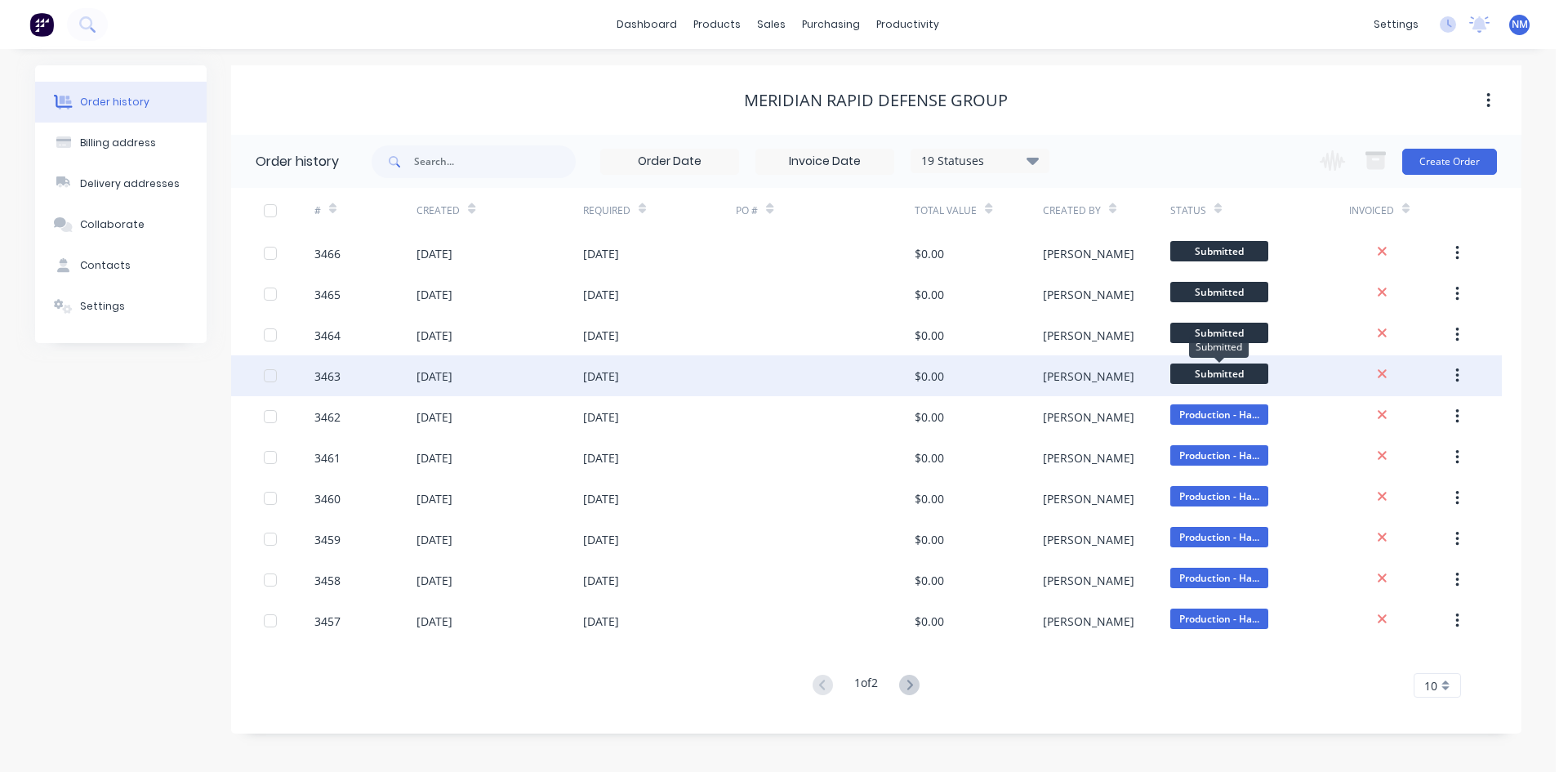
click at [1217, 367] on span "Submitted" at bounding box center [1220, 374] width 98 height 21
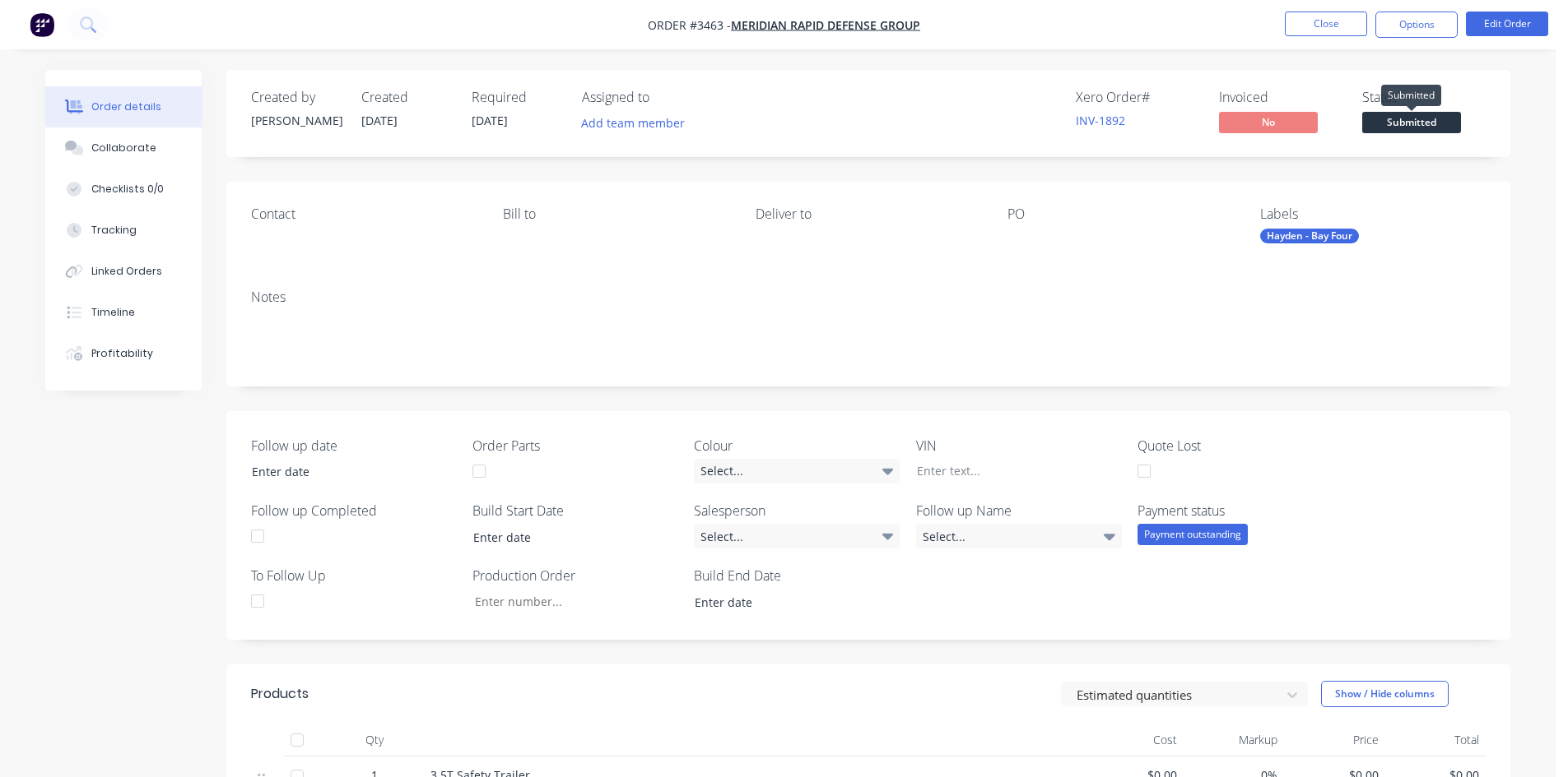
click at [1413, 122] on span "Submitted" at bounding box center [1412, 122] width 99 height 21
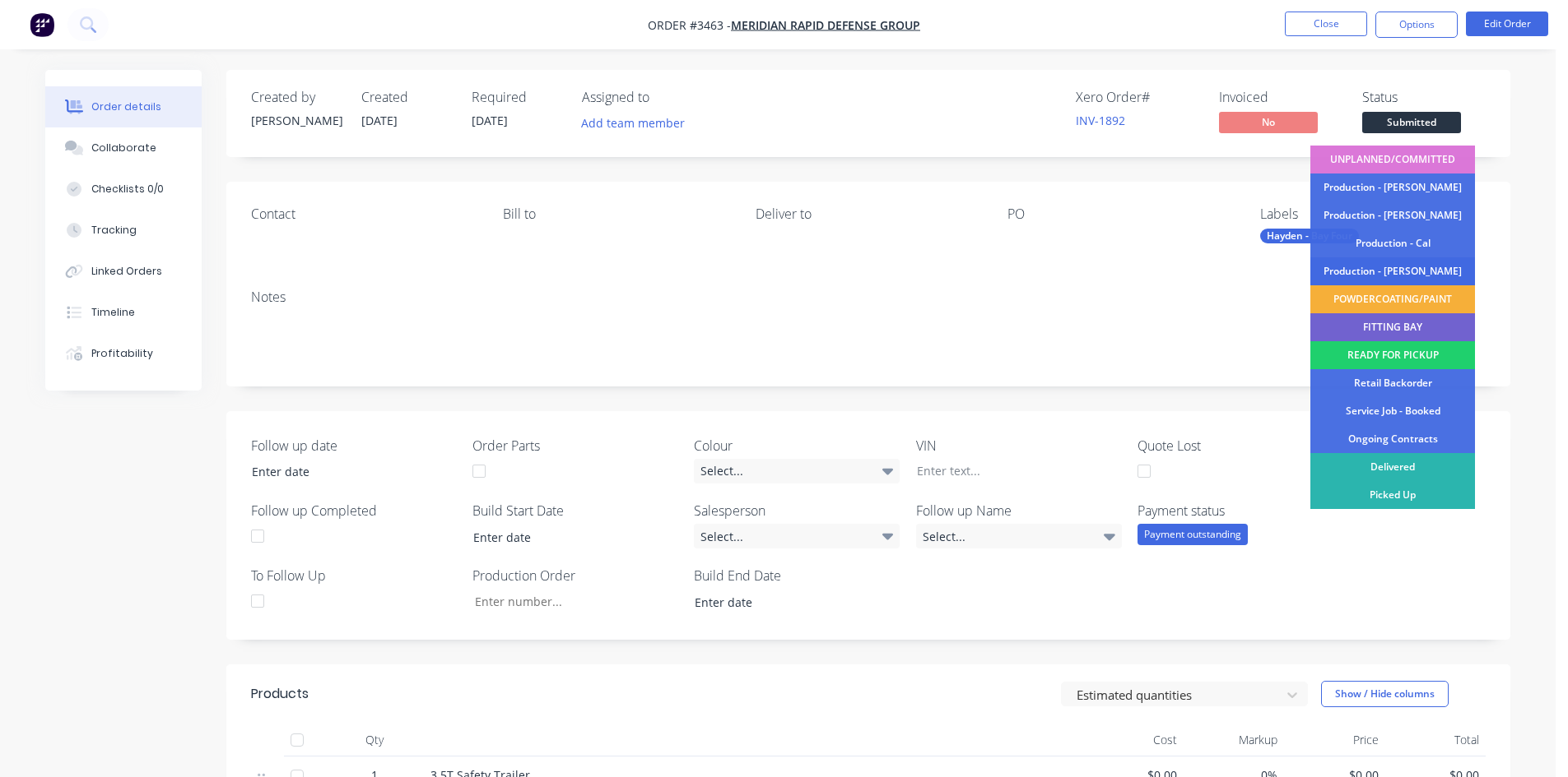
click at [1361, 275] on div "Production - [PERSON_NAME]" at bounding box center [1393, 272] width 165 height 28
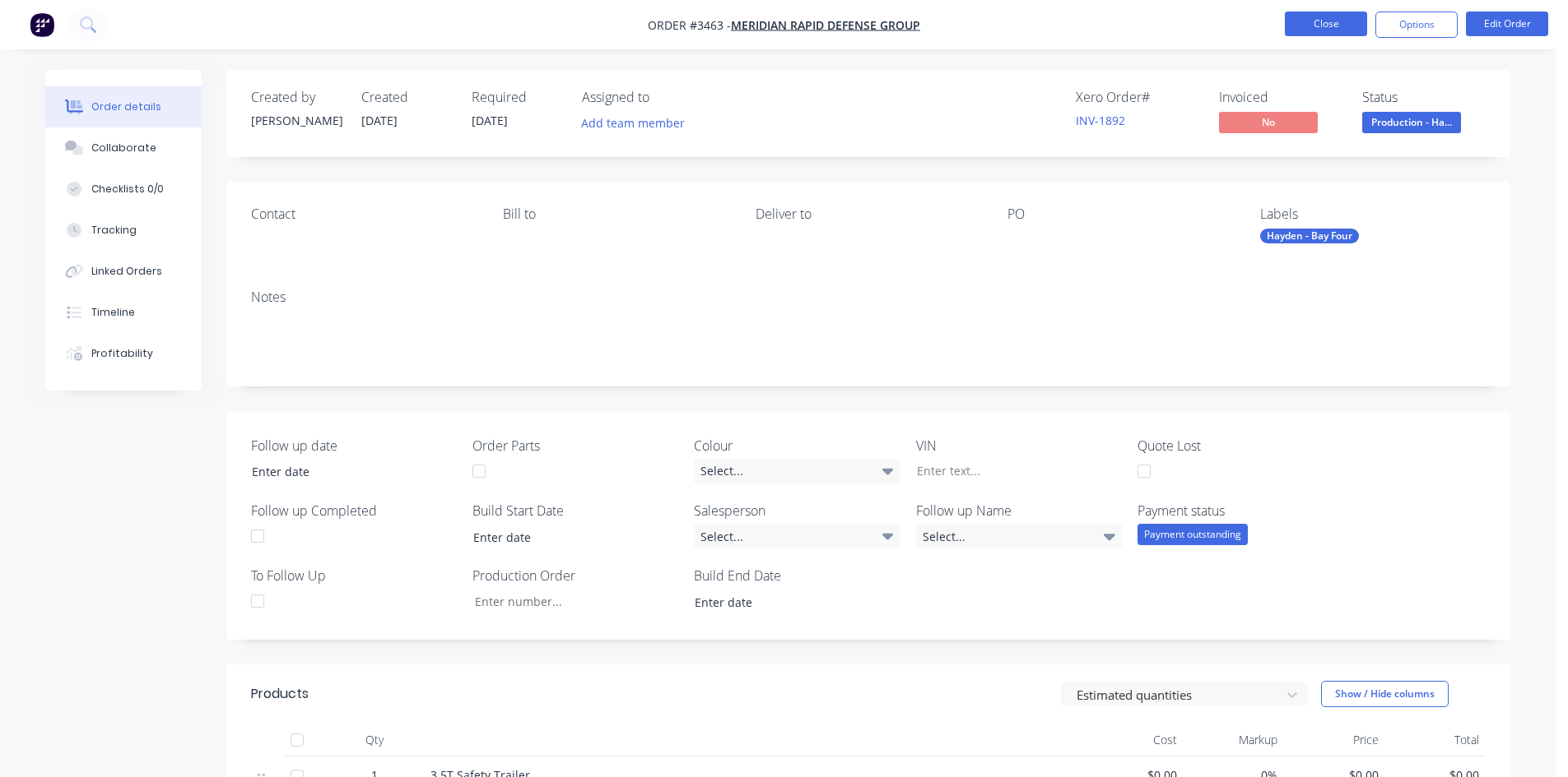
click at [1312, 30] on button "Close" at bounding box center [1326, 23] width 83 height 24
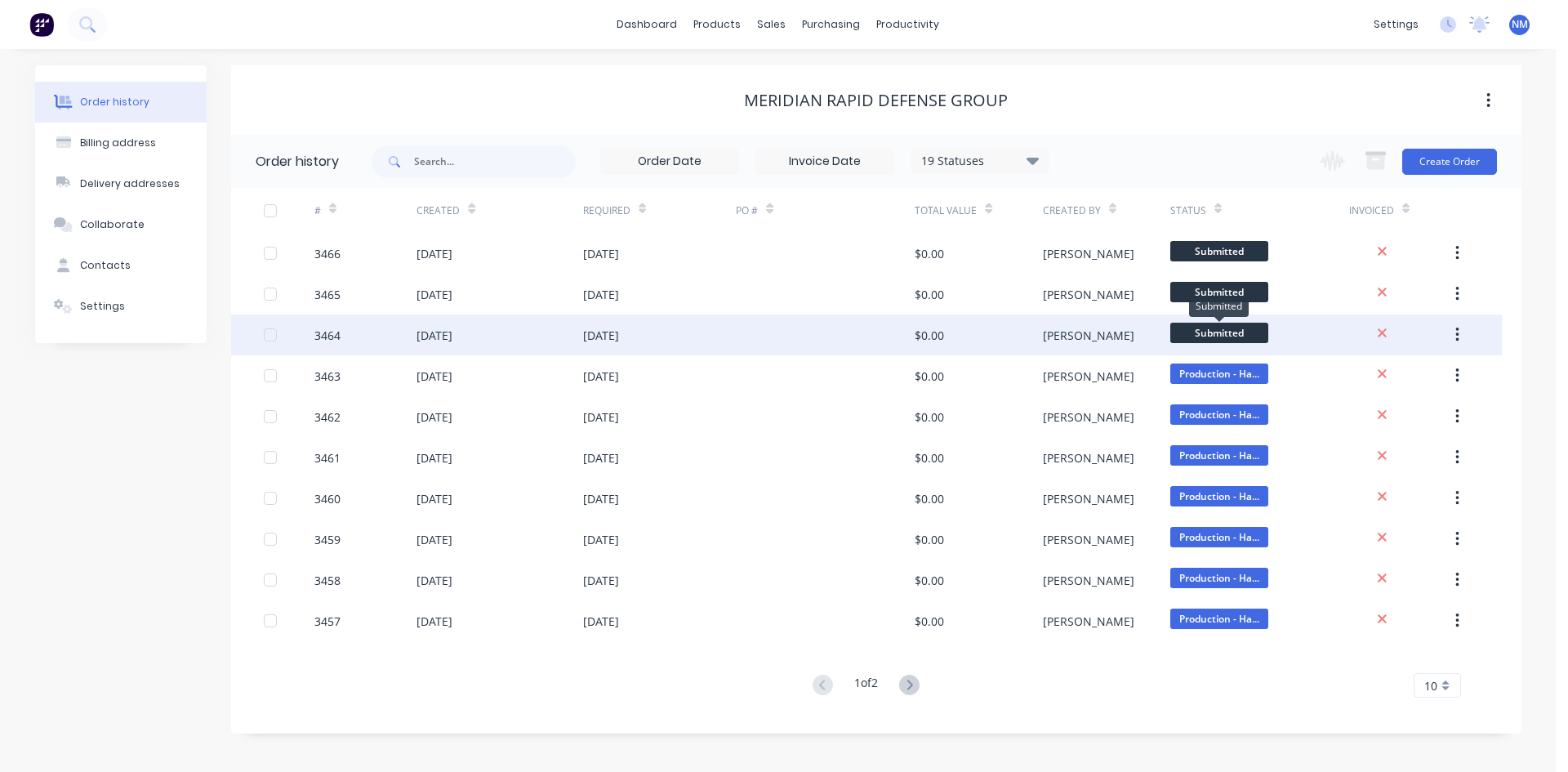
click at [1239, 326] on span "Submitted" at bounding box center [1220, 333] width 98 height 21
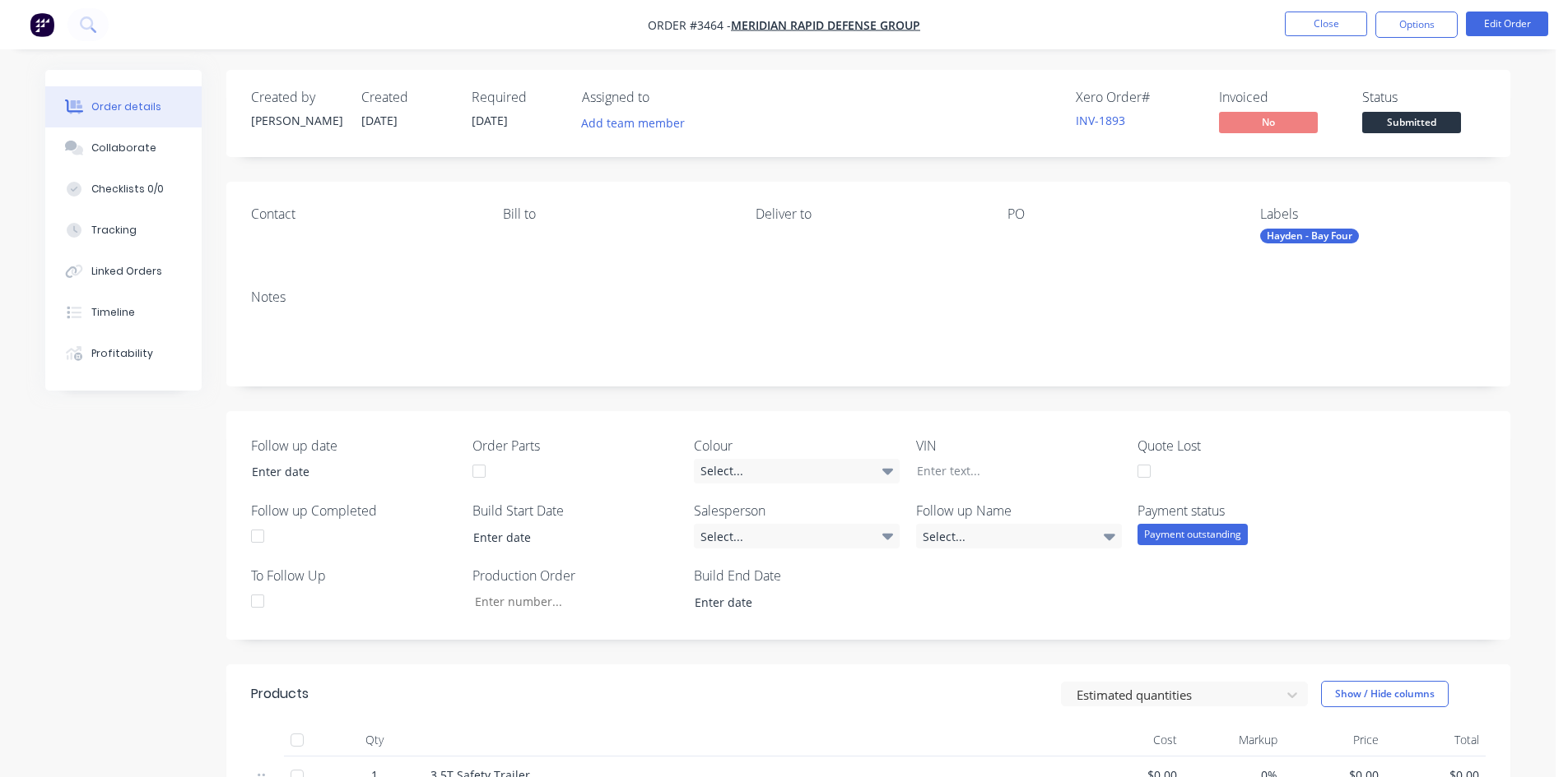
click at [1401, 118] on span "Submitted" at bounding box center [1412, 122] width 99 height 21
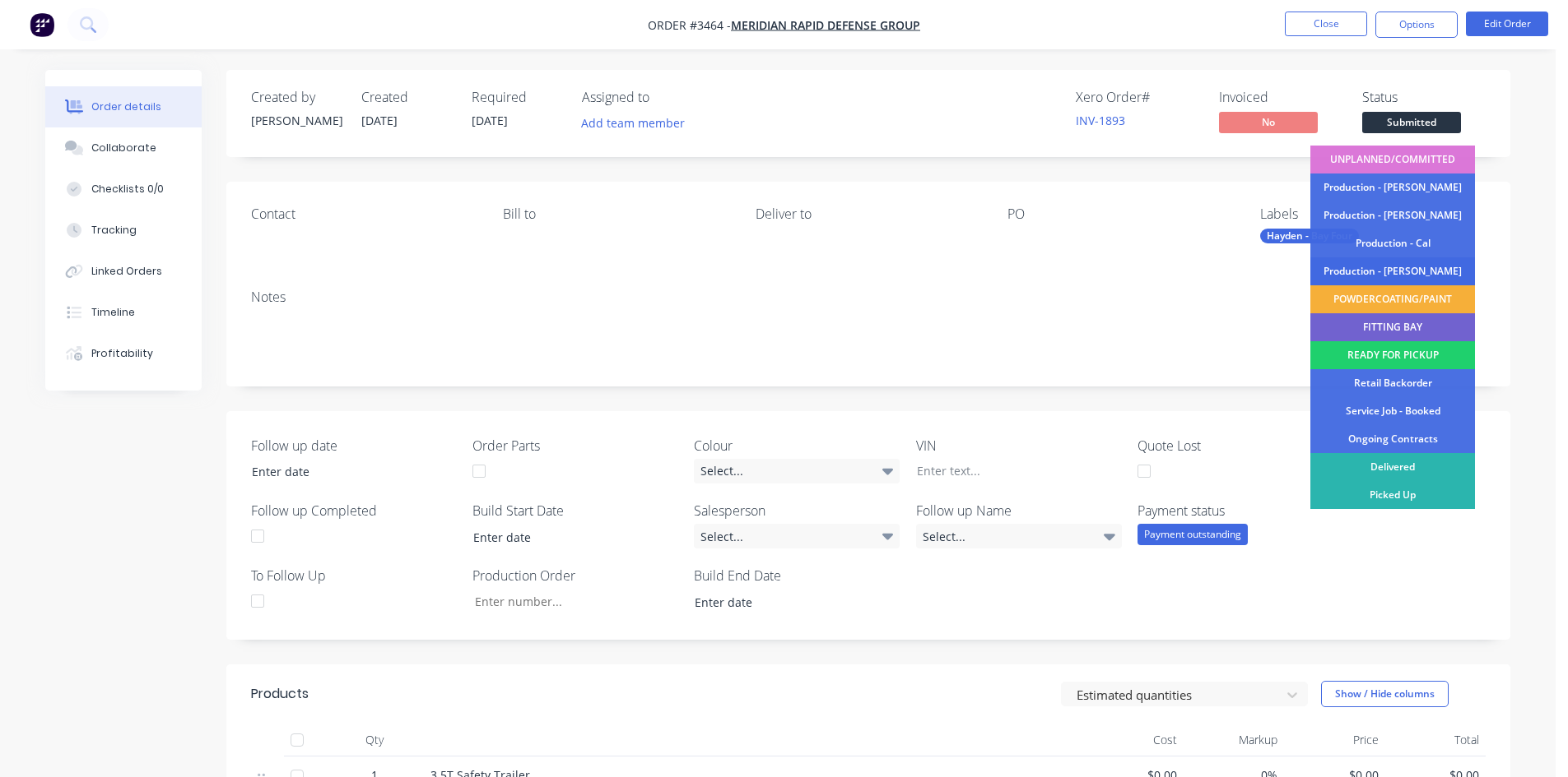
click at [1411, 271] on div "Production - [PERSON_NAME]" at bounding box center [1393, 272] width 165 height 28
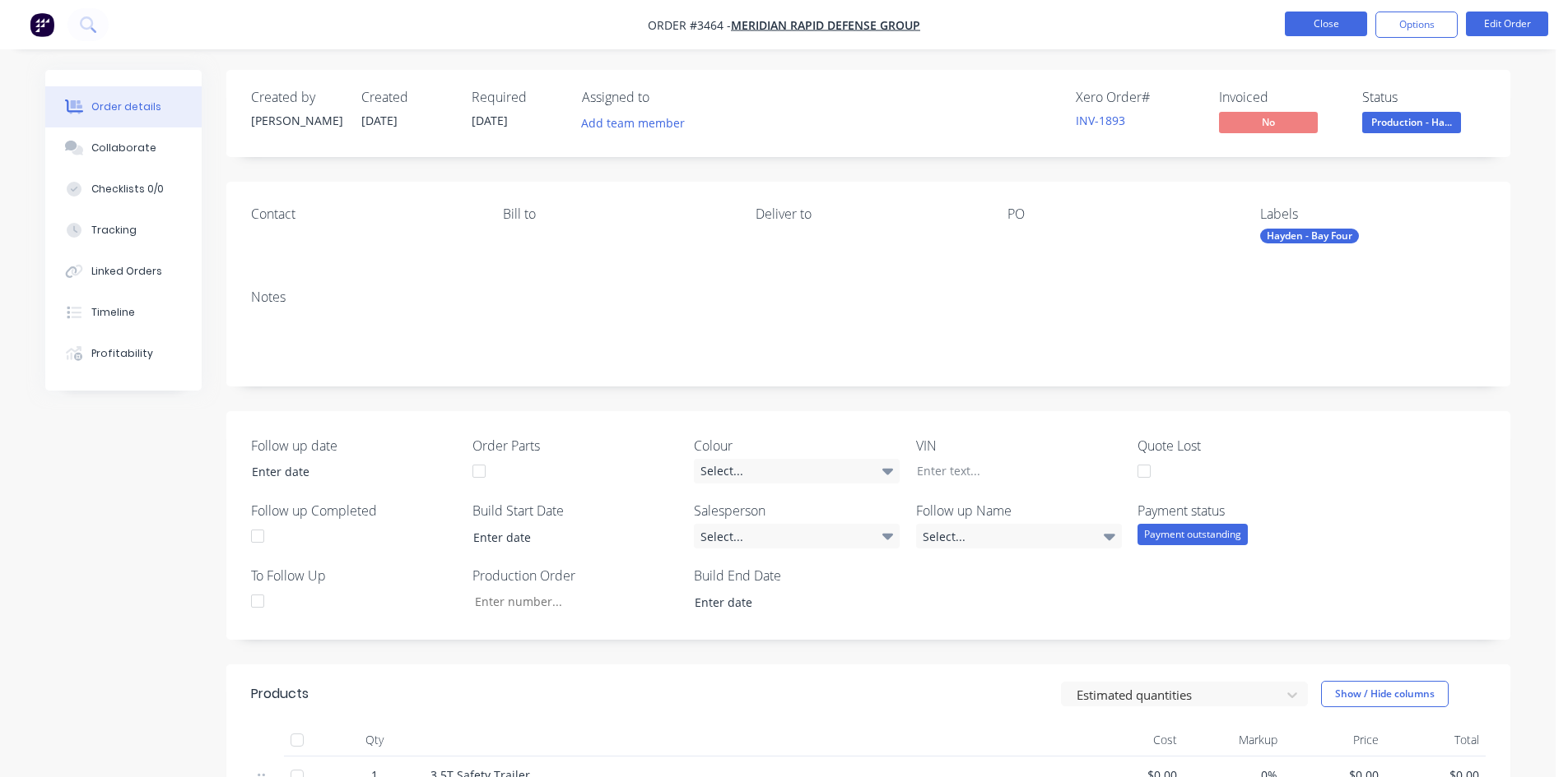
click at [1303, 28] on button "Close" at bounding box center [1326, 23] width 83 height 24
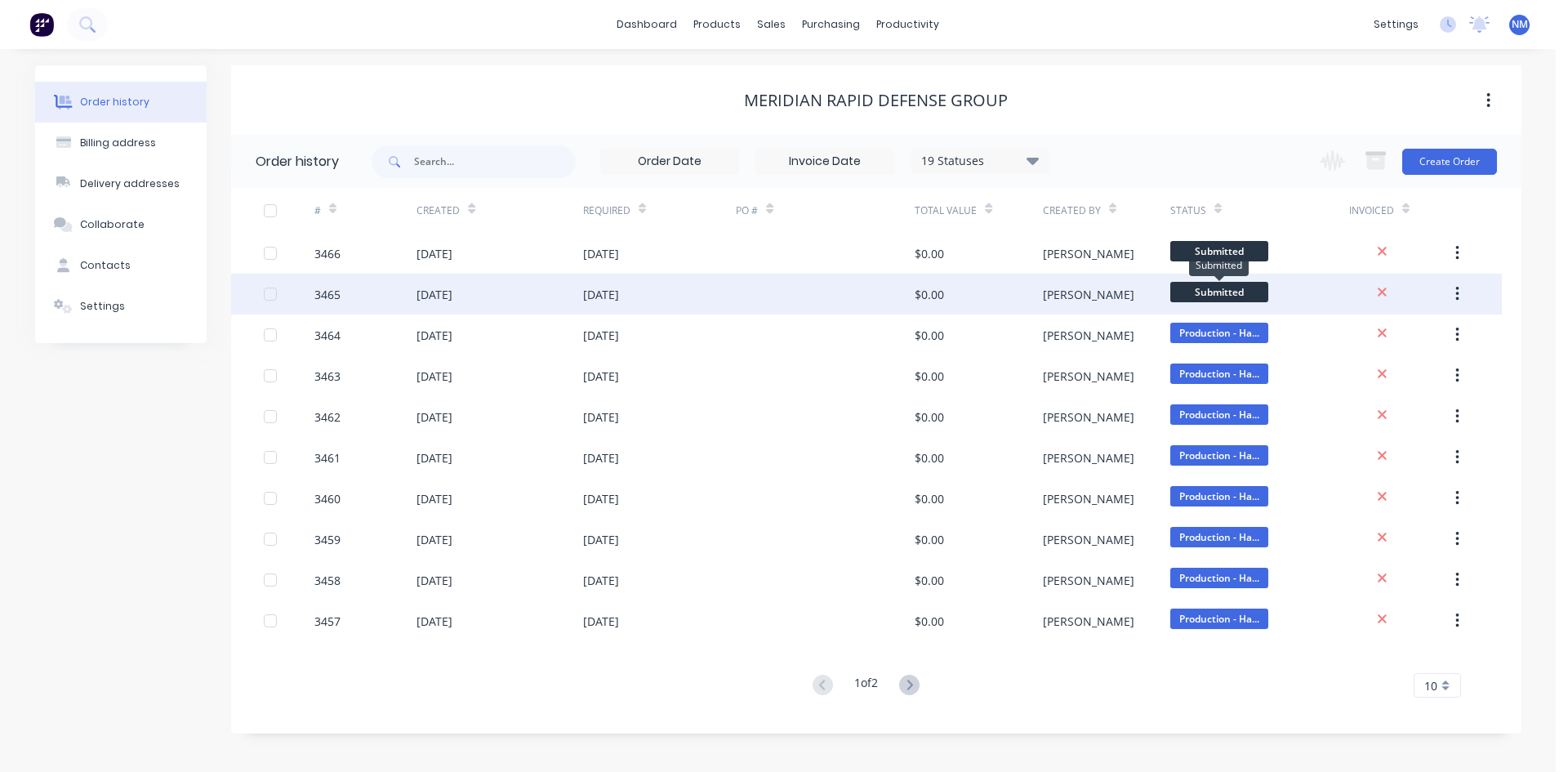
click at [1195, 291] on span "Submitted" at bounding box center [1220, 292] width 98 height 21
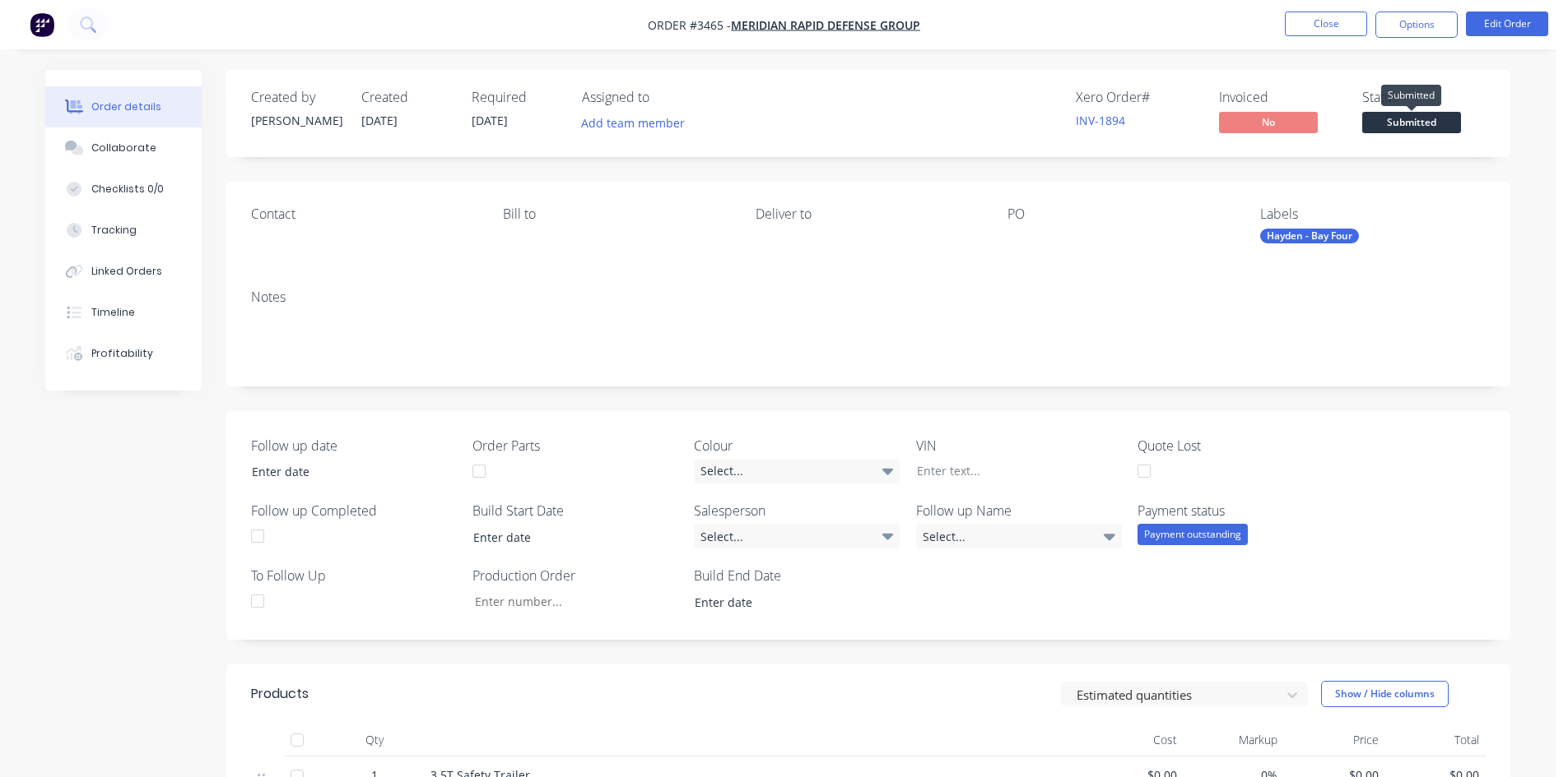
click at [1417, 121] on span "Submitted" at bounding box center [1412, 122] width 99 height 21
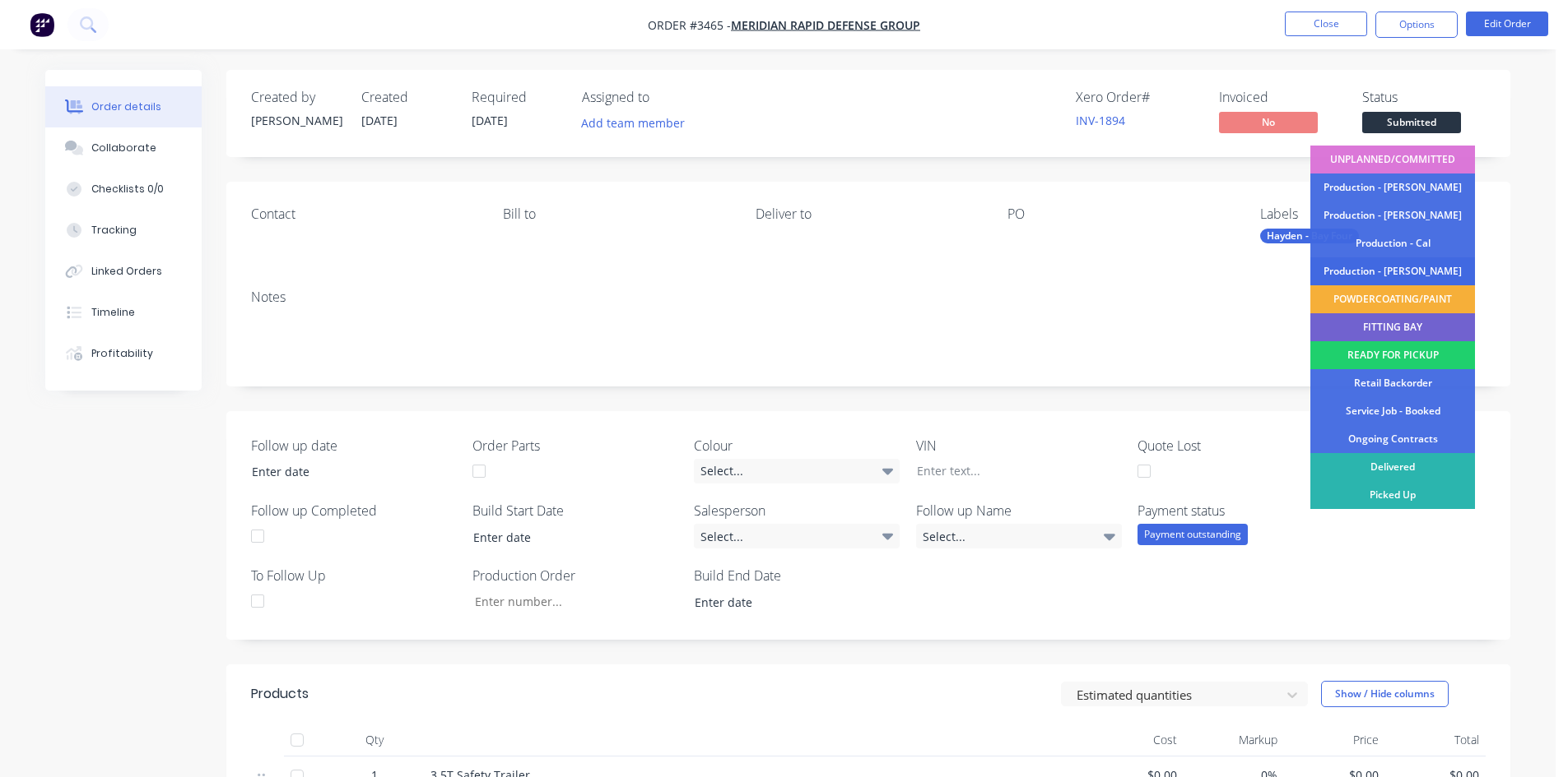
click at [1389, 273] on div "Production - [PERSON_NAME]" at bounding box center [1393, 272] width 165 height 28
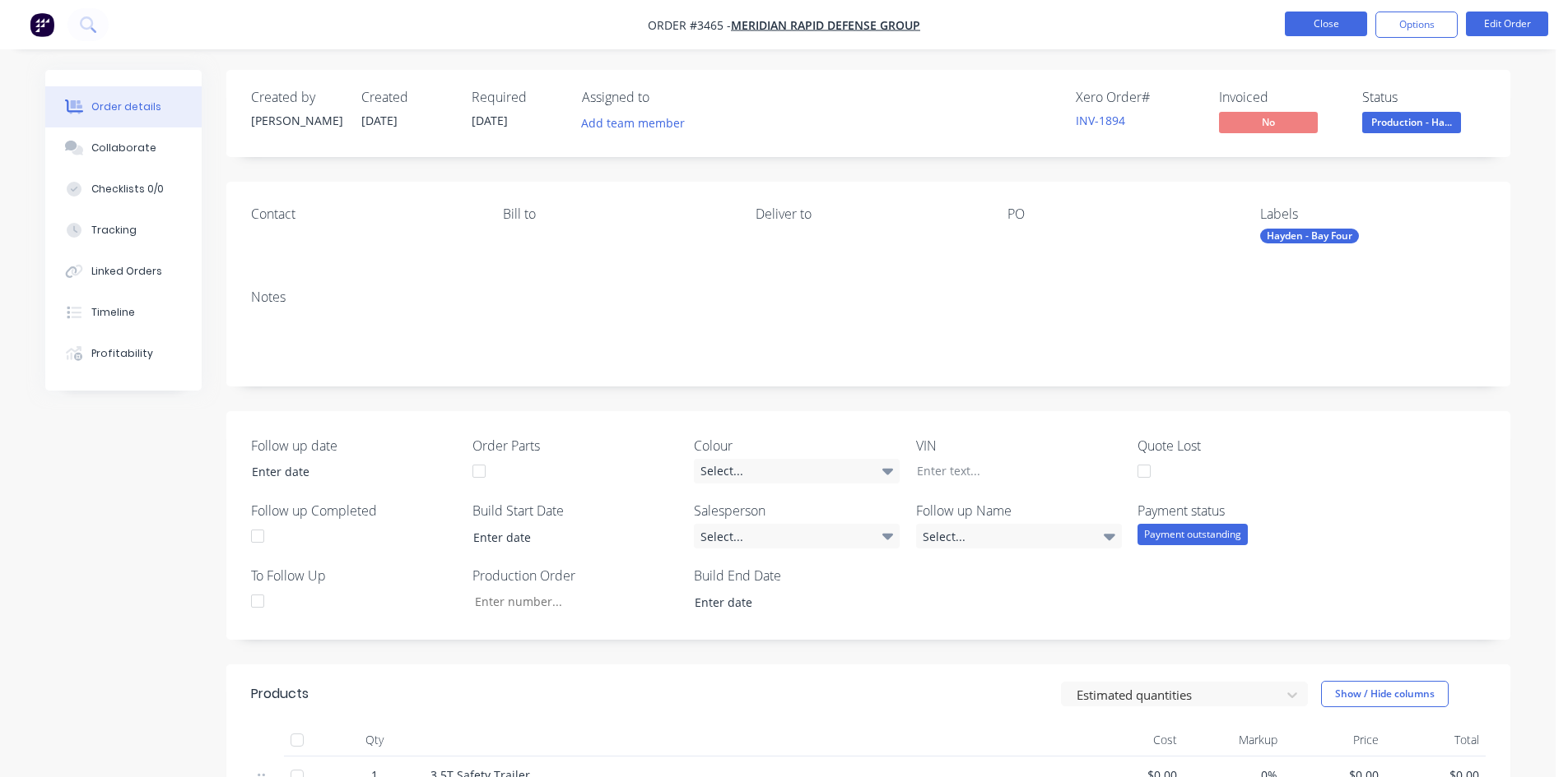
click at [1314, 23] on button "Close" at bounding box center [1326, 23] width 83 height 24
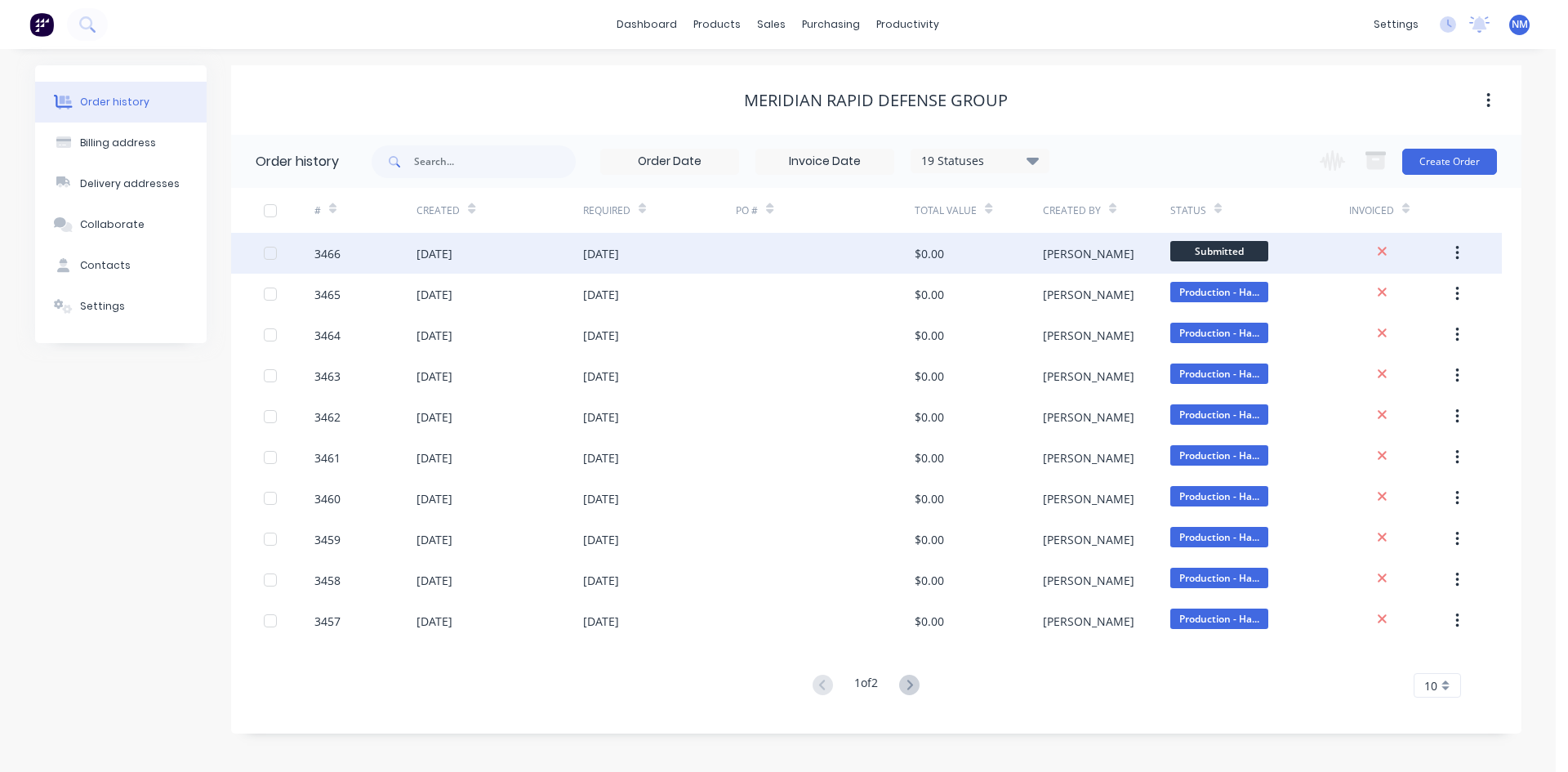
click at [1210, 254] on span "Submitted" at bounding box center [1220, 252] width 98 height 21
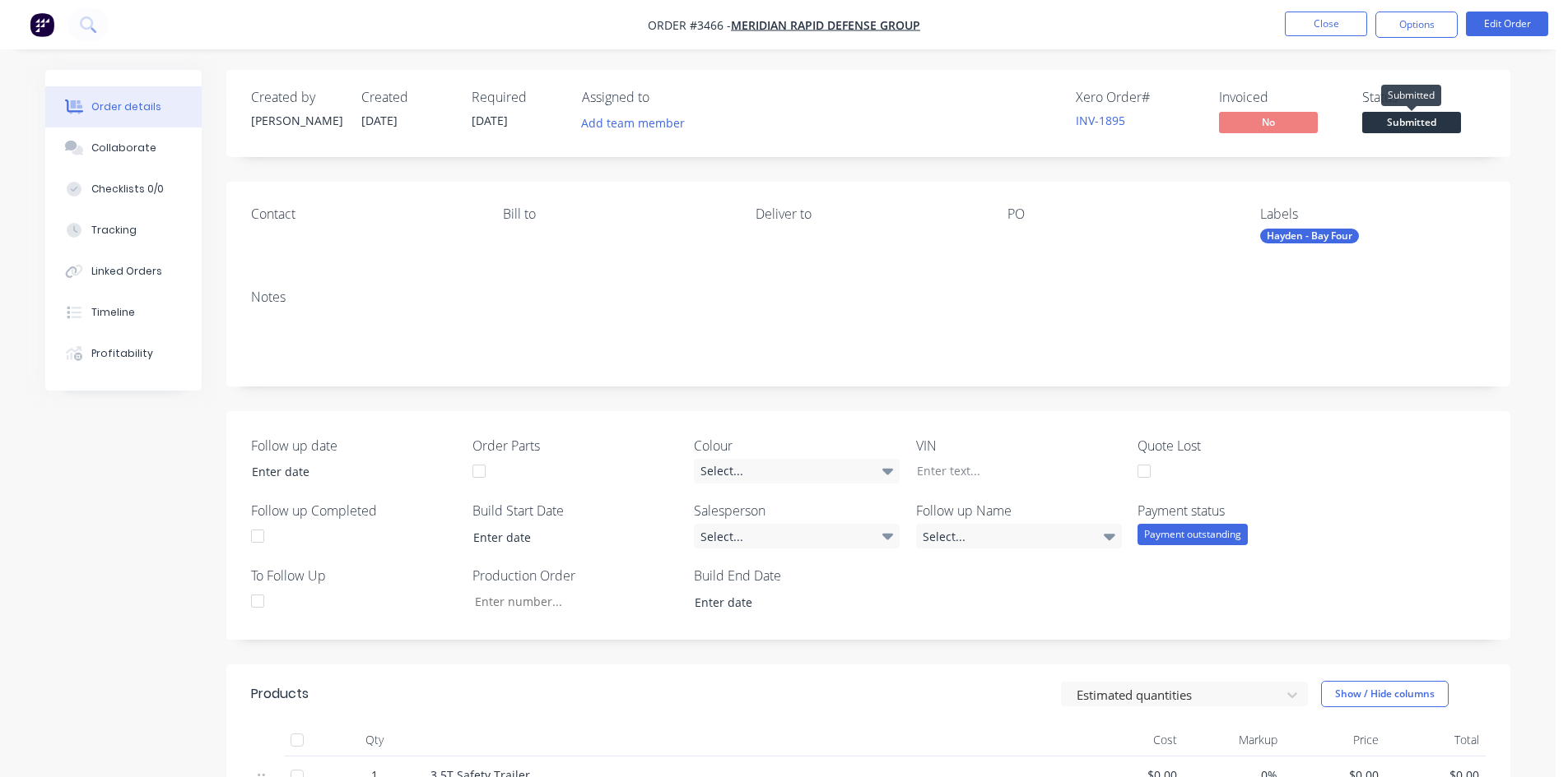
click at [1390, 122] on span "Submitted" at bounding box center [1412, 122] width 99 height 21
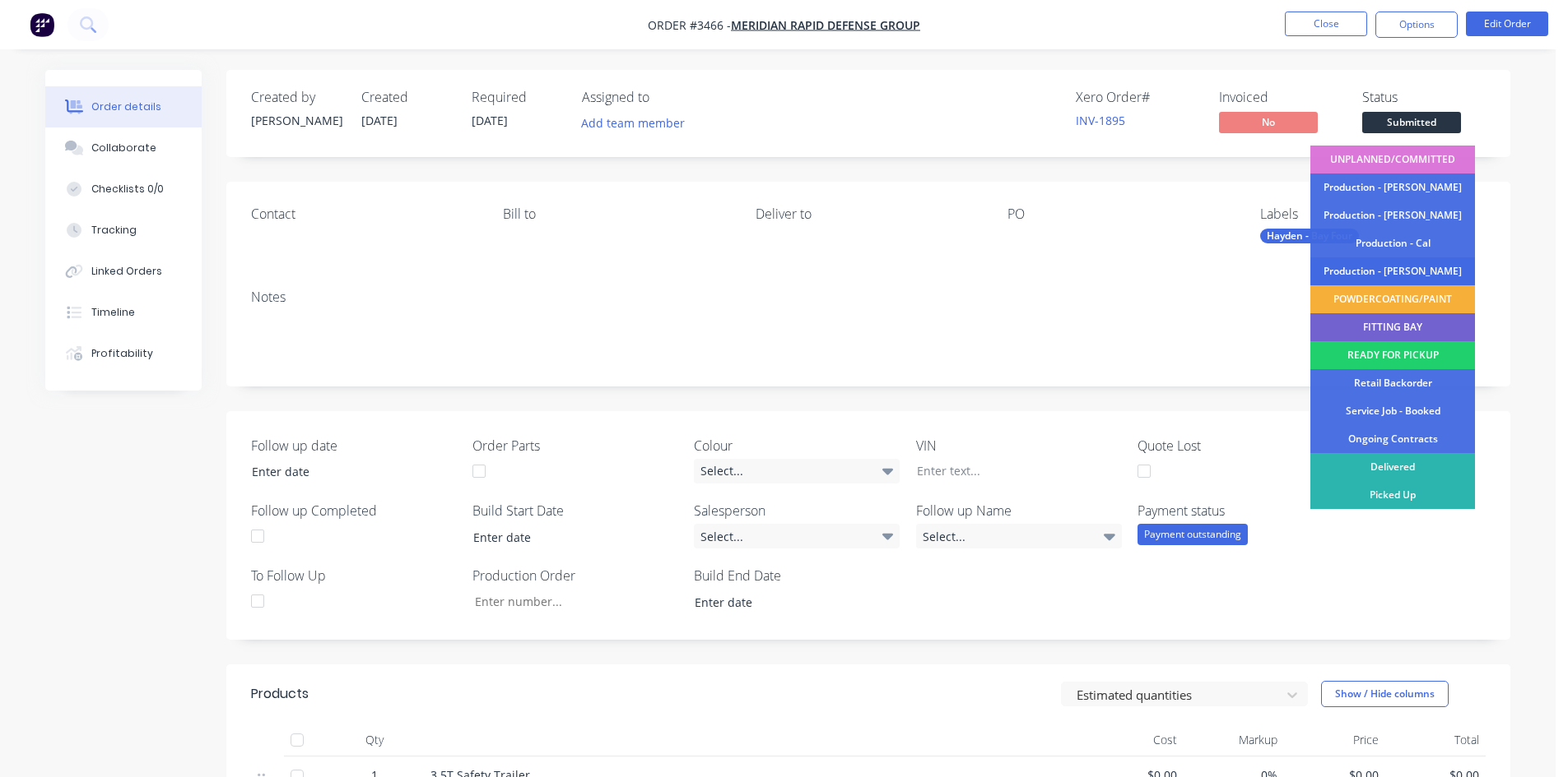
click at [1399, 261] on div "Production - [PERSON_NAME]" at bounding box center [1393, 272] width 165 height 28
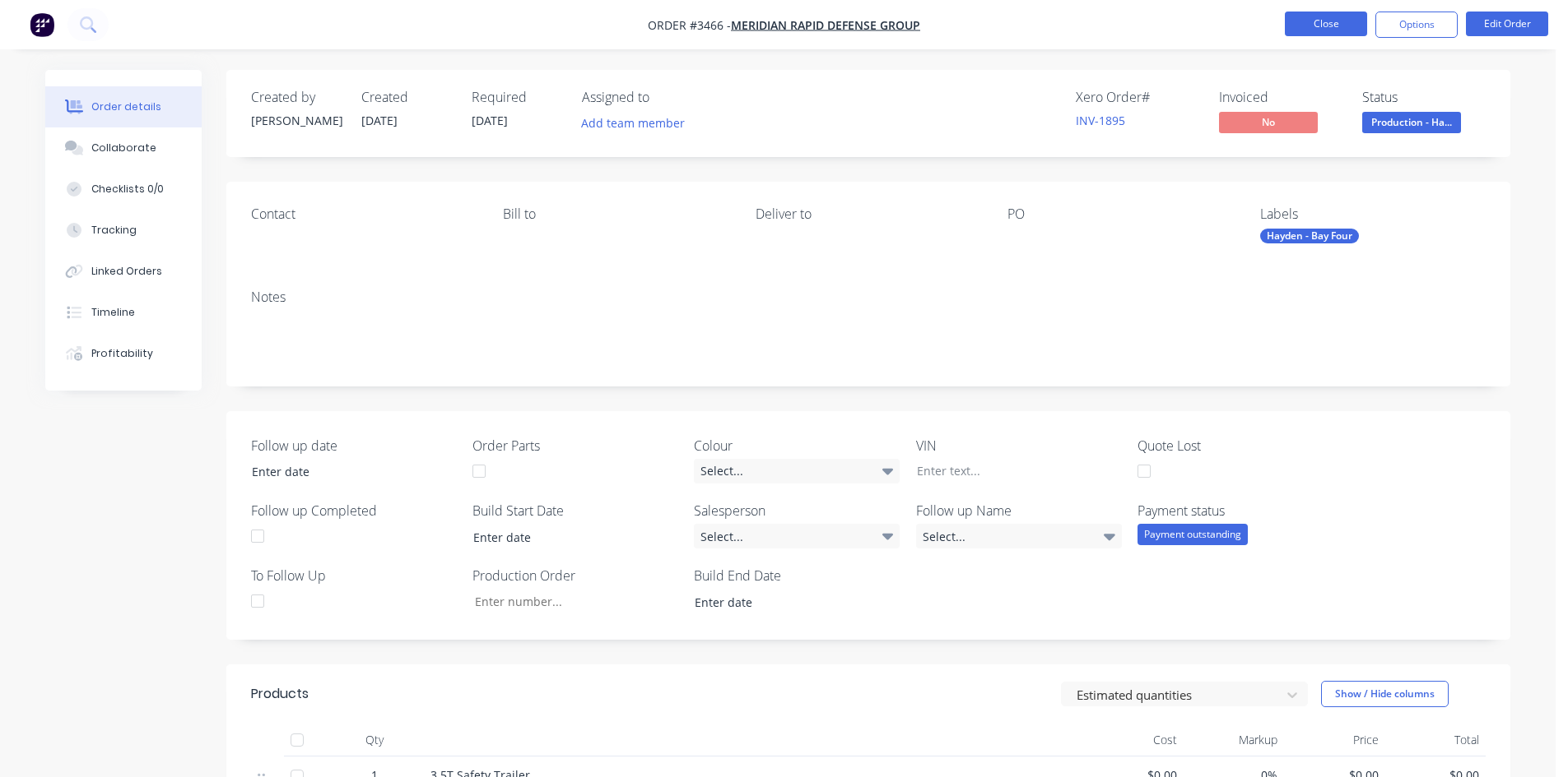
click at [1315, 17] on button "Close" at bounding box center [1326, 23] width 83 height 24
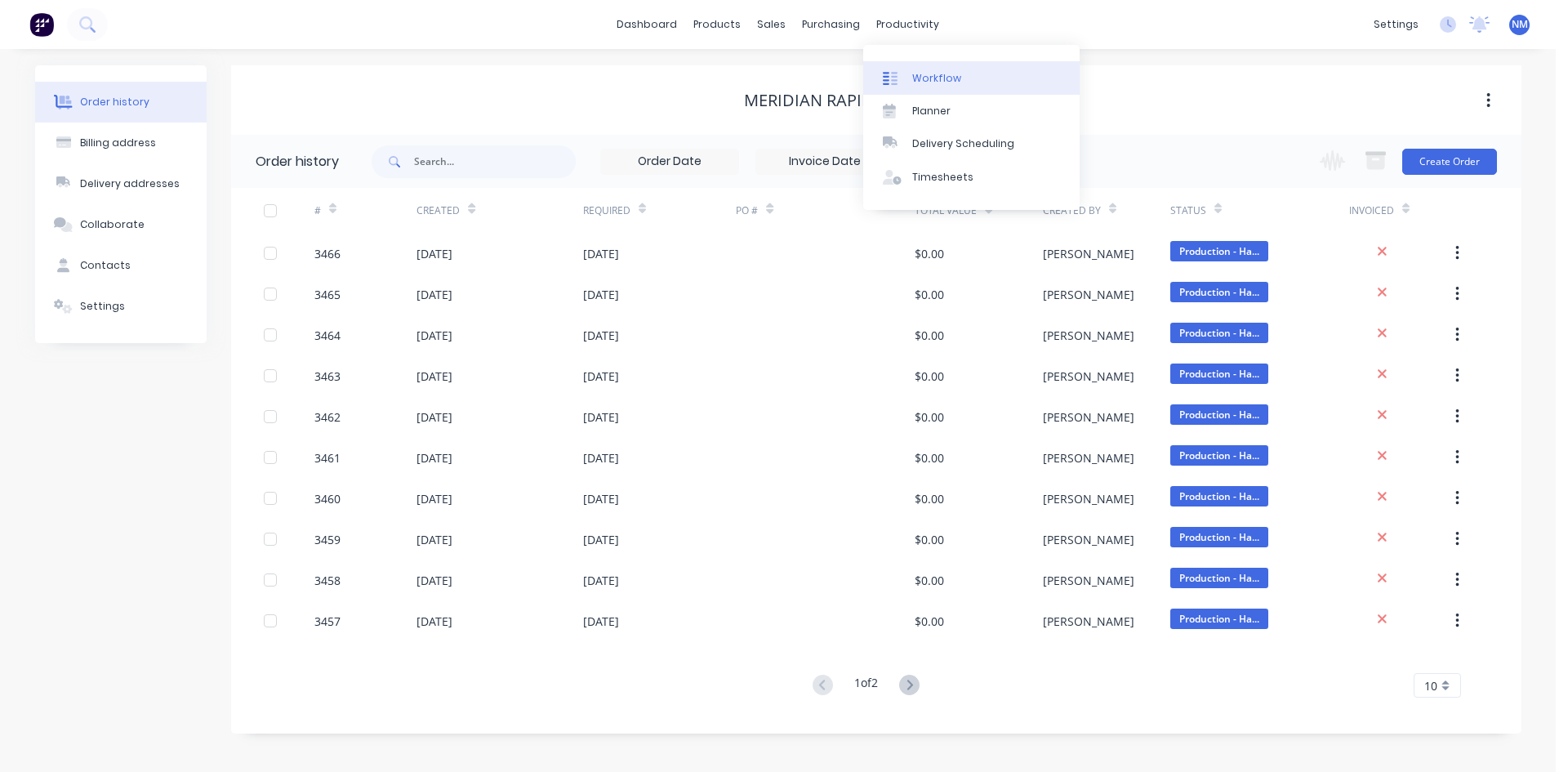
click at [974, 78] on link "Workflow" at bounding box center [971, 78] width 216 height 33
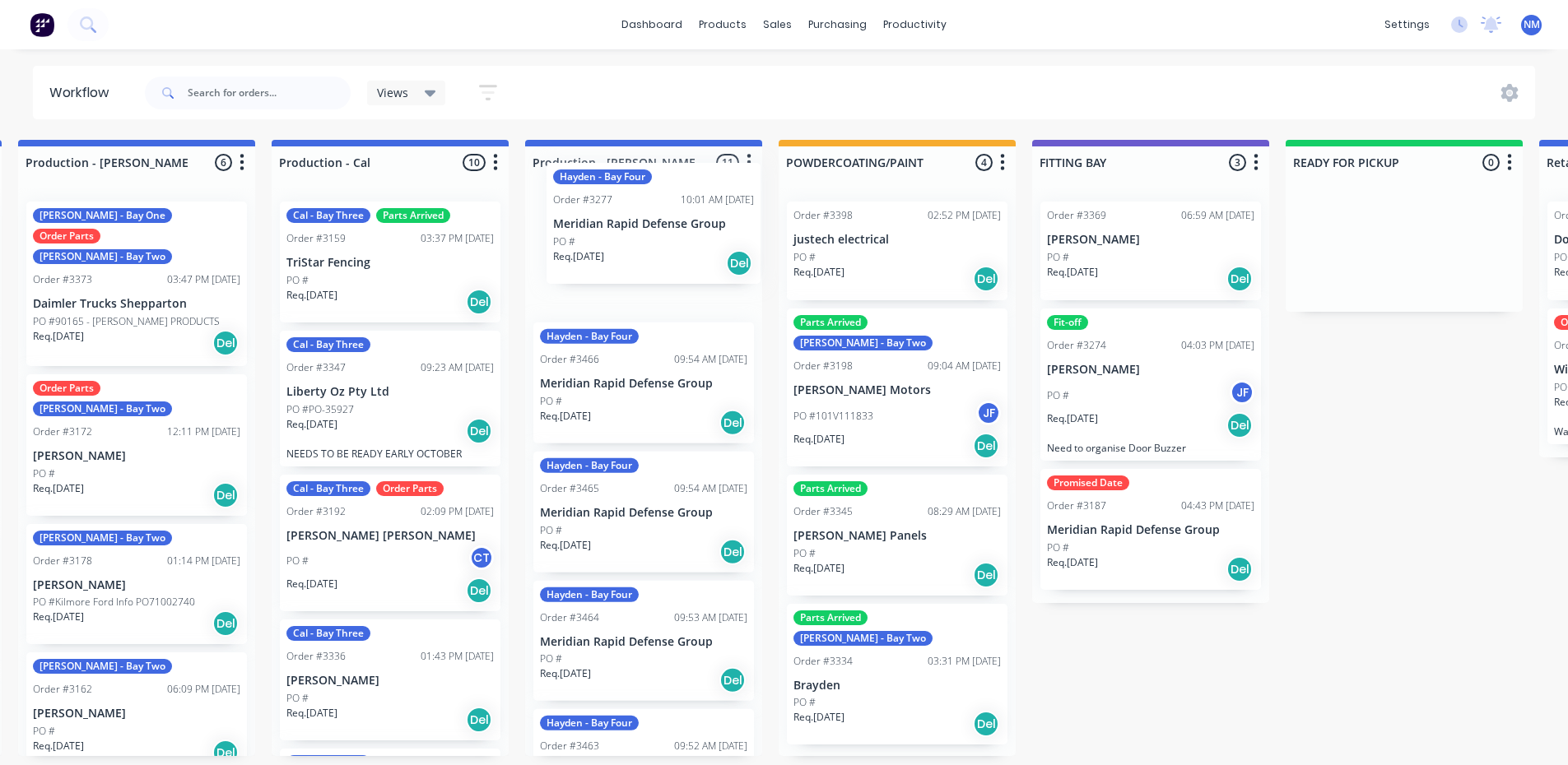
drag, startPoint x: 664, startPoint y: 698, endPoint x: 677, endPoint y: 223, distance: 475.2
click at [677, 223] on div "Hayden - Bay Four Order #3466 09:54 AM 03/10/25 Meridian Rapid Defense Group PO…" at bounding box center [644, 472] width 237 height 568
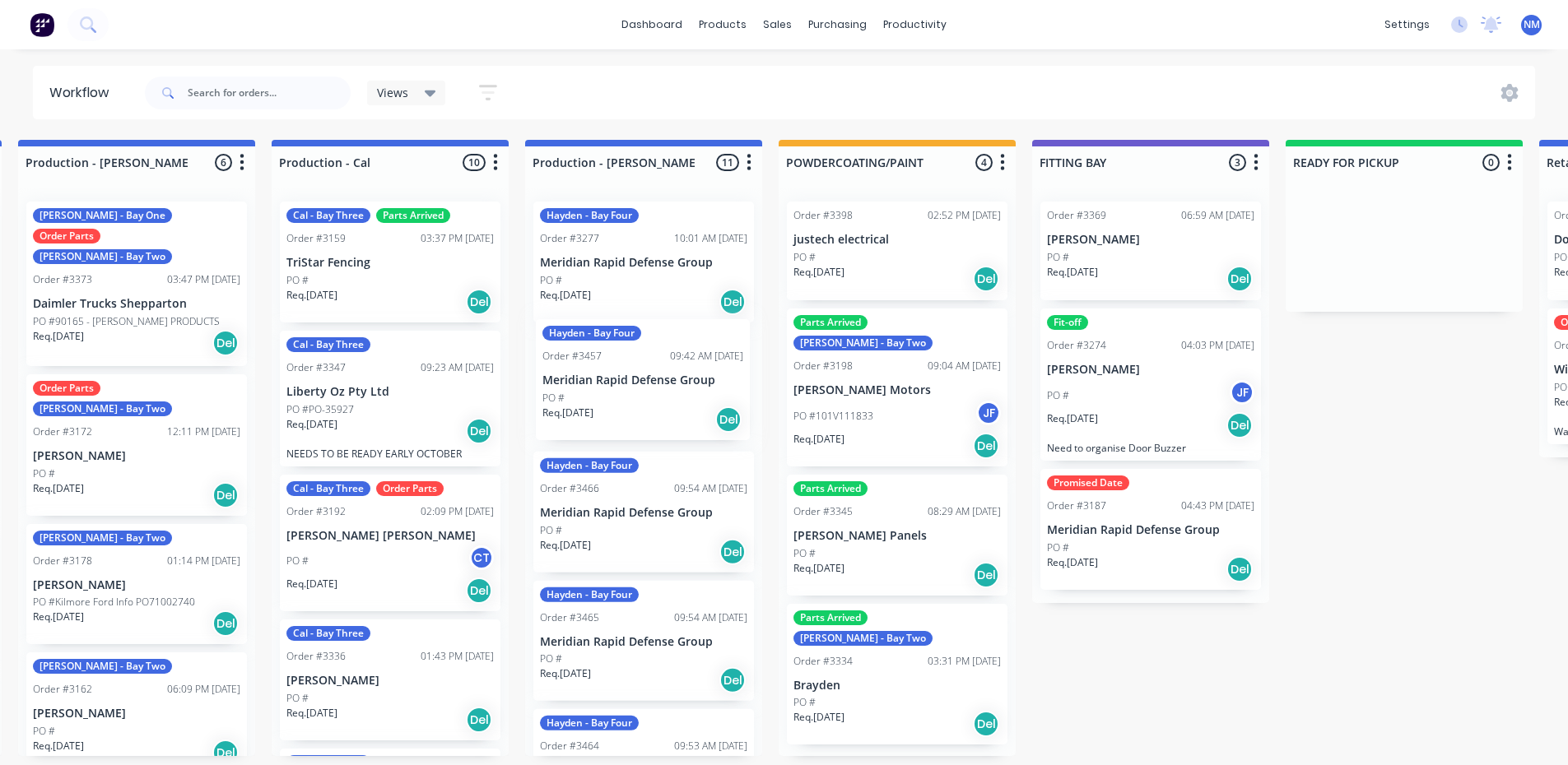
drag, startPoint x: 649, startPoint y: 701, endPoint x: 648, endPoint y: 371, distance: 330.0
click at [648, 371] on div "Hayden - Bay Four Order #3277 10:01 AM 27/08/25 Meridian Rapid Defense Group PO…" at bounding box center [644, 472] width 237 height 568
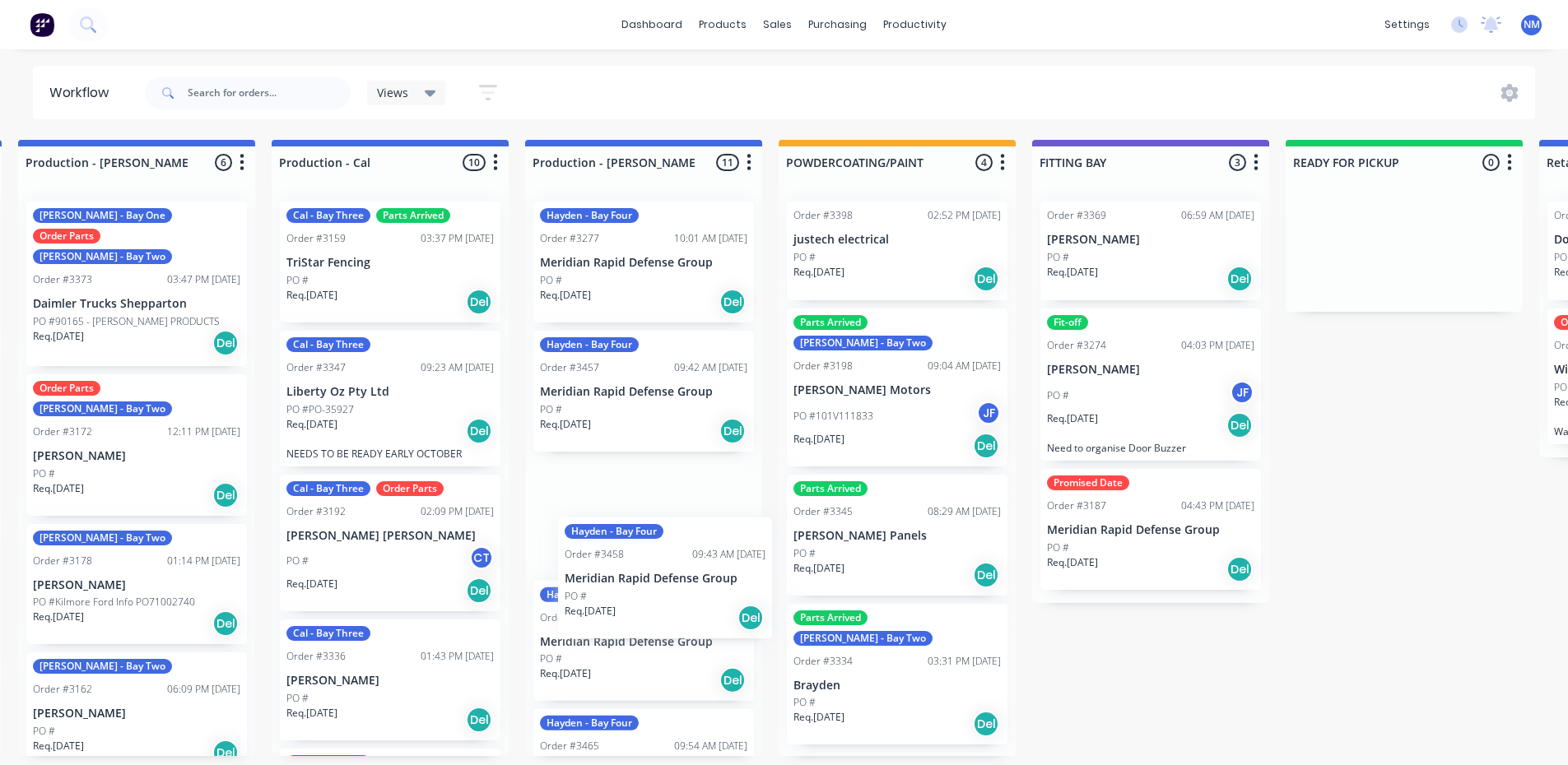
scroll to position [3, 777]
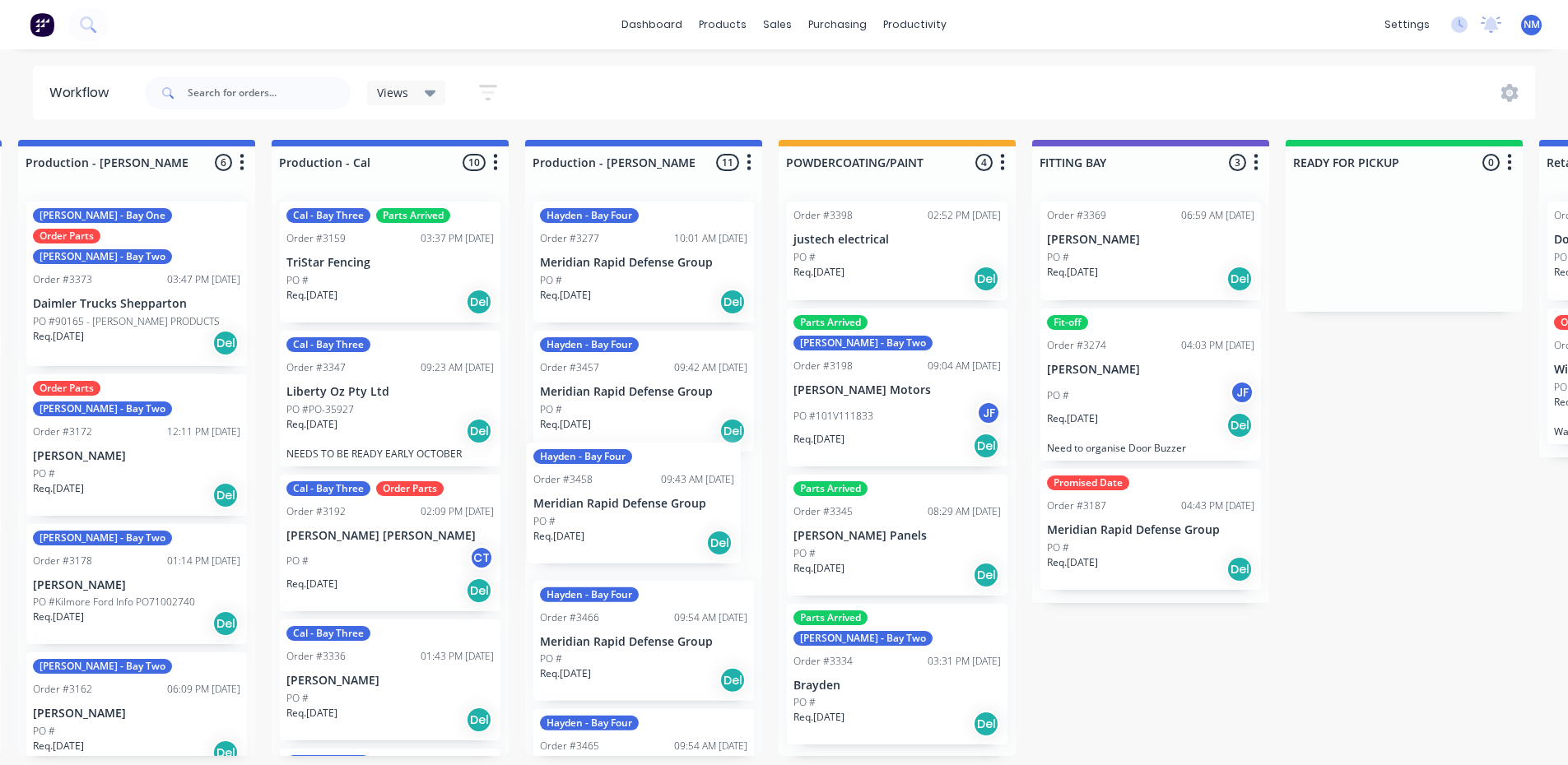
drag, startPoint x: 643, startPoint y: 689, endPoint x: 638, endPoint y: 491, distance: 198.1
click at [638, 491] on div "Hayden - Bay Four Order #3277 10:01 AM 27/08/25 Meridian Rapid Defense Group PO…" at bounding box center [644, 472] width 237 height 568
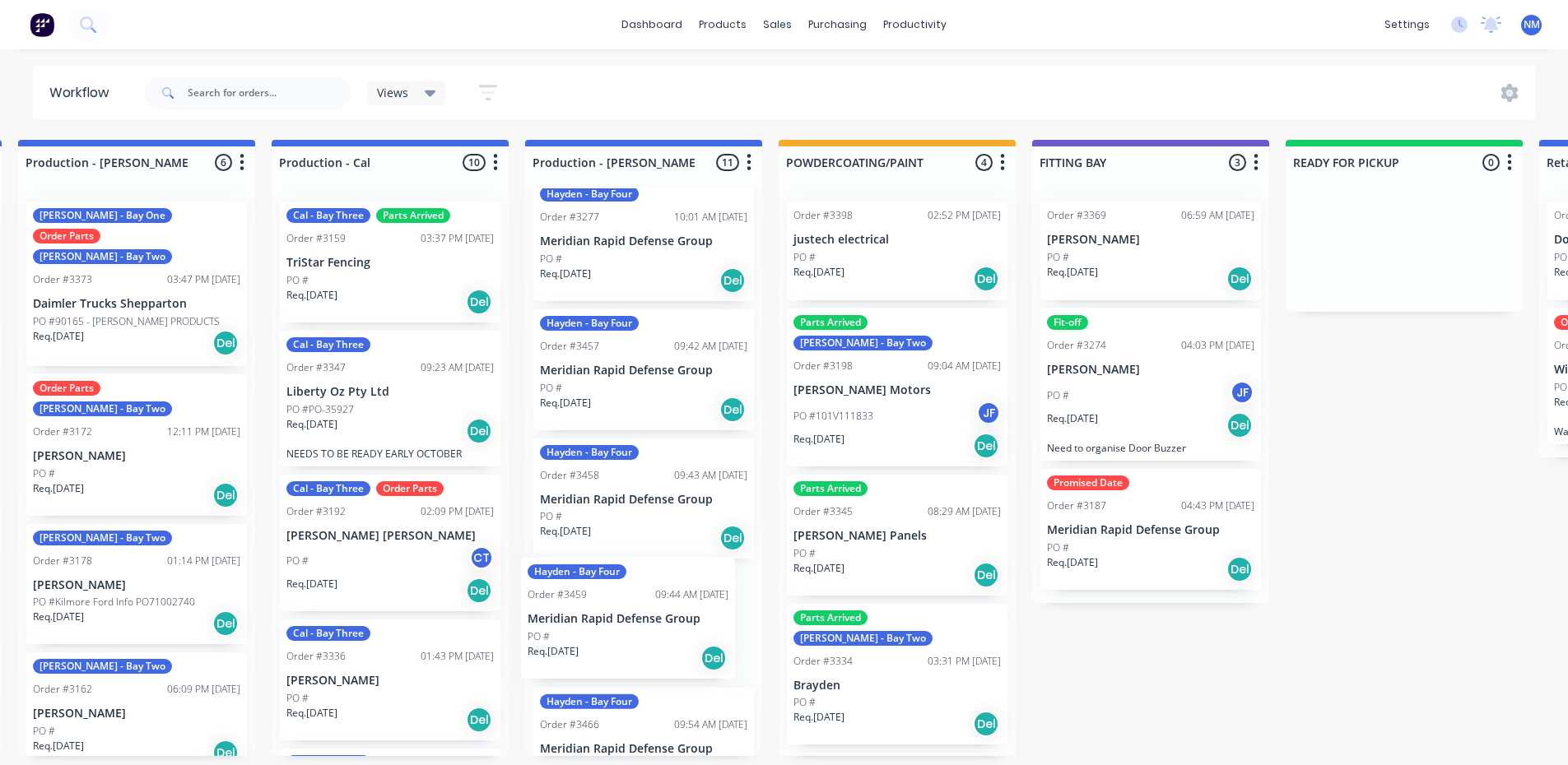
drag, startPoint x: 603, startPoint y: 691, endPoint x: 599, endPoint y: 610, distance: 81.1
click at [599, 610] on div "Hayden - Bay Four Order #3277 10:01 AM 27/08/25 Meridian Rapid Defense Group PO…" at bounding box center [644, 472] width 237 height 568
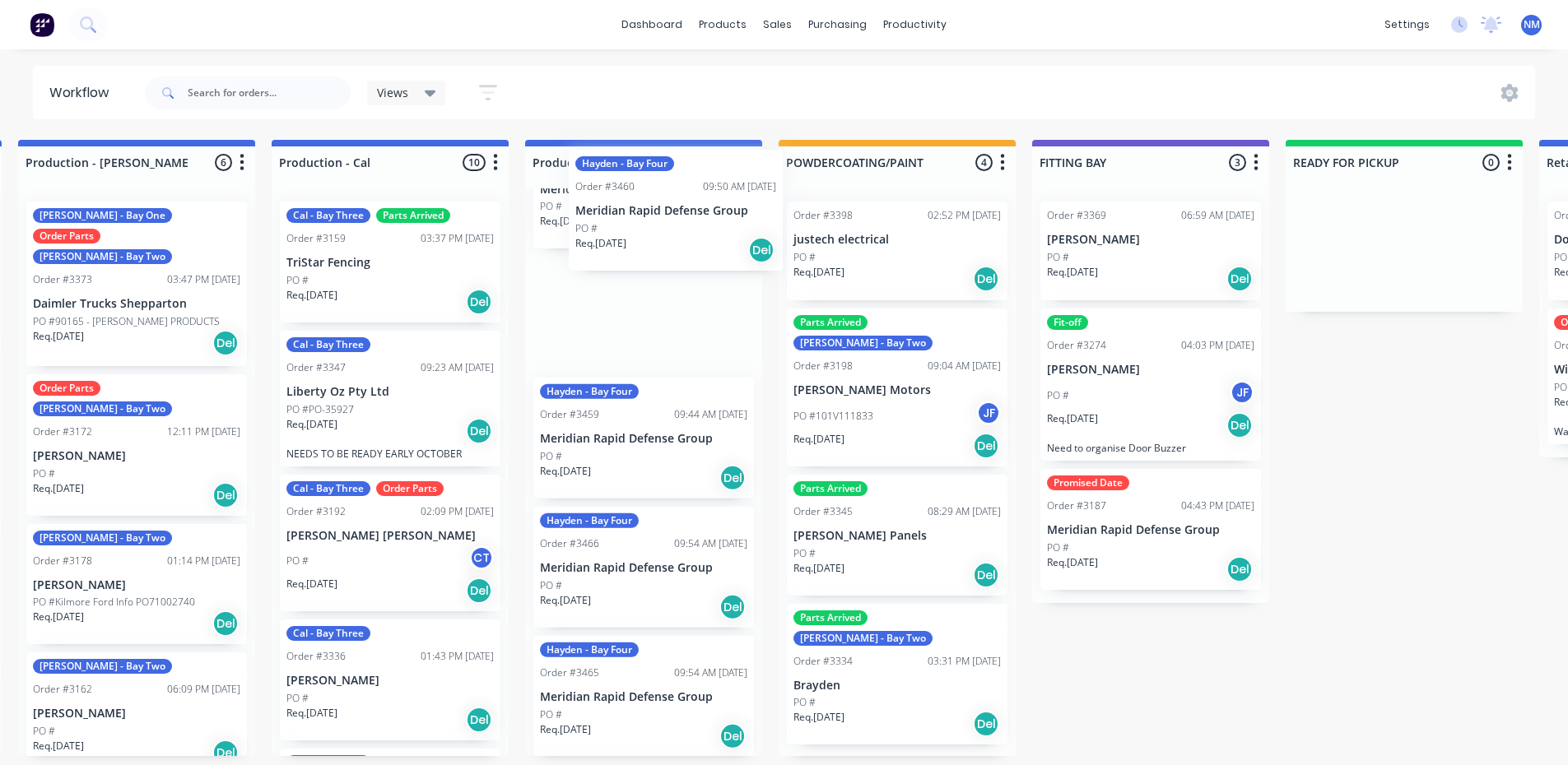
scroll to position [332, 0]
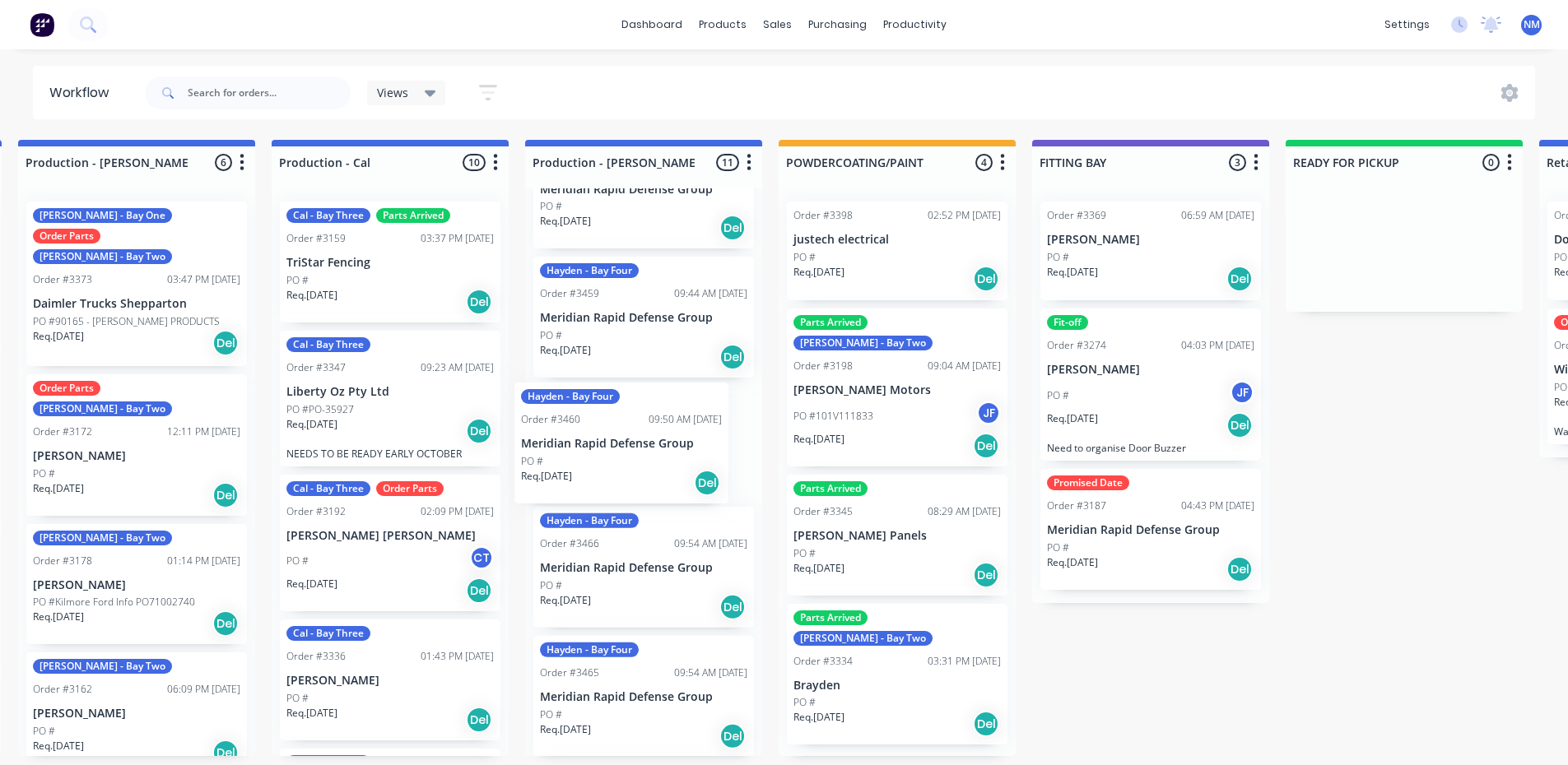
drag, startPoint x: 672, startPoint y: 713, endPoint x: 655, endPoint y: 453, distance: 260.6
click at [655, 453] on div "Hayden - Bay Four Order #3277 10:01 AM 27/08/25 Meridian Rapid Defense Group PO…" at bounding box center [644, 472] width 237 height 568
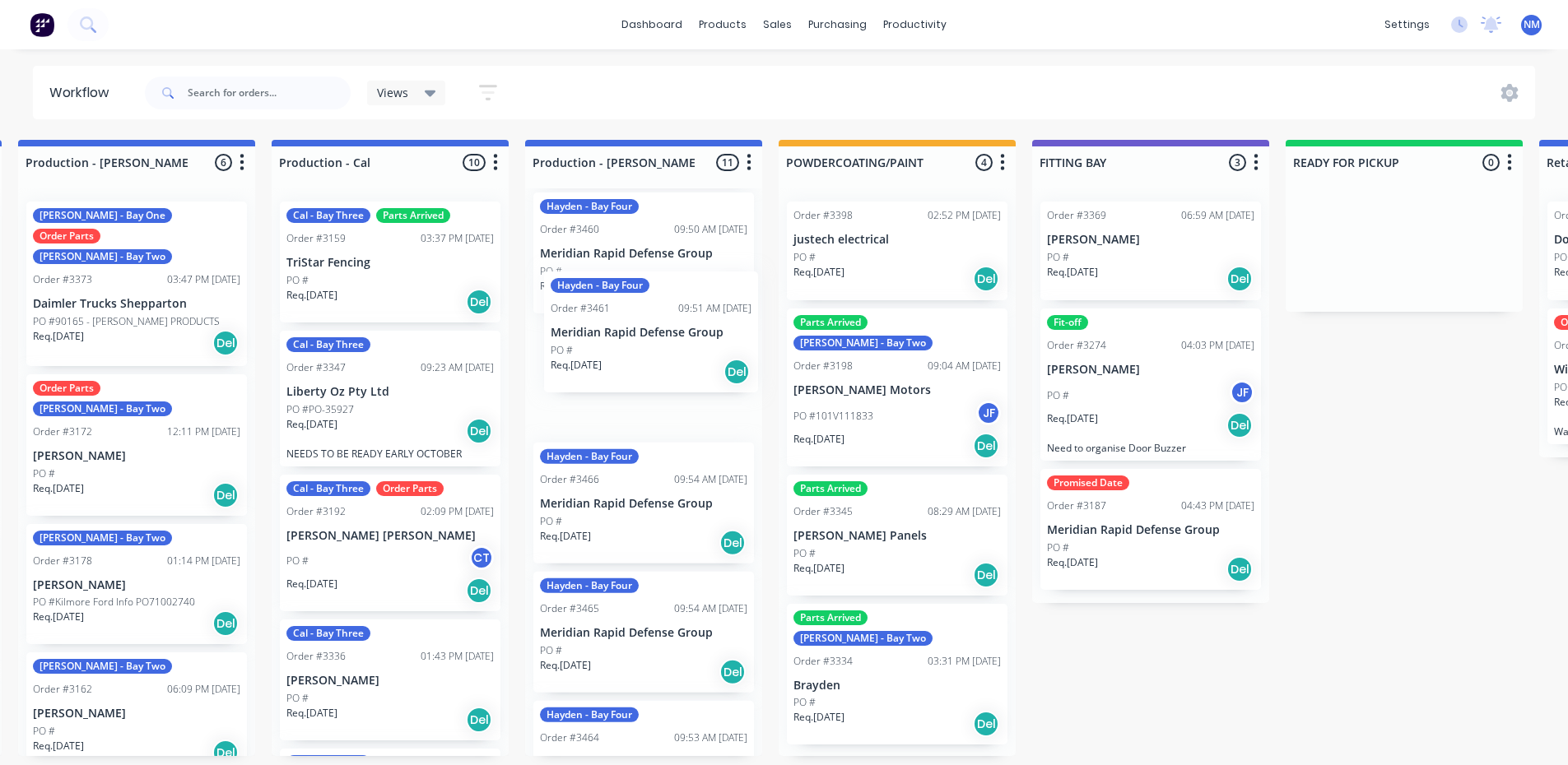
scroll to position [513, 0]
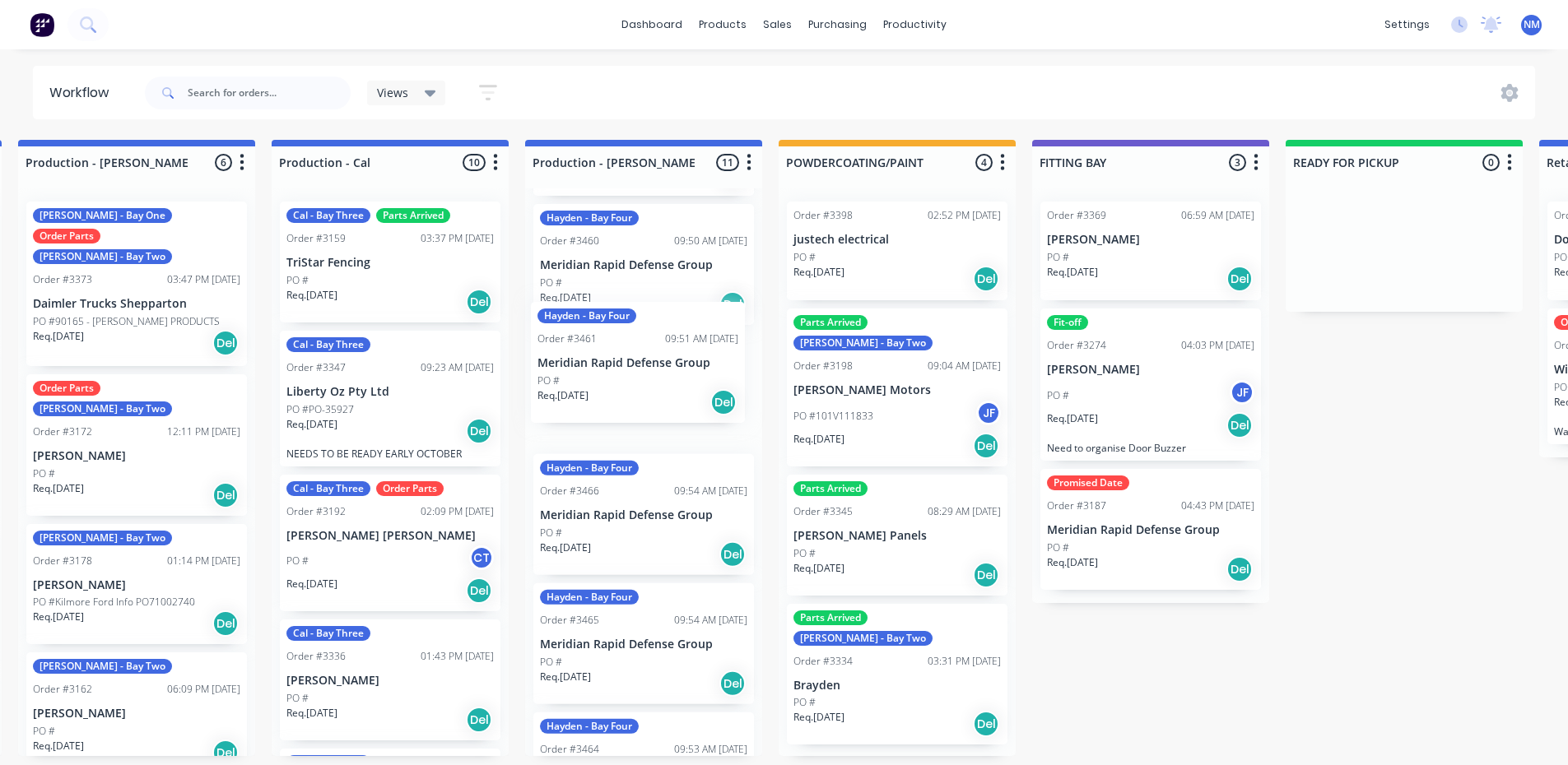
drag, startPoint x: 630, startPoint y: 689, endPoint x: 627, endPoint y: 351, distance: 338.0
click at [627, 351] on div "Hayden - Bay Four Order #3277 10:01 AM 27/08/25 Meridian Rapid Defense Group PO…" at bounding box center [644, 472] width 237 height 568
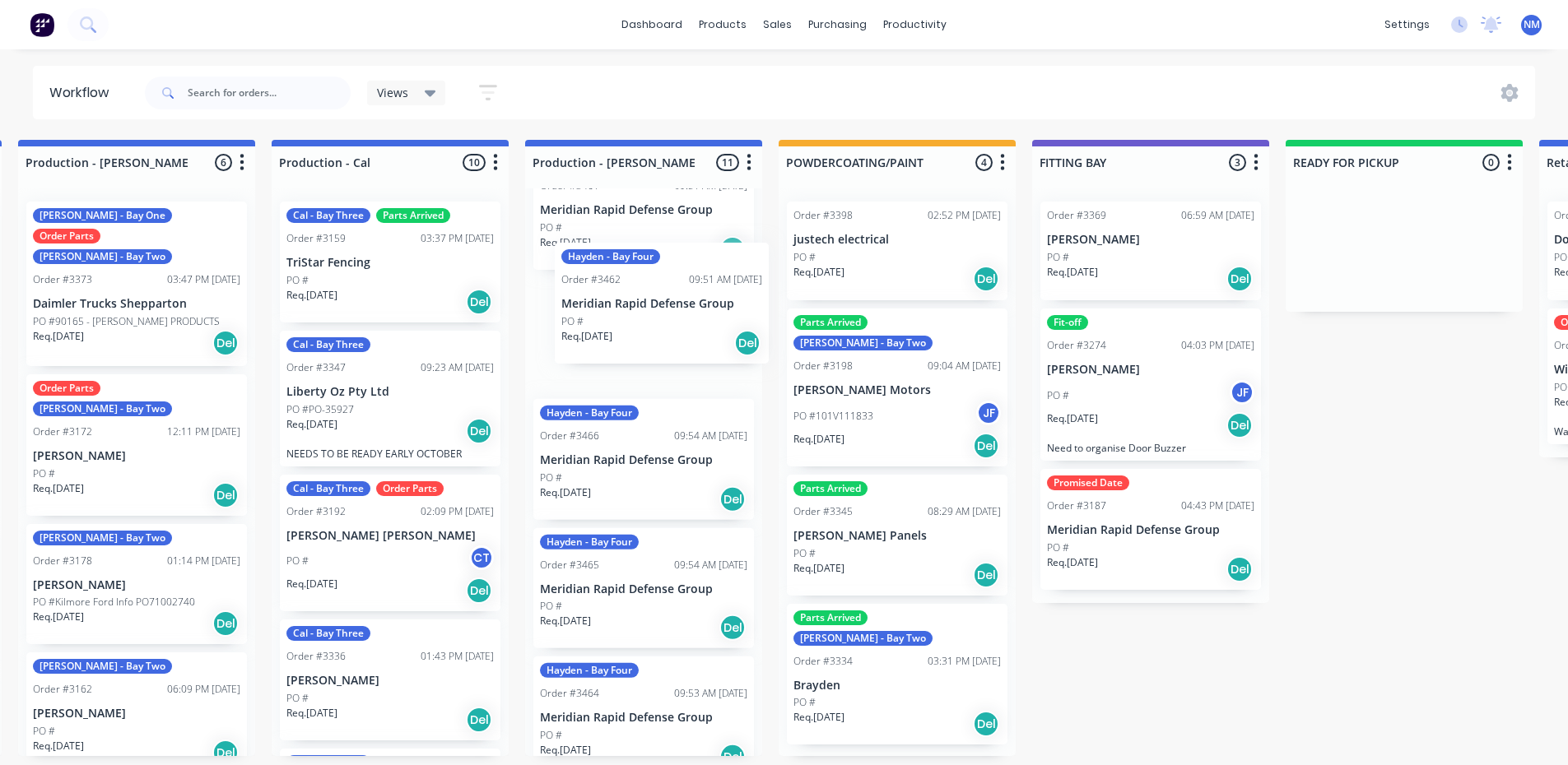
scroll to position [0, 0]
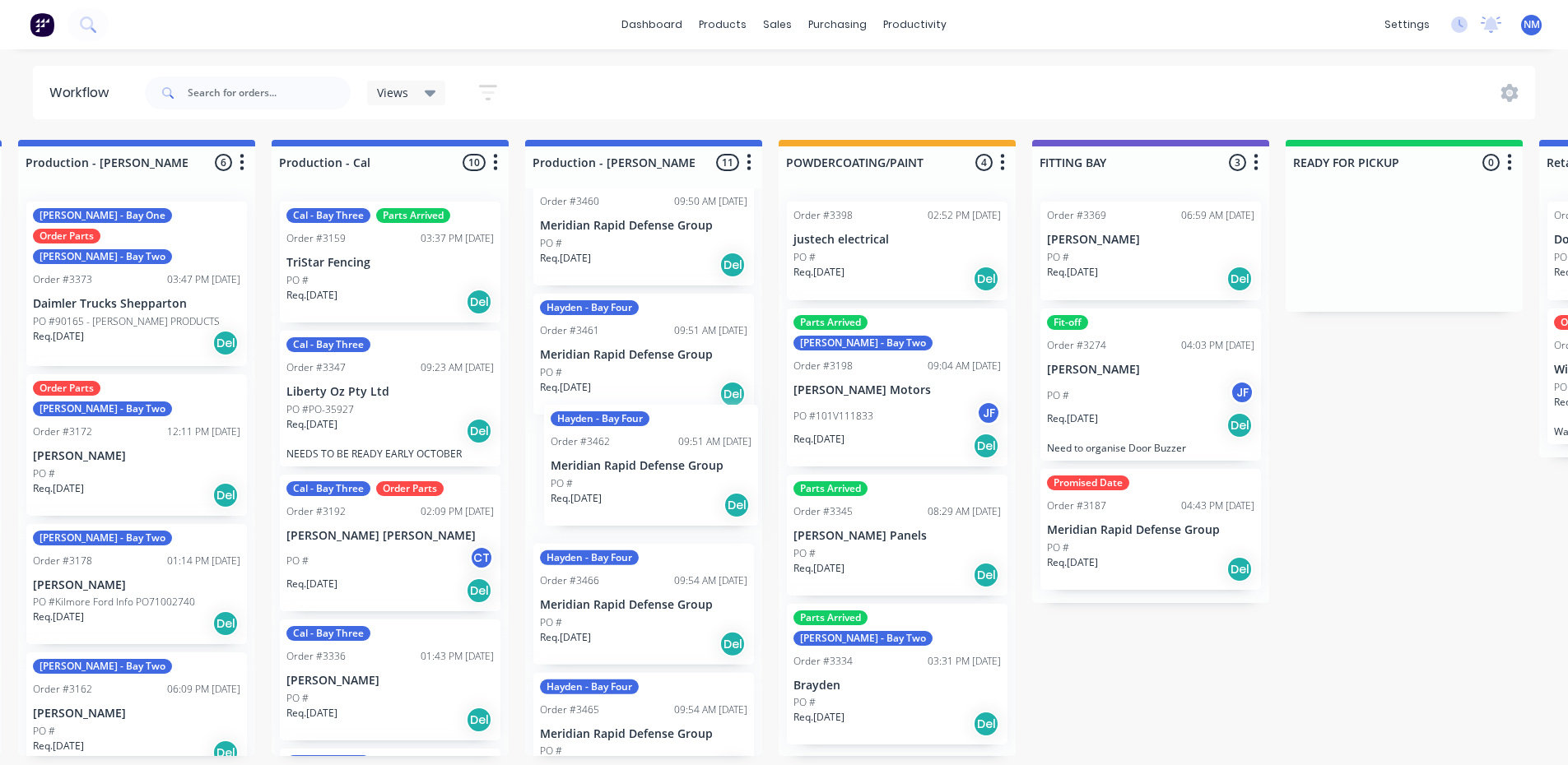
drag, startPoint x: 625, startPoint y: 699, endPoint x: 638, endPoint y: 466, distance: 233.4
click at [638, 466] on div "Hayden - Bay Four Order #3277 10:01 AM 27/08/25 Meridian Rapid Defense Group PO…" at bounding box center [644, 472] width 237 height 568
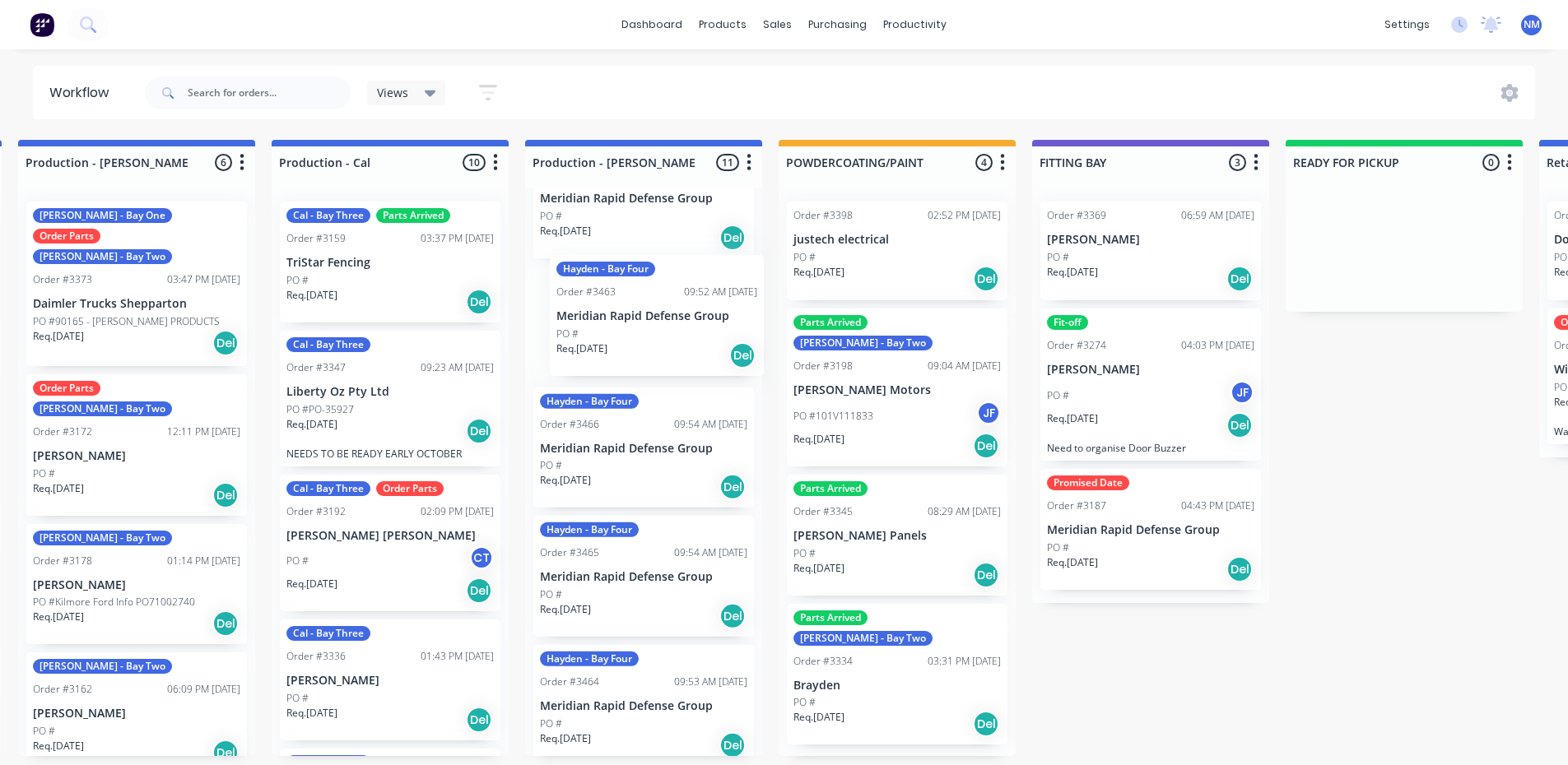
drag, startPoint x: 630, startPoint y: 696, endPoint x: 619, endPoint y: 393, distance: 303.2
click at [645, 313] on div "Hayden - Bay Four Order #3277 10:01 AM 27/08/25 Meridian Rapid Defense Group PO…" at bounding box center [644, 472] width 237 height 568
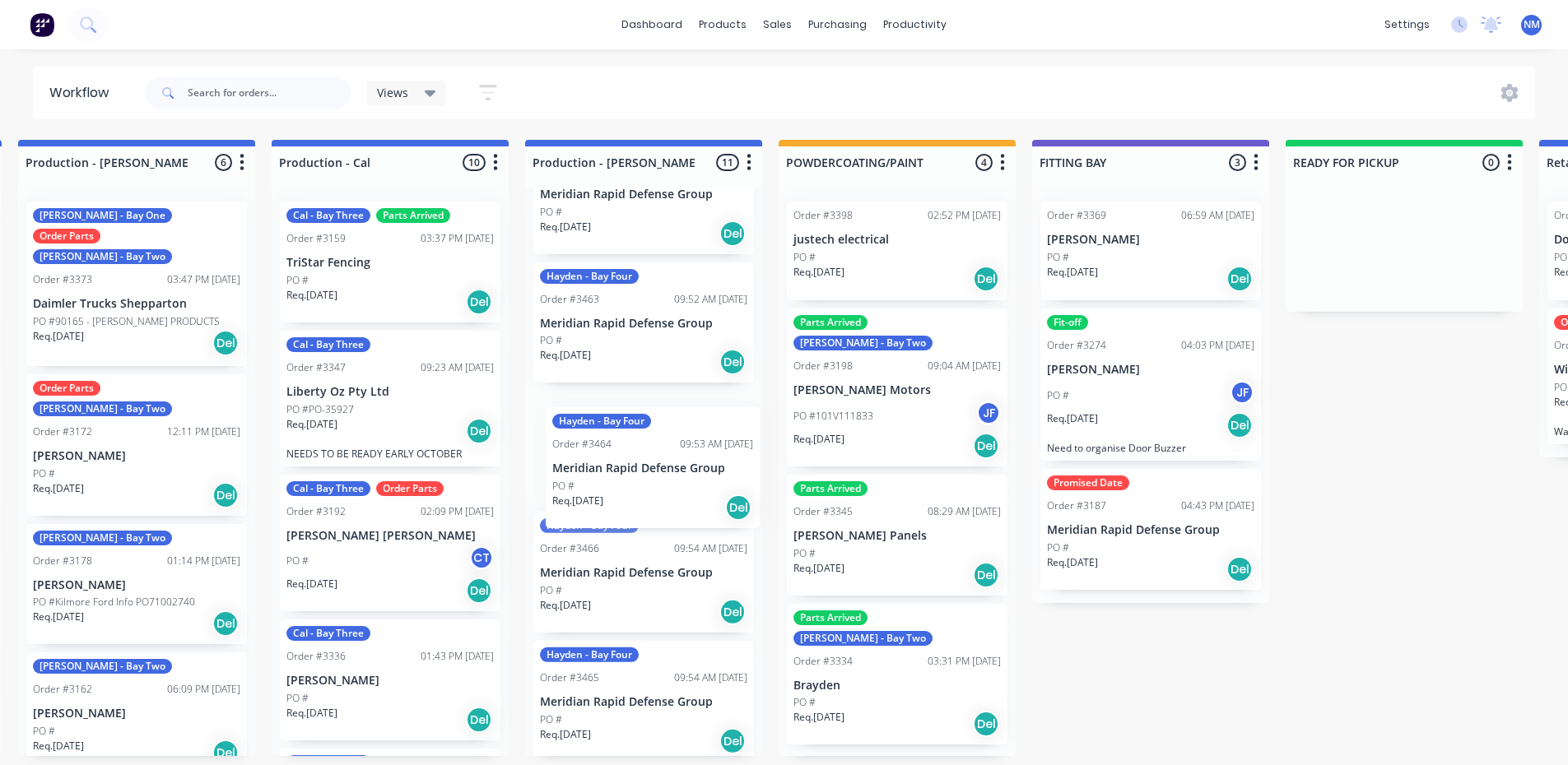
drag, startPoint x: 630, startPoint y: 706, endPoint x: 644, endPoint y: 458, distance: 248.4
click at [644, 458] on div "Hayden - Bay Four Order #3277 10:01 AM 27/08/25 Meridian Rapid Defense Group PO…" at bounding box center [644, 472] width 237 height 568
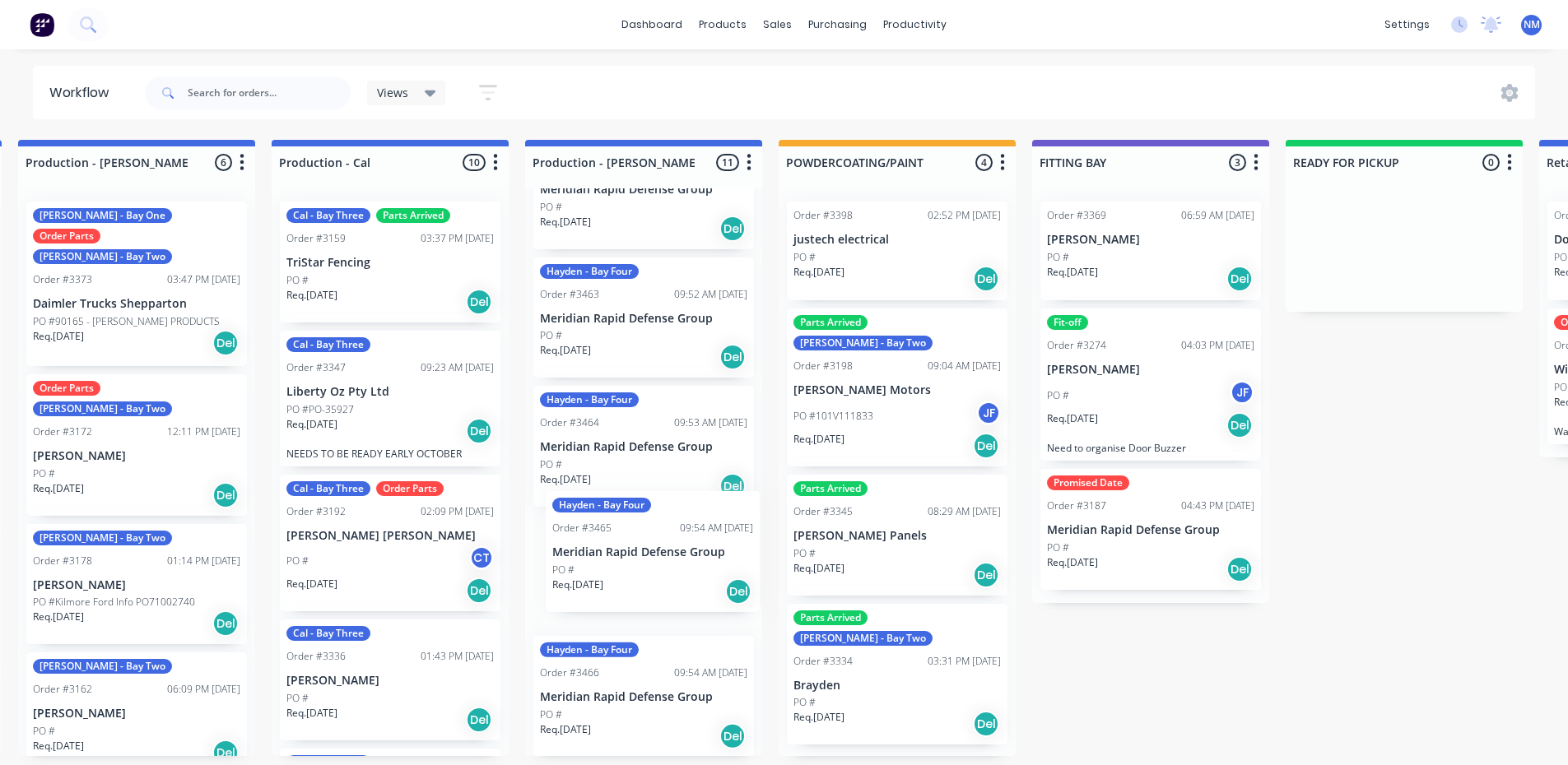
drag, startPoint x: 624, startPoint y: 722, endPoint x: 636, endPoint y: 562, distance: 160.4
click at [636, 562] on div "Hayden - Bay Four Order #3277 10:01 AM 27/08/25 Meridian Rapid Defense Group PO…" at bounding box center [644, 472] width 237 height 568
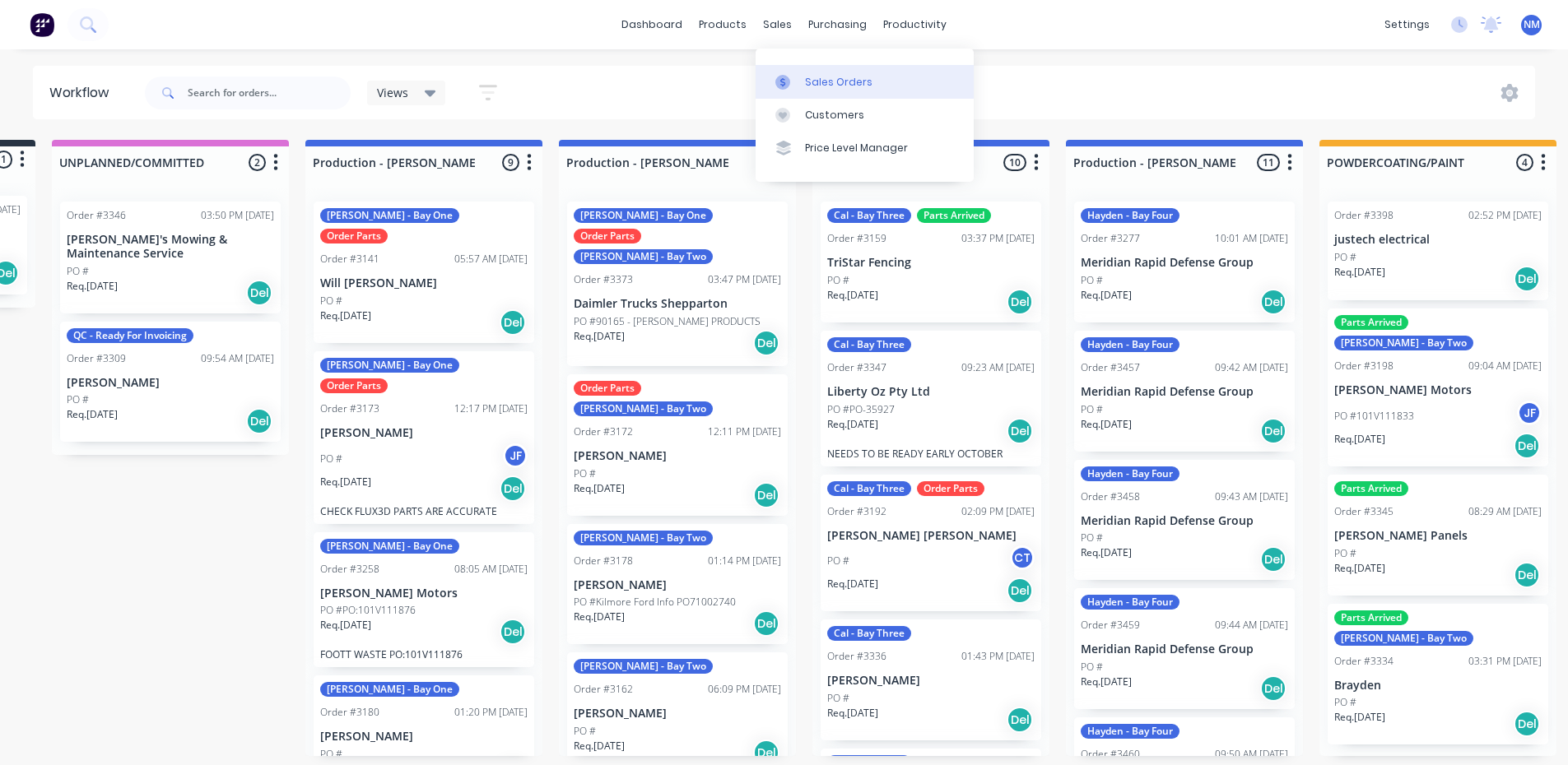
click at [824, 80] on div "Sales Orders" at bounding box center [839, 82] width 68 height 15
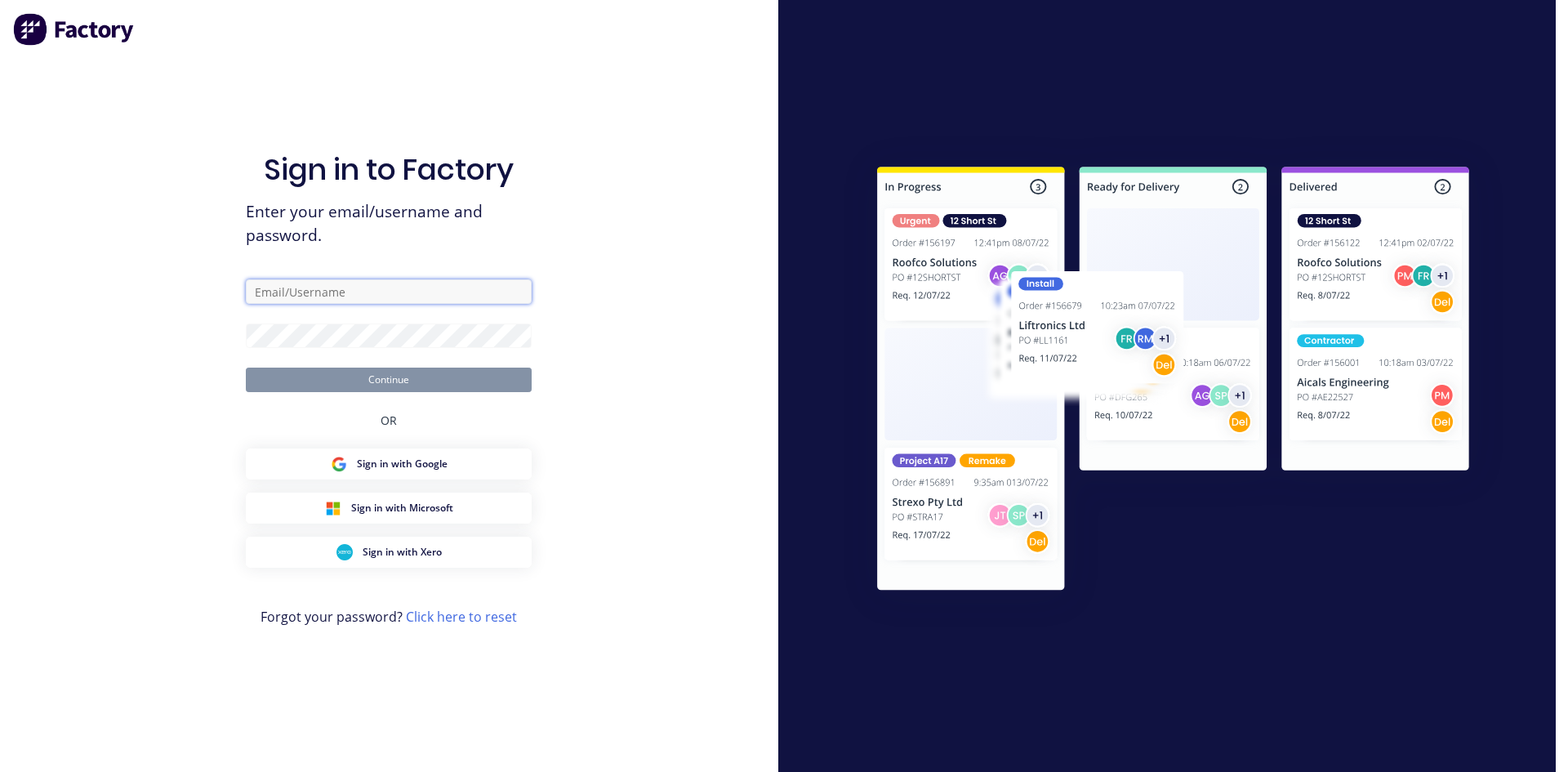
type input "[EMAIL_ADDRESS][DOMAIN_NAME]"
click at [412, 380] on button "Continue" at bounding box center [389, 380] width 286 height 24
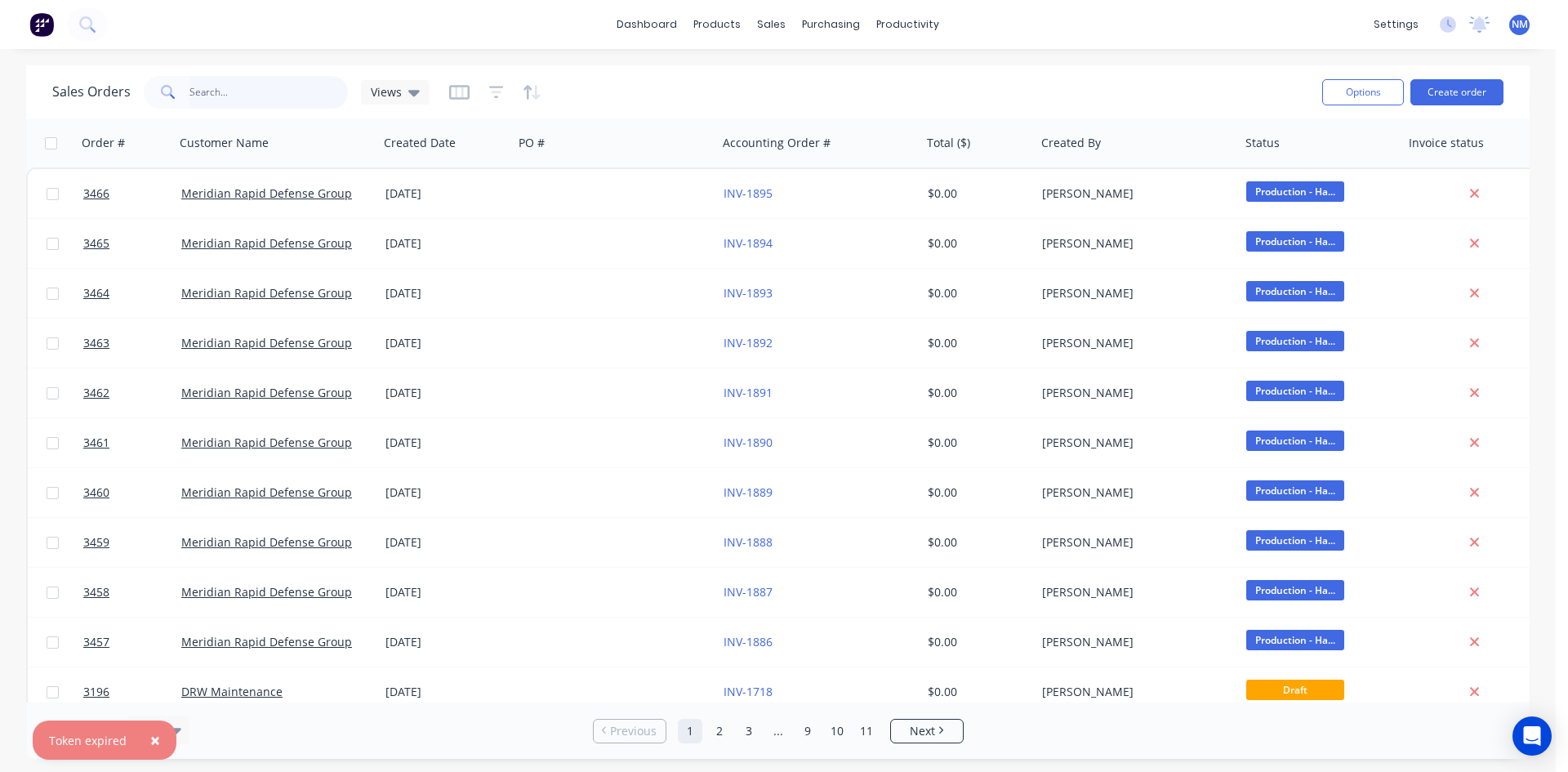
click at [238, 85] on input "text" at bounding box center [269, 92] width 159 height 33
type input "meridian"
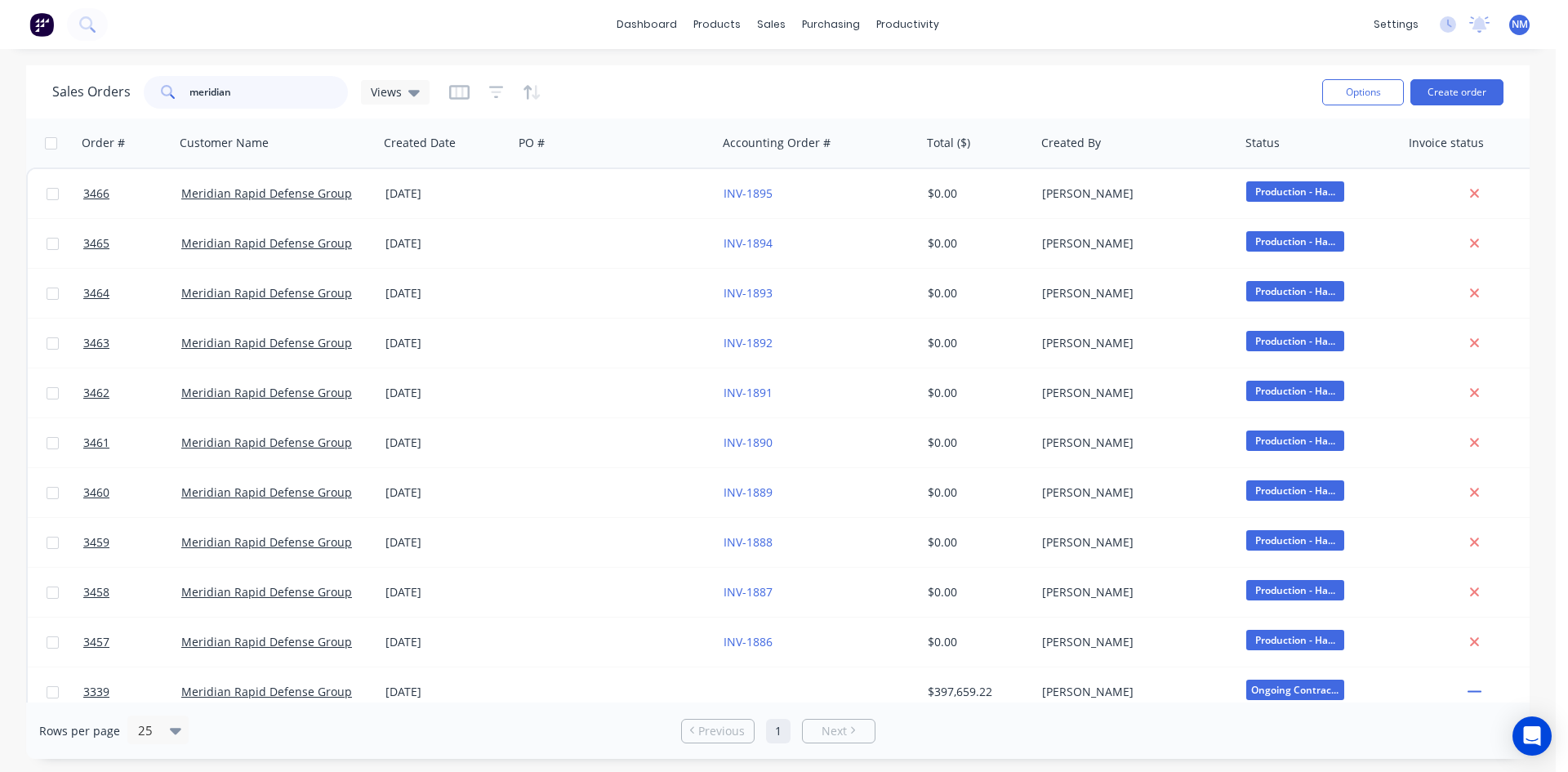
drag, startPoint x: 287, startPoint y: 100, endPoint x: 0, endPoint y: 66, distance: 289.0
click at [0, 76] on div "Sales Orders meridian Views Options Create order Order # Customer Name Created …" at bounding box center [778, 412] width 1556 height 694
click at [409, 91] on icon at bounding box center [414, 93] width 11 height 7
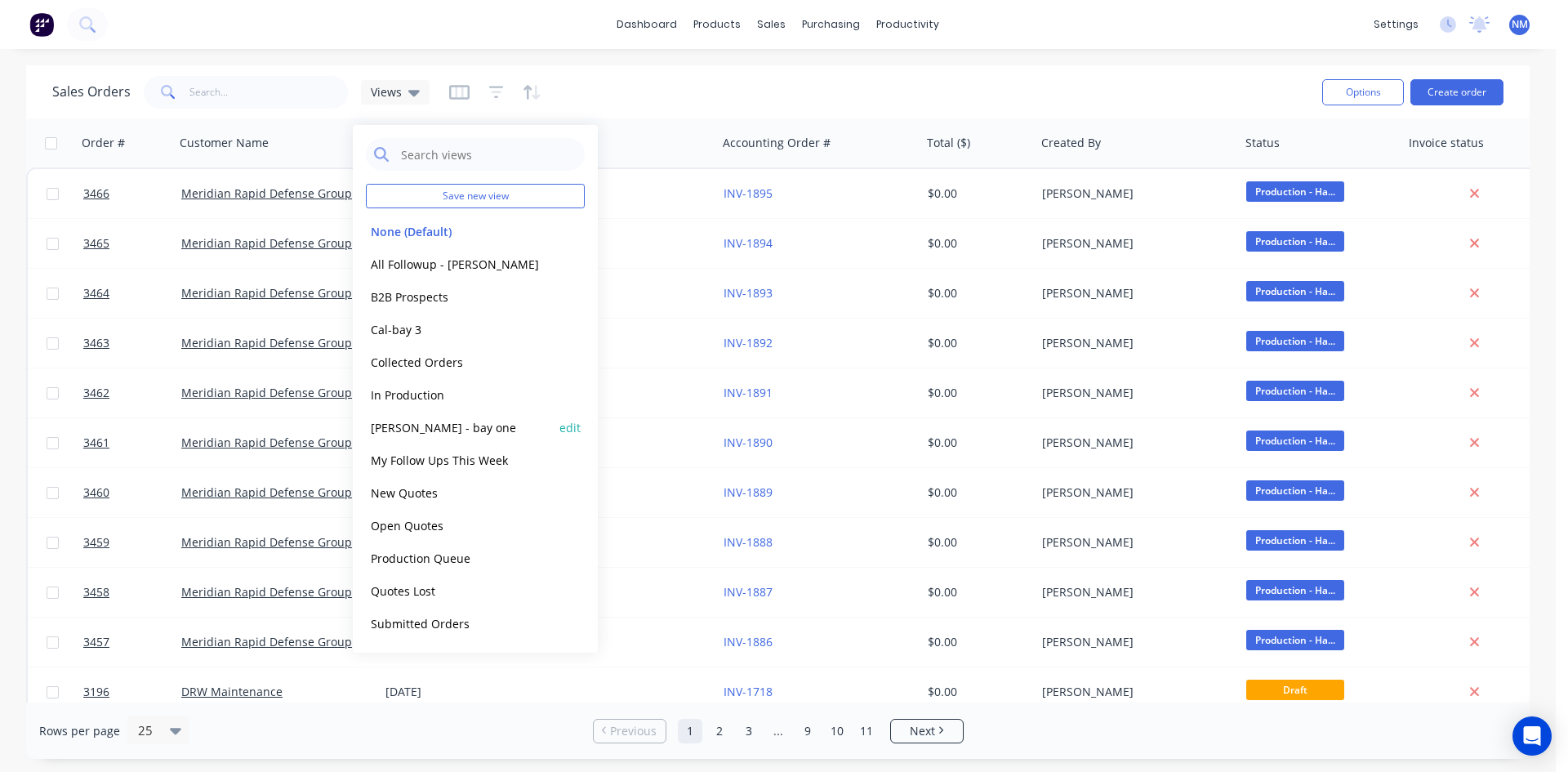
click at [447, 432] on button "[PERSON_NAME] - bay one" at bounding box center [459, 428] width 186 height 19
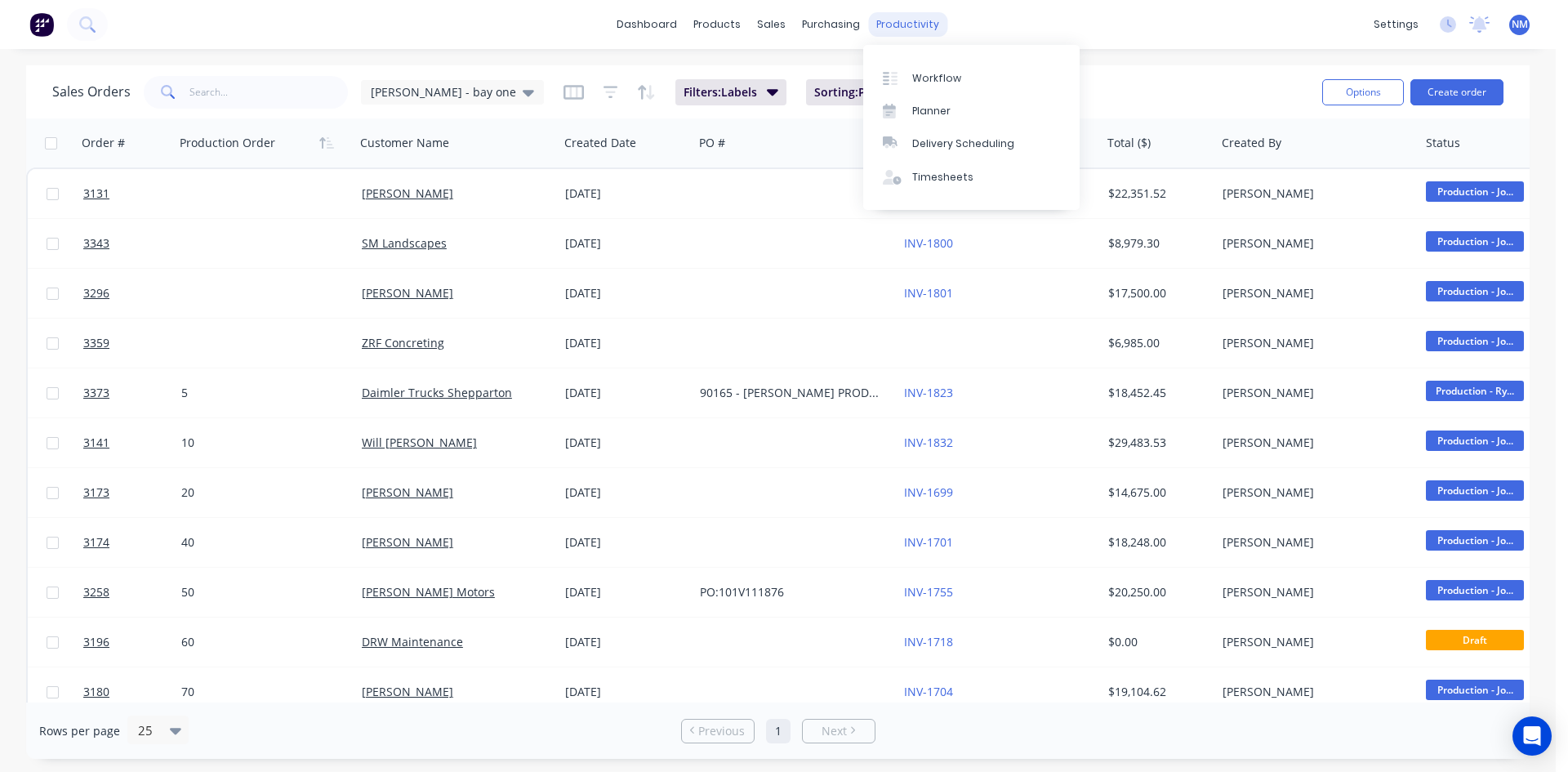
click at [896, 27] on div "productivity" at bounding box center [908, 24] width 79 height 24
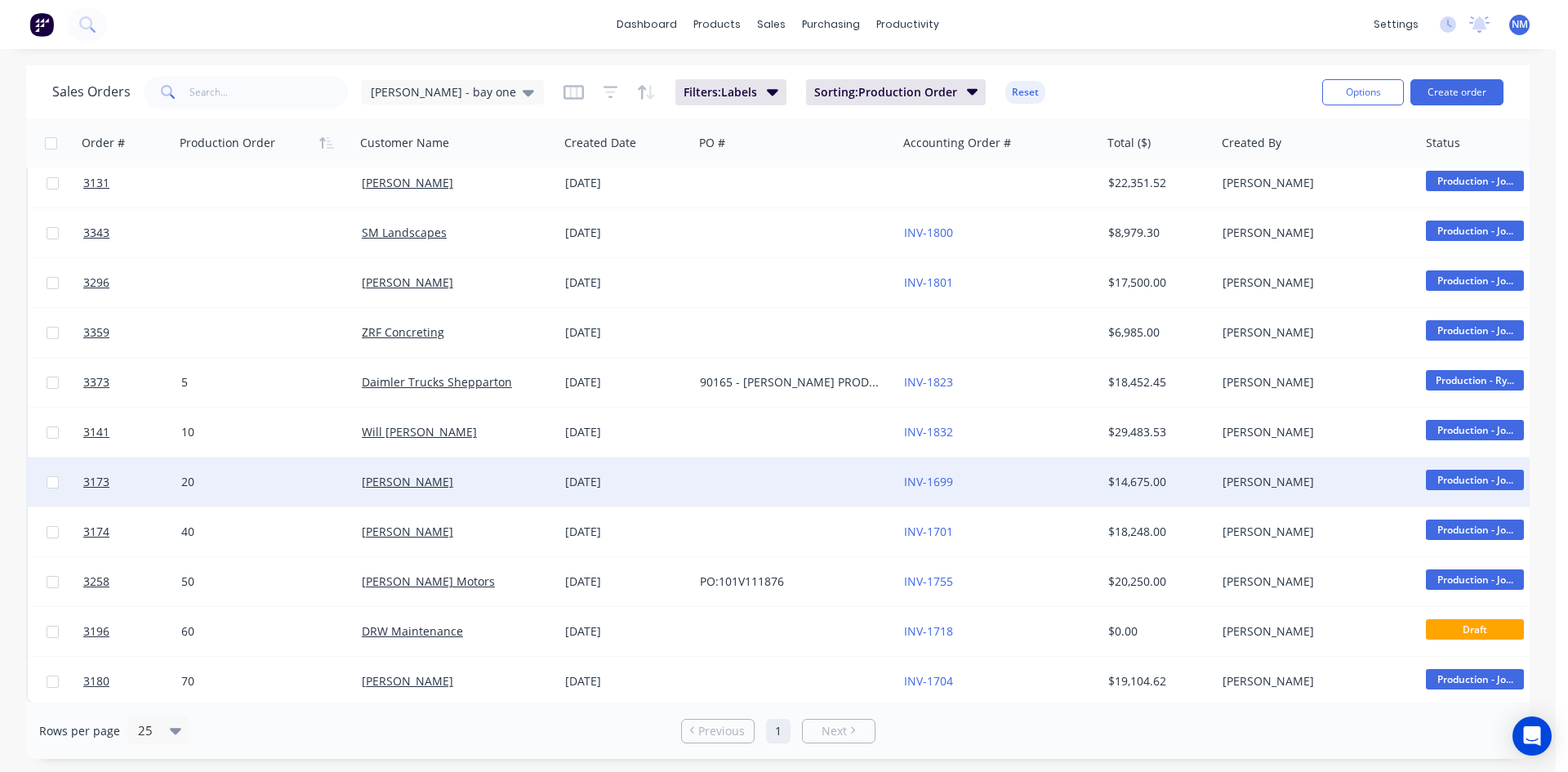
scroll to position [22, 0]
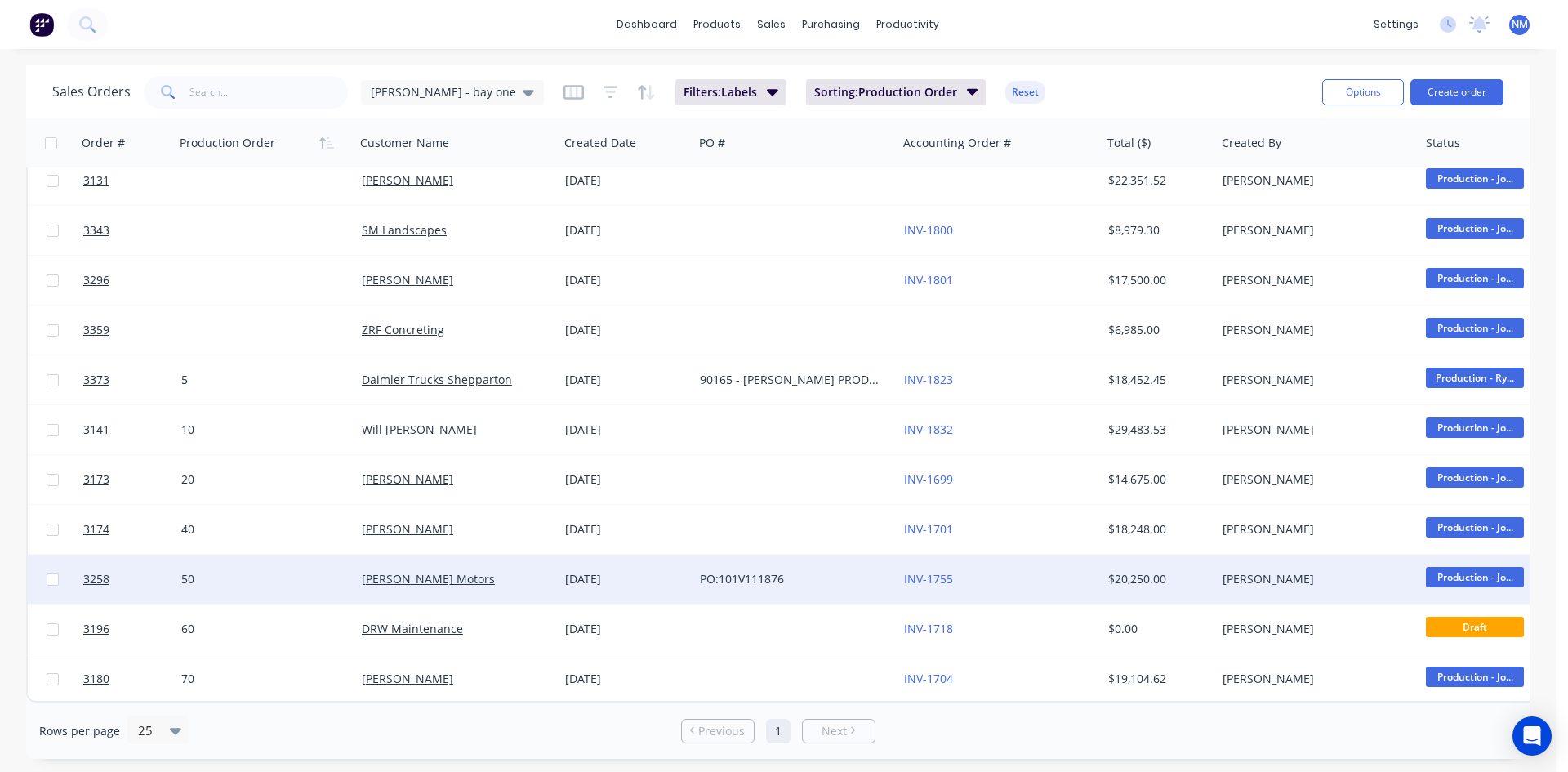
click at [232, 571] on div "50" at bounding box center [260, 579] width 159 height 16
drag, startPoint x: 224, startPoint y: 566, endPoint x: 70, endPoint y: 581, distance: 154.7
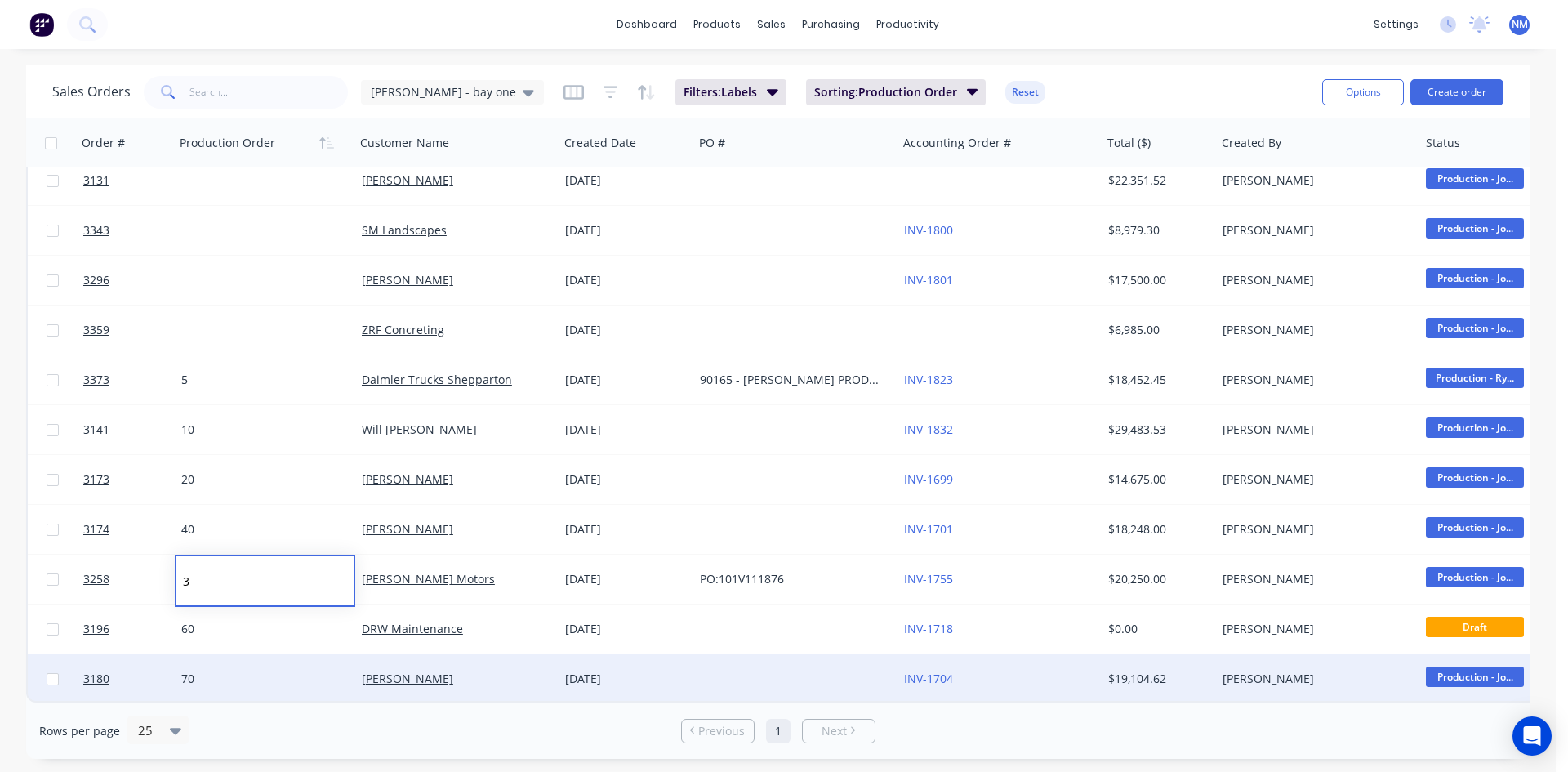
type input "30"
click at [228, 671] on div "70" at bounding box center [260, 679] width 159 height 16
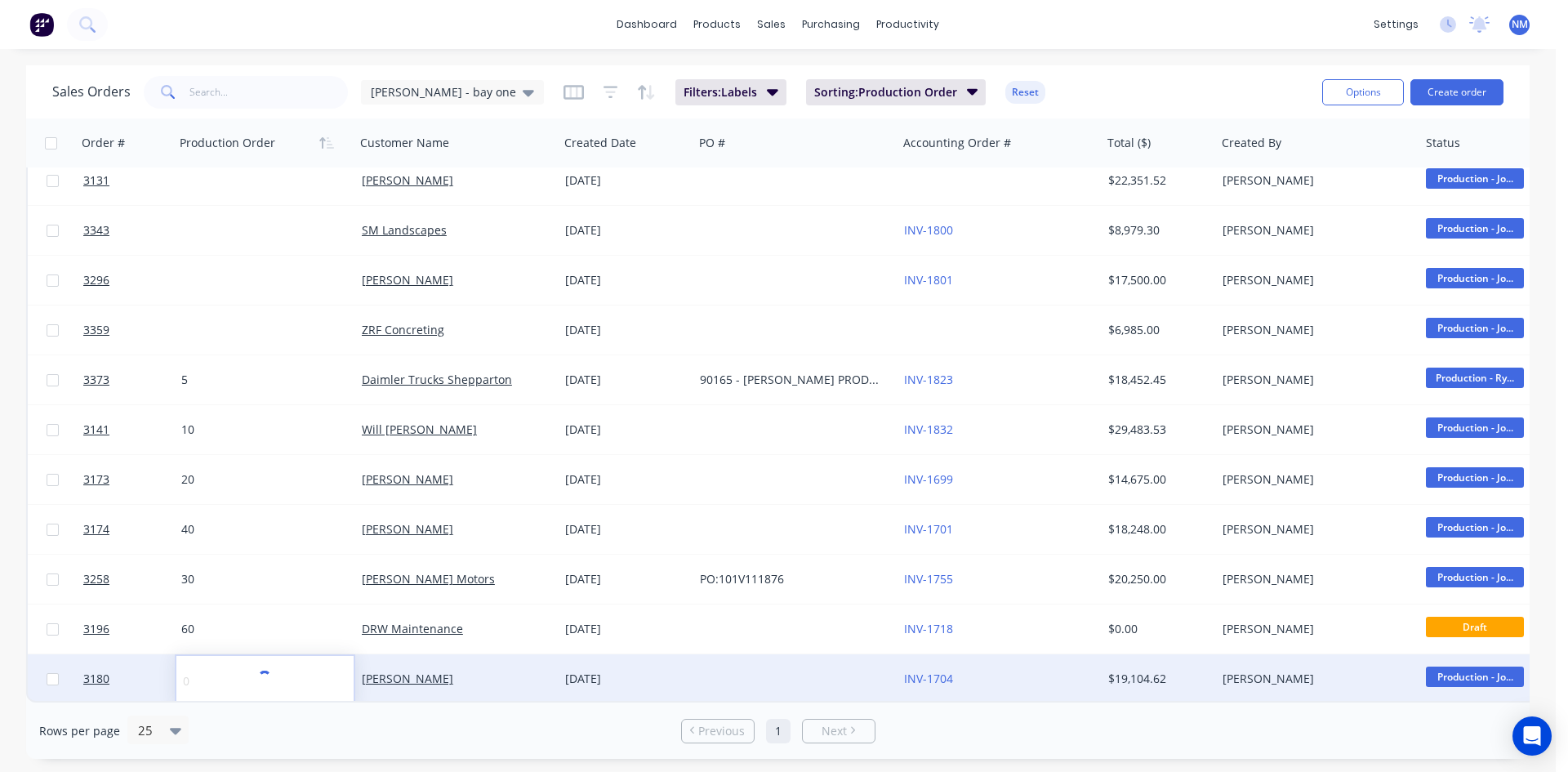
type input "70"
click at [222, 671] on div "70" at bounding box center [260, 679] width 159 height 16
drag, startPoint x: 222, startPoint y: 668, endPoint x: 0, endPoint y: 677, distance: 222.2
click at [0, 677] on div "Sales Orders john - bay one Filters: Labels Sorting: Production Order Reset Opt…" at bounding box center [778, 412] width 1556 height 694
type input "40"
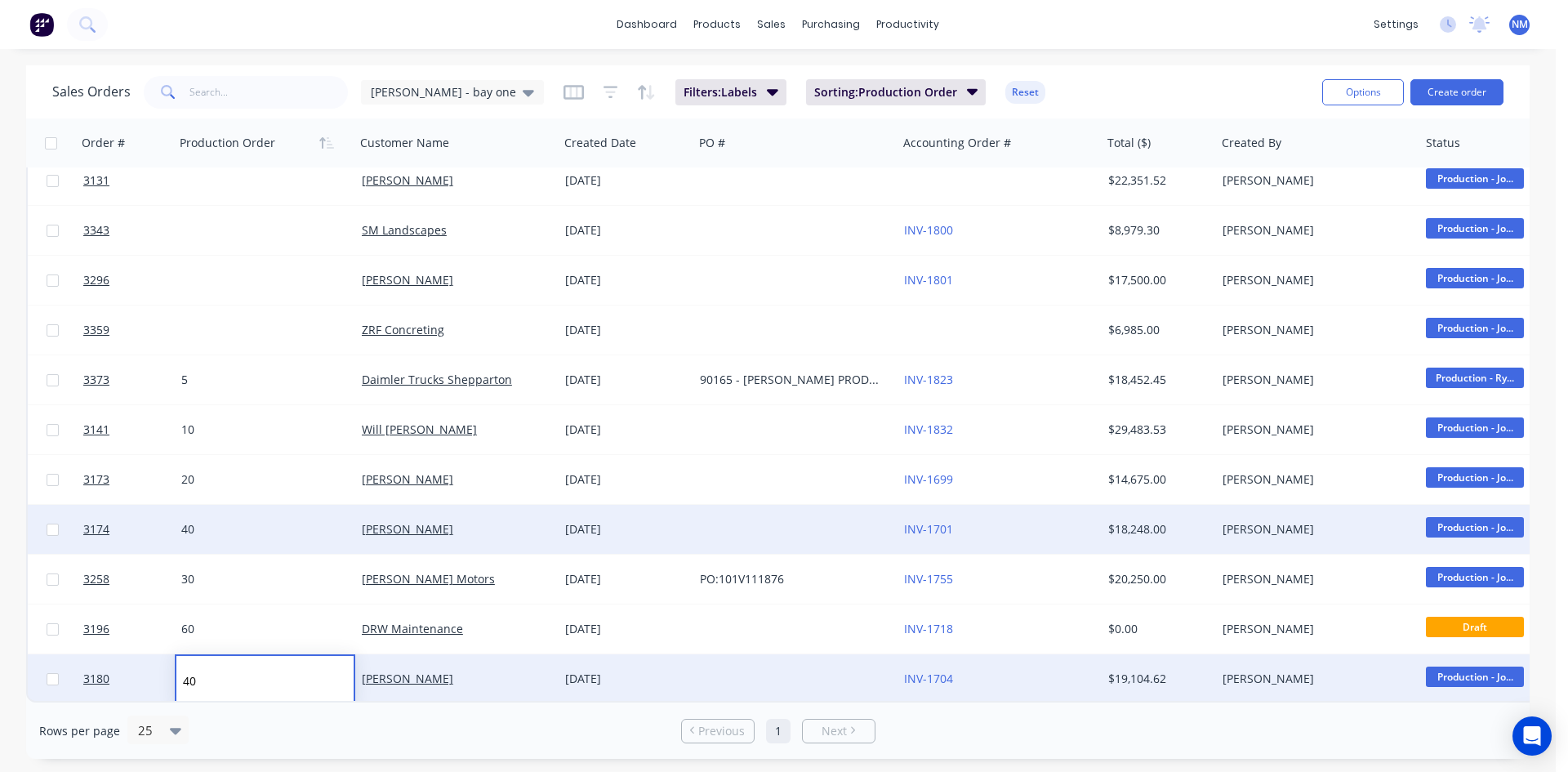
click at [222, 527] on div "40" at bounding box center [260, 530] width 159 height 16
type input "40"
click at [217, 522] on div "40" at bounding box center [260, 530] width 159 height 16
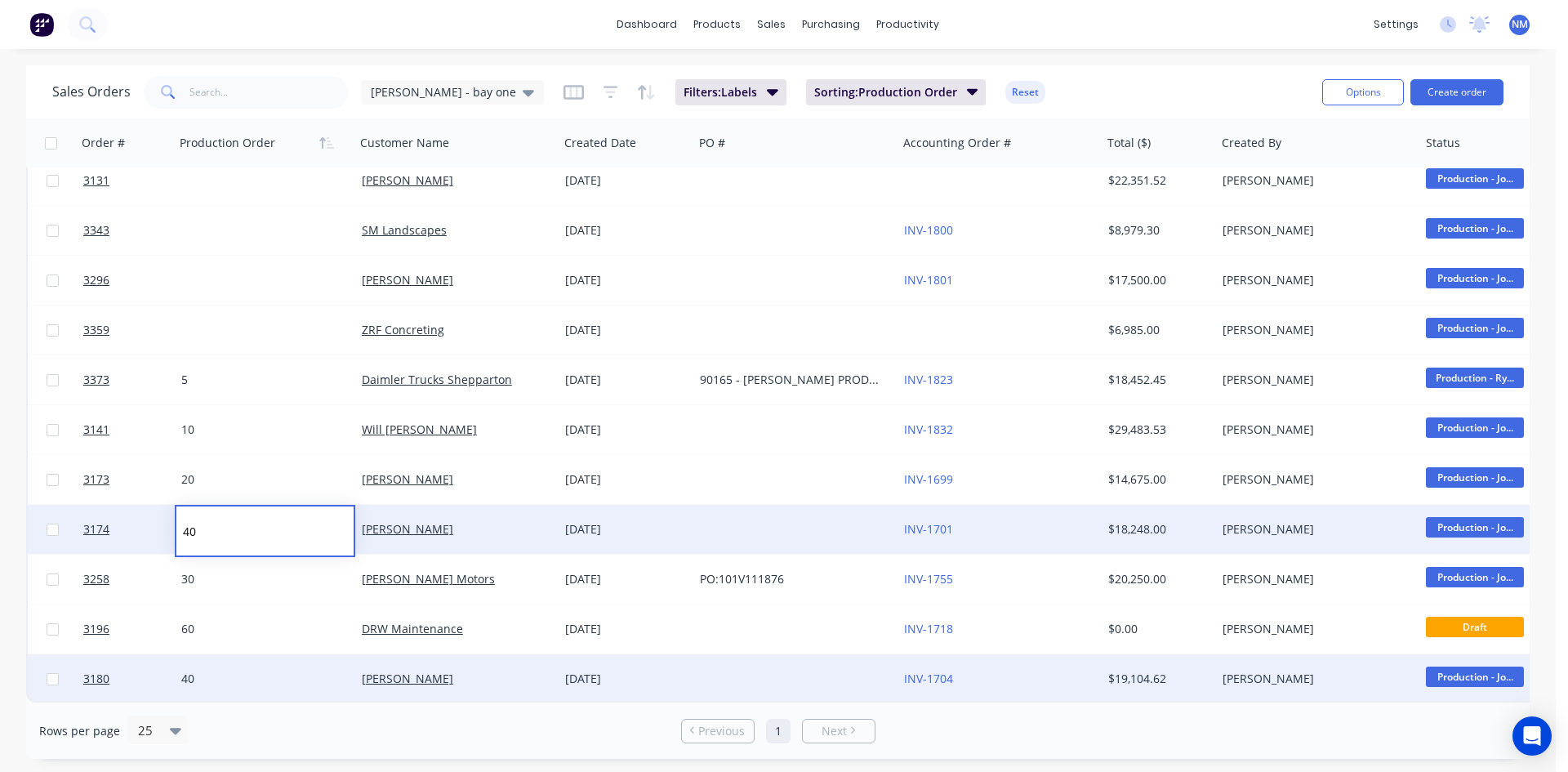
drag, startPoint x: 217, startPoint y: 522, endPoint x: 0, endPoint y: 537, distance: 217.5
click at [0, 535] on div "Sales Orders john - bay one Filters: Labels Sorting: Production Order Reset Opt…" at bounding box center [778, 412] width 1556 height 694
type input "50"
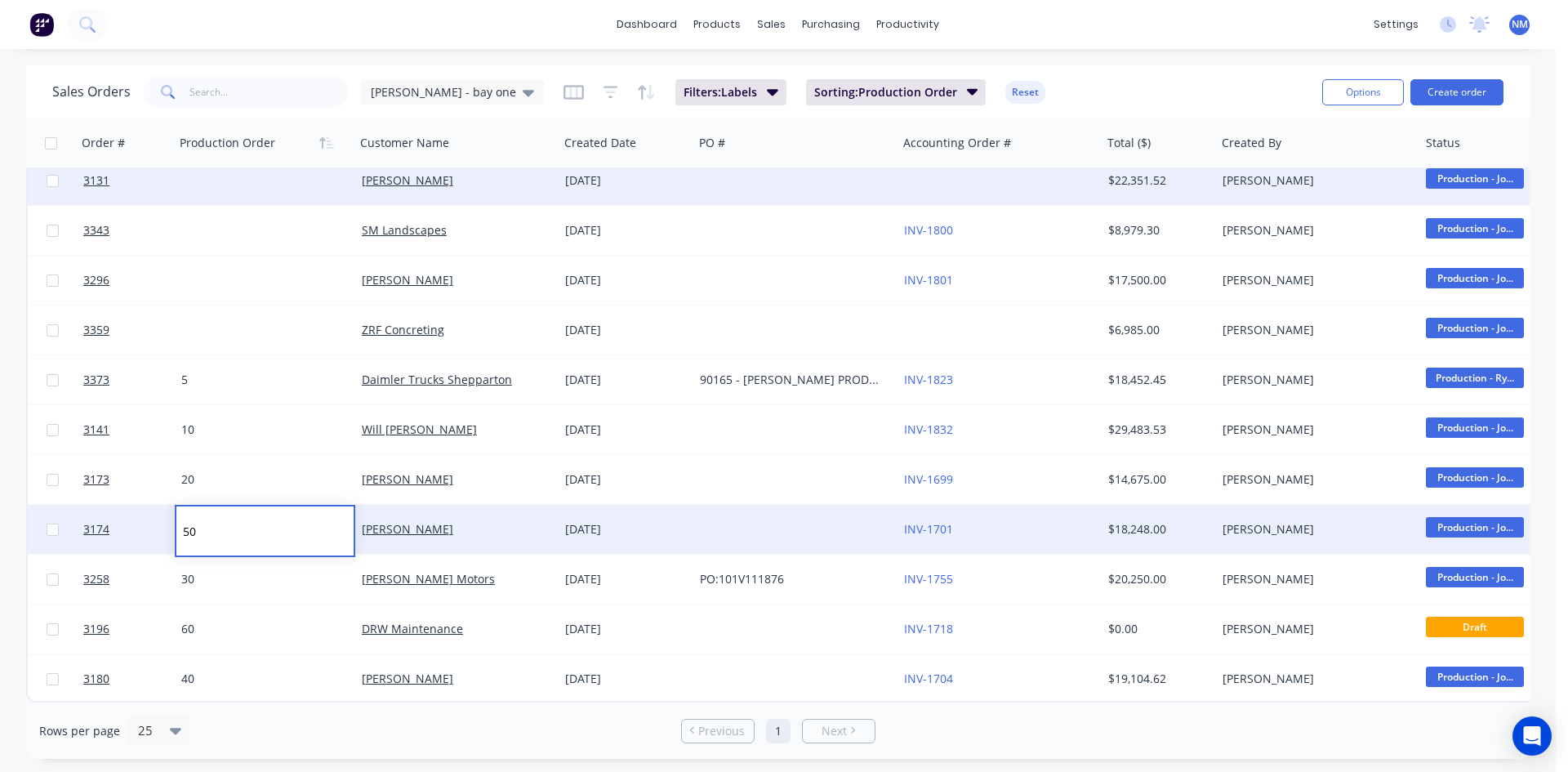
click at [252, 182] on div at bounding box center [265, 180] width 180 height 49
click at [247, 179] on div at bounding box center [265, 180] width 180 height 49
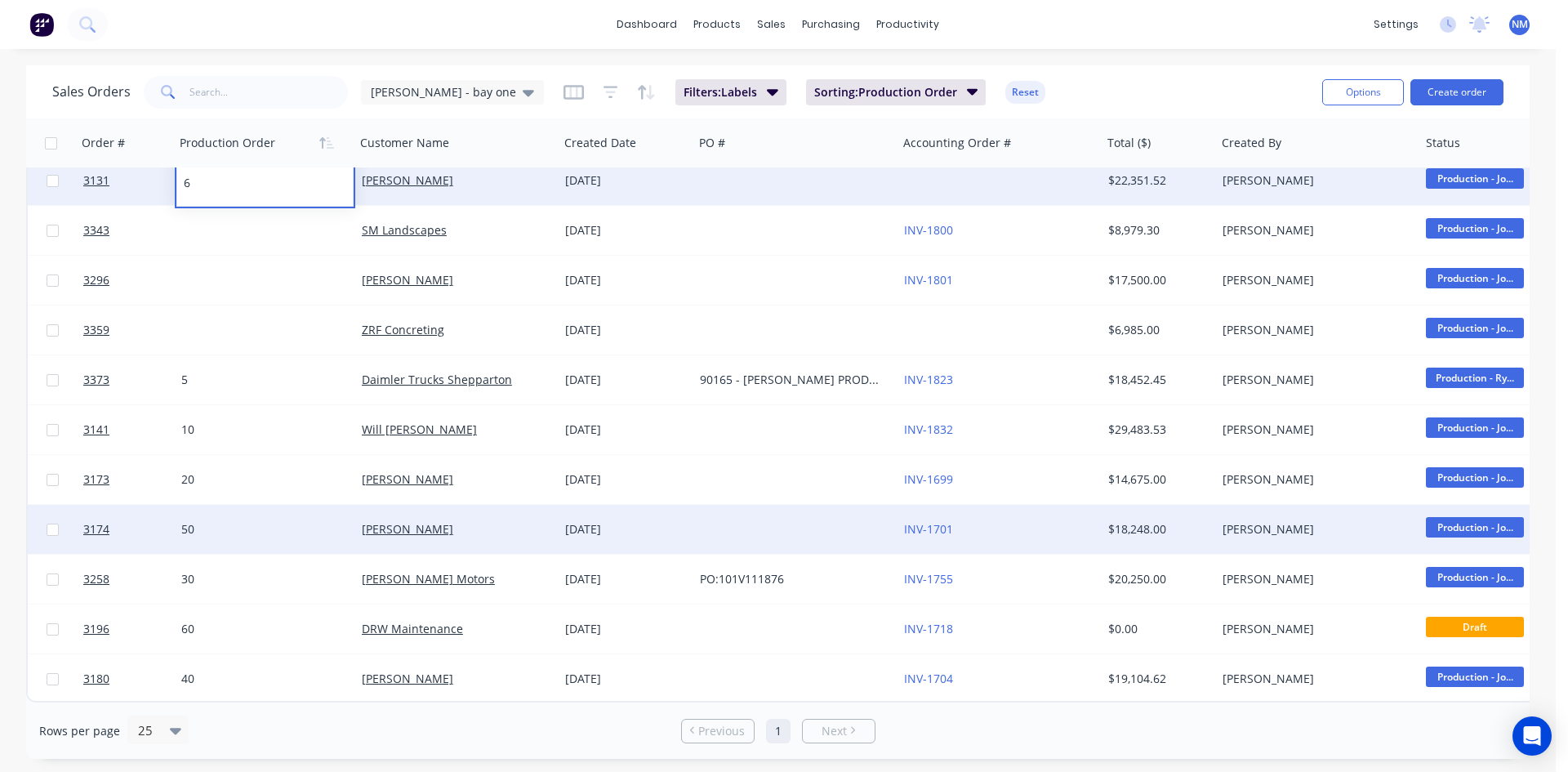
type input "60"
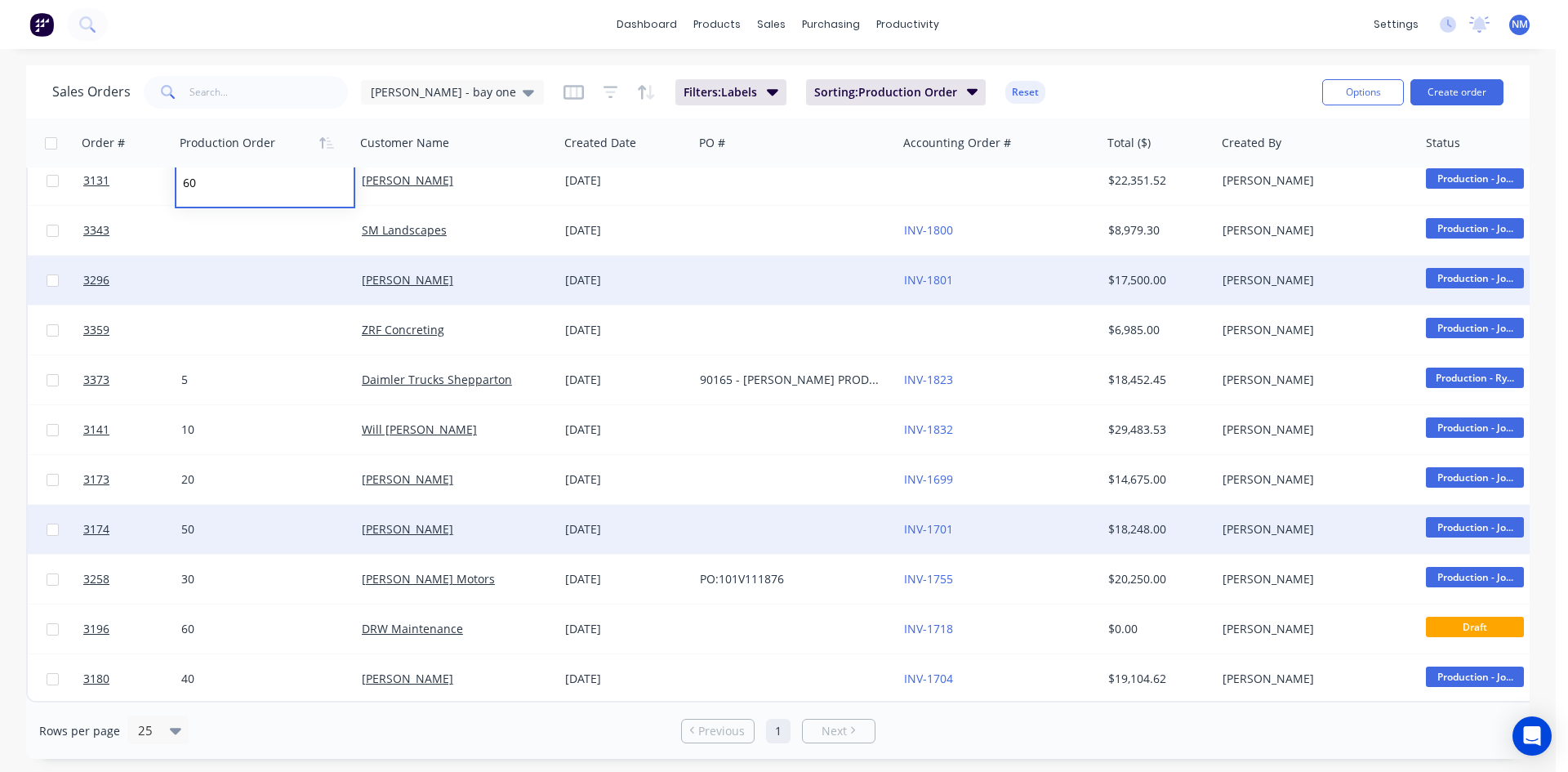
click at [234, 278] on div at bounding box center [265, 280] width 180 height 49
click at [233, 277] on div at bounding box center [265, 280] width 180 height 49
type input "70"
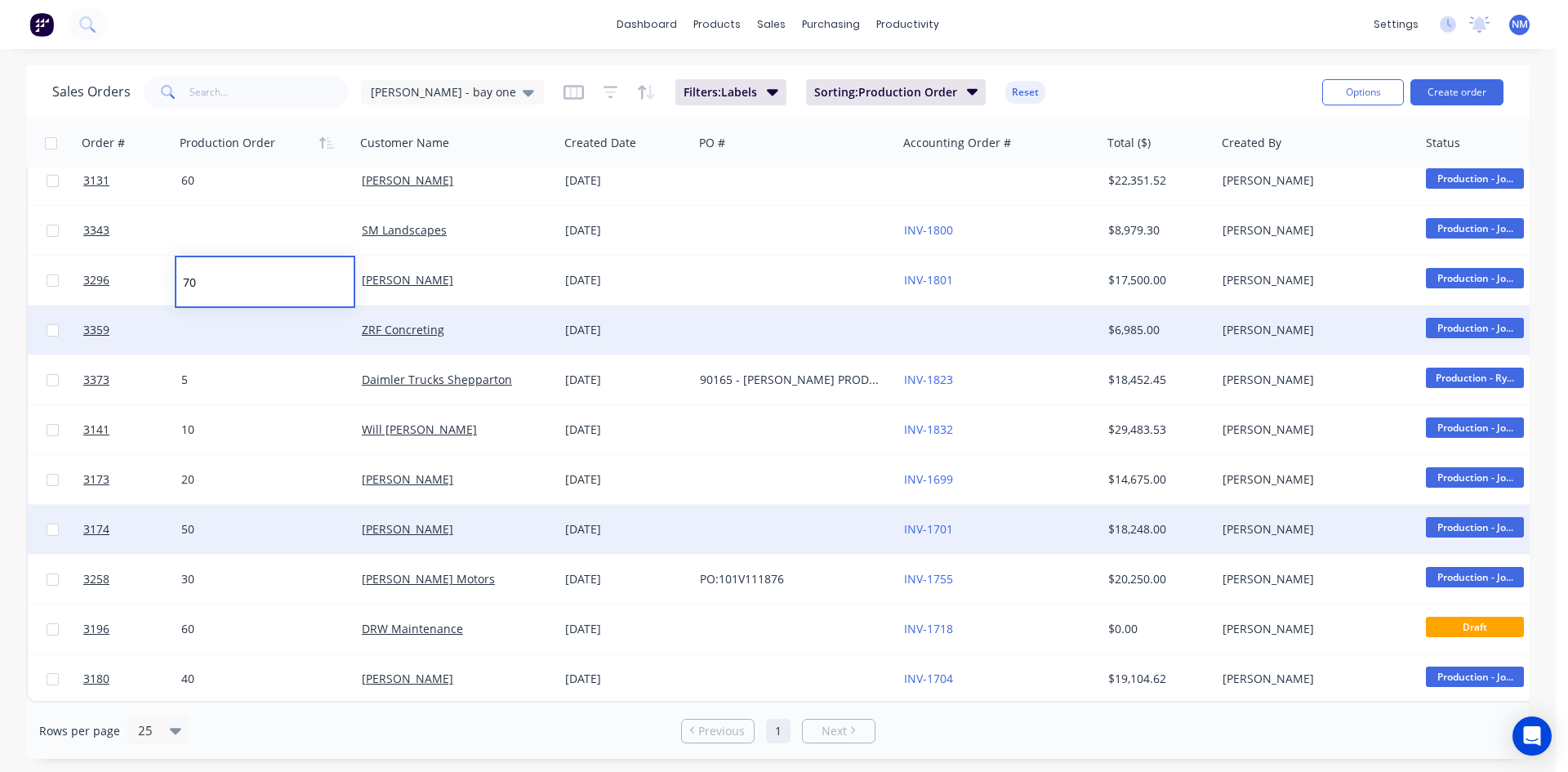
click at [241, 318] on div at bounding box center [265, 330] width 180 height 49
click at [241, 323] on div at bounding box center [265, 330] width 180 height 49
type input "80"
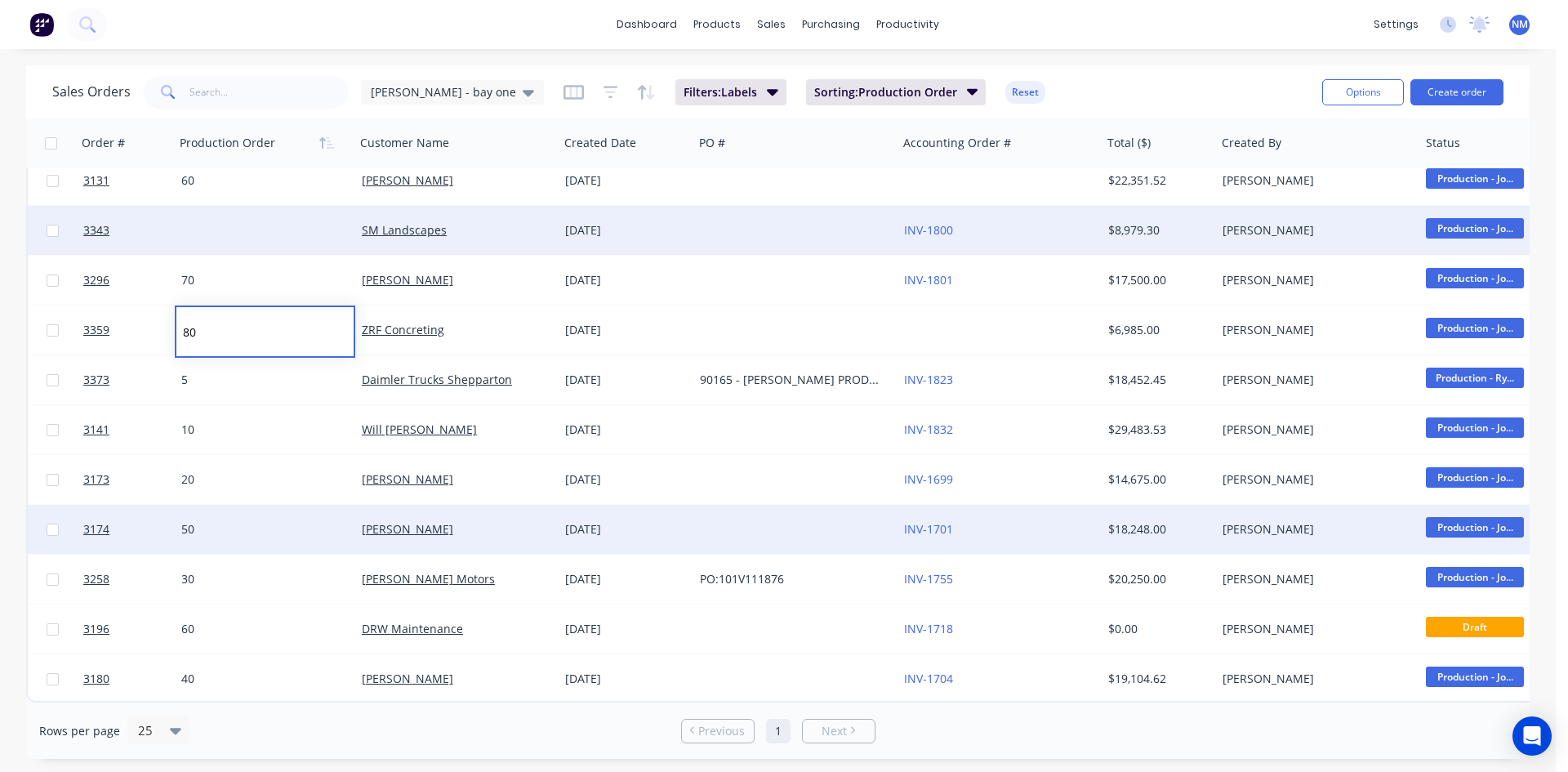
click at [217, 212] on div at bounding box center [265, 230] width 180 height 49
click at [214, 221] on div at bounding box center [265, 230] width 180 height 49
type input "90"
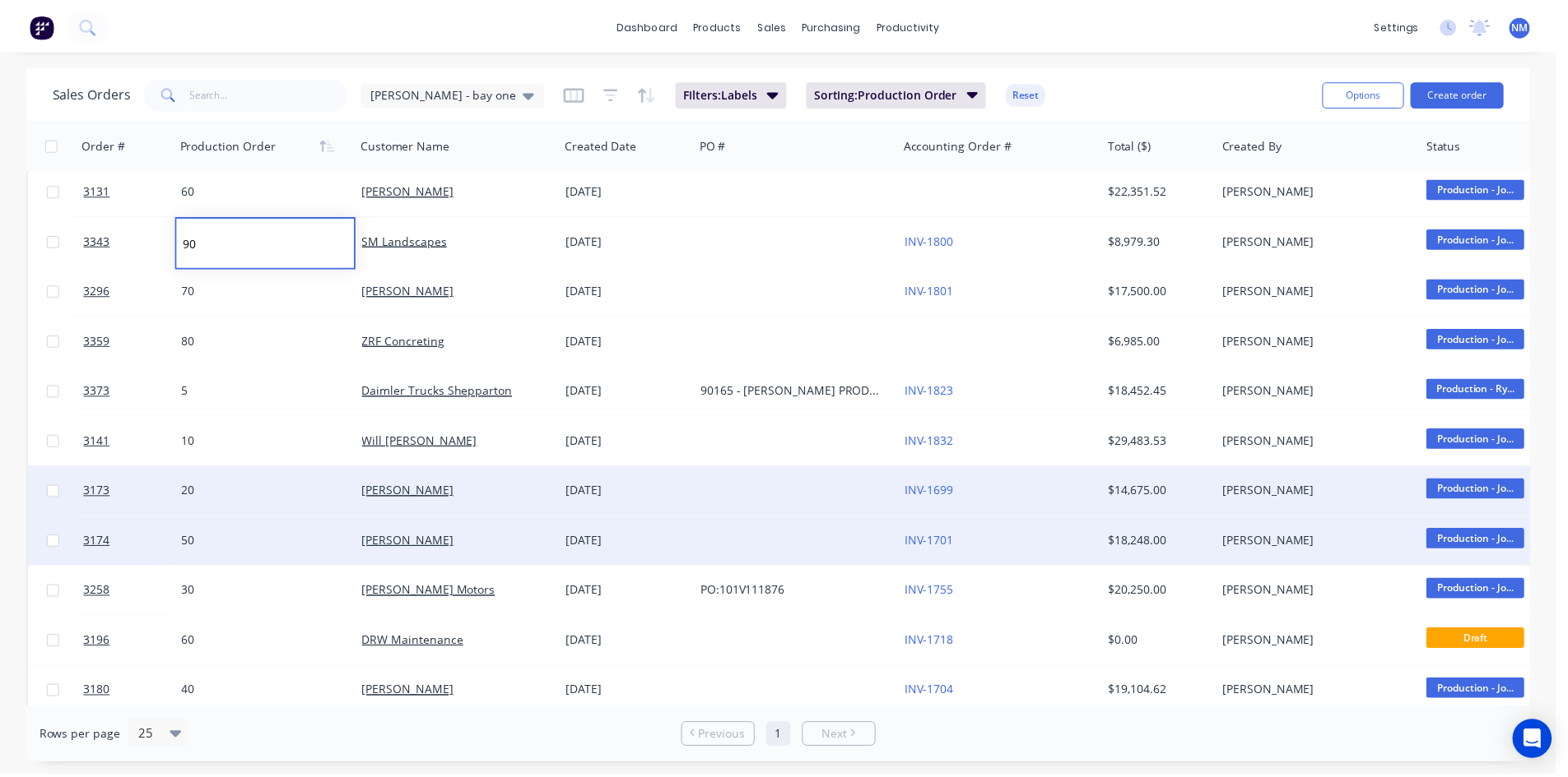
scroll to position [0, 0]
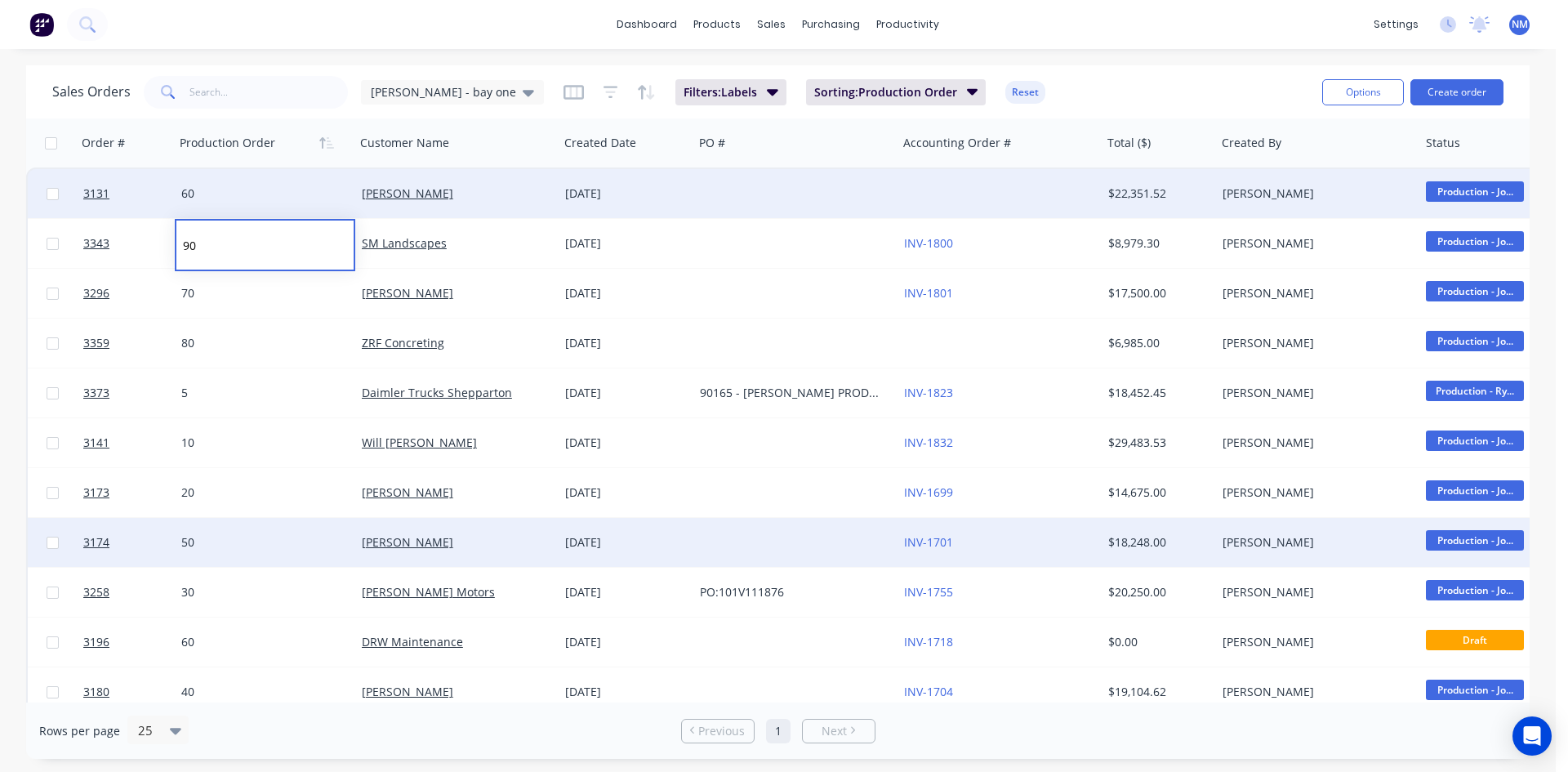
click at [270, 198] on div "60" at bounding box center [260, 193] width 159 height 16
click at [333, 150] on button "button" at bounding box center [327, 143] width 24 height 24
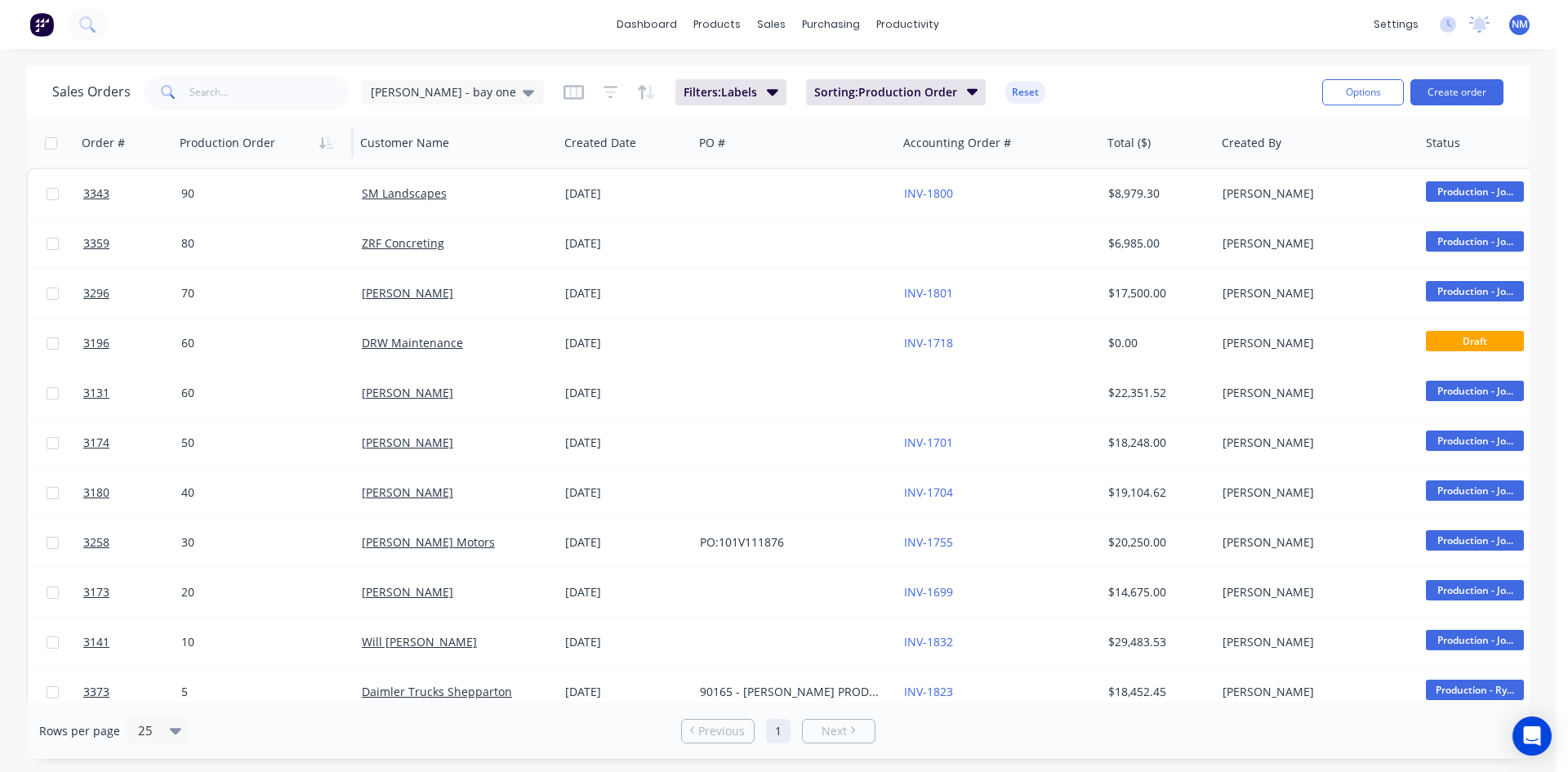
click at [333, 150] on button "button" at bounding box center [327, 143] width 24 height 24
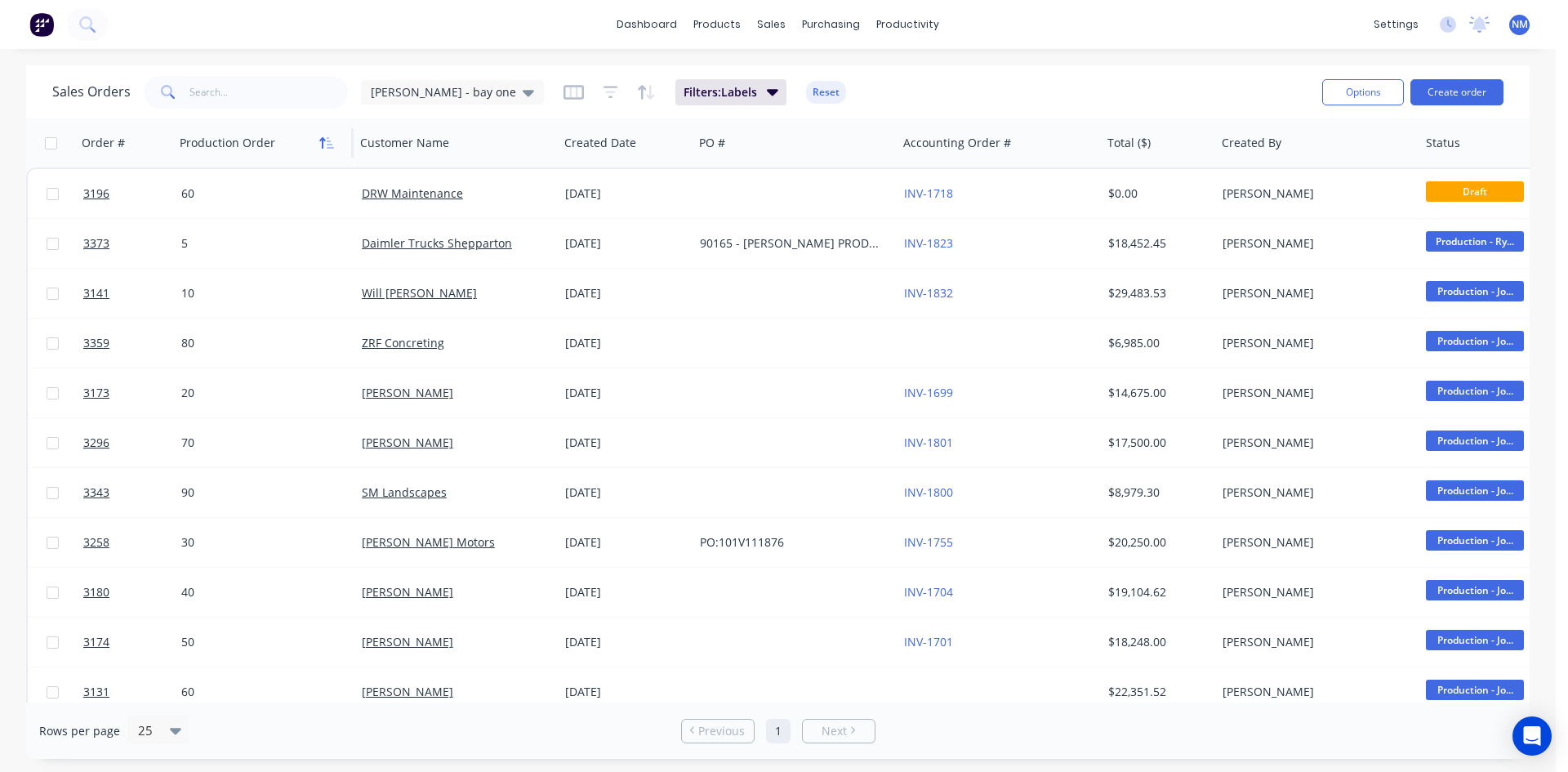
click at [330, 142] on icon "button" at bounding box center [327, 142] width 15 height 13
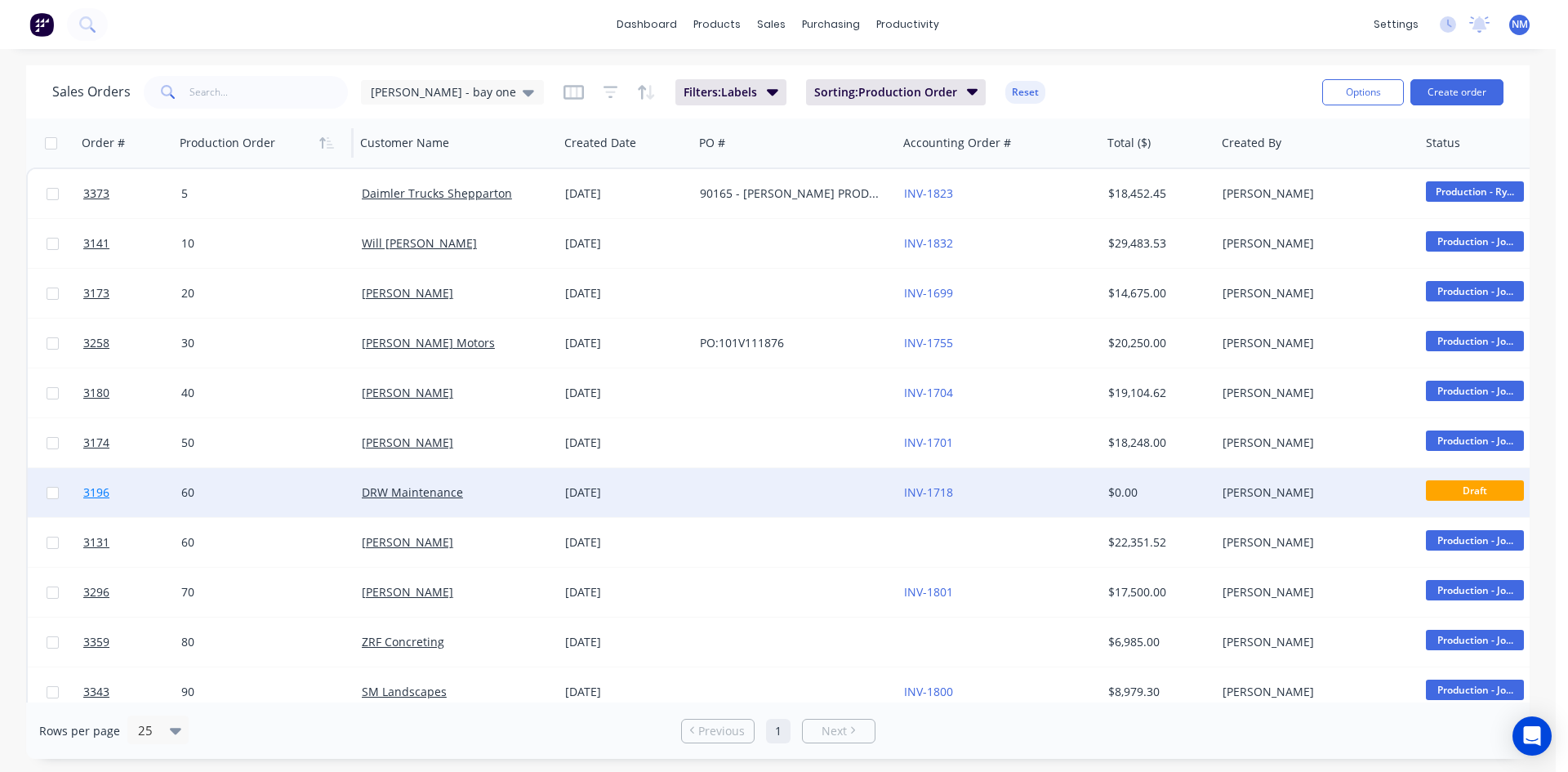
click at [102, 496] on span "3196" at bounding box center [97, 493] width 26 height 16
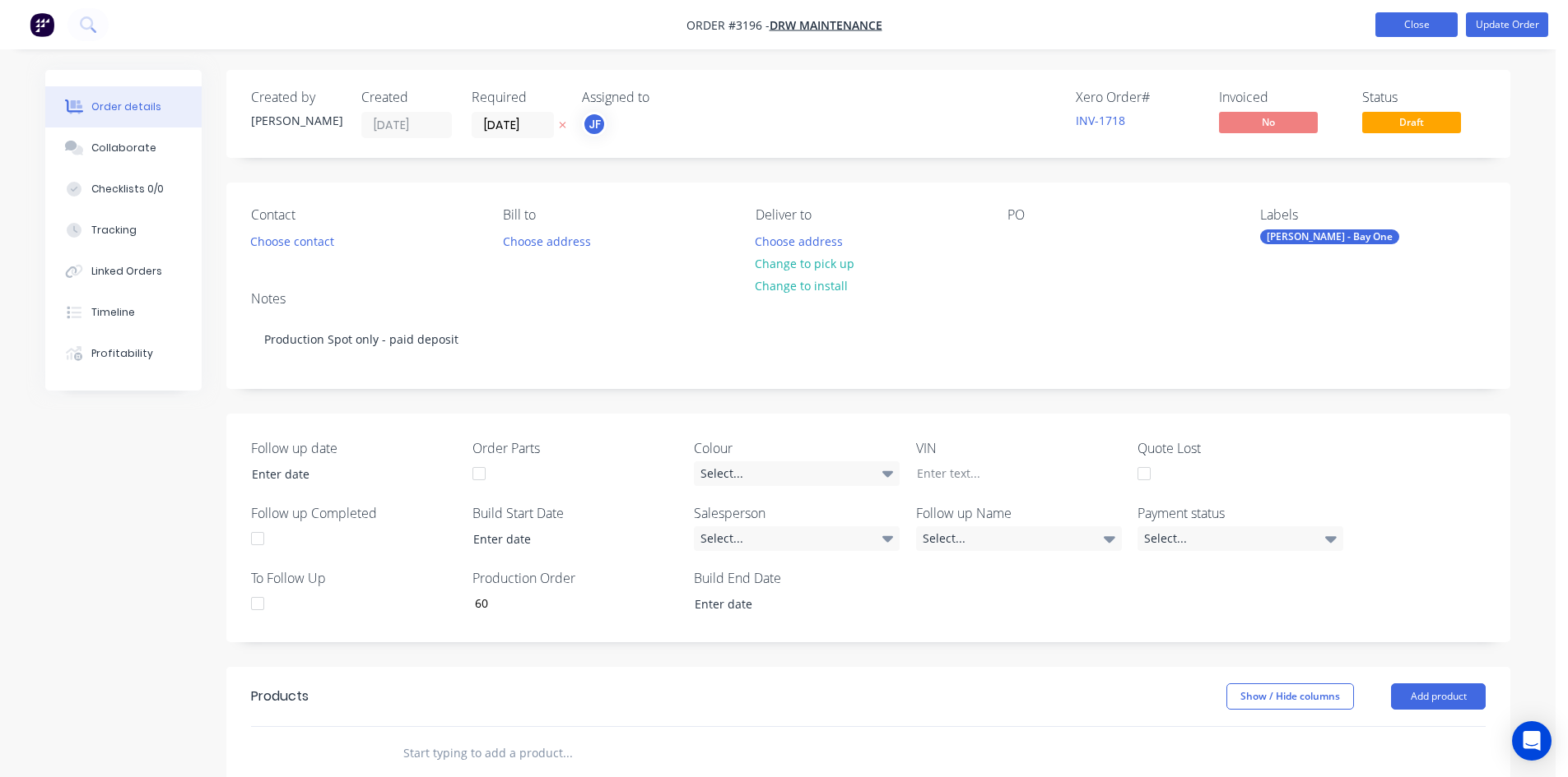
click at [1410, 25] on button "Close" at bounding box center [1416, 24] width 83 height 24
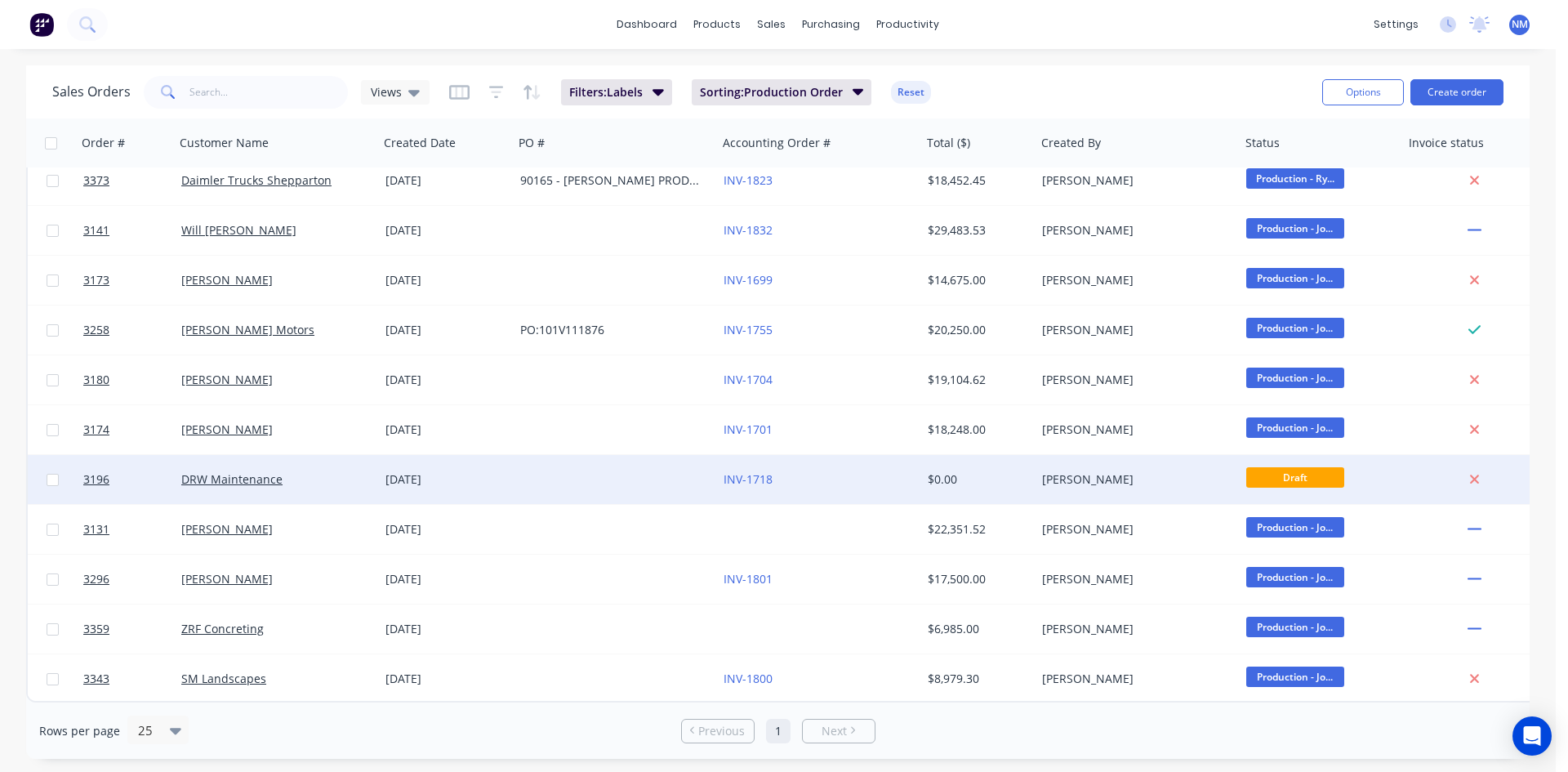
scroll to position [22, 0]
click at [101, 473] on span "3196" at bounding box center [97, 480] width 26 height 16
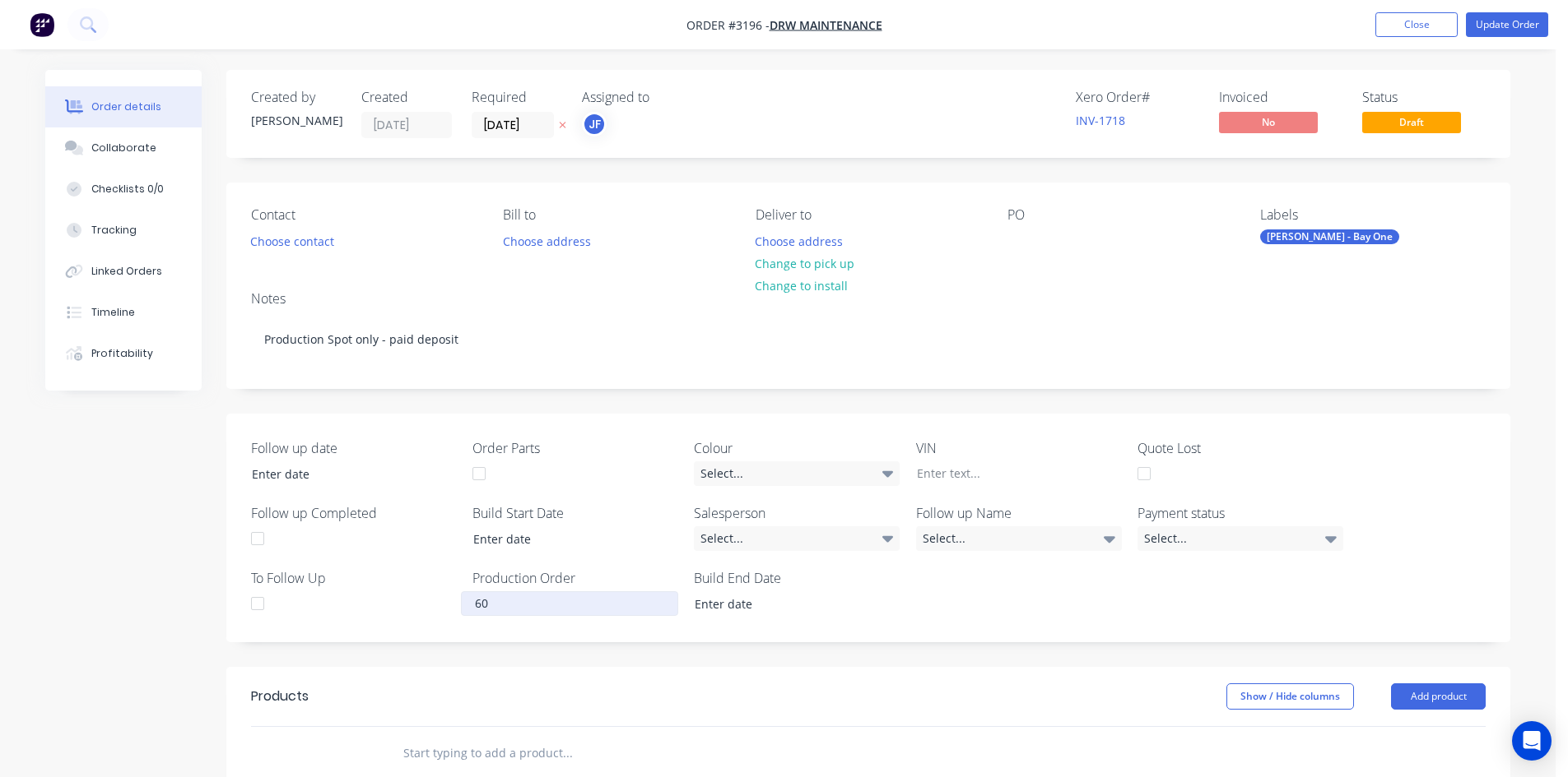
drag, startPoint x: 491, startPoint y: 596, endPoint x: 394, endPoint y: 593, distance: 97.0
click at [394, 593] on div "Follow up date Order Parts Colour Select... VIN Quote Lost Follow up Completed …" at bounding box center [869, 528] width 1284 height 228
type input "500"
click at [853, 405] on div "Created by Nick Created 07/08/25 Required 07/08/25 Assigned to JF Xero Order # …" at bounding box center [869, 623] width 1284 height 1106
click at [1417, 16] on button "Close" at bounding box center [1416, 24] width 83 height 24
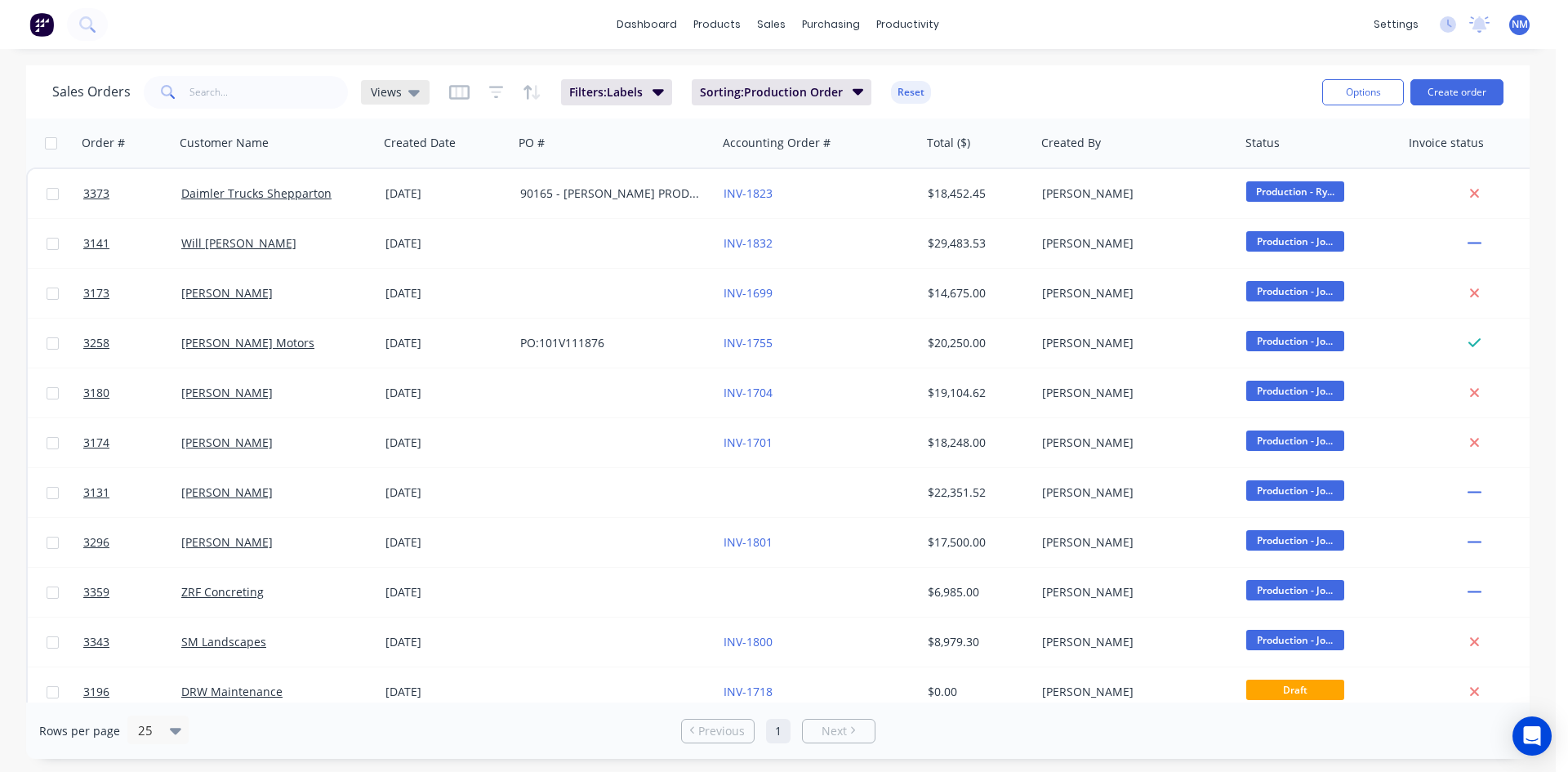
click at [386, 85] on span "Views" at bounding box center [386, 92] width 31 height 17
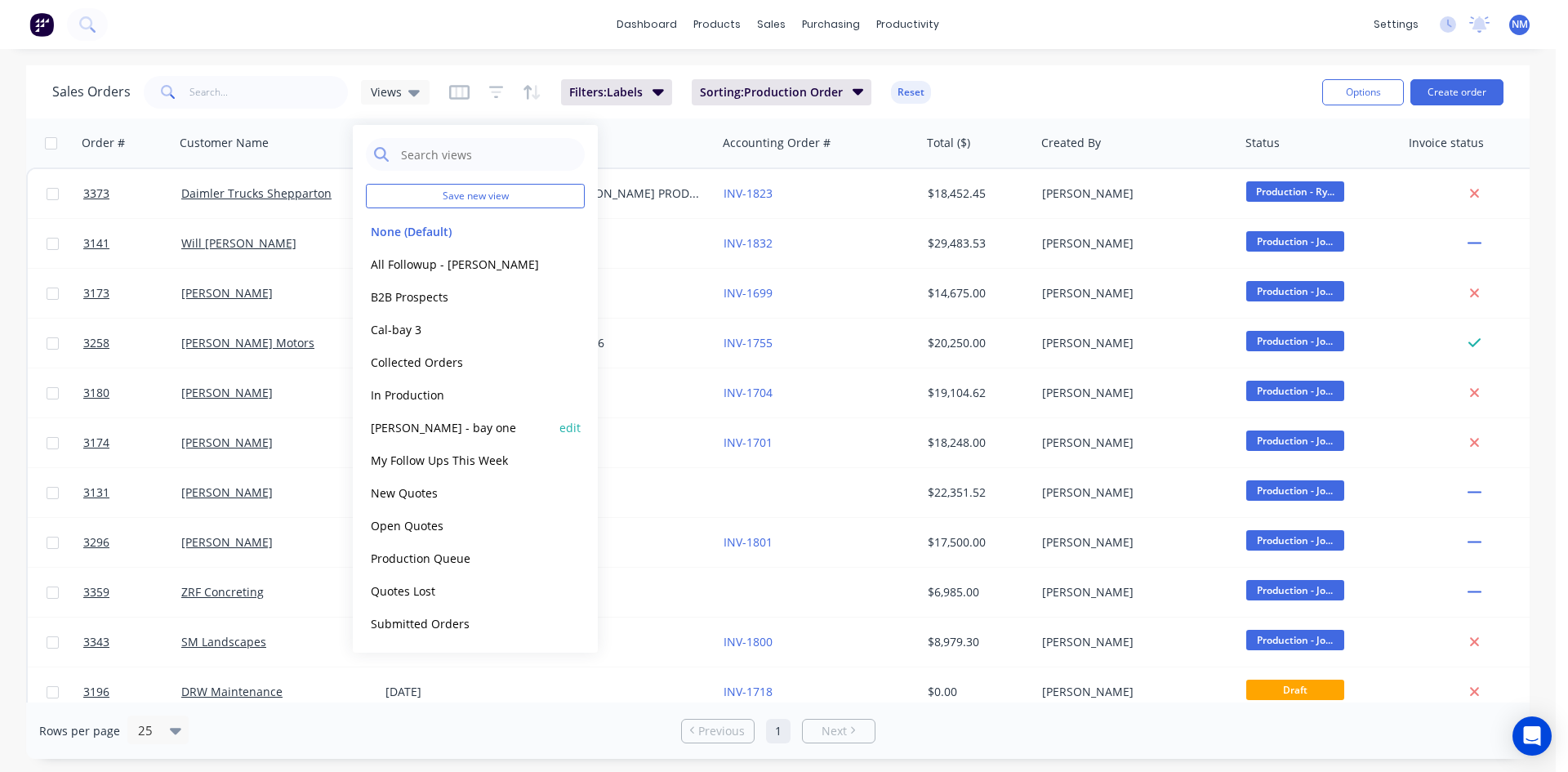
click at [457, 423] on button "[PERSON_NAME] - bay one" at bounding box center [459, 428] width 186 height 19
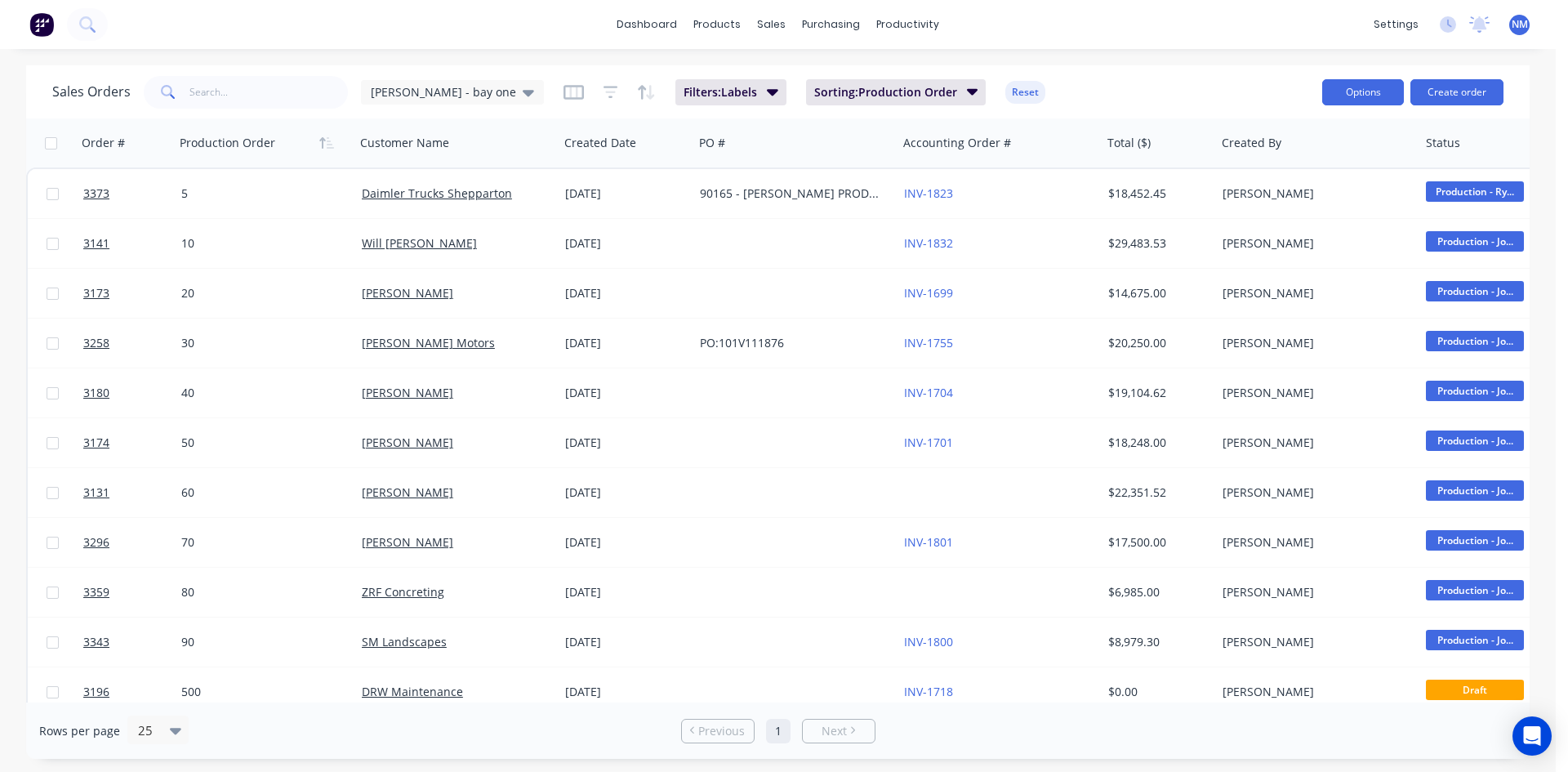
click at [1345, 81] on button "Options" at bounding box center [1363, 92] width 82 height 26
click at [1298, 199] on div "Export" at bounding box center [1314, 198] width 150 height 23
click at [447, 101] on div "[PERSON_NAME] - bay one" at bounding box center [453, 92] width 183 height 24
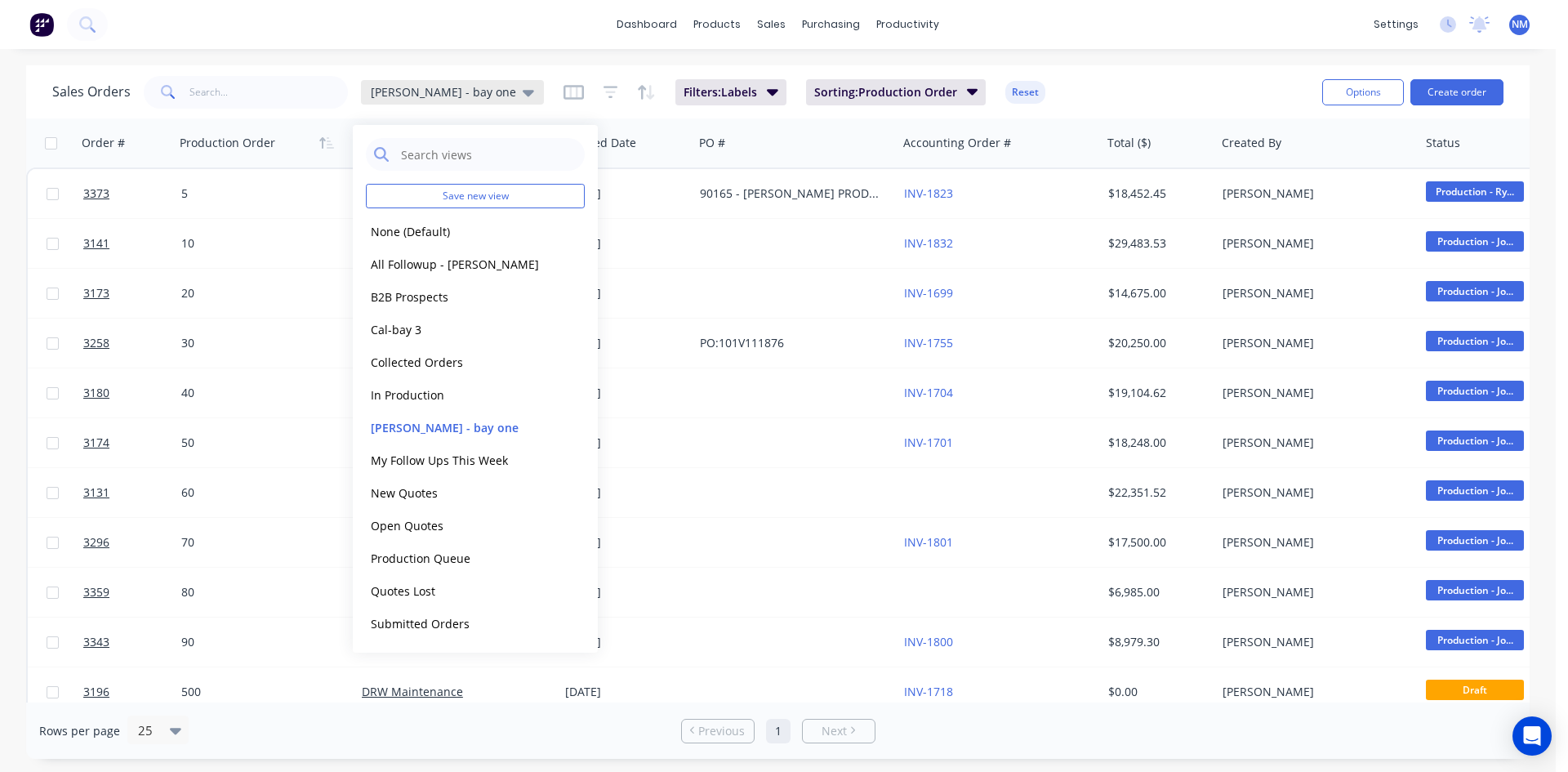
click at [447, 101] on div "[PERSON_NAME] - bay one" at bounding box center [453, 92] width 183 height 24
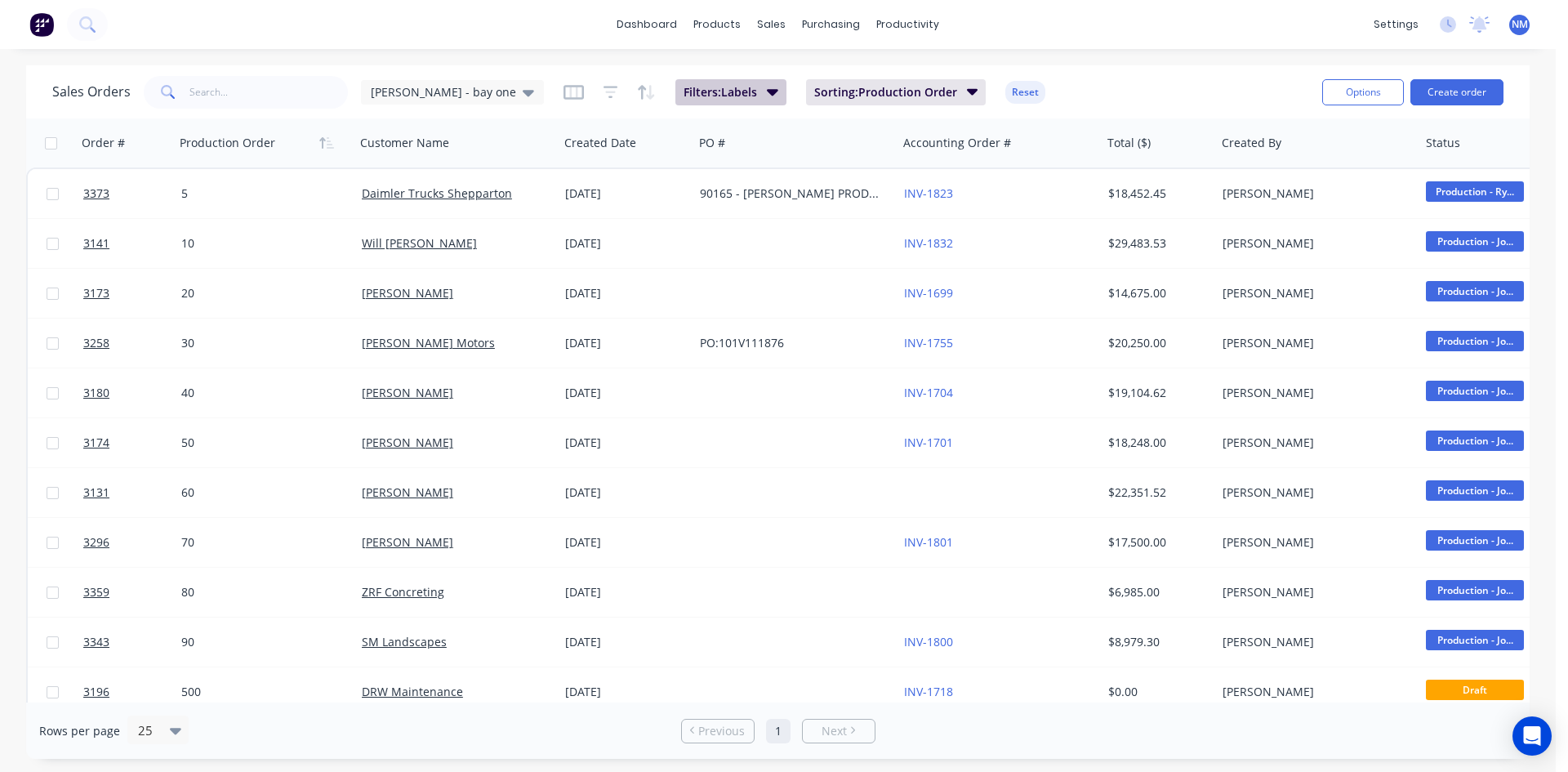
click at [684, 90] on span "Filters: Labels" at bounding box center [720, 92] width 73 height 16
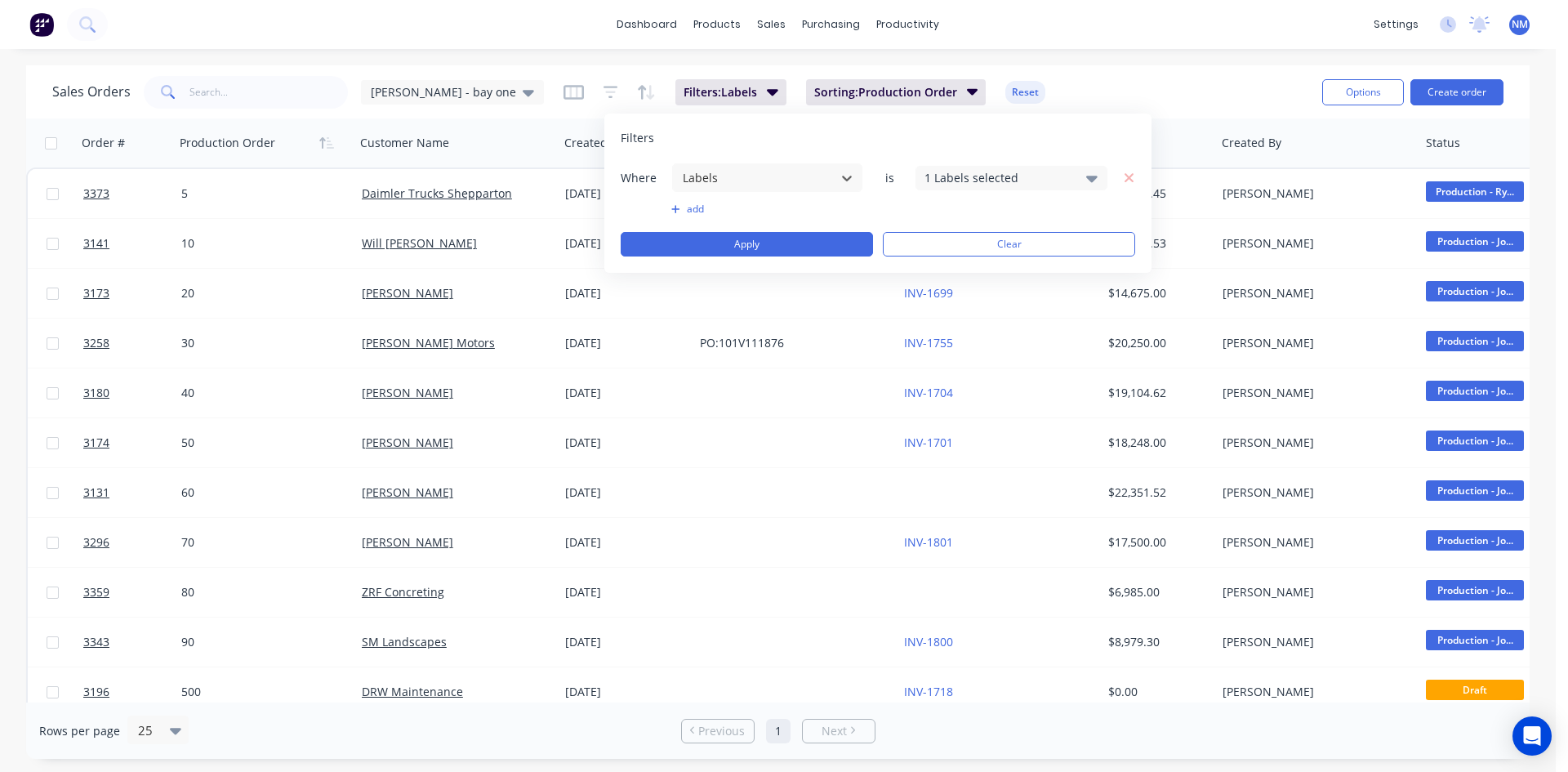
click at [947, 169] on div "1 Labels selected" at bounding box center [999, 178] width 148 height 17
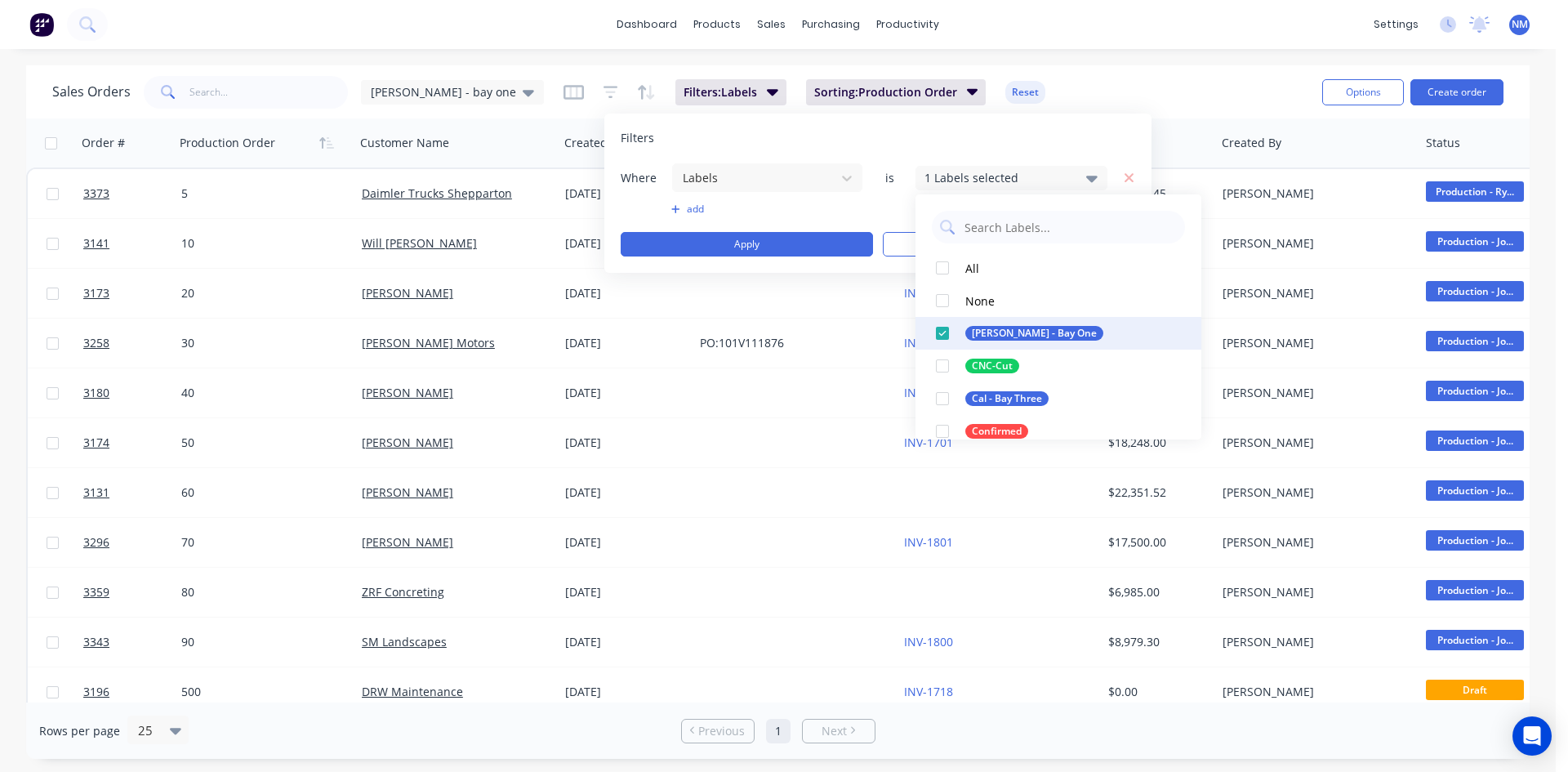
click at [943, 329] on div at bounding box center [943, 334] width 33 height 33
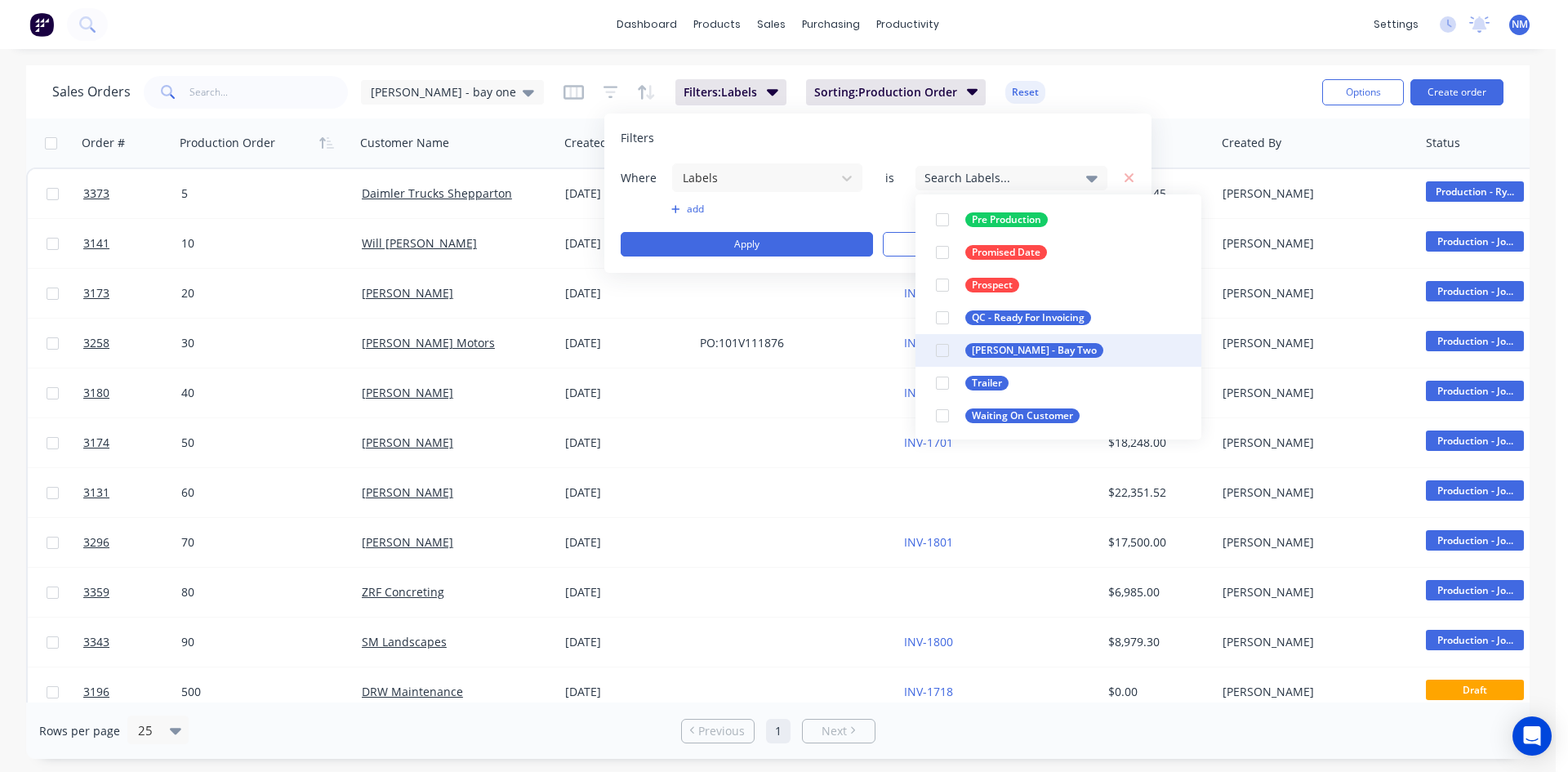
scroll to position [506, 0]
click at [1026, 351] on div "[PERSON_NAME] - Bay Two" at bounding box center [1034, 349] width 138 height 15
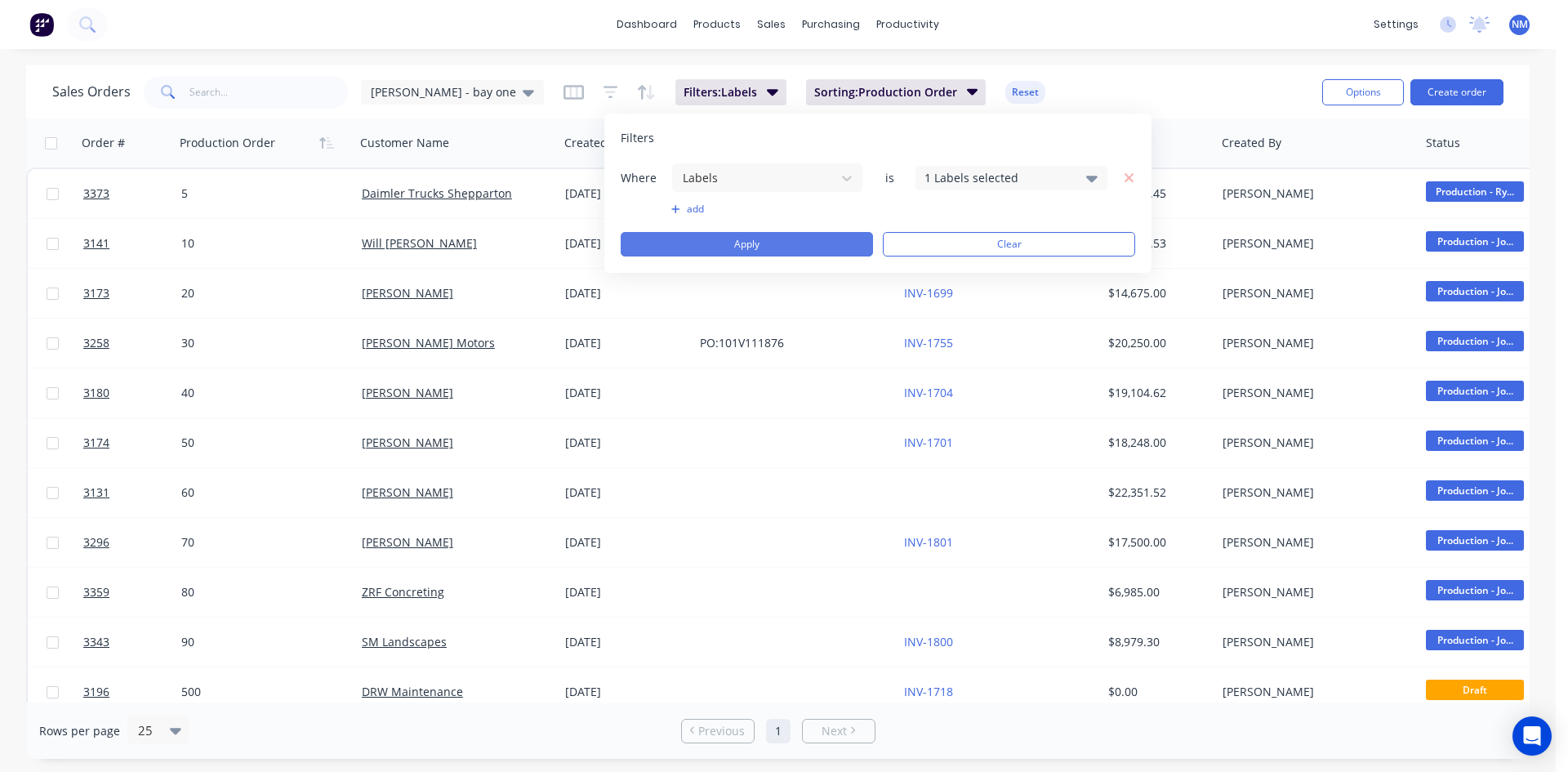
click at [742, 244] on button "Apply" at bounding box center [747, 244] width 253 height 24
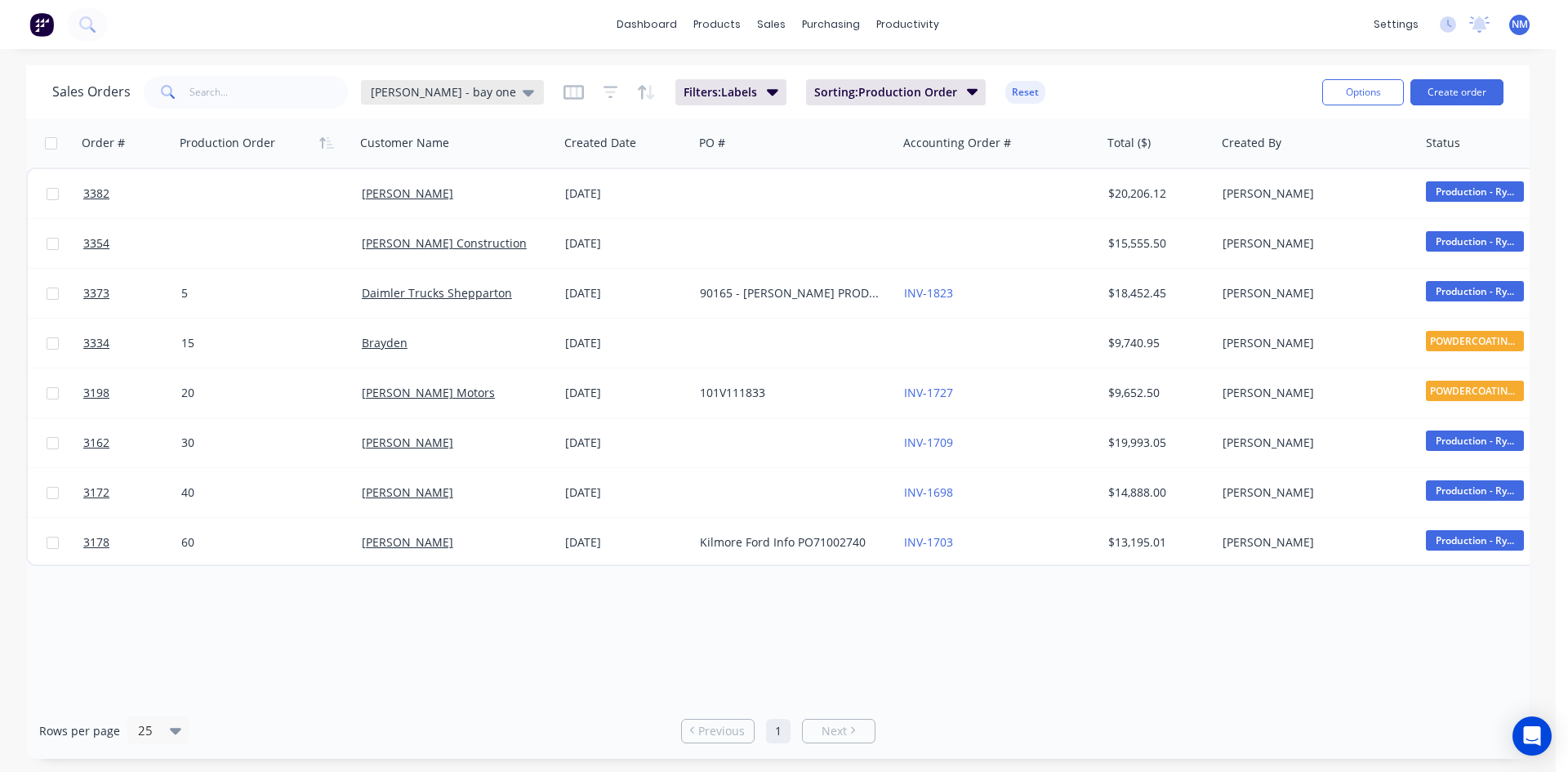
click at [413, 91] on span "[PERSON_NAME] - bay one" at bounding box center [443, 92] width 146 height 17
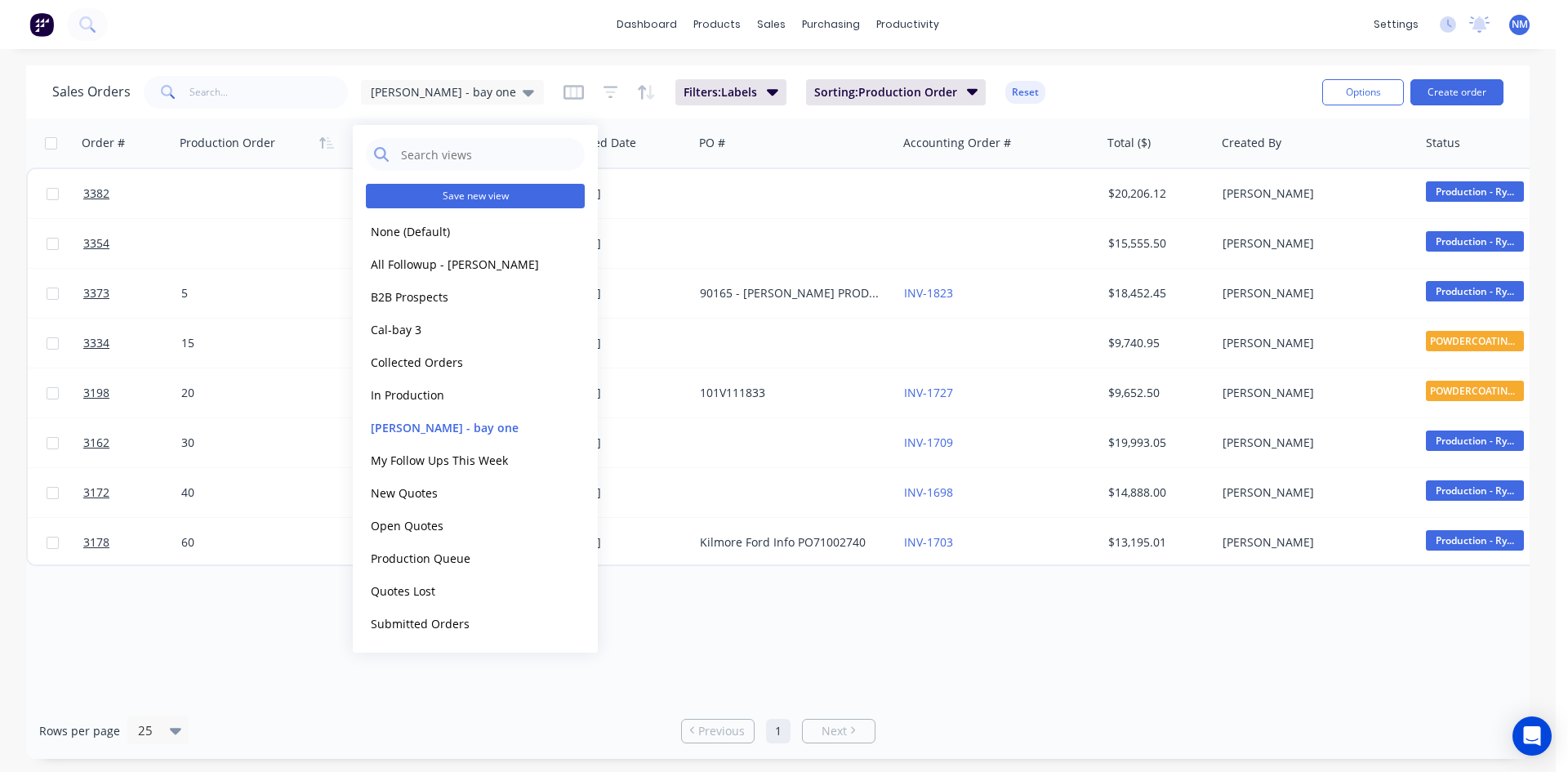
click at [458, 199] on button "Save new view" at bounding box center [476, 196] width 219 height 24
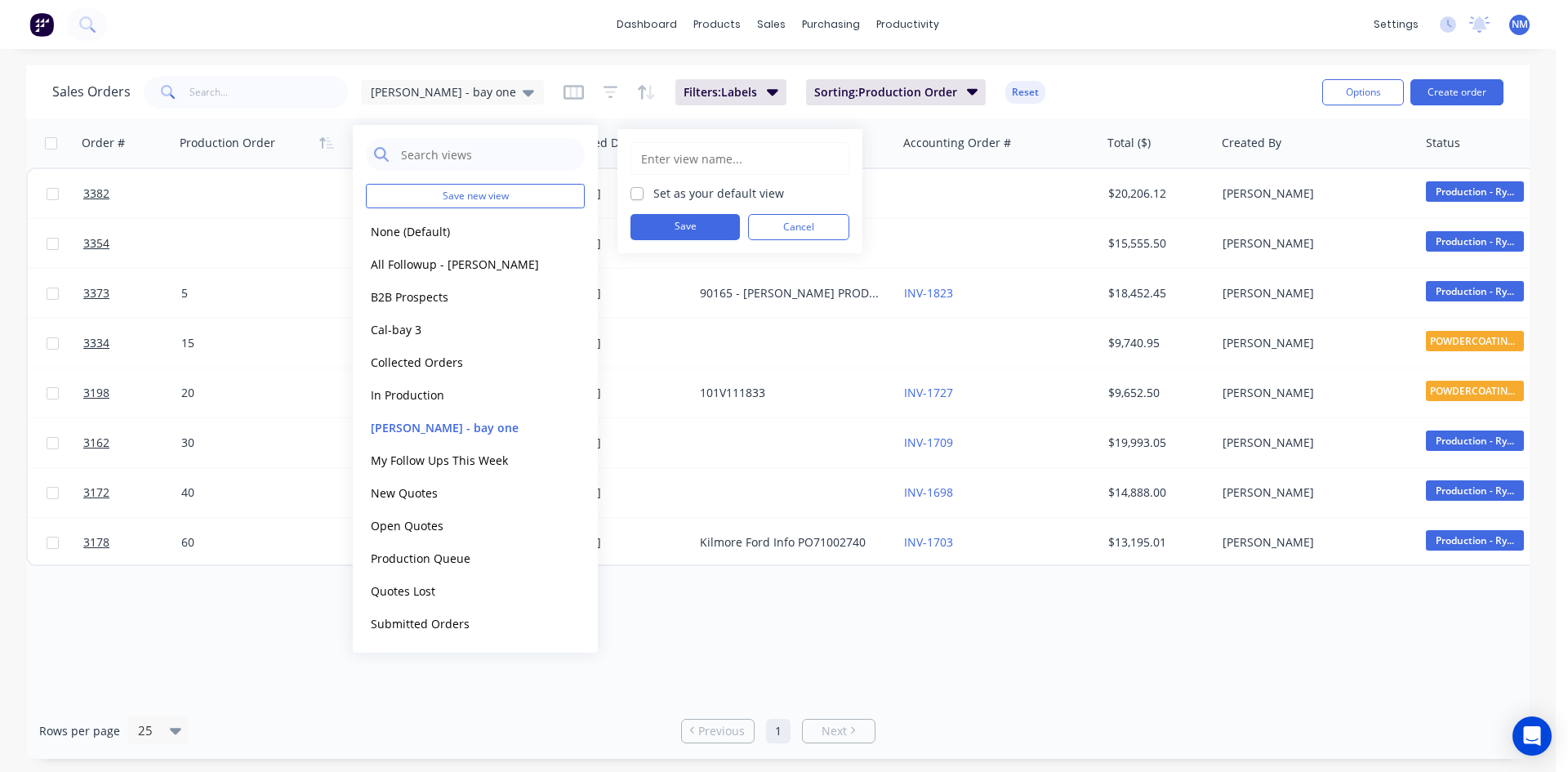
click at [663, 157] on input "text" at bounding box center [740, 159] width 201 height 31
type input "[PERSON_NAME] - Bay Two"
click at [678, 229] on button "Save" at bounding box center [685, 227] width 109 height 26
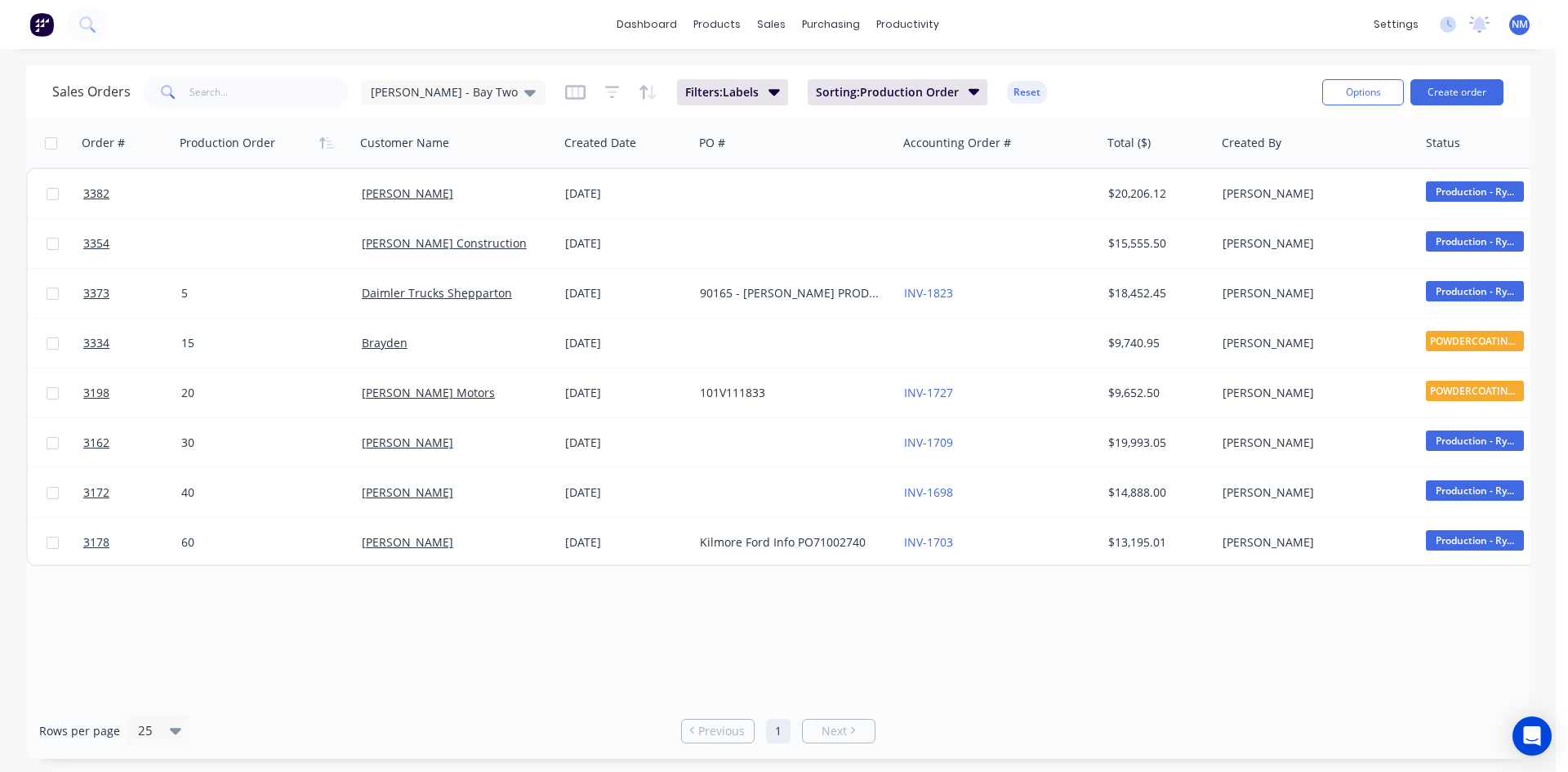
click at [865, 647] on div "Order # Production Order Customer Name Created Date PO # Accounting Order # Tot…" at bounding box center [778, 411] width 1503 height 585
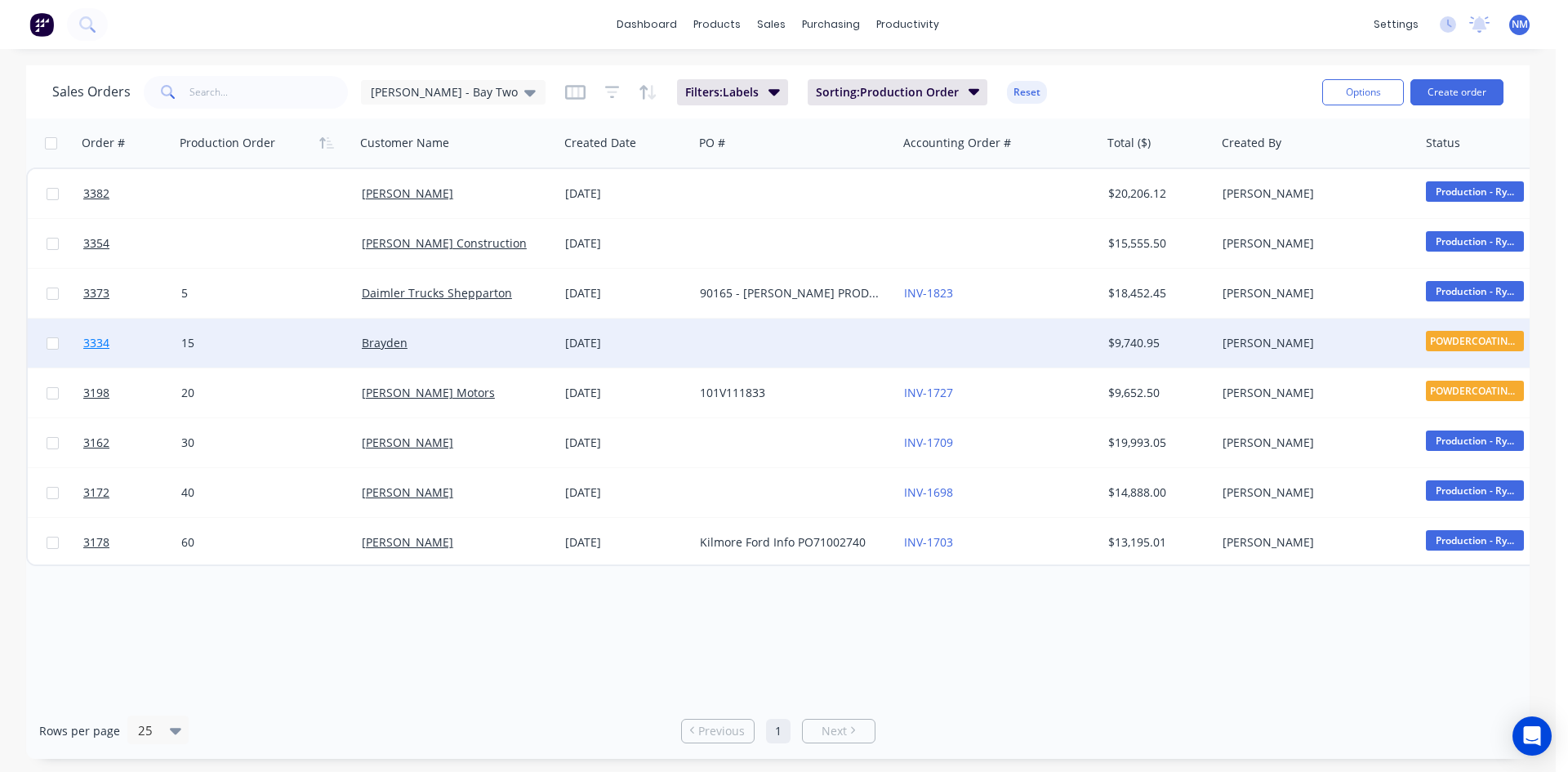
click at [108, 344] on span "3334" at bounding box center [97, 343] width 26 height 16
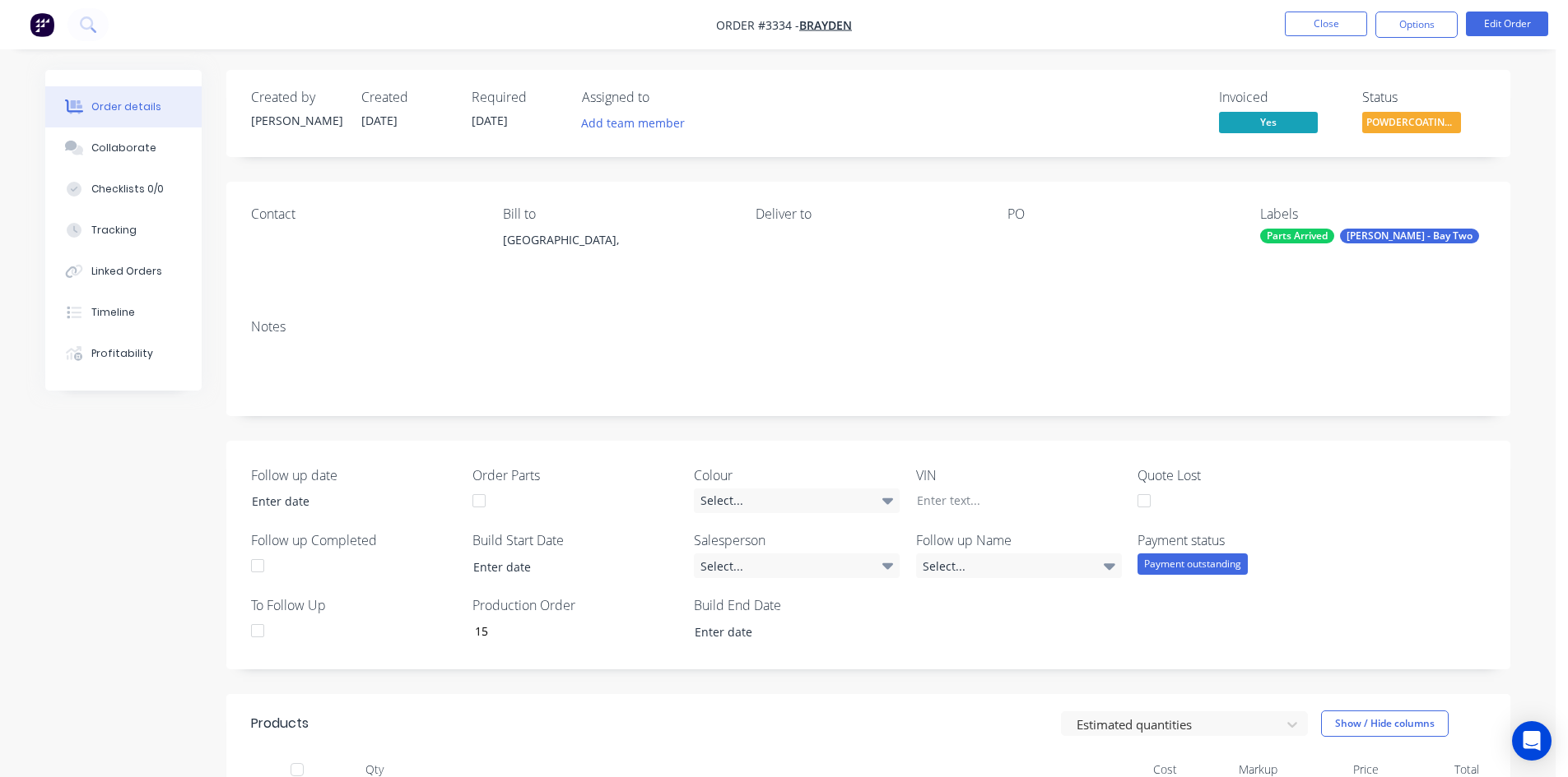
click at [1382, 241] on div "[PERSON_NAME] - Bay Two" at bounding box center [1410, 235] width 139 height 15
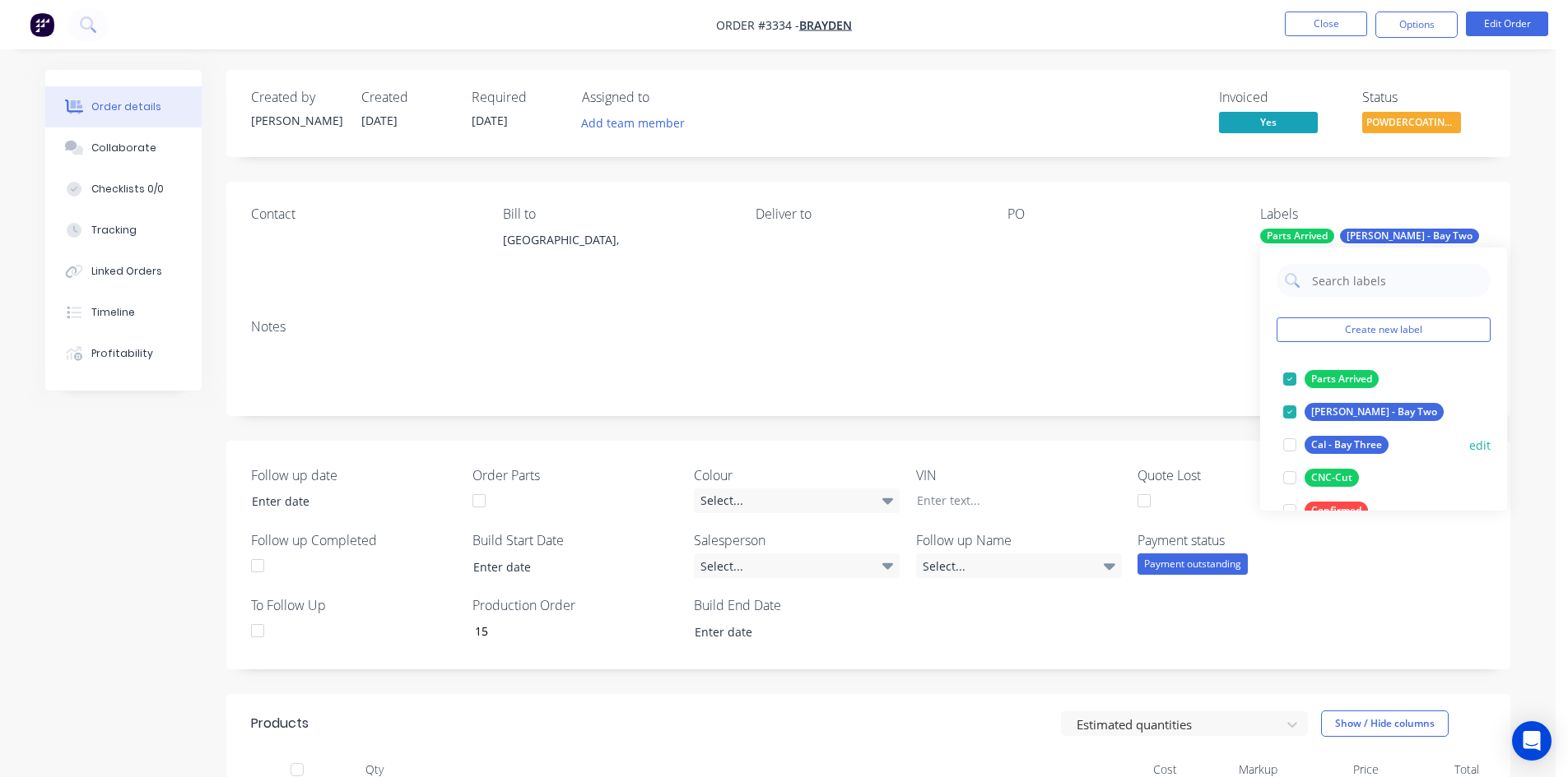
click at [1294, 414] on div at bounding box center [1290, 412] width 33 height 33
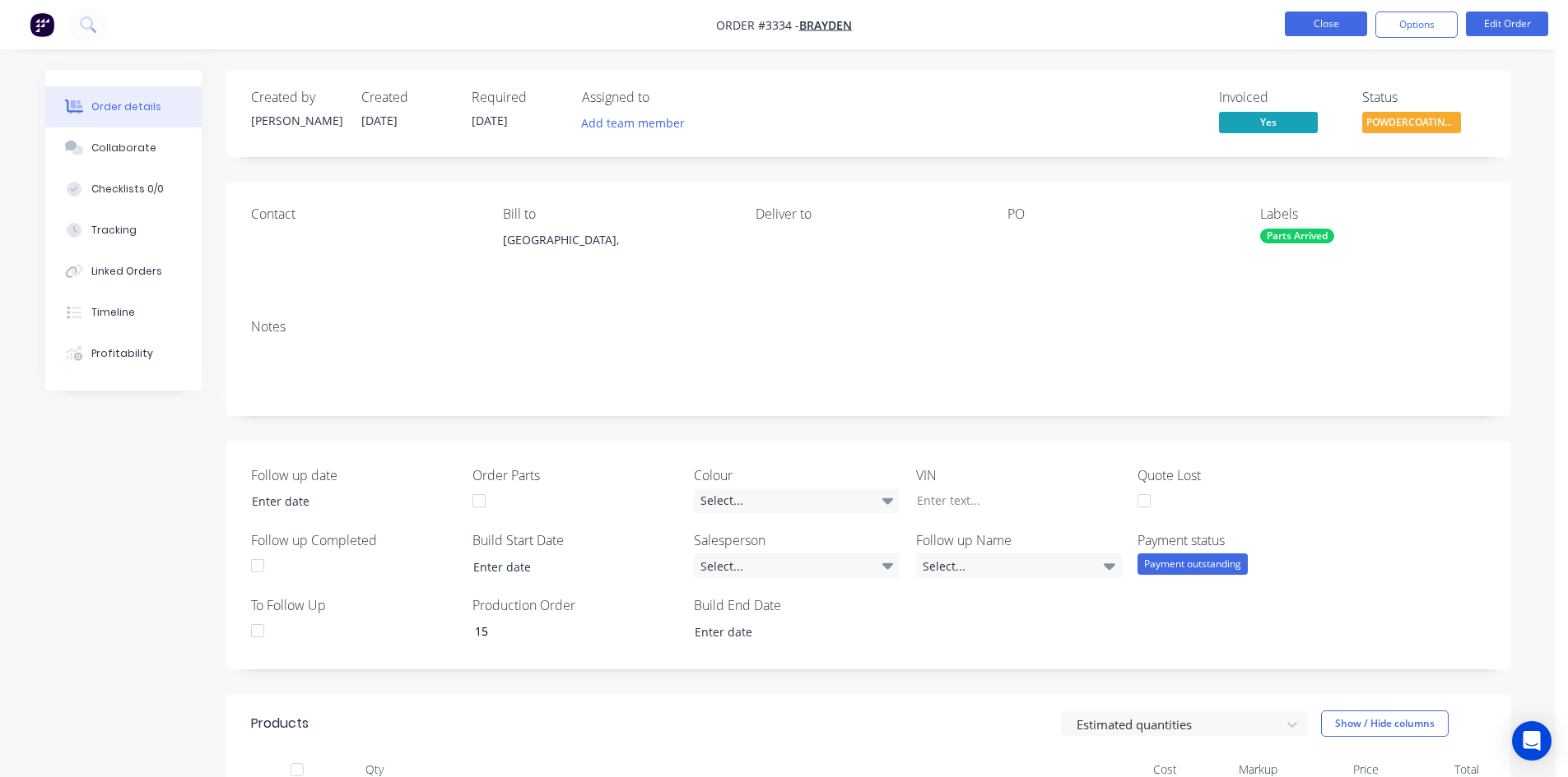
click at [1309, 30] on button "Close" at bounding box center [1326, 23] width 83 height 24
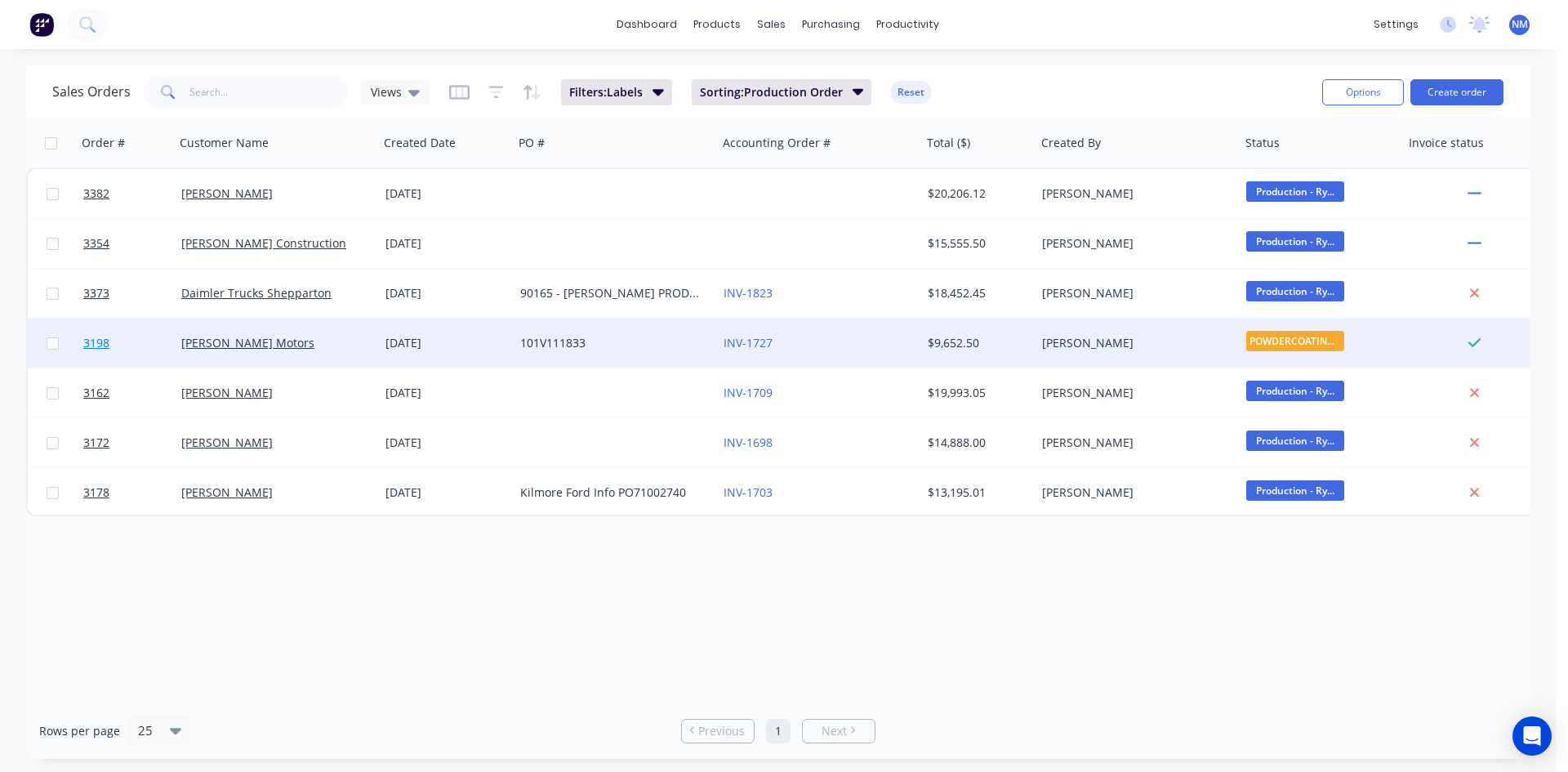
click at [97, 342] on span "3198" at bounding box center [97, 343] width 26 height 16
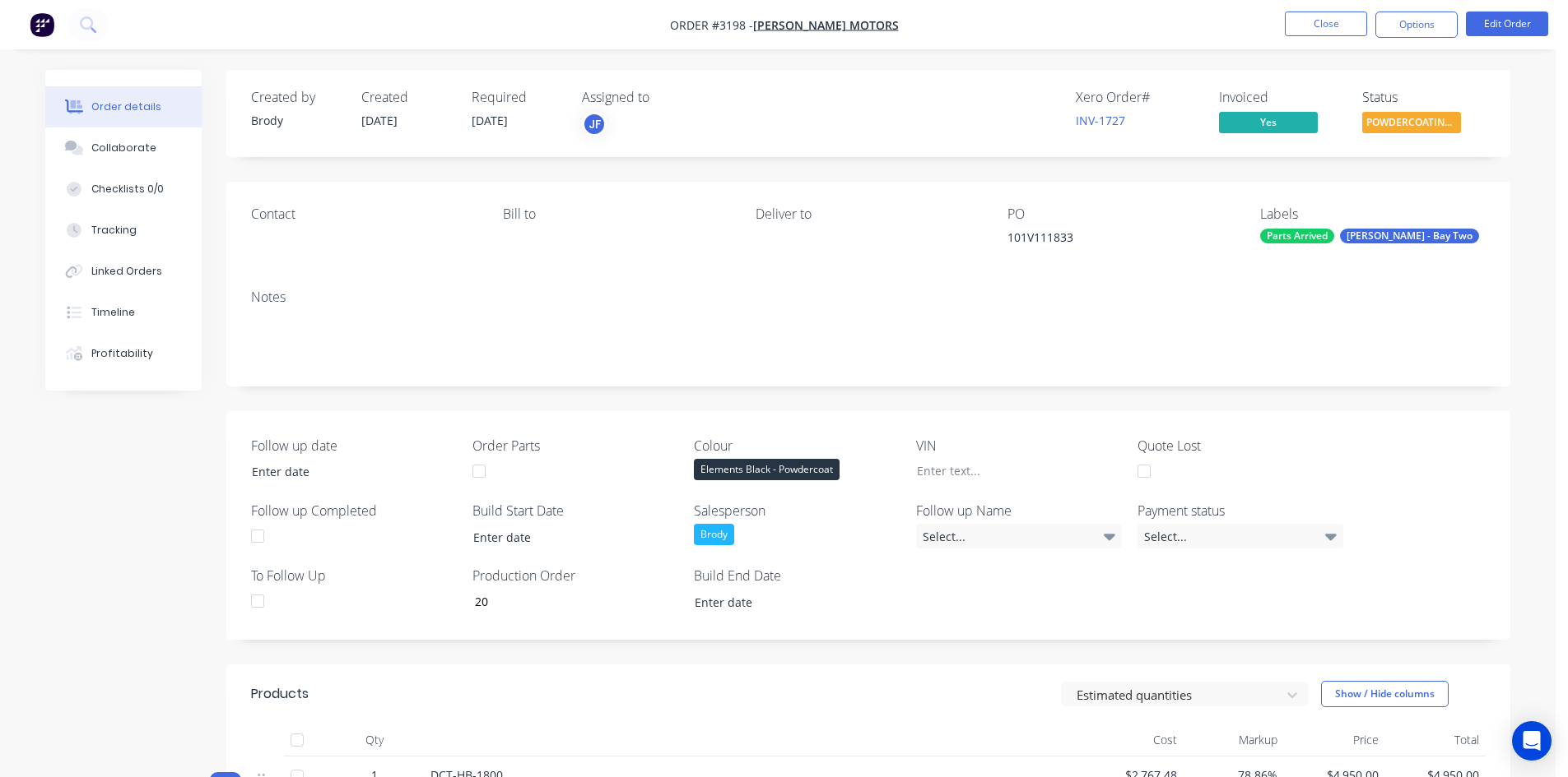
click at [1389, 240] on div "[PERSON_NAME] - Bay Two" at bounding box center [1410, 235] width 139 height 15
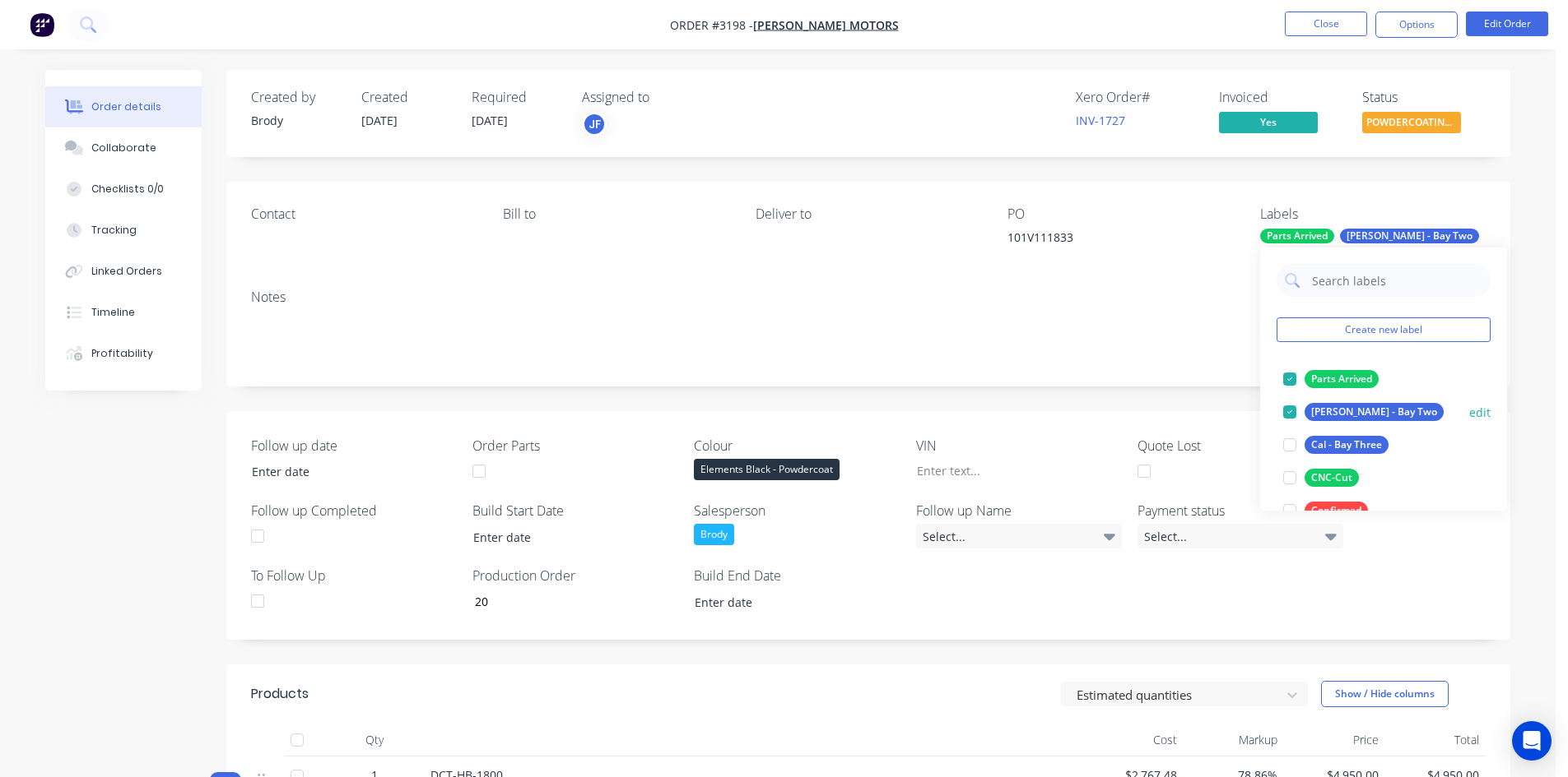
click at [1294, 411] on div at bounding box center [1290, 412] width 33 height 33
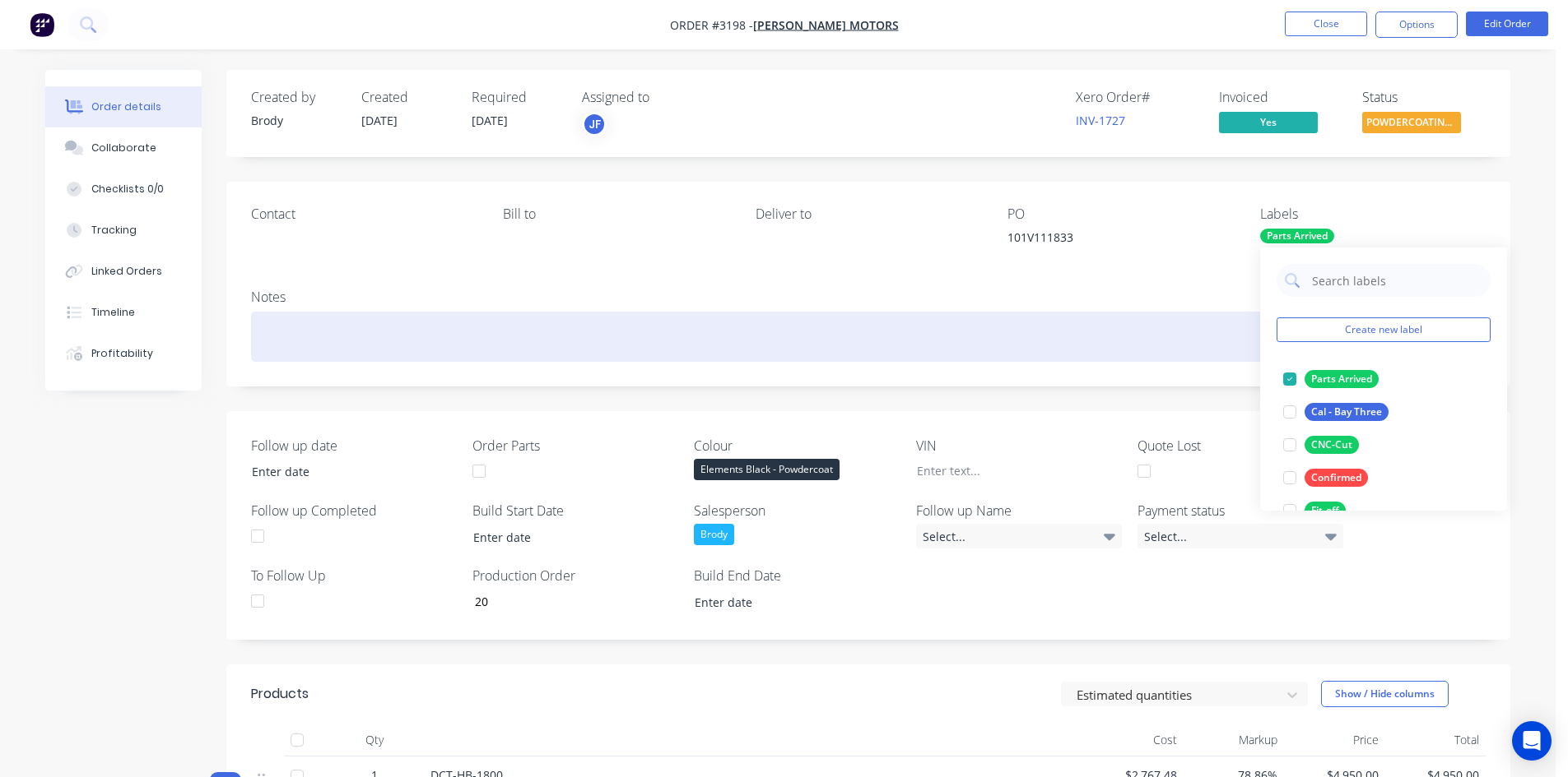
click at [1180, 343] on div at bounding box center [868, 337] width 1234 height 50
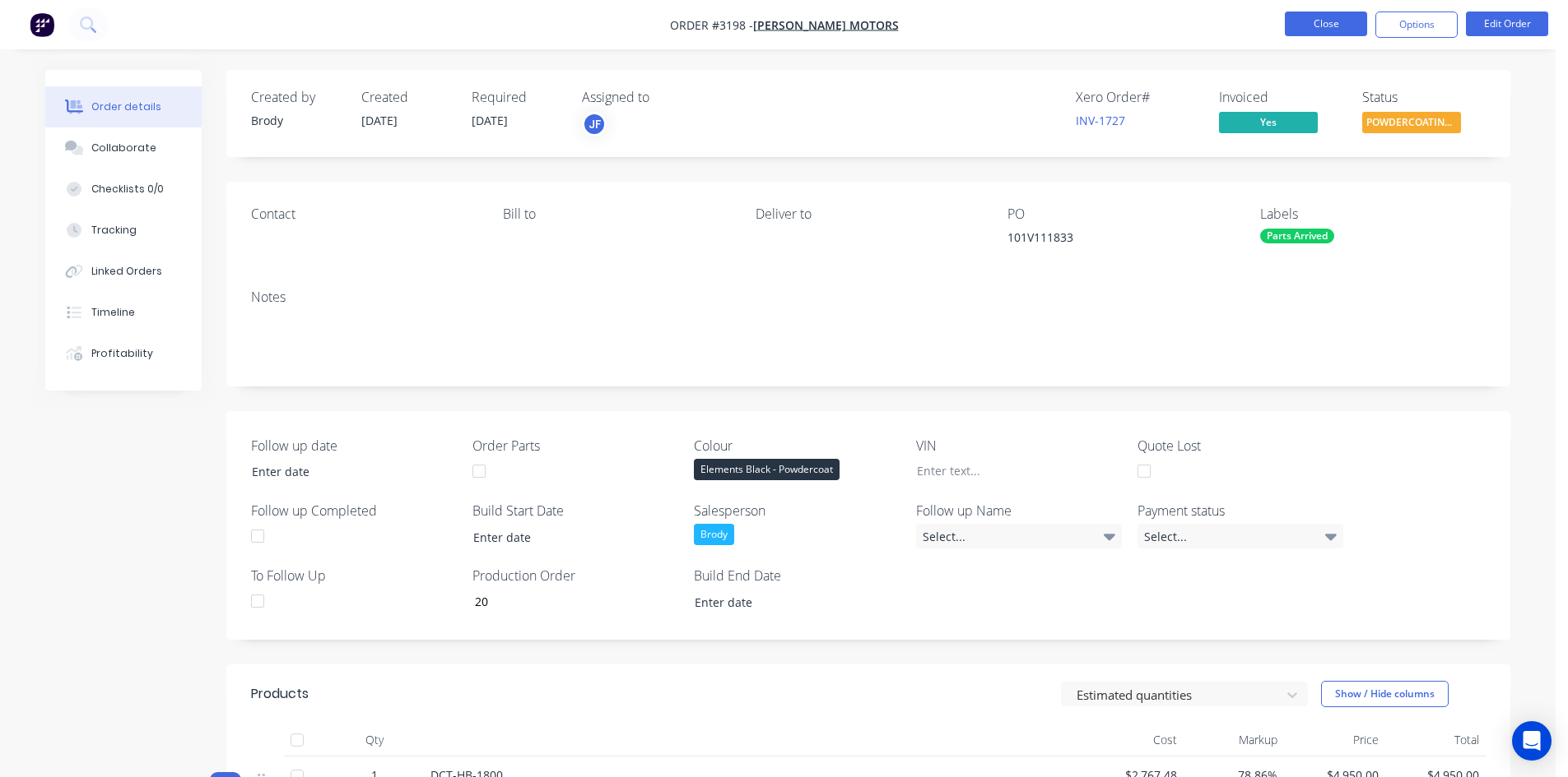
click at [1315, 28] on button "Close" at bounding box center [1326, 23] width 83 height 24
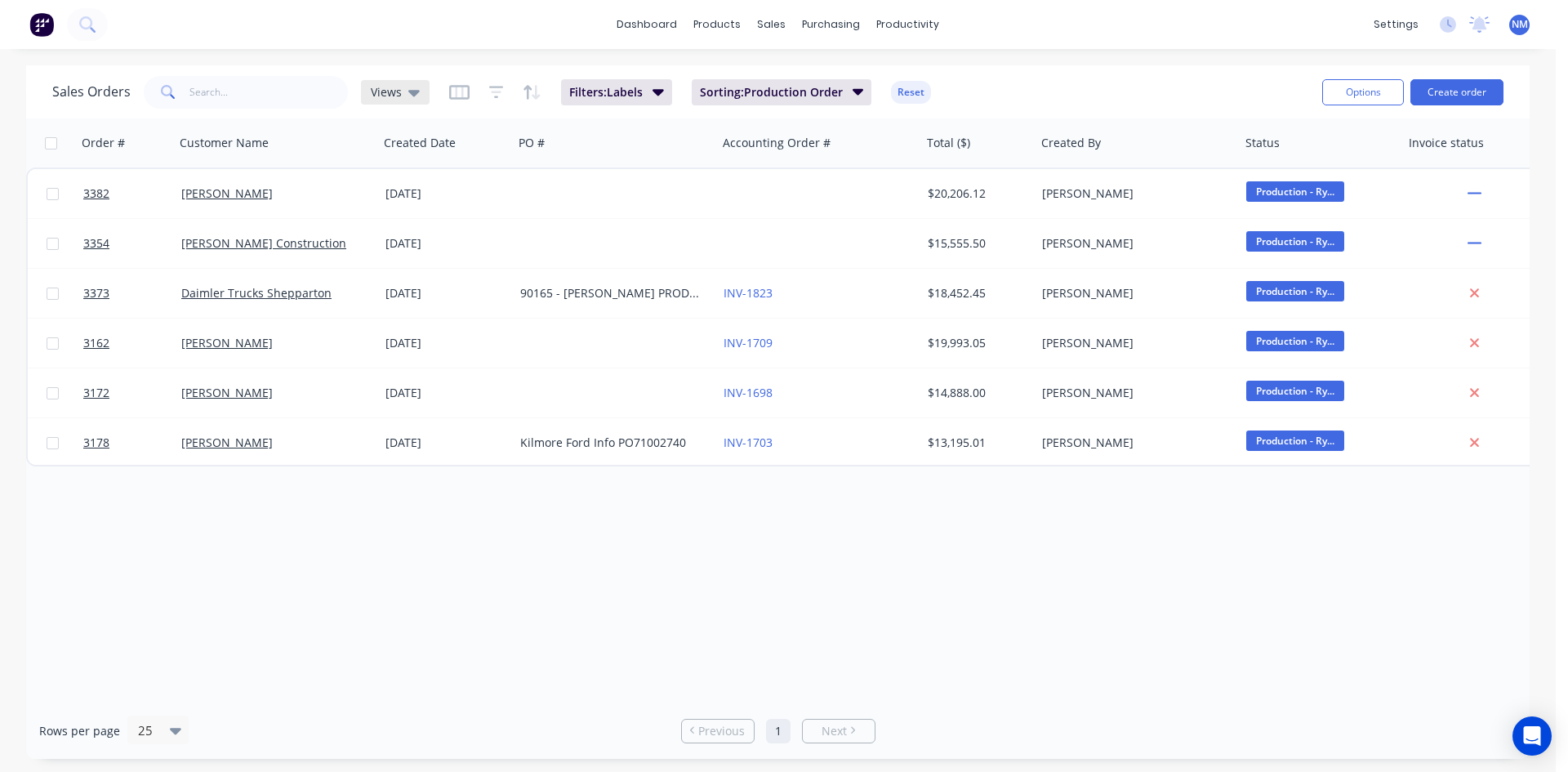
click at [412, 93] on icon at bounding box center [414, 93] width 11 height 7
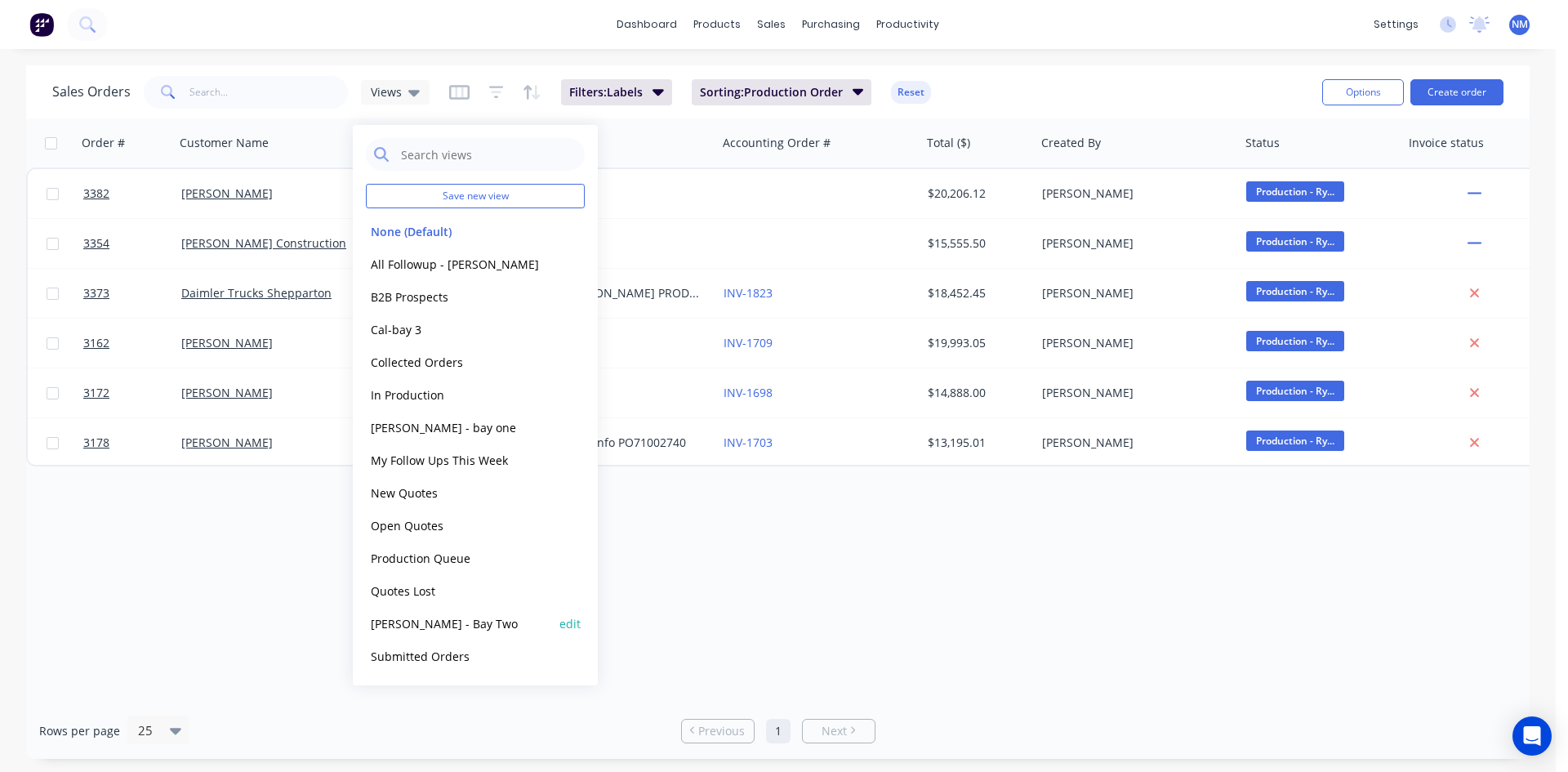
click at [430, 629] on button "[PERSON_NAME] - Bay Two" at bounding box center [459, 625] width 186 height 19
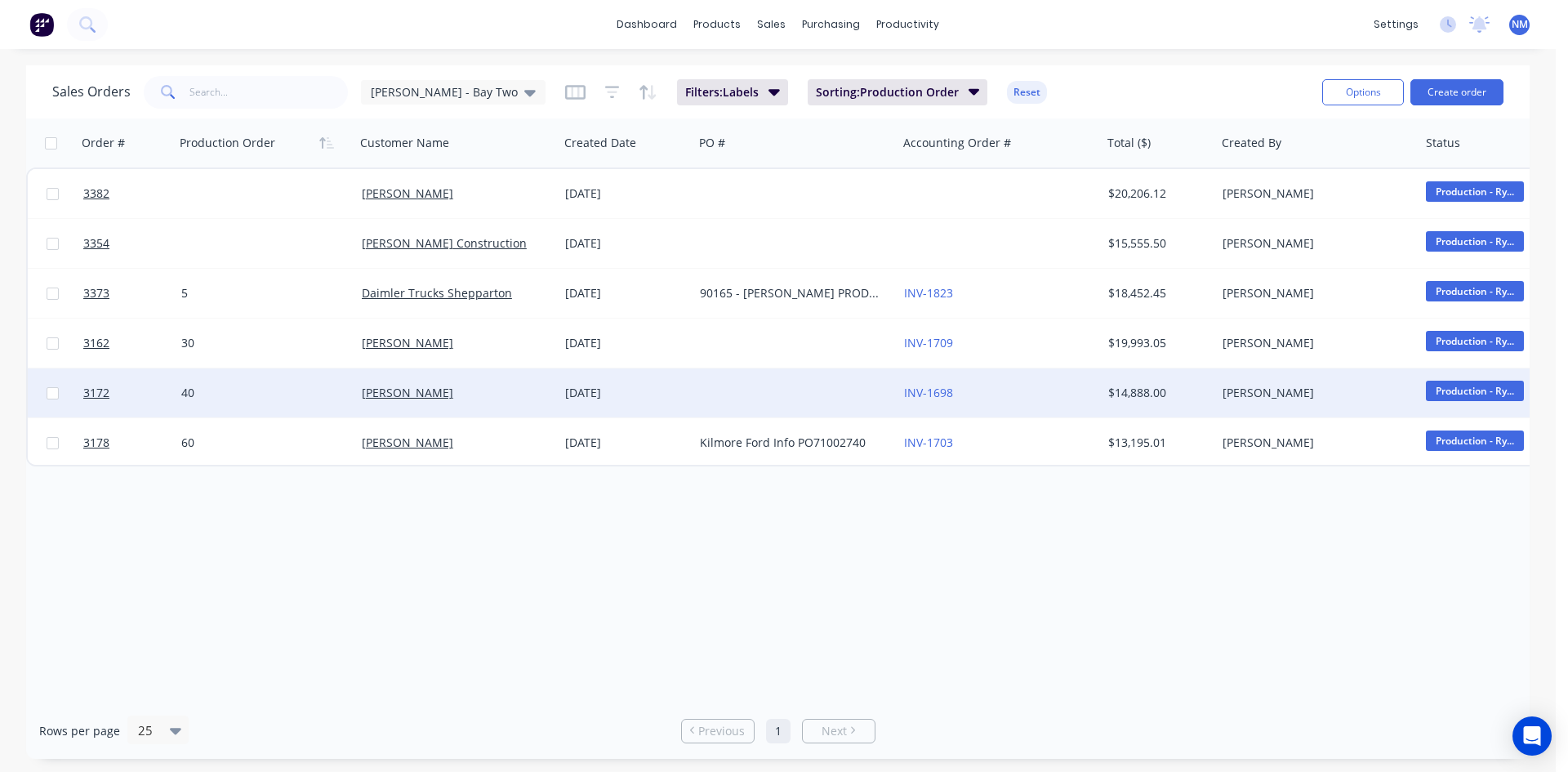
click at [218, 388] on div "40" at bounding box center [260, 392] width 159 height 16
drag, startPoint x: 218, startPoint y: 388, endPoint x: 0, endPoint y: 396, distance: 218.1
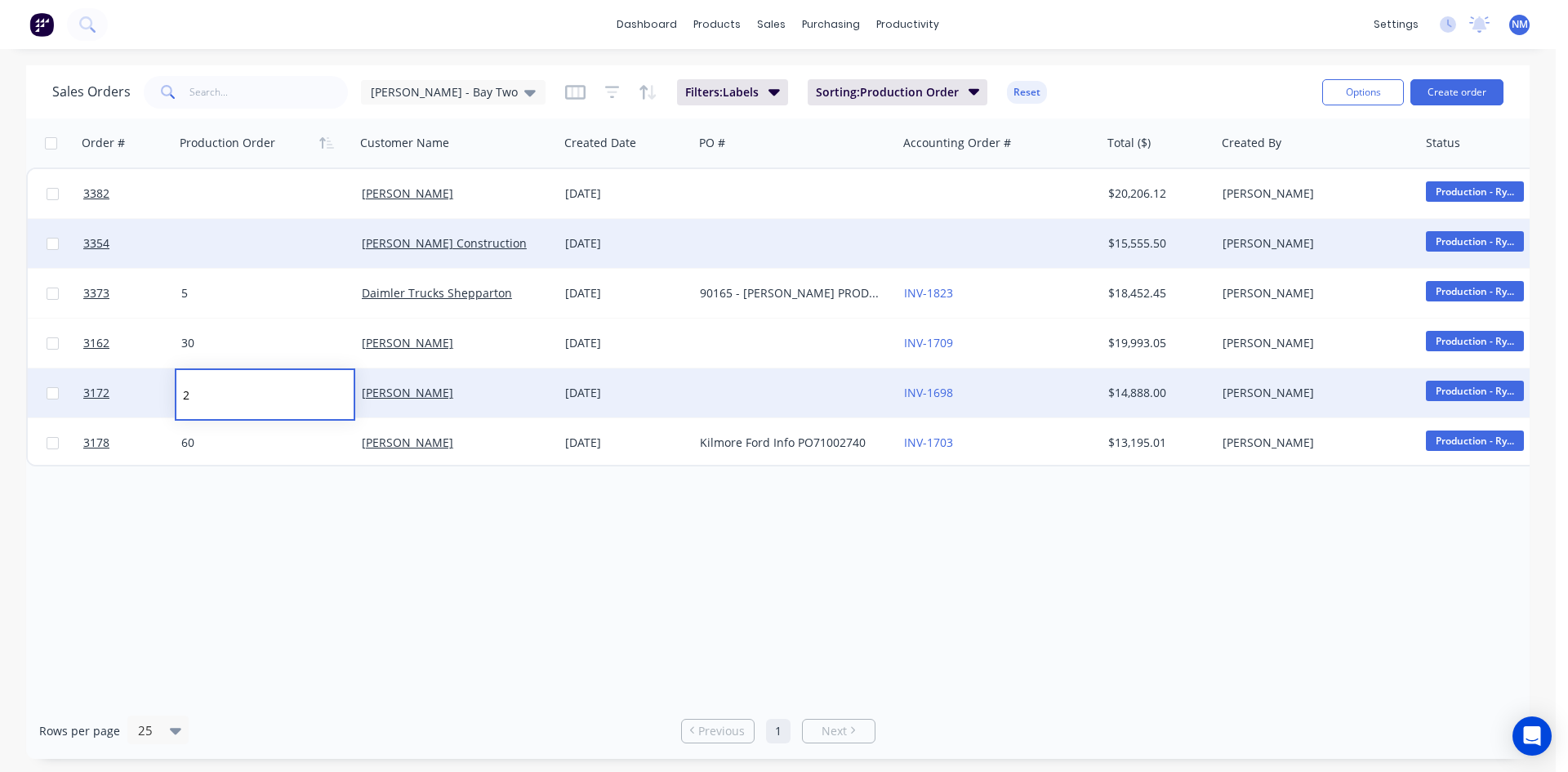
type input "20"
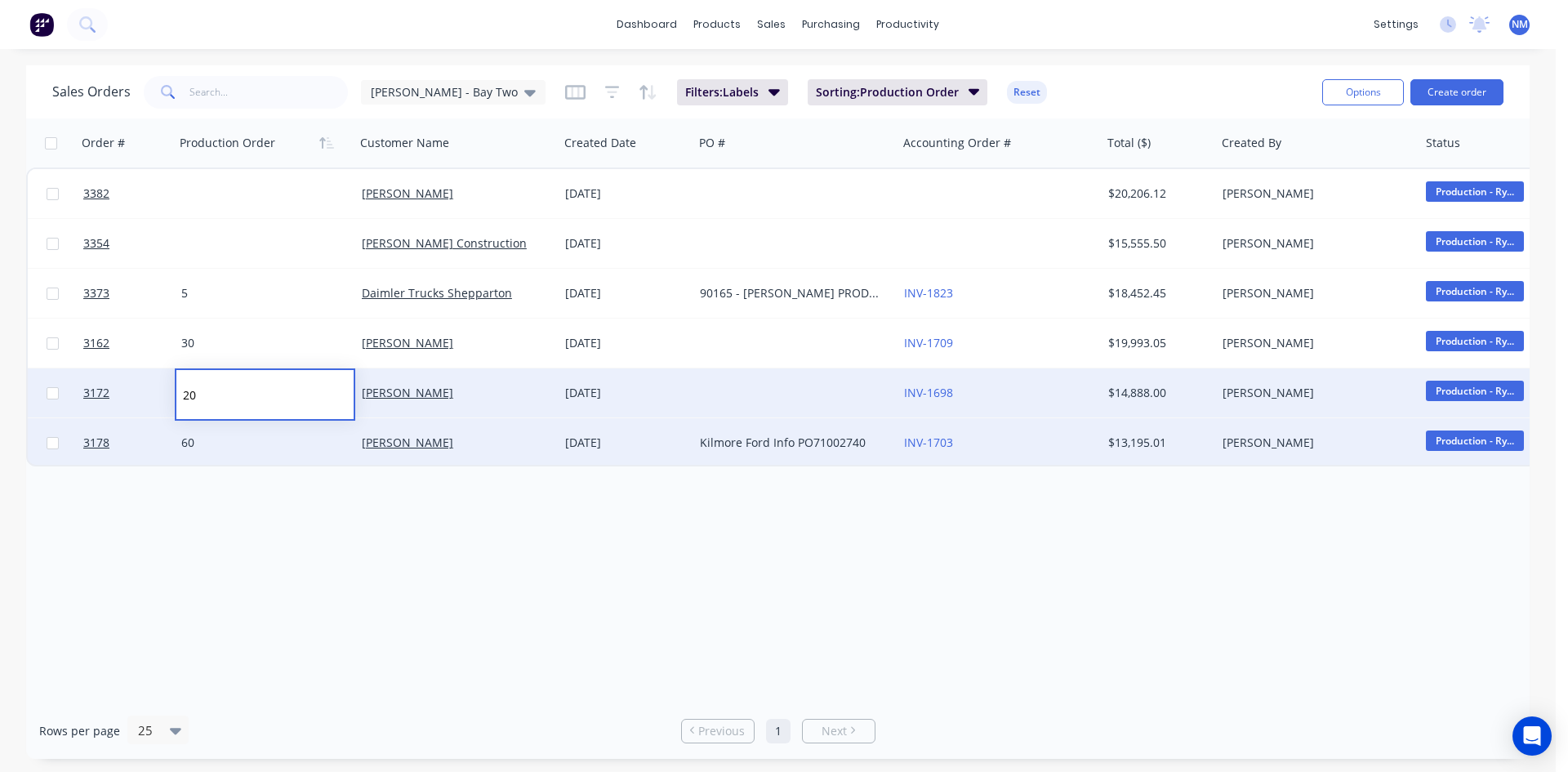
click at [262, 455] on div "60" at bounding box center [265, 442] width 180 height 49
type input "60"
drag, startPoint x: 225, startPoint y: 445, endPoint x: 40, endPoint y: 441, distance: 185.0
click at [205, 444] on div "60" at bounding box center [260, 442] width 159 height 16
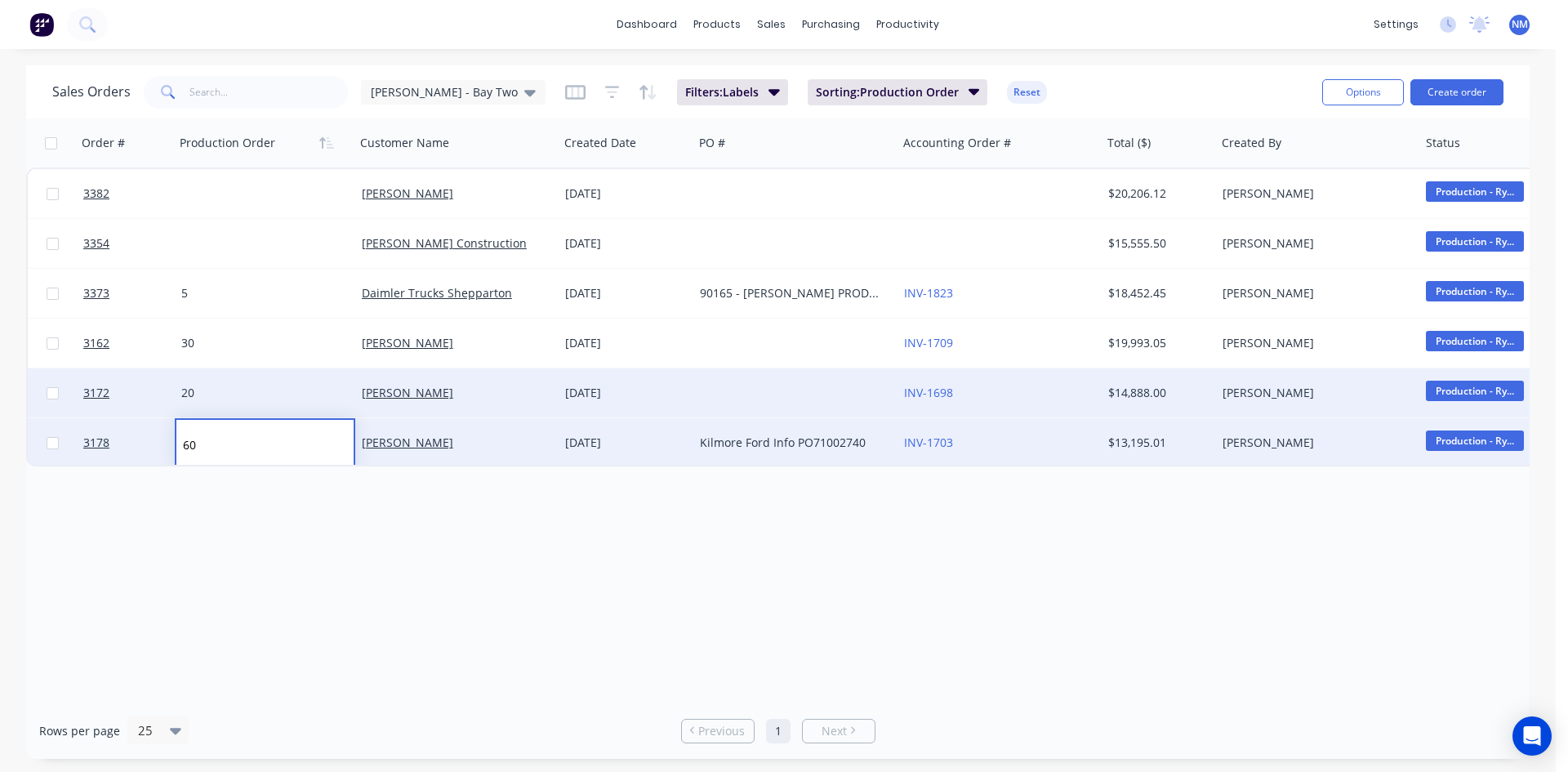
type input "6"
type input "30"
click at [390, 573] on div "Order # Production Order Customer Name Created Date PO # Accounting Order # Tot…" at bounding box center [778, 411] width 1503 height 585
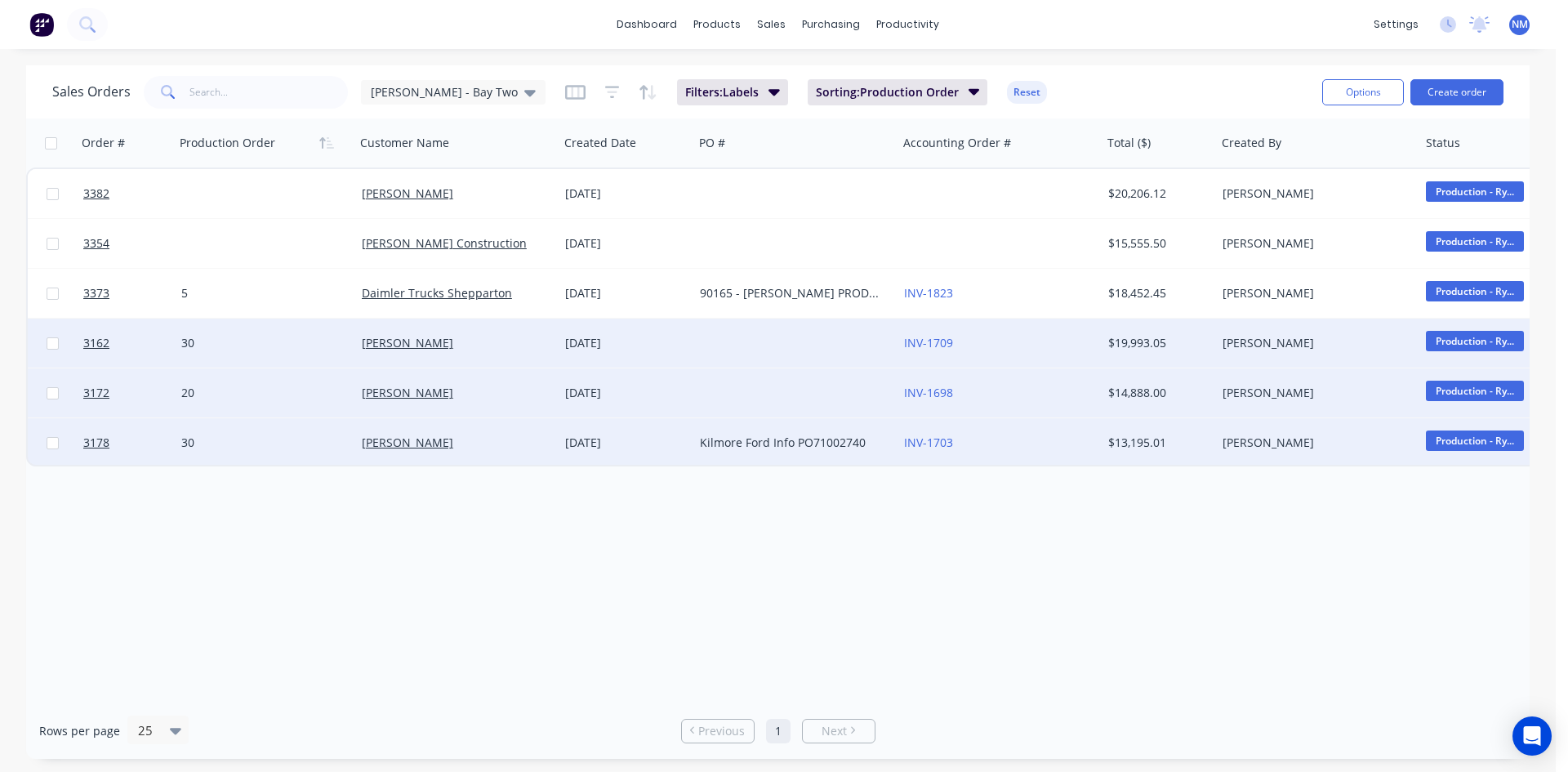
click at [222, 347] on div "30" at bounding box center [260, 343] width 159 height 16
click at [216, 350] on input "30" at bounding box center [265, 344] width 178 height 49
type input "3"
type input "40"
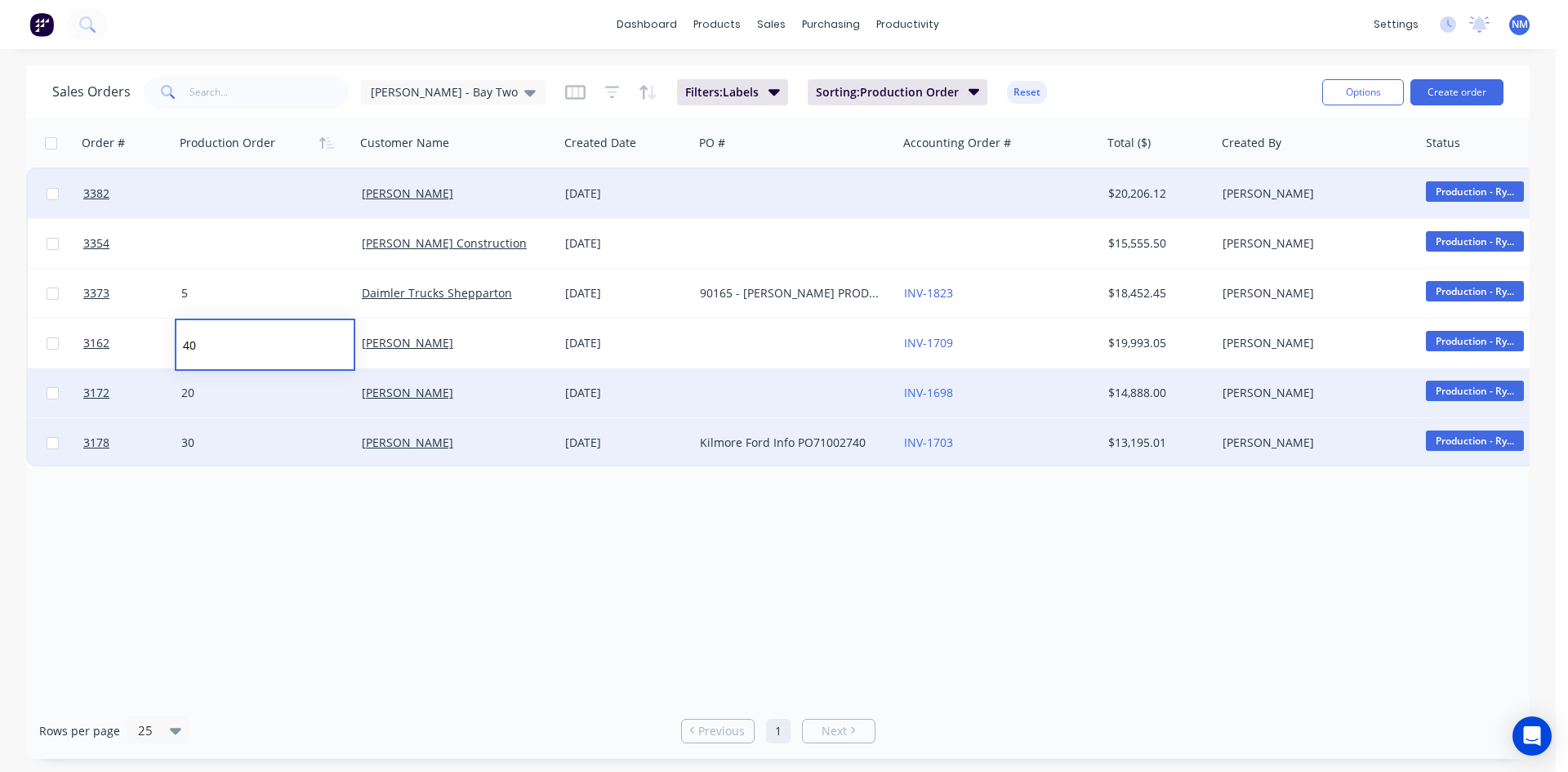
click at [241, 196] on div at bounding box center [265, 193] width 180 height 49
click at [229, 195] on div at bounding box center [265, 193] width 180 height 49
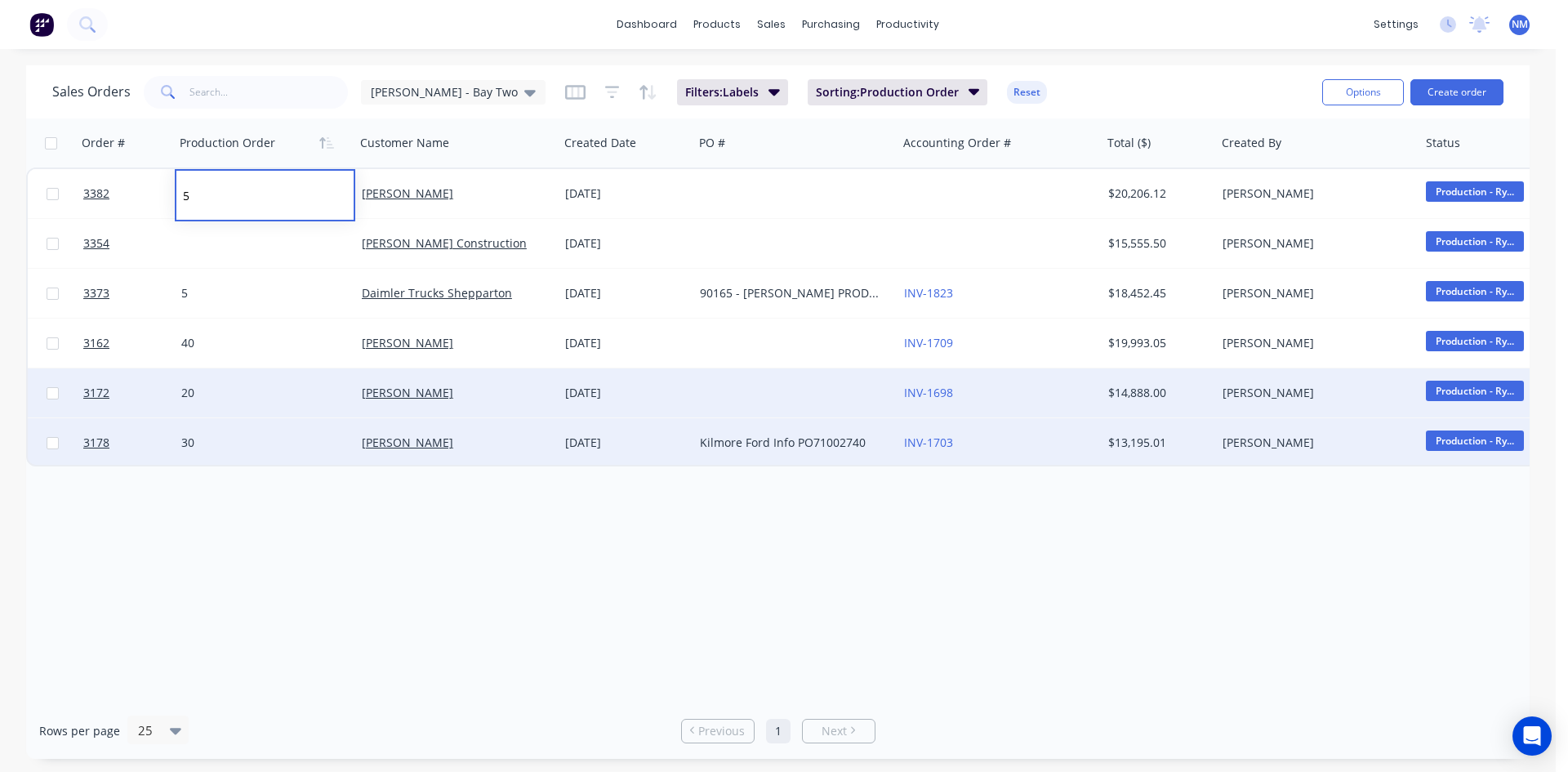
type input "50"
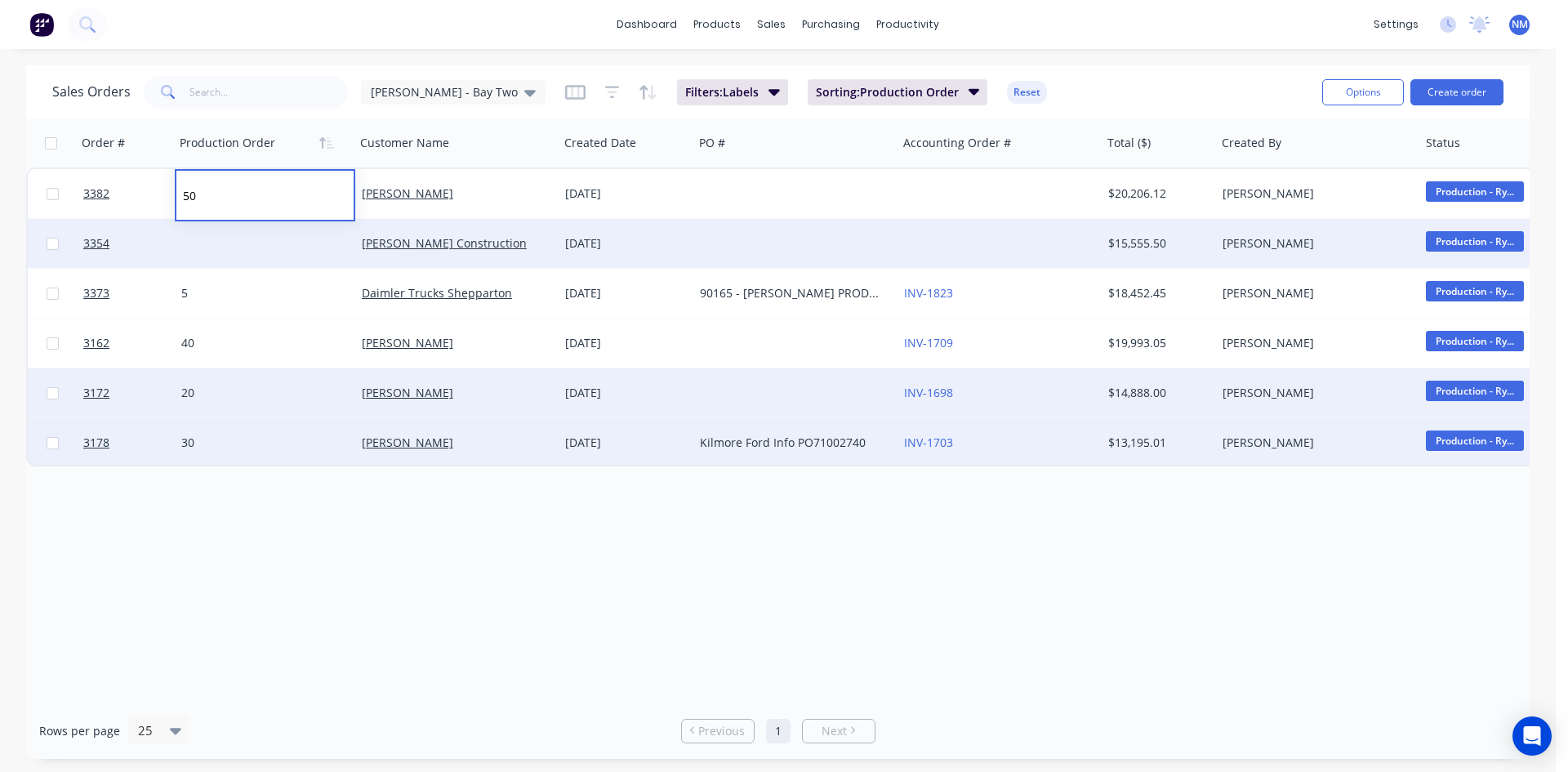
click at [237, 256] on div at bounding box center [265, 243] width 180 height 49
click at [238, 253] on div at bounding box center [265, 243] width 180 height 49
type input "60"
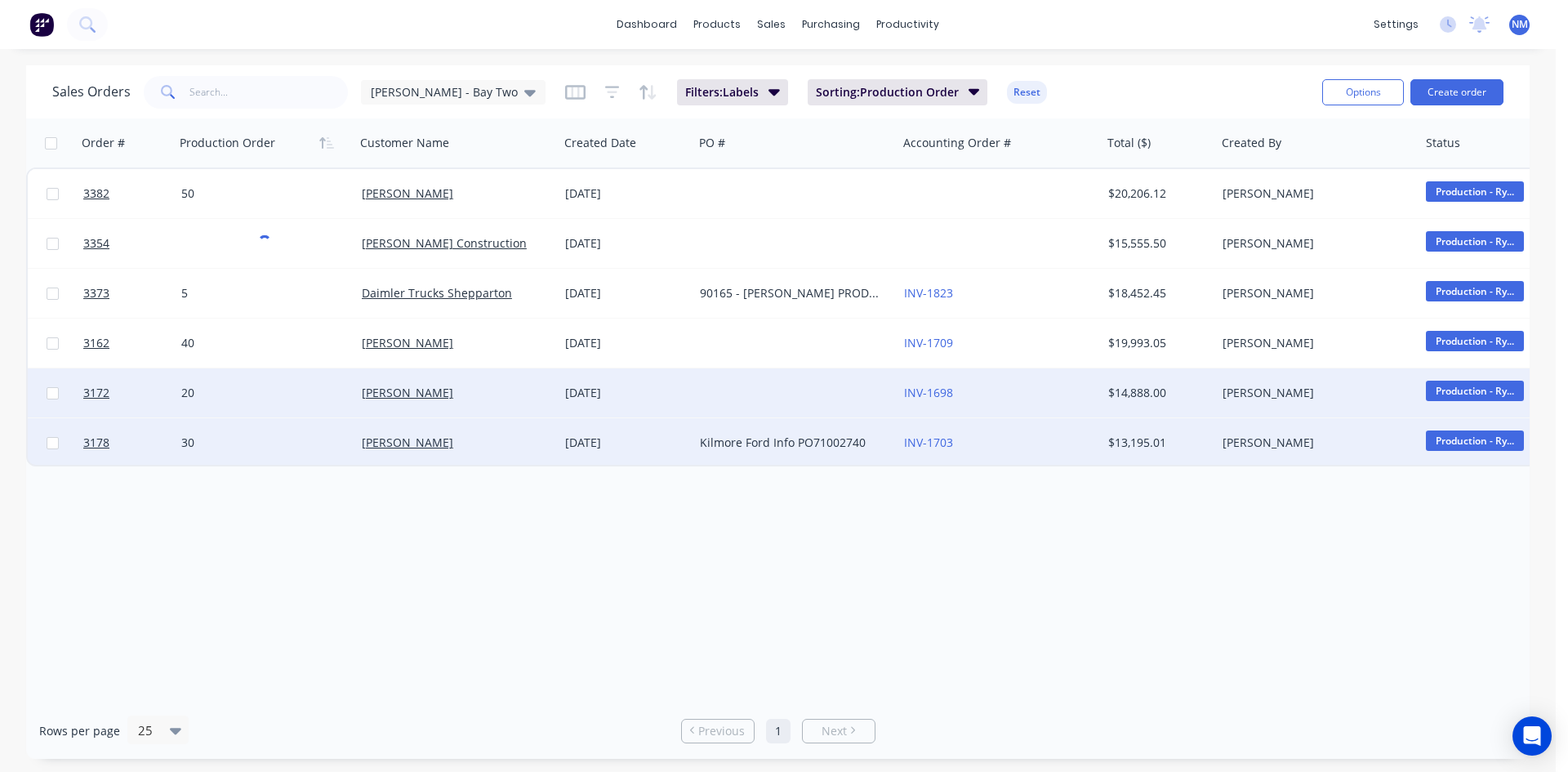
click at [553, 537] on div "Order # Production Order Customer Name Created Date PO # Accounting Order # Tot…" at bounding box center [778, 411] width 1503 height 585
click at [330, 150] on button "button" at bounding box center [327, 143] width 24 height 24
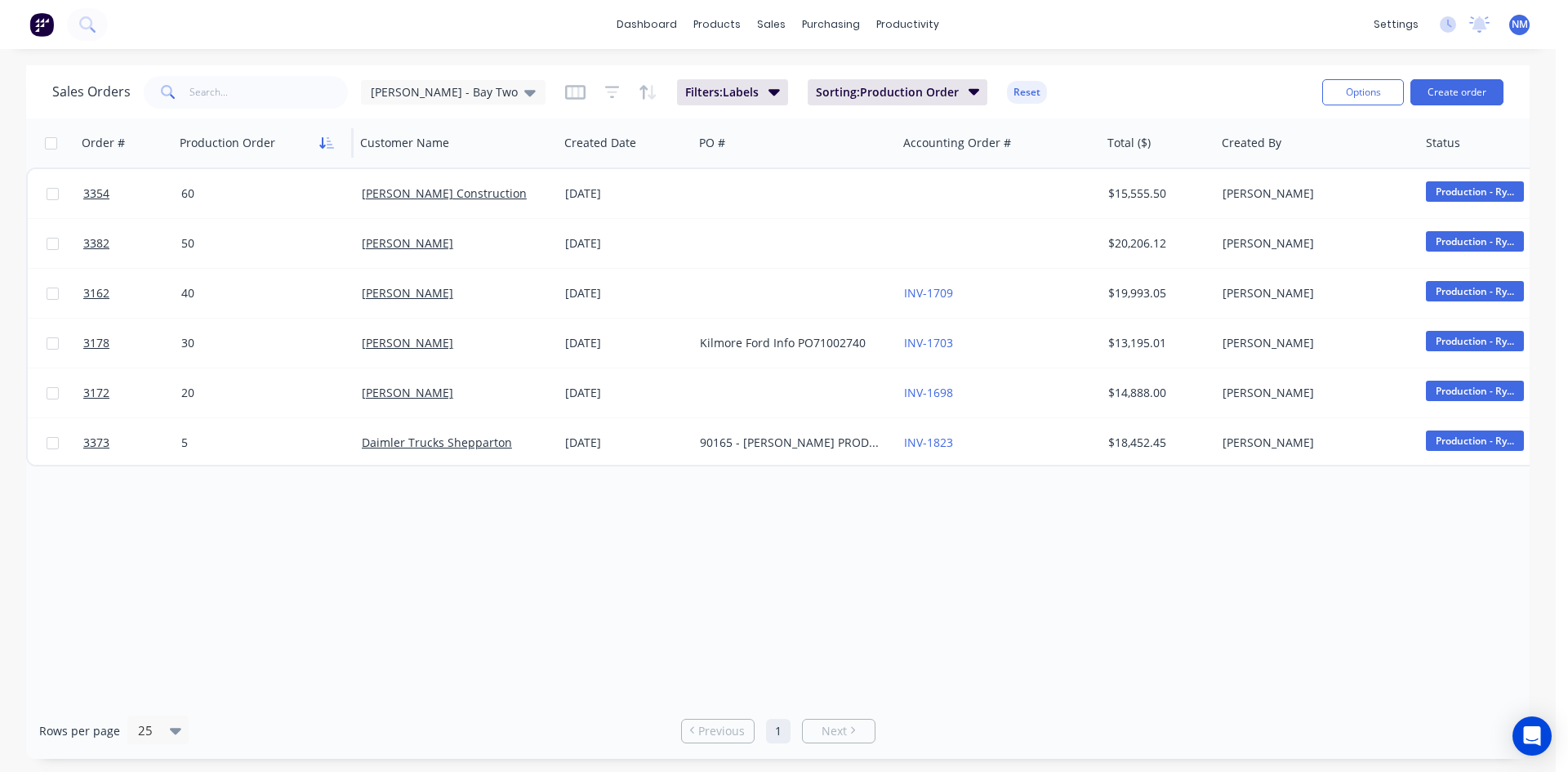
click at [326, 147] on icon "button" at bounding box center [327, 142] width 15 height 13
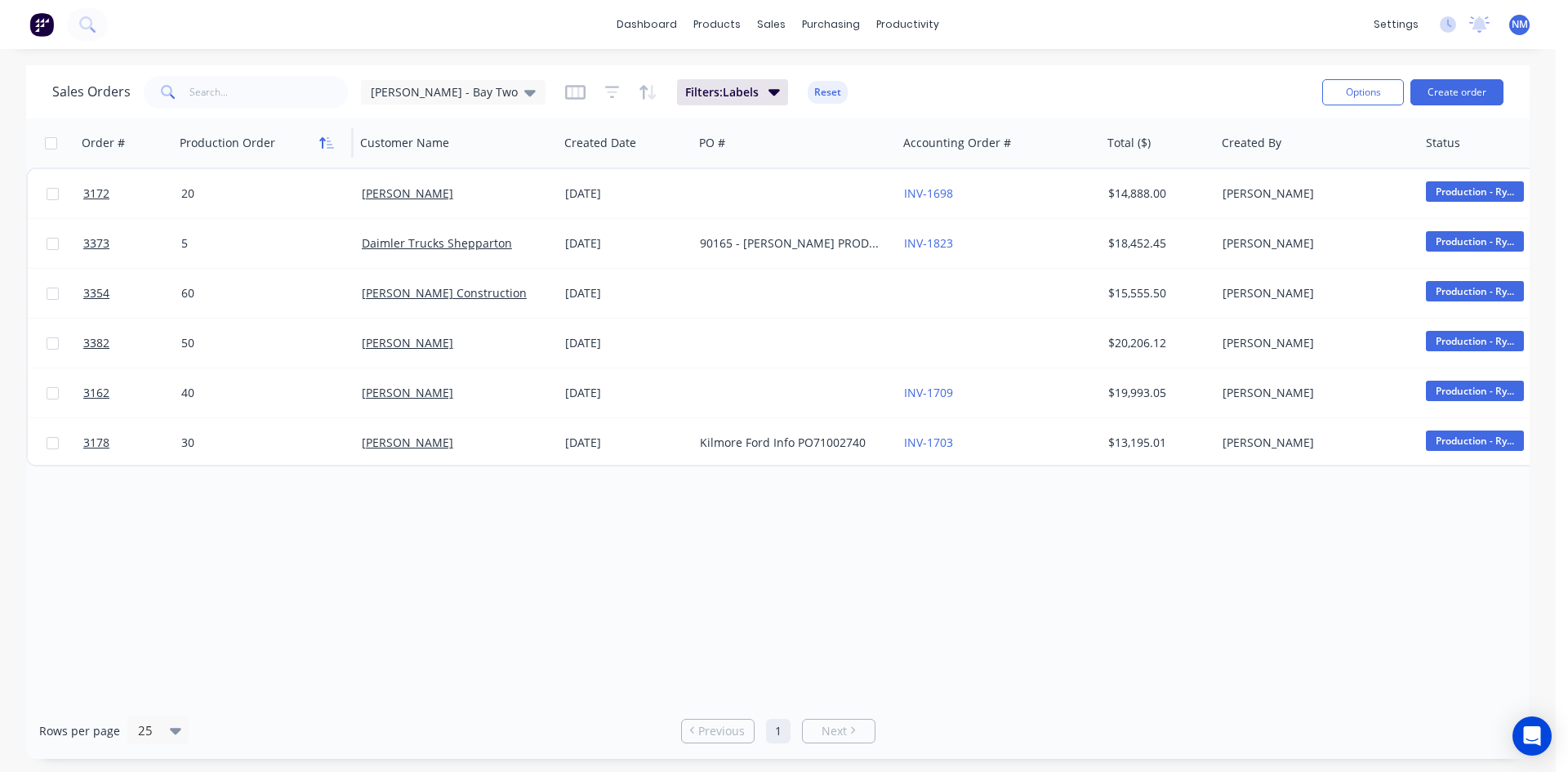
click at [328, 154] on button "button" at bounding box center [327, 143] width 24 height 24
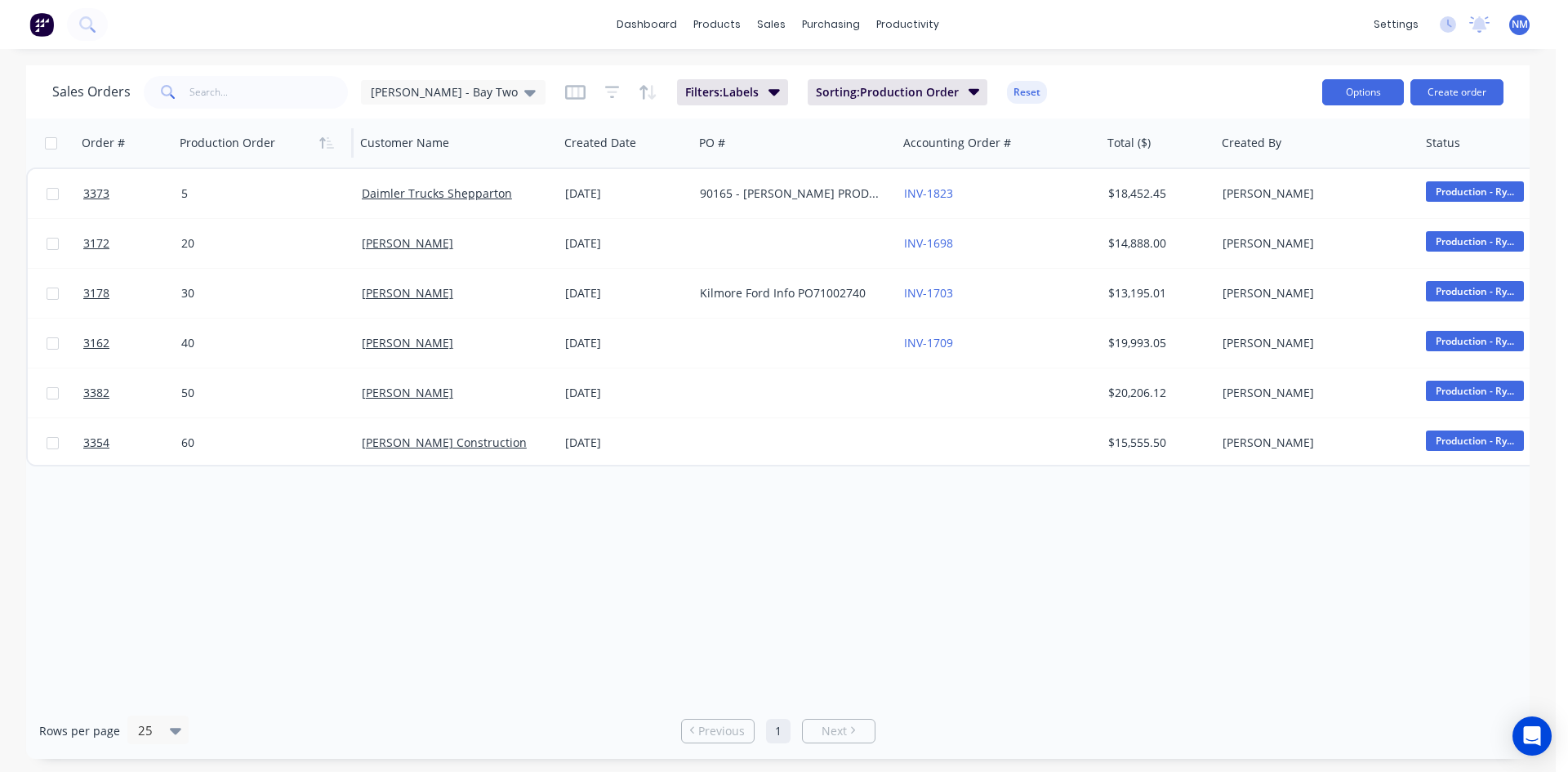
click at [1373, 91] on button "Options" at bounding box center [1363, 92] width 82 height 26
click at [1284, 201] on div "Export" at bounding box center [1314, 198] width 150 height 23
click at [437, 85] on span "[PERSON_NAME] - Bay Two" at bounding box center [444, 92] width 147 height 17
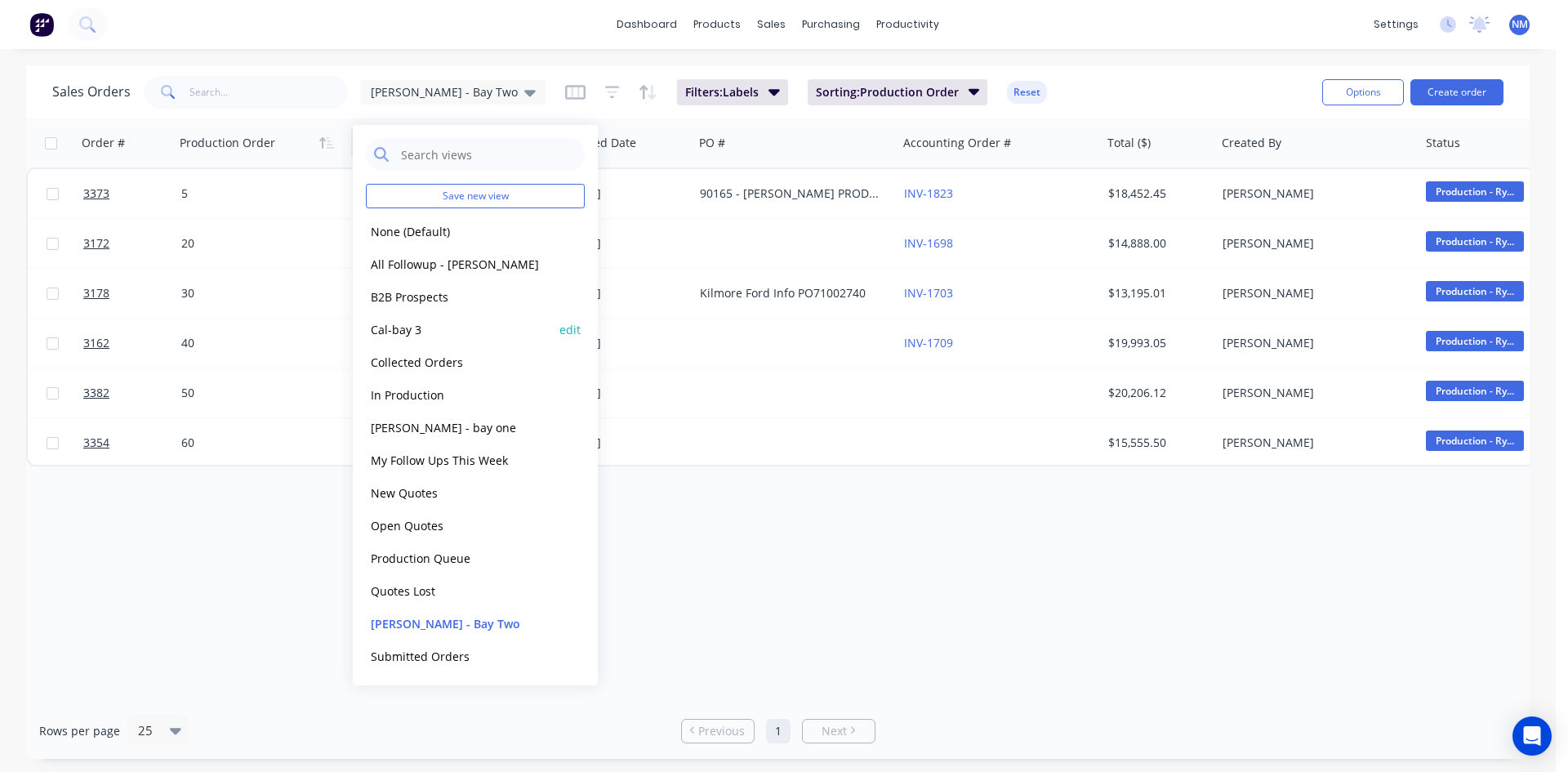
click at [423, 333] on button "Cal-bay 3" at bounding box center [459, 330] width 186 height 19
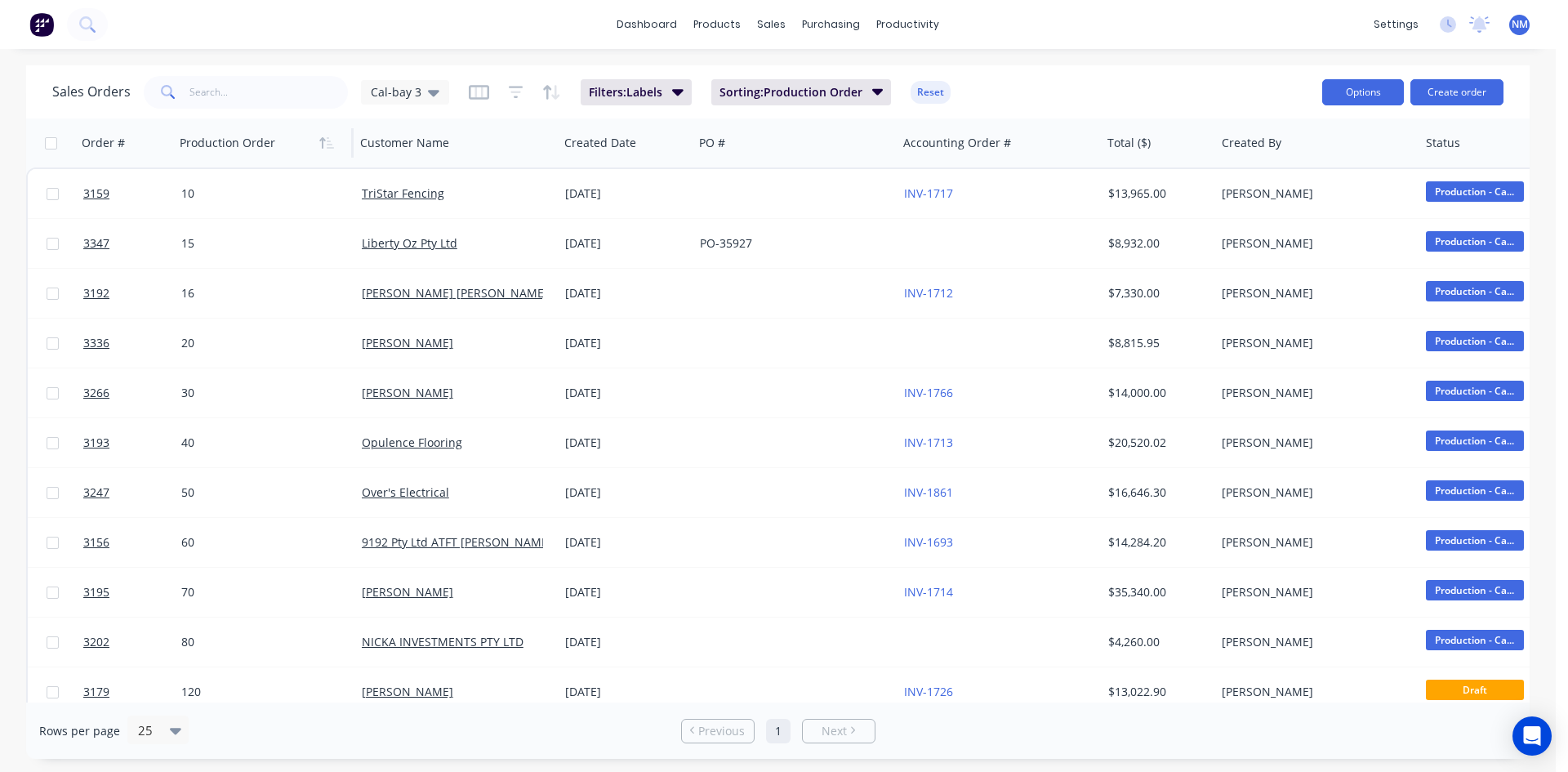
click at [1360, 101] on button "Options" at bounding box center [1363, 92] width 82 height 26
click at [1269, 206] on div "Export" at bounding box center [1314, 198] width 150 height 23
click at [413, 96] on span "Cal-bay 3" at bounding box center [396, 92] width 51 height 17
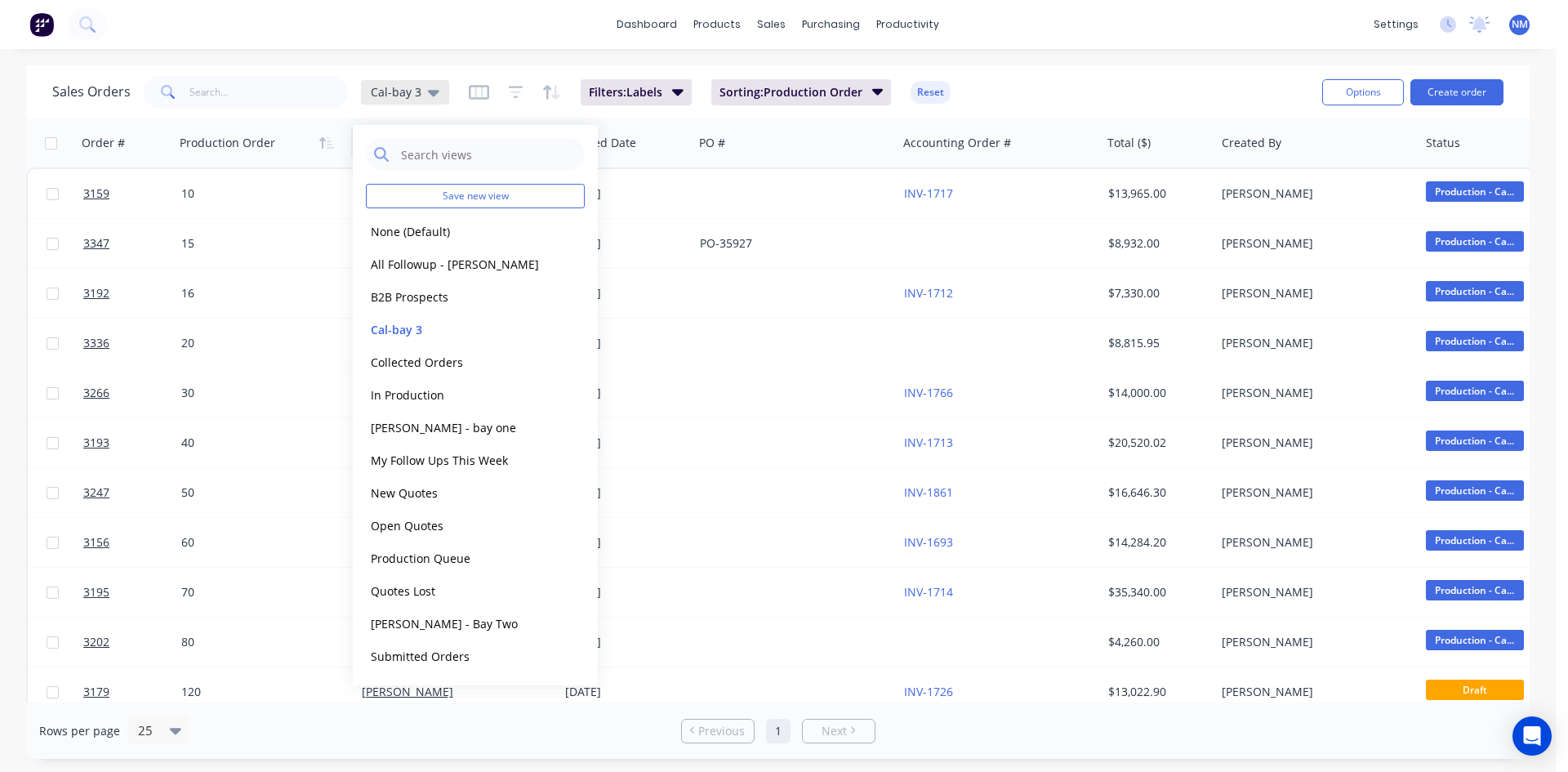
click at [413, 96] on span "Cal-bay 3" at bounding box center [396, 92] width 51 height 17
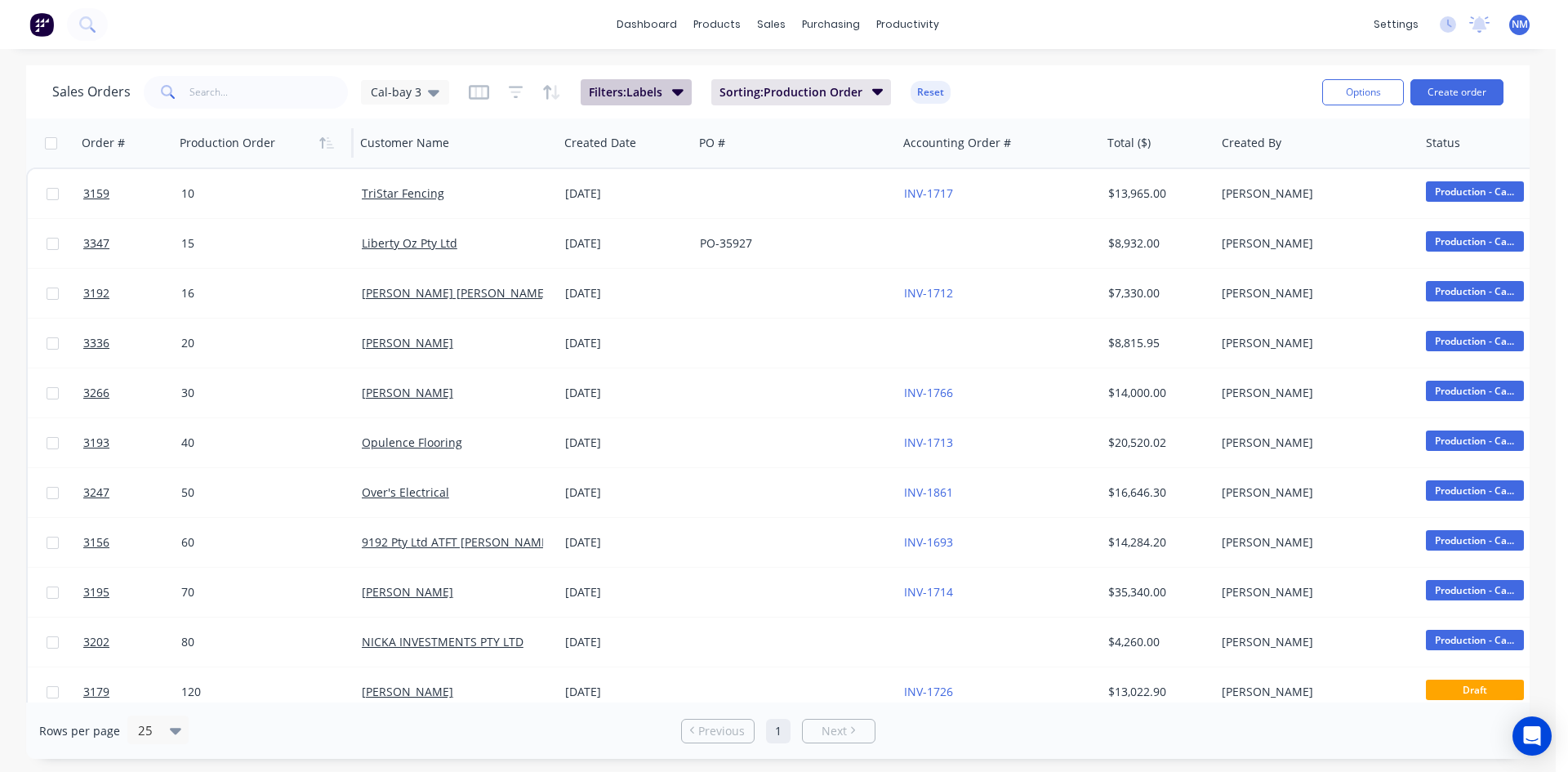
click at [649, 92] on span "Filters: Labels" at bounding box center [625, 92] width 73 height 16
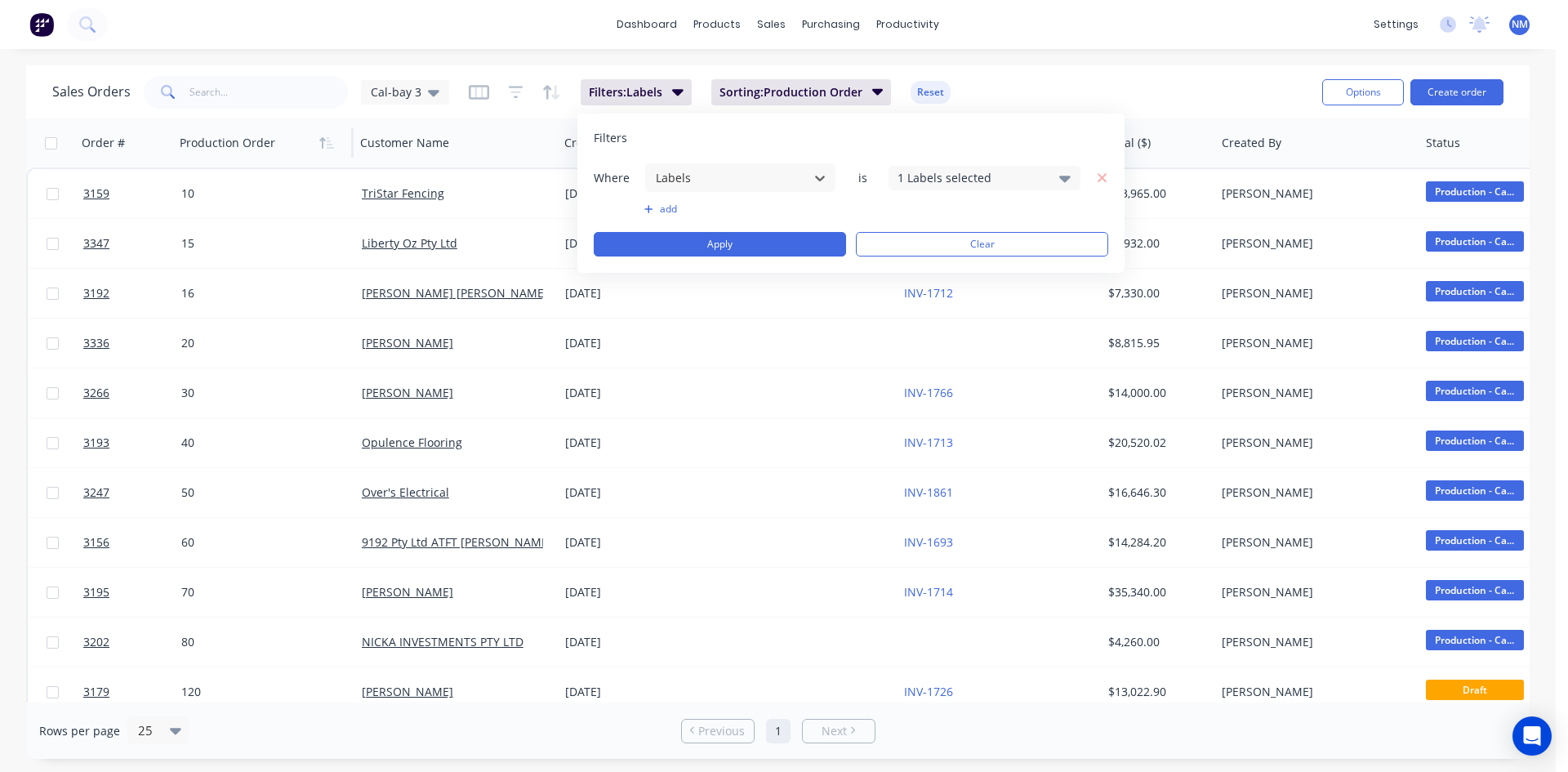
click at [953, 179] on div "1 Labels selected" at bounding box center [971, 178] width 148 height 17
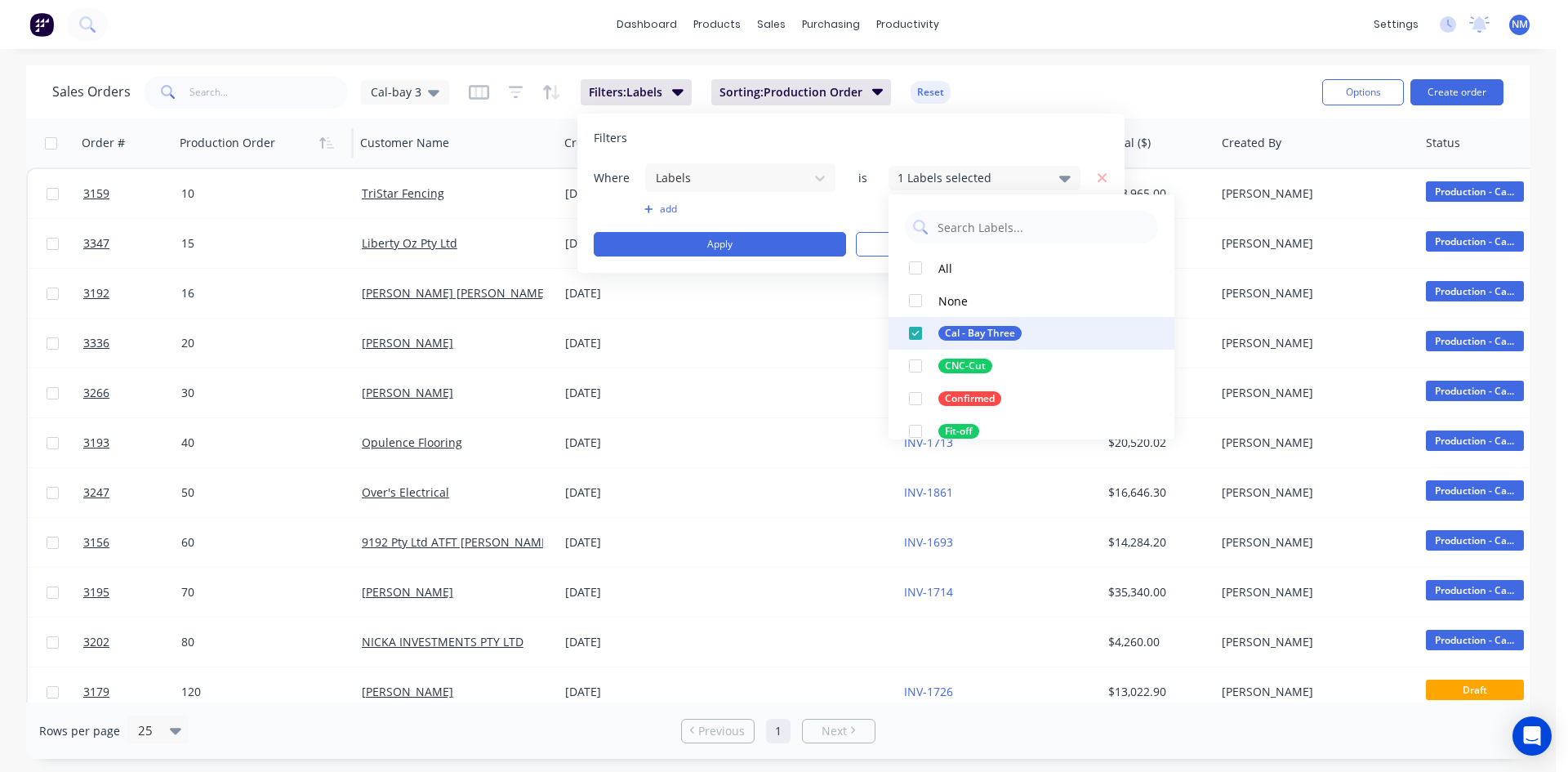
click at [918, 341] on div at bounding box center [915, 334] width 33 height 33
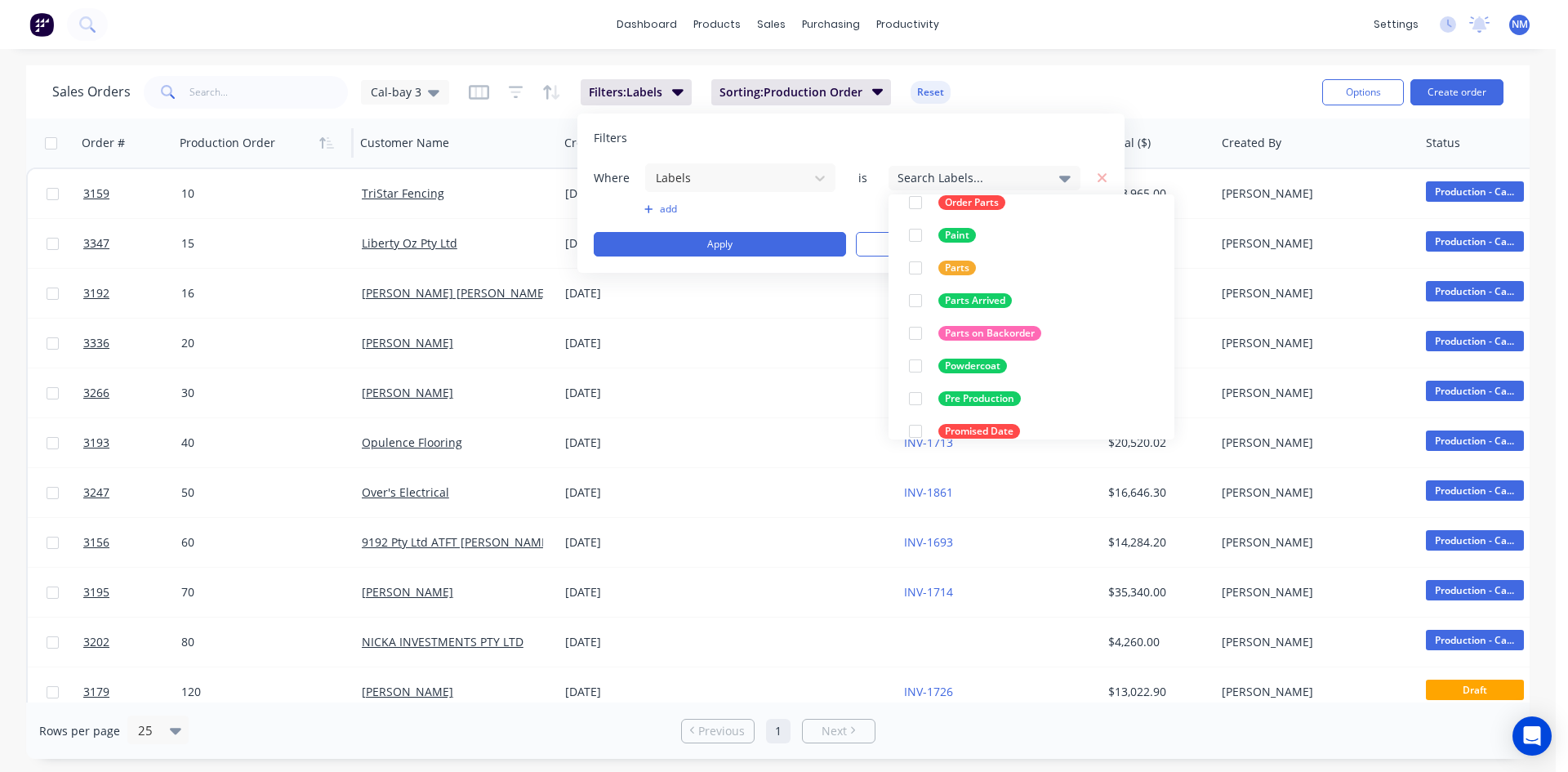
scroll to position [245, 0]
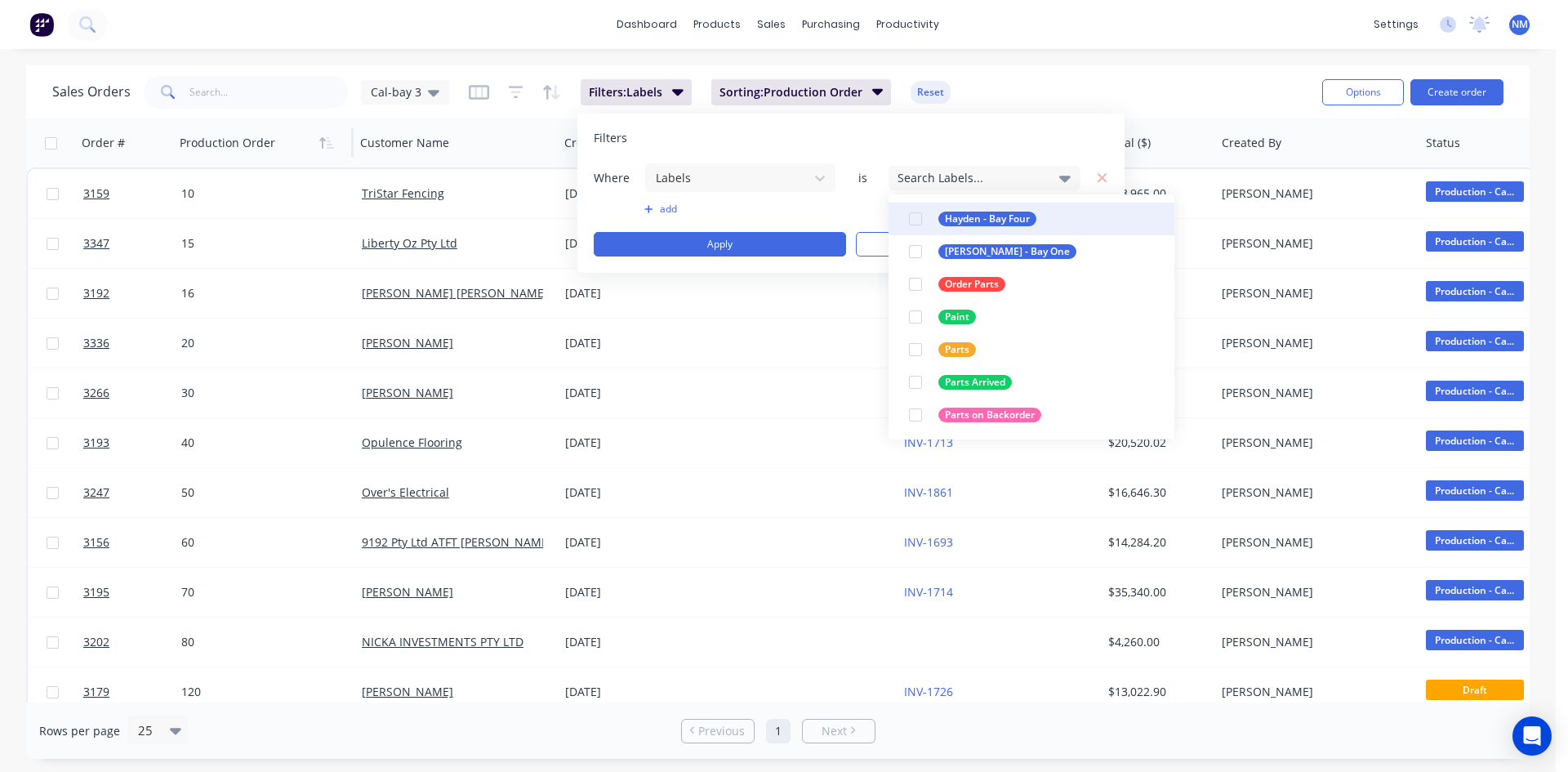
click at [923, 219] on div at bounding box center [915, 219] width 33 height 33
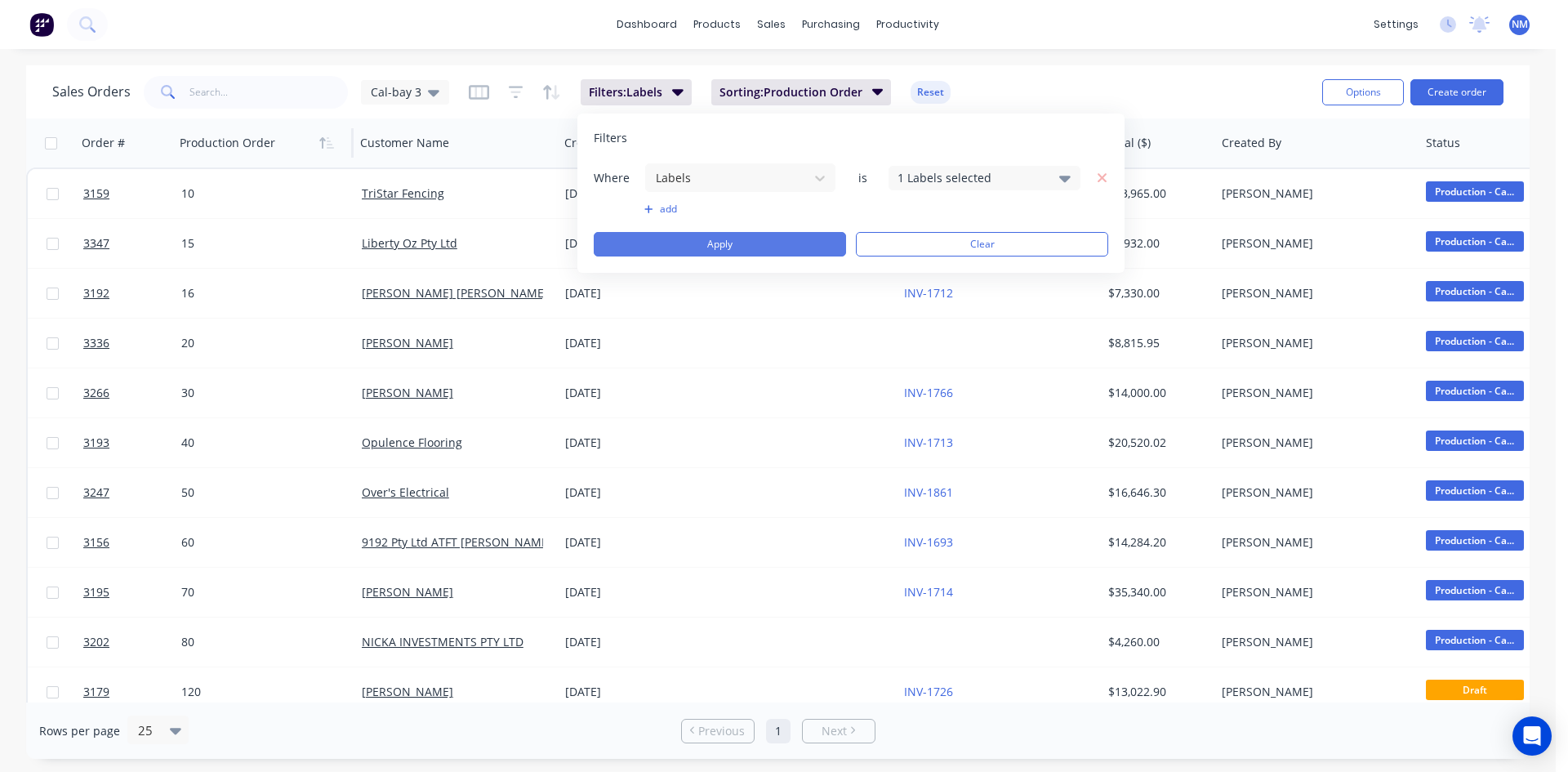
click at [747, 242] on button "Apply" at bounding box center [720, 244] width 253 height 24
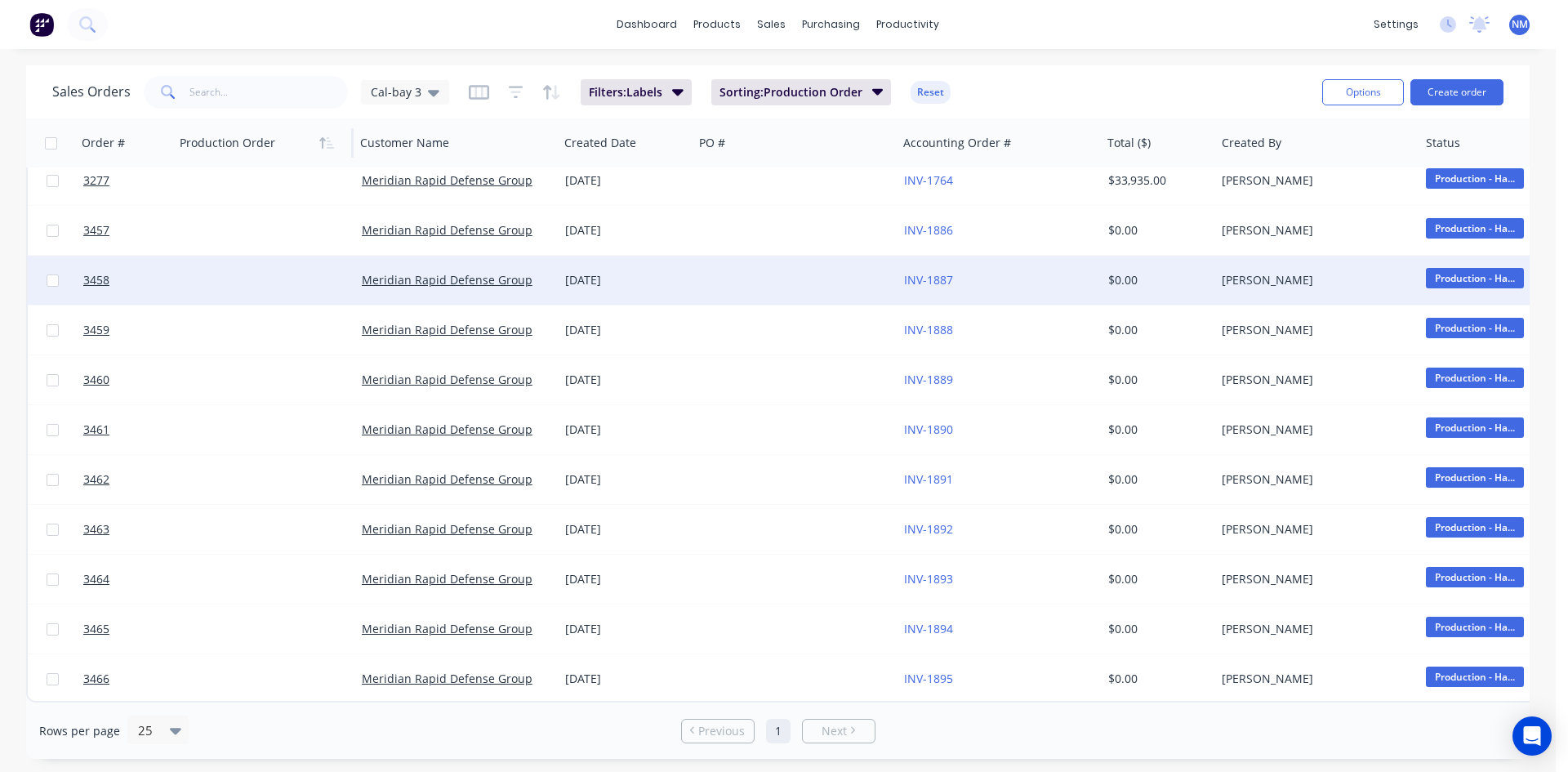
scroll to position [0, 0]
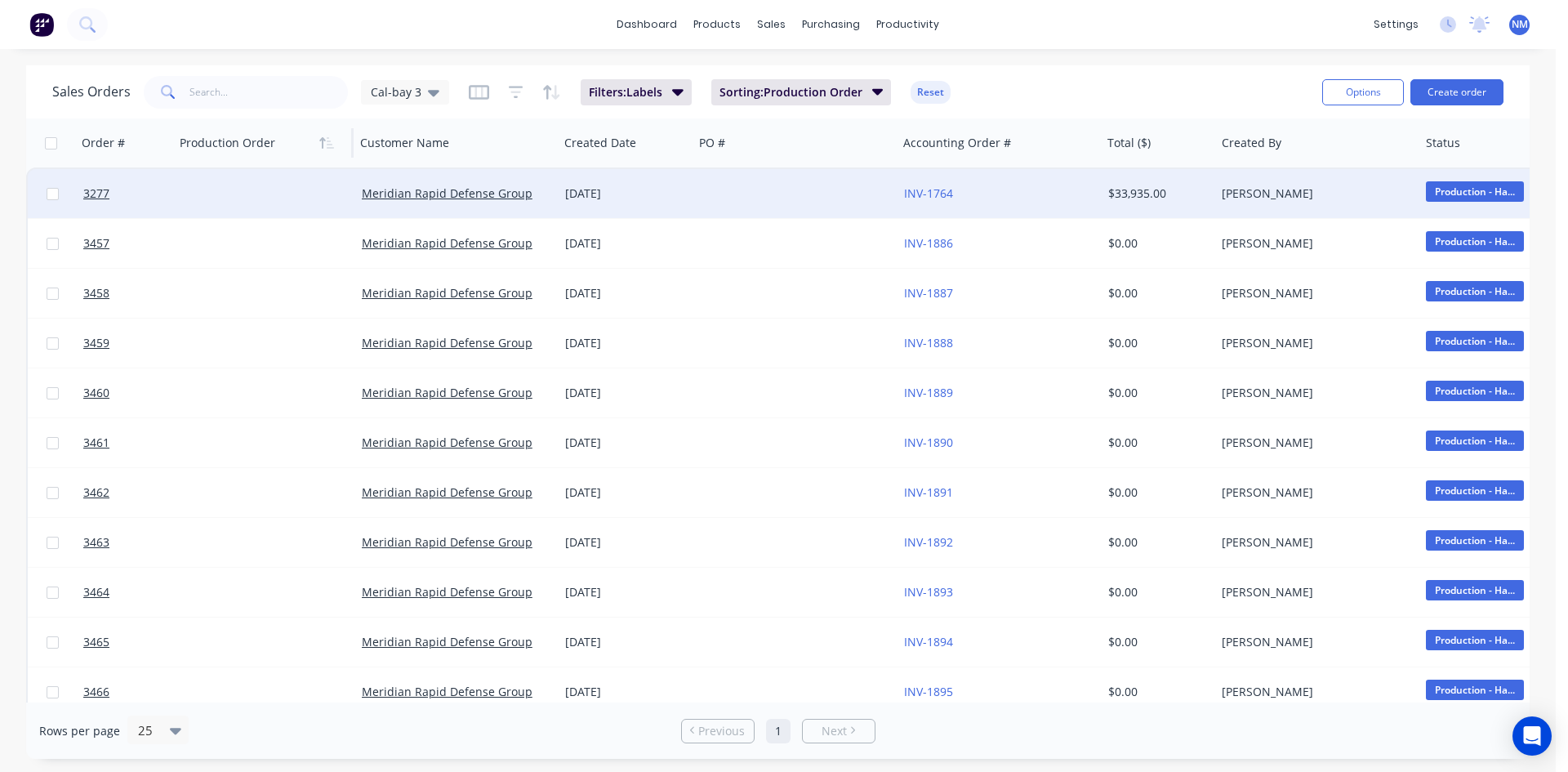
click at [222, 191] on div at bounding box center [265, 193] width 180 height 49
click at [216, 198] on input at bounding box center [265, 195] width 178 height 49
type input "10"
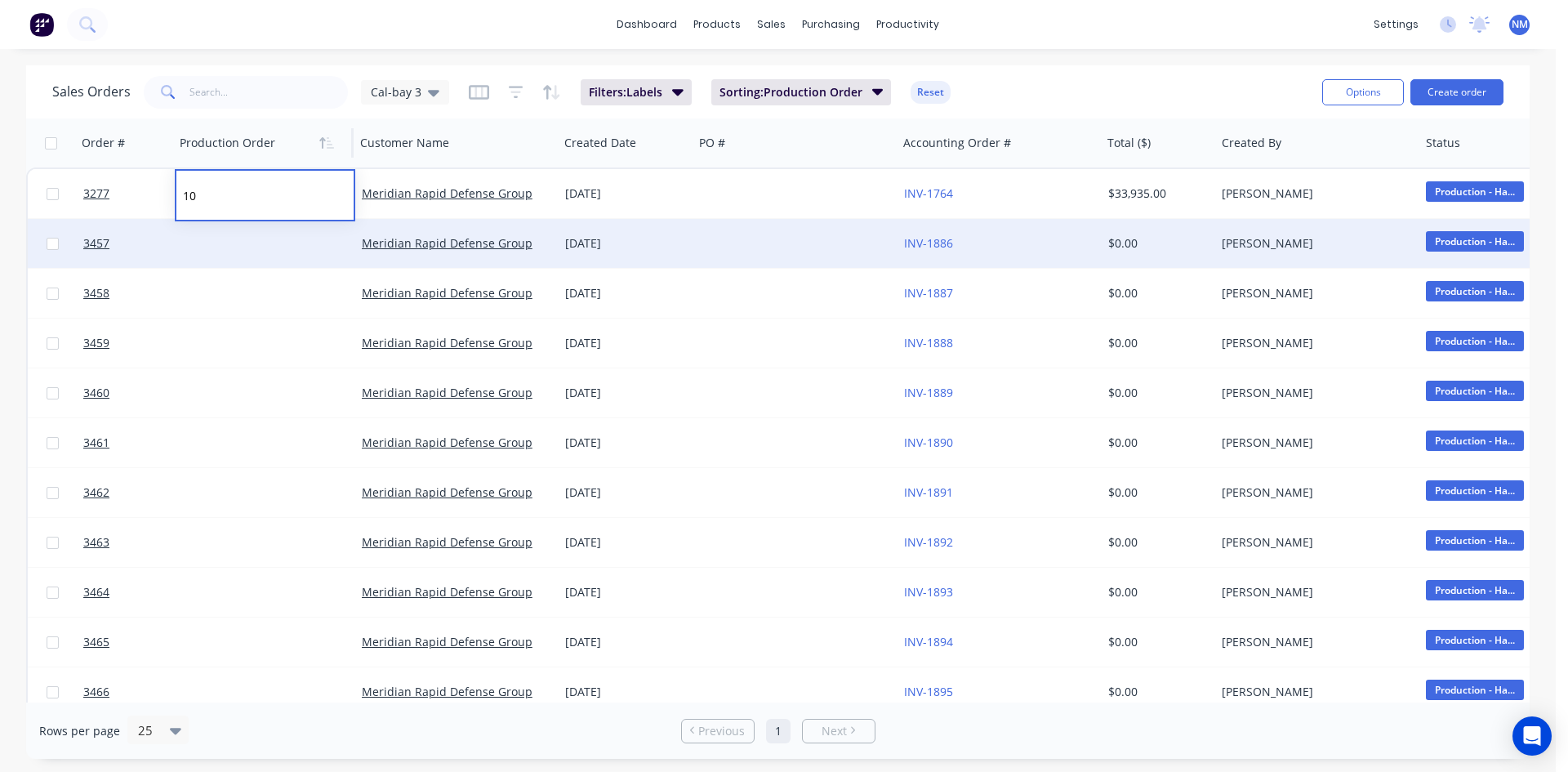
click at [240, 246] on div at bounding box center [265, 243] width 180 height 49
click at [226, 248] on div at bounding box center [265, 243] width 180 height 49
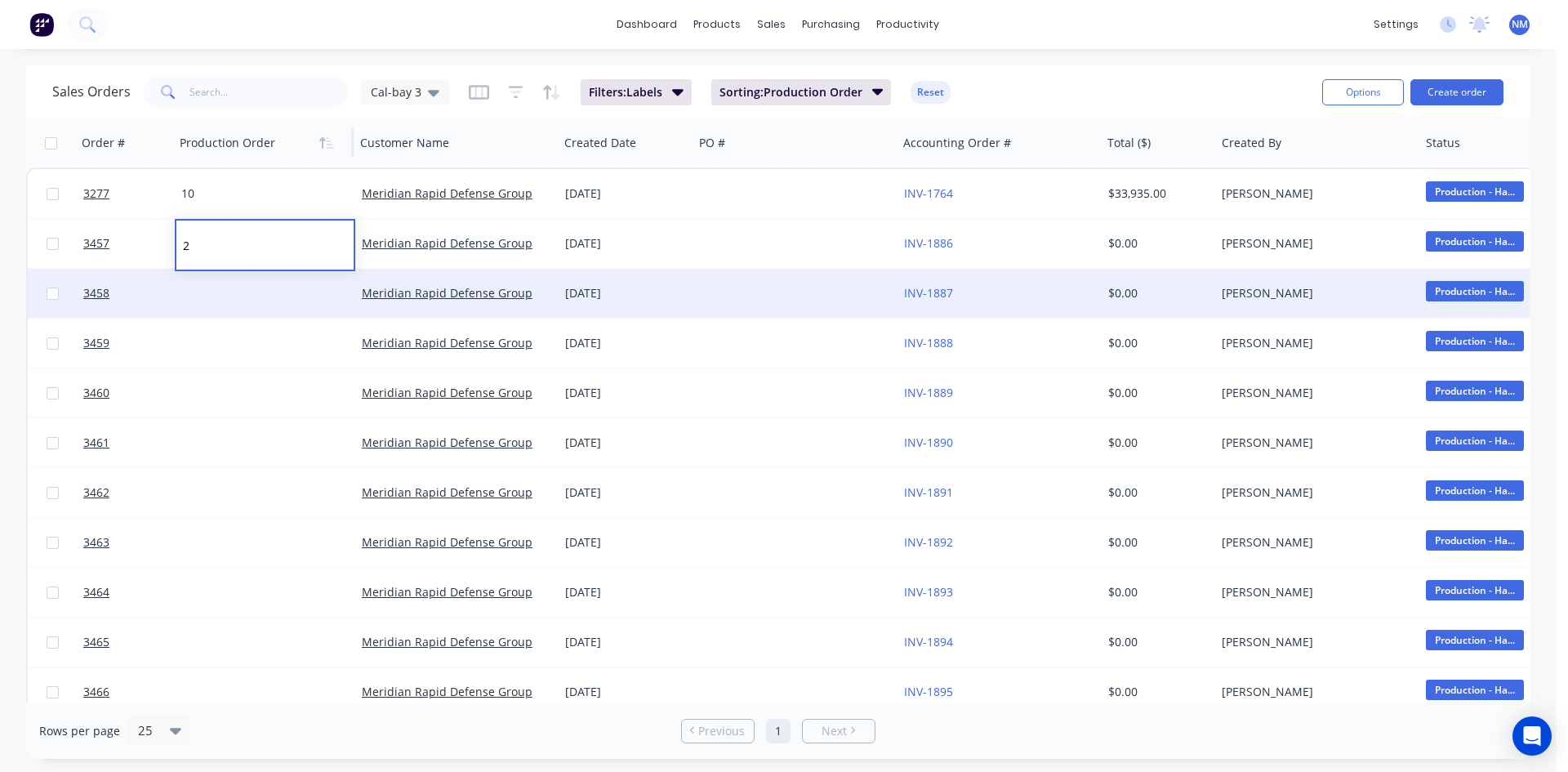
type input "20"
click at [217, 289] on div at bounding box center [265, 293] width 180 height 49
click at [222, 300] on div at bounding box center [265, 293] width 180 height 49
type input "30"
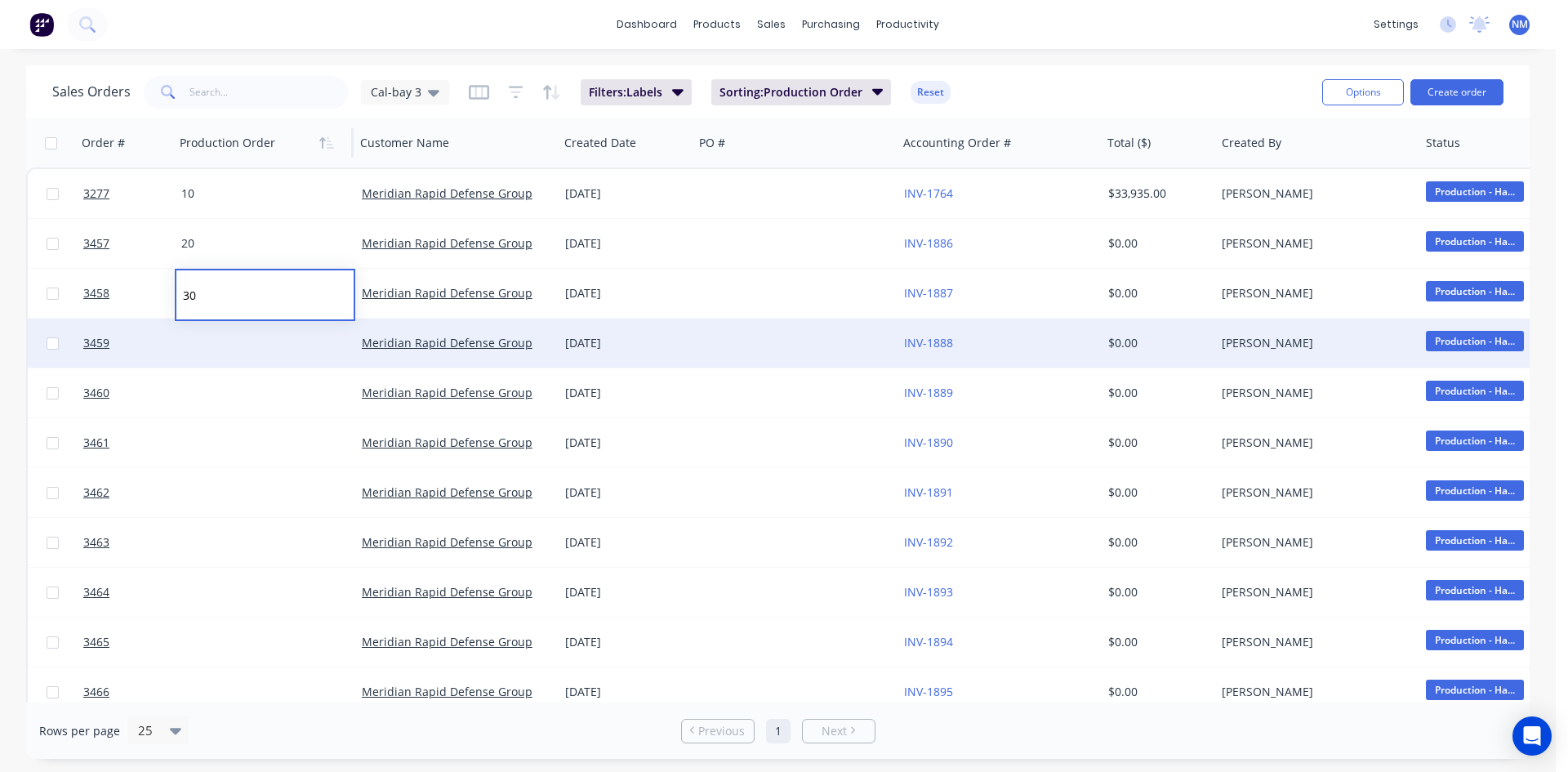
click at [224, 348] on div at bounding box center [265, 343] width 180 height 49
click at [225, 347] on div at bounding box center [265, 343] width 180 height 49
type input "40"
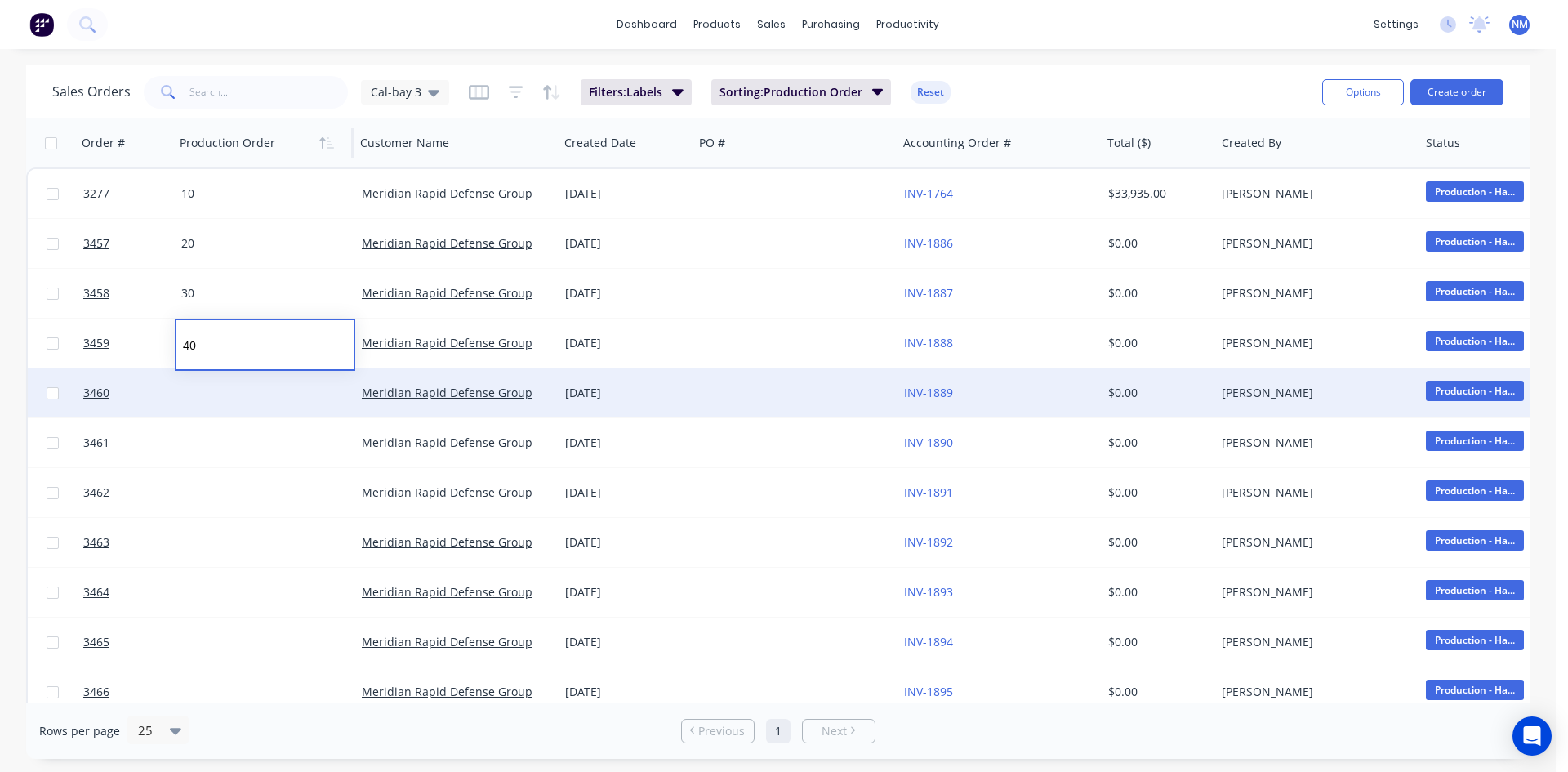
click at [246, 379] on div at bounding box center [265, 392] width 180 height 49
click at [249, 398] on div at bounding box center [265, 392] width 180 height 49
type input "50"
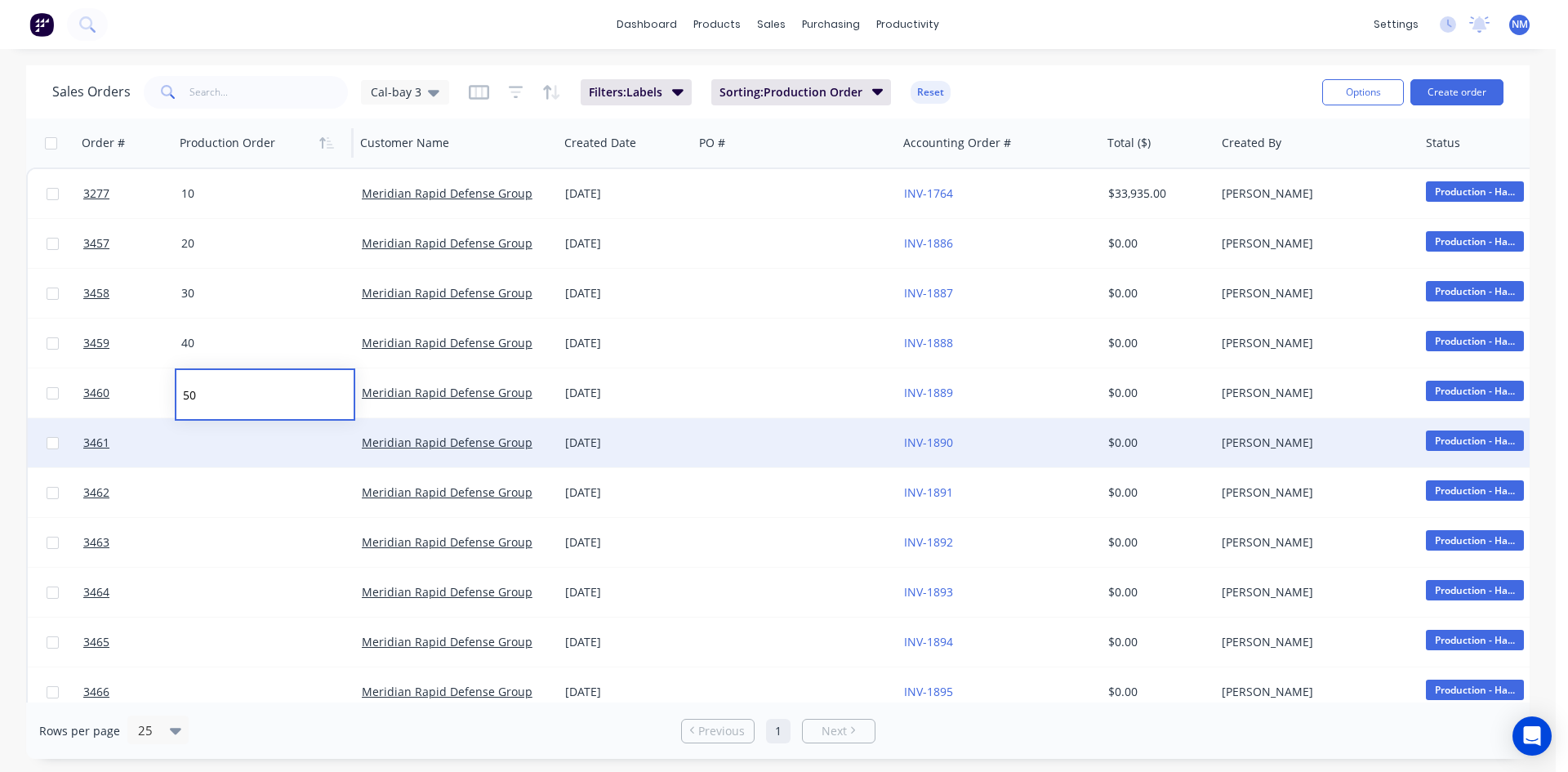
click at [241, 444] on div at bounding box center [265, 442] width 180 height 49
type input "60"
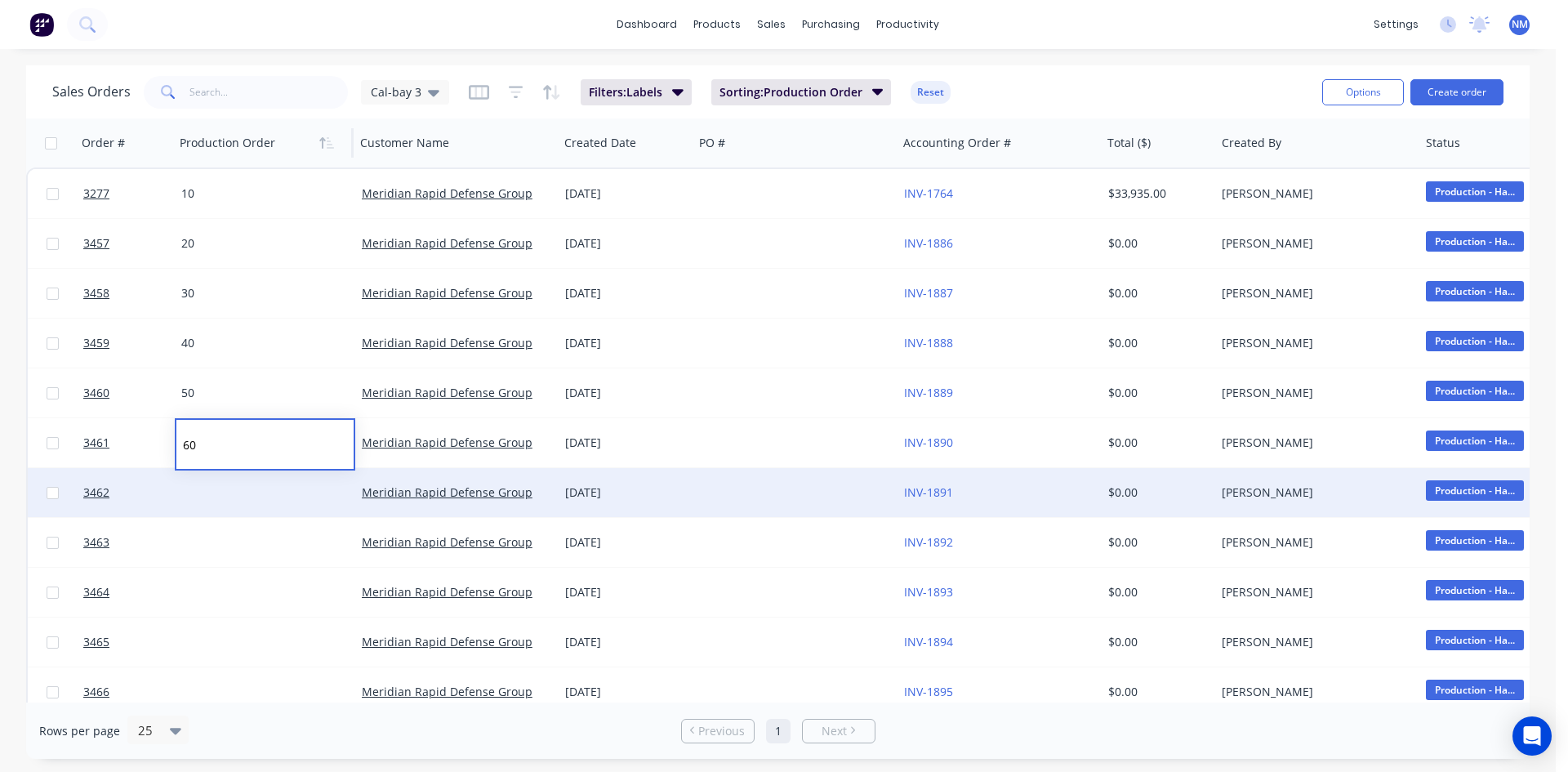
click at [209, 505] on div at bounding box center [265, 493] width 180 height 49
click at [223, 500] on div at bounding box center [265, 493] width 180 height 49
type input "70"
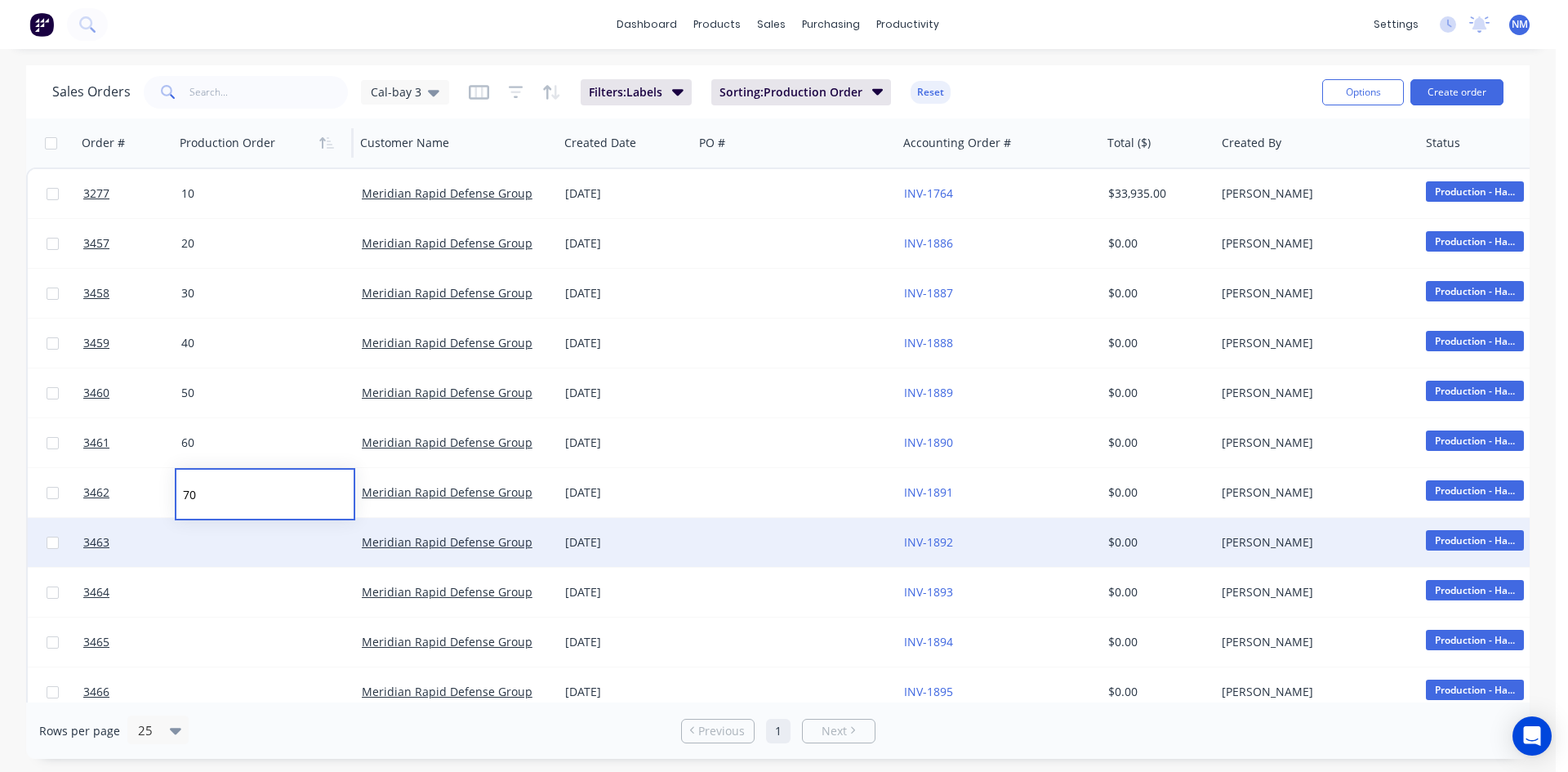
click at [256, 541] on div at bounding box center [265, 543] width 180 height 49
click at [236, 540] on div at bounding box center [265, 543] width 180 height 49
type input "80"
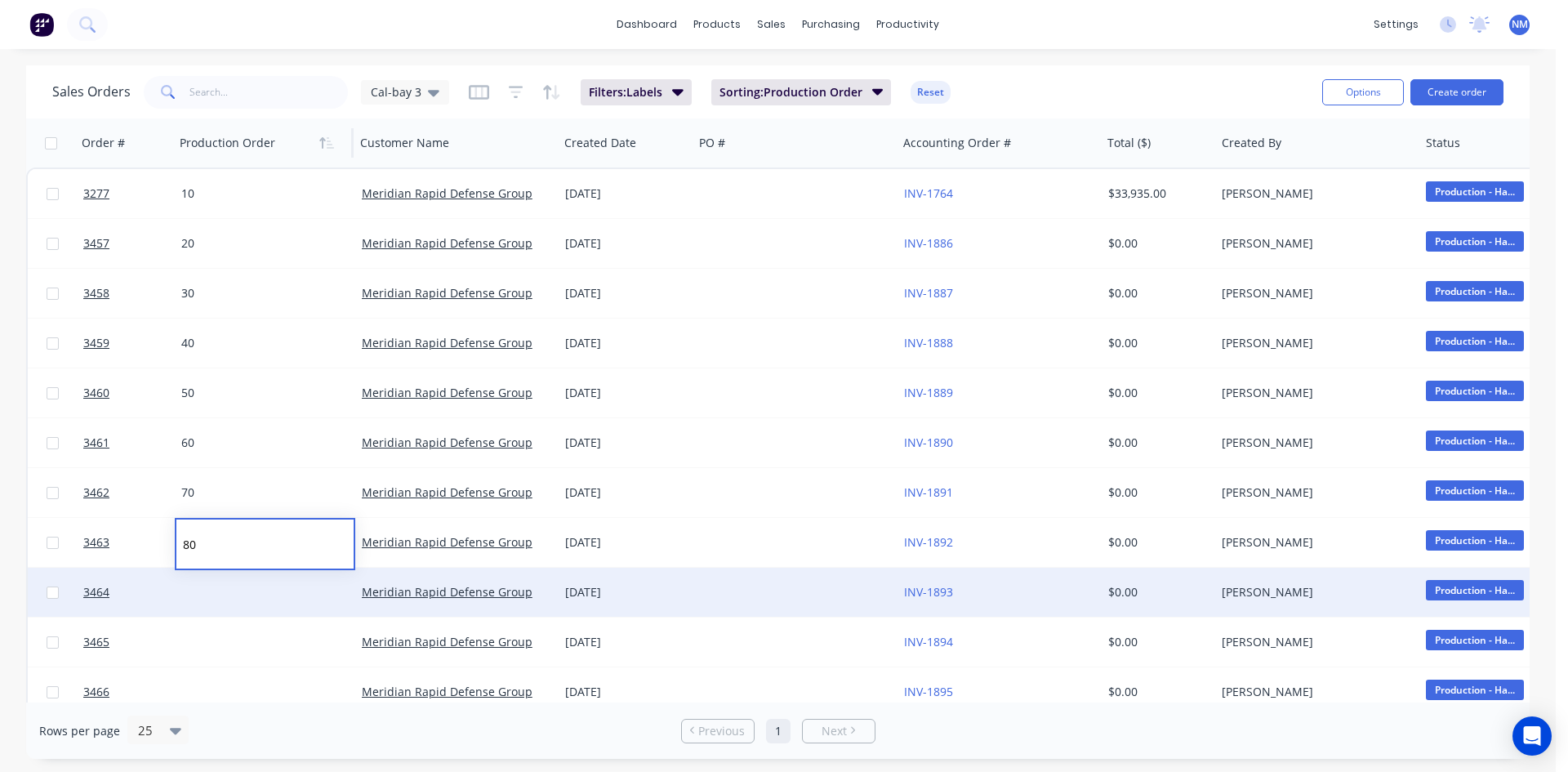
click at [221, 594] on div at bounding box center [265, 593] width 180 height 49
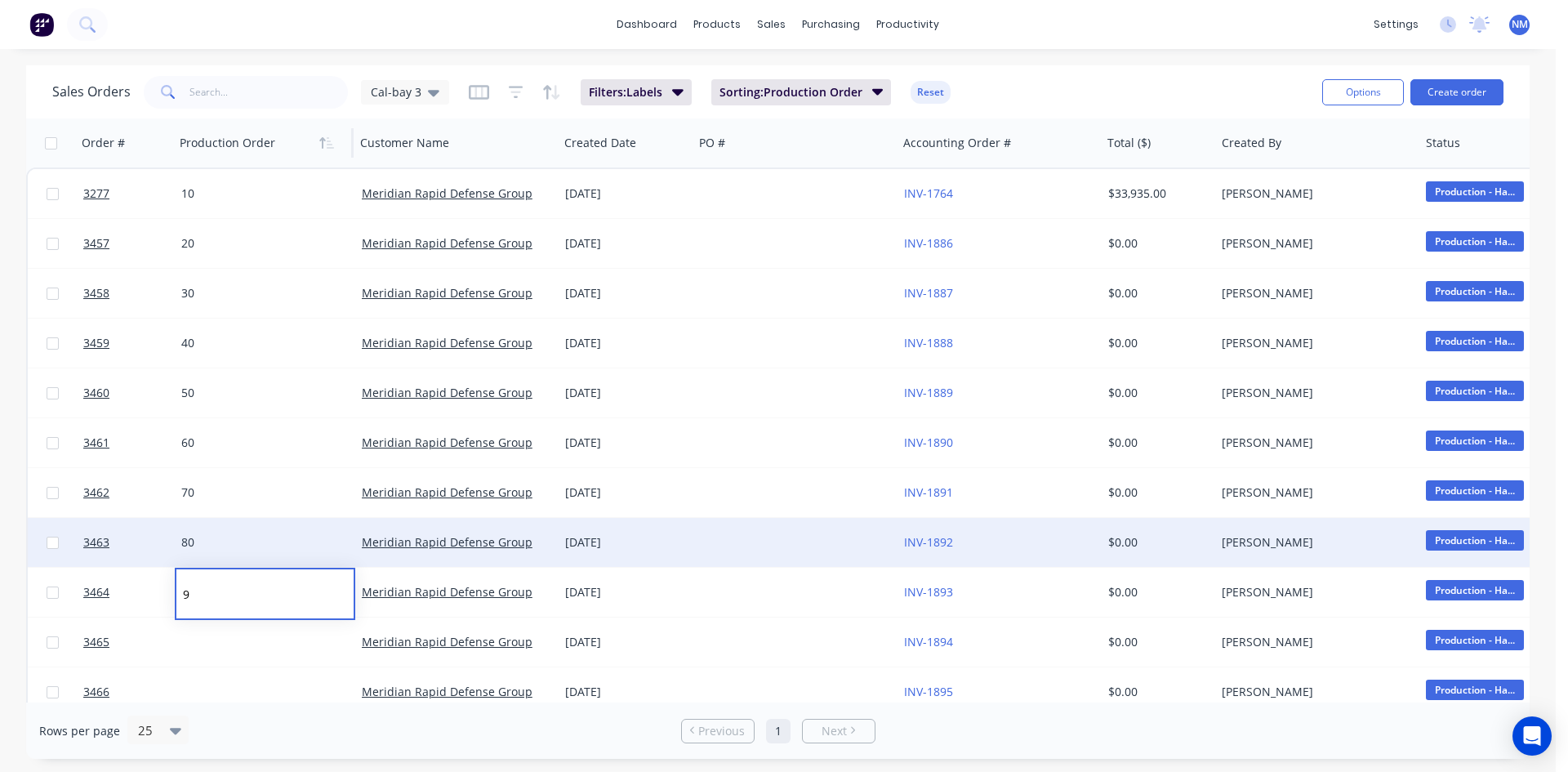
type input "90"
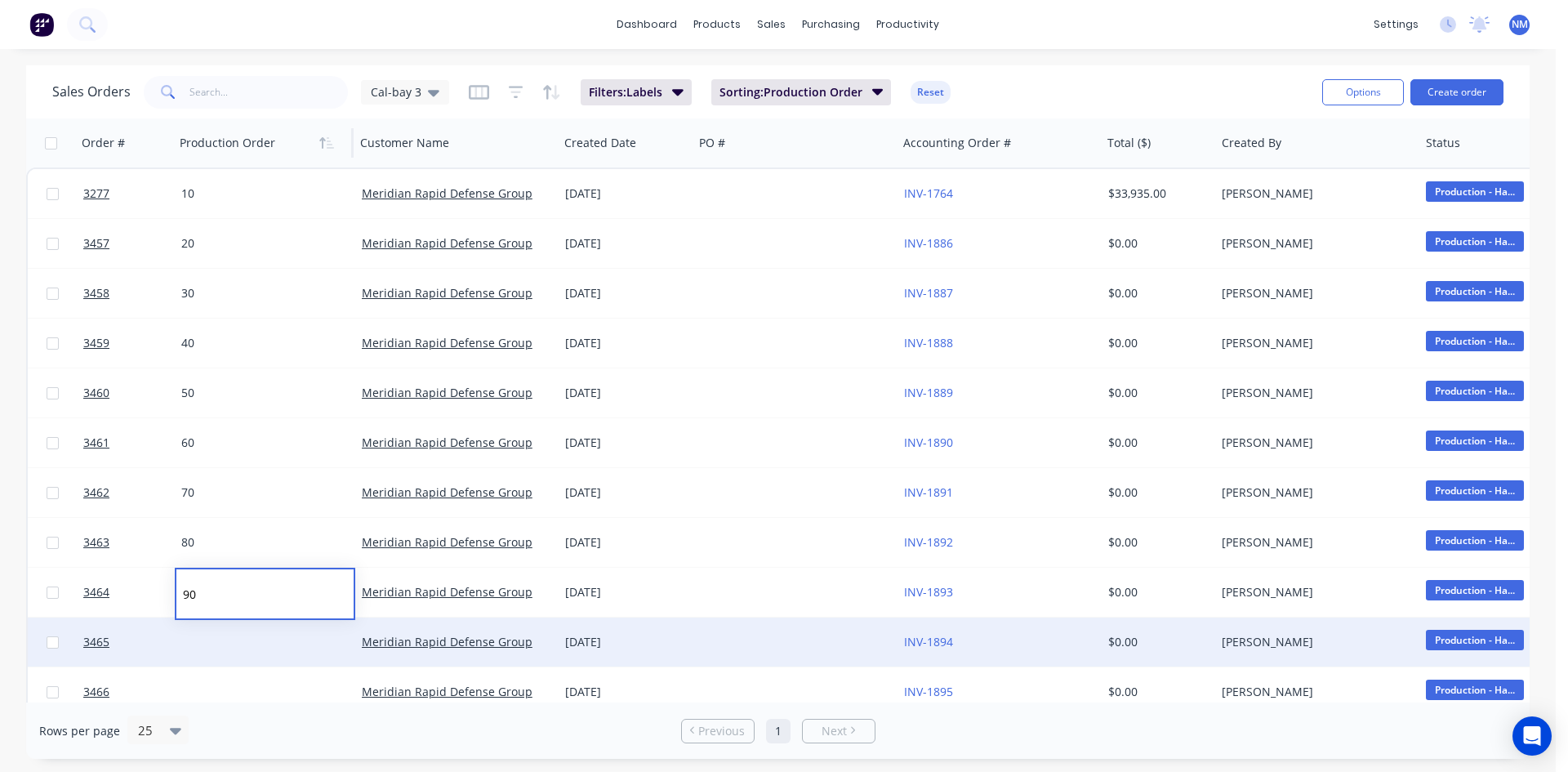
click at [213, 649] on div at bounding box center [265, 642] width 180 height 49
click at [225, 640] on div at bounding box center [265, 642] width 180 height 49
type input "100"
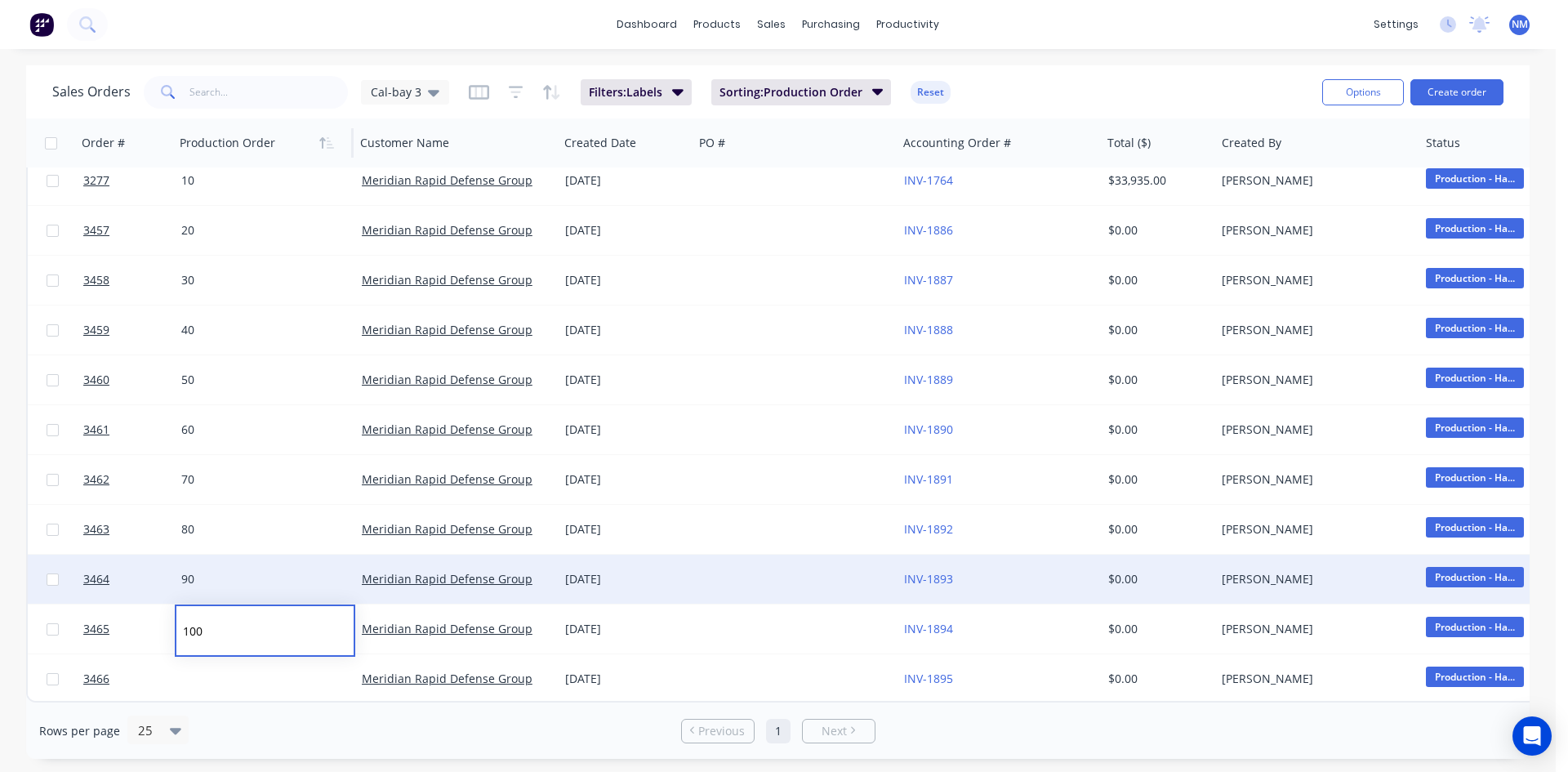
scroll to position [22, 0]
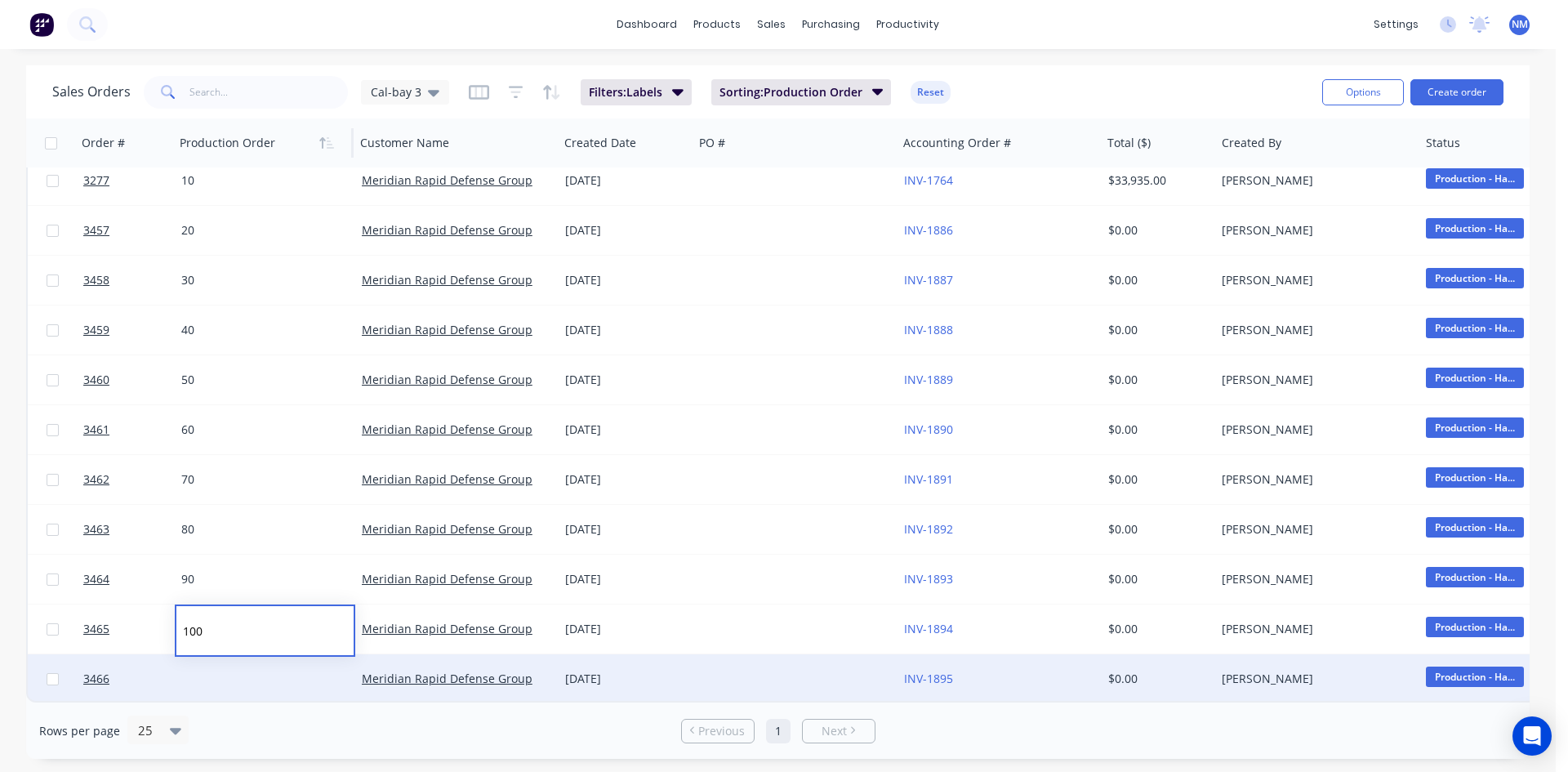
click at [241, 662] on div at bounding box center [265, 679] width 180 height 49
click at [235, 665] on div at bounding box center [265, 679] width 180 height 49
type input "110"
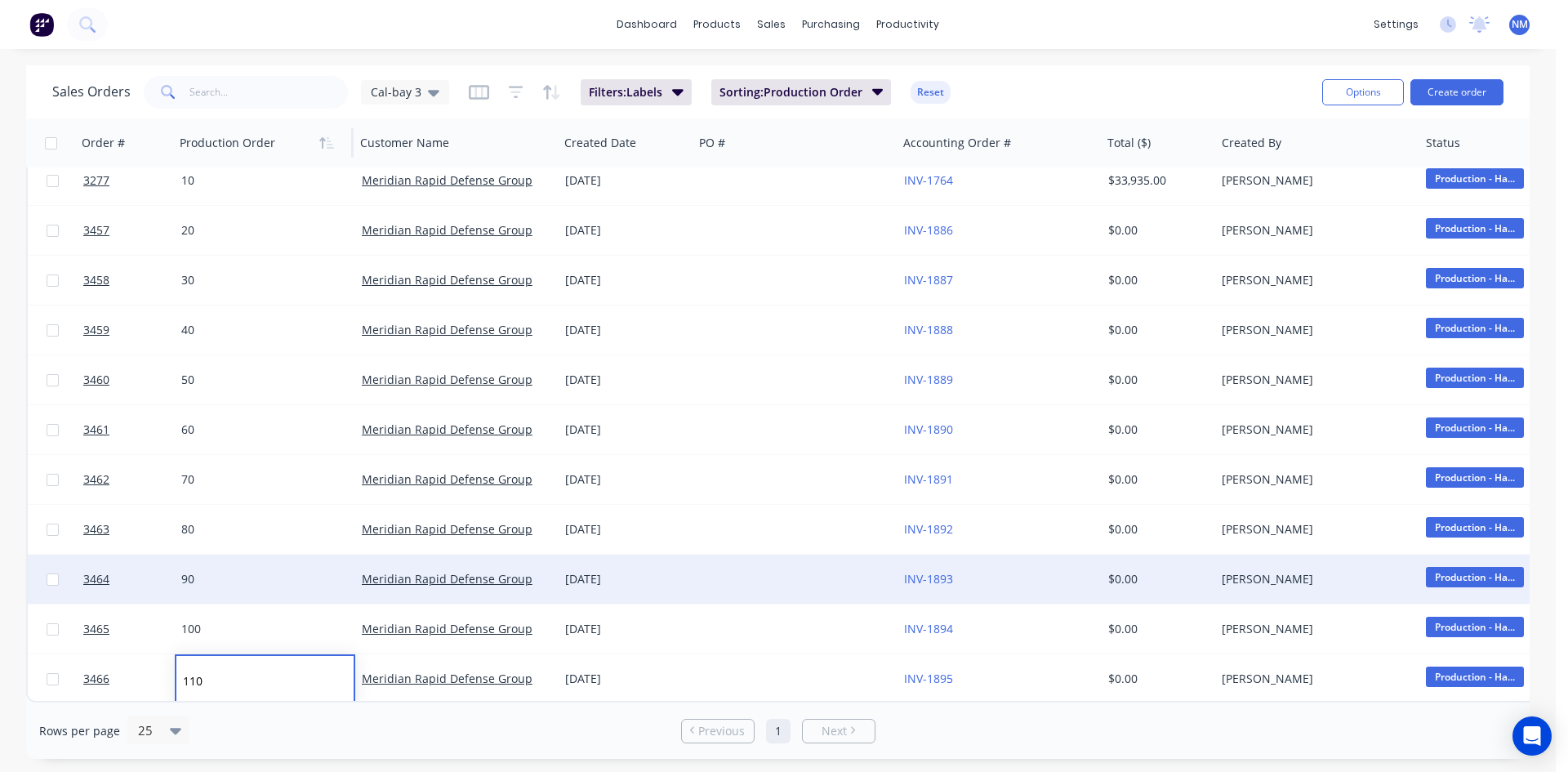
click at [288, 581] on div "90" at bounding box center [265, 579] width 180 height 49
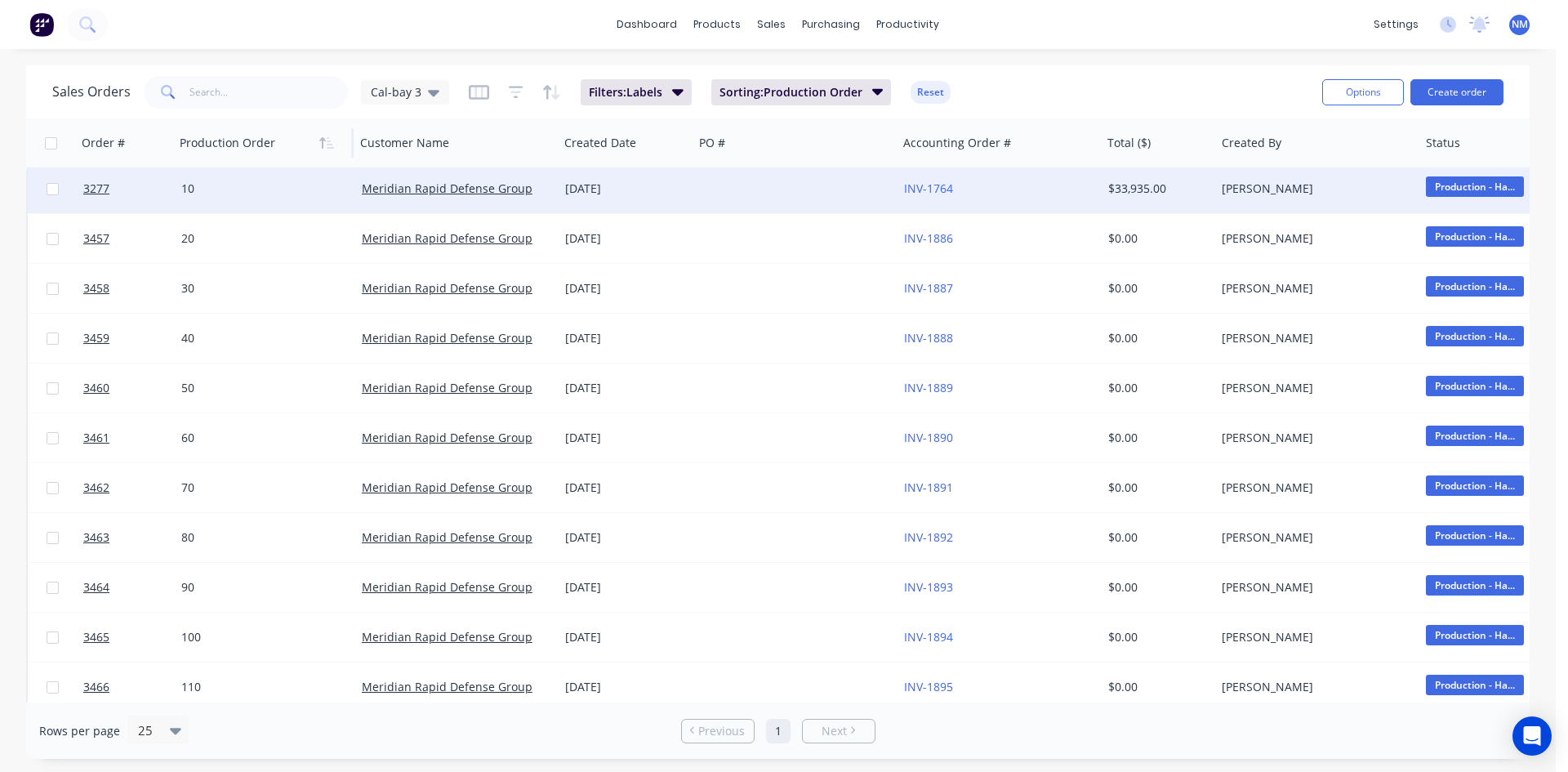
scroll to position [0, 0]
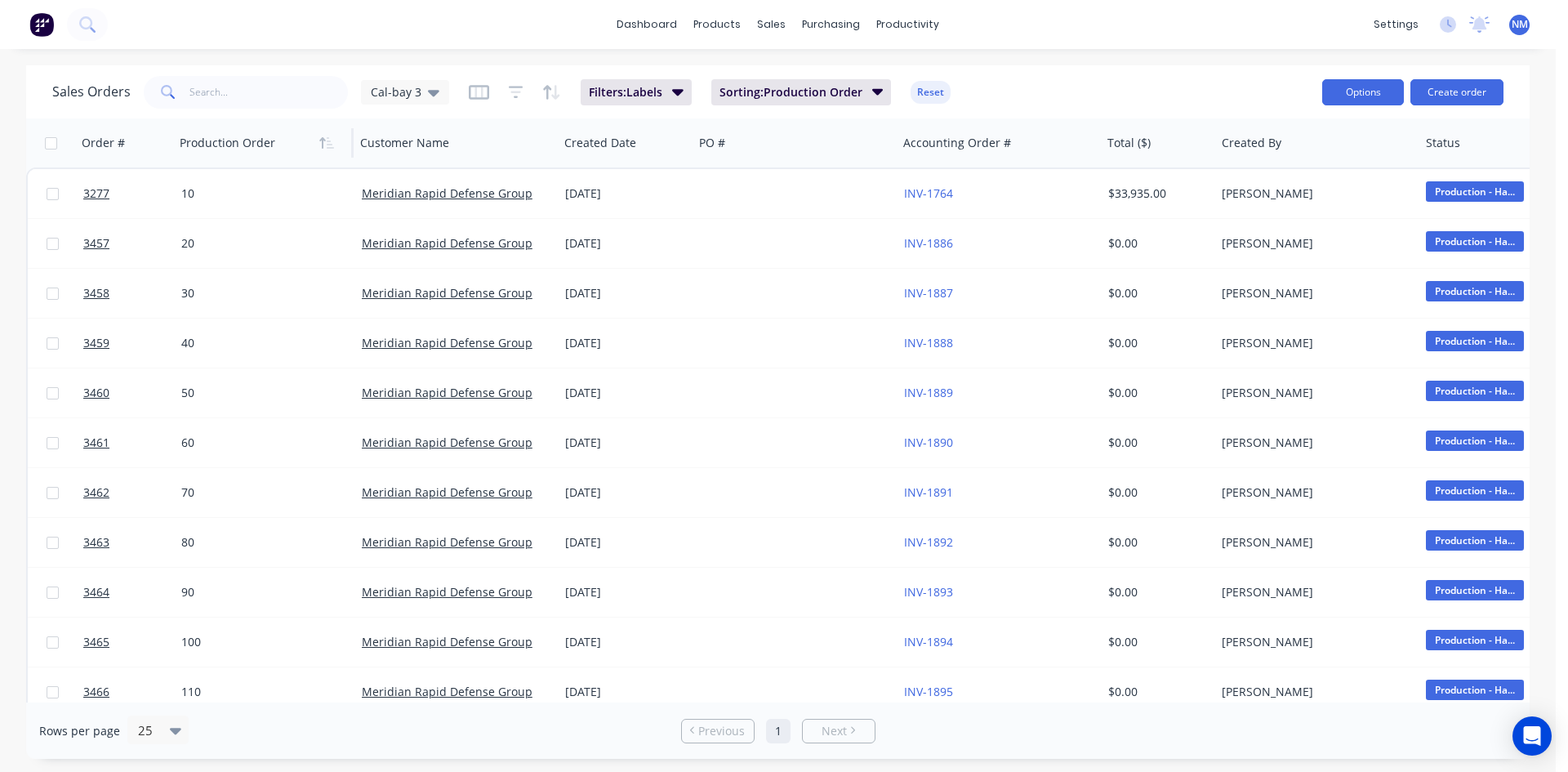
click at [1368, 97] on button "Options" at bounding box center [1363, 92] width 82 height 26
click at [1296, 206] on div "Export" at bounding box center [1314, 198] width 150 height 23
click at [420, 89] on div "Cal-bay 3" at bounding box center [405, 92] width 69 height 15
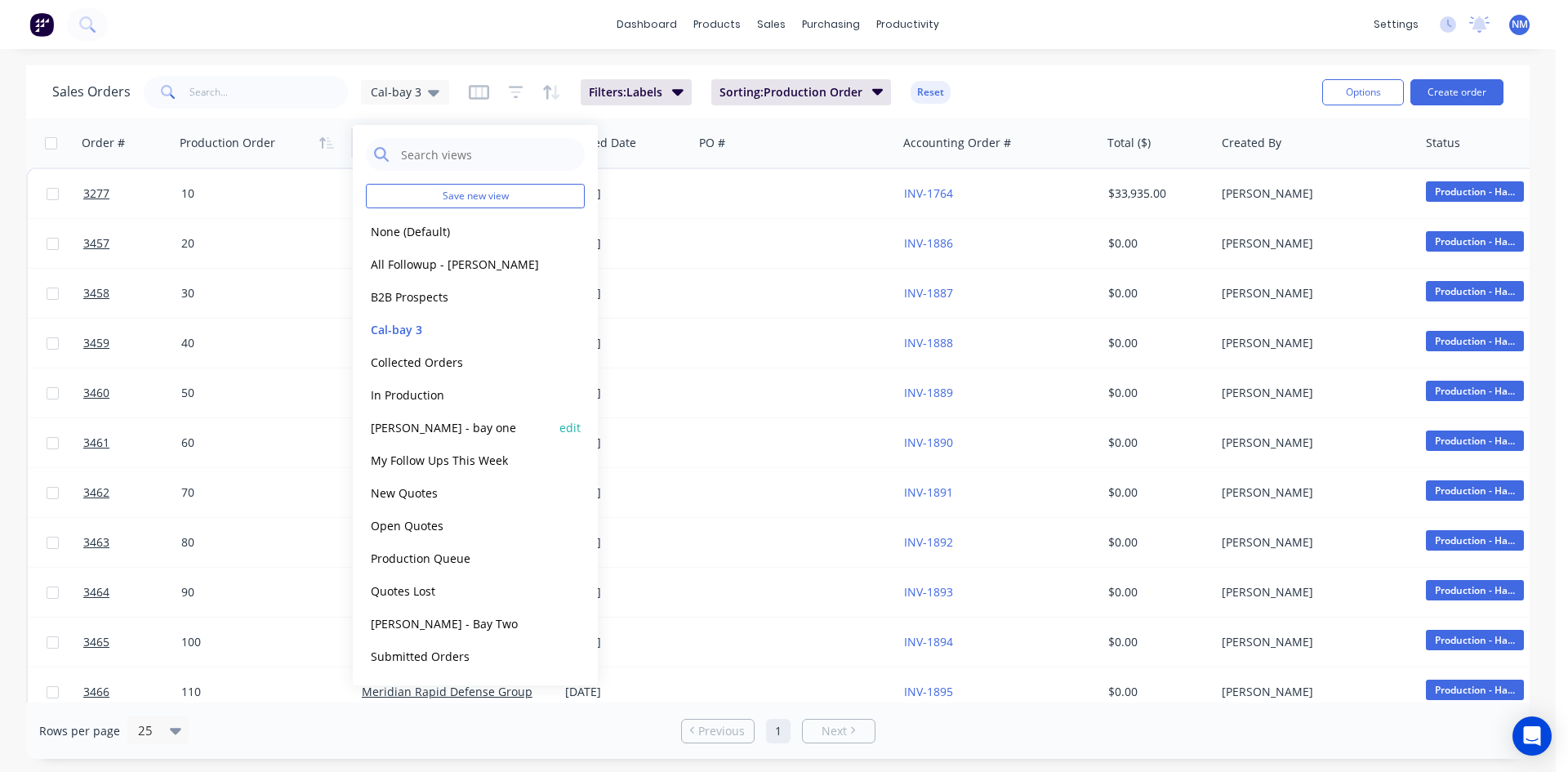
click at [418, 439] on div "john - bay one edit" at bounding box center [476, 428] width 219 height 33
click at [421, 432] on button "[PERSON_NAME] - bay one" at bounding box center [459, 428] width 186 height 19
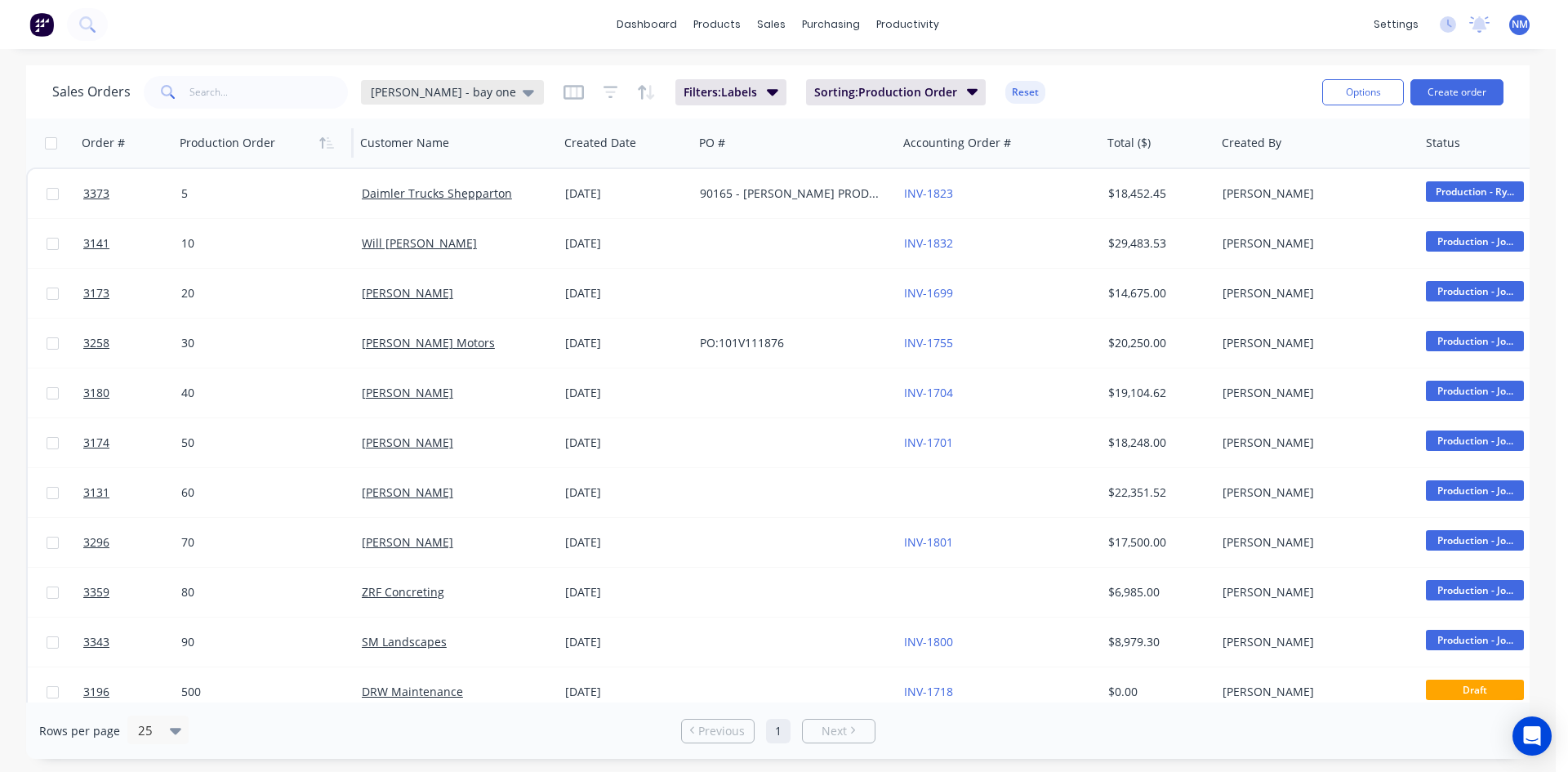
click at [439, 94] on span "[PERSON_NAME] - bay one" at bounding box center [443, 92] width 146 height 17
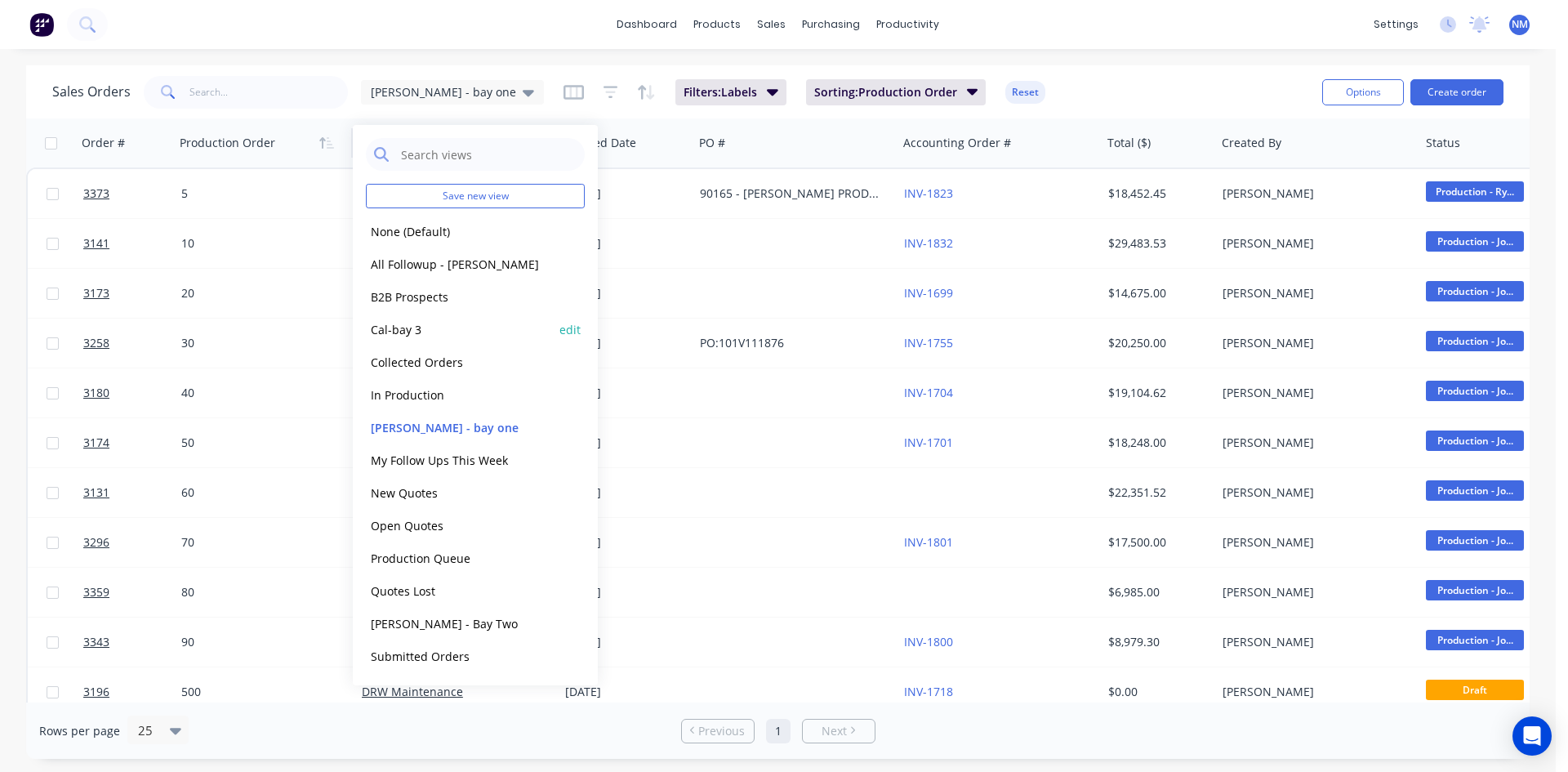
click at [426, 330] on button "Cal-bay 3" at bounding box center [459, 330] width 186 height 19
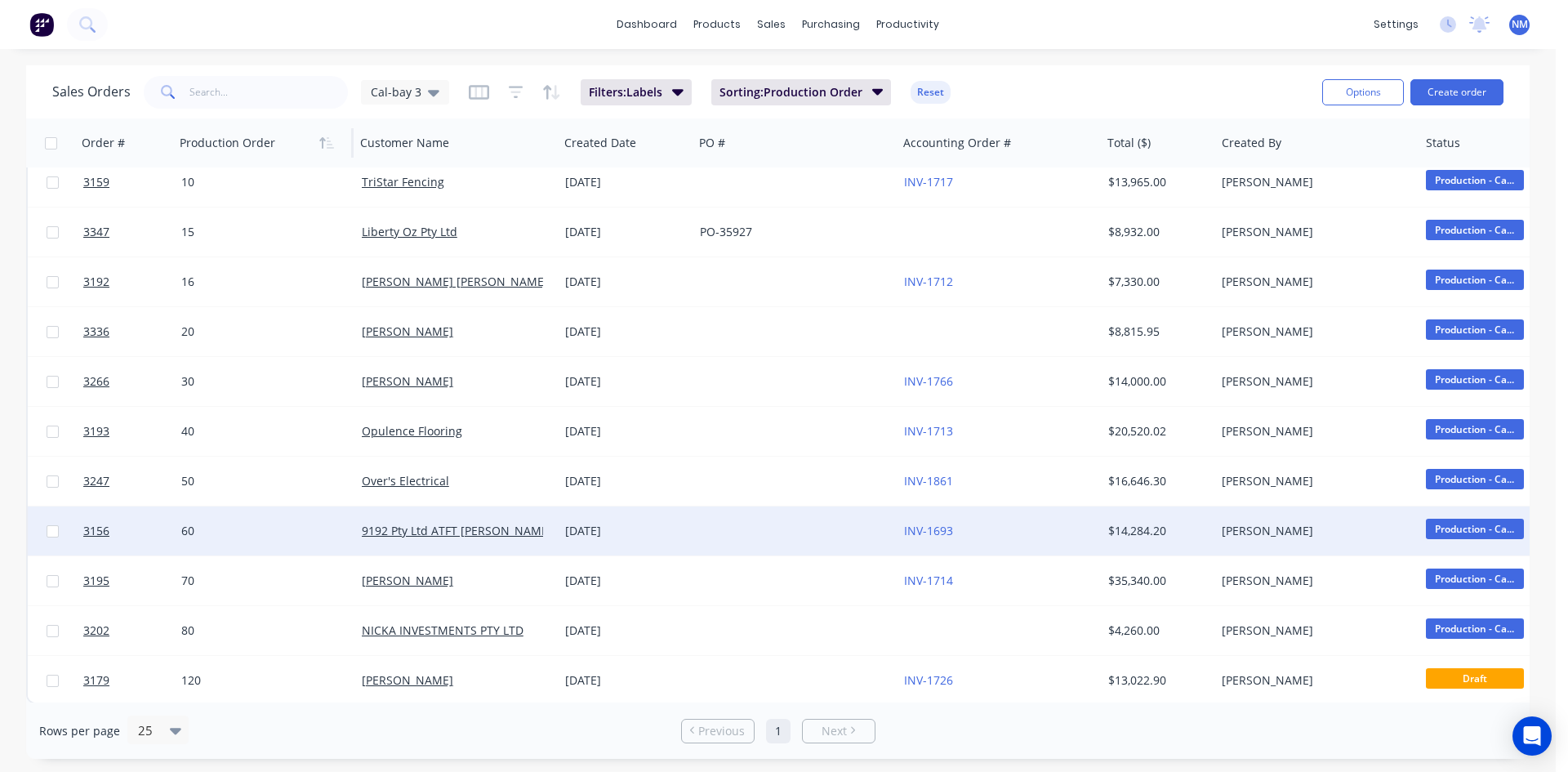
scroll to position [22, 0]
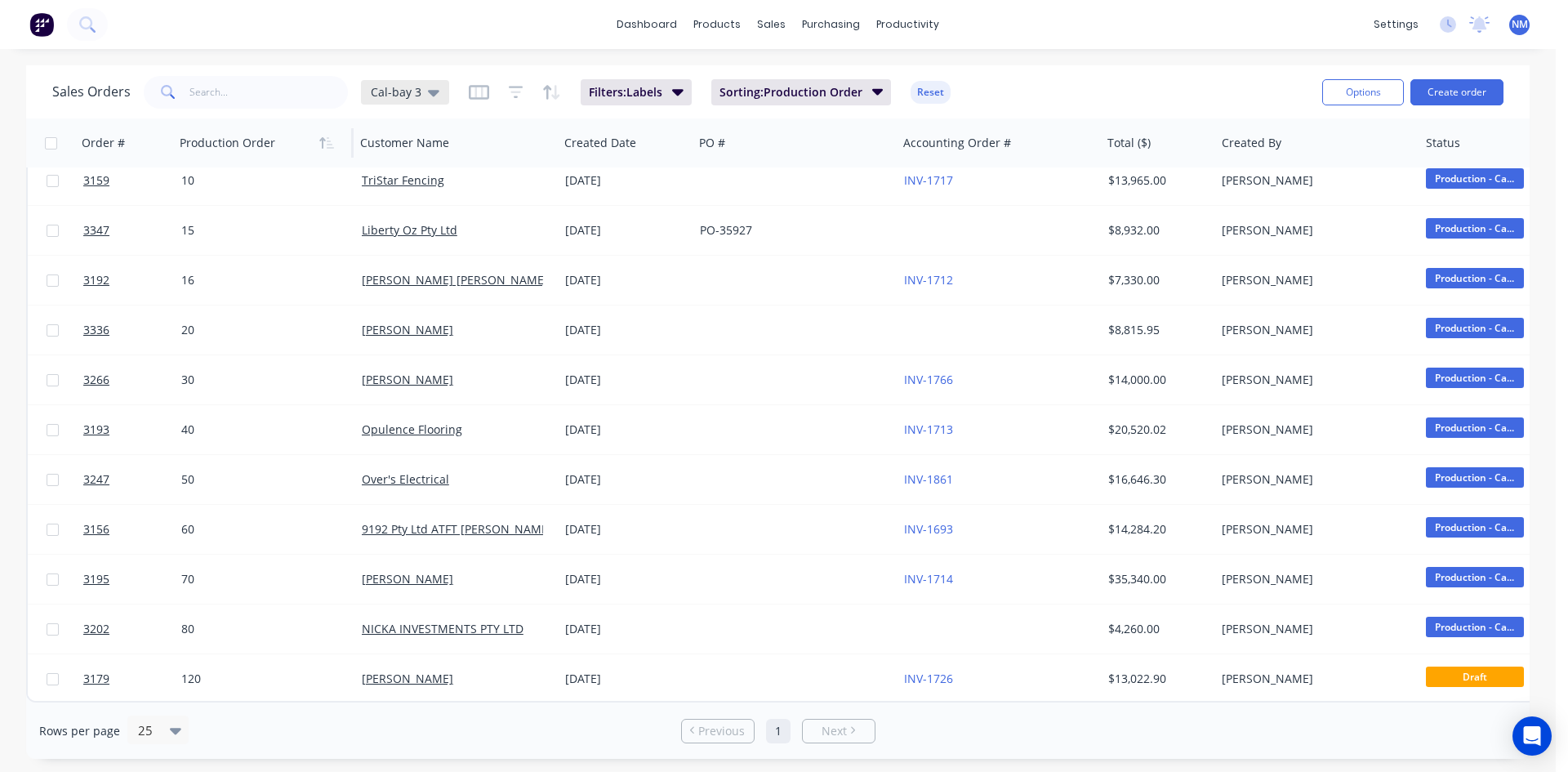
click at [431, 85] on icon at bounding box center [434, 92] width 11 height 18
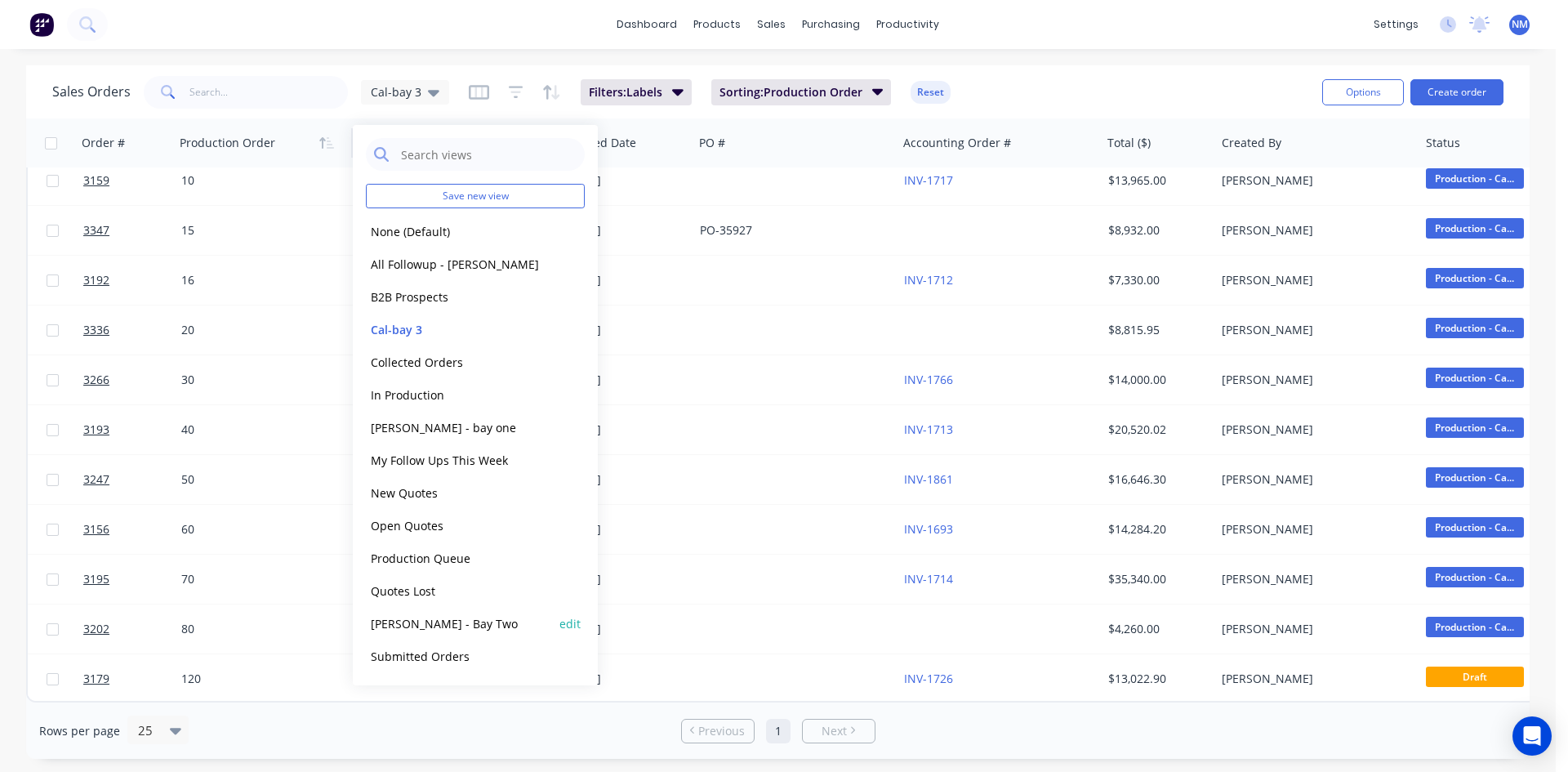
click at [422, 623] on button "[PERSON_NAME] - Bay Two" at bounding box center [459, 625] width 186 height 19
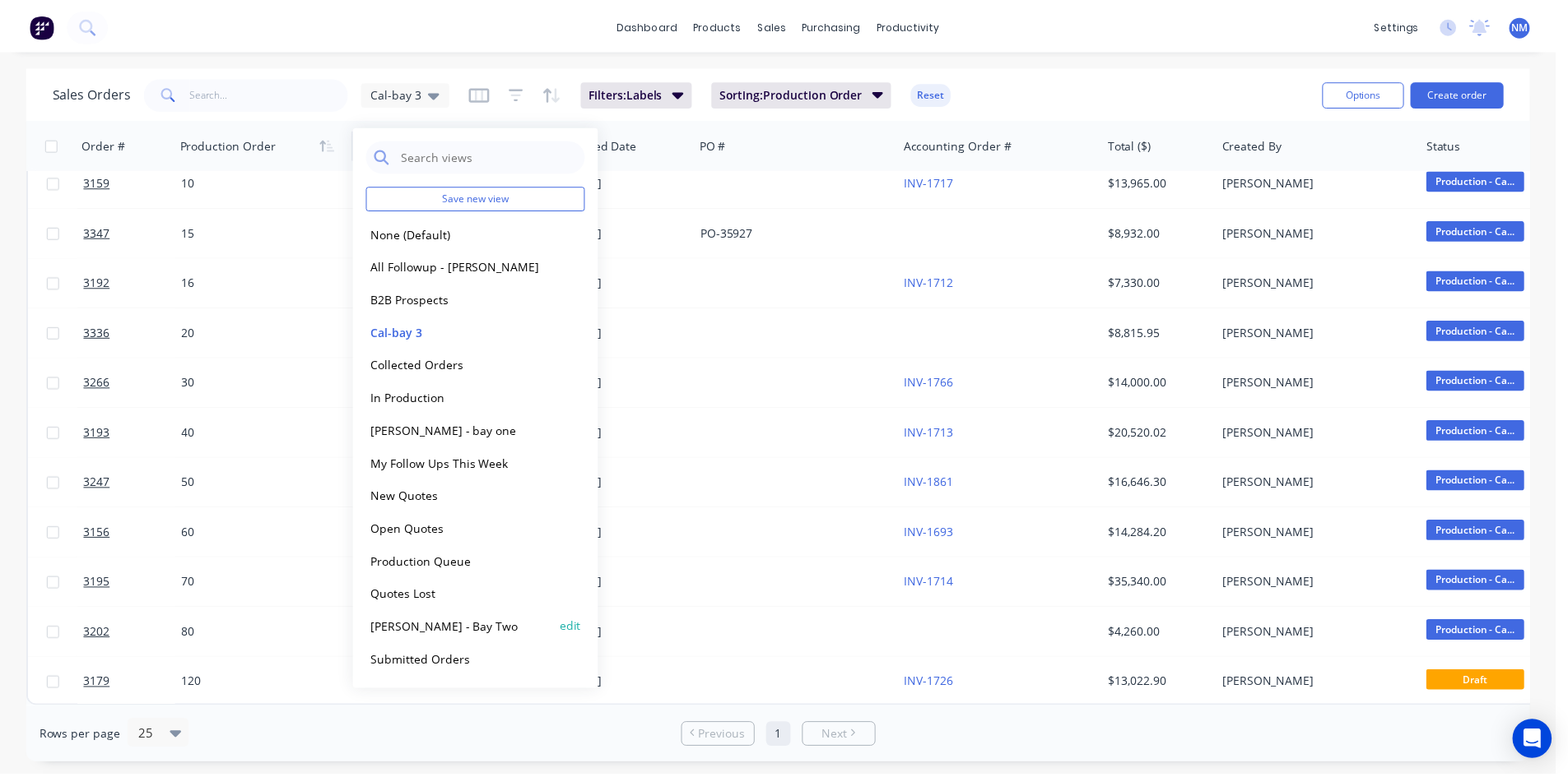
scroll to position [0, 0]
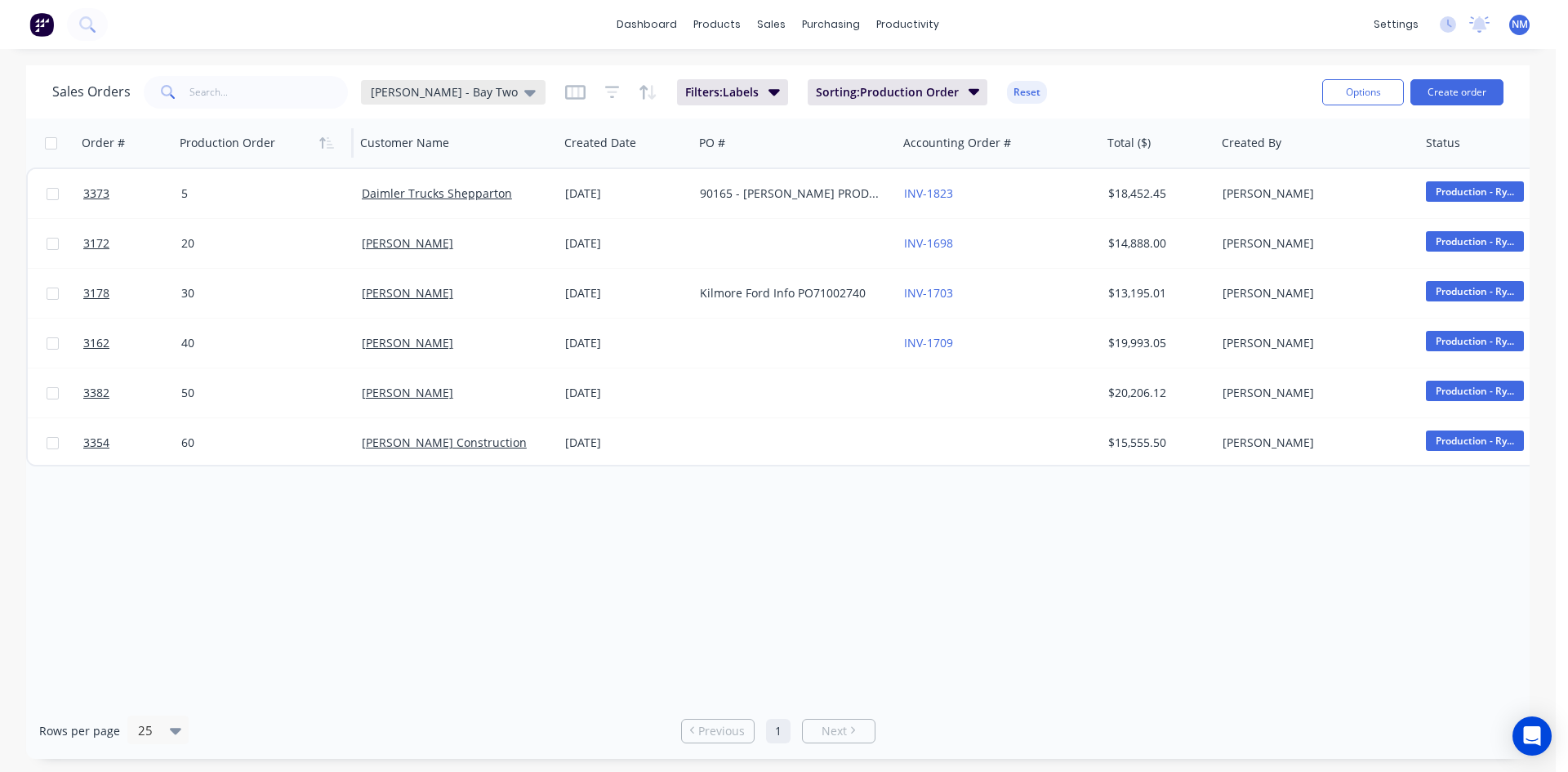
click at [437, 101] on div "[PERSON_NAME] - Bay Two" at bounding box center [453, 92] width 184 height 24
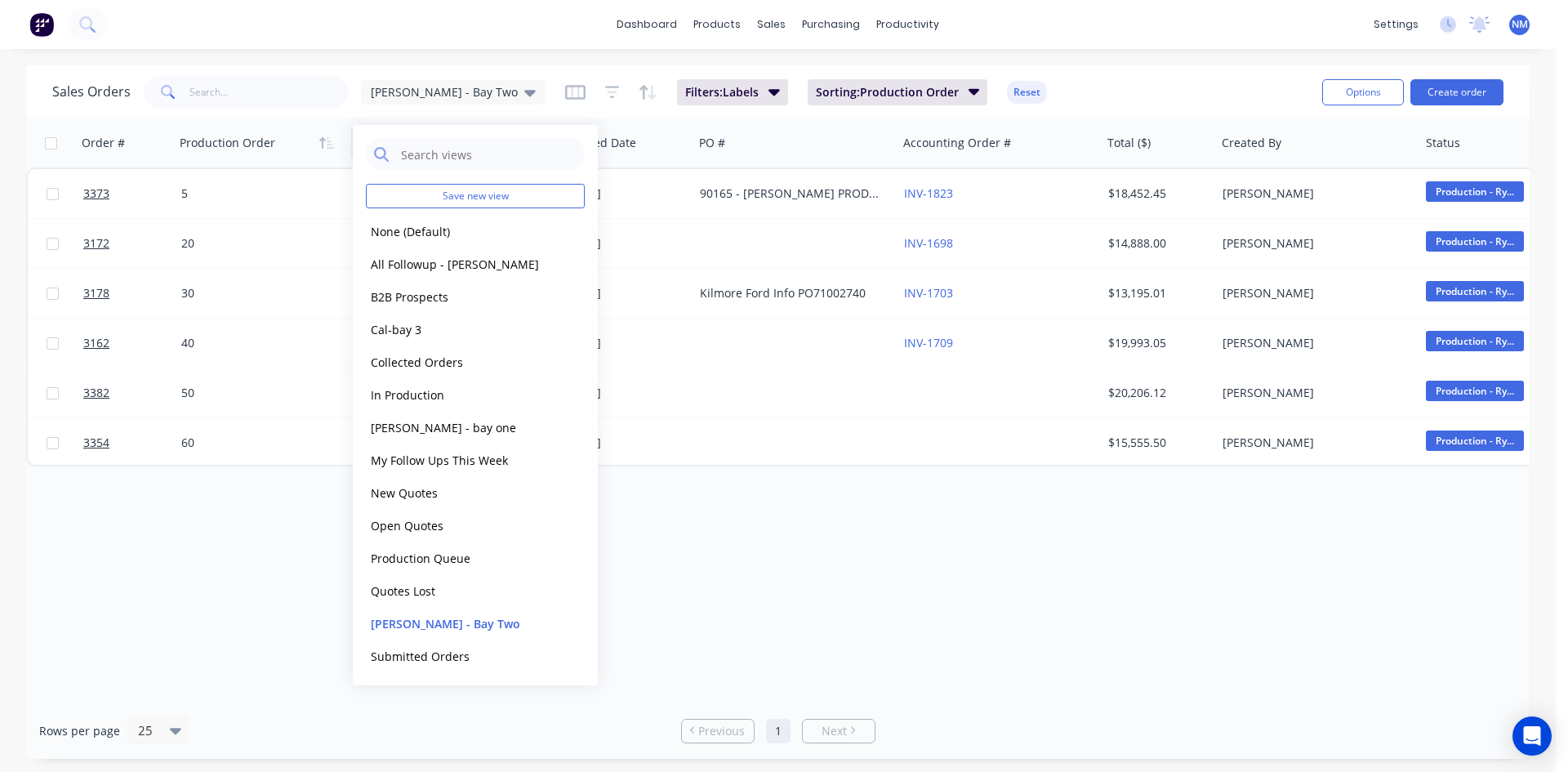
drag, startPoint x: 239, startPoint y: 109, endPoint x: 244, endPoint y: 97, distance: 13.0
click at [241, 101] on div "Sales Orders Ryan - Bay Two Filters: Labels Sorting: Production Order Reset" at bounding box center [681, 91] width 1257 height 40
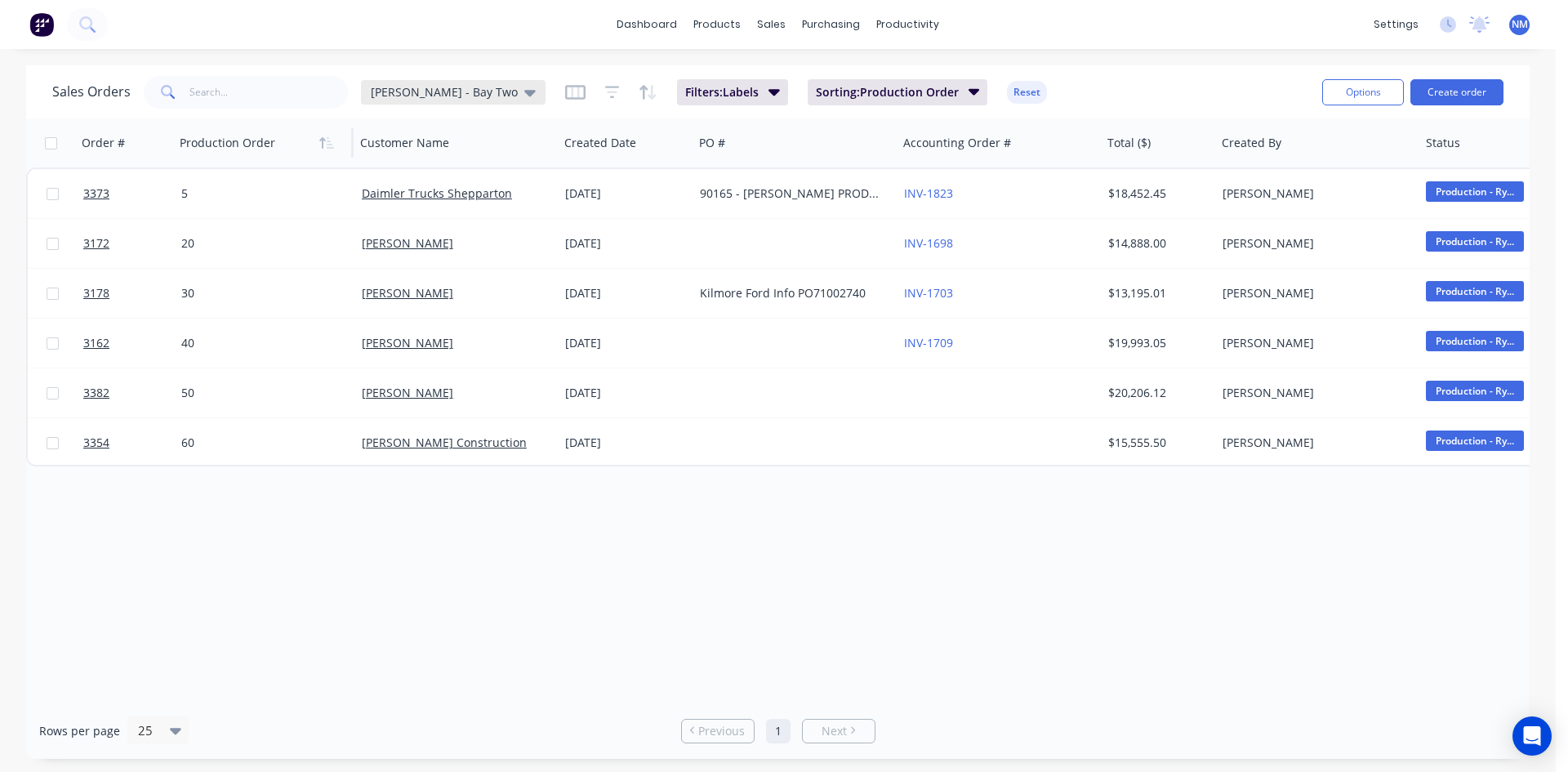
click at [418, 101] on div "[PERSON_NAME] - Bay Two" at bounding box center [453, 92] width 184 height 24
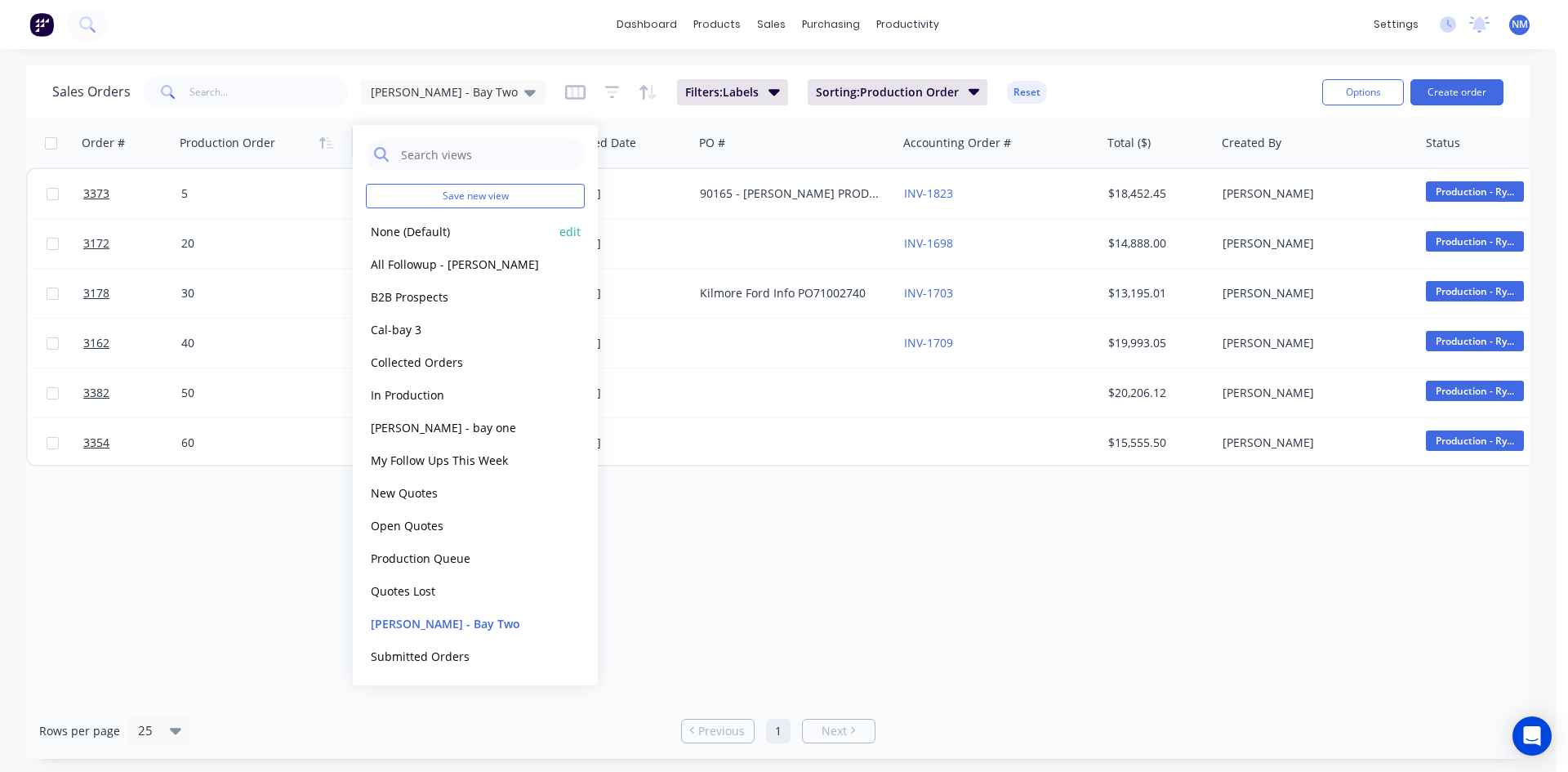
click at [428, 237] on button "None (Default)" at bounding box center [459, 232] width 186 height 19
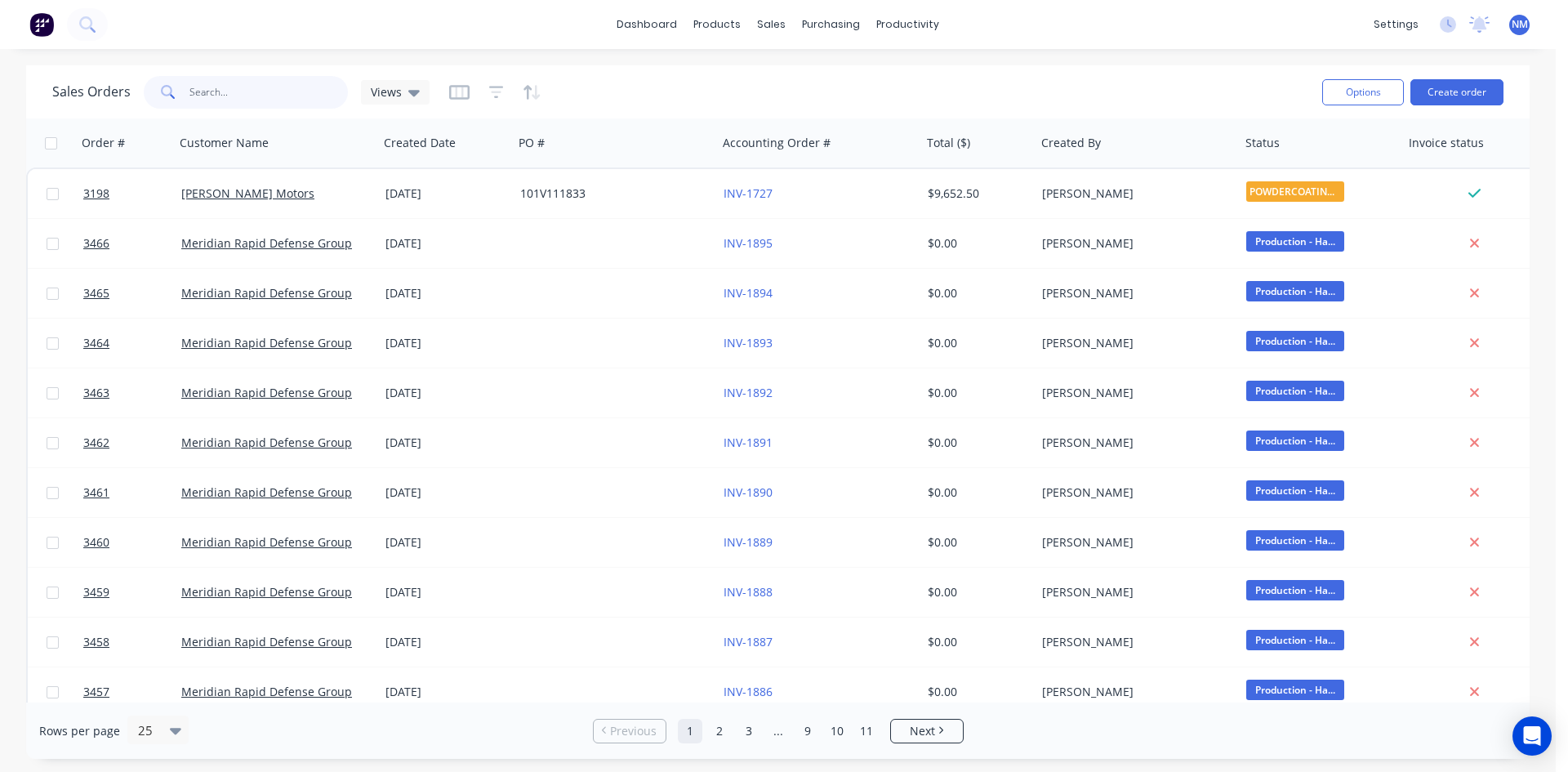
click at [265, 97] on input "text" at bounding box center [269, 92] width 159 height 33
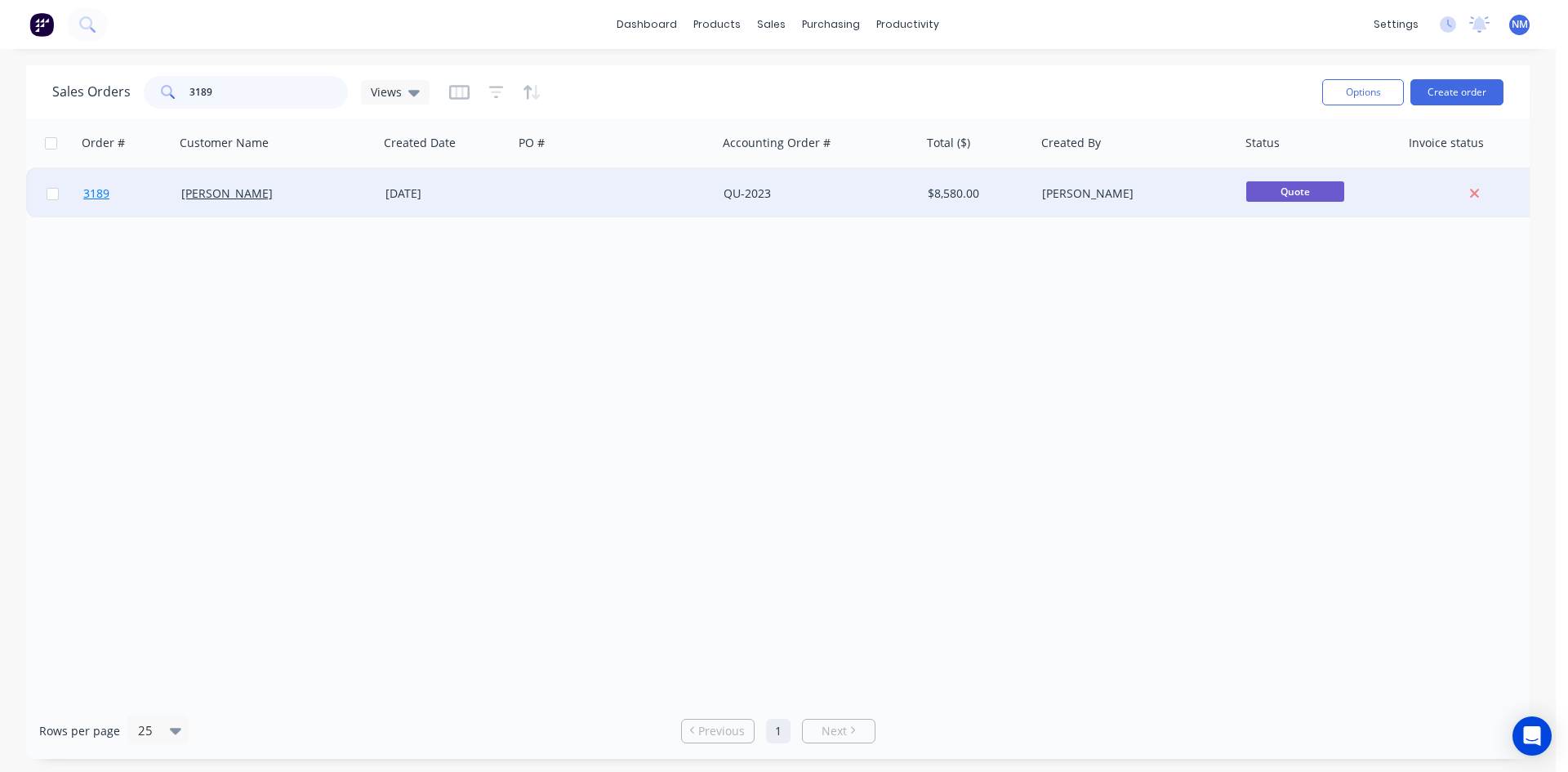
type input "3189"
click at [95, 193] on span "3189" at bounding box center [97, 193] width 26 height 16
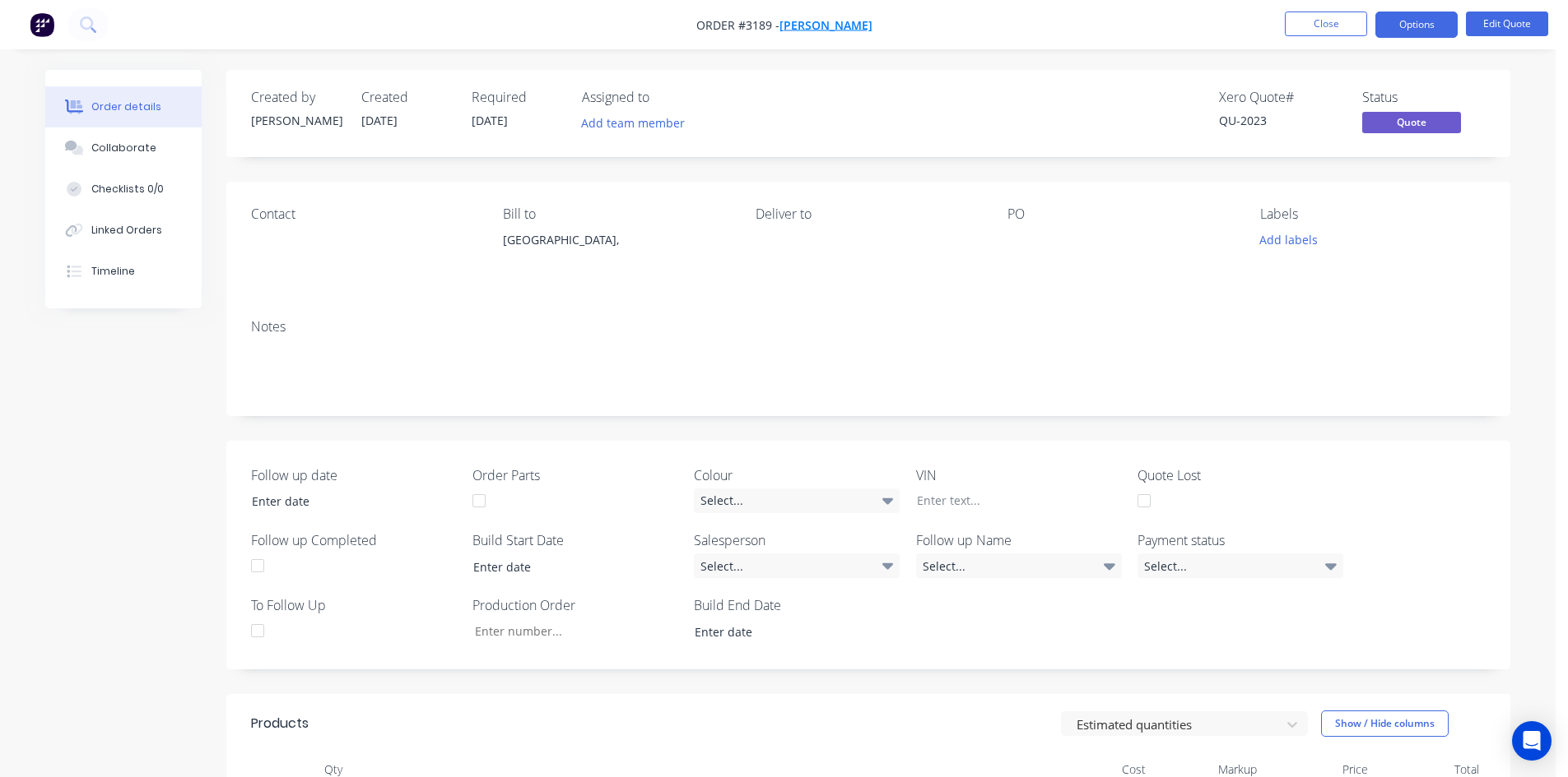
click at [826, 24] on span "[PERSON_NAME]" at bounding box center [825, 25] width 93 height 16
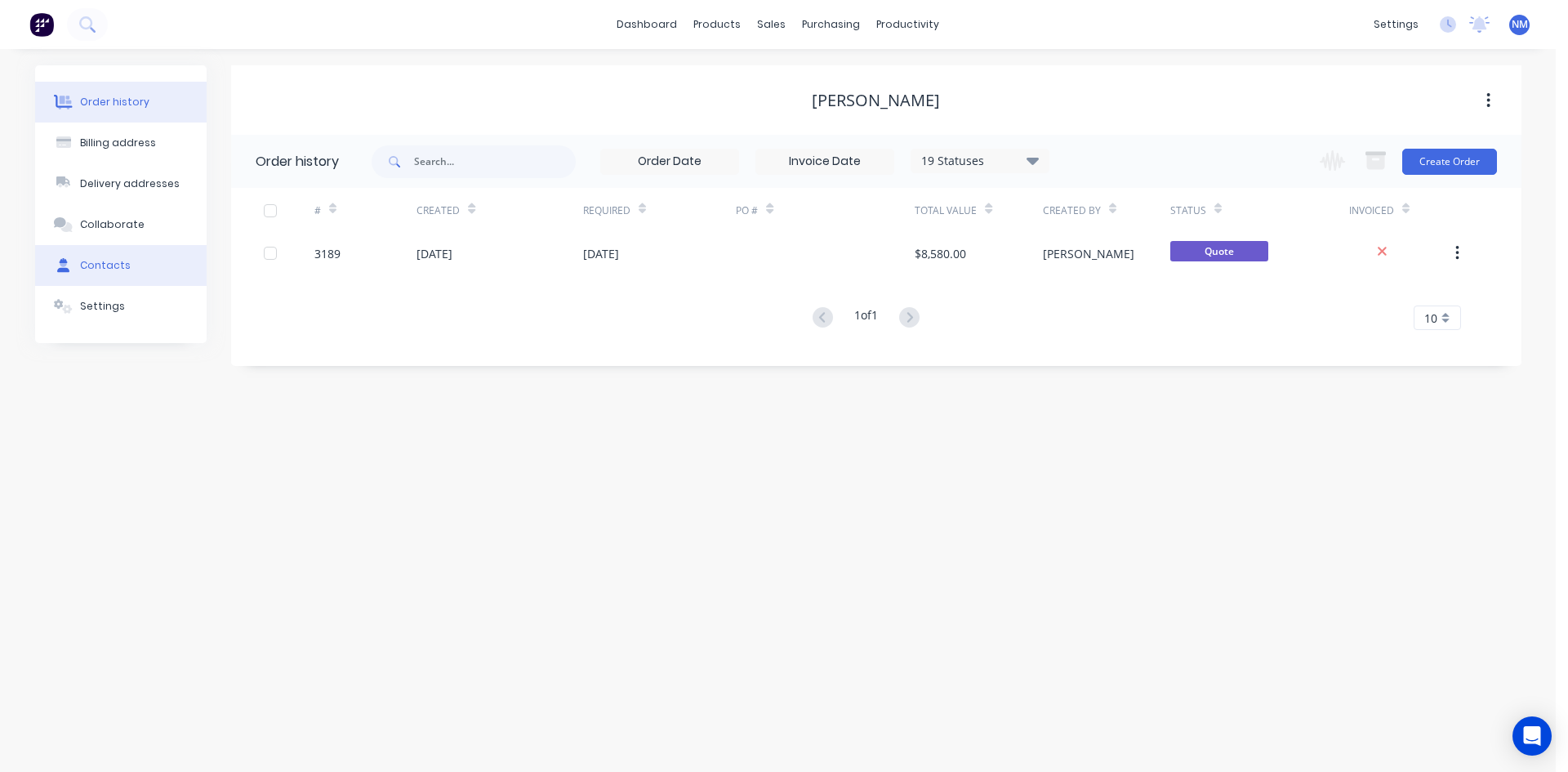
click at [108, 261] on div "Contacts" at bounding box center [105, 265] width 51 height 15
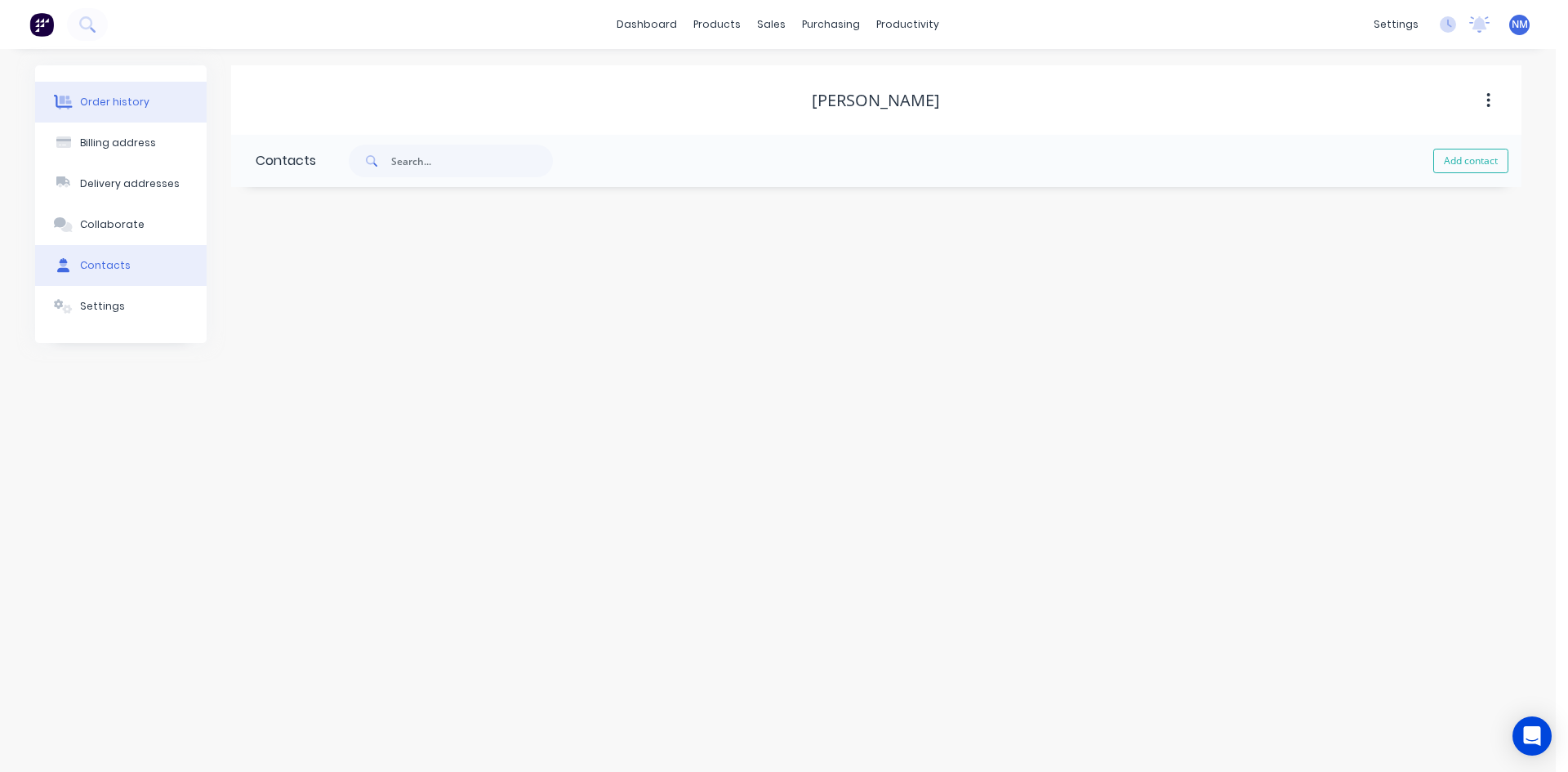
click at [142, 110] on button "Order history" at bounding box center [121, 102] width 172 height 41
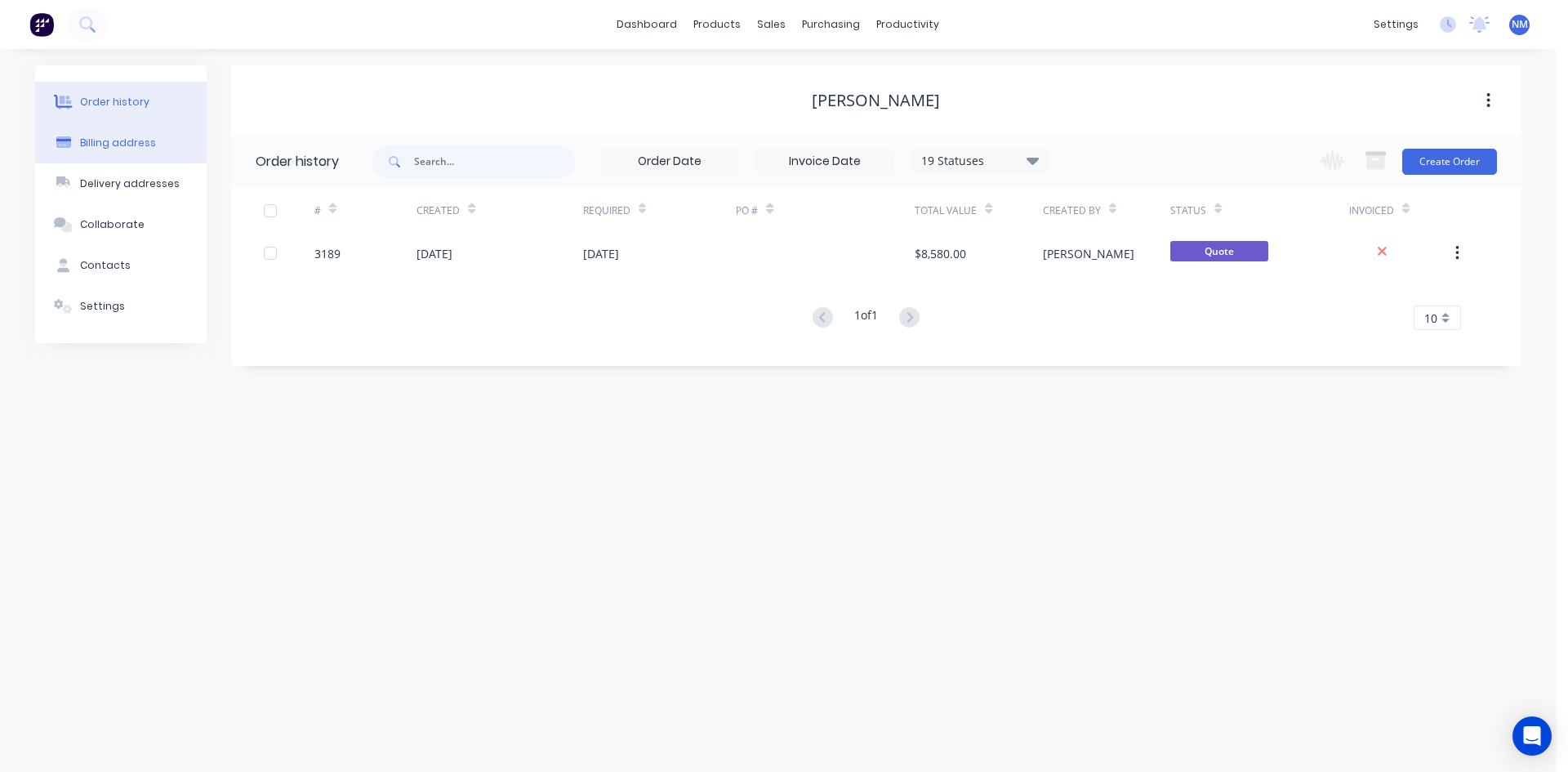
click at [141, 141] on div "Billing address" at bounding box center [118, 142] width 76 height 15
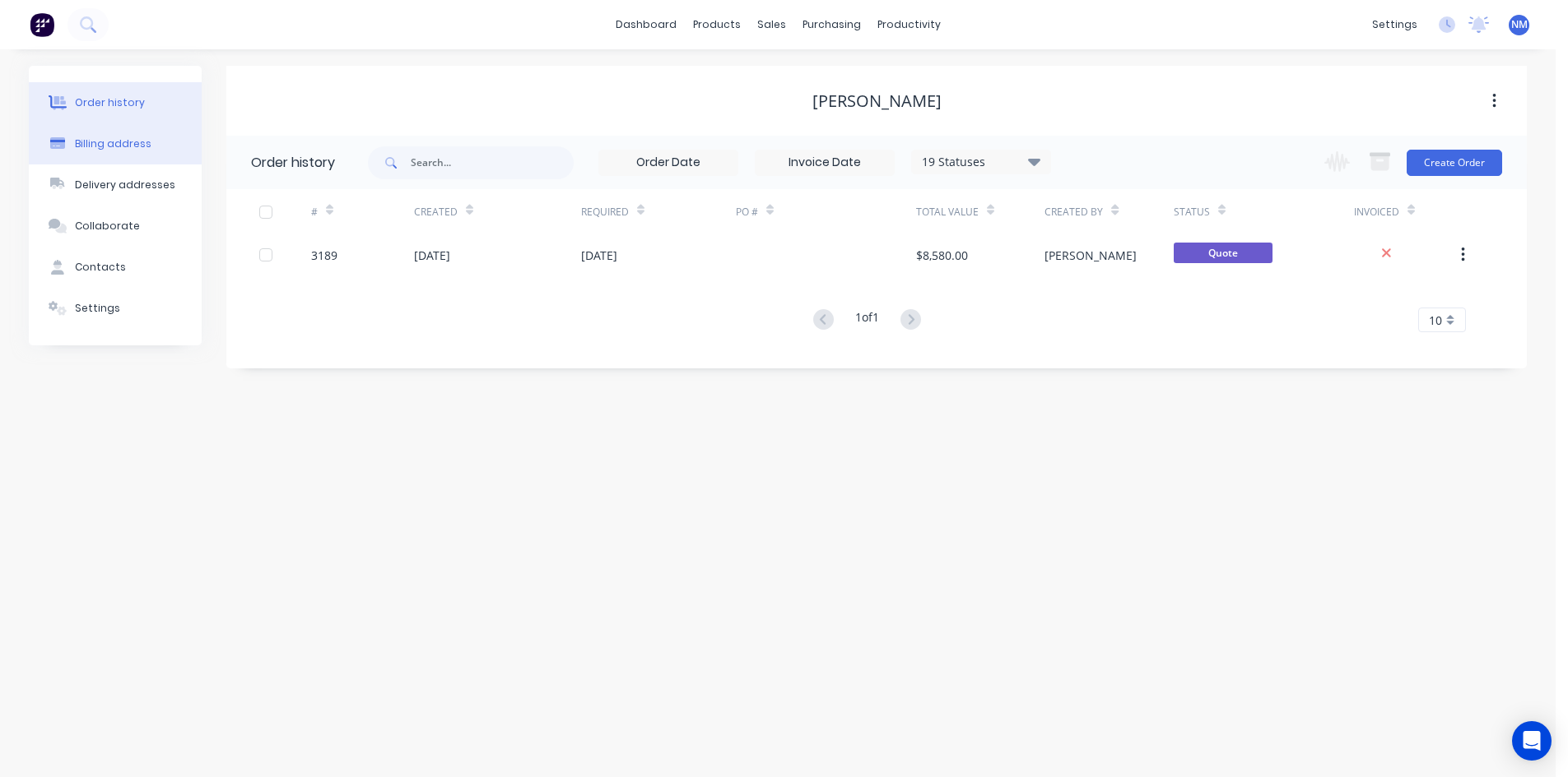
select select "AU"
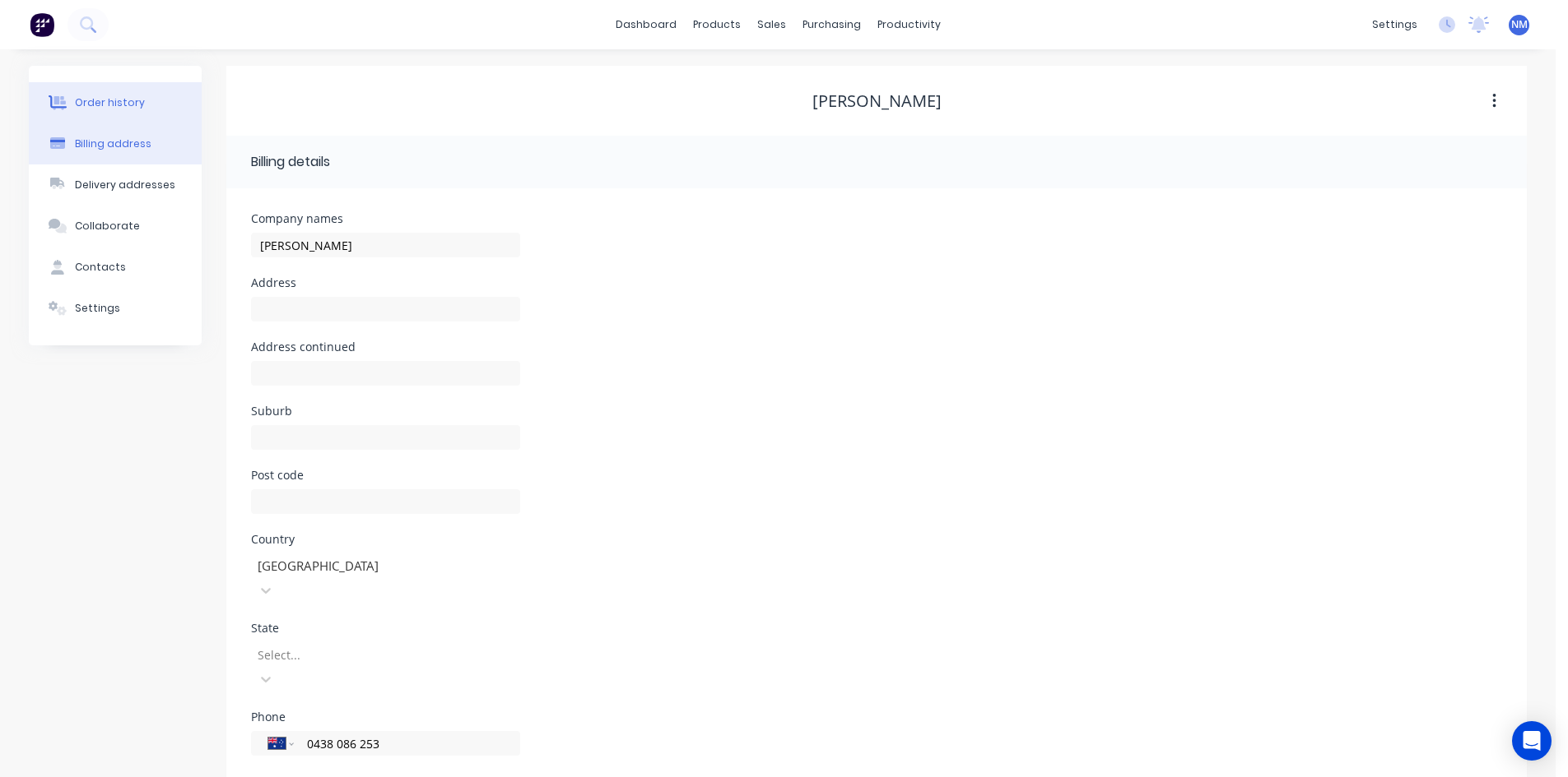
click at [143, 103] on button "Order history" at bounding box center [115, 102] width 173 height 41
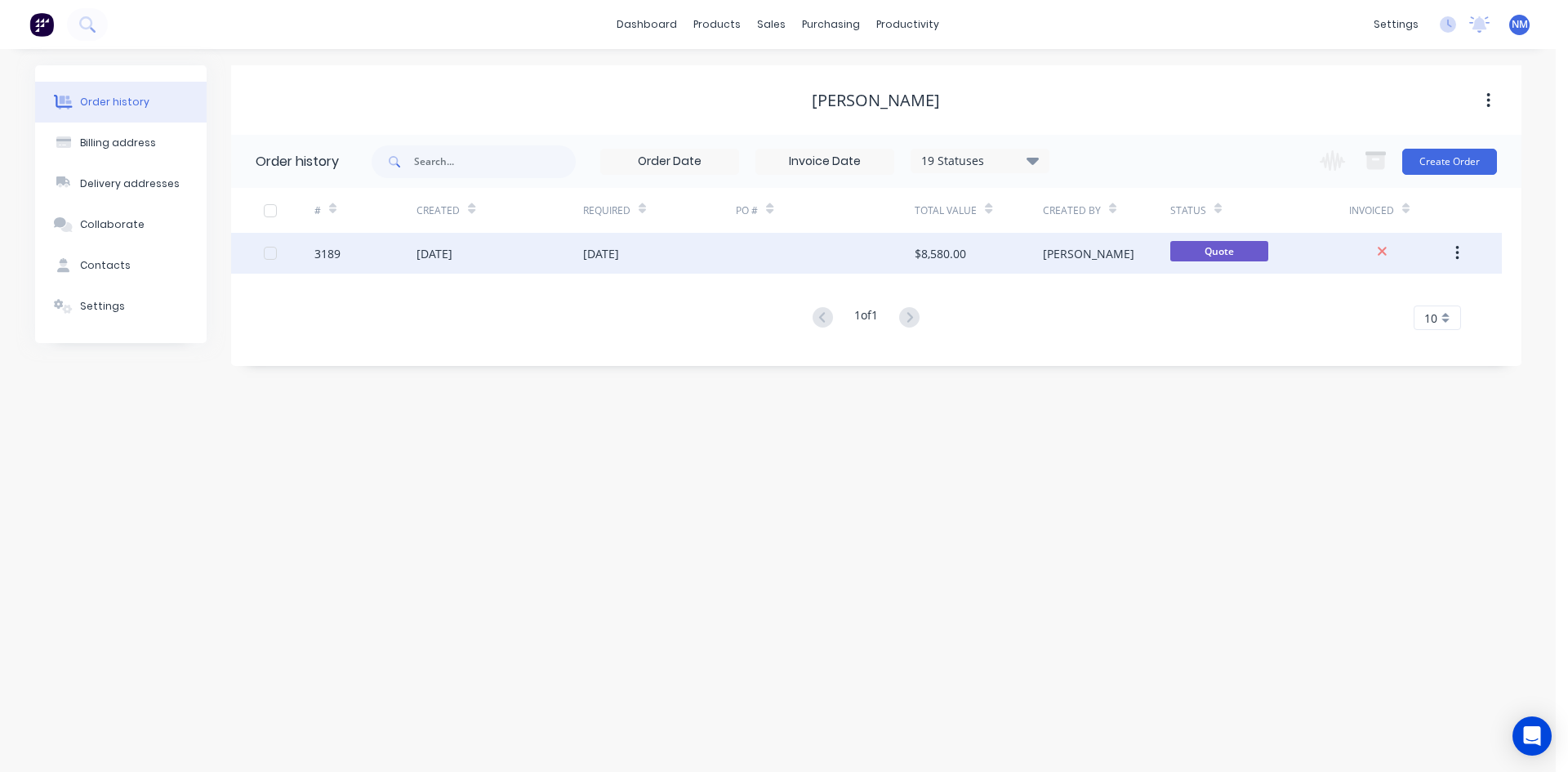
click at [565, 258] on div "[DATE]" at bounding box center [499, 253] width 166 height 41
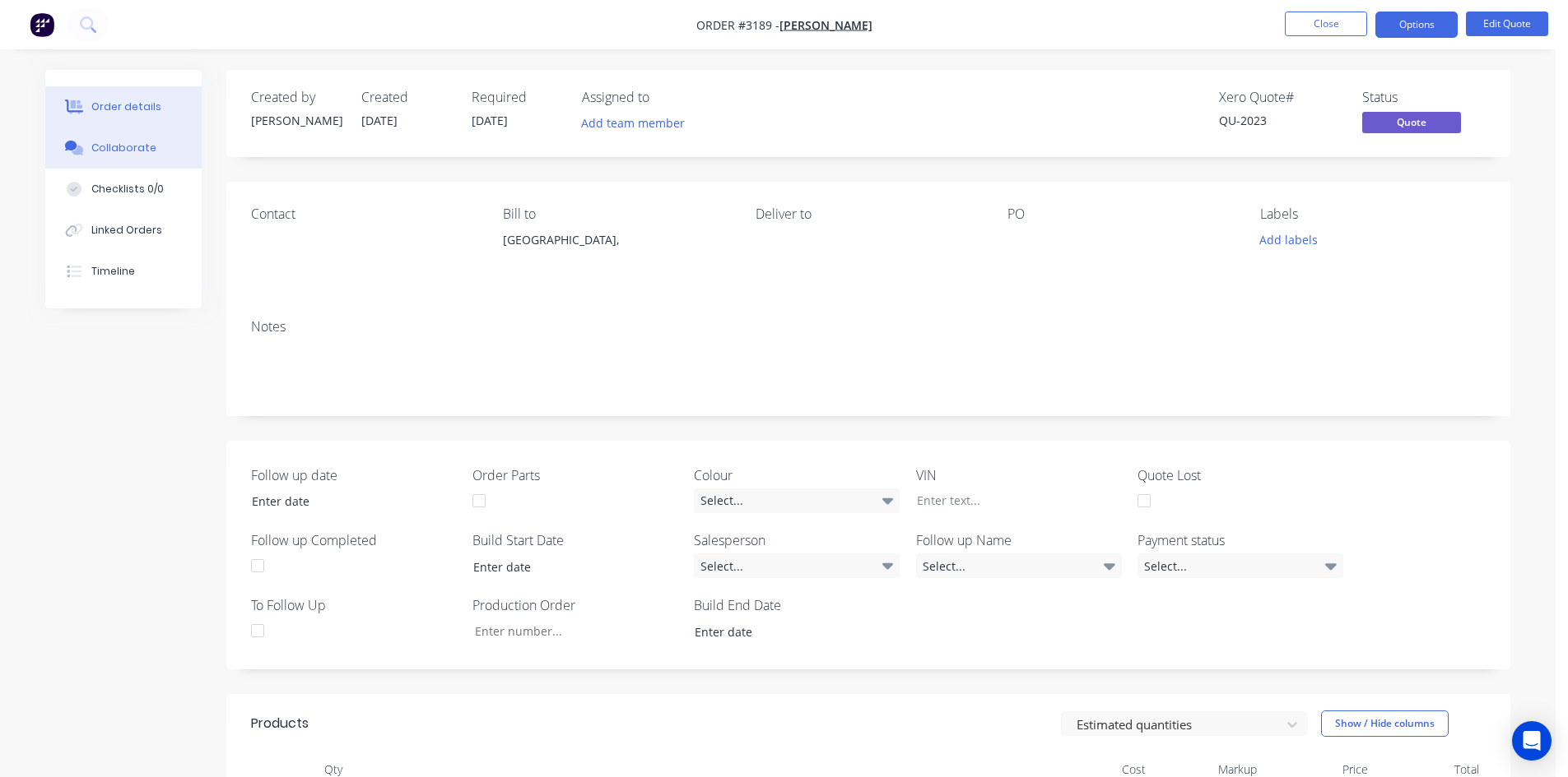
click at [156, 158] on button "Collaborate" at bounding box center [123, 148] width 156 height 41
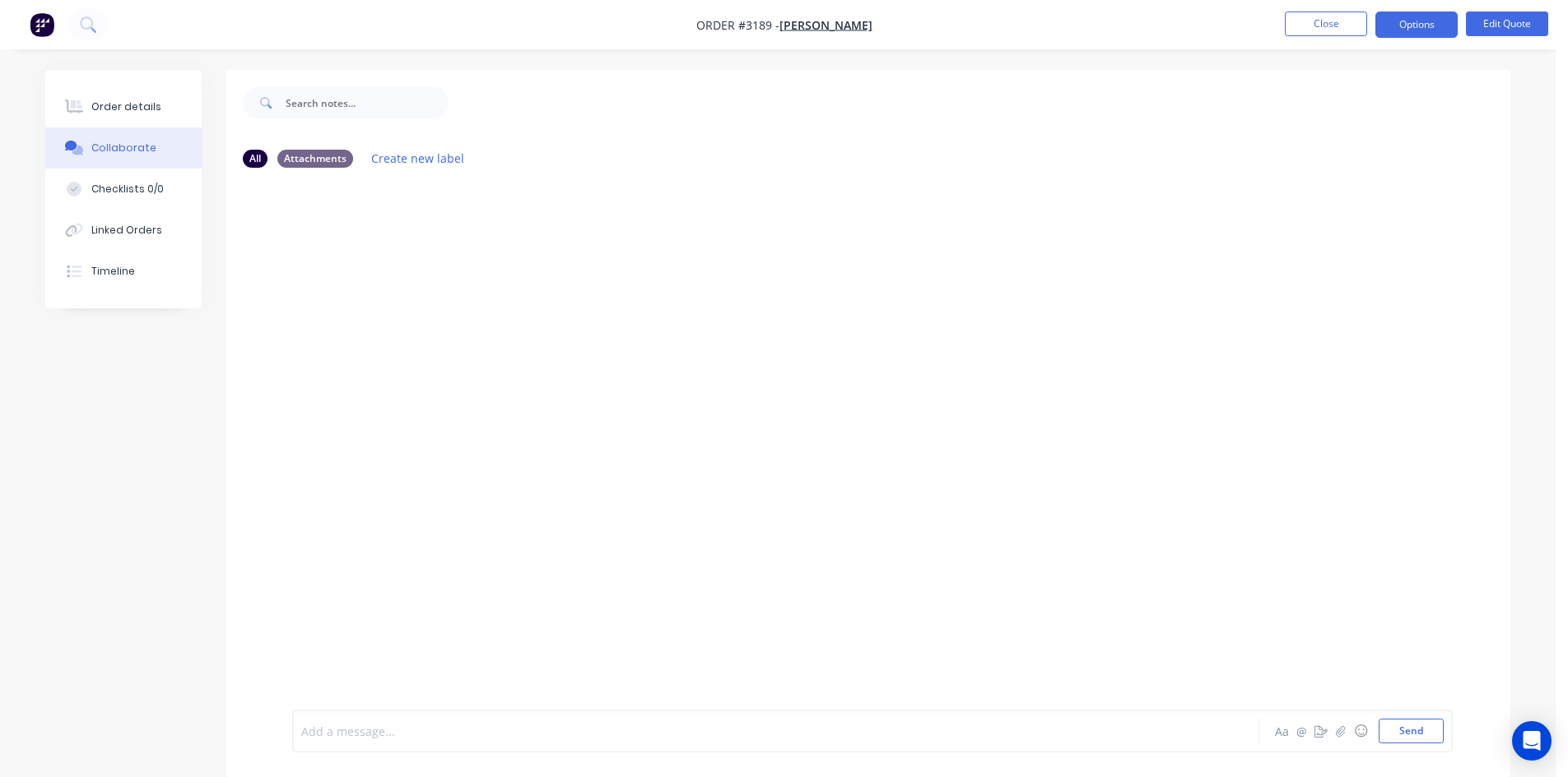
click at [407, 737] on div at bounding box center [730, 732] width 856 height 17
click at [1417, 734] on button "Send" at bounding box center [1411, 731] width 65 height 24
click at [103, 105] on div "Order details" at bounding box center [126, 107] width 70 height 15
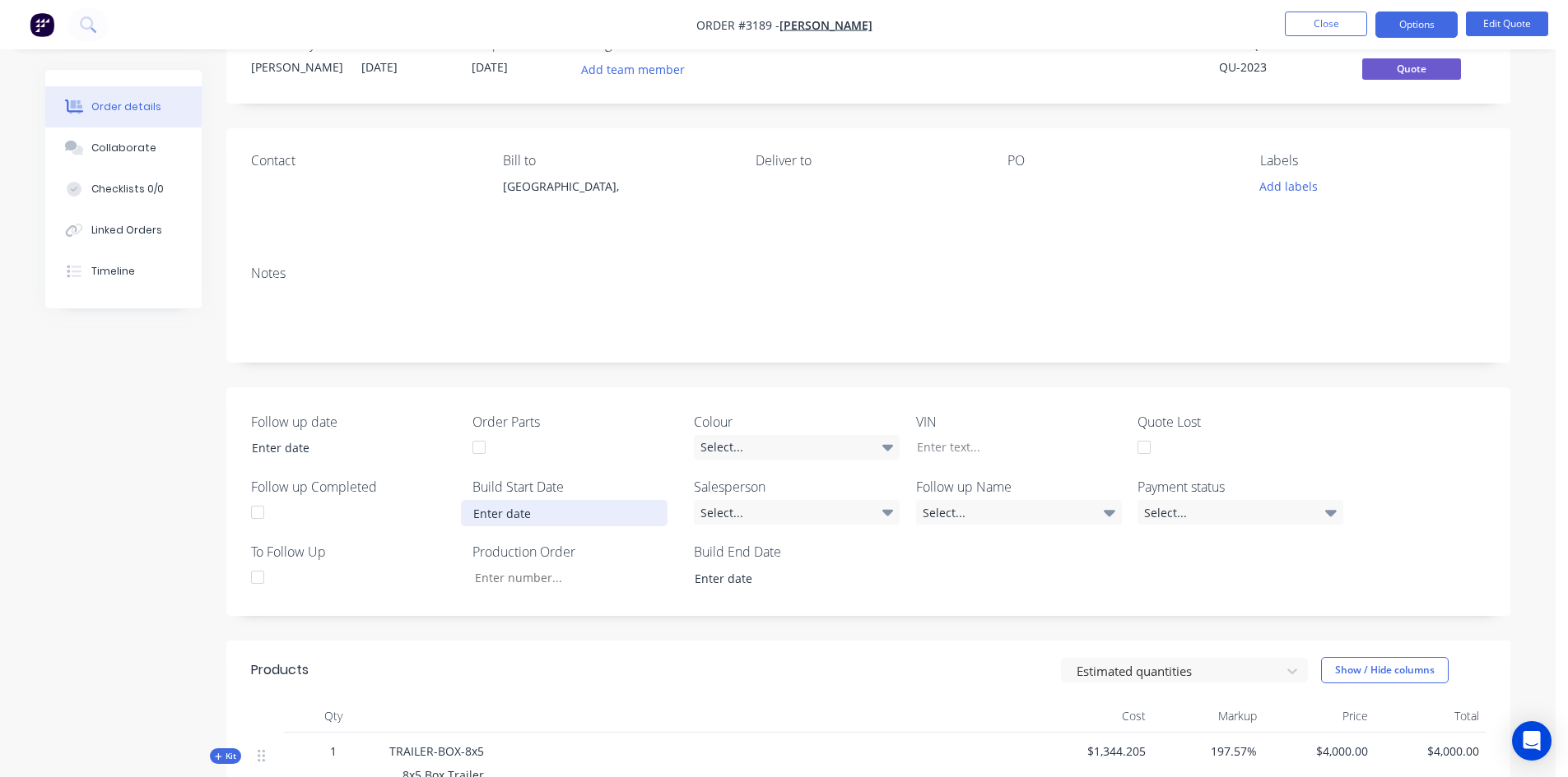
scroll to position [82, 0]
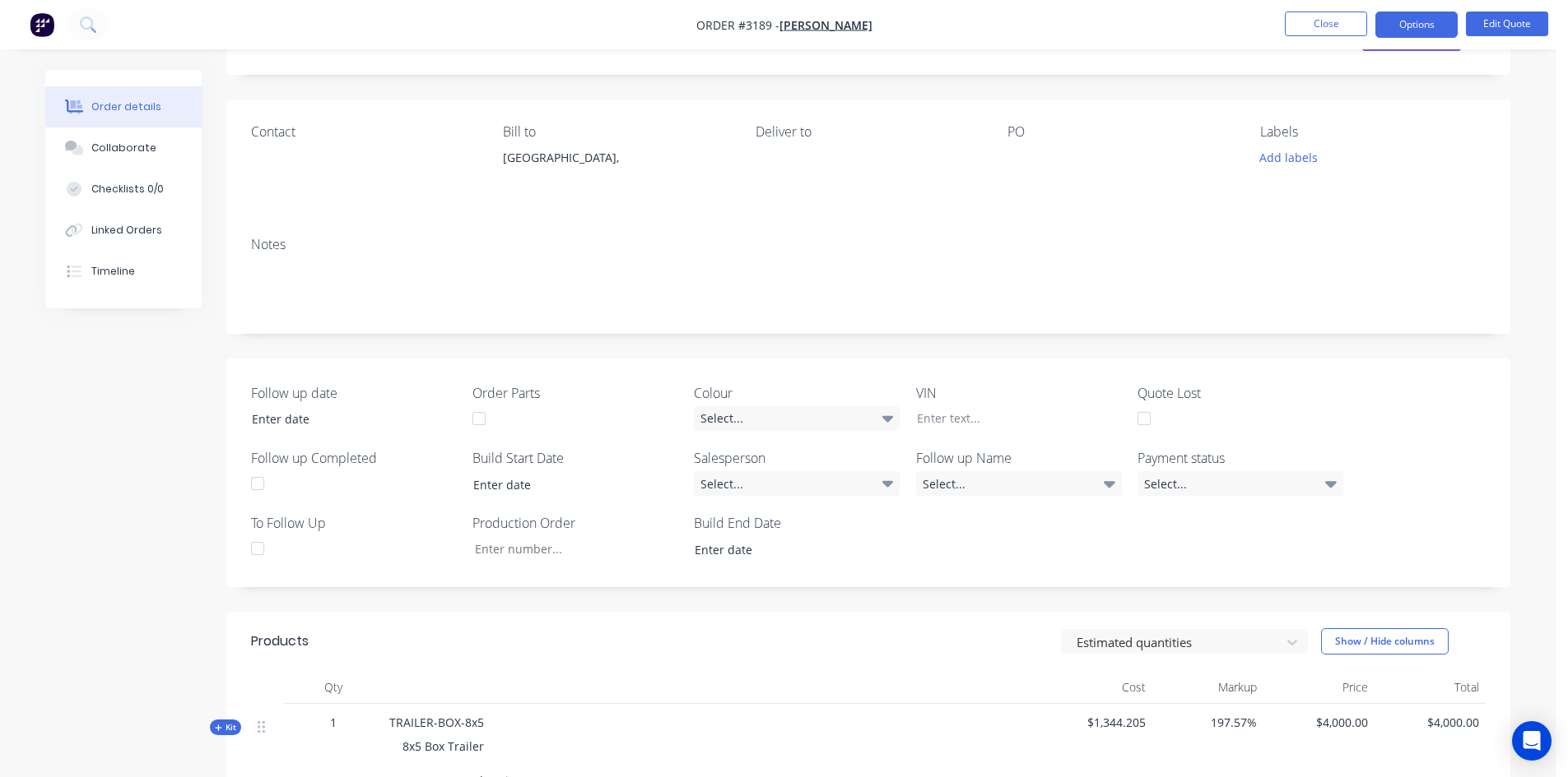
click at [1147, 418] on div at bounding box center [1144, 418] width 33 height 33
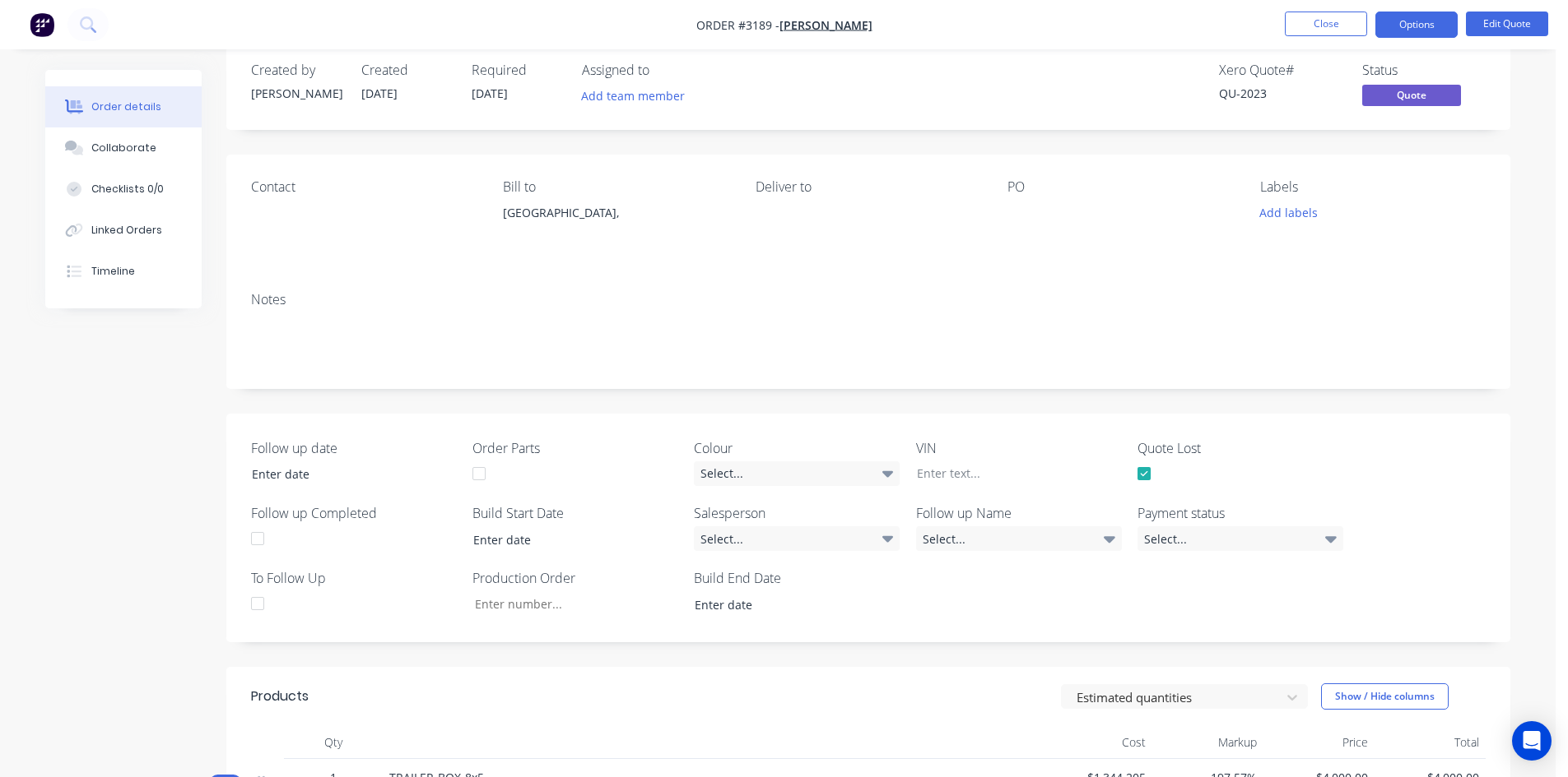
scroll to position [0, 0]
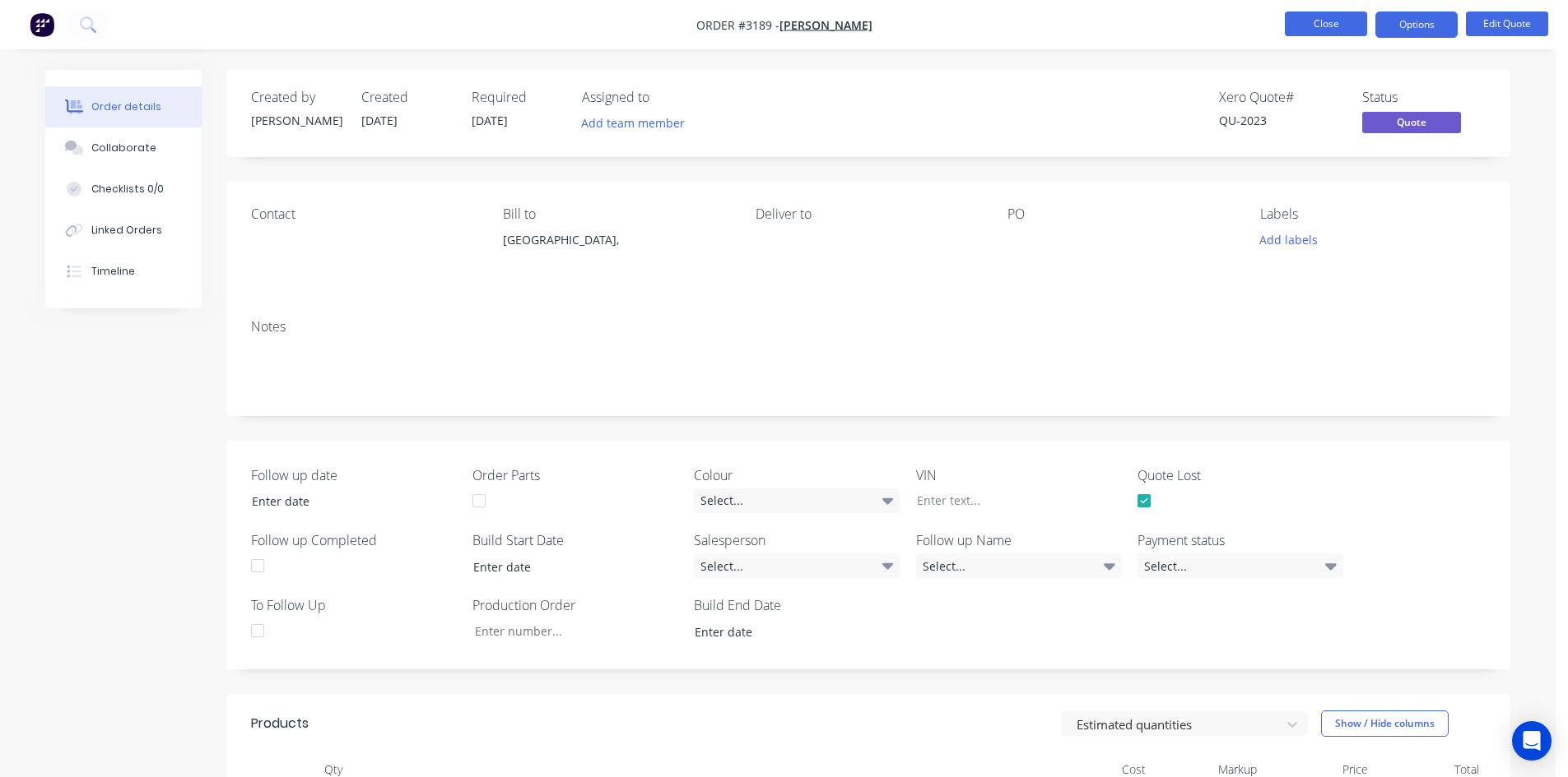
click at [1328, 23] on button "Close" at bounding box center [1326, 23] width 83 height 24
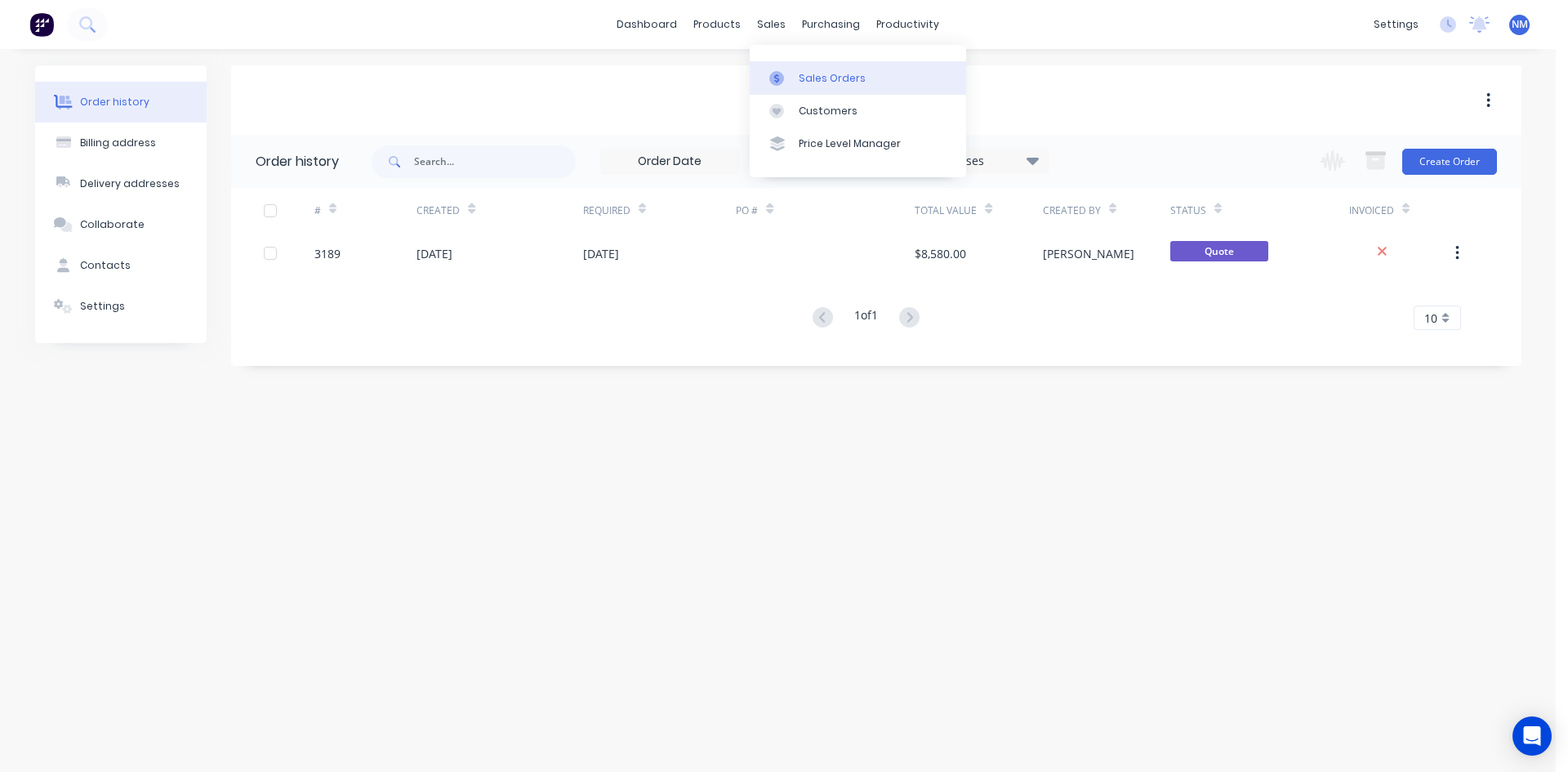
click at [781, 83] on icon at bounding box center [777, 78] width 15 height 15
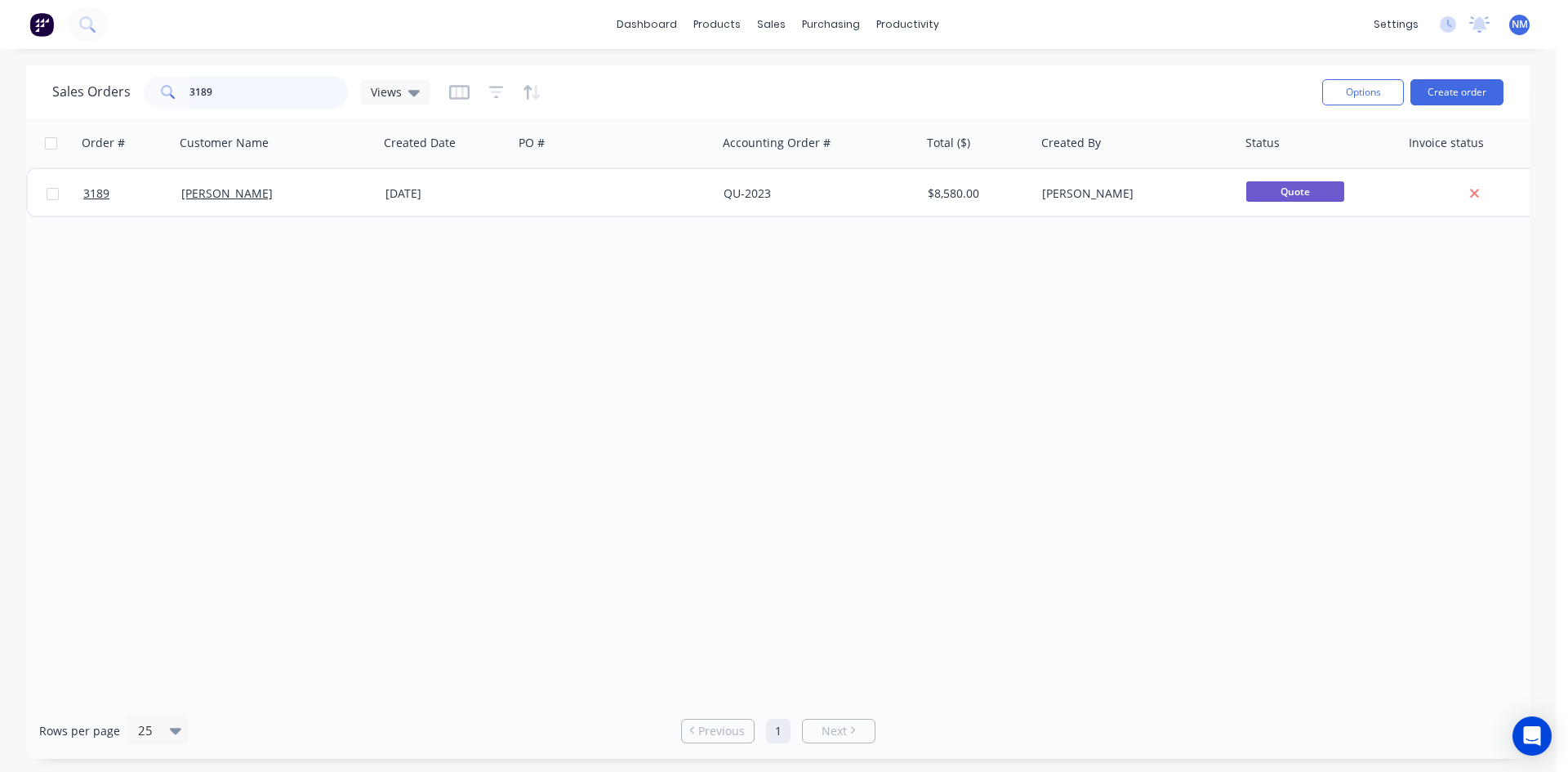
drag, startPoint x: 284, startPoint y: 93, endPoint x: 0, endPoint y: 143, distance: 288.4
click at [0, 97] on div "Sales Orders 3189 Views Options Create order Order # Customer Name Created Date…" at bounding box center [778, 412] width 1556 height 694
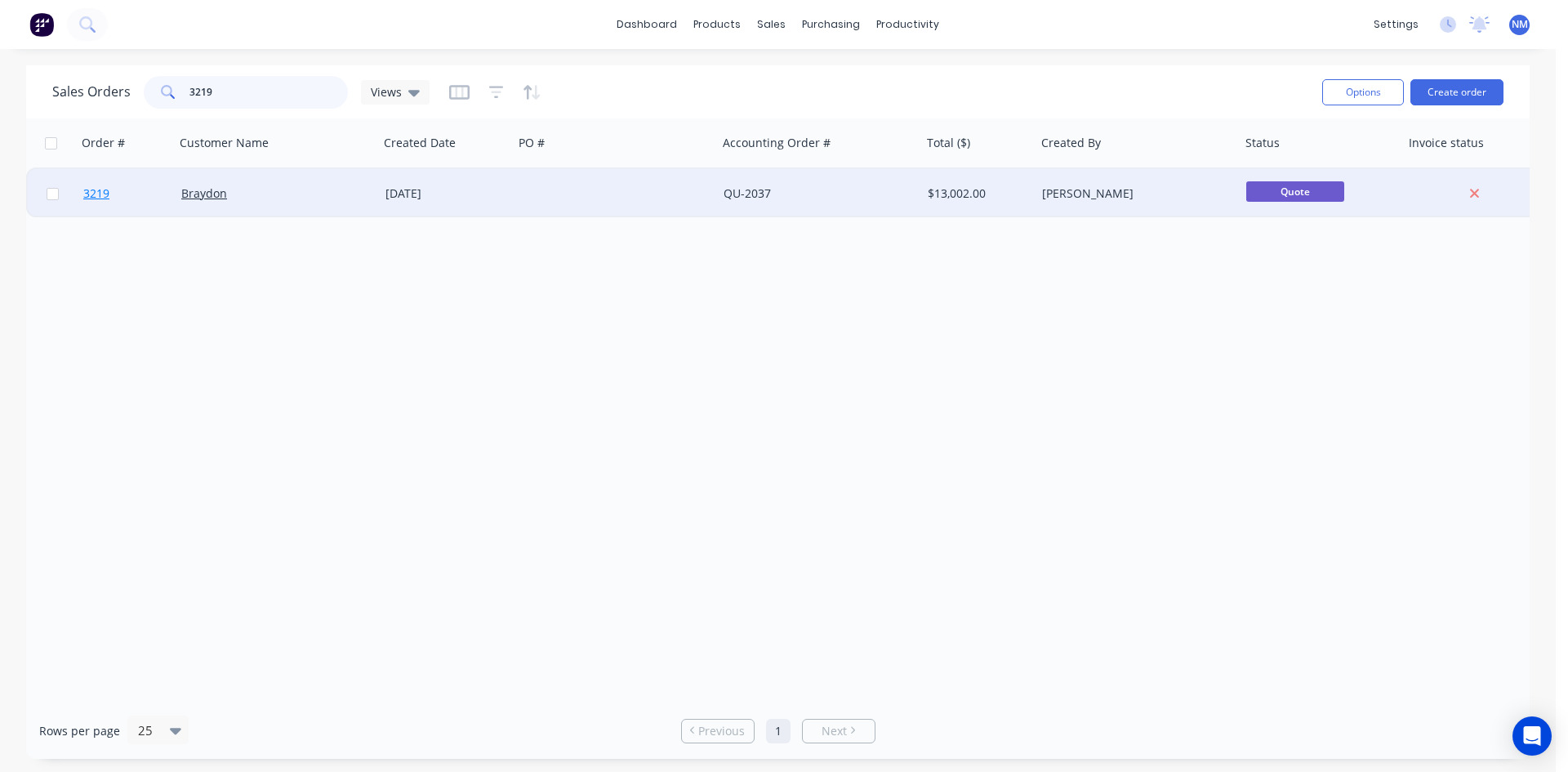
type input "3219"
click at [98, 195] on span "3219" at bounding box center [97, 193] width 26 height 16
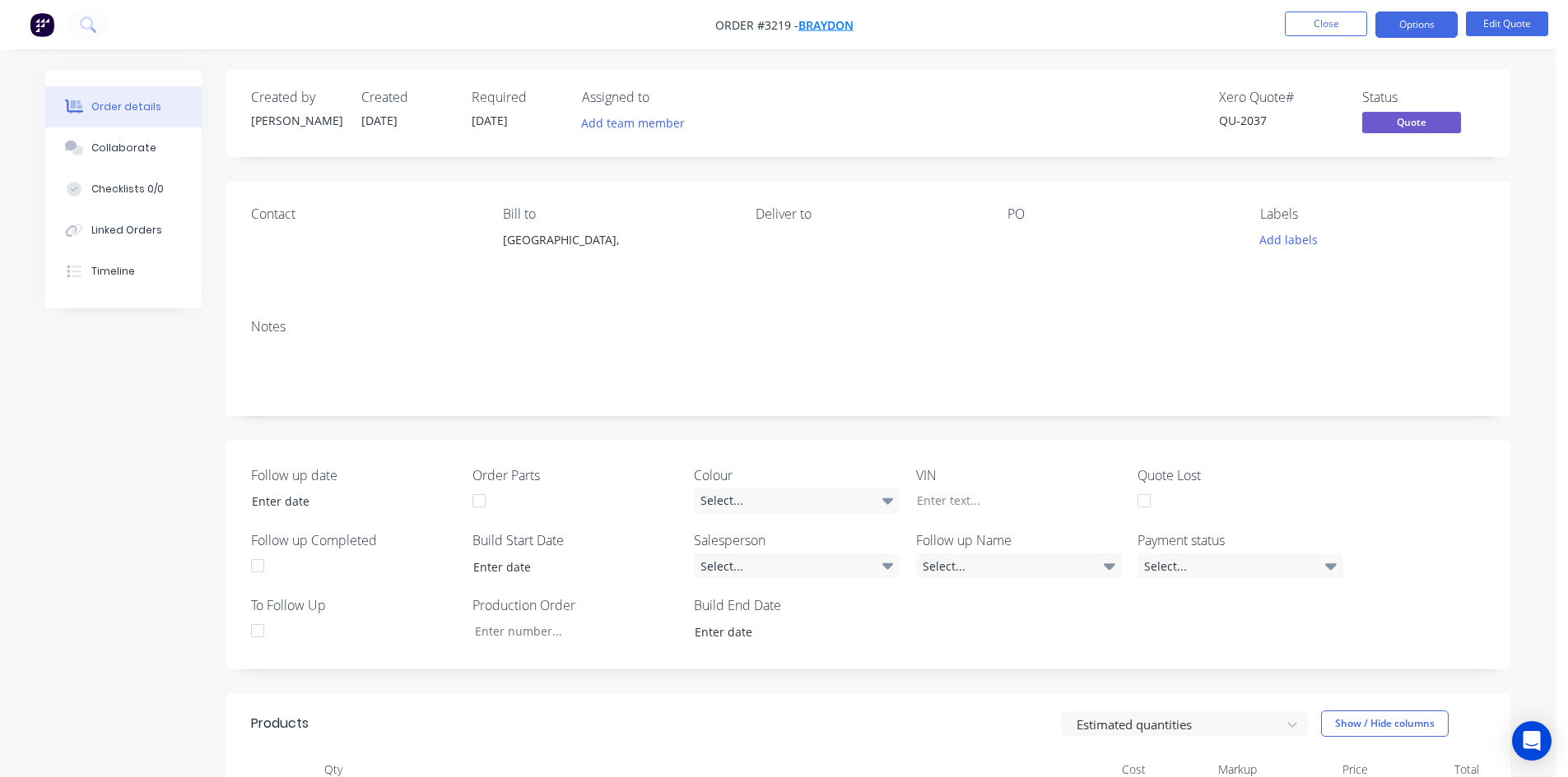
click at [841, 27] on span "Braydon" at bounding box center [825, 25] width 55 height 16
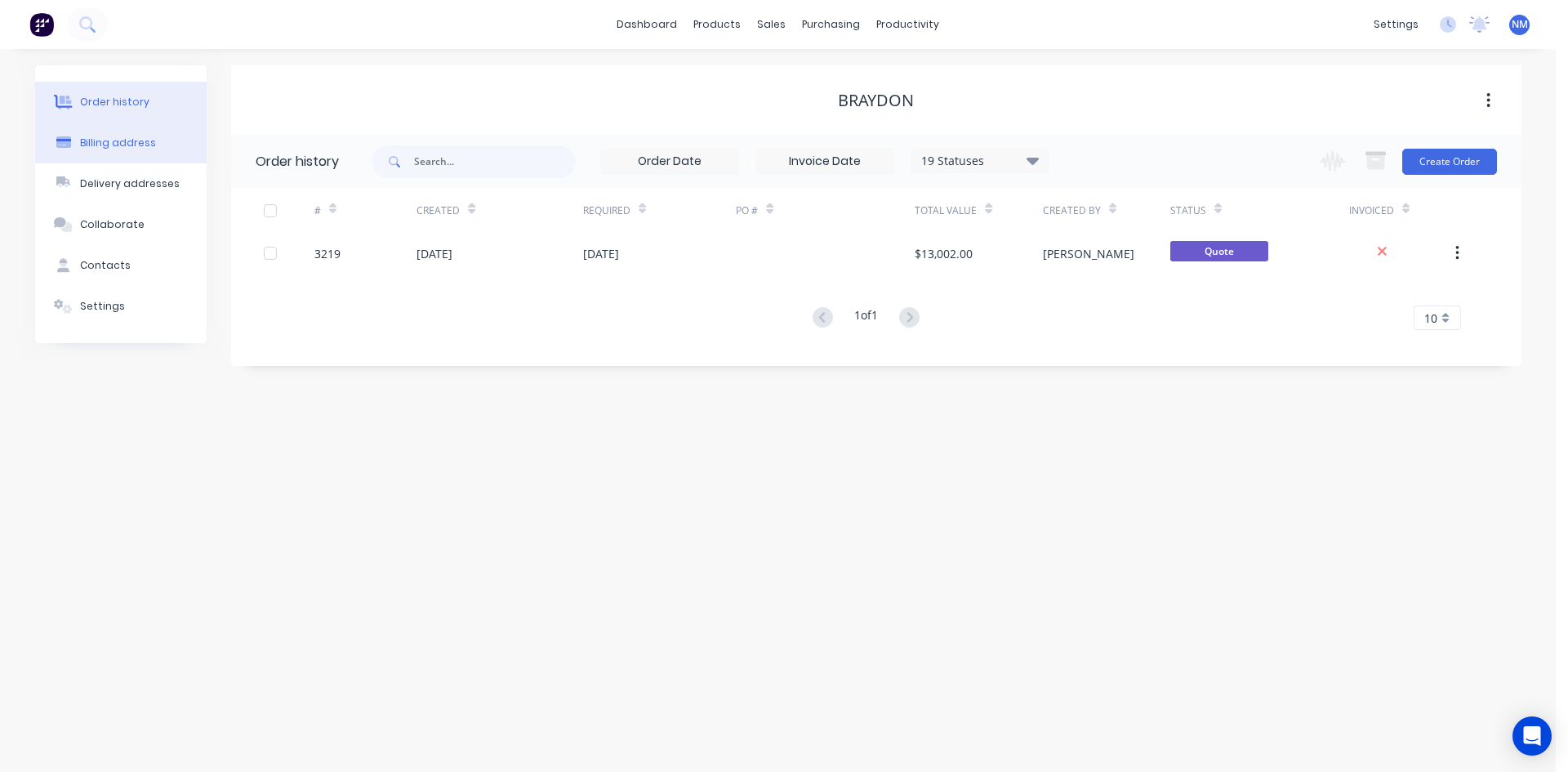
click at [136, 154] on button "Billing address" at bounding box center [121, 142] width 172 height 41
select select "AU"
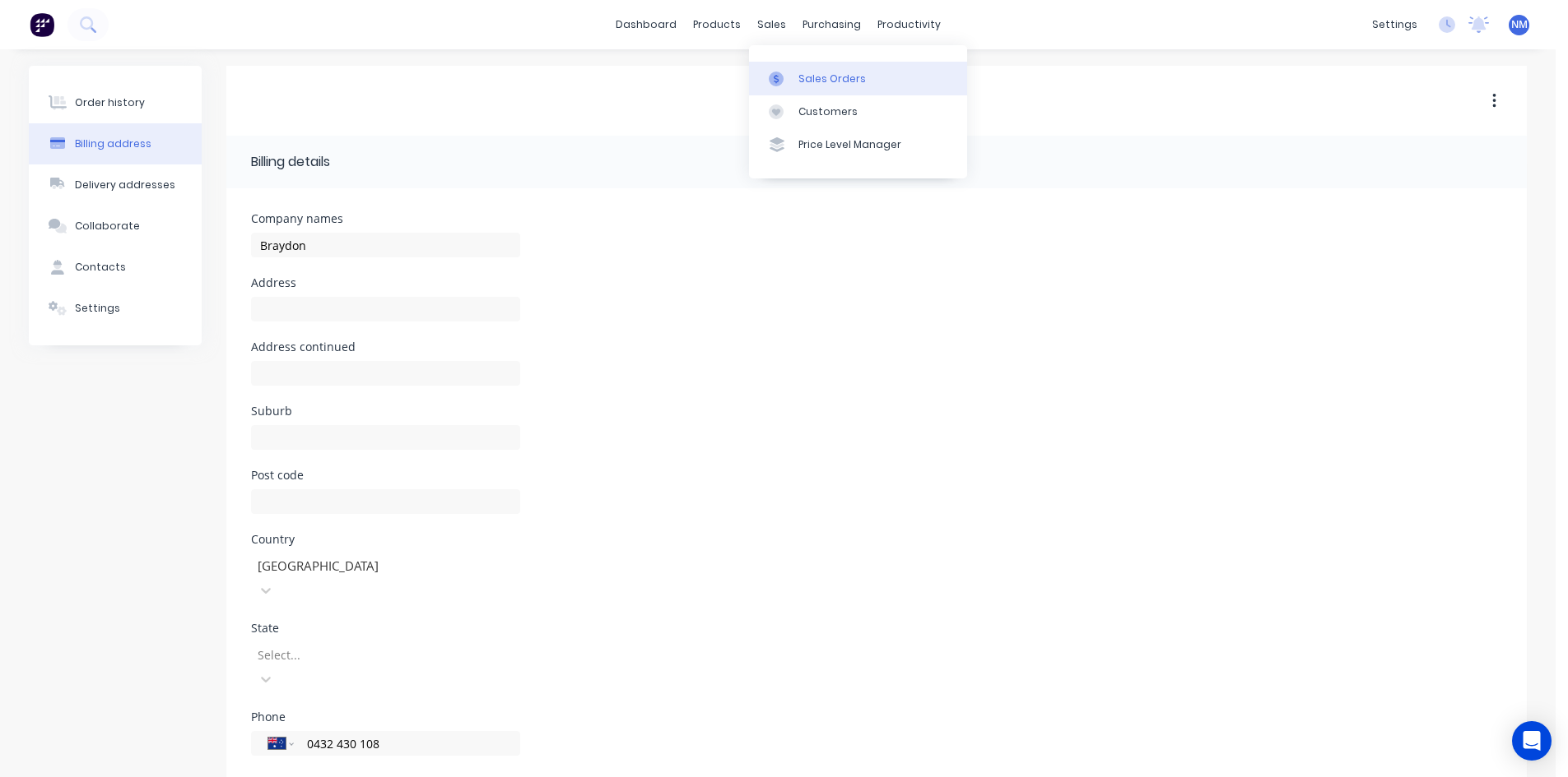
click at [817, 76] on div "Sales Orders" at bounding box center [832, 78] width 68 height 15
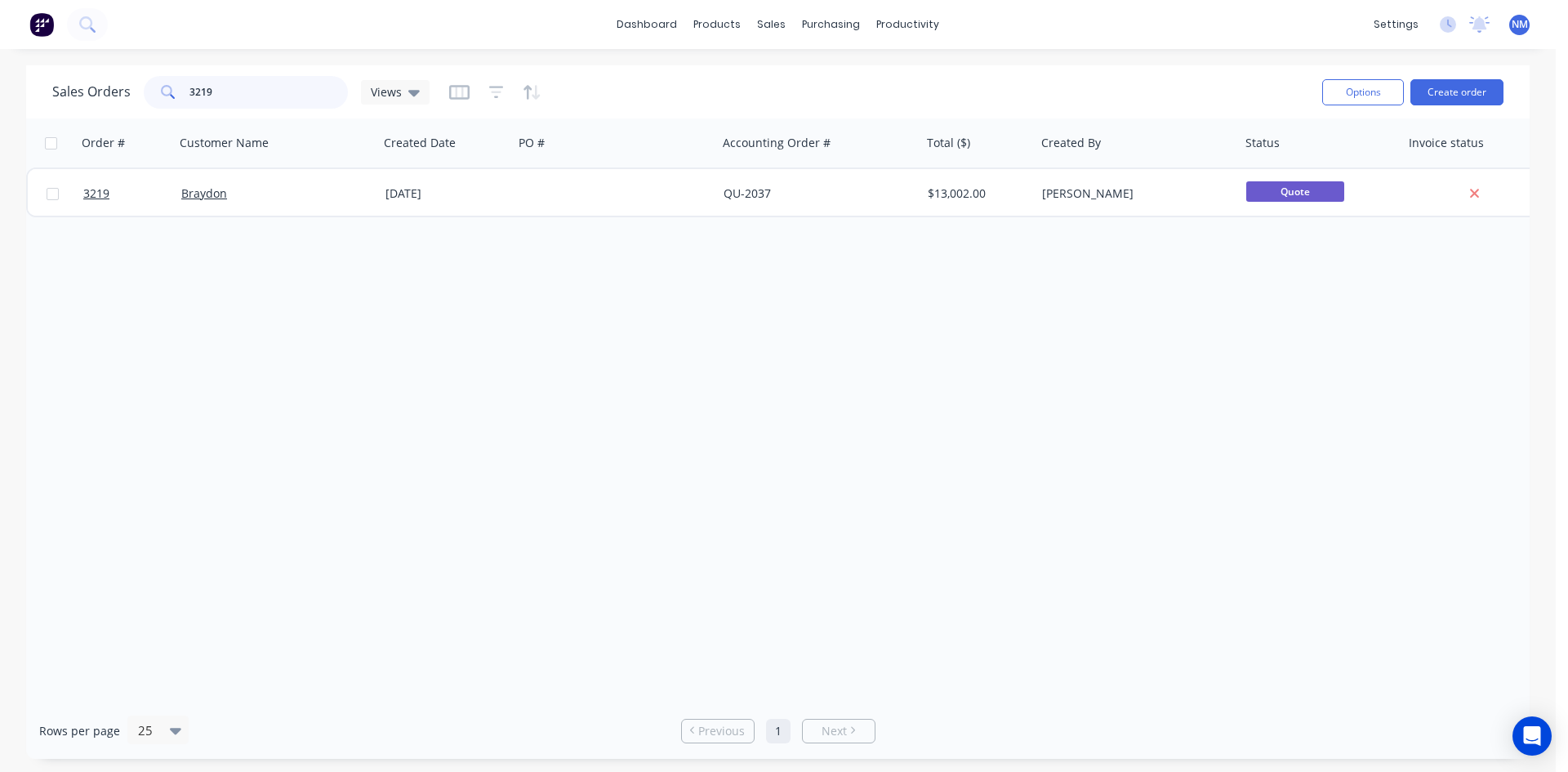
drag, startPoint x: 241, startPoint y: 100, endPoint x: 83, endPoint y: 98, distance: 158.0
click at [109, 98] on div "Sales Orders 3219 Views" at bounding box center [241, 92] width 378 height 33
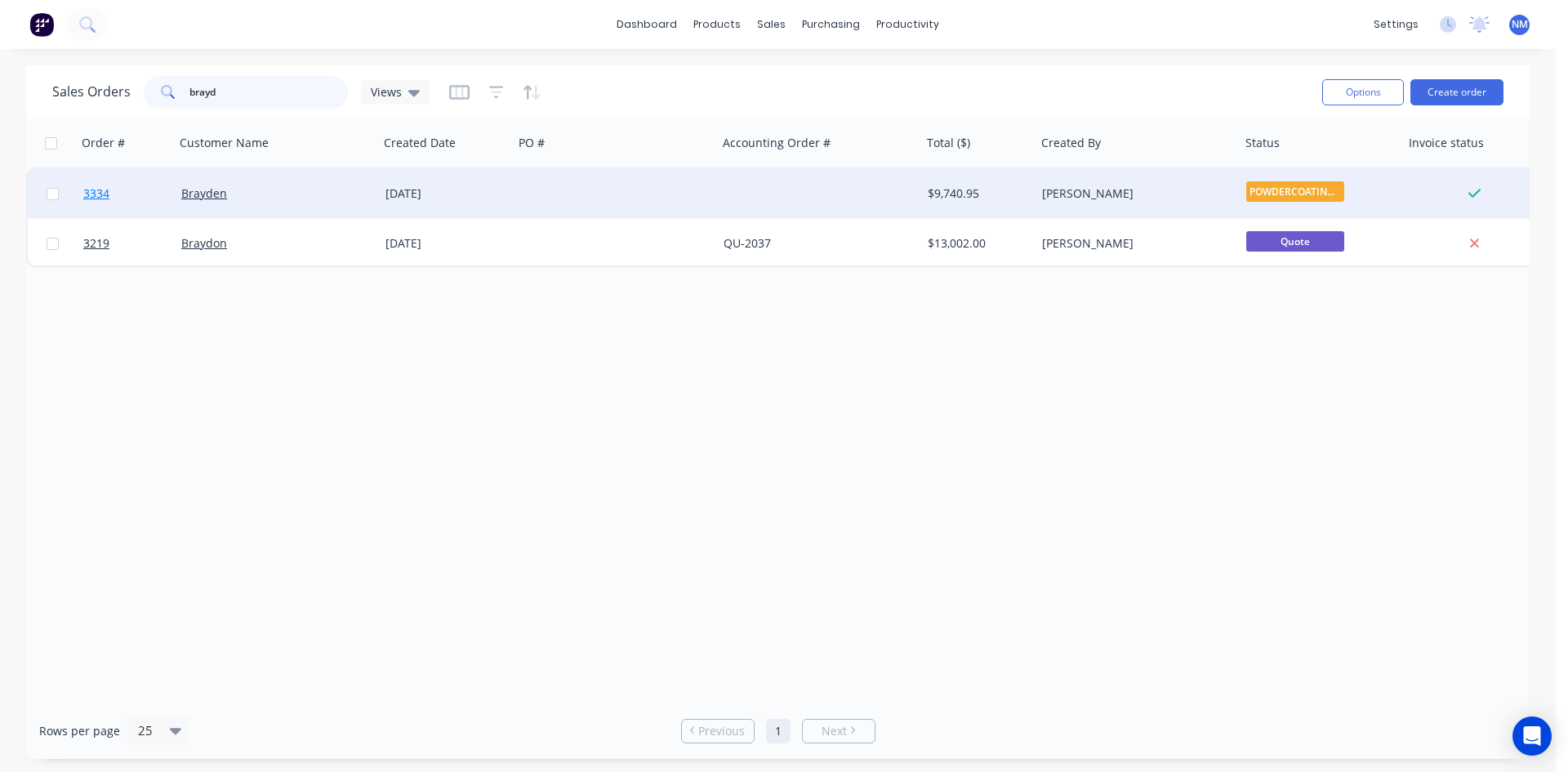
type input "brayd"
click at [91, 196] on span "3334" at bounding box center [97, 193] width 26 height 16
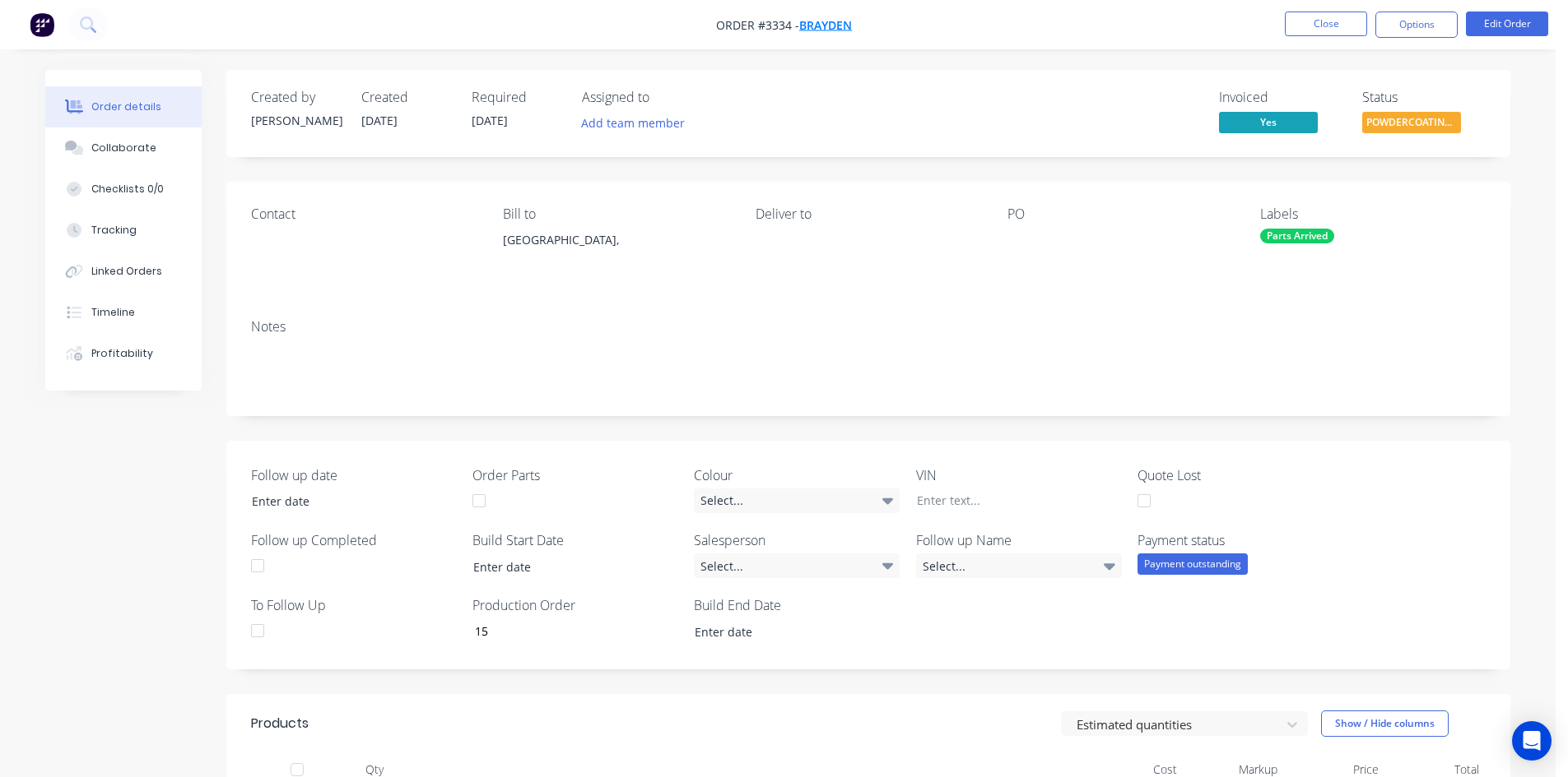
click at [830, 25] on span "Brayden" at bounding box center [825, 25] width 53 height 16
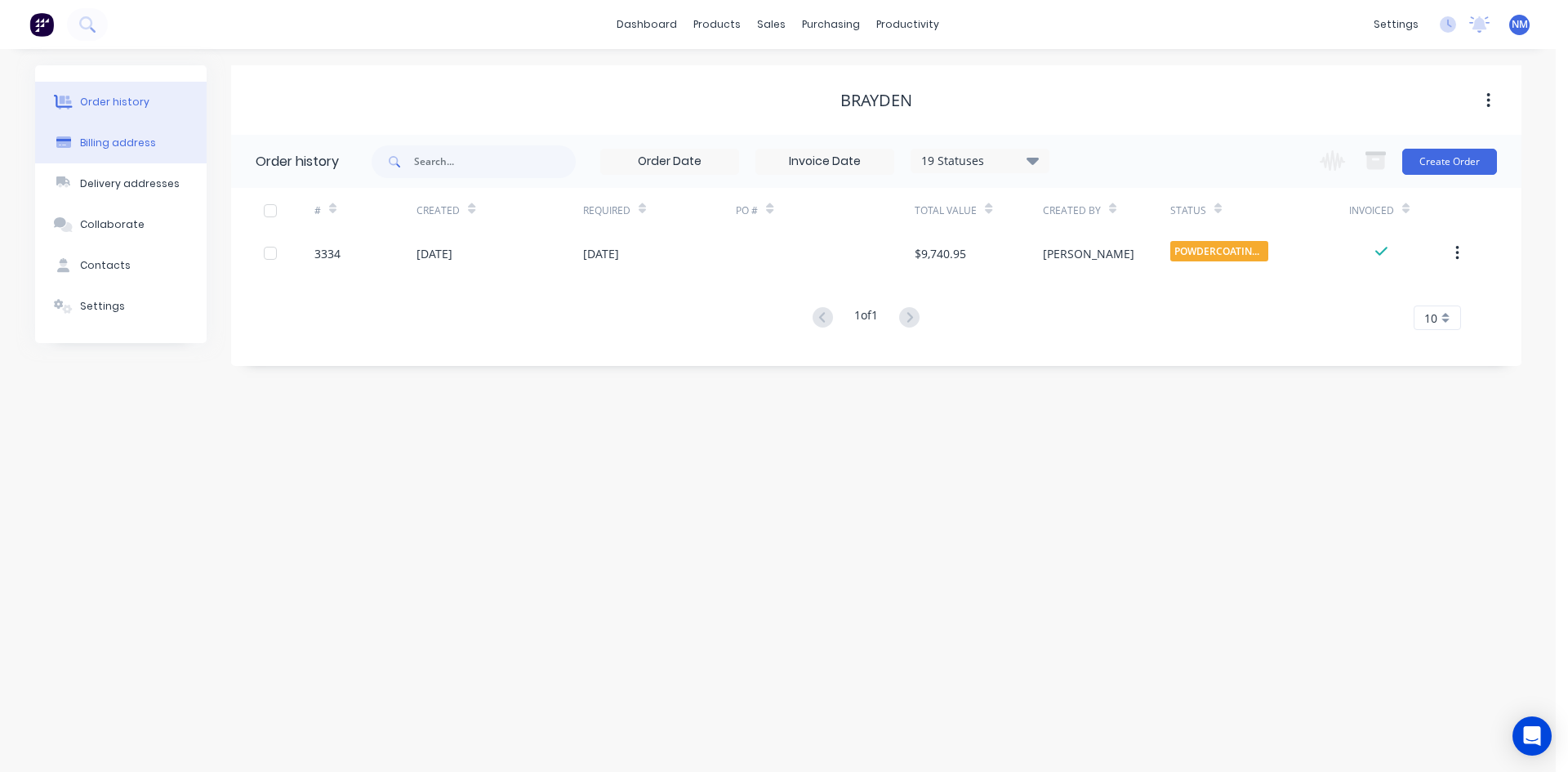
click at [157, 153] on button "Billing address" at bounding box center [121, 142] width 172 height 41
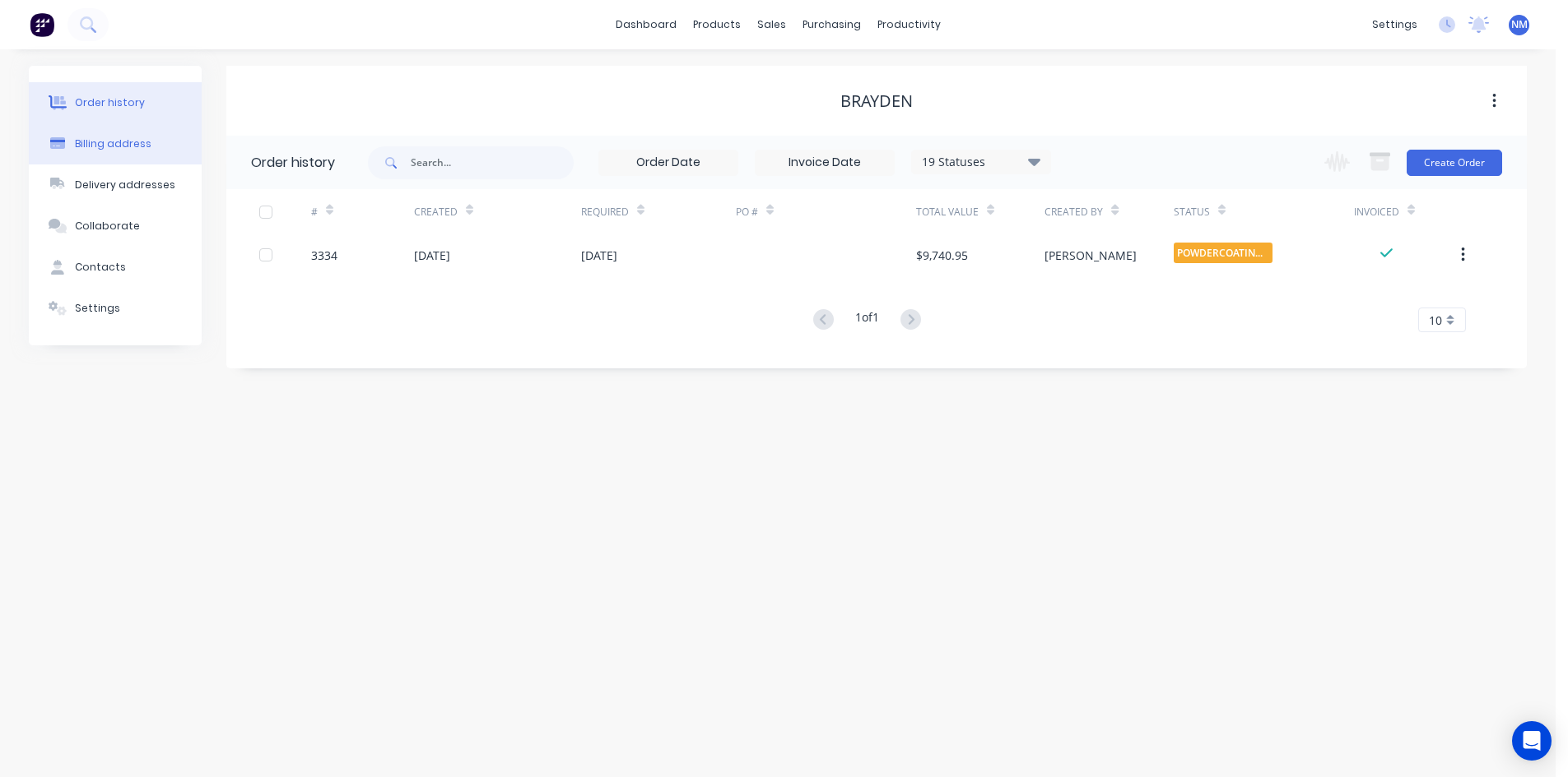
select select "AU"
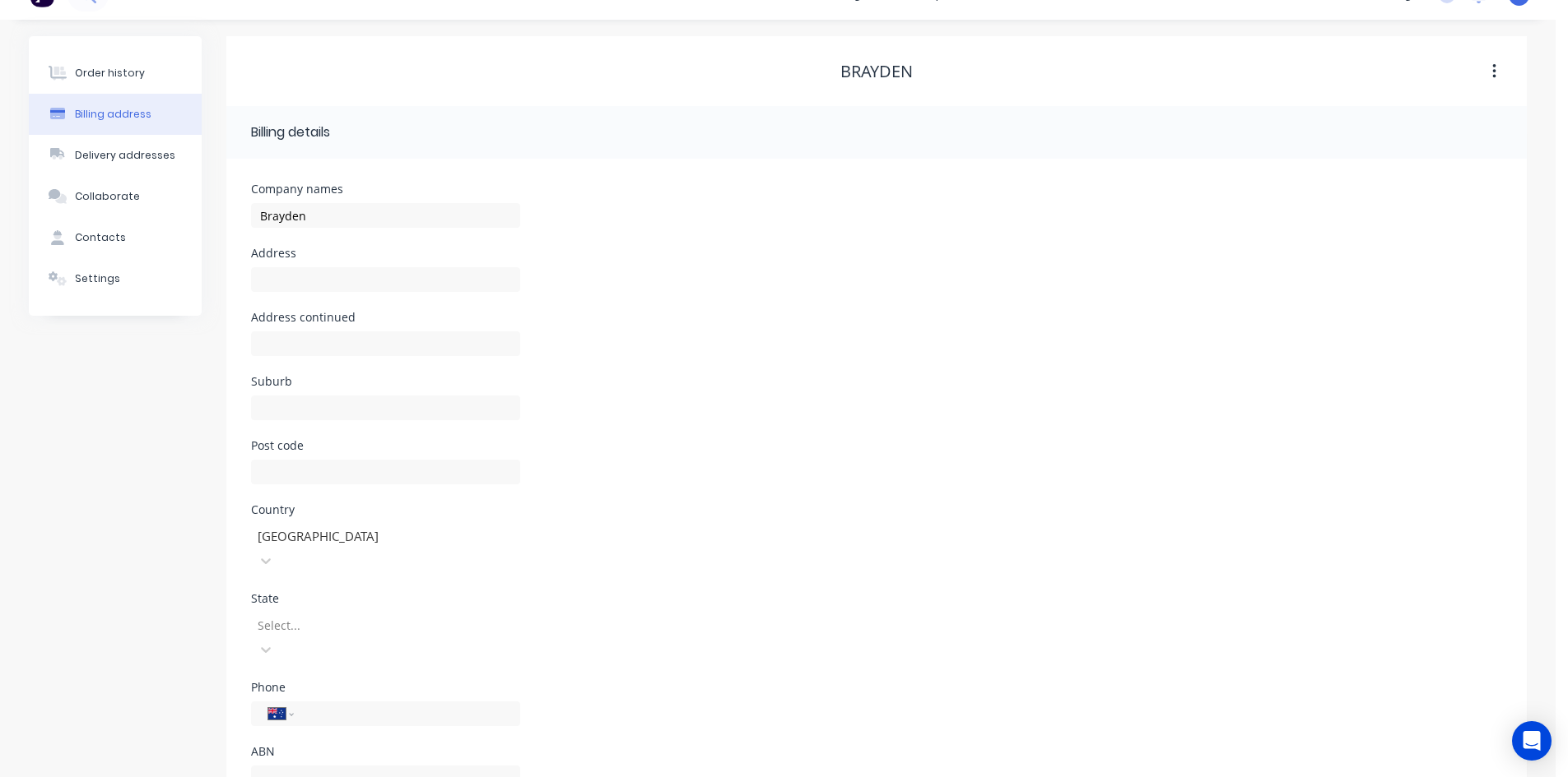
scroll to position [46, 0]
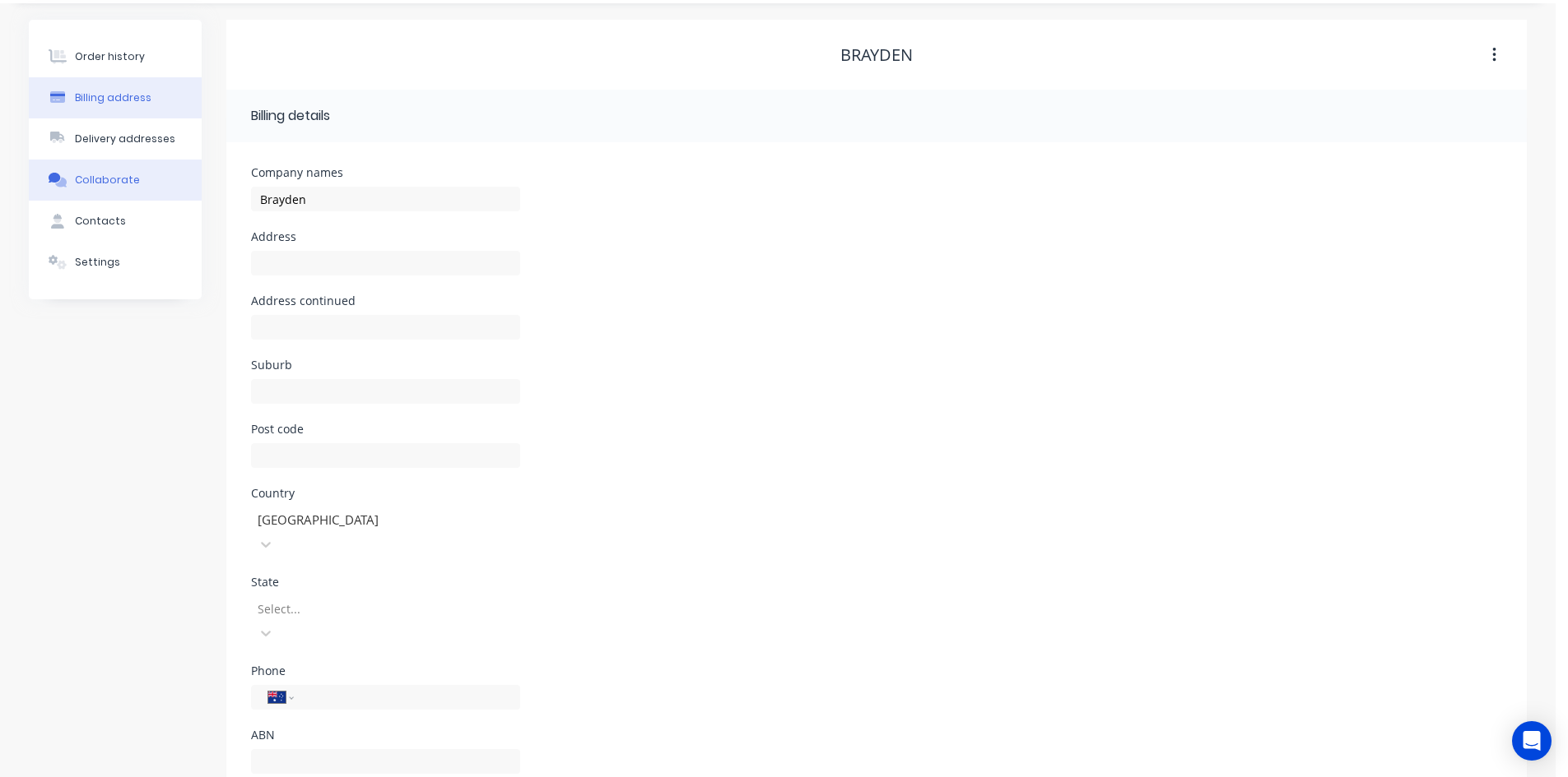
click at [101, 224] on div "Contacts" at bounding box center [100, 221] width 51 height 15
select select "AU"
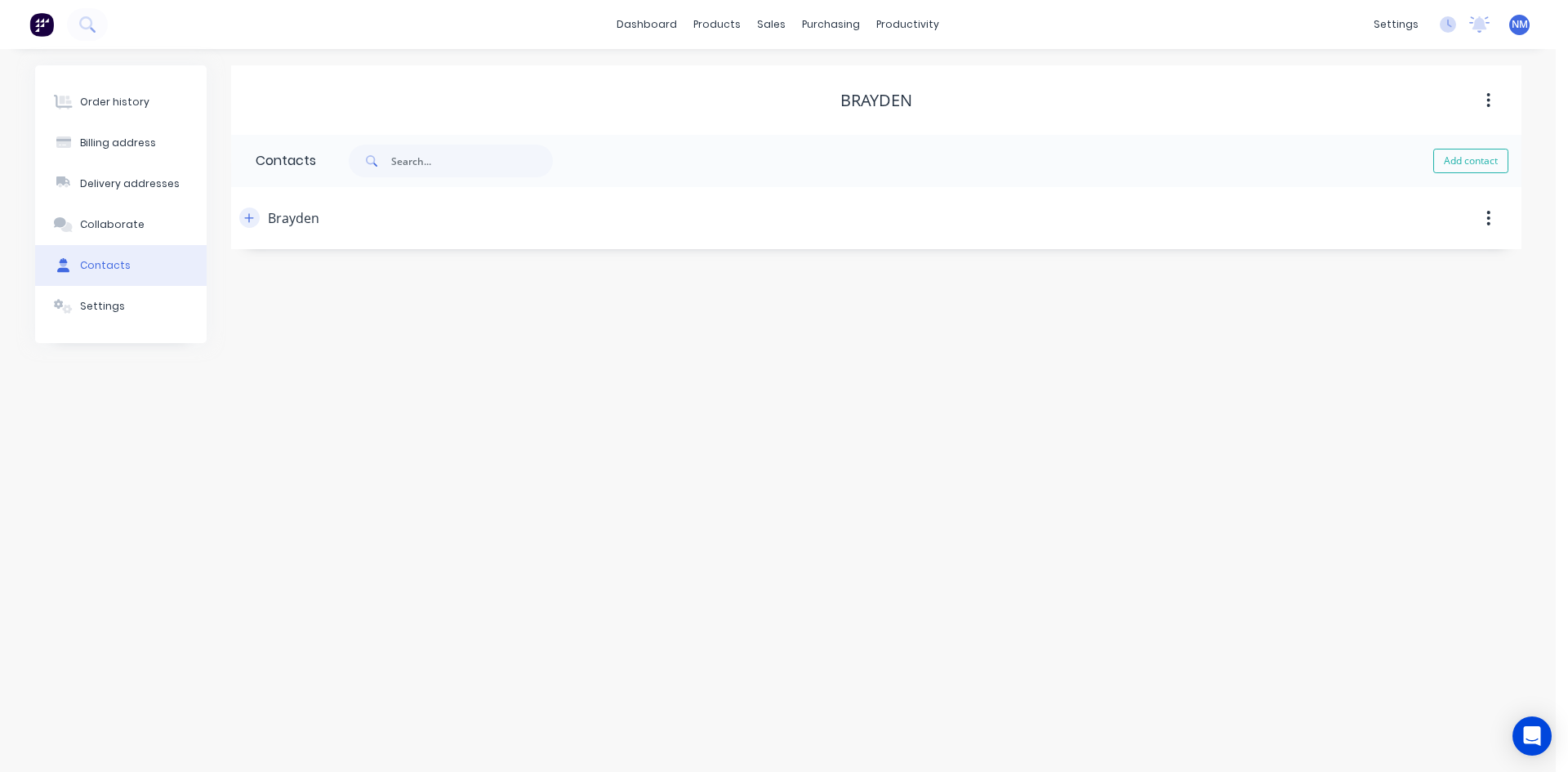
click at [245, 225] on button "button" at bounding box center [250, 218] width 21 height 21
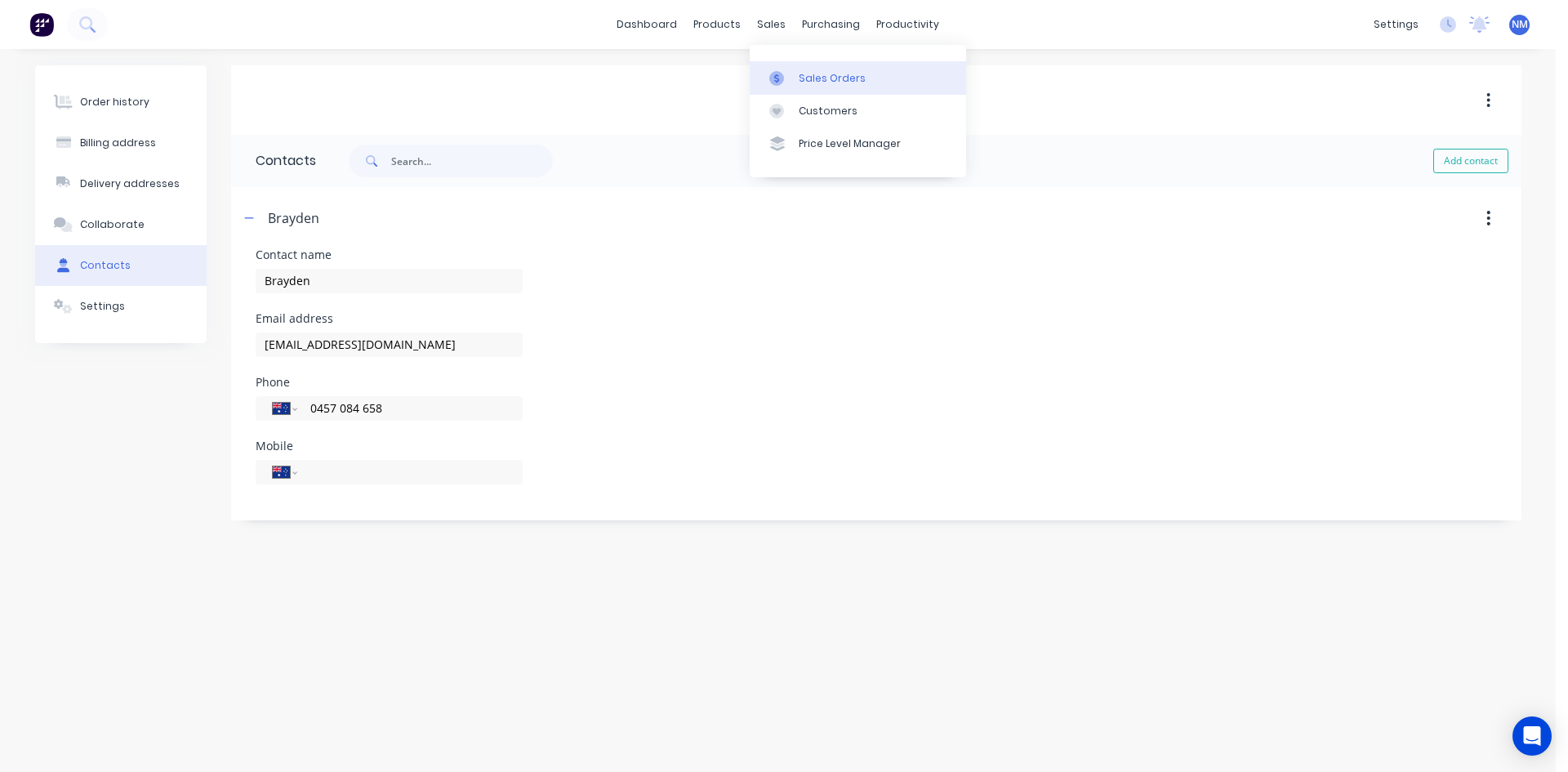
click at [833, 82] on div "Sales Orders" at bounding box center [833, 78] width 67 height 15
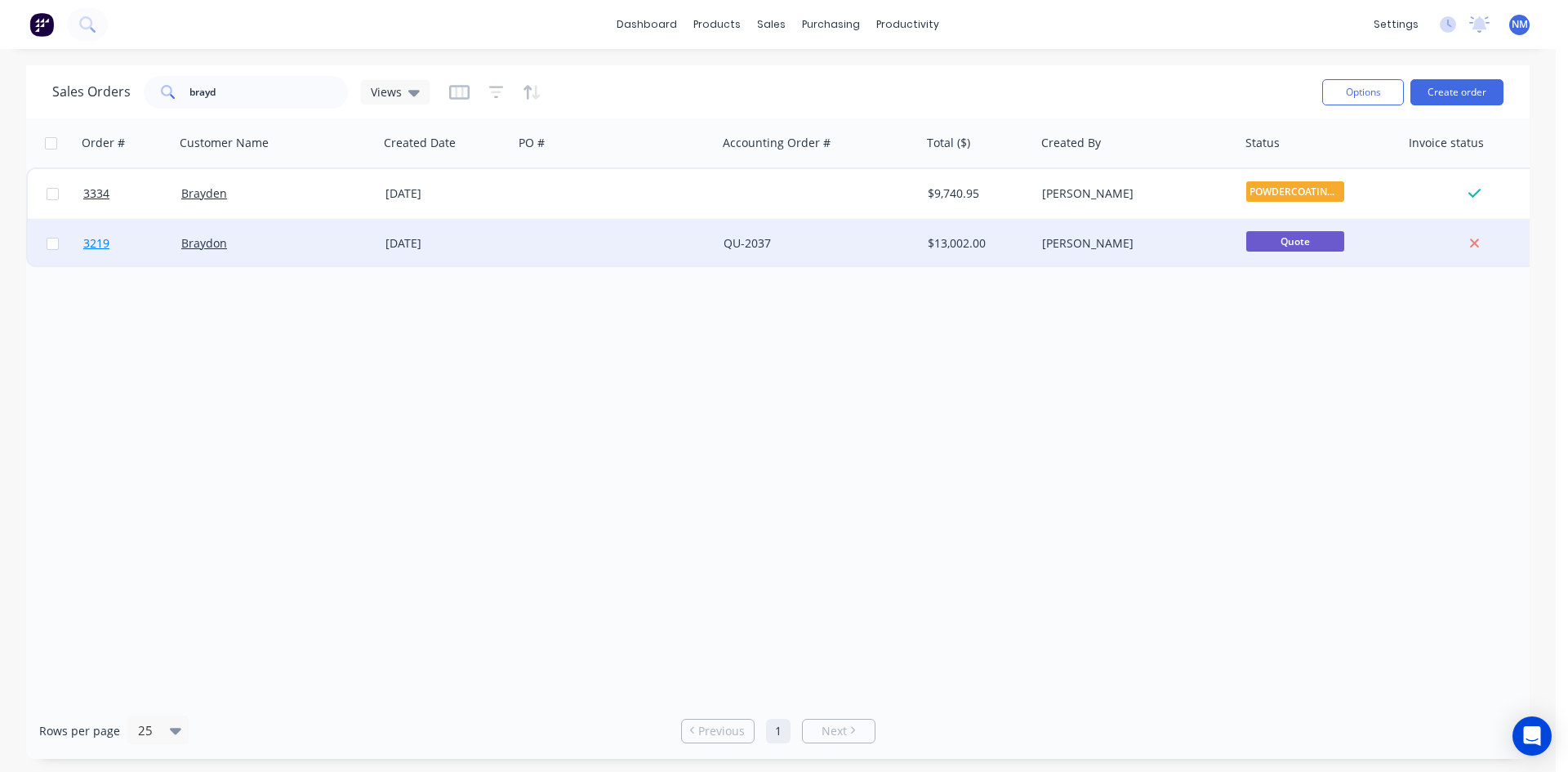
click at [90, 248] on span "3219" at bounding box center [97, 243] width 26 height 16
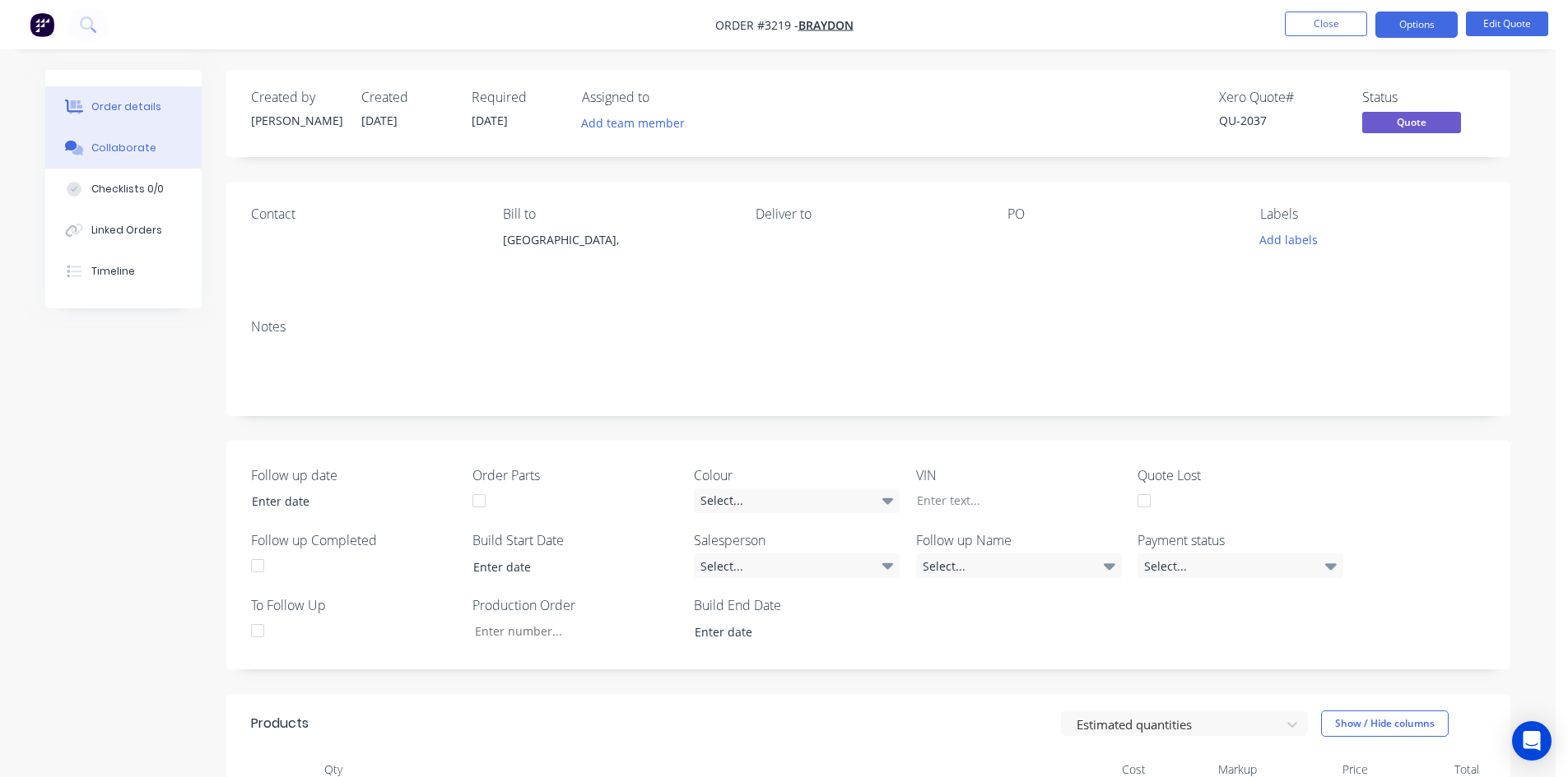
click at [122, 155] on div "Collaborate" at bounding box center [123, 148] width 65 height 15
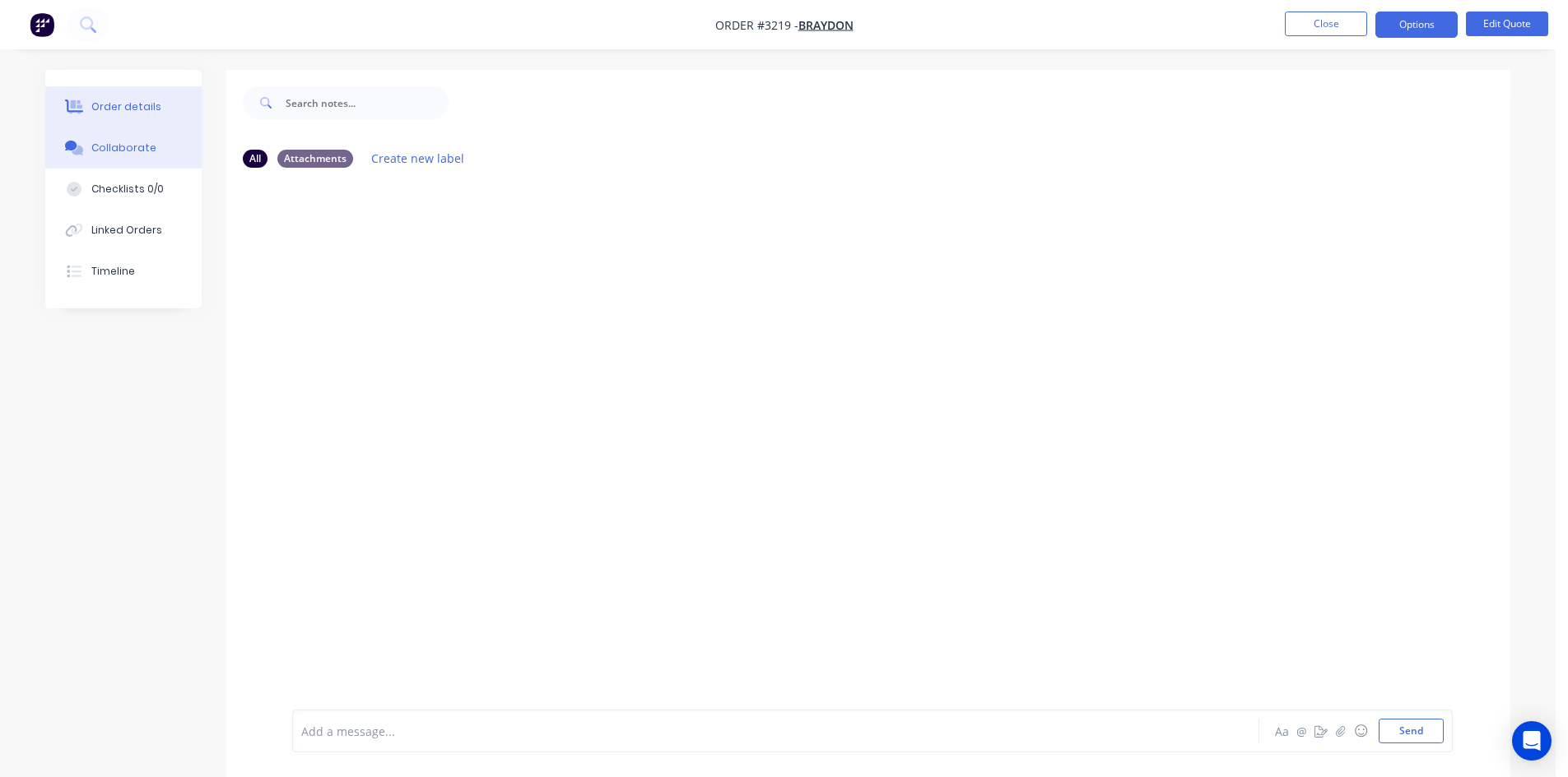
click at [134, 105] on div "Order details" at bounding box center [126, 107] width 70 height 15
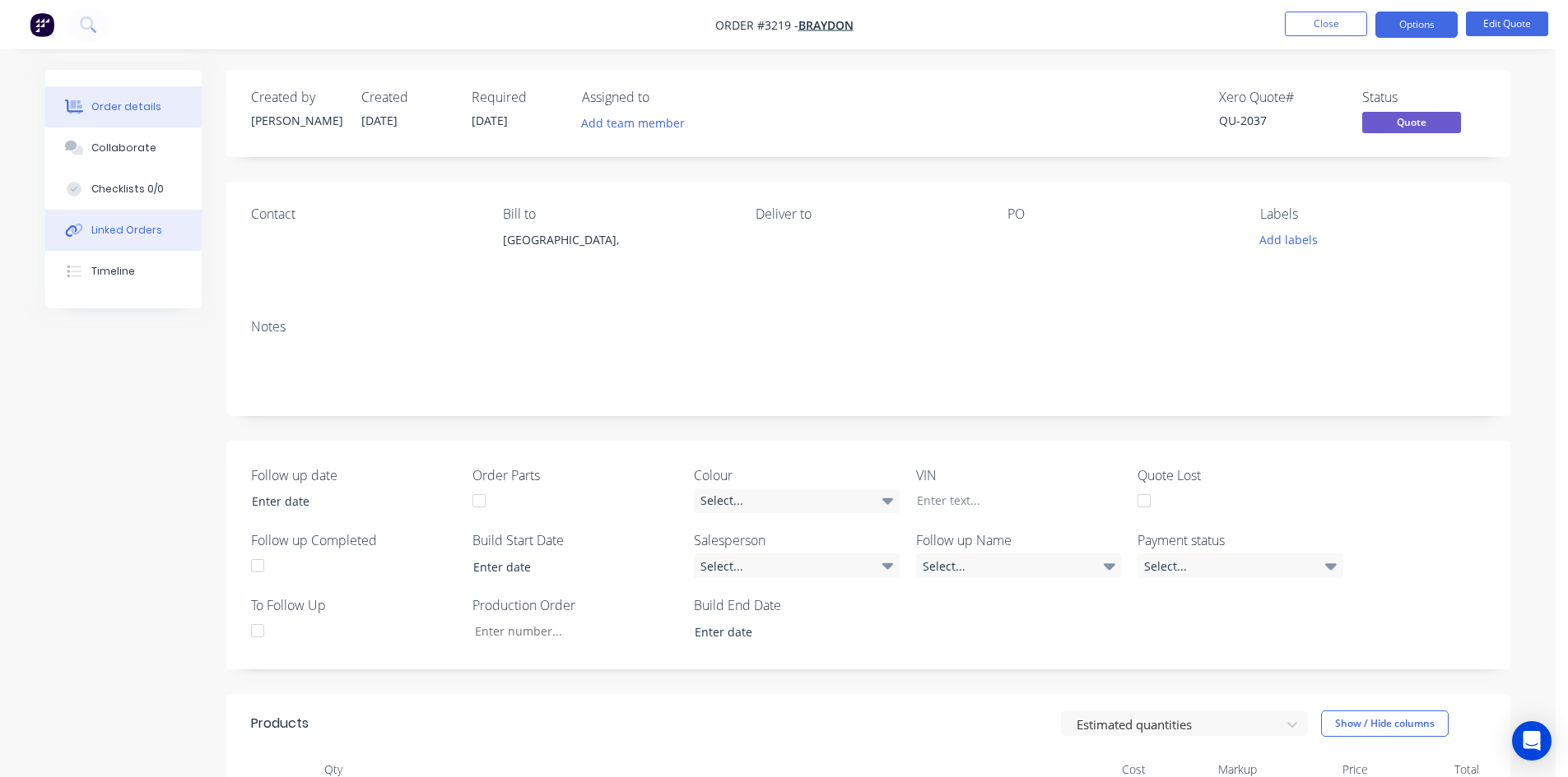
click at [138, 234] on div "Linked Orders" at bounding box center [126, 230] width 70 height 15
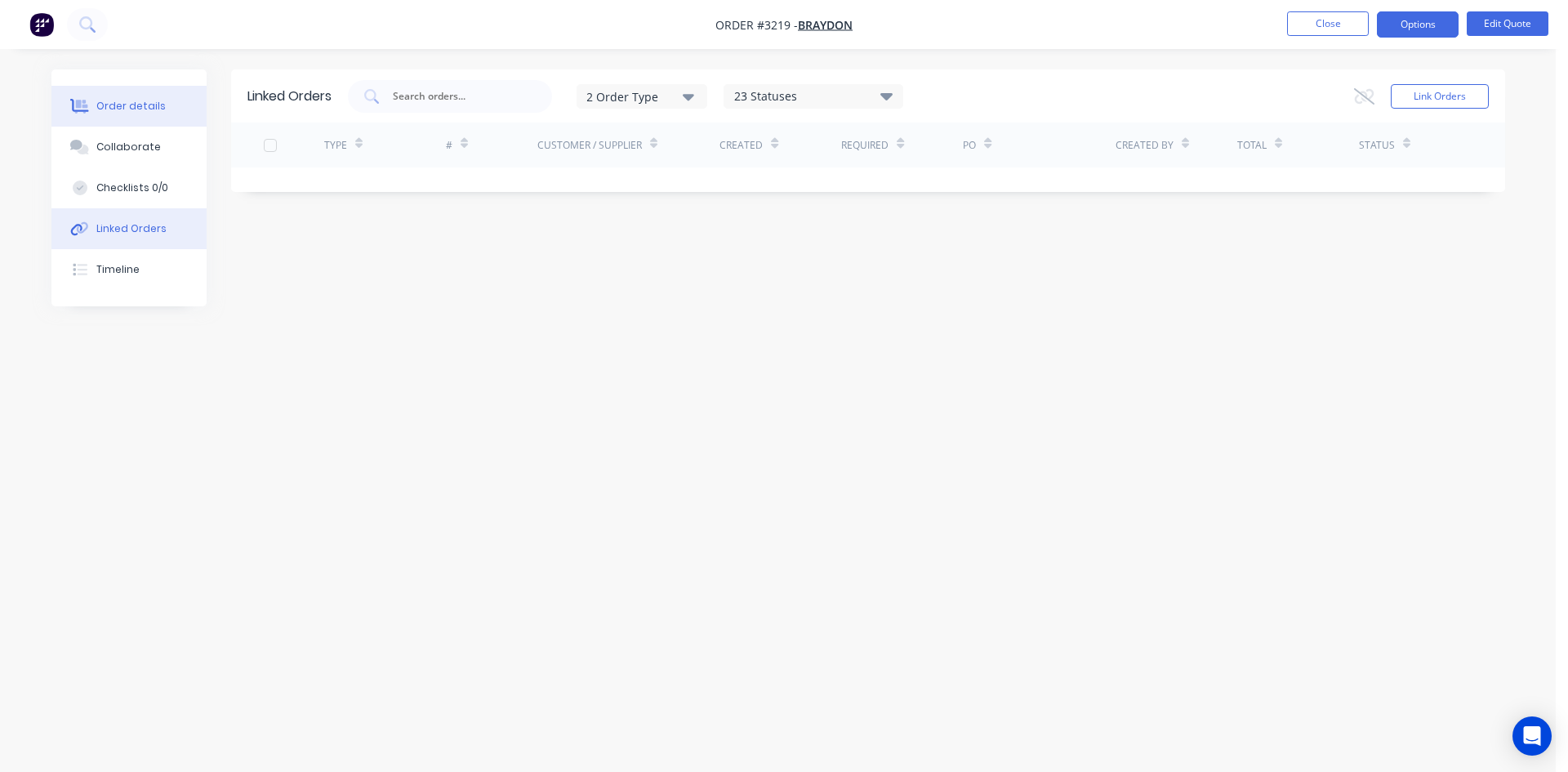
click at [143, 109] on div "Order details" at bounding box center [131, 106] width 70 height 15
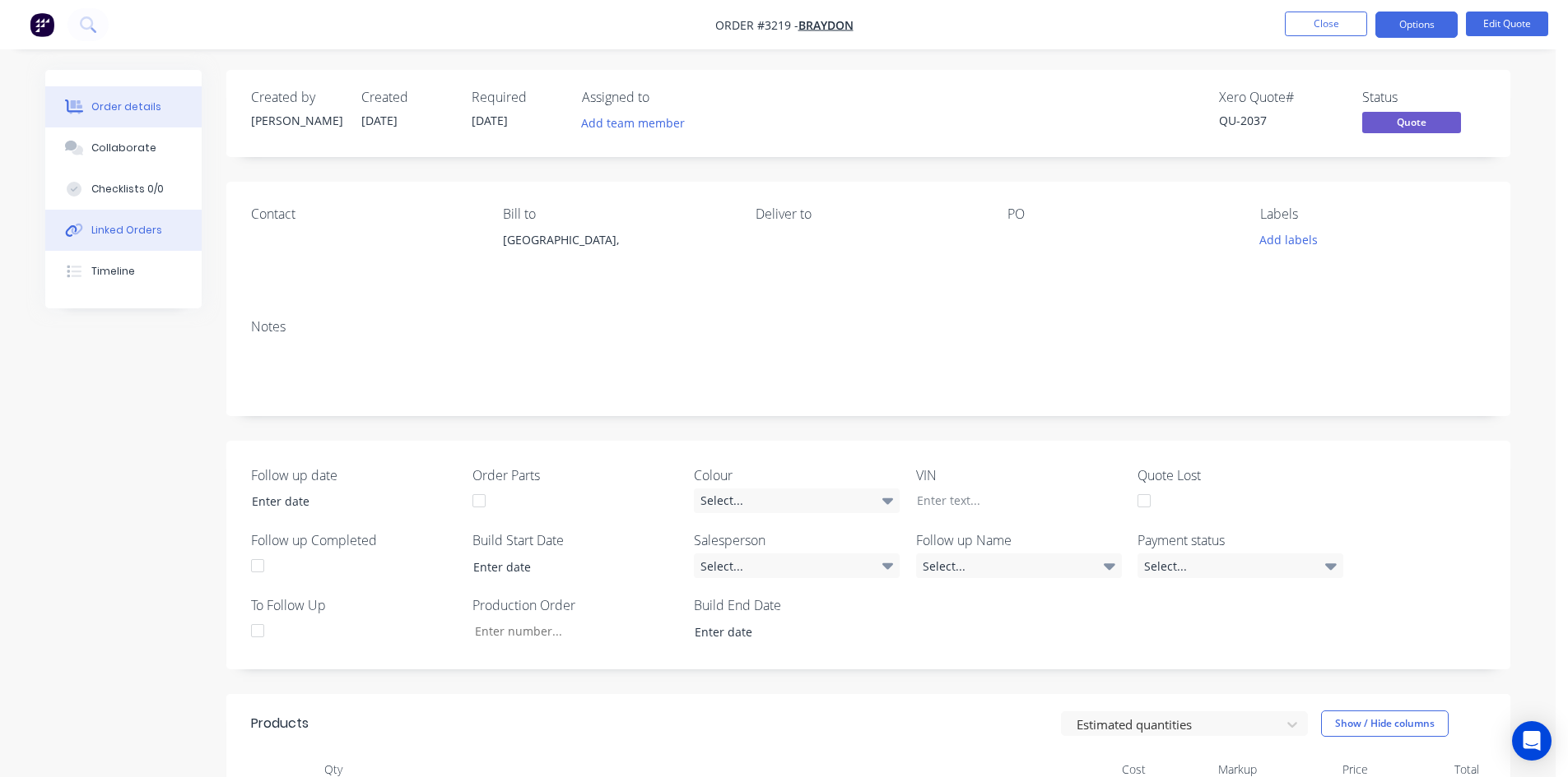
click at [137, 229] on div "Linked Orders" at bounding box center [126, 230] width 70 height 15
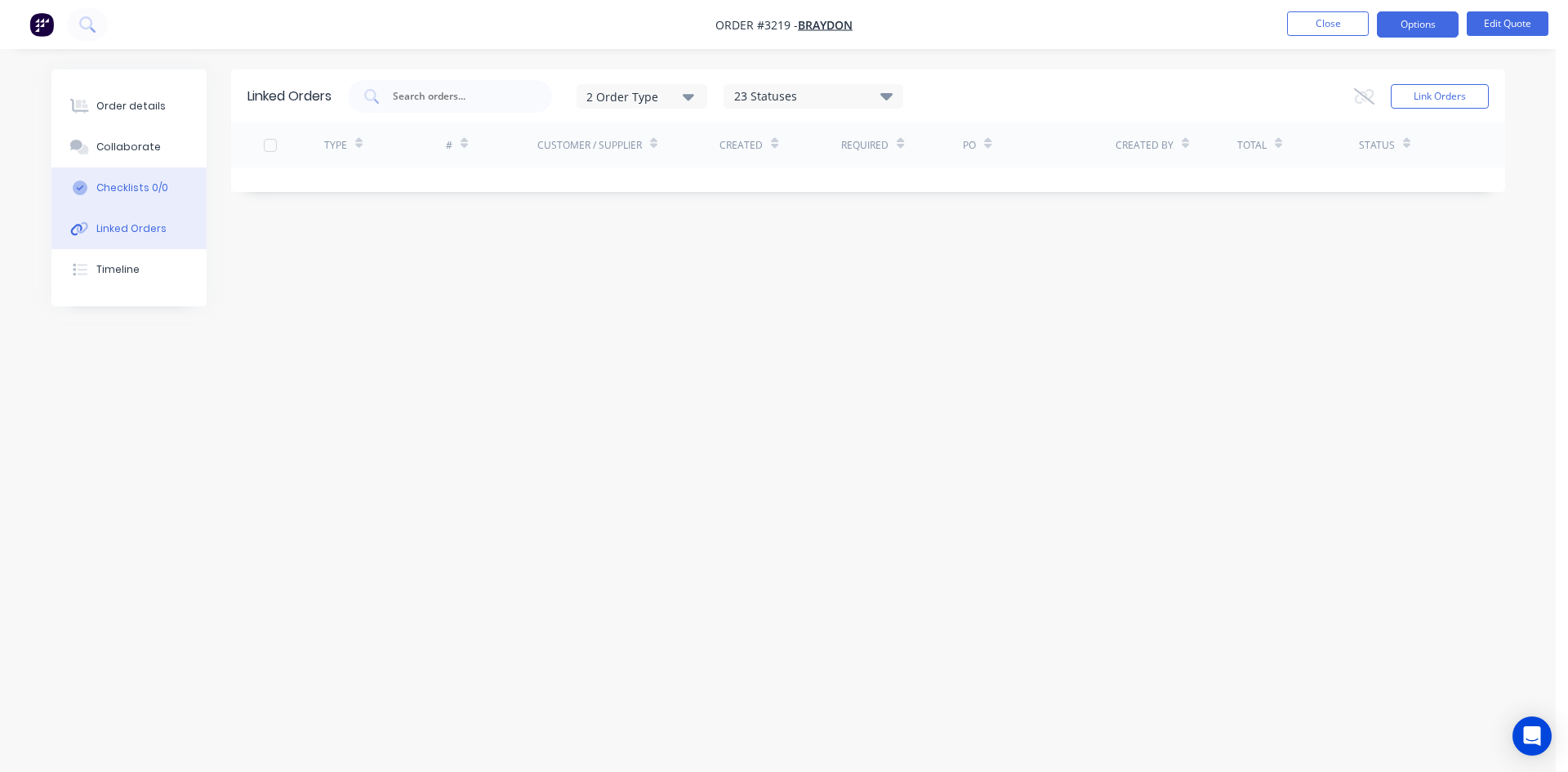
click at [131, 189] on div "Checklists 0/0" at bounding box center [132, 187] width 72 height 15
type textarea "x"
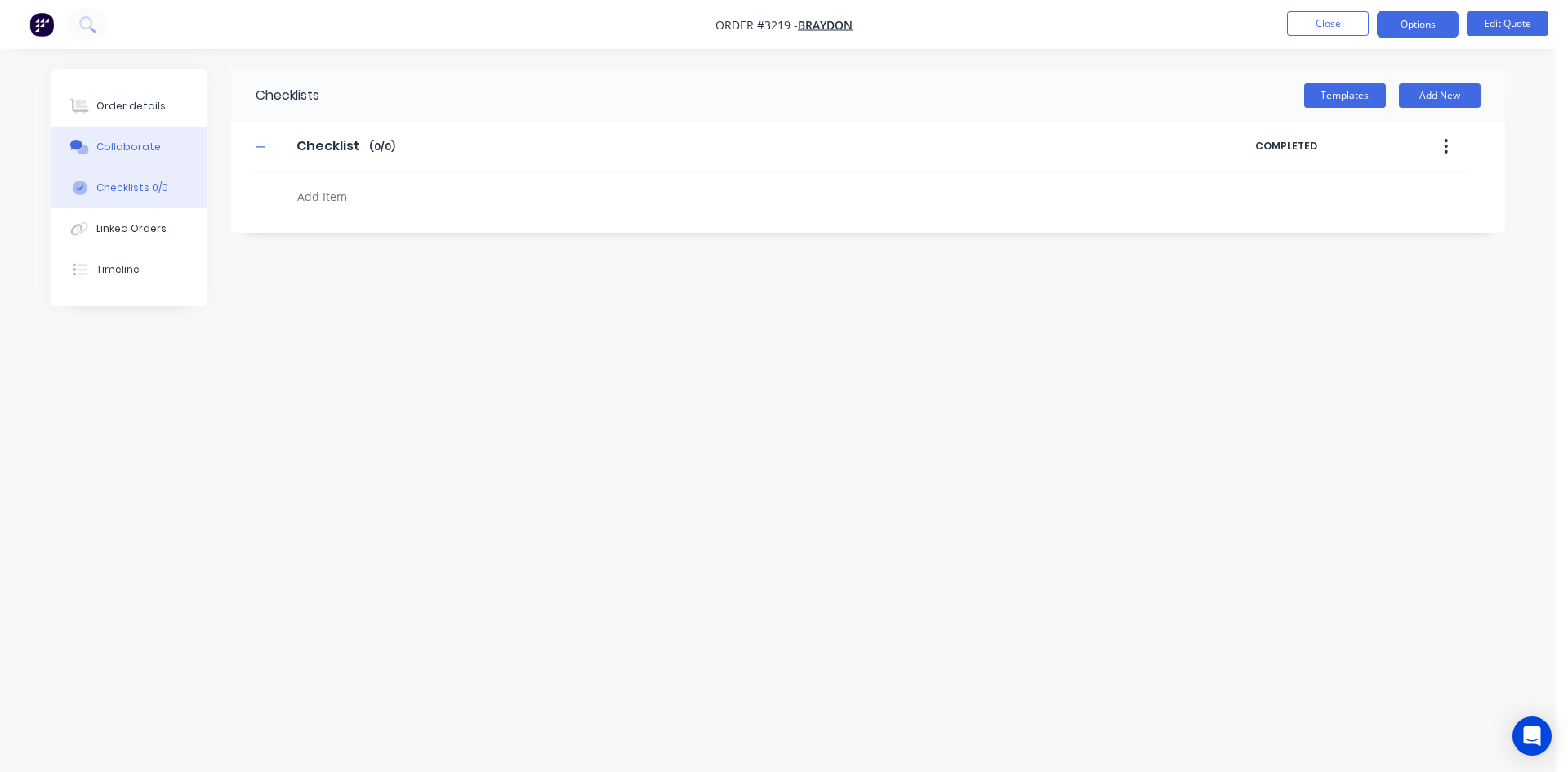
click at [134, 162] on button "Collaborate" at bounding box center [129, 147] width 155 height 41
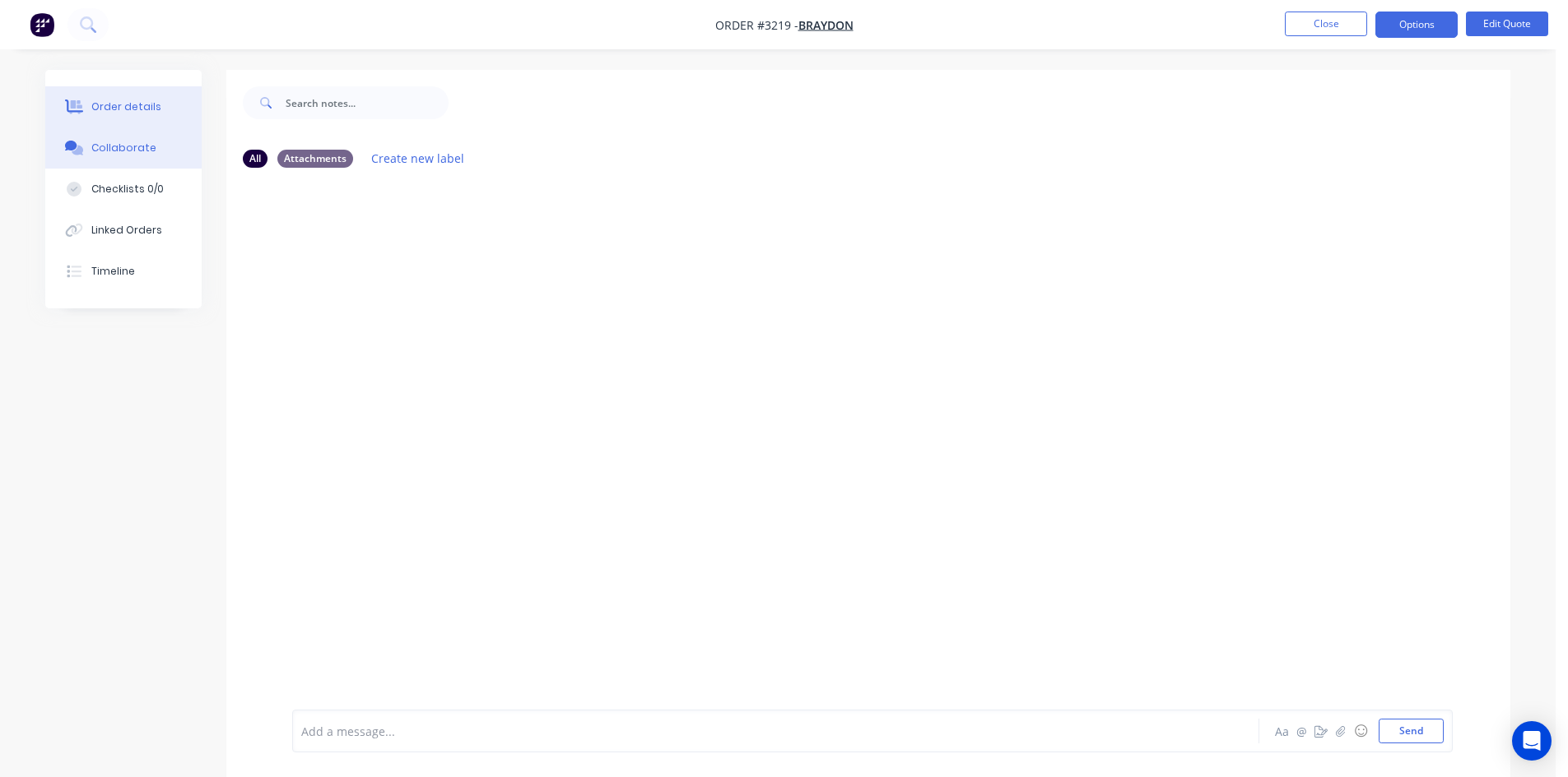
click at [158, 102] on button "Order details" at bounding box center [123, 106] width 156 height 41
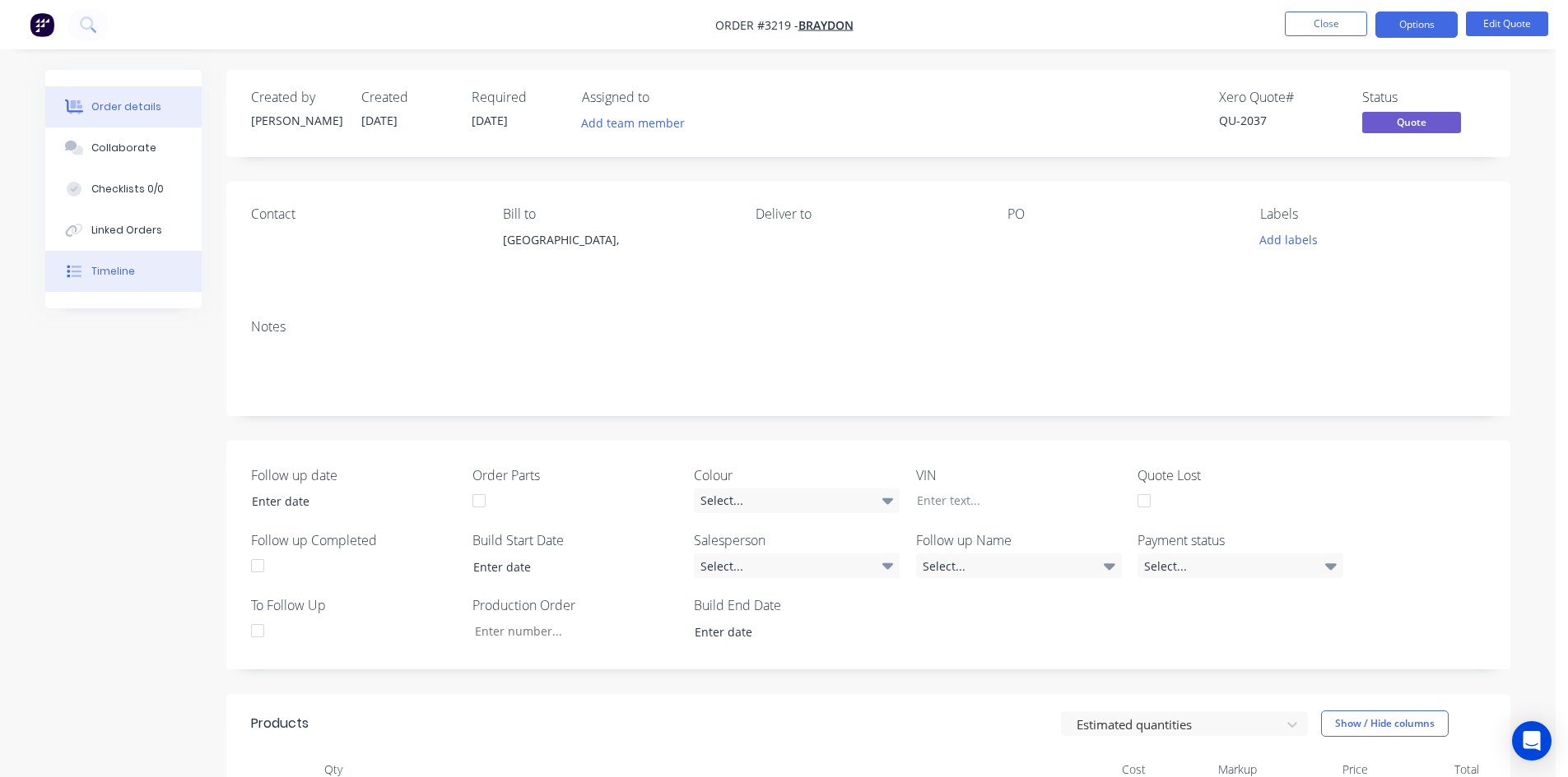
click at [131, 285] on button "Timeline" at bounding box center [123, 271] width 156 height 41
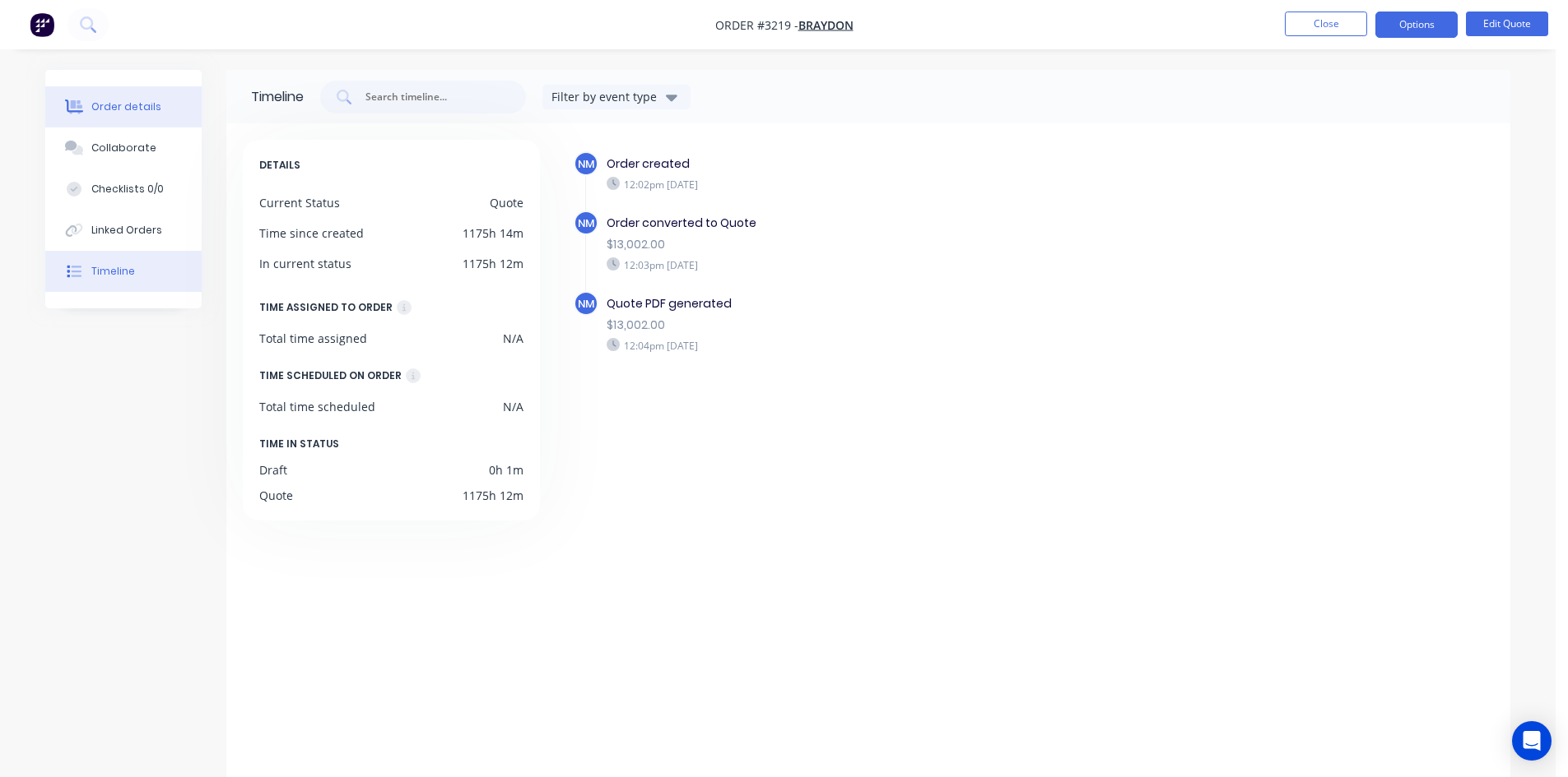
click at [124, 120] on button "Order details" at bounding box center [123, 106] width 156 height 41
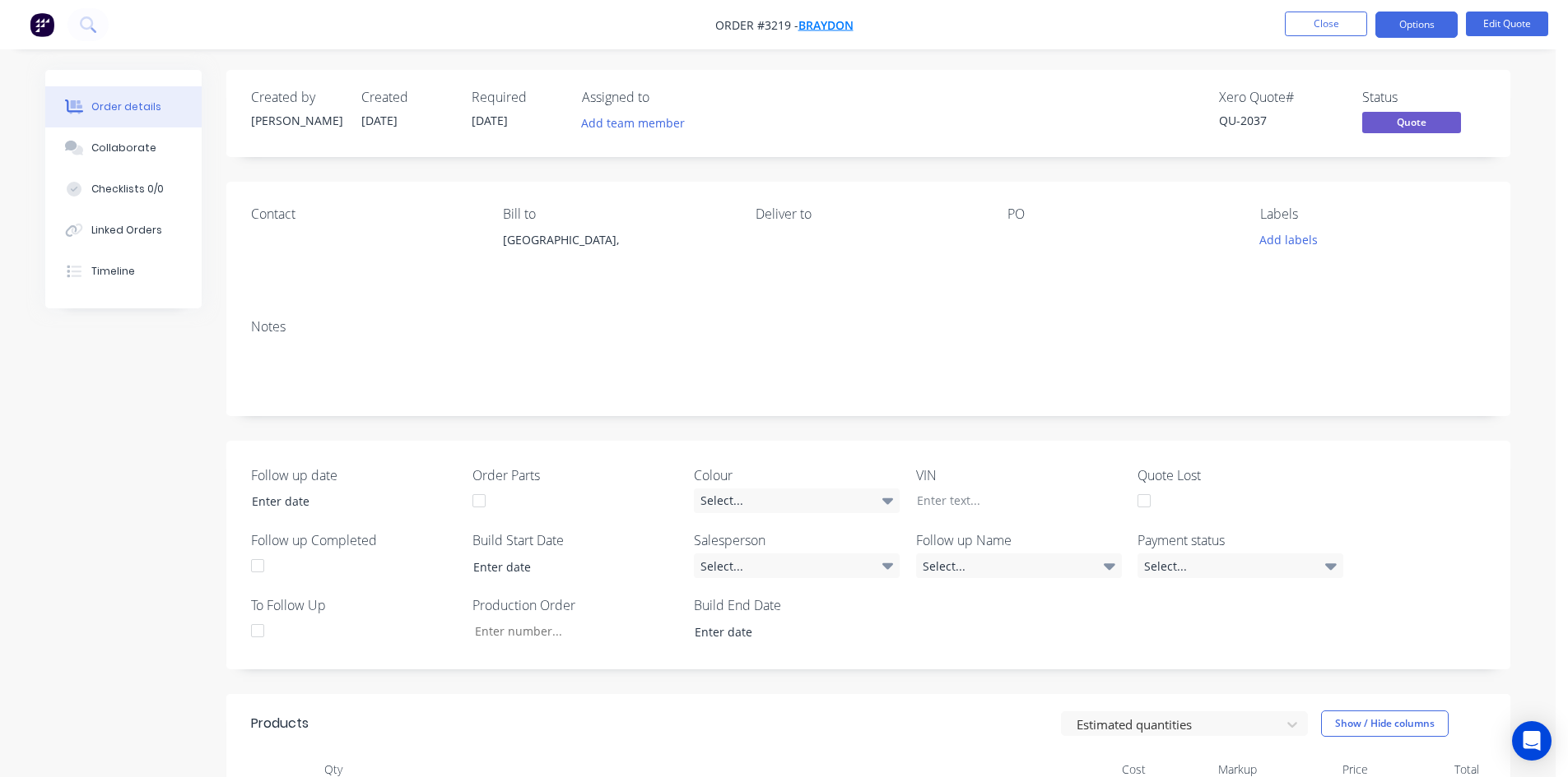
click at [827, 23] on span "Braydon" at bounding box center [825, 25] width 55 height 16
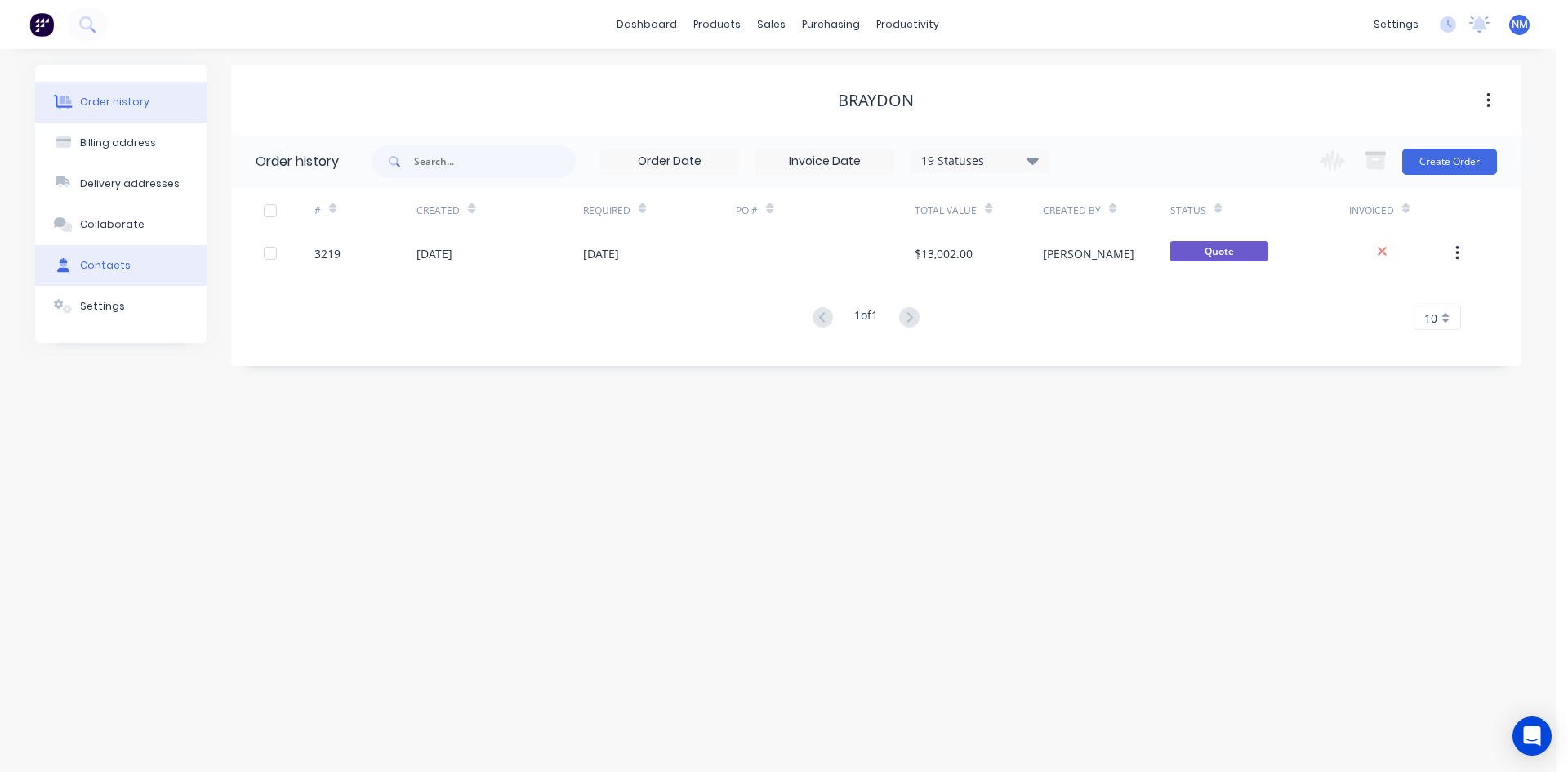
click at [127, 264] on button "Contacts" at bounding box center [121, 265] width 172 height 41
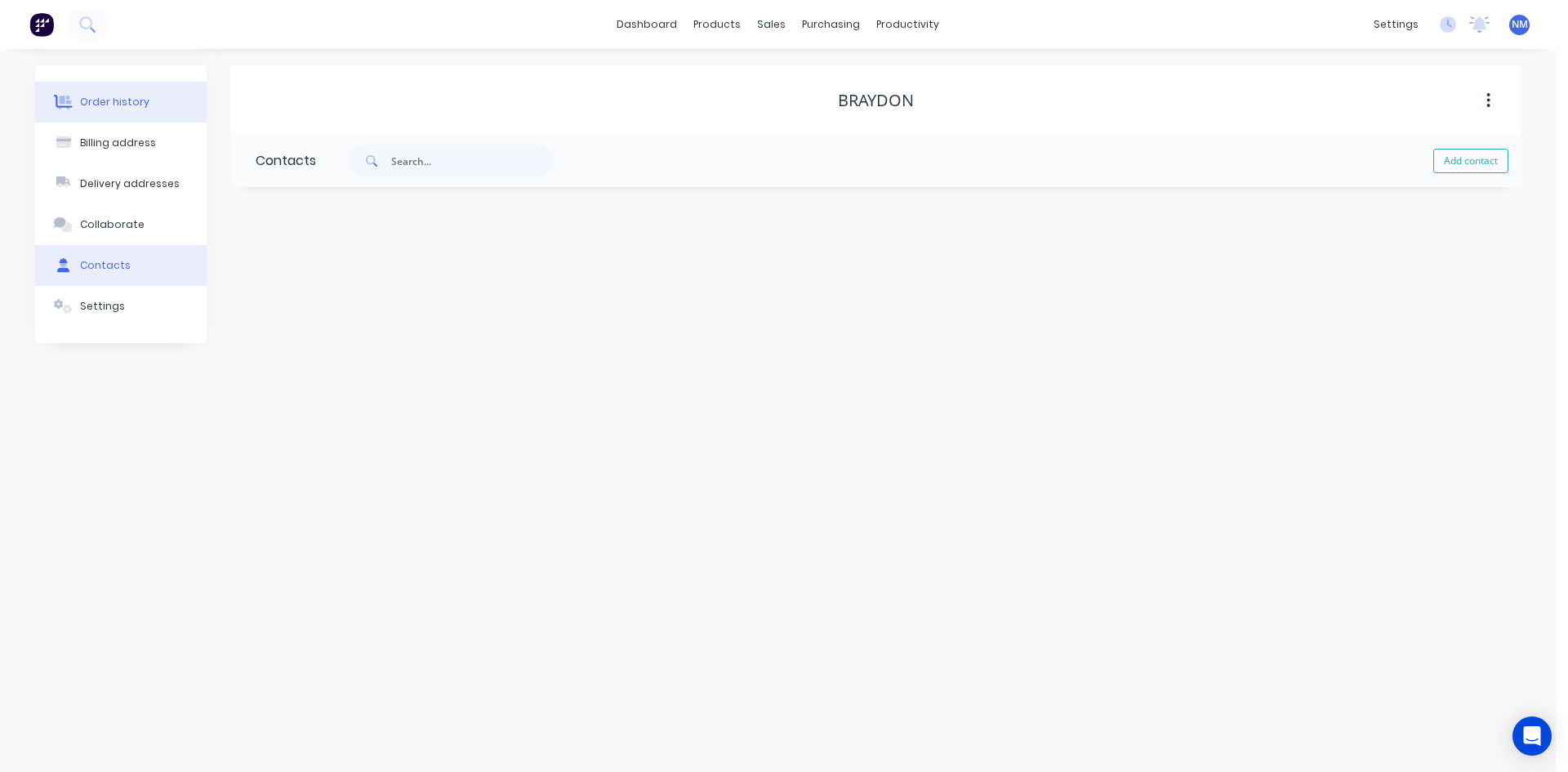
click at [141, 108] on div "Order history" at bounding box center [115, 102] width 70 height 15
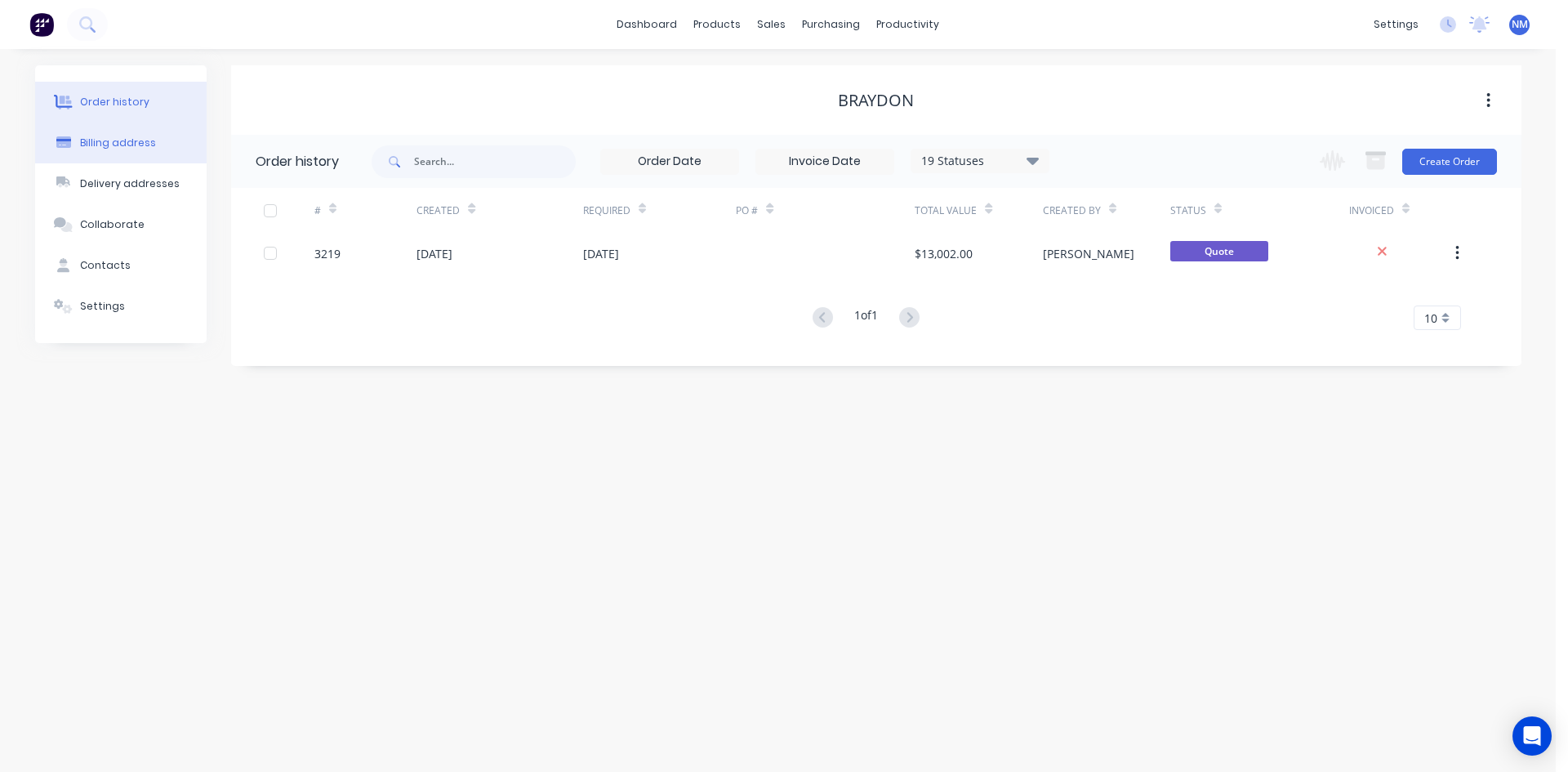
click at [130, 153] on button "Billing address" at bounding box center [121, 142] width 172 height 41
select select "AU"
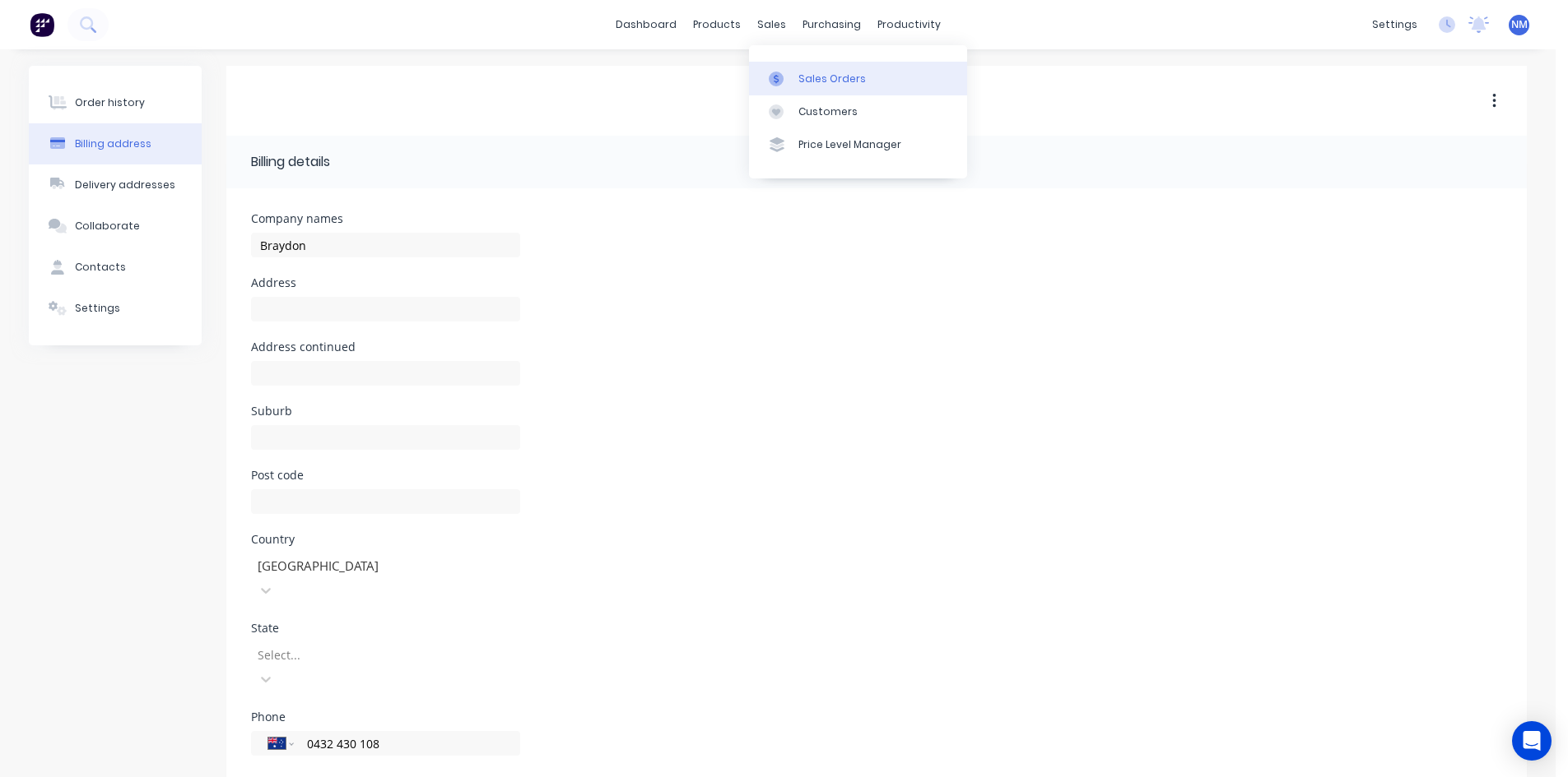
click at [835, 81] on div "Sales Orders" at bounding box center [832, 78] width 68 height 15
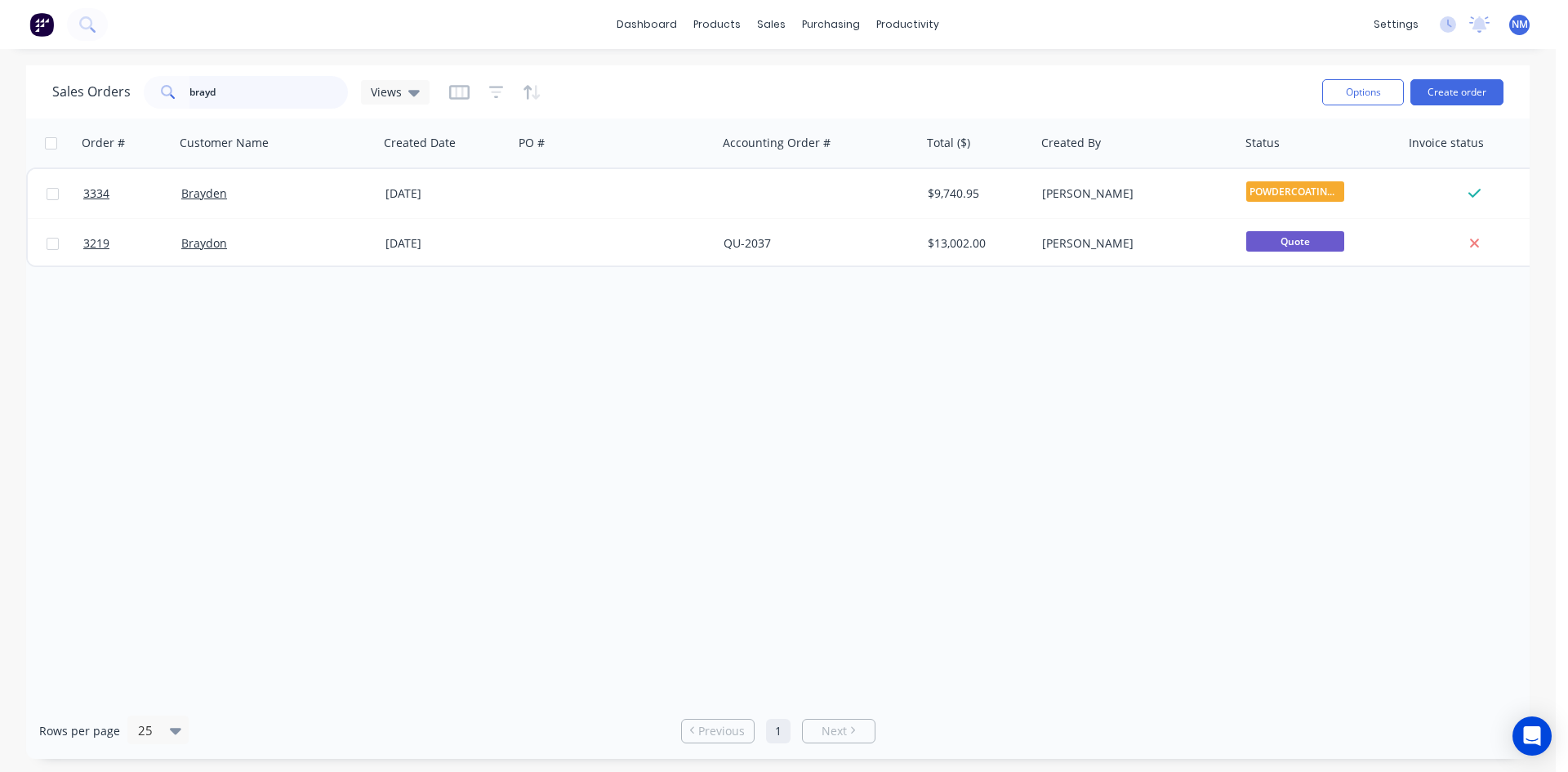
drag, startPoint x: 237, startPoint y: 94, endPoint x: 0, endPoint y: 85, distance: 237.2
click at [68, 87] on div "Sales Orders brayd Views" at bounding box center [241, 92] width 378 height 33
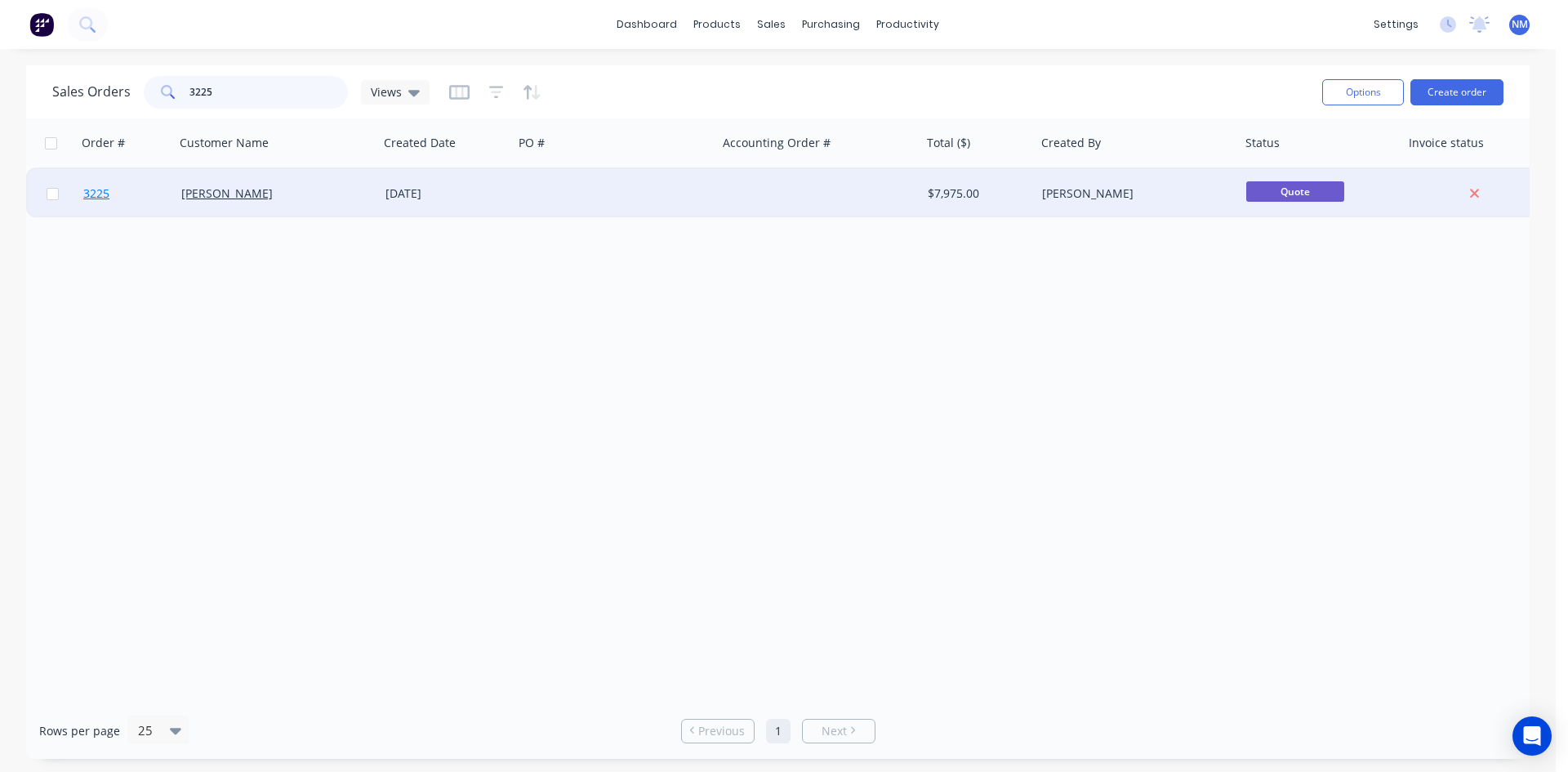
type input "3225"
click at [89, 191] on span "3225" at bounding box center [97, 193] width 26 height 16
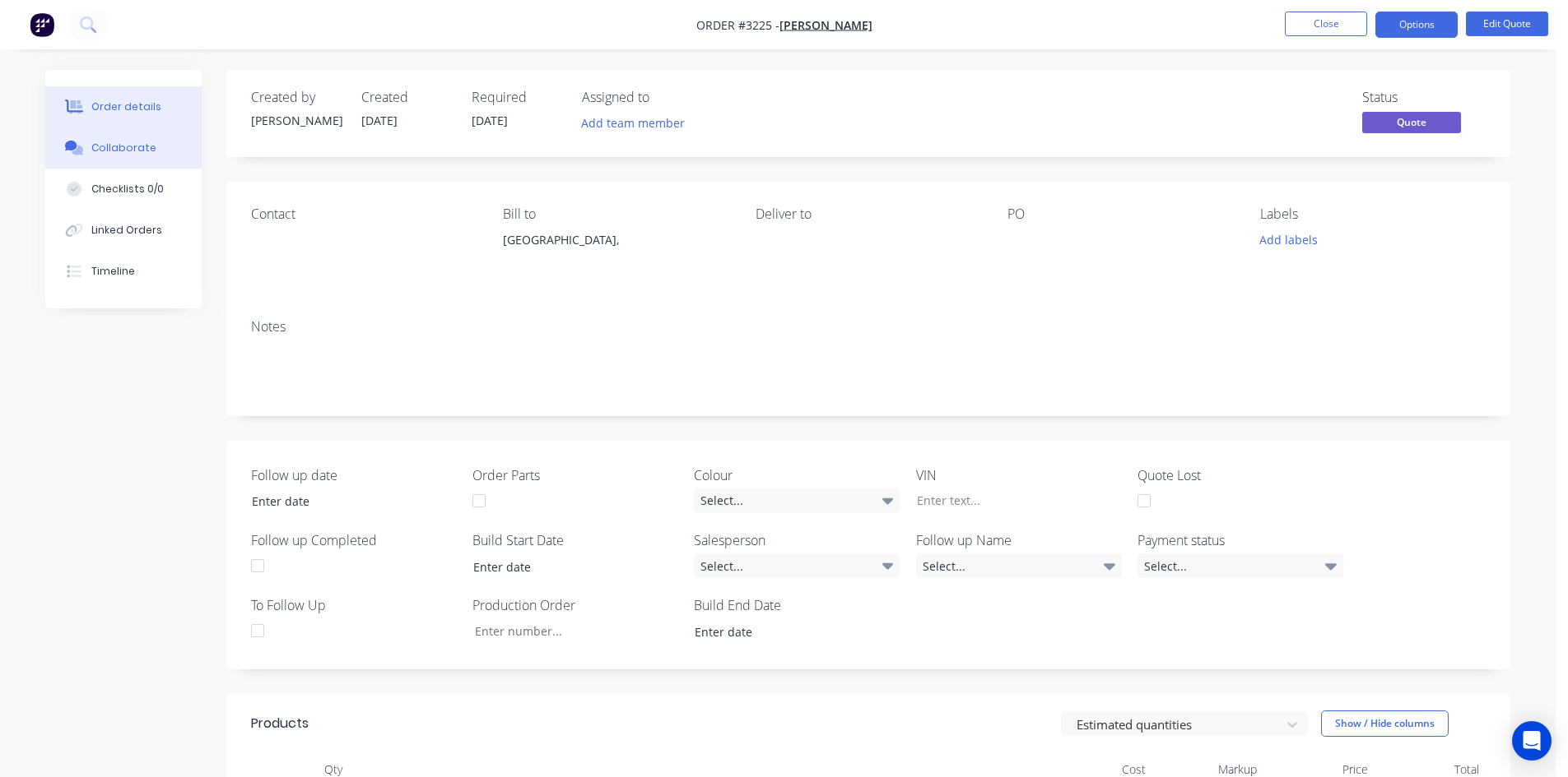
click at [142, 157] on button "Collaborate" at bounding box center [123, 148] width 156 height 41
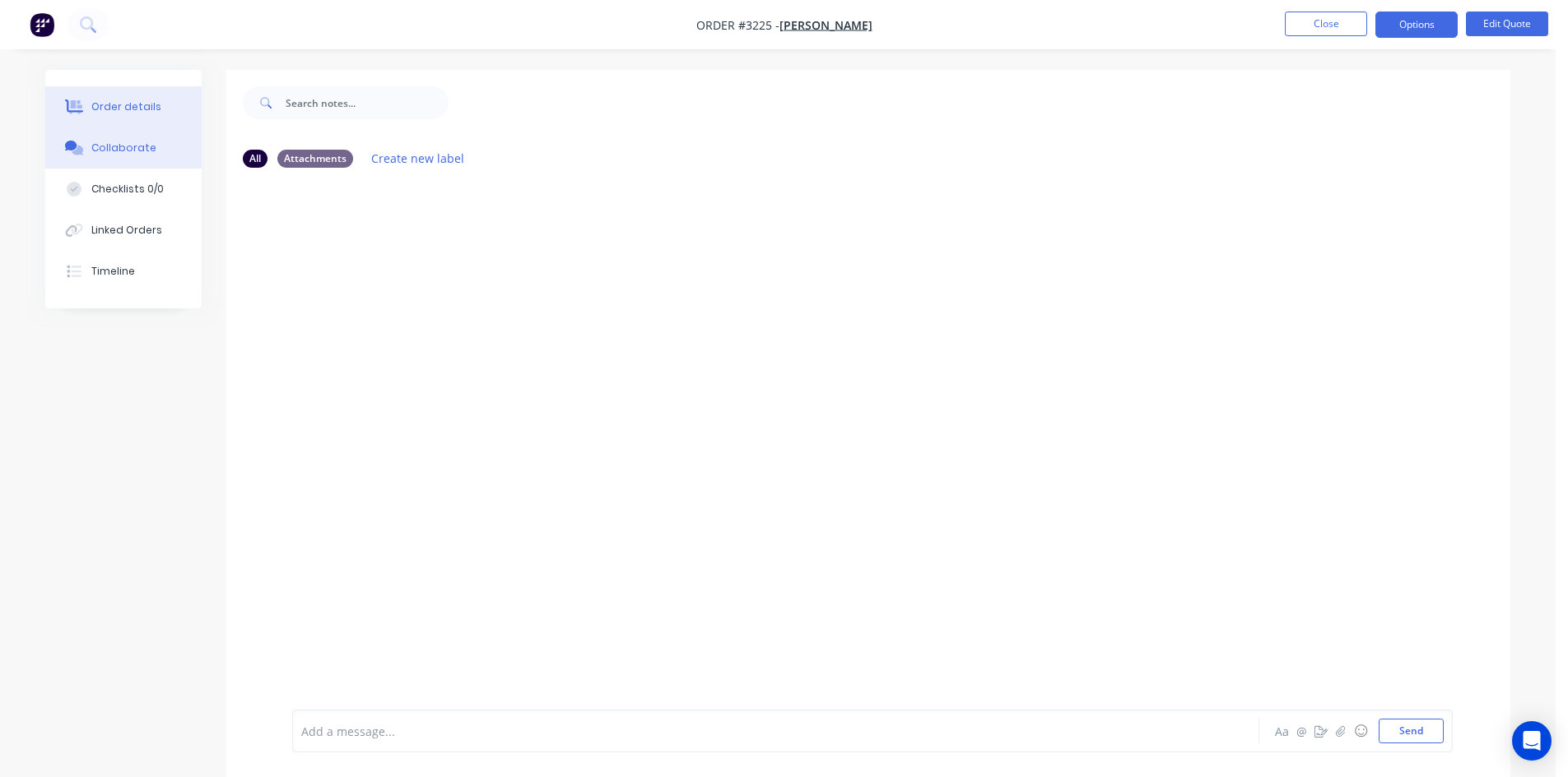
click at [135, 112] on div "Order details" at bounding box center [126, 107] width 70 height 15
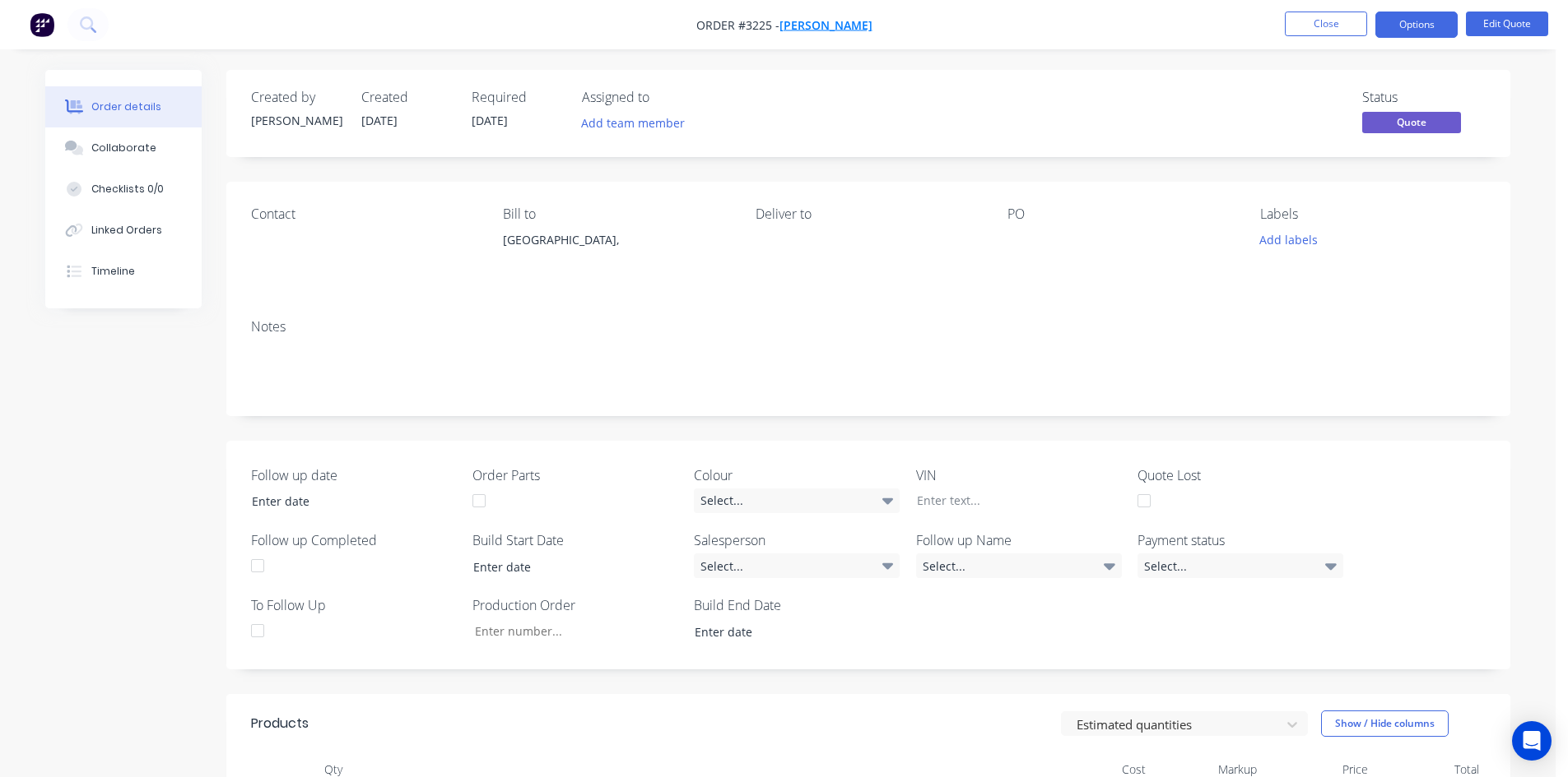
click at [835, 26] on span "[PERSON_NAME]" at bounding box center [825, 25] width 93 height 16
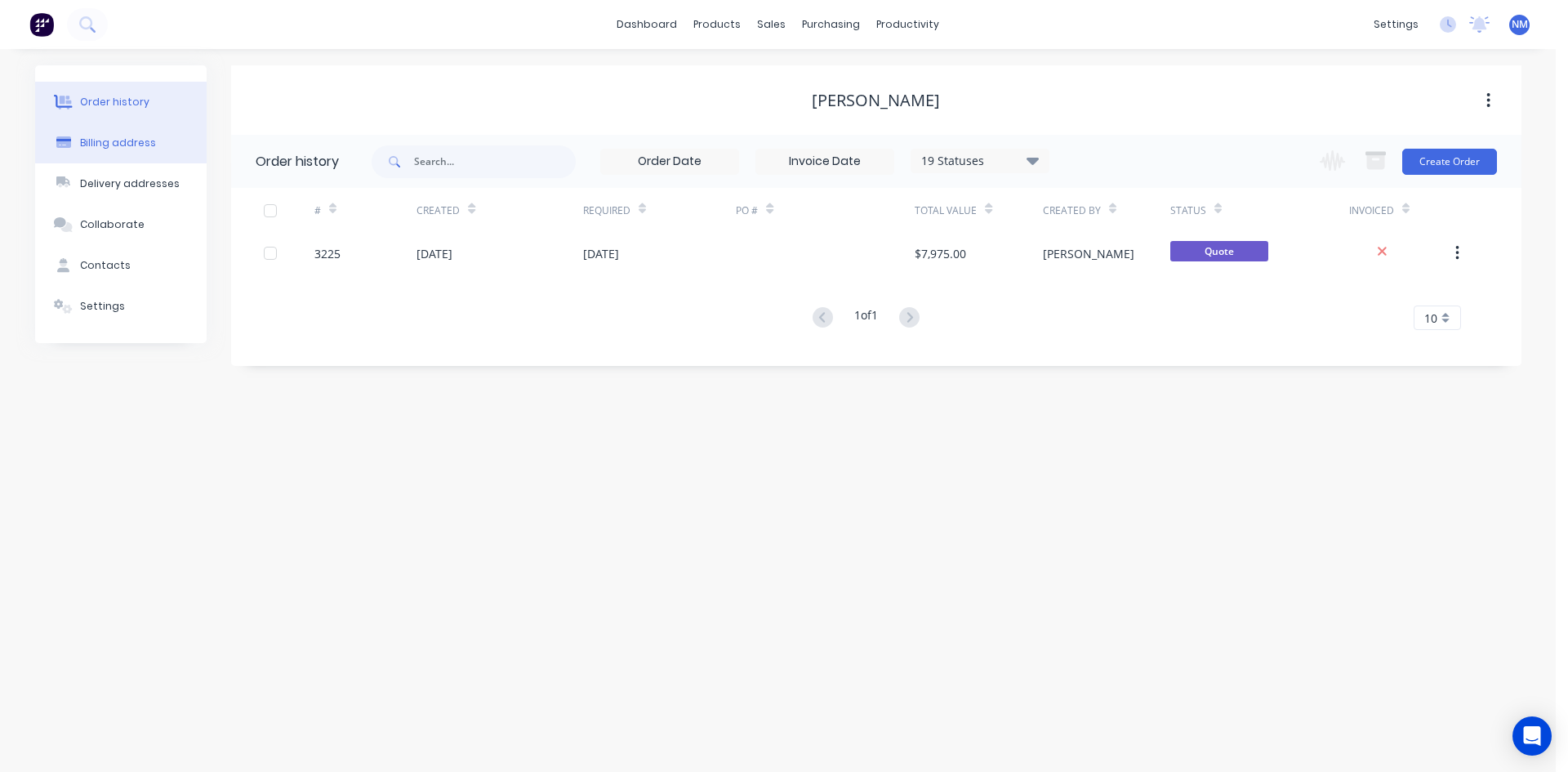
click at [130, 148] on div "Billing address" at bounding box center [118, 142] width 76 height 15
select select "AU"
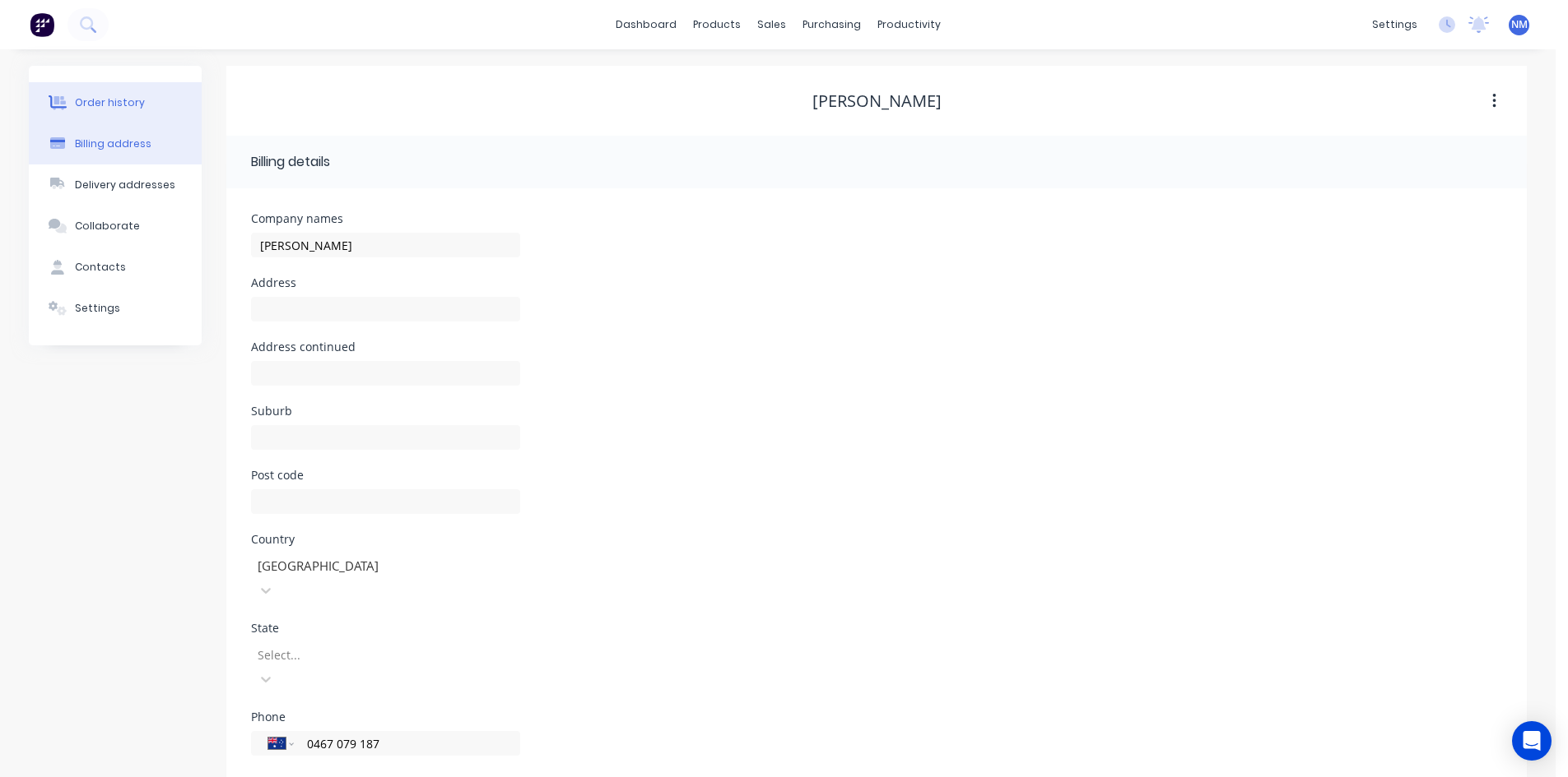
click at [146, 96] on button "Order history" at bounding box center [115, 102] width 173 height 41
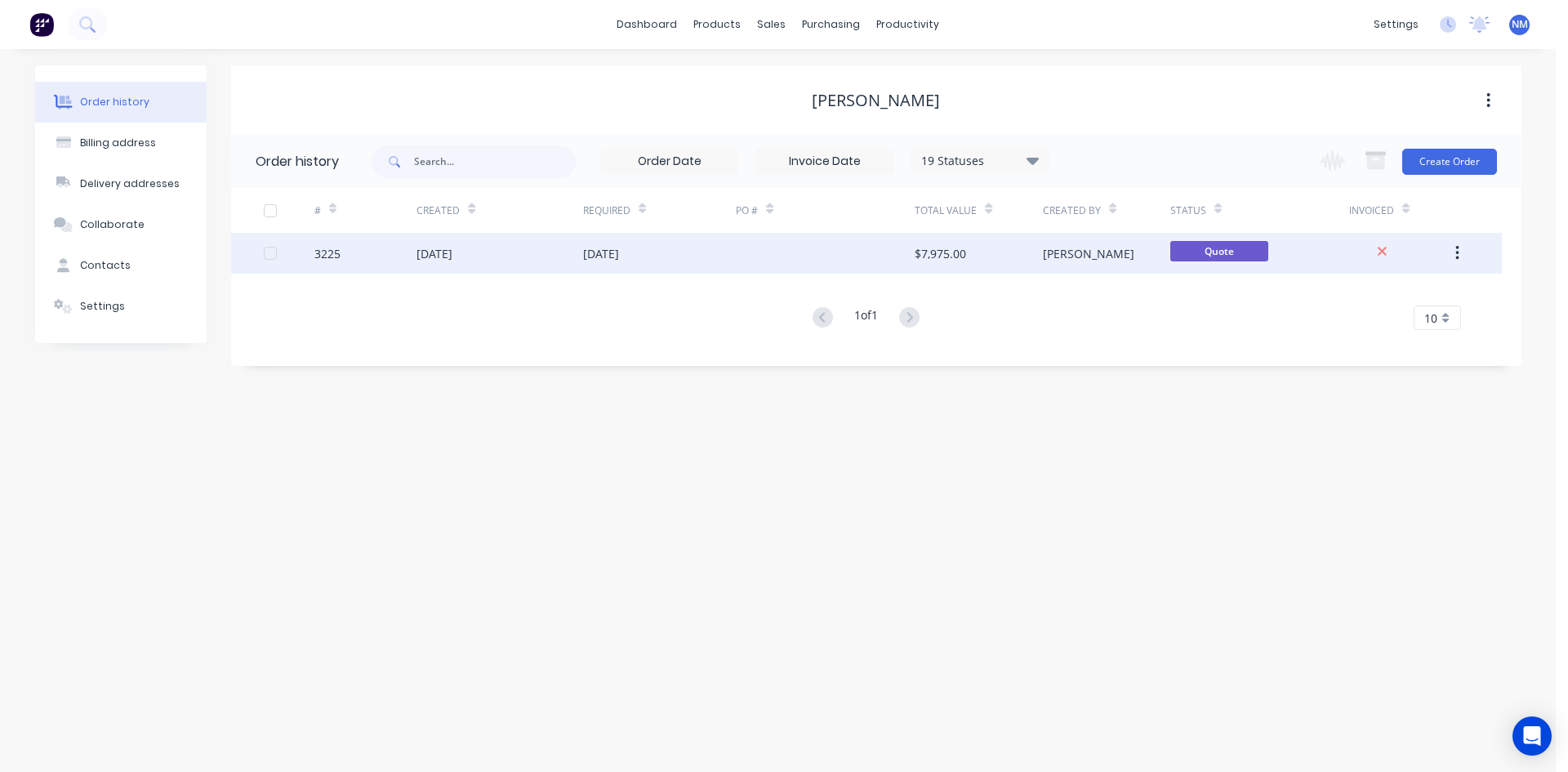
click at [592, 255] on div "[DATE]" at bounding box center [602, 254] width 36 height 17
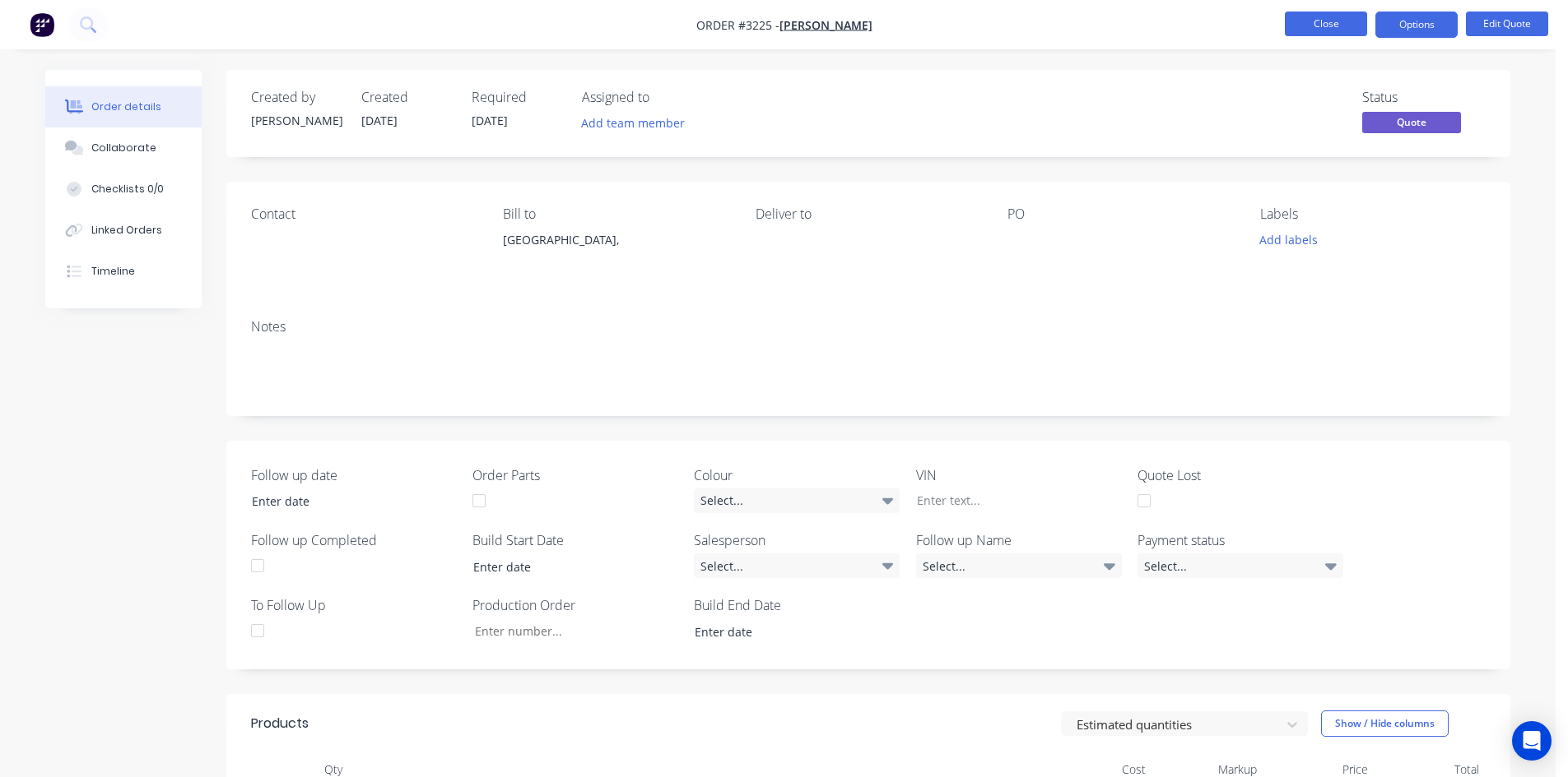
click at [1327, 19] on button "Close" at bounding box center [1326, 23] width 83 height 24
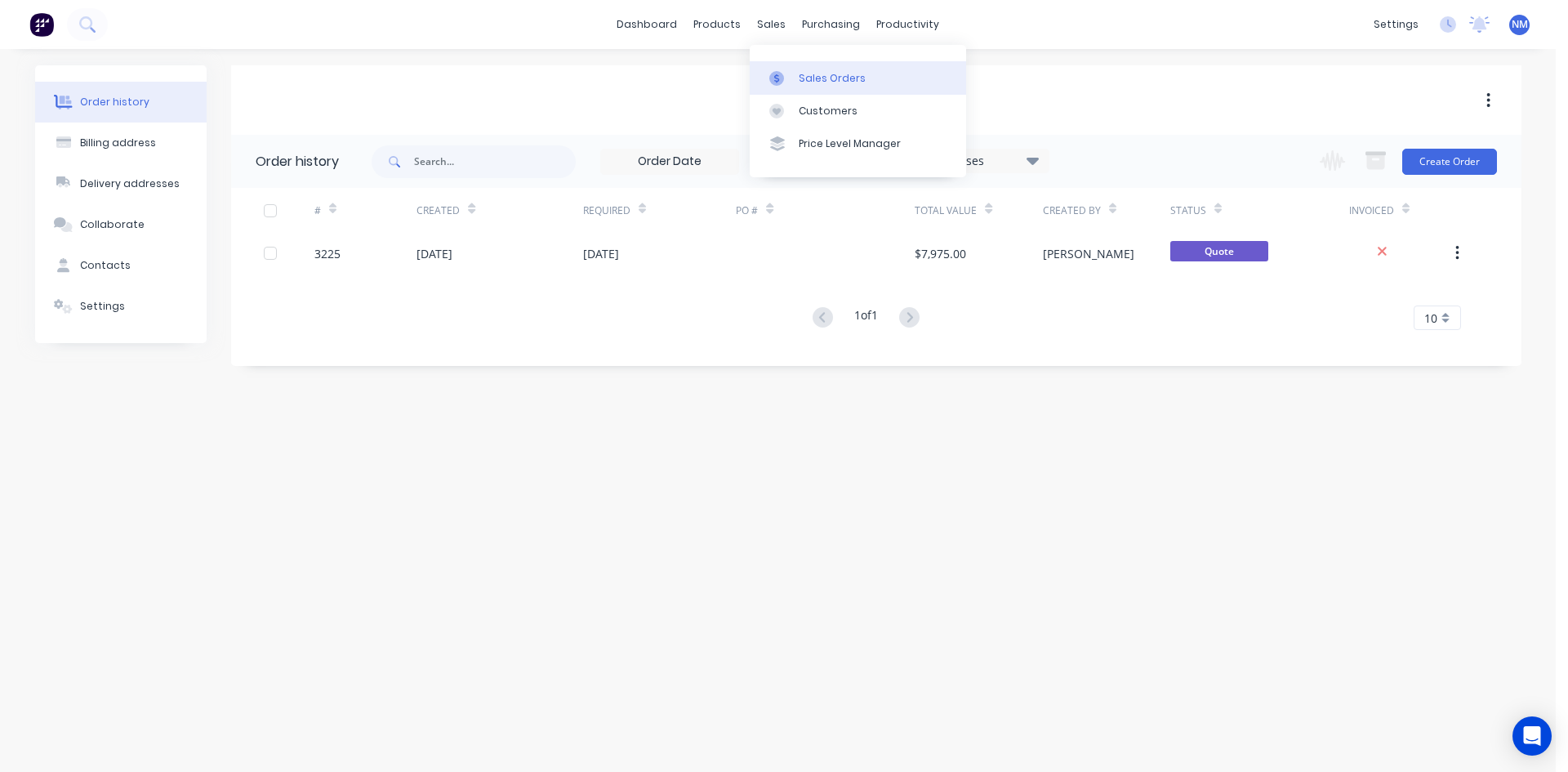
click at [821, 72] on div "Sales Orders" at bounding box center [833, 78] width 67 height 15
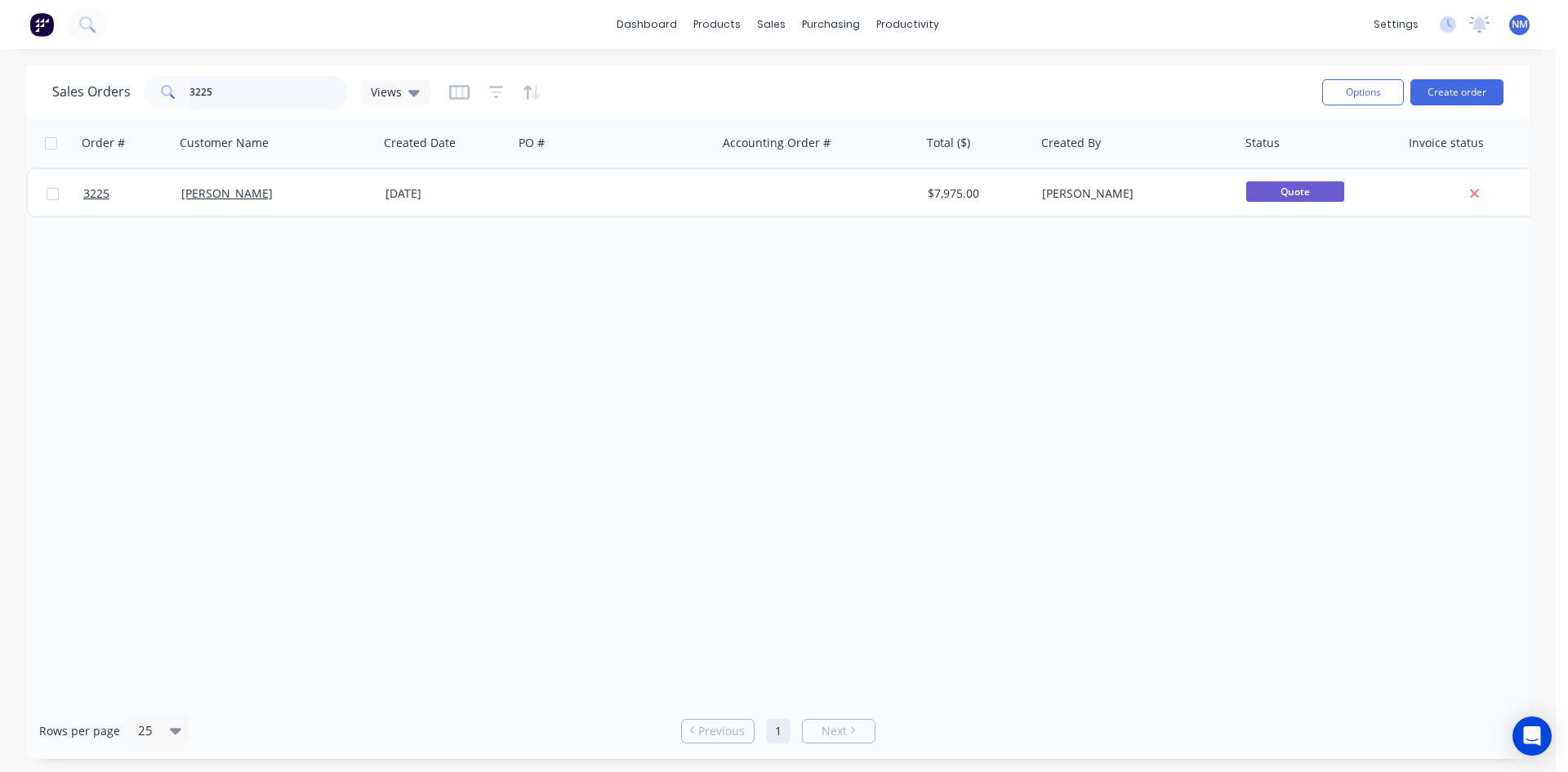
click at [0, 146] on div "Sales Orders 3225 Views Options Create order Order # Customer Name Created Date…" at bounding box center [778, 412] width 1556 height 694
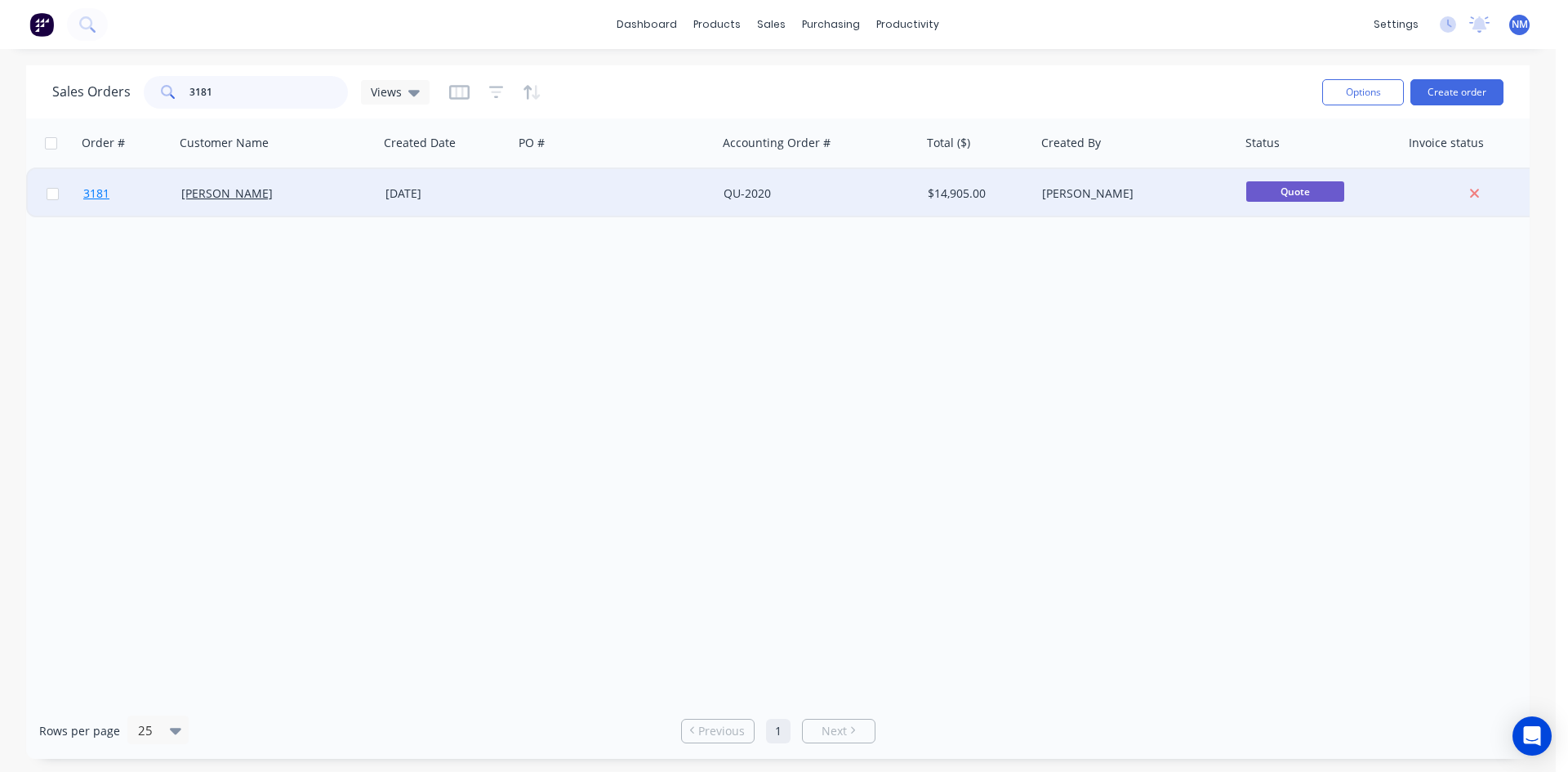
type input "3181"
click at [103, 187] on span "3181" at bounding box center [97, 193] width 26 height 16
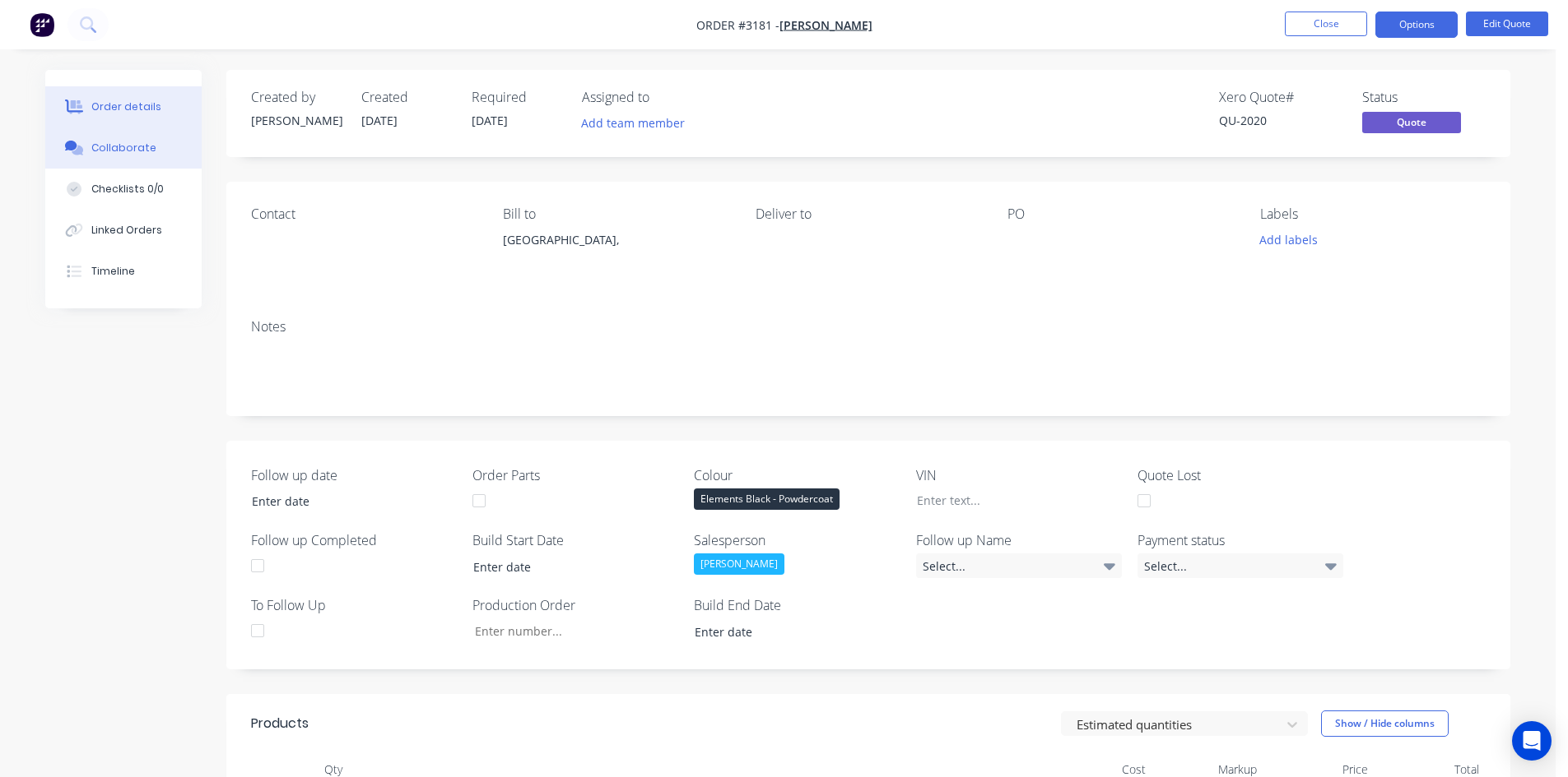
click at [149, 148] on button "Collaborate" at bounding box center [123, 148] width 156 height 41
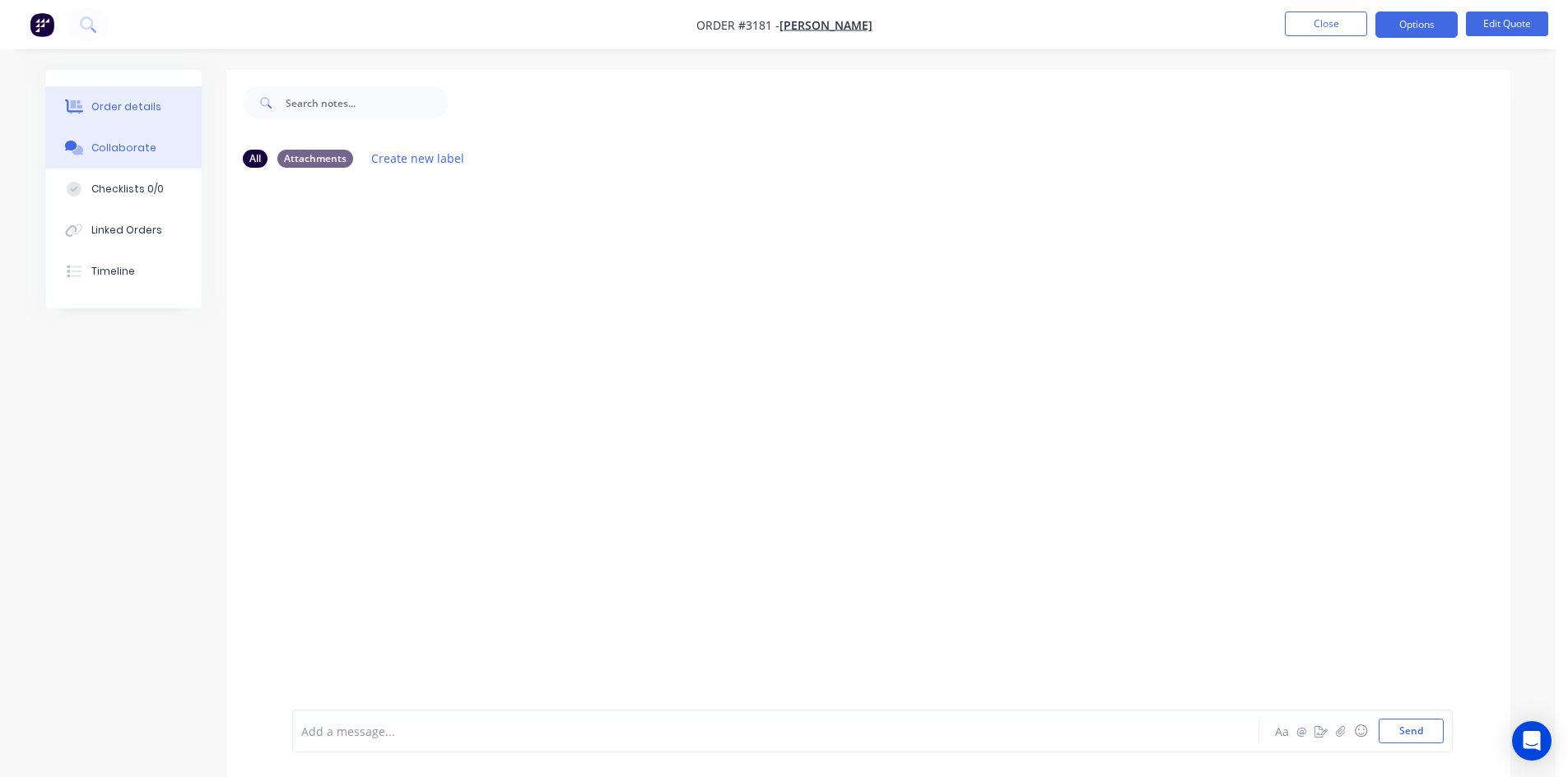
click at [136, 115] on button "Order details" at bounding box center [123, 106] width 156 height 41
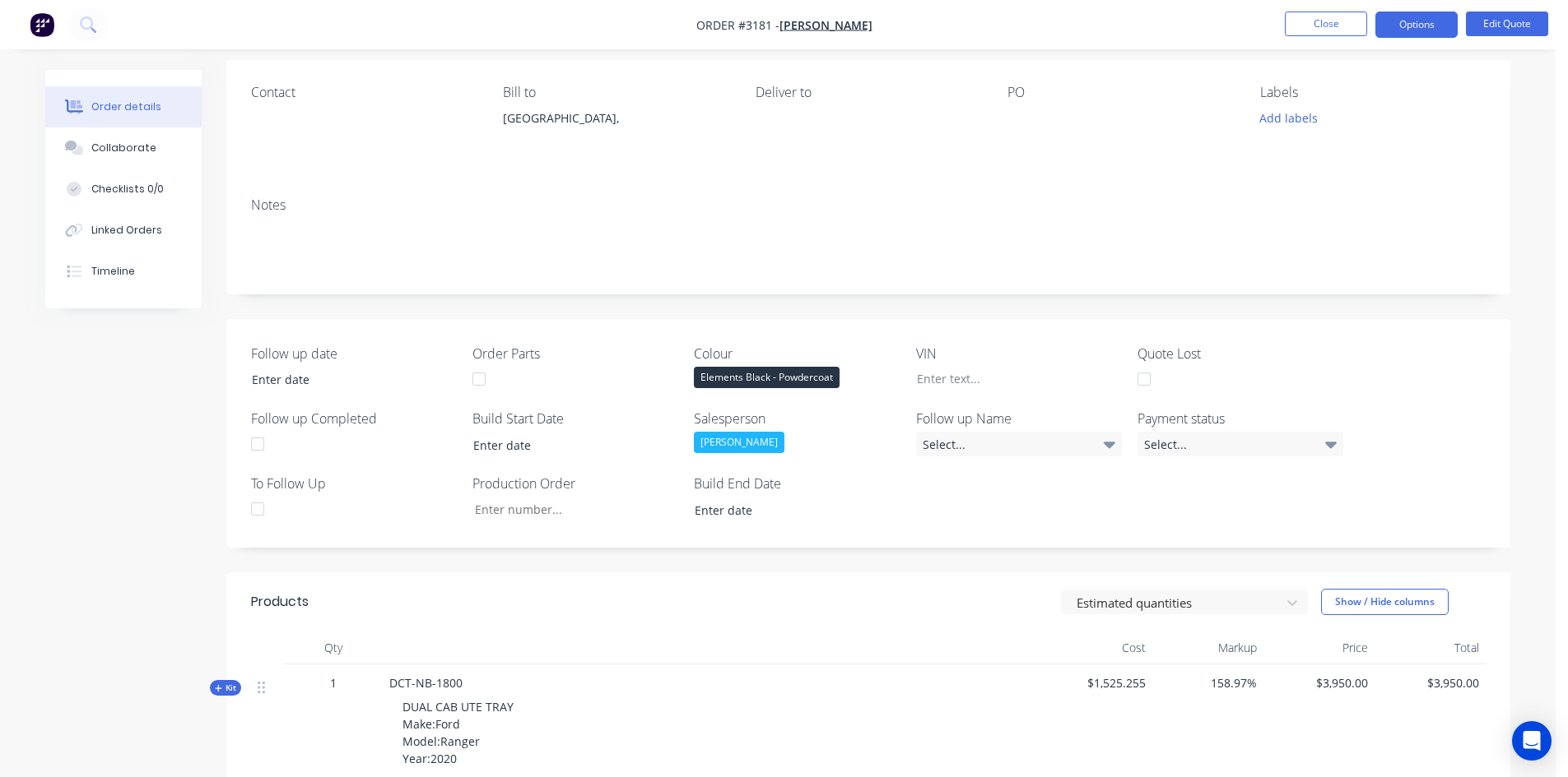
scroll to position [247, 0]
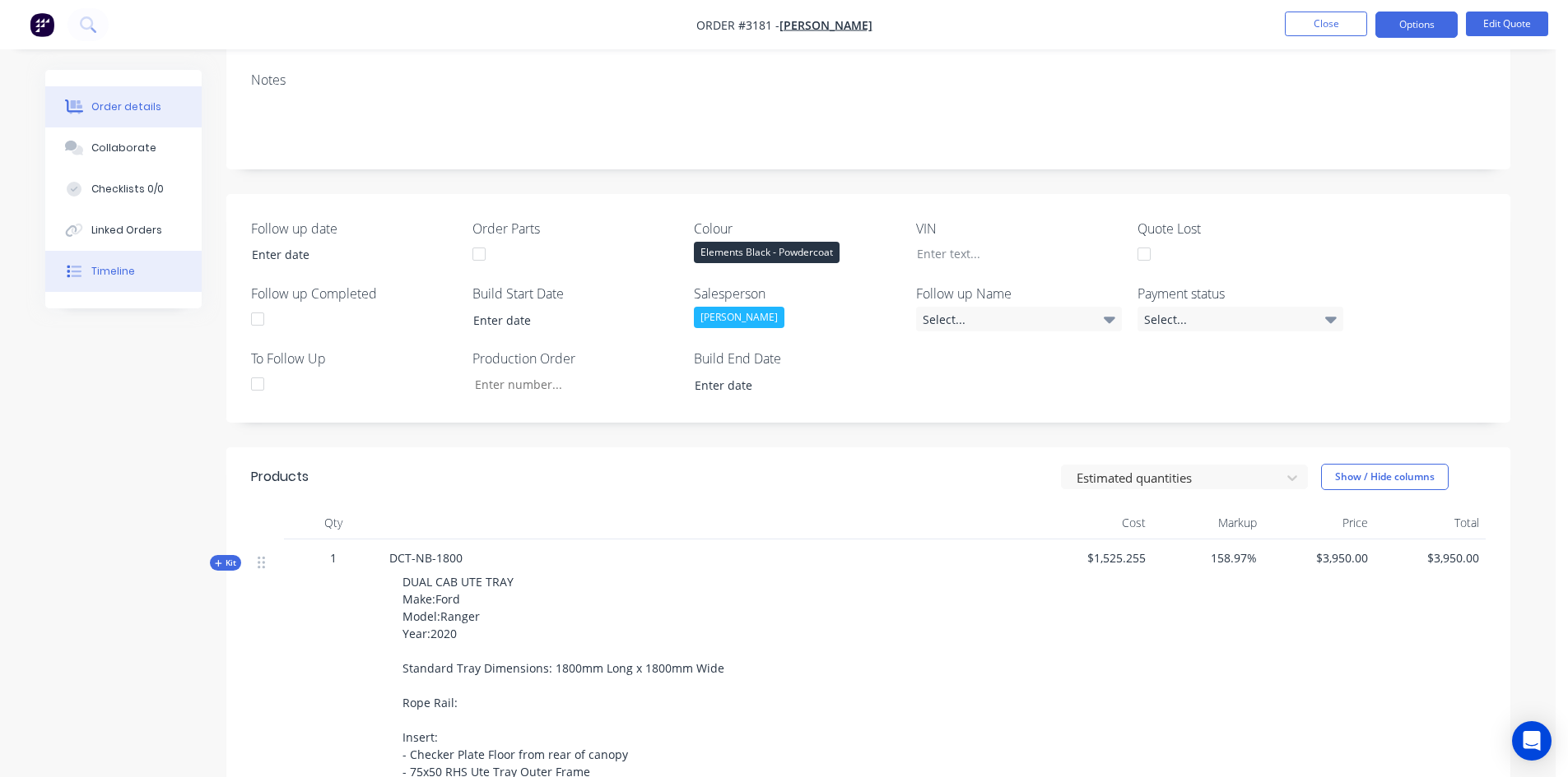
click at [128, 274] on div "Timeline" at bounding box center [113, 271] width 43 height 15
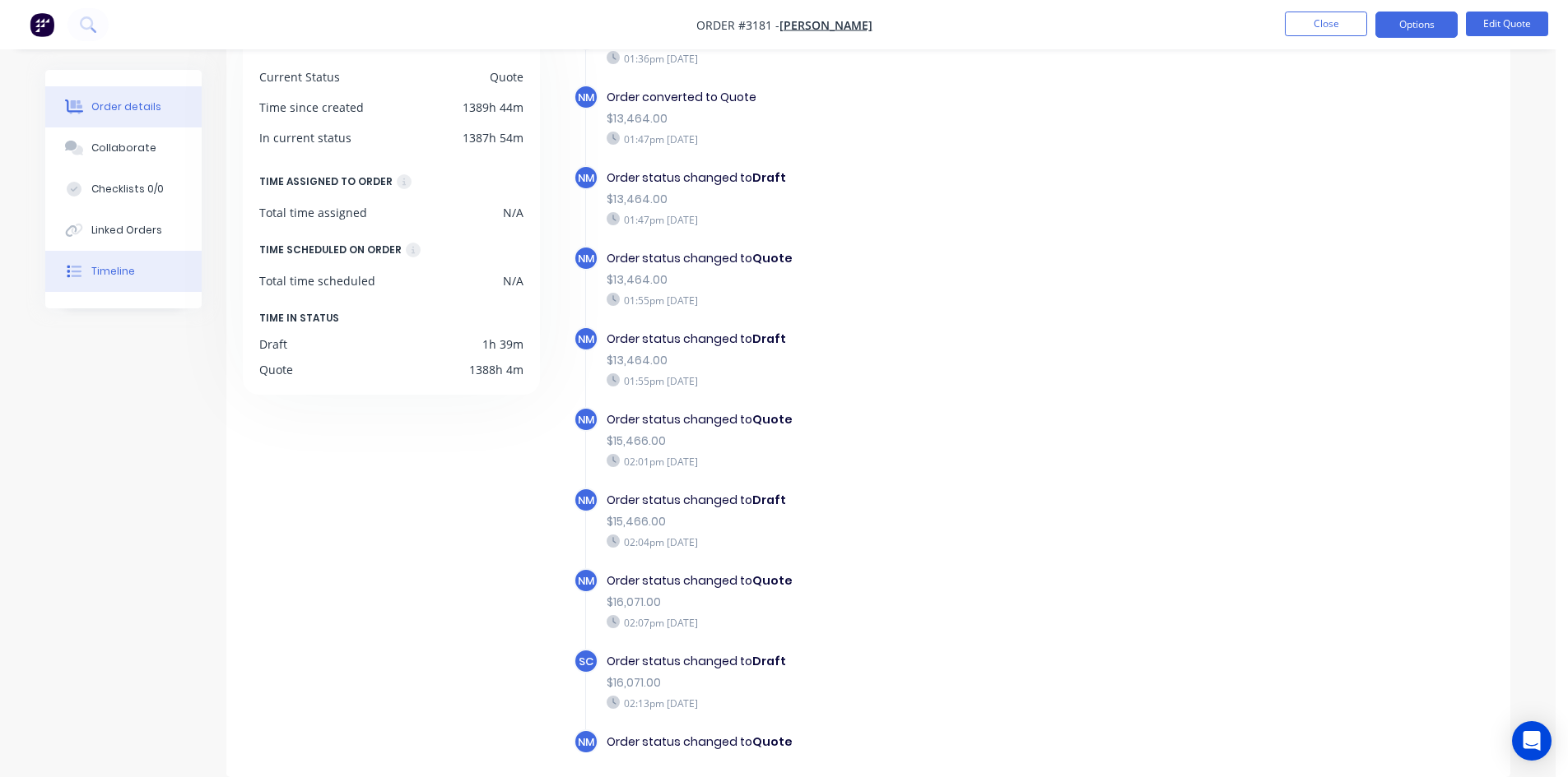
click at [103, 108] on div "Order details" at bounding box center [126, 107] width 70 height 15
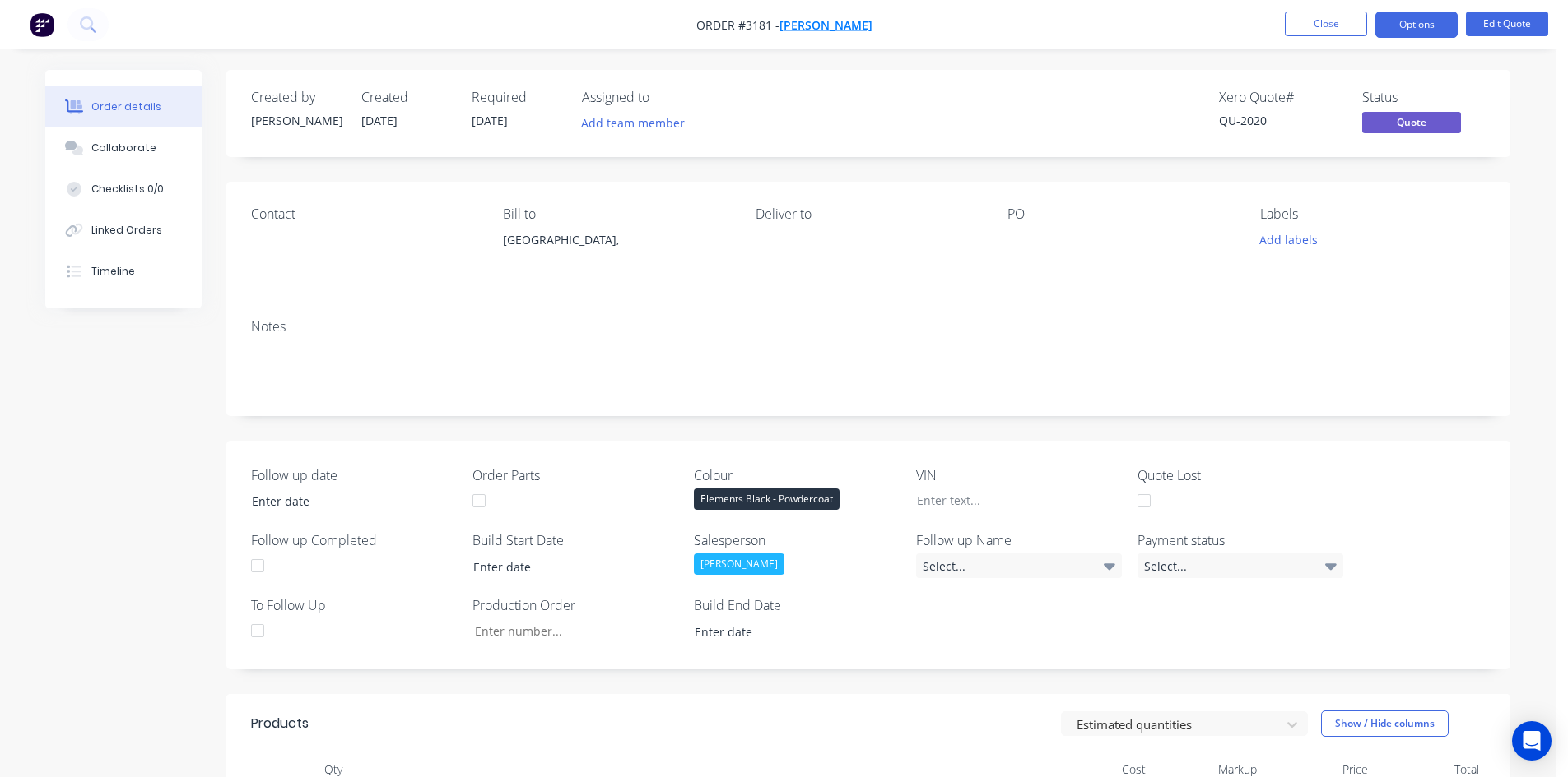
click at [831, 25] on span "[PERSON_NAME]" at bounding box center [825, 25] width 93 height 16
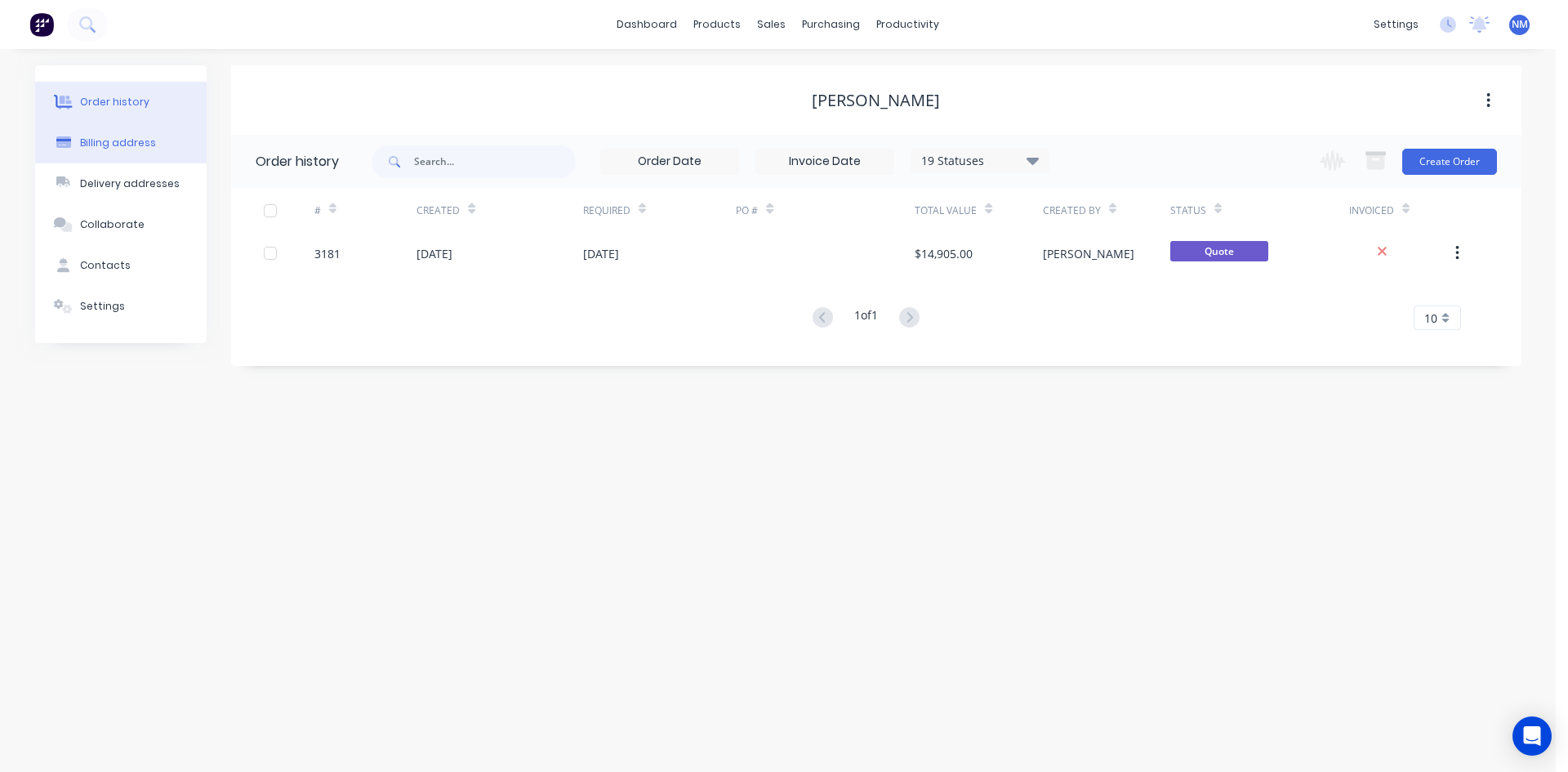
click at [97, 133] on button "Billing address" at bounding box center [121, 142] width 172 height 41
select select "AU"
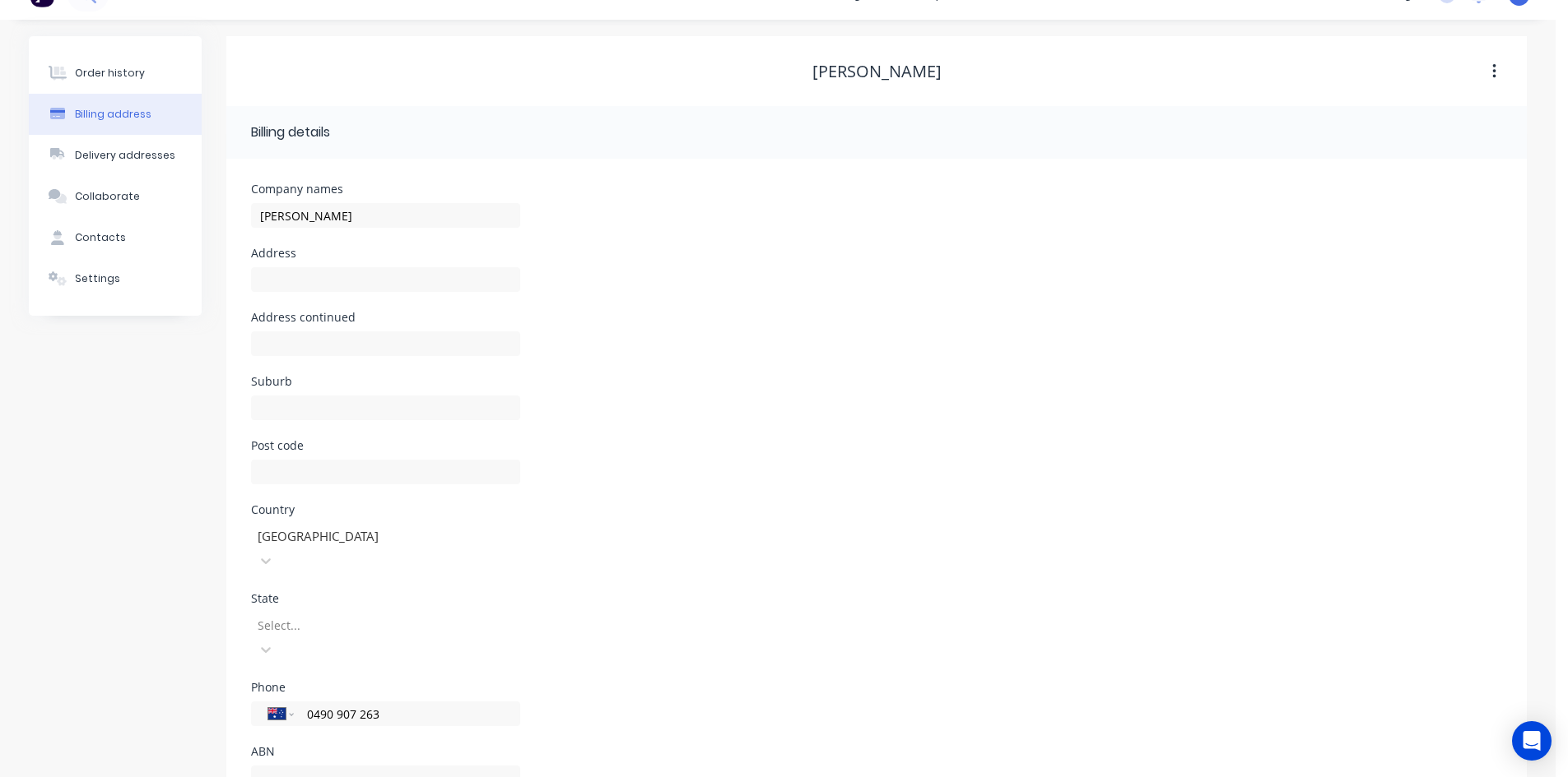
scroll to position [46, 0]
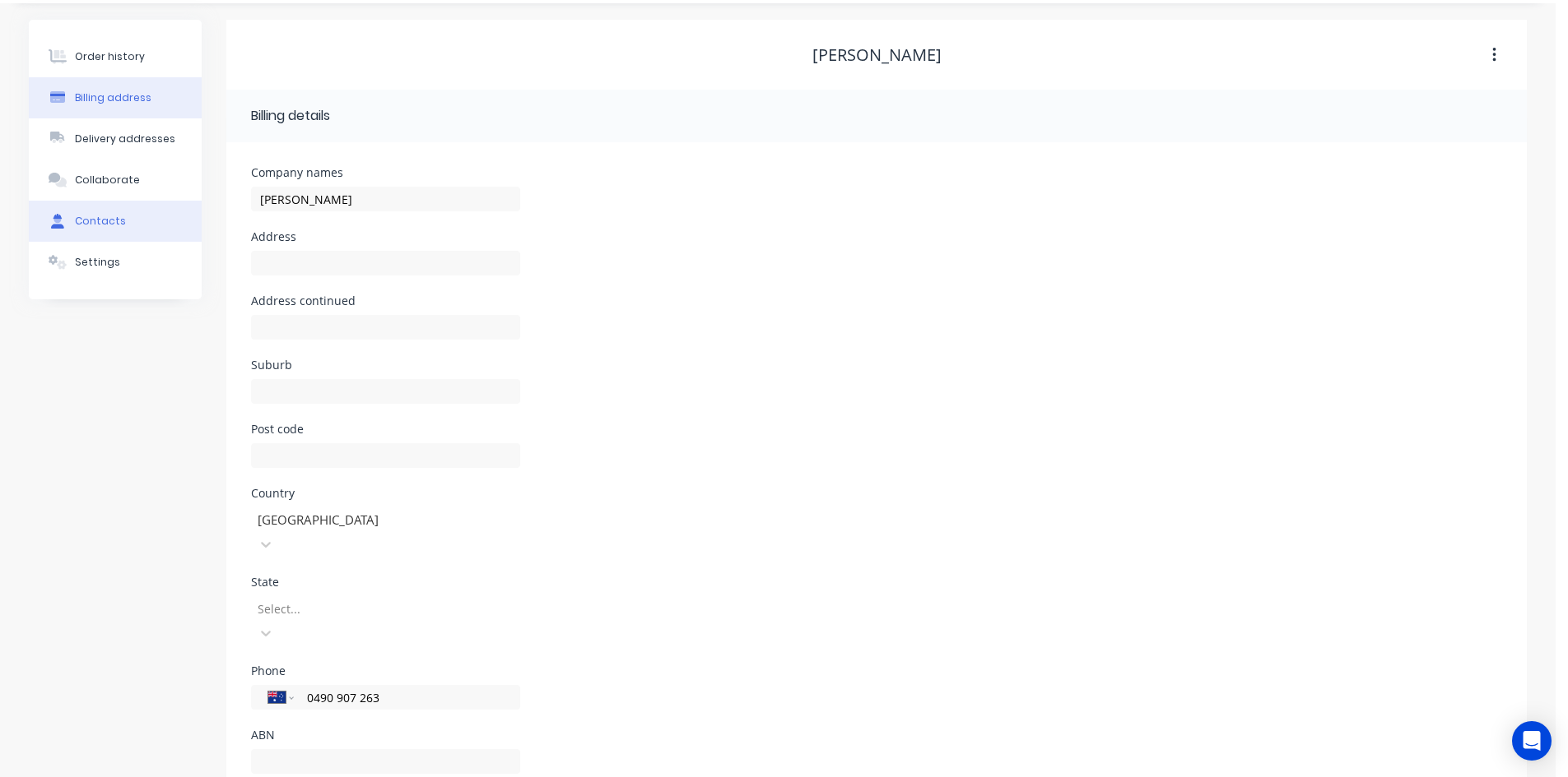
click at [90, 227] on div "Contacts" at bounding box center [100, 221] width 51 height 15
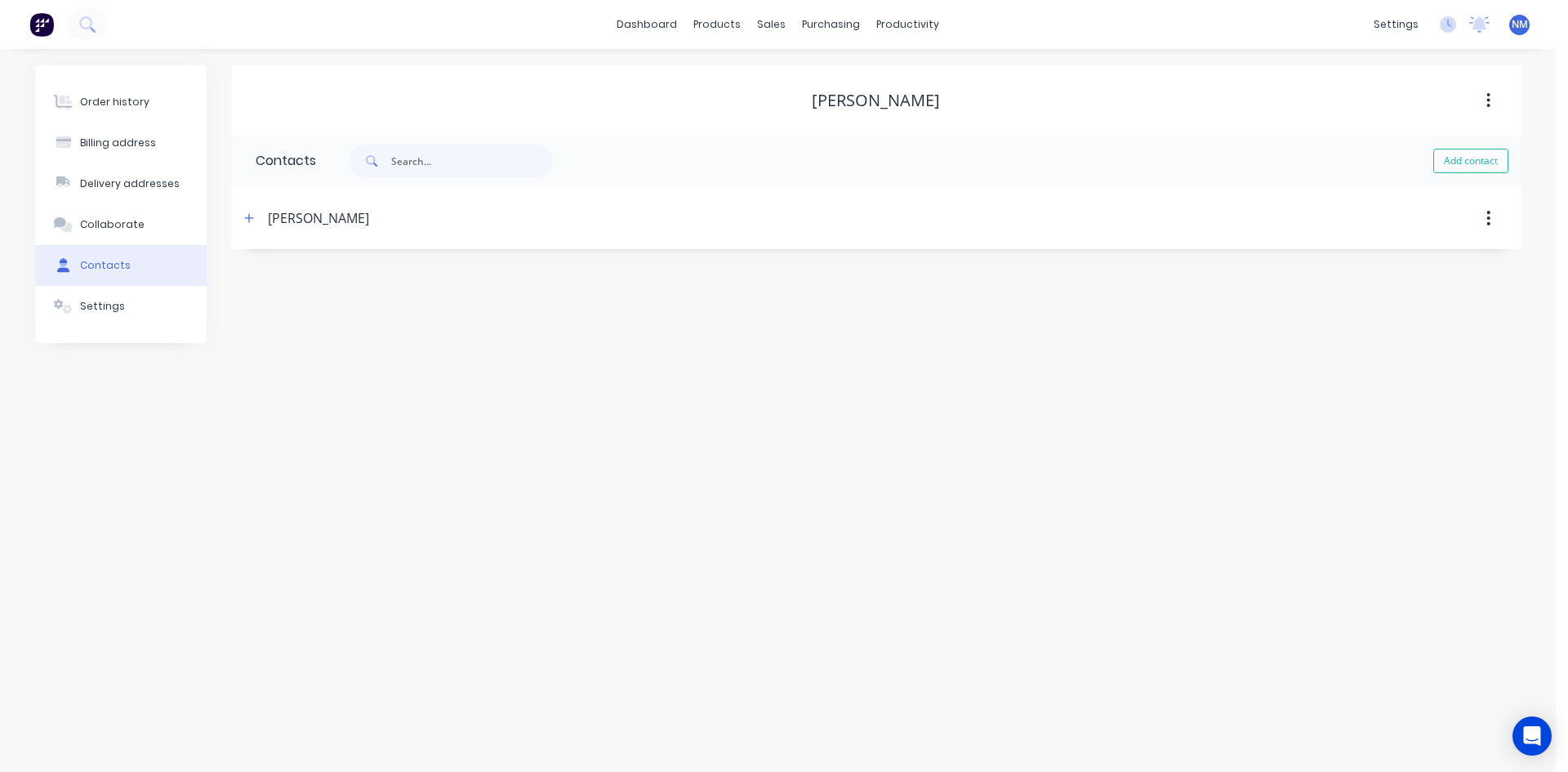
click at [241, 230] on div "[PERSON_NAME]" at bounding box center [721, 218] width 962 height 29
click at [242, 222] on button "button" at bounding box center [250, 218] width 21 height 21
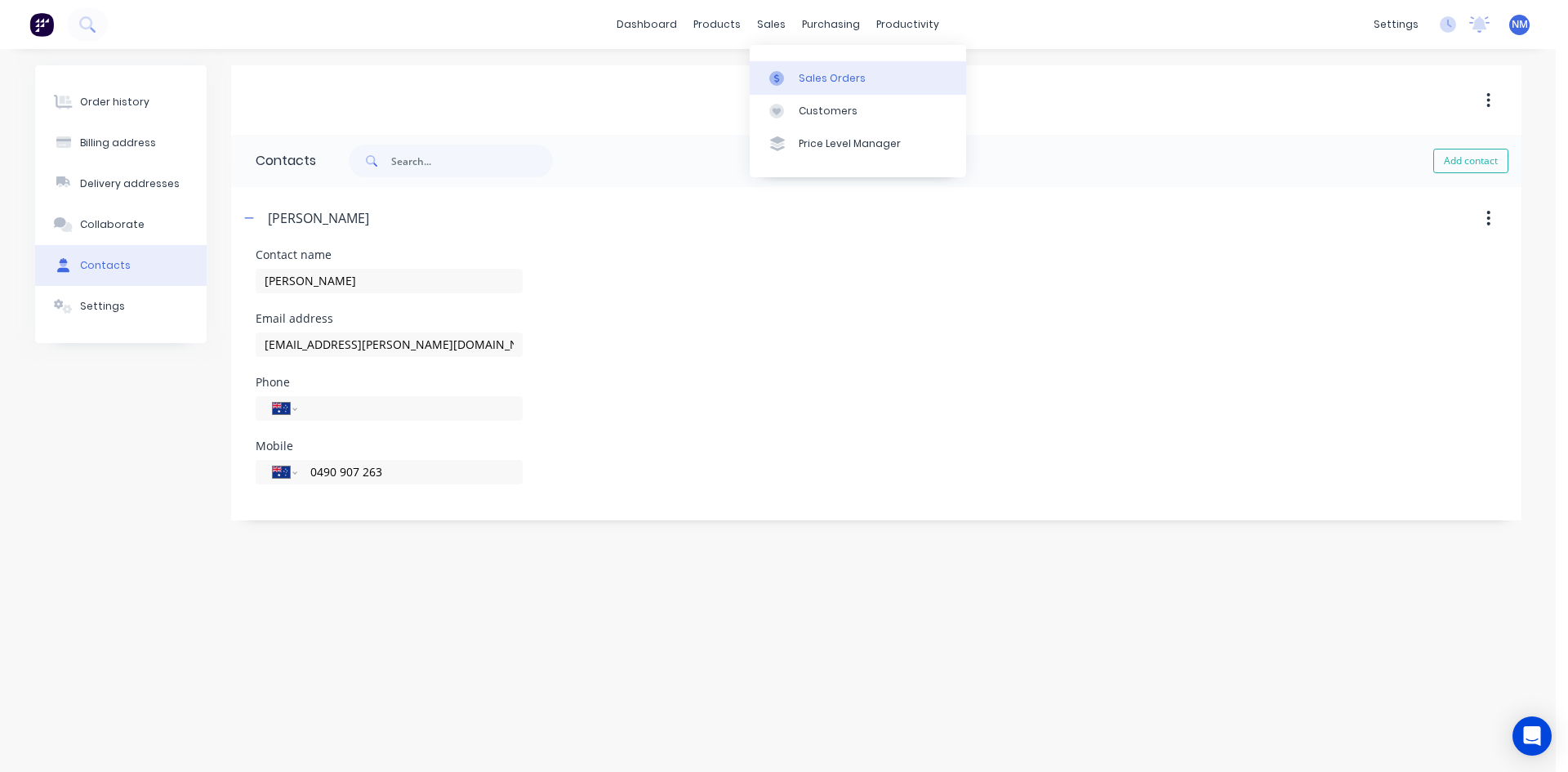
click at [815, 83] on div "Sales Orders" at bounding box center [833, 78] width 67 height 15
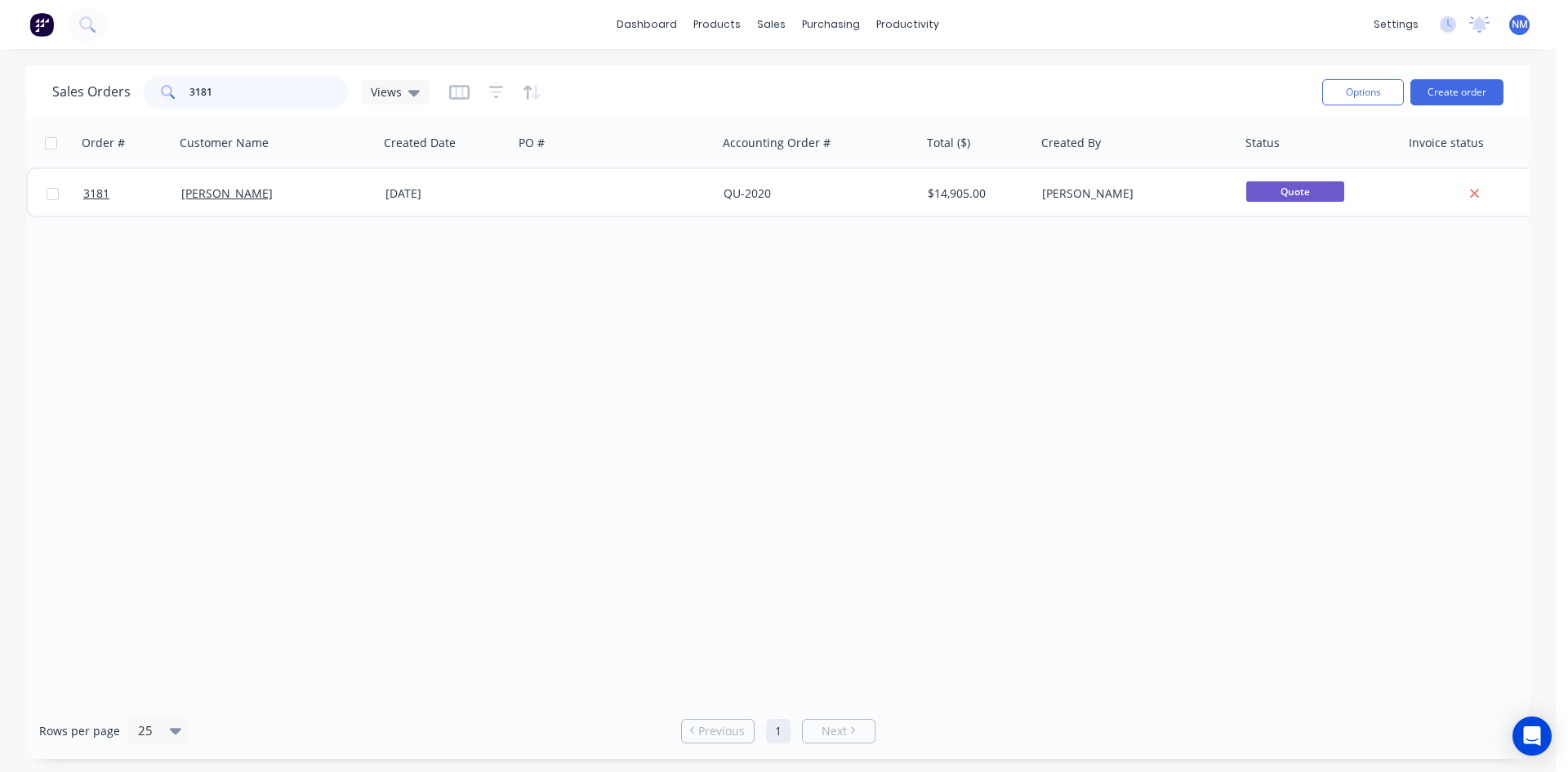
drag, startPoint x: 231, startPoint y: 85, endPoint x: 0, endPoint y: 110, distance: 232.3
click at [0, 85] on div "Sales Orders 3181 Views Options Create order Order # Customer Name Created Date…" at bounding box center [778, 412] width 1556 height 694
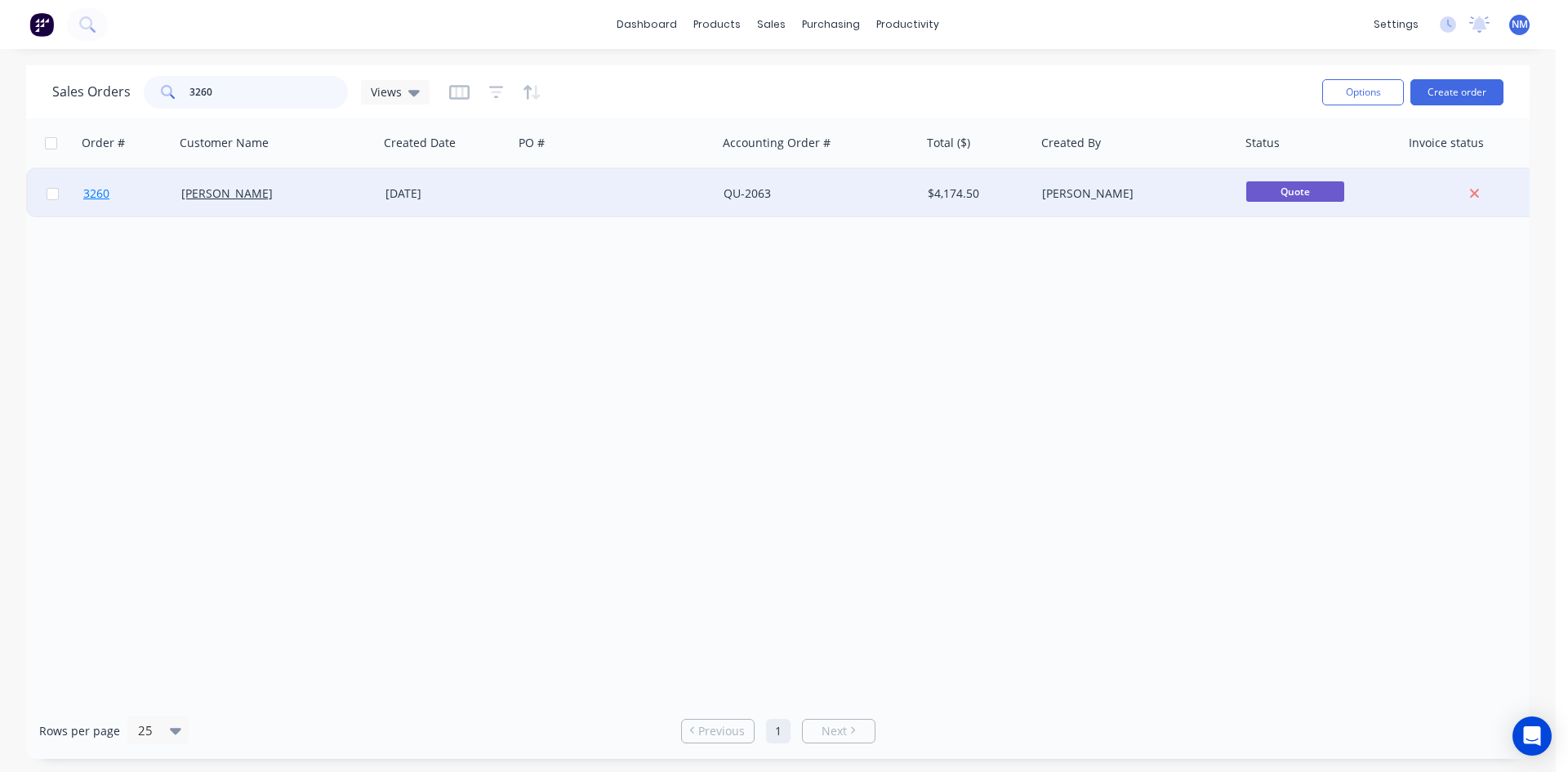
type input "3260"
click at [101, 199] on span "3260" at bounding box center [97, 193] width 26 height 16
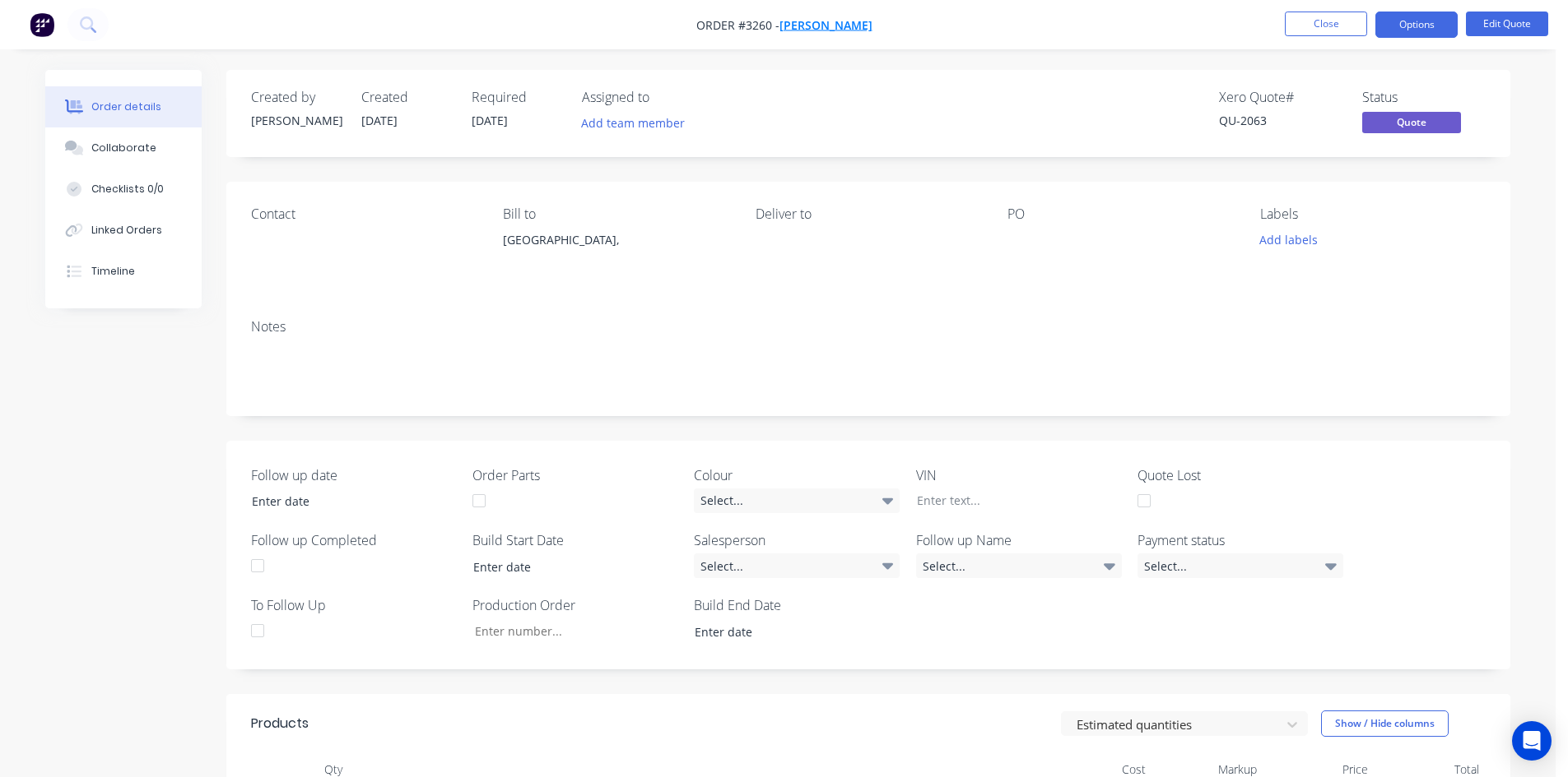
click at [853, 23] on span "[PERSON_NAME]" at bounding box center [825, 25] width 93 height 16
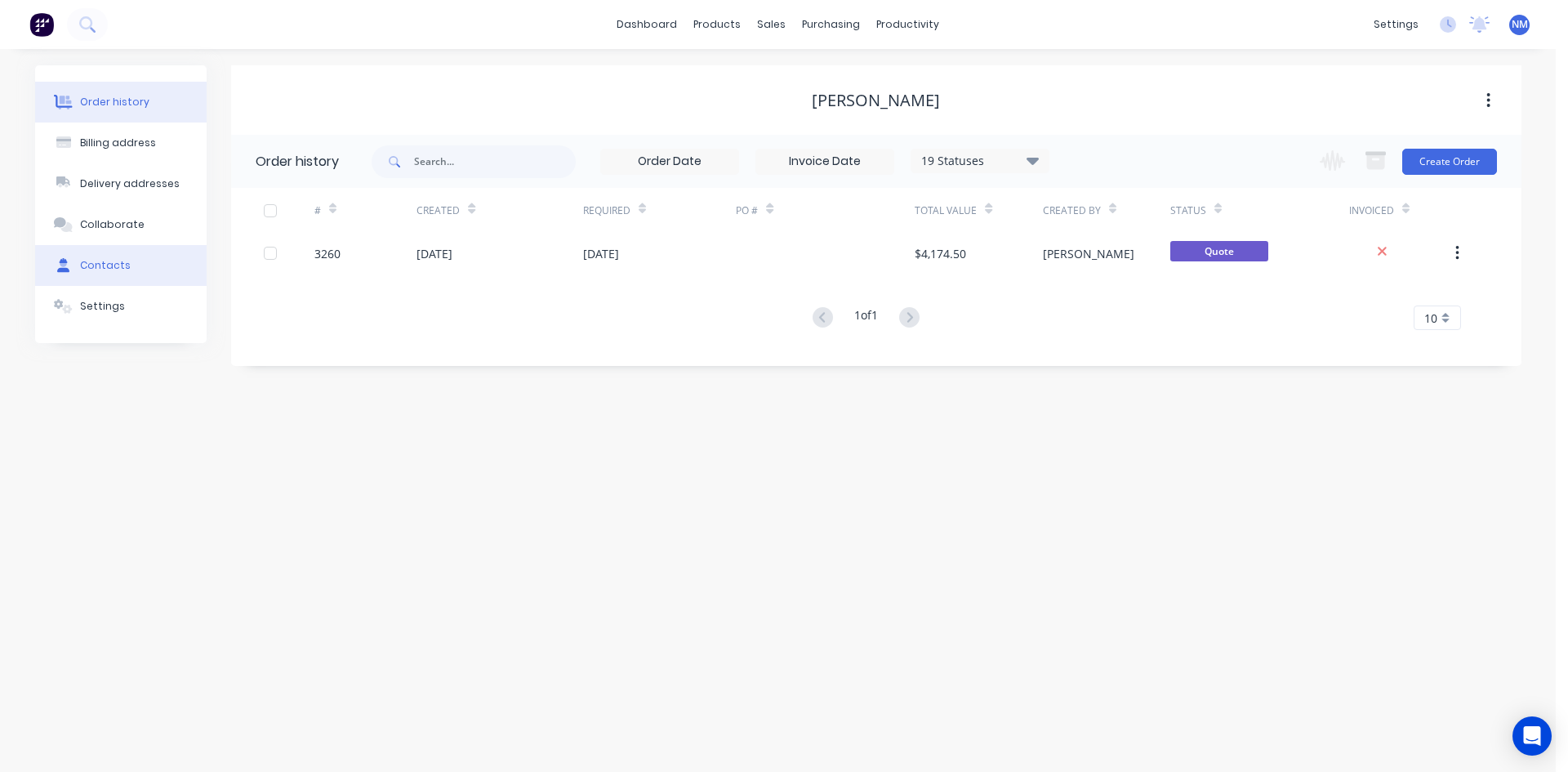
click at [147, 260] on button "Contacts" at bounding box center [121, 265] width 172 height 41
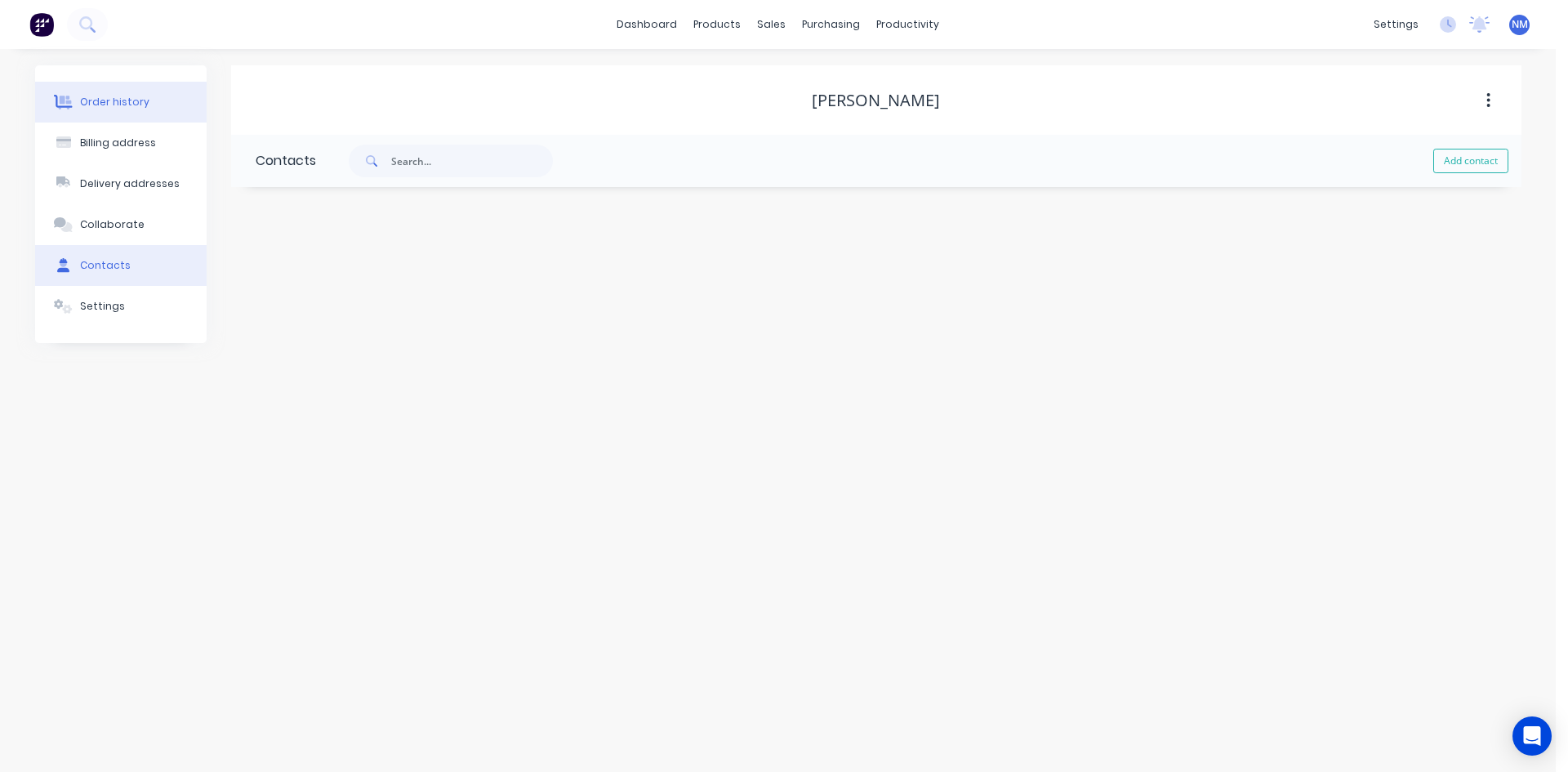
click at [129, 109] on div "Order history" at bounding box center [115, 102] width 70 height 15
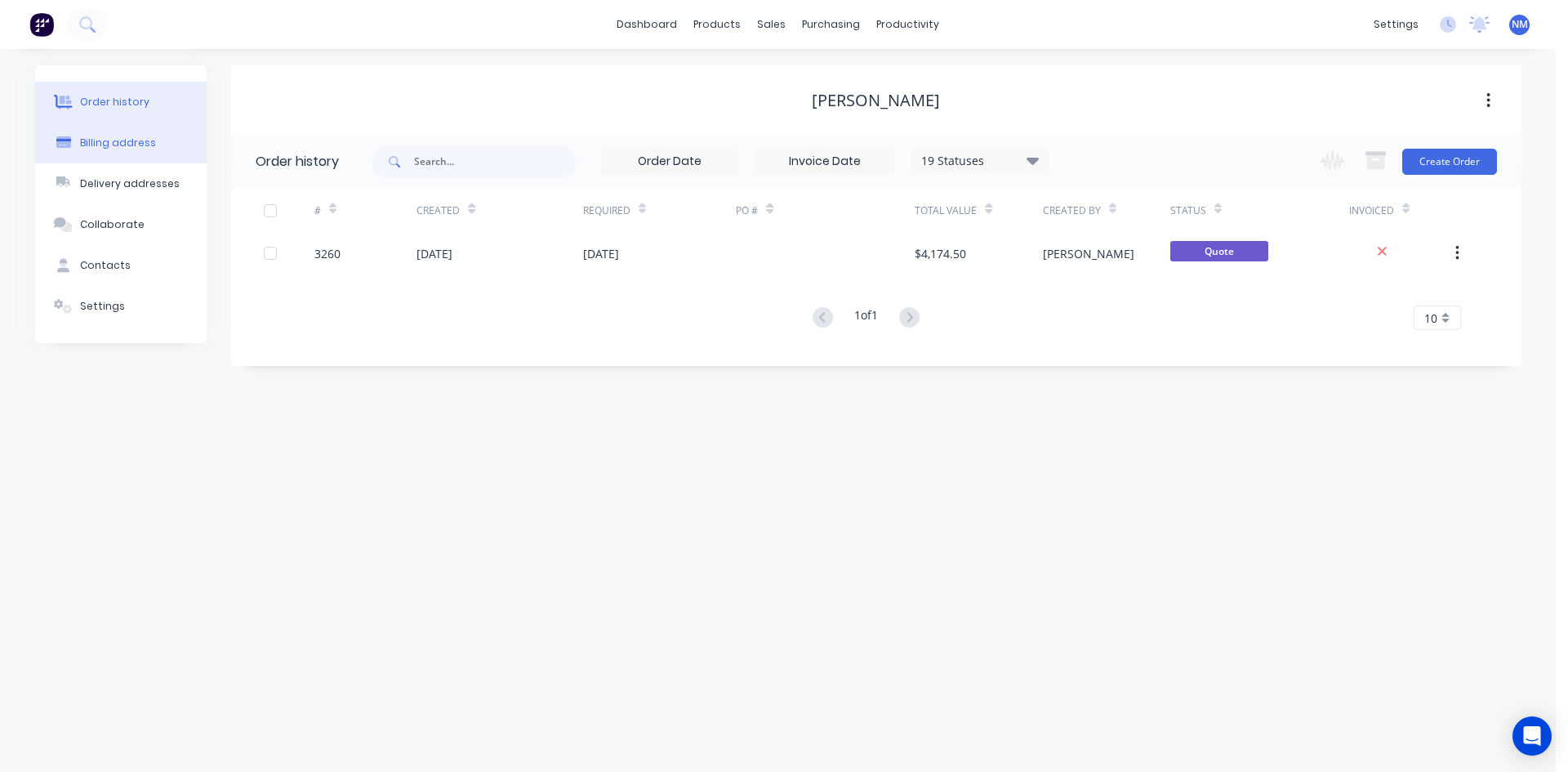
click at [125, 133] on button "Billing address" at bounding box center [121, 142] width 172 height 41
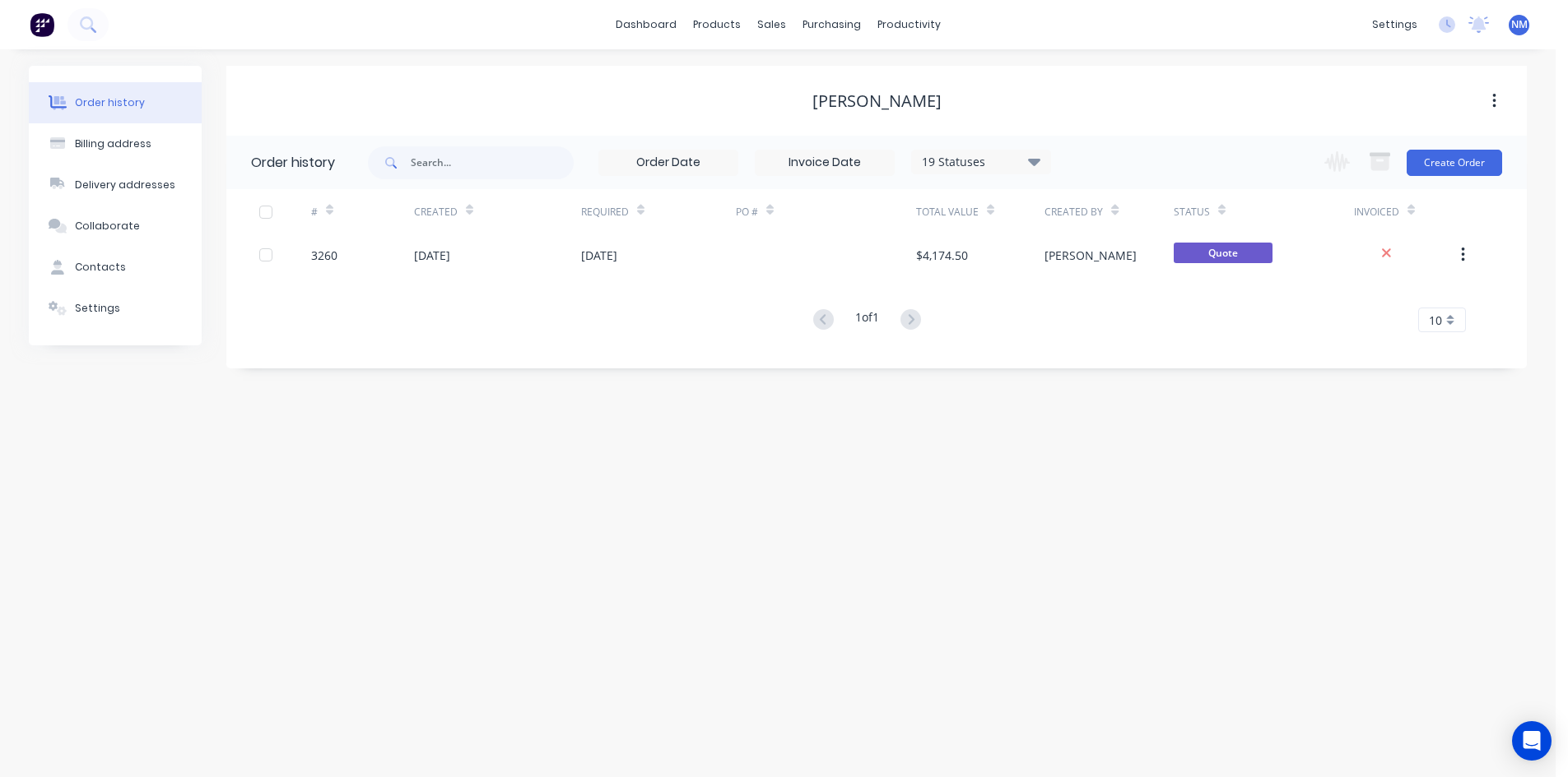
select select "AU"
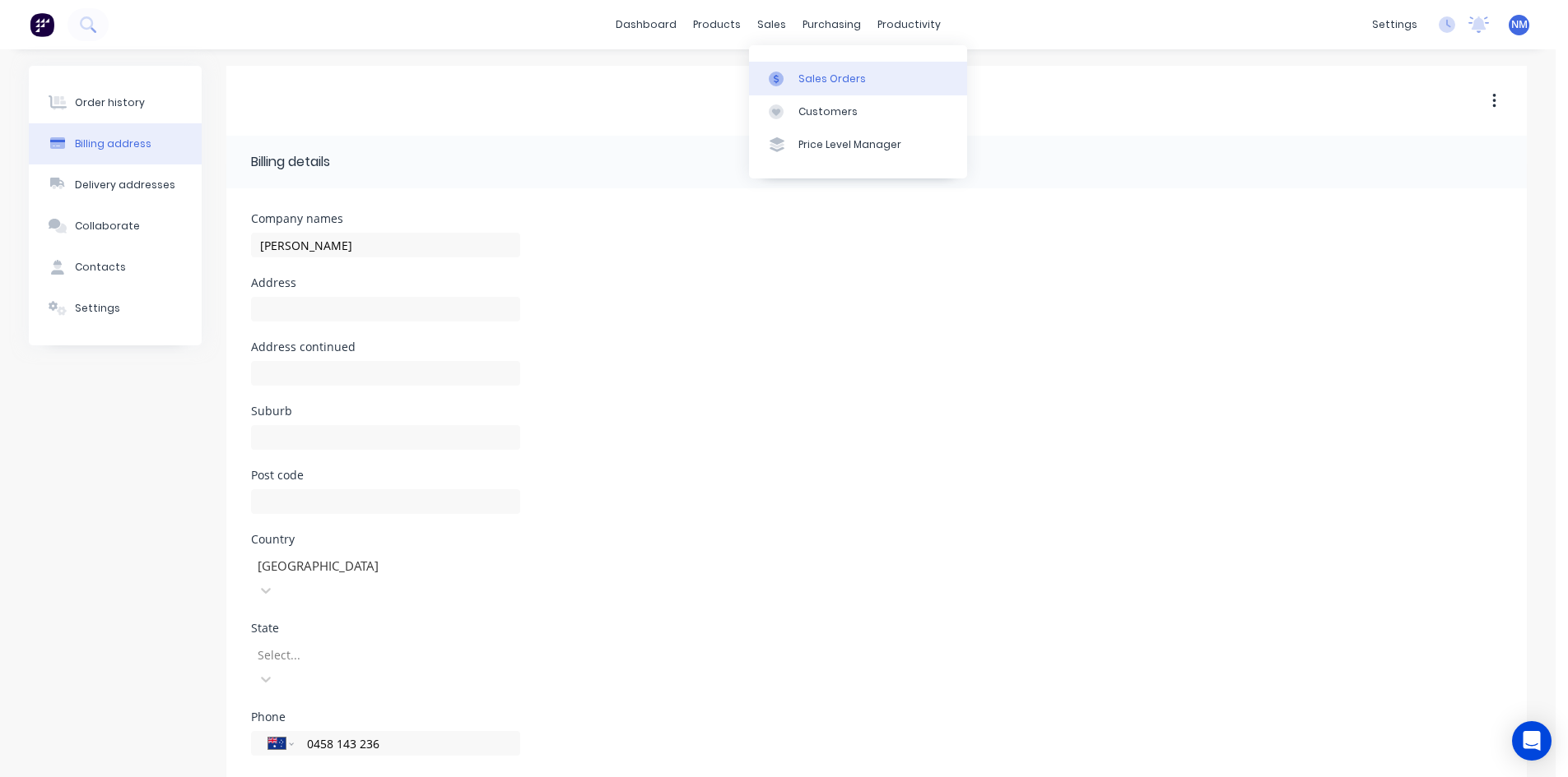
click at [800, 66] on link "Sales Orders" at bounding box center [857, 78] width 218 height 33
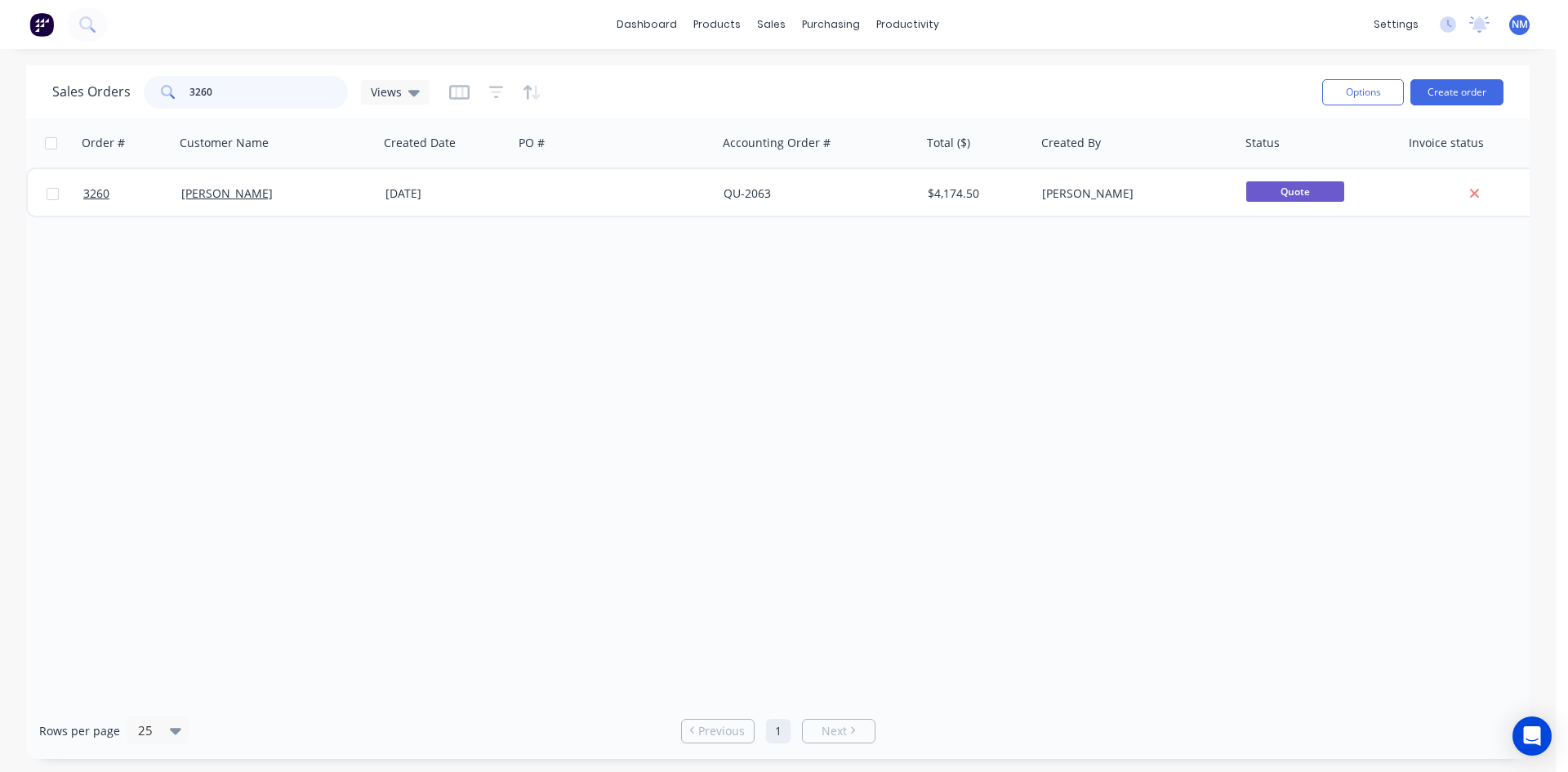
click at [0, 95] on div "Sales Orders 3260 Views Options Create order Order # Customer Name Created Date…" at bounding box center [778, 412] width 1556 height 694
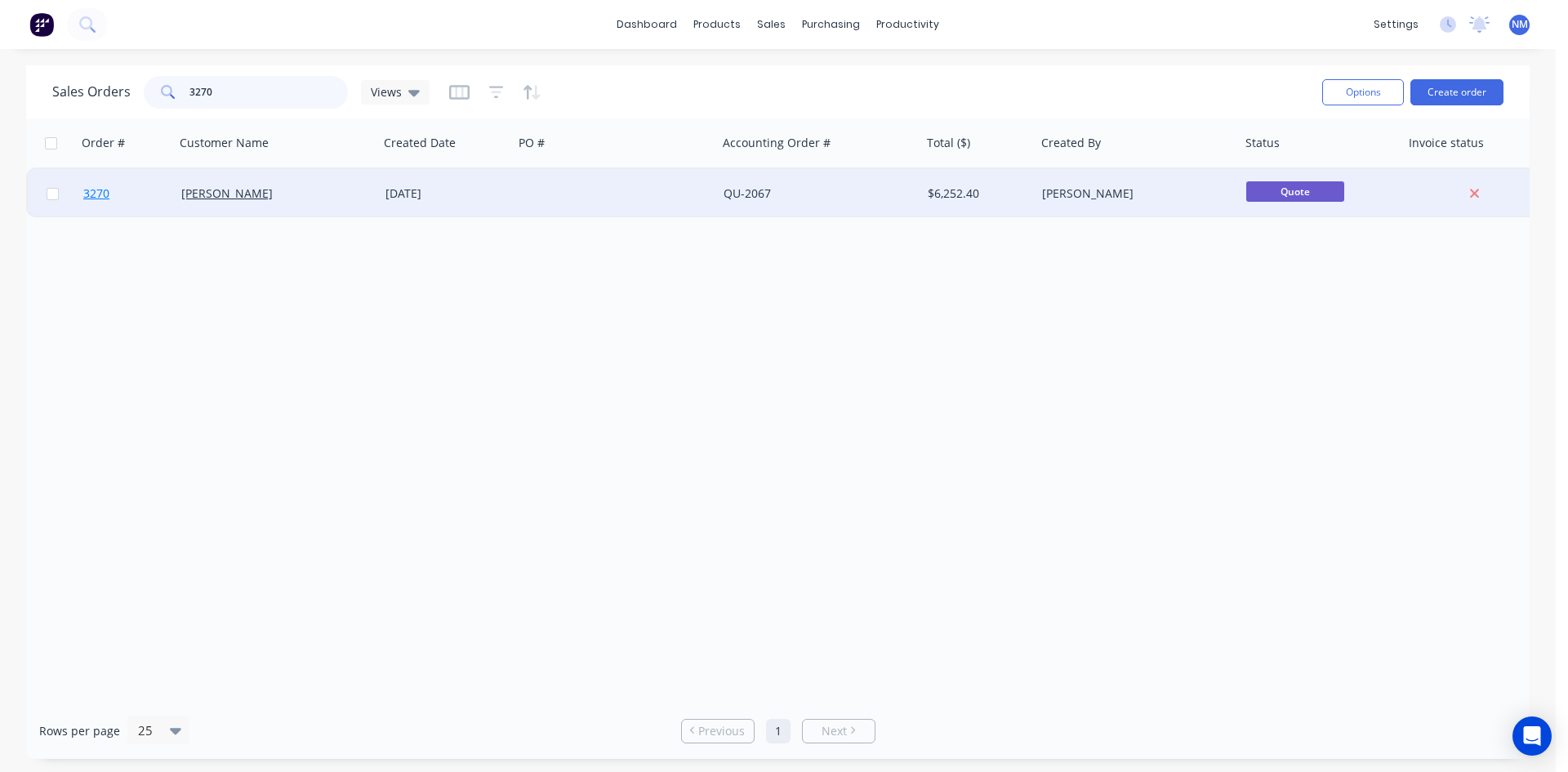
type input "3270"
click at [99, 198] on span "3270" at bounding box center [97, 193] width 26 height 16
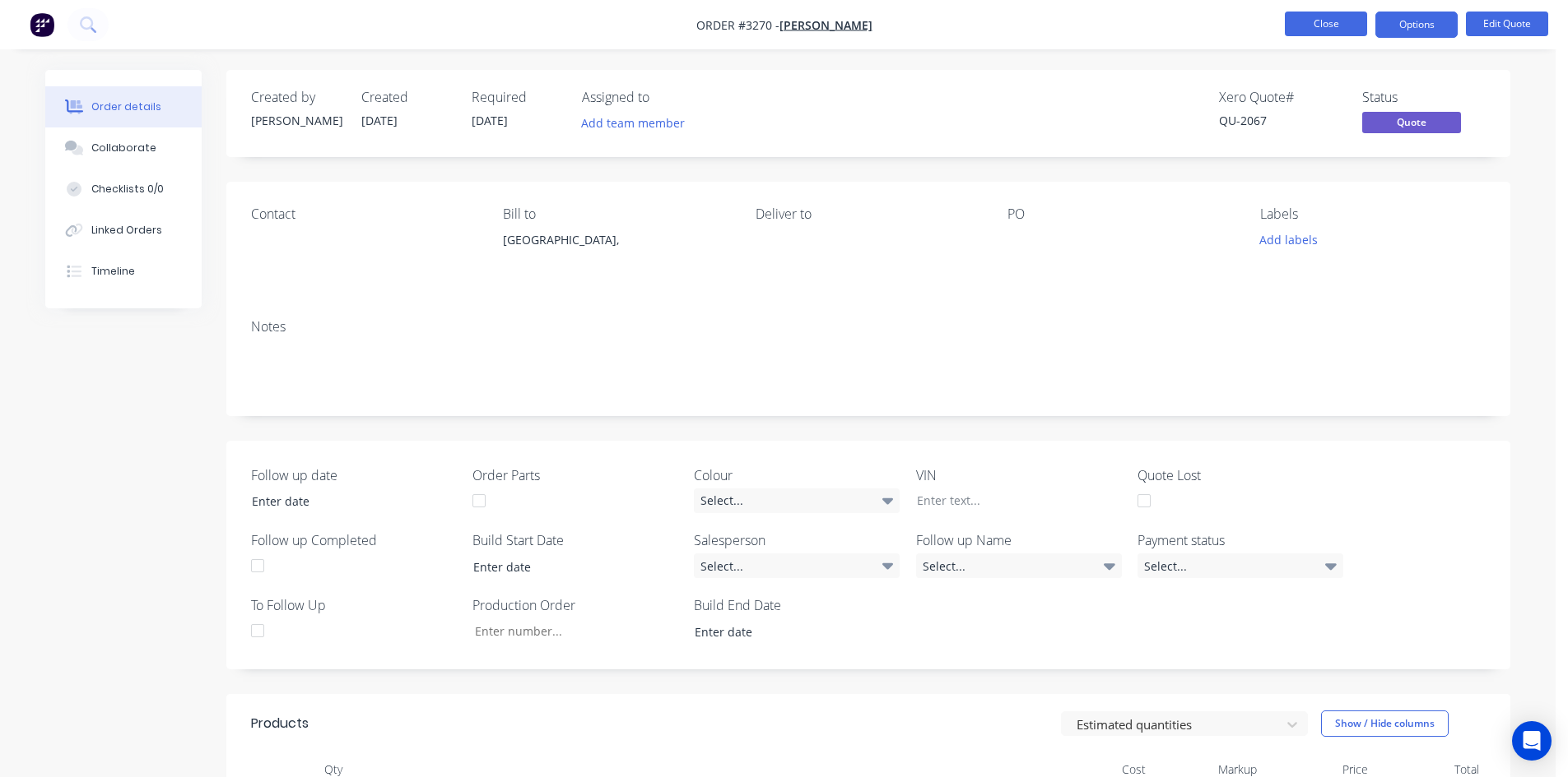
click at [1320, 24] on button "Close" at bounding box center [1326, 23] width 83 height 24
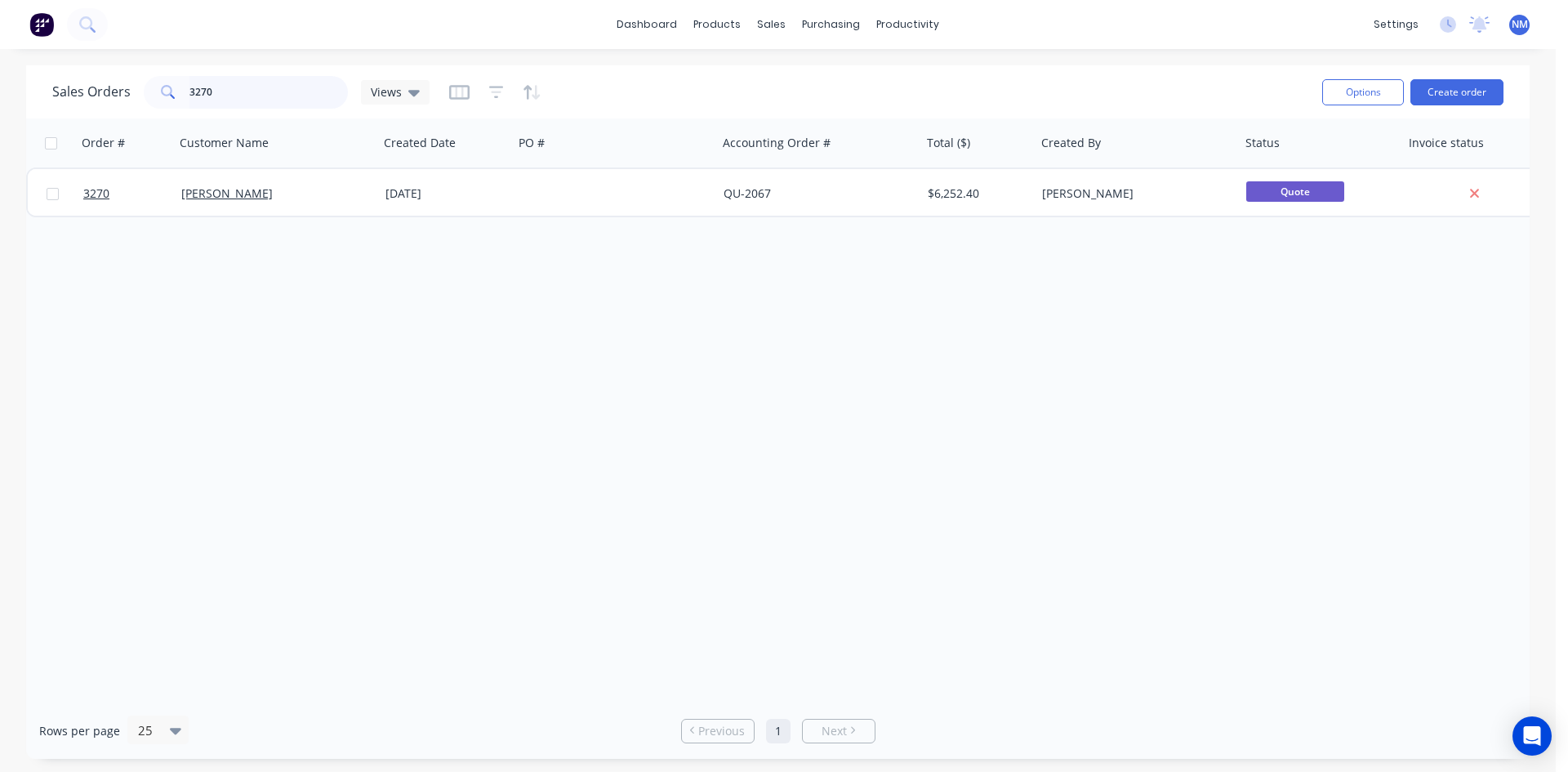
drag, startPoint x: 222, startPoint y: 91, endPoint x: 0, endPoint y: 114, distance: 223.2
click at [0, 114] on div "Sales Orders 3270 Views Options Create order Order # Customer Name Created Date…" at bounding box center [778, 412] width 1556 height 694
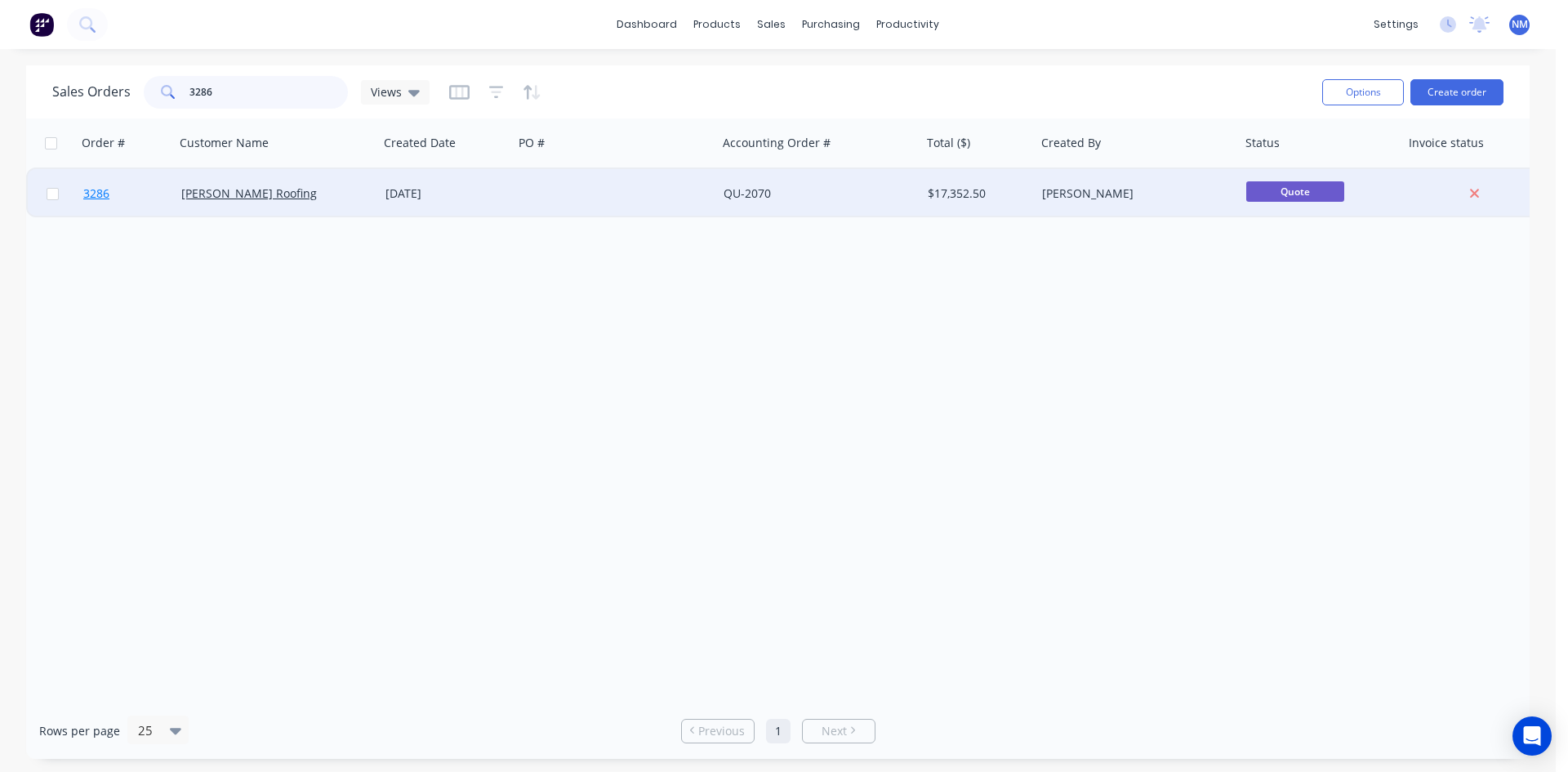
type input "3286"
click at [97, 200] on span "3286" at bounding box center [97, 193] width 26 height 16
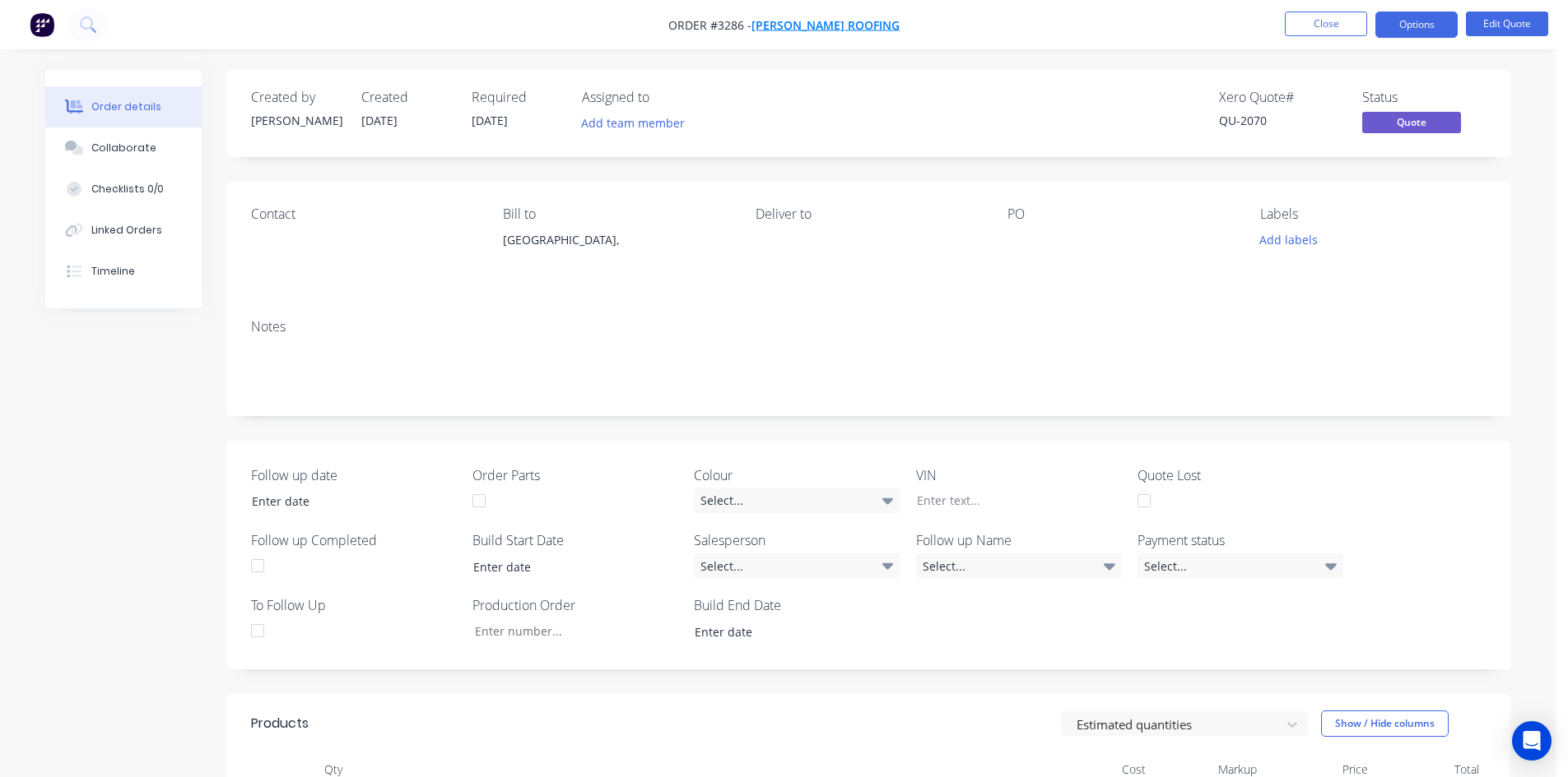
click at [814, 28] on span "[PERSON_NAME] Roofing" at bounding box center [825, 25] width 149 height 16
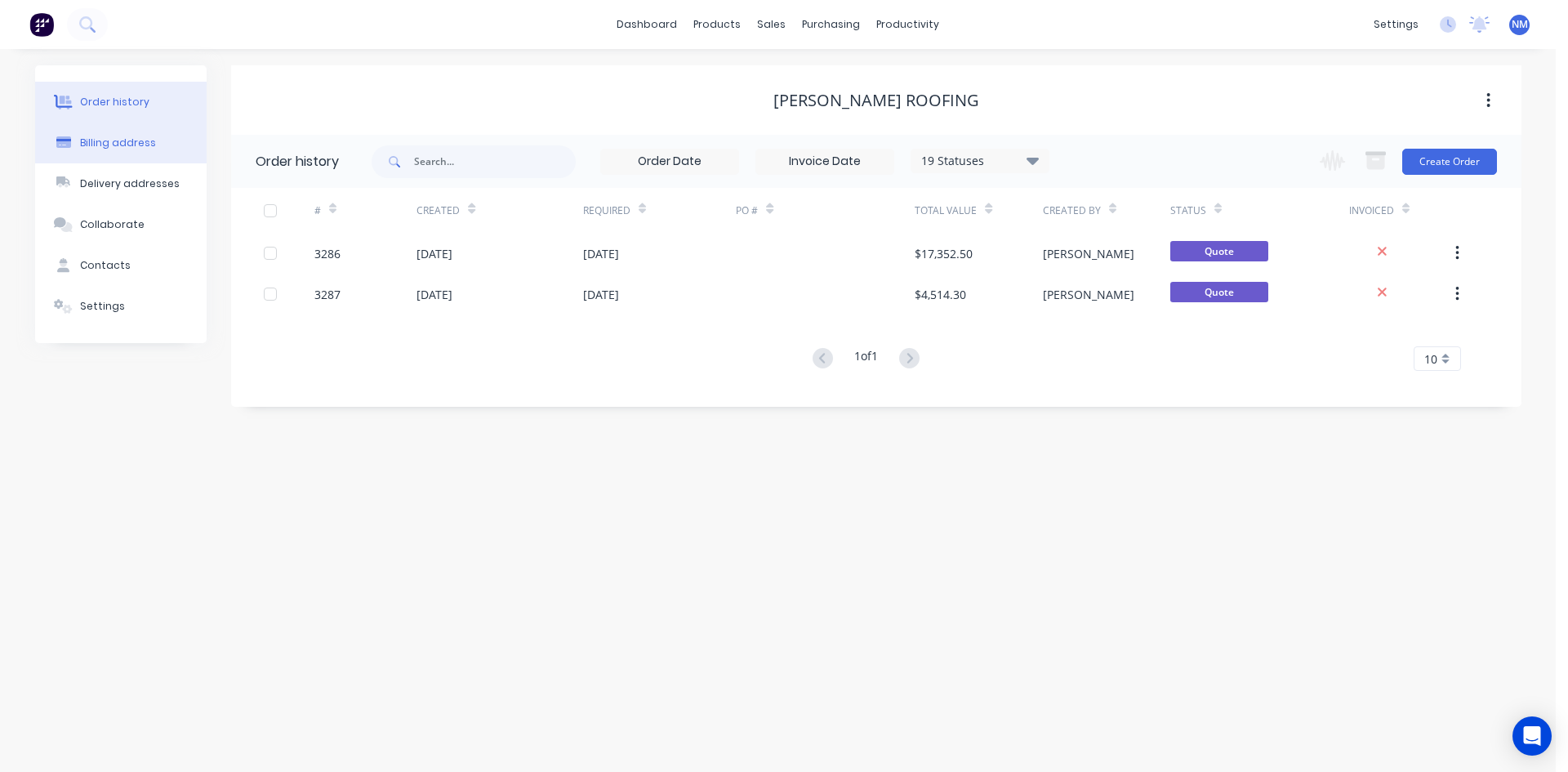
click at [133, 131] on button "Billing address" at bounding box center [121, 142] width 172 height 41
select select "AU"
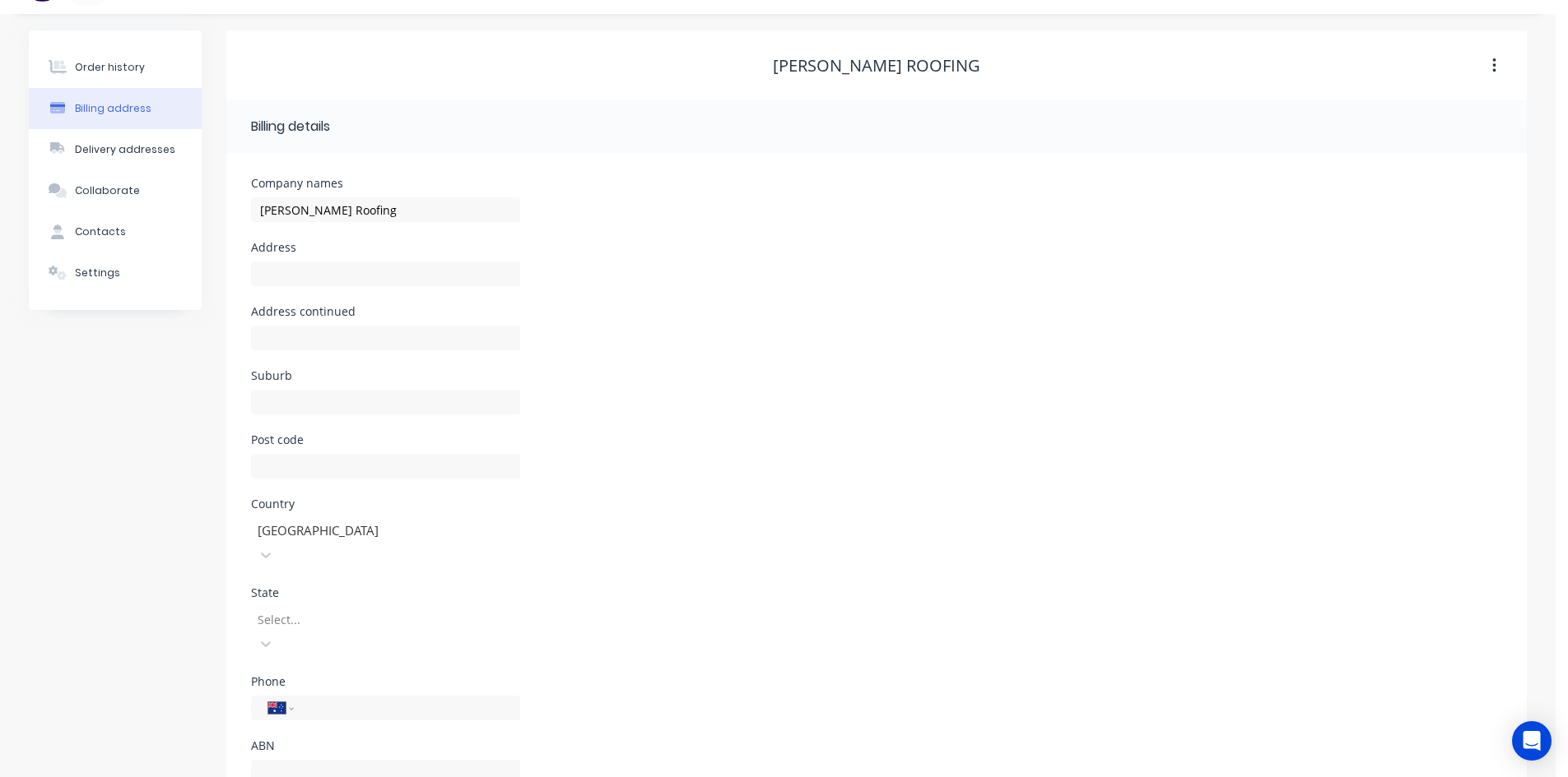
scroll to position [46, 0]
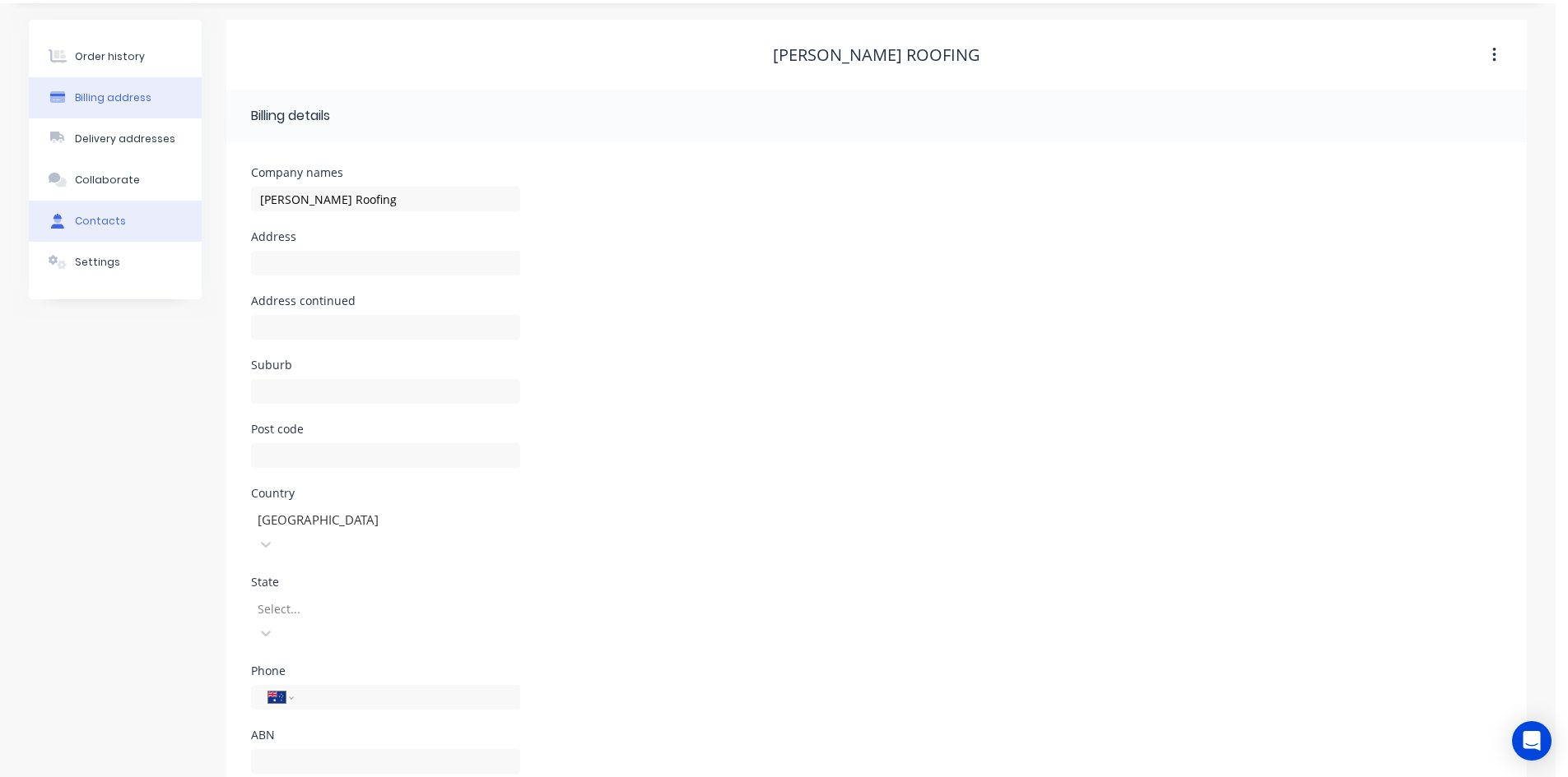
click at [145, 223] on button "Contacts" at bounding box center [115, 221] width 173 height 41
select select "AU"
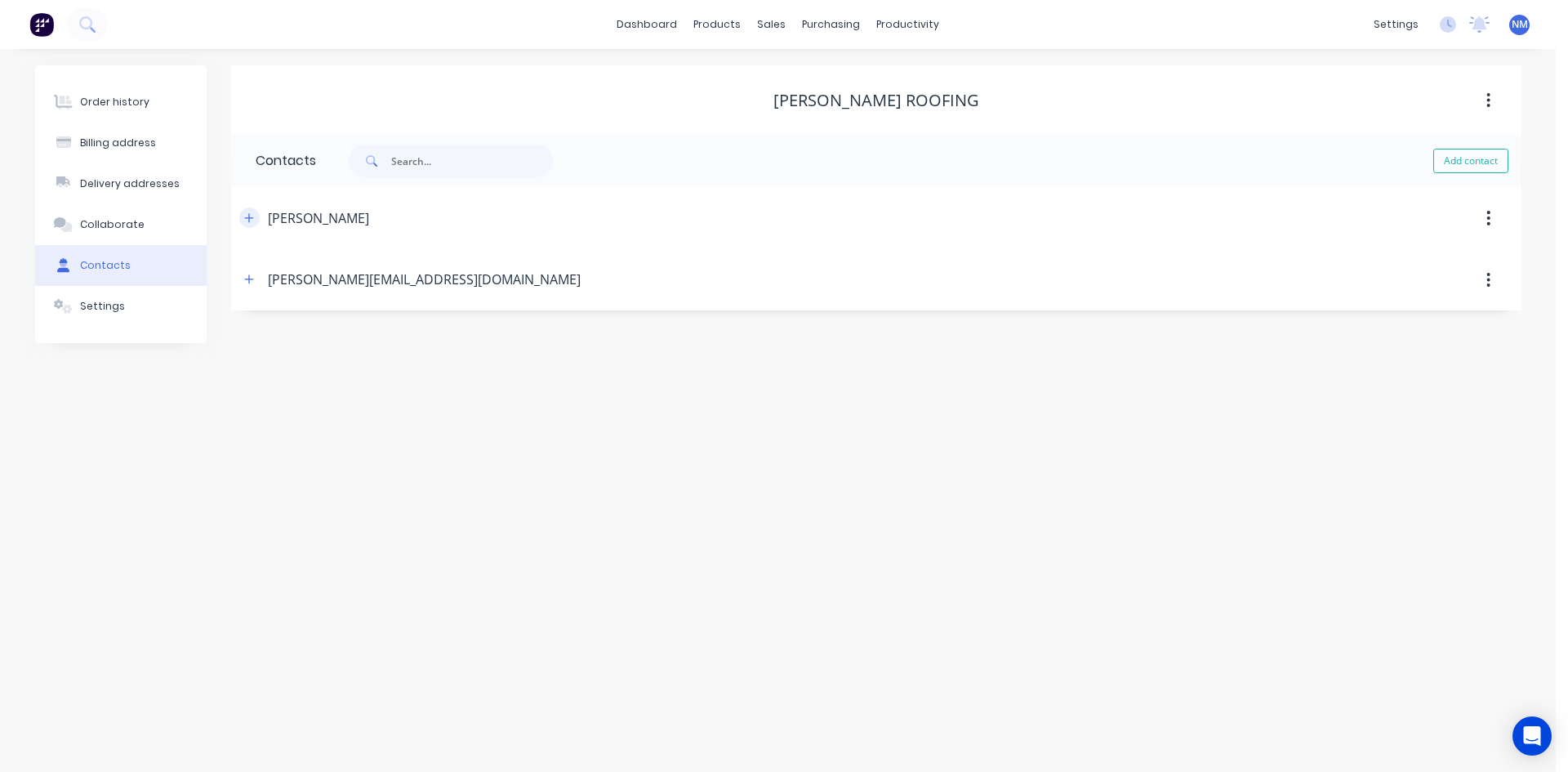
click at [248, 220] on icon "button" at bounding box center [248, 217] width 9 height 11
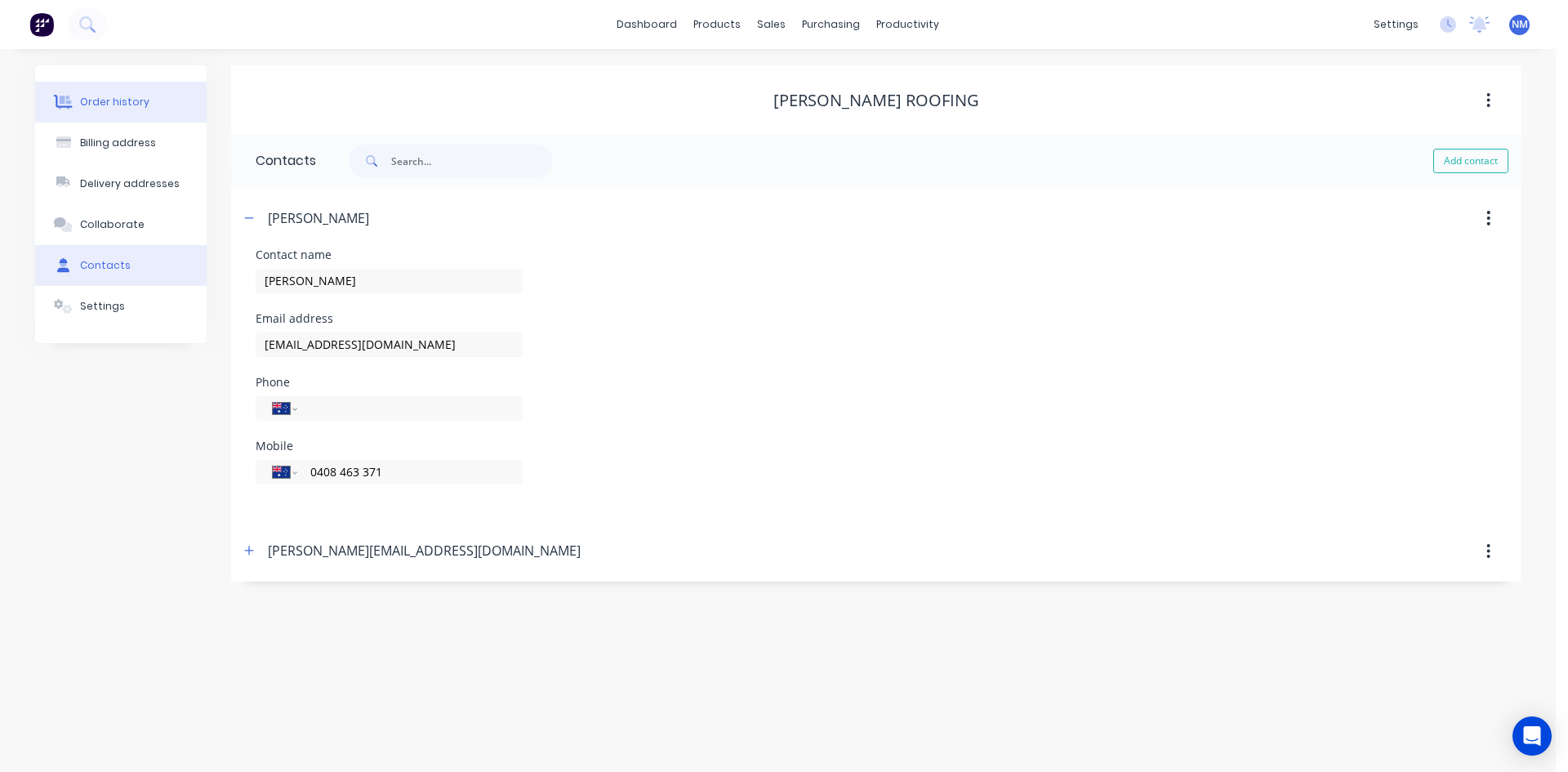
click at [157, 112] on button "Order history" at bounding box center [121, 102] width 172 height 41
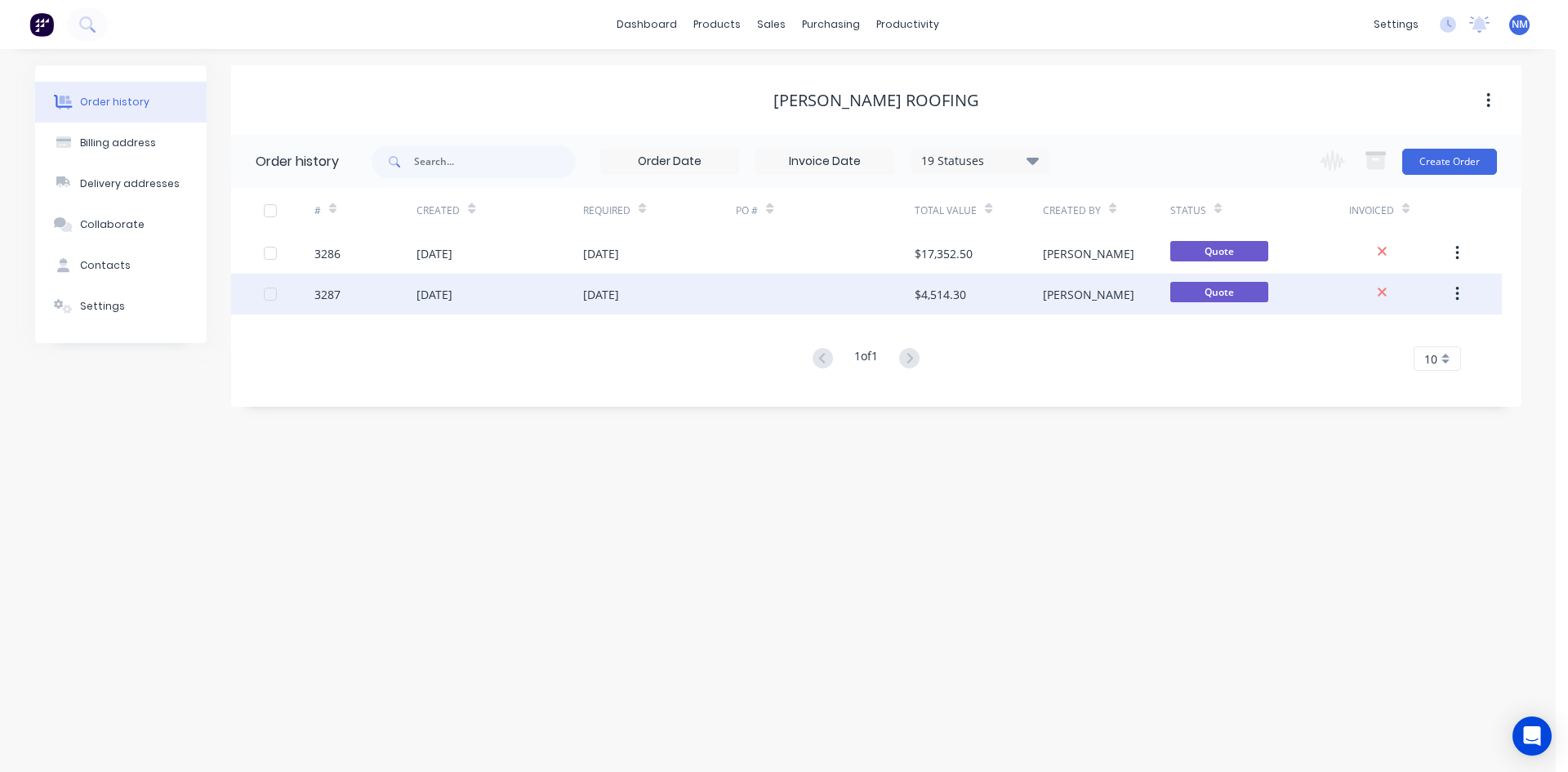
click at [790, 298] on div at bounding box center [826, 293] width 179 height 41
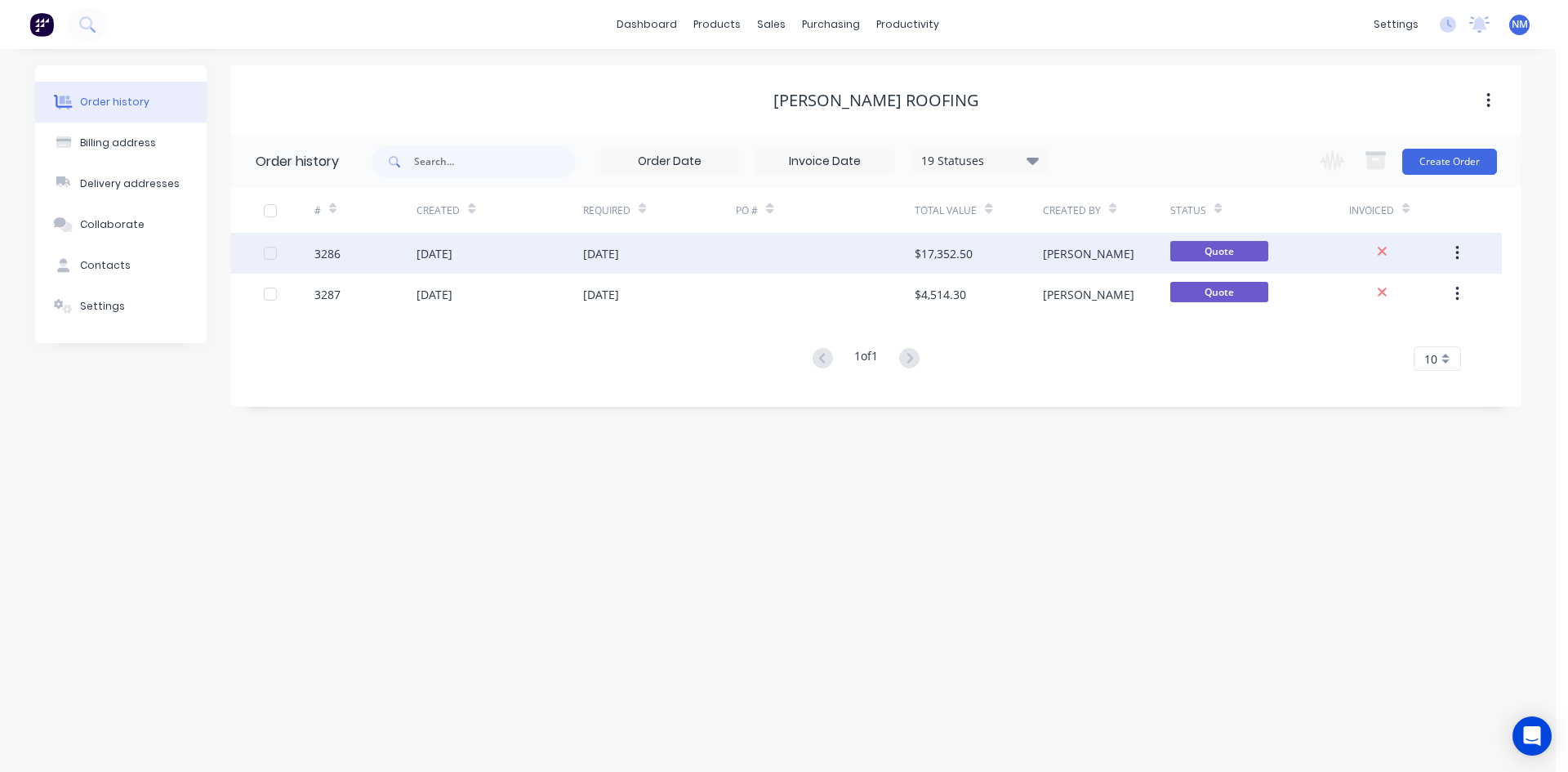
click at [985, 256] on div "$17,352.50" at bounding box center [978, 253] width 128 height 41
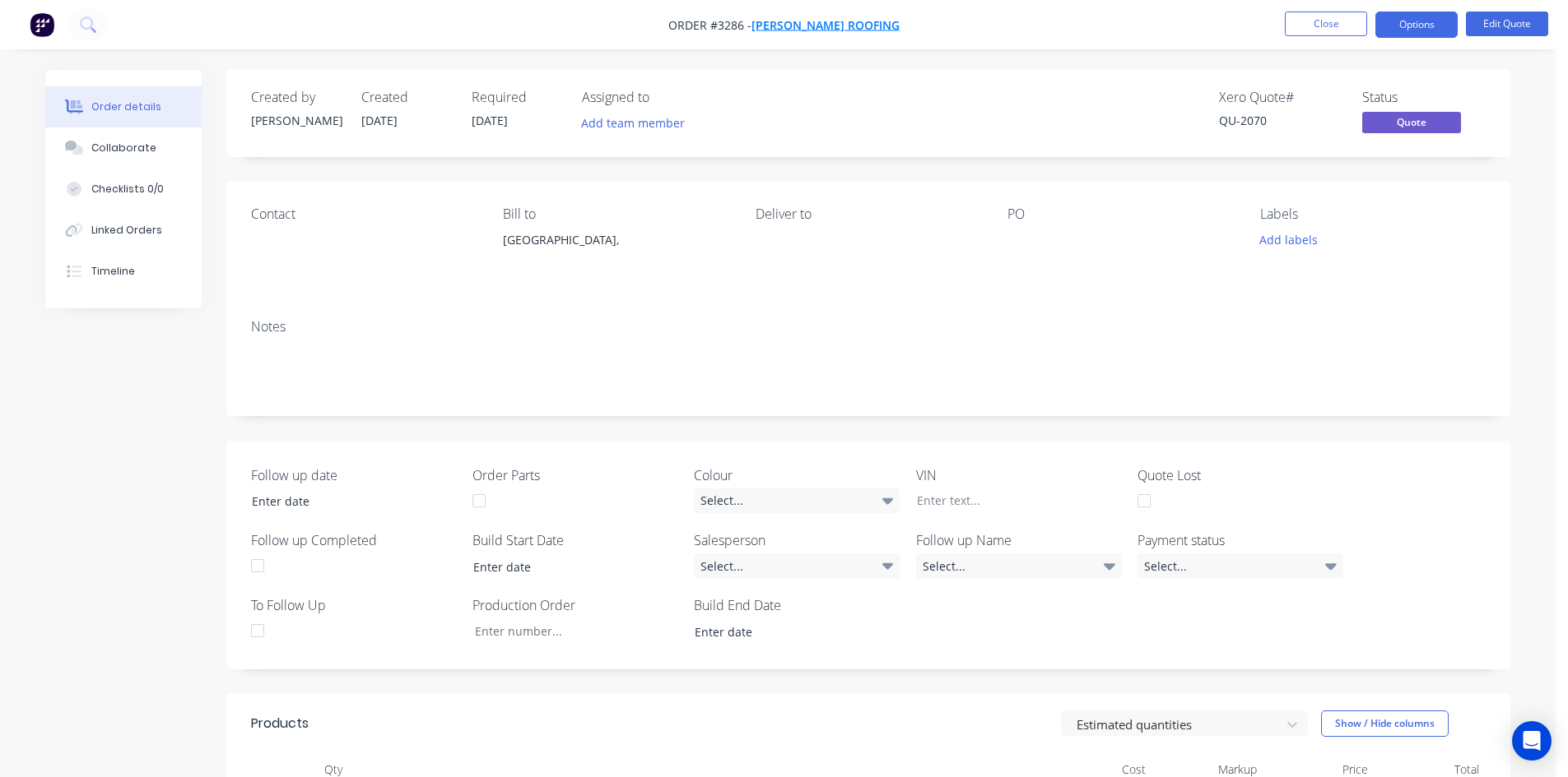
click at [848, 23] on span "[PERSON_NAME] Roofing" at bounding box center [825, 25] width 149 height 16
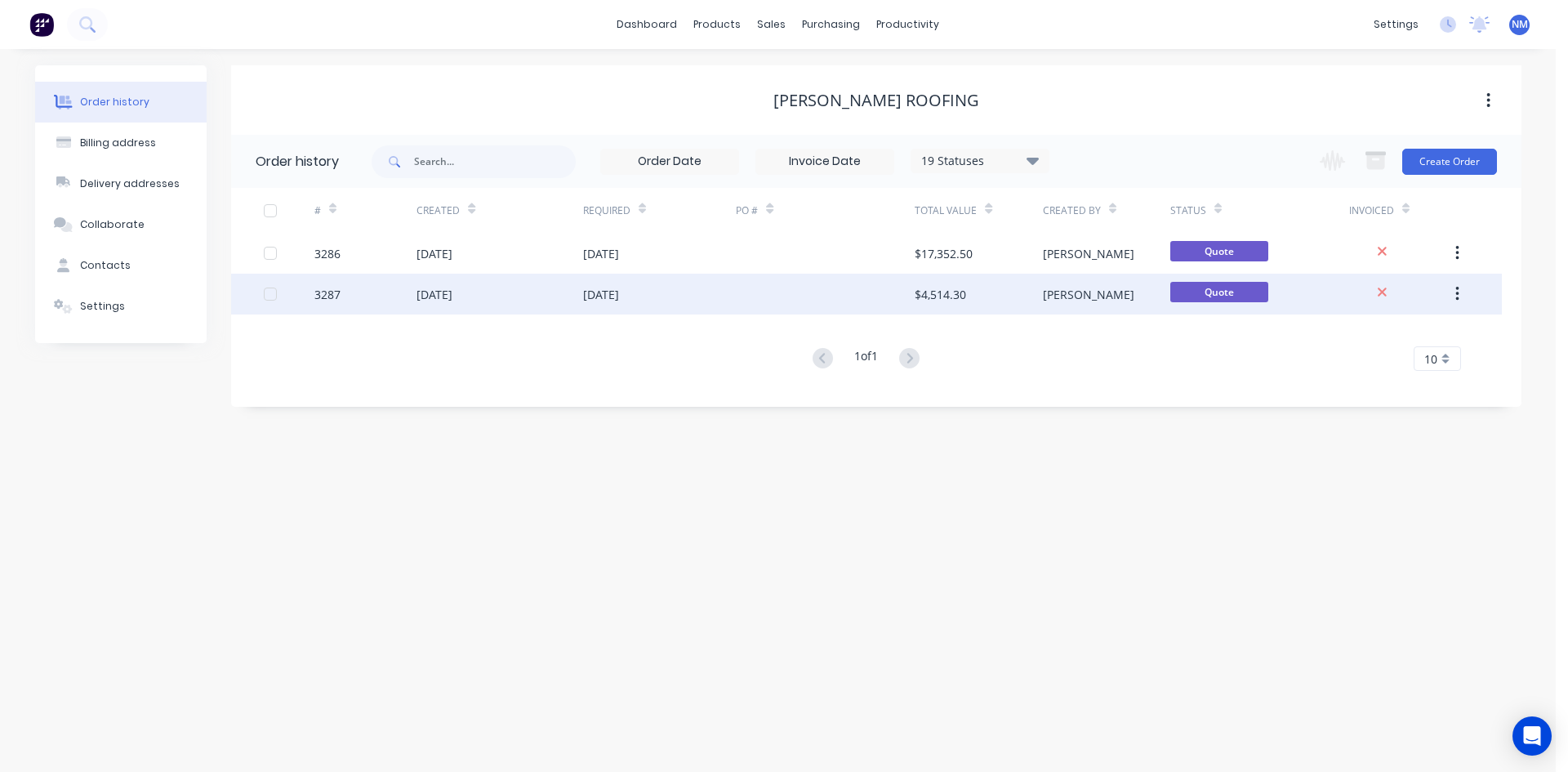
click at [751, 292] on div at bounding box center [826, 293] width 179 height 41
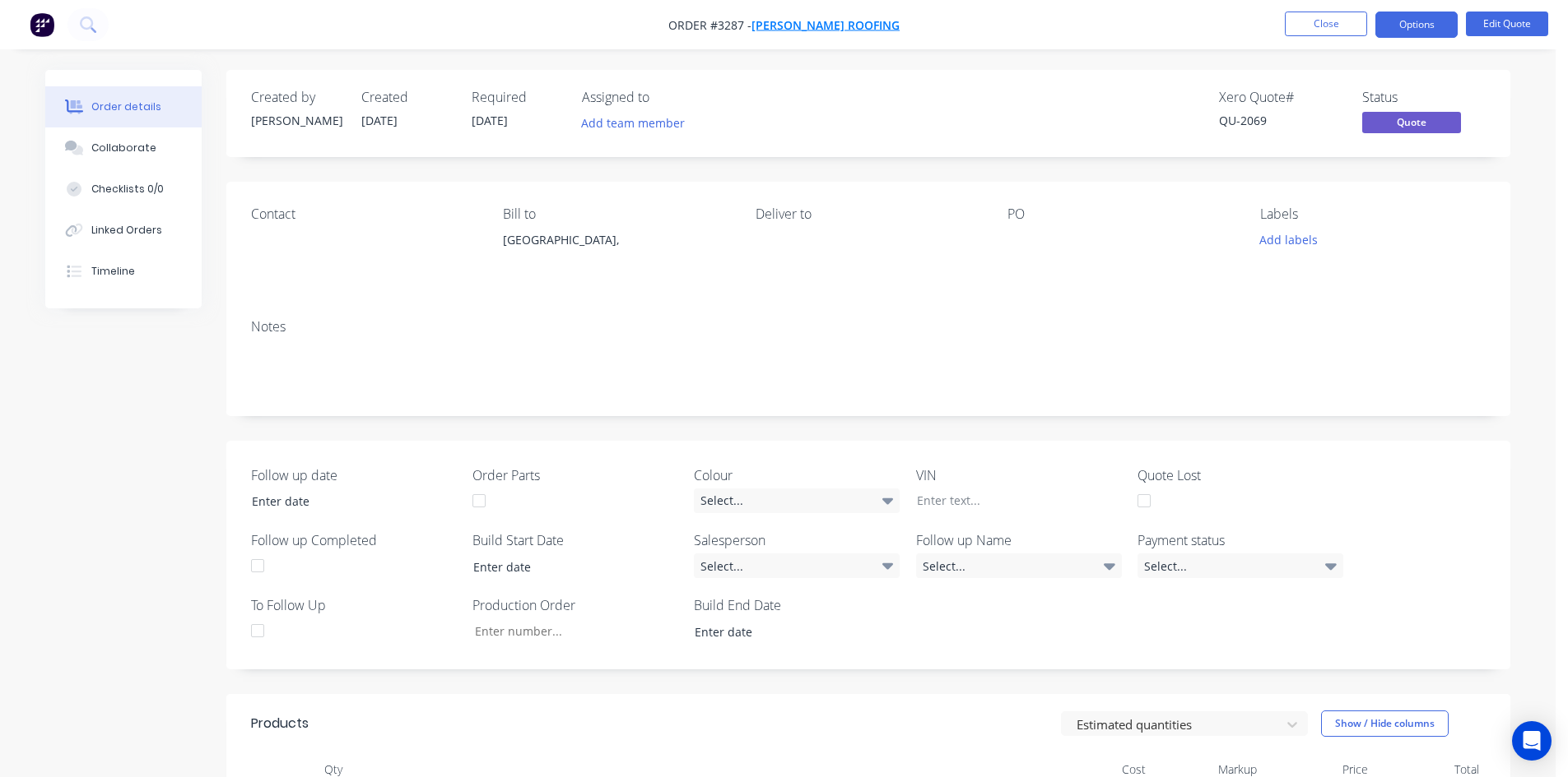
click at [836, 23] on span "[PERSON_NAME] Roofing" at bounding box center [825, 25] width 149 height 16
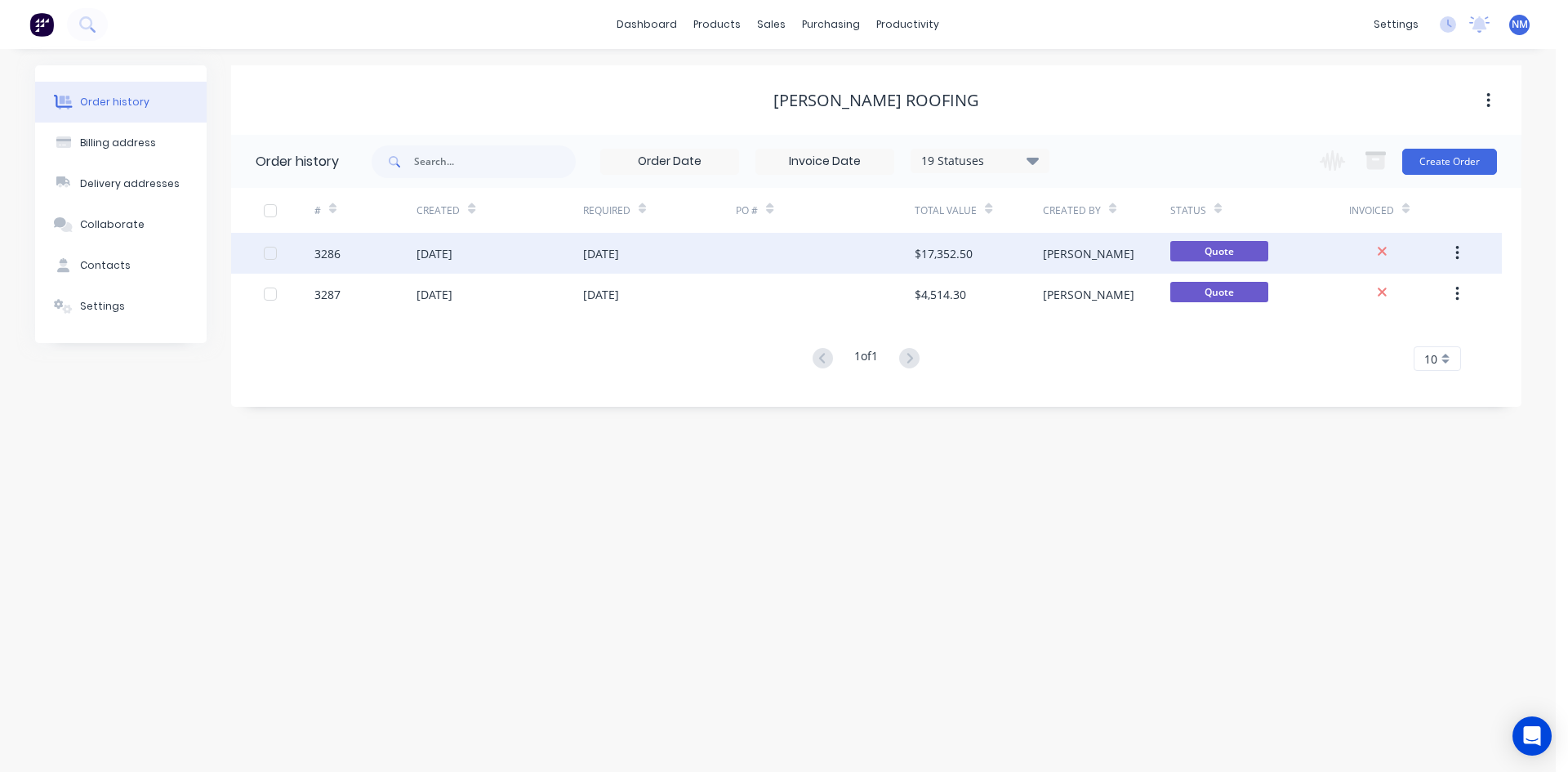
click at [739, 256] on div at bounding box center [826, 253] width 179 height 41
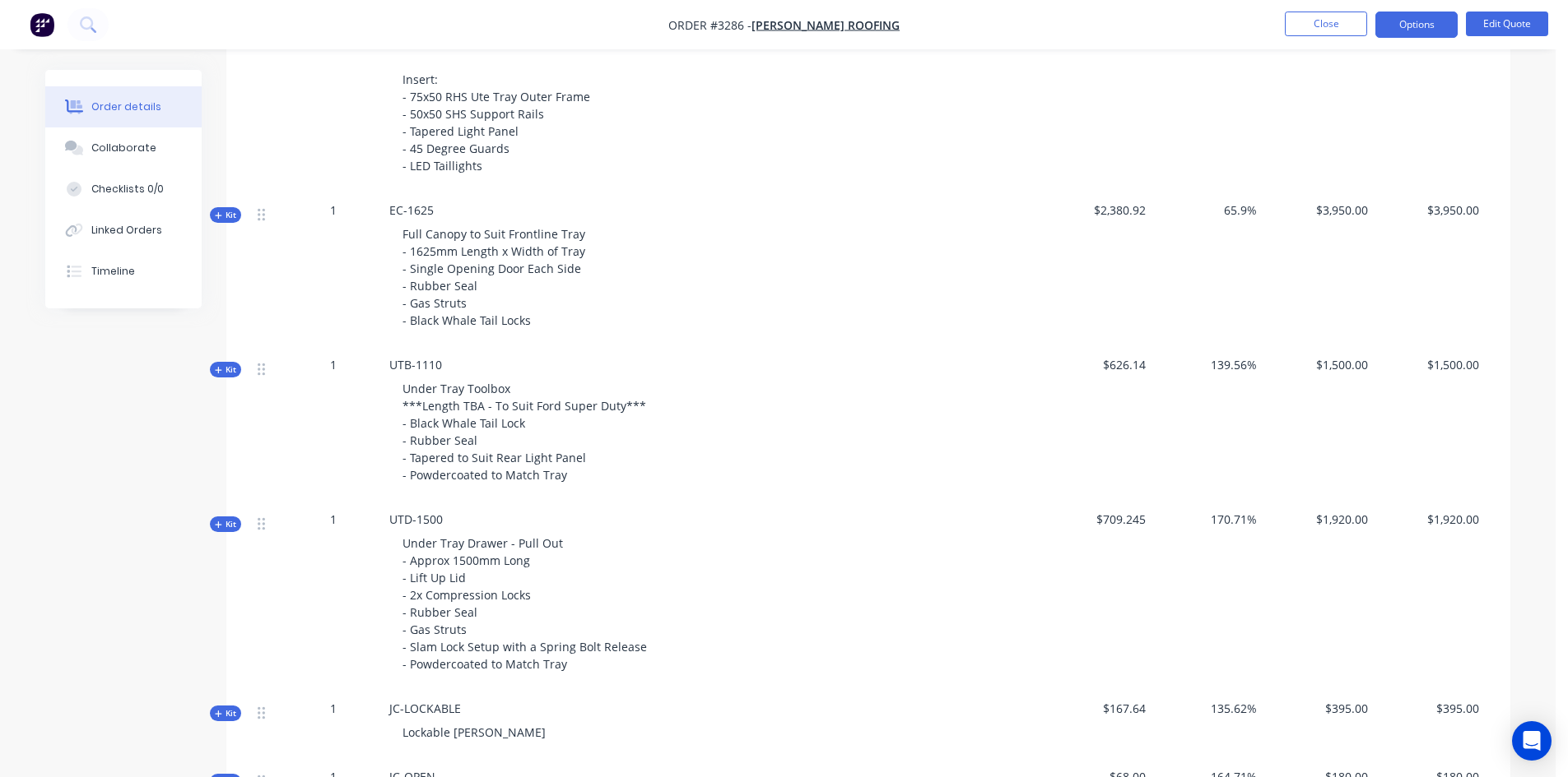
scroll to position [1152, 0]
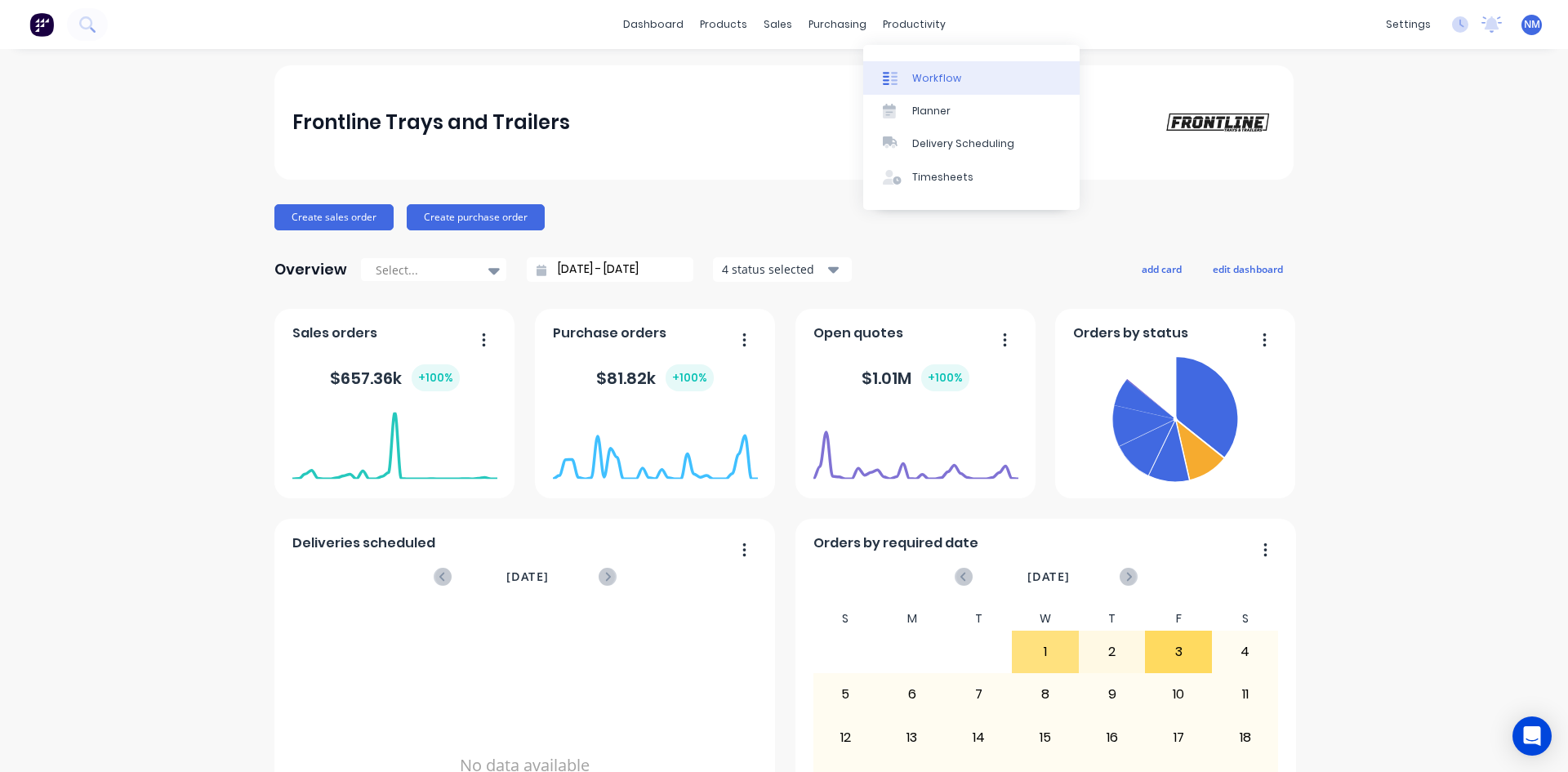
click at [934, 63] on link "Workflow" at bounding box center [971, 78] width 216 height 33
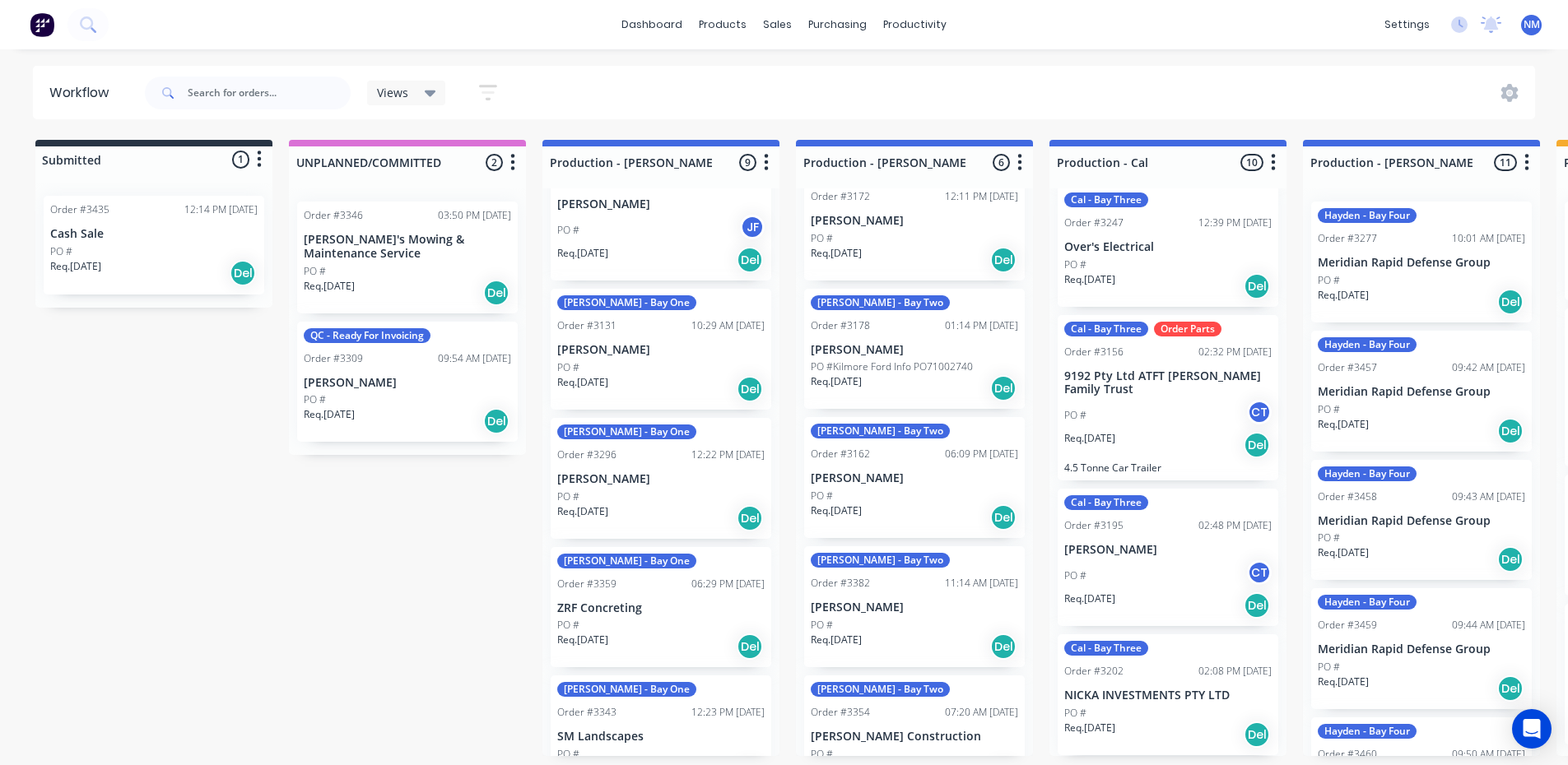
scroll to position [3, 0]
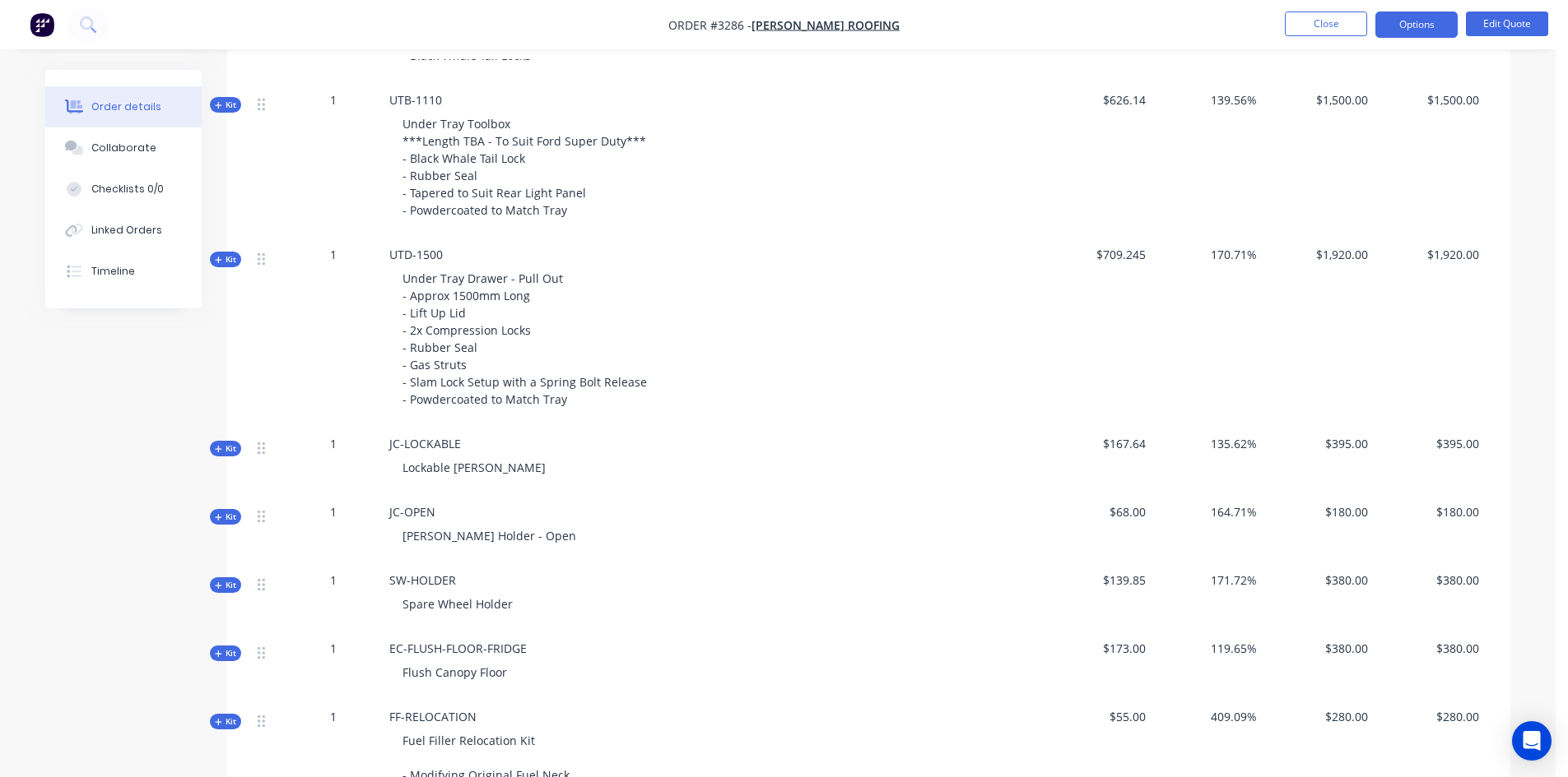
scroll to position [1305, 0]
